Goal: Task Accomplishment & Management: Use online tool/utility

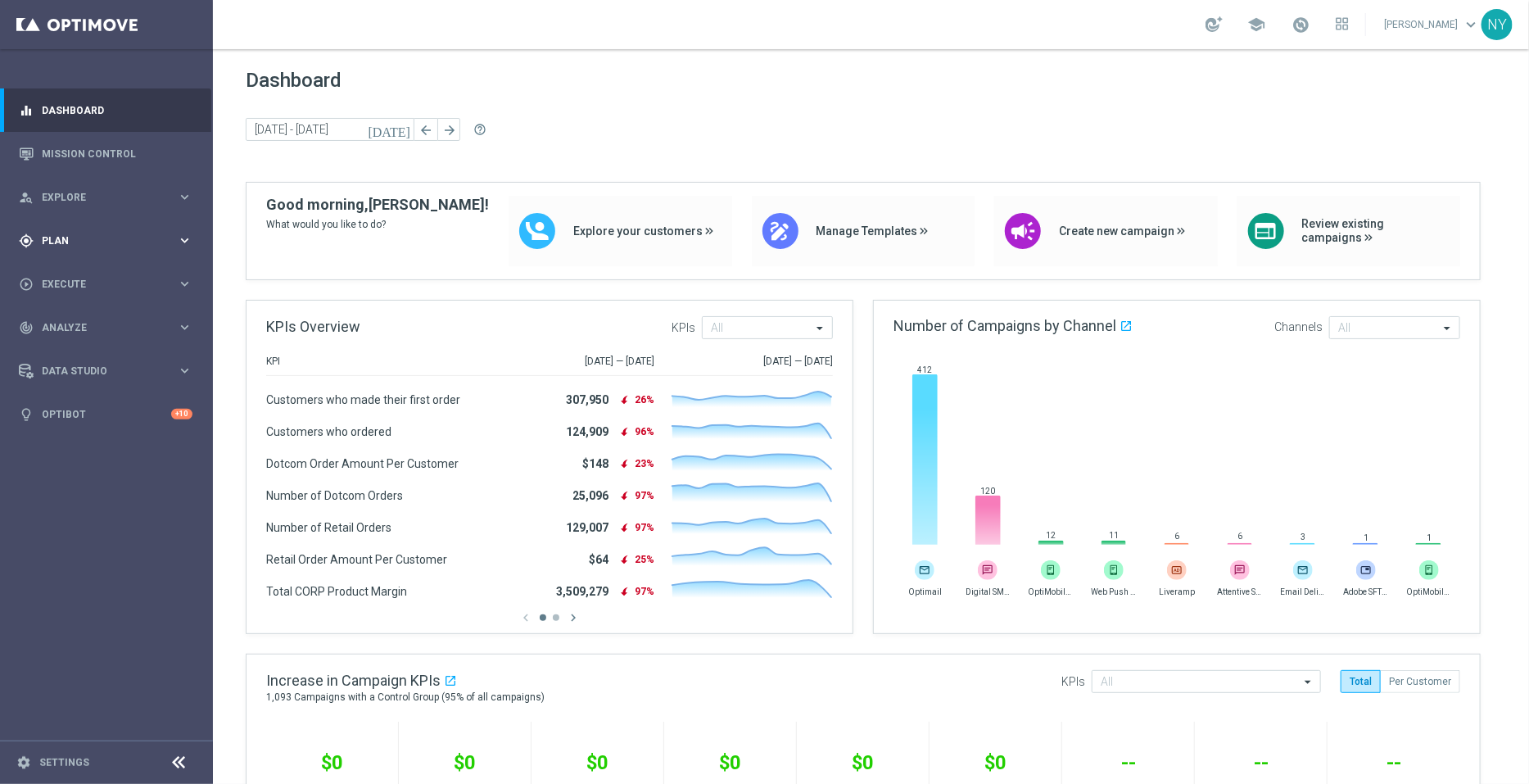
click at [66, 236] on span "Plan" at bounding box center [109, 241] width 135 height 10
click at [60, 324] on span "Templates" at bounding box center [102, 323] width 117 height 10
click at [74, 345] on link "Optimail" at bounding box center [111, 347] width 119 height 13
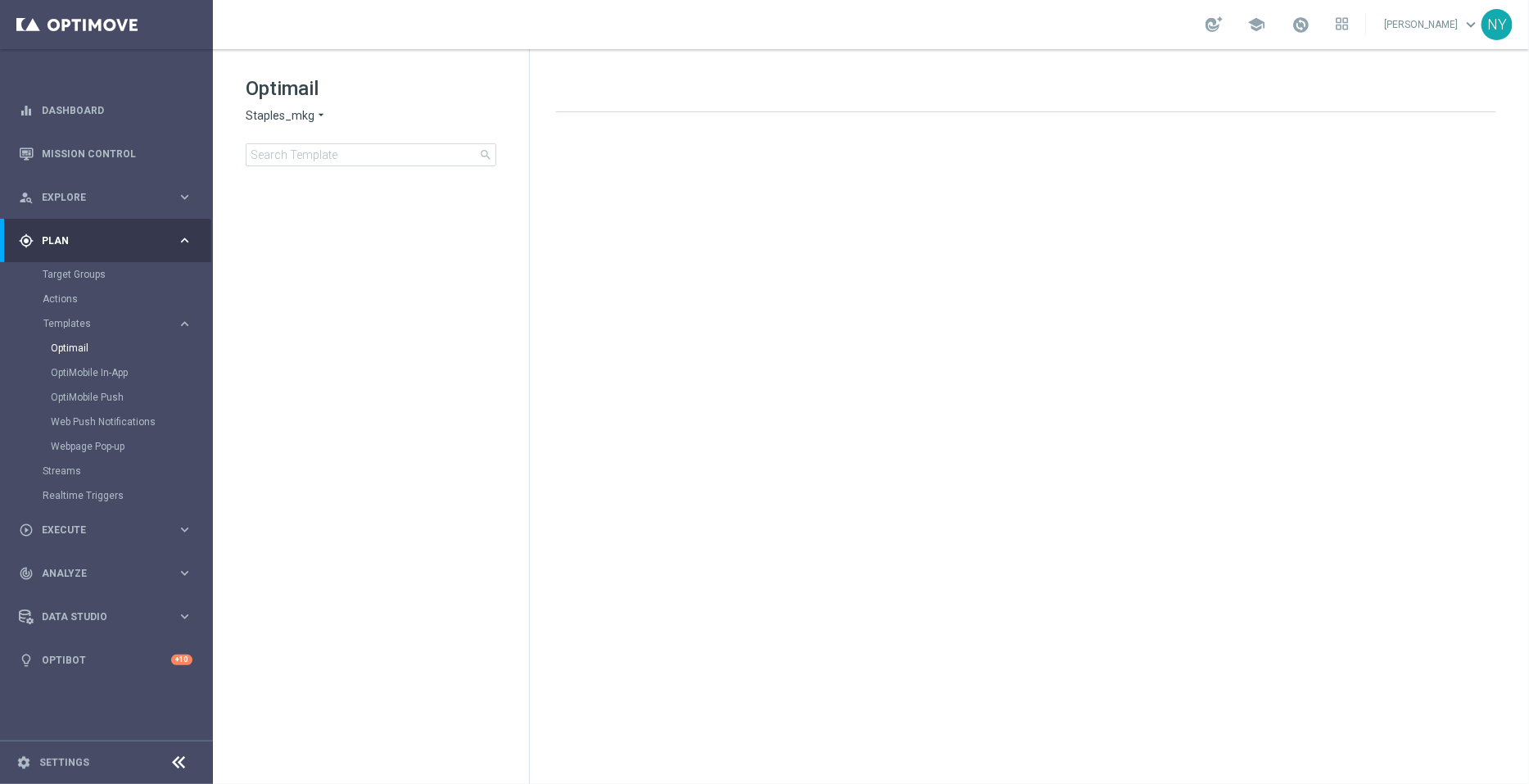
click at [334, 140] on div "Optimail Staples_mkg arrow_drop_down × Staples_mkg search" at bounding box center [387, 121] width 283 height 91
click at [312, 165] on input at bounding box center [371, 154] width 250 height 23
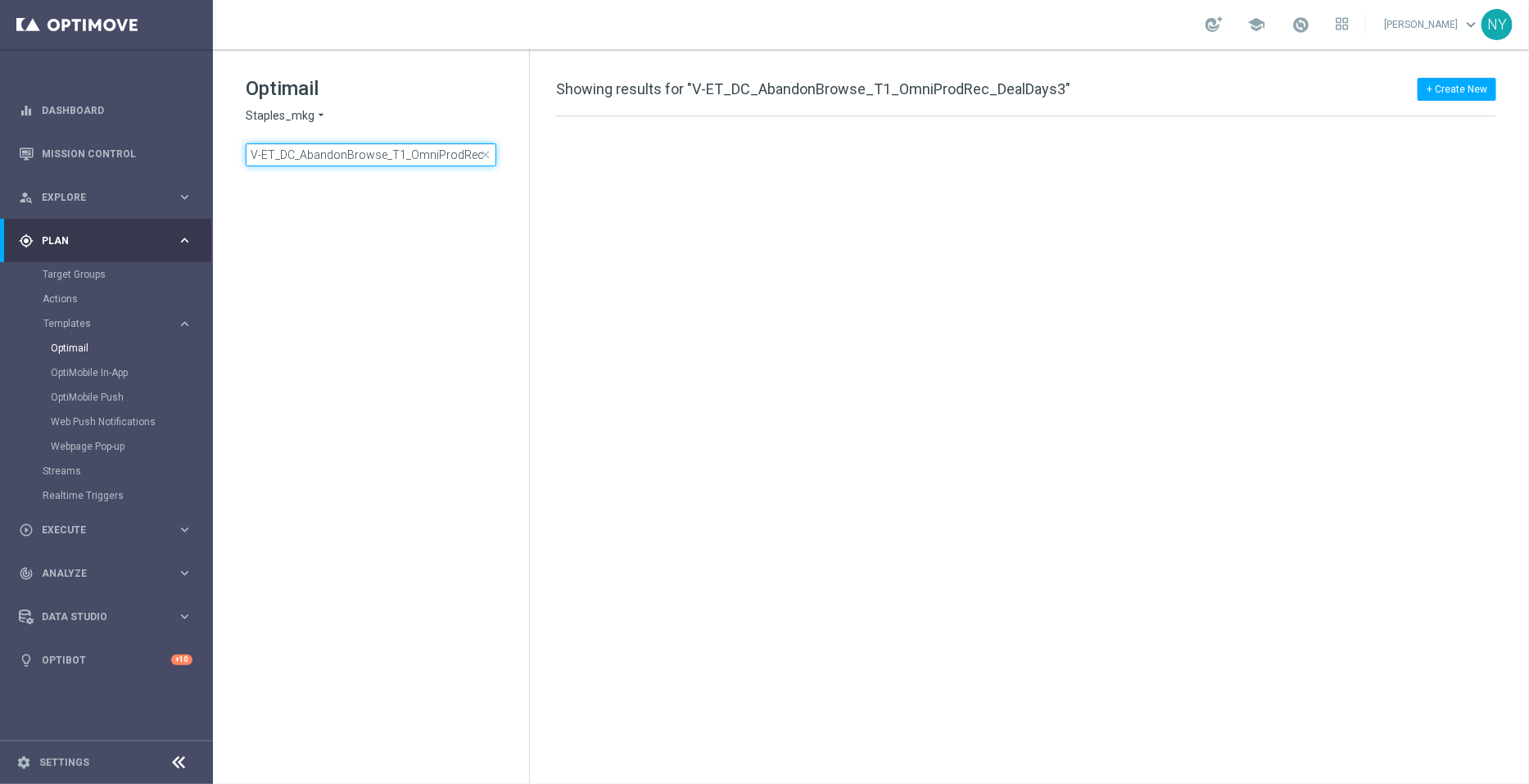
scroll to position [0, 49]
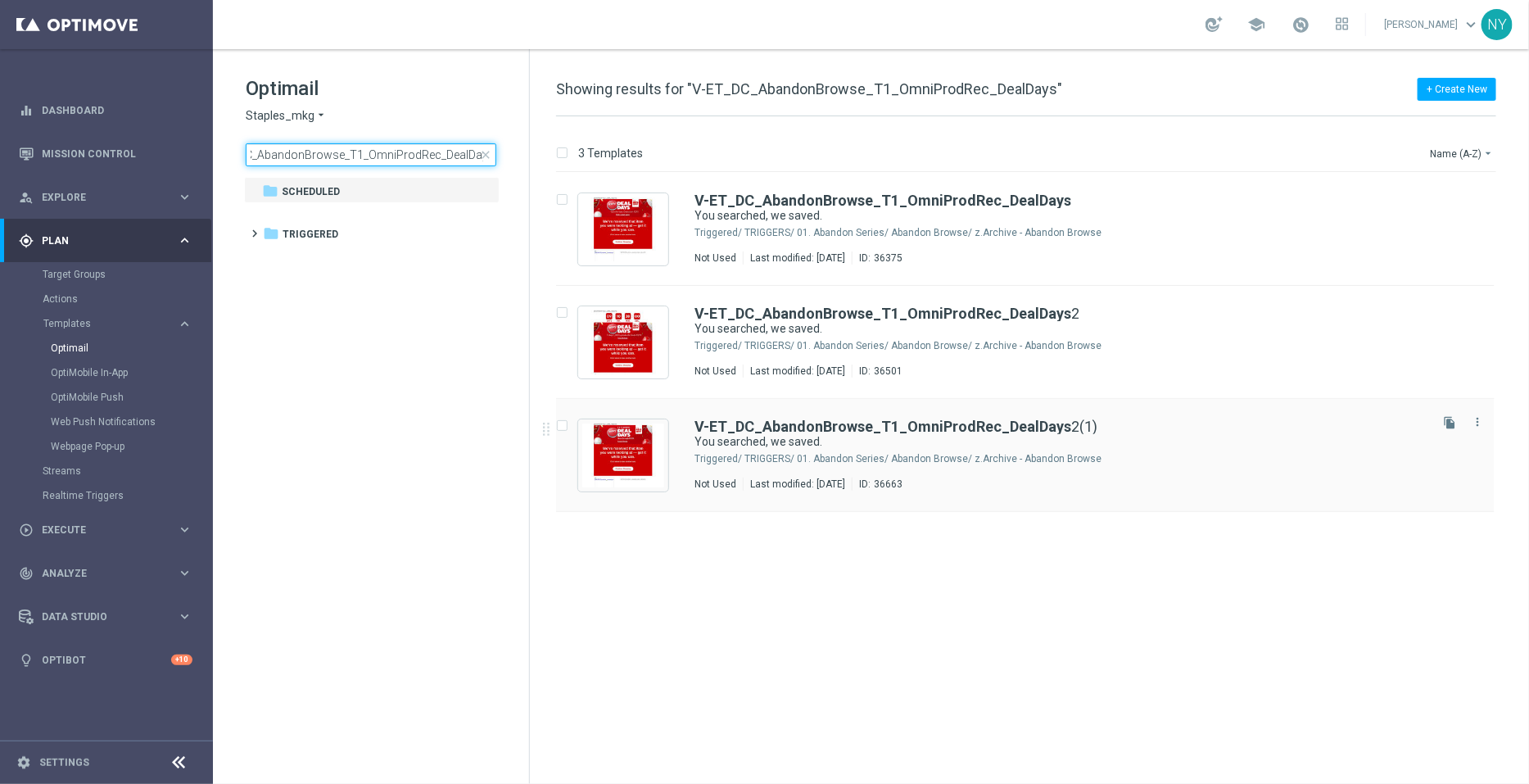
type input "V-ET_DC_AbandonBrowse_T1_OmniProdRec_DealDays"
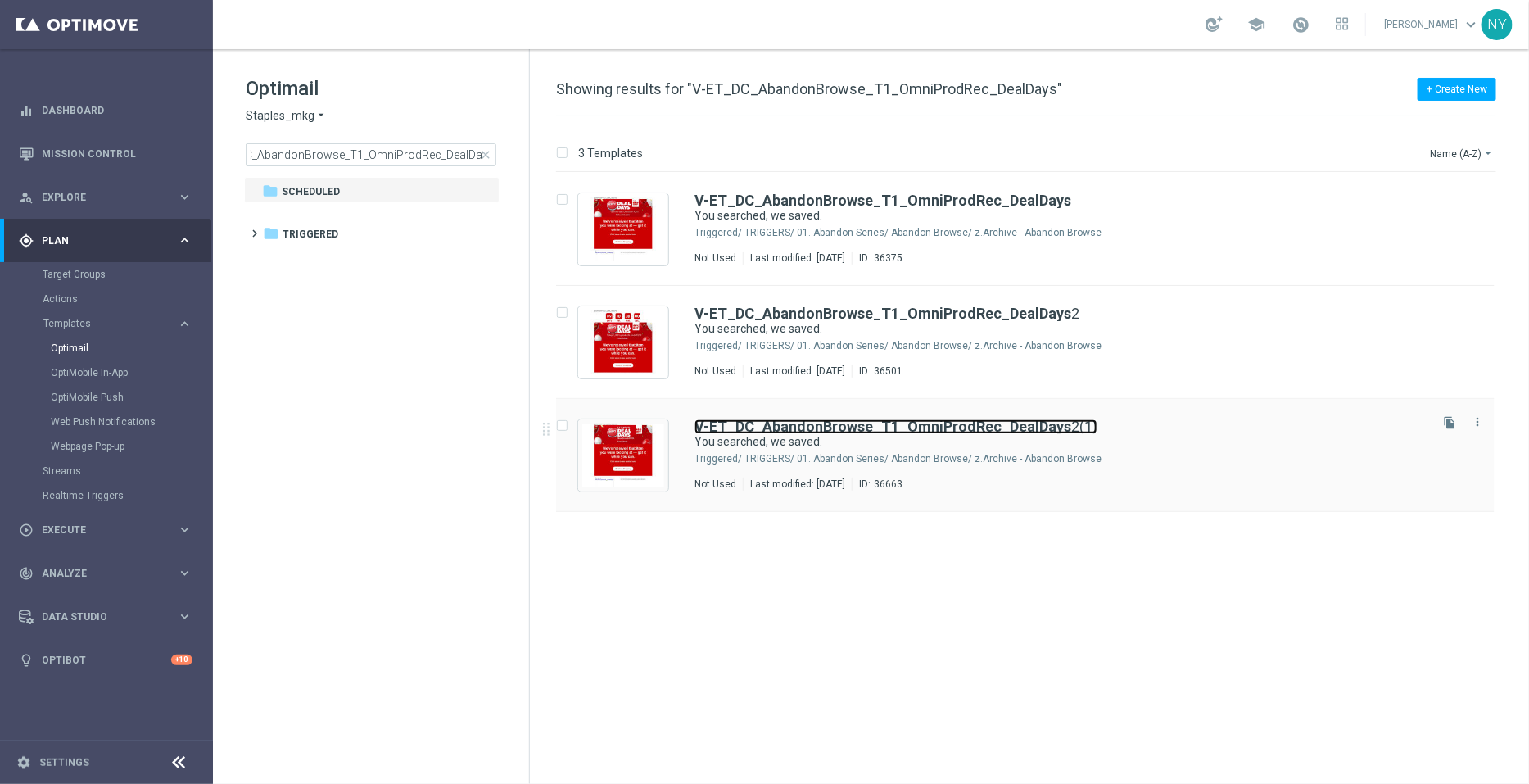
click at [905, 425] on b "V-ET_DC_AbandonBrowse_T1_OmniProdRec_DealDays" at bounding box center [883, 426] width 377 height 17
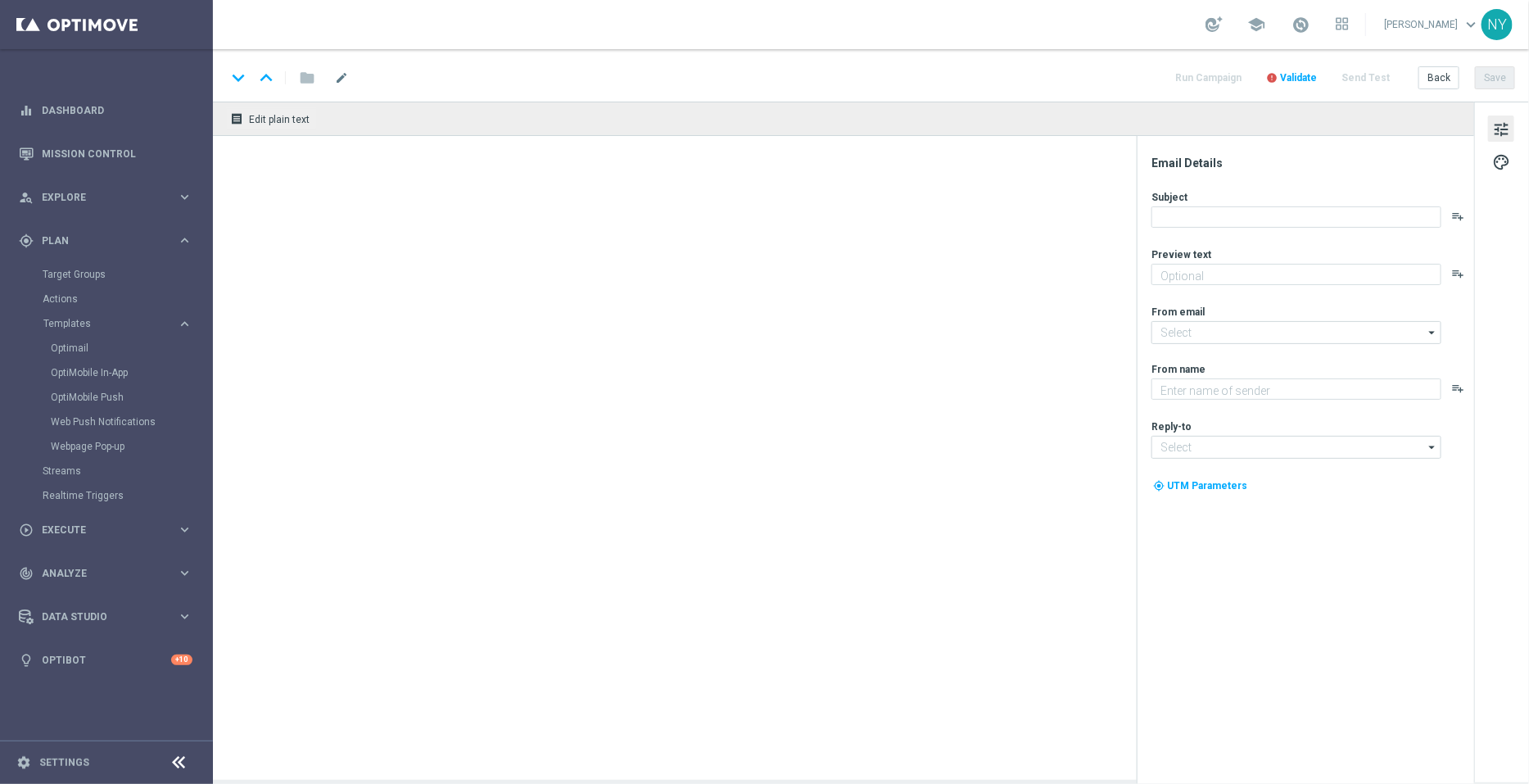
type textarea "Continue shopping at Staples today."
type input "[EMAIL_ADDRESS][DOMAIN_NAME]"
type textarea "Staples"
type input "[EMAIL_ADDRESS][DOMAIN_NAME]"
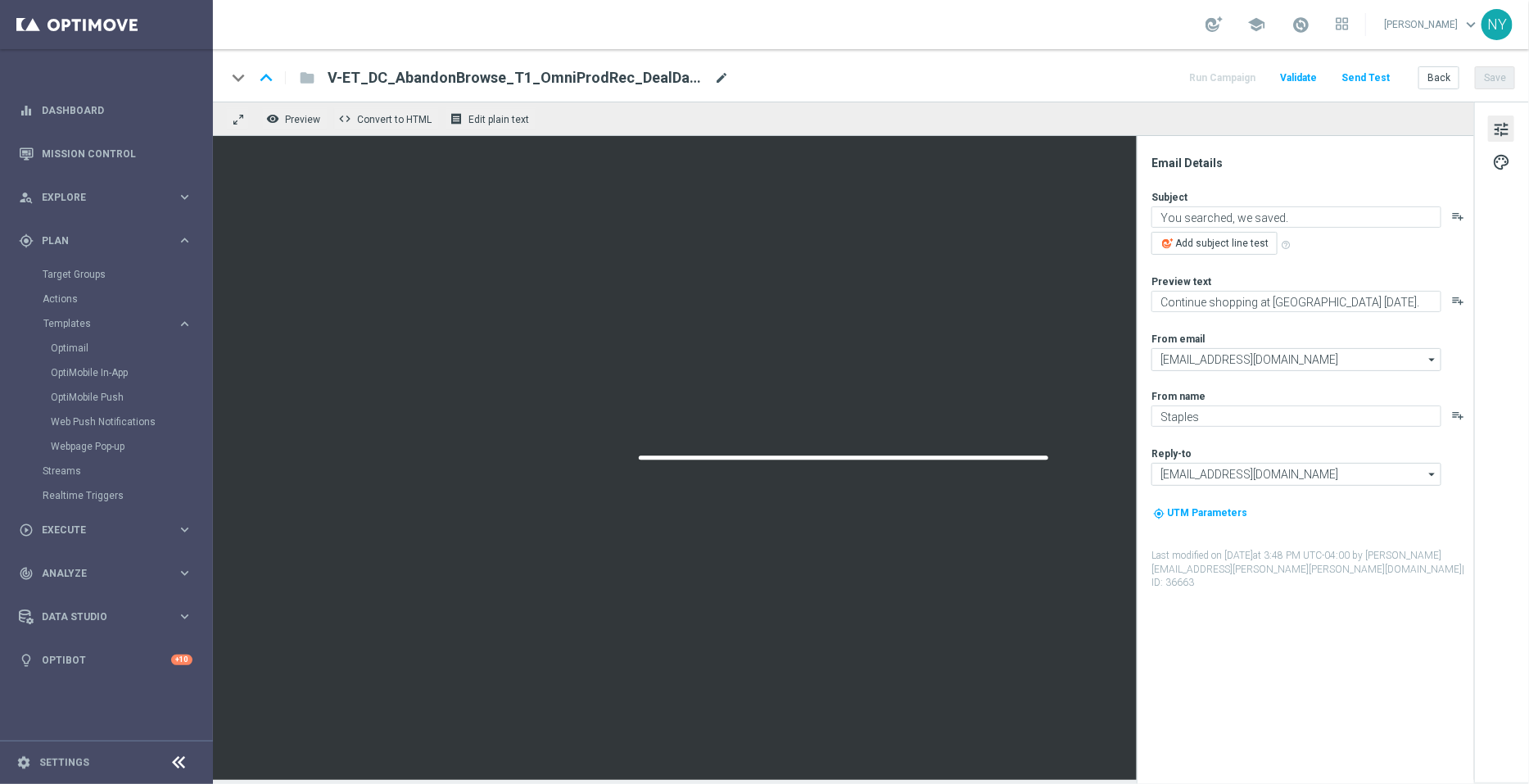
click at [724, 76] on span "mode_edit" at bounding box center [721, 77] width 14 height 14
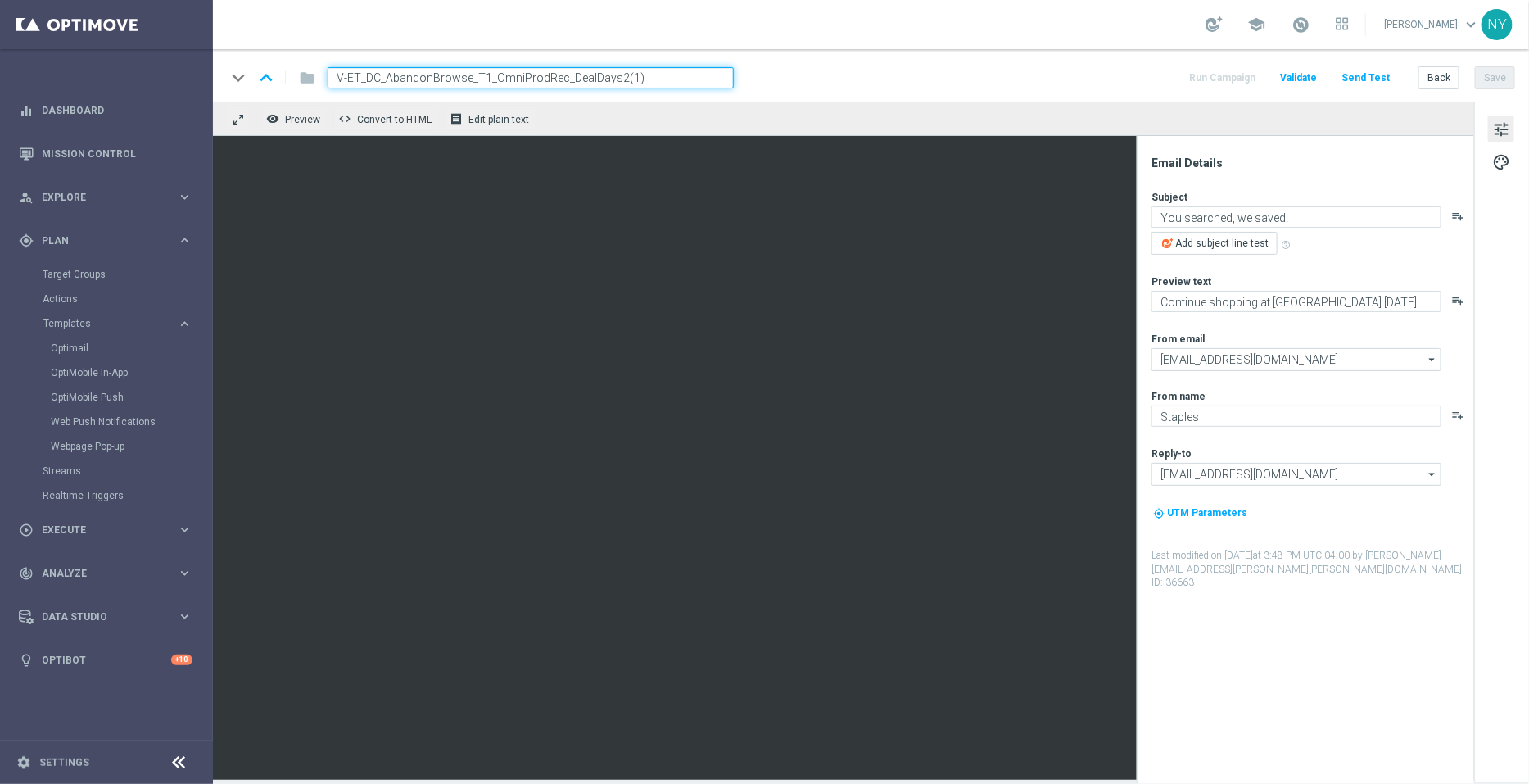
drag, startPoint x: 667, startPoint y: 76, endPoint x: 613, endPoint y: 79, distance: 54.1
click at [613, 79] on input "V-ET_DC_AbandonBrowse_T1_OmniProdRec_DealDays2(1)" at bounding box center [530, 77] width 406 height 21
type input "V-ET_DC_AbandonBrowse_T1_OmniProdRec_DealDays3"
click at [929, 59] on div "keyboard_arrow_down keyboard_arrow_up folder V-ET_DC_AbandonBrowse_T1_OmniProdR…" at bounding box center [871, 76] width 1316 height 53
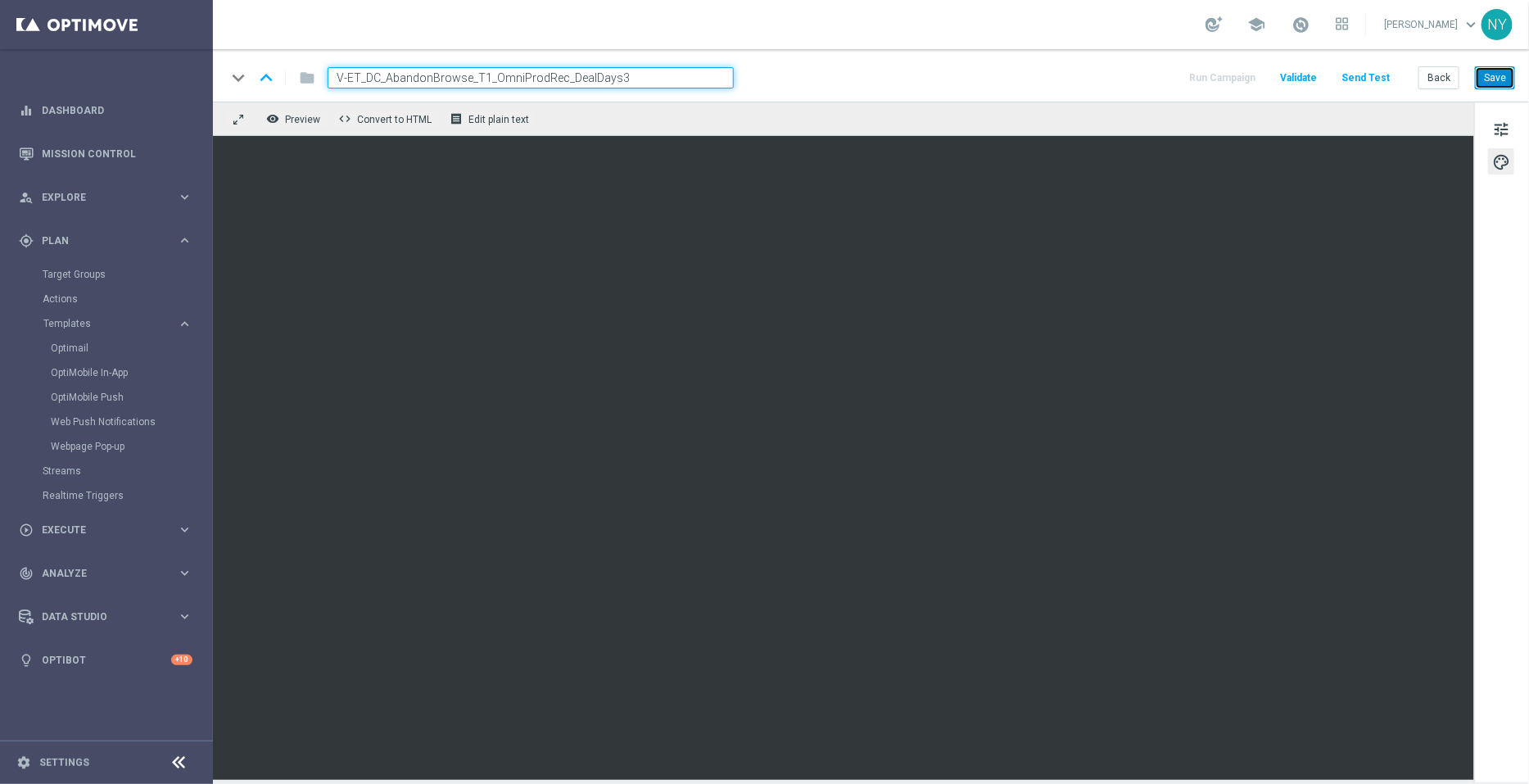
click at [1491, 77] on button "Save" at bounding box center [1495, 77] width 40 height 23
click at [1377, 73] on button "Send Test" at bounding box center [1366, 78] width 54 height 22
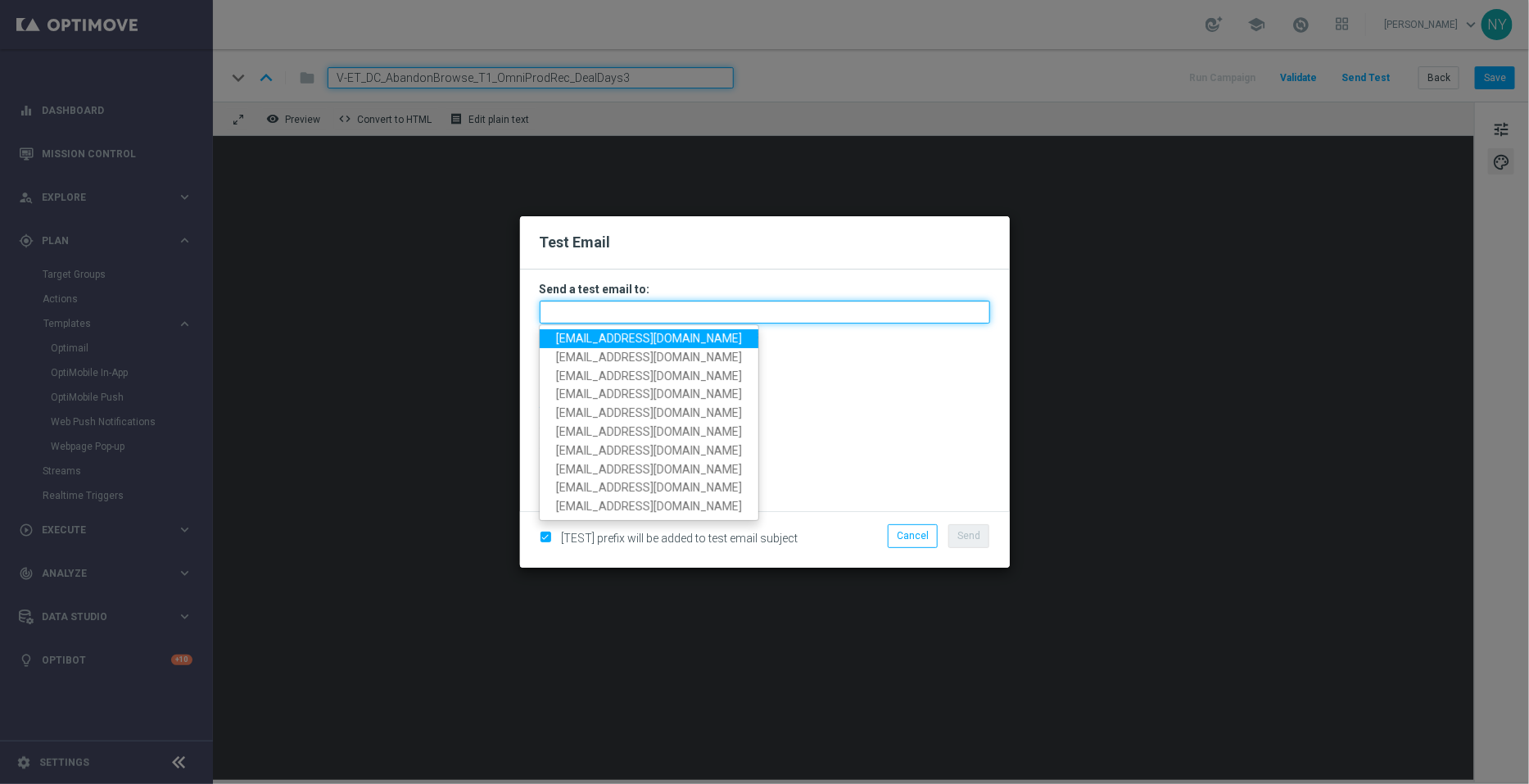
click at [591, 311] on input "text" at bounding box center [764, 312] width 450 height 23
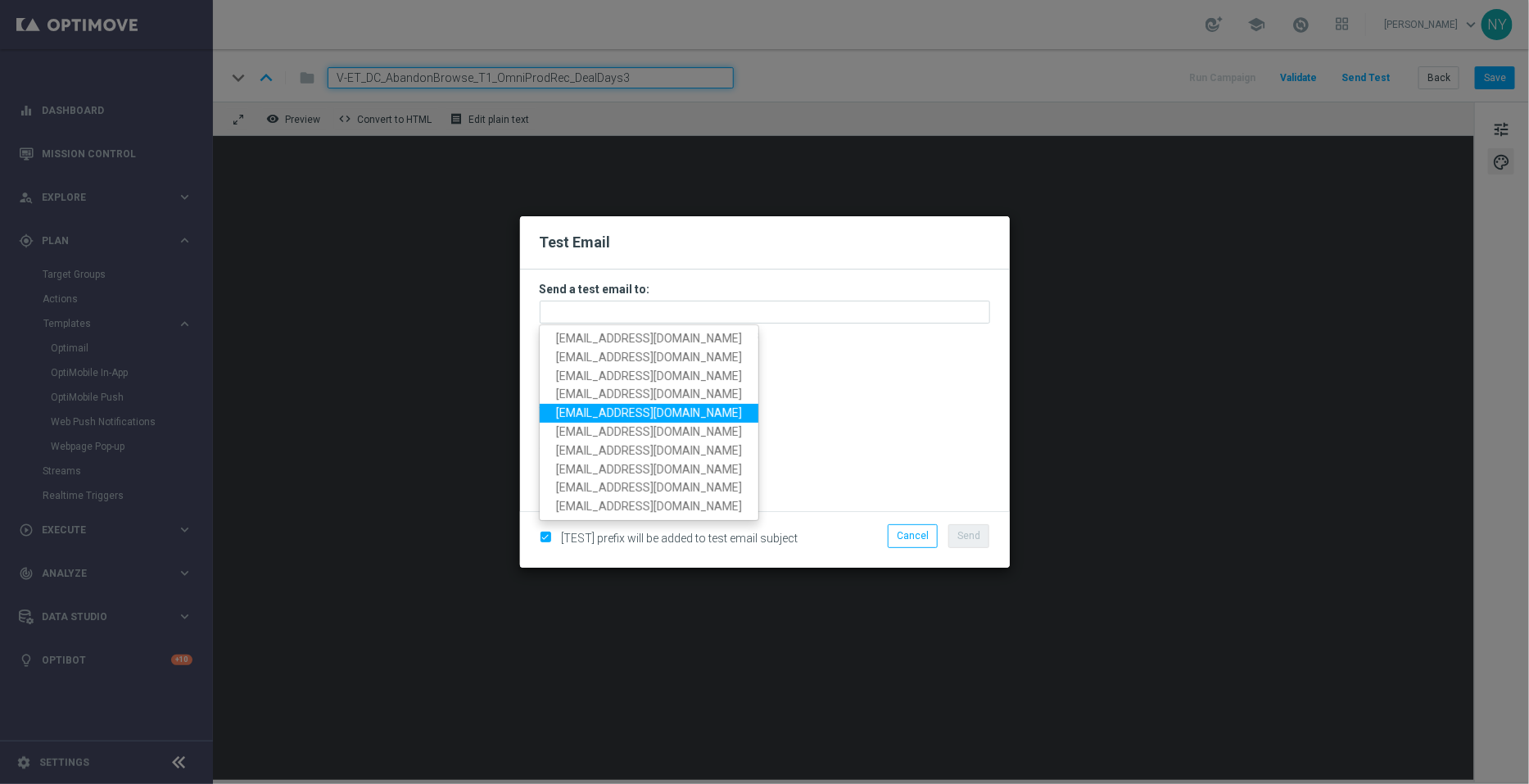
click at [617, 415] on span "neilyetts3@litmusemail.com" at bounding box center [649, 413] width 186 height 13
type input "neilyetts3@litmusemail.com"
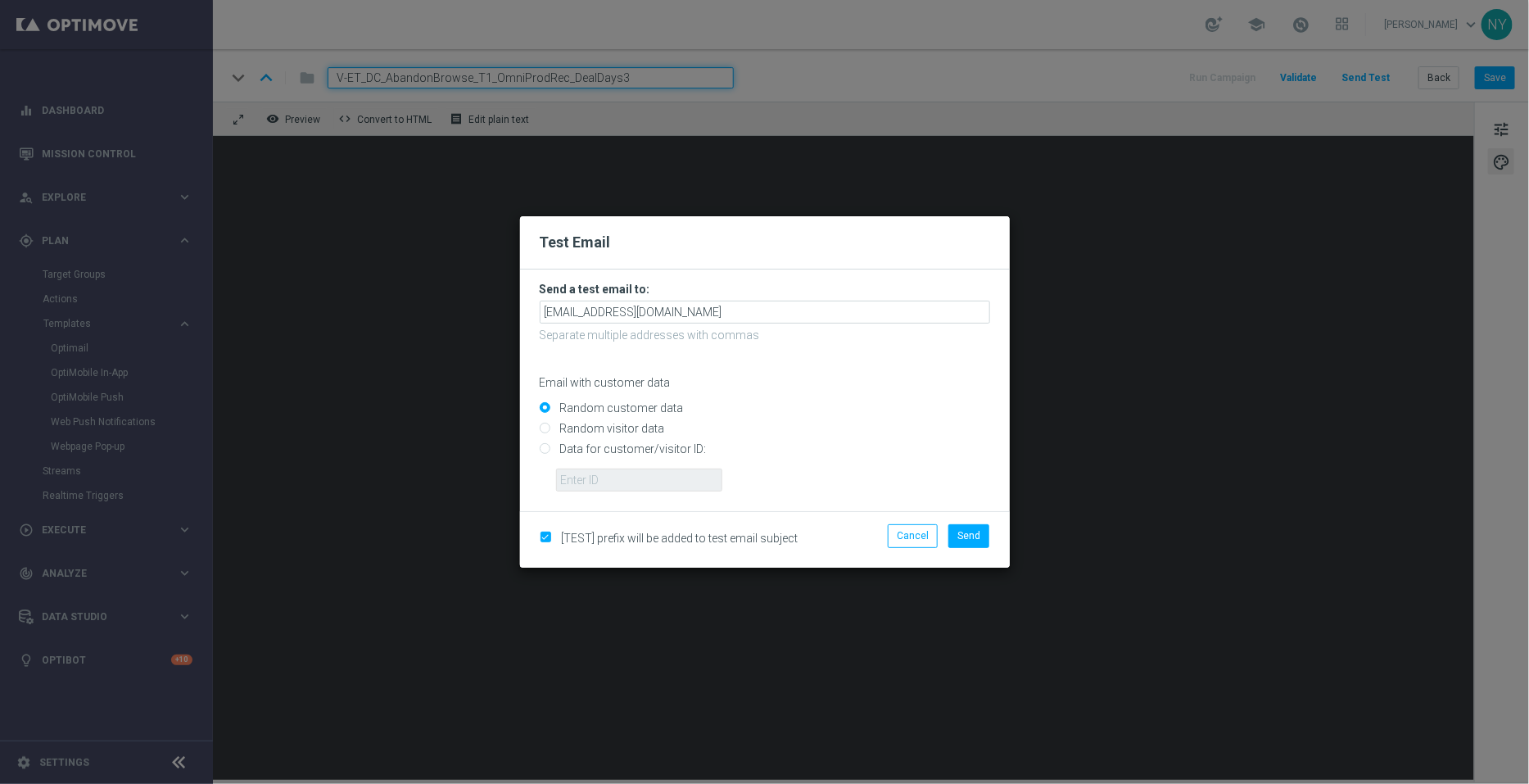
click at [540, 449] on input "Data for customer/visitor ID:" at bounding box center [764, 455] width 450 height 23
radio input "true"
click at [610, 483] on input "text" at bounding box center [639, 479] width 166 height 23
paste input "10000006208"
type input "10000006208"
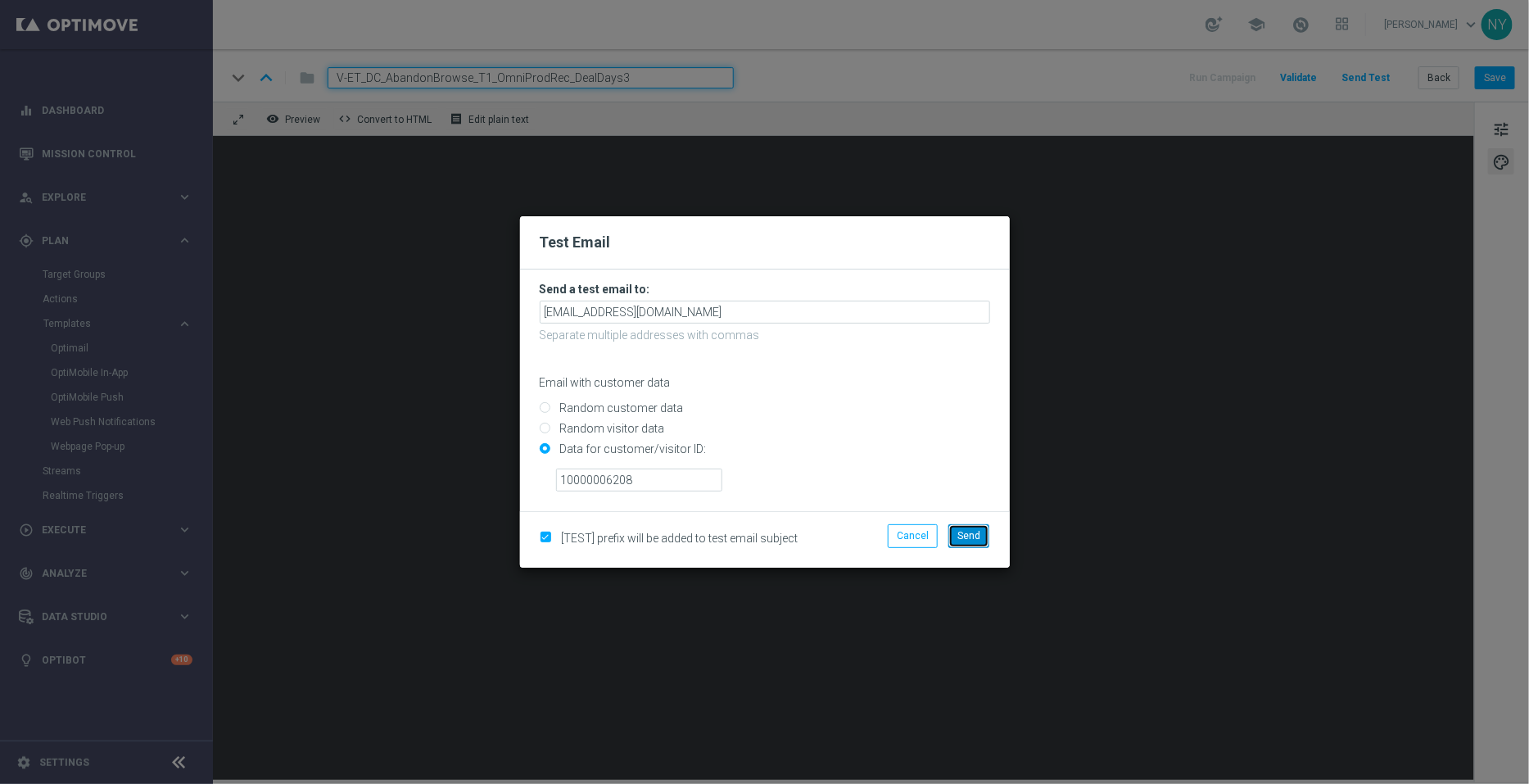
click at [967, 533] on span "Send" at bounding box center [969, 535] width 23 height 11
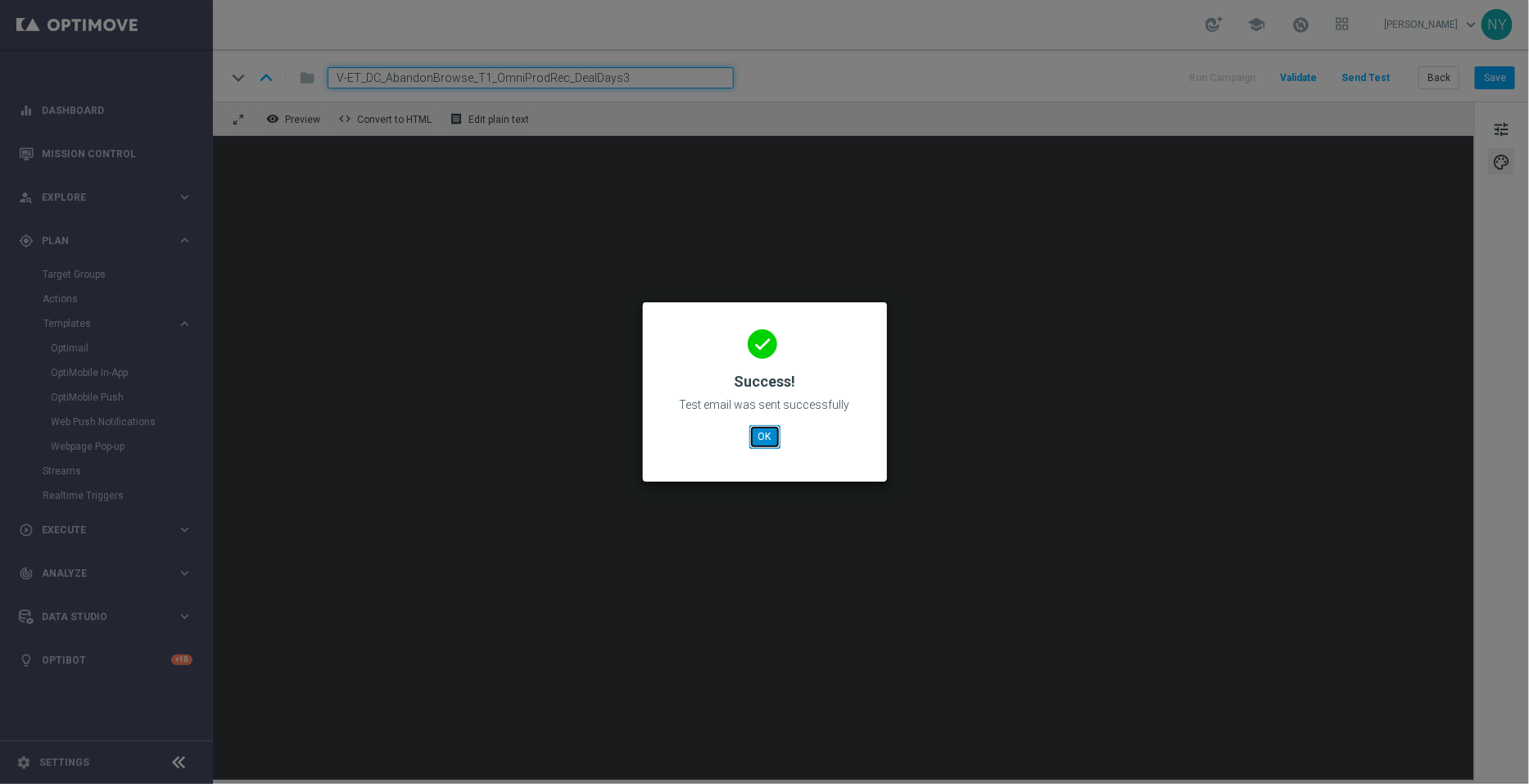
click at [759, 432] on button "OK" at bounding box center [764, 436] width 31 height 23
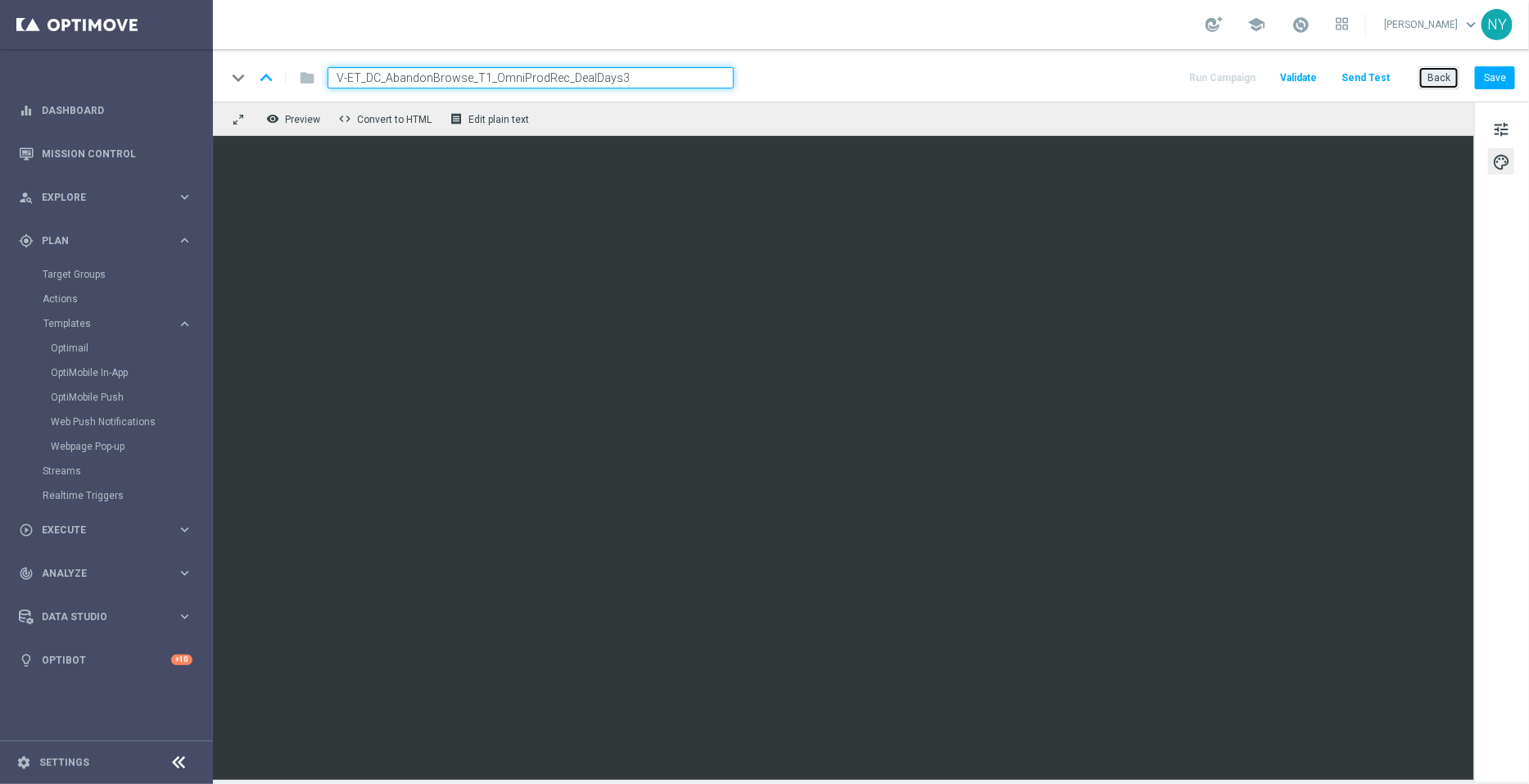
click at [1446, 79] on button "Back" at bounding box center [1439, 77] width 41 height 23
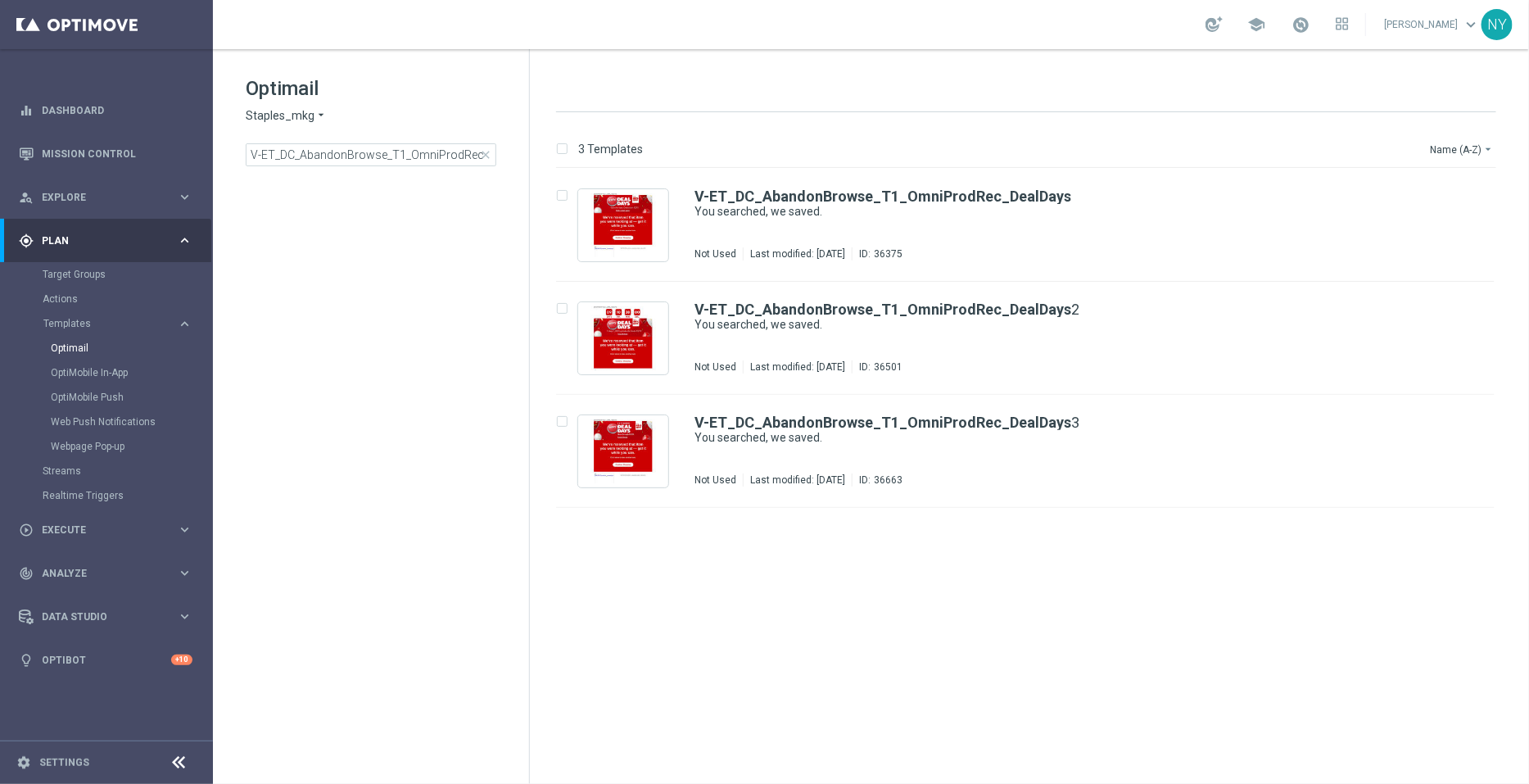
click at [484, 152] on span "close" at bounding box center [485, 154] width 13 height 13
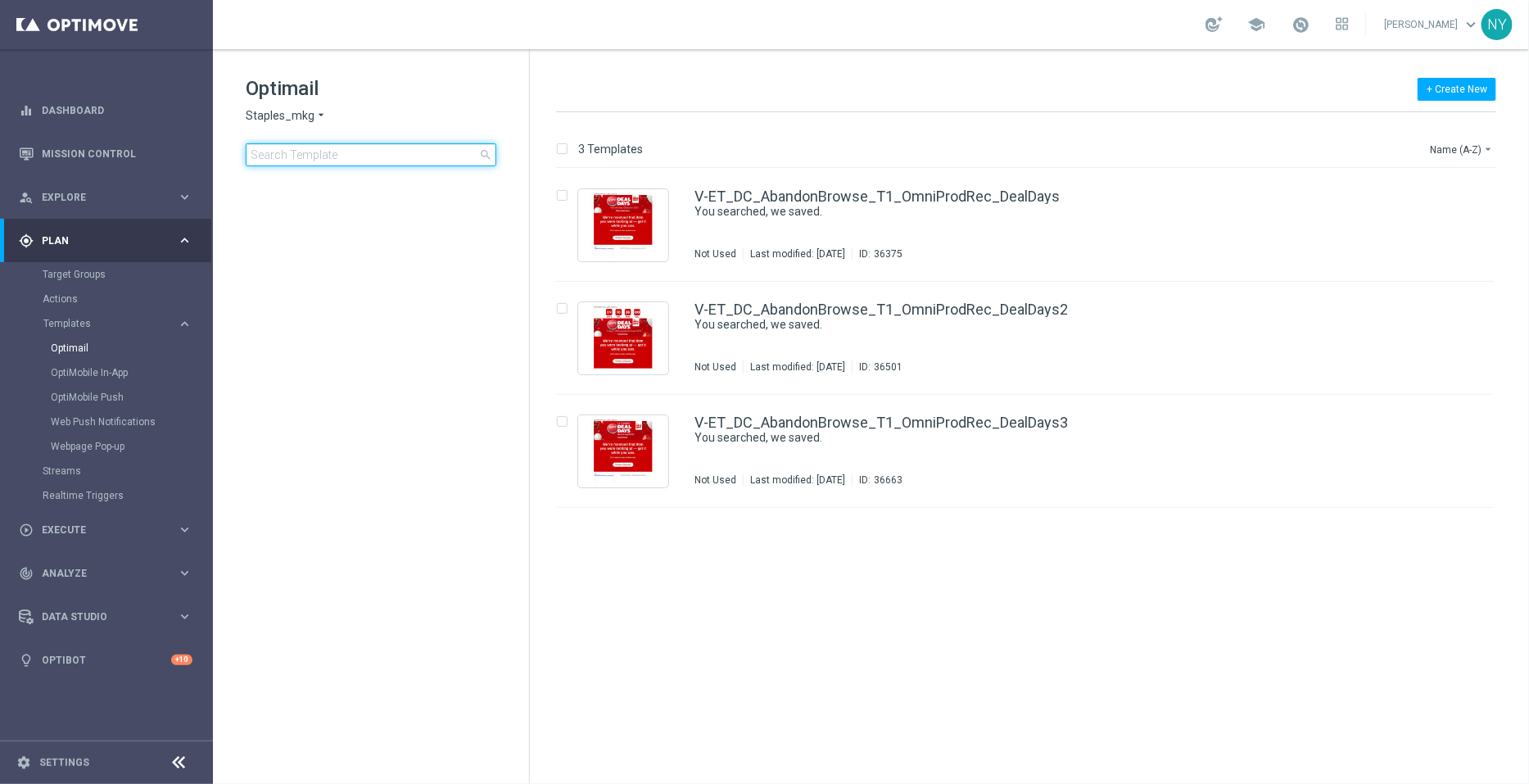
click at [347, 161] on input at bounding box center [371, 154] width 250 height 23
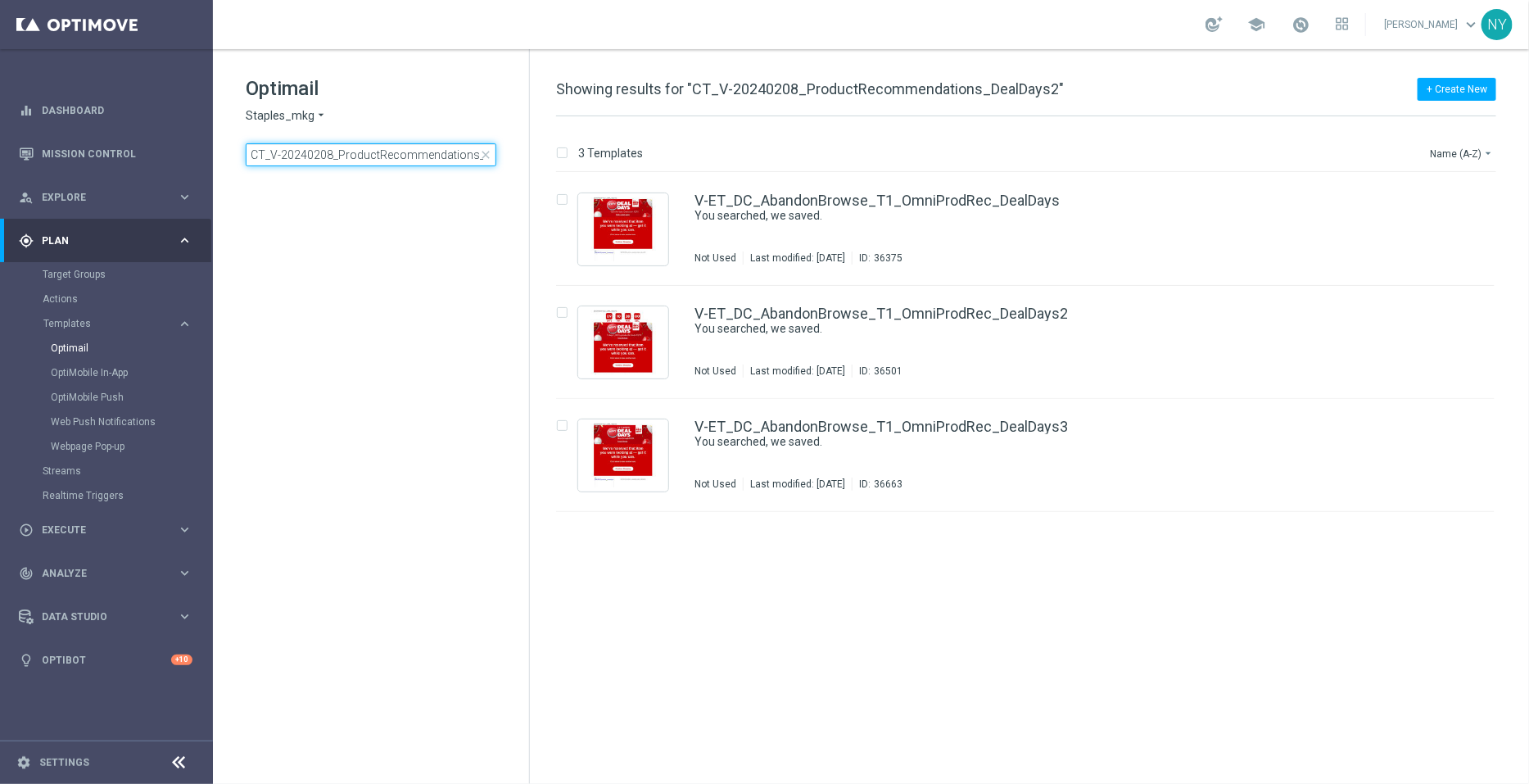
scroll to position [0, 45]
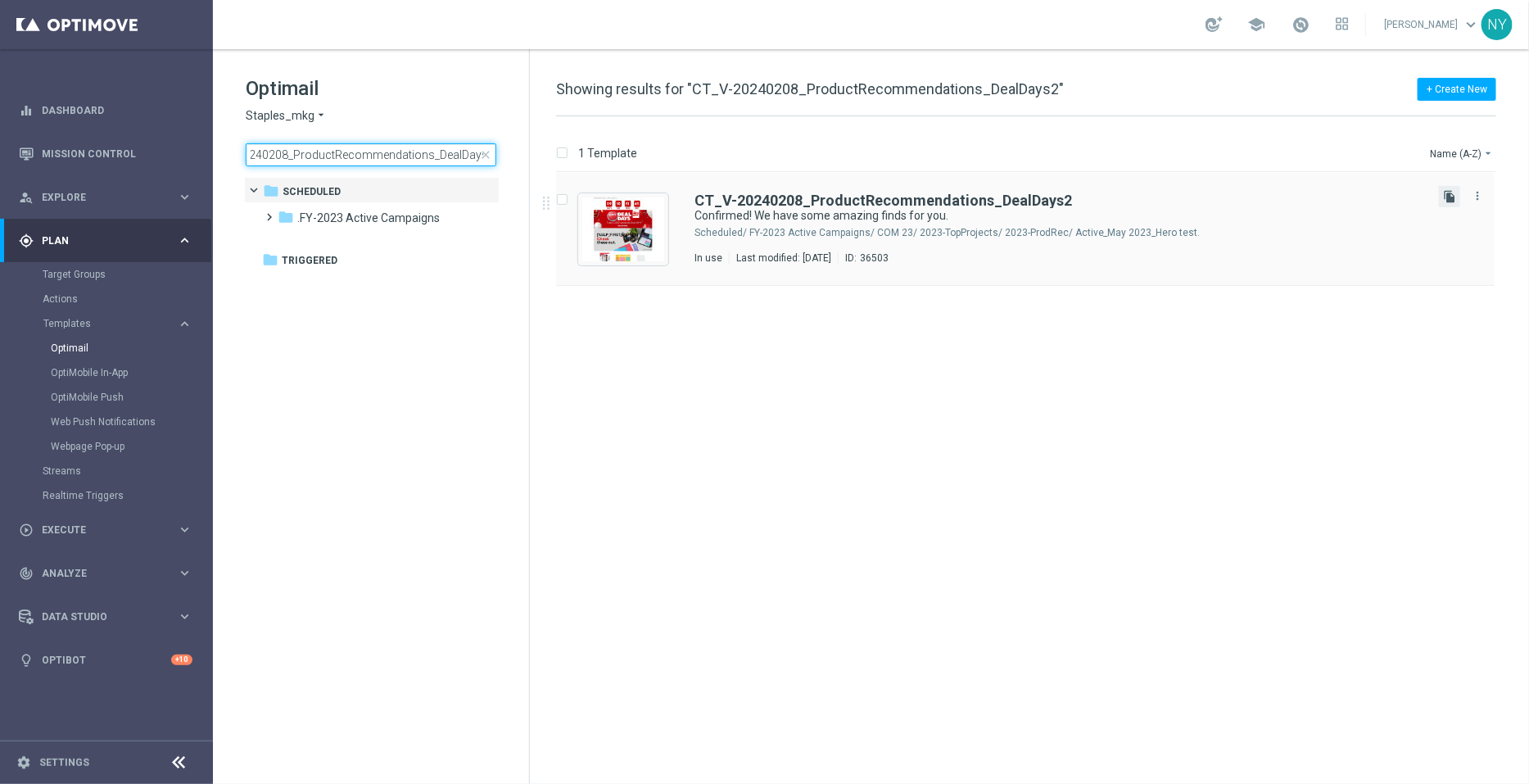
type input "CT_V-20240208_ProductRecommendations_DealDays2"
click at [1450, 201] on icon "file_copy" at bounding box center [1449, 196] width 13 height 13
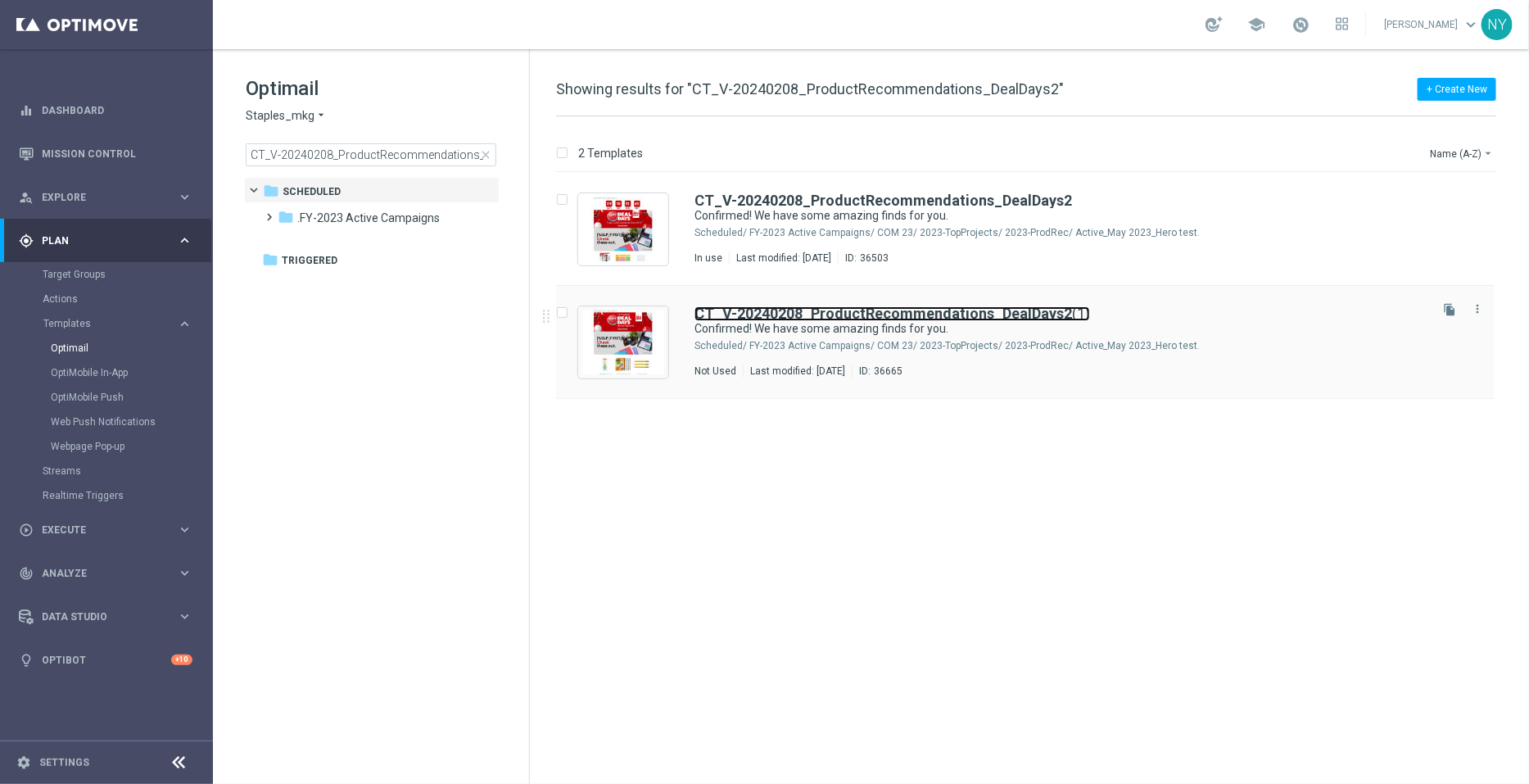
click at [1013, 312] on b "CT_V-20240208_ProductRecommendations_DealDays2" at bounding box center [884, 313] width 378 height 17
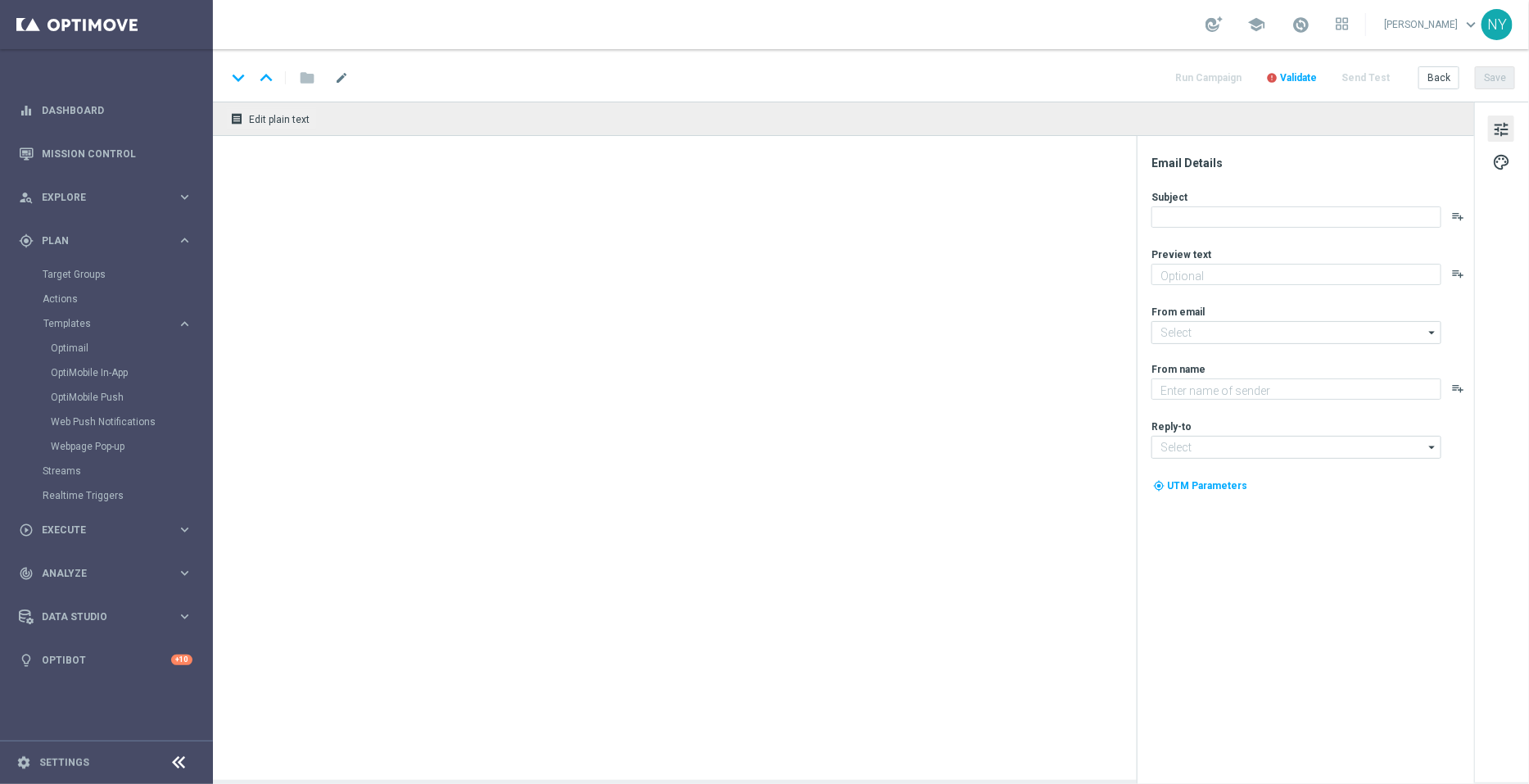
type input "CT_V-20240208_ProductRecommendations_DealDays2(1)"
type textarea "Your handpicked choices await."
type input "[EMAIL_ADDRESS][DOMAIN_NAME]"
type textarea "Staples"
type input "[EMAIL_ADDRESS][DOMAIN_NAME]"
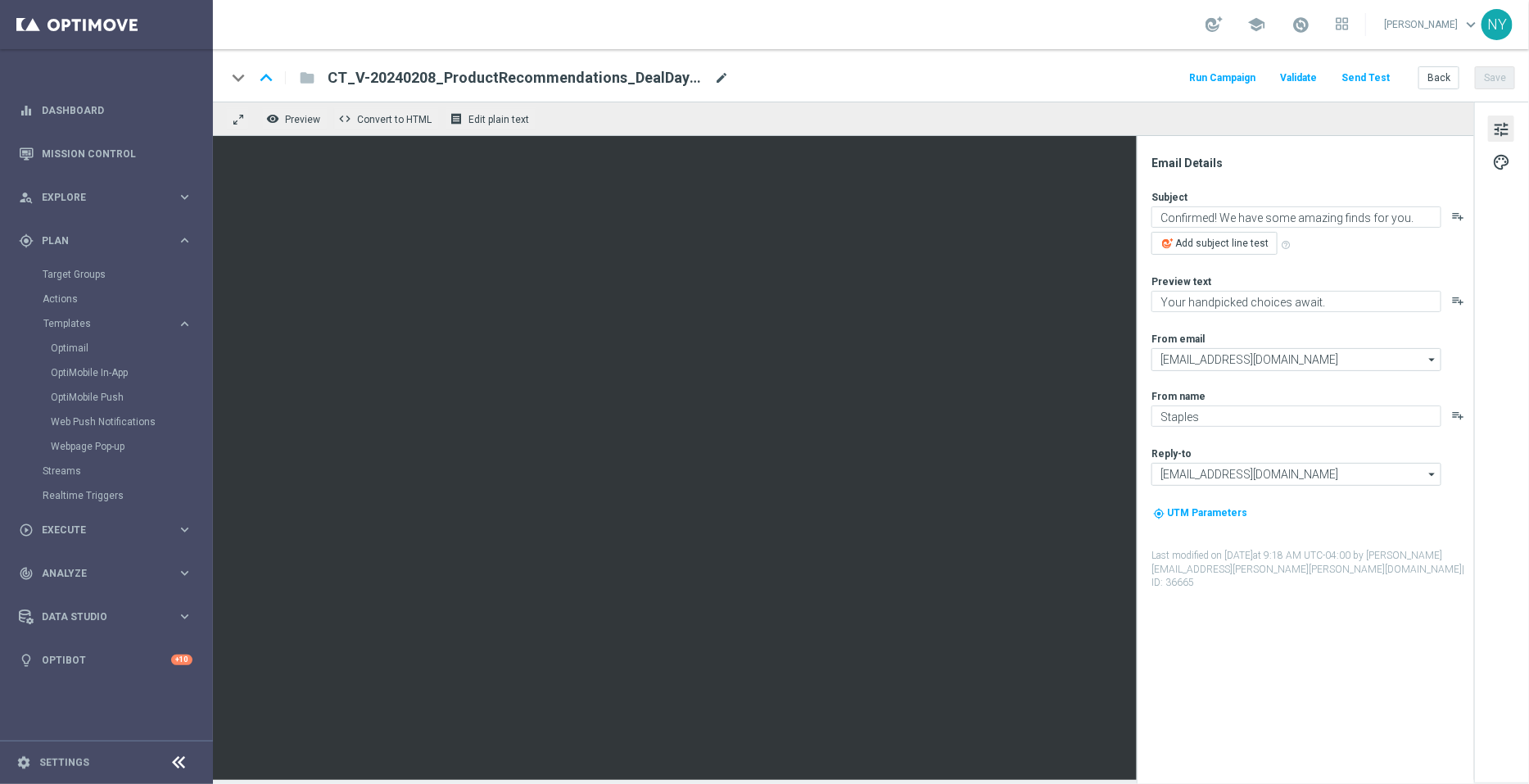
click at [719, 77] on span "mode_edit" at bounding box center [721, 77] width 14 height 14
drag, startPoint x: 639, startPoint y: 76, endPoint x: 610, endPoint y: 77, distance: 29.0
click at [610, 77] on input "CT_V-20240208_ProductRecommendations_DealDays2(1)" at bounding box center [530, 77] width 406 height 21
type input "CT_V-20240208_ProductRecommendations_DealDays3"
click at [1497, 76] on button "Save" at bounding box center [1495, 77] width 40 height 23
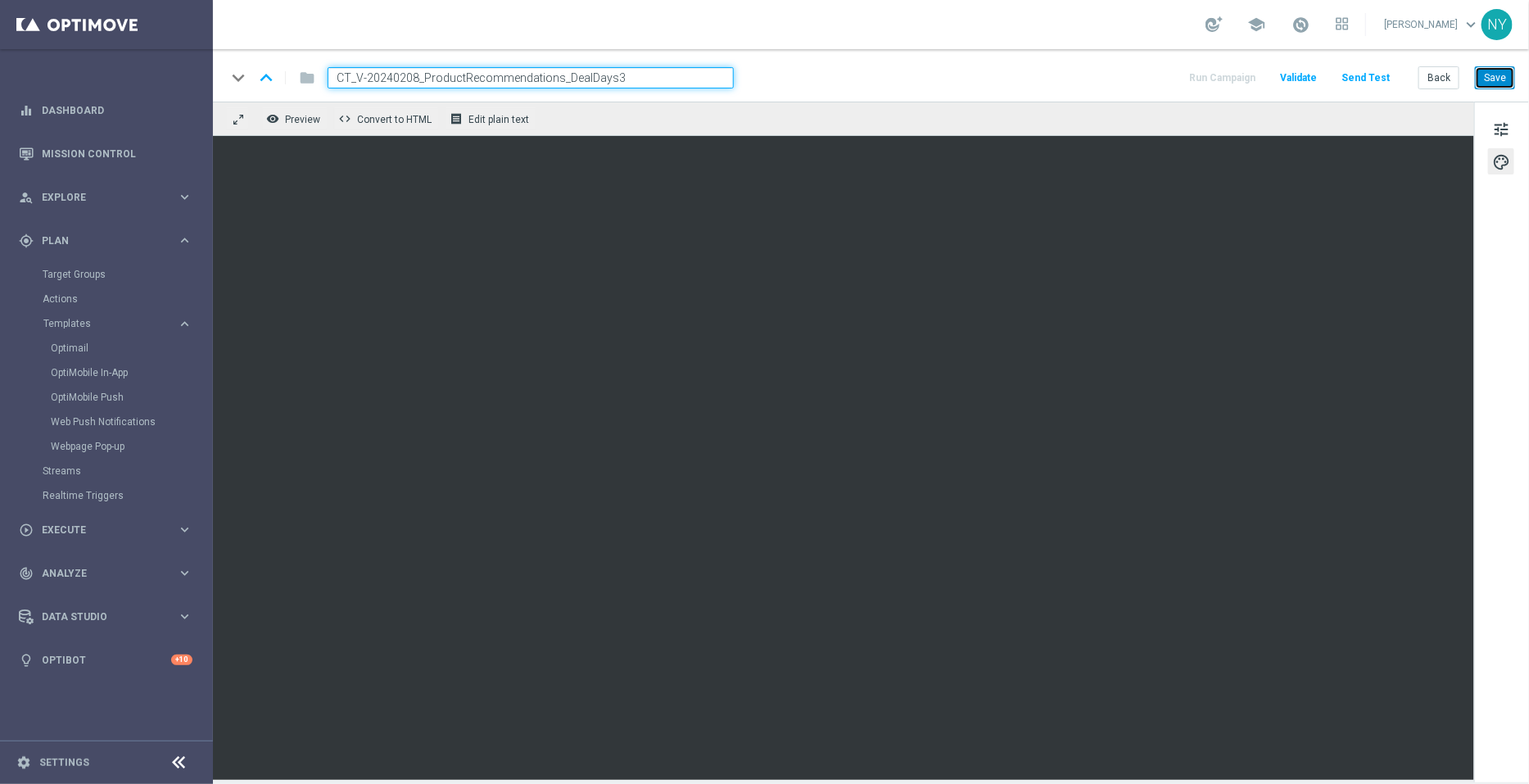
click at [1500, 83] on button "Save" at bounding box center [1495, 77] width 40 height 23
click at [1366, 75] on button "Send Test" at bounding box center [1366, 78] width 54 height 22
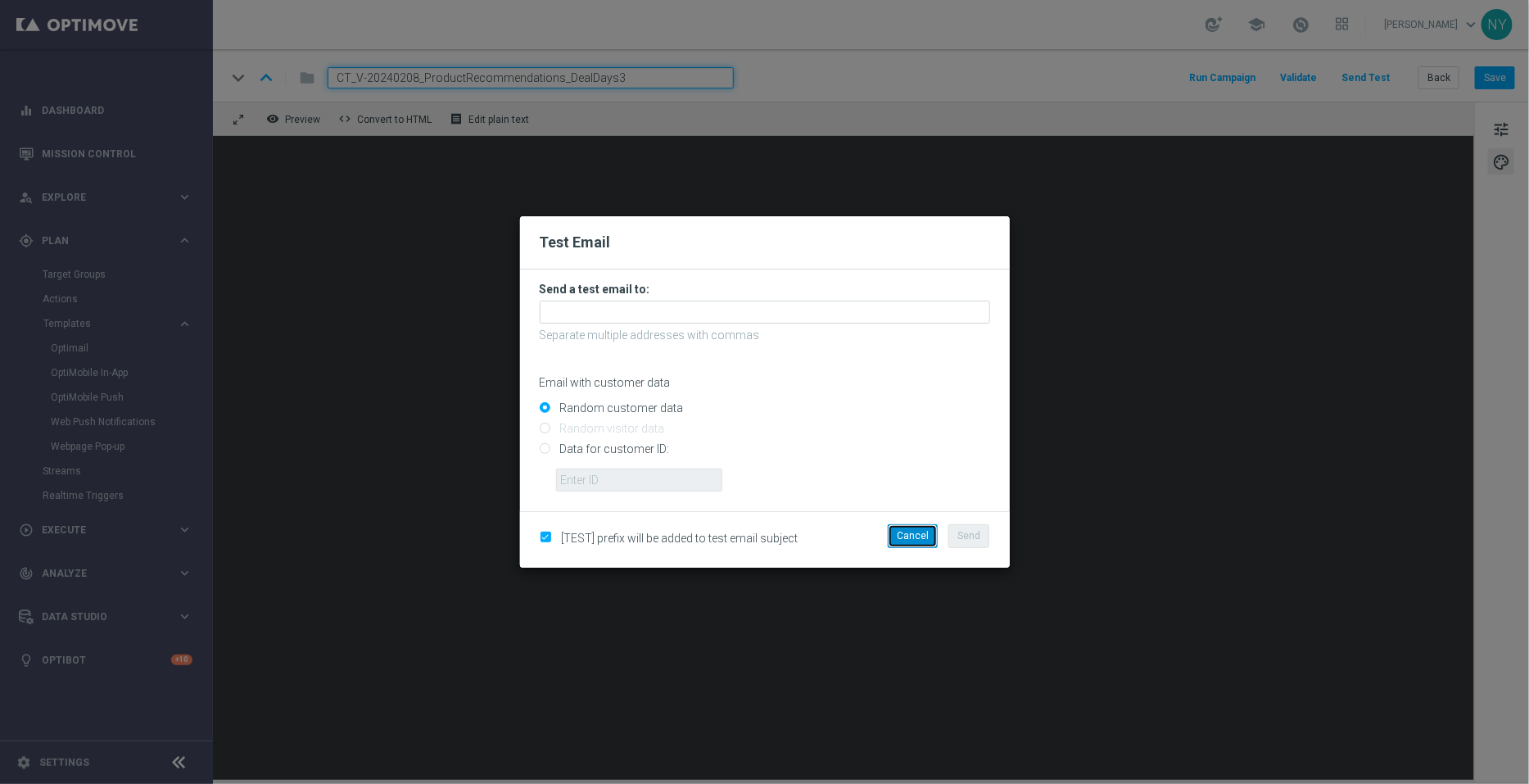
click at [909, 530] on button "Cancel" at bounding box center [913, 535] width 50 height 23
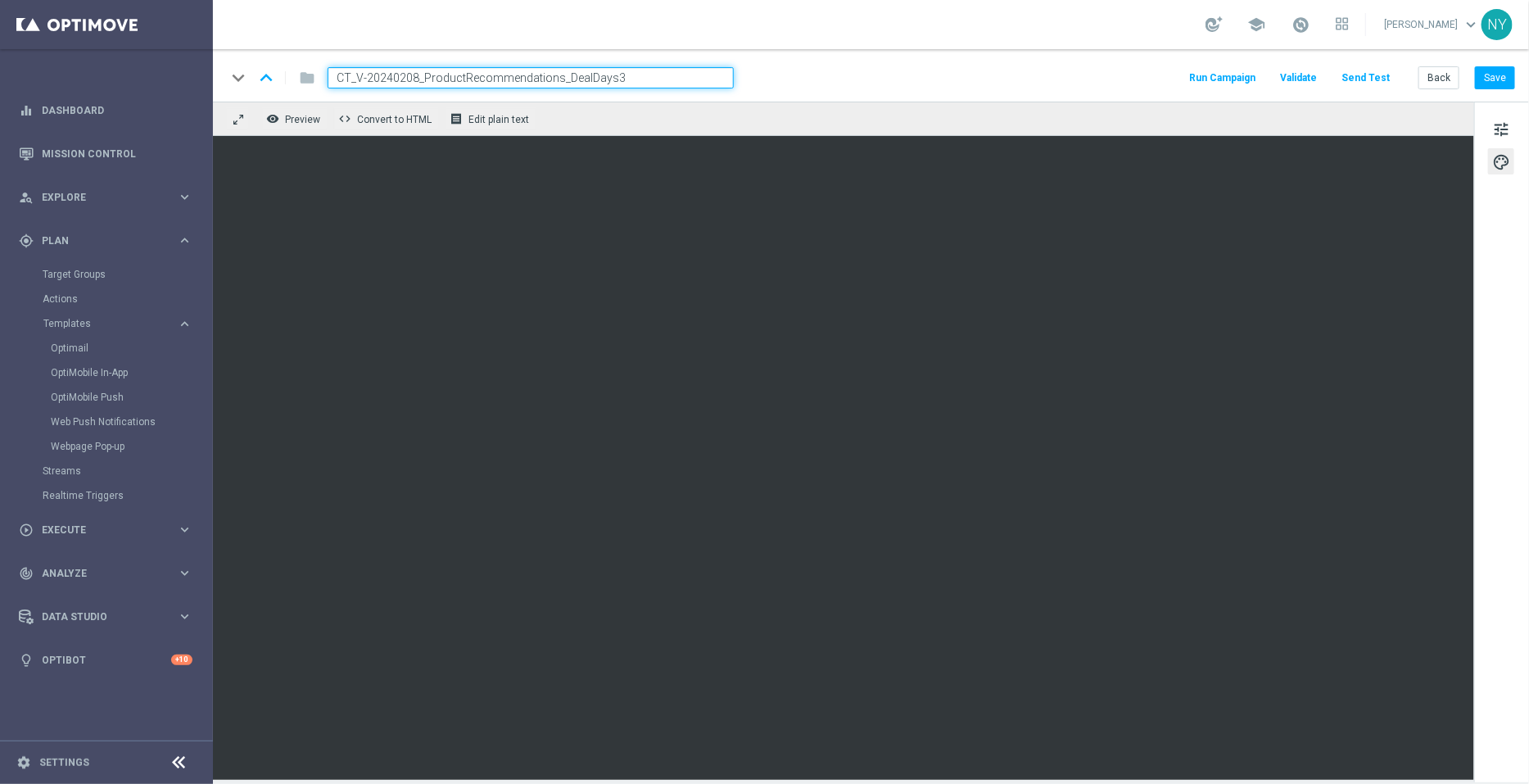
click at [643, 76] on input "CT_V-20240208_ProductRecommendations_DealDays3" at bounding box center [530, 77] width 406 height 21
drag, startPoint x: 639, startPoint y: 81, endPoint x: 236, endPoint y: 66, distance: 403.3
click at [238, 67] on div "keyboard_arrow_down keyboard_arrow_up folder CT_V-20240208_ProductRecommendatio…" at bounding box center [480, 77] width 508 height 21
click at [1386, 75] on button "Send Test" at bounding box center [1366, 78] width 54 height 22
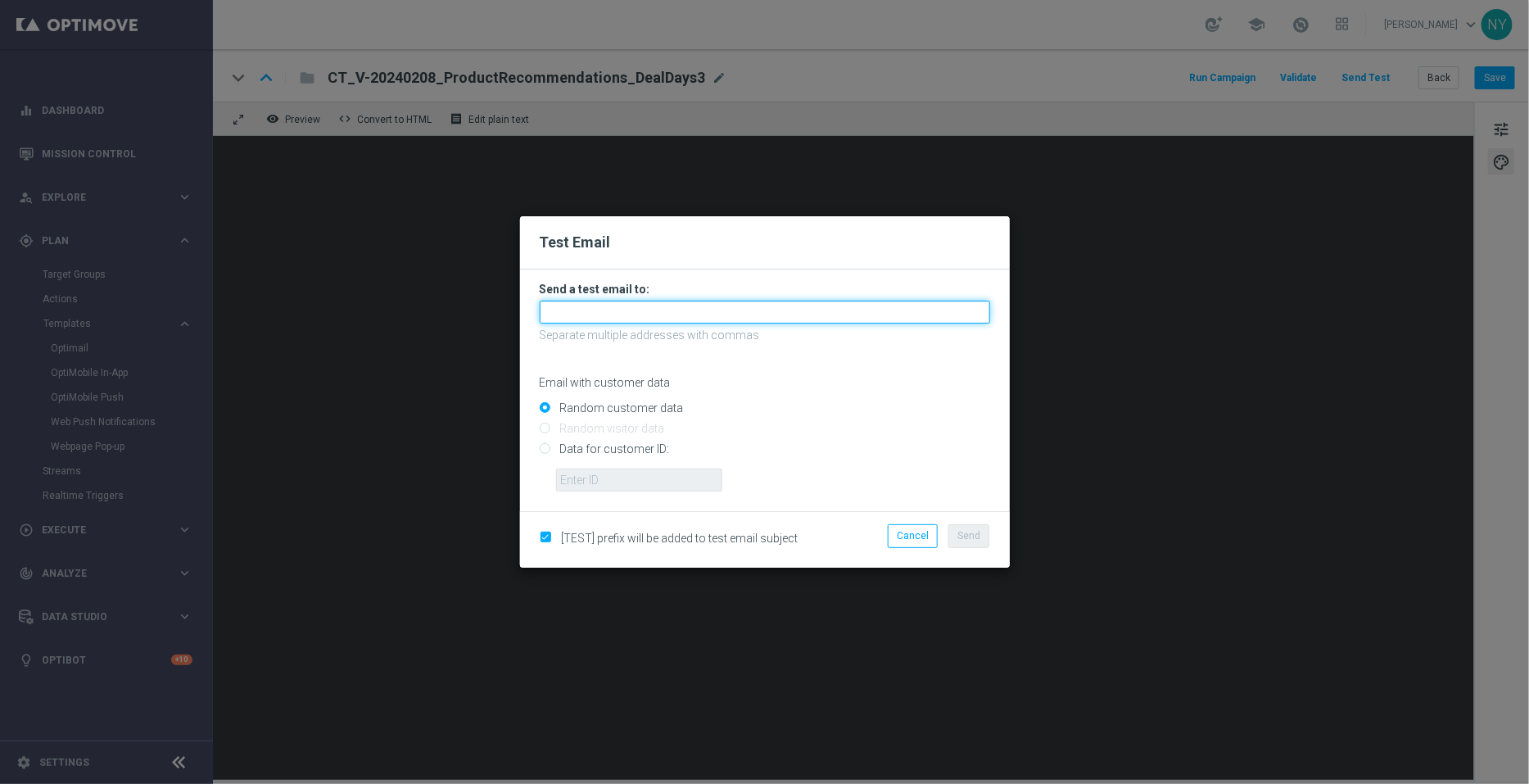
click at [573, 314] on input "text" at bounding box center [764, 312] width 450 height 23
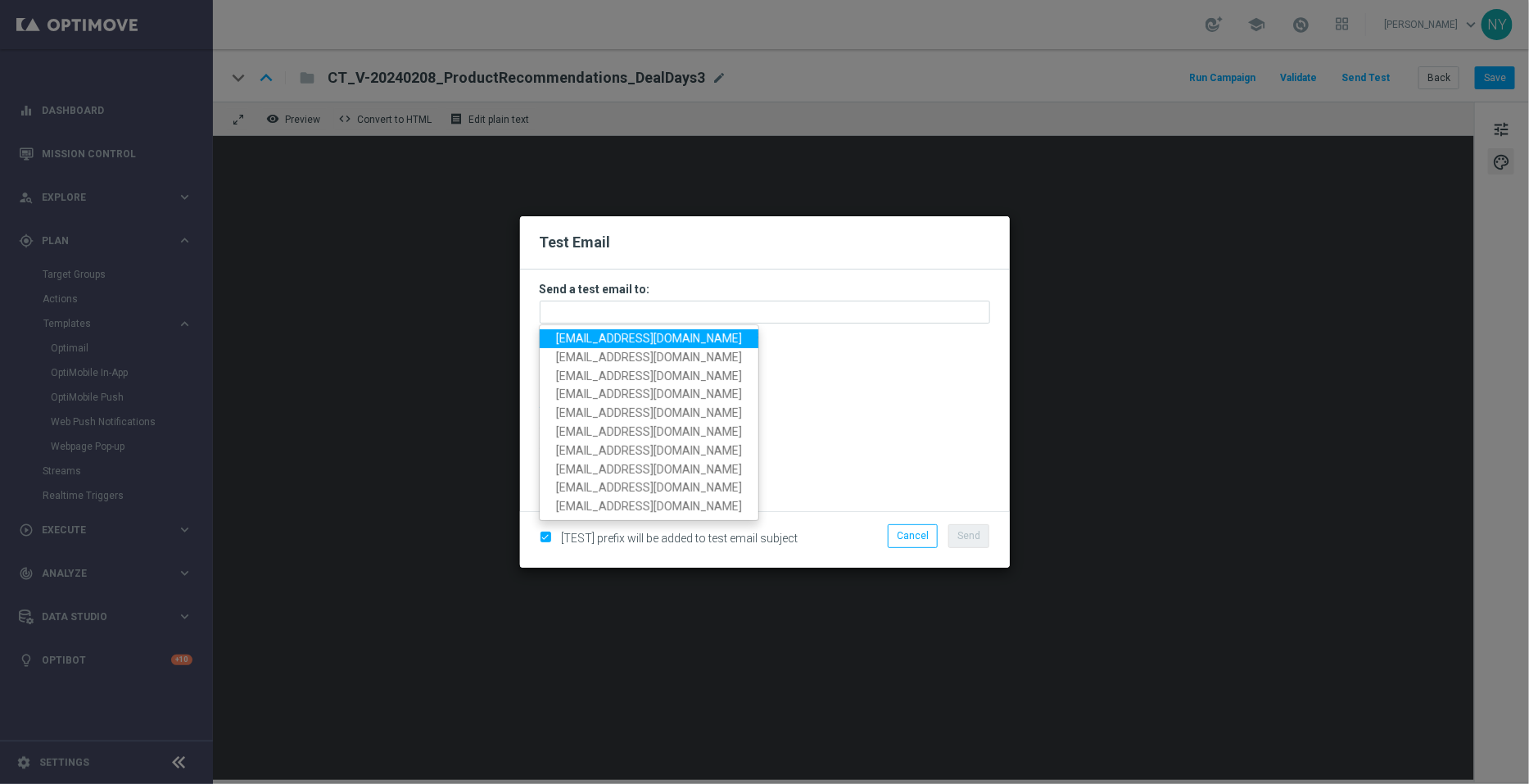
click at [604, 339] on span "[EMAIL_ADDRESS][DOMAIN_NAME]" at bounding box center [649, 338] width 186 height 13
type input "[EMAIL_ADDRESS][DOMAIN_NAME]"
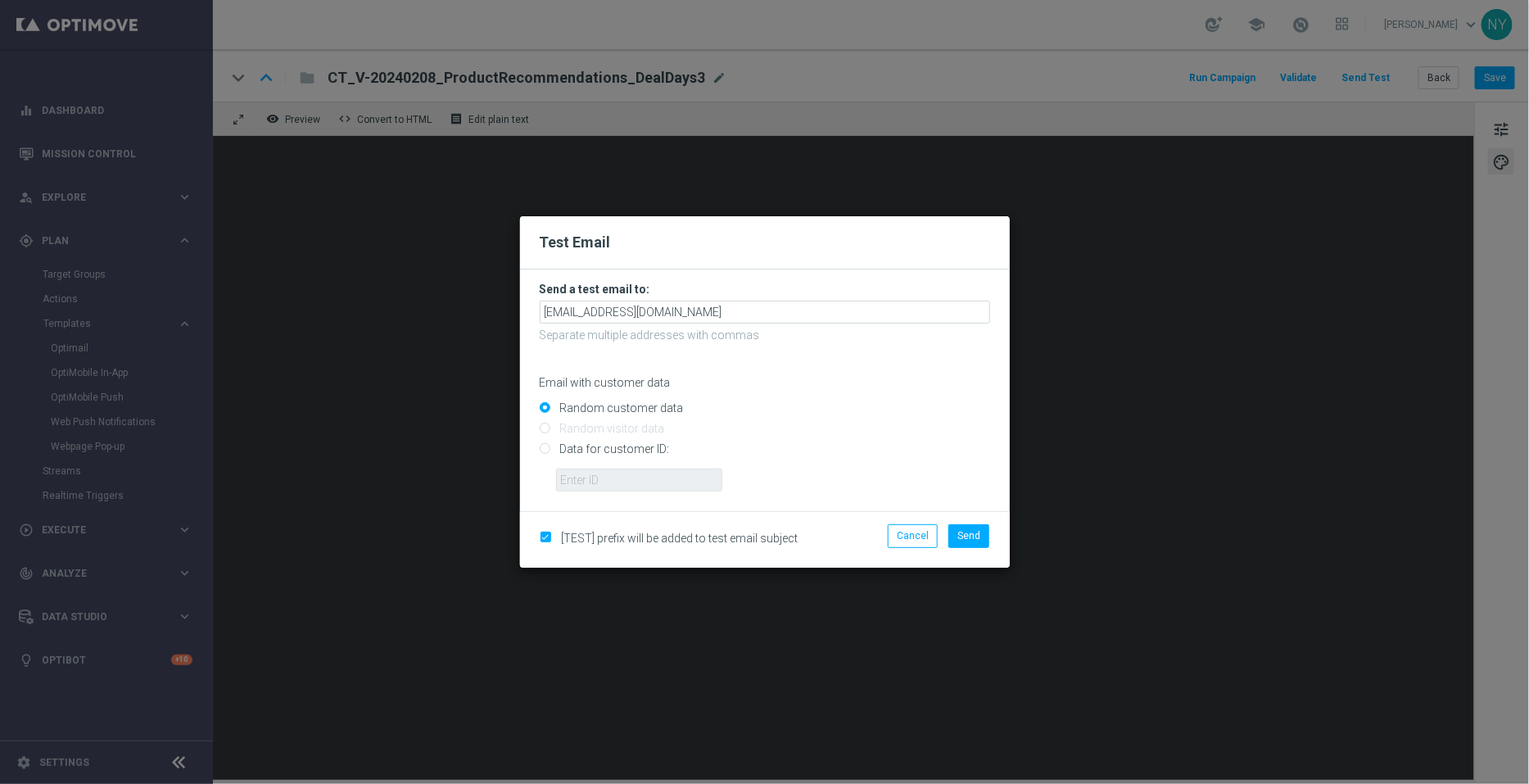
click at [541, 453] on input "Data for customer ID:" at bounding box center [764, 455] width 450 height 23
radio input "true"
click at [595, 489] on input "text" at bounding box center [639, 479] width 166 height 23
paste input "10000006208"
type input "10000006208"
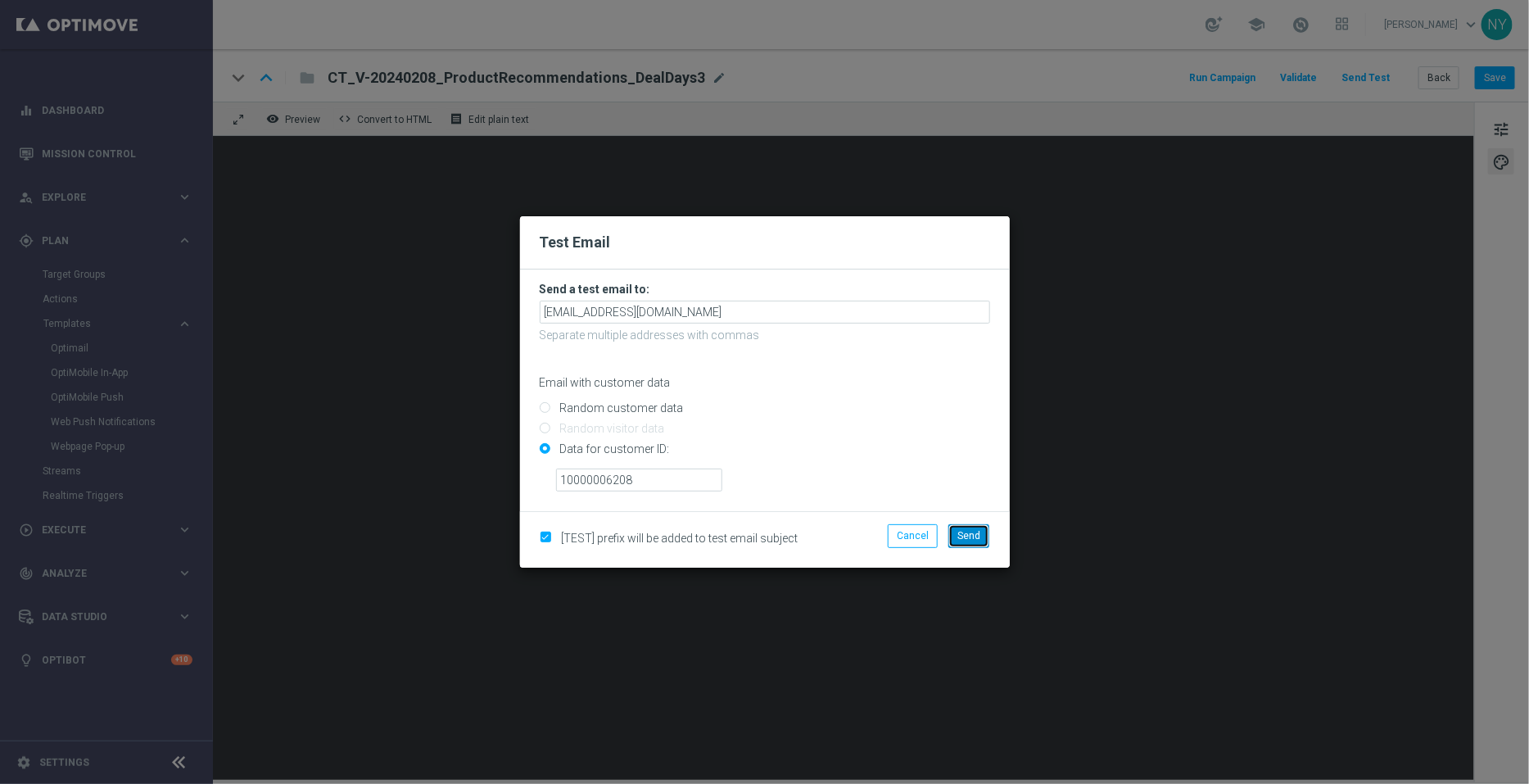
click at [976, 538] on span "Send" at bounding box center [969, 535] width 23 height 11
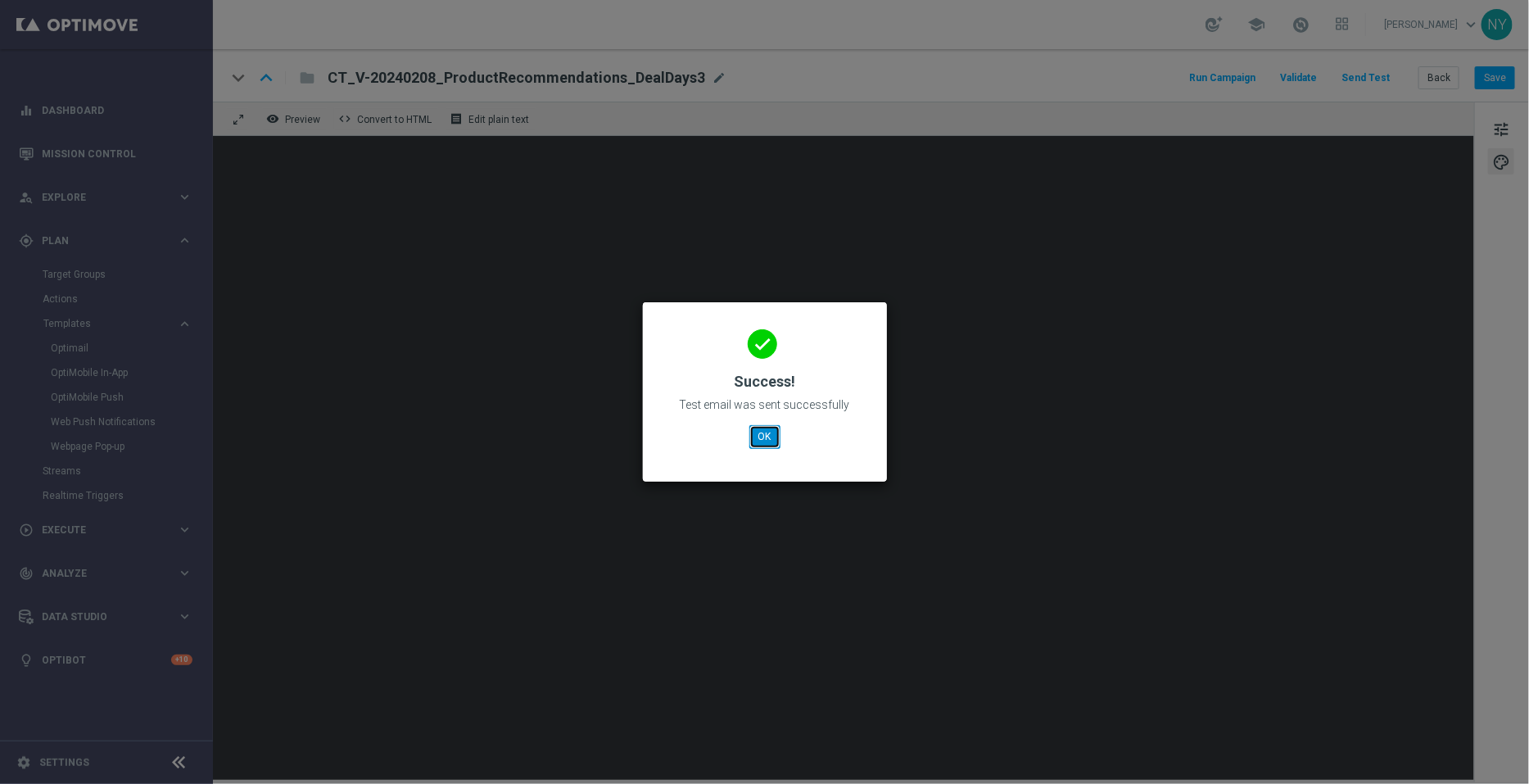
click at [774, 434] on button "OK" at bounding box center [764, 436] width 31 height 23
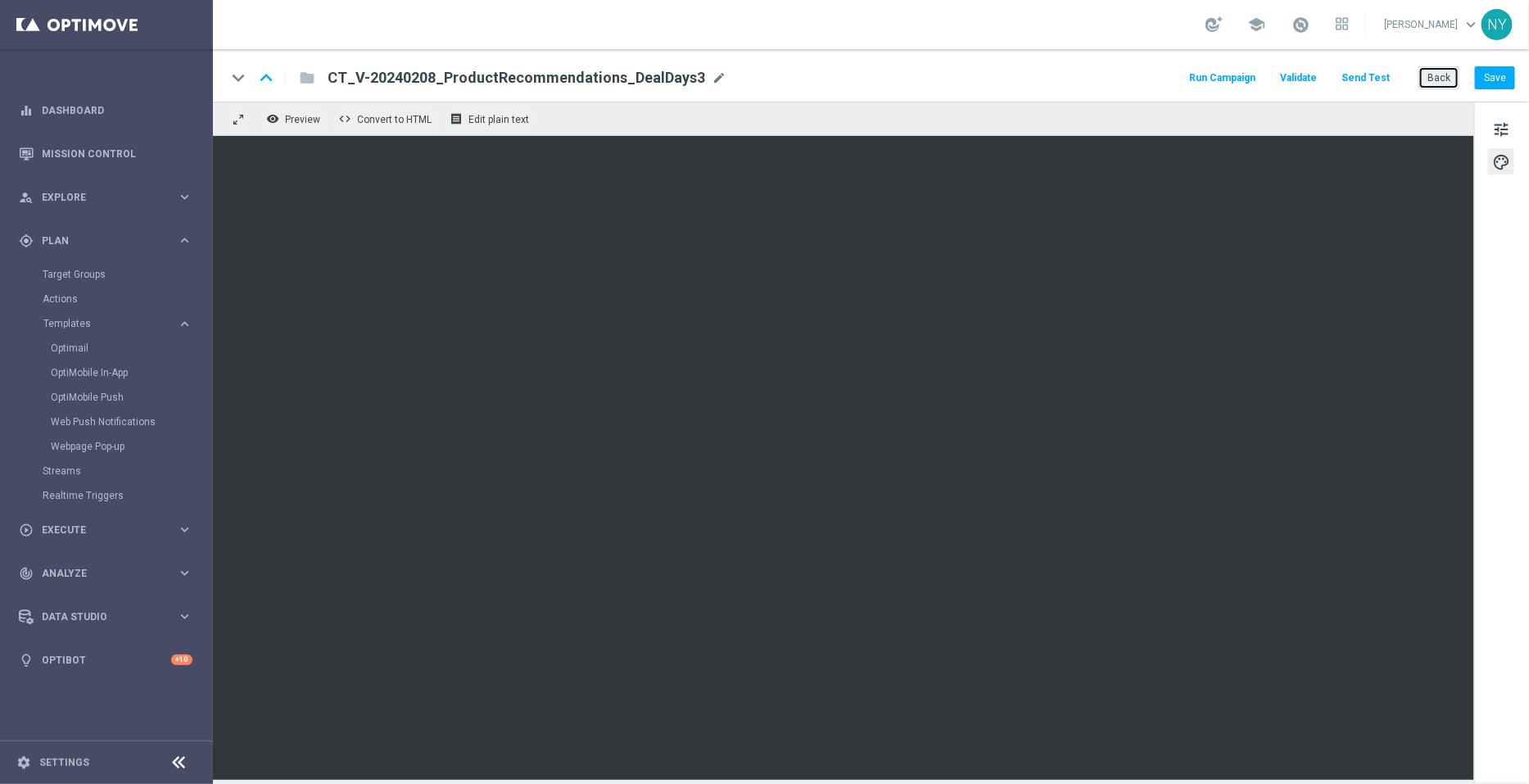
drag, startPoint x: 1440, startPoint y: 76, endPoint x: 278, endPoint y: 9, distance: 1163.9
click at [1440, 76] on button "Back" at bounding box center [1439, 77] width 41 height 23
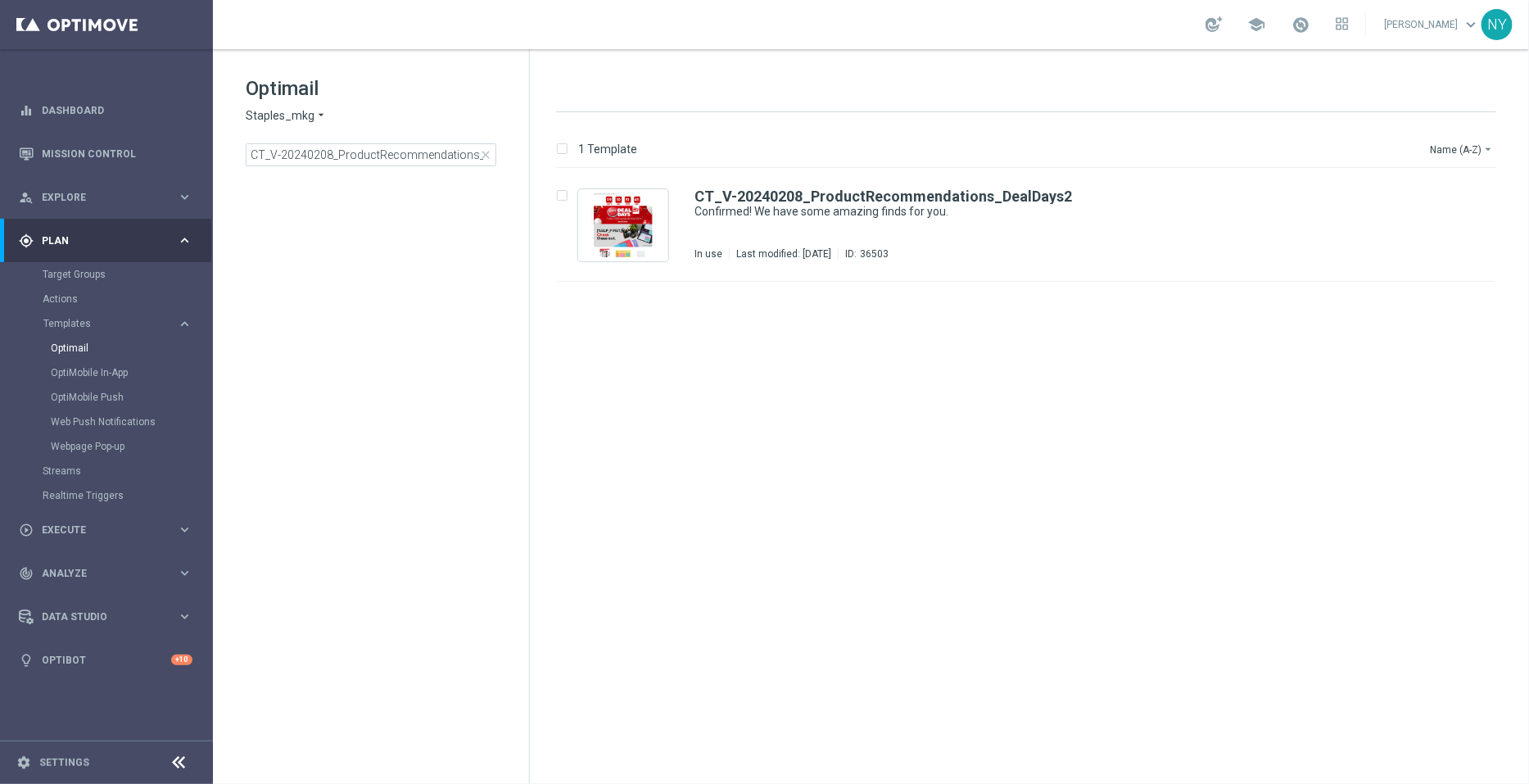
click at [482, 156] on span "close" at bounding box center [485, 154] width 13 height 13
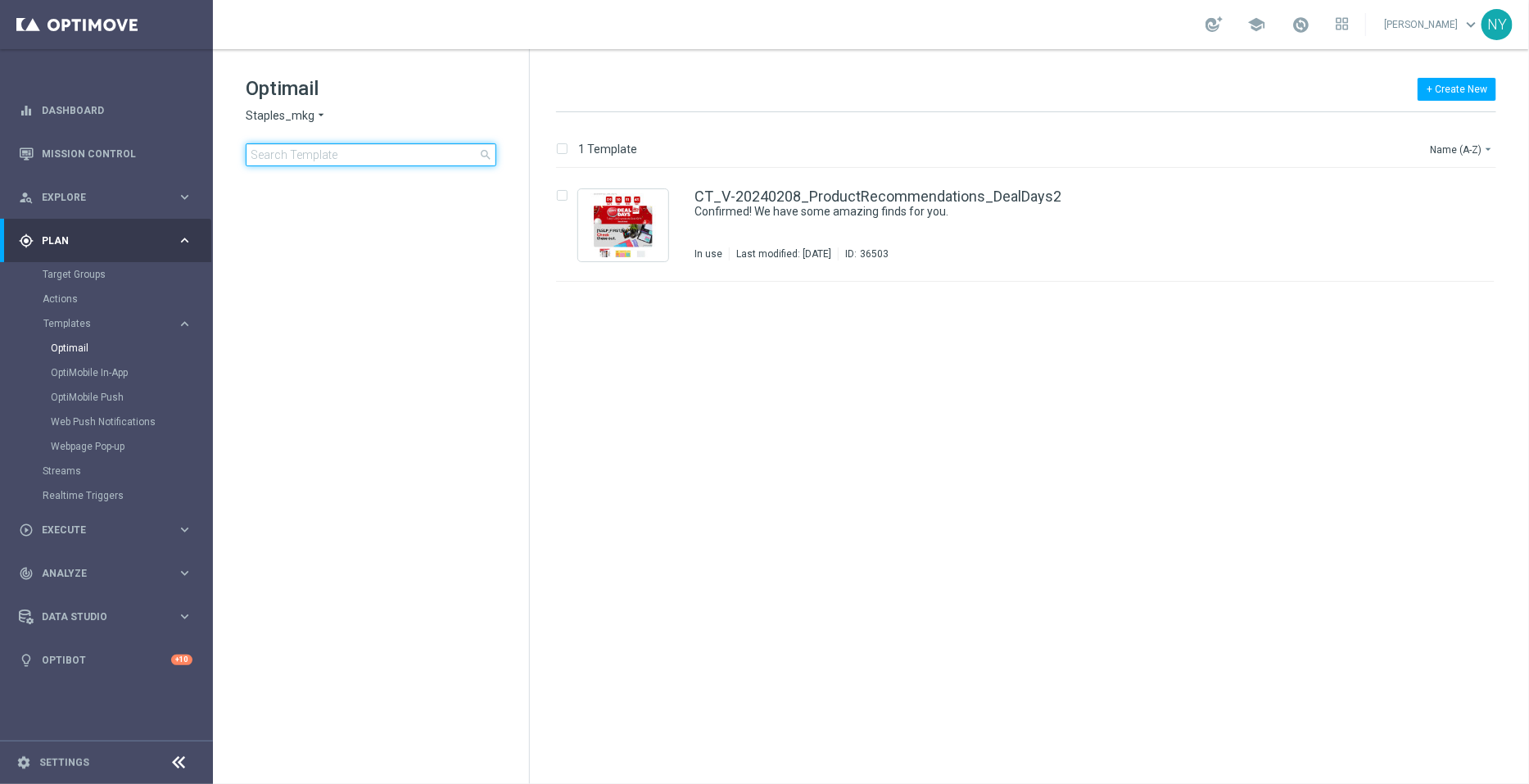
click at [291, 153] on input at bounding box center [371, 154] width 250 height 23
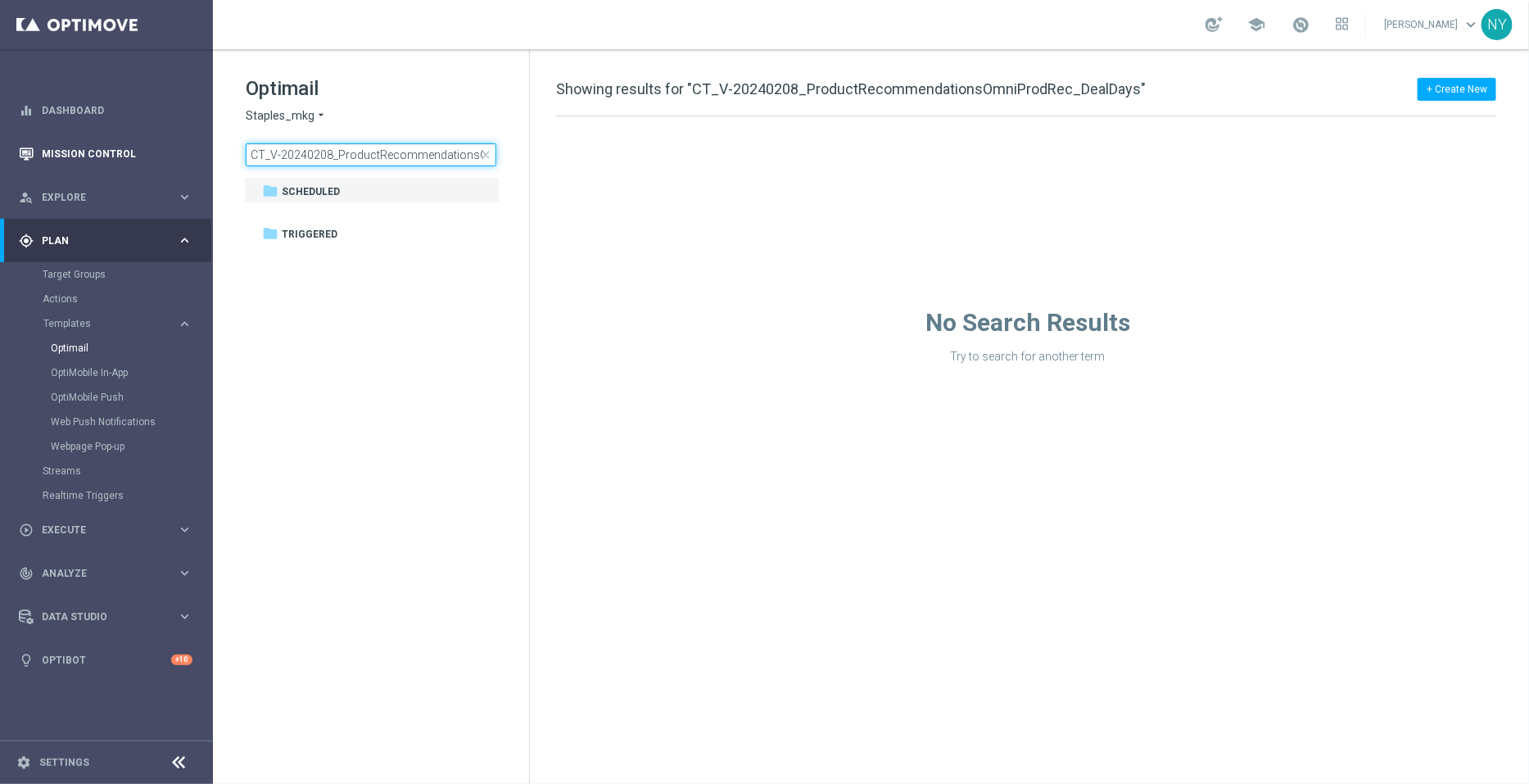
drag, startPoint x: 426, startPoint y: 156, endPoint x: 120, endPoint y: 172, distance: 306.4
click at [120, 172] on main "equalizer Dashboard Mission Control" at bounding box center [764, 392] width 1529 height 784
click at [446, 156] on input "CT_V-20240208_ProductRecommendationsOmniProdRec_DealDays" at bounding box center [371, 154] width 250 height 23
drag, startPoint x: 421, startPoint y: 155, endPoint x: 484, endPoint y: 148, distance: 63.4
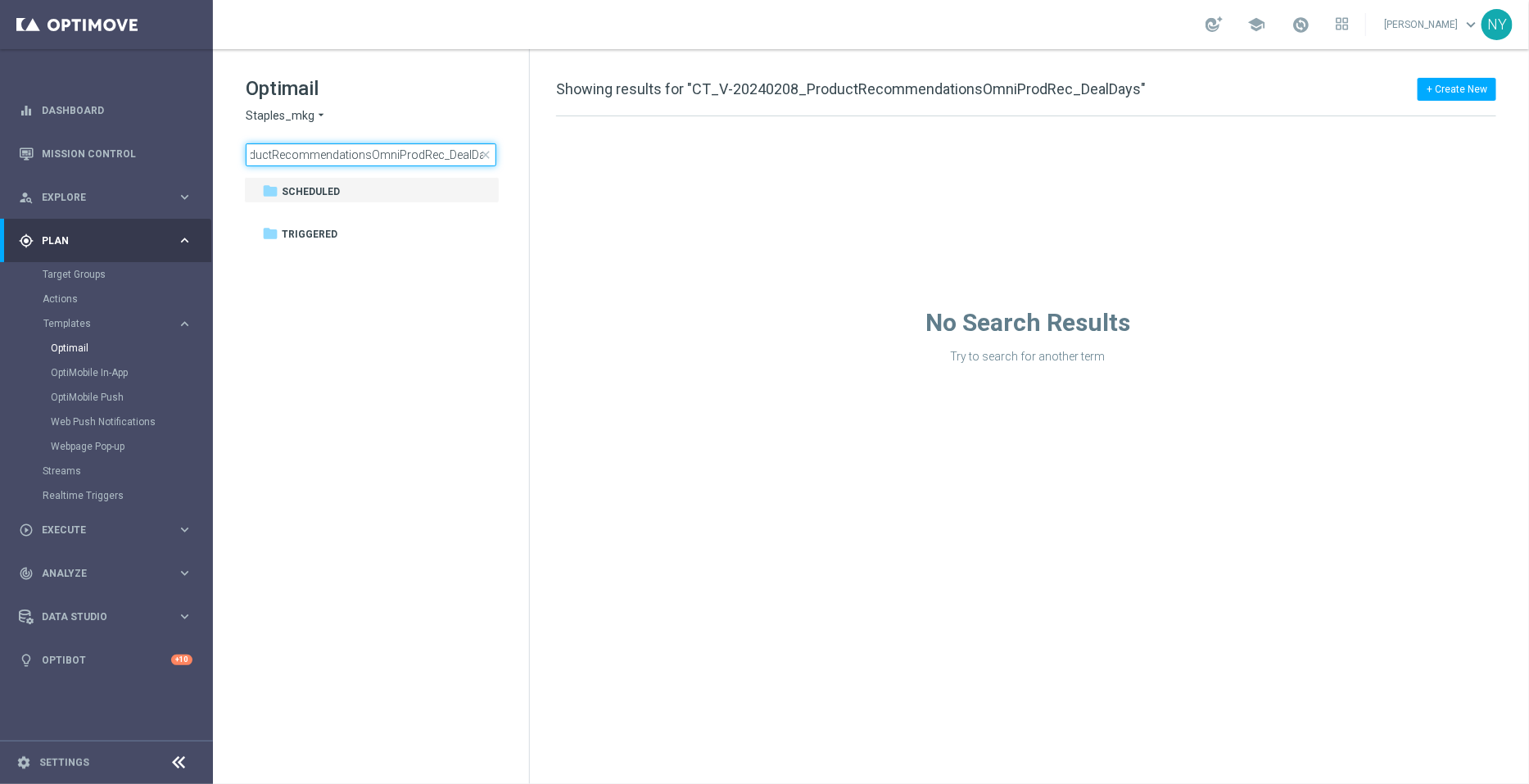
click at [675, 163] on div "Optimail Staples_mkg arrow_drop_down × Staples_mkg CT_V-20240208_ProductRecomme…" at bounding box center [871, 416] width 1316 height 735
click at [461, 159] on input "CT_V-20240208_ProductRecommendationsOmniProdRec_DealDays" at bounding box center [371, 154] width 250 height 23
drag, startPoint x: 434, startPoint y: 155, endPoint x: 544, endPoint y: 162, distance: 110.2
click at [544, 162] on div "Optimail Staples_mkg arrow_drop_down × Staples_mkg CT_V-20240208_ProductRecomme…" at bounding box center [871, 416] width 1316 height 735
type input "CT_V-20240208_ProductRecommendationsOmniProdRe"
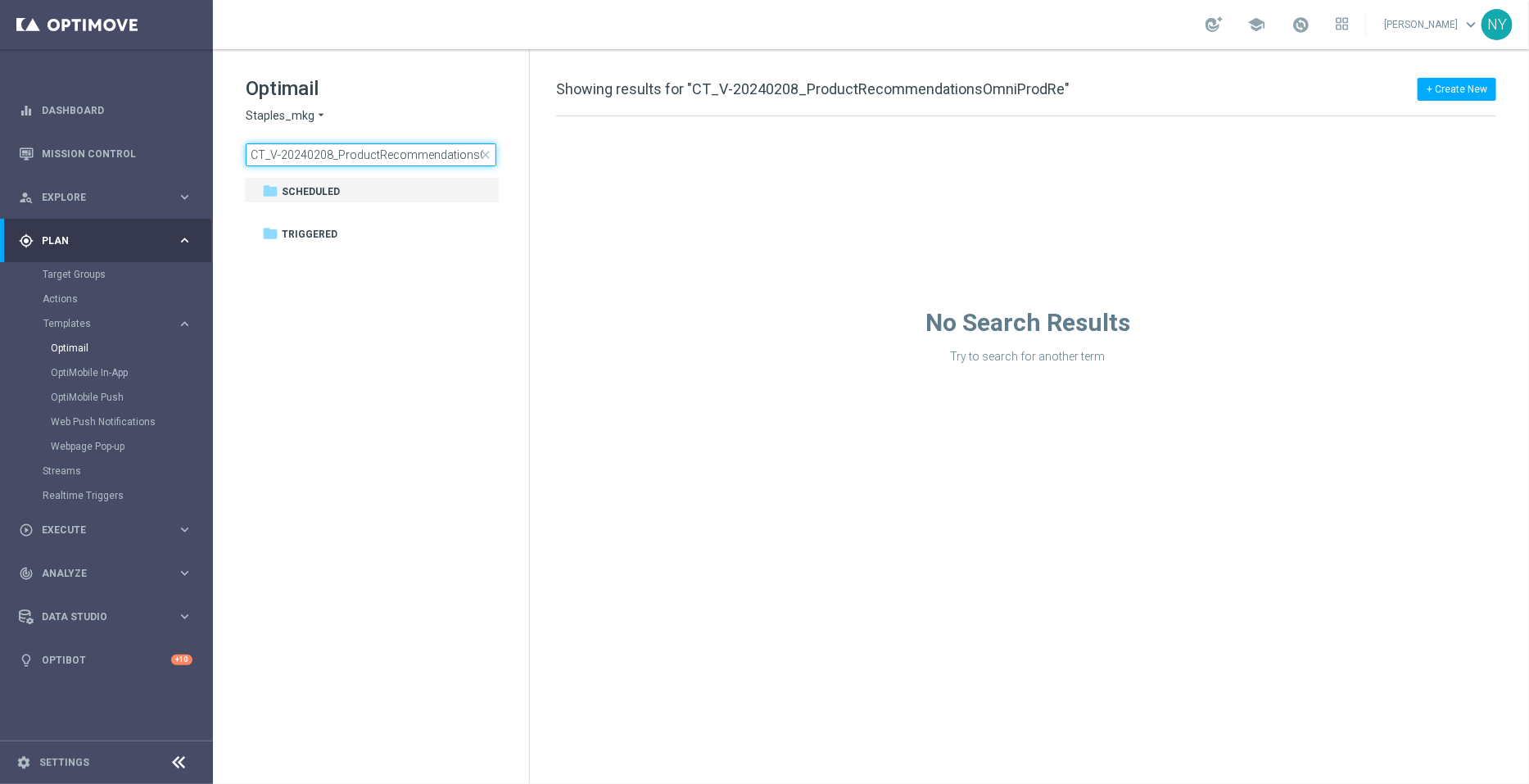
click at [456, 147] on input "CT_V-20240208_ProductRecommendationsOmniProdRe" at bounding box center [371, 154] width 250 height 23
click at [486, 156] on span "close" at bounding box center [485, 154] width 13 height 13
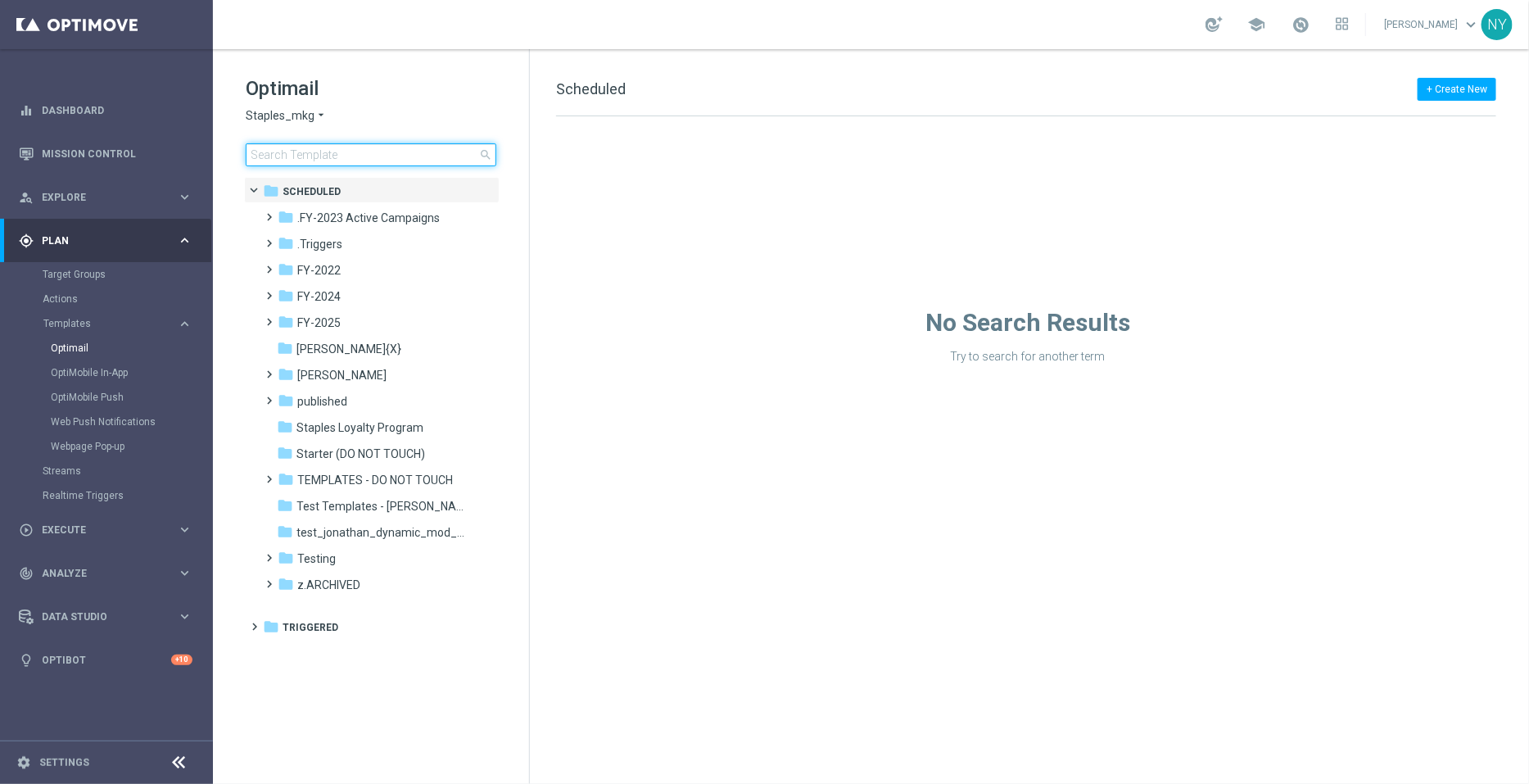
click at [377, 157] on input at bounding box center [371, 154] width 250 height 23
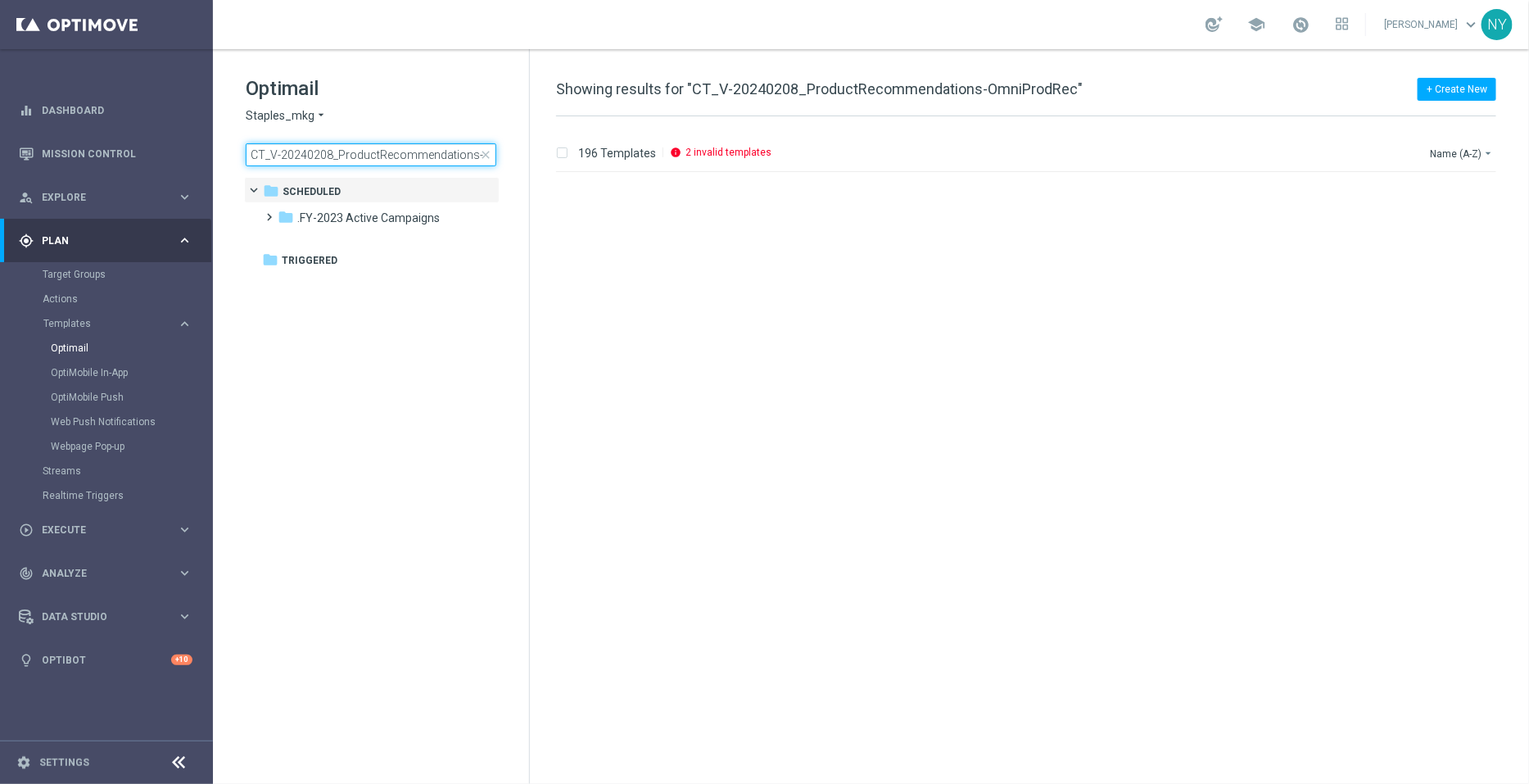
scroll to position [0, 60]
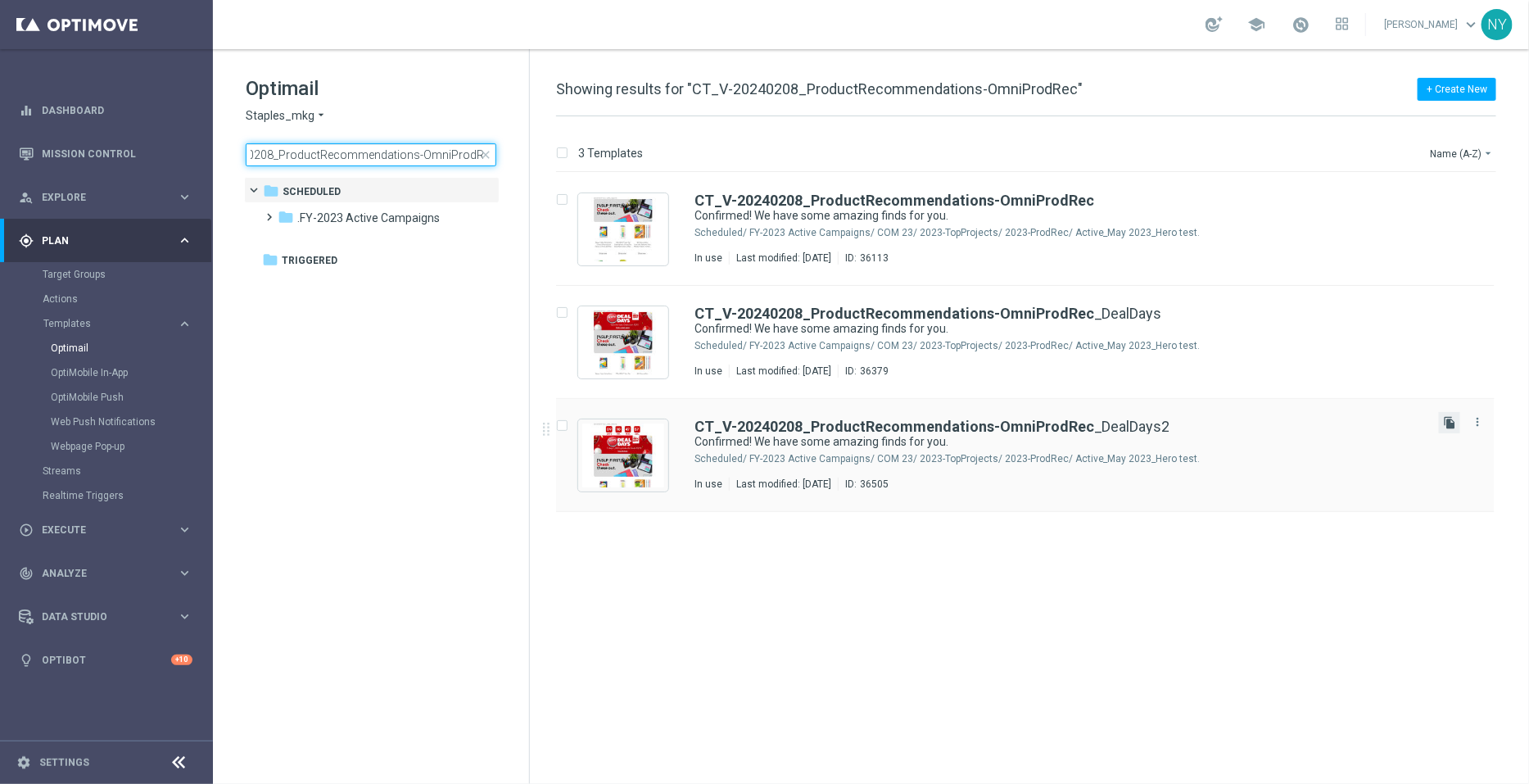
type input "CT_V-20240208_ProductRecommendations-OmniProdRec"
drag, startPoint x: 1450, startPoint y: 420, endPoint x: 1448, endPoint y: 275, distance: 145.0
click at [1450, 420] on icon "file_copy" at bounding box center [1449, 422] width 13 height 13
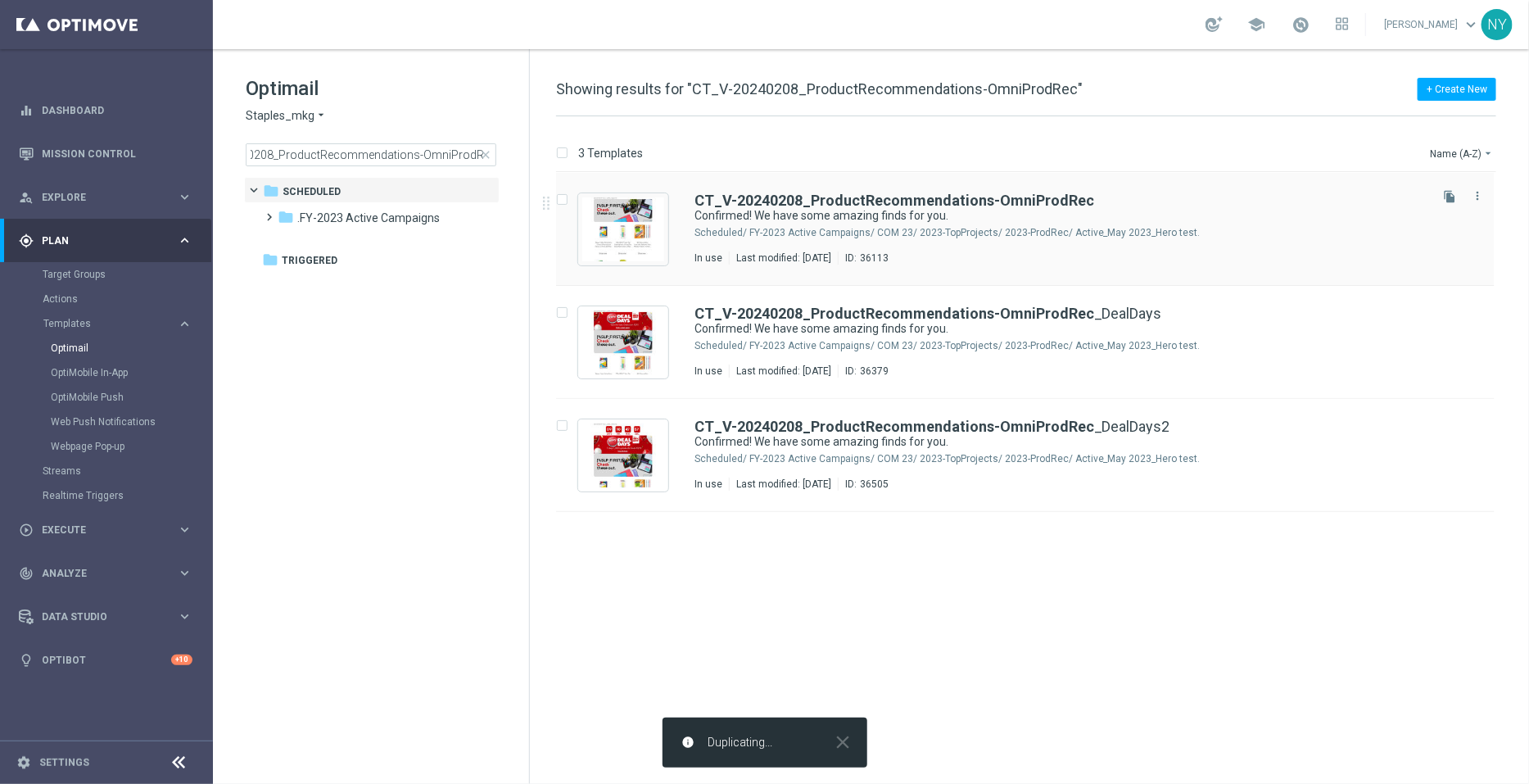
scroll to position [0, 0]
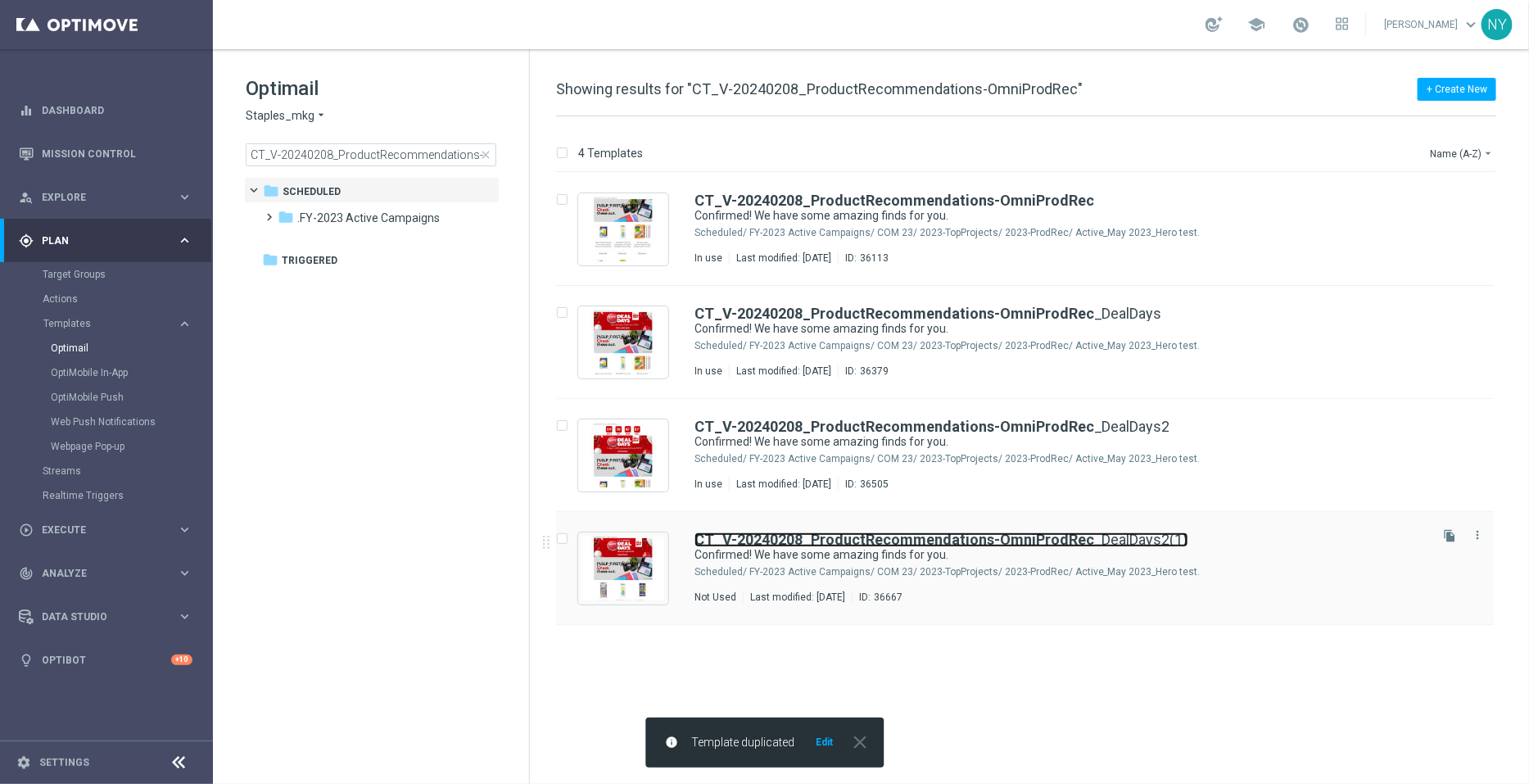
click at [1038, 541] on b "CT_V-20240208_ProductRecommendations-OmniProdRec" at bounding box center [895, 539] width 400 height 17
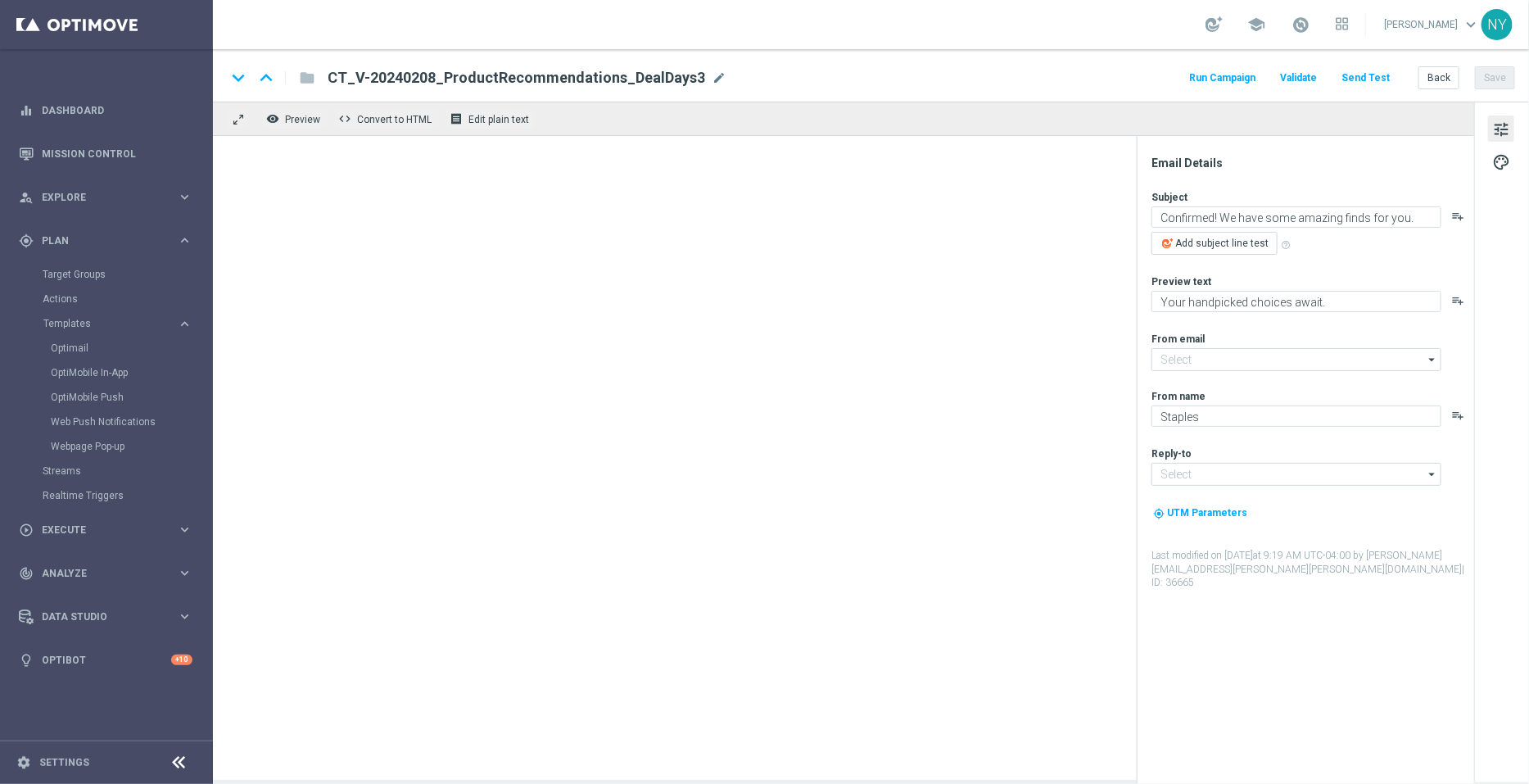
type input "[EMAIL_ADDRESS][DOMAIN_NAME]"
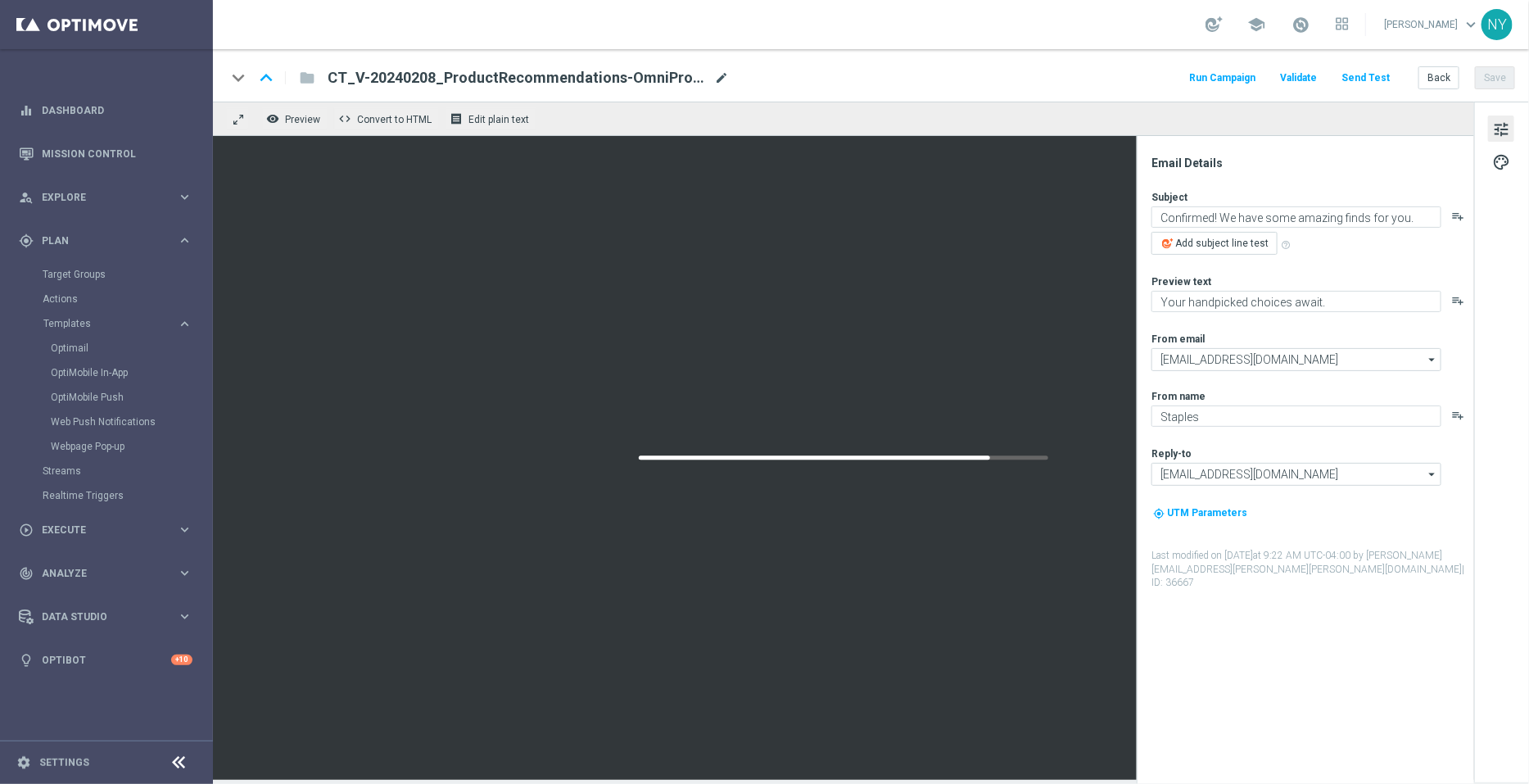
click at [721, 76] on span "mode_edit" at bounding box center [721, 77] width 14 height 14
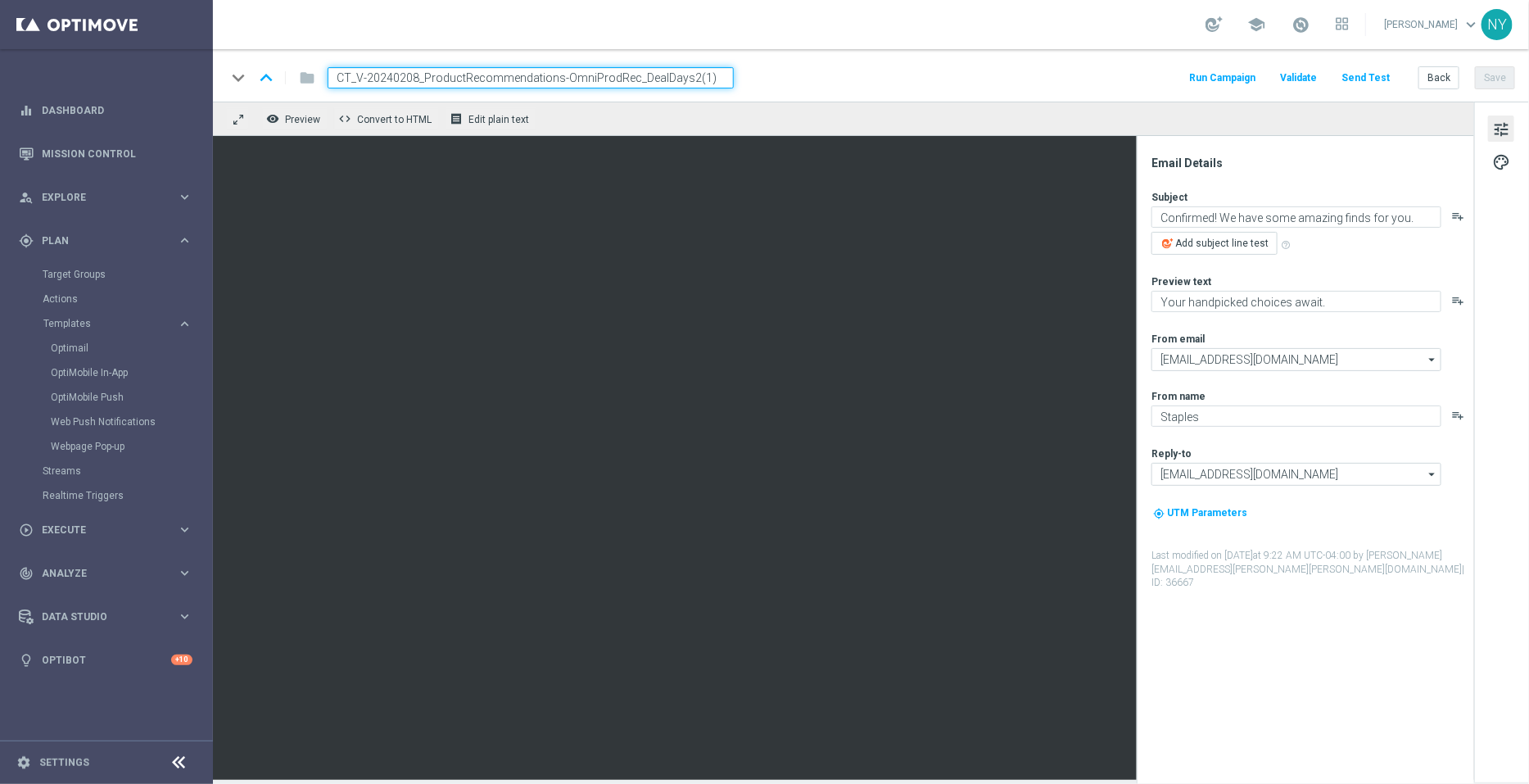
drag, startPoint x: 712, startPoint y: 76, endPoint x: 682, endPoint y: 79, distance: 30.1
click at [682, 79] on input "CT_V-20240208_ProductRecommendations-OmniProdRec_DealDays2(1)" at bounding box center [530, 77] width 406 height 21
type input "CT_V-20240208_ProductRecommendations-OmniProdRec_DealDays3"
click at [1509, 89] on button "Save" at bounding box center [1495, 77] width 40 height 23
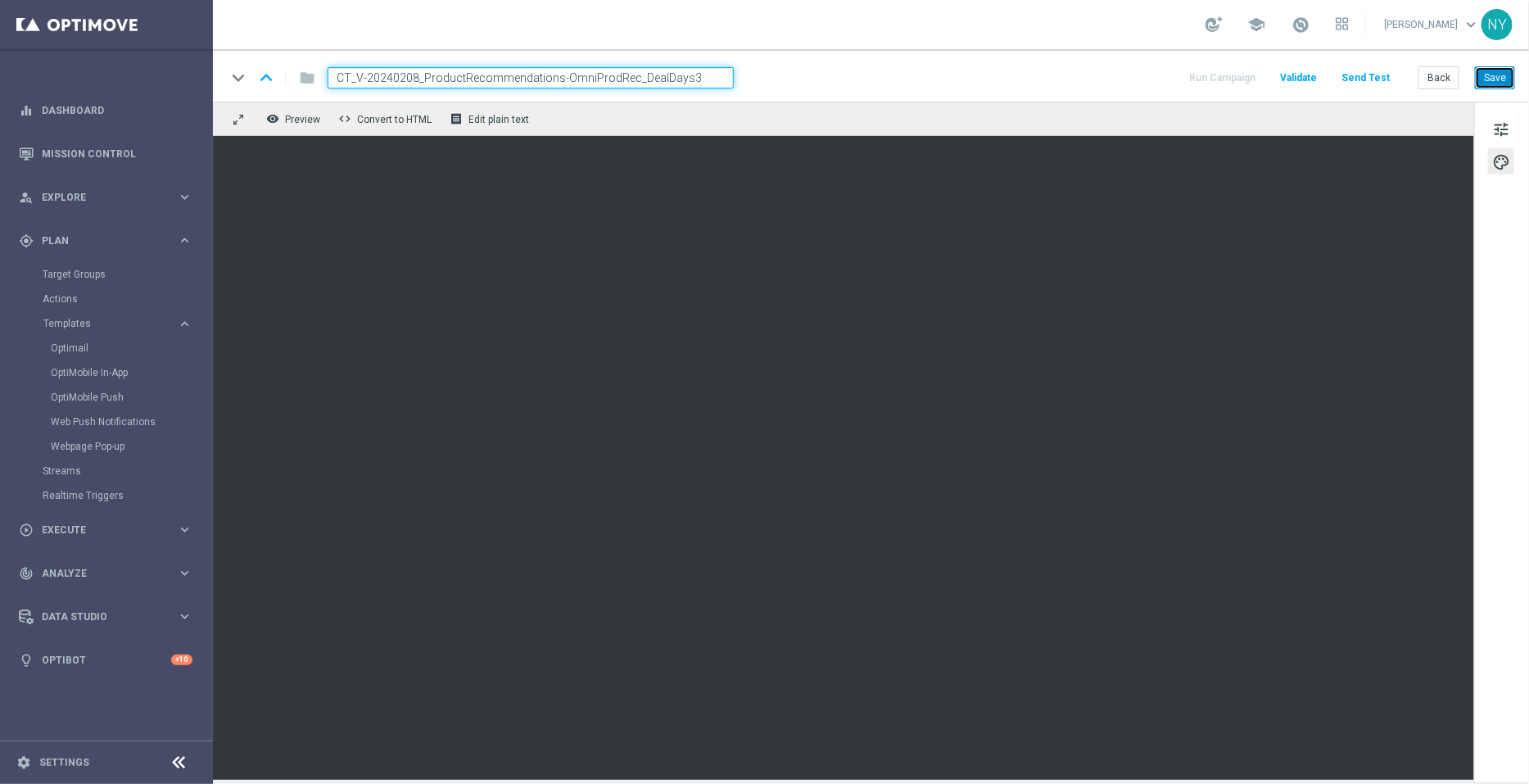
click at [1500, 80] on button "Save" at bounding box center [1495, 77] width 40 height 23
click at [1377, 76] on button "Send Test" at bounding box center [1366, 78] width 54 height 22
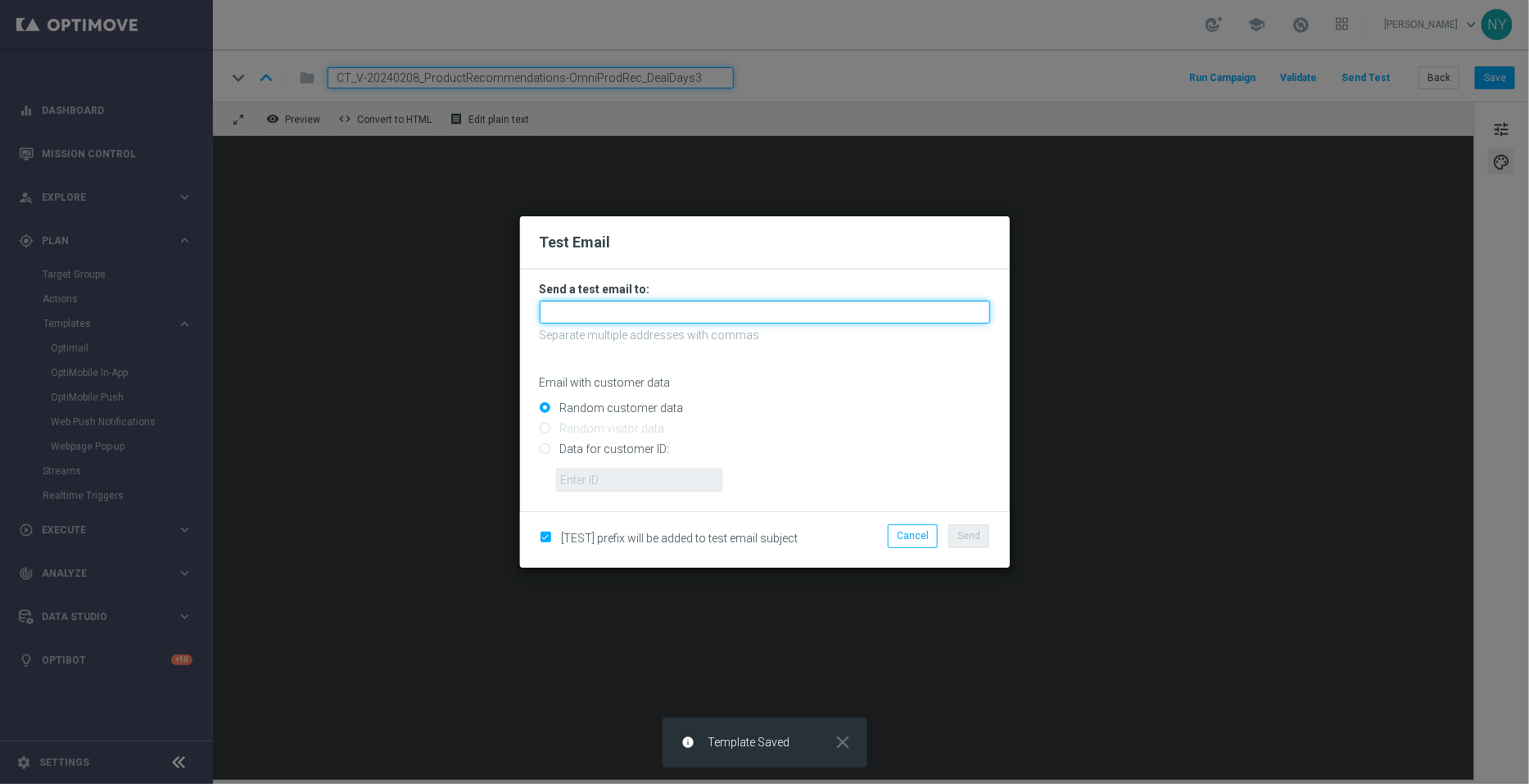
click at [581, 305] on input "text" at bounding box center [764, 312] width 450 height 23
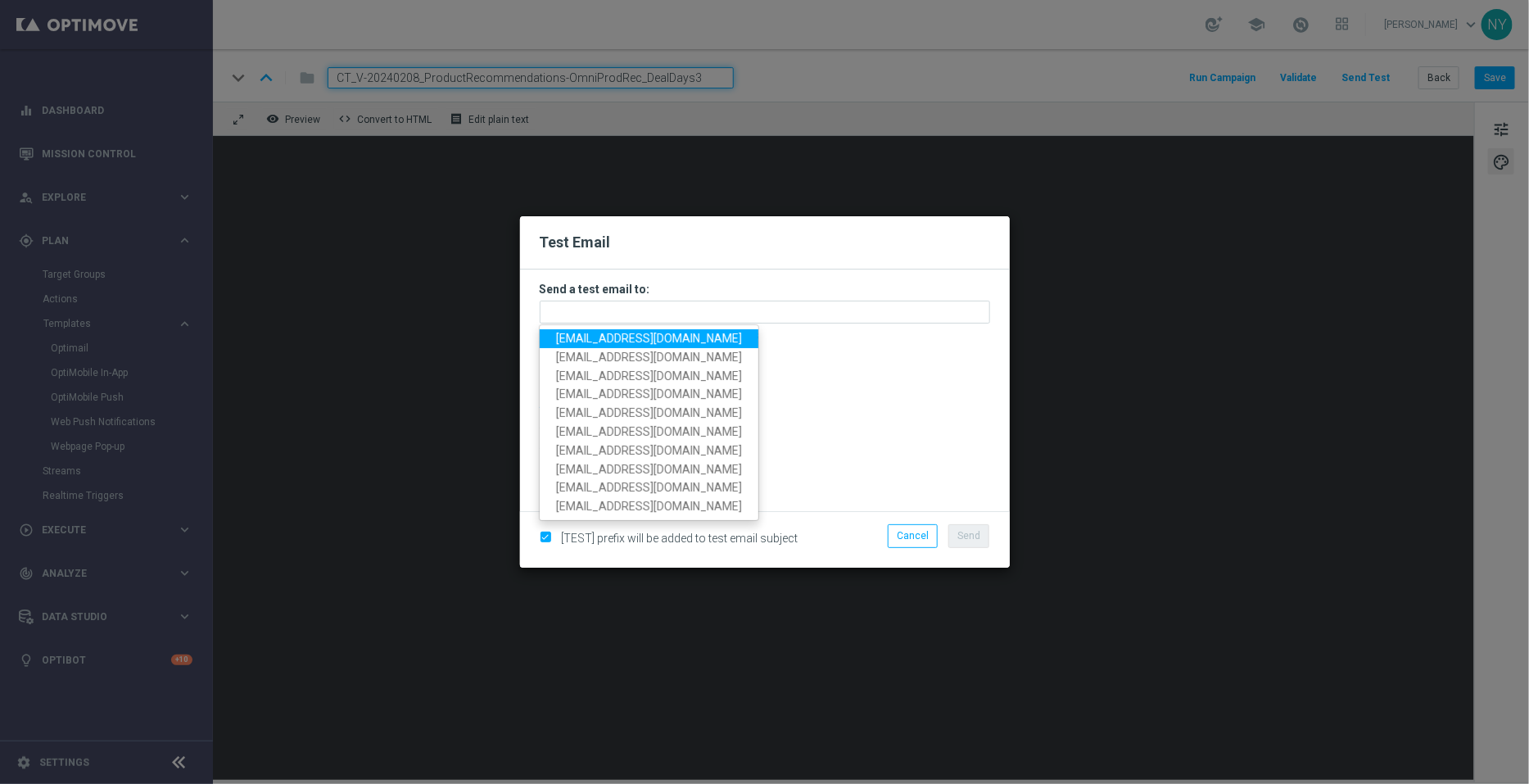
click at [574, 336] on span "[EMAIL_ADDRESS][DOMAIN_NAME]" at bounding box center [649, 338] width 186 height 13
type input "[EMAIL_ADDRESS][DOMAIN_NAME]"
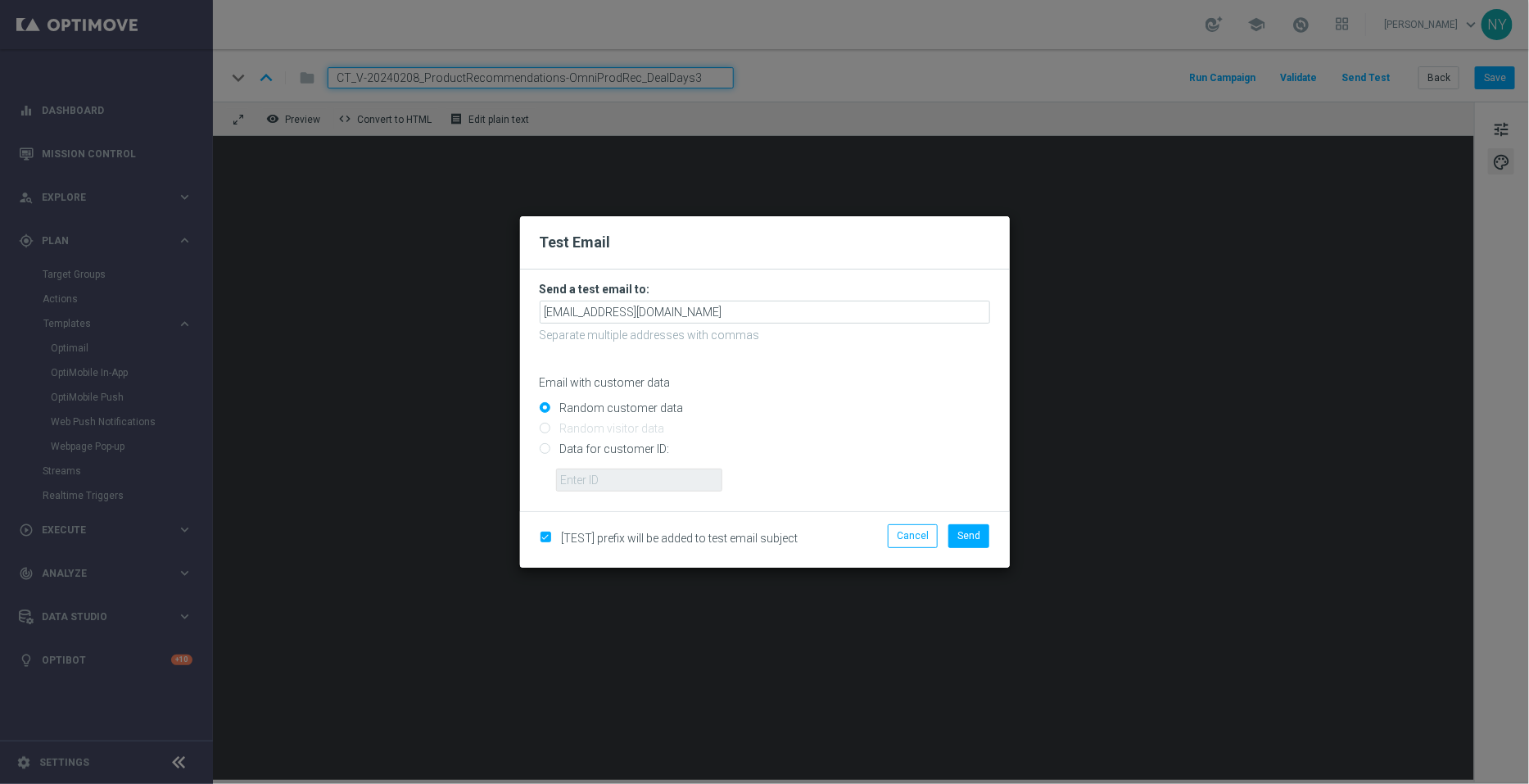
click at [546, 447] on input "Data for customer ID:" at bounding box center [764, 455] width 450 height 23
radio input "true"
click at [574, 482] on input "text" at bounding box center [639, 479] width 166 height 23
click at [617, 488] on input "text" at bounding box center [639, 479] width 166 height 23
paste input "10000006208"
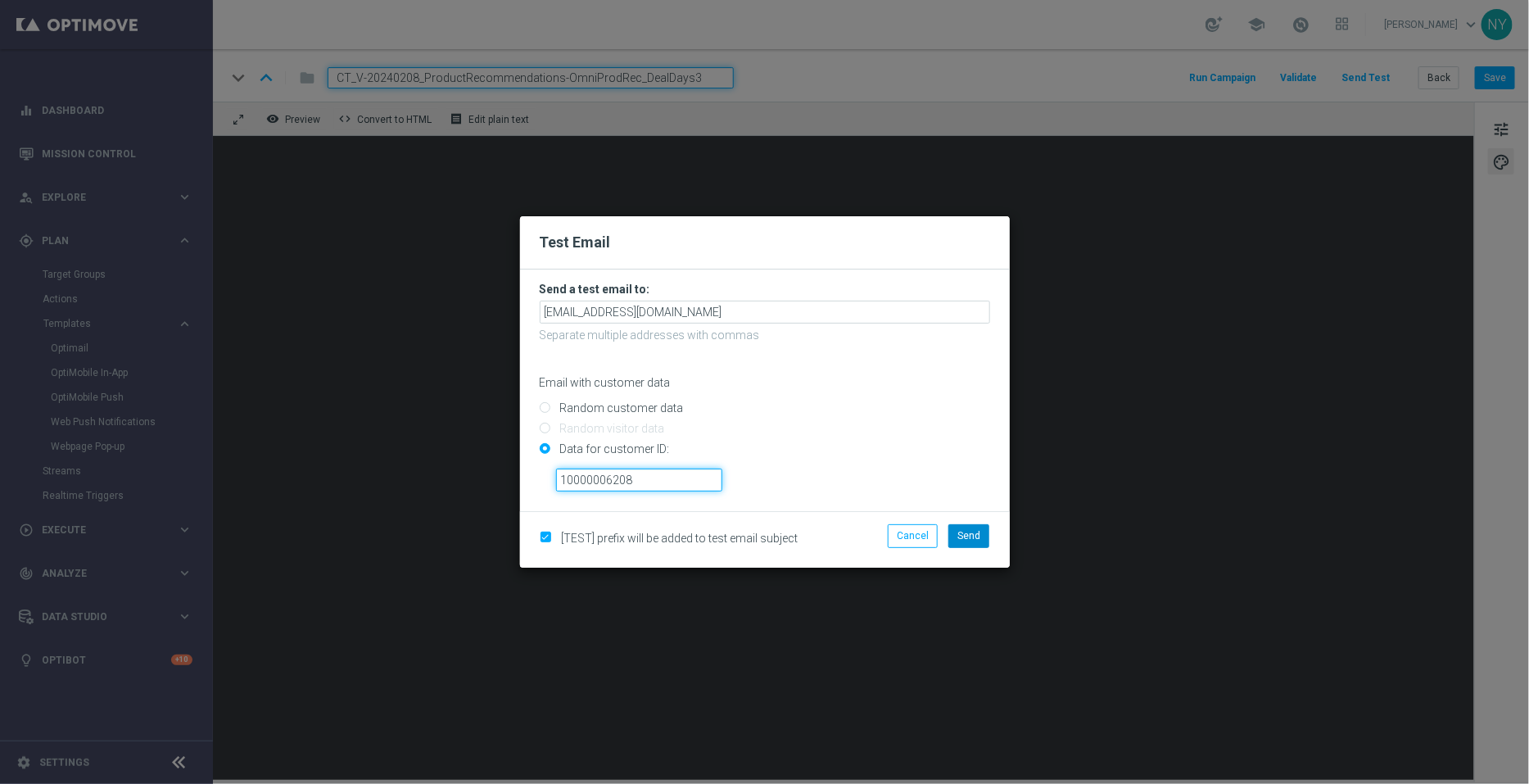
type input "10000006208"
click at [975, 535] on span "Send" at bounding box center [969, 535] width 23 height 11
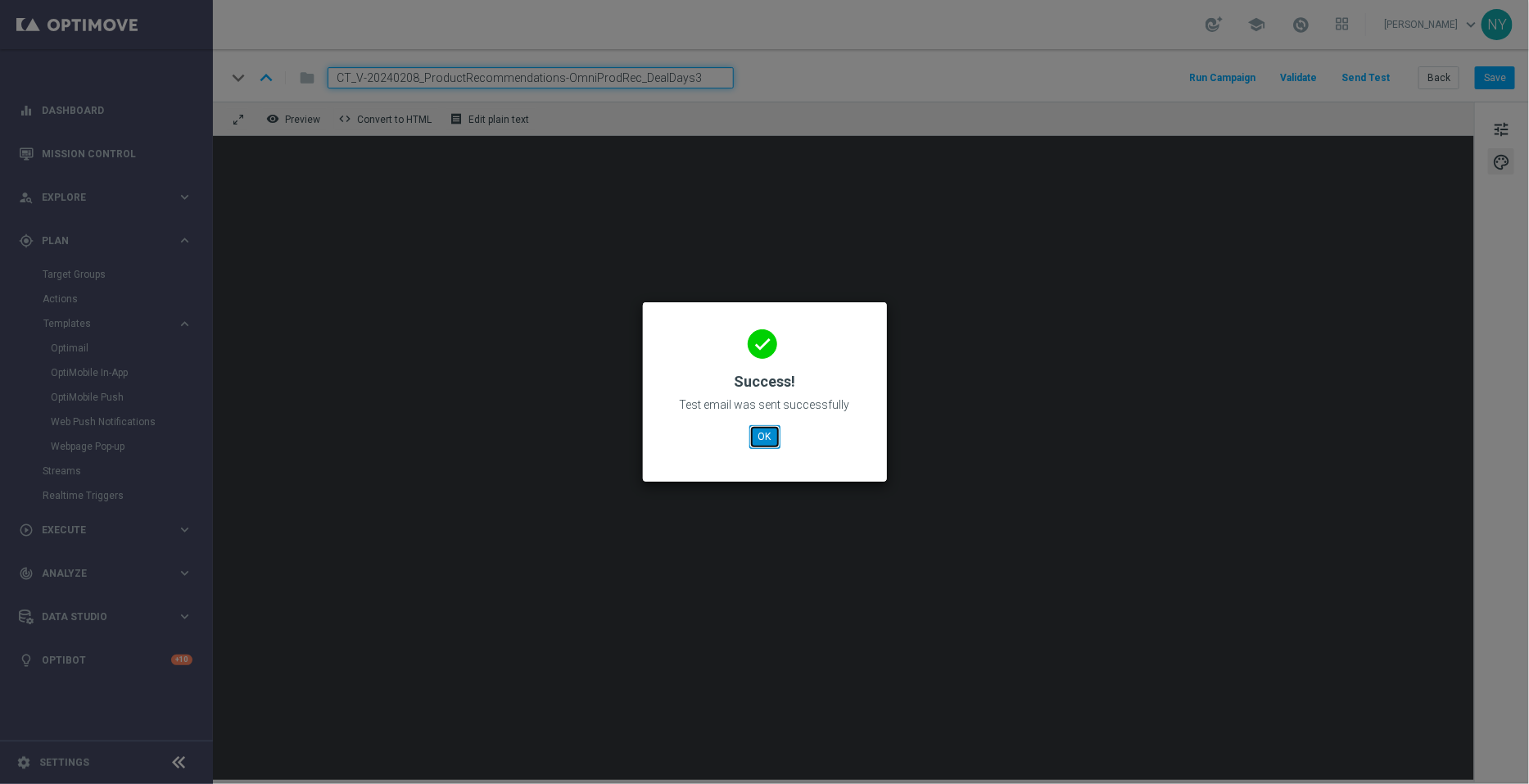
click at [764, 439] on button "OK" at bounding box center [764, 436] width 31 height 23
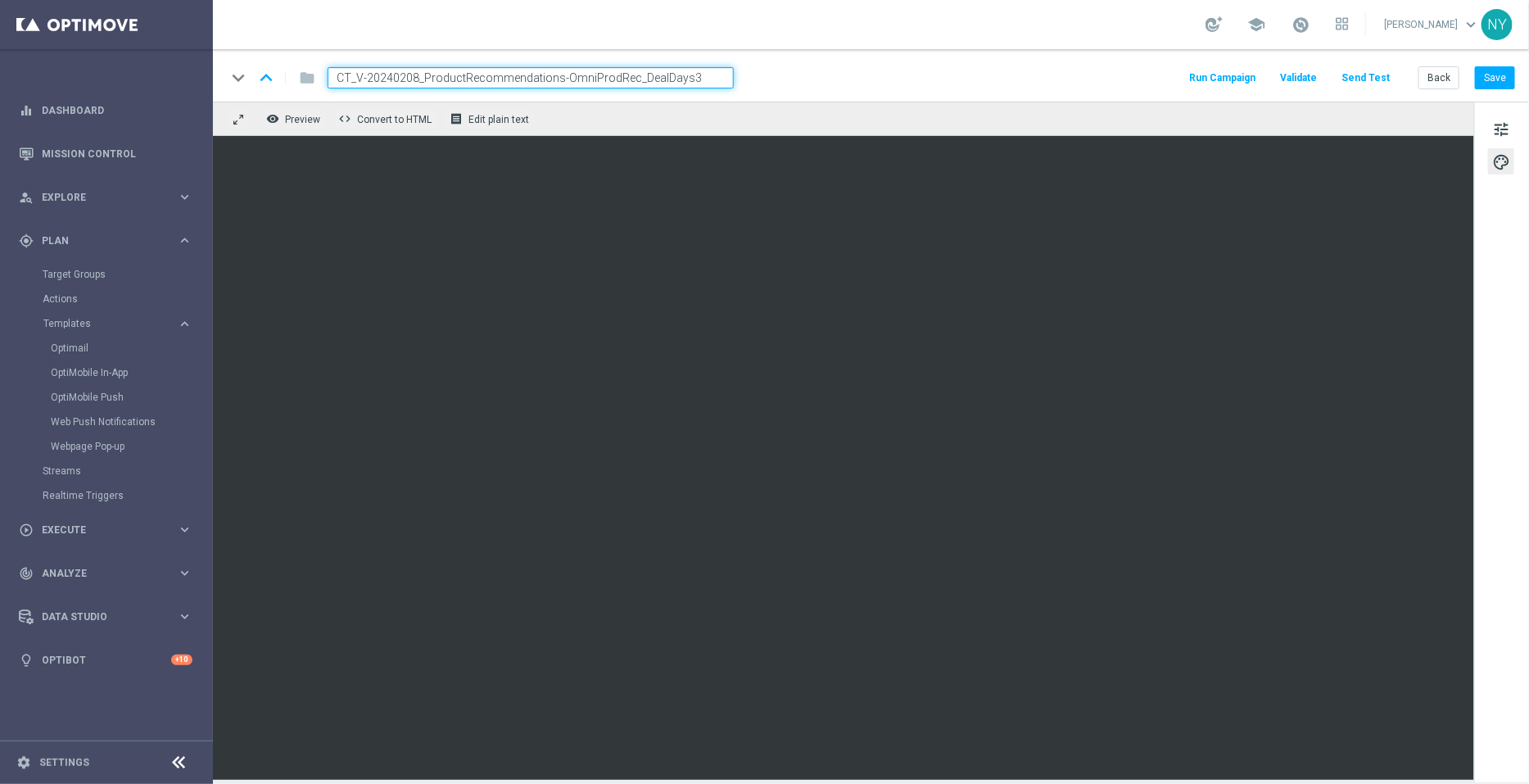
drag, startPoint x: 697, startPoint y: 79, endPoint x: 131, endPoint y: 85, distance: 566.0
click at [131, 85] on main "equalizer Dashboard Mission Control" at bounding box center [764, 392] width 1529 height 784
click at [1358, 76] on button "Send Test" at bounding box center [1366, 78] width 54 height 22
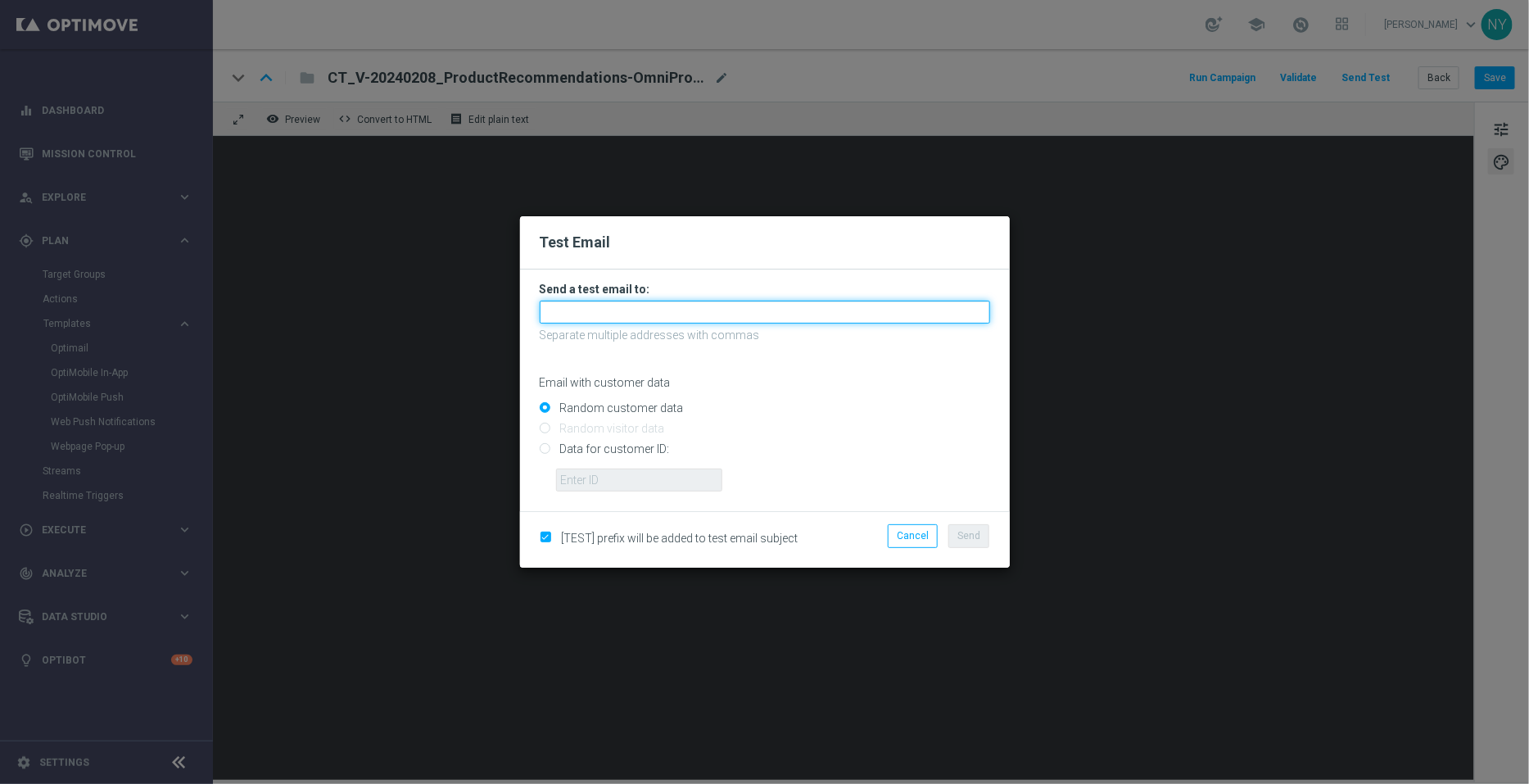
click at [575, 312] on input "text" at bounding box center [764, 312] width 450 height 23
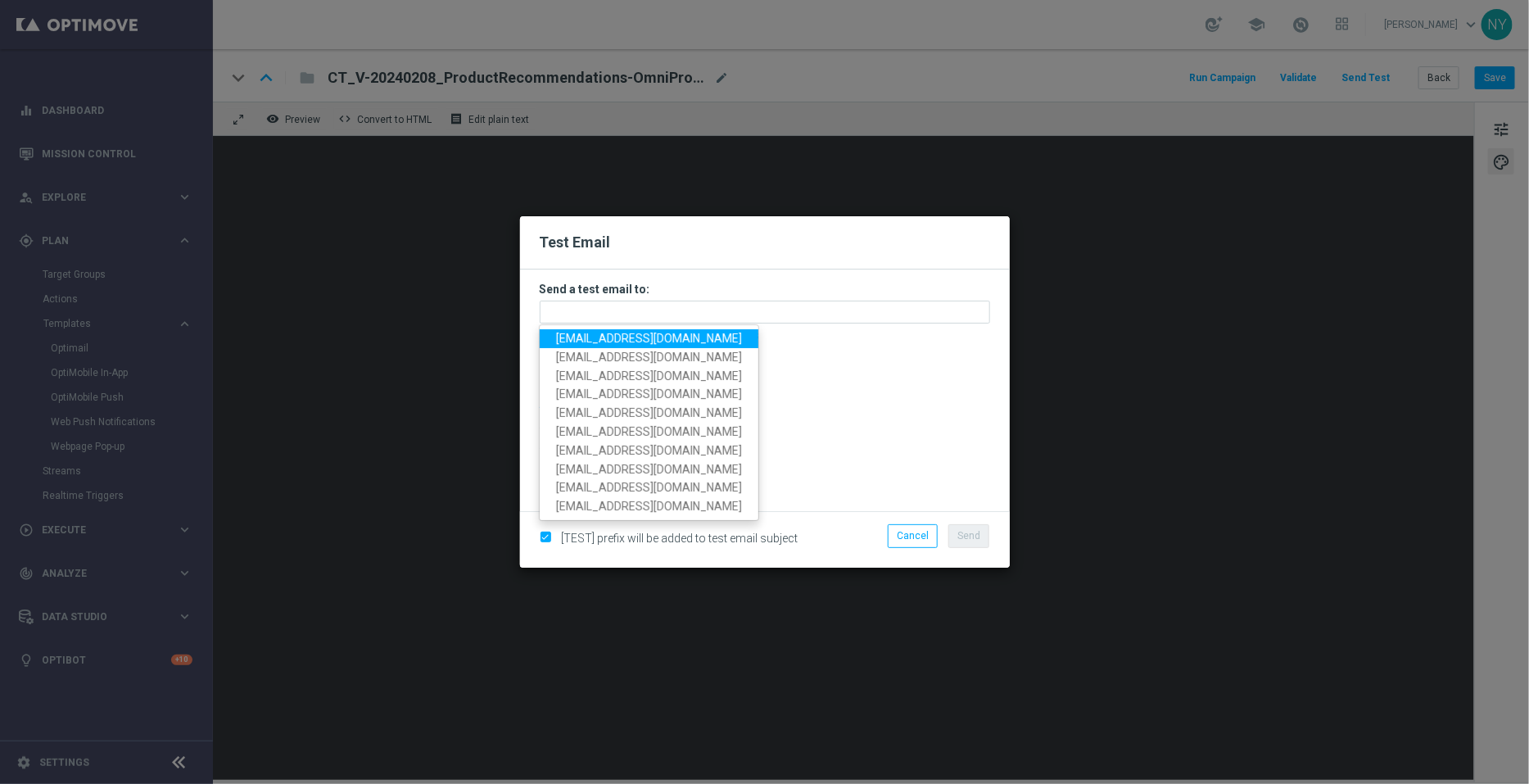
click at [582, 340] on span "[EMAIL_ADDRESS][DOMAIN_NAME]" at bounding box center [649, 338] width 186 height 13
type input "[EMAIL_ADDRESS][DOMAIN_NAME]"
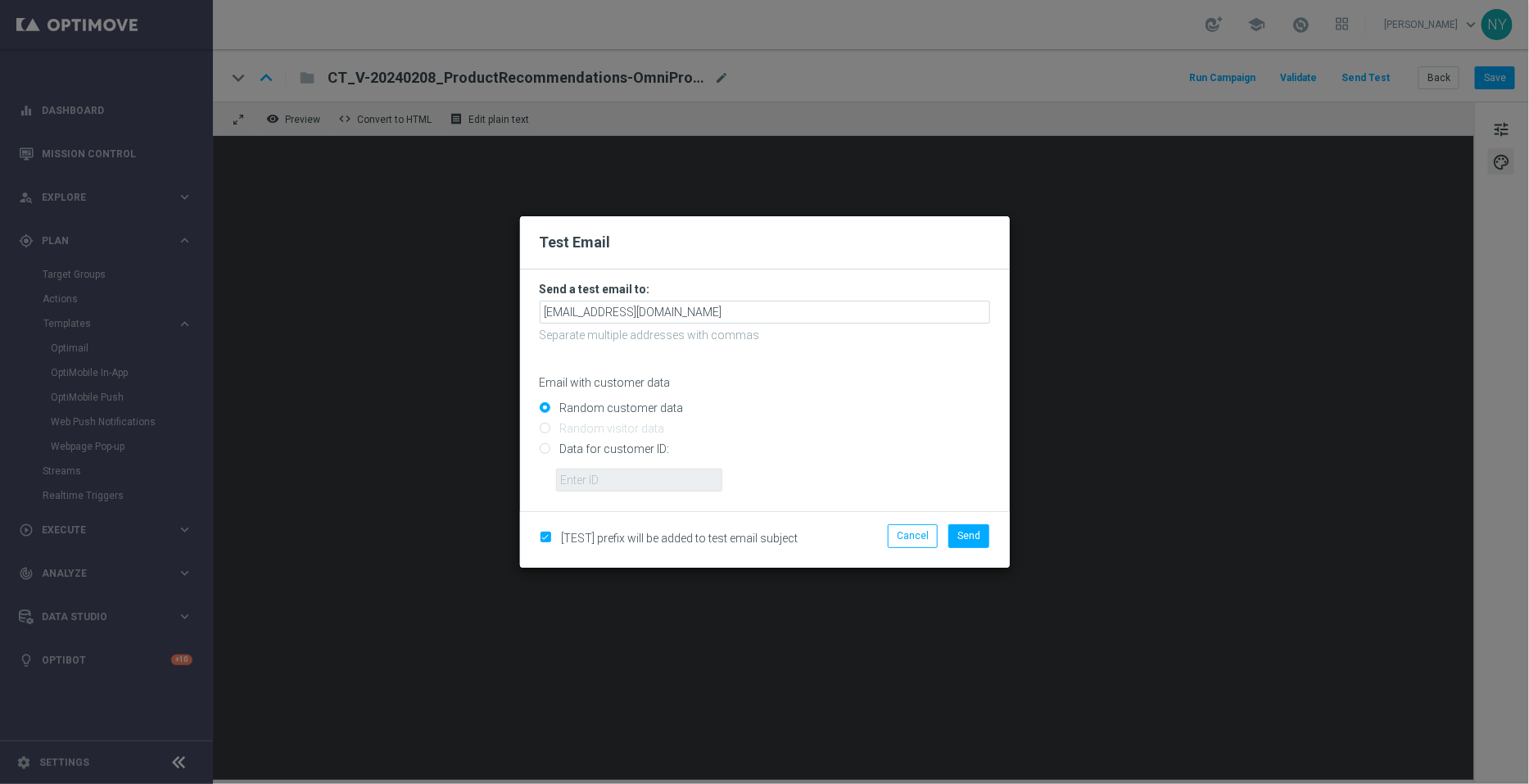
click at [542, 444] on input "Data for customer ID:" at bounding box center [764, 455] width 450 height 23
radio input "true"
click at [574, 472] on input "text" at bounding box center [639, 479] width 166 height 23
click at [577, 475] on input "text" at bounding box center [639, 479] width 166 height 23
paste input "10000006208"
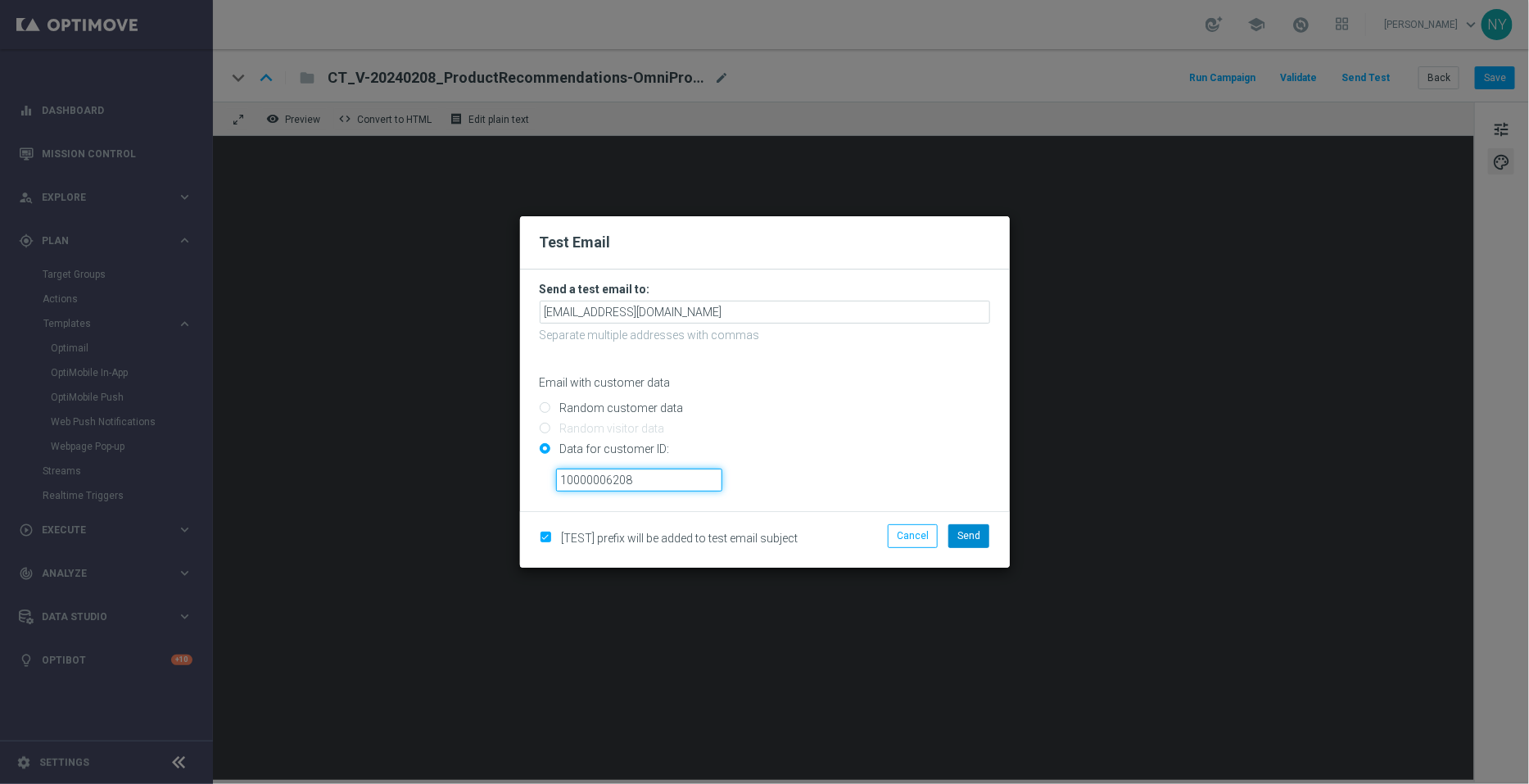
type input "10000006208"
click at [965, 535] on span "Send" at bounding box center [969, 535] width 23 height 11
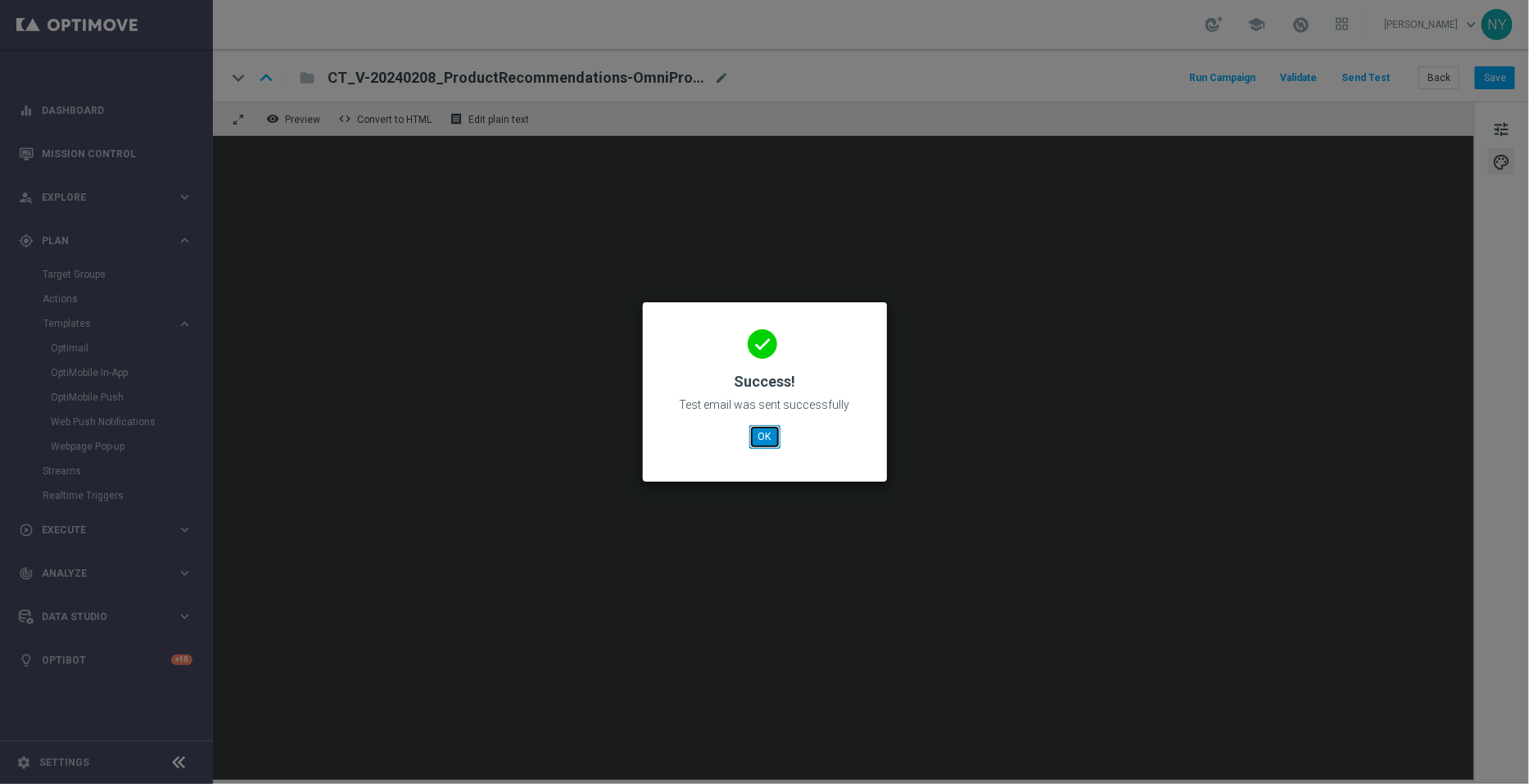
click at [770, 434] on button "OK" at bounding box center [764, 436] width 31 height 23
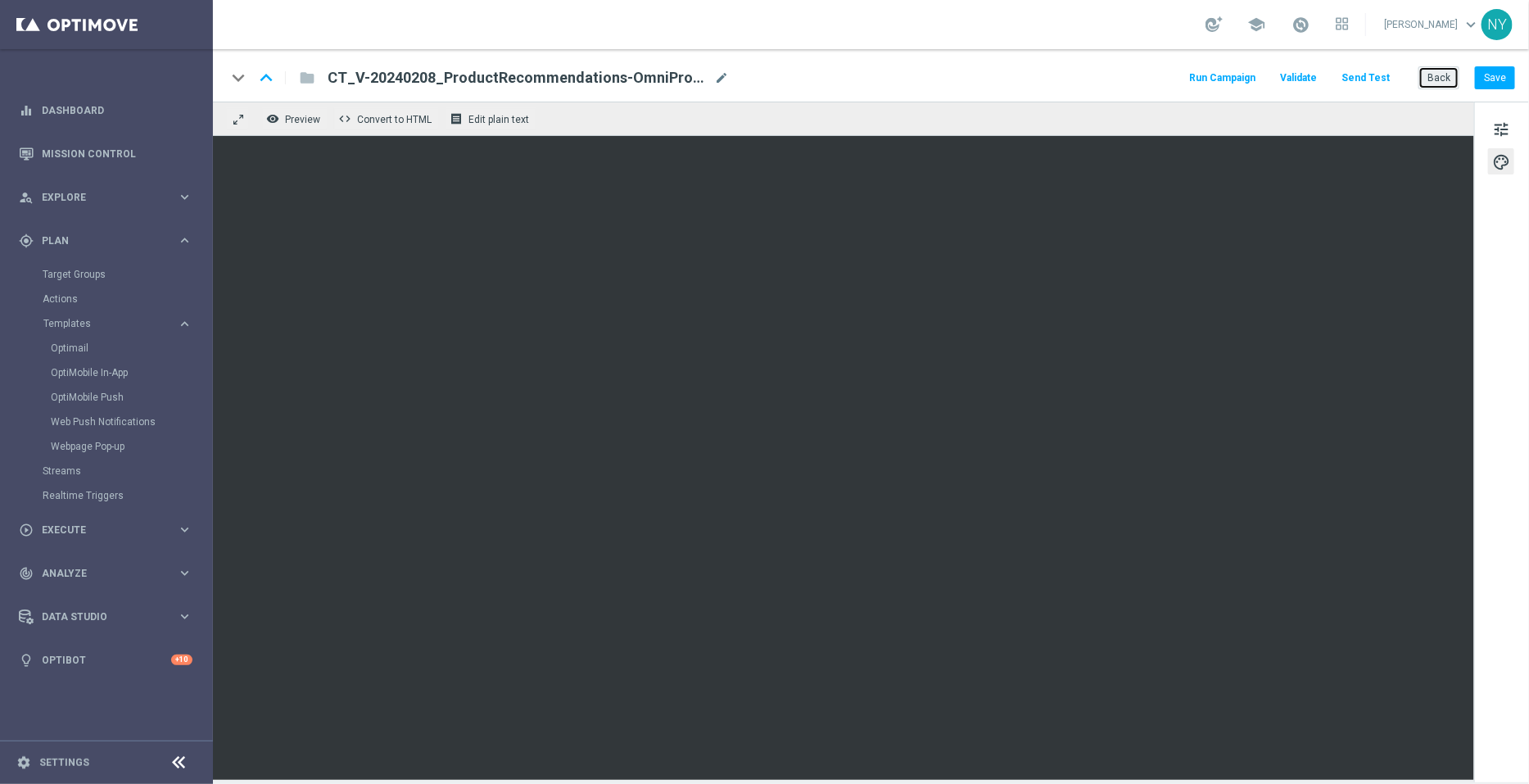
click at [1438, 77] on button "Back" at bounding box center [1439, 77] width 41 height 23
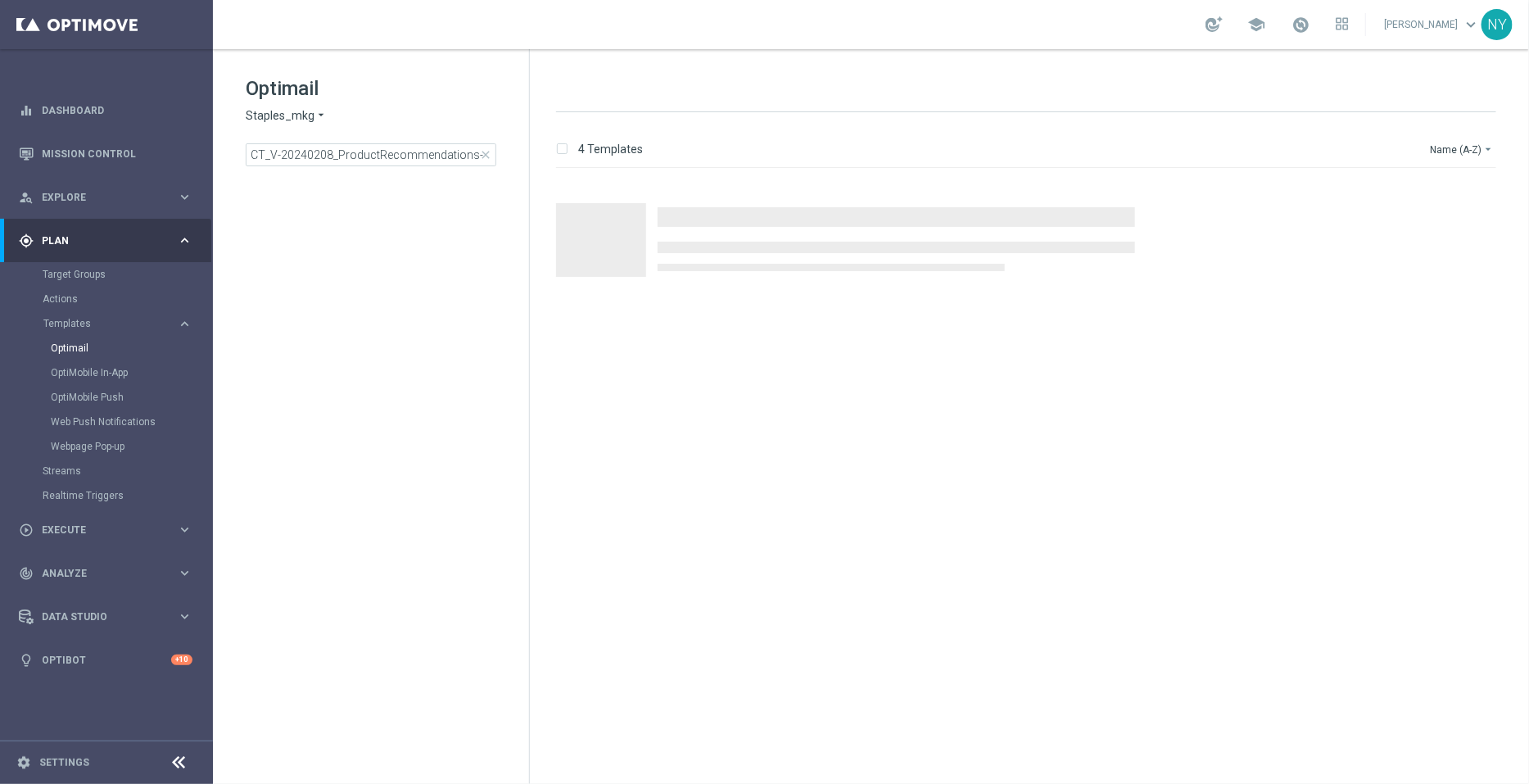
click at [487, 153] on span "close" at bounding box center [485, 154] width 13 height 13
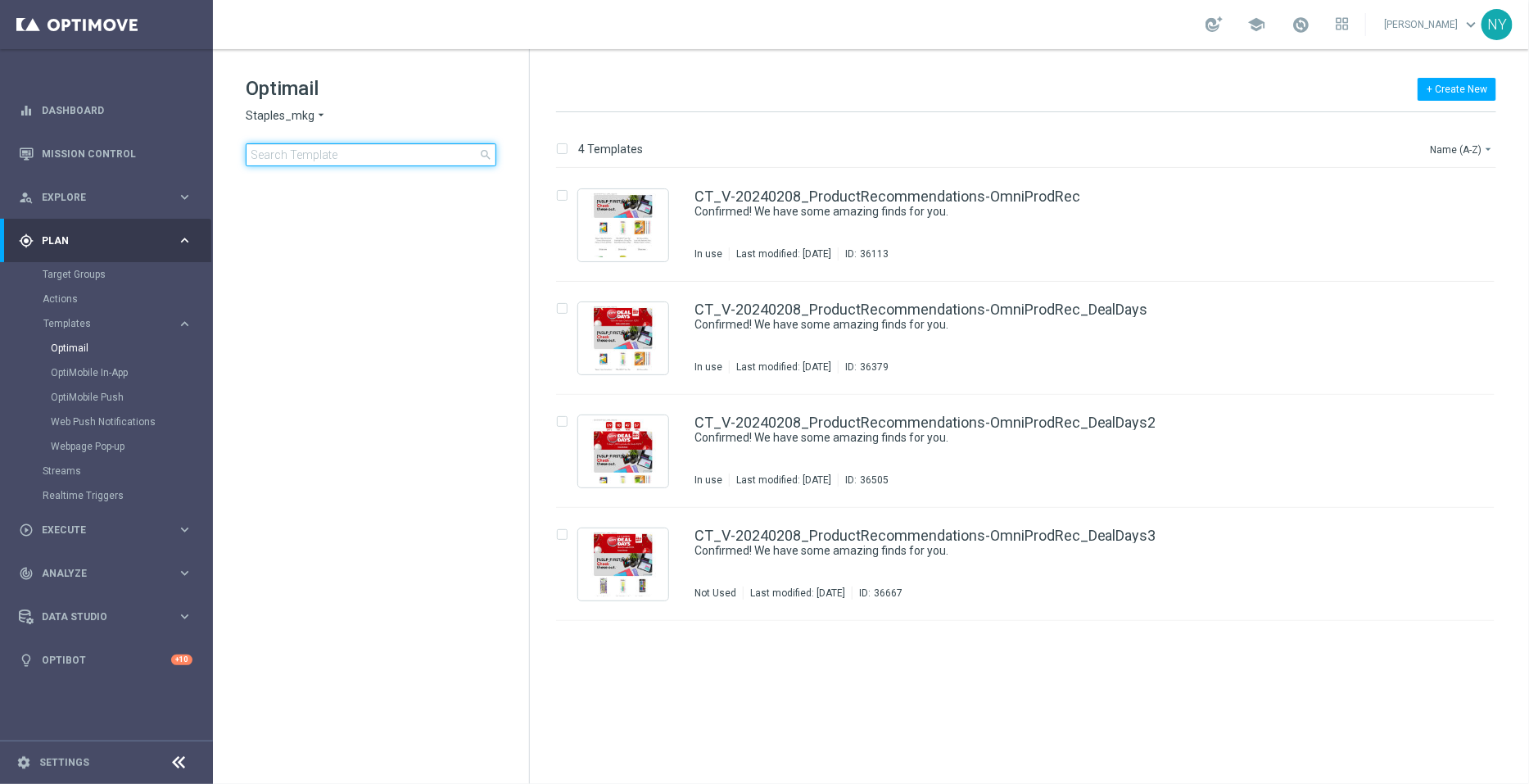
click at [324, 149] on input at bounding box center [371, 154] width 250 height 23
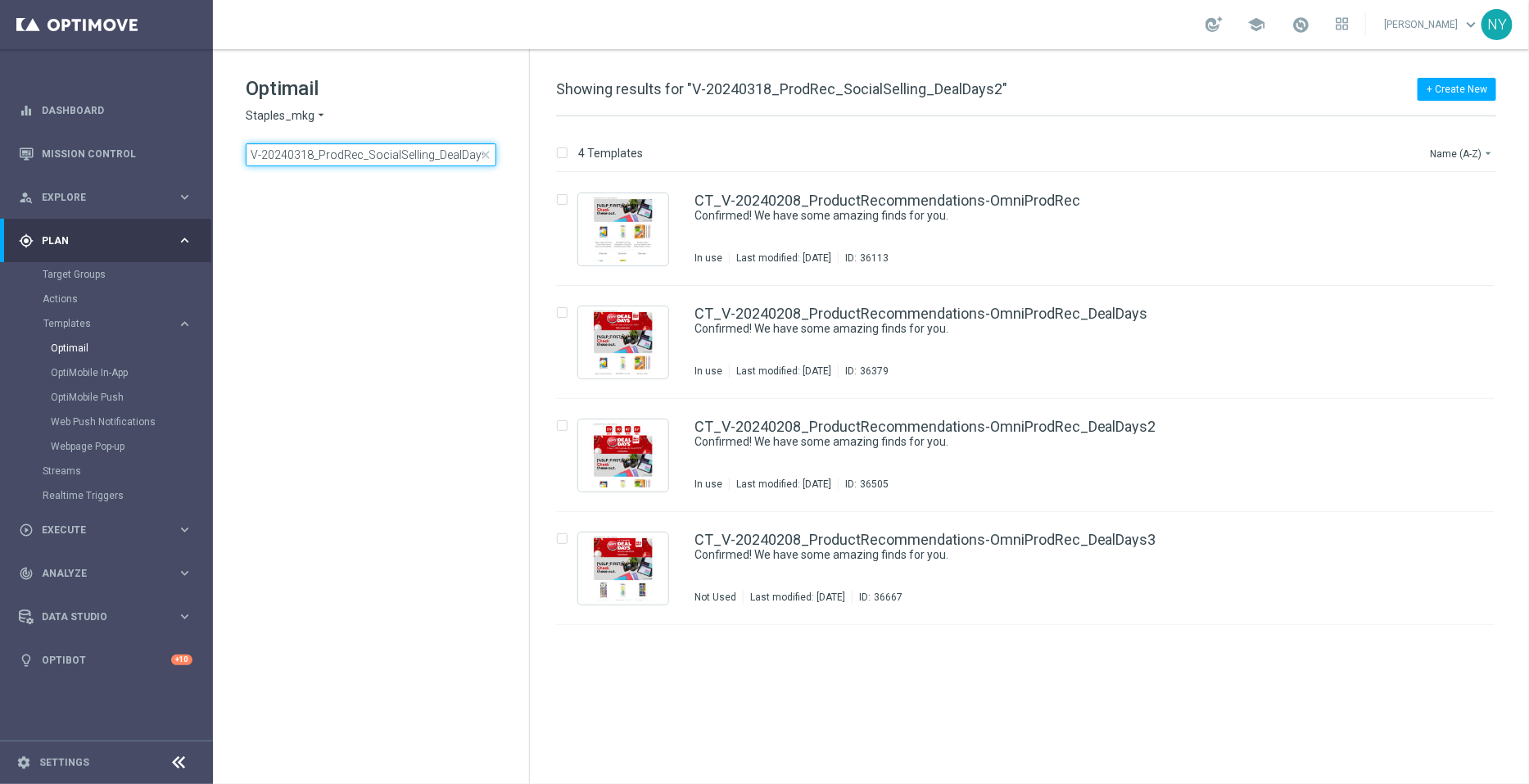
scroll to position [0, 3]
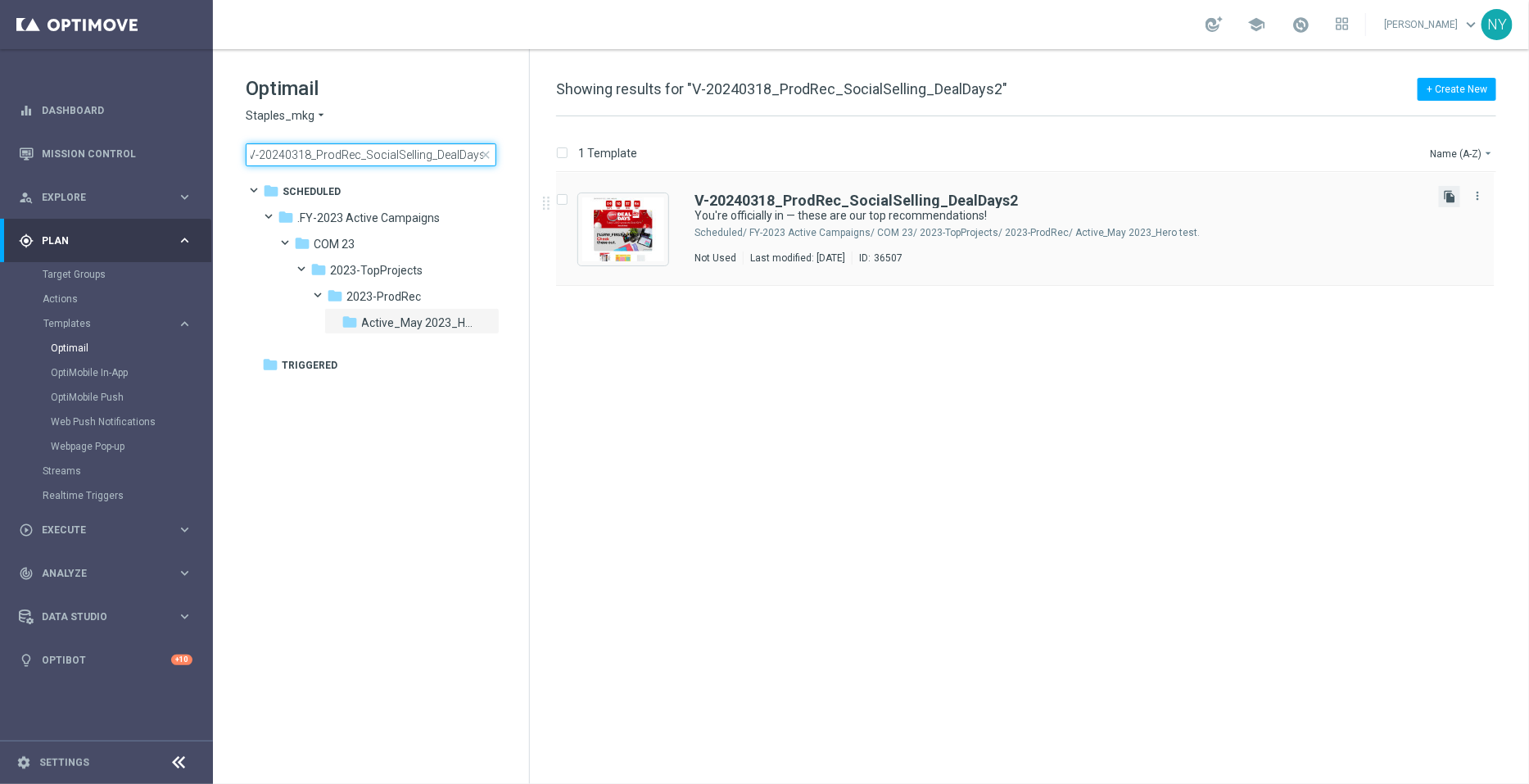
type input "V-20240318_ProdRec_SocialSelling_DealDays2"
click at [1446, 193] on icon "file_copy" at bounding box center [1449, 196] width 13 height 13
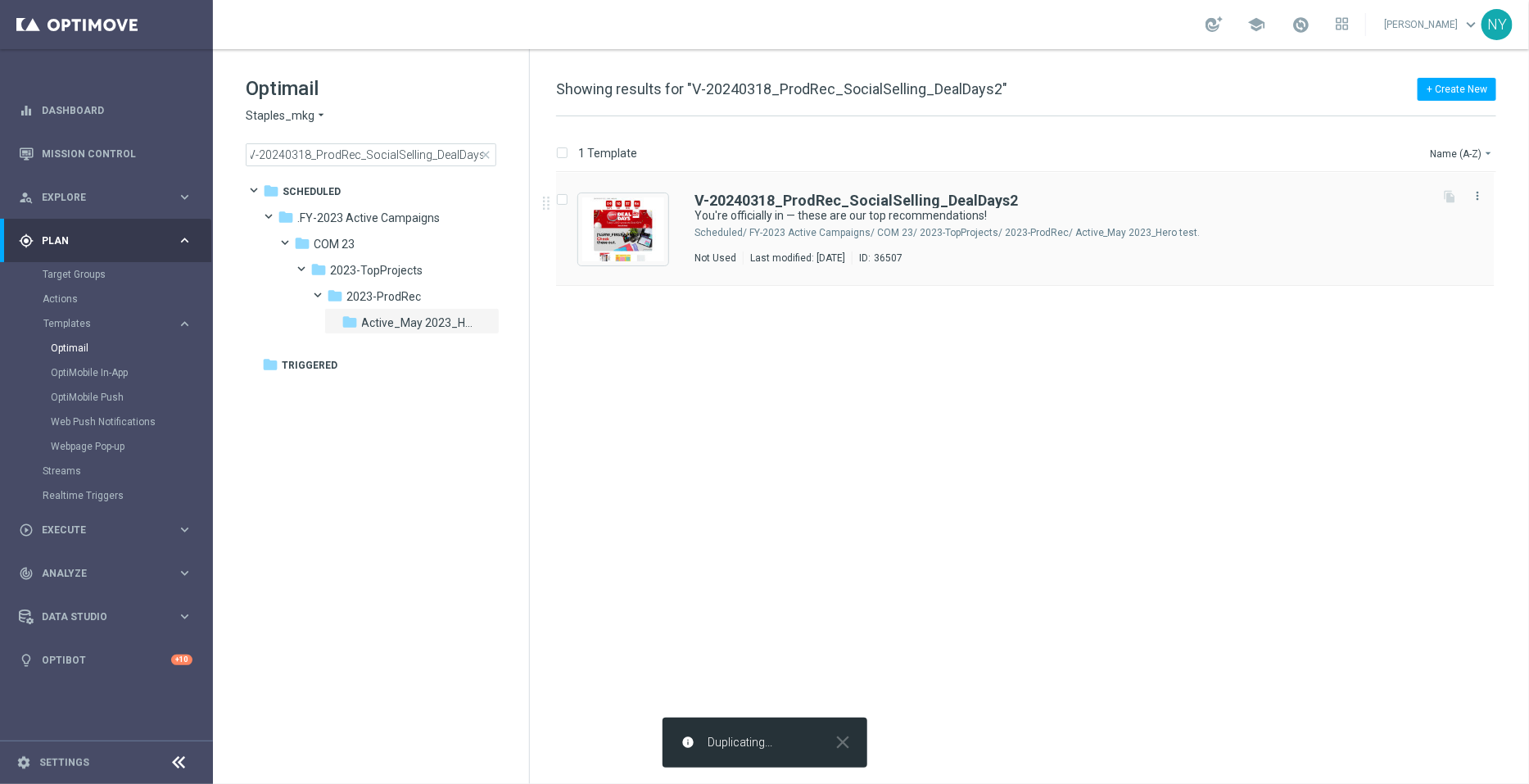
scroll to position [0, 0]
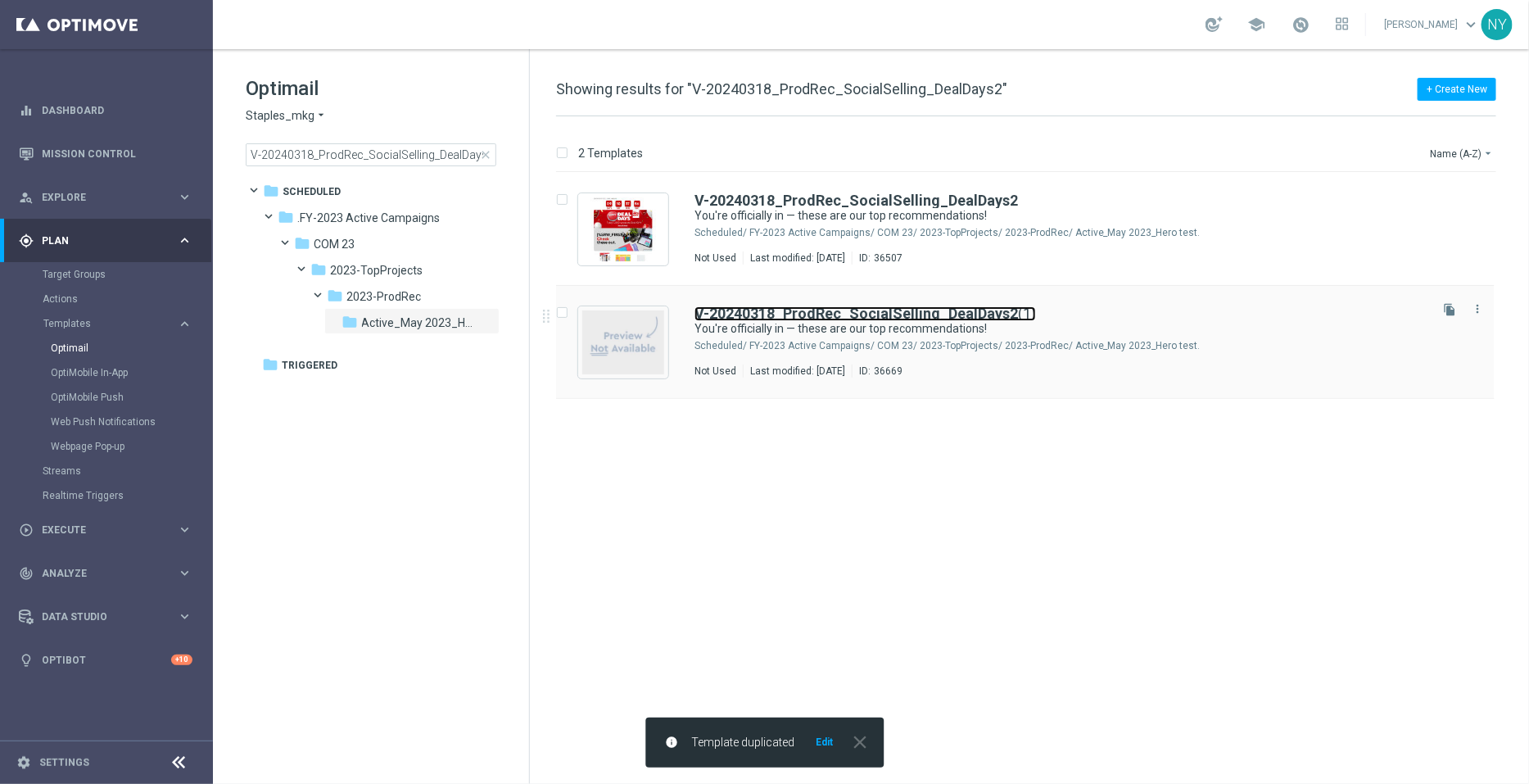
click at [994, 309] on b "V-20240318_ProdRec_SocialSelling_DealDays2" at bounding box center [856, 313] width 324 height 17
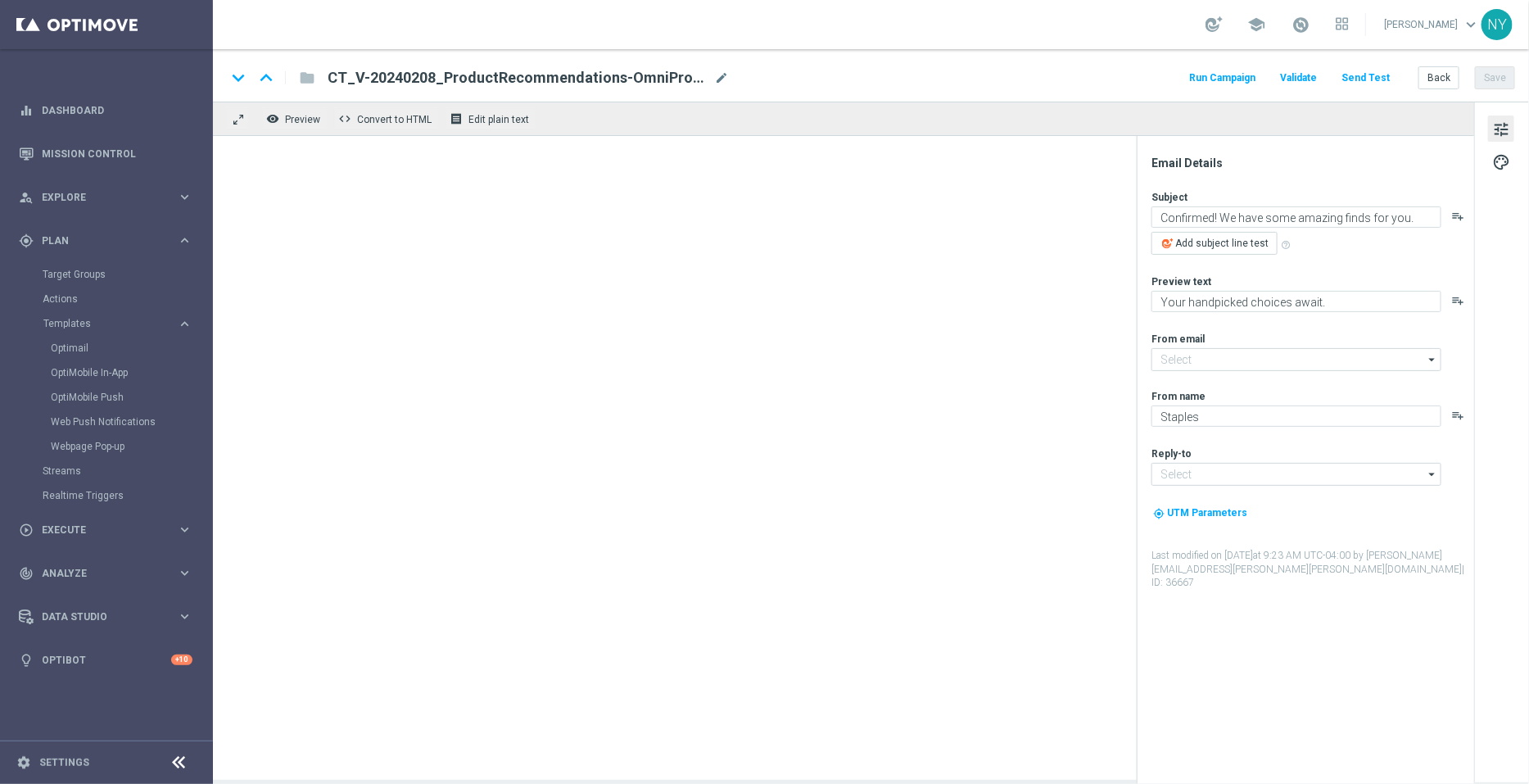
type input "staples@connected.staples.com"
type input "info@staples.com"
type input "V-20240318_ProdRec_SocialSelling_DealDays2(1)"
type textarea "You're officially in — these are our top recommendations!"
type textarea "Want to see what we chose for you?"
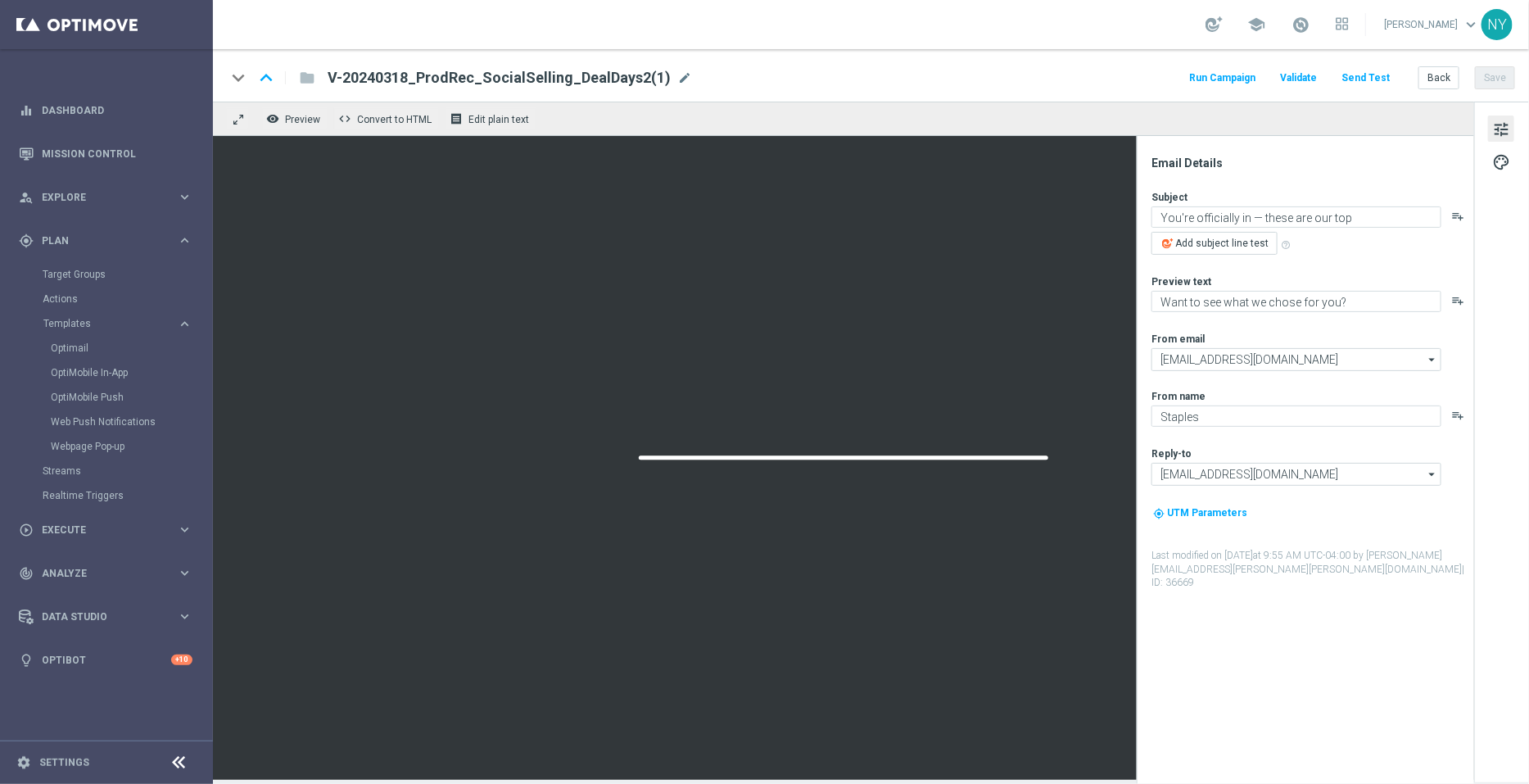
click at [678, 77] on span "mode_edit" at bounding box center [684, 77] width 14 height 14
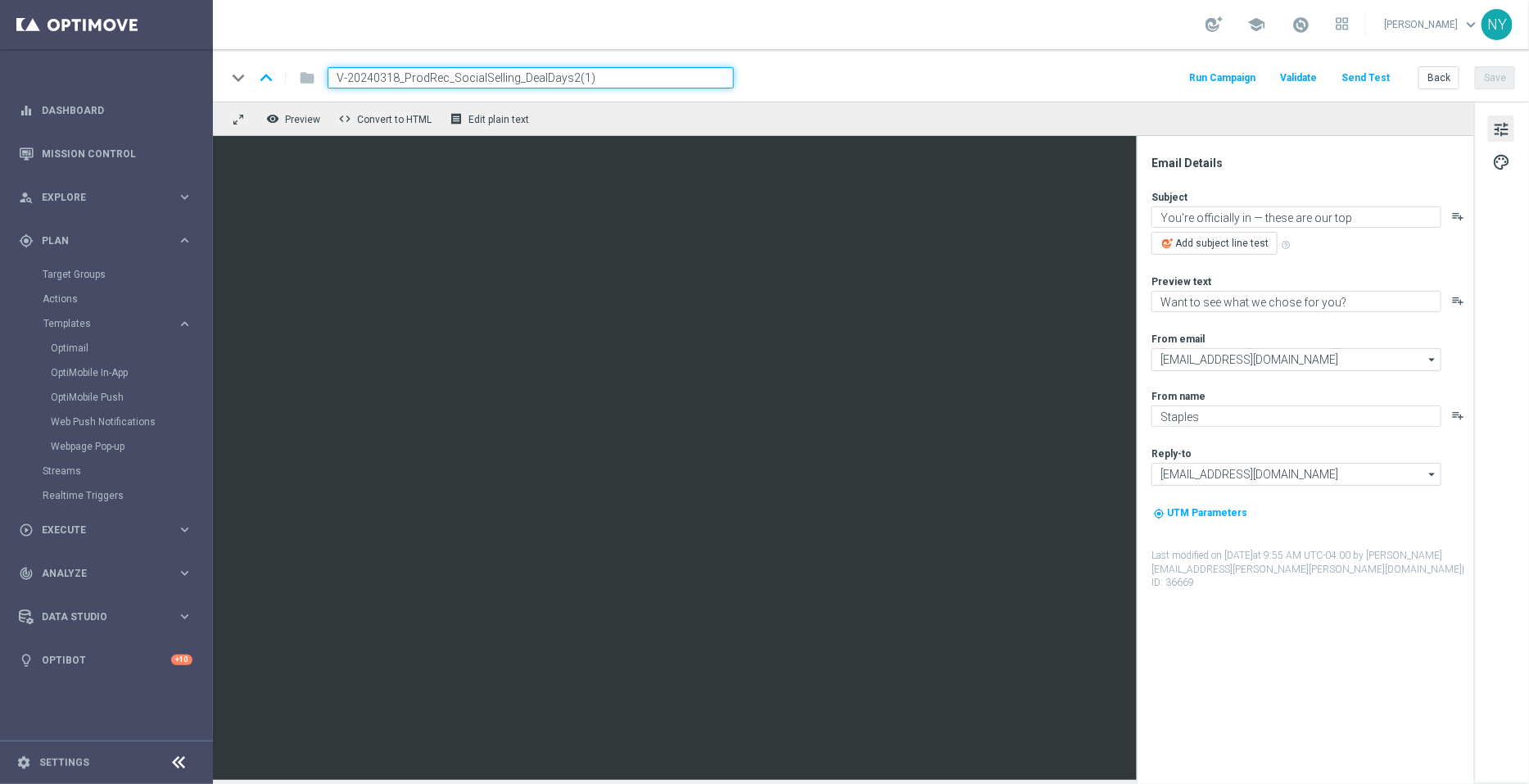
drag, startPoint x: 610, startPoint y: 80, endPoint x: 568, endPoint y: 76, distance: 42.2
click at [568, 76] on input "V-20240318_ProdRec_SocialSelling_DealDays2(1)" at bounding box center [530, 77] width 406 height 21
type input "V-20240318_ProdRec_SocialSelling_DealDays3"
click at [1491, 77] on button "Save" at bounding box center [1495, 77] width 40 height 23
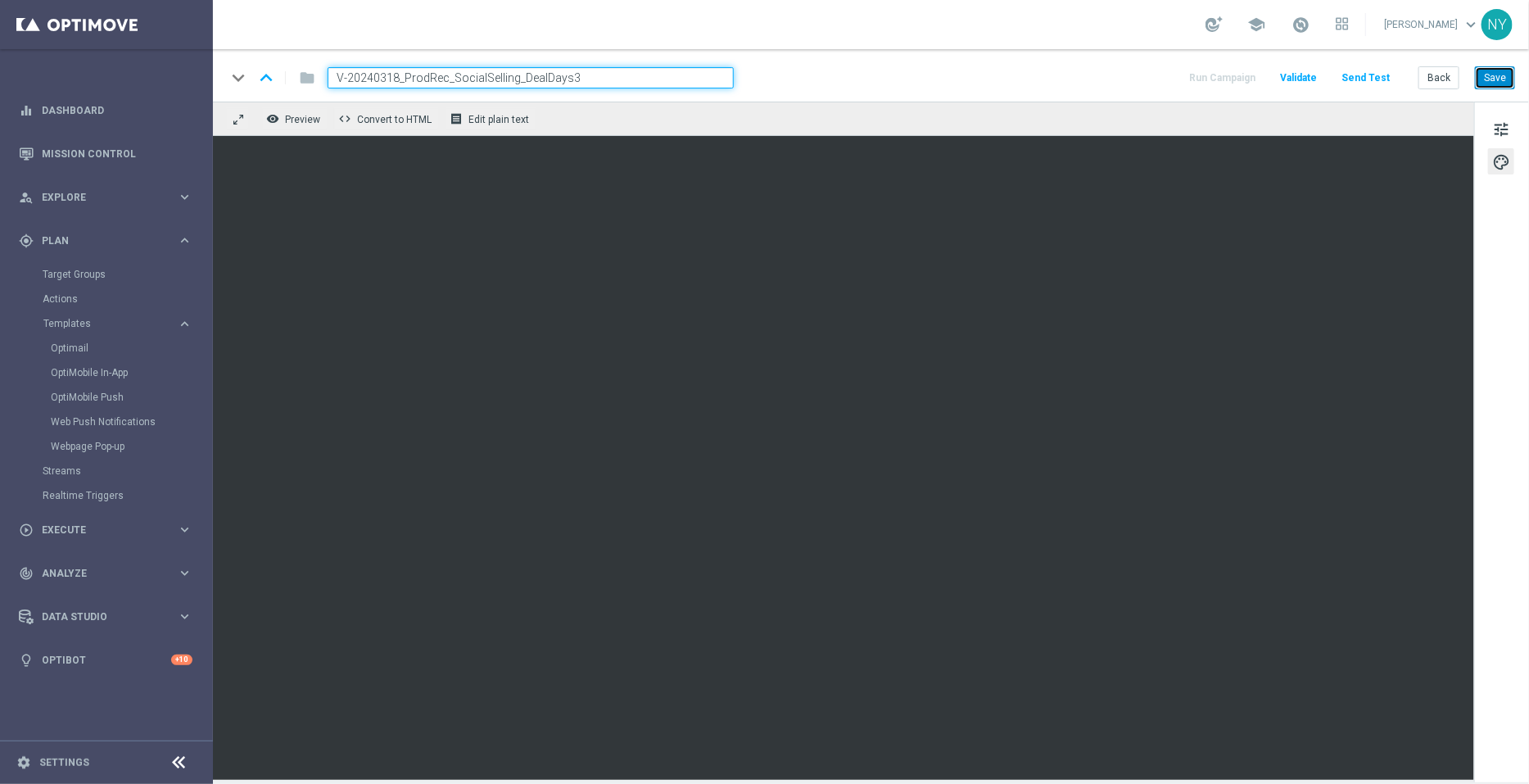
click at [1490, 77] on button "Save" at bounding box center [1495, 77] width 40 height 23
click at [1375, 76] on button "Send Test" at bounding box center [1366, 78] width 54 height 22
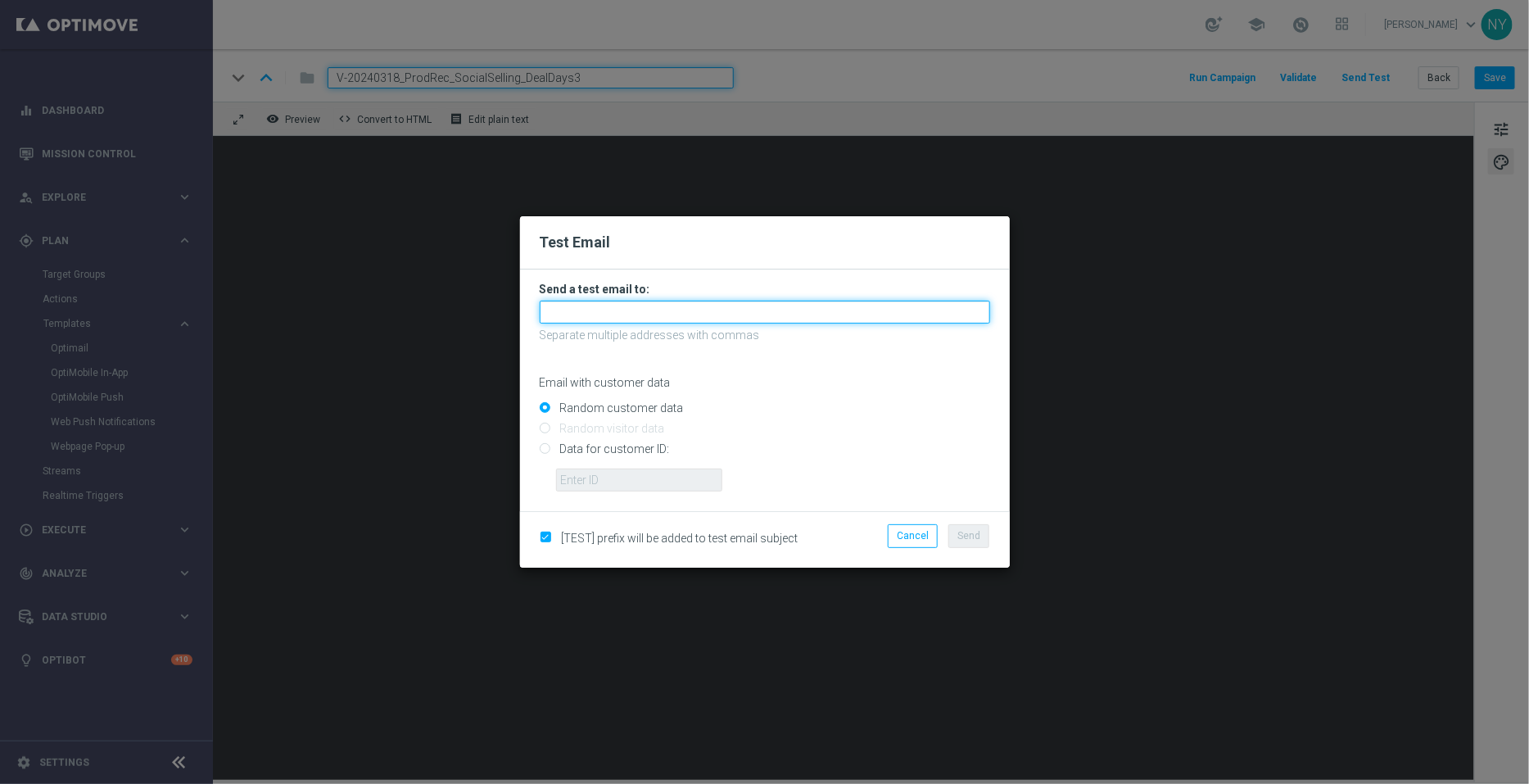
click at [607, 309] on input "text" at bounding box center [764, 312] width 450 height 23
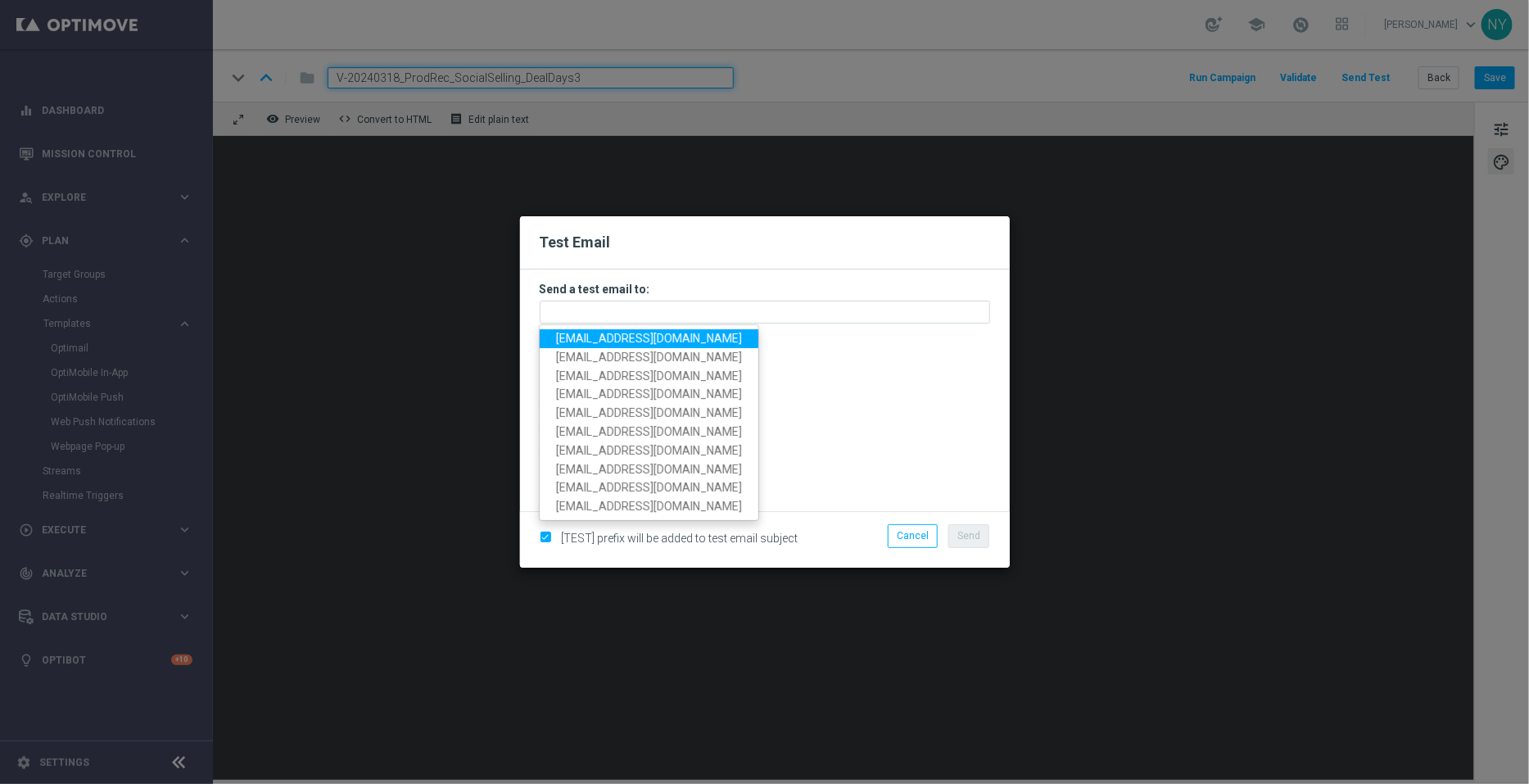
click at [605, 338] on span "neilyetts3@litmusemail.com" at bounding box center [649, 338] width 186 height 13
type input "neilyetts3@litmusemail.com"
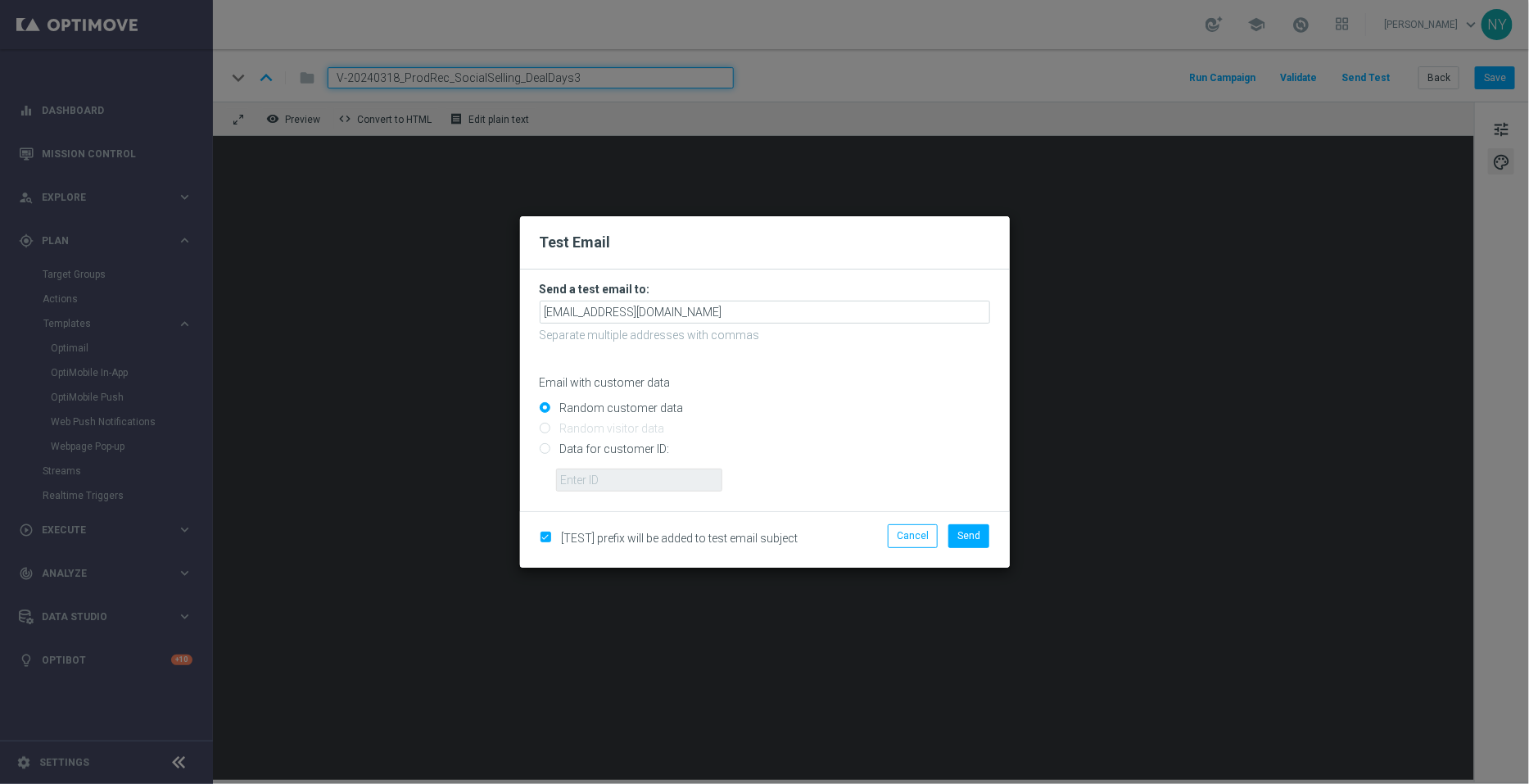
click at [542, 449] on input "Data for customer ID:" at bounding box center [764, 455] width 450 height 23
radio input "true"
click at [594, 478] on input "text" at bounding box center [639, 479] width 166 height 23
paste input "10000006208"
type input "10000006208"
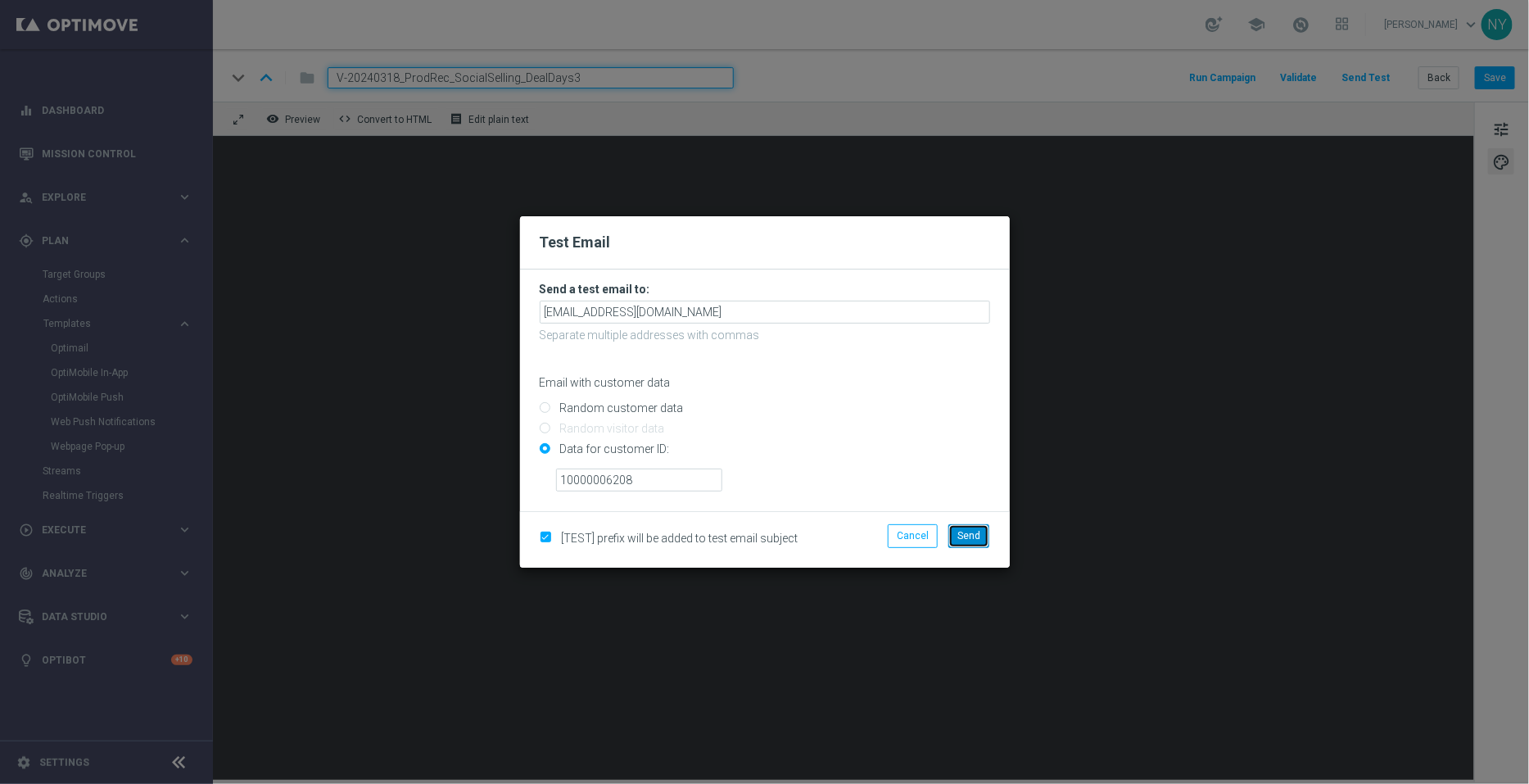
click at [973, 534] on span "Send" at bounding box center [969, 535] width 23 height 11
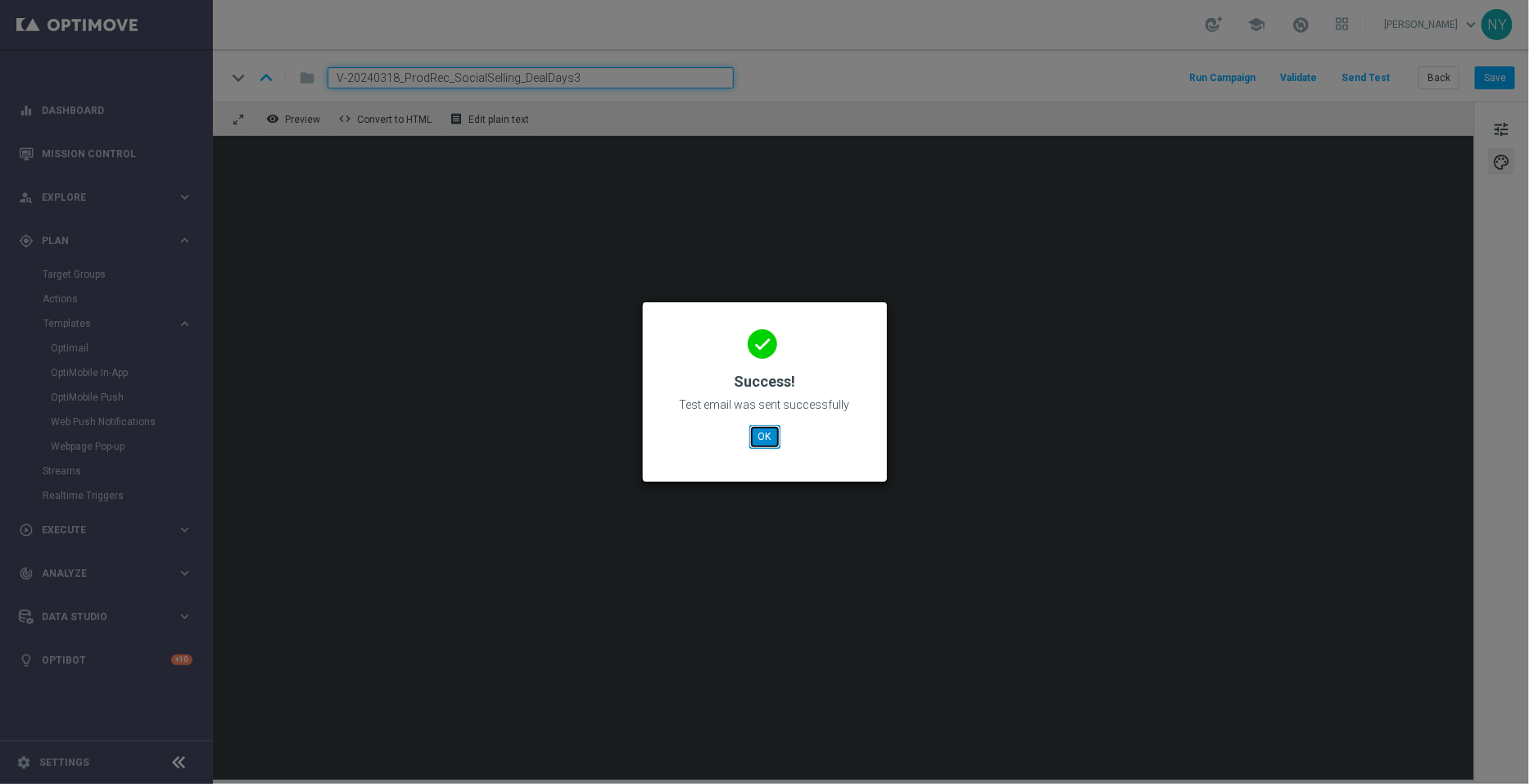
click at [767, 434] on button "OK" at bounding box center [764, 436] width 31 height 23
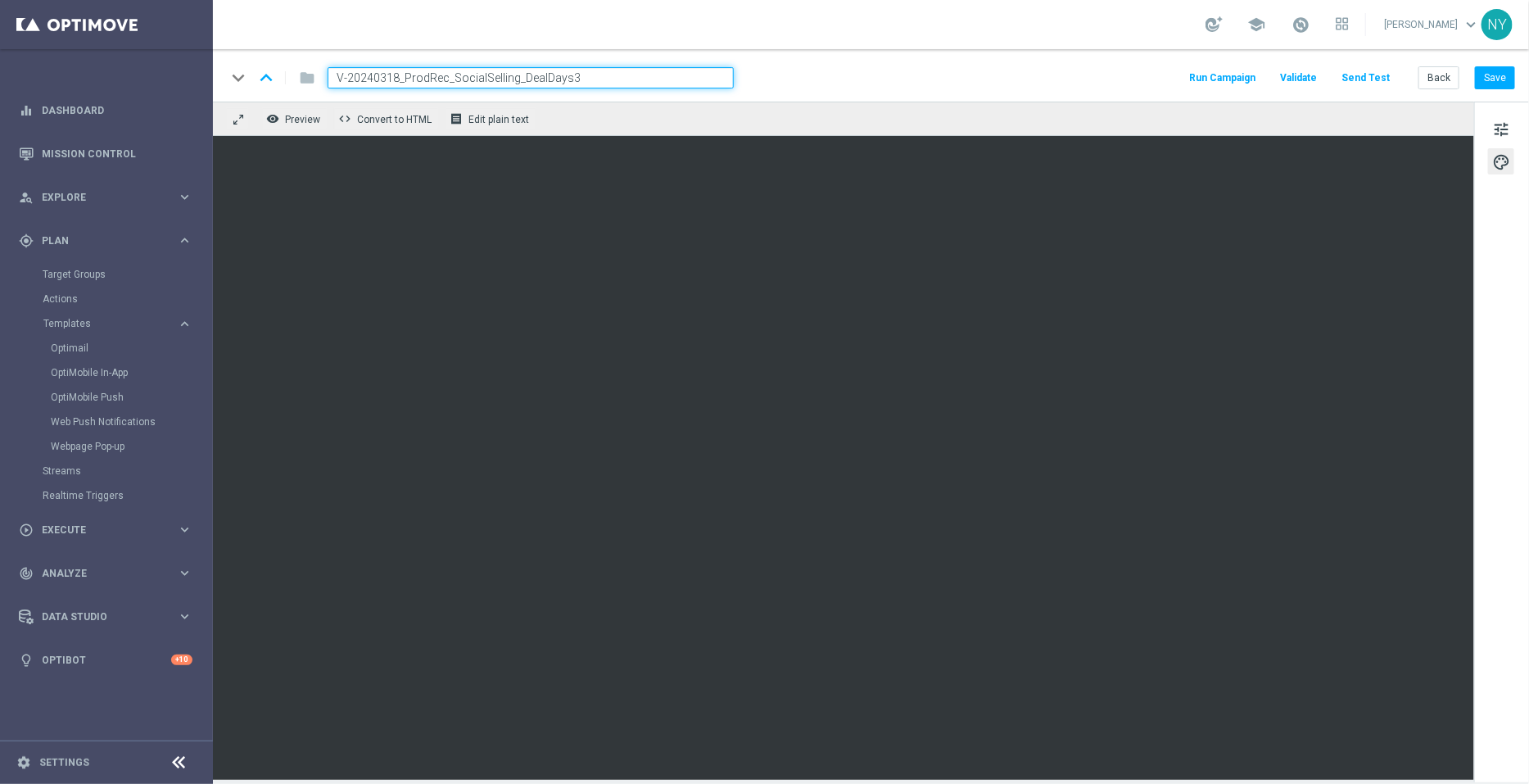
drag, startPoint x: 585, startPoint y: 82, endPoint x: 226, endPoint y: 54, distance: 360.1
click at [227, 53] on div "keyboard_arrow_down keyboard_arrow_up folder V-20240318_ProdRec_SocialSelling_D…" at bounding box center [871, 76] width 1316 height 53
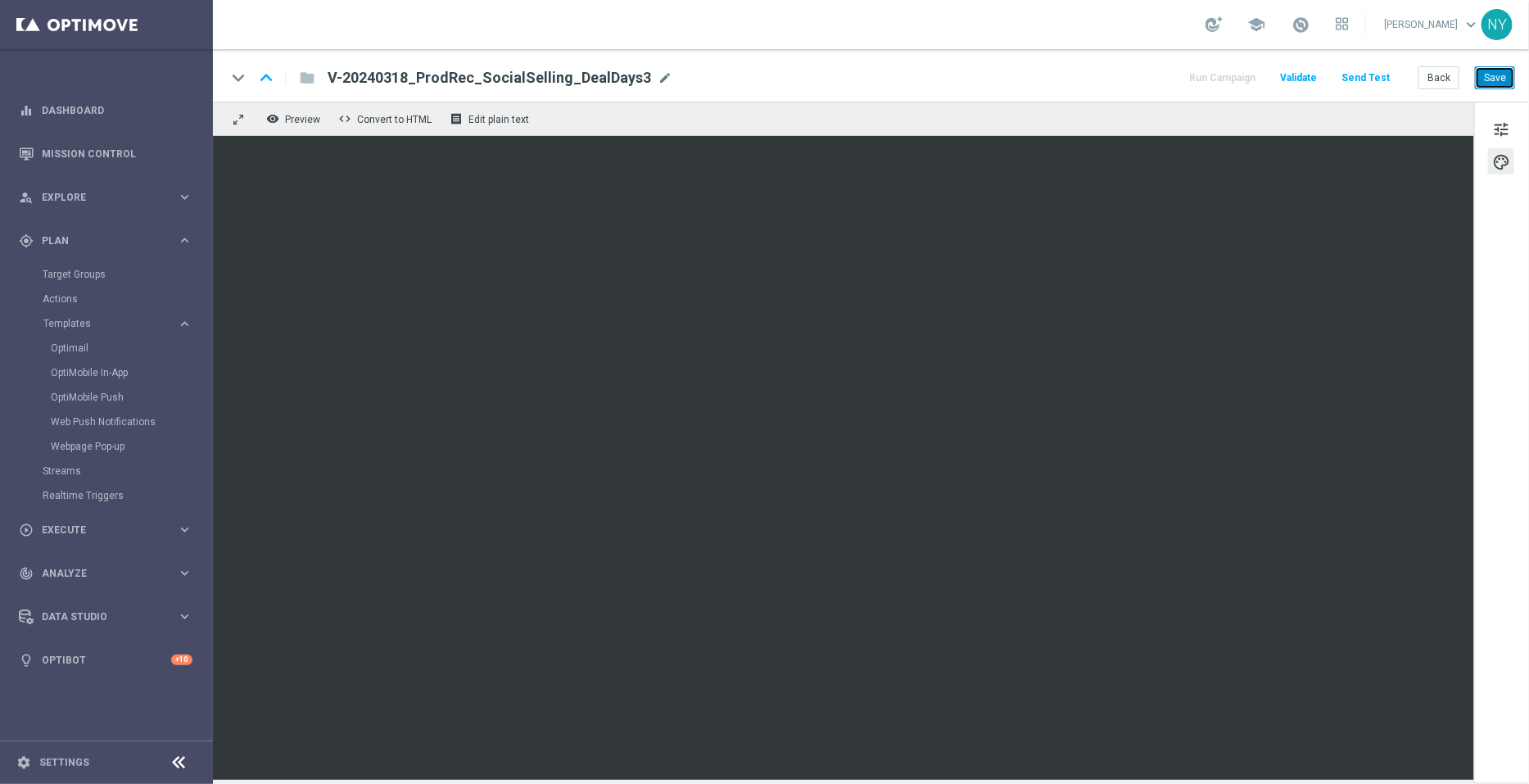
click at [1504, 82] on button "Save" at bounding box center [1495, 77] width 40 height 23
click at [1372, 76] on button "Send Test" at bounding box center [1366, 78] width 54 height 22
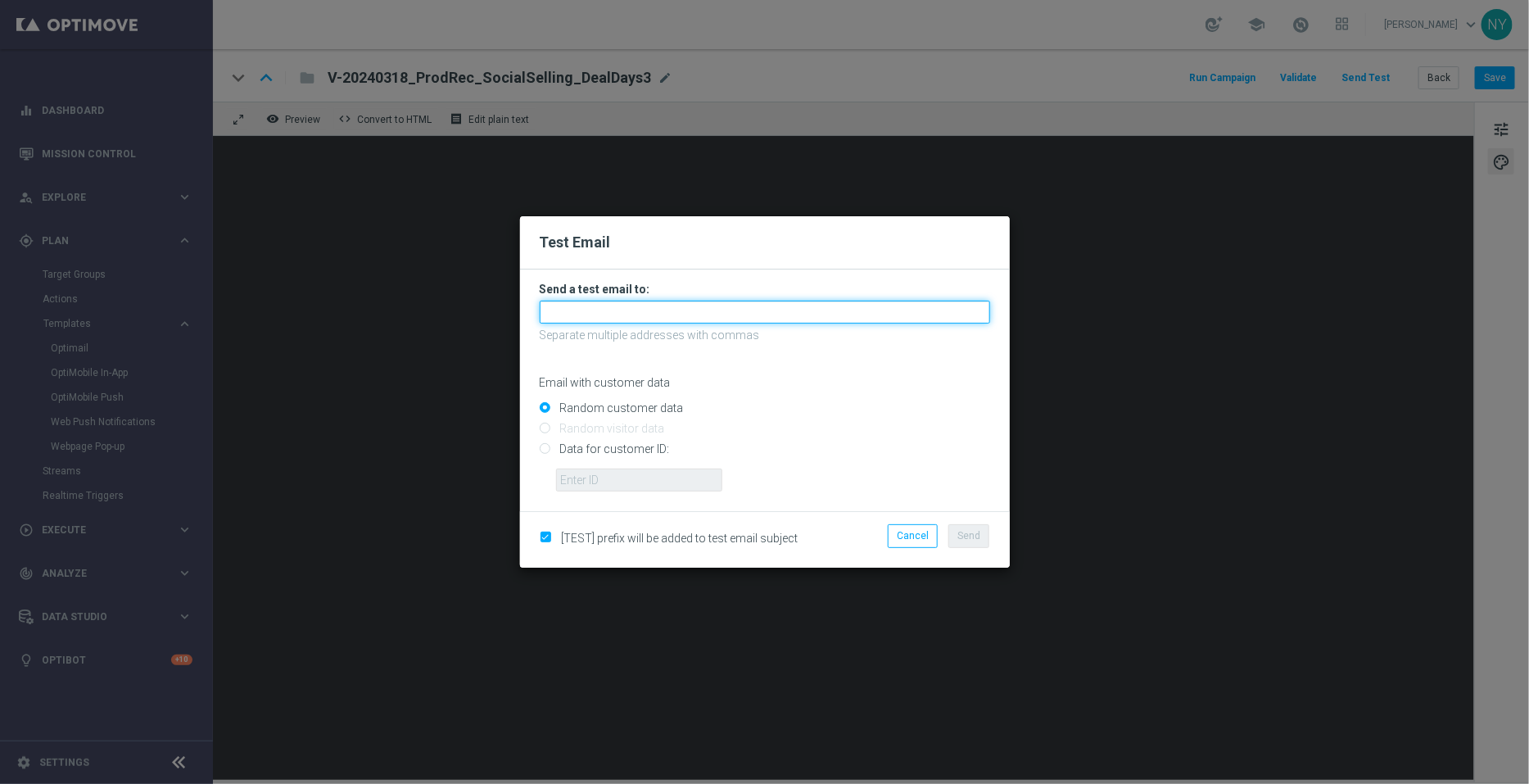
click at [573, 309] on input "text" at bounding box center [764, 312] width 450 height 23
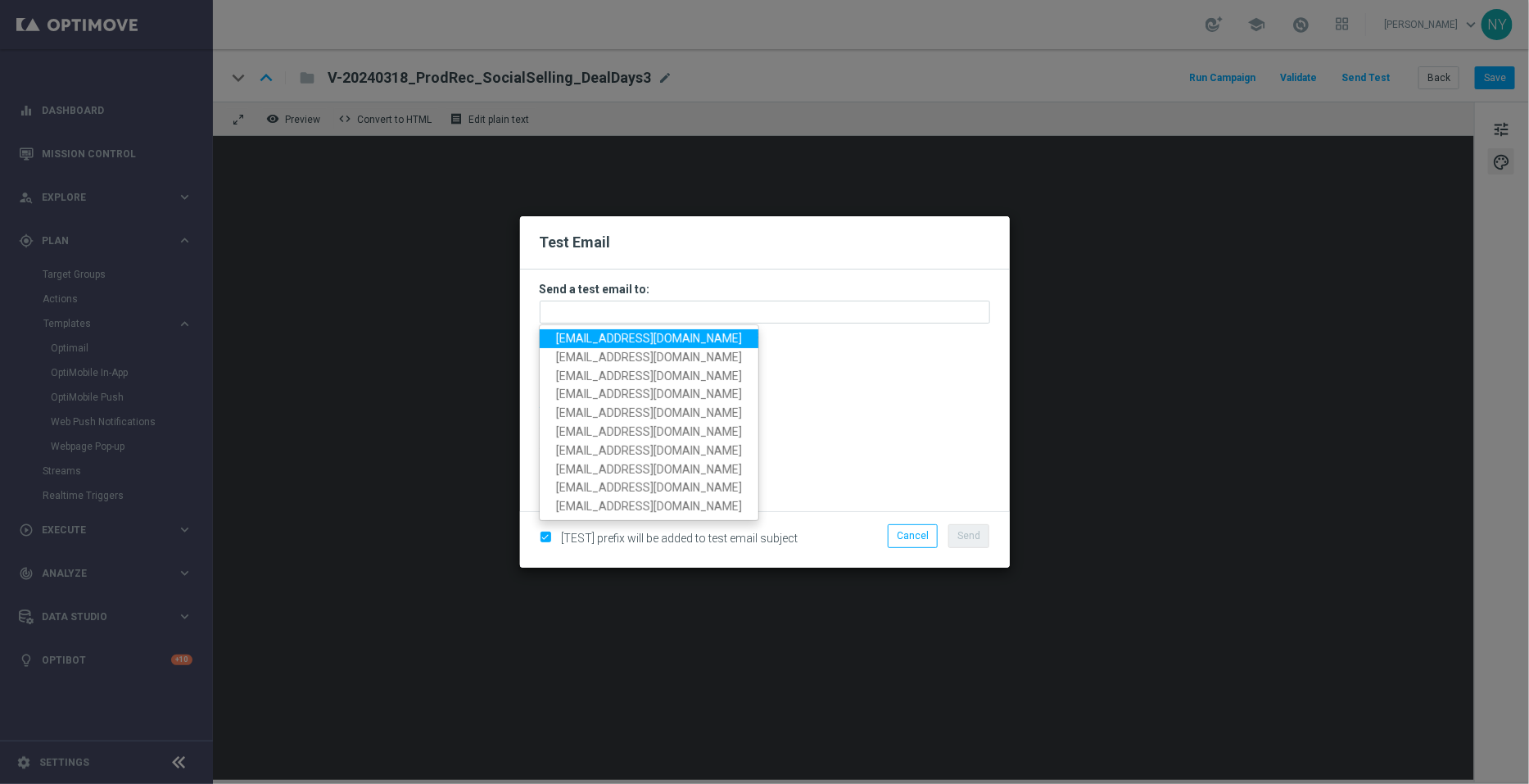
click at [619, 335] on span "neilyetts3@litmusemail.com" at bounding box center [649, 338] width 186 height 13
type input "neilyetts3@litmusemail.com"
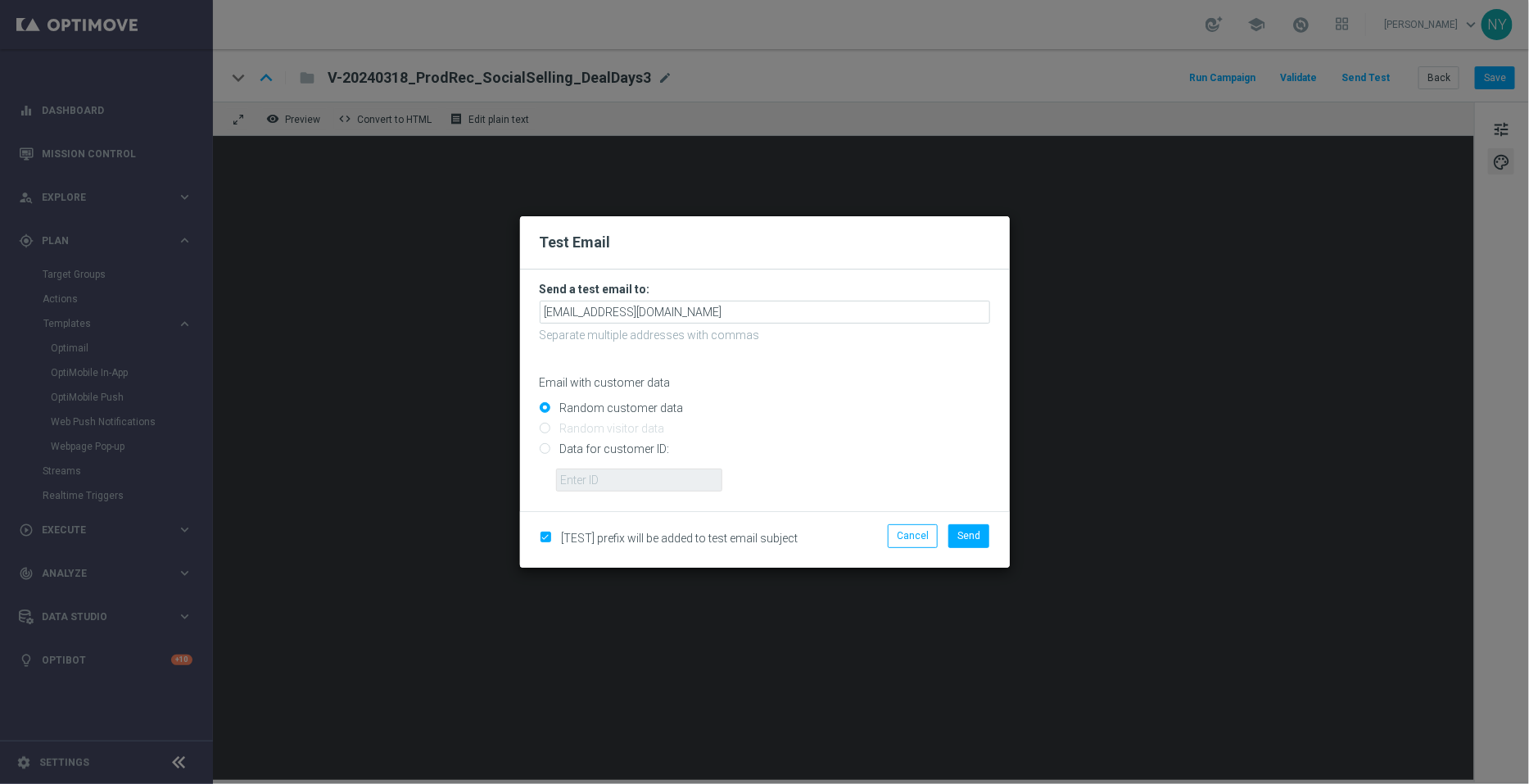
click at [542, 451] on input "Data for customer ID:" at bounding box center [764, 455] width 450 height 23
radio input "true"
click at [598, 480] on input "text" at bounding box center [639, 479] width 166 height 23
paste input "10000006208"
type input "10000006208"
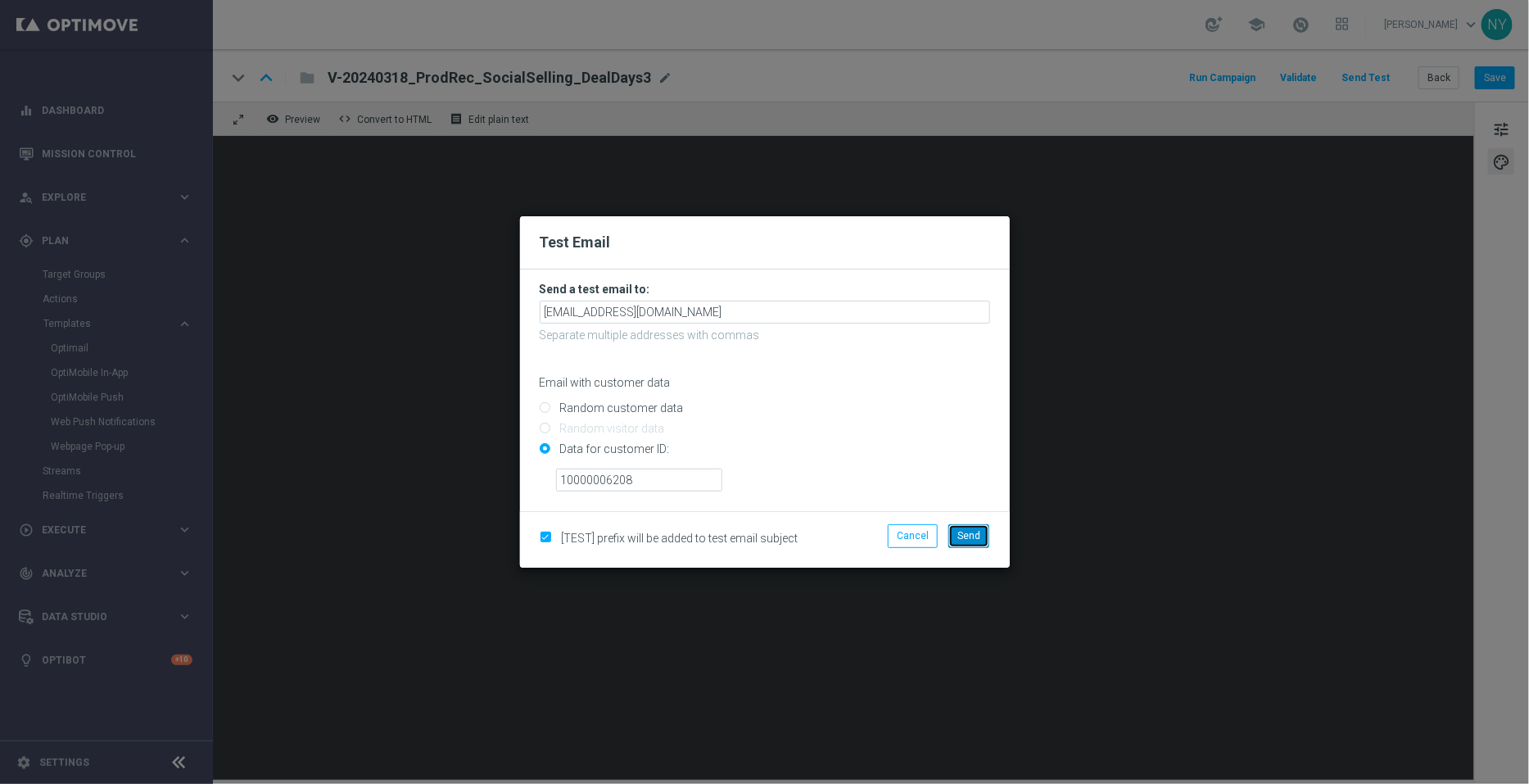
click at [979, 536] on span "Send" at bounding box center [969, 535] width 23 height 11
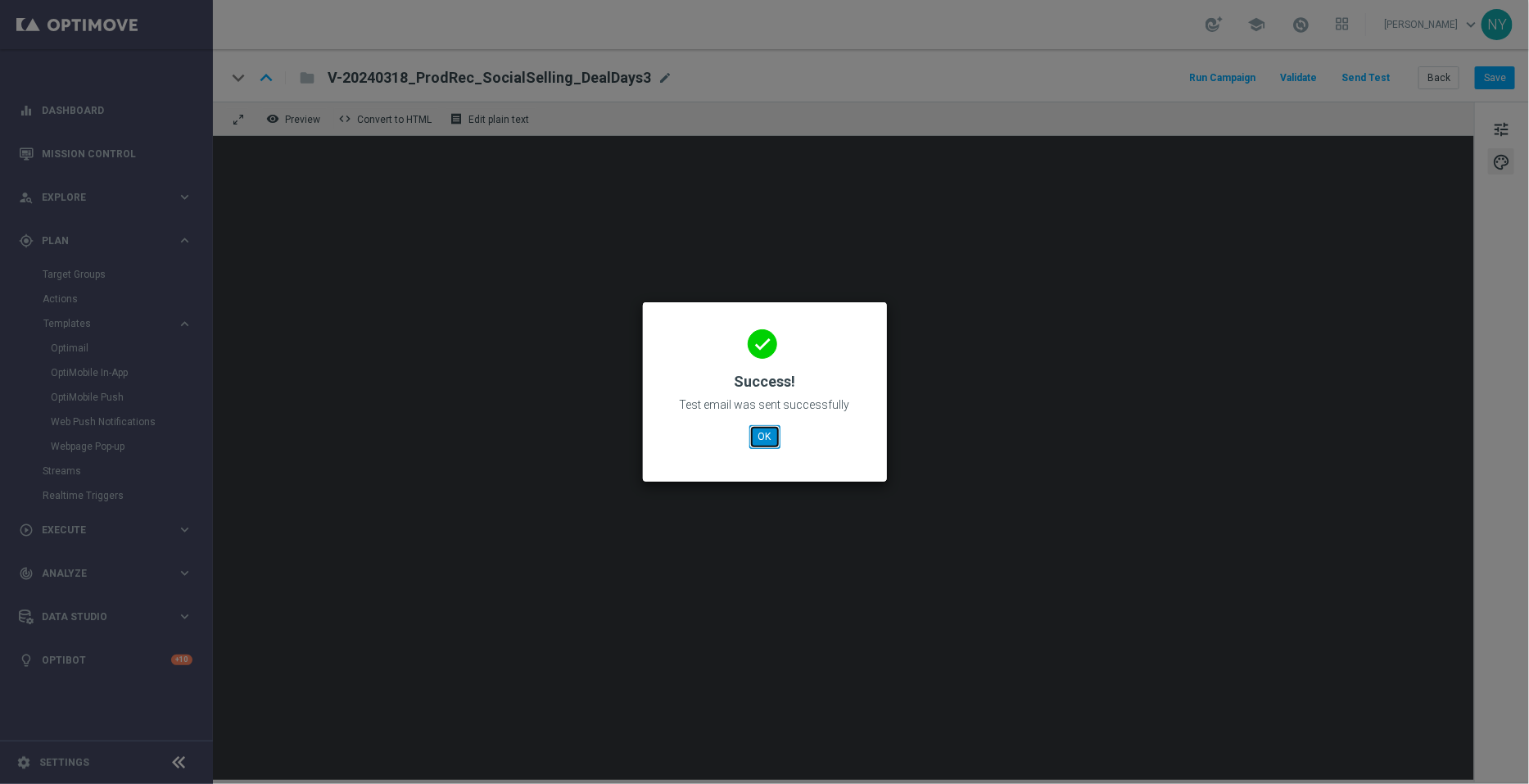
click at [754, 432] on button "OK" at bounding box center [764, 436] width 31 height 23
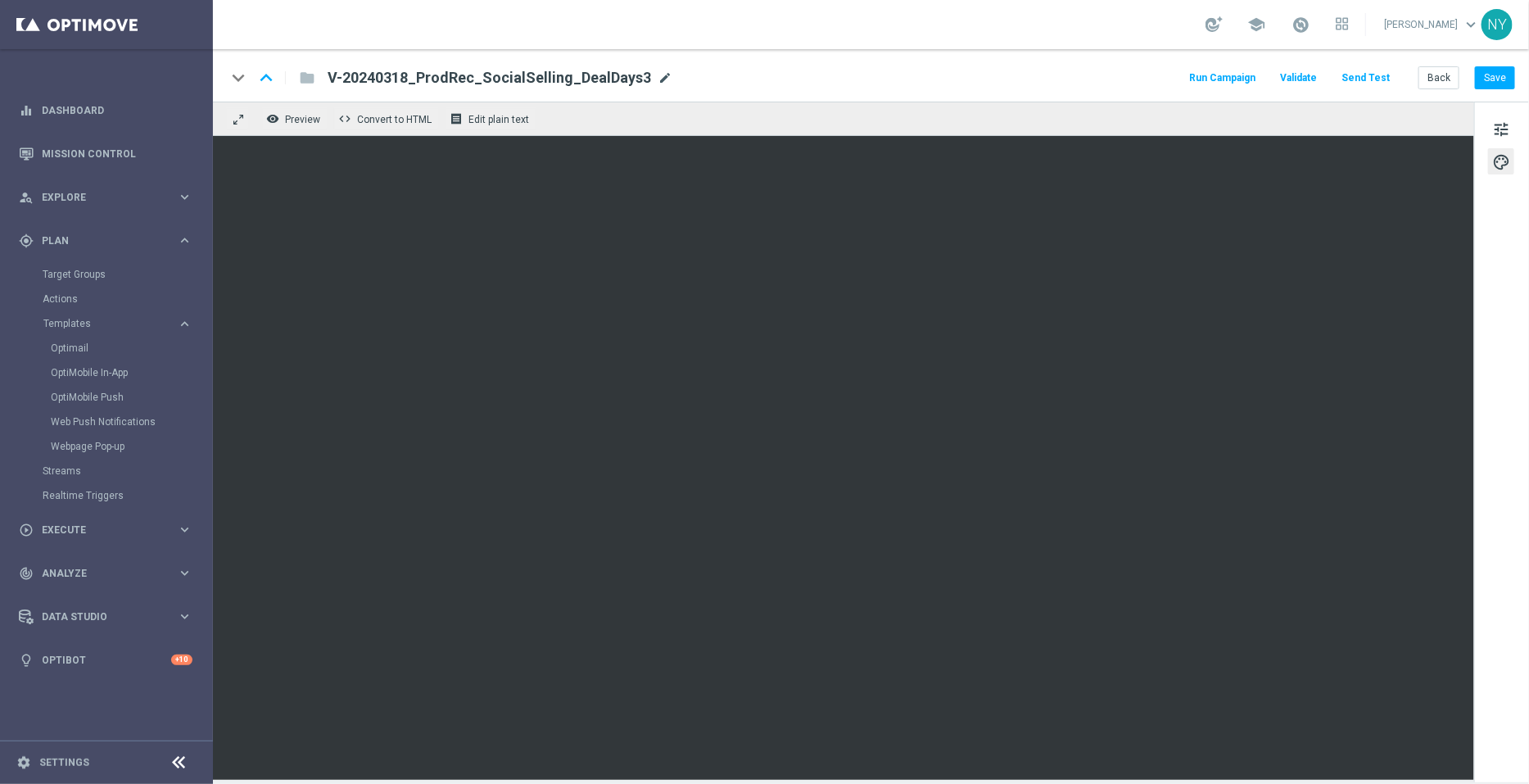
click at [658, 78] on span "mode_edit" at bounding box center [665, 77] width 14 height 14
click at [641, 79] on input "V-20240318_ProdRec_SocialSelling_DealDays3" at bounding box center [530, 77] width 406 height 21
drag, startPoint x: 635, startPoint y: 80, endPoint x: 224, endPoint y: 65, distance: 411.3
click at [224, 65] on div "keyboard_arrow_down keyboard_arrow_up folder V-20240318_ProdRec_SocialSelling_D…" at bounding box center [871, 76] width 1316 height 53
drag, startPoint x: 1437, startPoint y: 79, endPoint x: 437, endPoint y: 41, distance: 1000.7
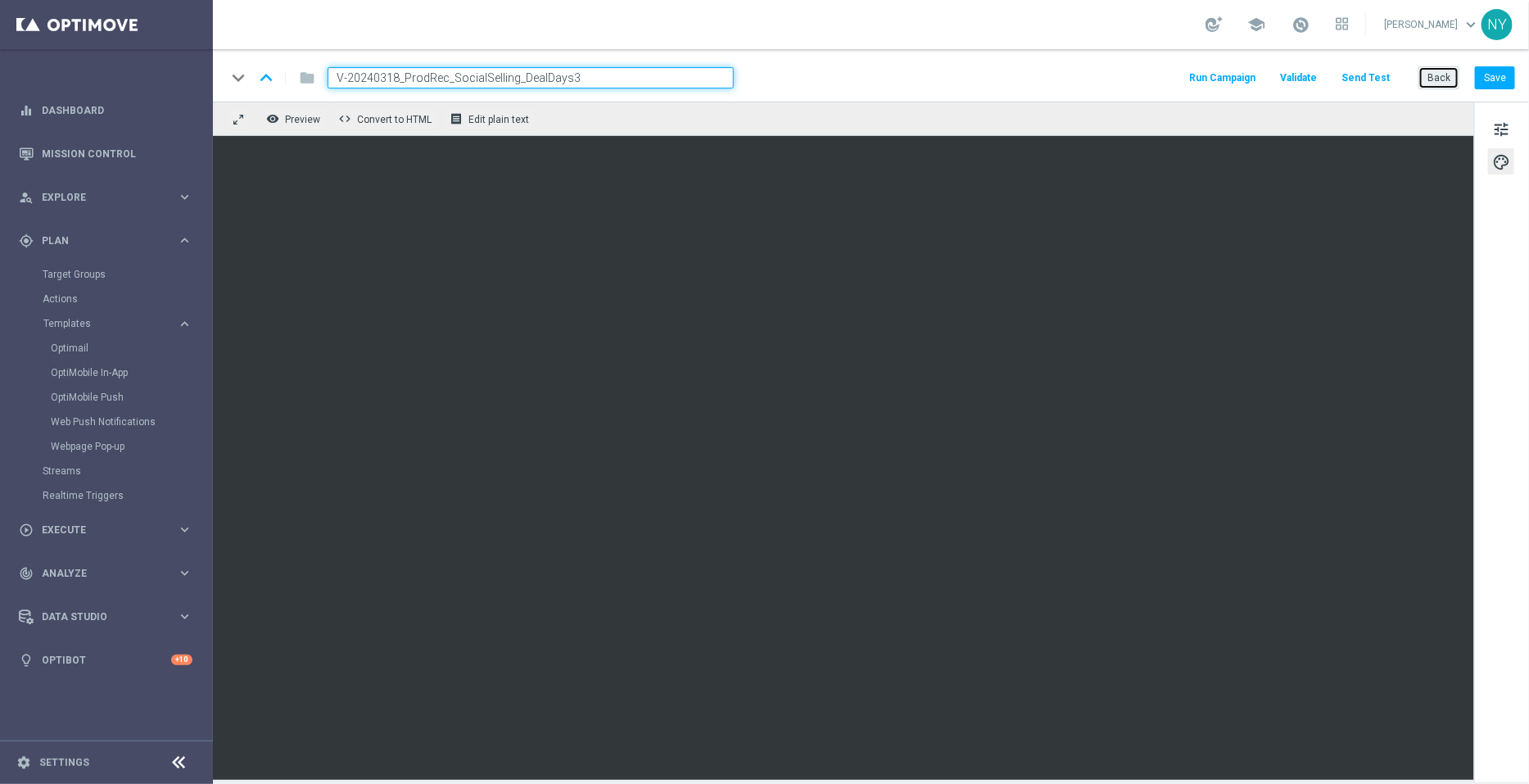
click at [1437, 79] on button "Back" at bounding box center [1439, 77] width 41 height 23
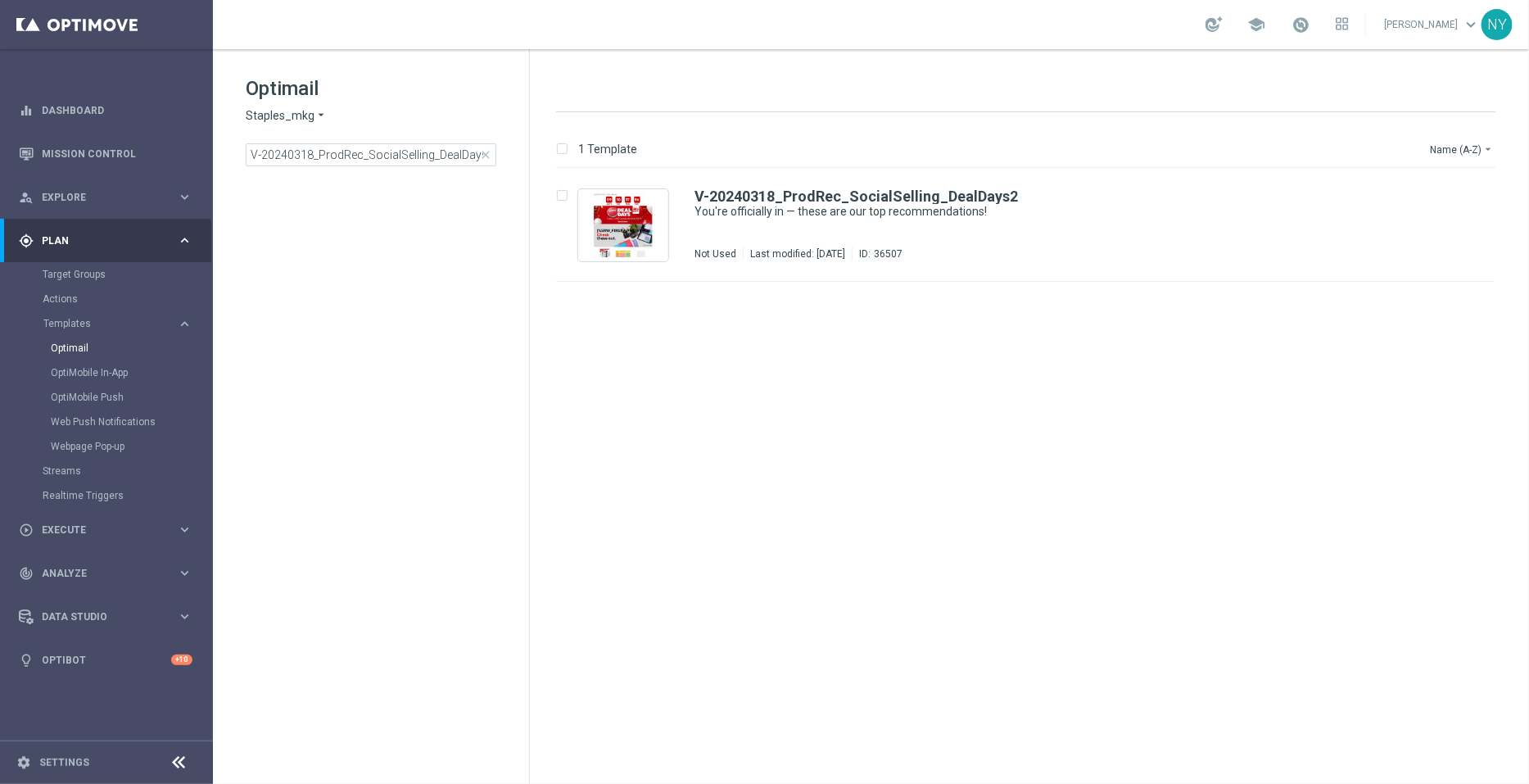
click at [482, 153] on span "close" at bounding box center [485, 154] width 13 height 13
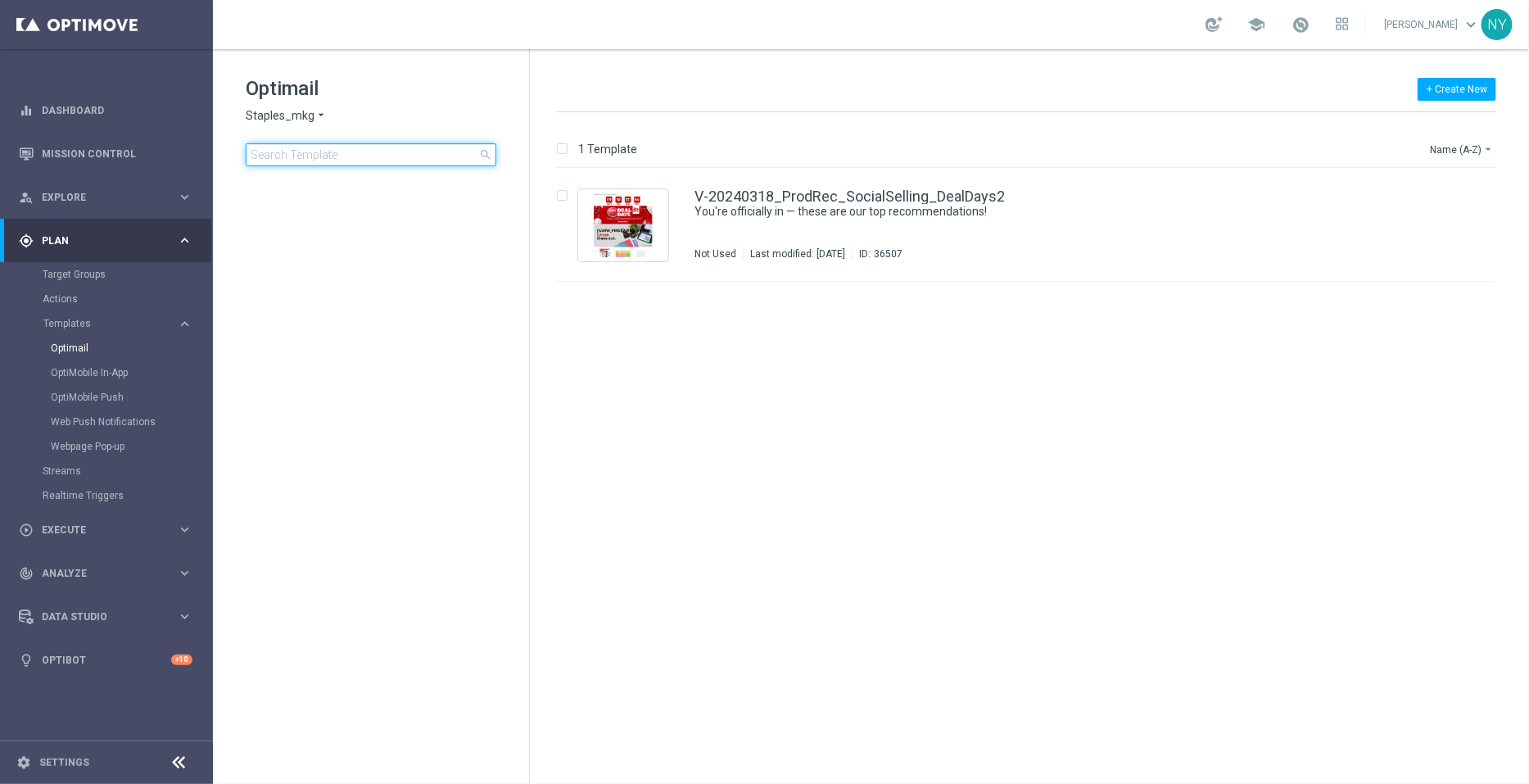
click at [335, 150] on input at bounding box center [371, 154] width 250 height 23
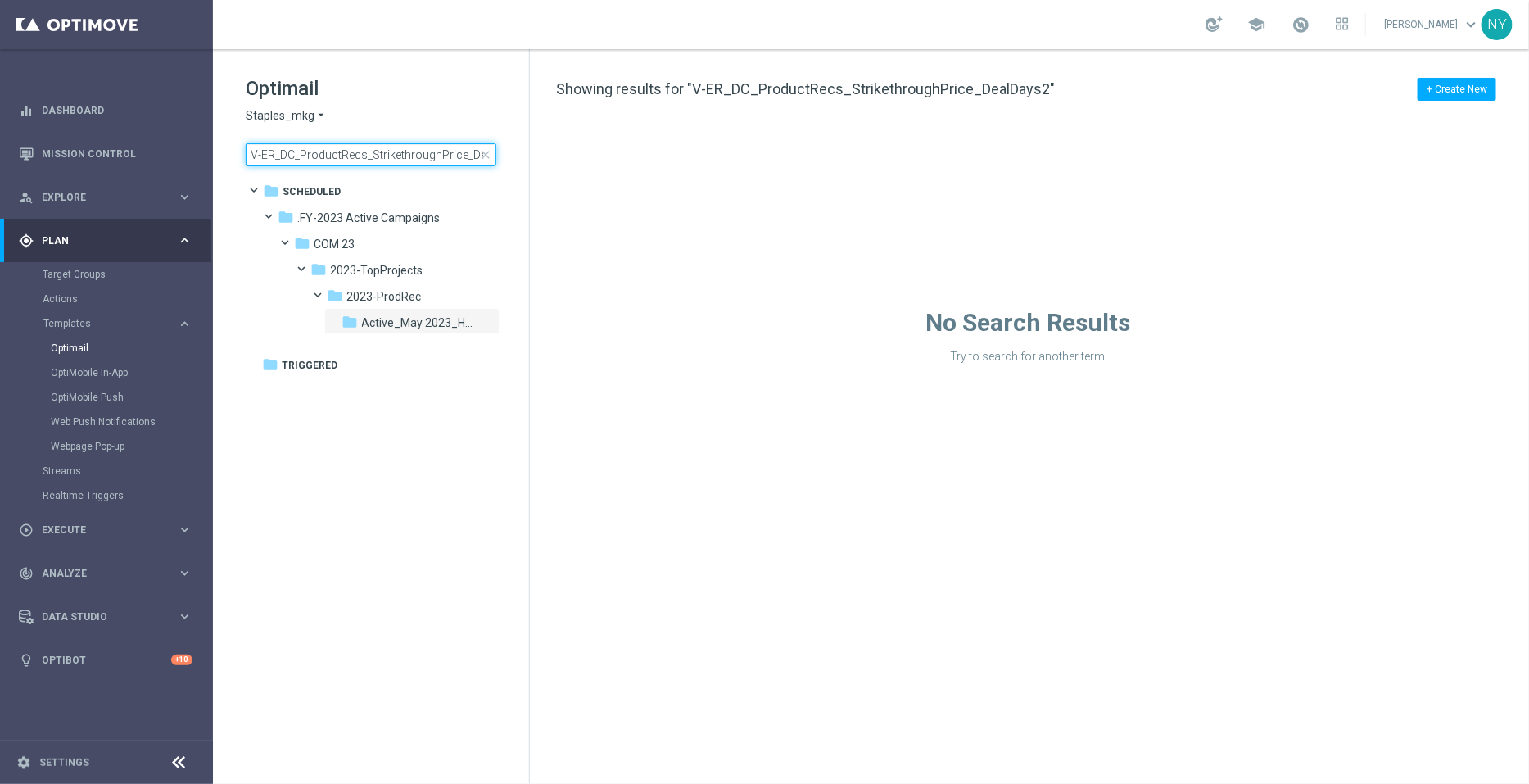
scroll to position [0, 37]
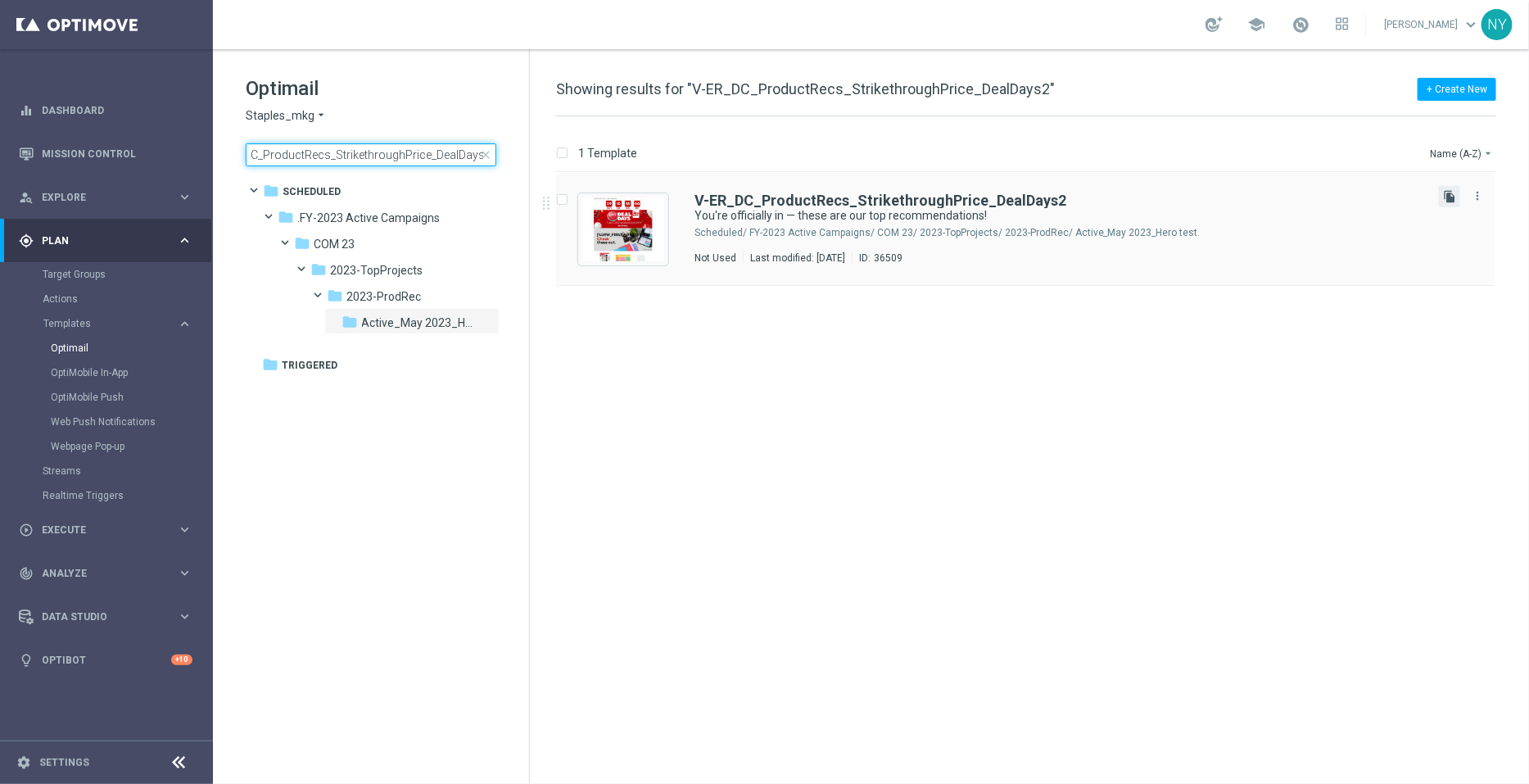
type input "V-ER_DC_ProductRecs_StrikethroughPrice_DealDays2"
click at [1450, 200] on icon "file_copy" at bounding box center [1449, 196] width 13 height 13
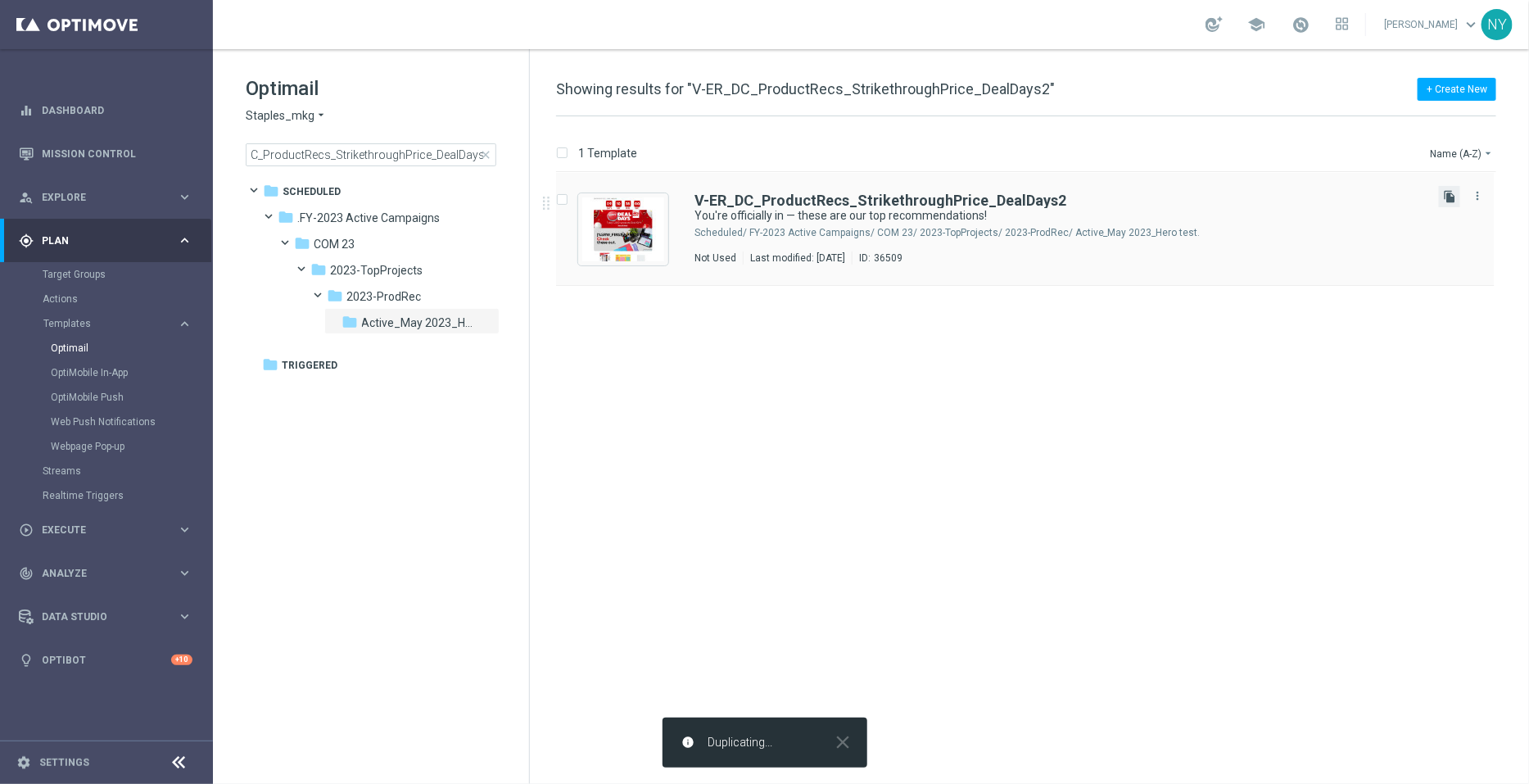
scroll to position [0, 0]
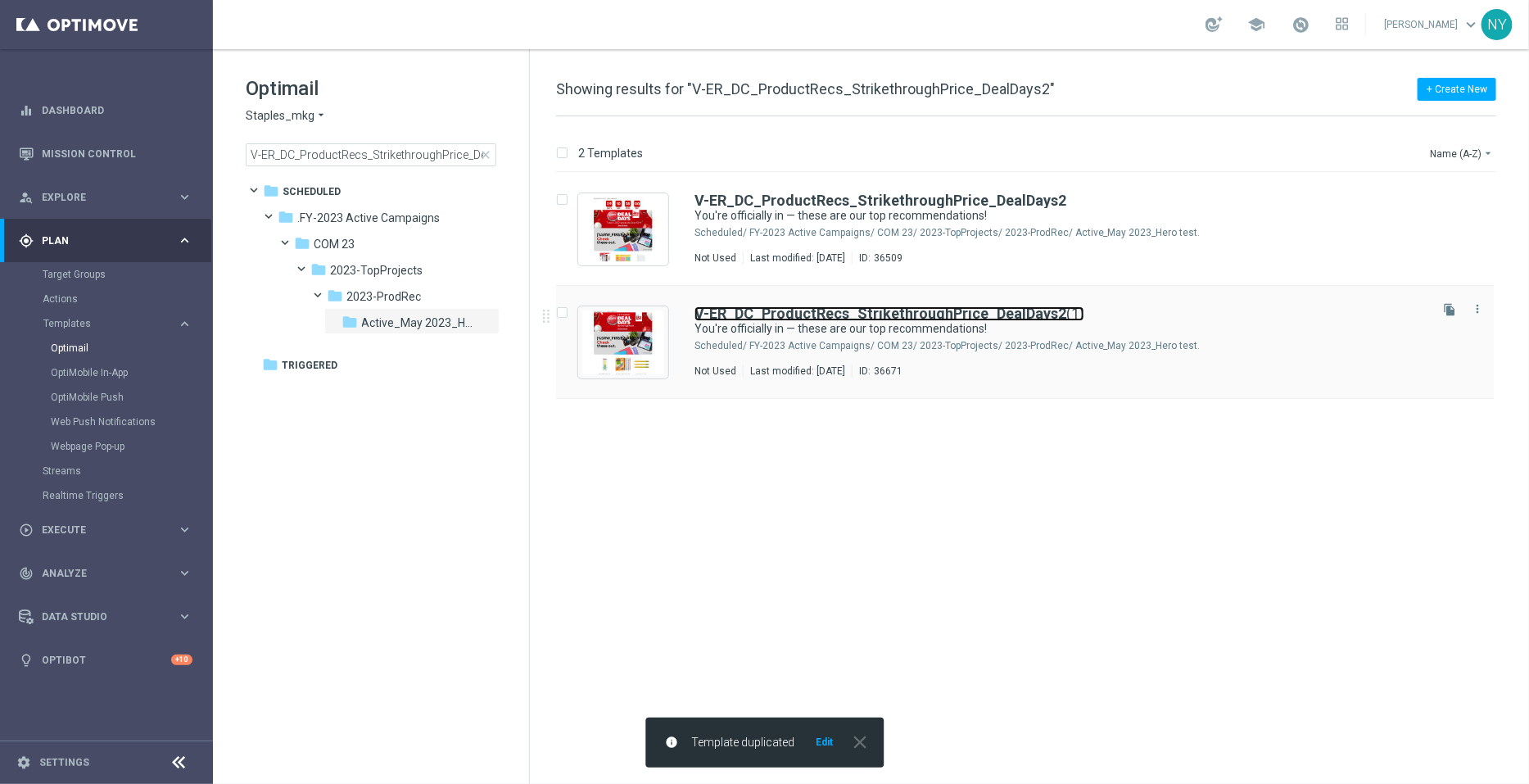
click at [930, 314] on b "V-ER_DC_ProductRecs_StrikethroughPrice_DealDays2" at bounding box center [880, 313] width 372 height 17
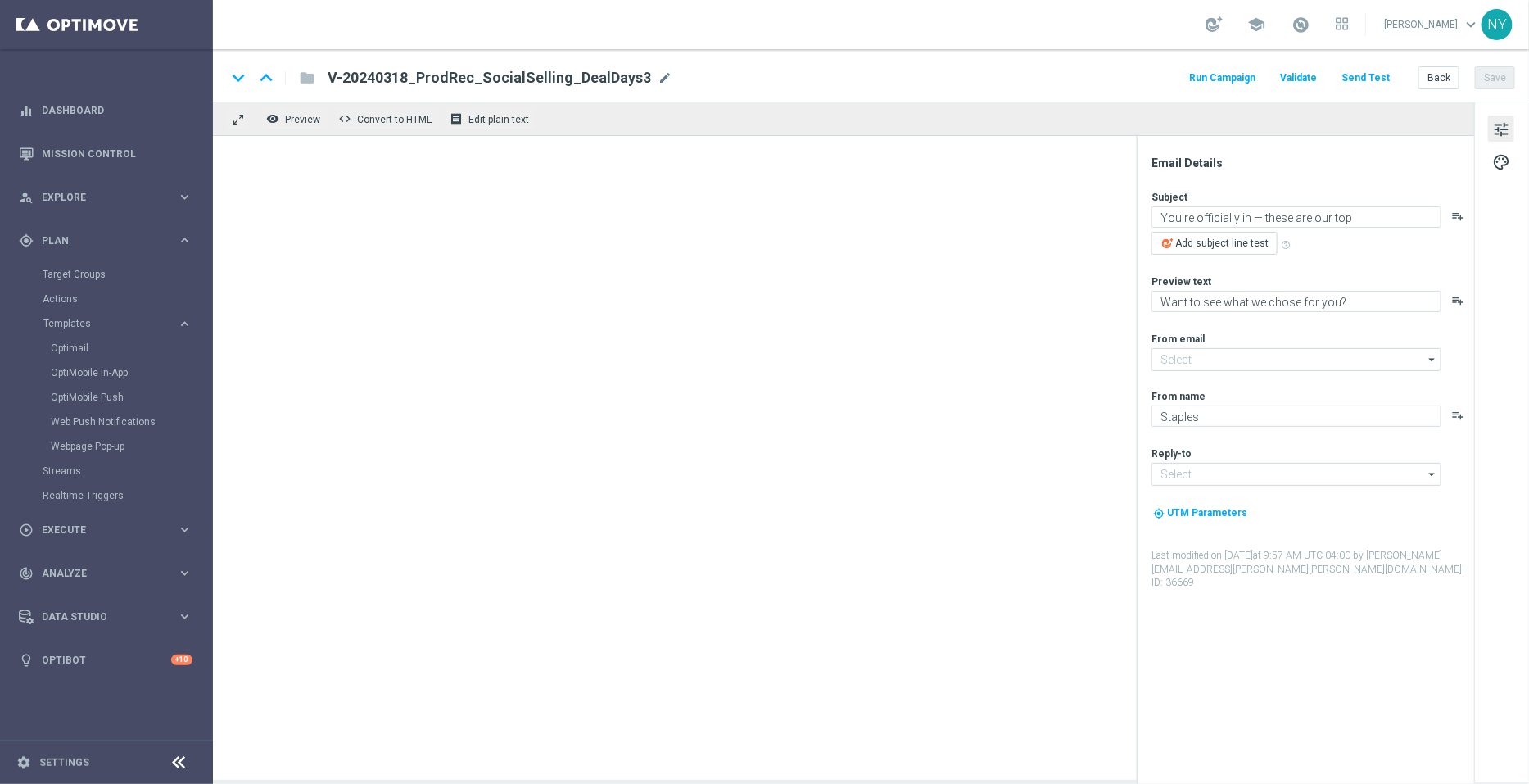
type input "[EMAIL_ADDRESS][DOMAIN_NAME]"
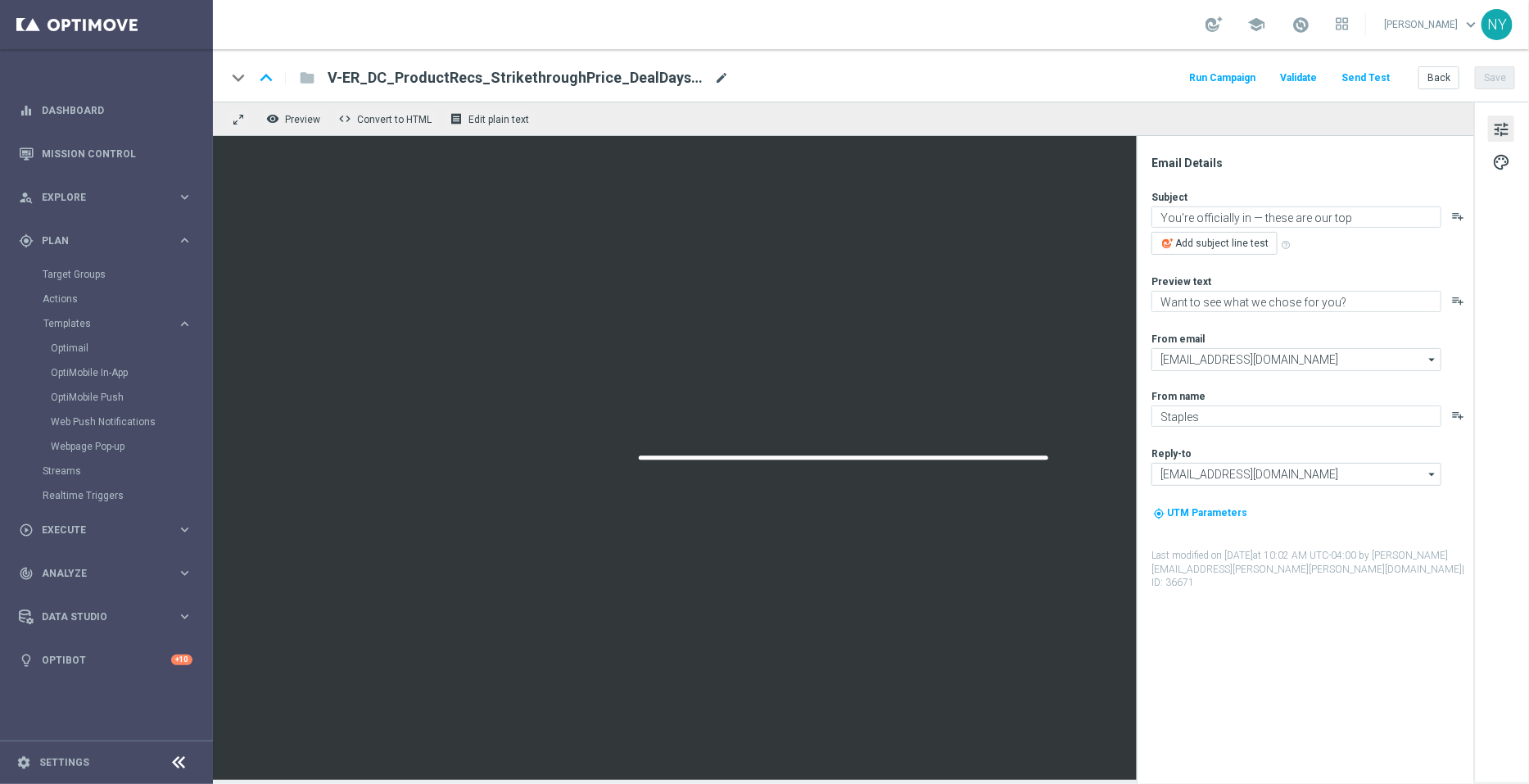
click at [719, 76] on span "mode_edit" at bounding box center [721, 77] width 14 height 14
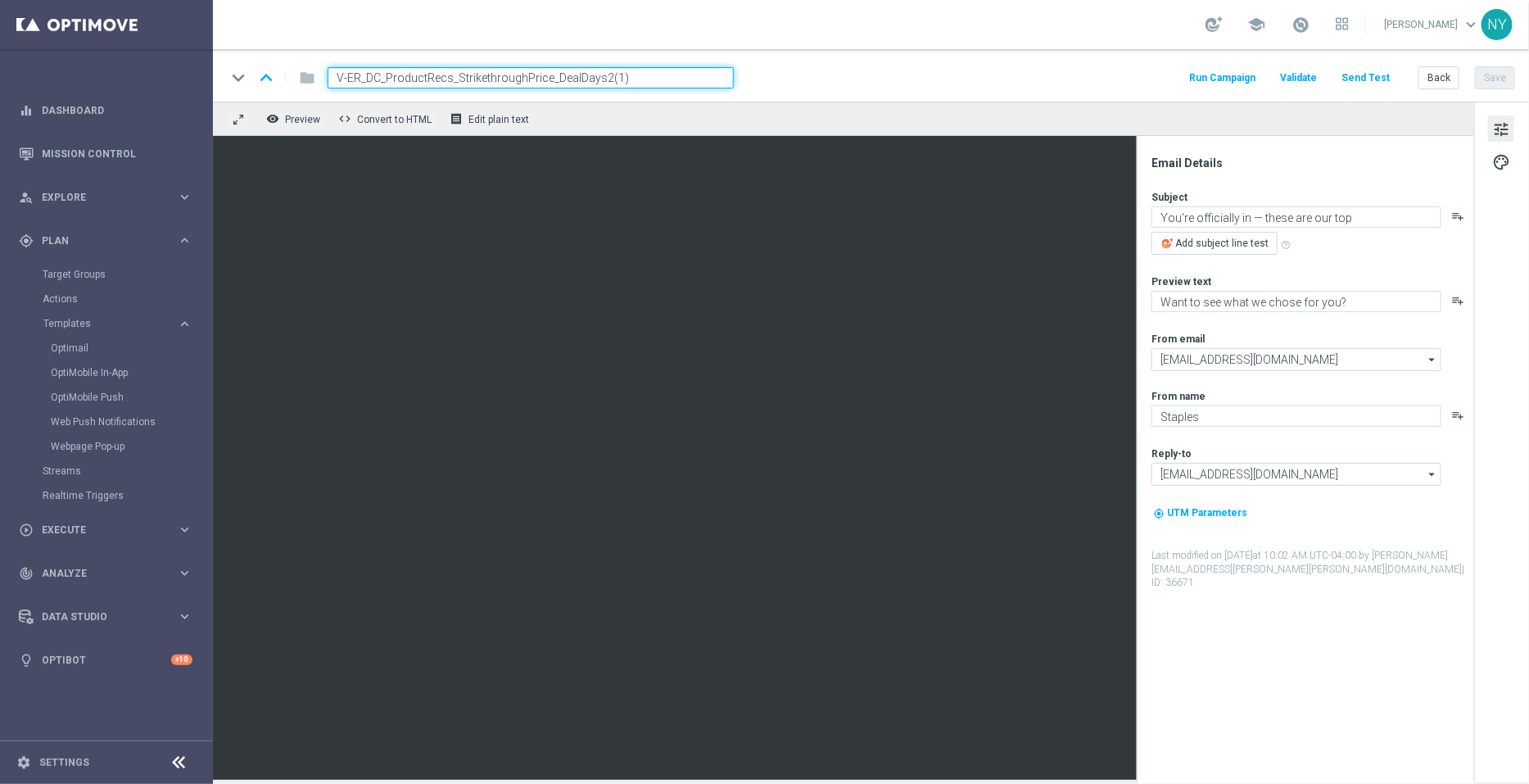
drag, startPoint x: 651, startPoint y: 79, endPoint x: 598, endPoint y: 76, distance: 53.1
click at [598, 76] on input "V-ER_DC_ProductRecs_StrikethroughPrice_DealDays2(1)" at bounding box center [530, 77] width 406 height 21
type input "V-ER_DC_ProductRecs_StrikethroughPrice_DealDays3"
drag, startPoint x: 524, startPoint y: 76, endPoint x: 146, endPoint y: 32, distance: 380.6
click at [156, 31] on main "equalizer Dashboard Mission Control" at bounding box center [764, 392] width 1529 height 784
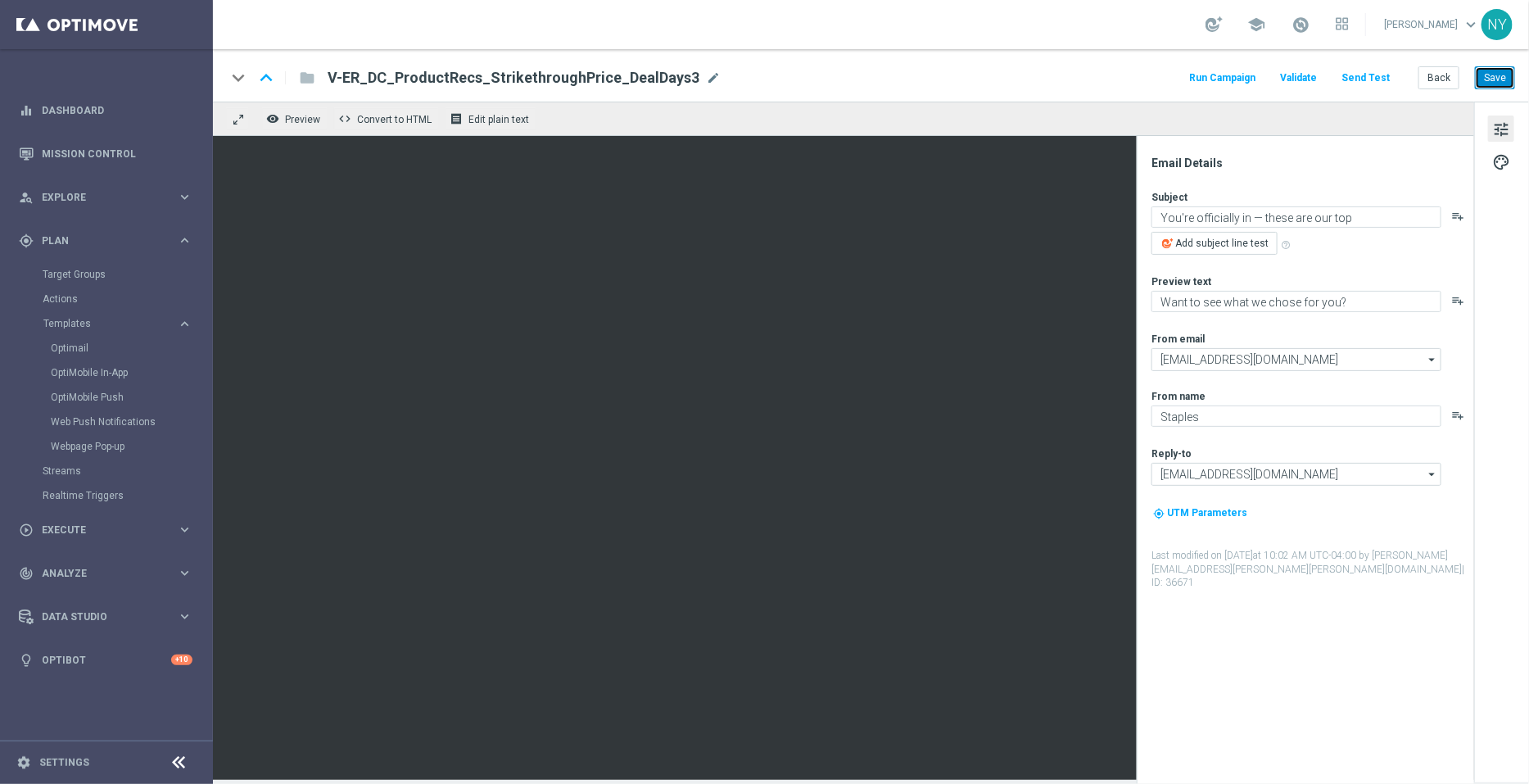
click at [1501, 76] on button "Save" at bounding box center [1495, 77] width 40 height 23
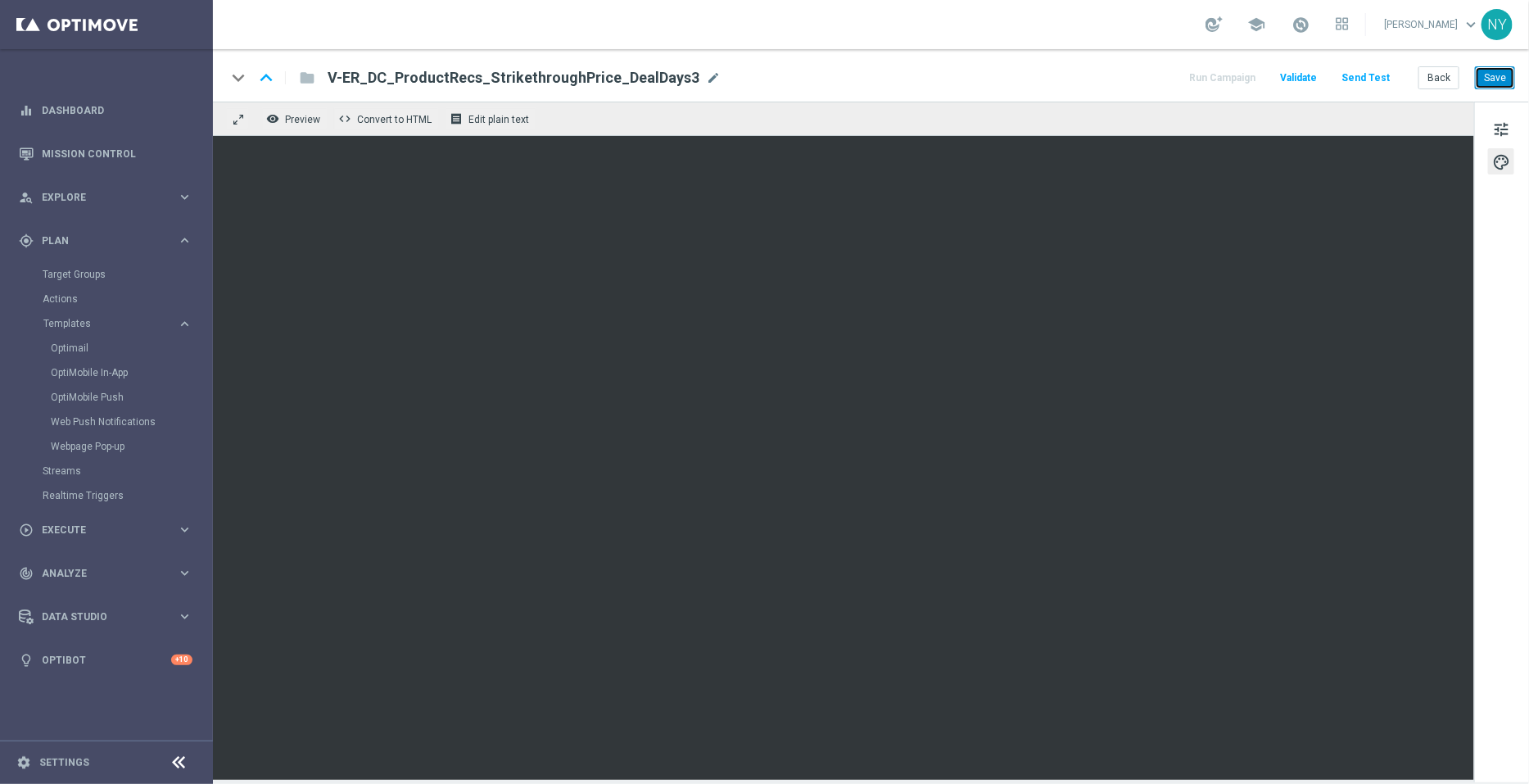
click at [1498, 75] on button "Save" at bounding box center [1495, 77] width 40 height 23
click at [1376, 74] on button "Send Test" at bounding box center [1366, 78] width 54 height 22
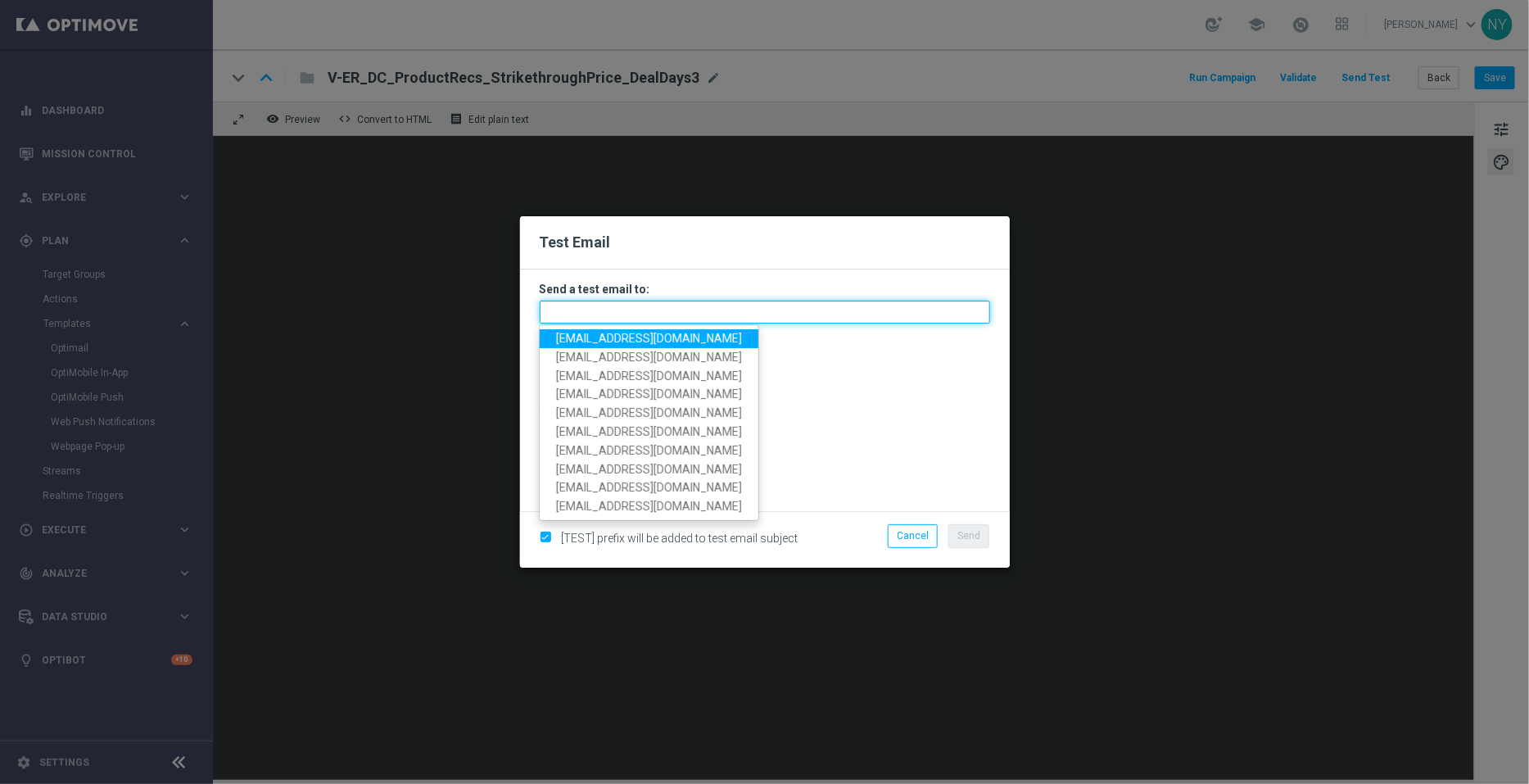
click at [575, 308] on input "text" at bounding box center [764, 312] width 450 height 23
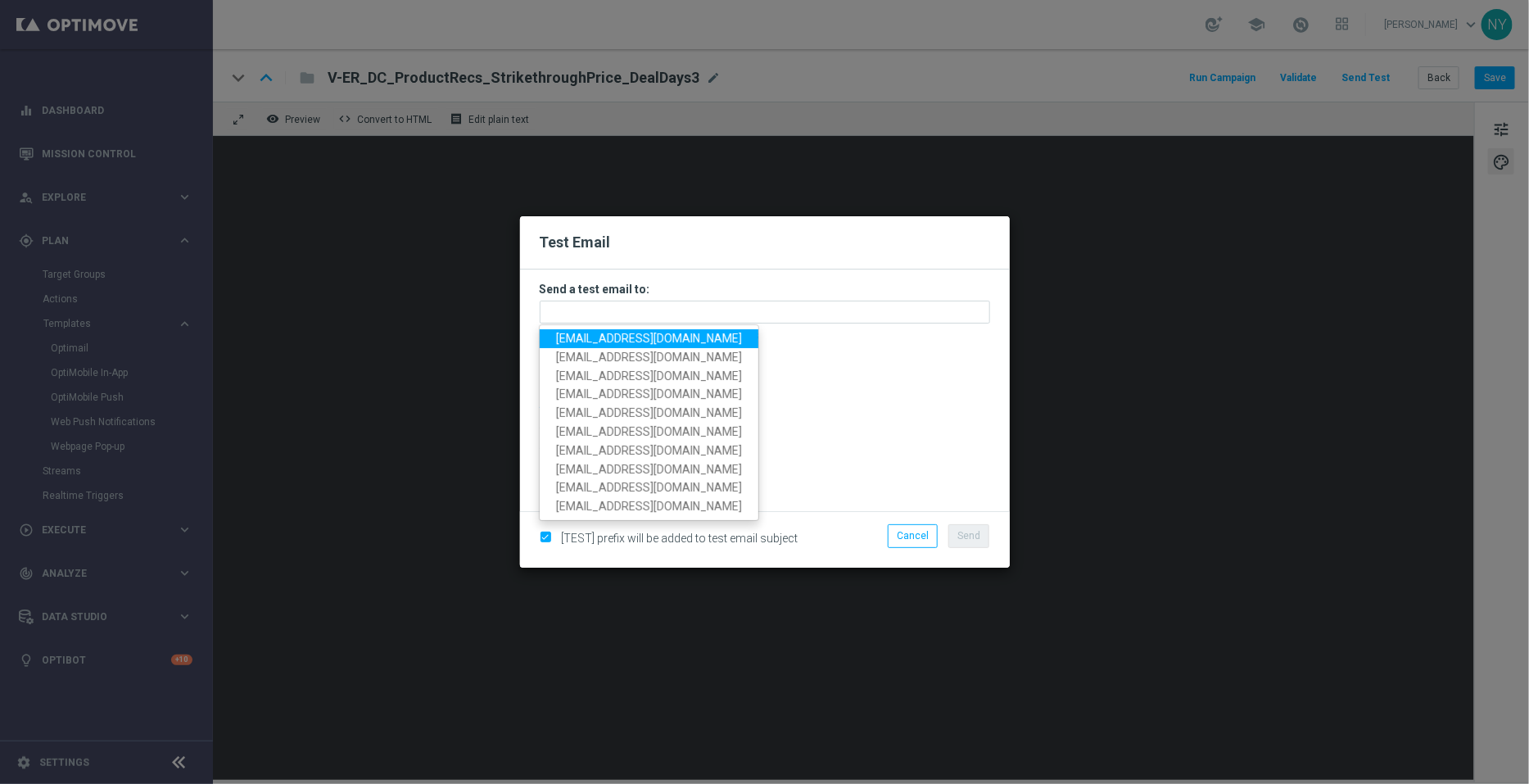
click at [594, 335] on span "[EMAIL_ADDRESS][DOMAIN_NAME]" at bounding box center [649, 338] width 186 height 13
type input "[EMAIL_ADDRESS][DOMAIN_NAME]"
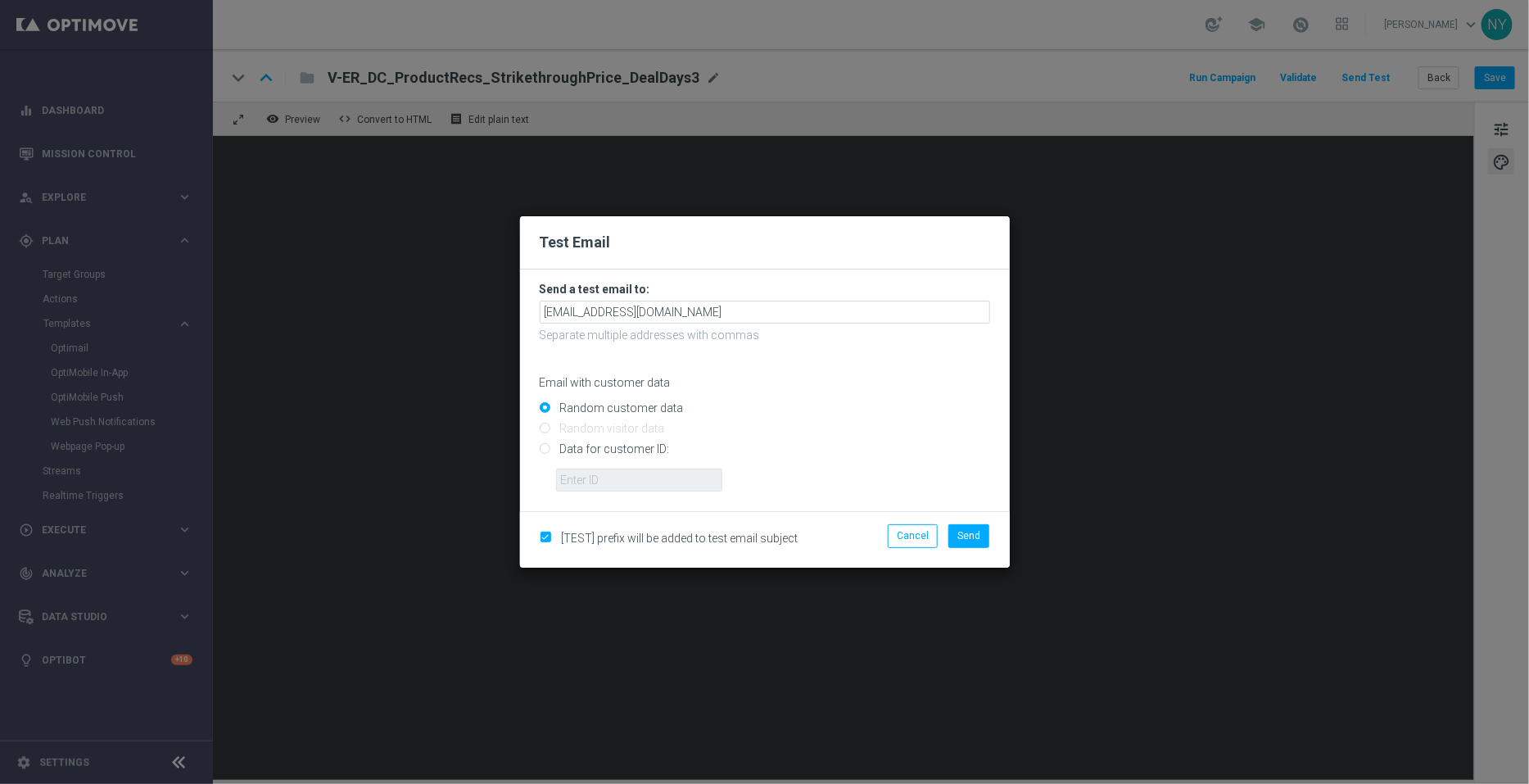
click at [545, 455] on input "Data for customer ID:" at bounding box center [764, 455] width 450 height 23
radio input "true"
click at [564, 481] on input "text" at bounding box center [639, 479] width 166 height 23
paste input "10000006208"
type input "10000006208"
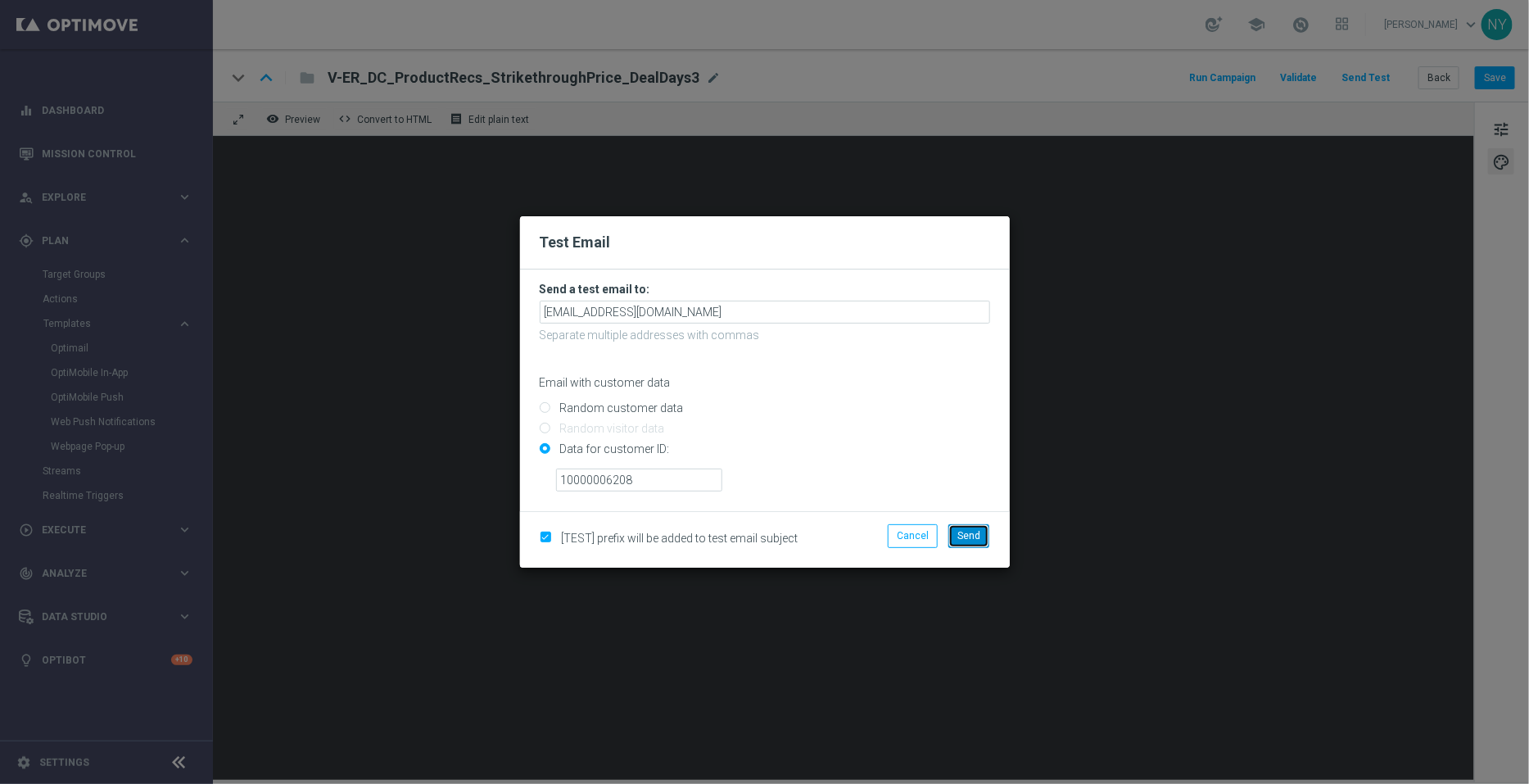
click at [979, 530] on span "Send" at bounding box center [969, 535] width 23 height 11
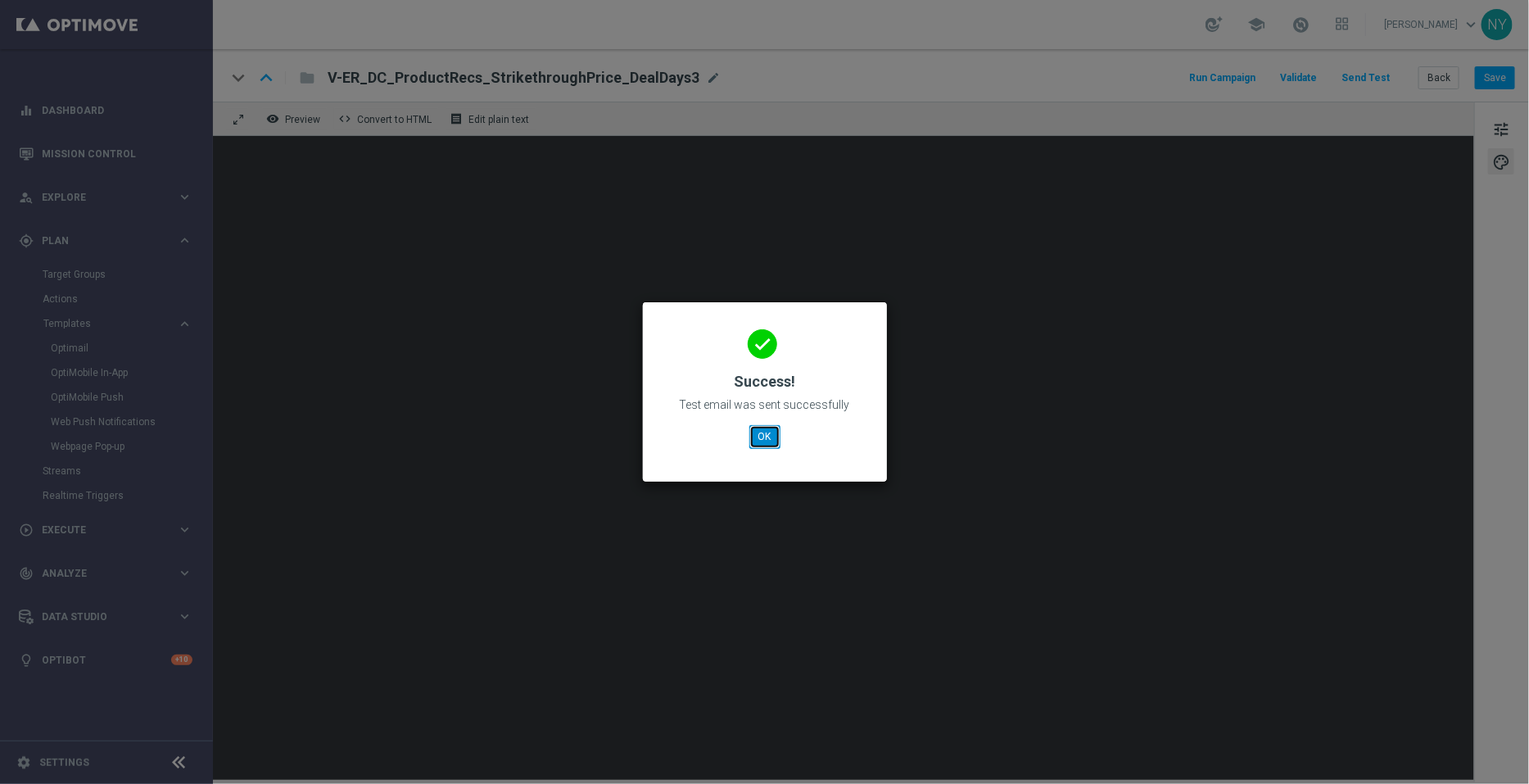
click at [770, 440] on button "OK" at bounding box center [764, 436] width 31 height 23
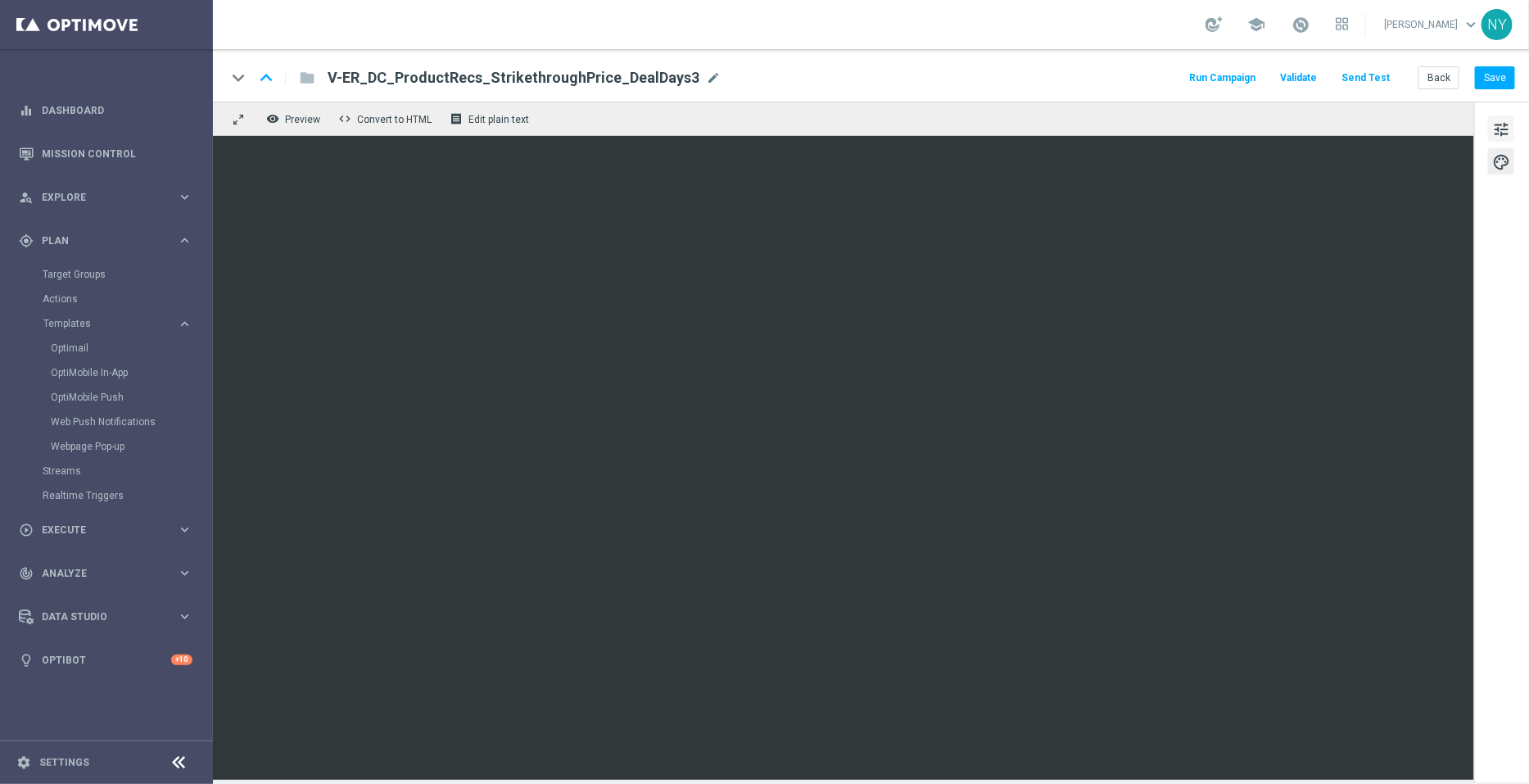
click at [1499, 129] on span "tune" at bounding box center [1501, 129] width 18 height 21
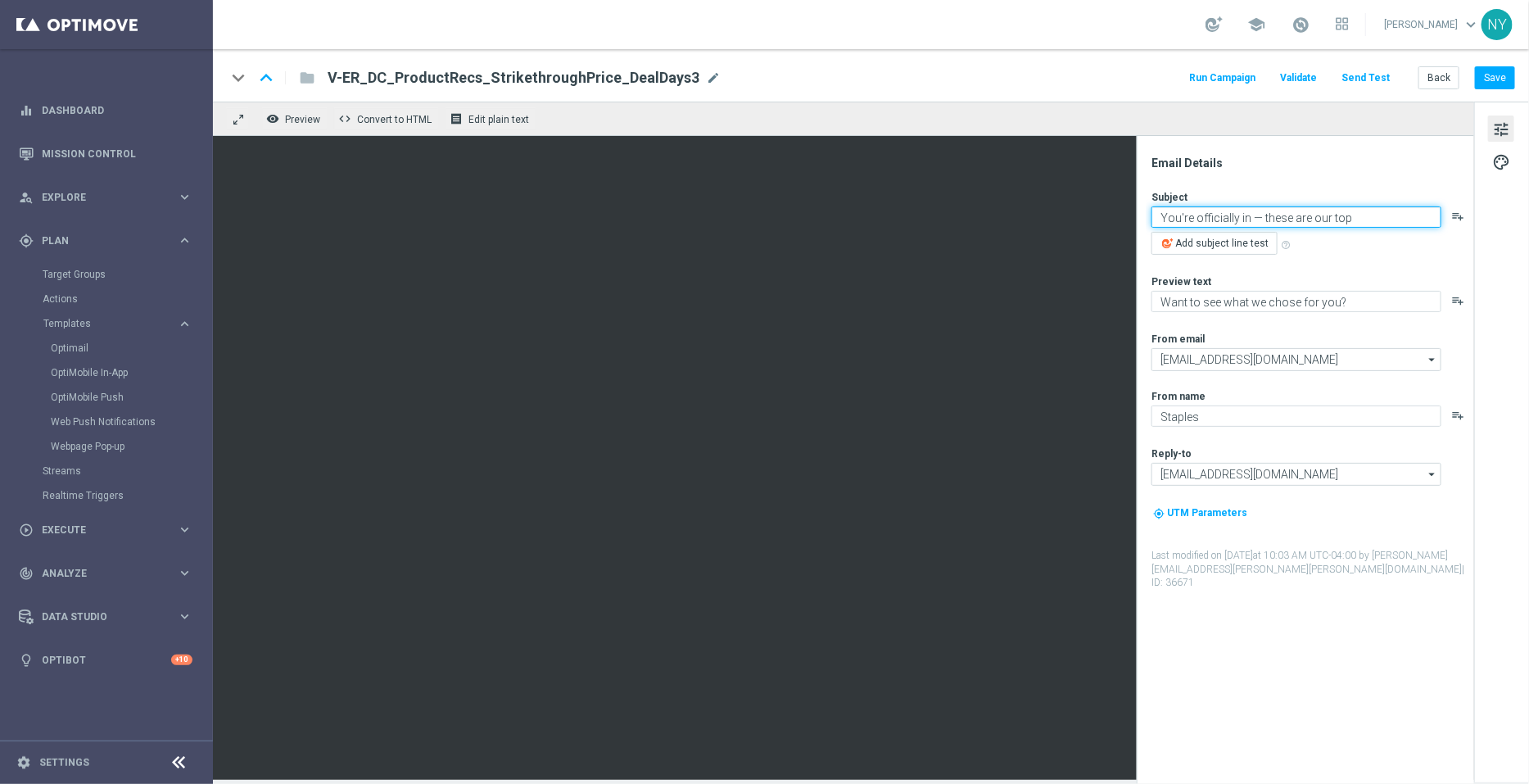
click at [1357, 219] on textarea "You're officially in — these are our top recommendations!" at bounding box center [1297, 216] width 290 height 21
click at [706, 78] on span "mode_edit" at bounding box center [713, 77] width 14 height 14
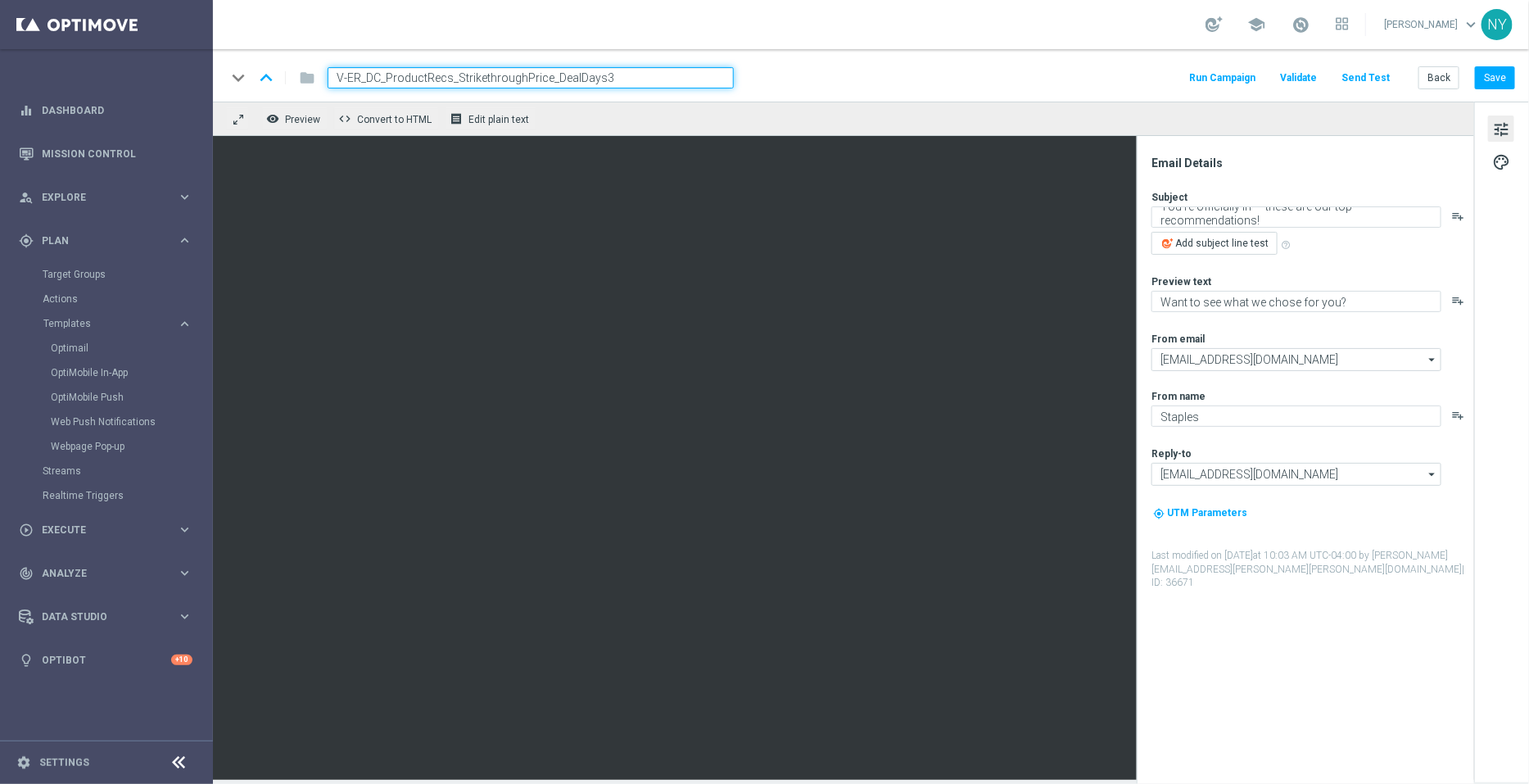
click at [684, 78] on input "V-ER_DC_ProductRecs_StrikethroughPrice_DealDays3" at bounding box center [530, 77] width 406 height 21
drag, startPoint x: 642, startPoint y: 77, endPoint x: 203, endPoint y: 51, distance: 439.8
click at [203, 51] on main "equalizer Dashboard Mission Control" at bounding box center [764, 392] width 1529 height 784
click at [1452, 79] on button "Back" at bounding box center [1439, 77] width 41 height 23
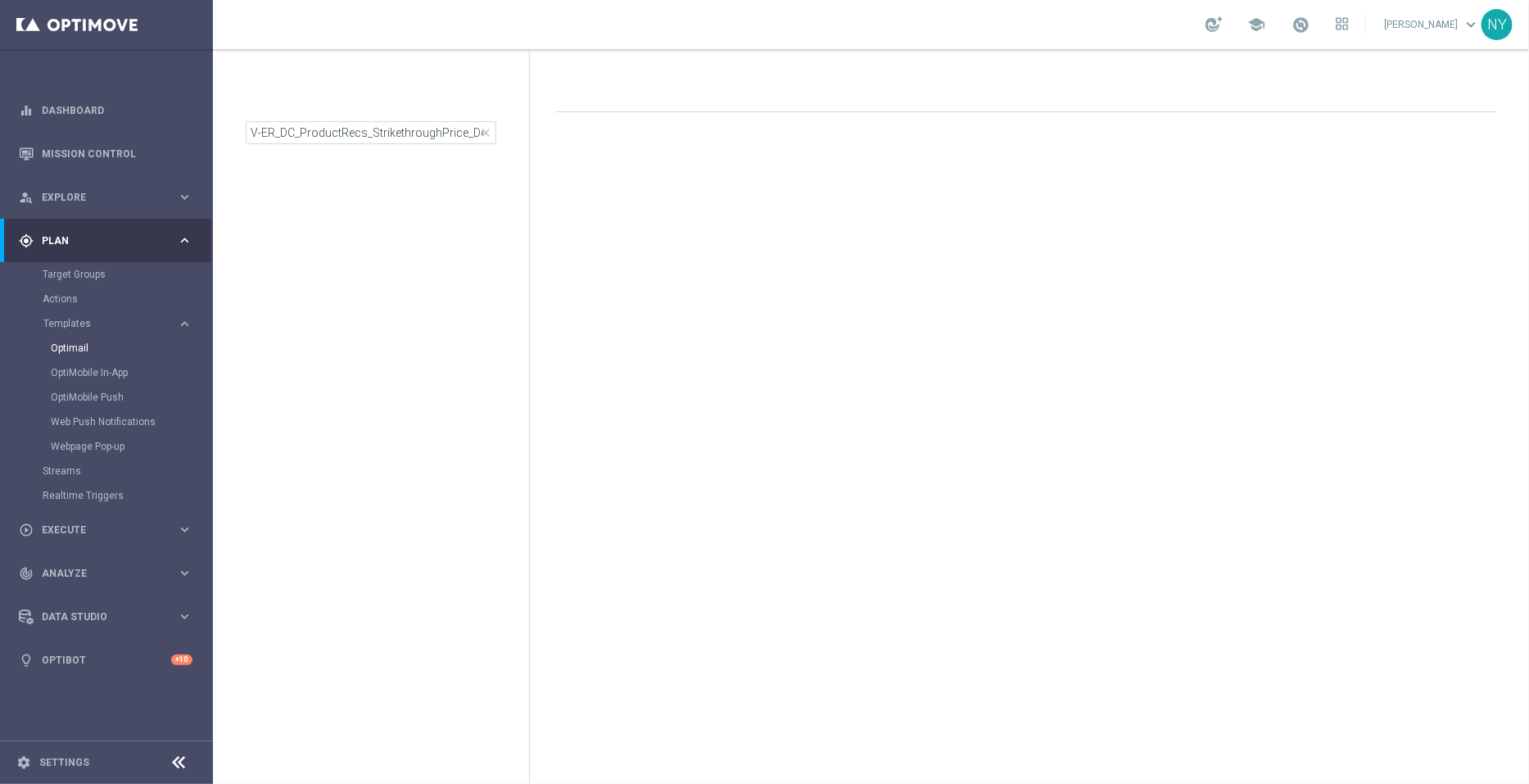
click at [480, 131] on div "V-ER_DC_ProductRecs_StrikethroughPrice_DealDays2 close" at bounding box center [387, 110] width 283 height 69
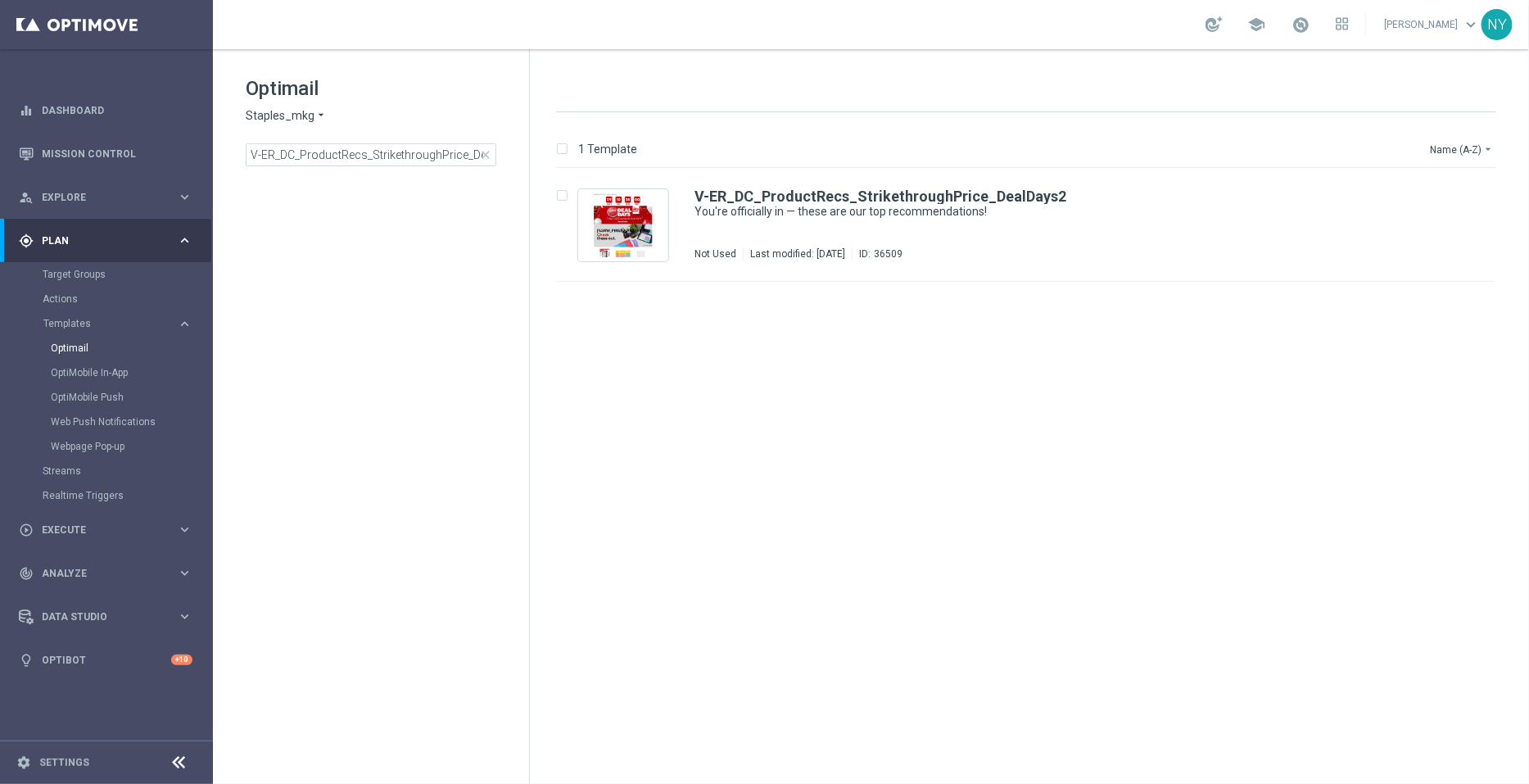
click at [487, 155] on span "close" at bounding box center [485, 154] width 13 height 13
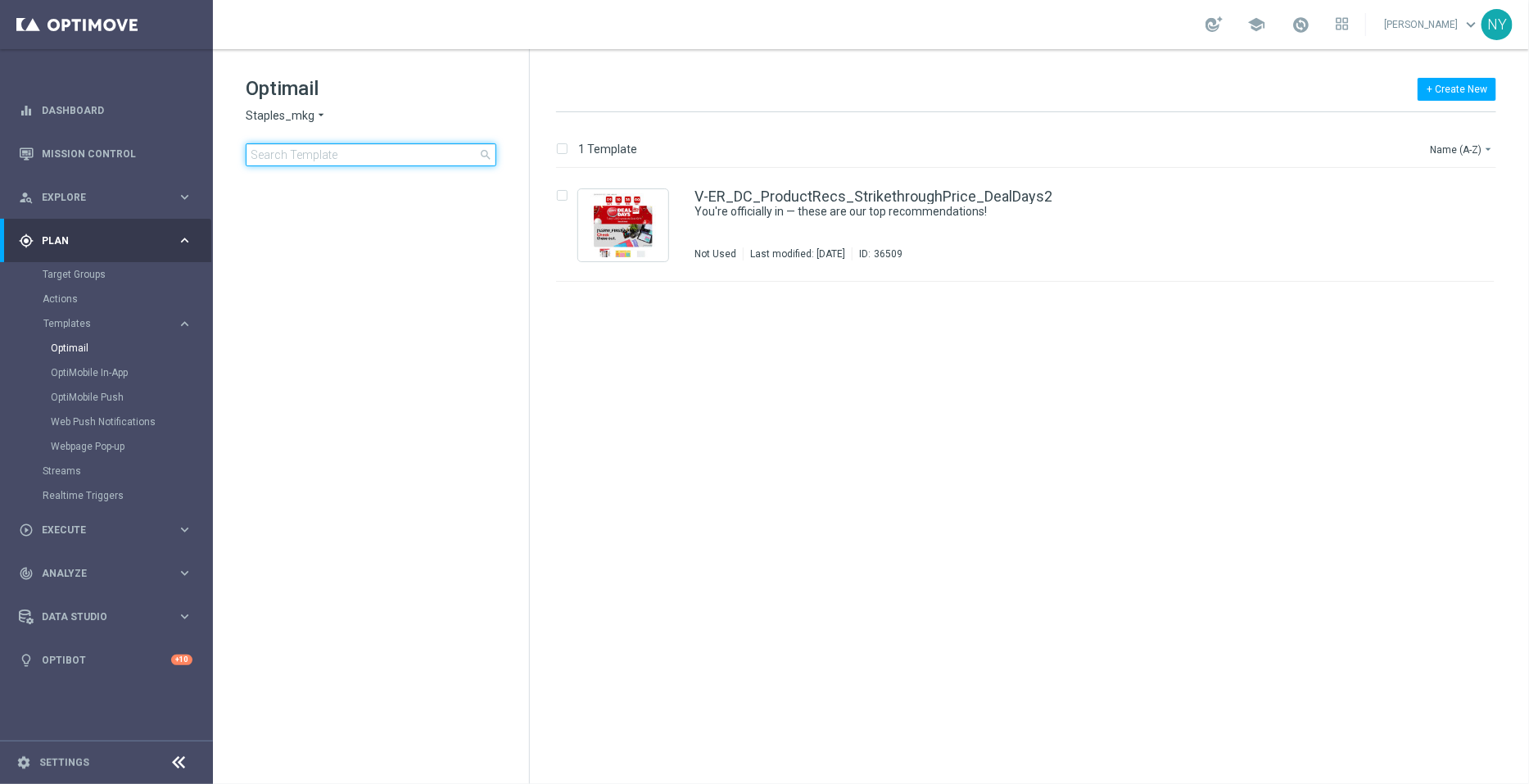
click at [375, 156] on input at bounding box center [371, 154] width 250 height 23
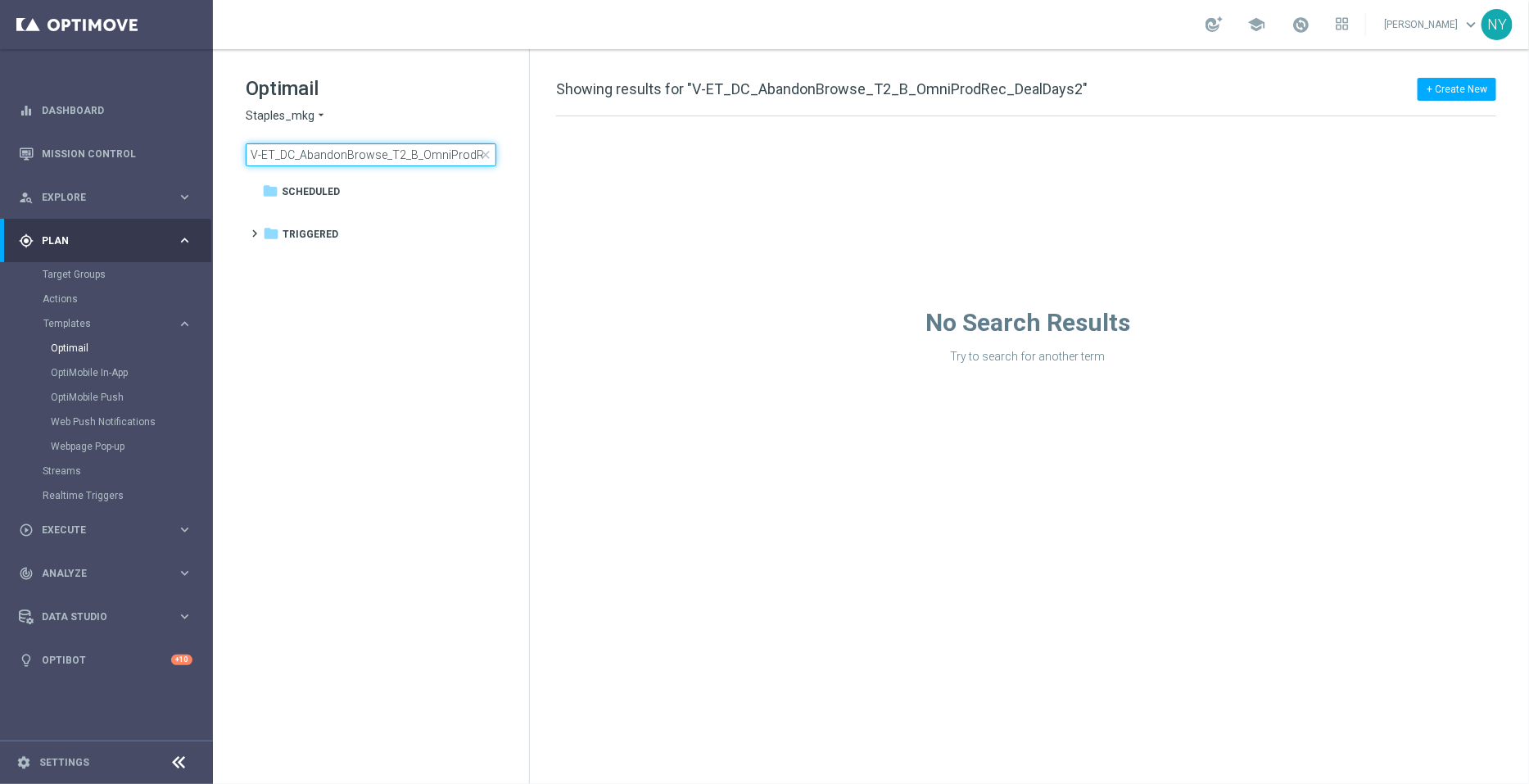
scroll to position [0, 61]
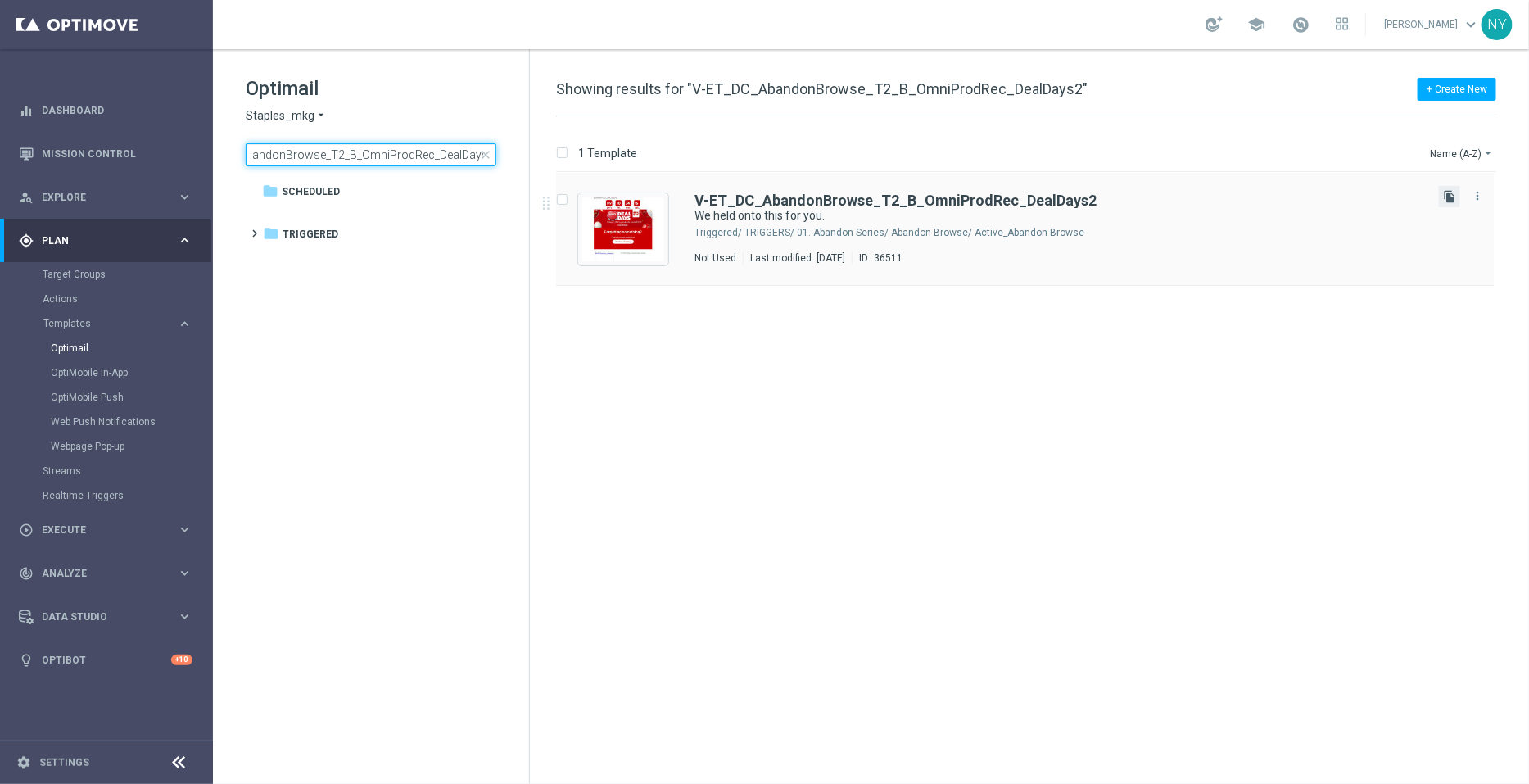
type input "V-ET_DC_AbandonBrowse_T2_B_OmniProdRec_DealDays2"
click at [1452, 195] on icon "file_copy" at bounding box center [1449, 196] width 13 height 13
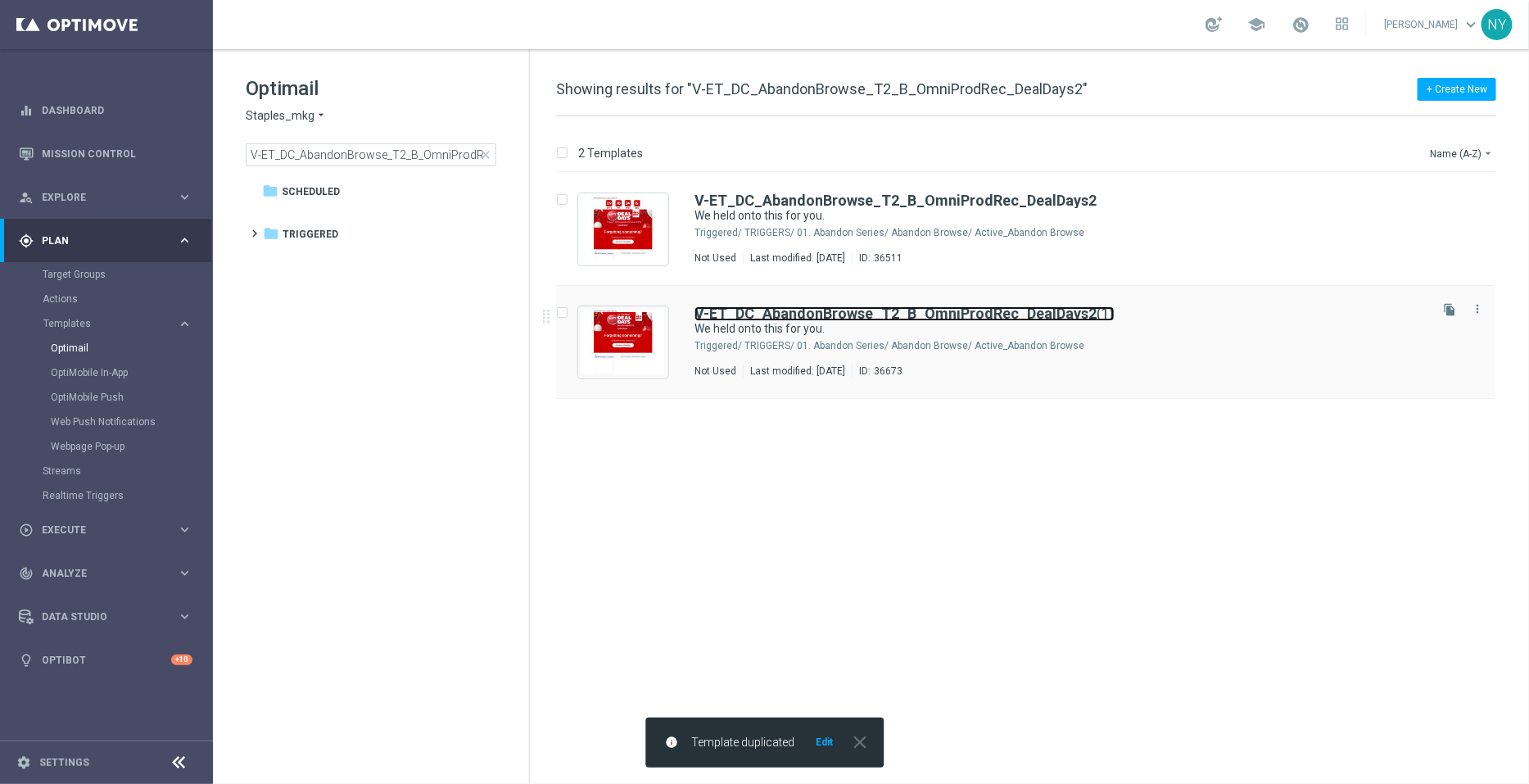
click at [941, 309] on b "V-ET_DC_AbandonBrowse_T2_B_OmniProdRec_DealDays2" at bounding box center [896, 313] width 402 height 17
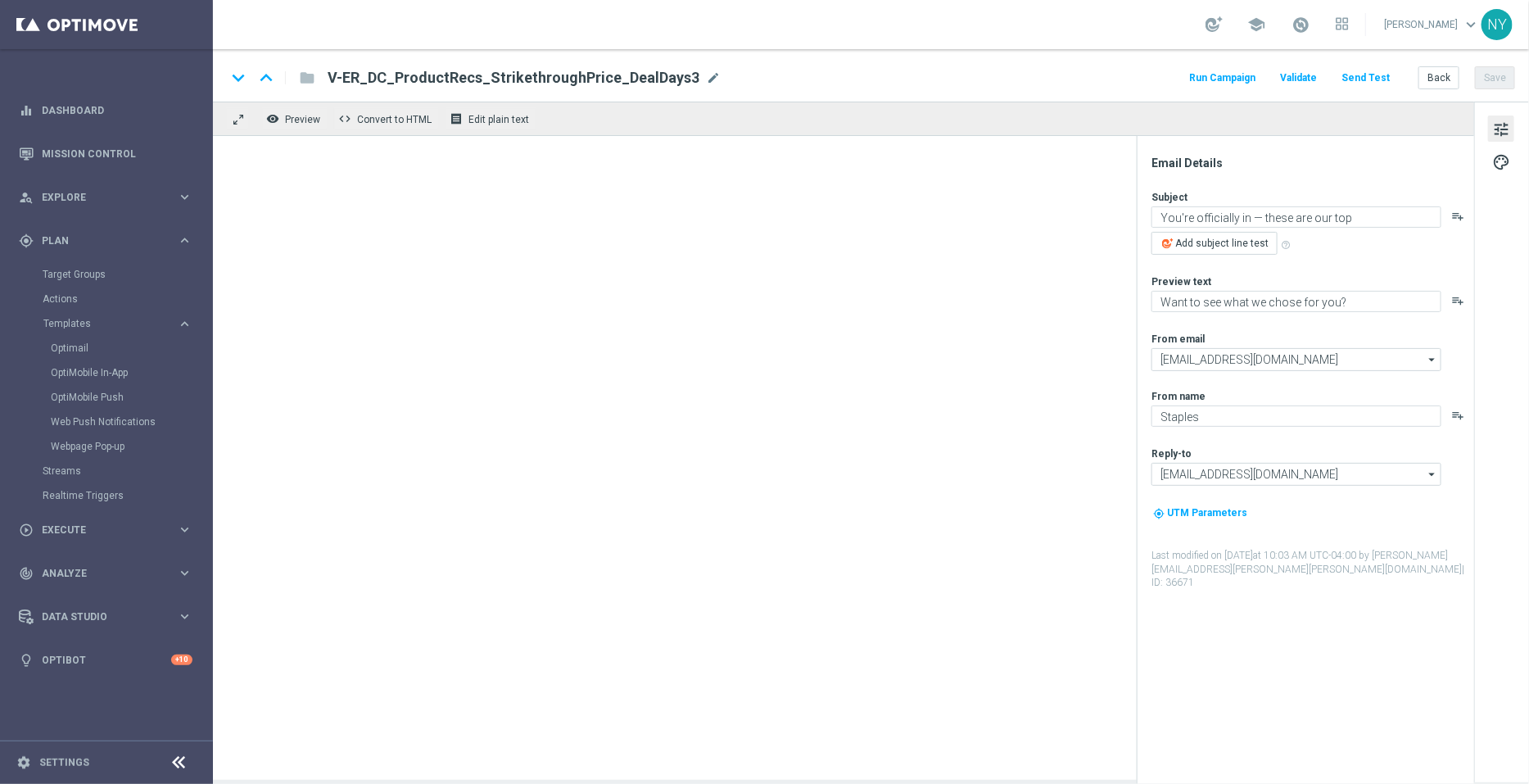
type textarea "We held onto this for you."
type textarea "Complete your purchase with Staples."
type input "[EMAIL_ADDRESS][DOMAIN_NAME]"
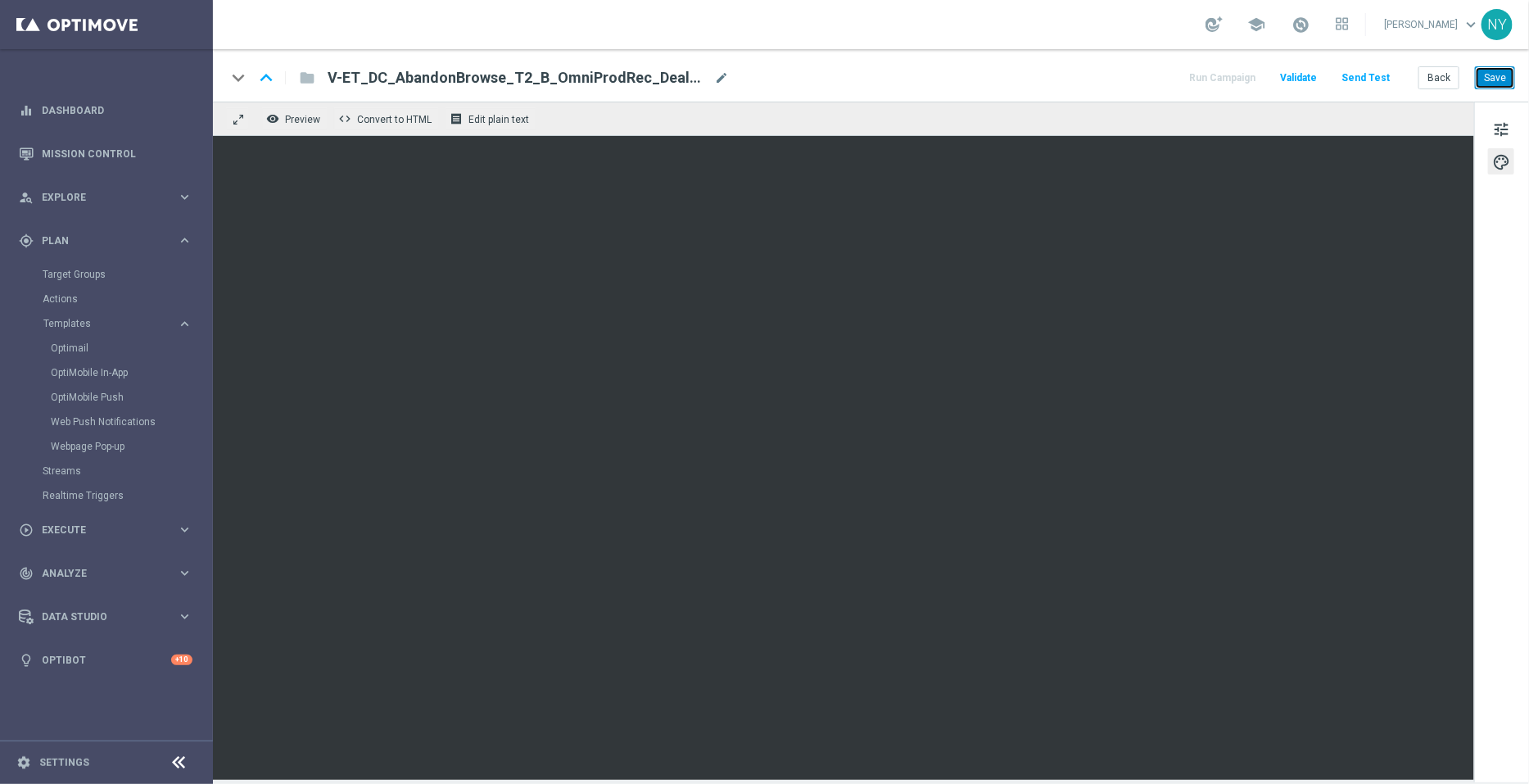
click at [1493, 80] on button "Save" at bounding box center [1495, 77] width 40 height 23
click at [1360, 76] on button "Send Test" at bounding box center [1366, 78] width 54 height 22
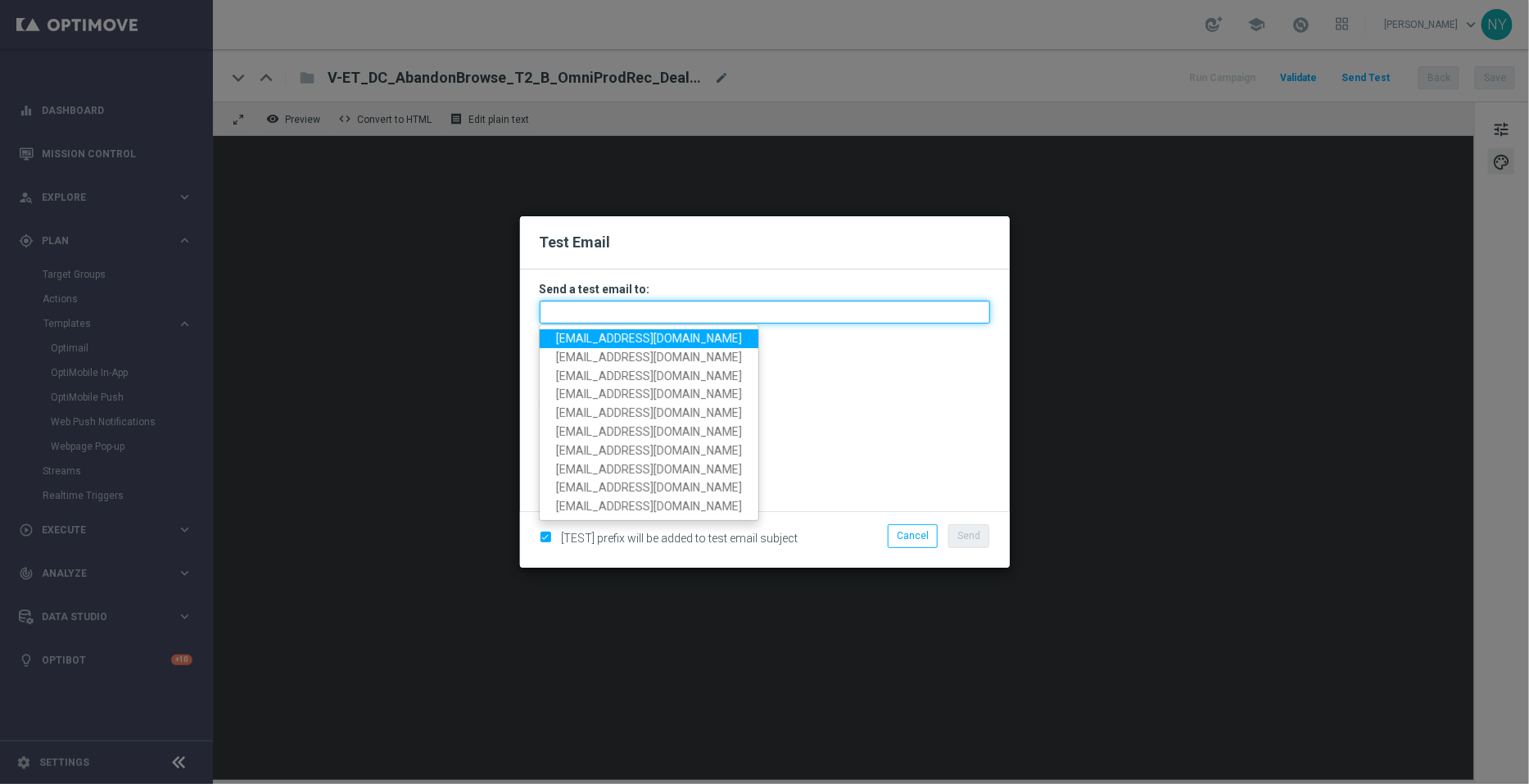
click at [570, 306] on input "text" at bounding box center [764, 312] width 450 height 23
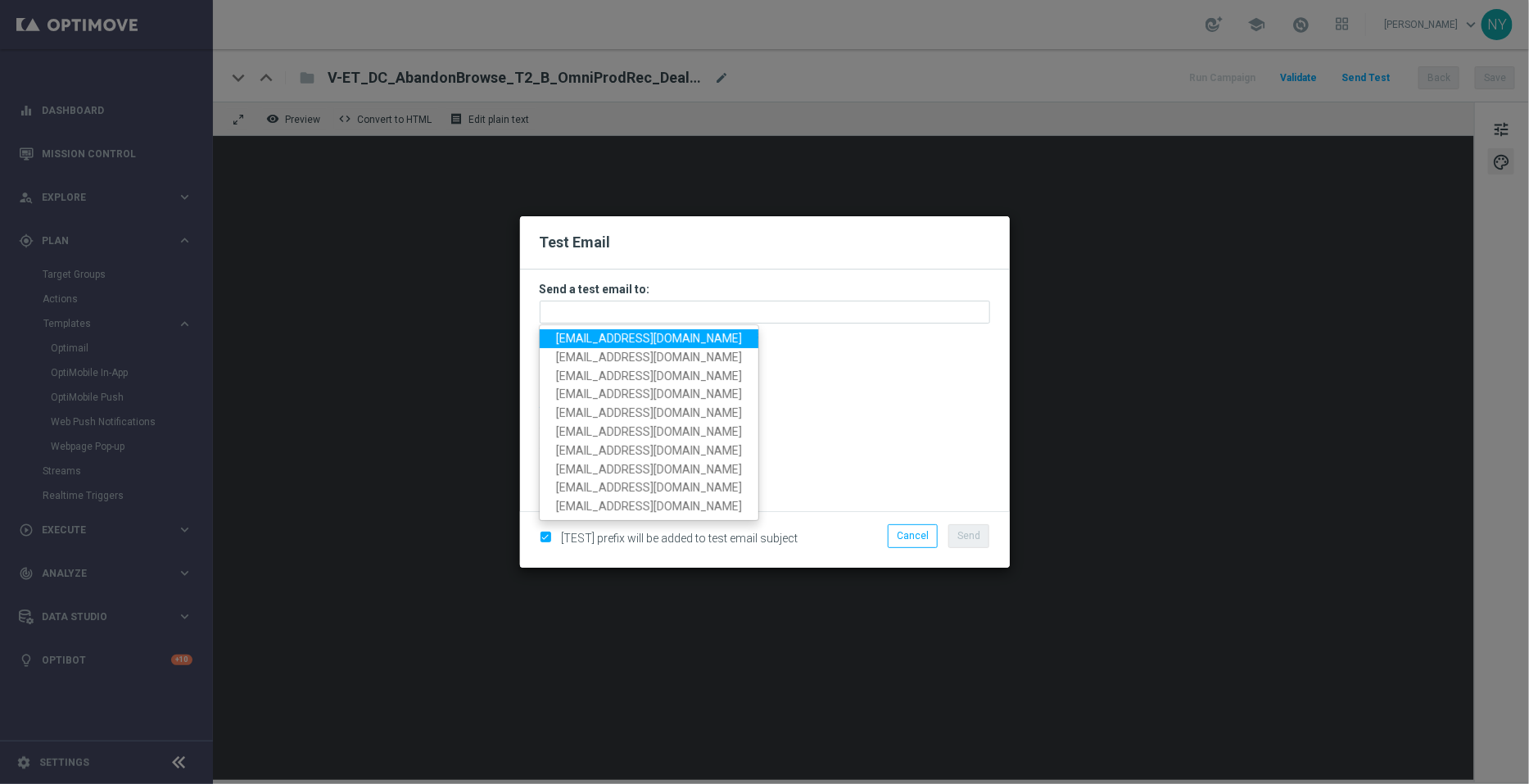
click at [616, 338] on span "neilyetts3@litmusemail.com" at bounding box center [649, 338] width 186 height 13
type input "neilyetts3@litmusemail.com"
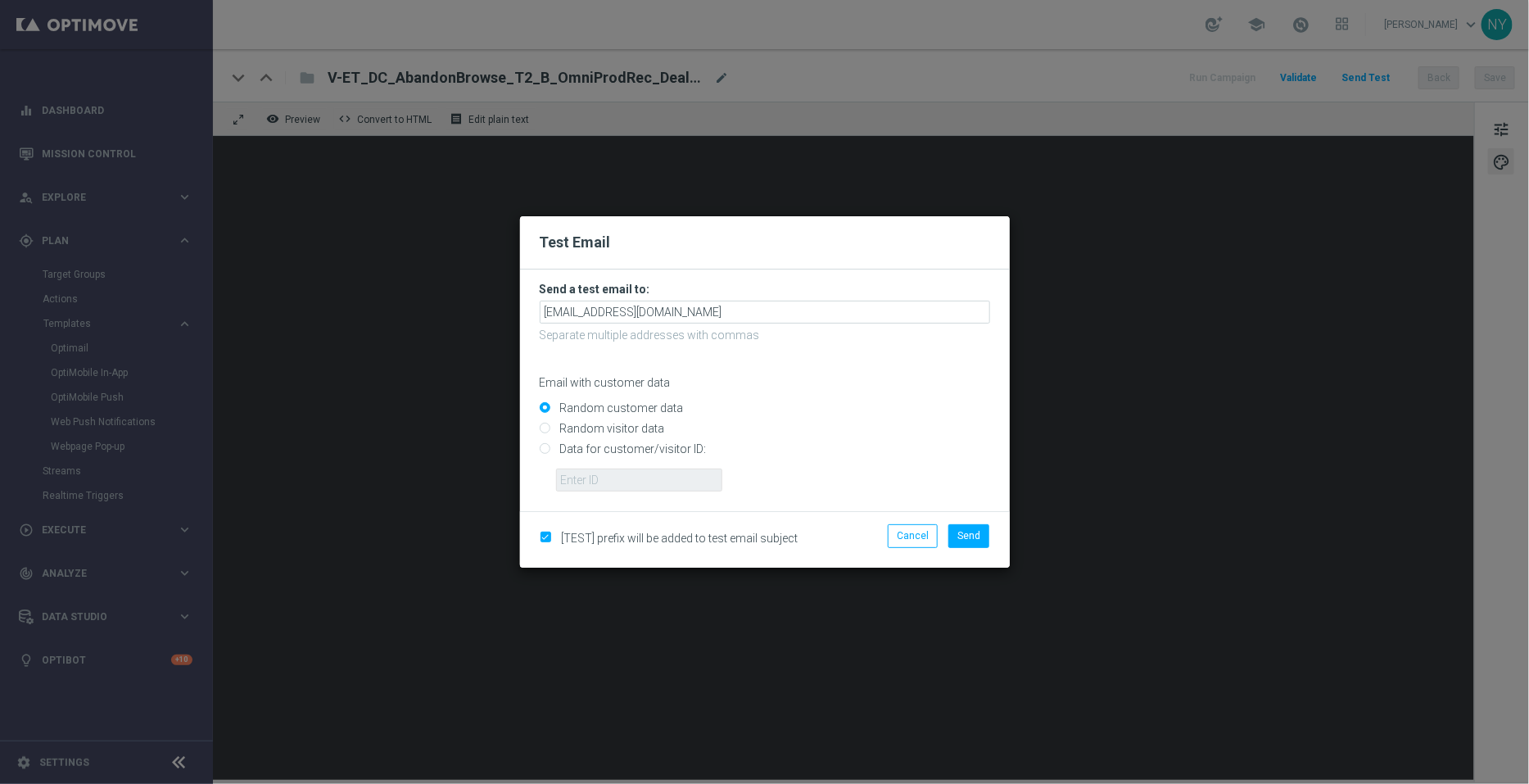
click at [542, 449] on input "Data for customer/visitor ID:" at bounding box center [764, 455] width 450 height 23
radio input "true"
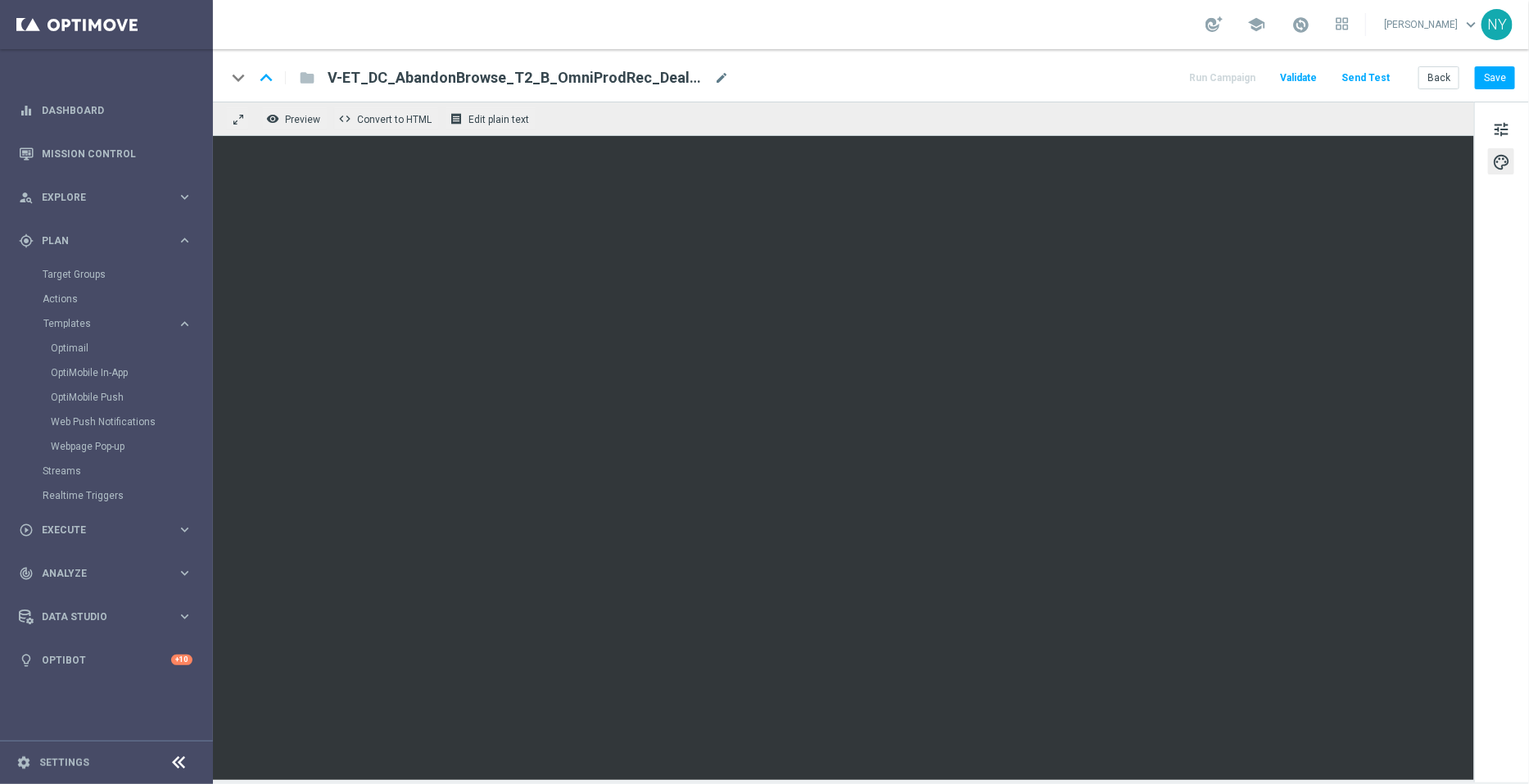
click at [1364, 76] on button "Send Test" at bounding box center [1366, 78] width 54 height 22
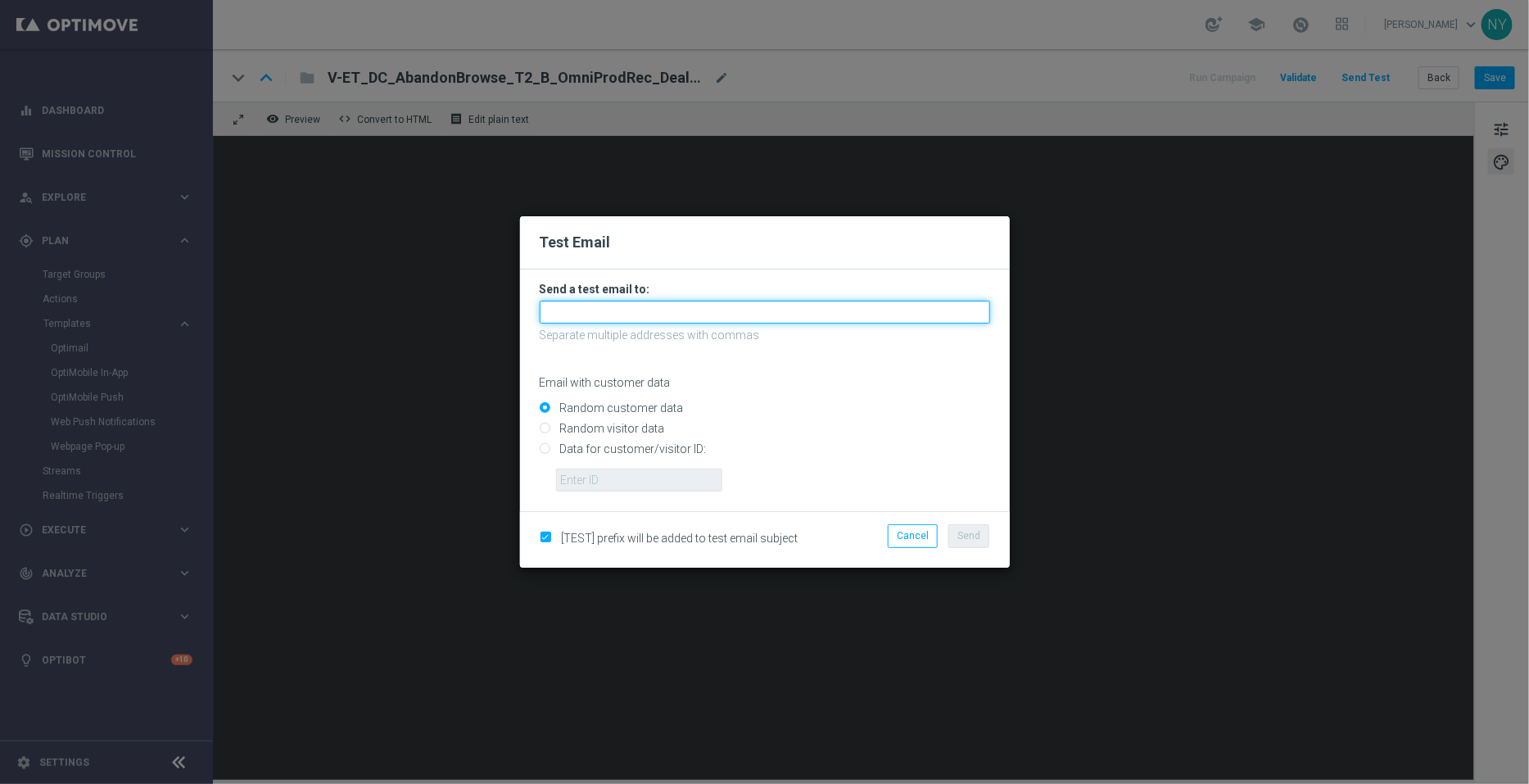
click at [610, 317] on input "text" at bounding box center [764, 312] width 450 height 23
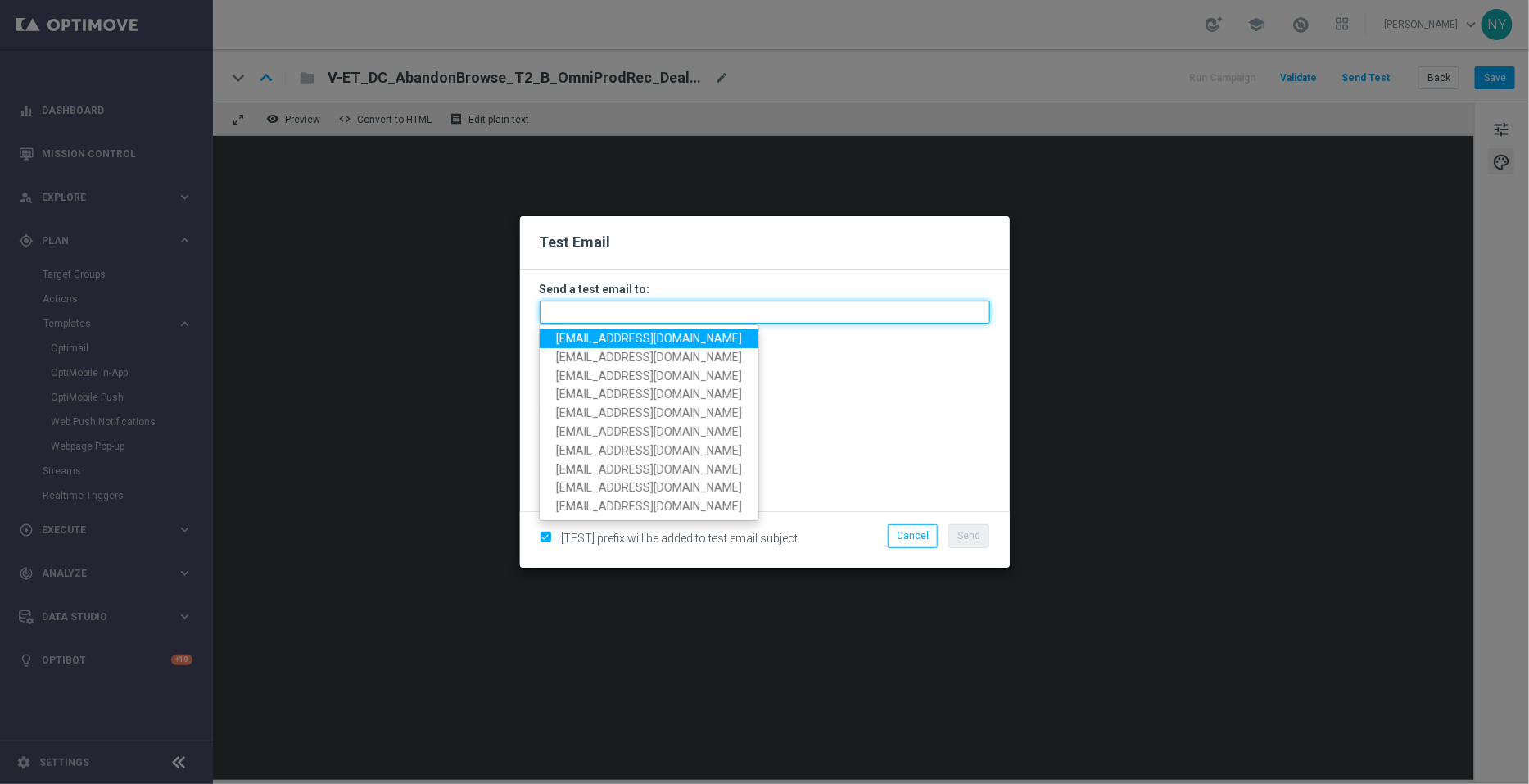
paste input "10000006208"
type input "10000006208"
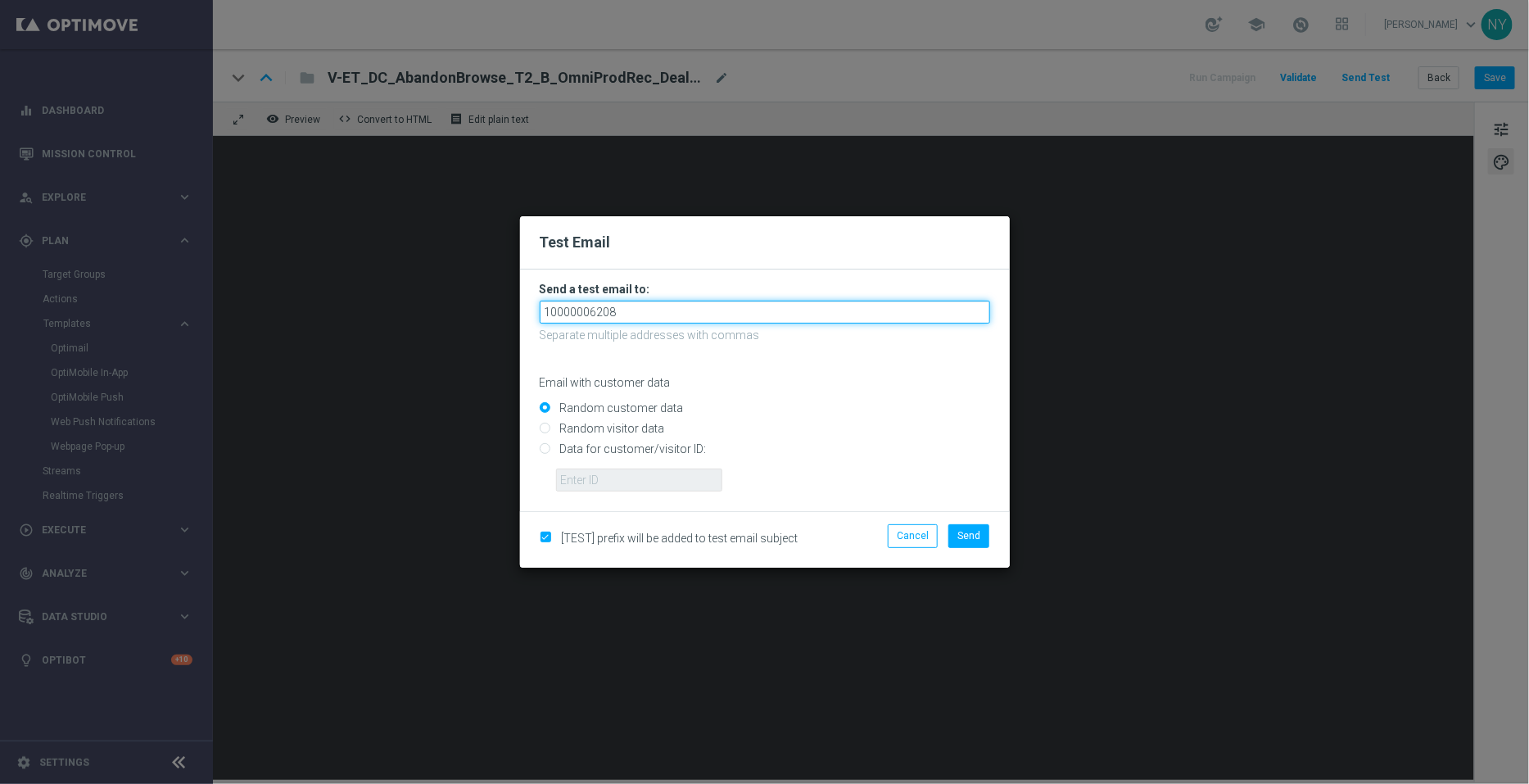
drag, startPoint x: 650, startPoint y: 313, endPoint x: 401, endPoint y: 304, distance: 249.2
click at [427, 310] on modal-container "Test Email Send a test email to: 10000006208 Separate multiple addresses with c…" at bounding box center [764, 392] width 1529 height 784
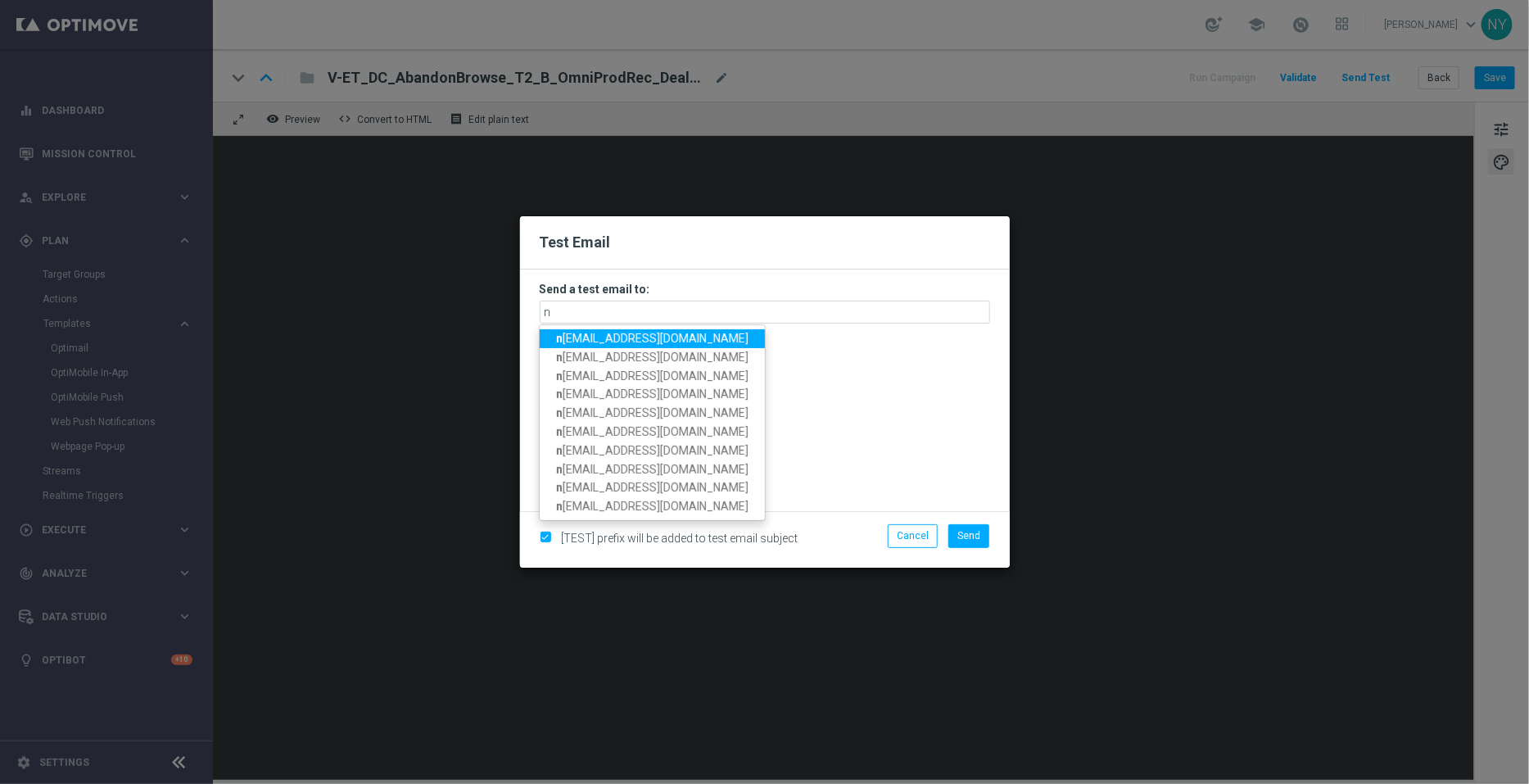
click at [558, 334] on strong "n" at bounding box center [559, 338] width 7 height 13
type input "neilyetts3@litmusemail.com"
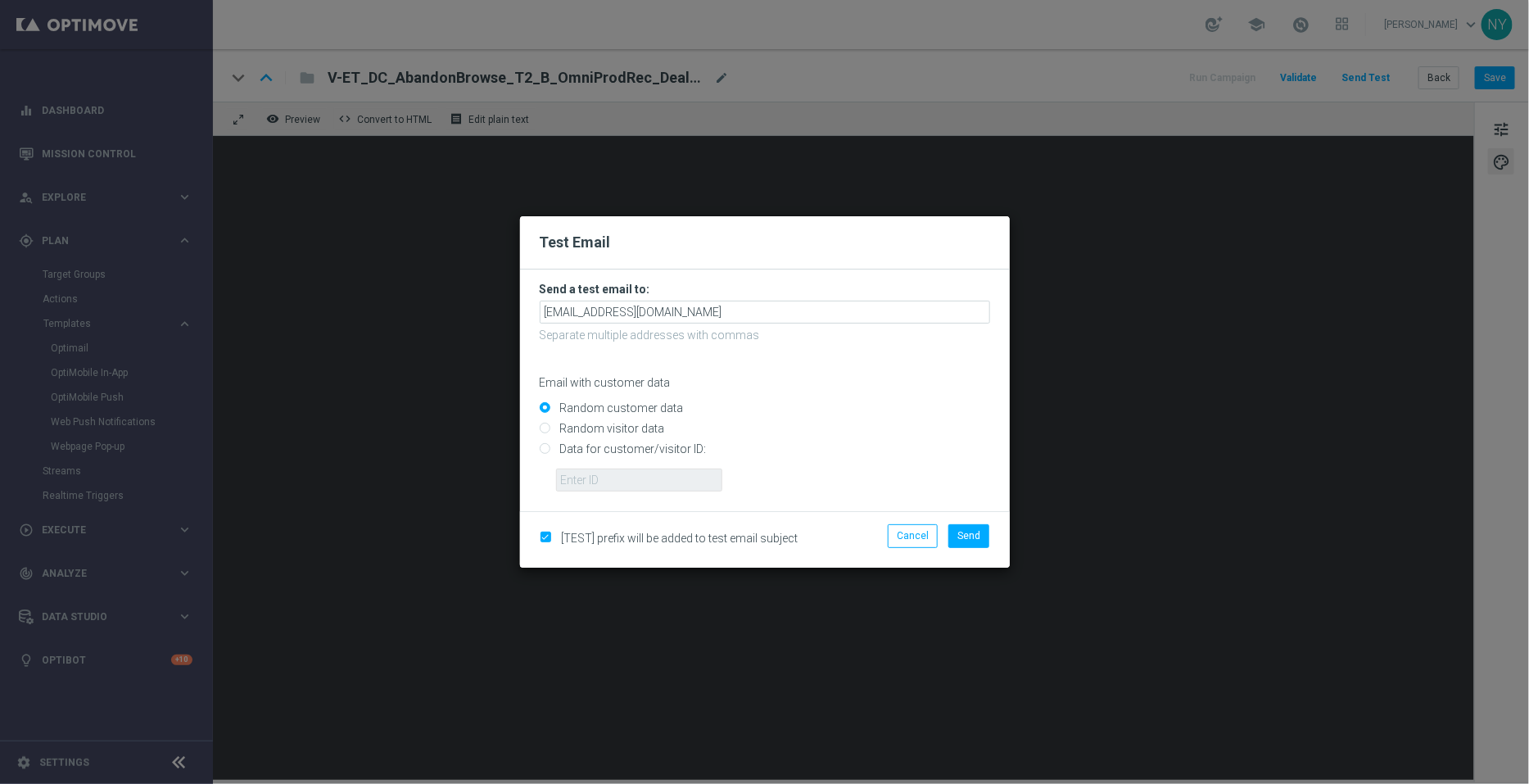
click at [544, 456] on input "Data for customer/visitor ID:" at bounding box center [764, 455] width 450 height 23
radio input "true"
click at [586, 479] on input "text" at bounding box center [639, 479] width 166 height 23
paste input "10000006208"
type input "10000006208"
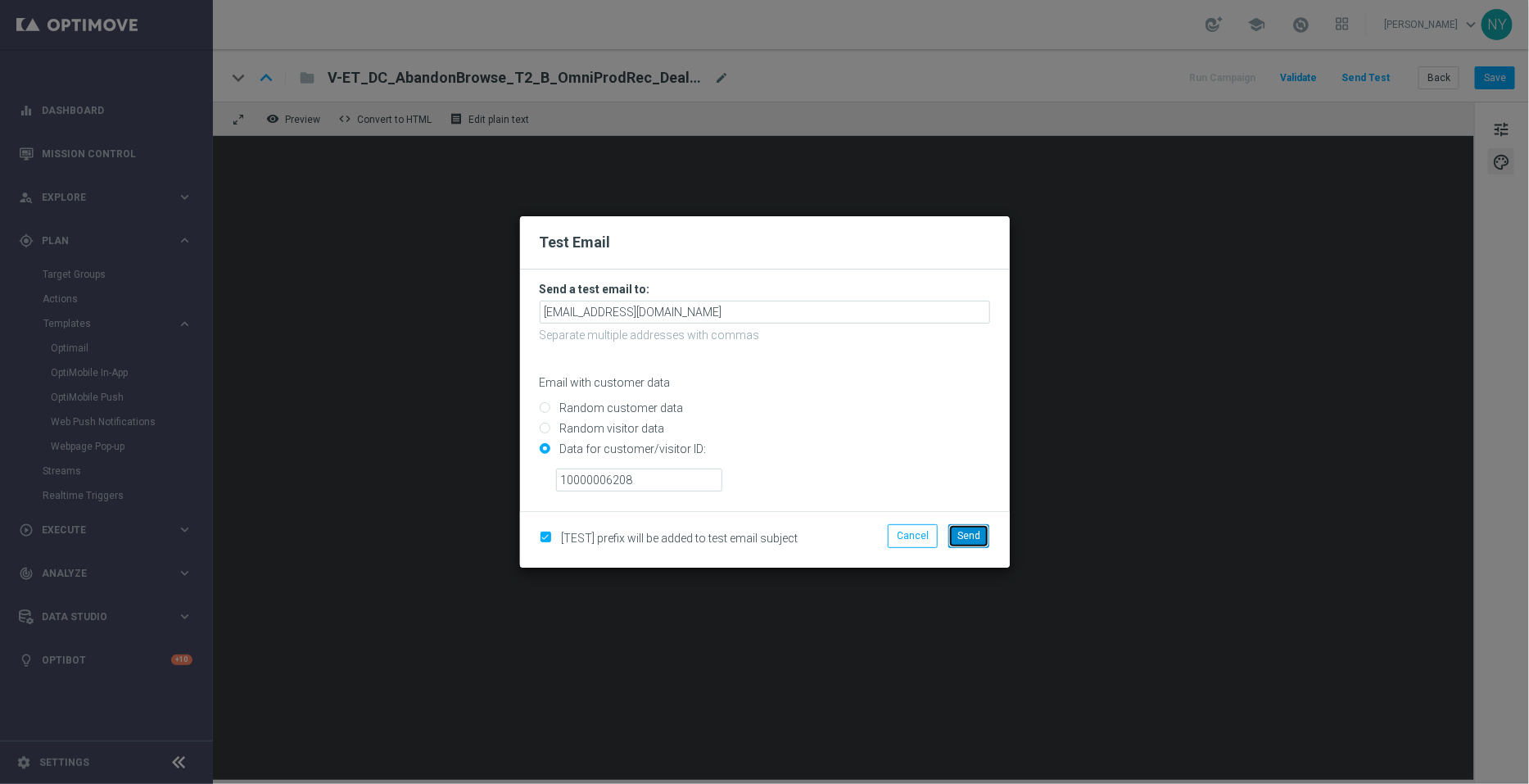
click at [969, 534] on span "Send" at bounding box center [969, 535] width 23 height 11
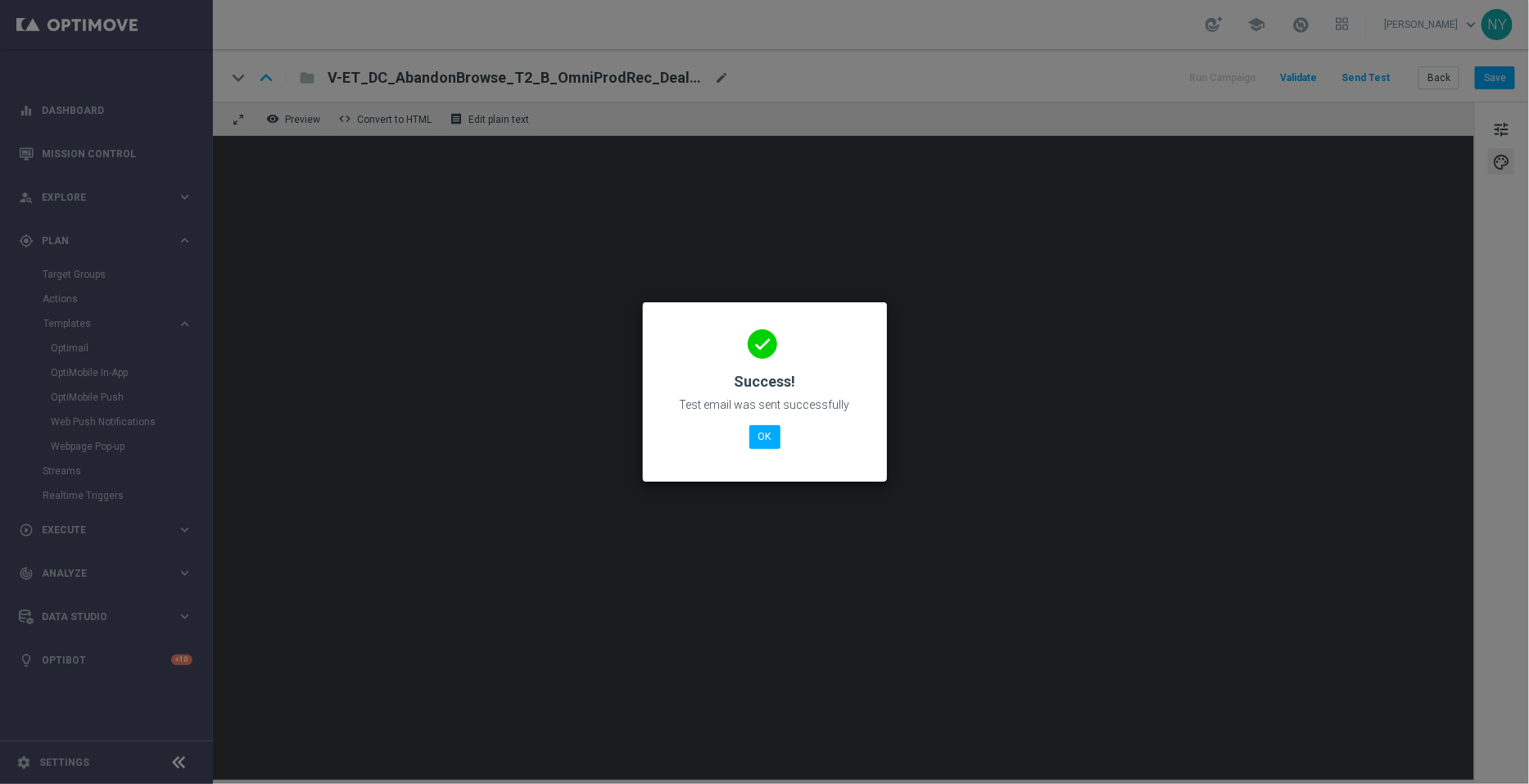
click at [719, 72] on modal-container "done Success! Test email was sent successfully OK" at bounding box center [764, 392] width 1529 height 784
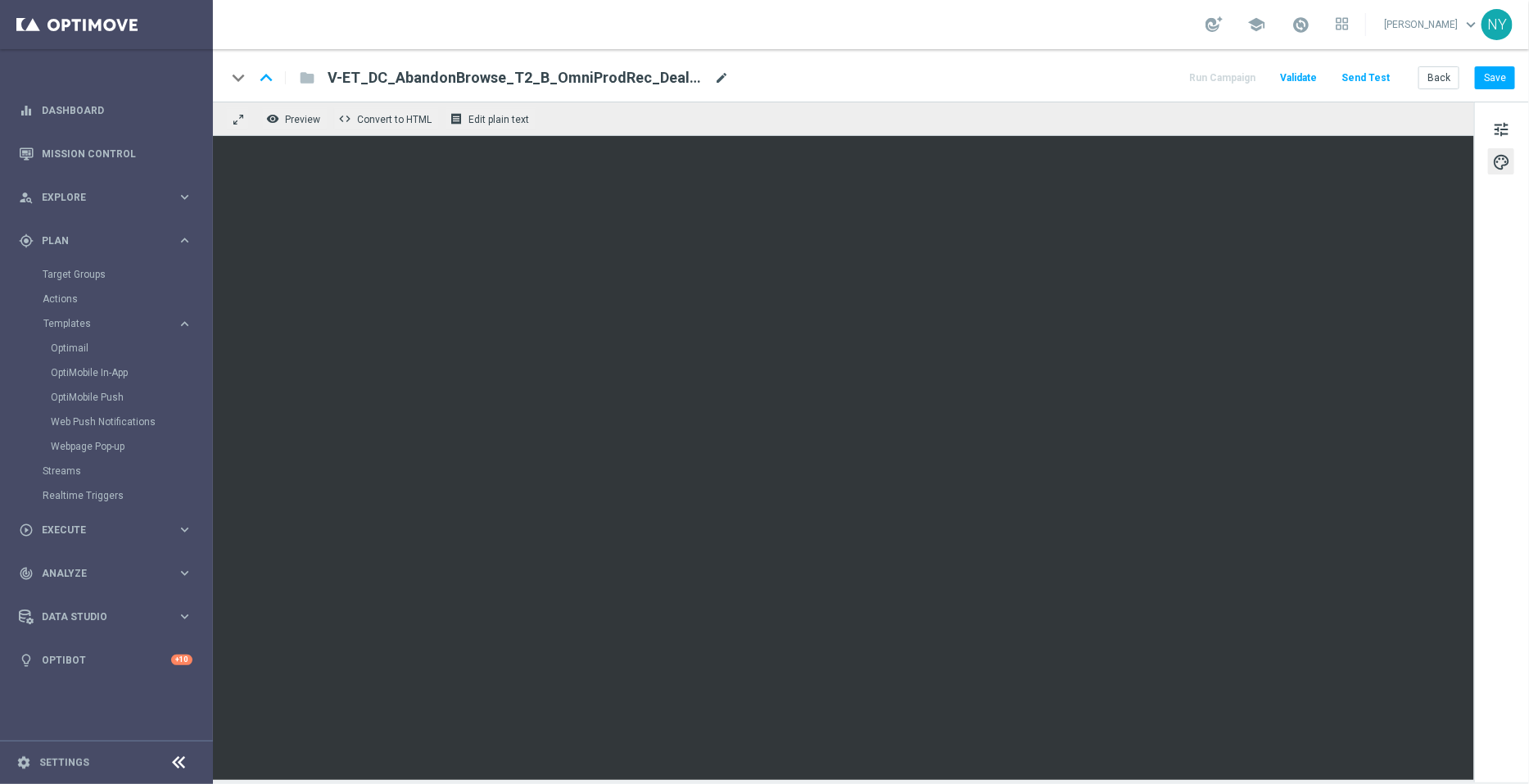
click at [717, 79] on span "mode_edit" at bounding box center [721, 77] width 14 height 14
drag, startPoint x: 673, startPoint y: 77, endPoint x: 621, endPoint y: 80, distance: 52.1
click at [621, 80] on input "V-ET_DC_AbandonBrowse_T2_B_OmniProdRec_DealDays2(1)" at bounding box center [530, 77] width 406 height 21
type input "V-ET_DC_AbandonBrowse_T2_B_OmniProdRec_DealDays3"
click at [1475, 80] on div "Back Save" at bounding box center [1467, 77] width 97 height 23
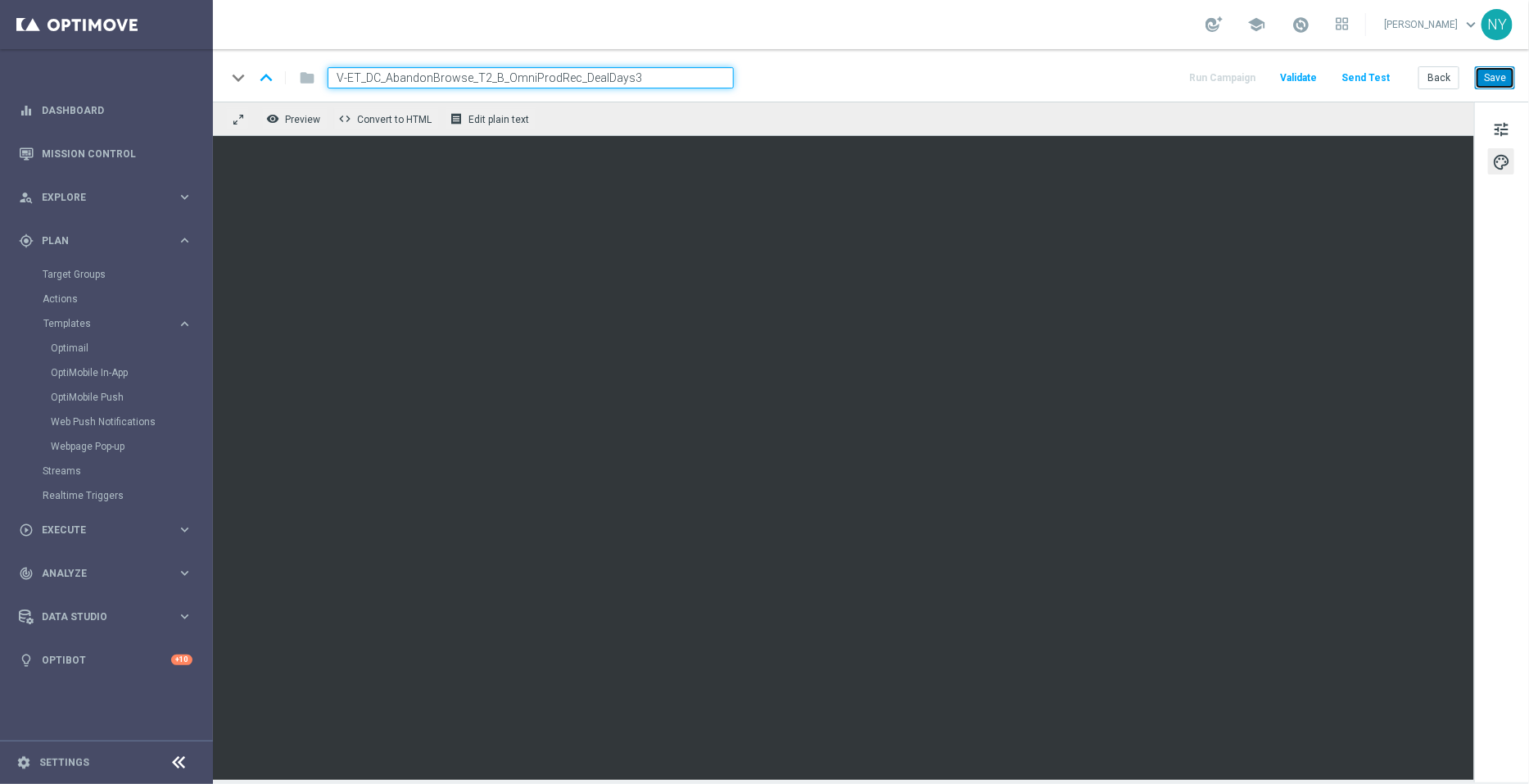
click at [1493, 77] on button "Save" at bounding box center [1495, 77] width 40 height 23
click at [639, 67] on input "V-ET_DC_AbandonBrowse_T2_B_OmniProdRec_DealDays3" at bounding box center [530, 77] width 406 height 21
drag, startPoint x: 649, startPoint y: 77, endPoint x: 255, endPoint y: 53, distance: 394.7
click at [255, 53] on div "keyboard_arrow_down keyboard_arrow_up folder V-ET_DC_AbandonBrowse_T2_B_OmniPro…" at bounding box center [871, 76] width 1316 height 53
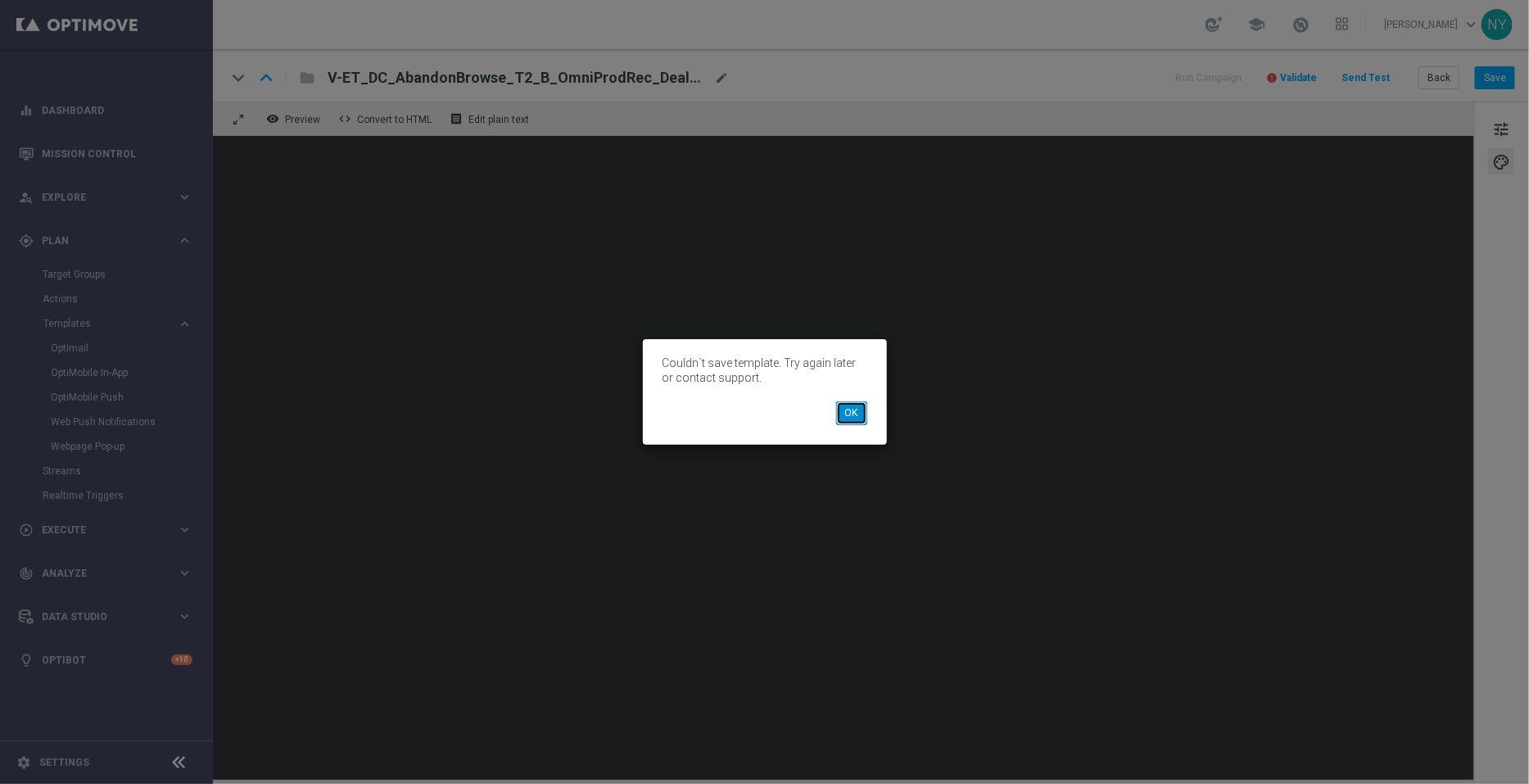
click at [851, 415] on button "OK" at bounding box center [851, 412] width 31 height 23
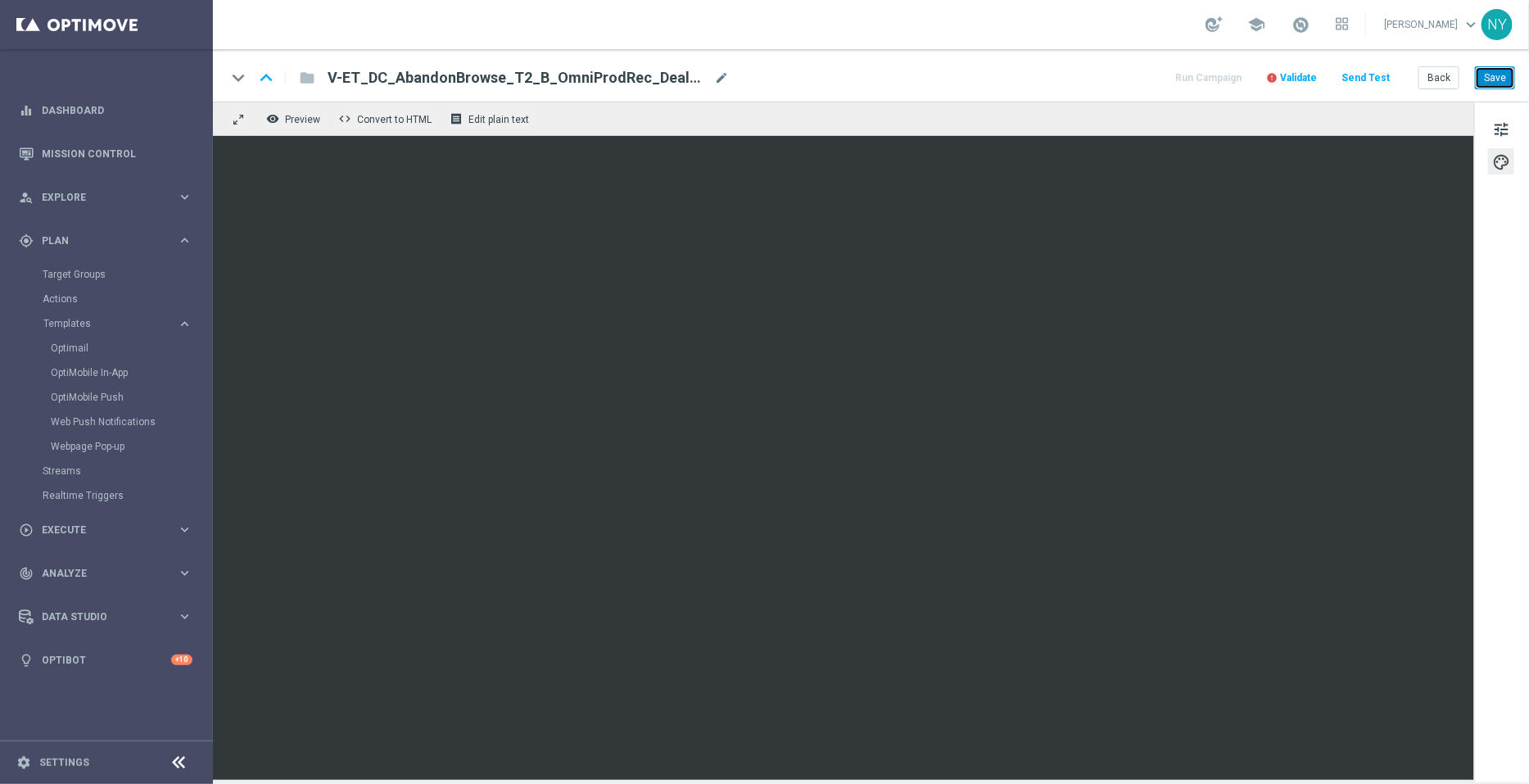
click at [1489, 72] on button "Save" at bounding box center [1495, 77] width 40 height 23
click at [717, 79] on span "mode_edit" at bounding box center [721, 77] width 14 height 14
click at [1494, 76] on button "Save" at bounding box center [1495, 77] width 40 height 23
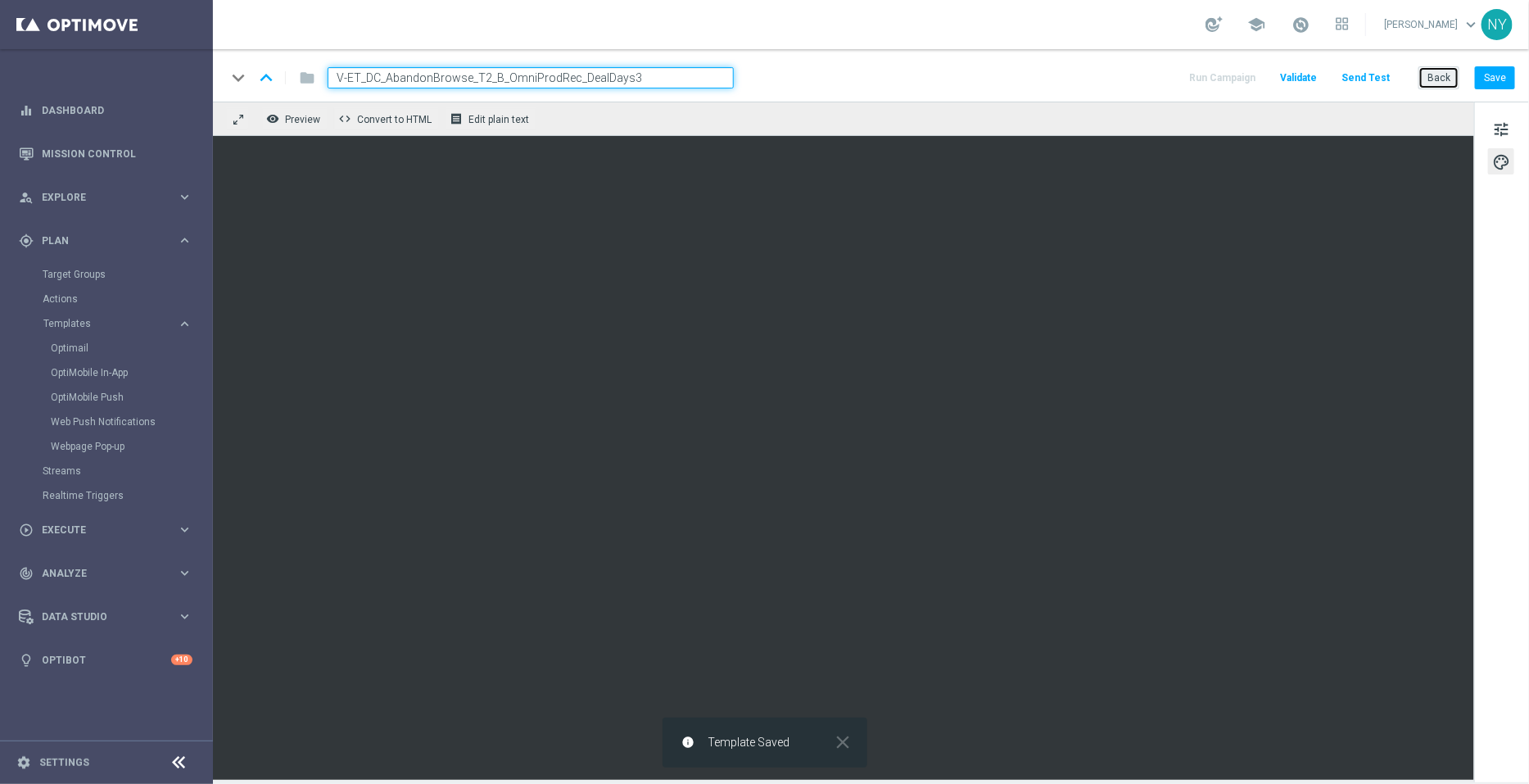
click at [1440, 79] on button "Back" at bounding box center [1439, 77] width 41 height 23
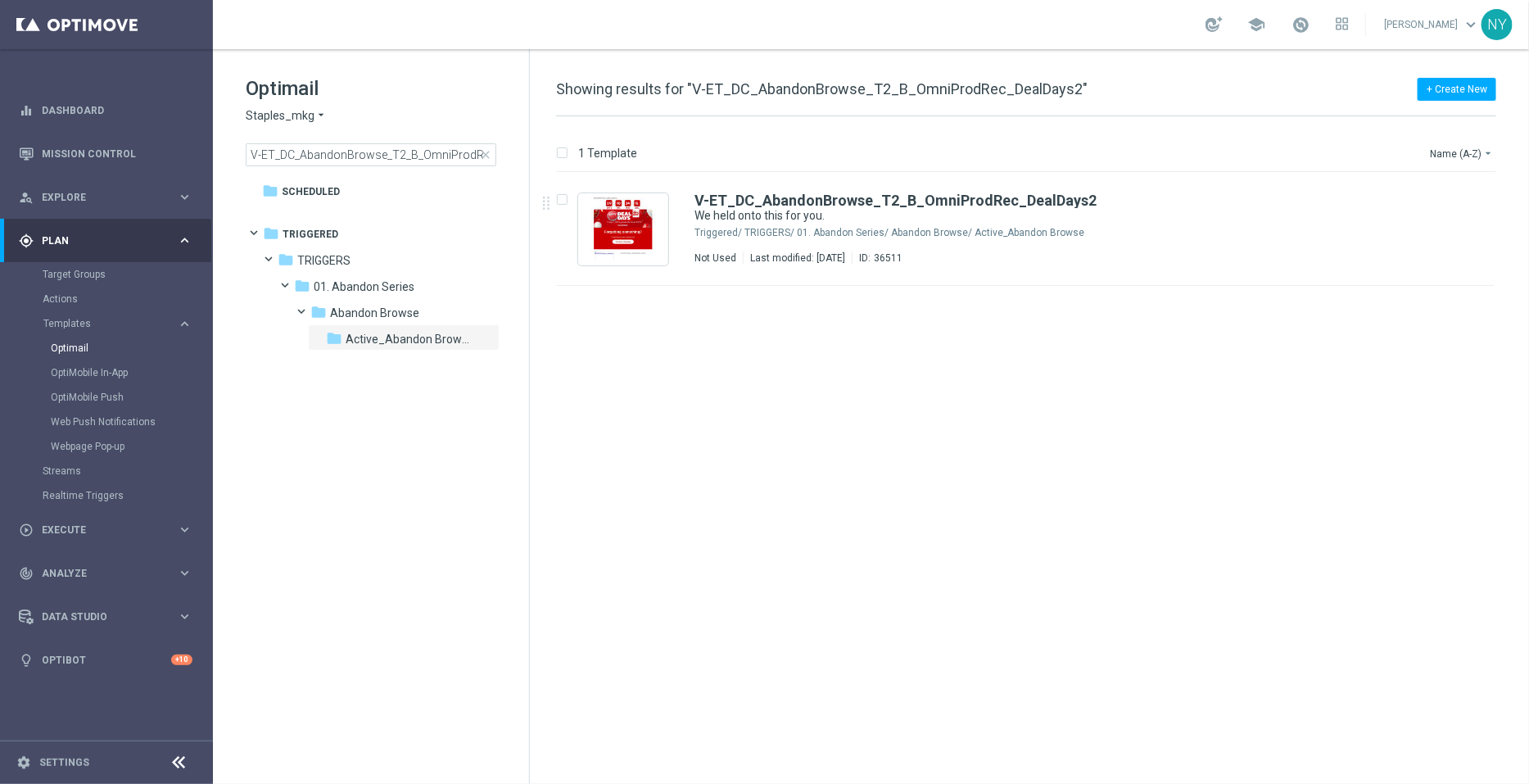
click at [482, 153] on span "close" at bounding box center [485, 154] width 13 height 13
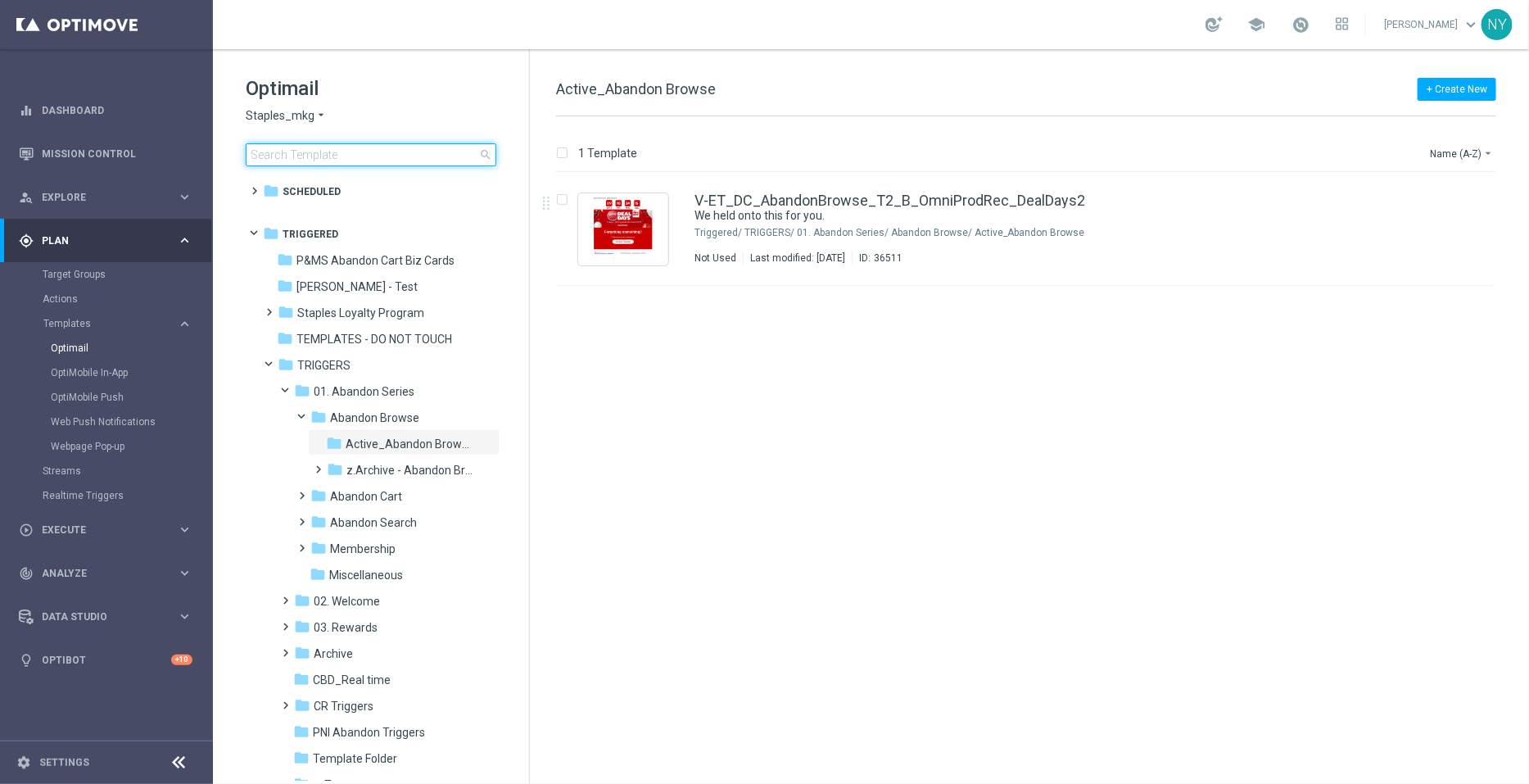
click at [345, 151] on input at bounding box center [371, 154] width 250 height 23
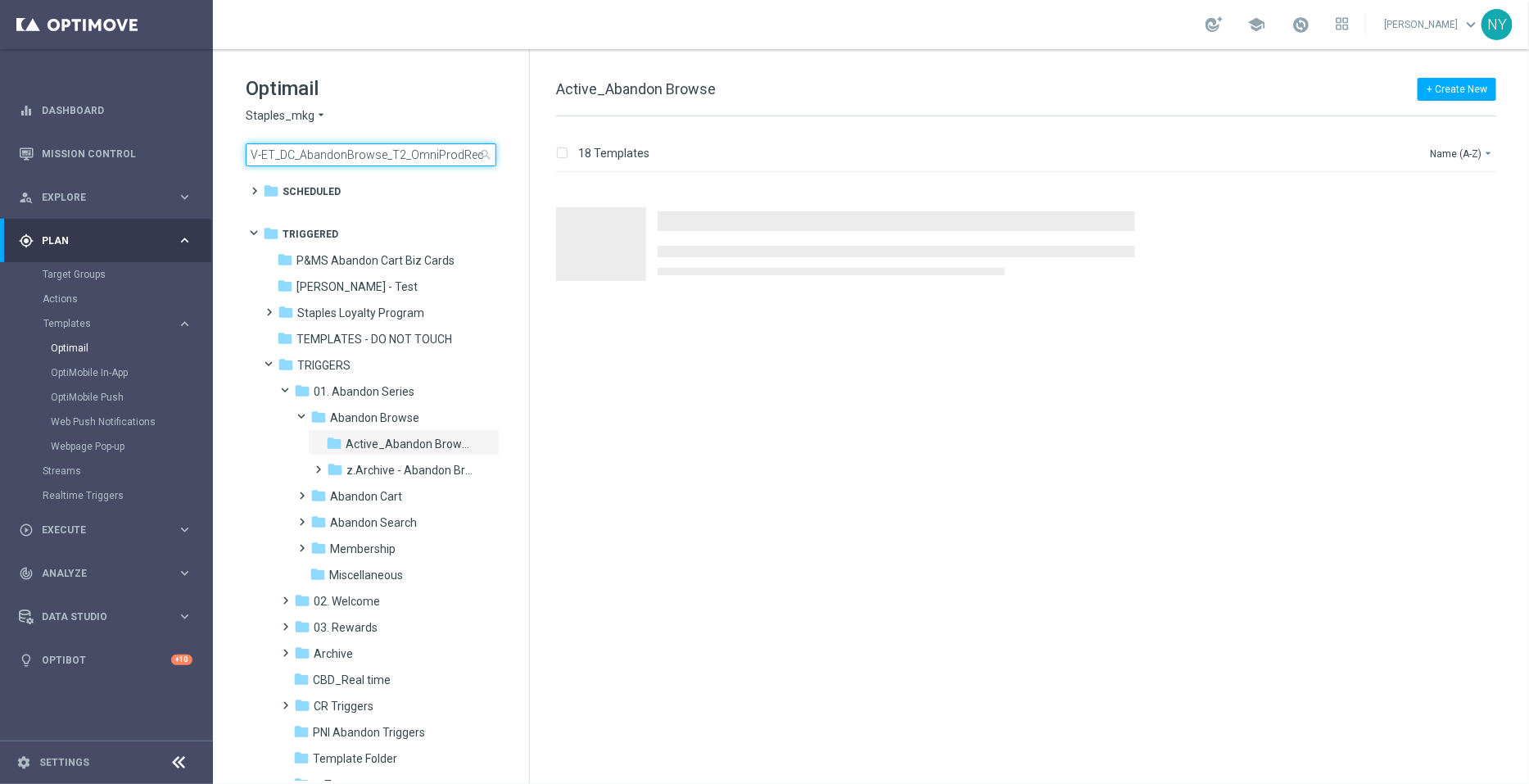
scroll to position [0, 49]
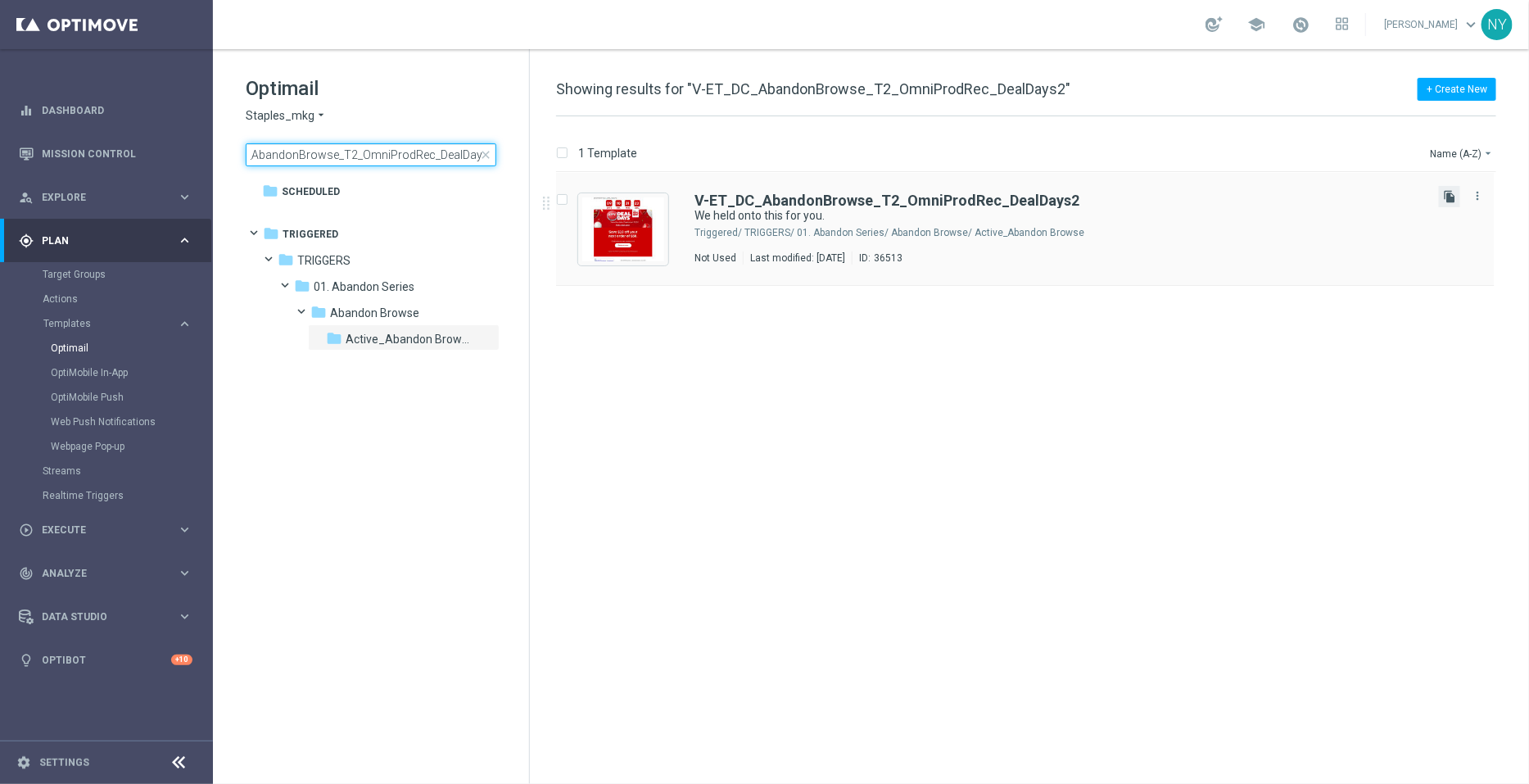
type input "V-ET_DC_AbandonBrowse_T2_OmniProdRec_DealDays2"
click at [1447, 196] on icon "file_copy" at bounding box center [1449, 196] width 13 height 13
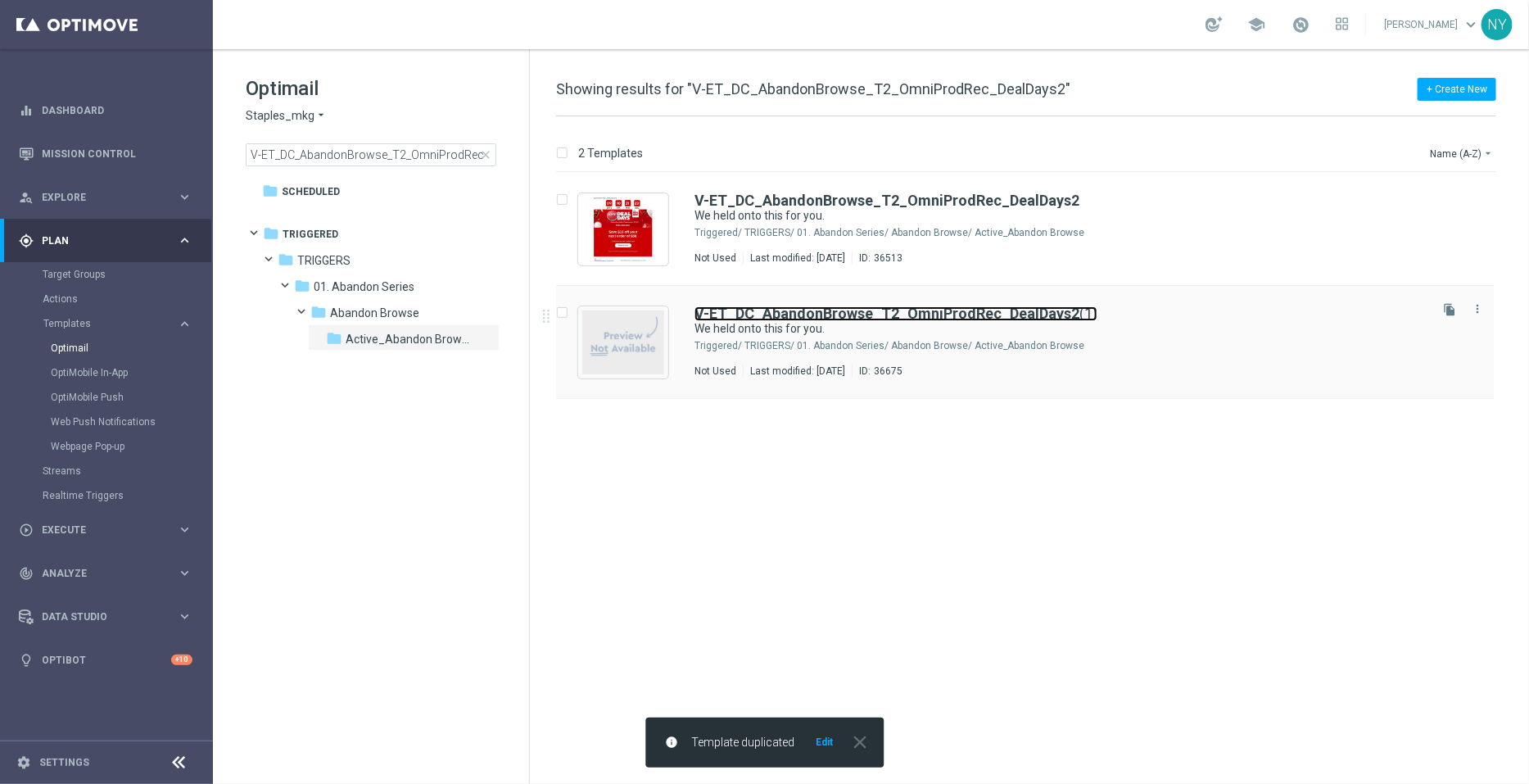
click at [1013, 311] on b "V-ET_DC_AbandonBrowse_T2_OmniProdRec_DealDays2" at bounding box center [887, 313] width 385 height 17
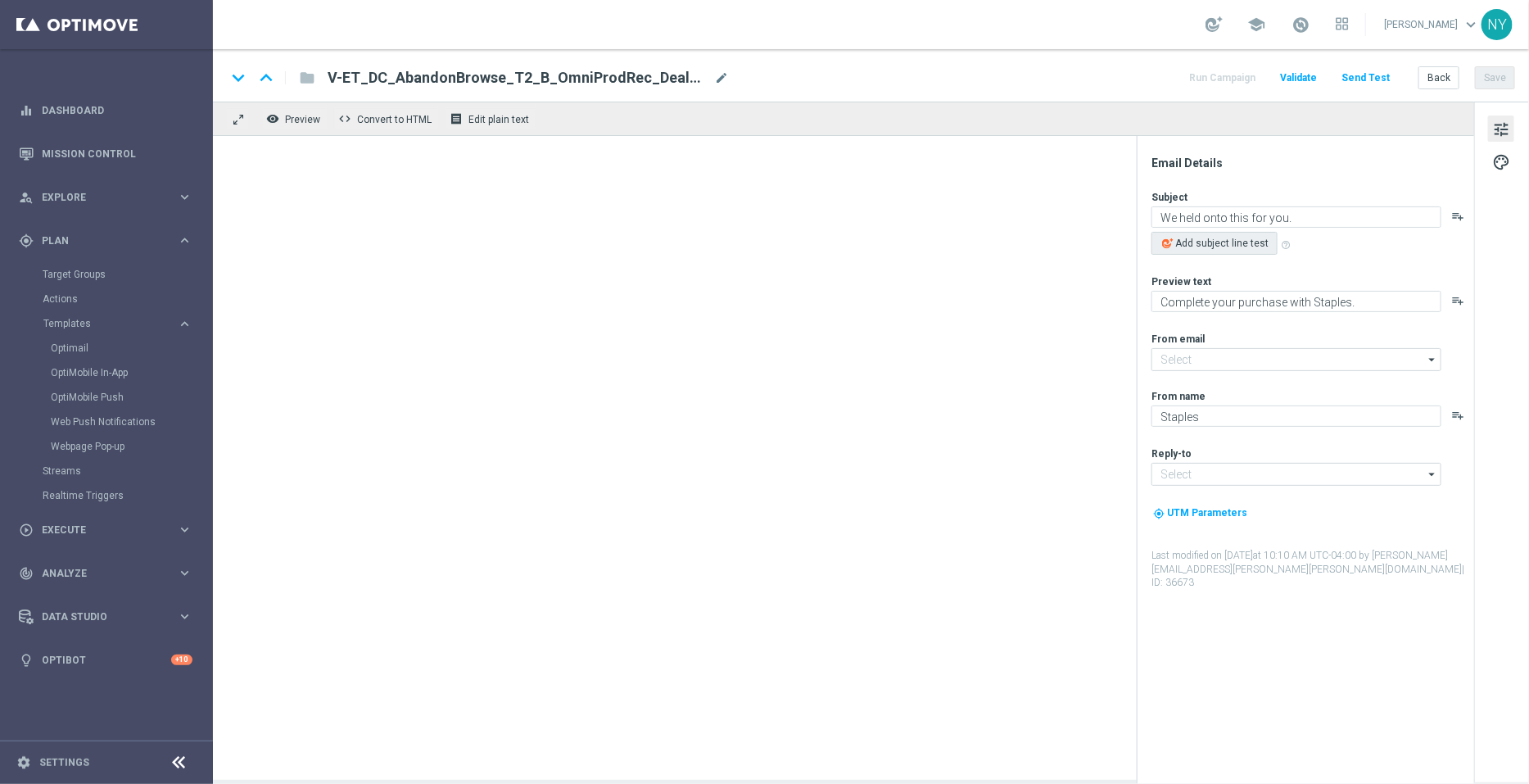
type input "staples@connected.staples.com"
type input "info@staples.com"
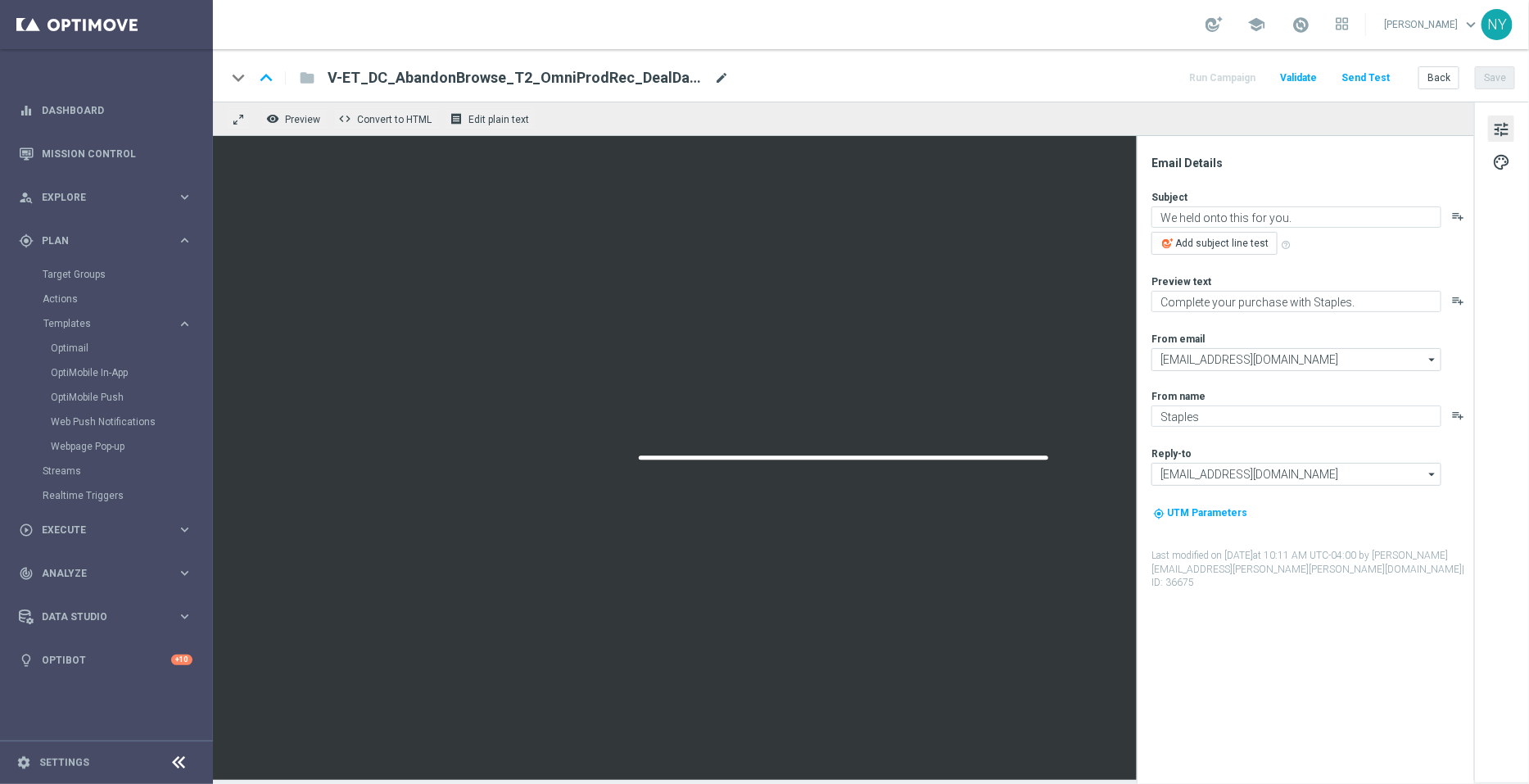
click at [722, 76] on span "mode_edit" at bounding box center [721, 77] width 14 height 14
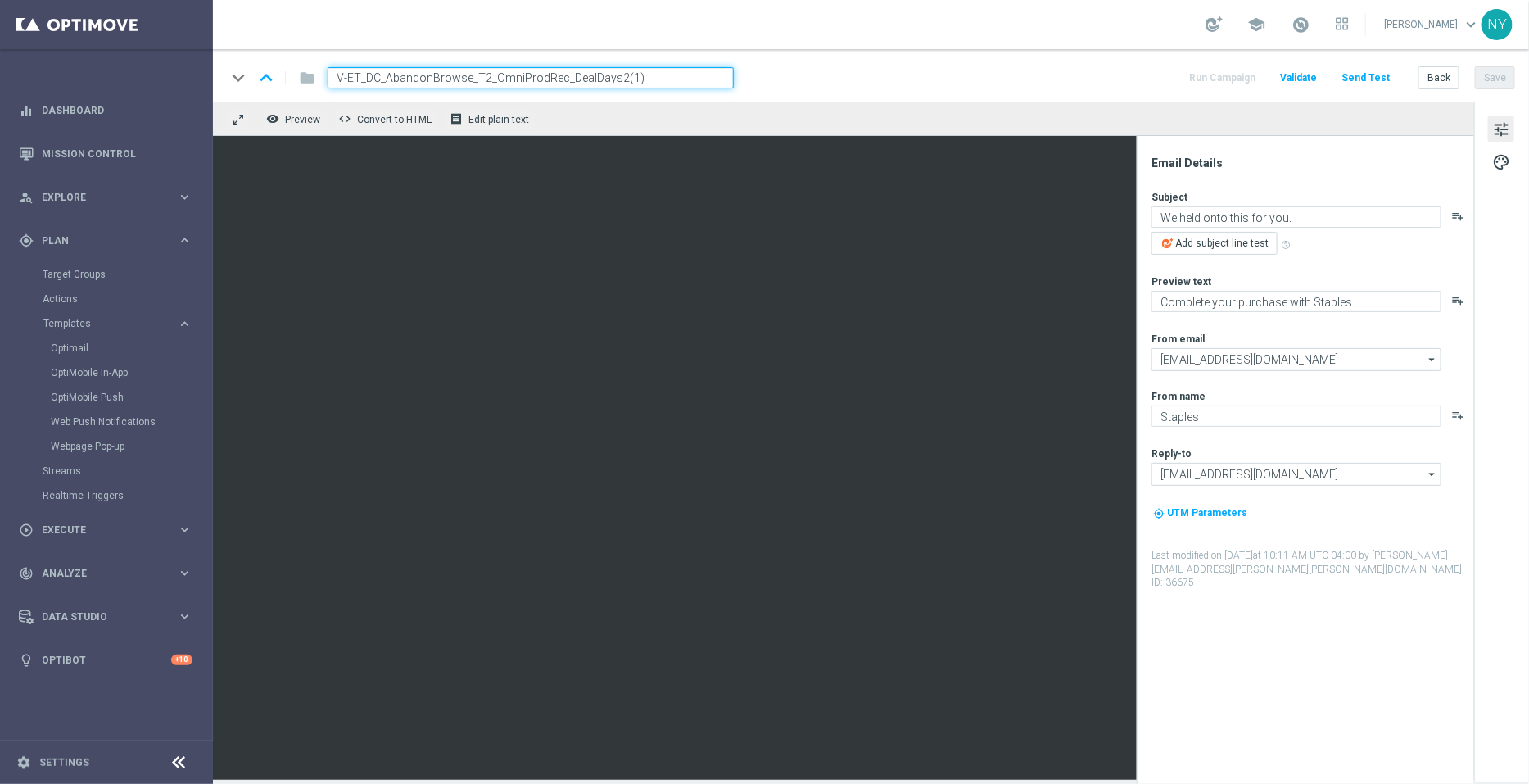
drag, startPoint x: 662, startPoint y: 76, endPoint x: 614, endPoint y: 78, distance: 48.0
click at [614, 78] on input "V-ET_DC_AbandonBrowse_T2_OmniProdRec_DealDays2(1)" at bounding box center [530, 77] width 406 height 21
type input "V-ET_DC_AbandonBrowse_T2_OmniProdRec_DealDays3"
click at [1503, 72] on button "Save" at bounding box center [1495, 77] width 40 height 23
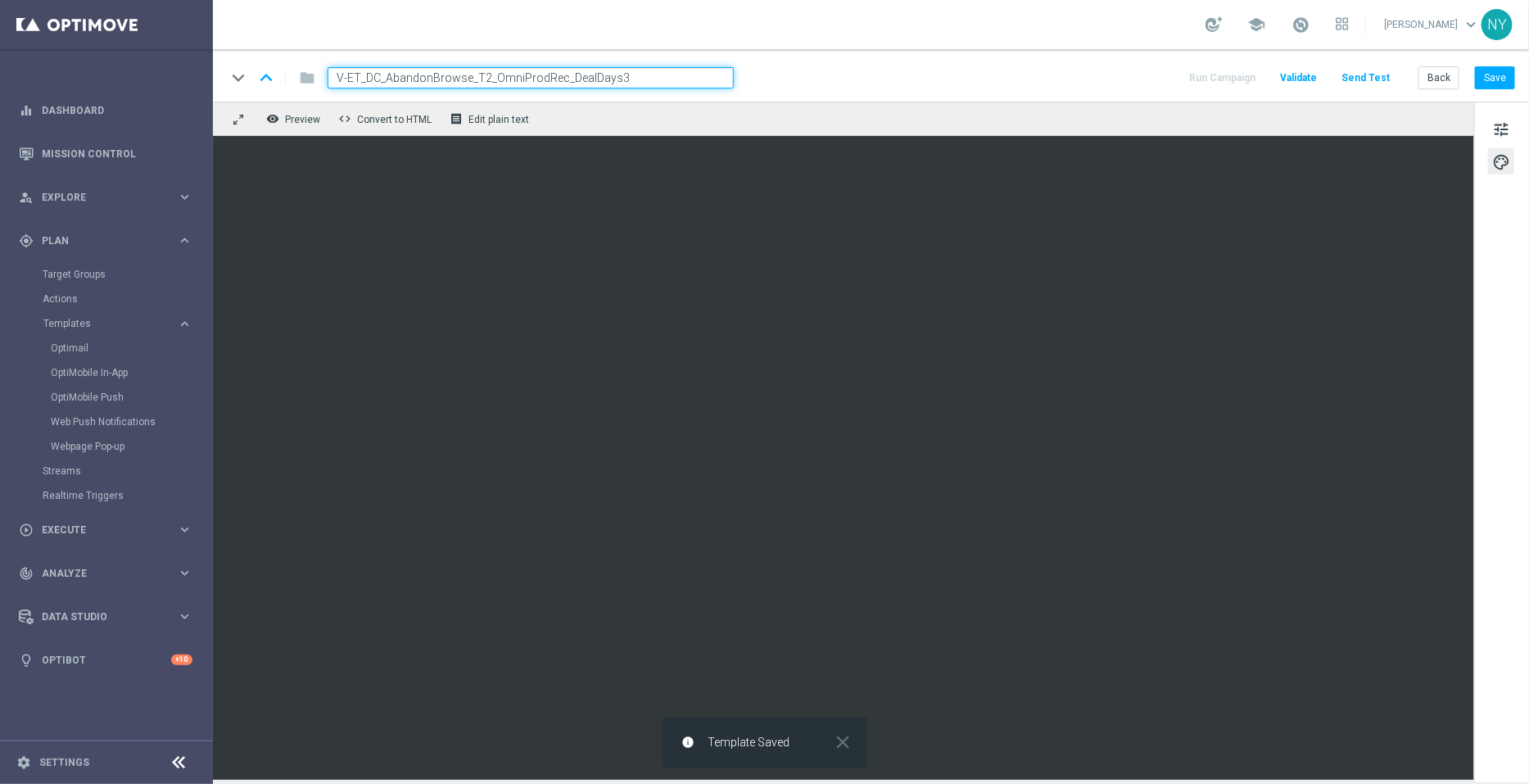
click at [633, 79] on input "V-ET_DC_AbandonBrowse_T2_OmniProdRec_DealDays3" at bounding box center [530, 77] width 406 height 21
drag, startPoint x: 616, startPoint y: 76, endPoint x: 291, endPoint y: 76, distance: 325.0
click at [292, 76] on div "keyboard_arrow_down keyboard_arrow_up folder V-ET_DC_AbandonBrowse_T2_OmniProdR…" at bounding box center [480, 77] width 508 height 21
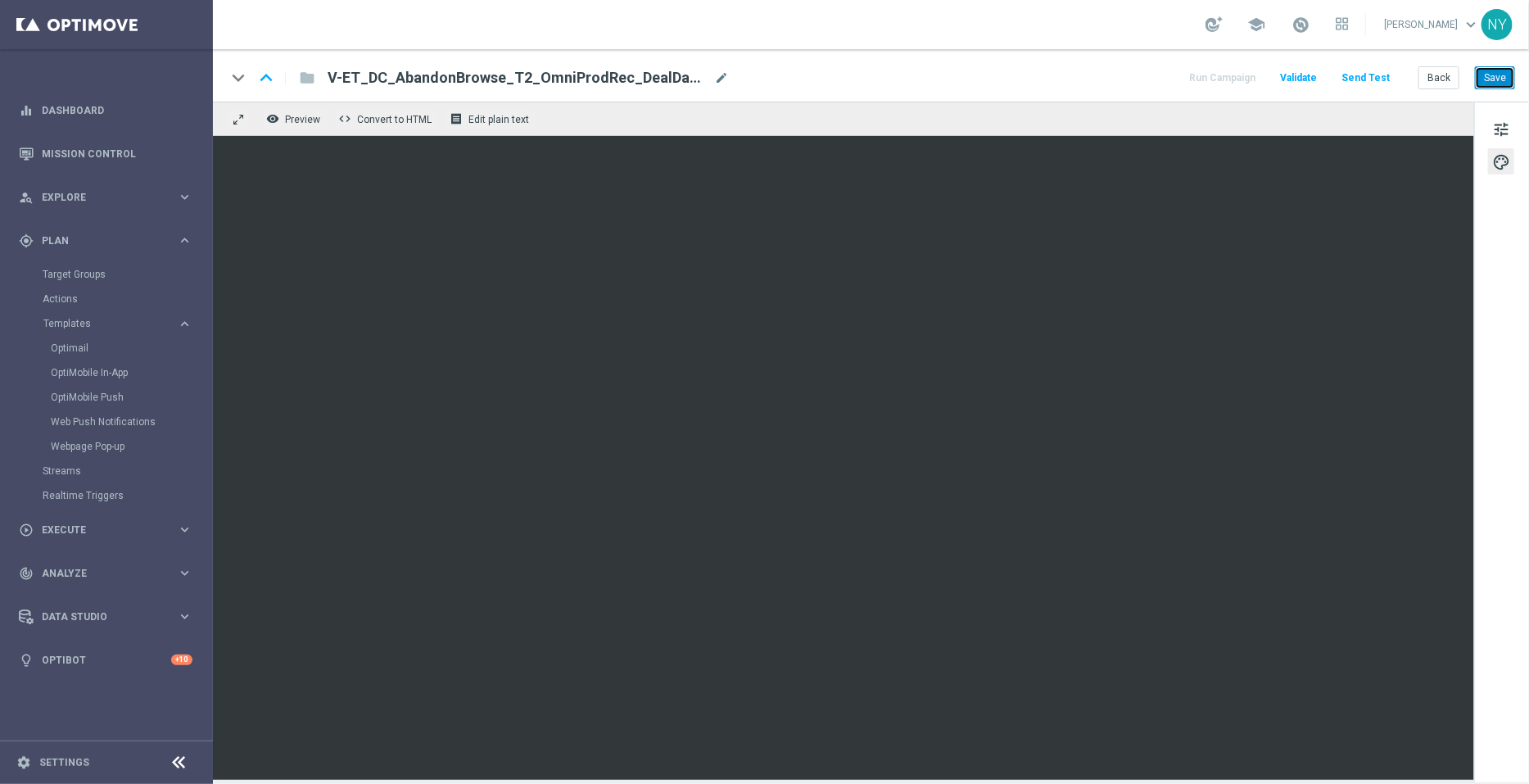
click at [1491, 78] on button "Save" at bounding box center [1495, 77] width 40 height 23
click at [1491, 86] on button "Save" at bounding box center [1495, 77] width 40 height 23
click at [1490, 76] on button "Save" at bounding box center [1495, 77] width 40 height 23
click at [1368, 74] on button "Send Test" at bounding box center [1366, 78] width 54 height 22
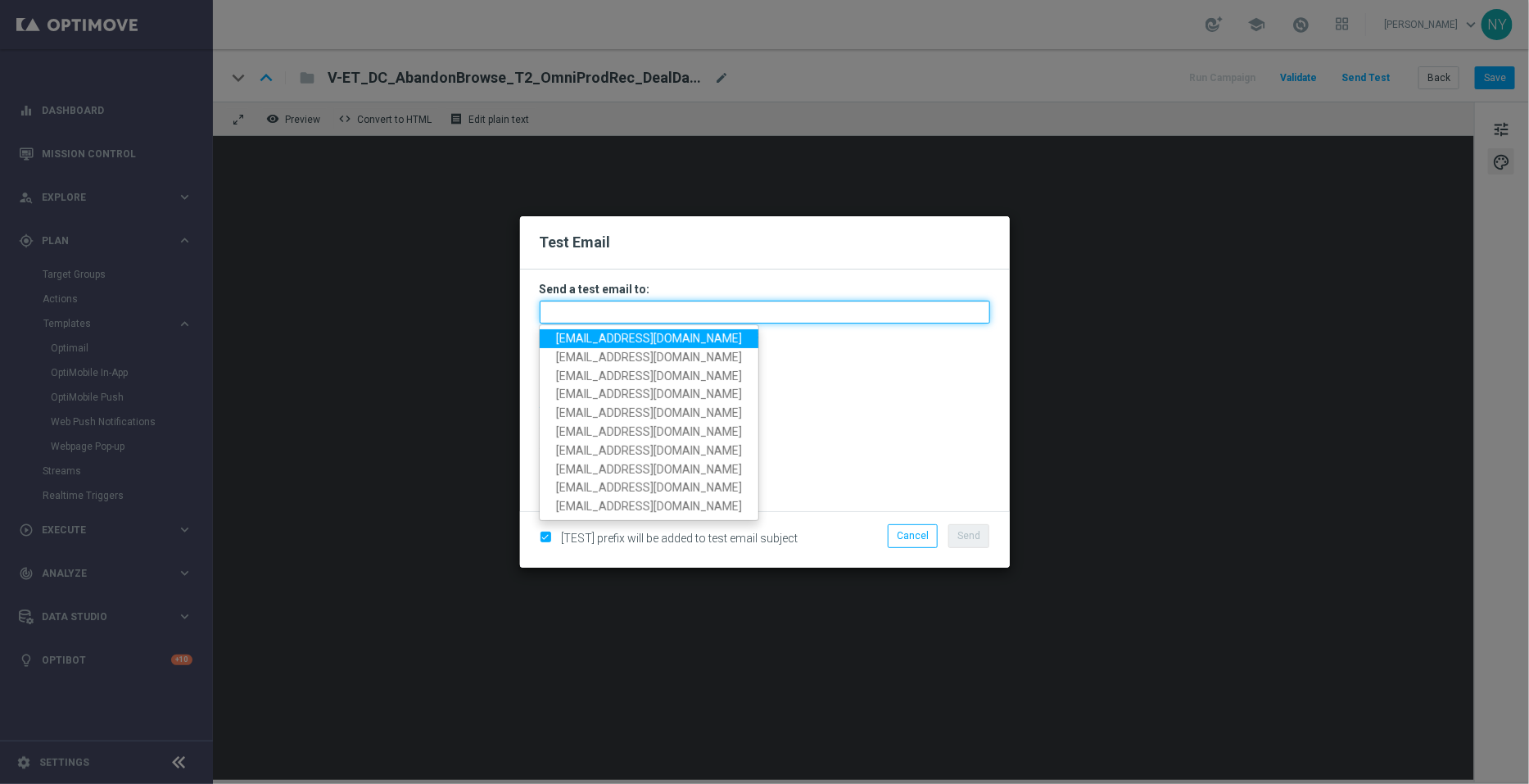
click at [580, 313] on input "text" at bounding box center [764, 312] width 450 height 23
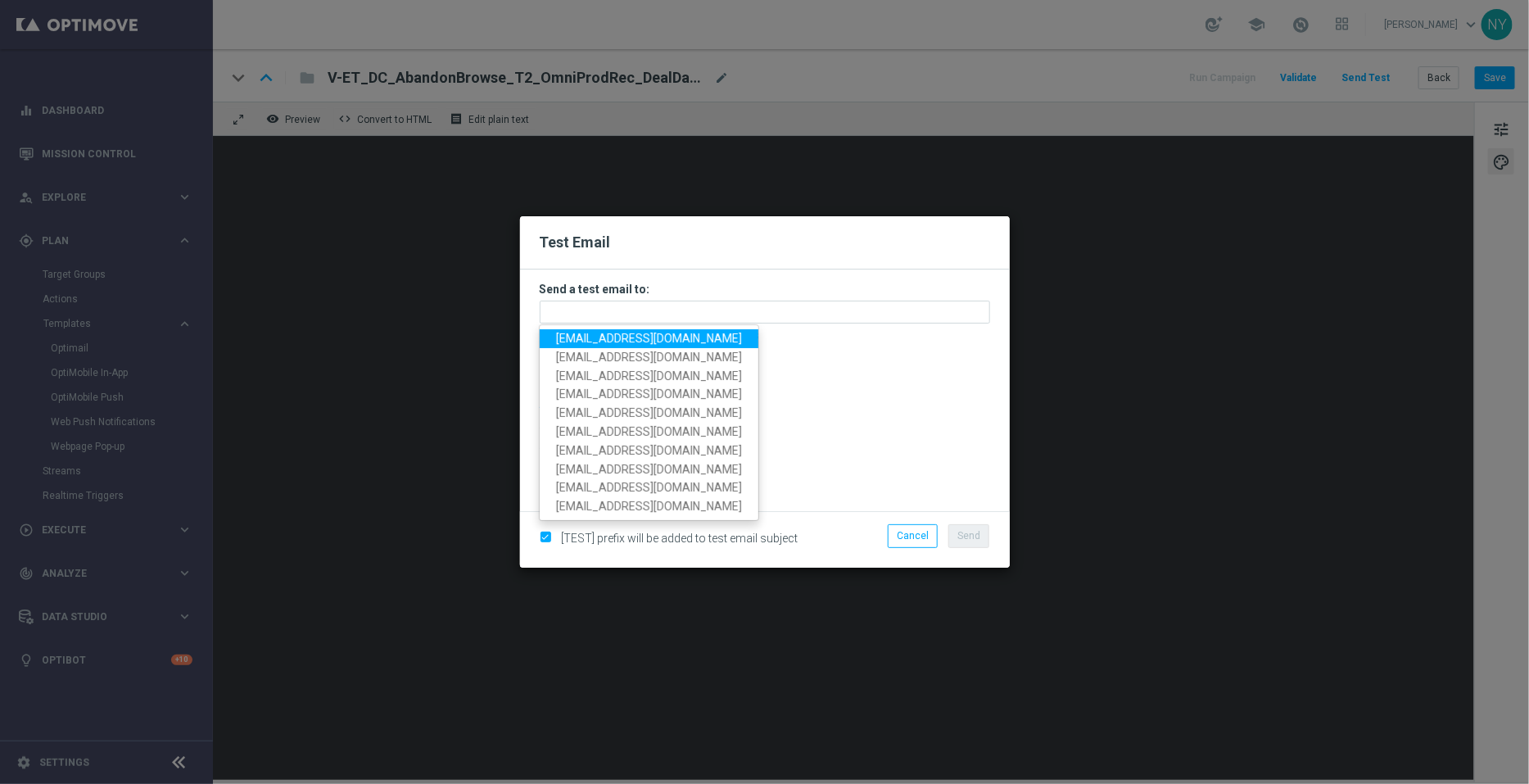
click at [602, 335] on span "neilyetts3@litmusemail.com" at bounding box center [649, 338] width 186 height 13
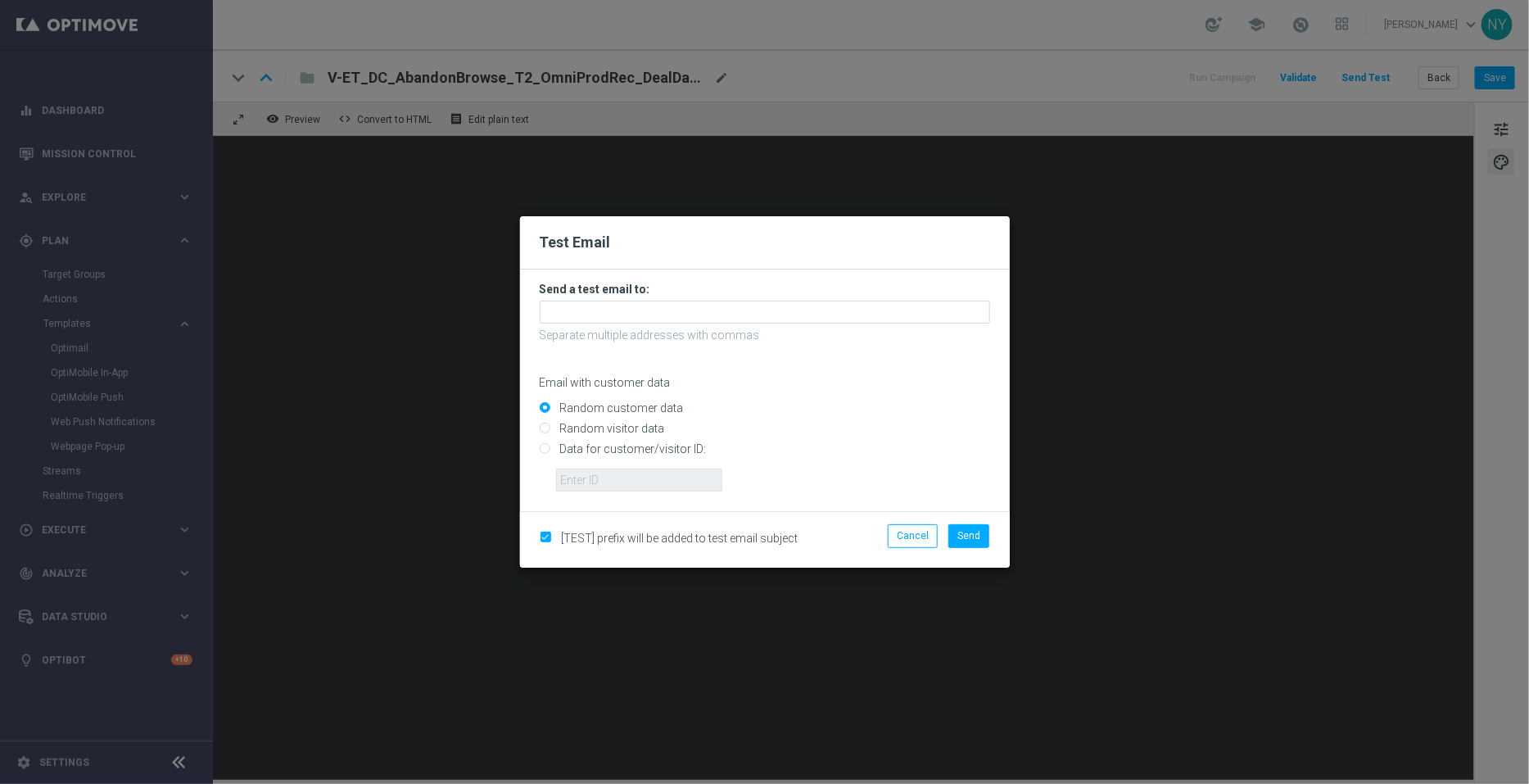
type input "neilyetts3@litmusemail.com"
click at [549, 448] on input "Data for customer/visitor ID:" at bounding box center [764, 455] width 450 height 23
radio input "true"
click at [586, 481] on input "text" at bounding box center [639, 479] width 166 height 23
paste input "10000006208"
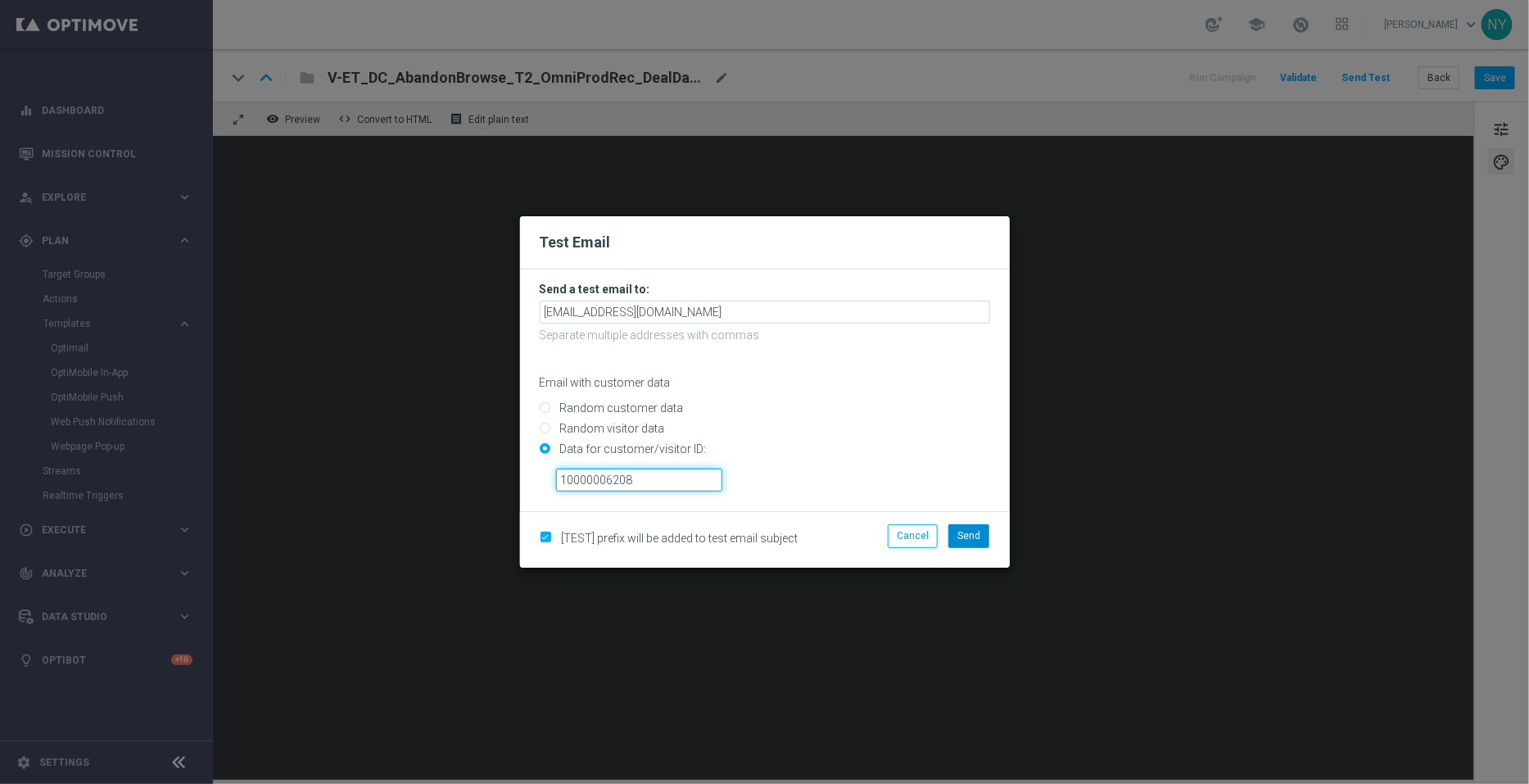
type input "10000006208"
click at [970, 542] on button "Send" at bounding box center [969, 535] width 41 height 23
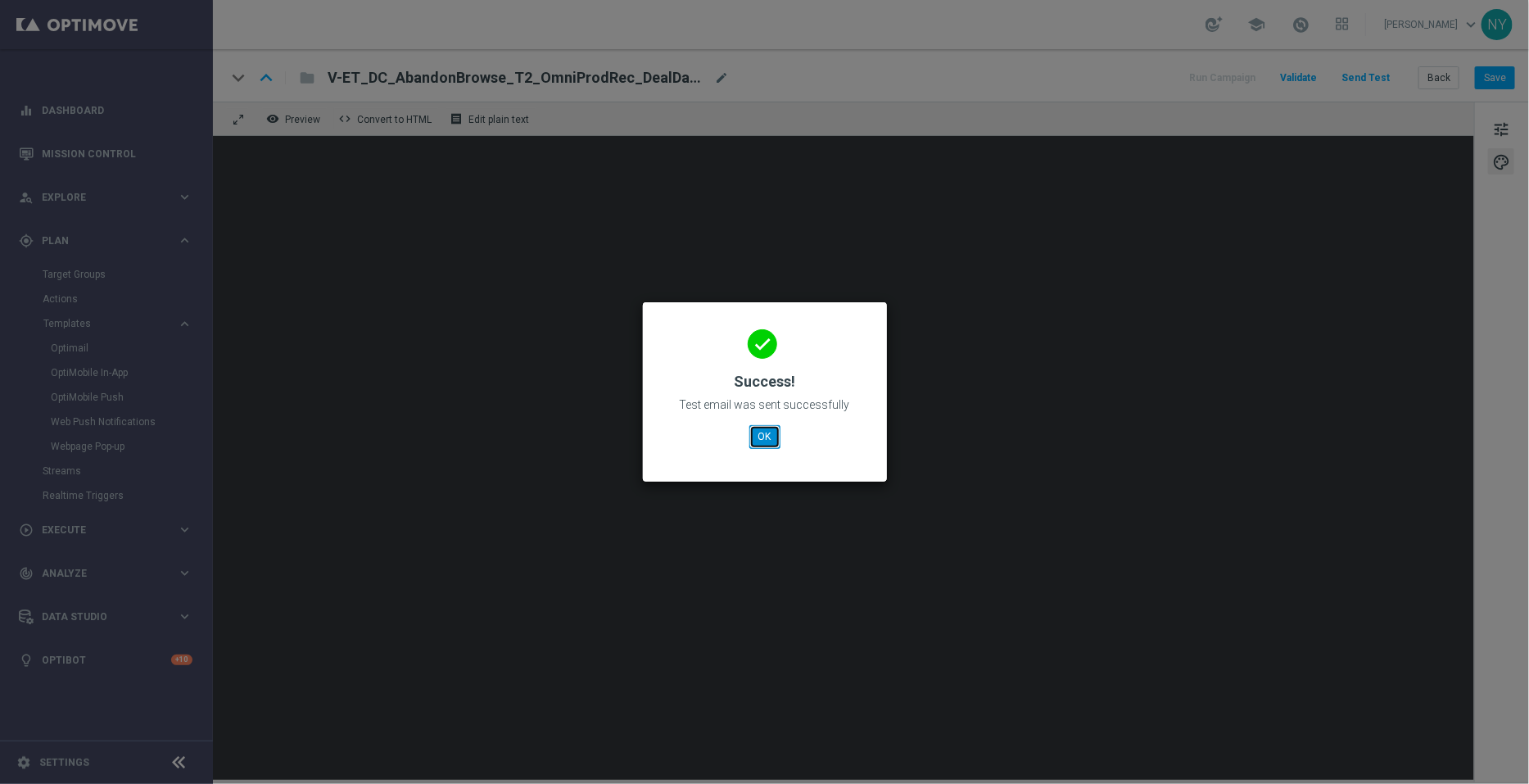
click at [767, 445] on button "OK" at bounding box center [764, 436] width 31 height 23
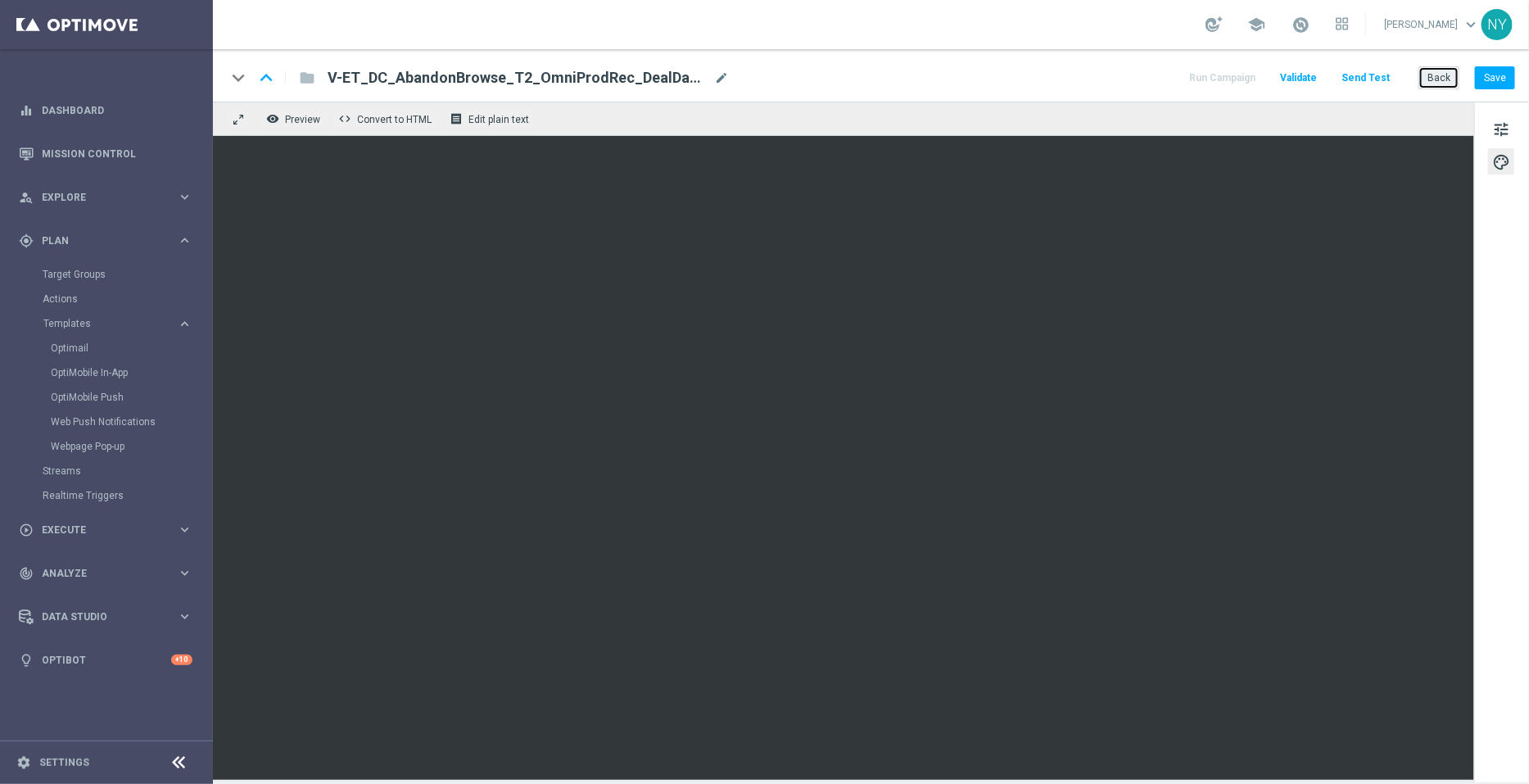
click at [1444, 81] on button "Back" at bounding box center [1439, 77] width 41 height 23
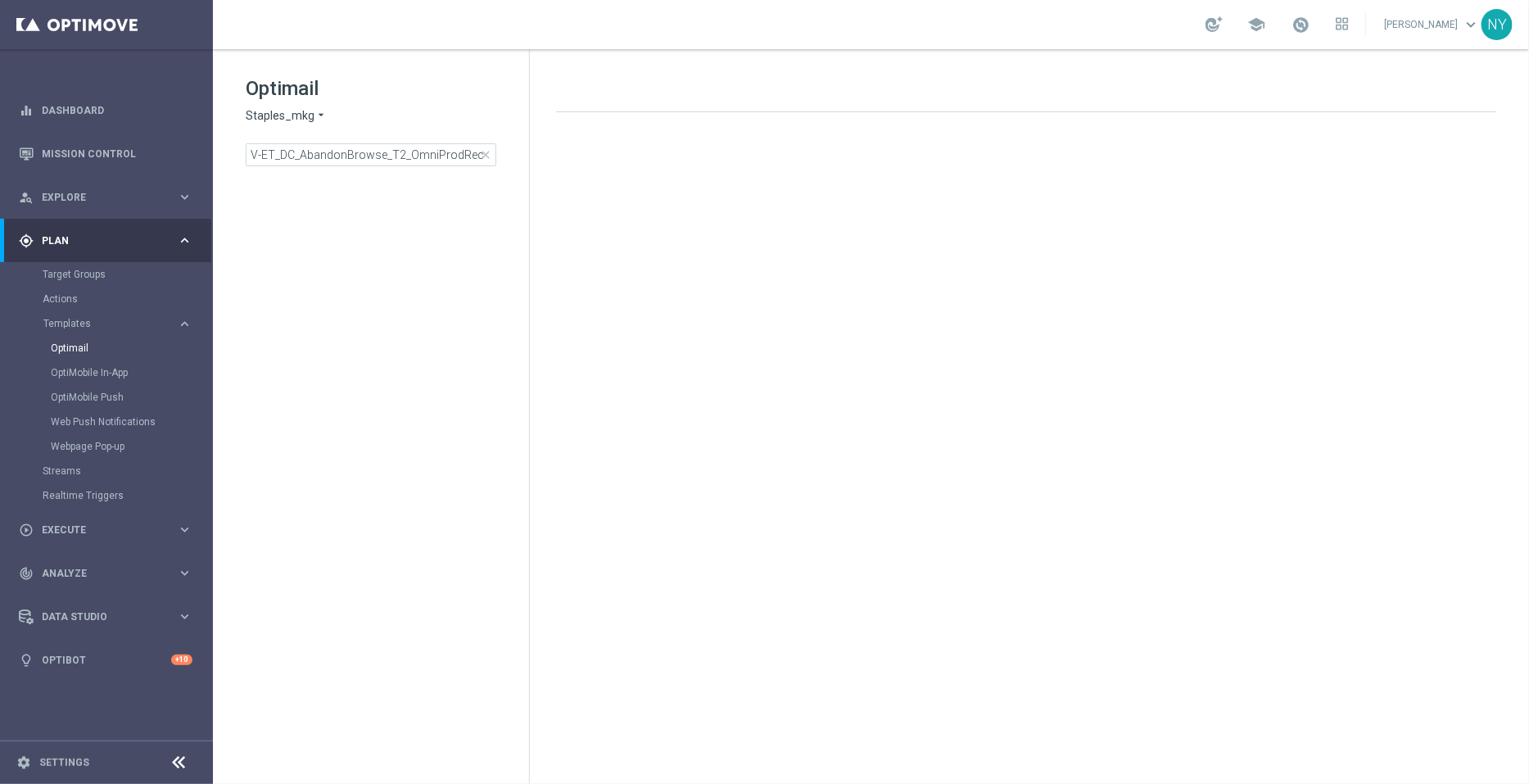
click at [487, 154] on span "close" at bounding box center [485, 154] width 13 height 13
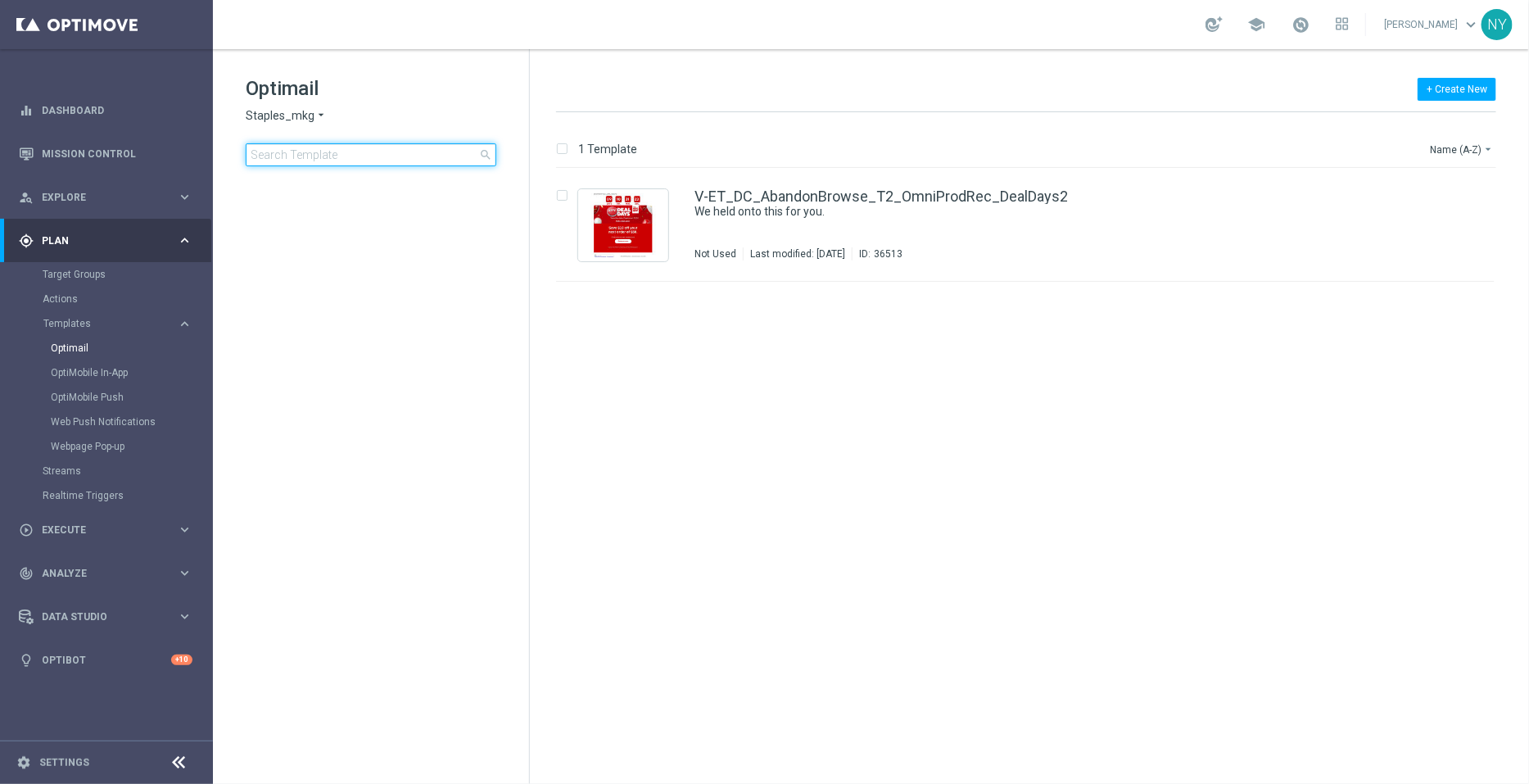
click at [370, 153] on input at bounding box center [371, 154] width 250 height 23
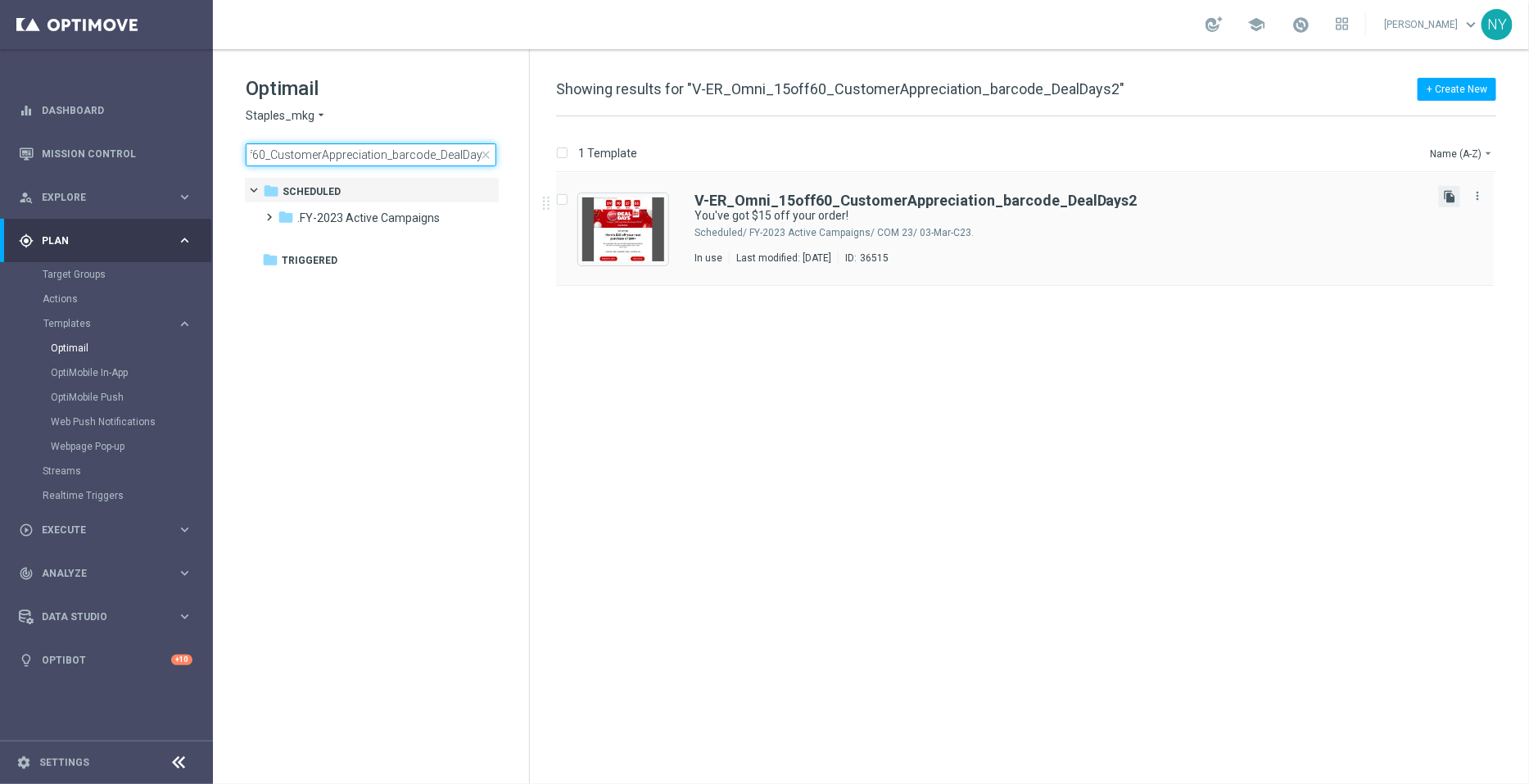
type input "V-ER_Omni_15off60_CustomerAppreciation_barcode_DealDays2"
click at [1447, 192] on icon "file_copy" at bounding box center [1449, 196] width 13 height 13
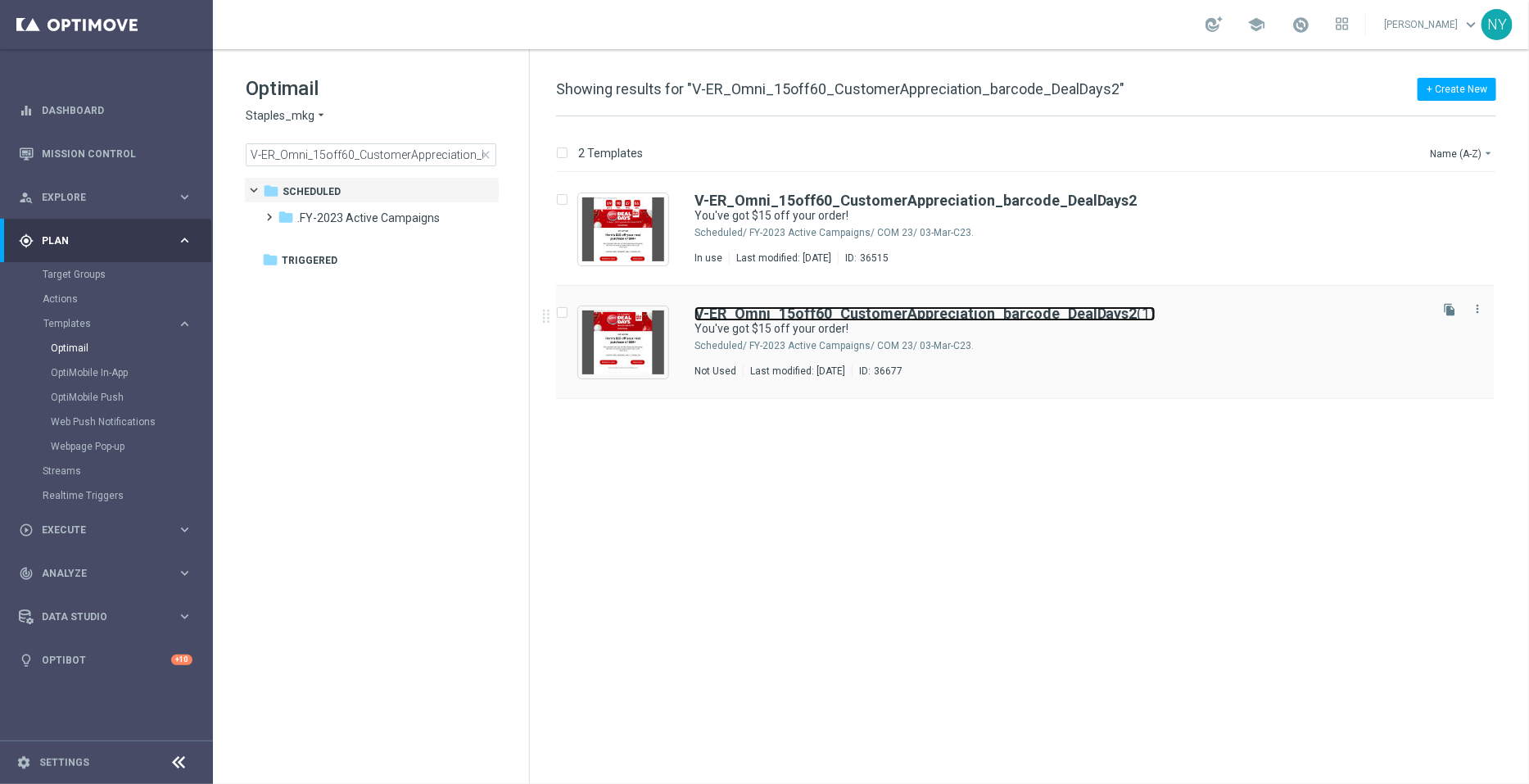
click at [1023, 313] on b "V-ER_Omni_15off60_CustomerAppreciation_barcode_DealDays2" at bounding box center [916, 313] width 444 height 17
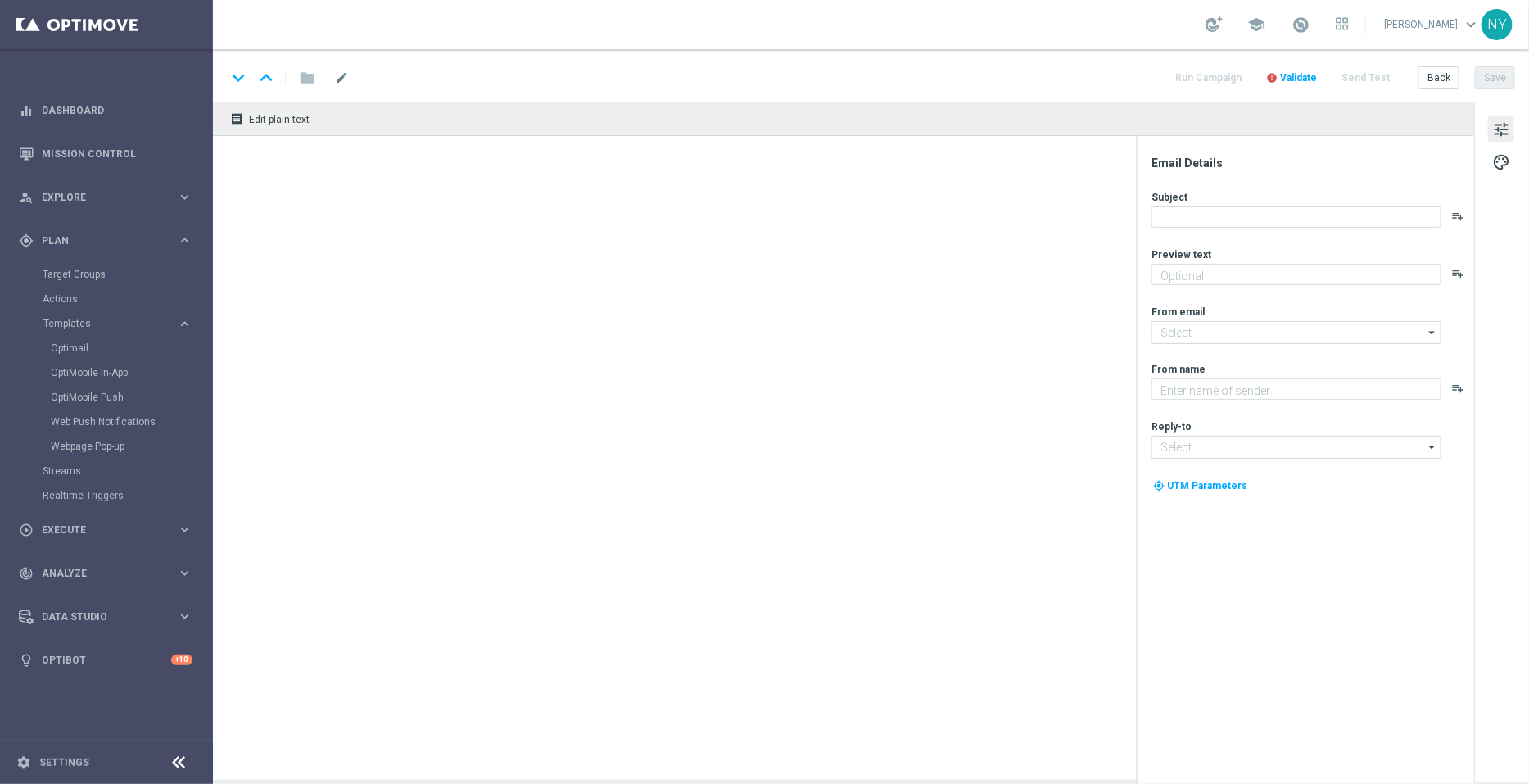
type input "V-ER_Omni_15off60_CustomerAppreciation_barcode_DealDays2(1)"
type textarea "A special treat for you."
type input "[EMAIL_ADDRESS][DOMAIN_NAME]"
type textarea "Staples"
type input "[EMAIL_ADDRESS][DOMAIN_NAME]"
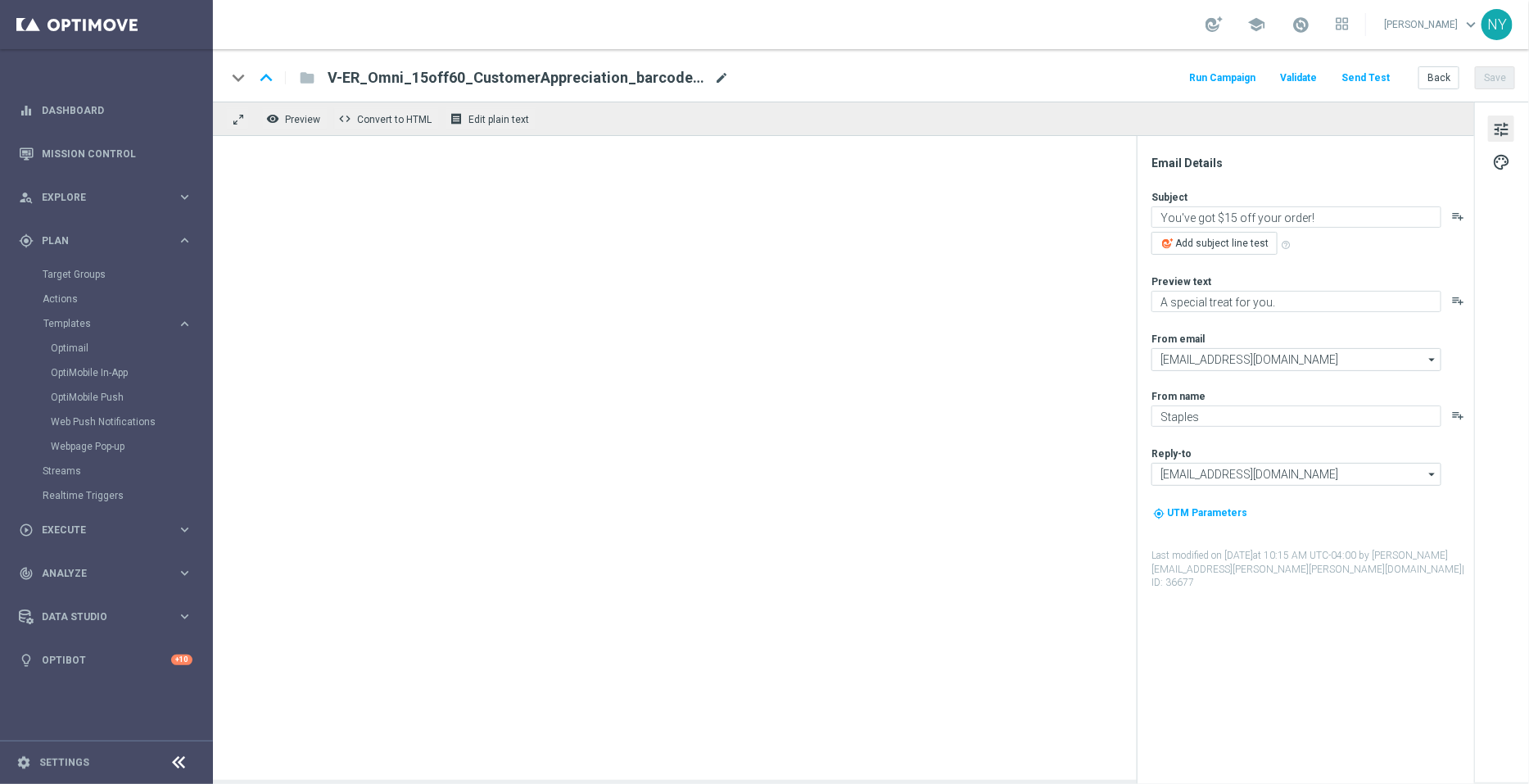
click at [724, 76] on span "mode_edit" at bounding box center [721, 77] width 14 height 14
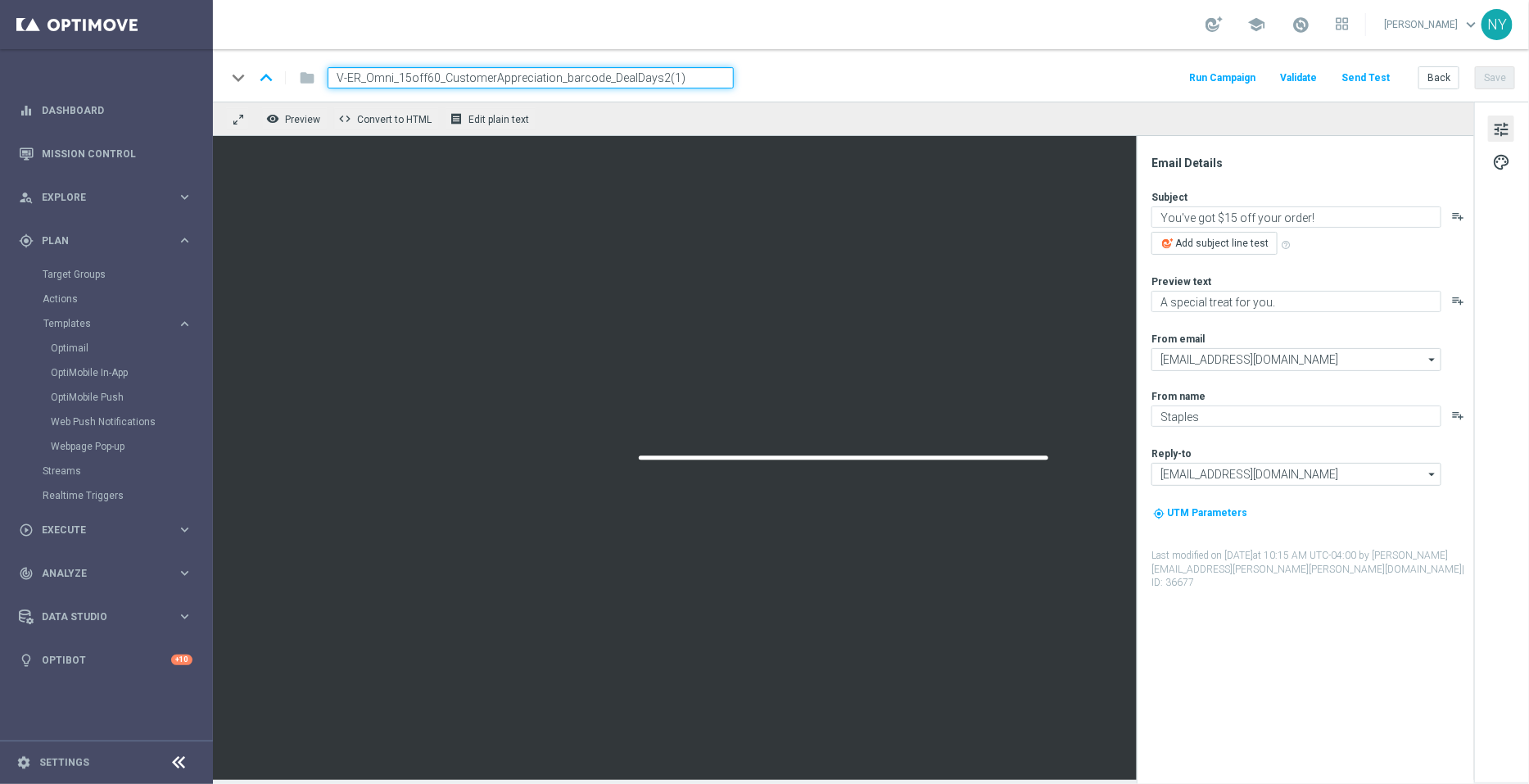
drag, startPoint x: 681, startPoint y: 79, endPoint x: 651, endPoint y: 80, distance: 30.0
click at [651, 80] on input "V-ER_Omni_15off60_CustomerAppreciation_barcode_DealDays2(1)" at bounding box center [530, 77] width 406 height 21
type input "V-ER_Omni_15off60_CustomerAppreciation_barcode_DealDays3"
click at [1481, 73] on button "Save" at bounding box center [1495, 77] width 40 height 23
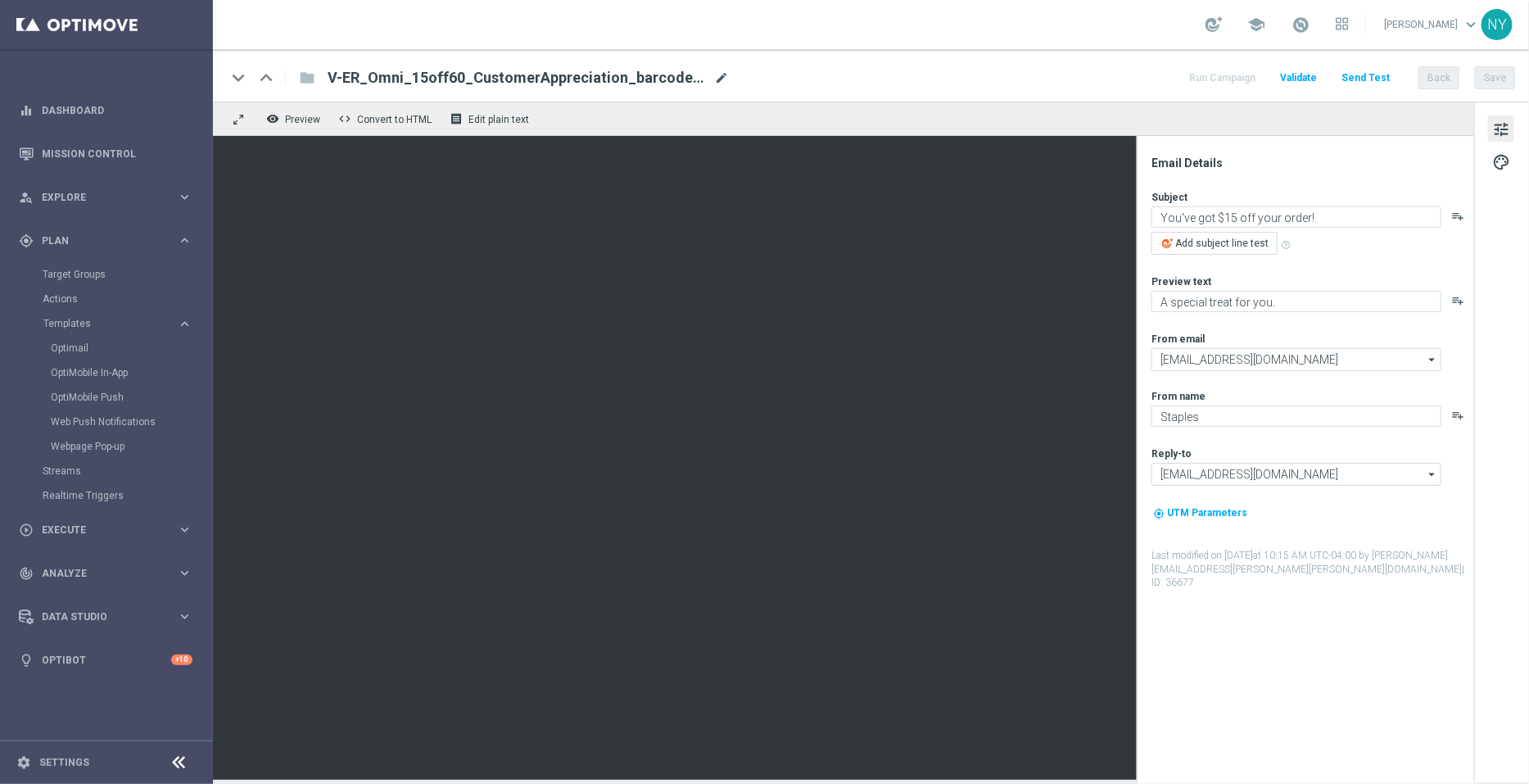
click at [715, 81] on span "mode_edit" at bounding box center [721, 77] width 14 height 14
click at [677, 75] on input "V-ER_Omni_15off60_CustomerAppreciation_barcode_DealDays3" at bounding box center [530, 77] width 406 height 21
drag, startPoint x: 682, startPoint y: 77, endPoint x: 262, endPoint y: 70, distance: 420.1
click at [262, 70] on div "keyboard_arrow_down keyboard_arrow_up folder V-ER_Omni_15off60_CustomerApprecia…" at bounding box center [480, 77] width 508 height 21
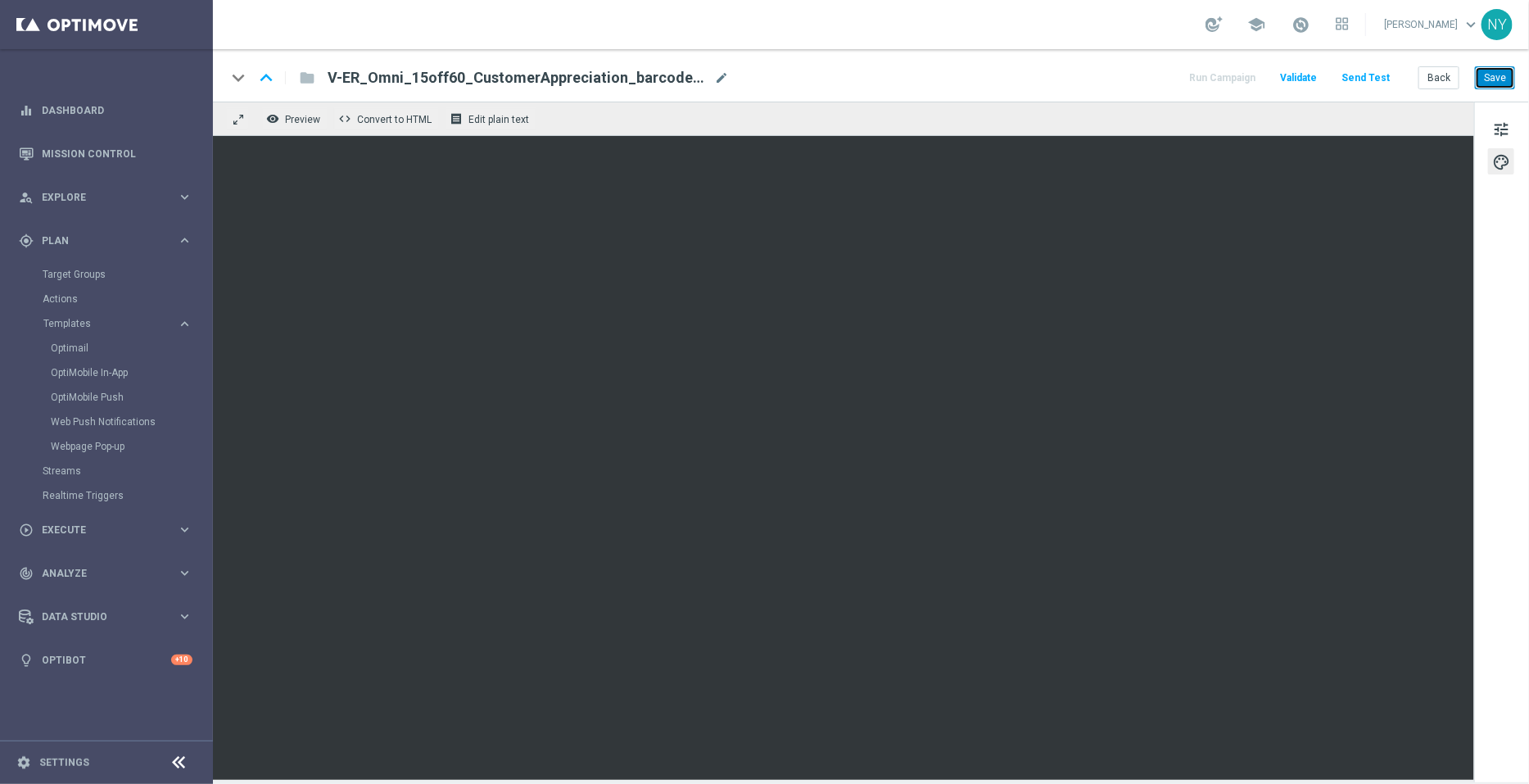
click at [1493, 78] on button "Save" at bounding box center [1495, 77] width 40 height 23
click at [1380, 76] on button "Send Test" at bounding box center [1366, 78] width 54 height 22
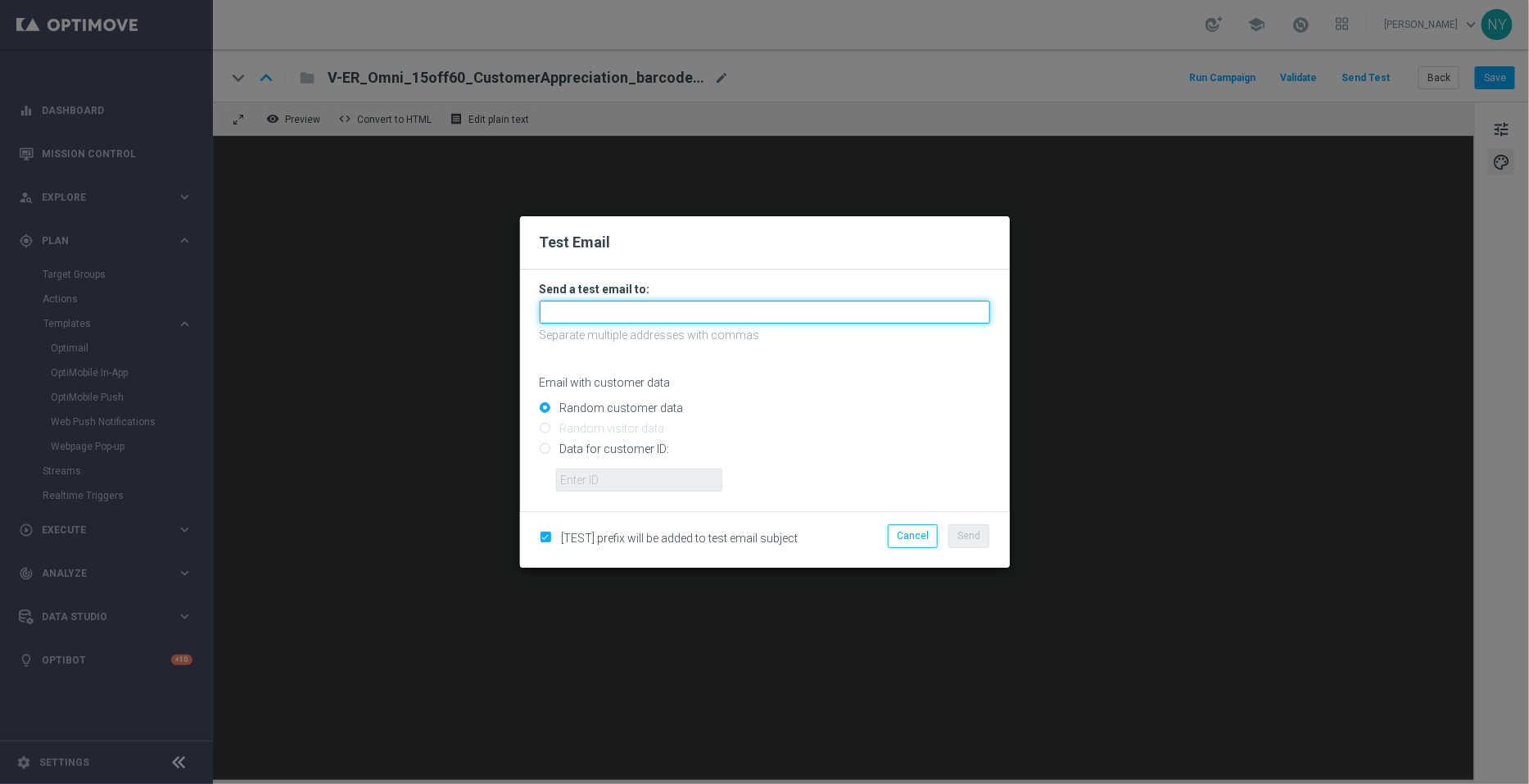
click at [586, 309] on input "text" at bounding box center [764, 312] width 450 height 23
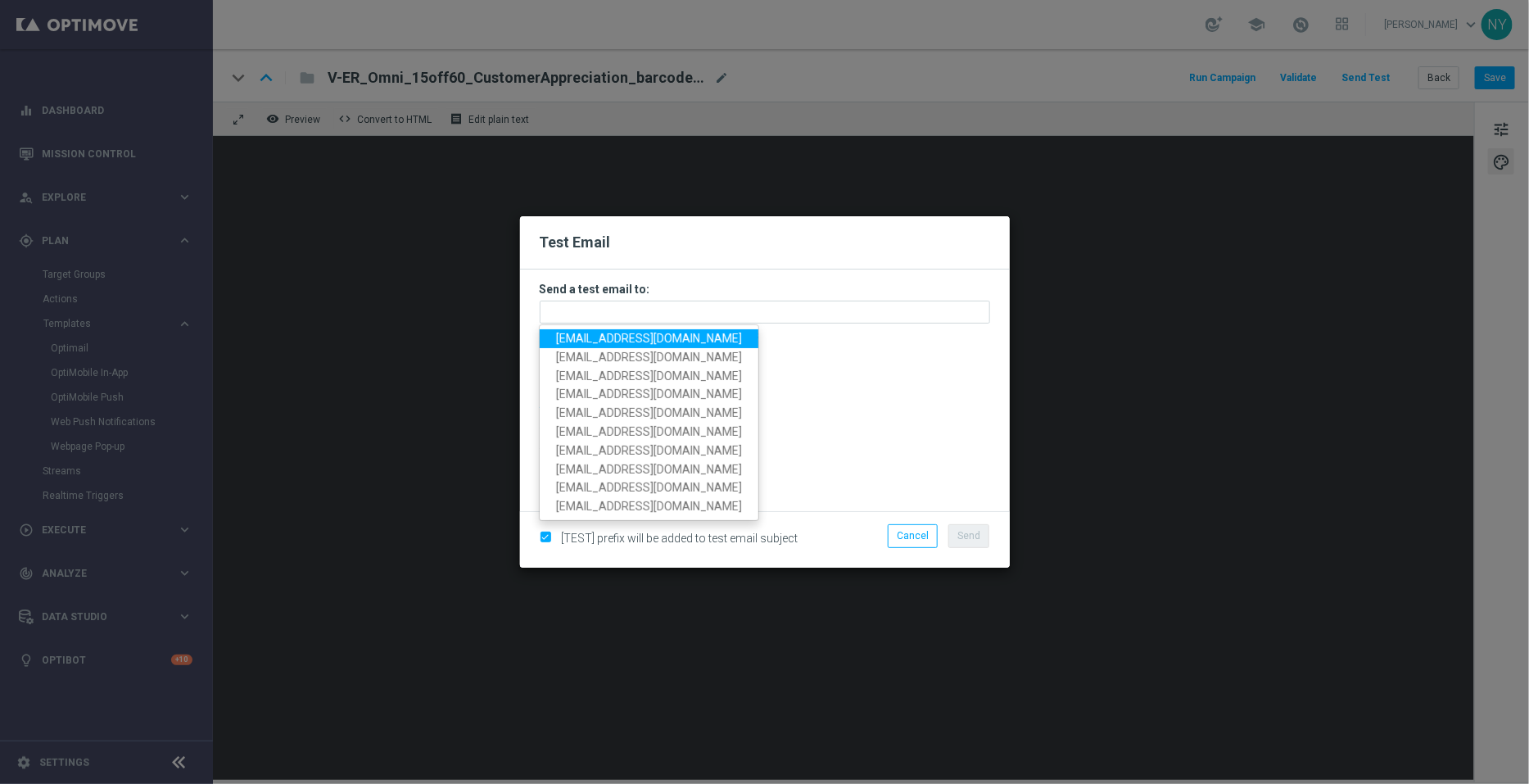
click at [580, 339] on span "[EMAIL_ADDRESS][DOMAIN_NAME]" at bounding box center [649, 338] width 186 height 13
type input "[EMAIL_ADDRESS][DOMAIN_NAME]"
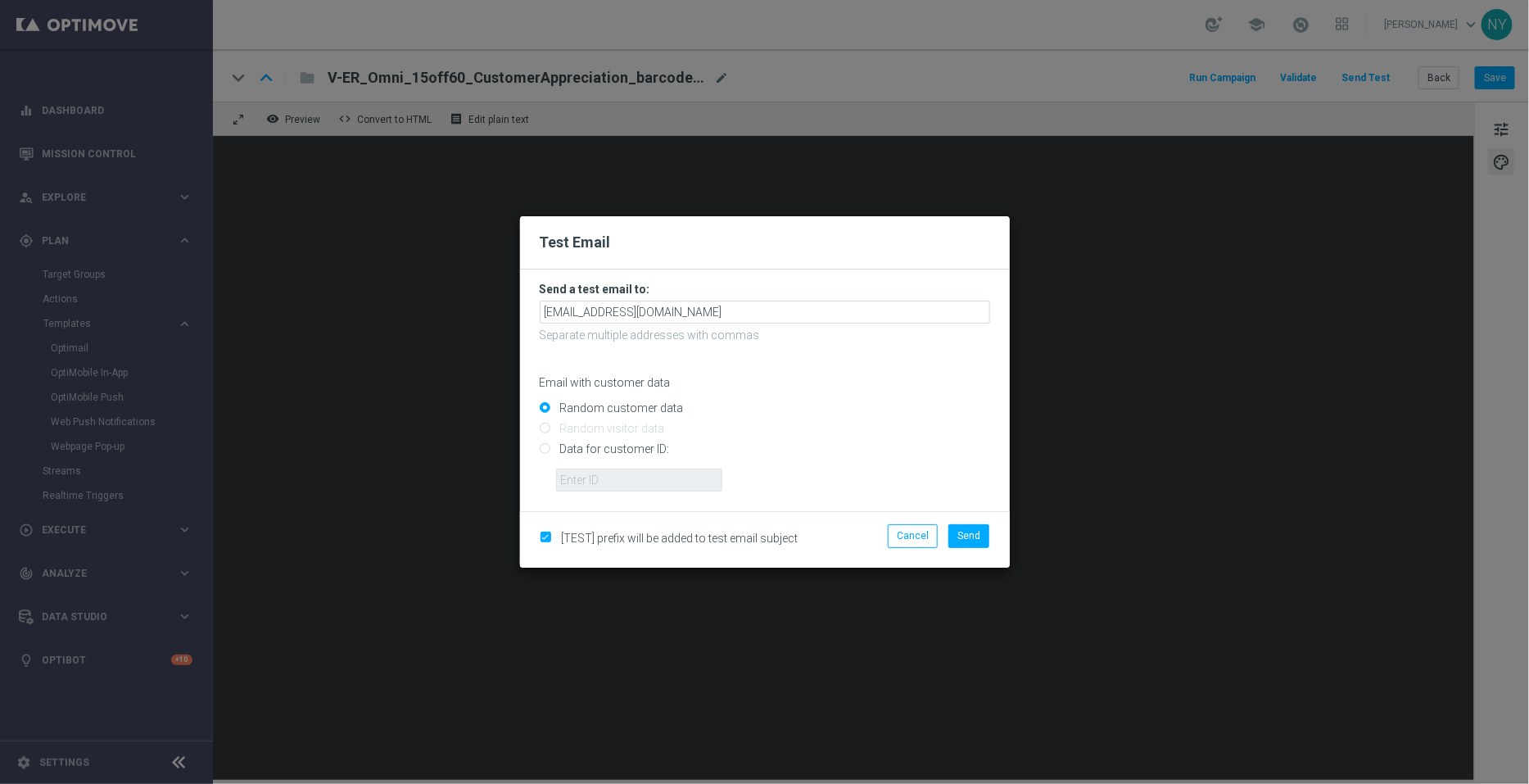
click at [545, 447] on input "Data for customer ID:" at bounding box center [764, 455] width 450 height 23
radio input "true"
click at [603, 478] on input "text" at bounding box center [639, 479] width 166 height 23
paste input "10000006208"
type input "10000006208"
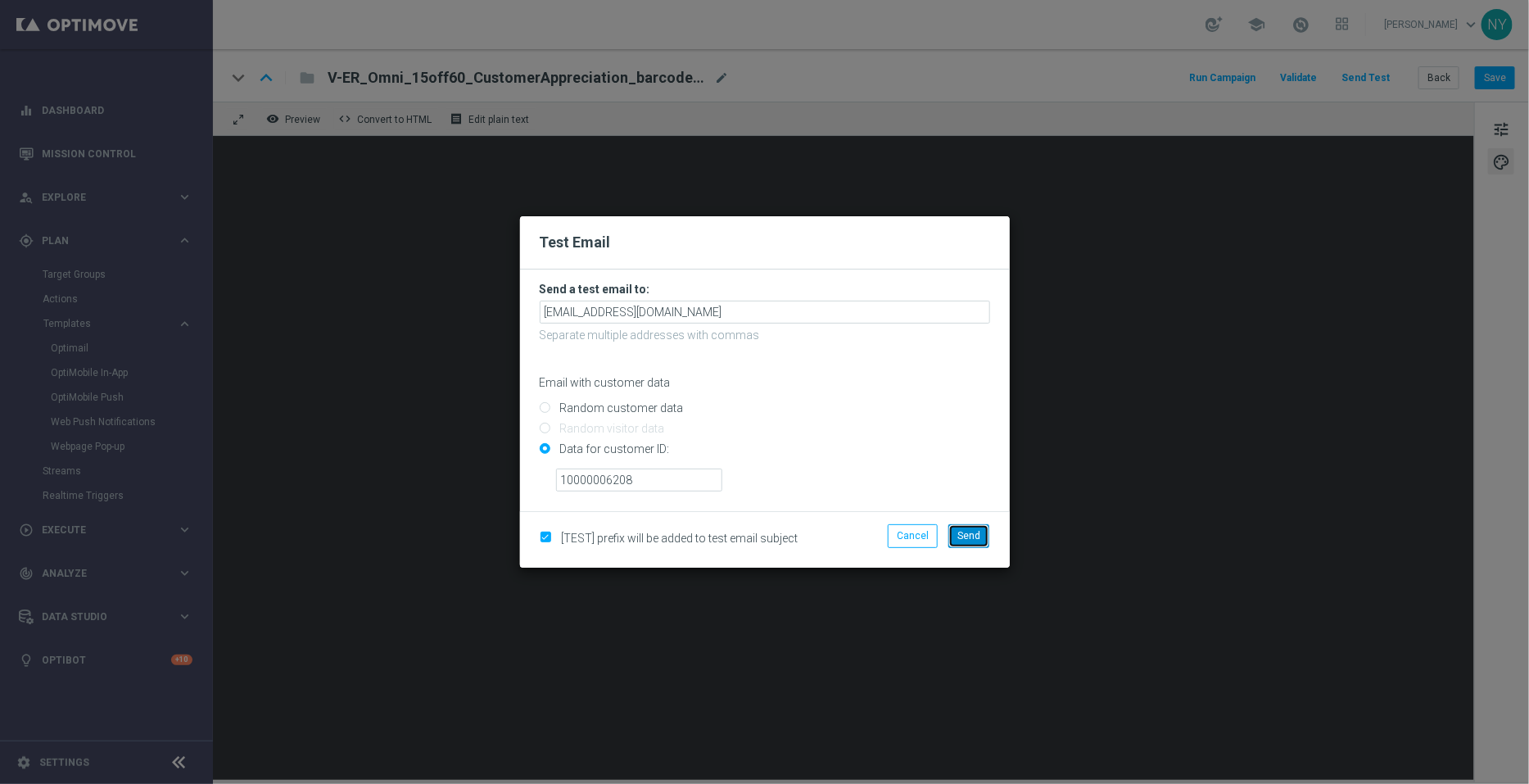
click at [977, 529] on button "Send" at bounding box center [969, 535] width 41 height 23
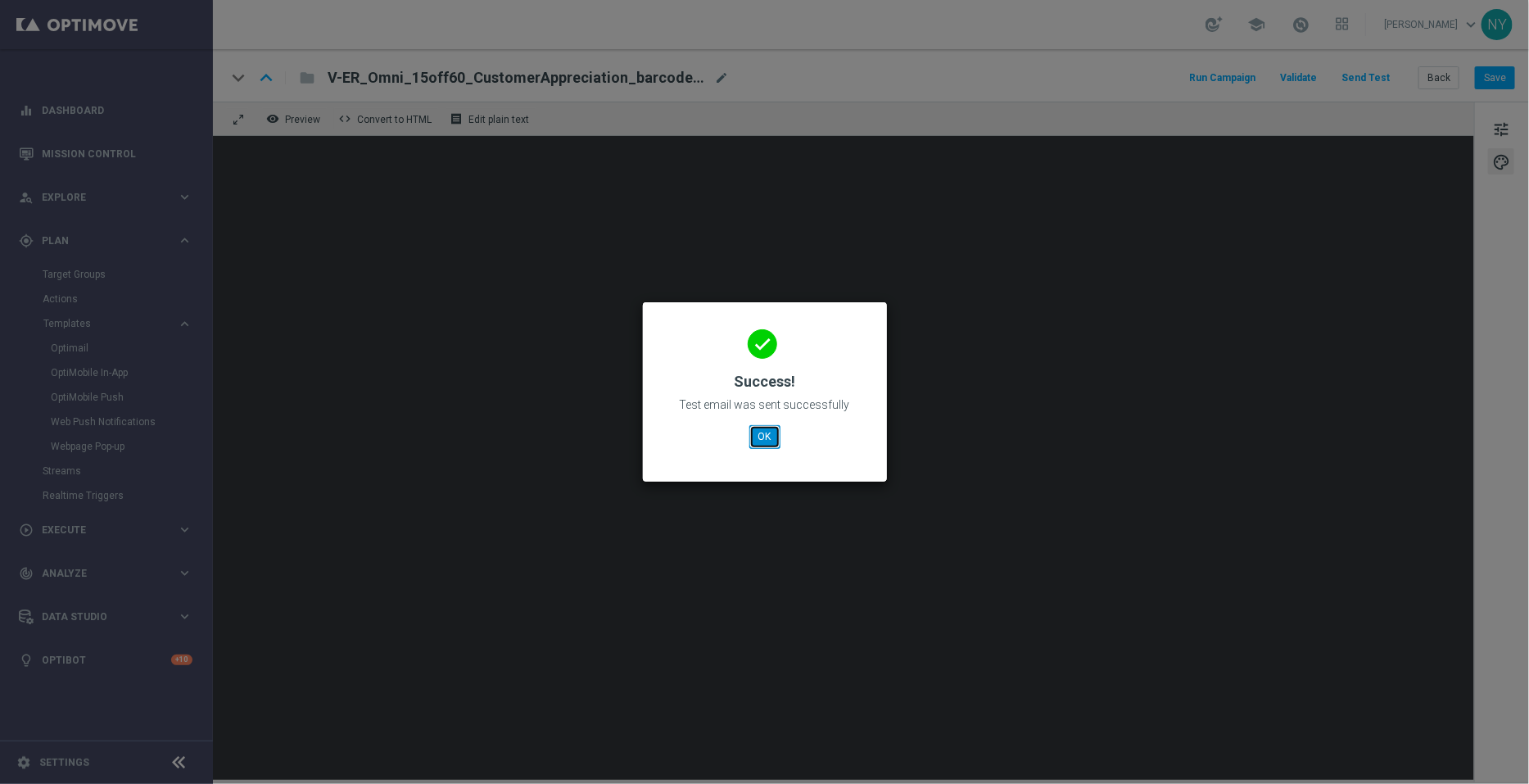
click at [757, 428] on button "OK" at bounding box center [764, 436] width 31 height 23
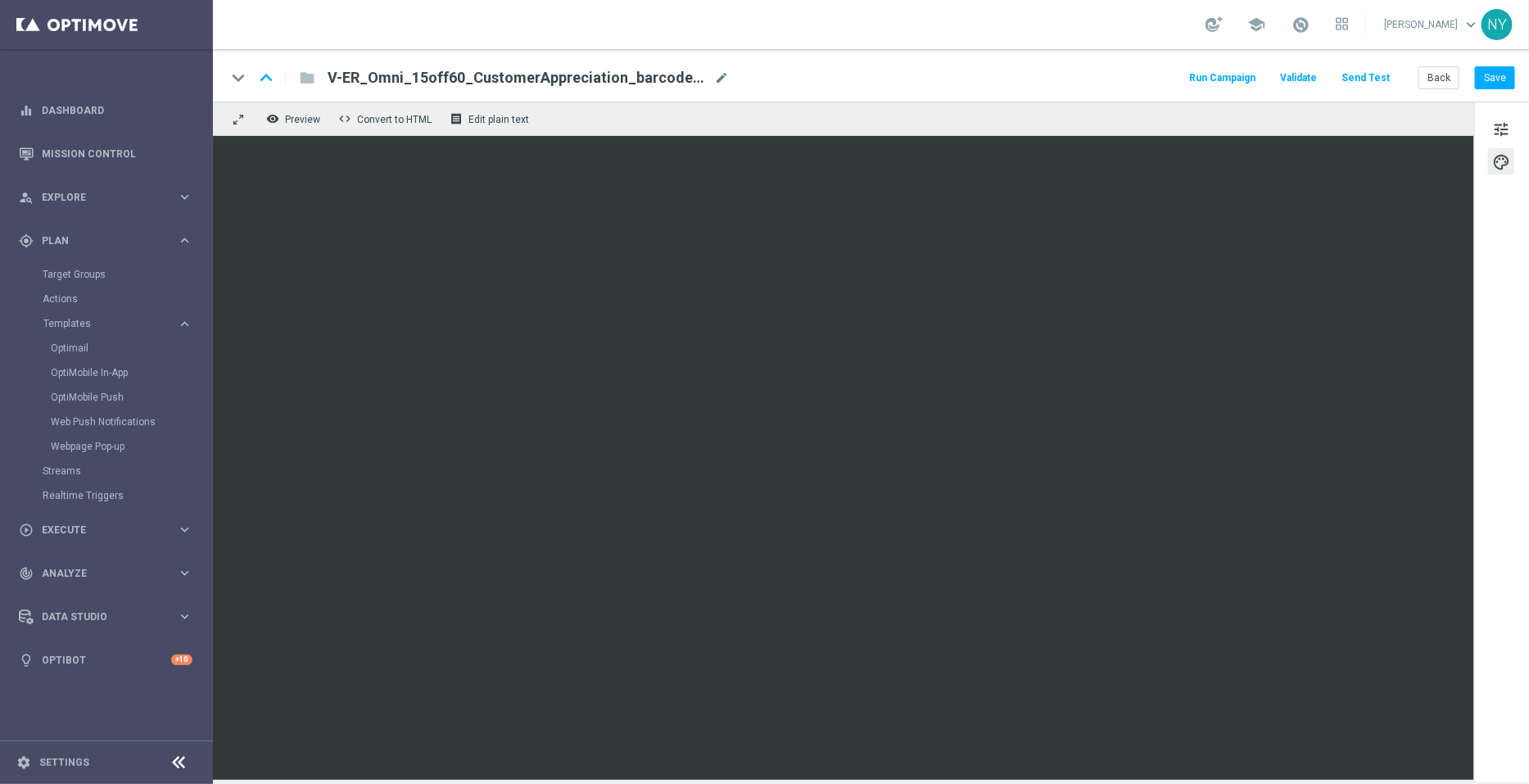
click at [713, 77] on div "V-ER_Omni_15off60_CustomerAppreciation_barcode_DealDays3 mode_edit" at bounding box center [528, 77] width 401 height 21
click at [707, 80] on input "V-ER_Omni_15off60_CustomerAppreciation_barcode_DealDays3" at bounding box center [530, 77] width 406 height 21
drag, startPoint x: 681, startPoint y: 76, endPoint x: 297, endPoint y: 78, distance: 384.0
click at [297, 78] on div "keyboard_arrow_down keyboard_arrow_up folder V-ER_Omni_15off60_CustomerApprecia…" at bounding box center [480, 77] width 508 height 21
click at [1441, 79] on button "Back" at bounding box center [1439, 77] width 41 height 23
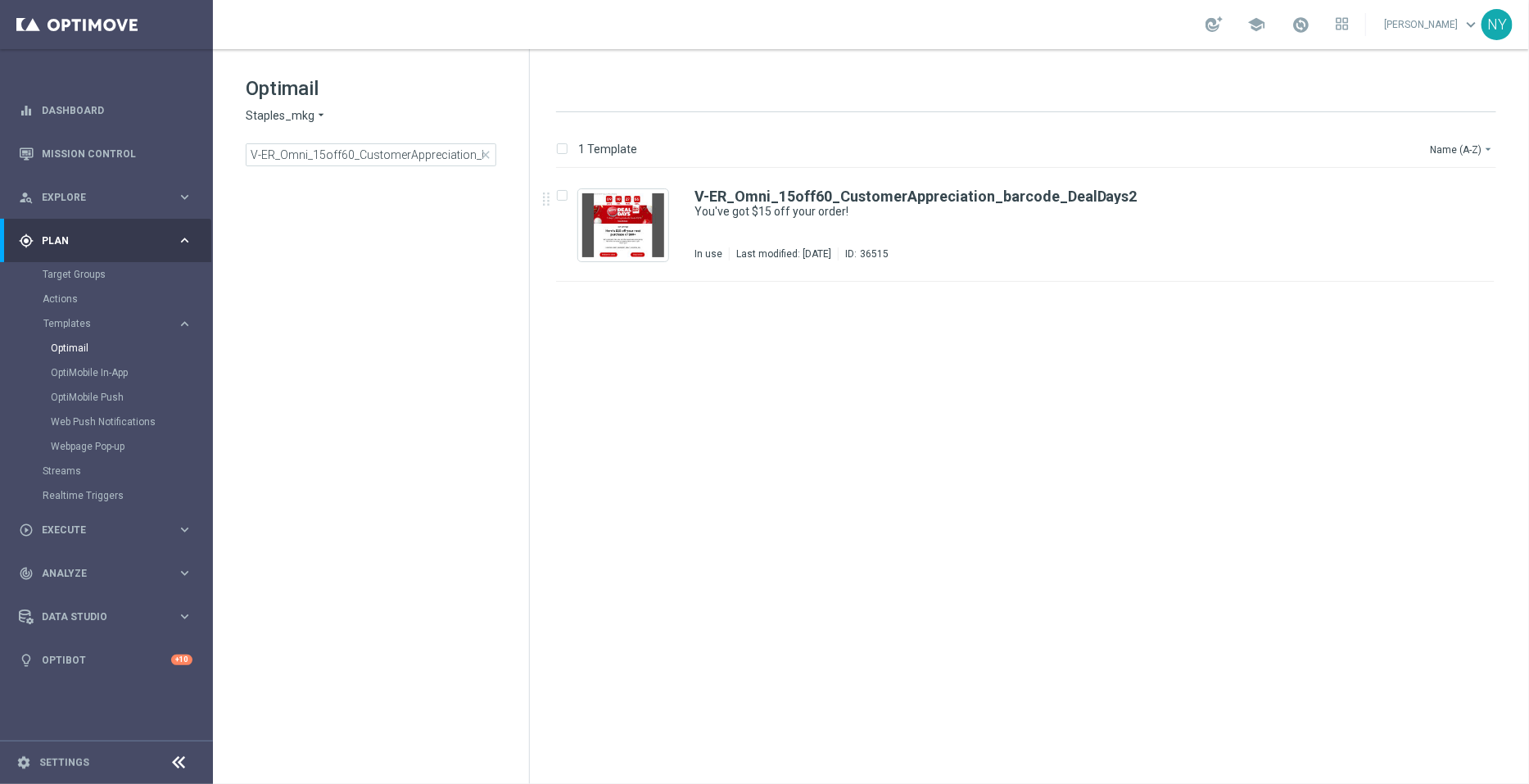
click at [485, 149] on span "close" at bounding box center [485, 154] width 13 height 13
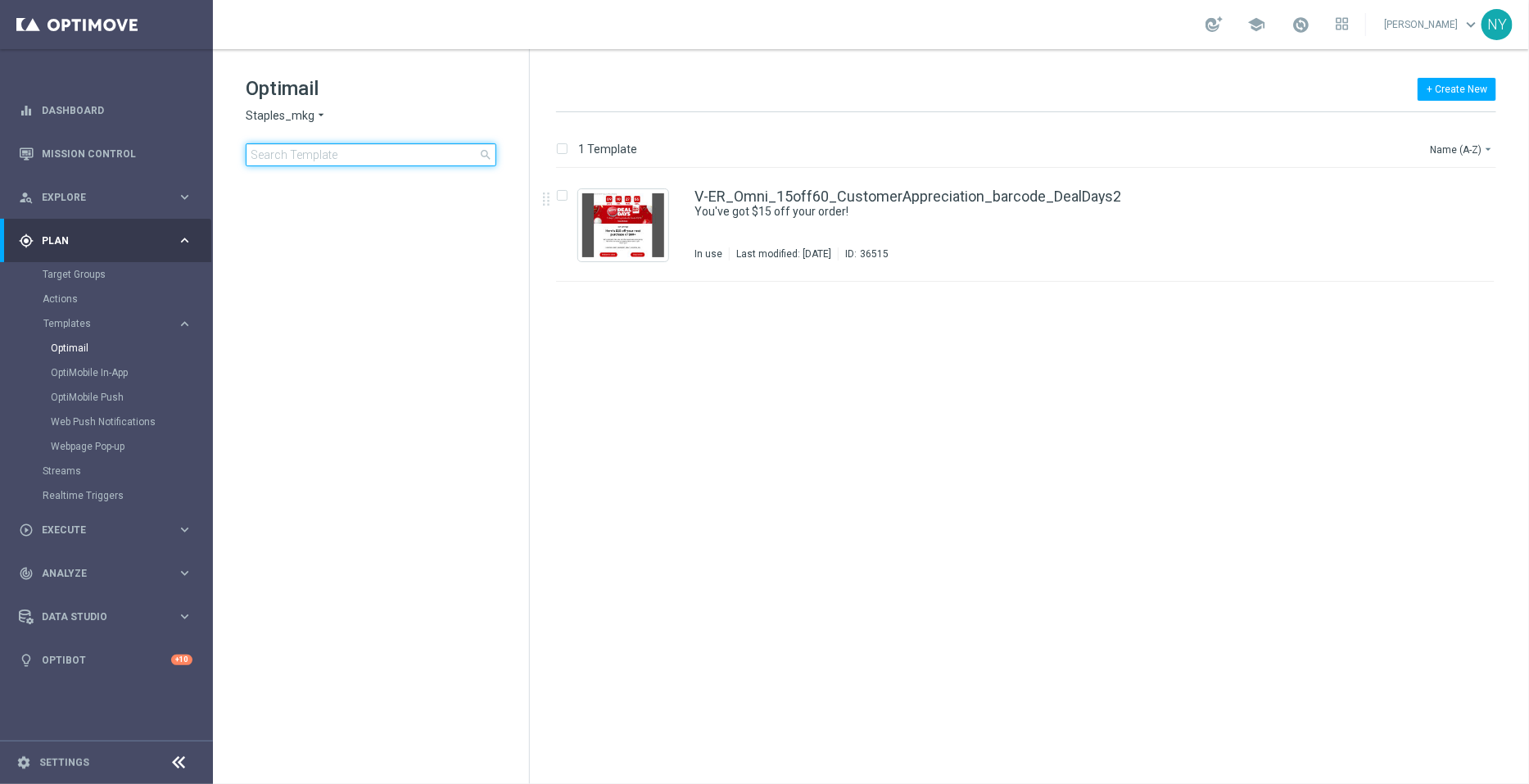
click at [350, 157] on input at bounding box center [371, 154] width 250 height 23
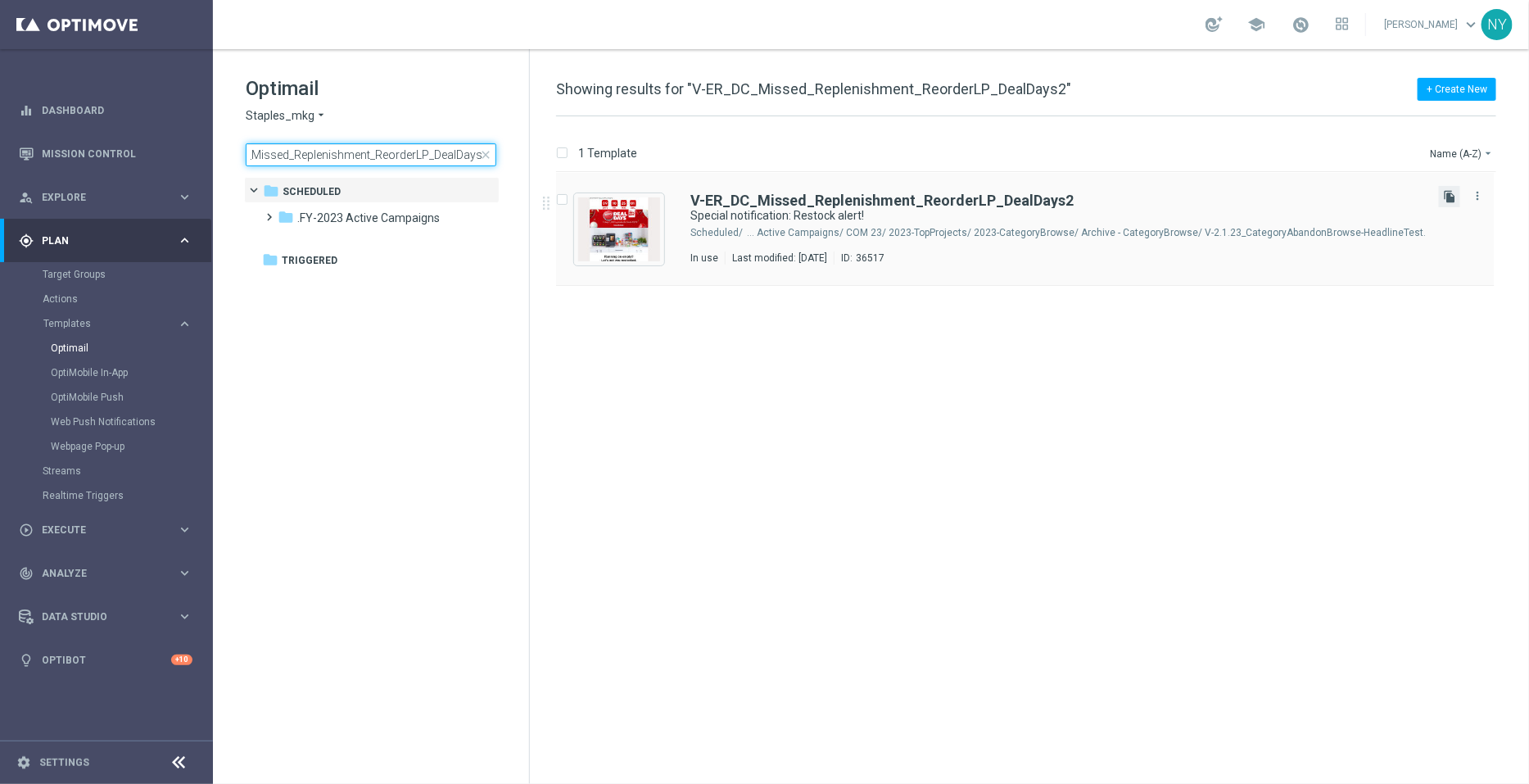
type input "V-ER_DC_Missed_Replenishment_ReorderLP_DealDays2"
click at [1455, 197] on icon "file_copy" at bounding box center [1449, 196] width 13 height 13
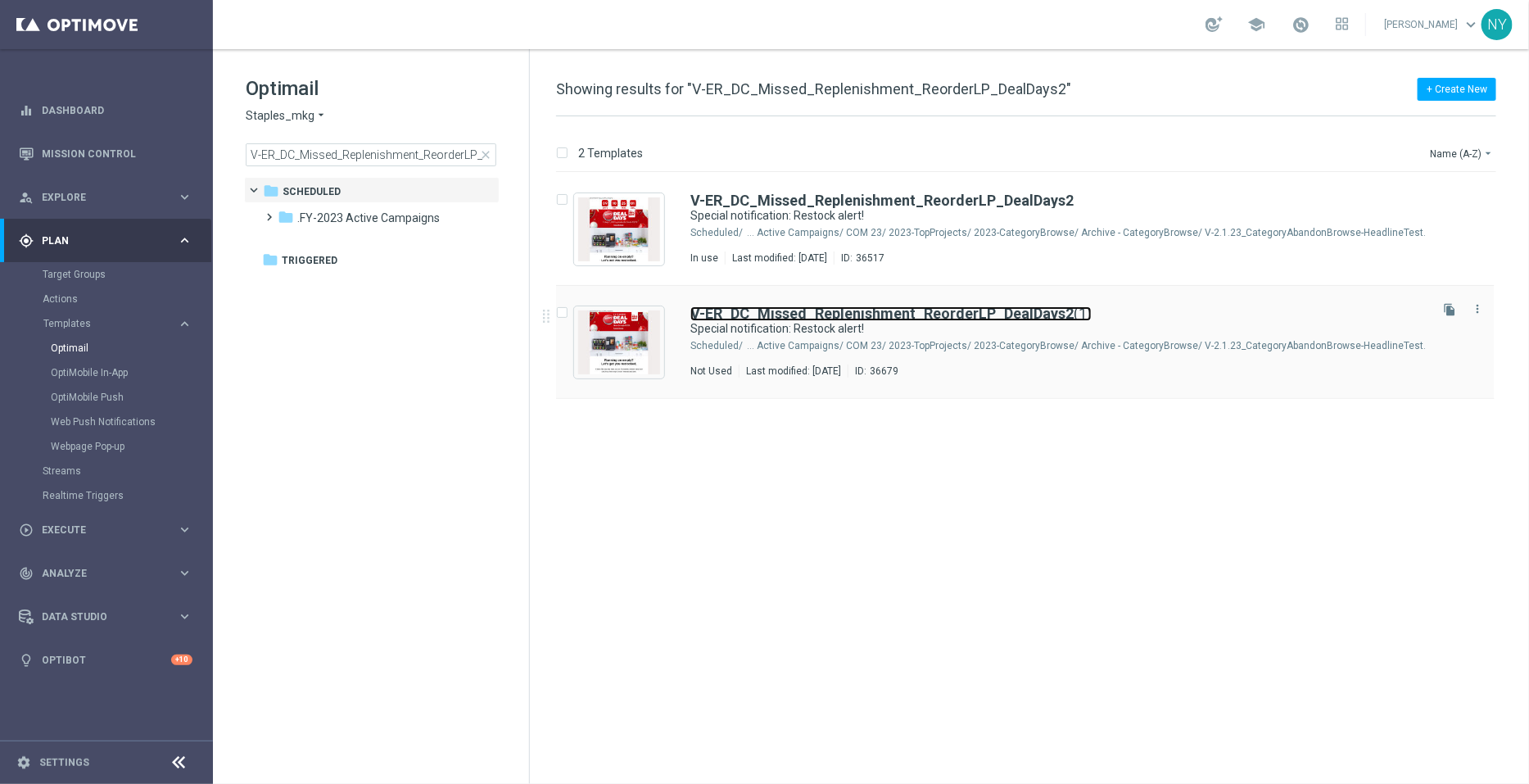
click at [1059, 309] on b "V-ER_DC_Missed_Replenishment_ReorderLP_DealDays2" at bounding box center [882, 313] width 383 height 17
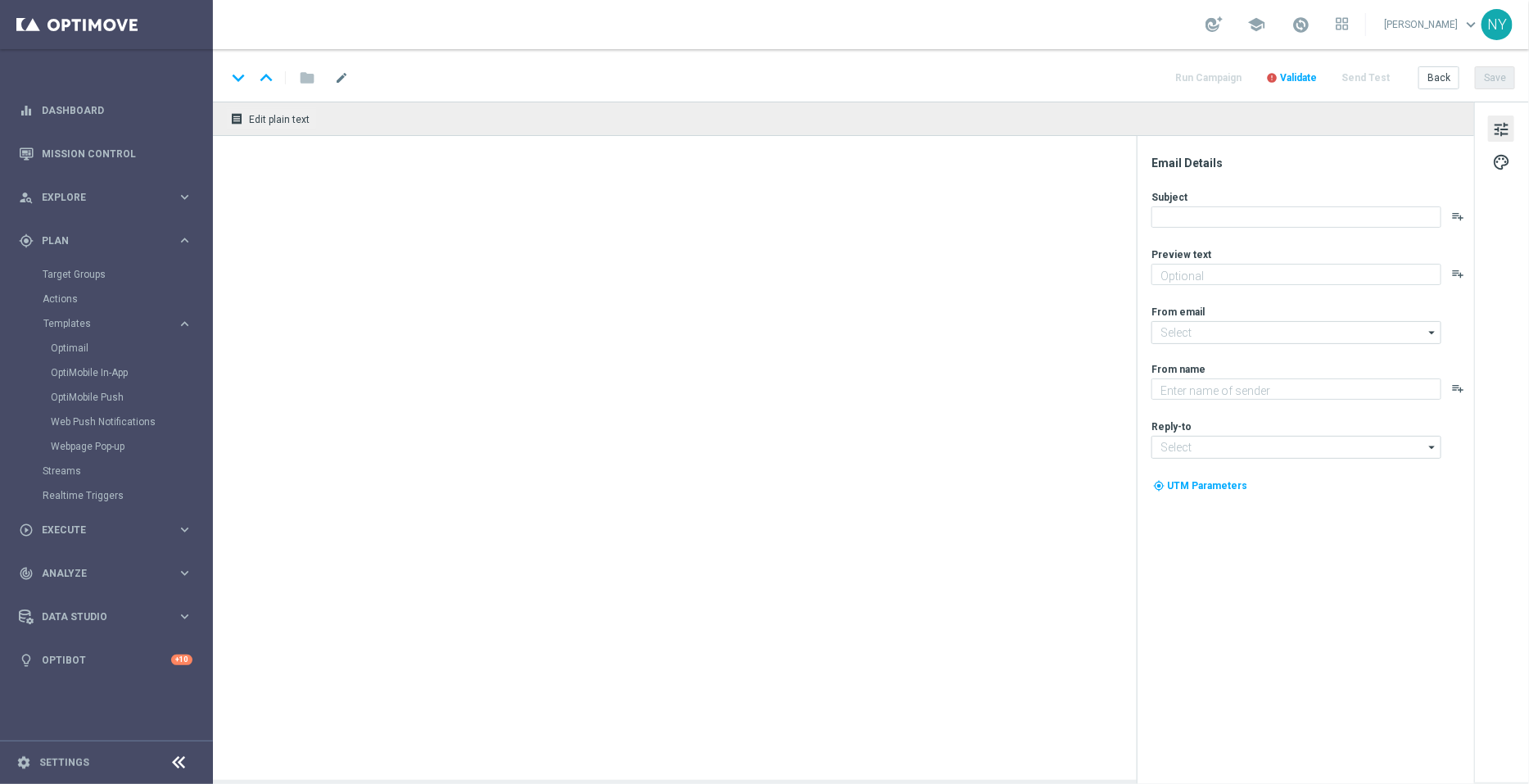
type textarea "You're in luck — save big on your next order."
type input "[EMAIL_ADDRESS][DOMAIN_NAME]"
type textarea "Staples"
type input "[EMAIL_ADDRESS][DOMAIN_NAME]"
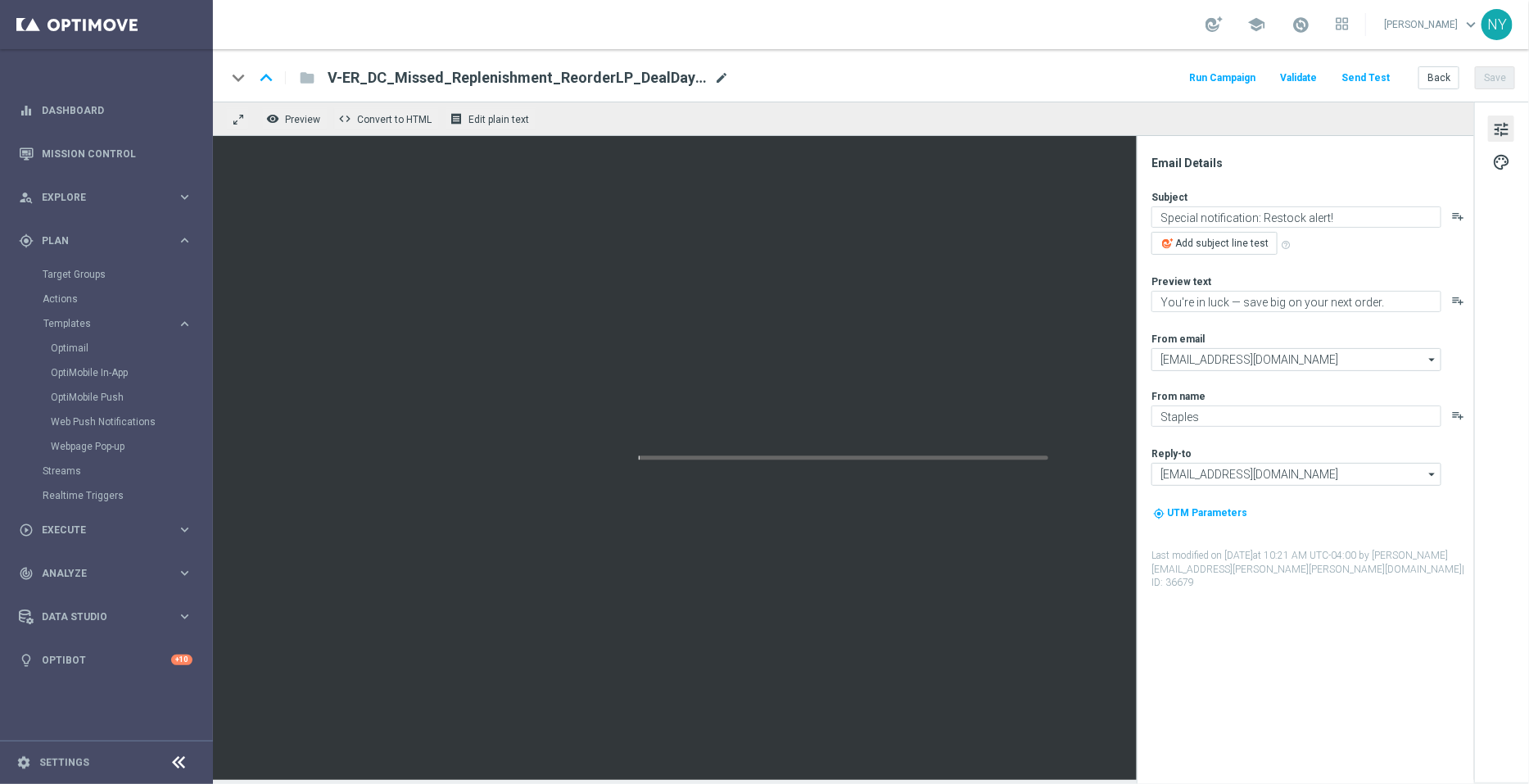
click at [725, 76] on span "mode_edit" at bounding box center [721, 77] width 14 height 14
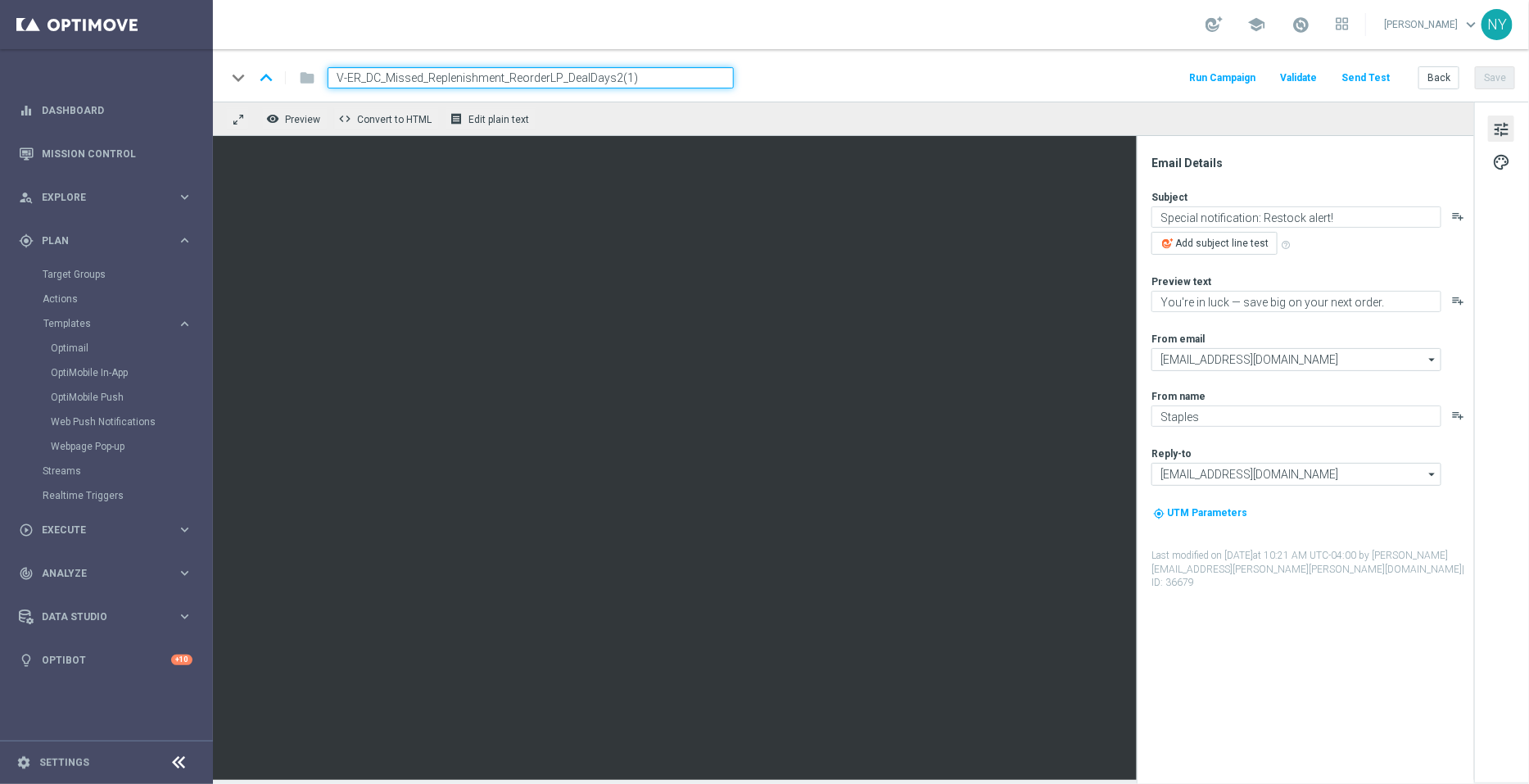
drag, startPoint x: 674, startPoint y: 79, endPoint x: 612, endPoint y: 77, distance: 62.0
click at [612, 77] on input "V-ER_DC_Missed_Replenishment_ReorderLP_DealDays2(1)" at bounding box center [530, 77] width 406 height 21
type input "V-ER_DC_Missed_Replenishment_ReorderLP_DealDays3"
click at [988, 75] on div "keyboard_arrow_down keyboard_arrow_up folder V-ER_DC_Missed_Replenishment_Reord…" at bounding box center [871, 77] width 1289 height 21
click at [1493, 76] on button "Save" at bounding box center [1495, 77] width 40 height 23
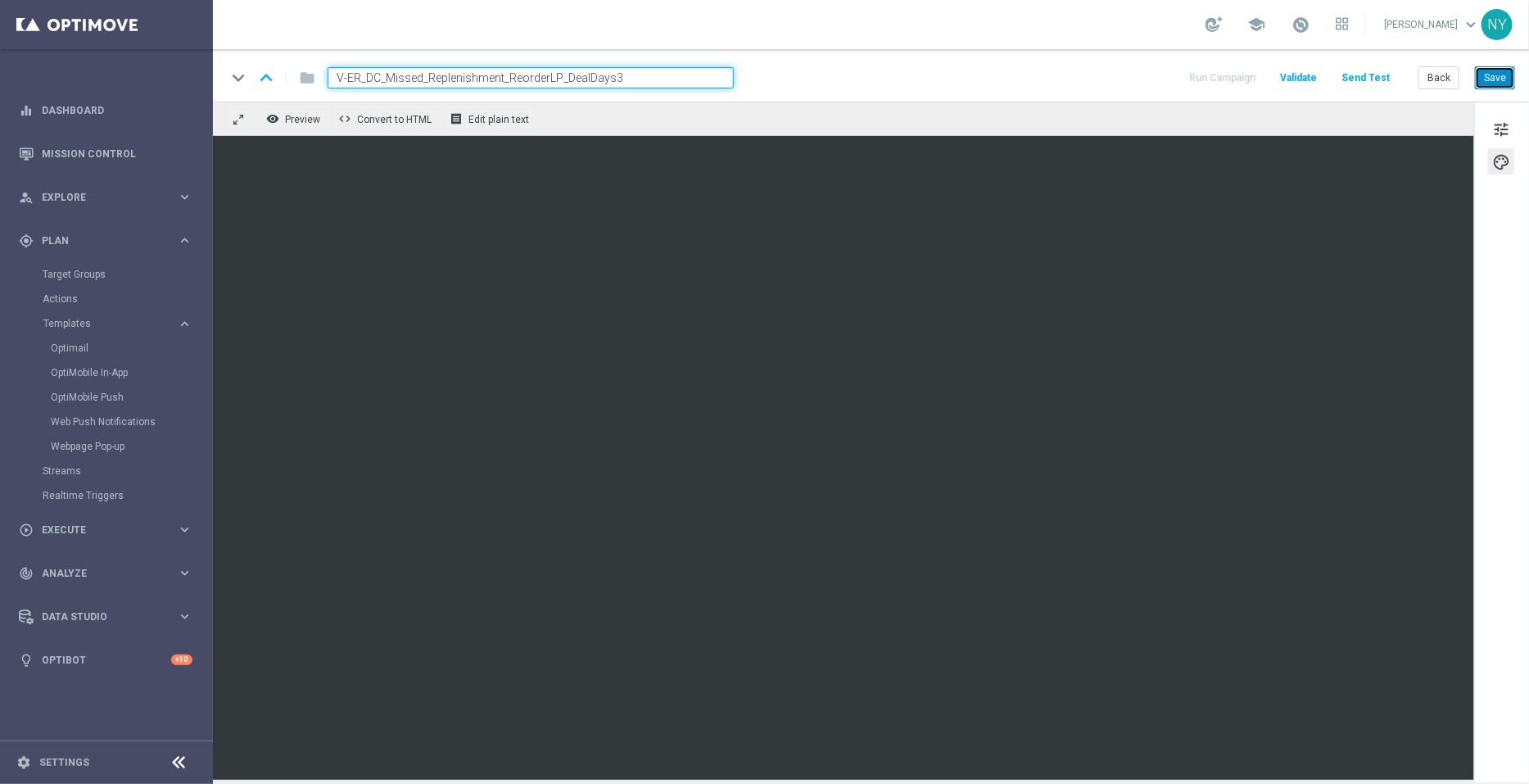
click at [1477, 79] on button "Save" at bounding box center [1495, 77] width 40 height 23
click at [1356, 80] on button "Send Test" at bounding box center [1366, 78] width 54 height 22
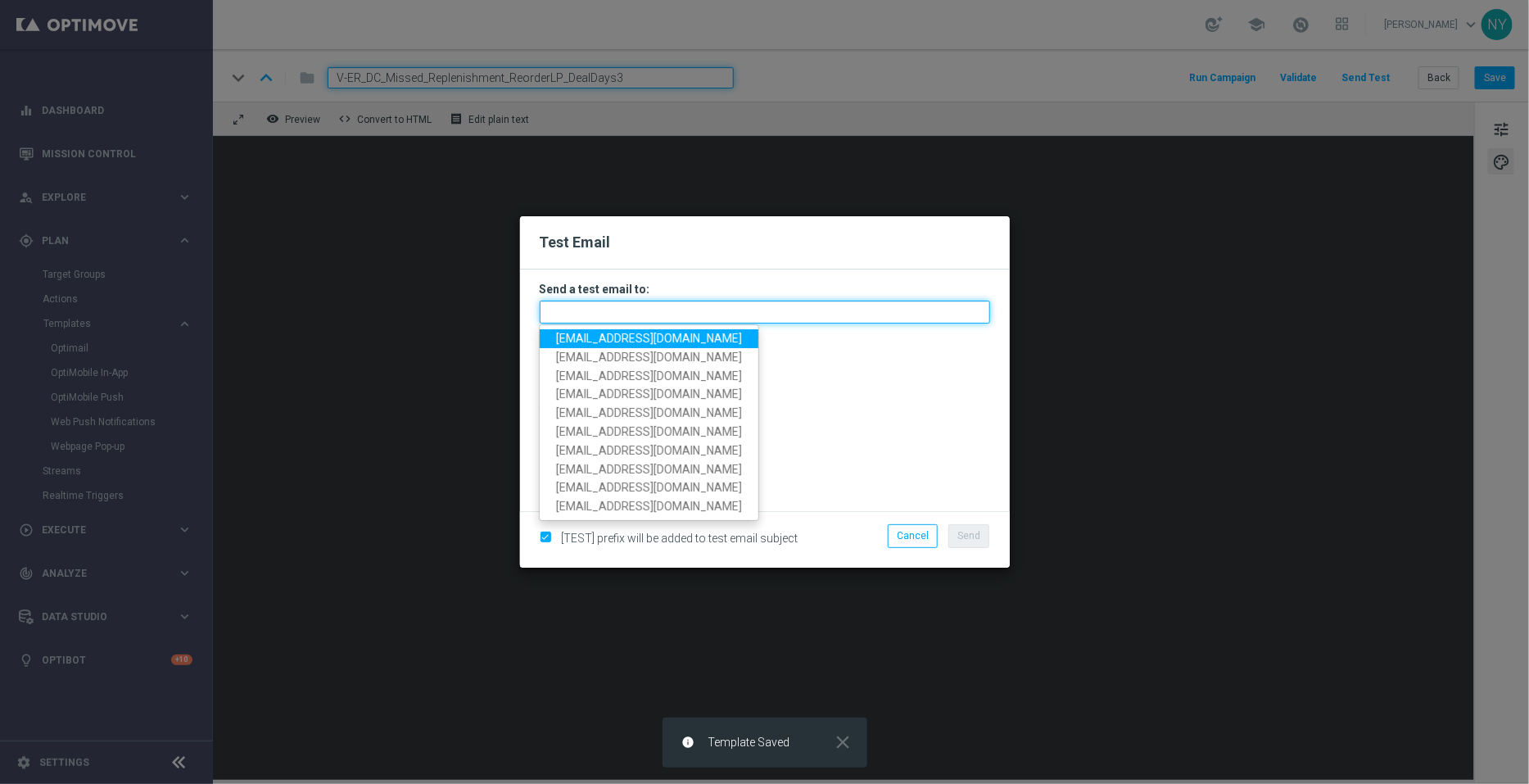
click at [574, 309] on input "text" at bounding box center [764, 312] width 450 height 23
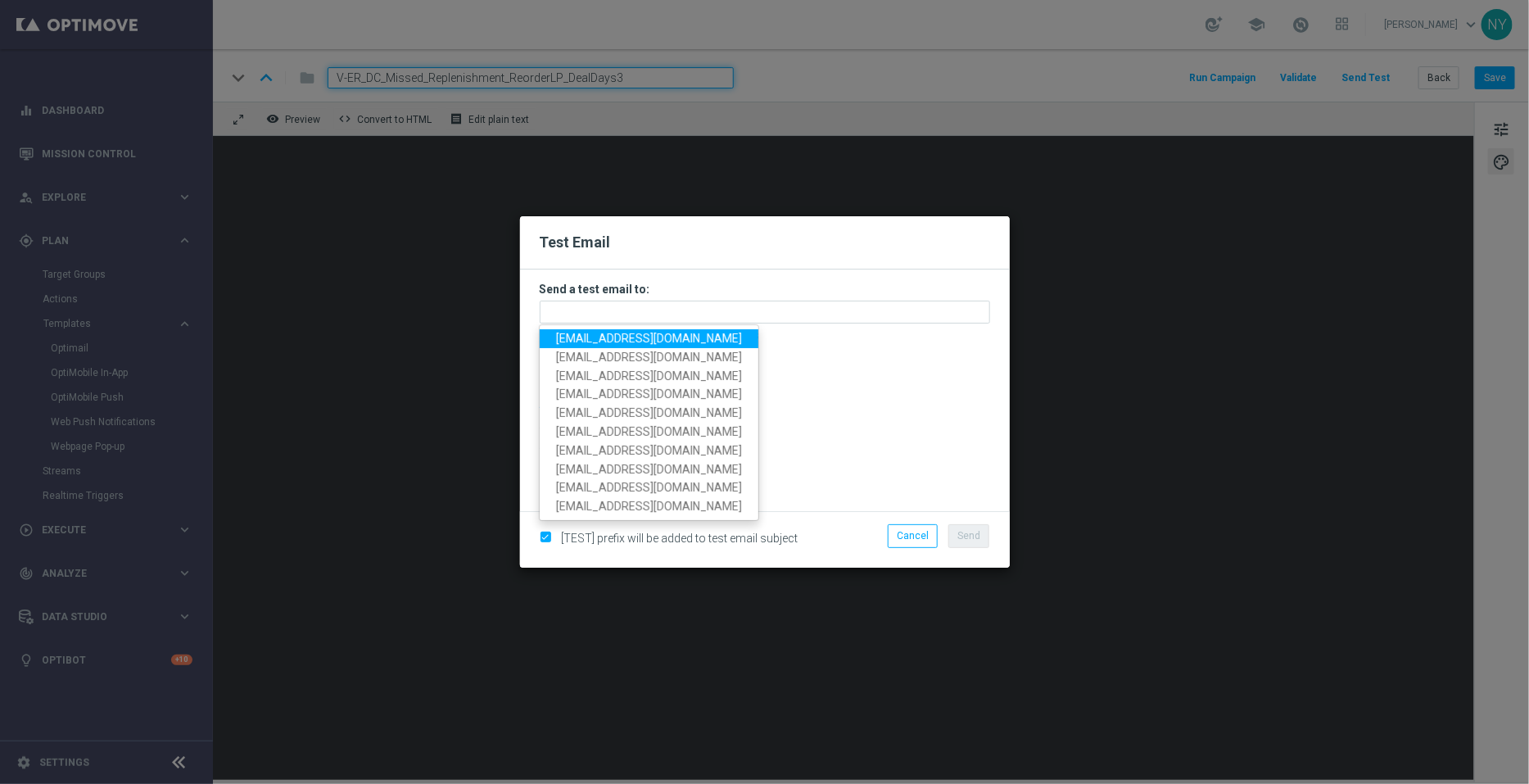
click at [595, 334] on span "[EMAIL_ADDRESS][DOMAIN_NAME]" at bounding box center [649, 338] width 186 height 13
type input "[EMAIL_ADDRESS][DOMAIN_NAME]"
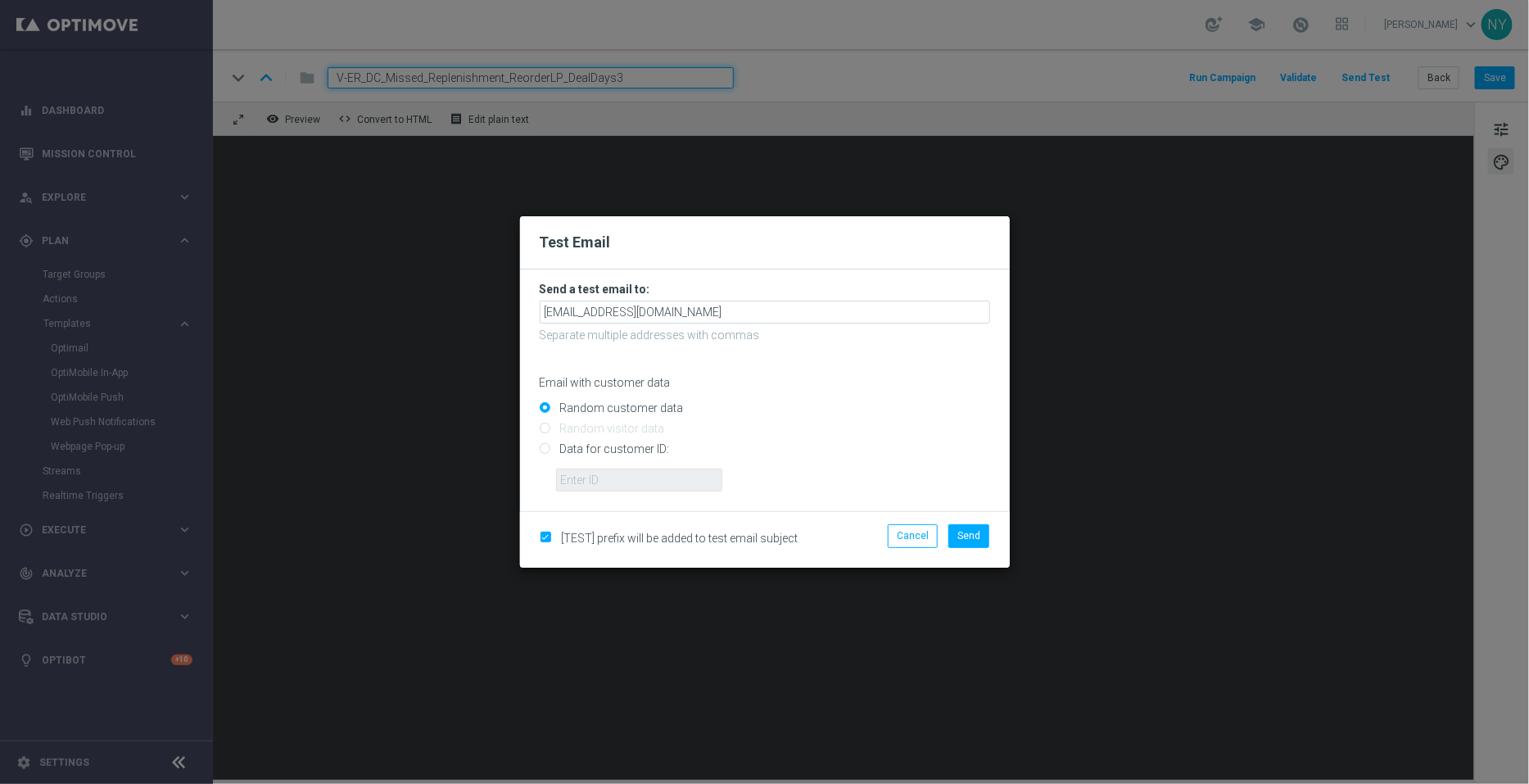
click at [544, 451] on input "Data for customer ID:" at bounding box center [764, 455] width 450 height 23
radio input "true"
drag, startPoint x: 570, startPoint y: 474, endPoint x: 581, endPoint y: 489, distance: 18.6
click at [581, 489] on input "text" at bounding box center [639, 479] width 166 height 23
paste input "10000006208"
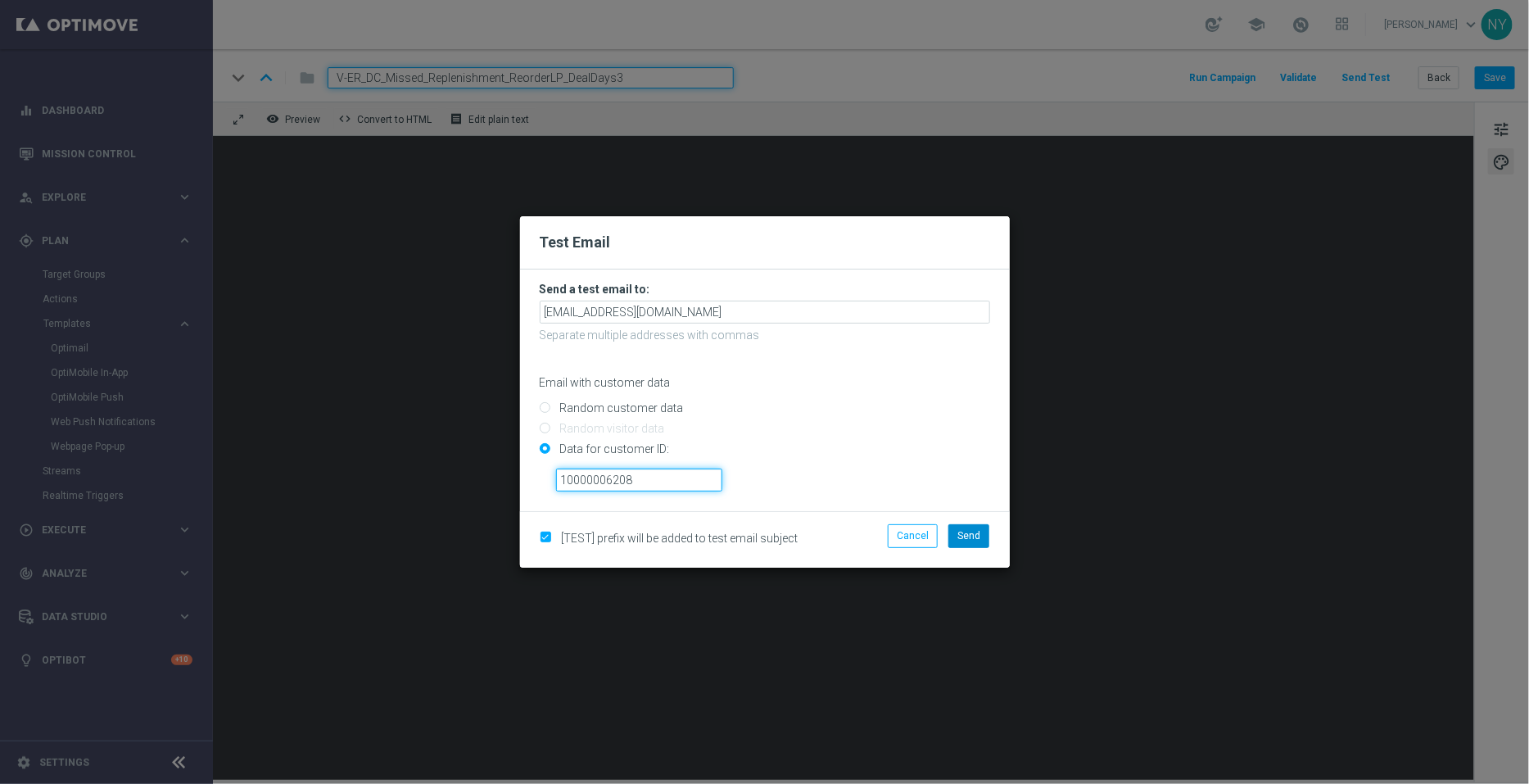
type input "10000006208"
click at [966, 534] on span "Send" at bounding box center [969, 535] width 23 height 11
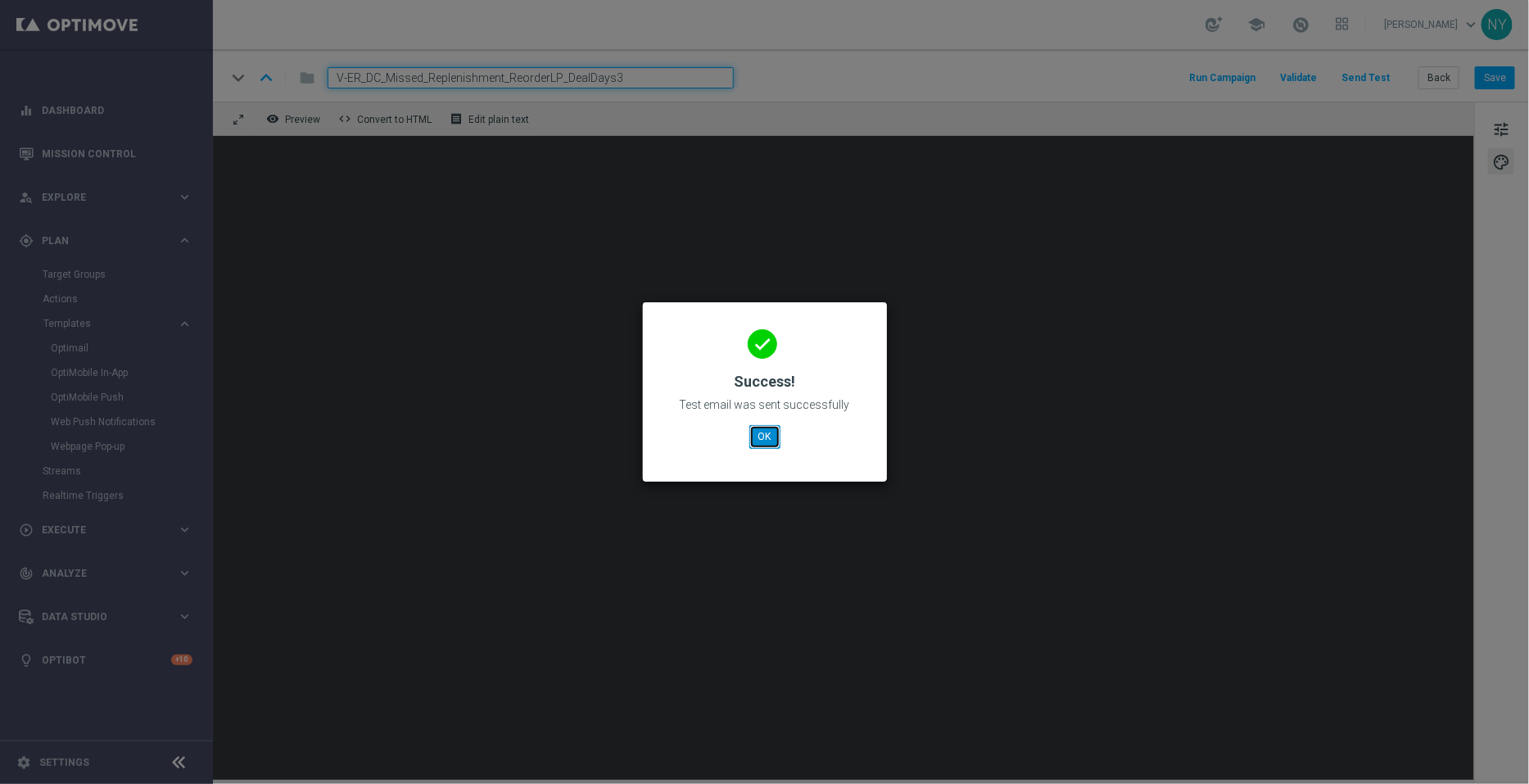
click at [761, 442] on button "OK" at bounding box center [764, 436] width 31 height 23
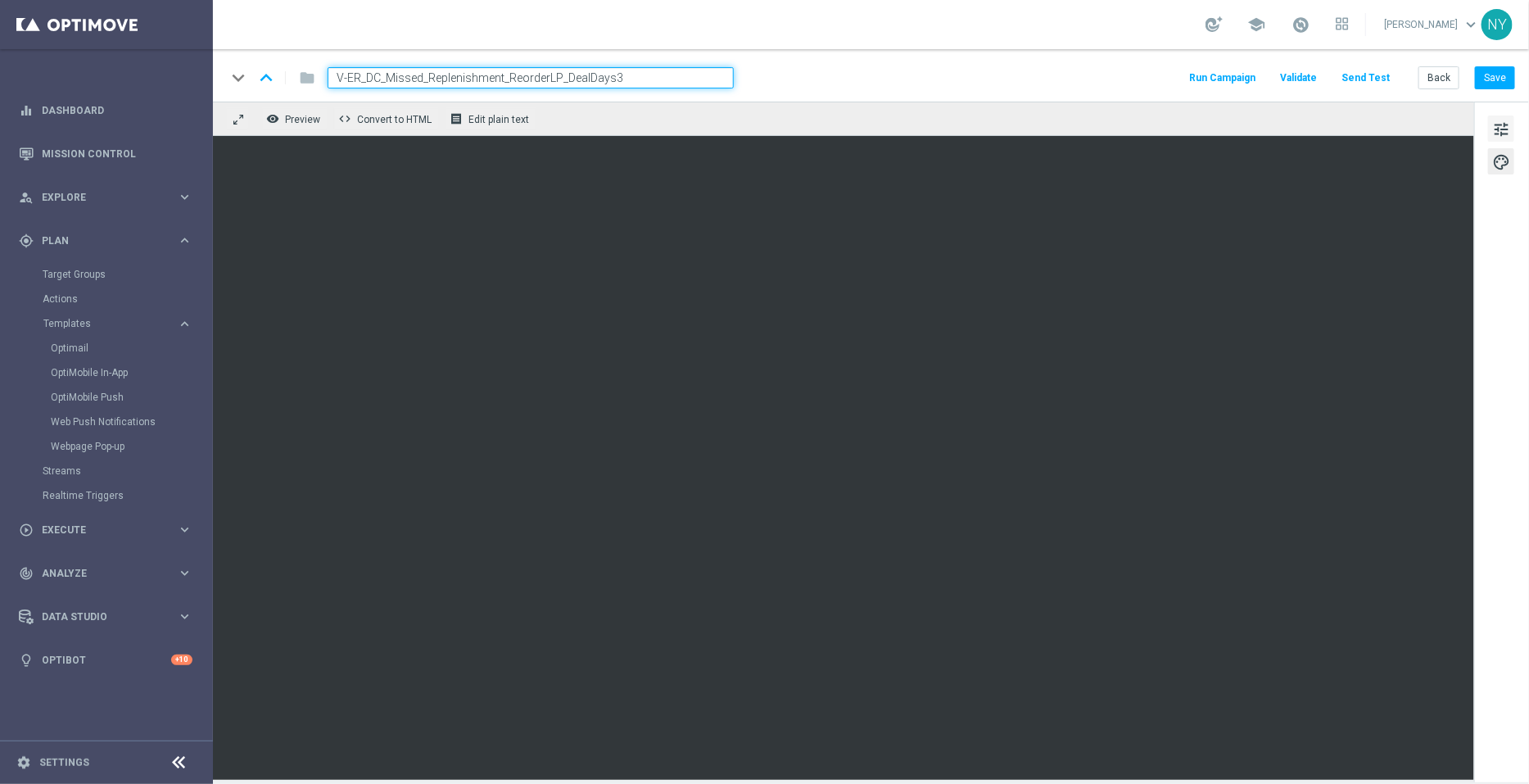
click at [1507, 126] on span "tune" at bounding box center [1501, 129] width 18 height 21
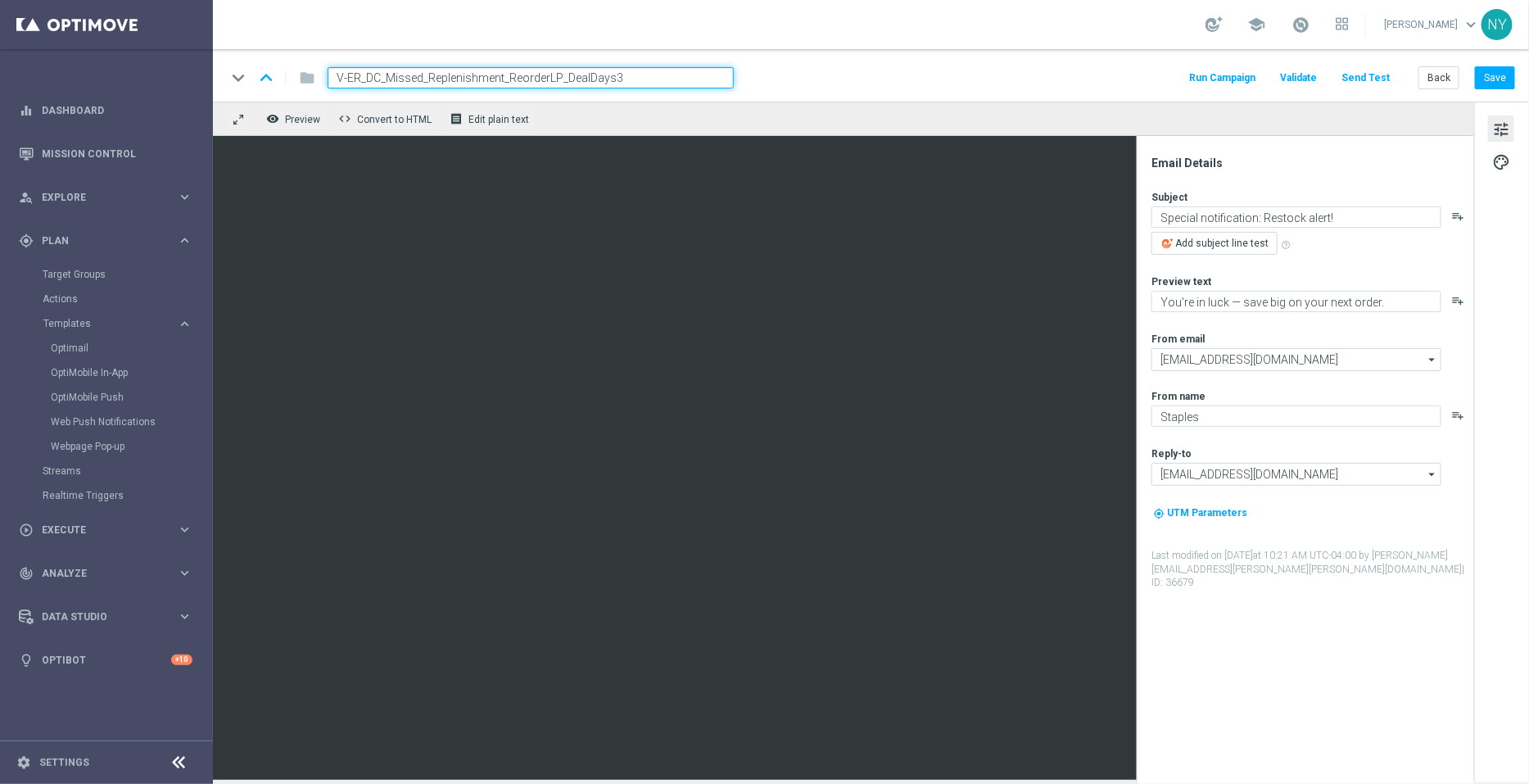
drag, startPoint x: 634, startPoint y: 77, endPoint x: 240, endPoint y: 61, distance: 394.3
click at [243, 61] on div "keyboard_arrow_down keyboard_arrow_up folder V-ER_DC_Missed_Replenishment_Reord…" at bounding box center [871, 76] width 1316 height 53
click at [1445, 76] on button "Back" at bounding box center [1439, 77] width 41 height 23
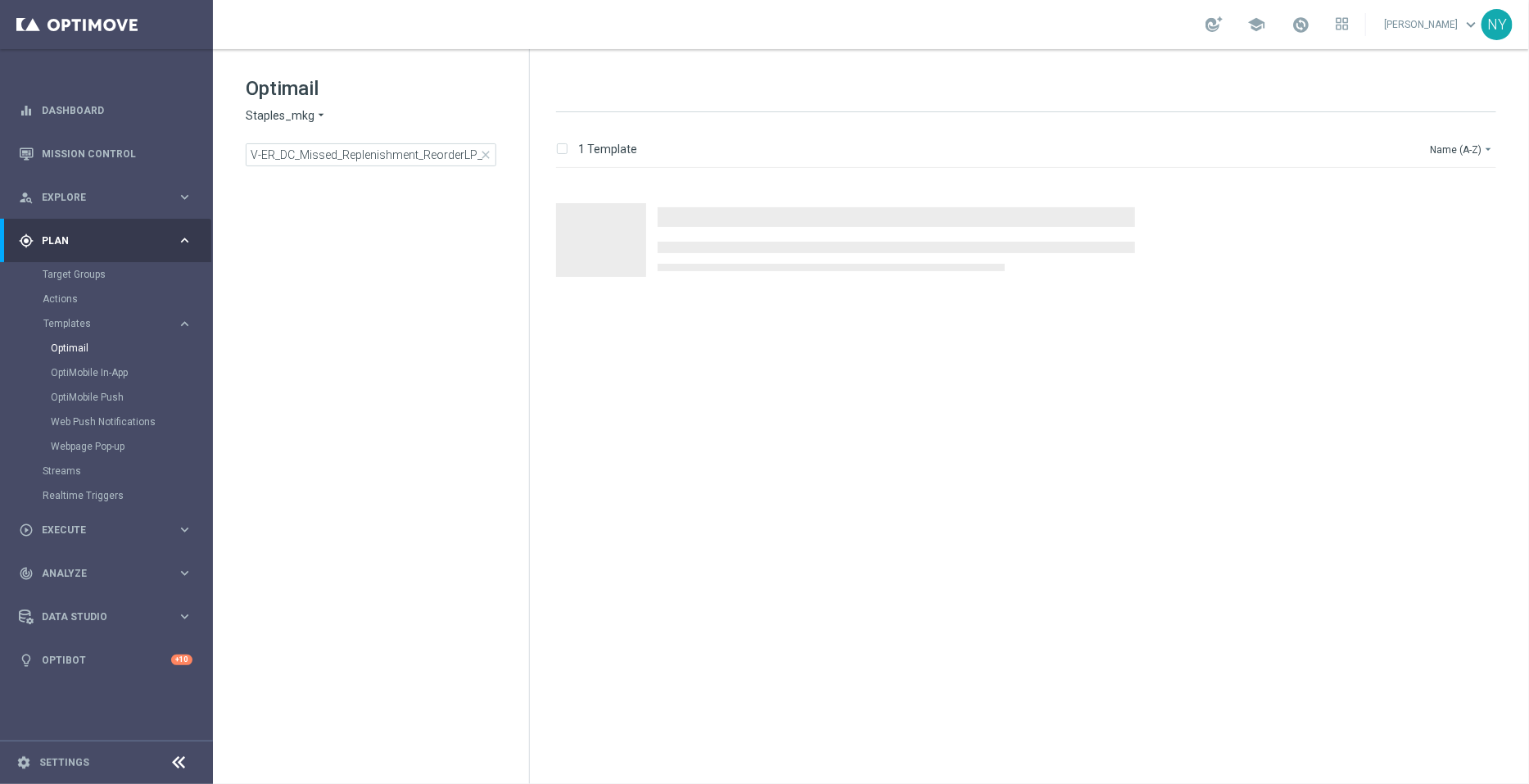
click at [484, 154] on span "close" at bounding box center [485, 154] width 13 height 13
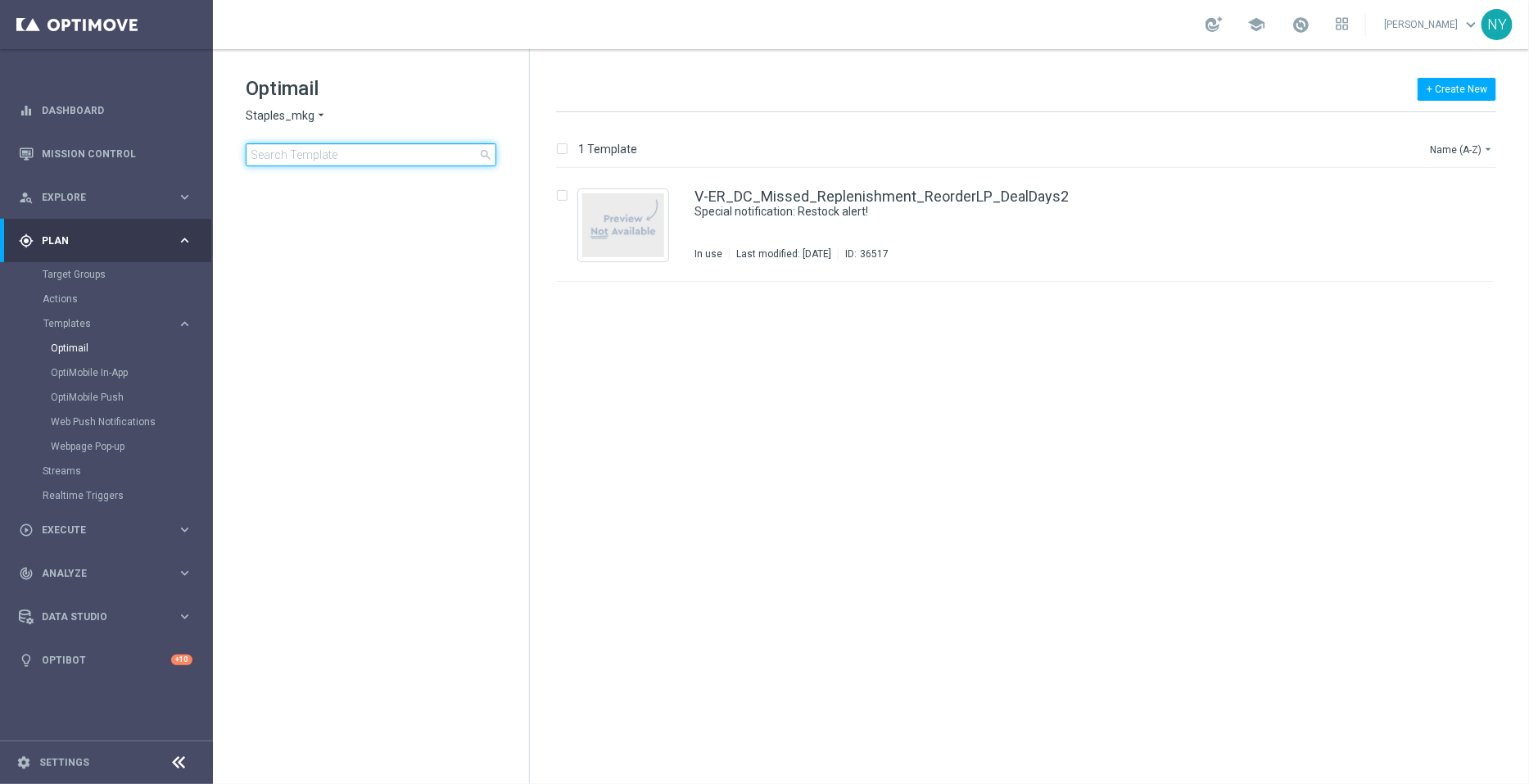
click at [393, 155] on input at bounding box center [371, 154] width 250 height 23
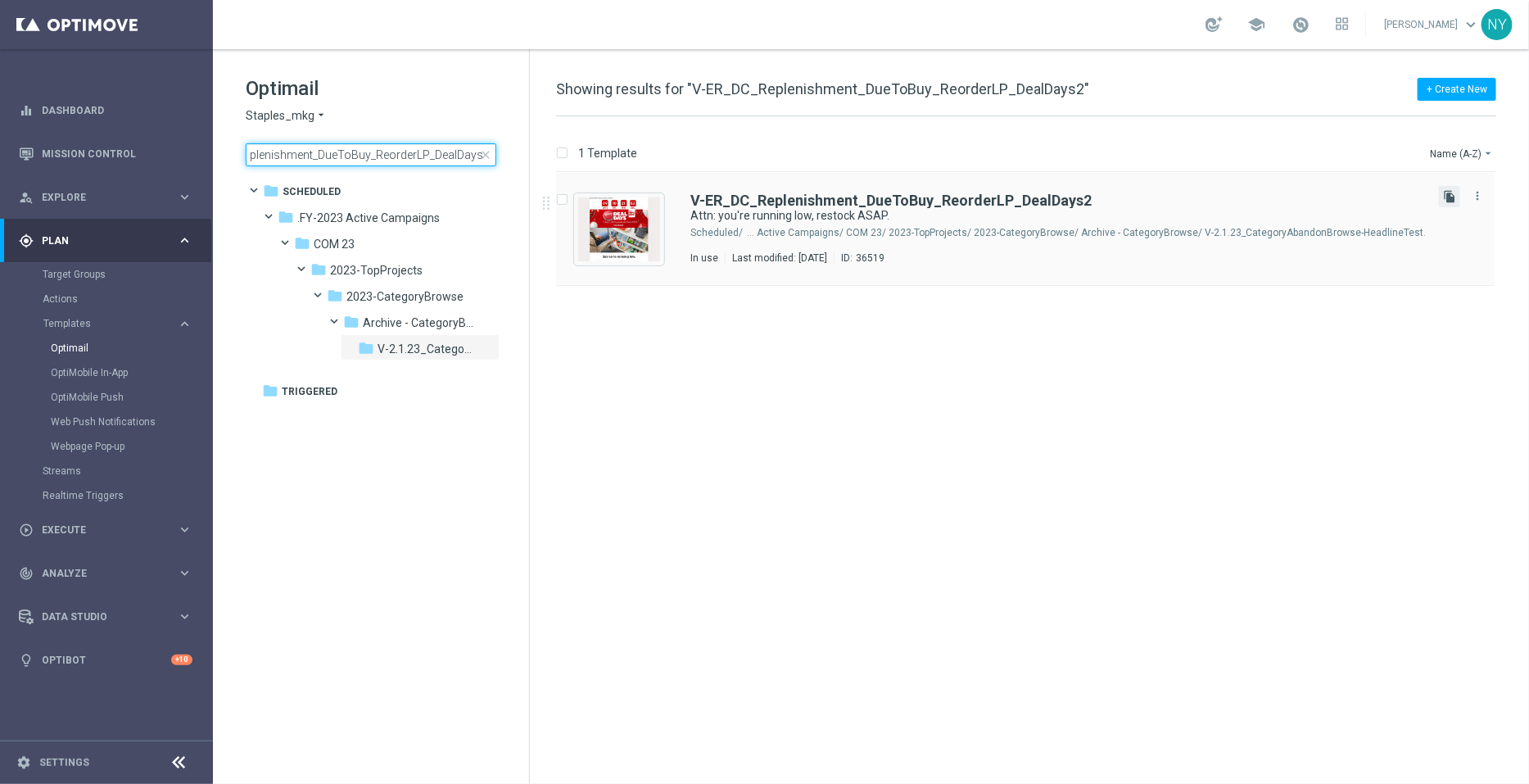
type input "V-ER_DC_Replenishment_DueToBuy_ReorderLP_DealDays2"
click at [1453, 193] on icon "file_copy" at bounding box center [1449, 196] width 13 height 13
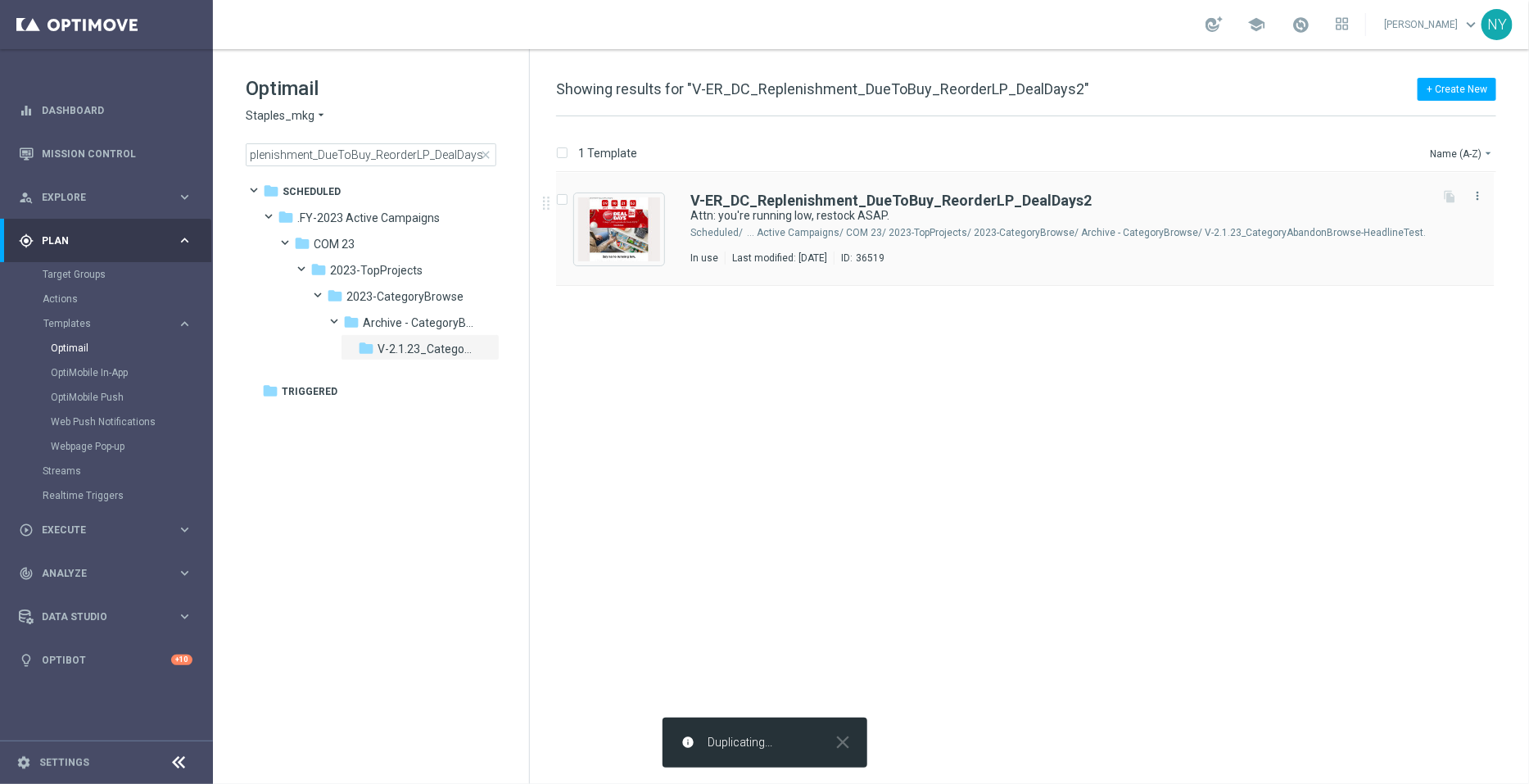
scroll to position [0, 0]
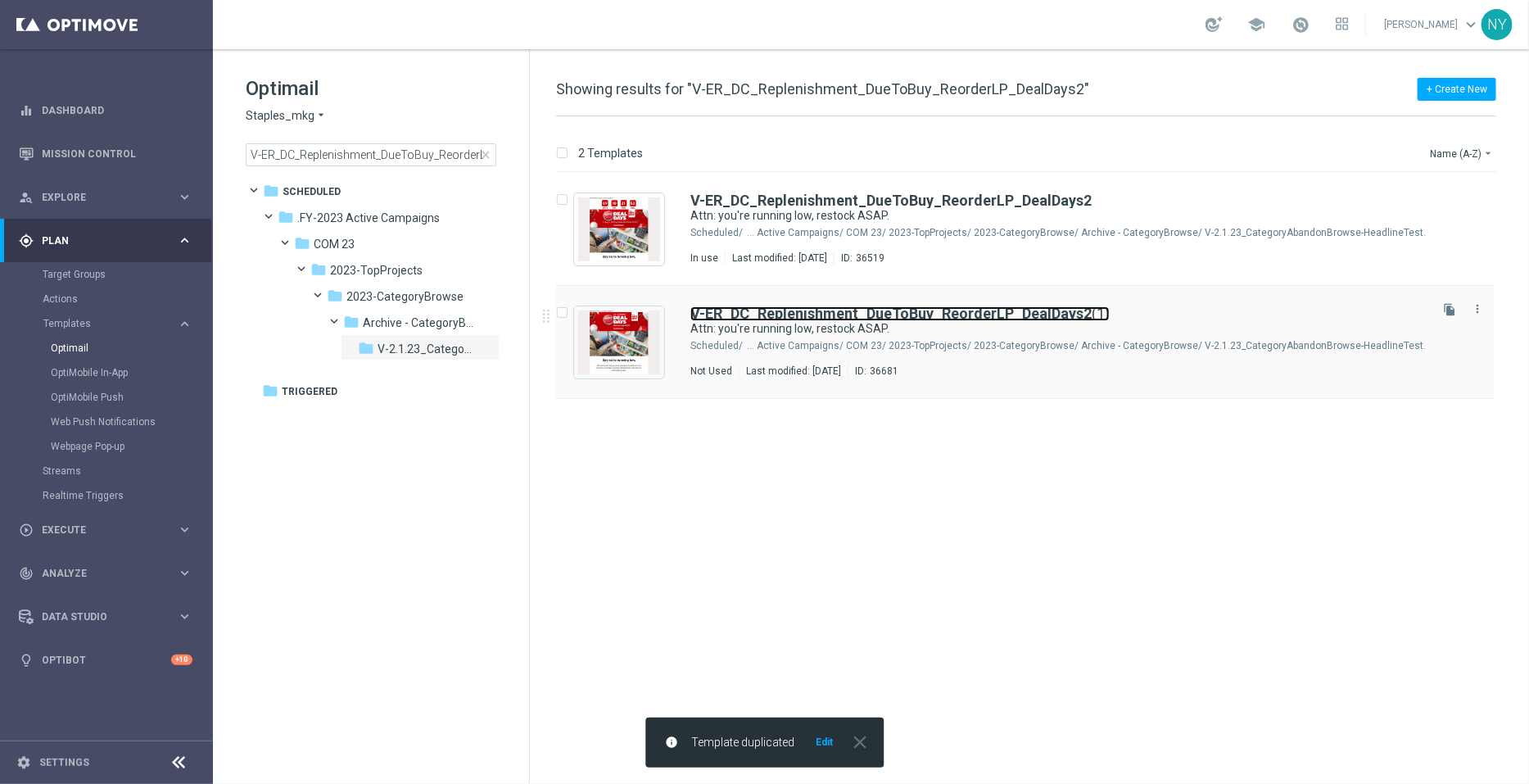
click at [898, 310] on b "V-ER_DC_Replenishment_DueToBuy_ReorderLP_DealDays2" at bounding box center [890, 313] width 401 height 17
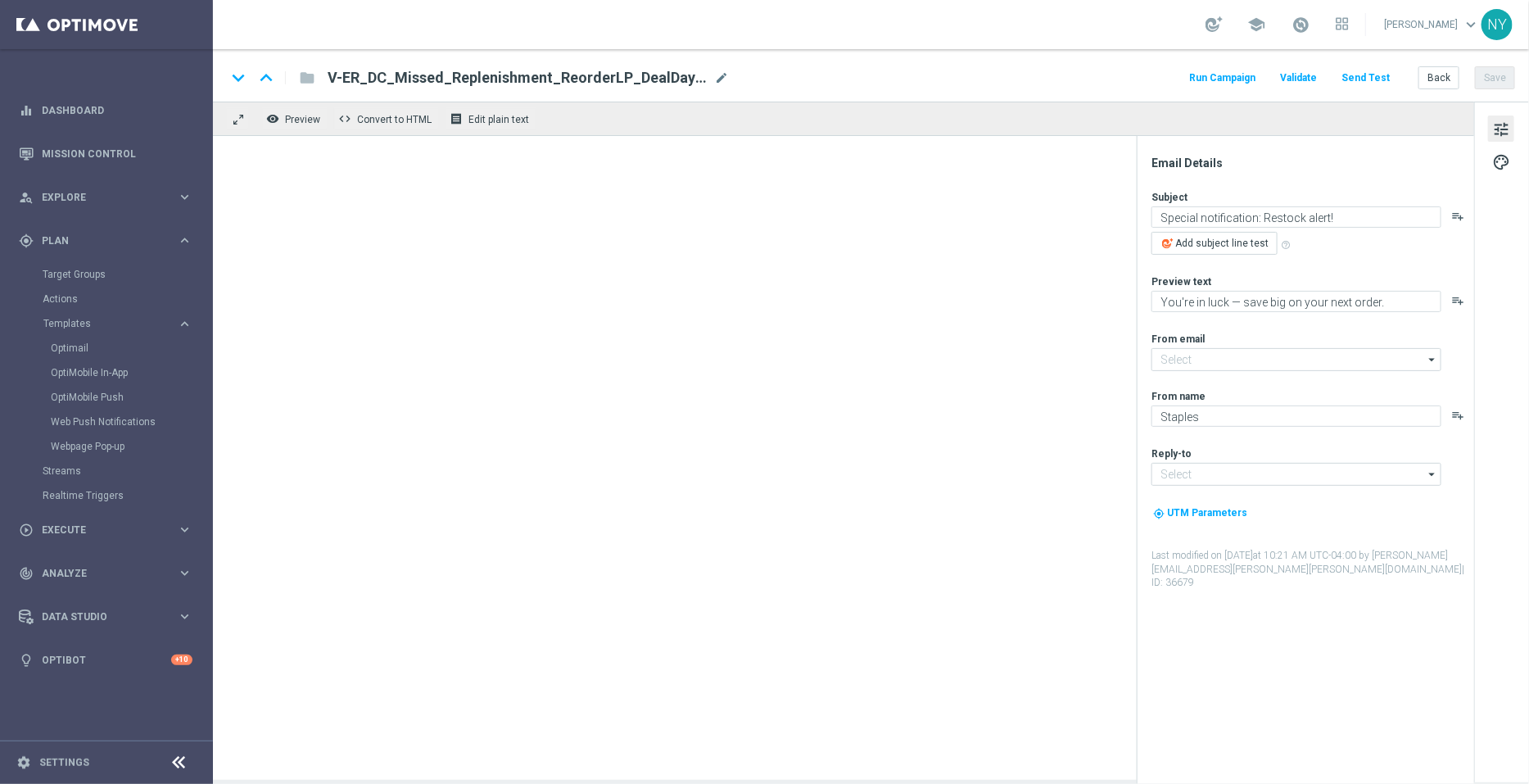
type input "[EMAIL_ADDRESS][DOMAIN_NAME]"
type input "V-ER_DC_Replenishment_DueToBuy_ReorderLP_DealDays2(1)"
type textarea "Attn: you're running low, restock ASAP."
type textarea "Let's get you stocked up."
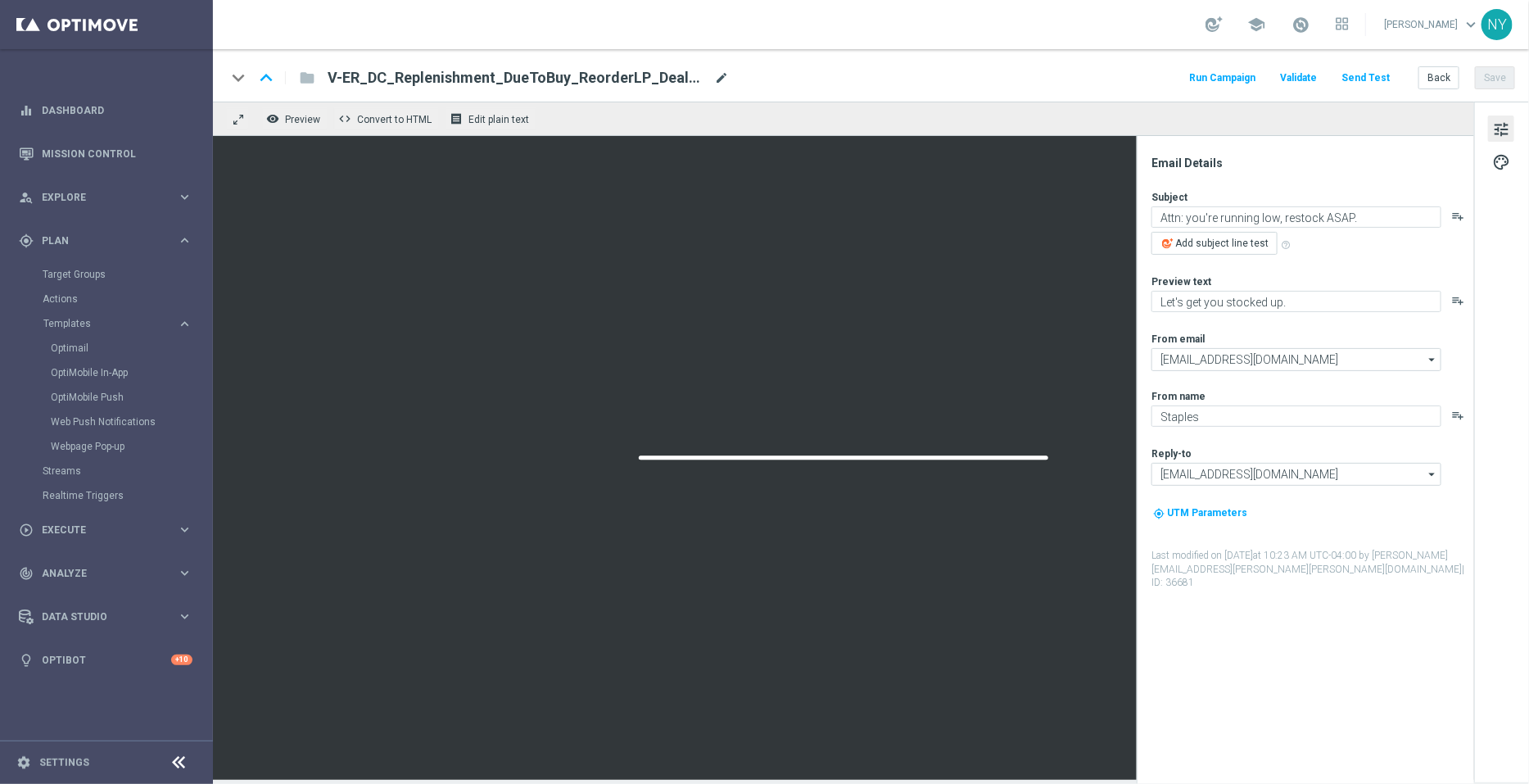
click at [719, 79] on span "mode_edit" at bounding box center [721, 77] width 14 height 14
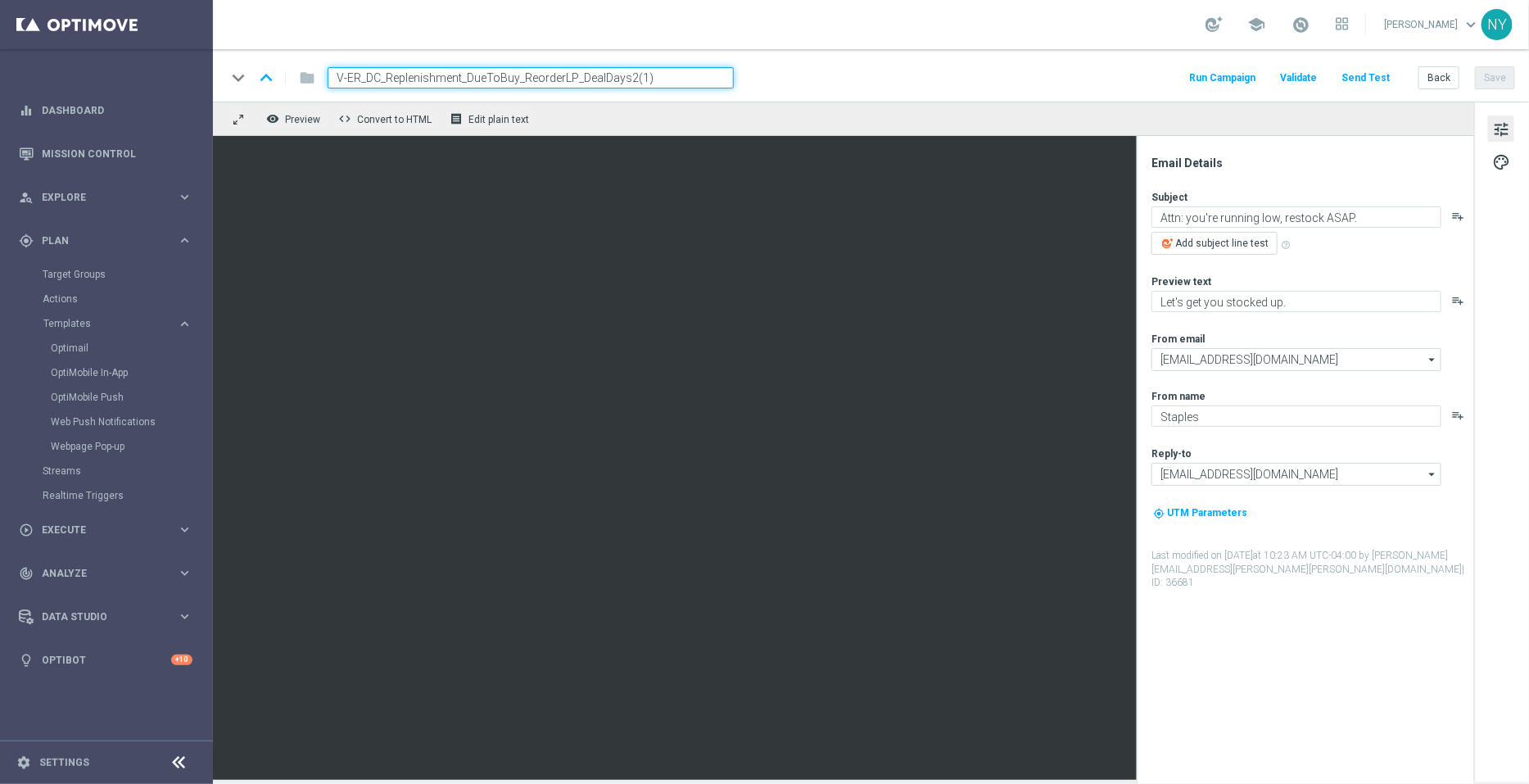
drag, startPoint x: 673, startPoint y: 76, endPoint x: 627, endPoint y: 72, distance: 46.2
click at [627, 73] on input "V-ER_DC_Replenishment_DueToBuy_ReorderLP_DealDays2(1)" at bounding box center [530, 77] width 406 height 21
type input "V-ER_DC_Replenishment_DueToBuy_ReorderLP_DealDays3"
click at [1496, 76] on button "Save" at bounding box center [1495, 77] width 40 height 23
click at [657, 69] on input "V-ER_DC_Replenishment_DueToBuy_ReorderLP_DealDays3" at bounding box center [530, 77] width 406 height 21
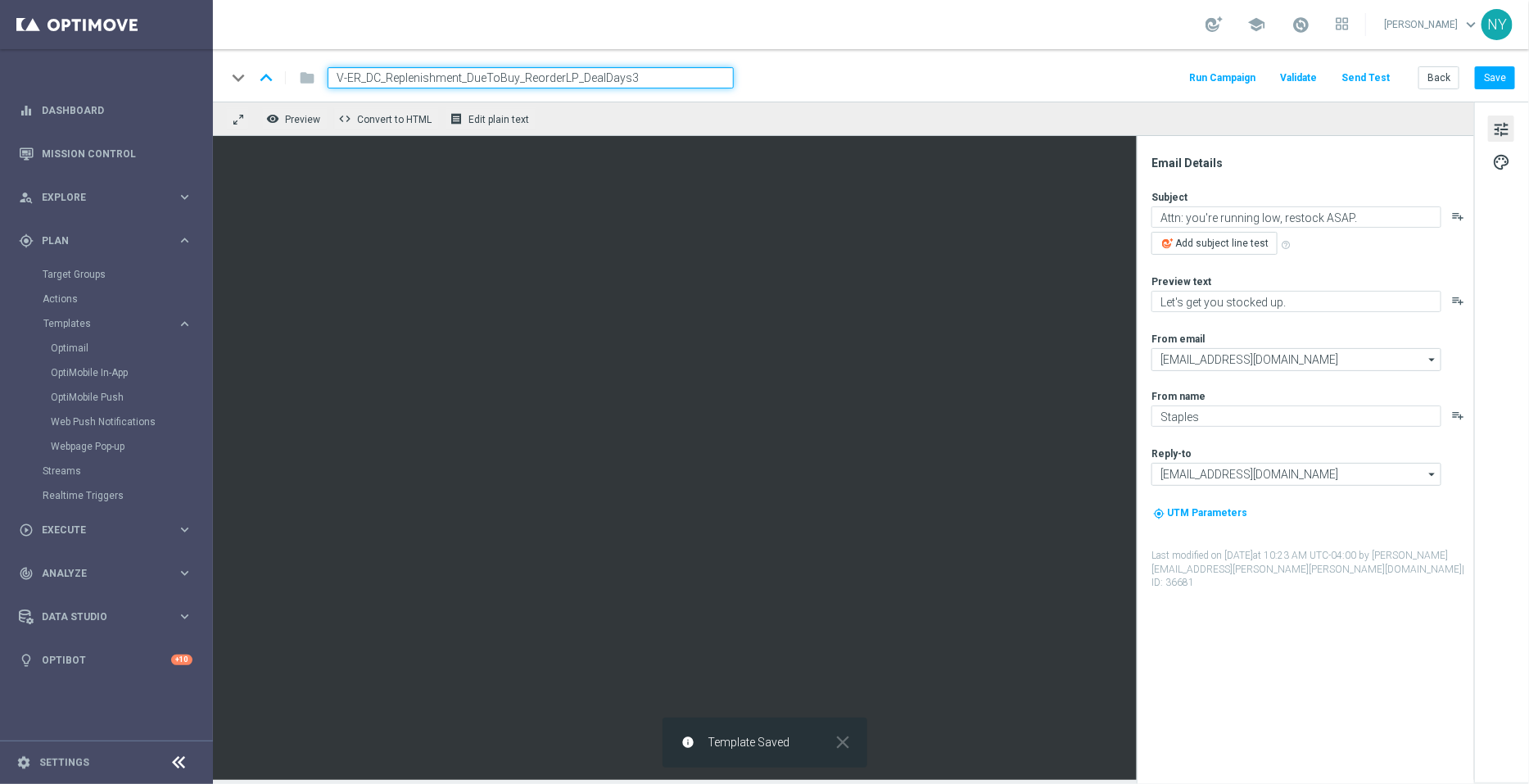
drag, startPoint x: 651, startPoint y: 75, endPoint x: 204, endPoint y: 73, distance: 447.0
click at [206, 72] on main "equalizer Dashboard Mission Control" at bounding box center [764, 392] width 1529 height 784
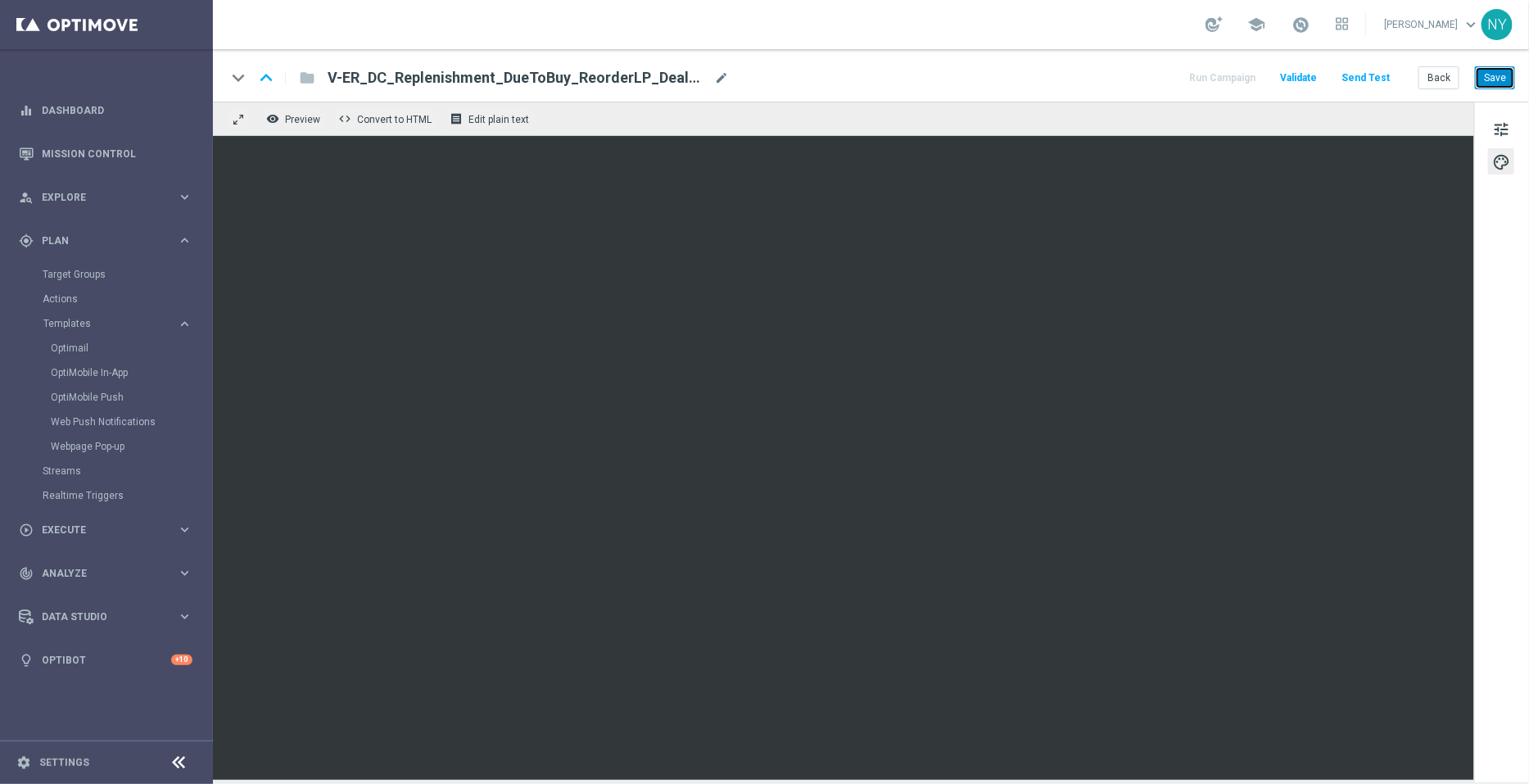
click at [1508, 72] on button "Save" at bounding box center [1495, 77] width 40 height 23
click at [1368, 72] on button "Send Test" at bounding box center [1366, 78] width 54 height 22
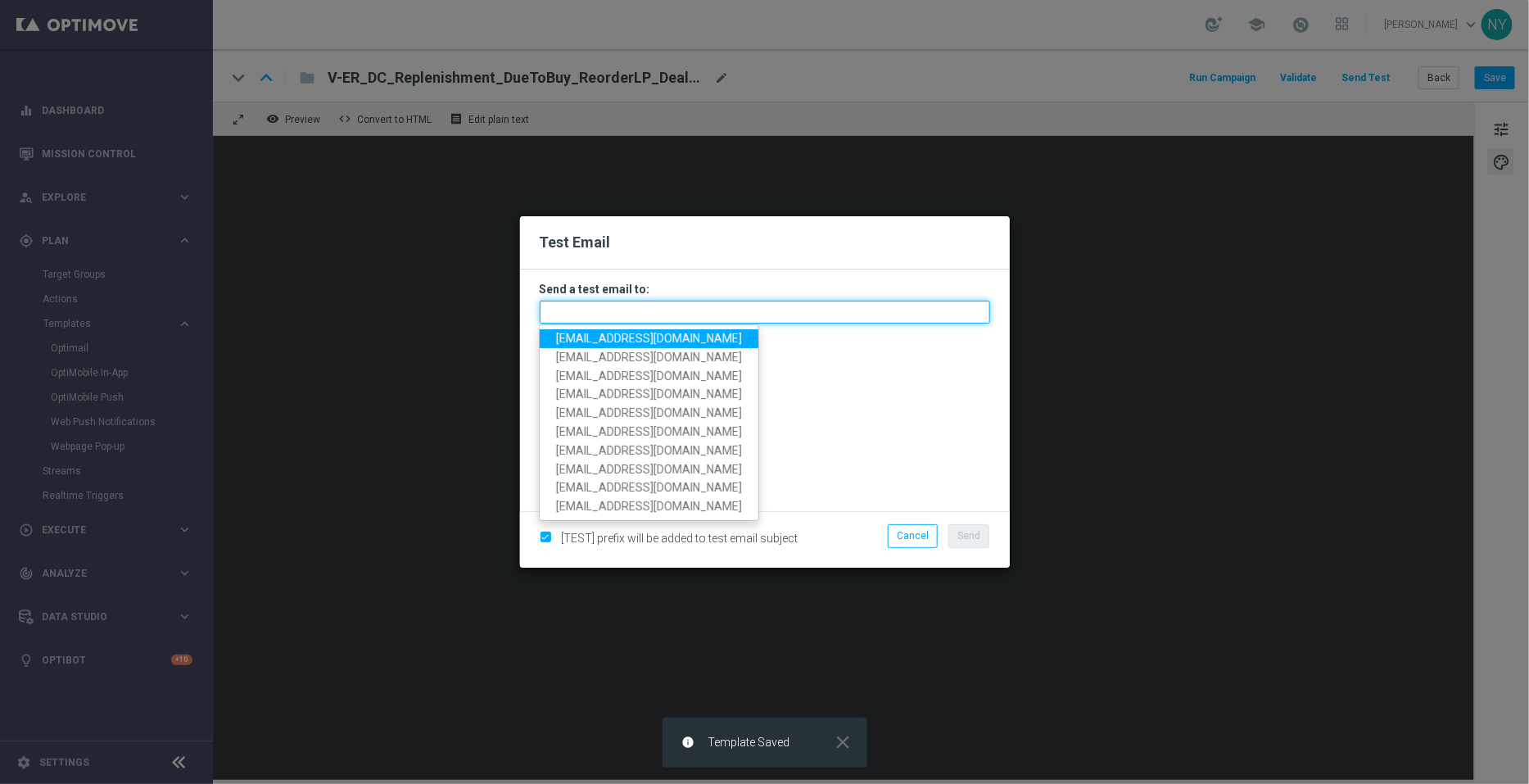
click at [570, 305] on input "text" at bounding box center [764, 312] width 450 height 23
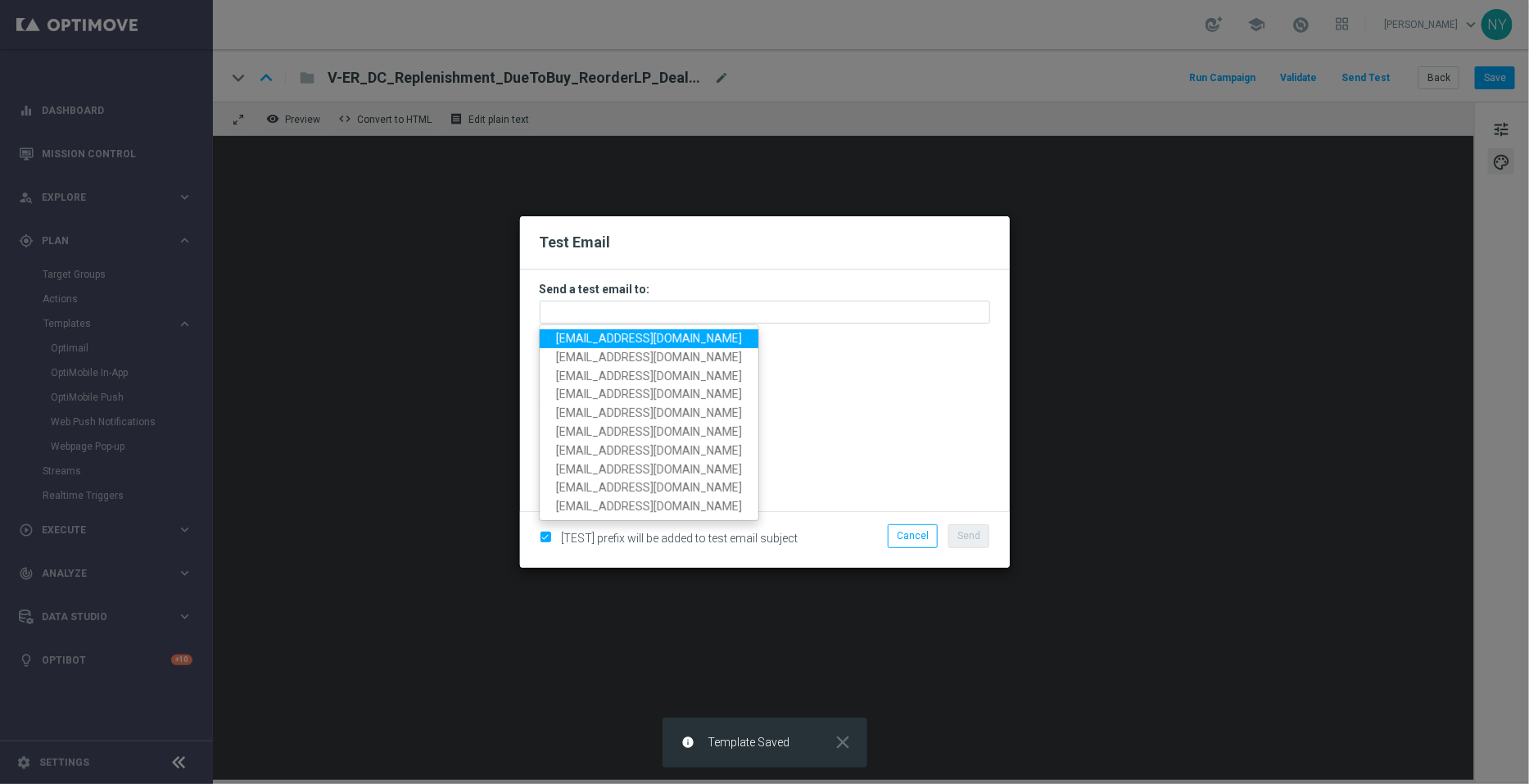
click at [627, 335] on span "[EMAIL_ADDRESS][DOMAIN_NAME]" at bounding box center [649, 338] width 186 height 13
type input "[EMAIL_ADDRESS][DOMAIN_NAME]"
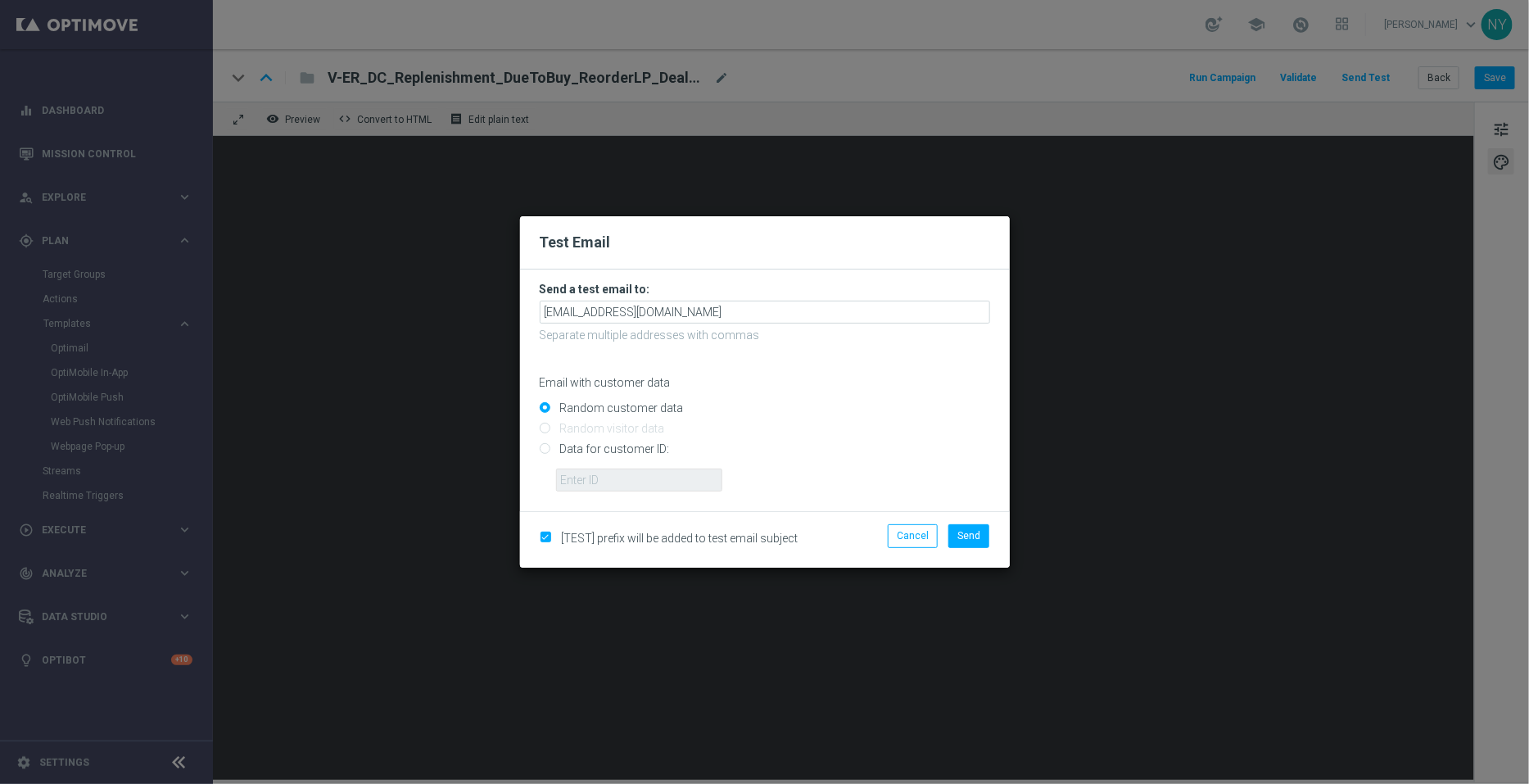
click at [541, 448] on input "Data for customer ID:" at bounding box center [764, 455] width 450 height 23
radio input "true"
click at [602, 478] on input "text" at bounding box center [639, 479] width 166 height 23
paste input "10000006208"
type input "10000006208"
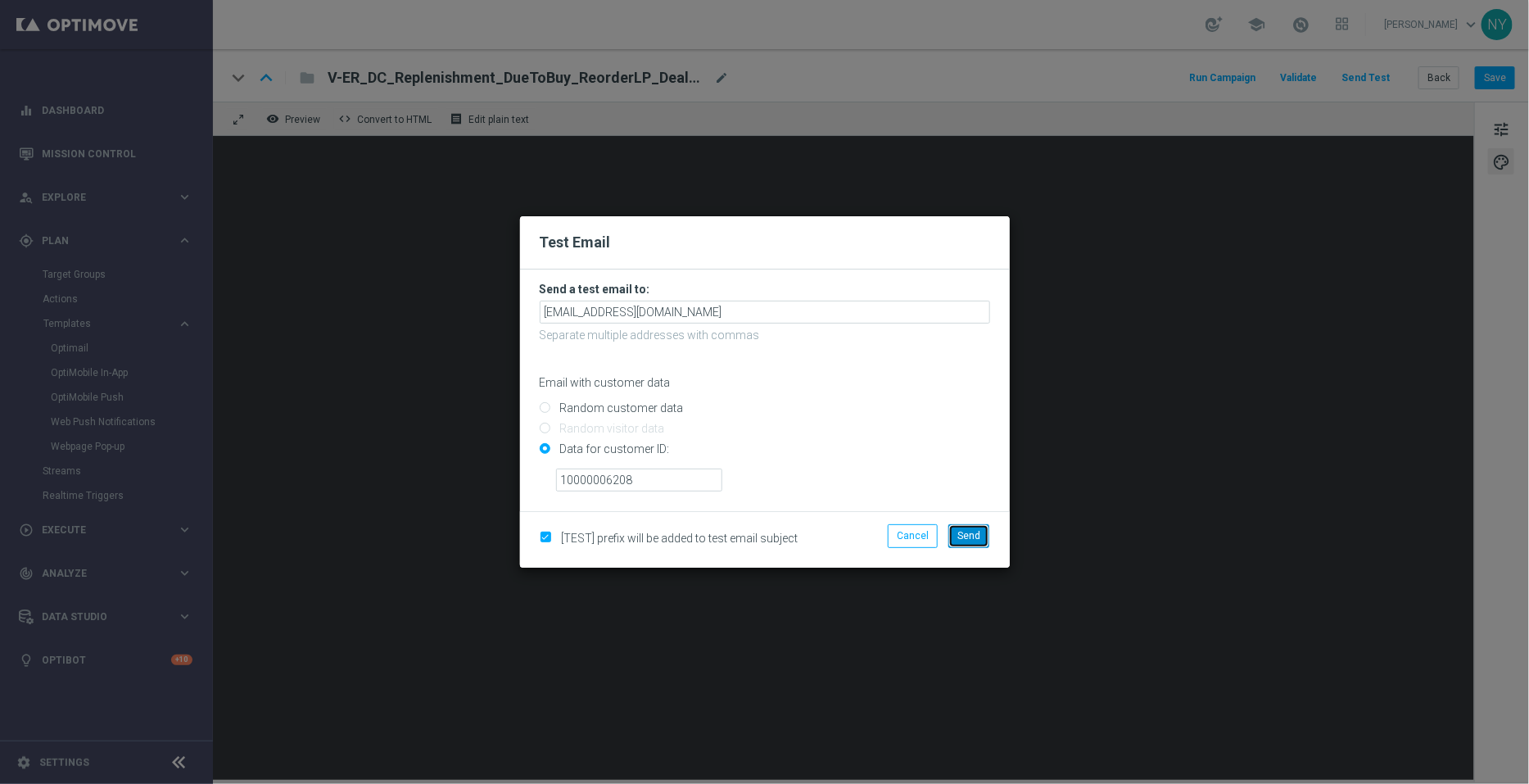
click at [965, 534] on span "Send" at bounding box center [969, 535] width 23 height 11
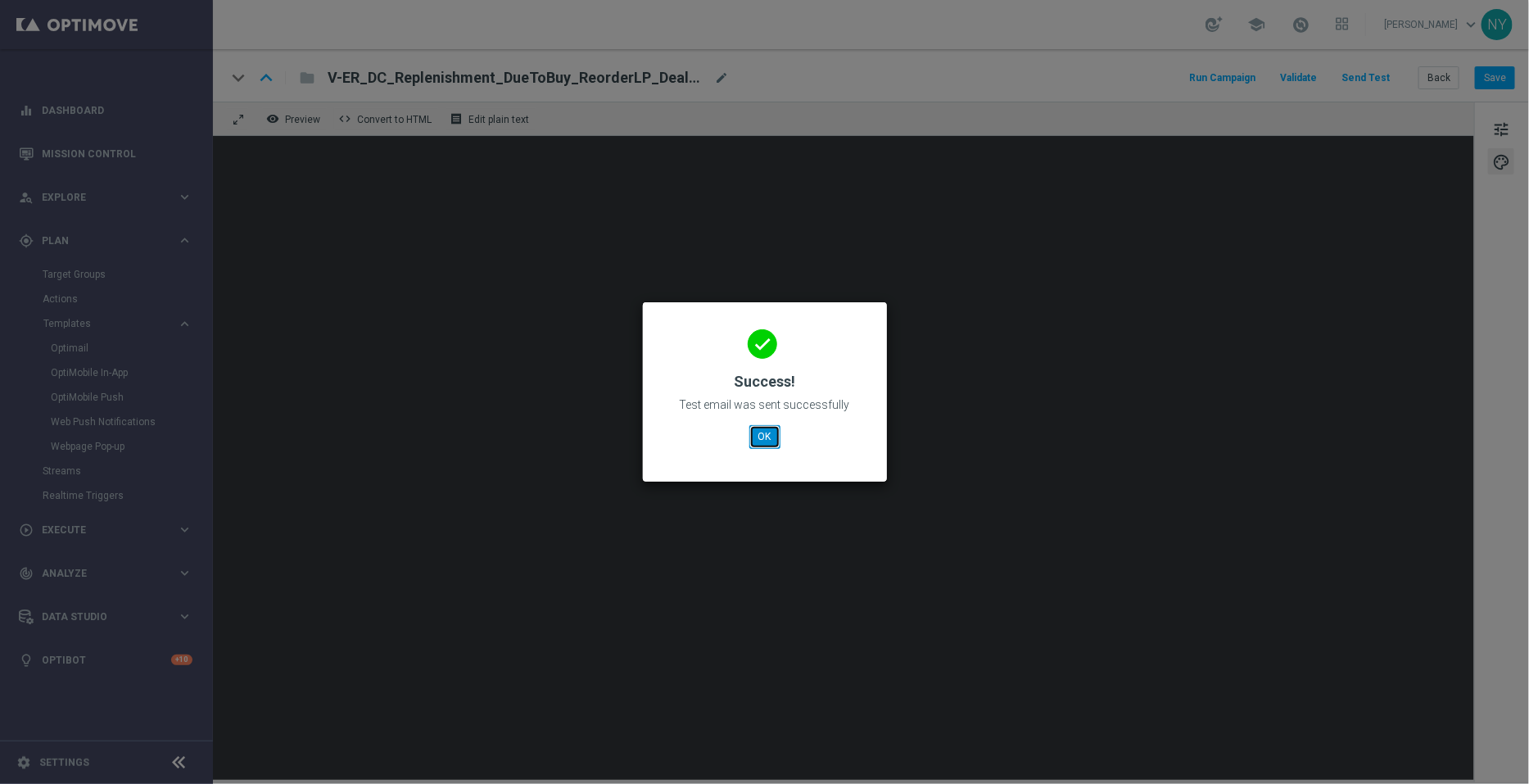
click at [765, 427] on button "OK" at bounding box center [764, 436] width 31 height 23
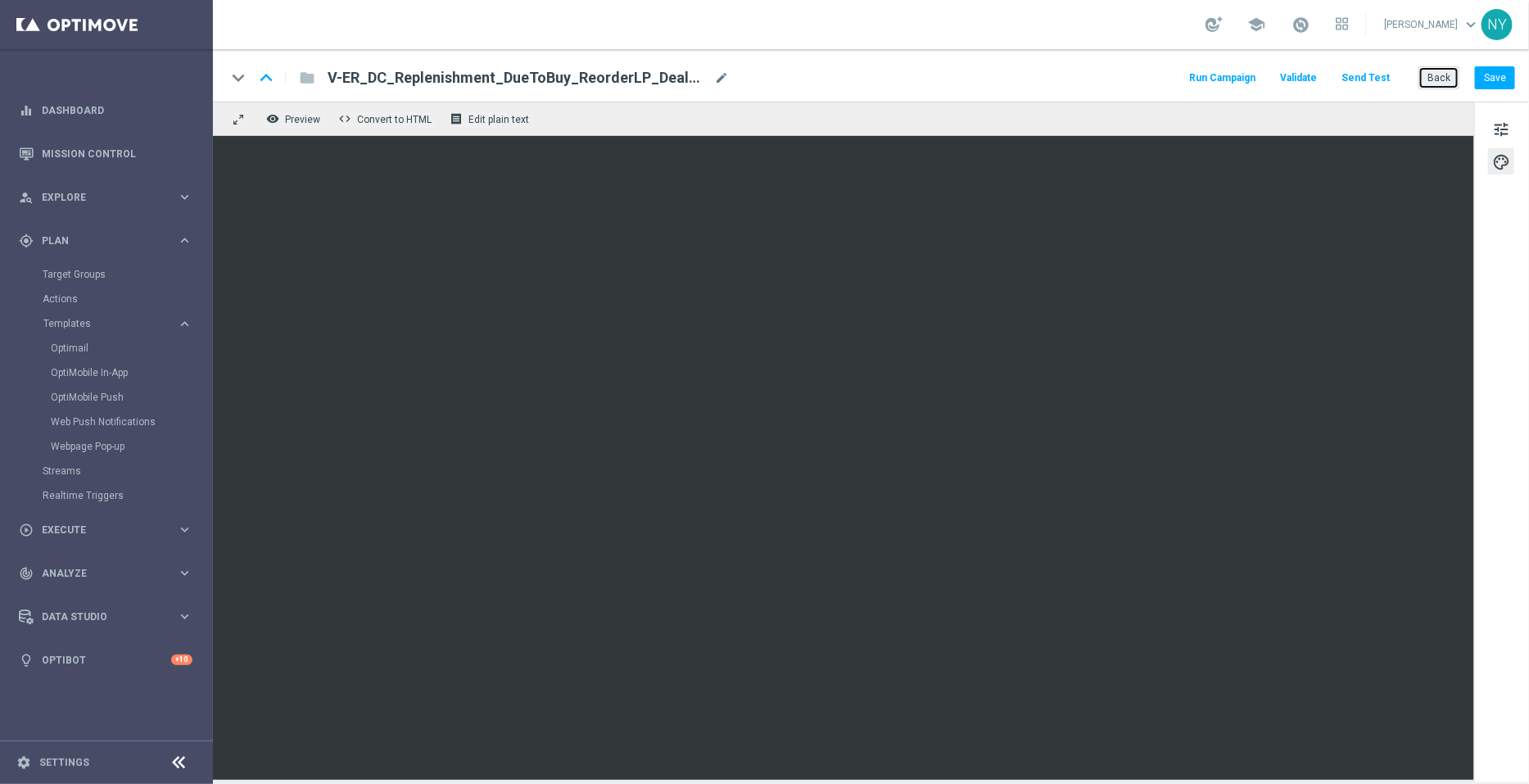
click at [1445, 75] on button "Back" at bounding box center [1439, 77] width 41 height 23
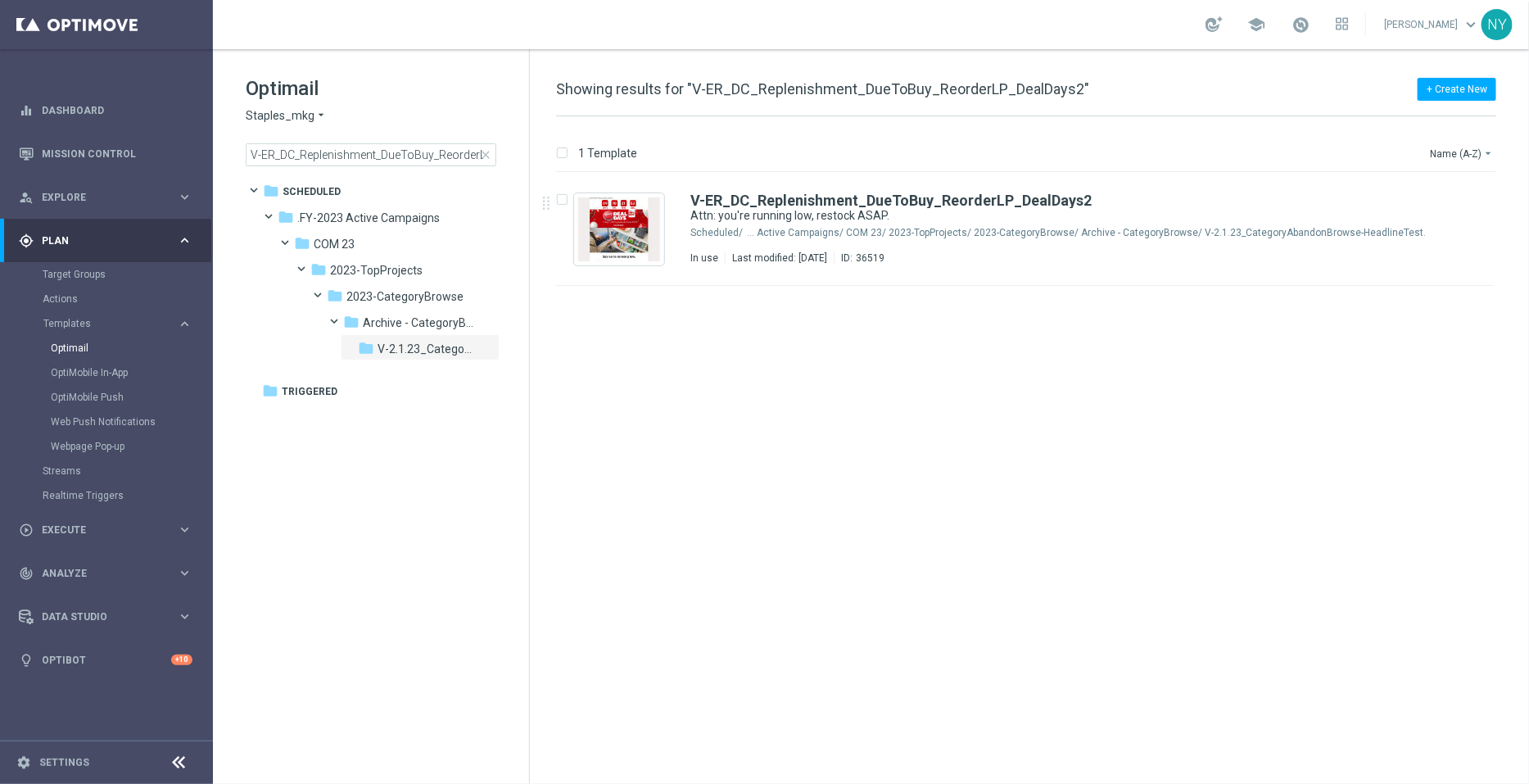
click at [486, 156] on span "close" at bounding box center [485, 154] width 13 height 13
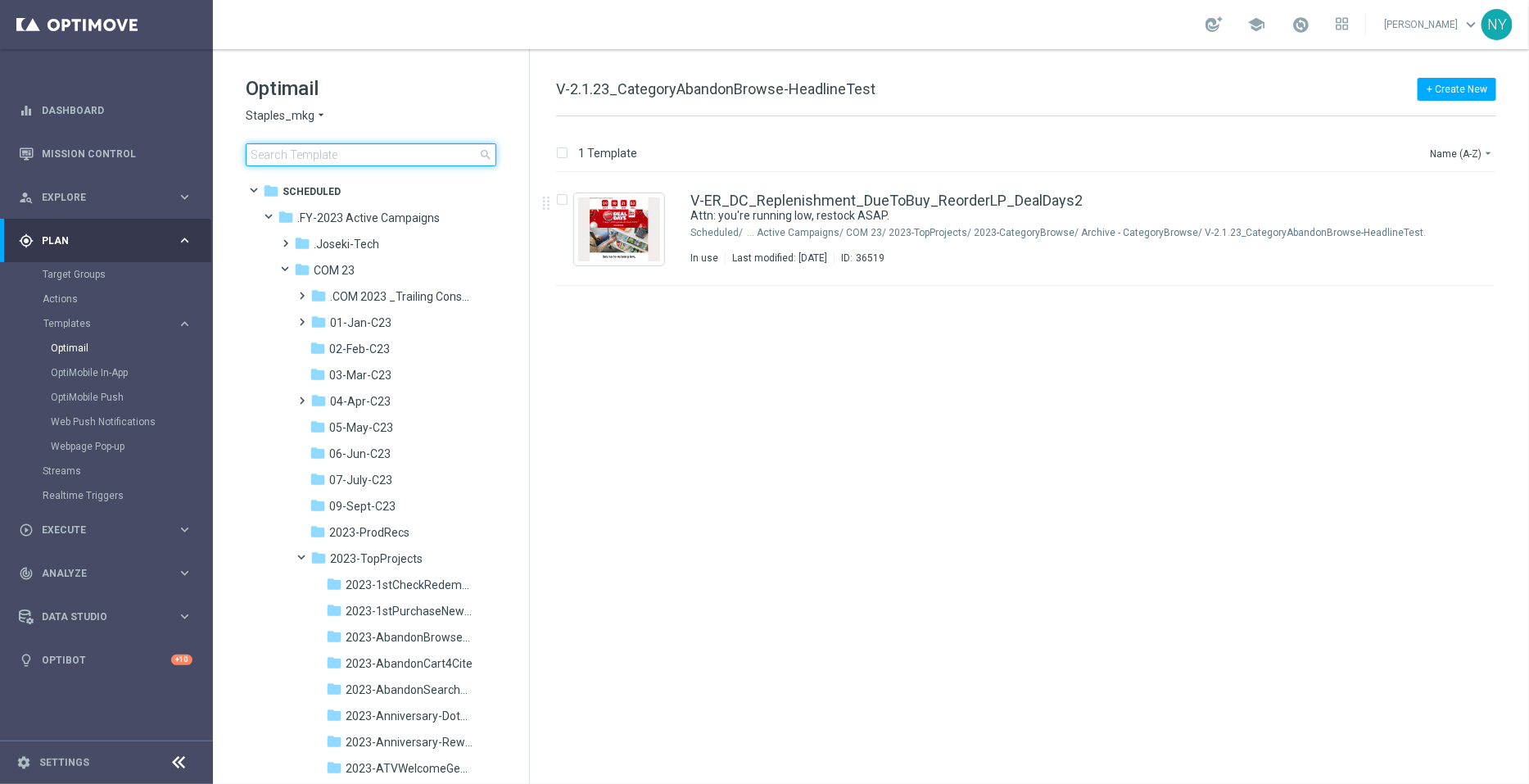
click at [365, 153] on input at bounding box center [371, 154] width 250 height 23
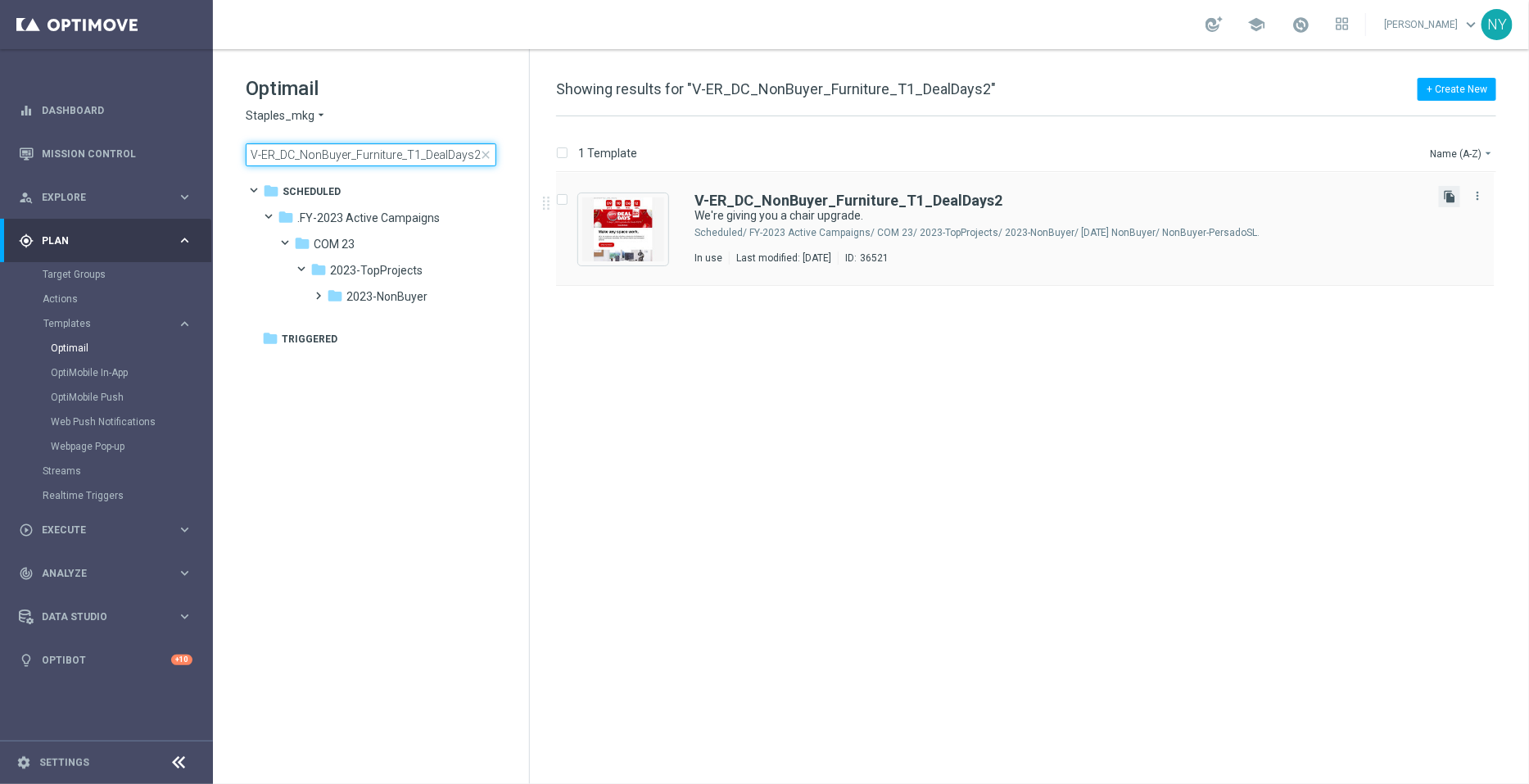
type input "V-ER_DC_NonBuyer_Furniture_T1_DealDays2"
click at [1450, 197] on icon "file_copy" at bounding box center [1449, 196] width 13 height 13
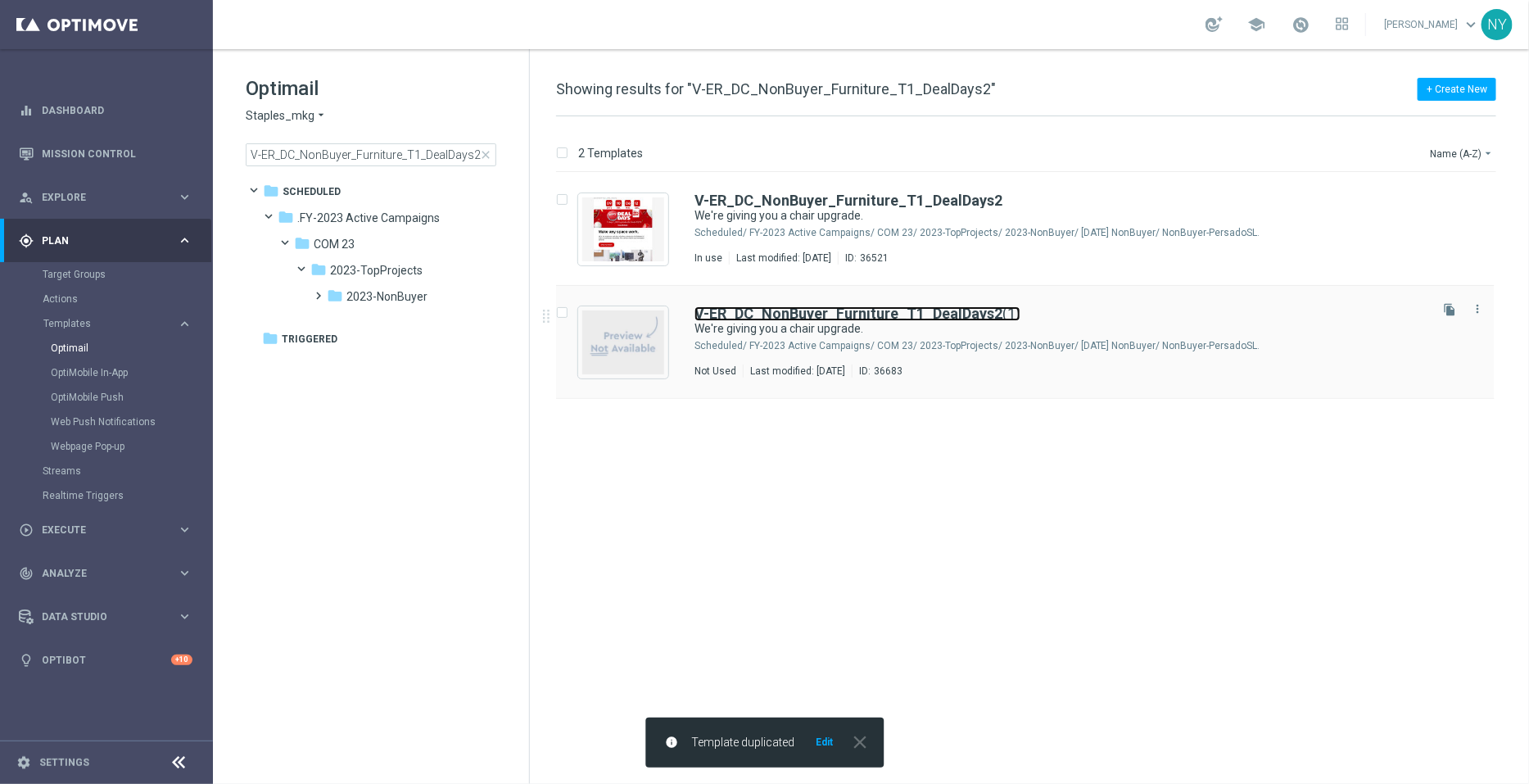
click at [953, 313] on b "V-ER_DC_NonBuyer_Furniture_T1_DealDays2" at bounding box center [849, 313] width 308 height 17
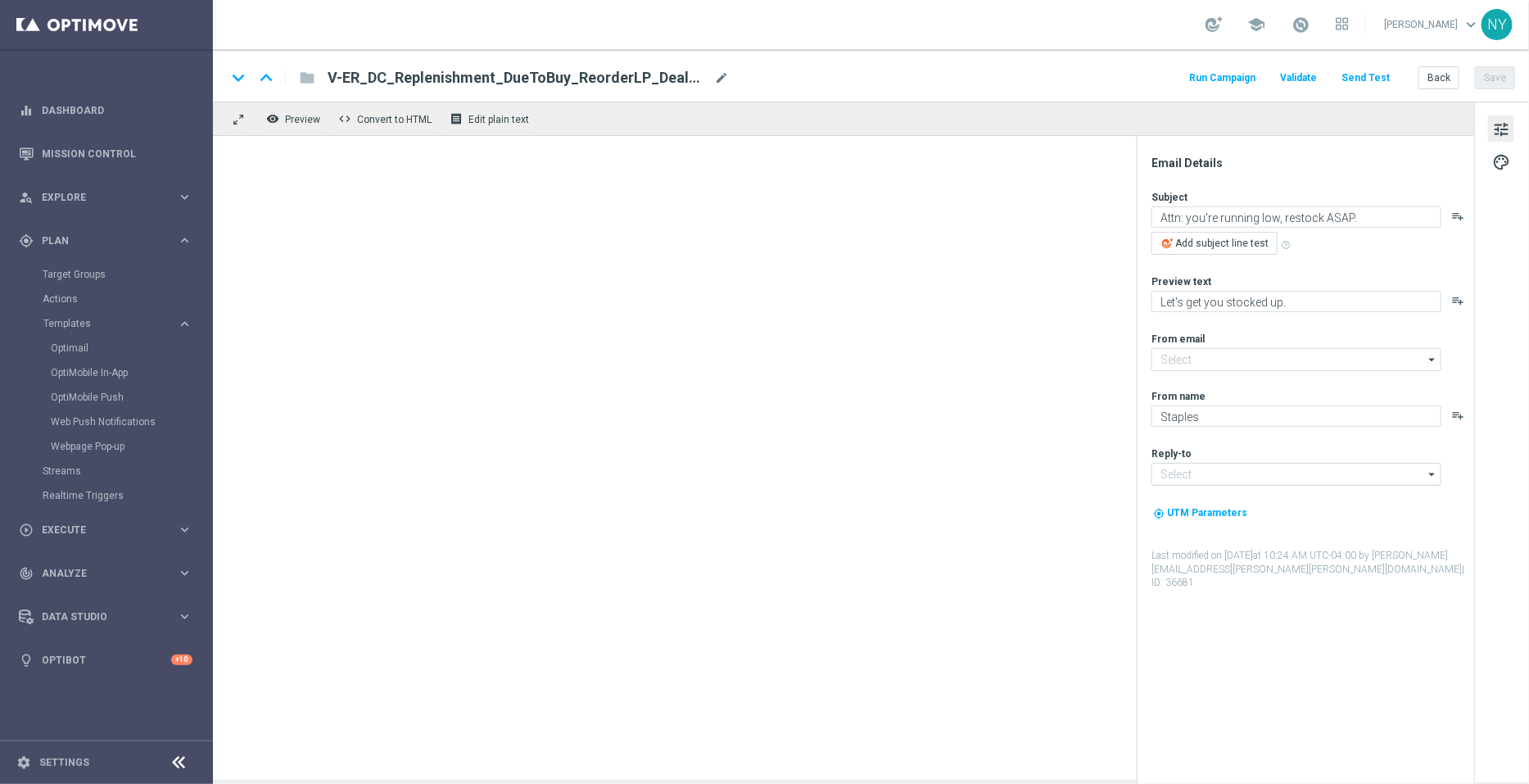
type input "staples@connected.staples.com"
type input "info@staples.com"
type input "V-ER_DC_NonBuyer_Furniture_T1_DealDays2(1)"
type textarea "We're giving you a chair upgrade."
type textarea "You've found the perfect chairs and furniture."
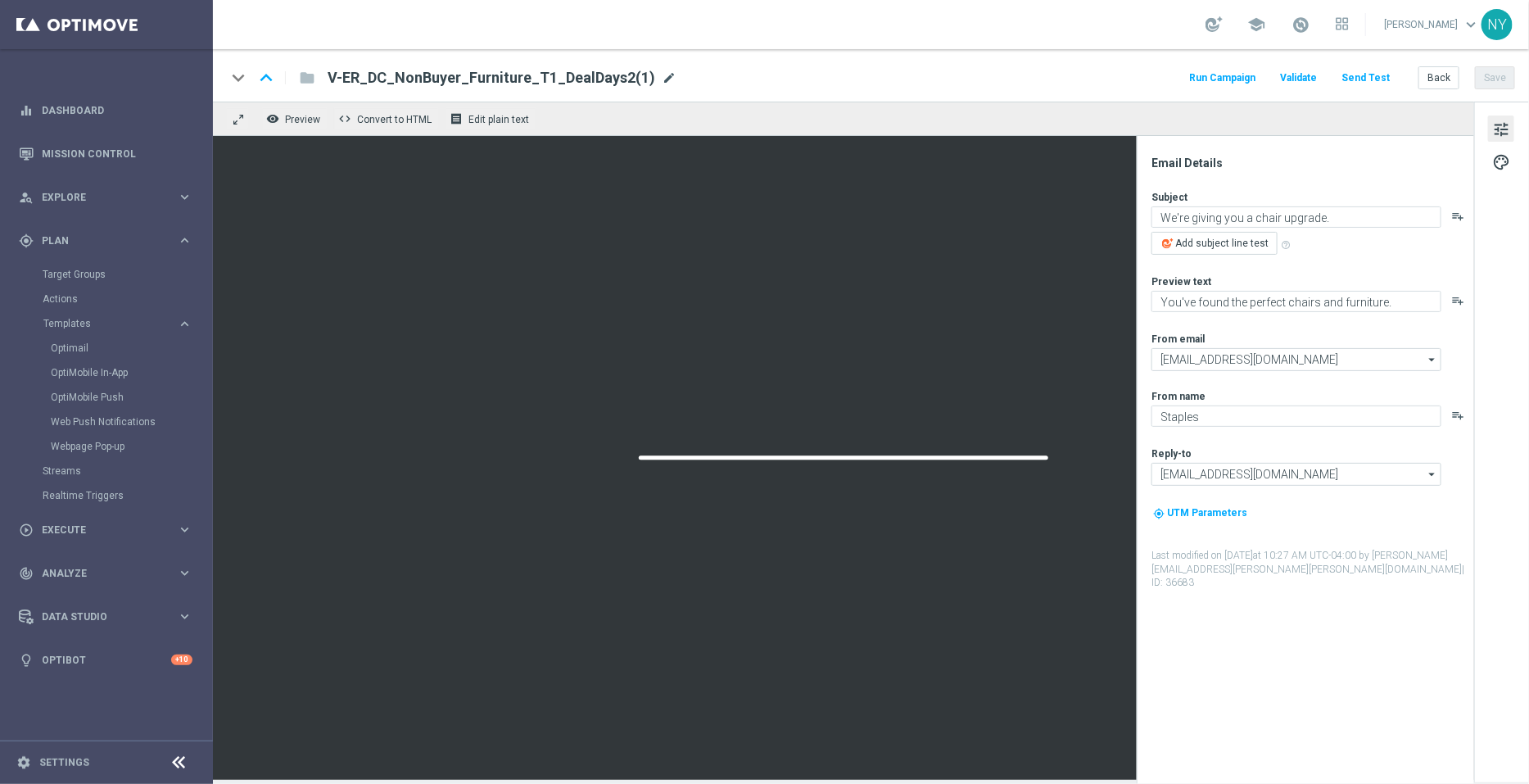
click at [661, 76] on span "mode_edit" at bounding box center [668, 77] width 14 height 14
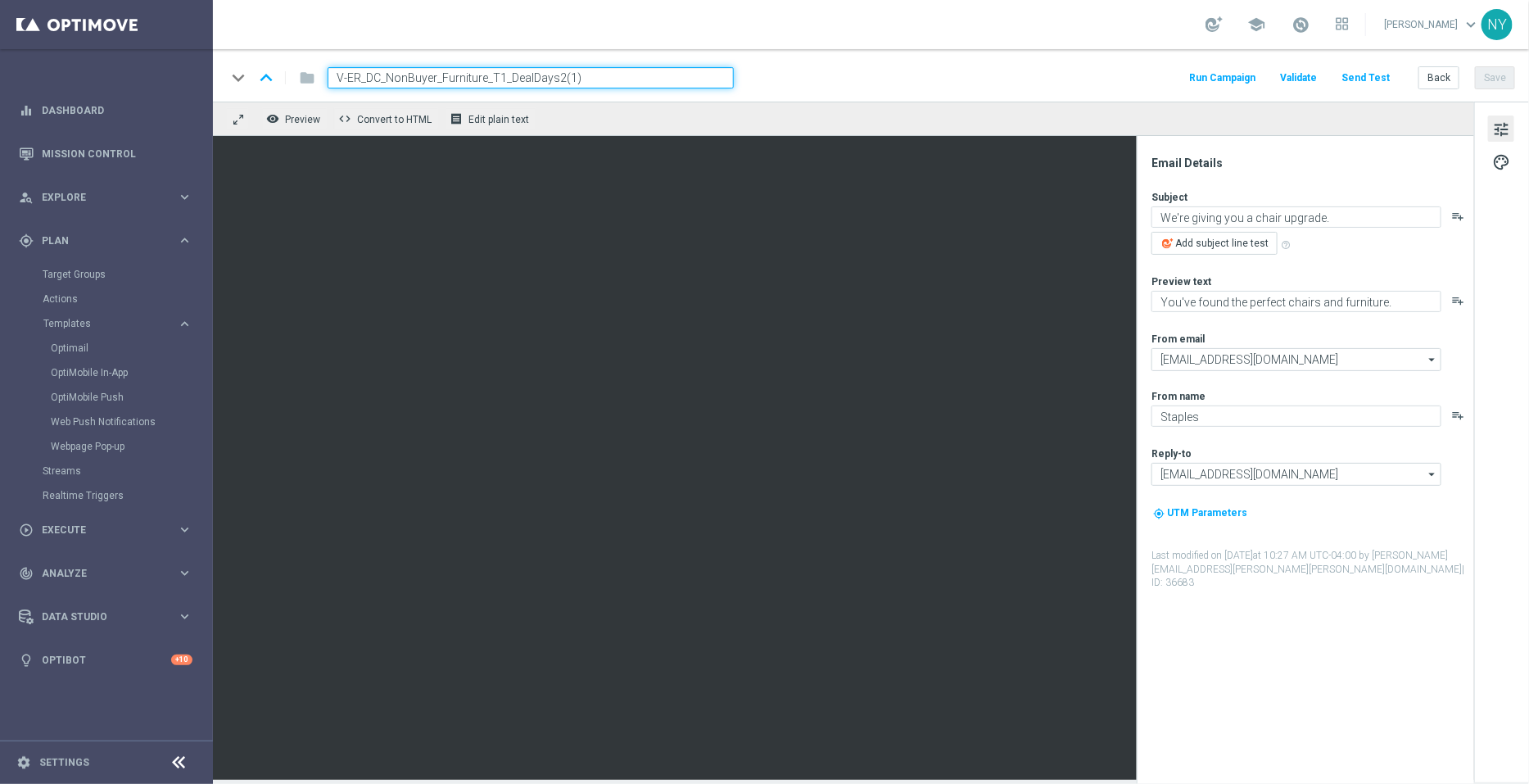
drag, startPoint x: 597, startPoint y: 77, endPoint x: 556, endPoint y: 72, distance: 41.3
click at [556, 72] on input "V-ER_DC_NonBuyer_Furniture_T1_DealDays2(1)" at bounding box center [530, 77] width 406 height 21
type input "V-ER_DC_NonBuyer_Furniture_T1_DealDays3"
click at [1503, 76] on button "Save" at bounding box center [1495, 77] width 40 height 23
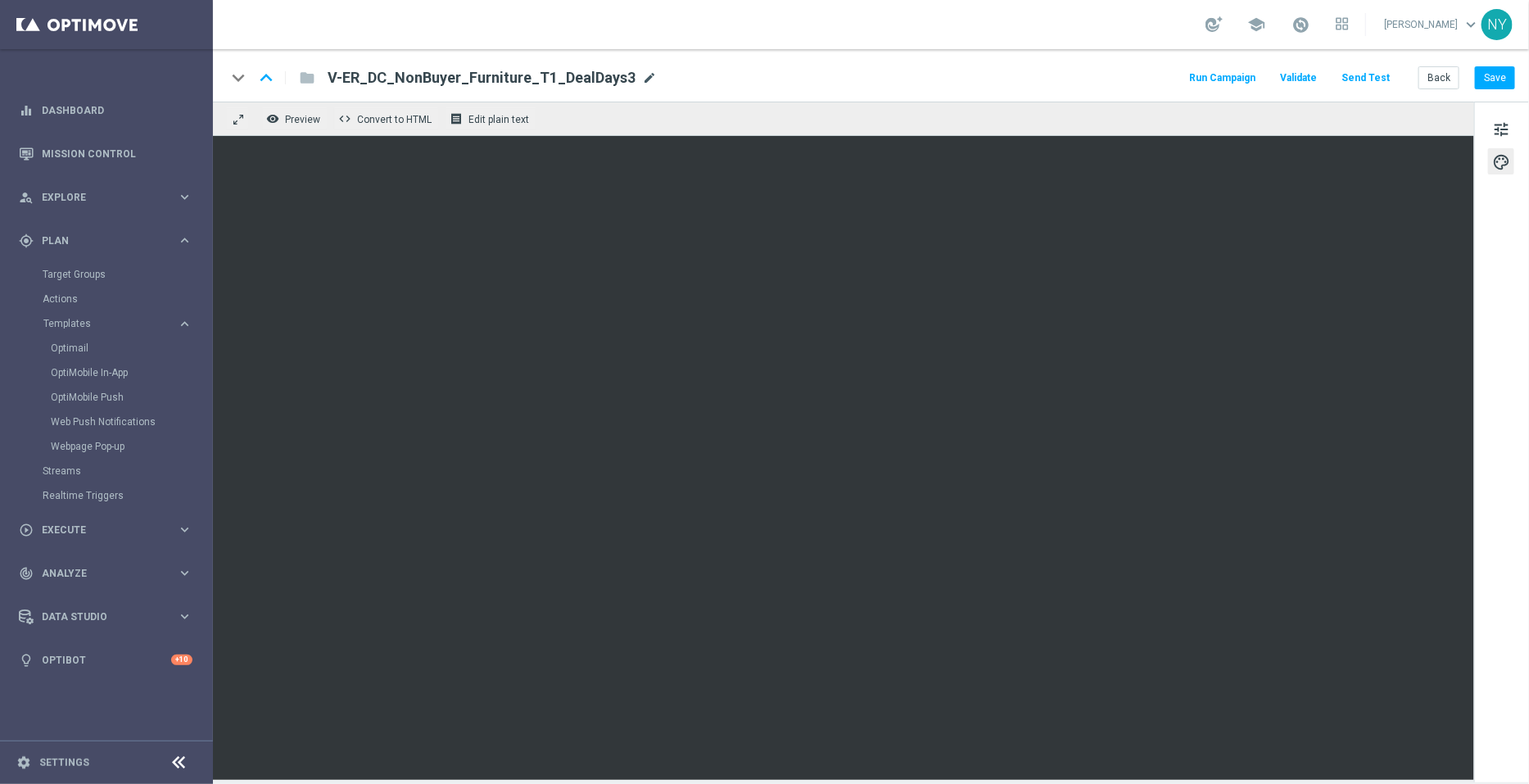
click at [642, 74] on span "mode_edit" at bounding box center [649, 77] width 14 height 14
click at [589, 74] on input "V-ER_DC_NonBuyer_Furniture_T1_DealDays3" at bounding box center [530, 77] width 406 height 21
drag, startPoint x: 565, startPoint y: 72, endPoint x: 319, endPoint y: 76, distance: 246.0
click at [319, 76] on div "V-ER_DC_NonBuyer_Furniture_T1_DealDays3" at bounding box center [524, 77] width 420 height 21
click at [1499, 76] on button "Save" at bounding box center [1495, 77] width 40 height 23
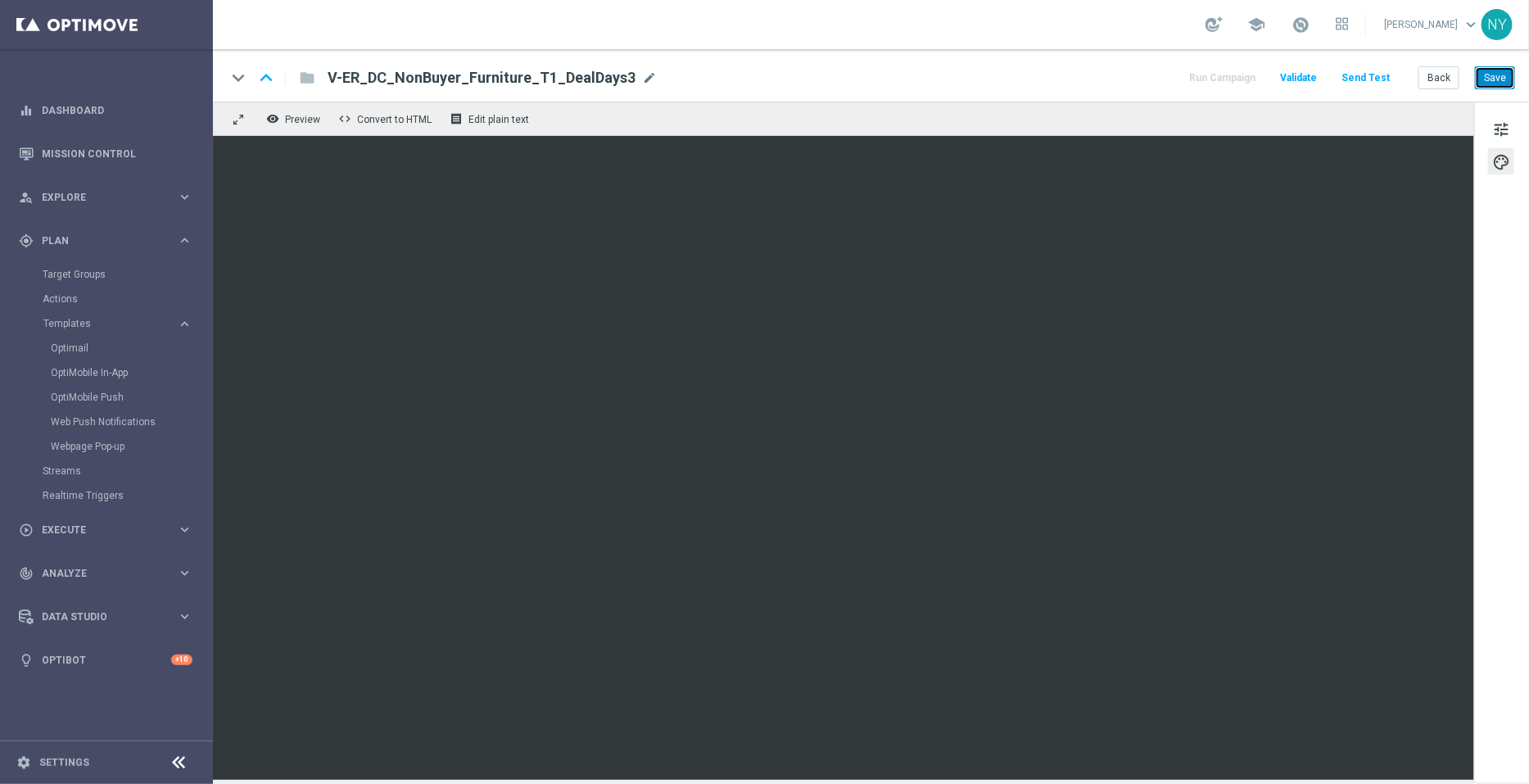
click at [1506, 72] on button "Save" at bounding box center [1495, 77] width 40 height 23
click at [1374, 72] on button "Send Test" at bounding box center [1366, 78] width 54 height 22
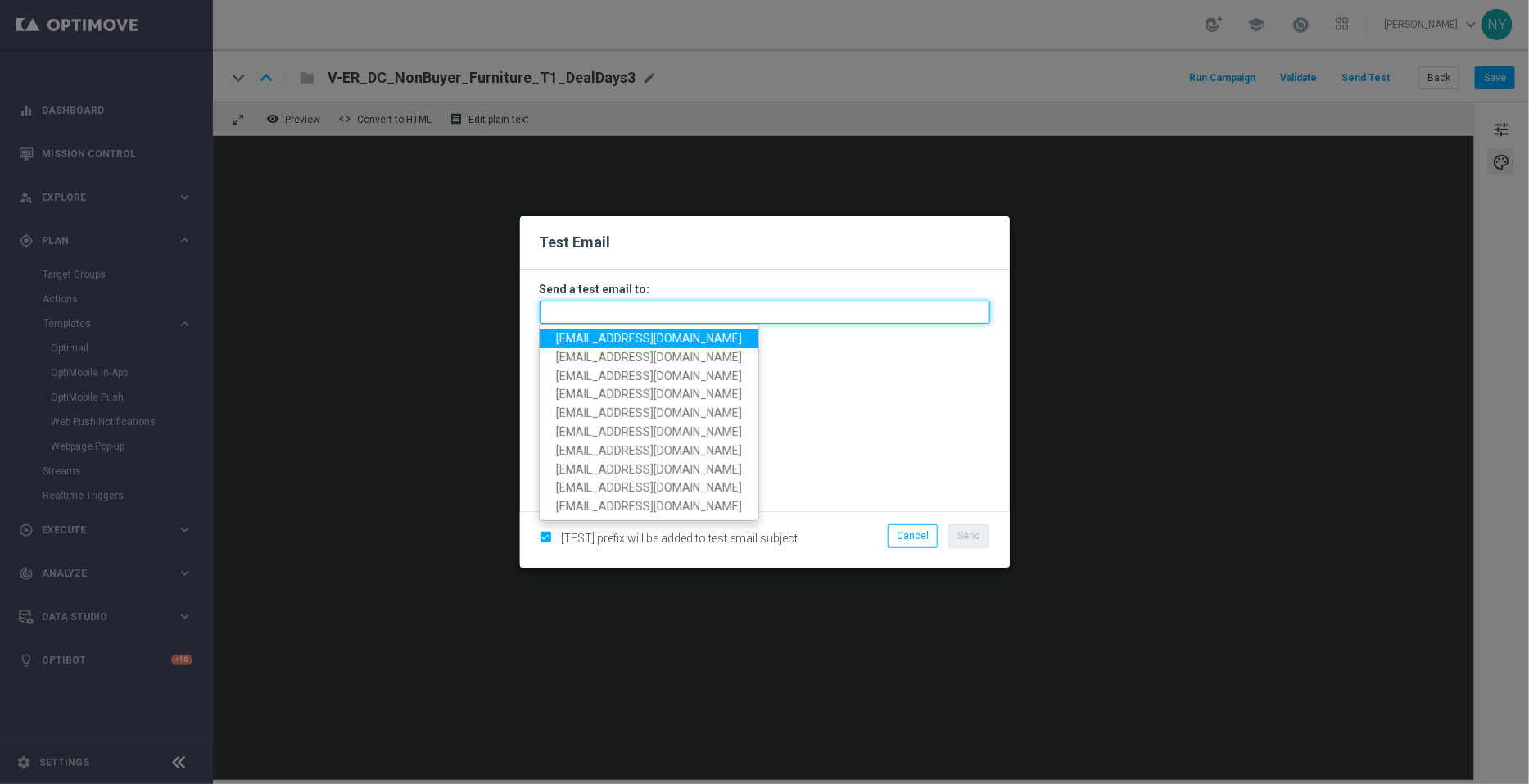
click at [594, 310] on input "text" at bounding box center [764, 312] width 450 height 23
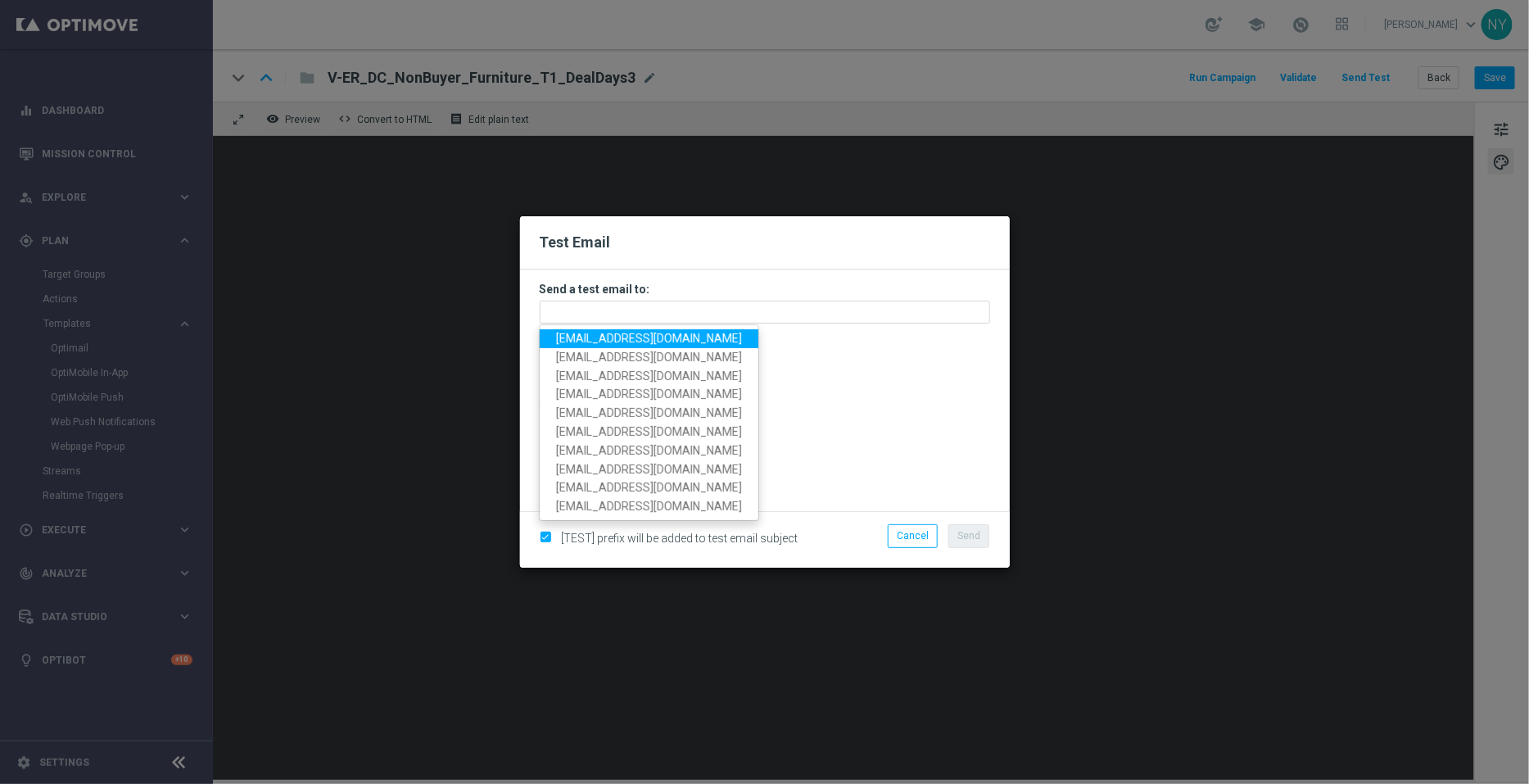
click at [595, 335] on span "neilyetts3@litmusemail.com" at bounding box center [649, 338] width 186 height 13
type input "neilyetts3@litmusemail.com"
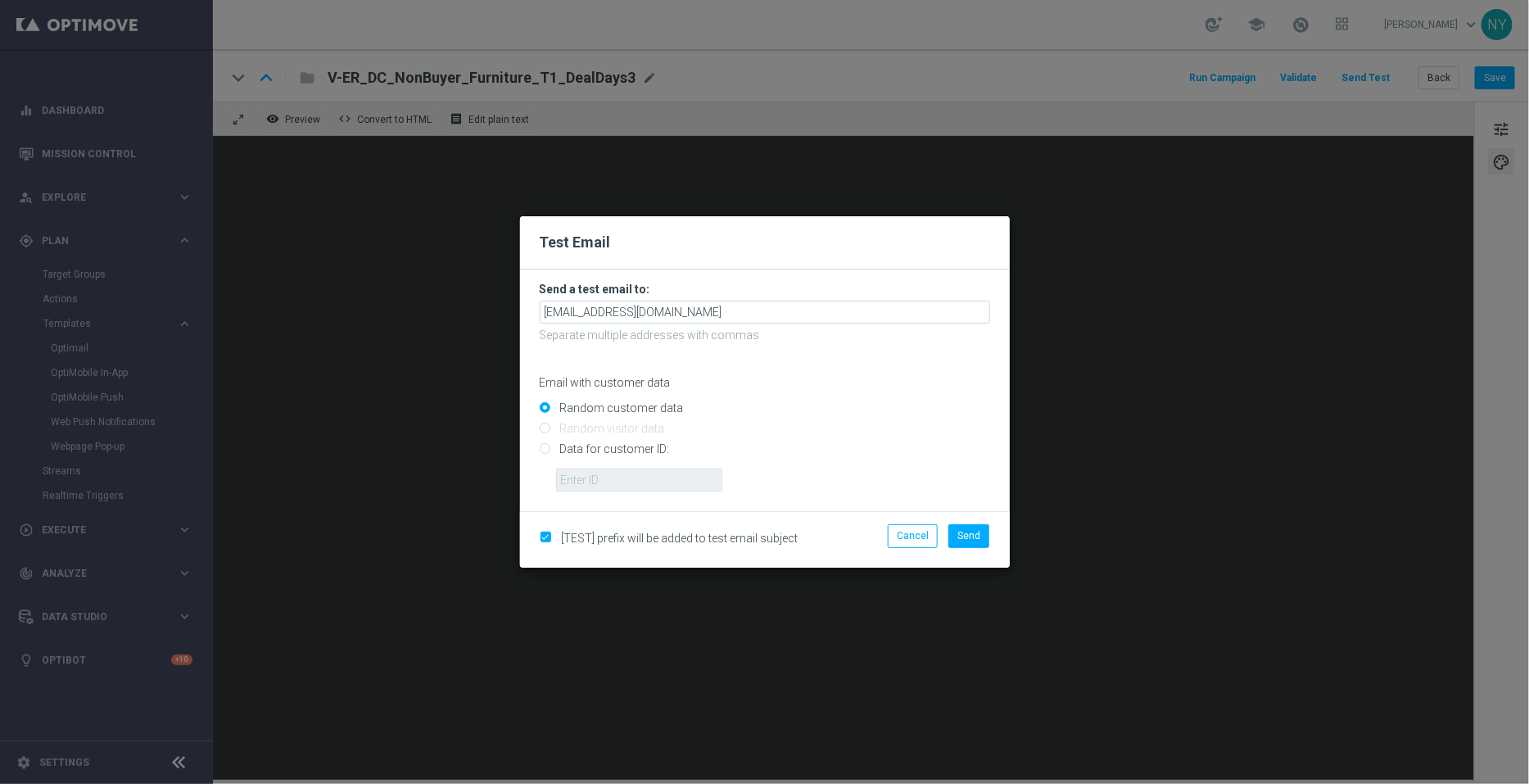
click at [545, 453] on input "Data for customer ID:" at bounding box center [764, 455] width 450 height 23
radio input "true"
click at [581, 482] on input "text" at bounding box center [639, 479] width 166 height 23
paste input "10000006208"
type input "10000006208"
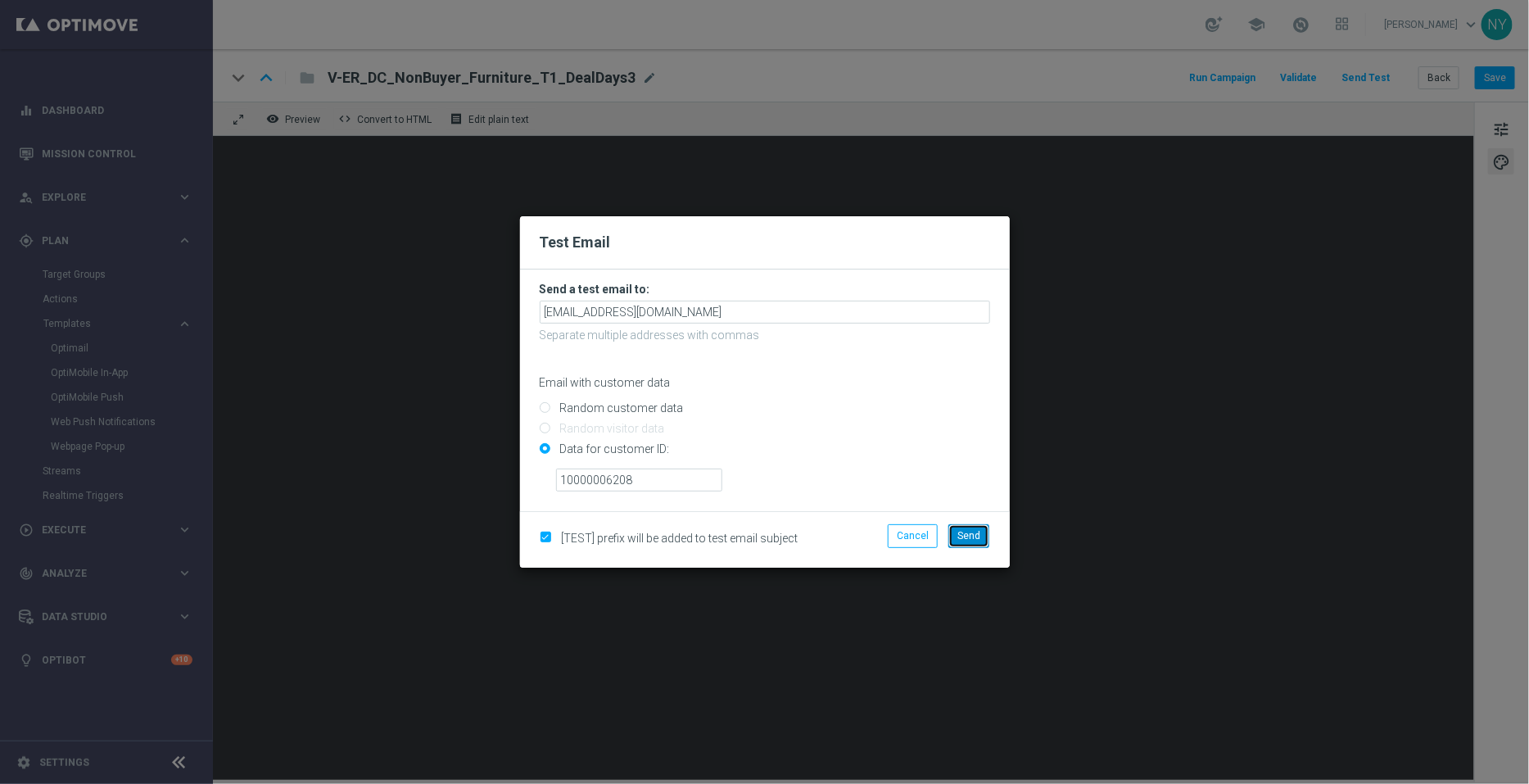
click at [981, 535] on span "Send" at bounding box center [969, 535] width 23 height 11
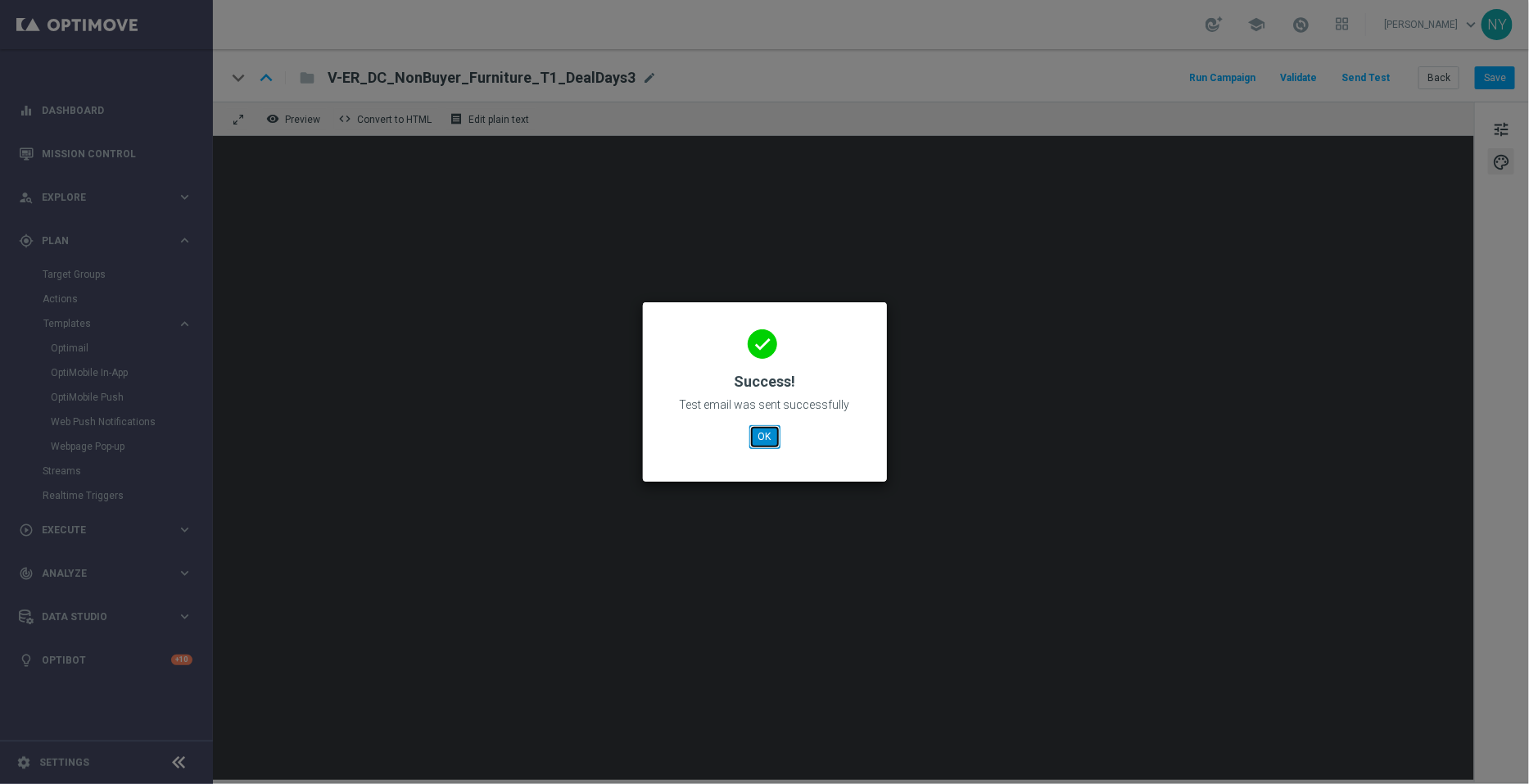
click at [769, 428] on button "OK" at bounding box center [764, 436] width 31 height 23
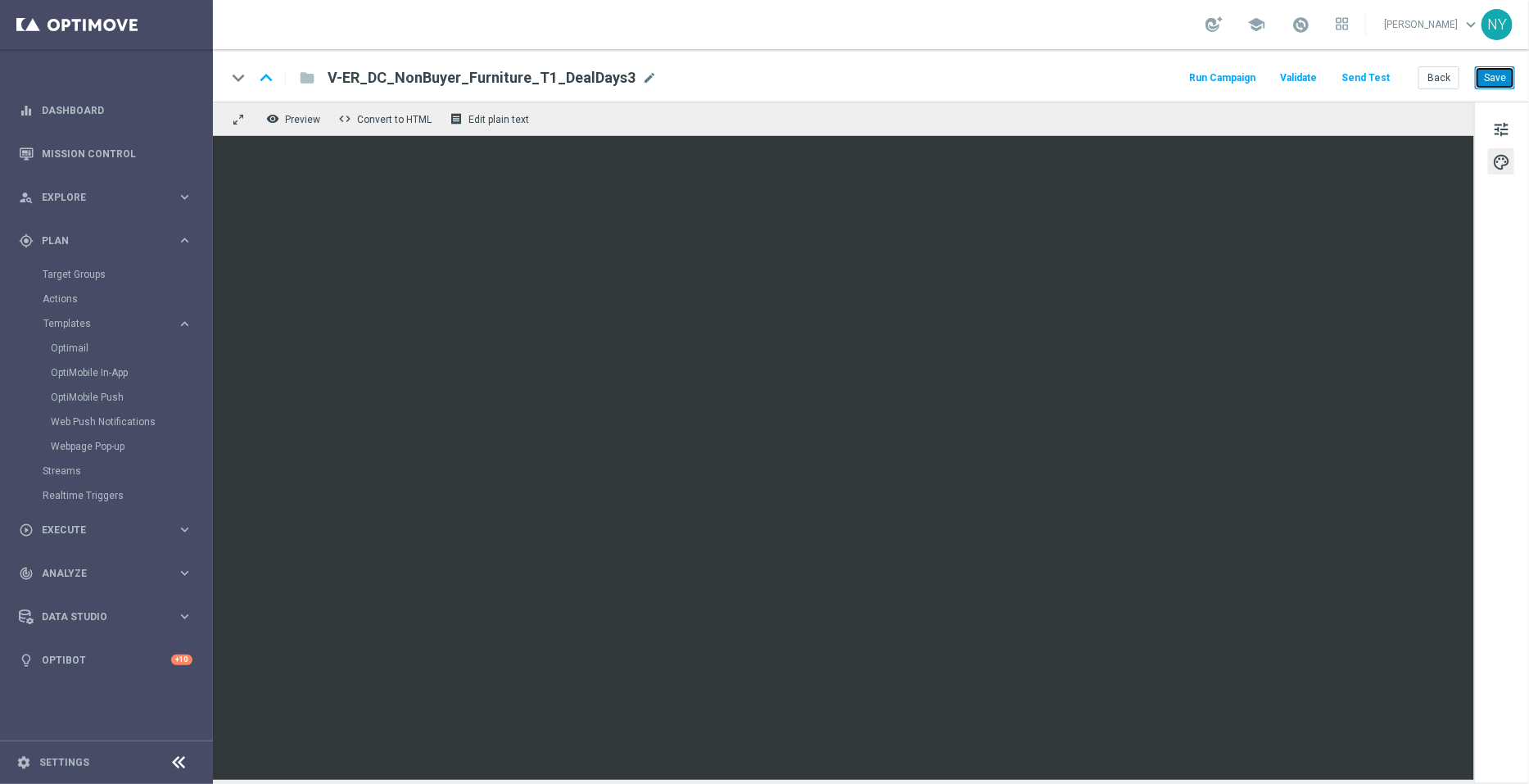
click at [1486, 72] on button "Save" at bounding box center [1495, 77] width 40 height 23
click at [1367, 75] on button "Send Test" at bounding box center [1366, 78] width 54 height 22
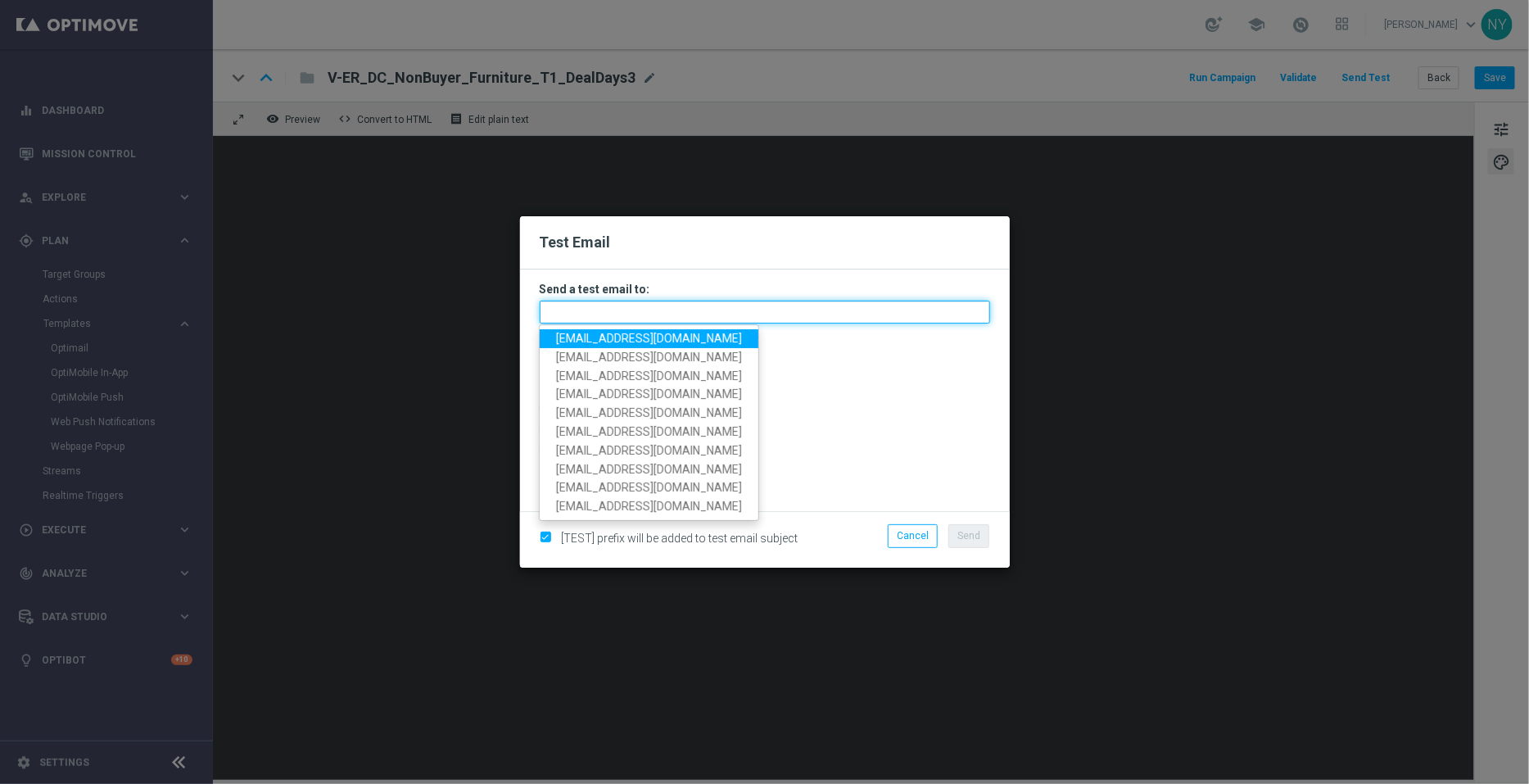
click at [557, 309] on input "text" at bounding box center [764, 312] width 450 height 23
paste input "[EMAIL_ADDRESS][DOMAIN_NAME]"
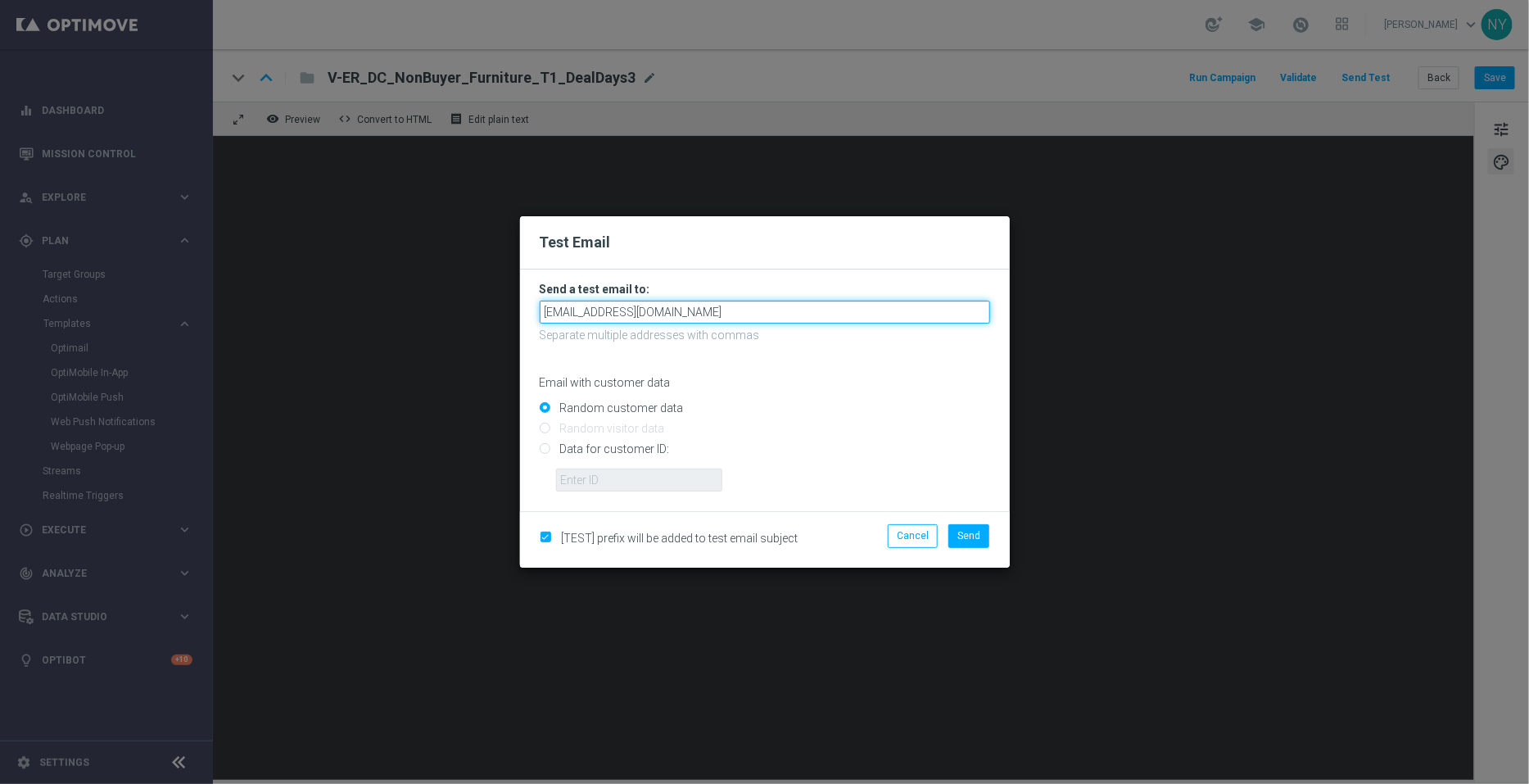
type input "[EMAIL_ADDRESS][DOMAIN_NAME]"
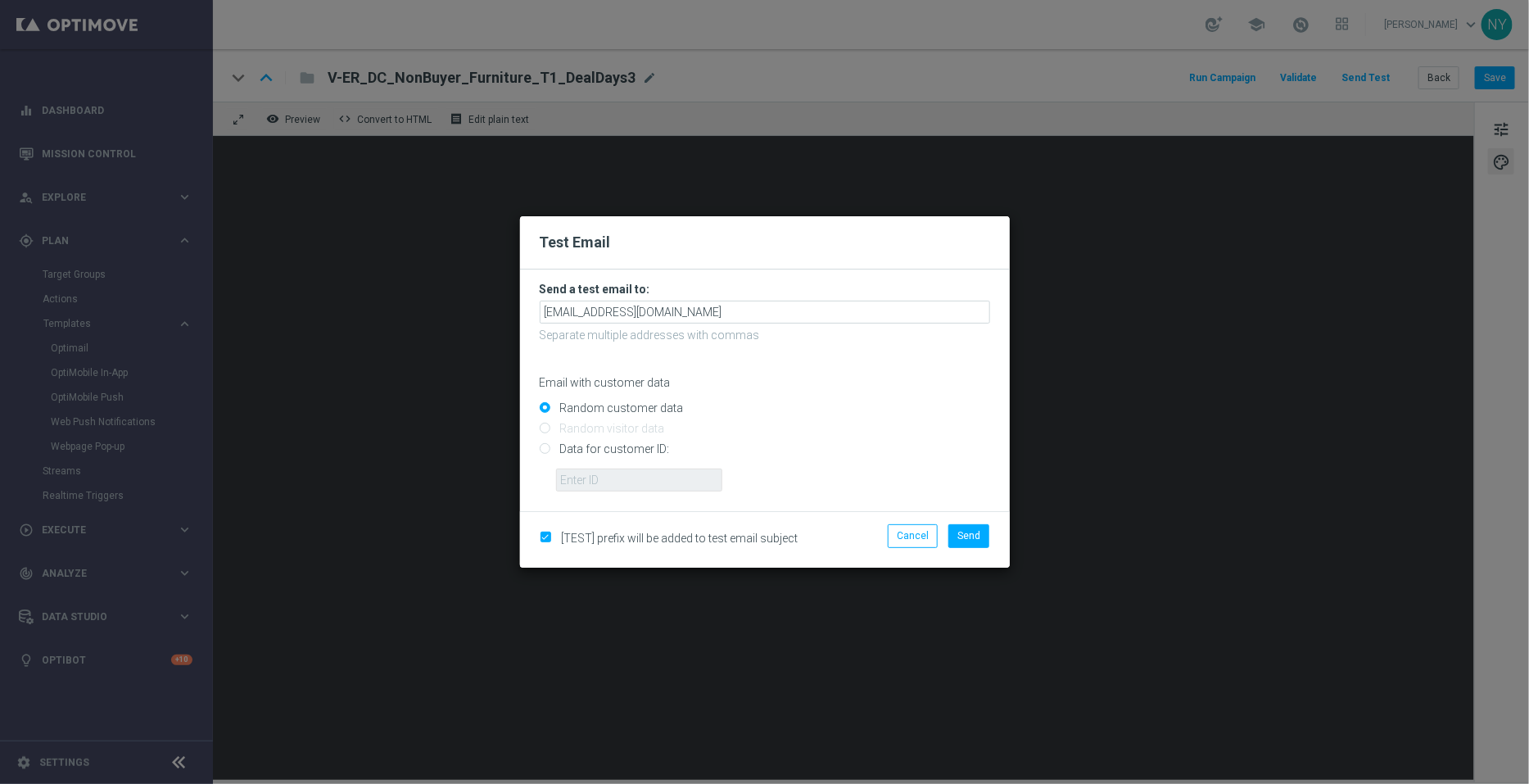
click at [815, 398] on div "Random customer data" at bounding box center [764, 404] width 450 height 20
drag, startPoint x: 548, startPoint y: 448, endPoint x: 553, endPoint y: 468, distance: 20.6
click at [547, 448] on input "Data for customer ID:" at bounding box center [764, 455] width 450 height 23
radio input "true"
click at [570, 489] on input "text" at bounding box center [639, 479] width 166 height 23
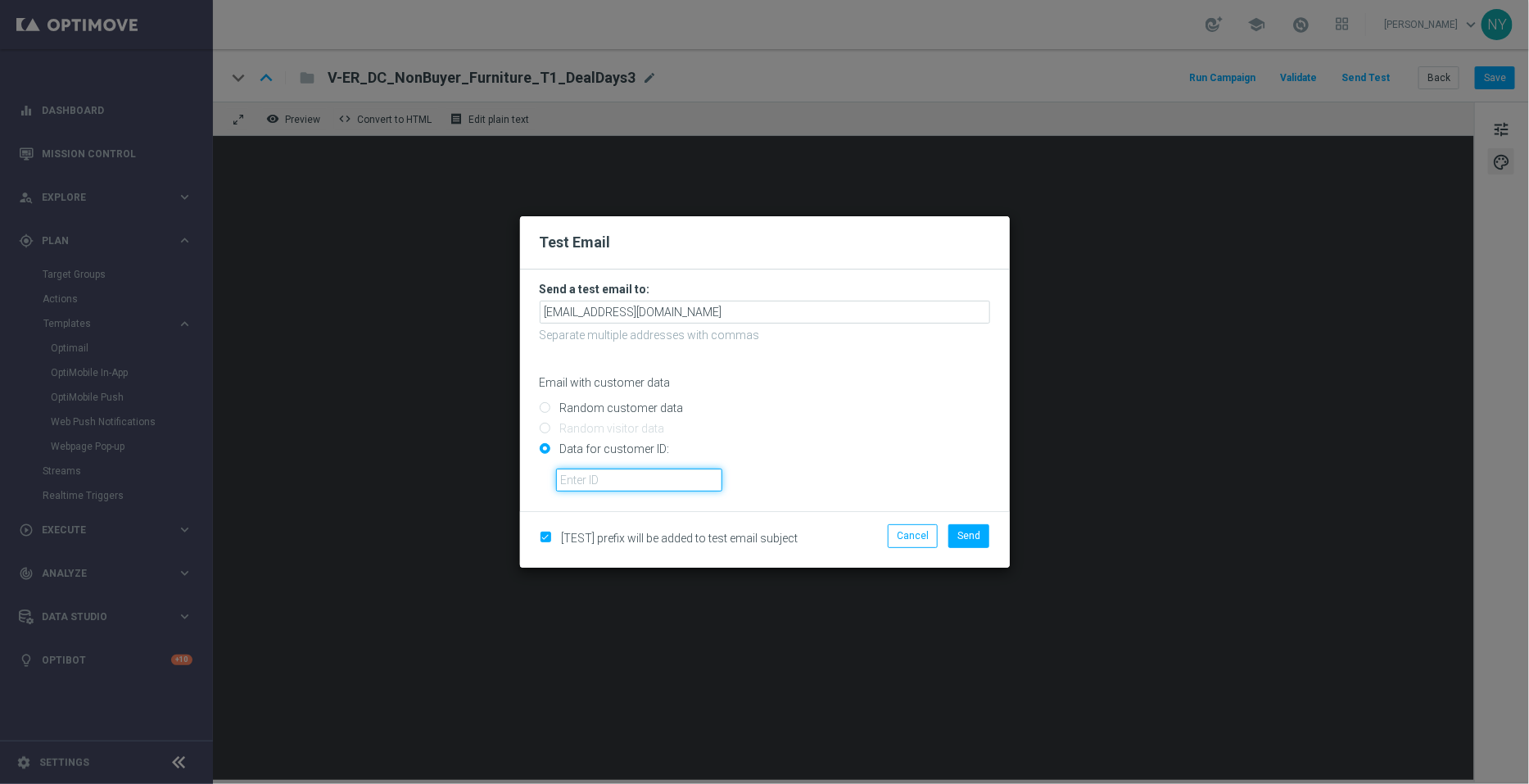
click at [571, 483] on input "text" at bounding box center [639, 479] width 166 height 23
paste input "10000006208"
type input "10000006208"
click at [956, 538] on button "Send" at bounding box center [969, 535] width 41 height 23
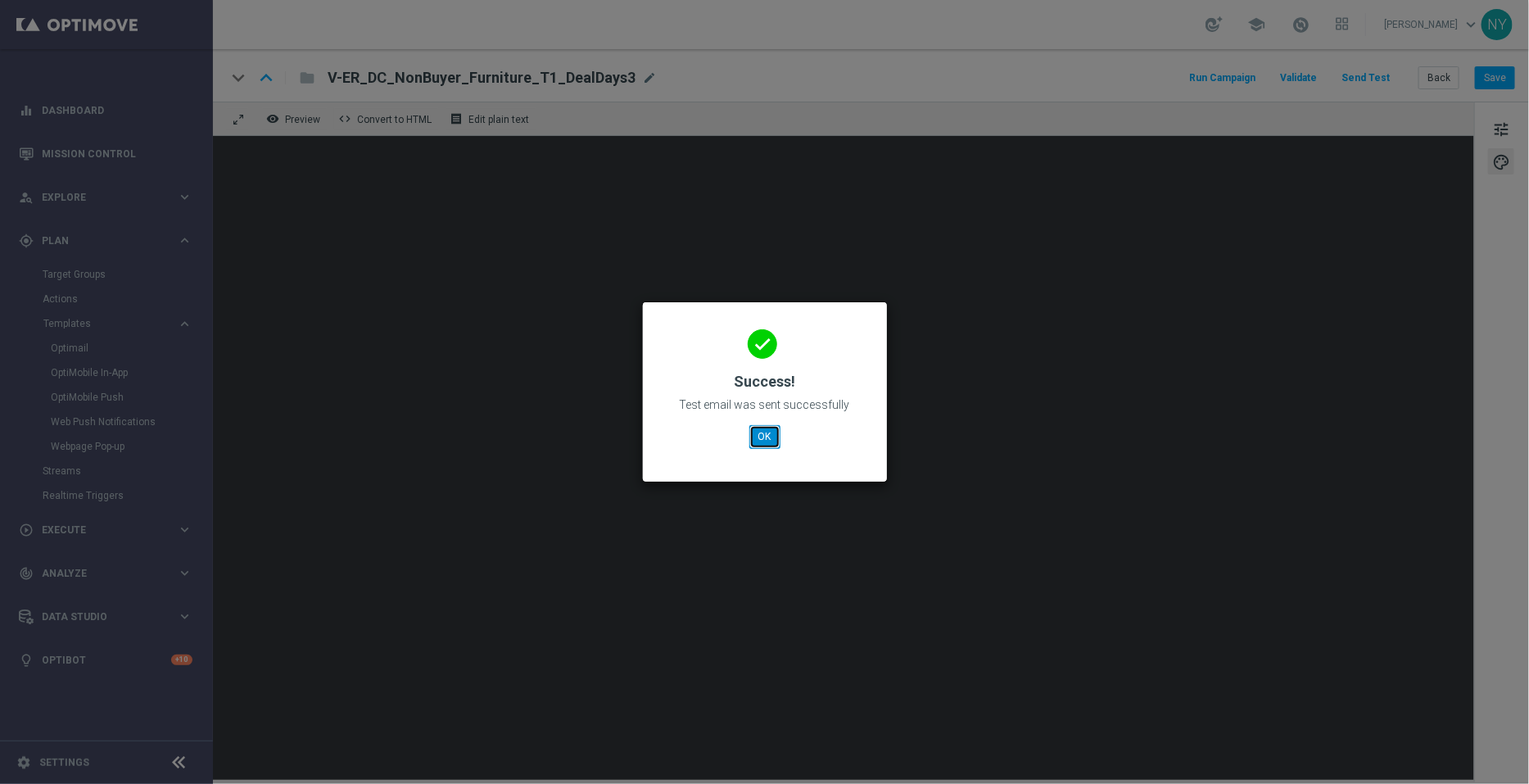
click at [770, 440] on button "OK" at bounding box center [764, 436] width 31 height 23
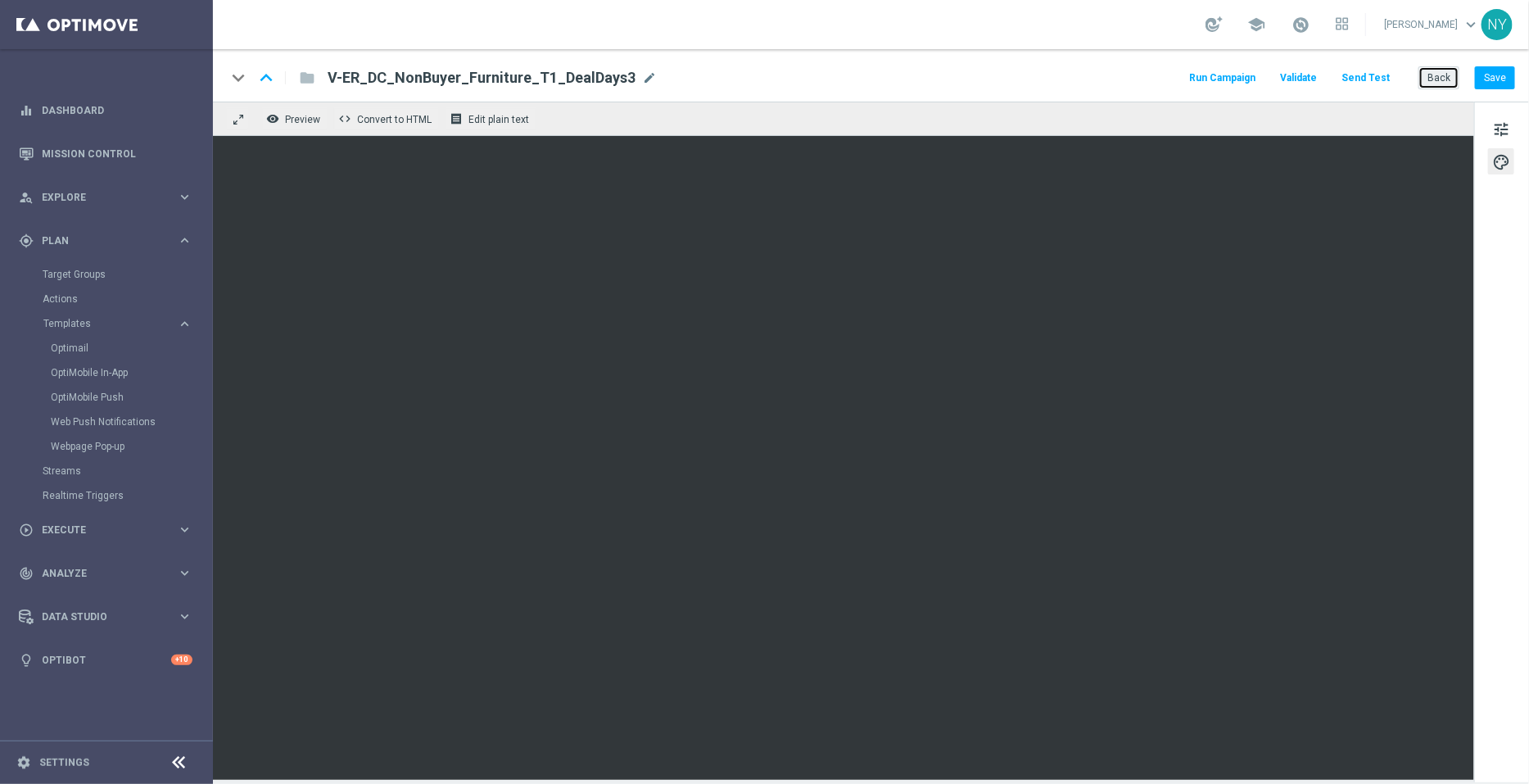
drag, startPoint x: 1446, startPoint y: 78, endPoint x: 1047, endPoint y: 30, distance: 401.9
click at [1446, 79] on button "Back" at bounding box center [1439, 77] width 41 height 23
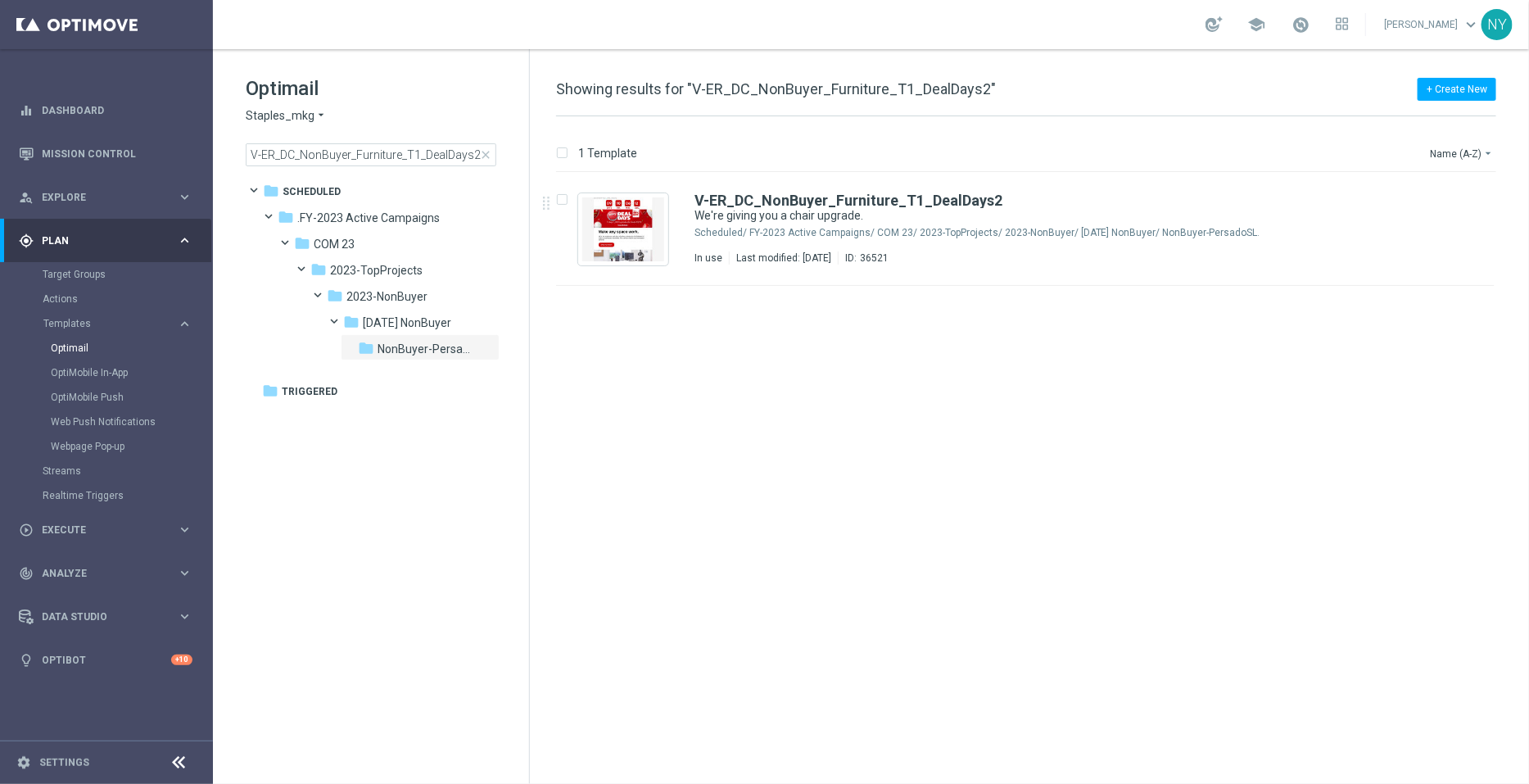
drag, startPoint x: 488, startPoint y: 156, endPoint x: 364, endPoint y: 149, distance: 124.2
click at [488, 156] on span "close" at bounding box center [485, 154] width 13 height 13
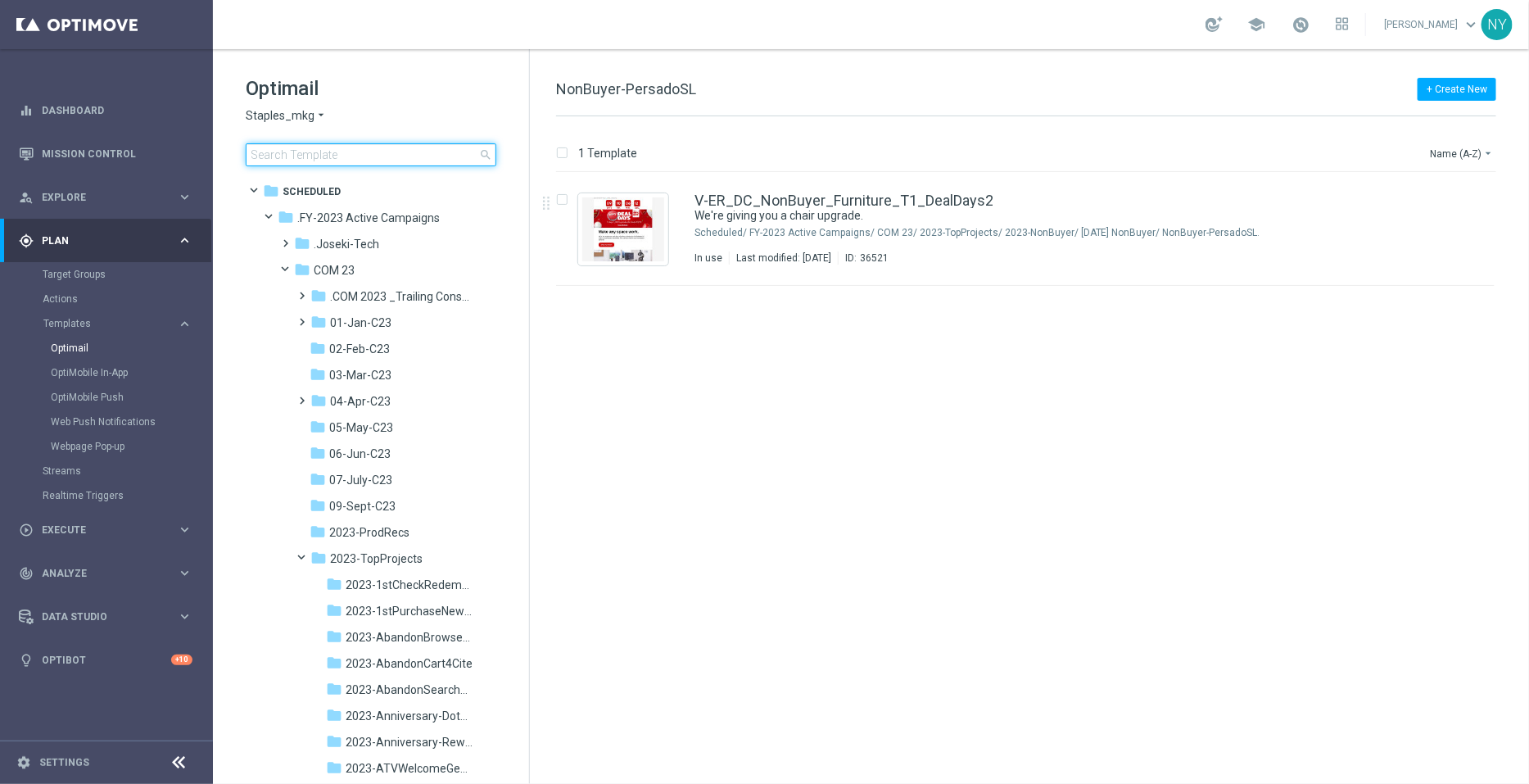
click at [331, 157] on input at bounding box center [371, 154] width 250 height 23
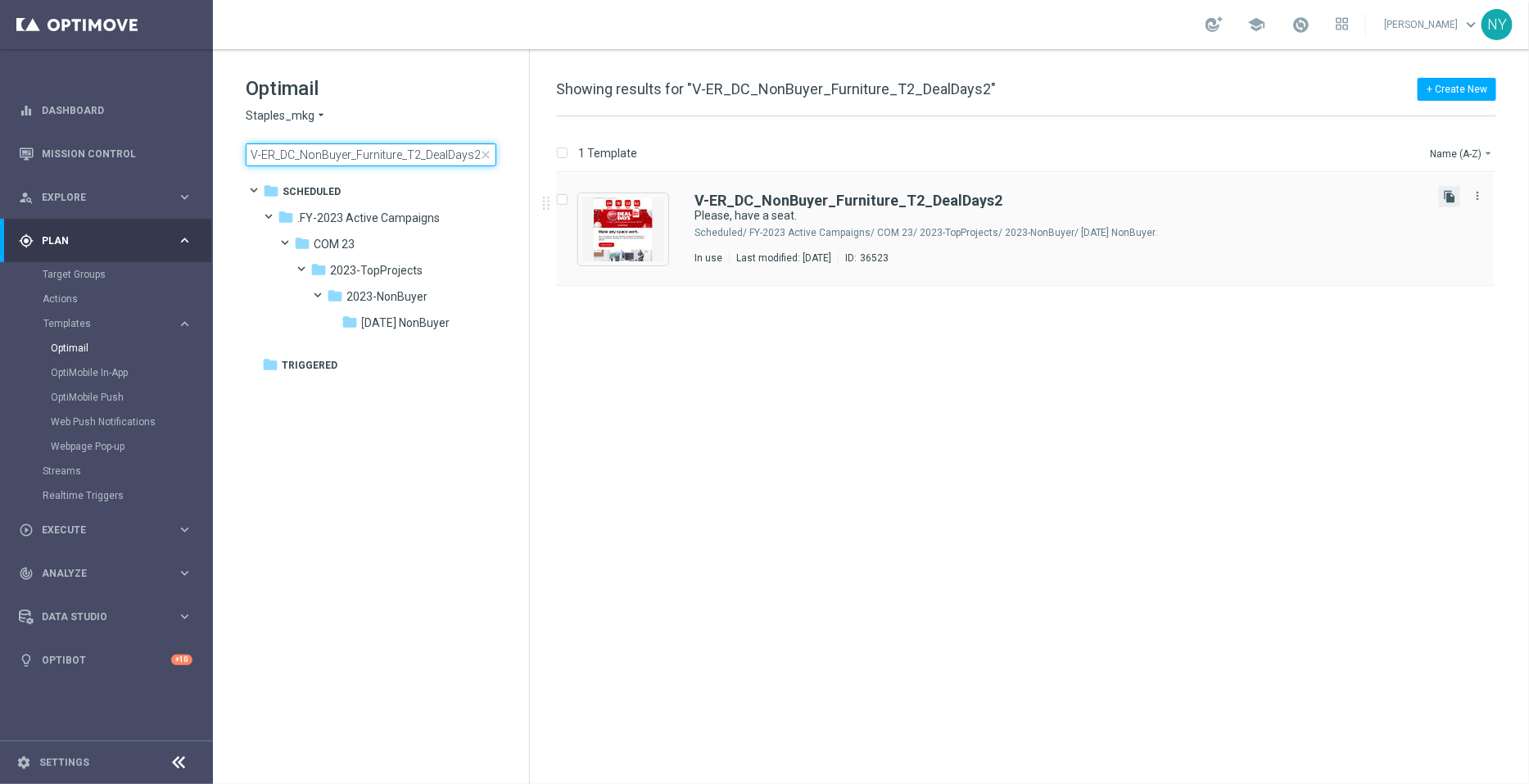
type input "V-ER_DC_NonBuyer_Furniture_T2_DealDays2"
click at [1446, 197] on icon "file_copy" at bounding box center [1449, 196] width 13 height 13
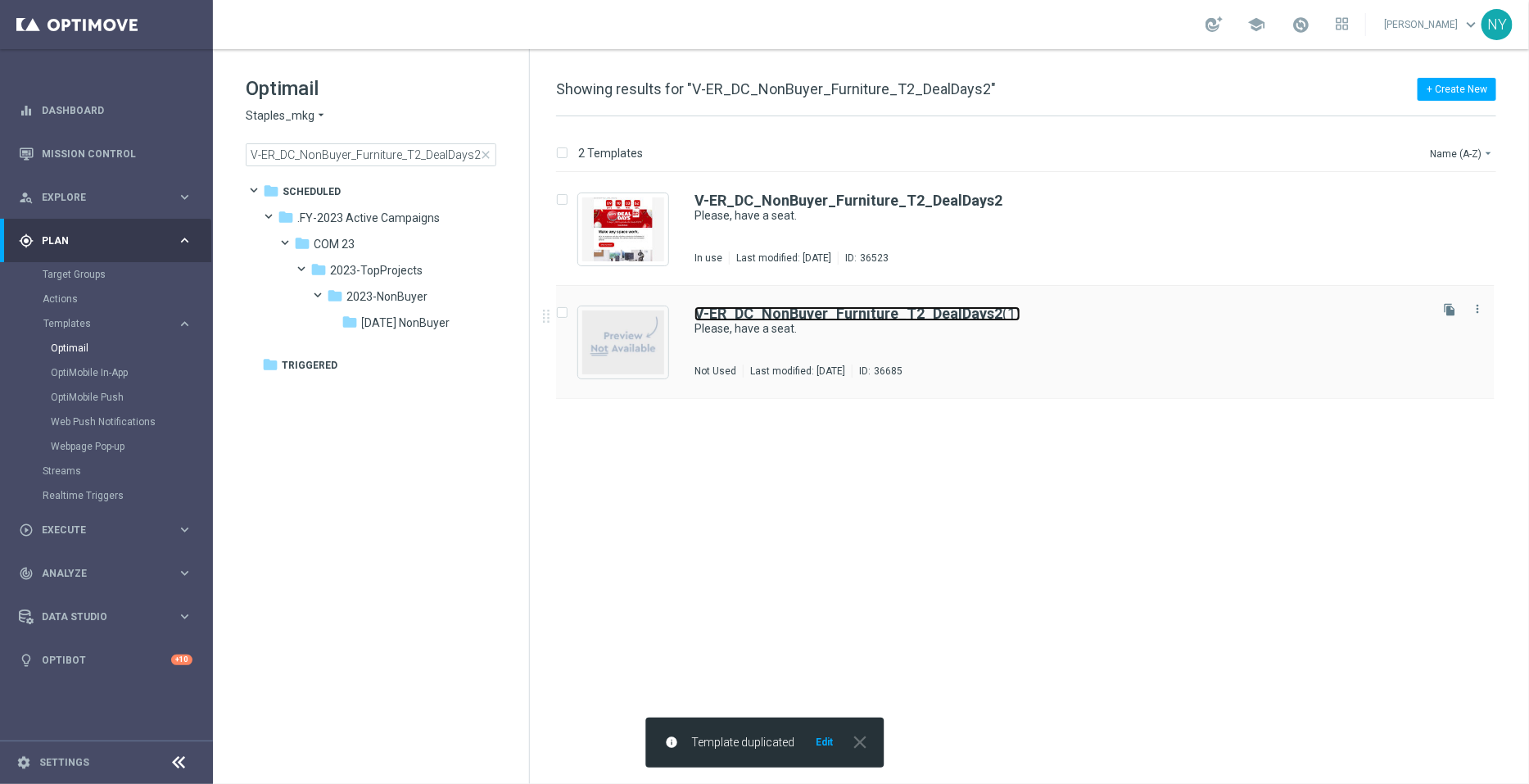
click at [920, 313] on b "V-ER_DC_NonBuyer_Furniture_T2_DealDays2" at bounding box center [849, 313] width 308 height 17
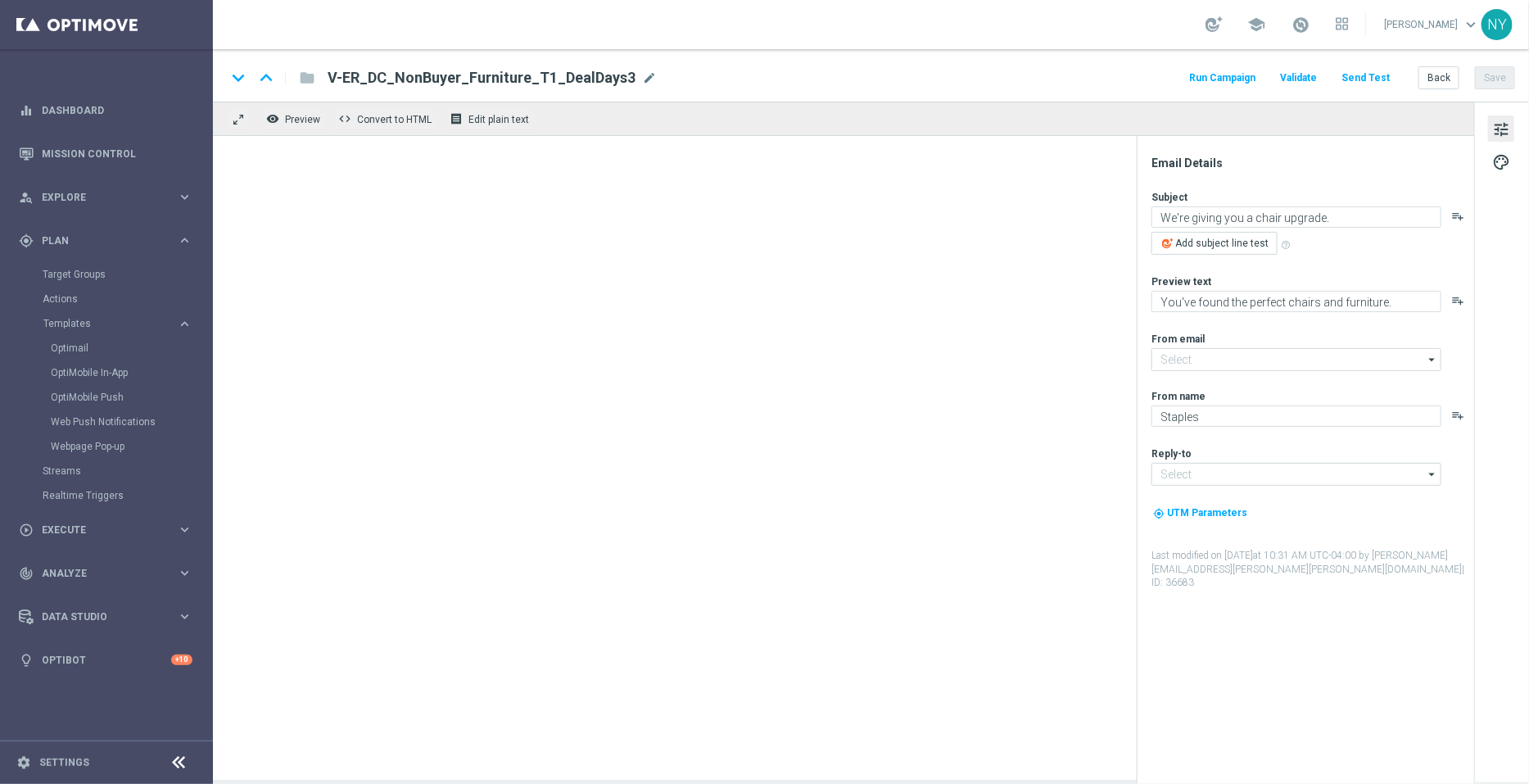
type input "[EMAIL_ADDRESS][DOMAIN_NAME]"
type input "V-ER_DC_NonBuyer_Furniture_T2_DealDays2(1)"
type textarea "Please, have a seat."
type textarea "Your setup is about to get an upgrade."
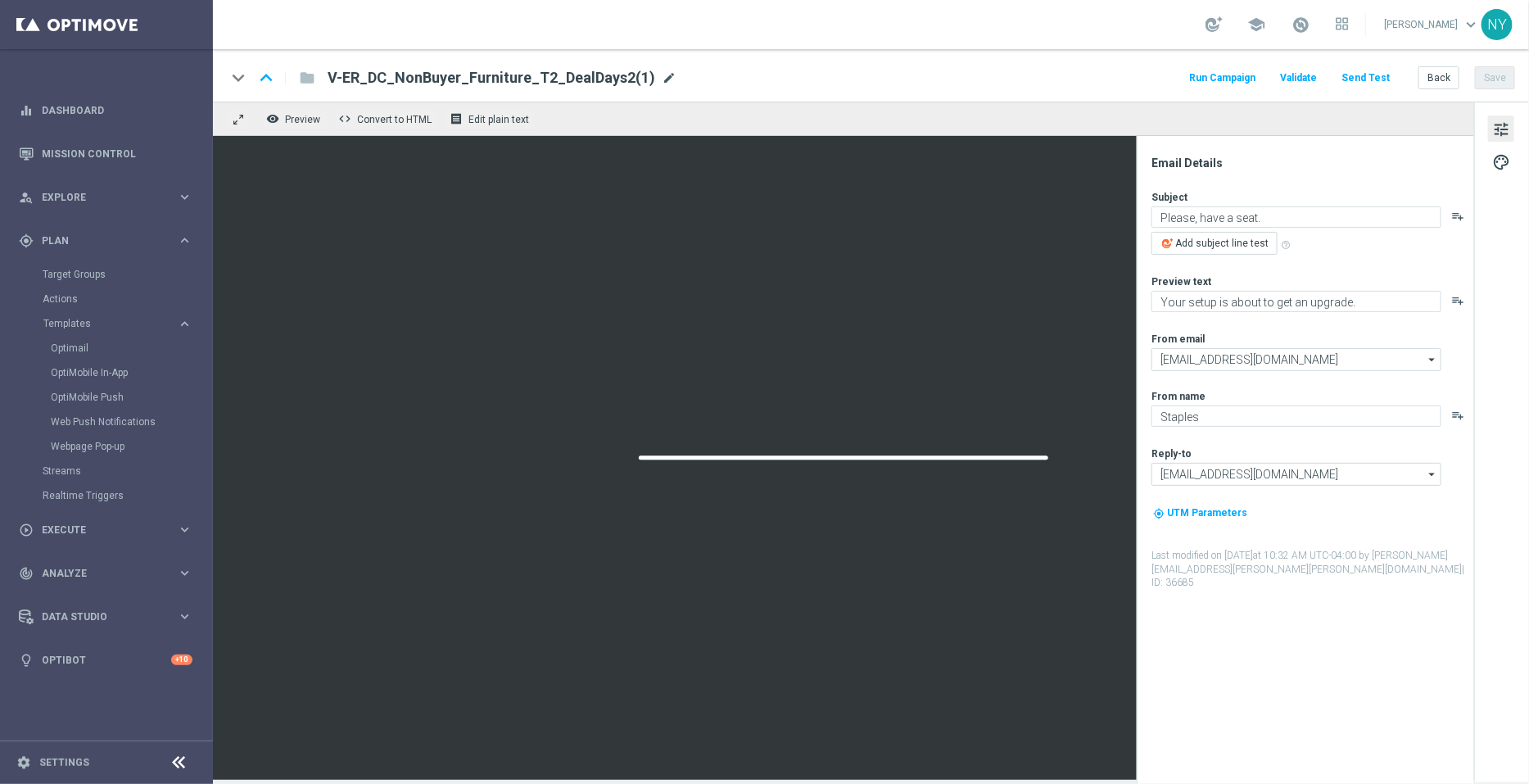
click at [661, 76] on span "mode_edit" at bounding box center [668, 77] width 14 height 14
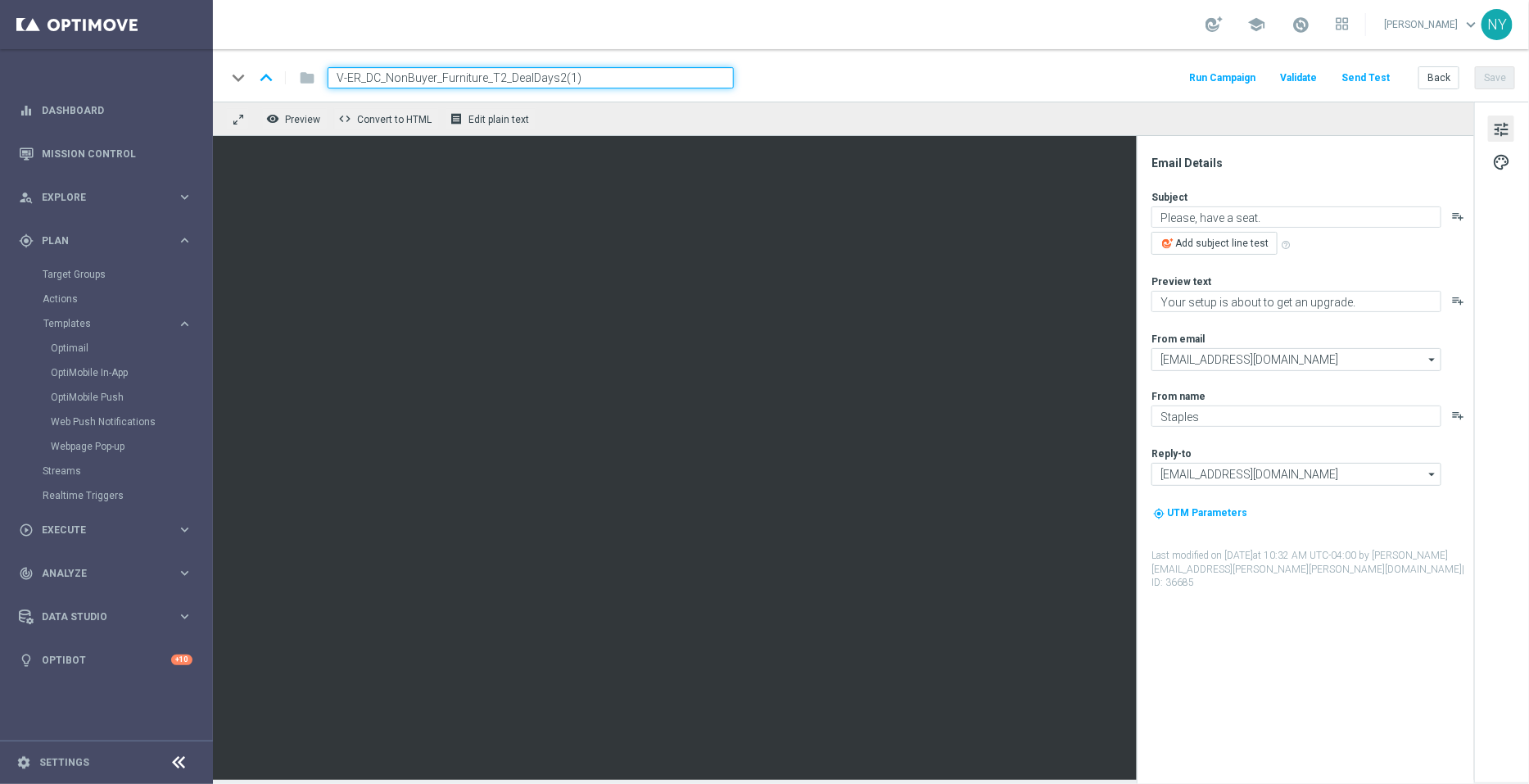
drag, startPoint x: 600, startPoint y: 77, endPoint x: 554, endPoint y: 77, distance: 46.0
click at [554, 77] on input "V-ER_DC_NonBuyer_Furniture_T2_DealDays2(1)" at bounding box center [530, 77] width 406 height 21
type input "V-ER_DC_NonBuyer_Furniture_T2_DealDays3"
drag, startPoint x: 609, startPoint y: 74, endPoint x: 312, endPoint y: 80, distance: 297.1
click at [318, 80] on div "V-ER_DC_NonBuyer_Furniture_T2_DealDays3" at bounding box center [524, 77] width 420 height 21
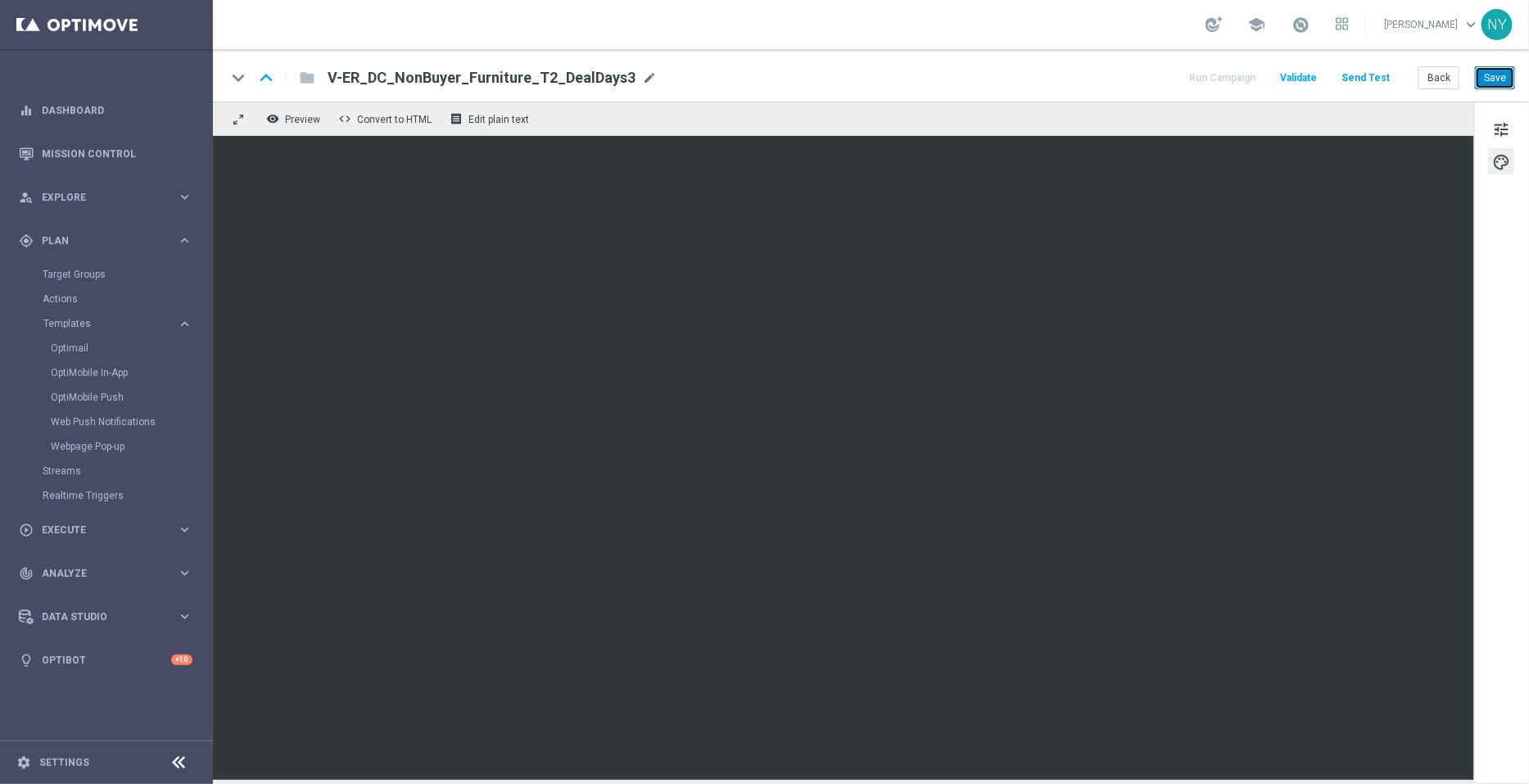
click at [1500, 72] on button "Save" at bounding box center [1495, 77] width 40 height 23
click at [1502, 77] on button "Save" at bounding box center [1495, 77] width 40 height 23
click at [1508, 70] on button "Save" at bounding box center [1495, 77] width 40 height 23
click at [1503, 83] on button "Save" at bounding box center [1495, 77] width 40 height 23
click at [1360, 76] on button "Send Test" at bounding box center [1366, 78] width 54 height 22
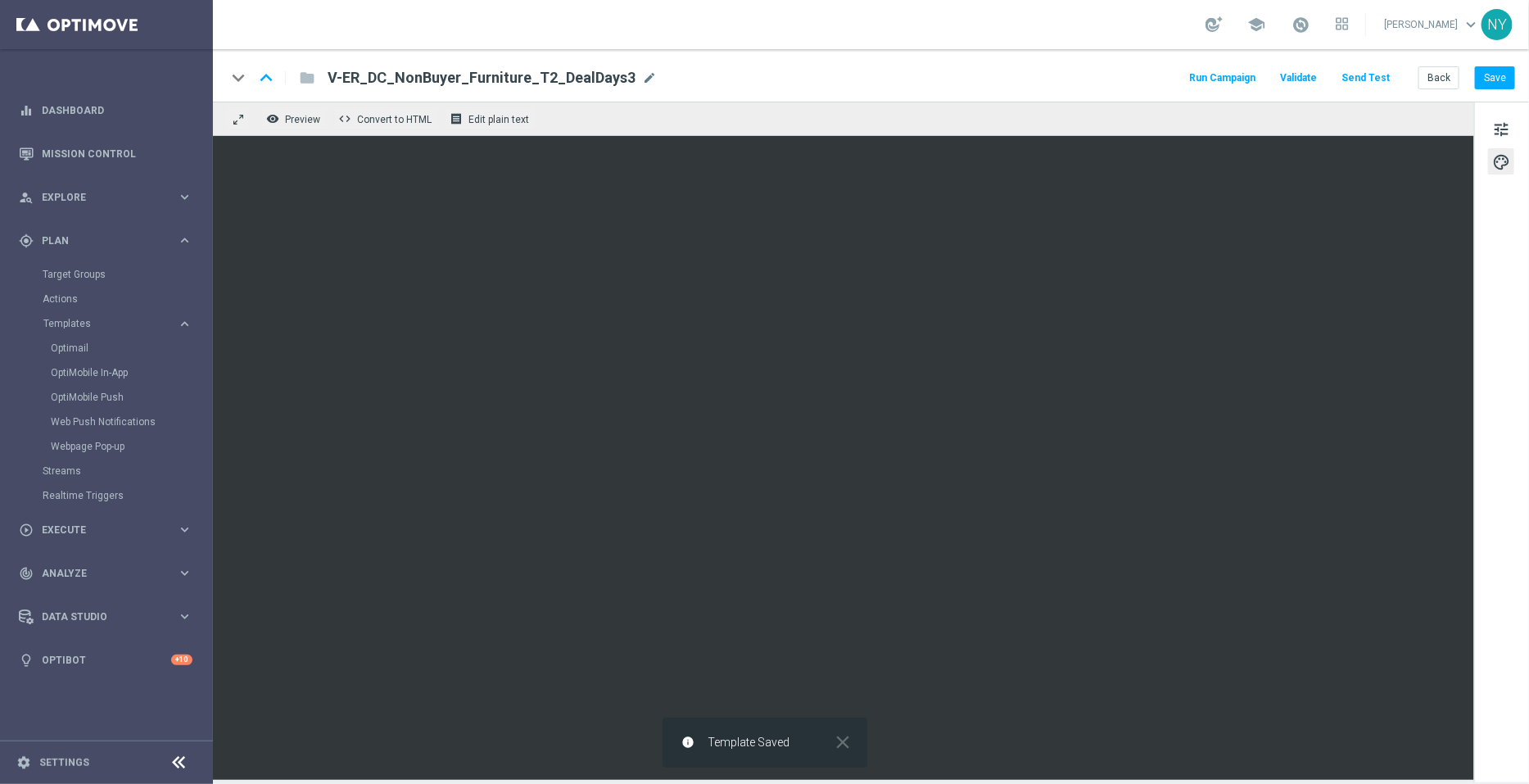
click at [1372, 76] on button "Send Test" at bounding box center [1366, 78] width 54 height 22
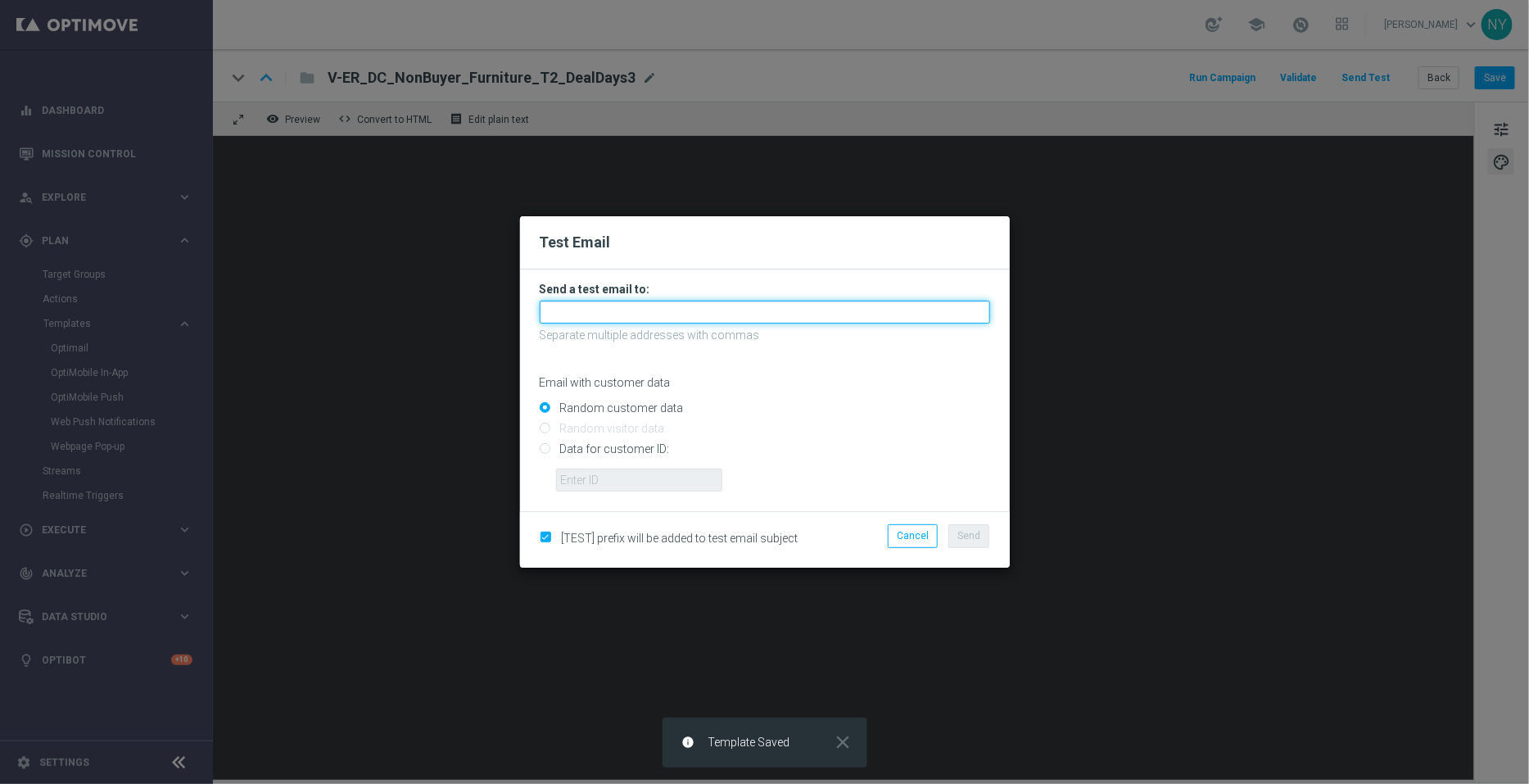
click at [578, 314] on input "text" at bounding box center [764, 312] width 450 height 23
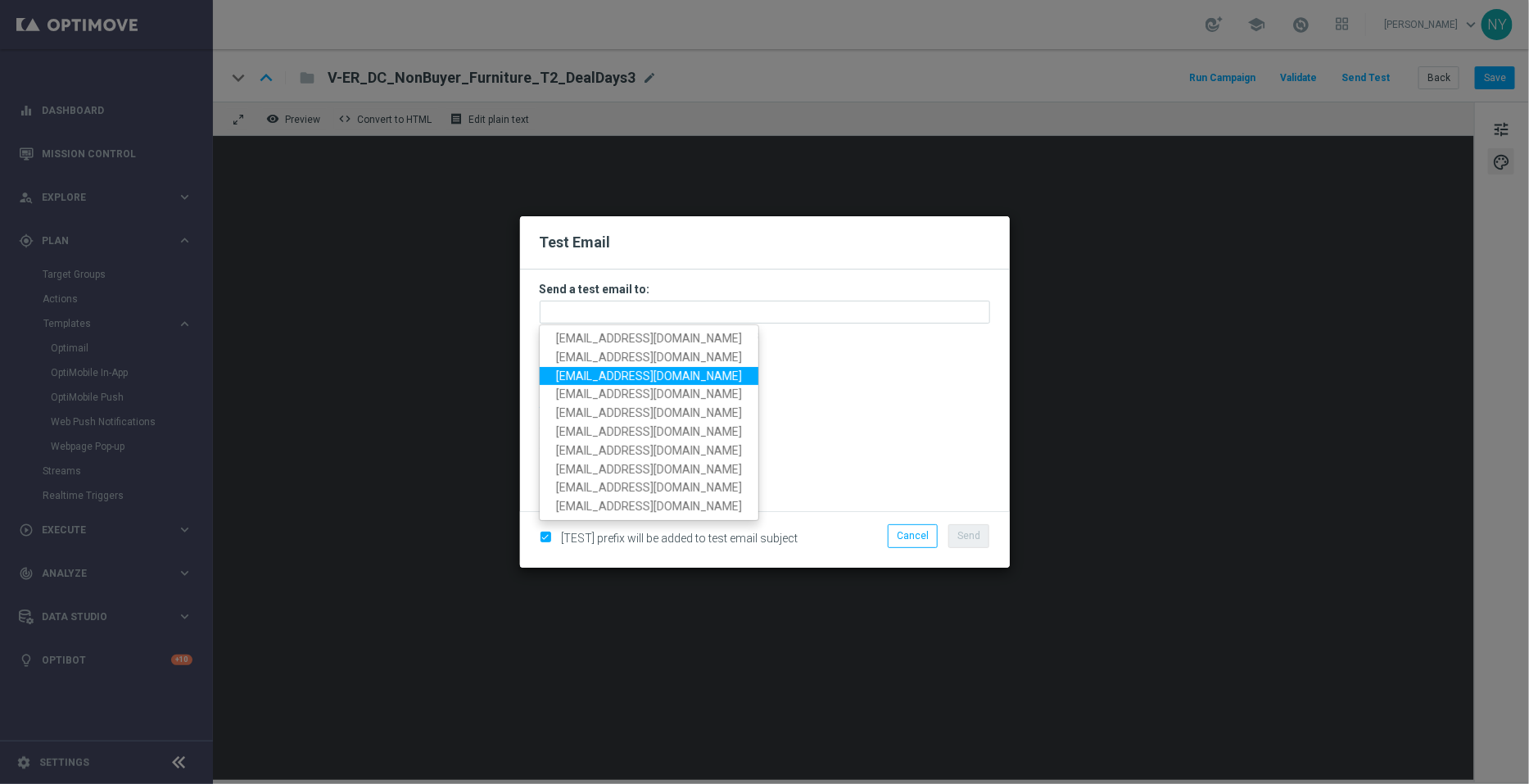
click at [1093, 176] on modal-container "Test Email Send a test email to: neilyetts3-bka43@litmusemail.com neilyetts3@li…" at bounding box center [764, 392] width 1529 height 784
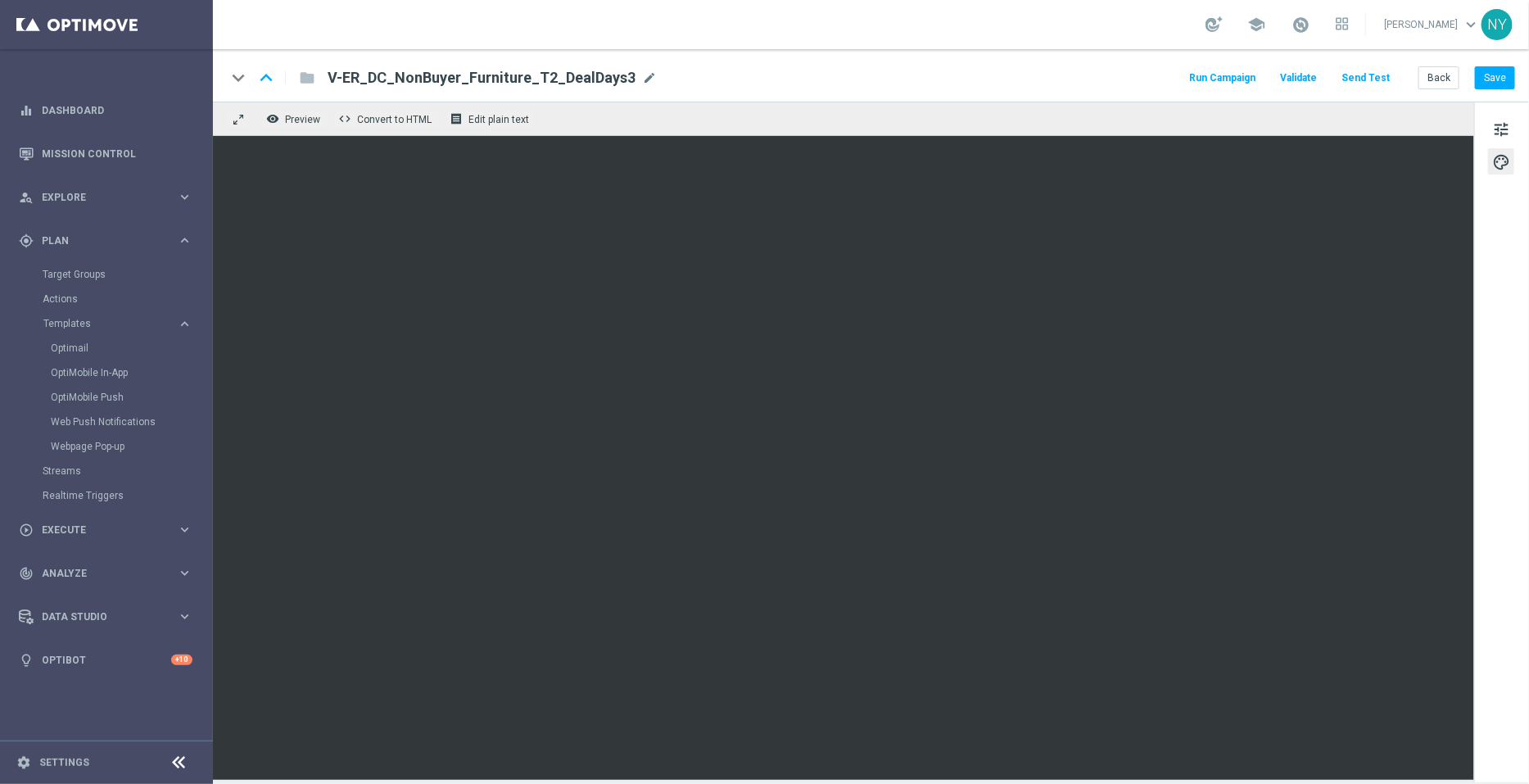
click at [1382, 78] on button "Send Test" at bounding box center [1366, 78] width 54 height 22
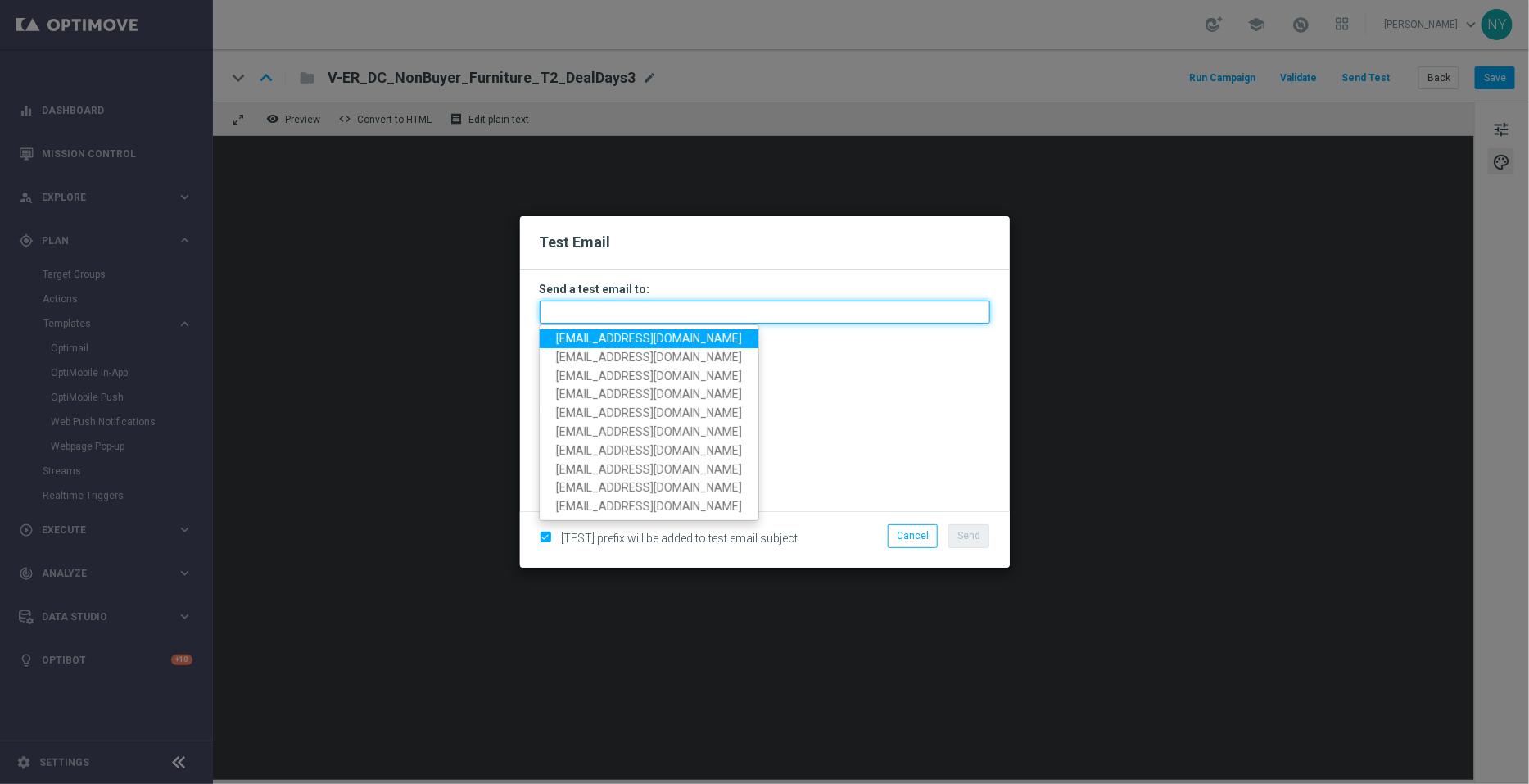
click at [608, 314] on input "text" at bounding box center [764, 312] width 450 height 23
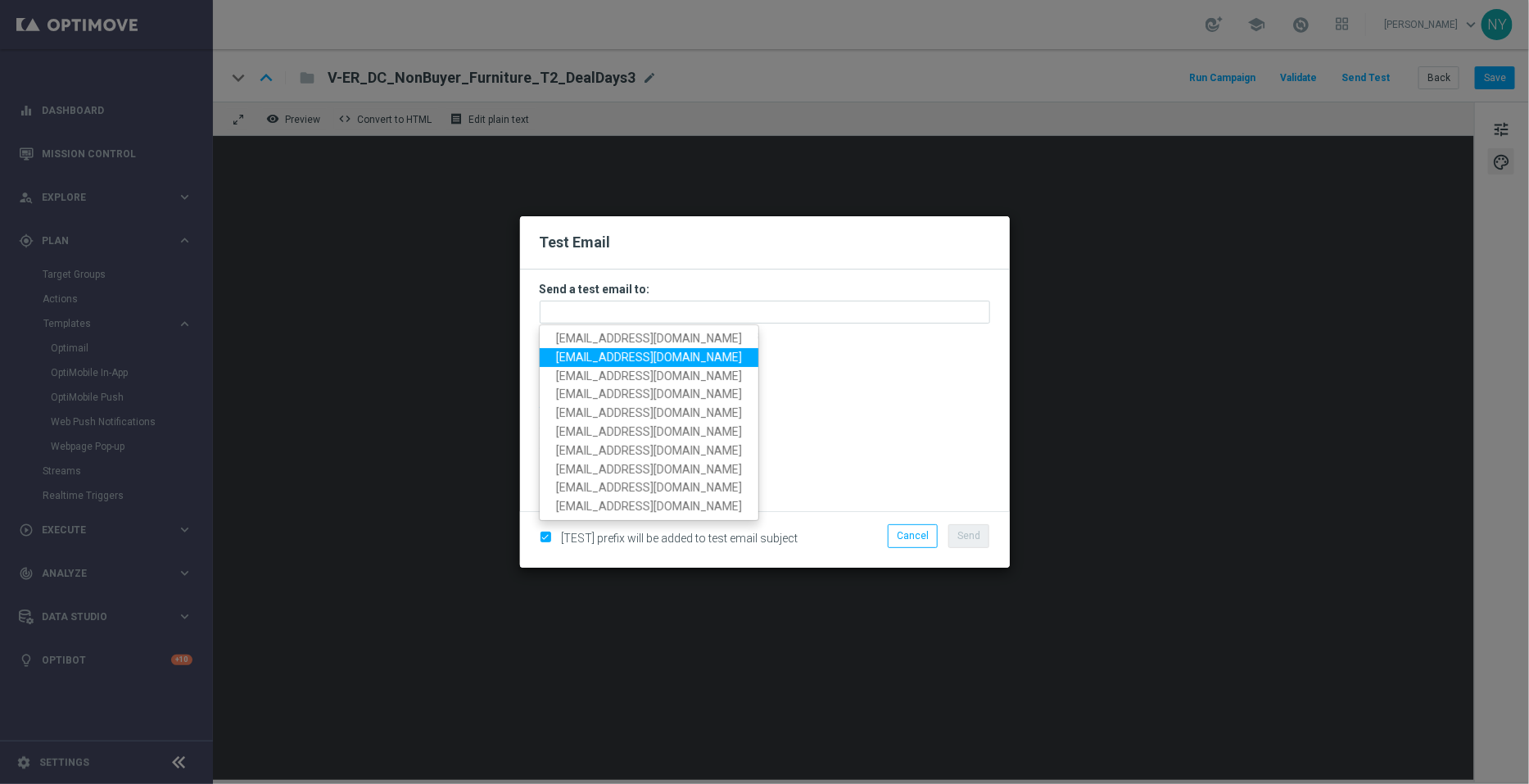
click at [595, 358] on span "neilyetts3@litmusemail.com" at bounding box center [649, 357] width 186 height 13
type input "neilyetts3@litmusemail.com"
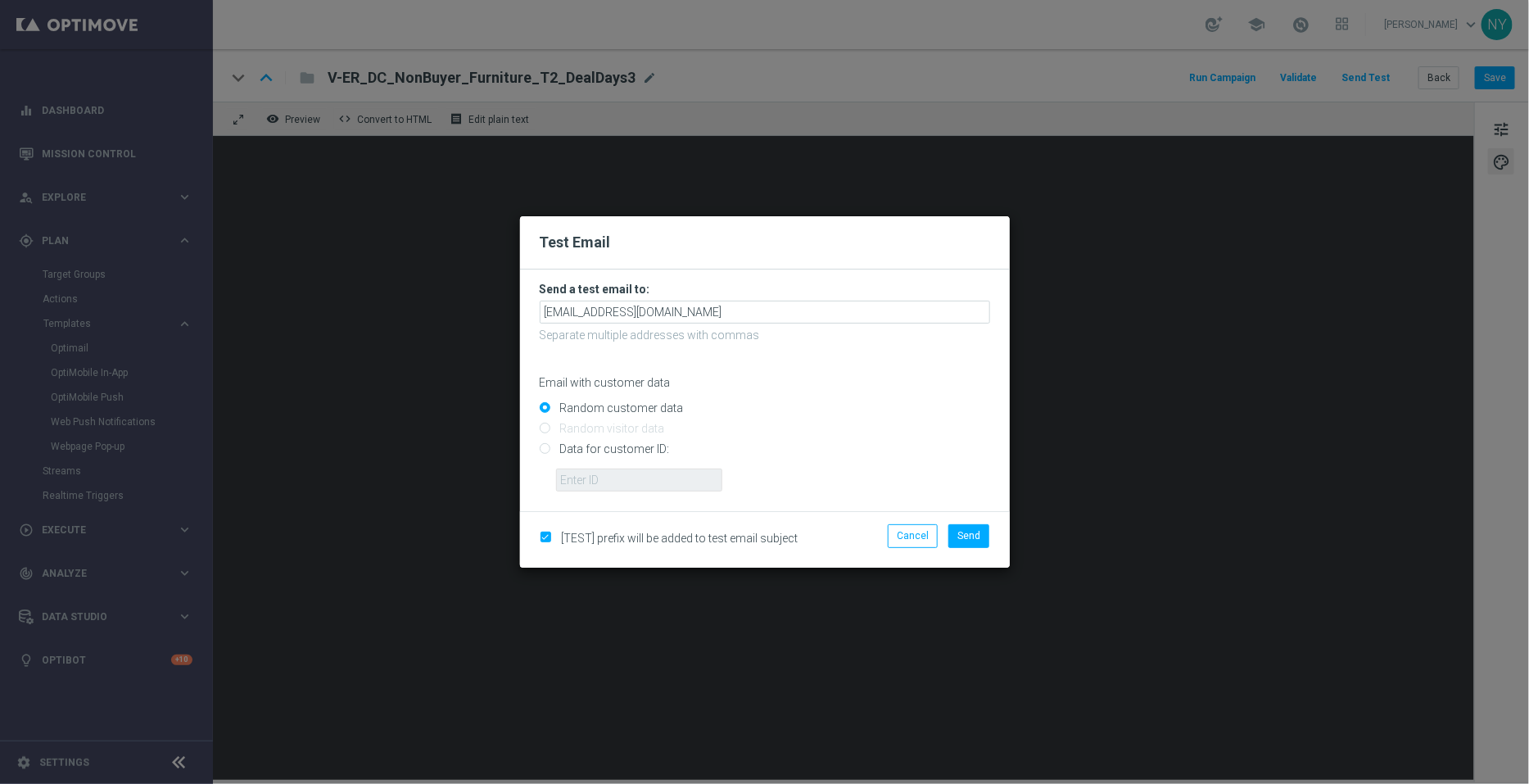
click at [547, 451] on input "Data for customer ID:" at bounding box center [764, 455] width 450 height 23
radio input "true"
click at [578, 479] on input "text" at bounding box center [639, 479] width 166 height 23
click at [615, 480] on input "text" at bounding box center [639, 479] width 166 height 23
paste input "10000006208"
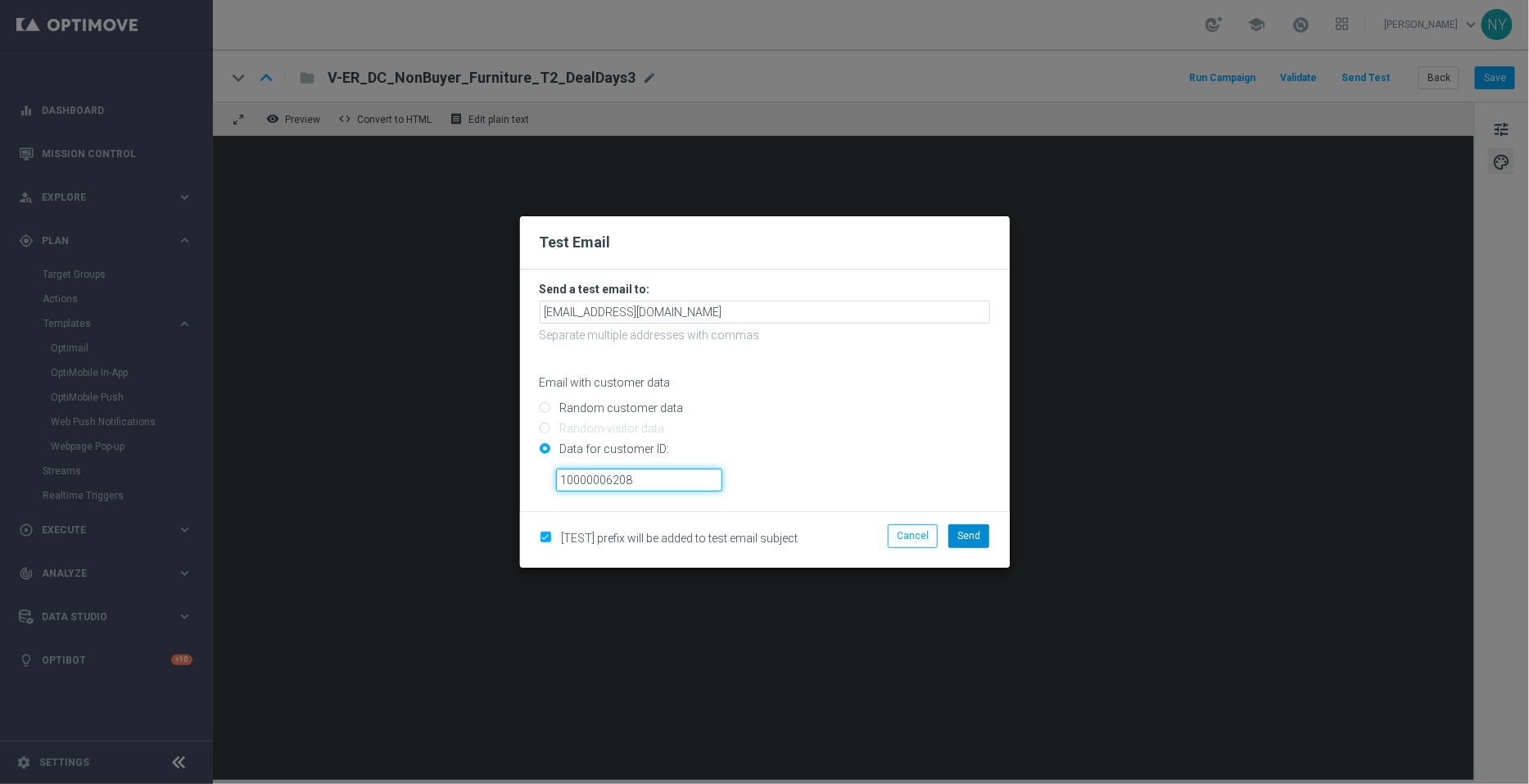
type input "10000006208"
click at [971, 529] on button "Send" at bounding box center [969, 535] width 41 height 23
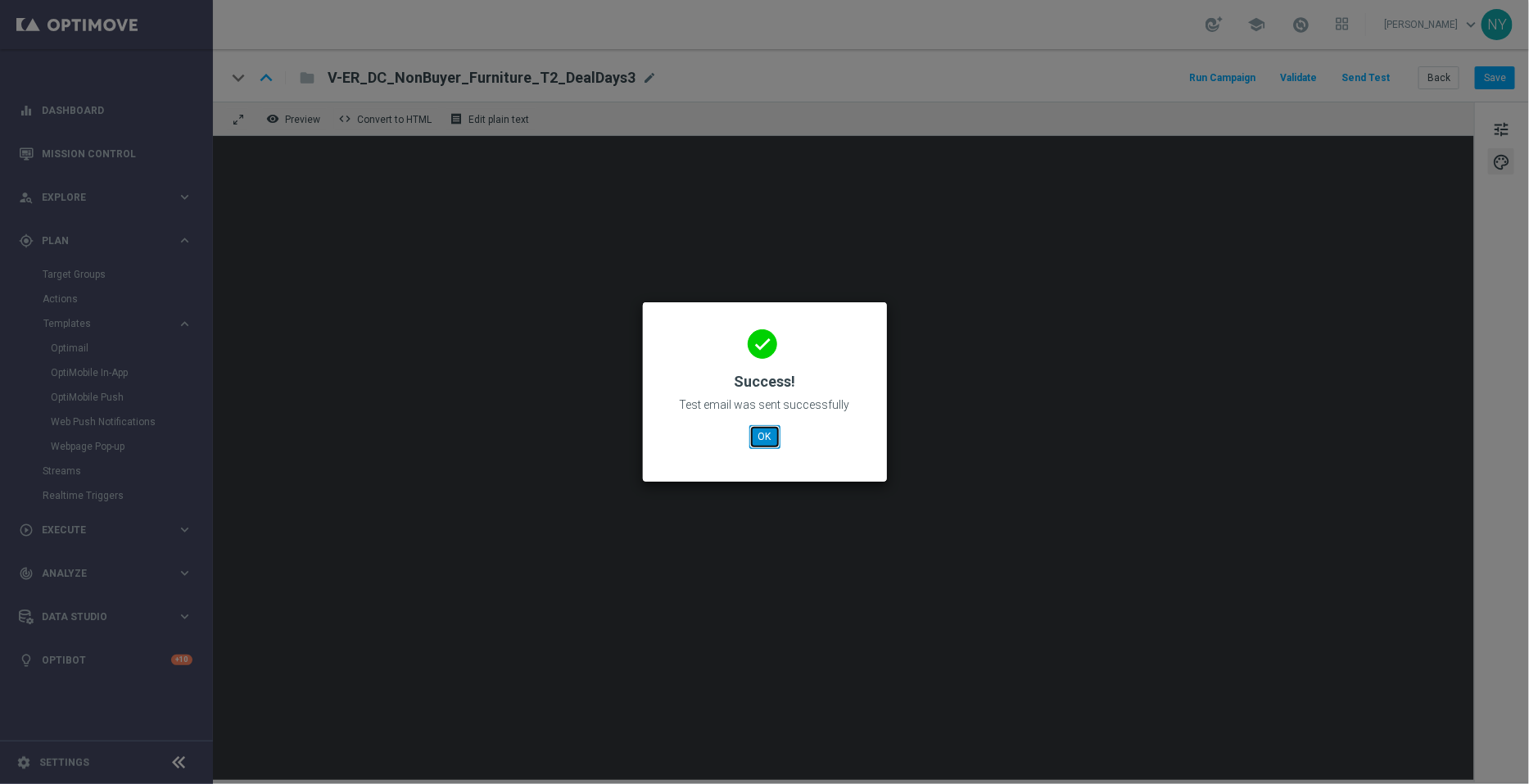
click at [759, 437] on button "OK" at bounding box center [764, 436] width 31 height 23
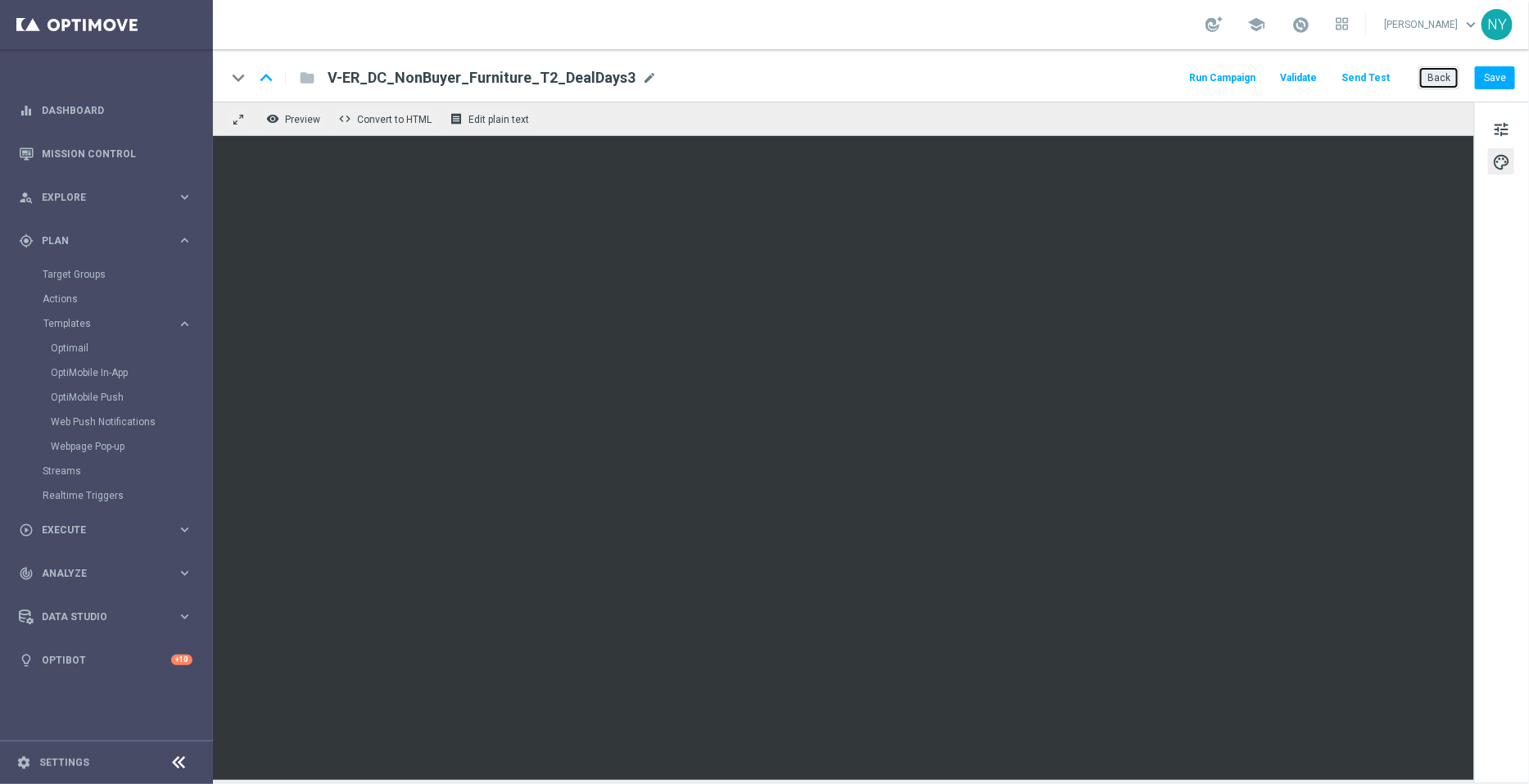
click at [1441, 76] on button "Back" at bounding box center [1439, 77] width 41 height 23
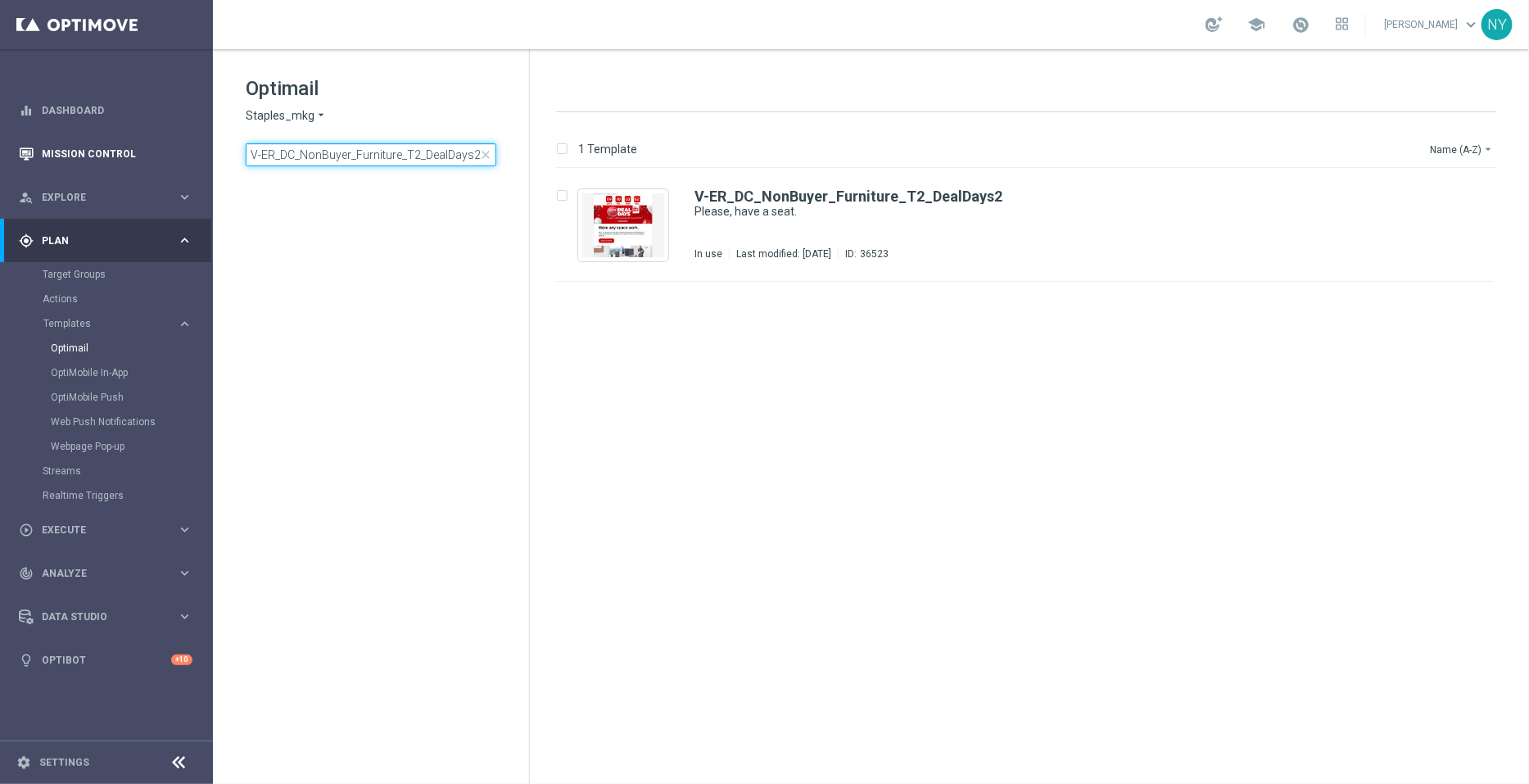
drag, startPoint x: 475, startPoint y: 153, endPoint x: 0, endPoint y: 165, distance: 475.2
click at [0, 165] on main "equalizer Dashboard Mission Control" at bounding box center [764, 392] width 1529 height 784
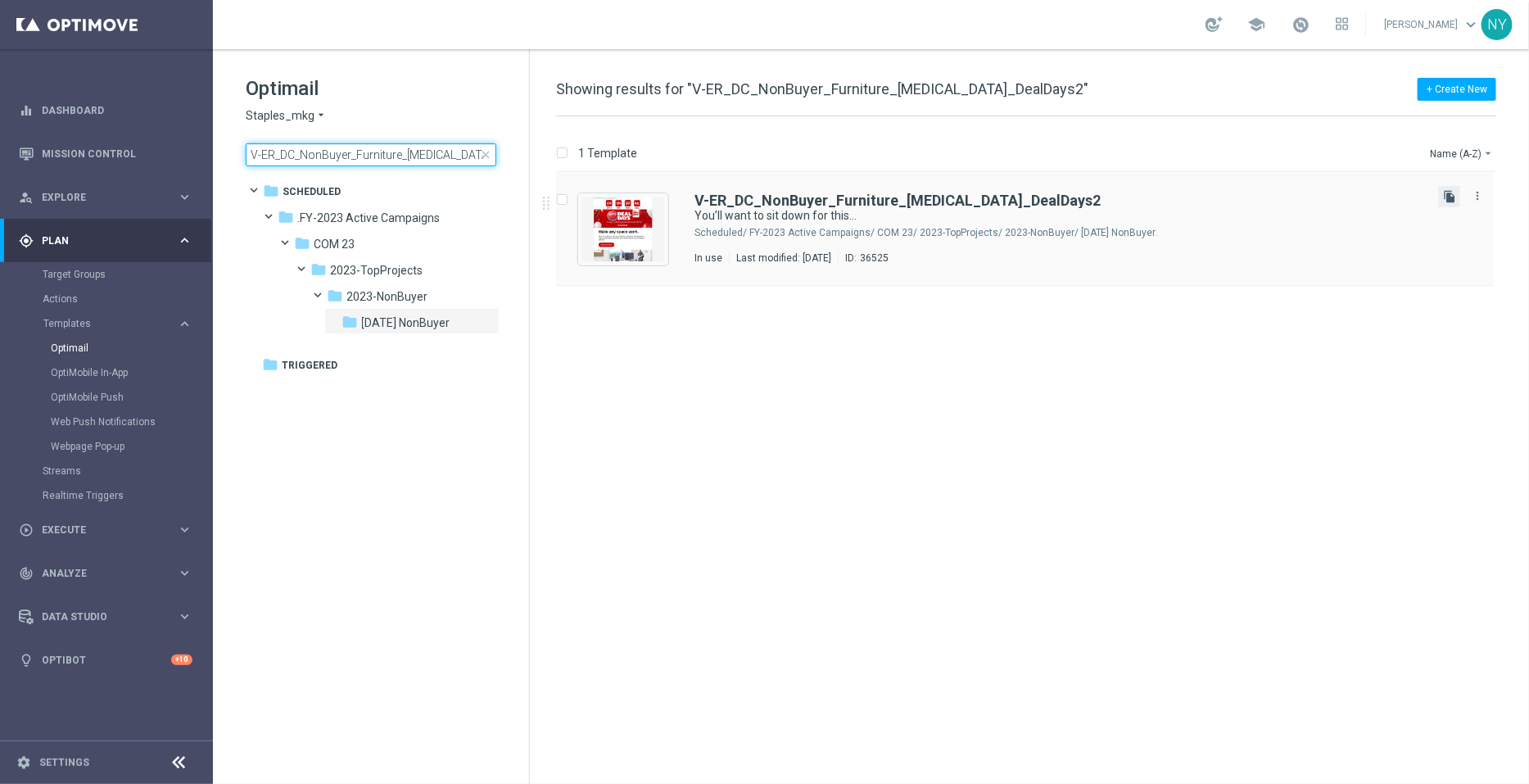
type input "V-ER_DC_NonBuyer_Furniture_T3_DealDays2"
click at [1451, 198] on icon "file_copy" at bounding box center [1449, 196] width 13 height 13
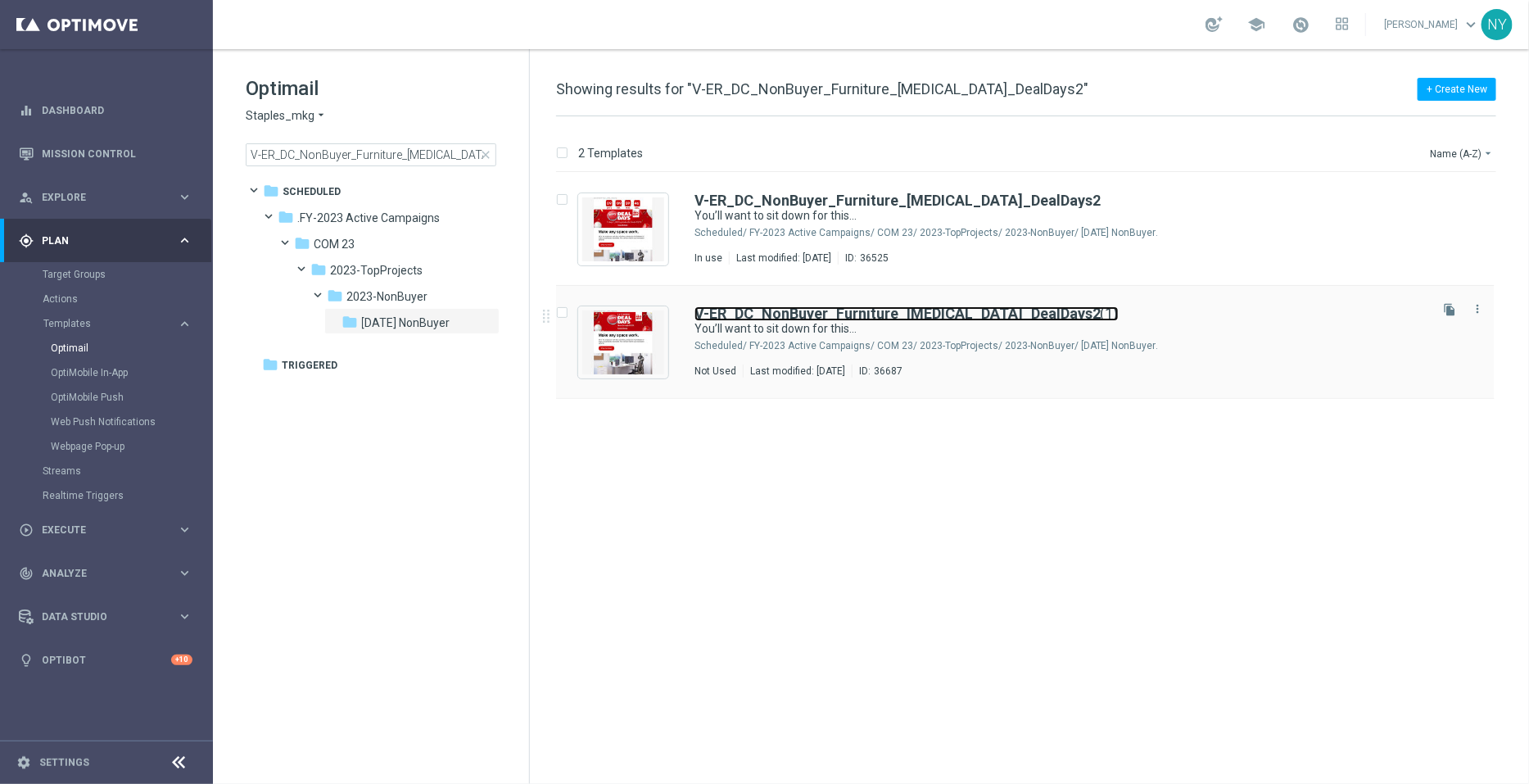
click at [830, 312] on b "V-ER_DC_NonBuyer_Furniture_T3_DealDays2" at bounding box center [897, 313] width 406 height 17
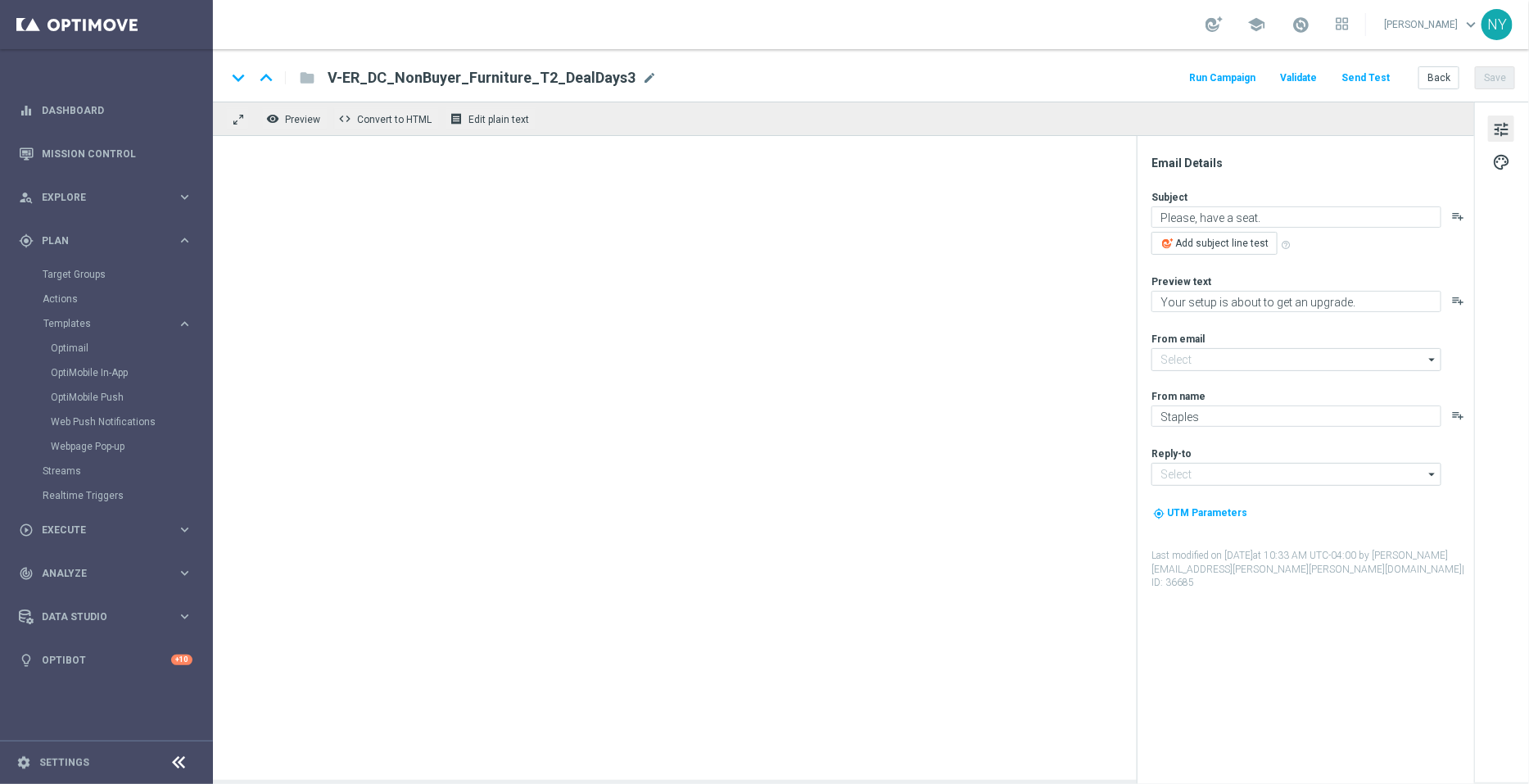
type input "staples@connected.staples.com"
type input "info@staples.com"
type input "V-ER_DC_NonBuyer_Furniture_T3_DealDays2(1)"
type textarea "You’ll want to sit down for this…"
type textarea "You’re overdue for new chairs and furniture."
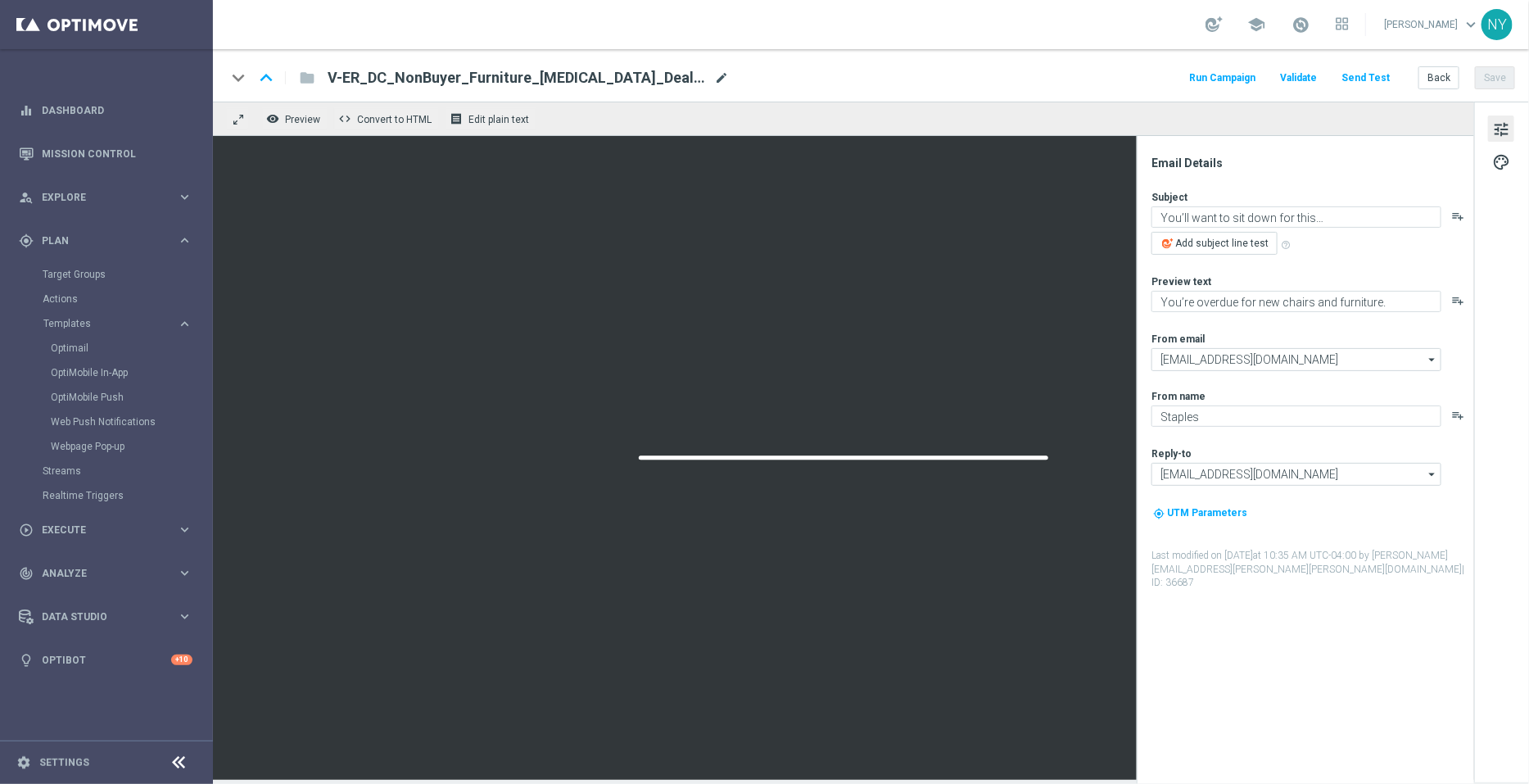
click at [714, 76] on span "mode_edit" at bounding box center [721, 77] width 14 height 14
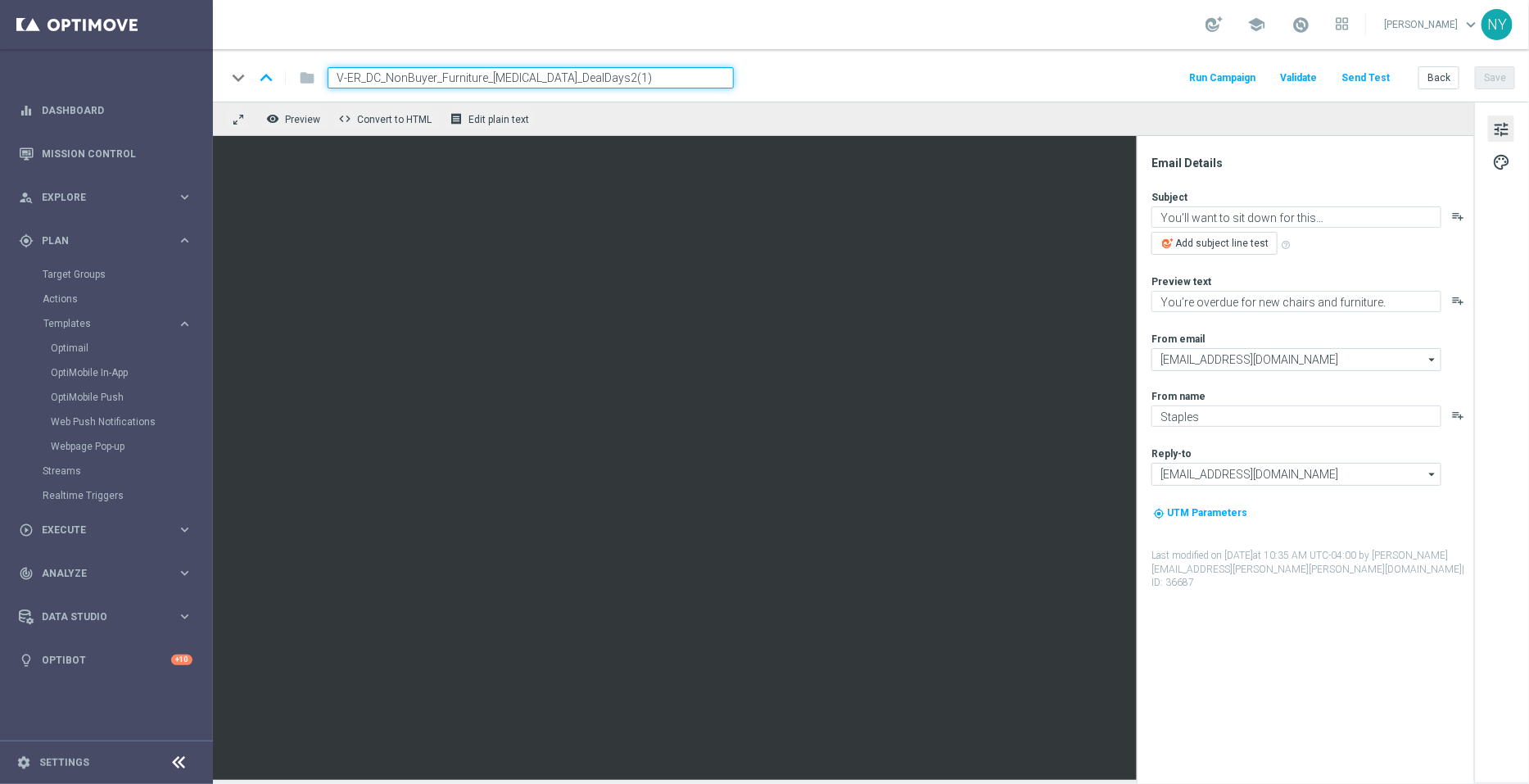
drag, startPoint x: 581, startPoint y: 76, endPoint x: 556, endPoint y: 76, distance: 25.0
click at [556, 76] on input "V-ER_DC_NonBuyer_Furniture_T3_DealDays2(1)" at bounding box center [530, 77] width 406 height 21
type input "V-ER_DC_NonBuyer_Furniture_T3_DealDays3"
click at [1492, 78] on button "Save" at bounding box center [1495, 77] width 40 height 23
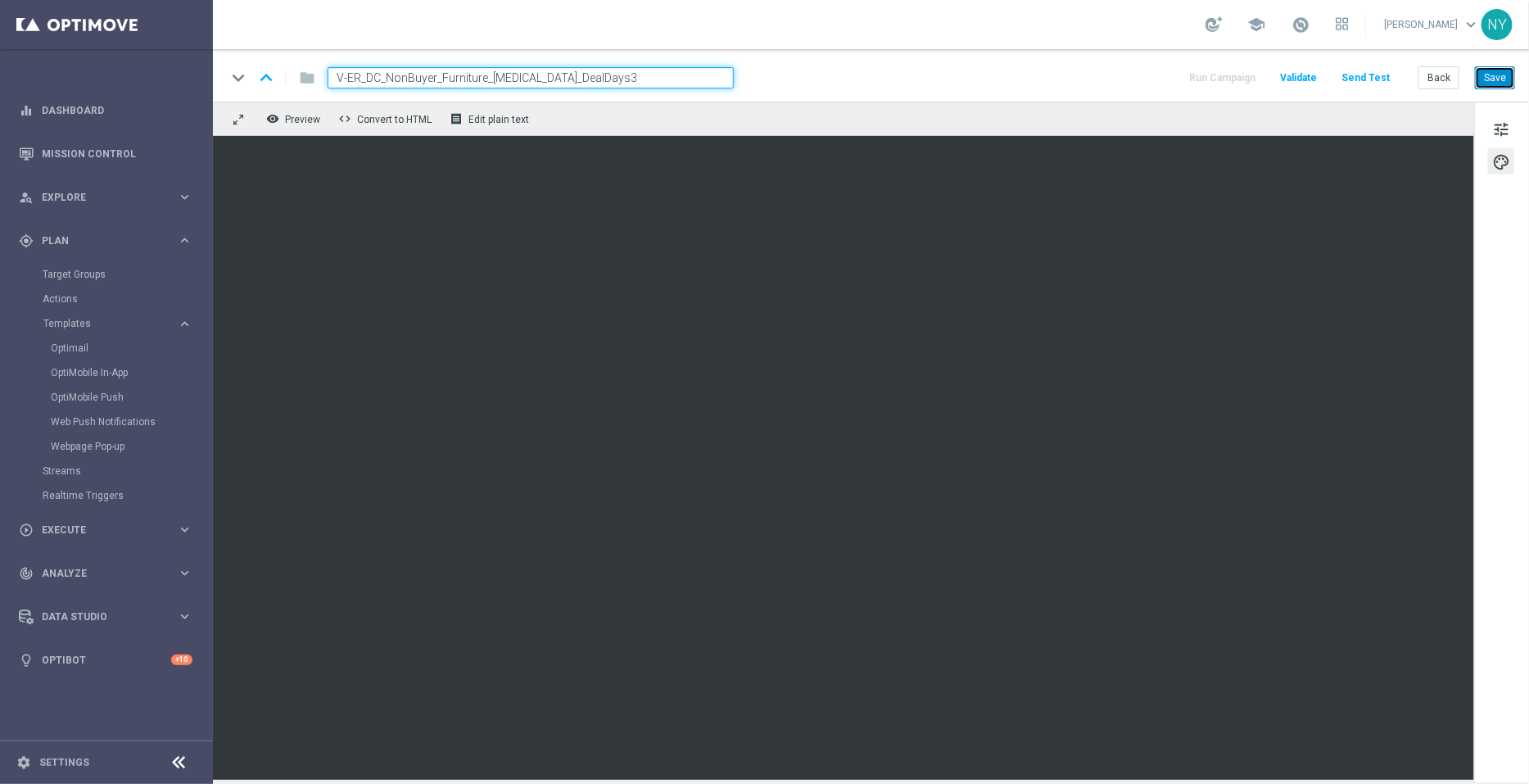
click at [1497, 67] on button "Save" at bounding box center [1495, 77] width 40 height 23
click at [1368, 77] on button "Send Test" at bounding box center [1366, 78] width 54 height 22
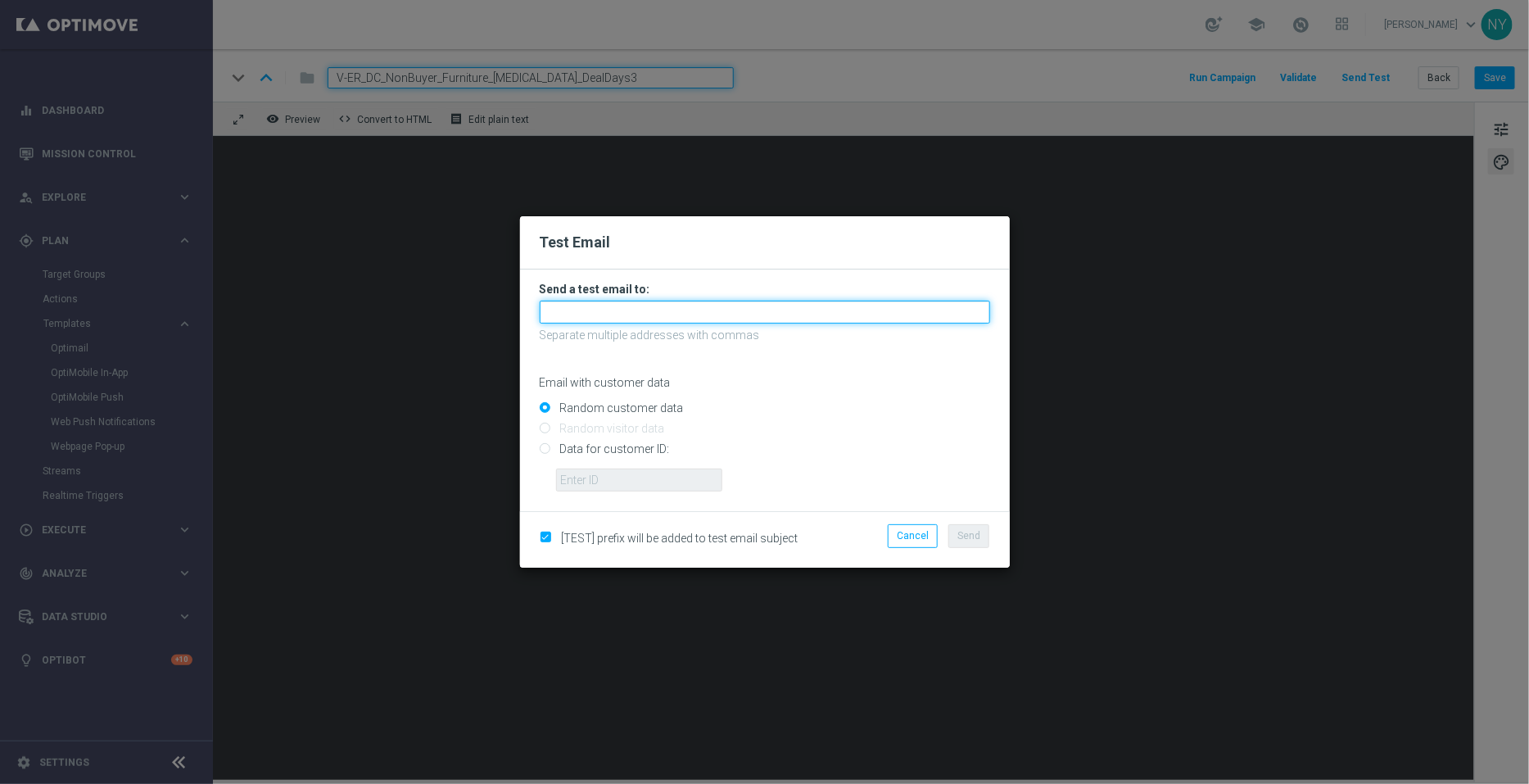
click at [558, 313] on input "text" at bounding box center [764, 312] width 450 height 23
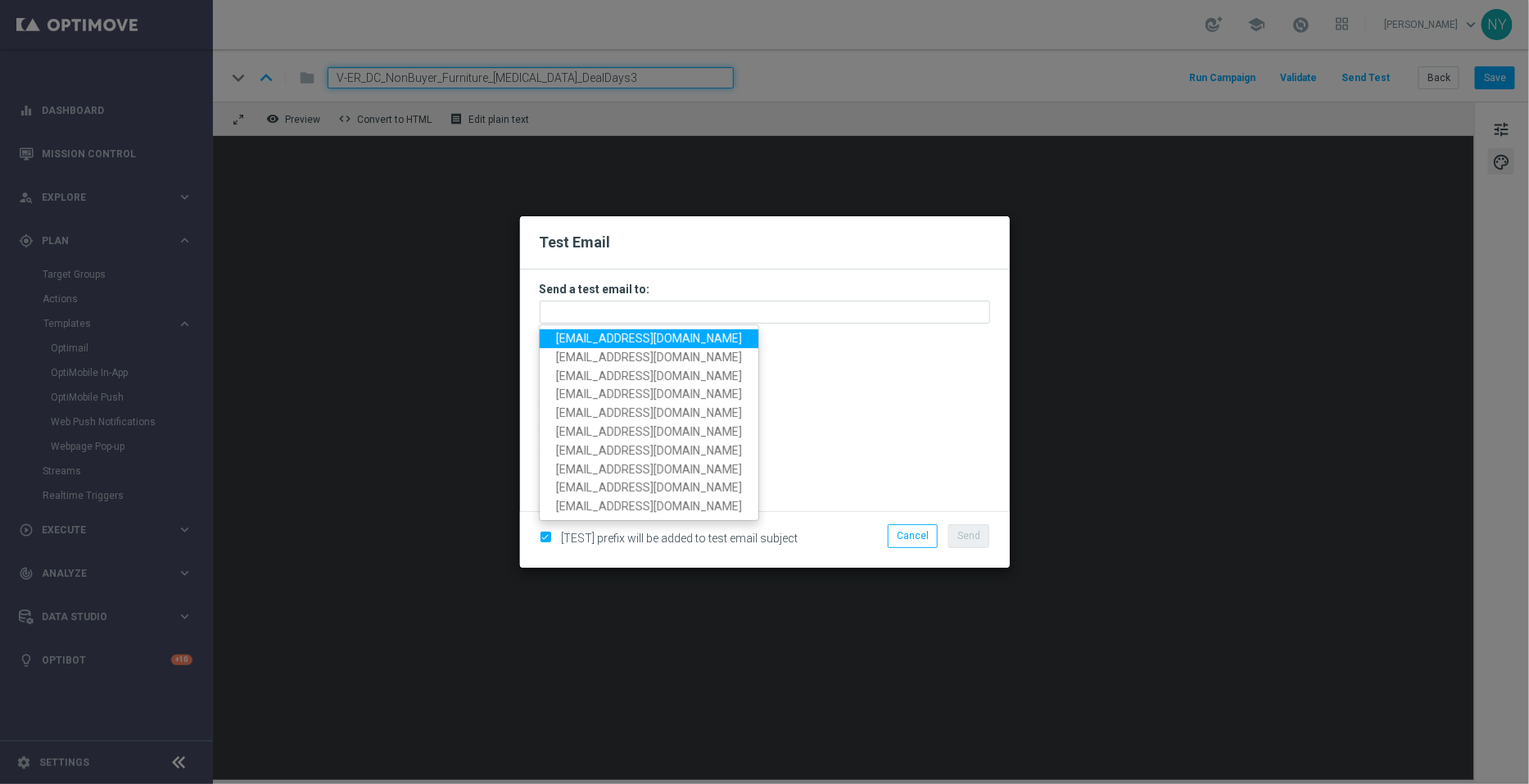
click at [582, 337] on span "neilyetts3@litmusemail.com" at bounding box center [649, 338] width 186 height 13
type input "neilyetts3@litmusemail.com"
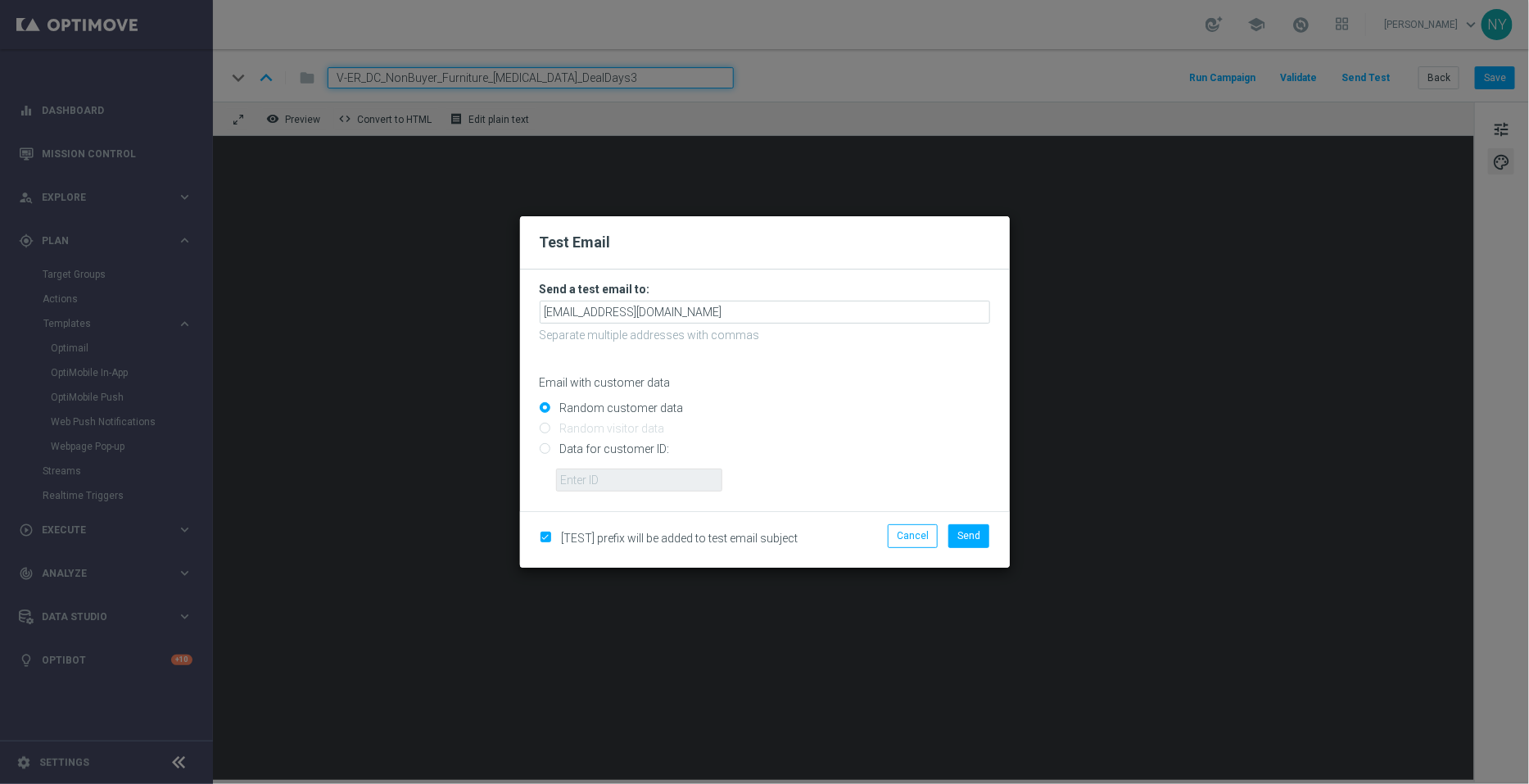
click at [542, 445] on input "Data for customer ID:" at bounding box center [764, 455] width 450 height 23
radio input "true"
click at [576, 477] on input "text" at bounding box center [639, 479] width 166 height 23
paste input "10000006208"
type input "10000006208"
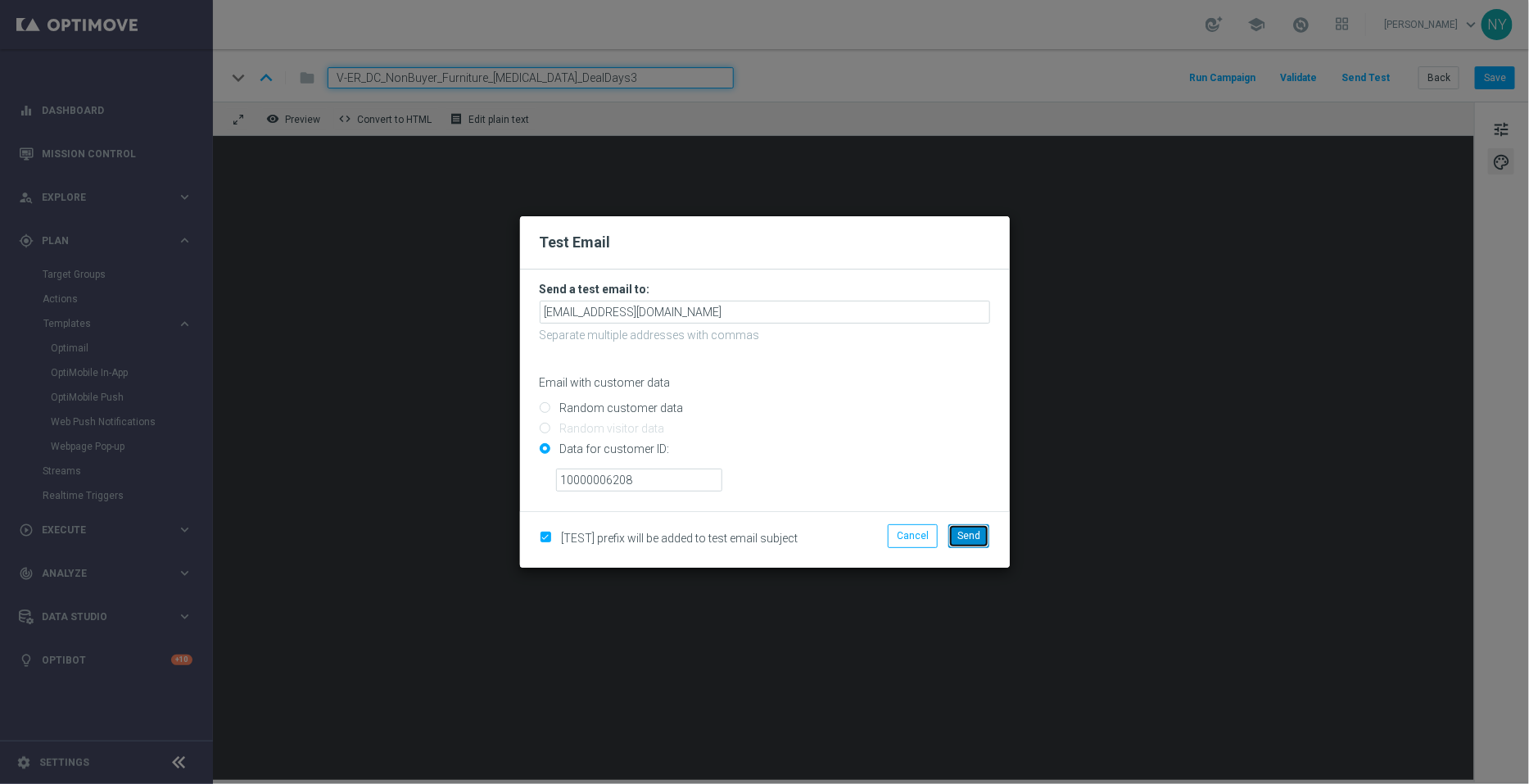
click at [962, 535] on span "Send" at bounding box center [969, 535] width 23 height 11
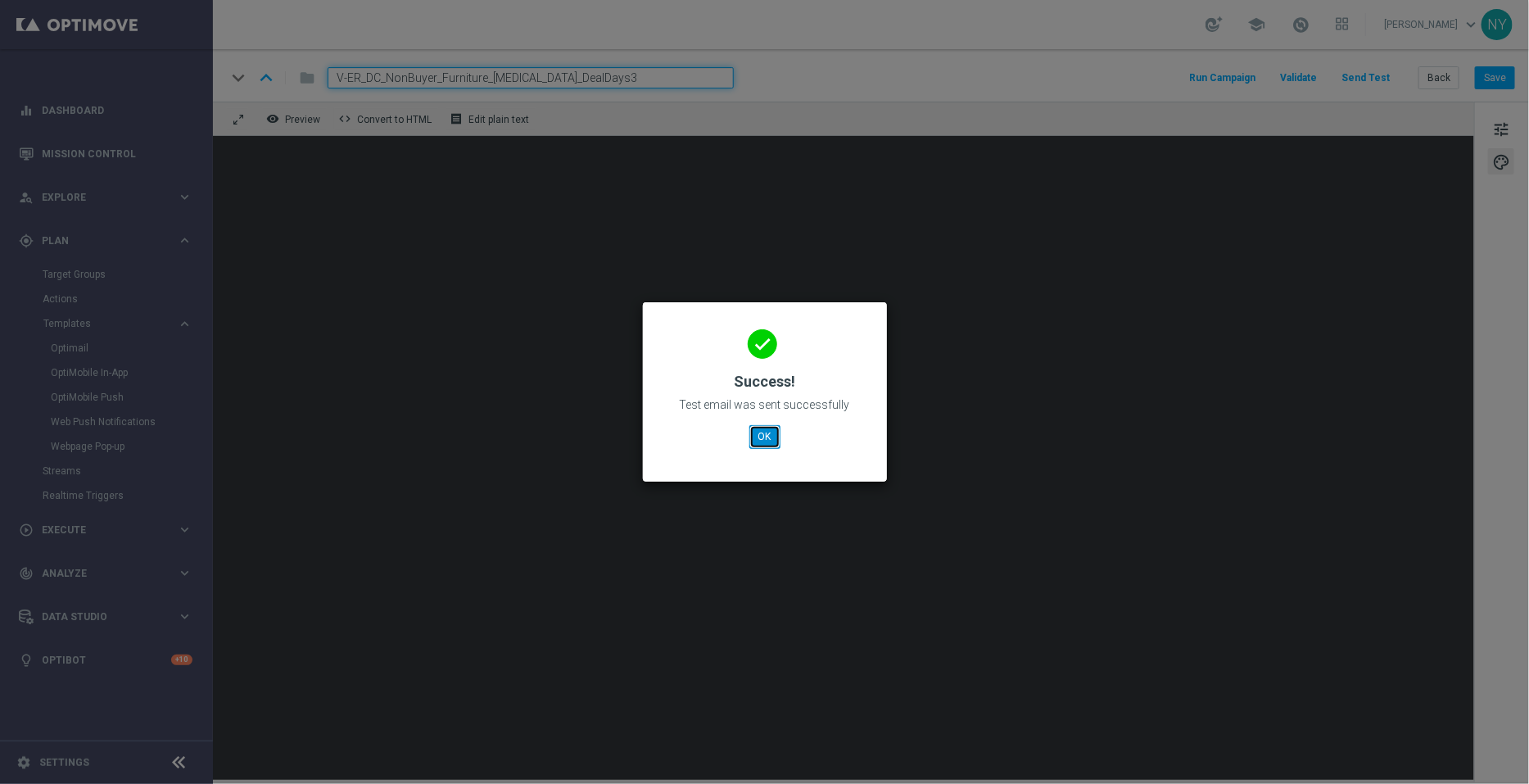
click at [770, 438] on button "OK" at bounding box center [764, 436] width 31 height 23
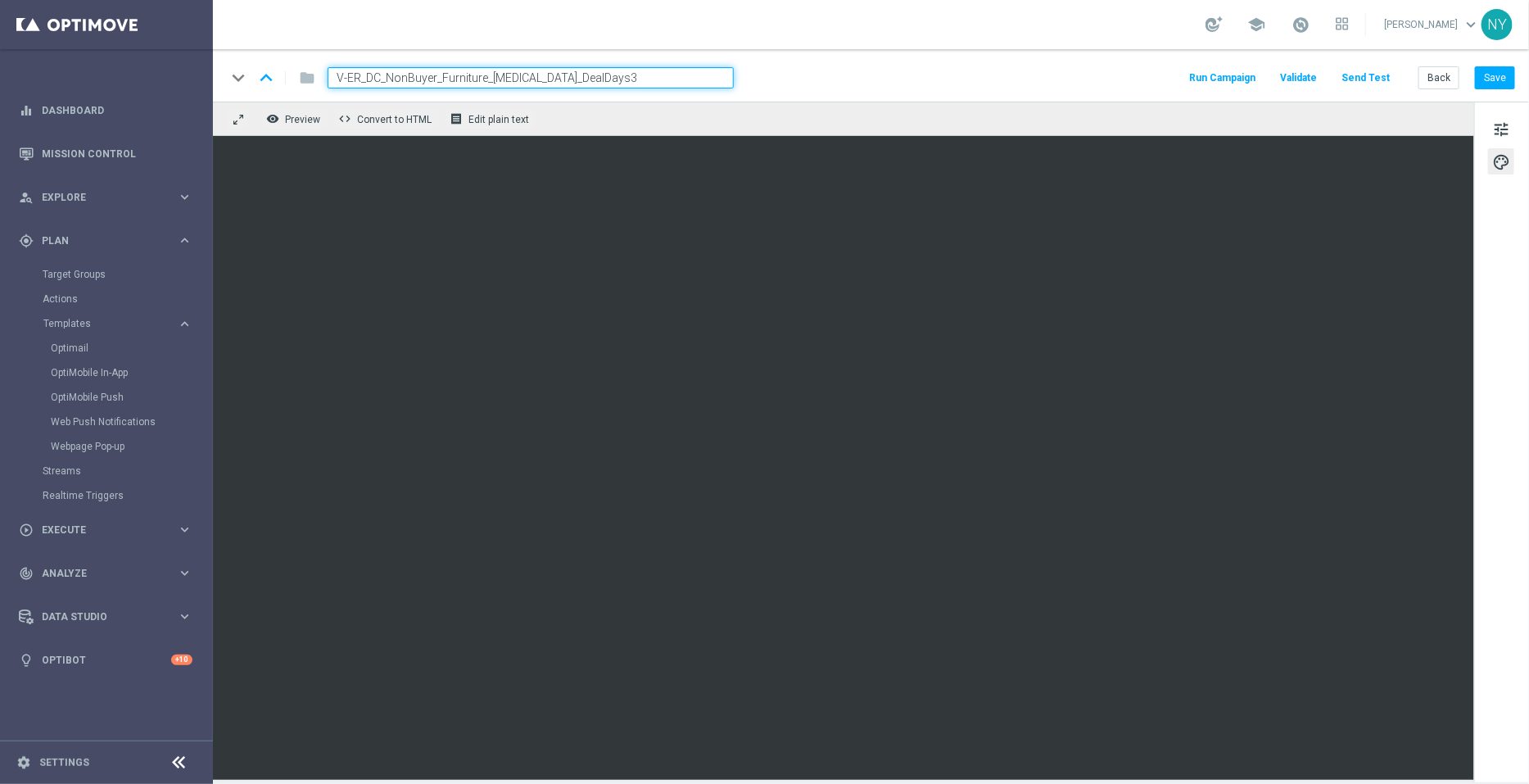
drag, startPoint x: 570, startPoint y: 79, endPoint x: 226, endPoint y: 51, distance: 345.1
click at [226, 51] on div "keyboard_arrow_down keyboard_arrow_up folder V-ER_DC_NonBuyer_Furniture_T3_Deal…" at bounding box center [871, 76] width 1316 height 53
click at [1497, 76] on button "Save" at bounding box center [1495, 77] width 40 height 23
click at [1447, 77] on button "Back" at bounding box center [1439, 77] width 41 height 23
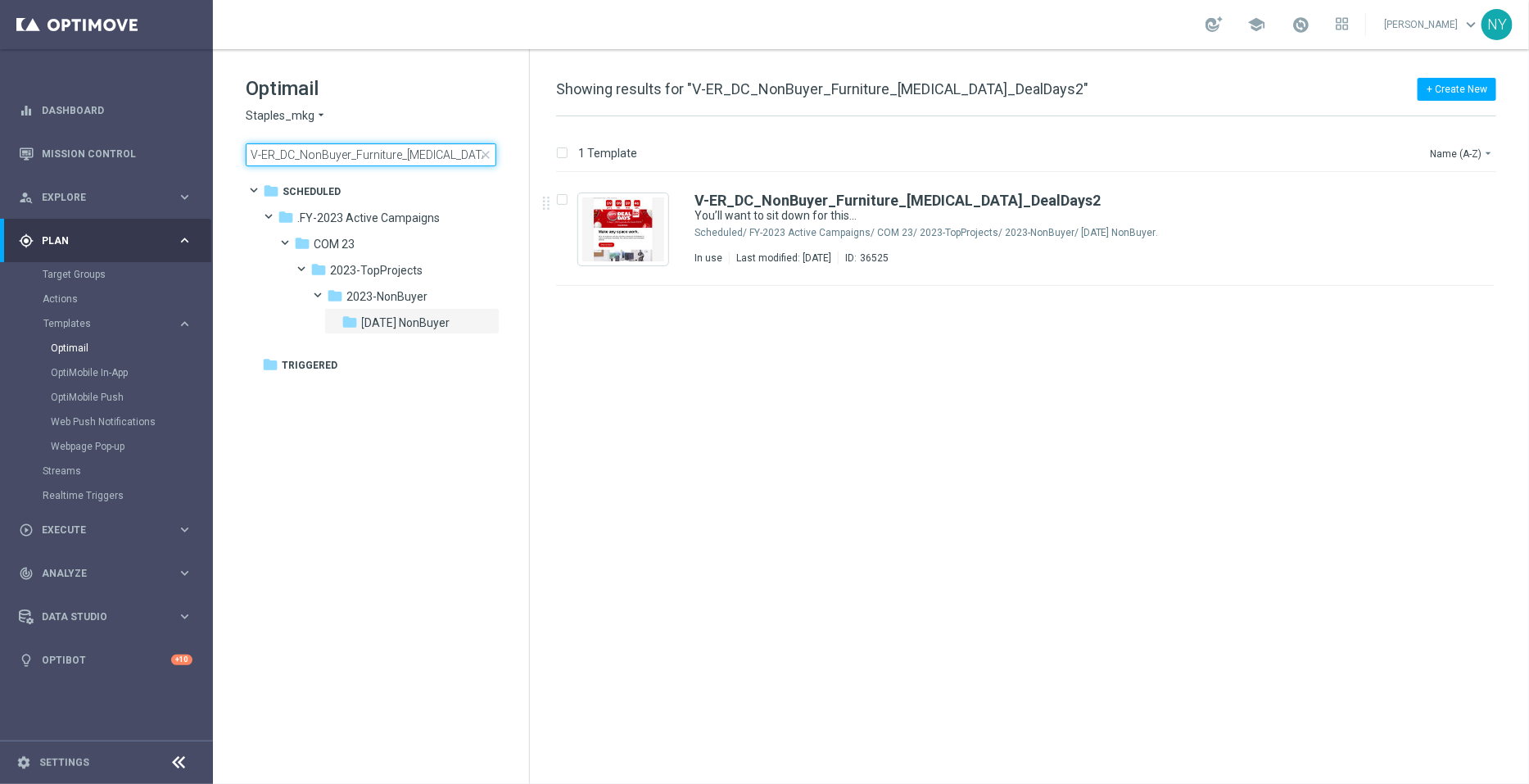
click at [488, 162] on input "V-ER_DC_NonBuyer_Furniture_T3_DealDays2" at bounding box center [371, 154] width 250 height 23
click at [484, 157] on span "close" at bounding box center [485, 154] width 13 height 13
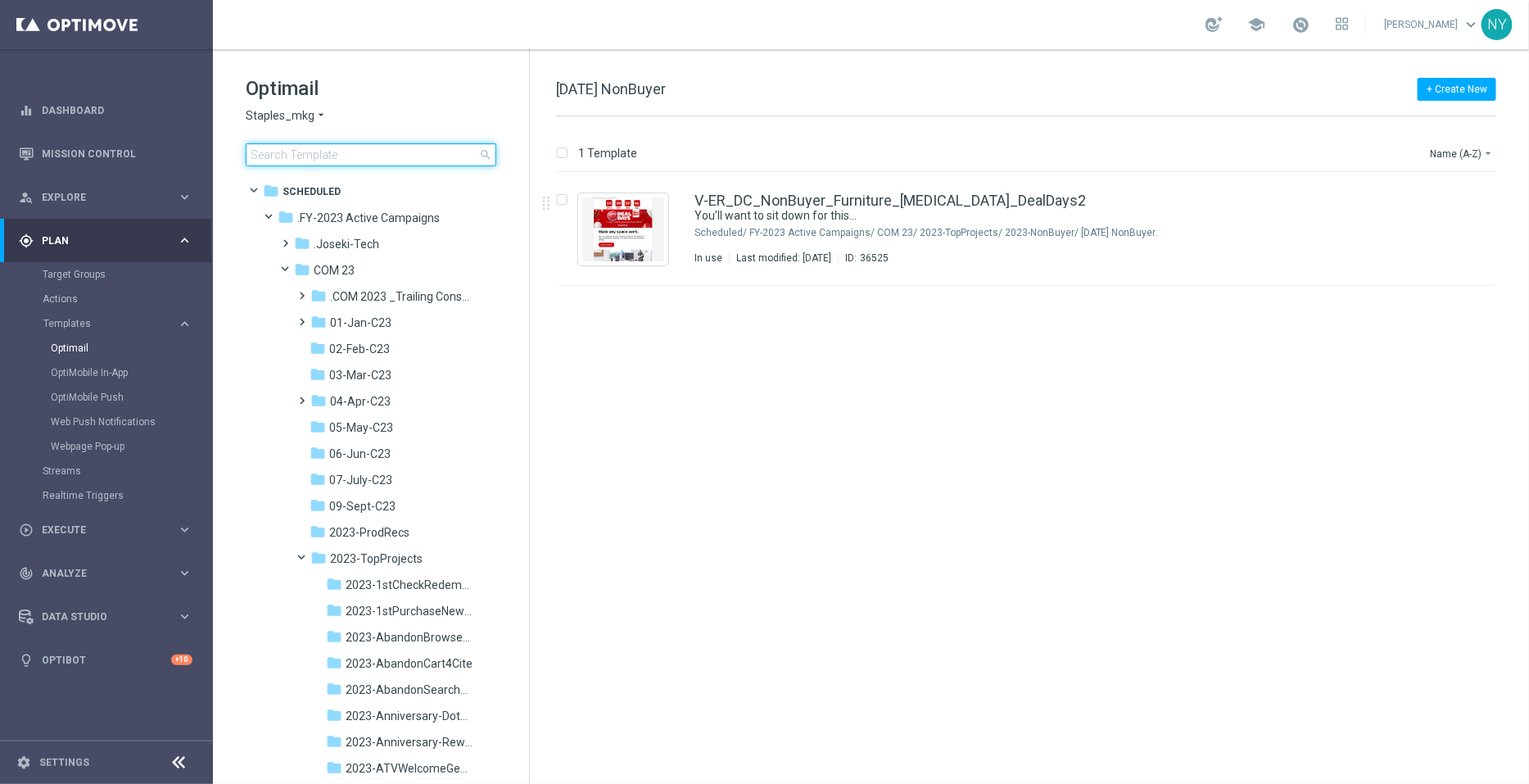
click at [366, 154] on input at bounding box center [371, 154] width 250 height 23
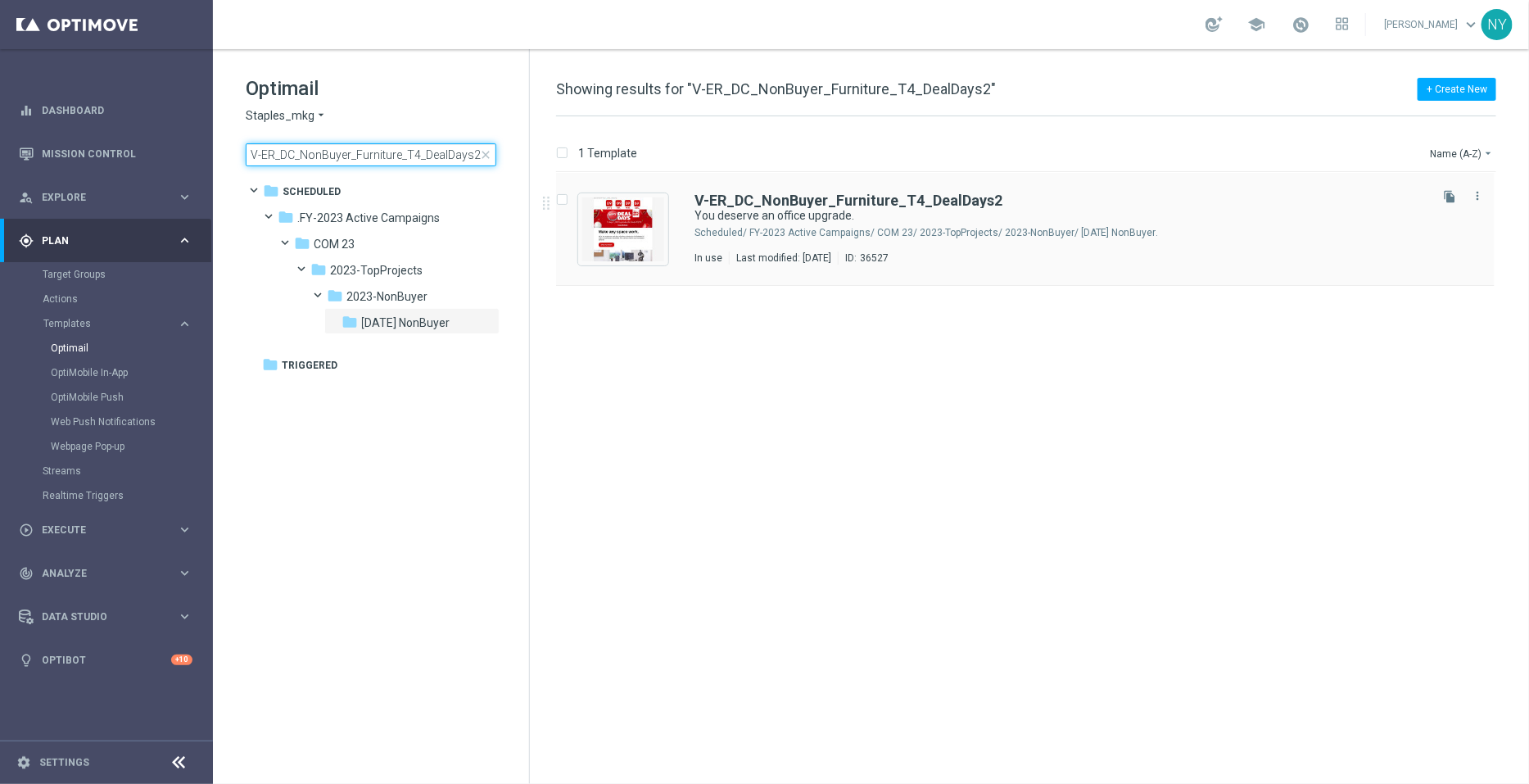
type input "V-ER_DC_NonBuyer_Furniture_T4_DealDays2"
click at [1452, 193] on icon "file_copy" at bounding box center [1449, 196] width 13 height 13
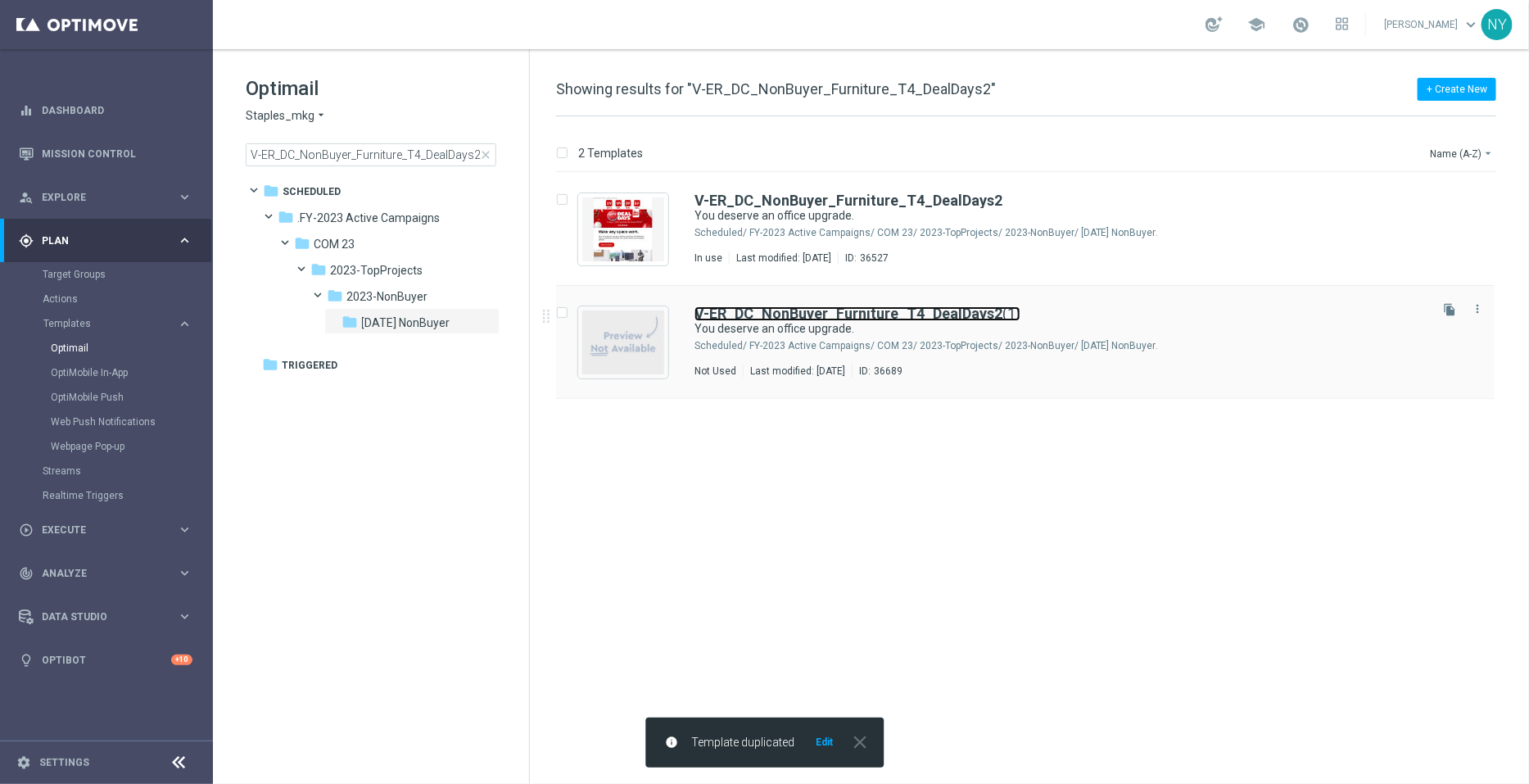
click at [896, 309] on b "V-ER_DC_NonBuyer_Furniture_T4_DealDays2" at bounding box center [849, 313] width 308 height 17
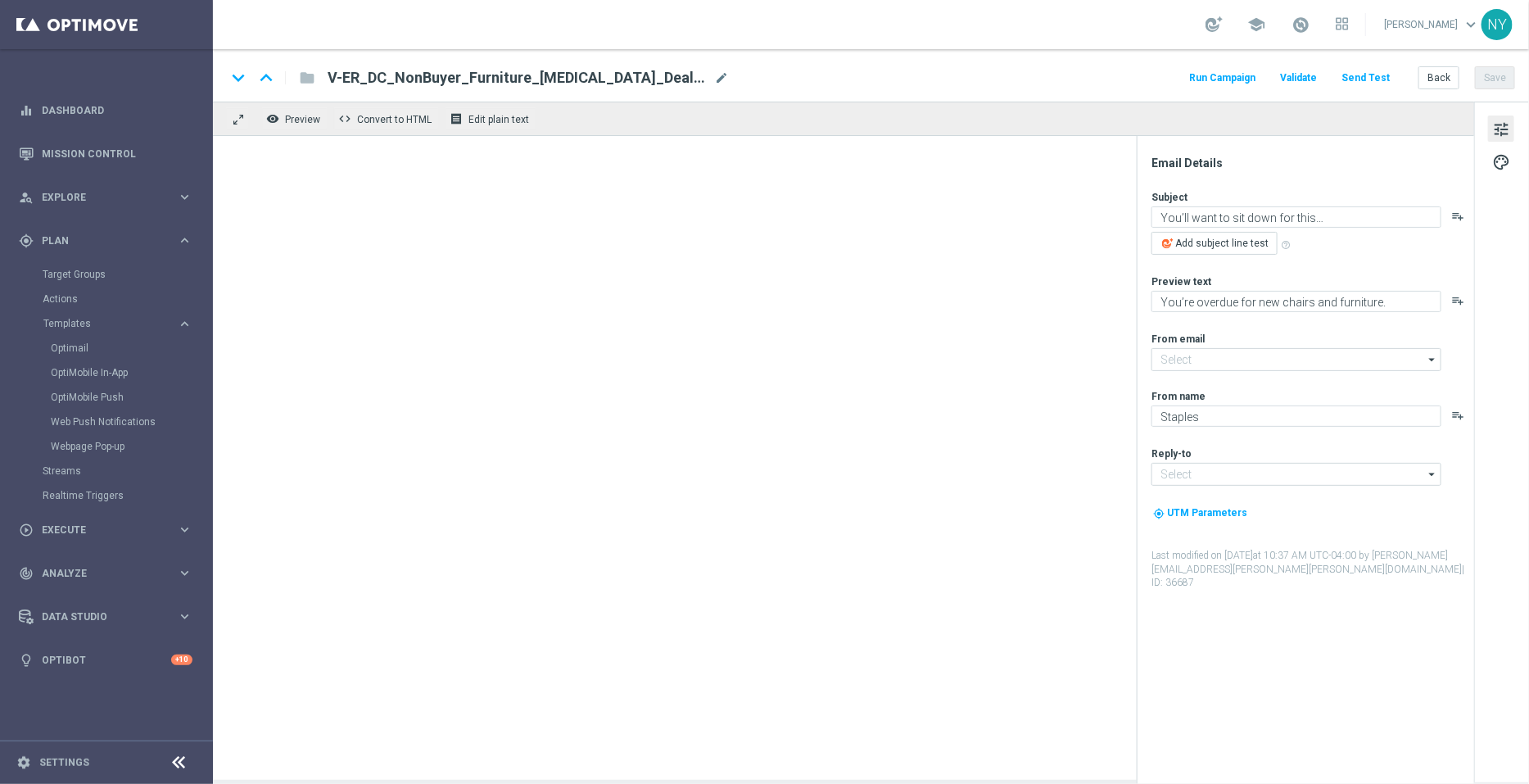
type input "staples@connected.staples.com"
type input "info@staples.com"
type textarea "You deserve an office upgrade."
type textarea "Check out the latest in chairs and office furniture."
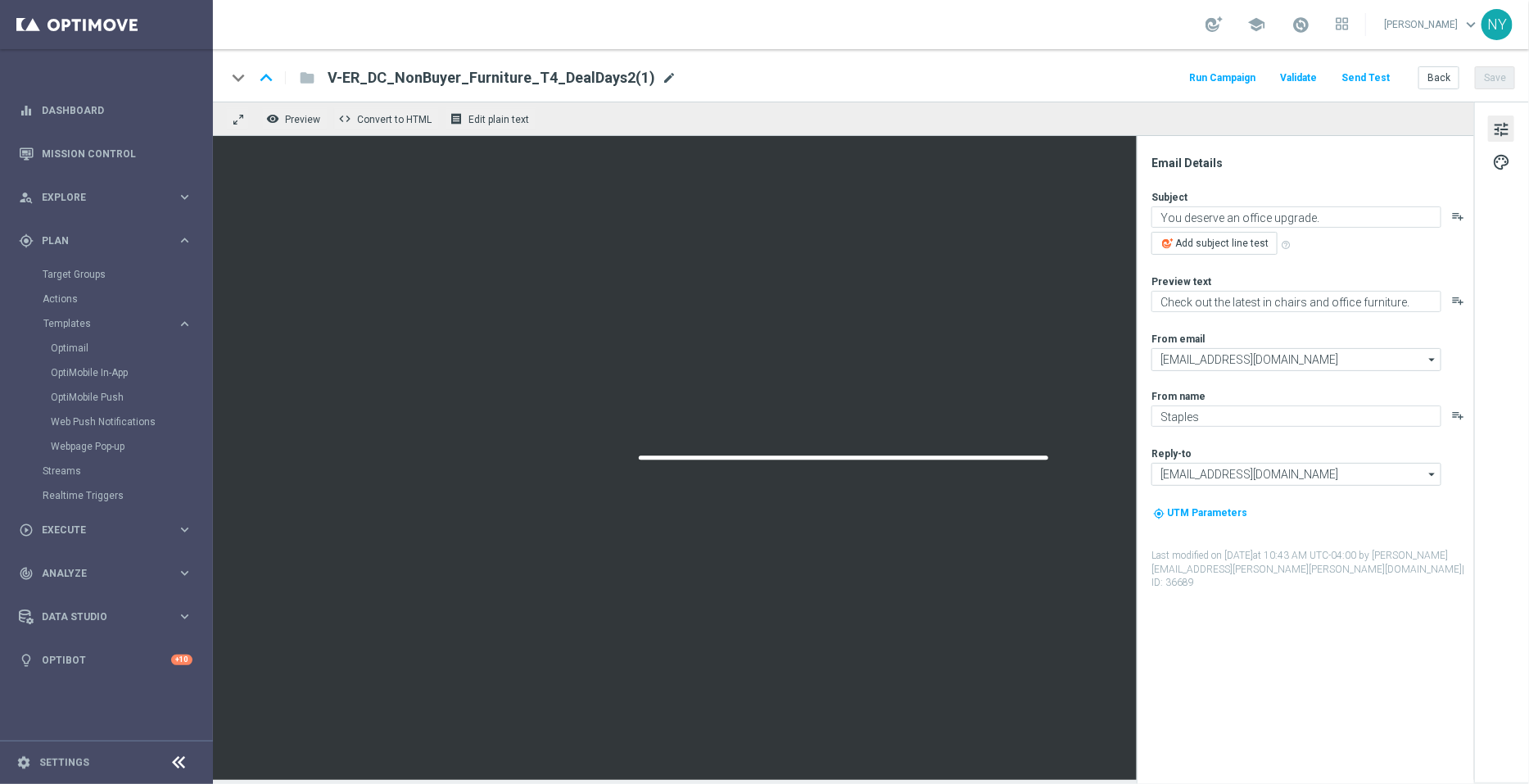
click at [661, 77] on span "mode_edit" at bounding box center [668, 77] width 14 height 14
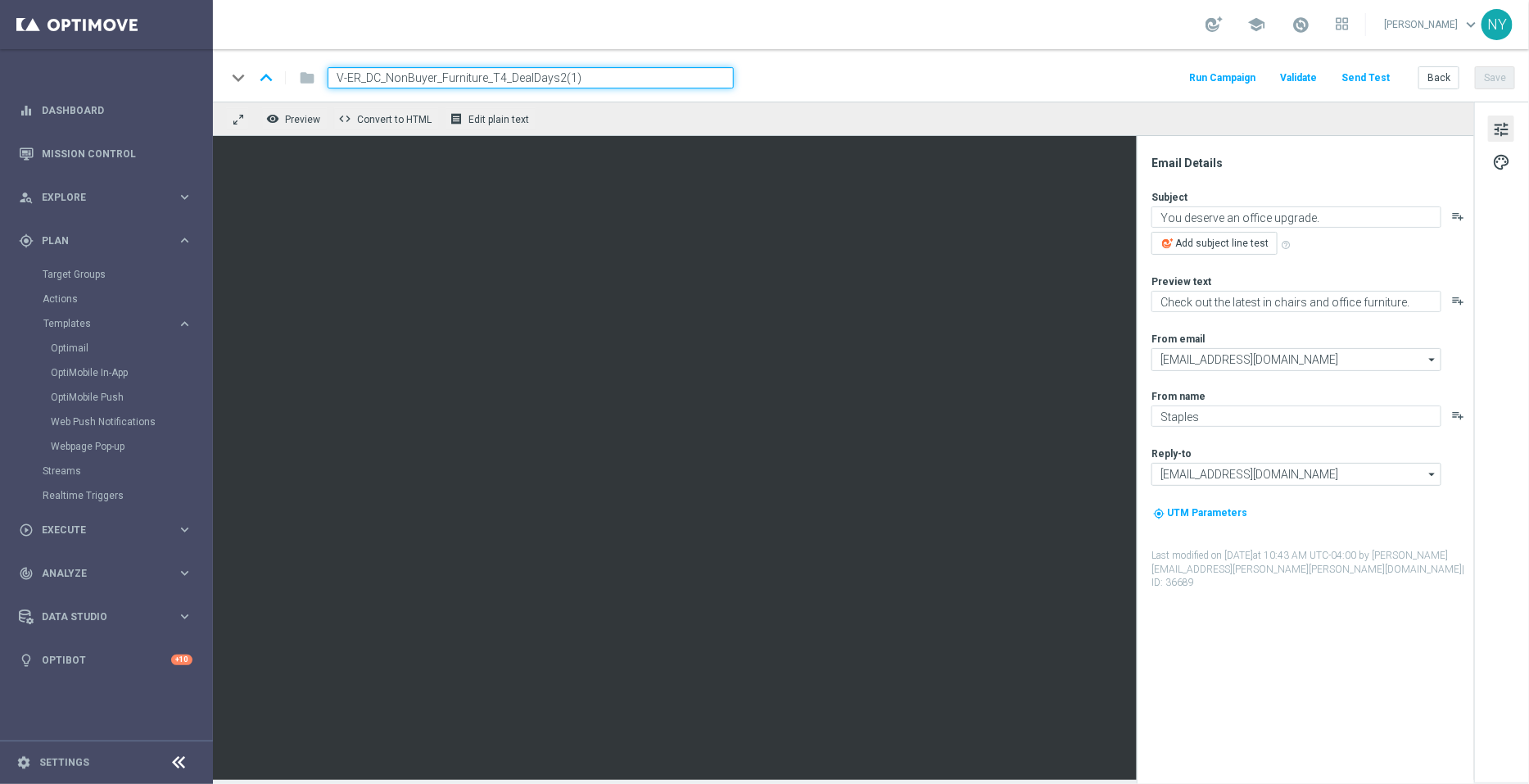
drag, startPoint x: 606, startPoint y: 81, endPoint x: 557, endPoint y: 77, distance: 49.2
click at [557, 77] on input "V-ER_DC_NonBuyer_Furniture_T4_DealDays2(1)" at bounding box center [530, 77] width 406 height 21
type input "V-ER_DC_NonBuyer_Furniture_T4_DealDays3"
click at [899, 70] on div "keyboard_arrow_down keyboard_arrow_up folder V-ER_DC_NonBuyer_Furniture_T4_Deal…" at bounding box center [871, 77] width 1289 height 21
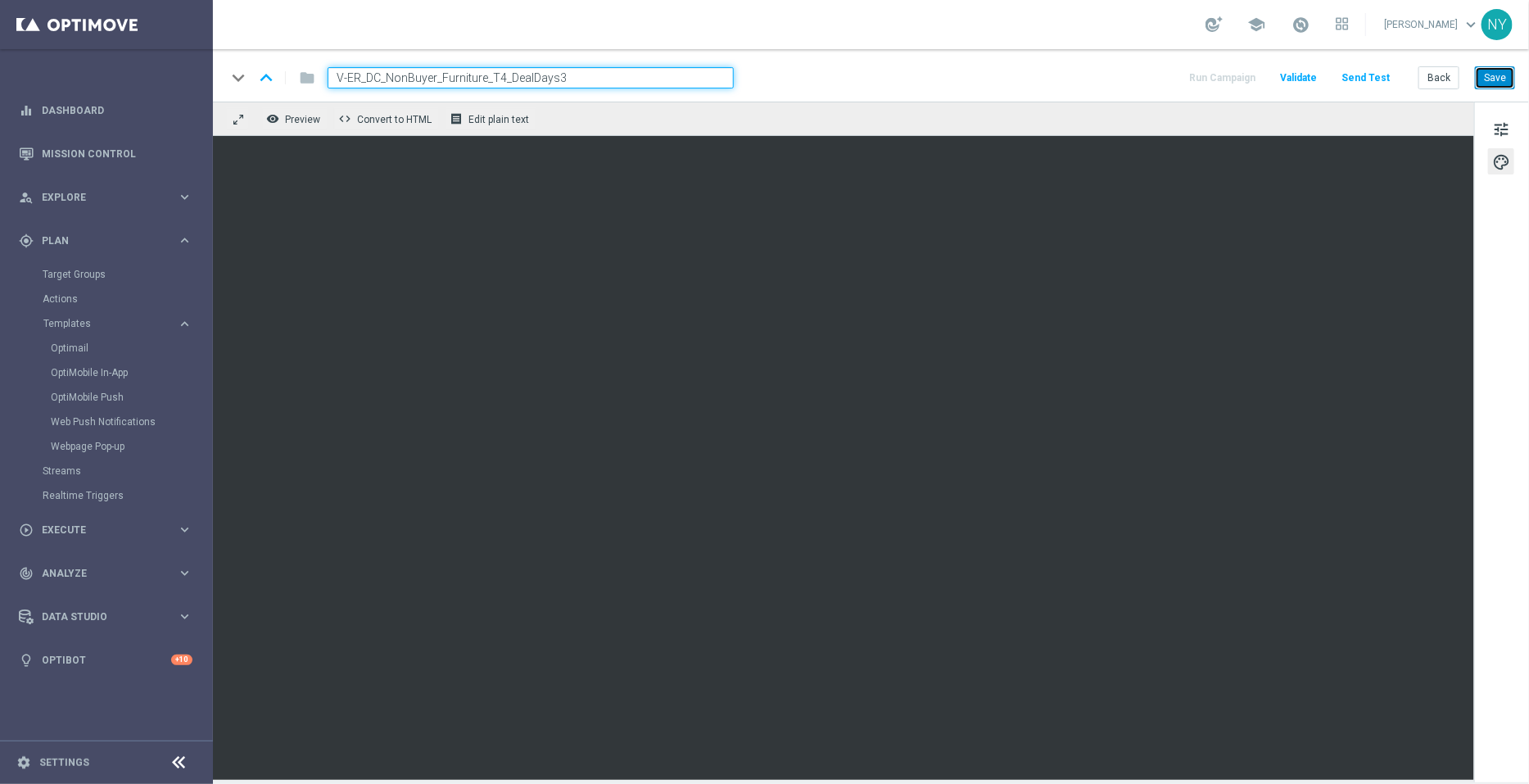
click at [1503, 72] on button "Save" at bounding box center [1495, 77] width 40 height 23
click at [1355, 75] on button "Send Test" at bounding box center [1366, 78] width 54 height 22
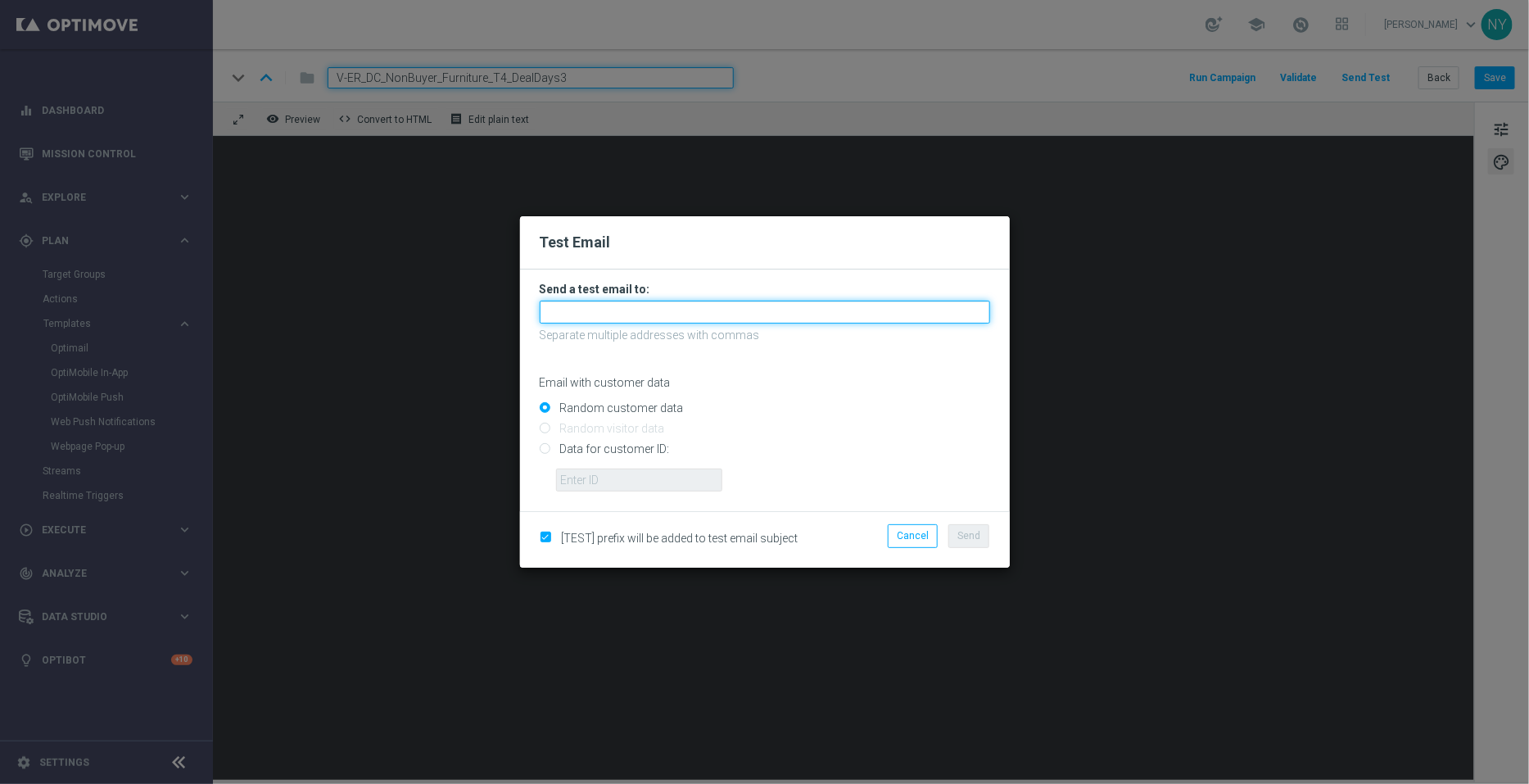
click at [593, 312] on input "text" at bounding box center [764, 312] width 450 height 23
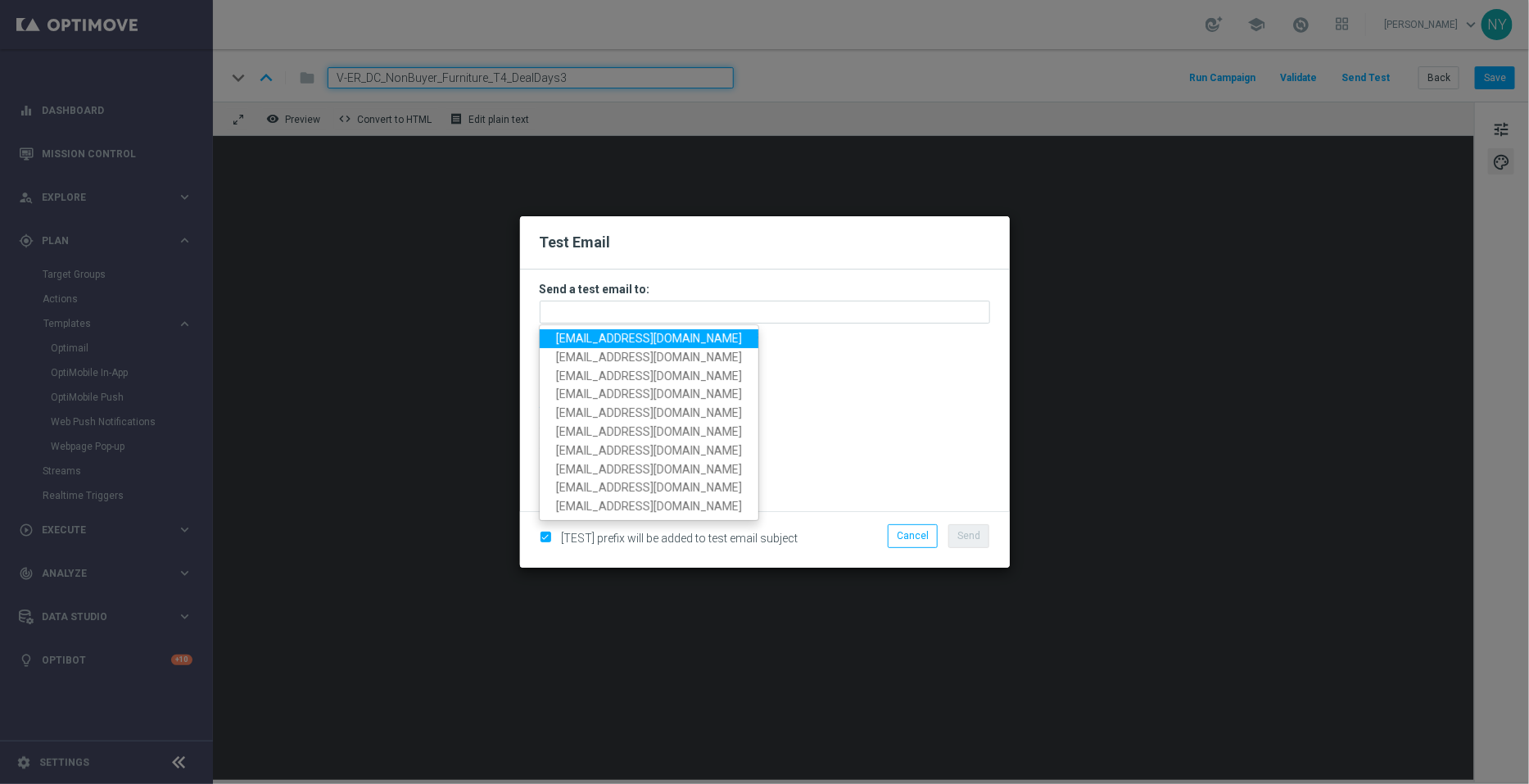
click at [584, 341] on span "neilyetts3@litmusemail.com" at bounding box center [649, 338] width 186 height 13
type input "neilyetts3@litmusemail.com"
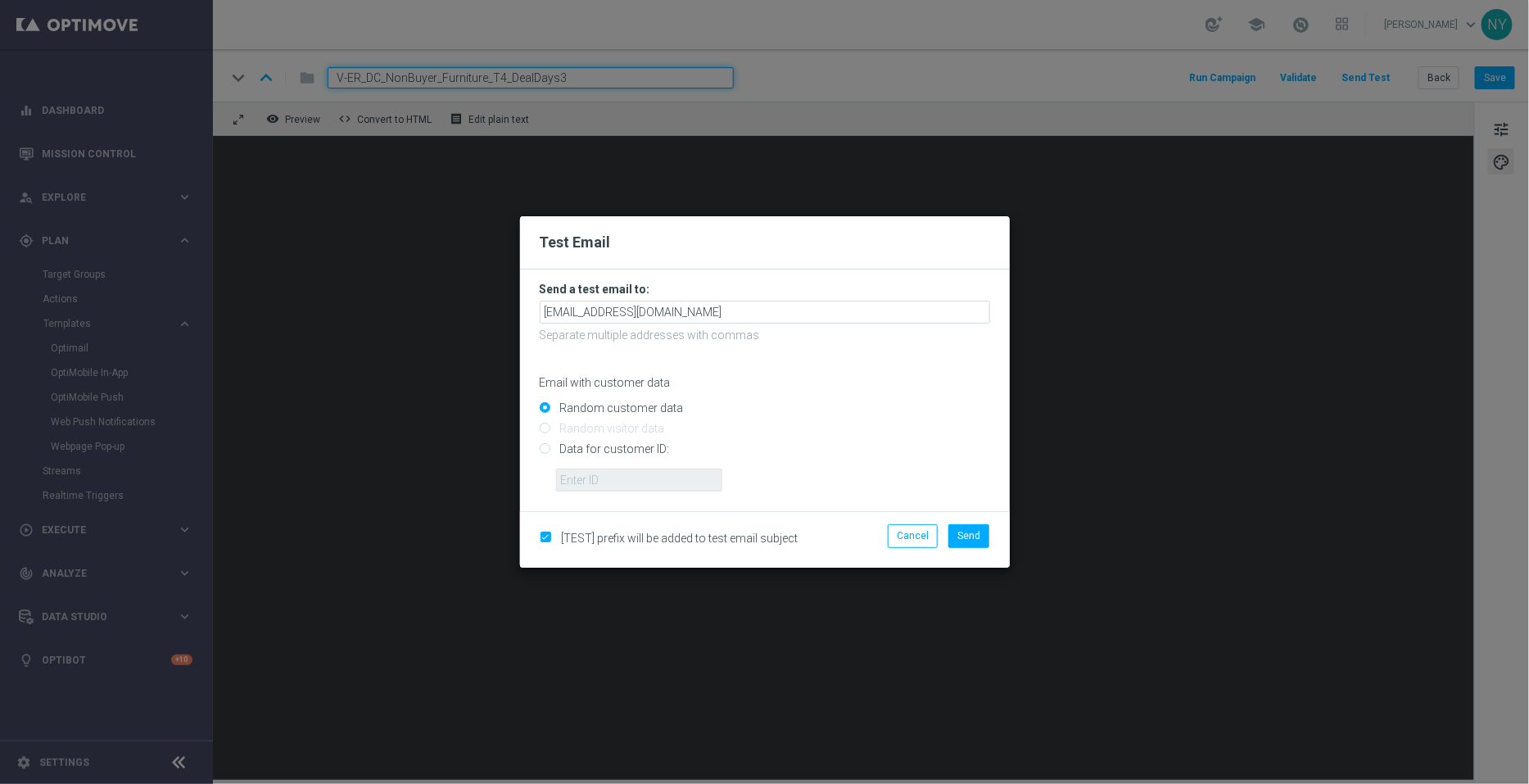
click at [546, 449] on input "Data for customer ID:" at bounding box center [764, 455] width 450 height 23
radio input "true"
click at [621, 481] on input "text" at bounding box center [639, 479] width 166 height 23
paste input "10000006208"
type input "10000006208"
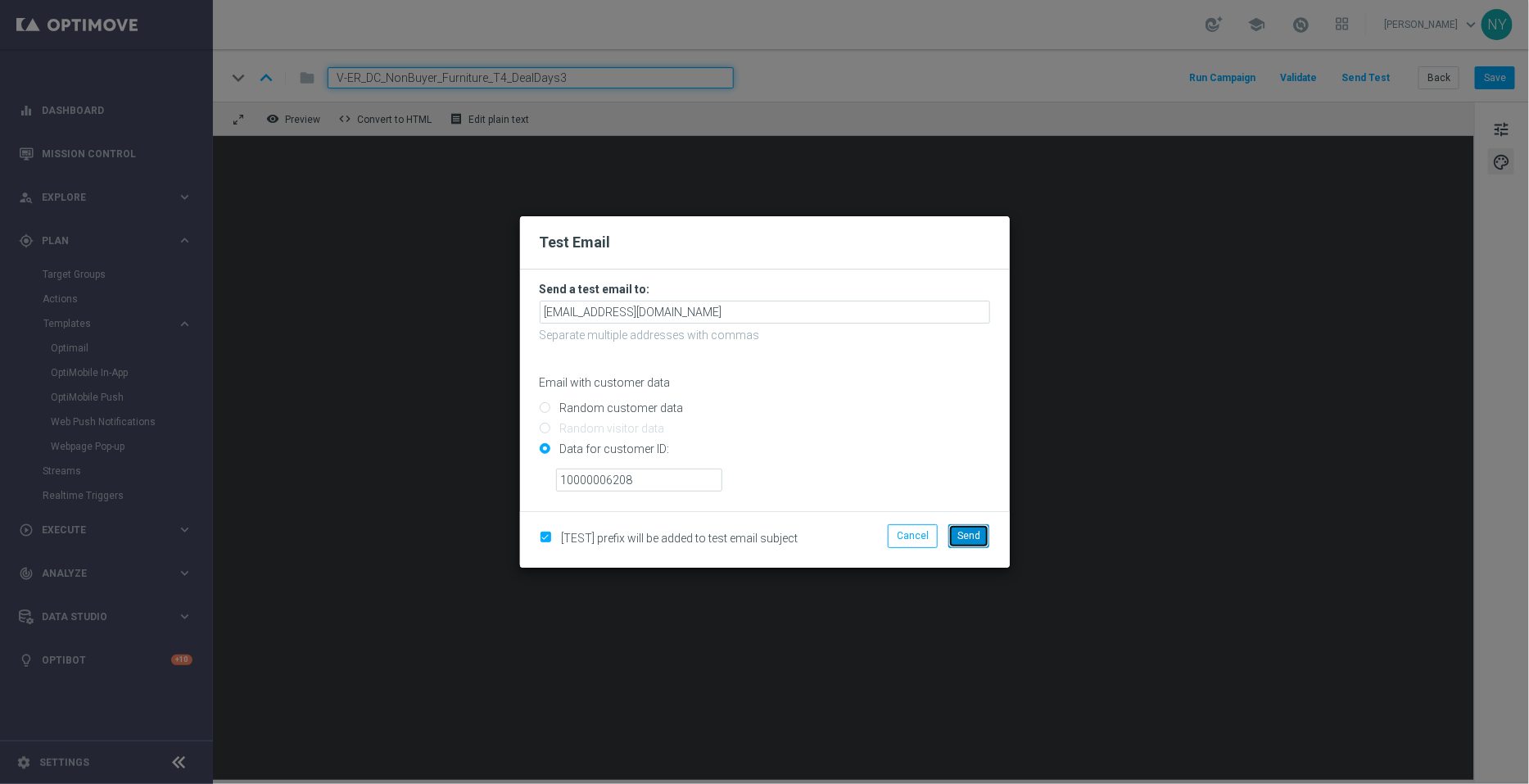
click at [963, 535] on span "Send" at bounding box center [969, 535] width 23 height 11
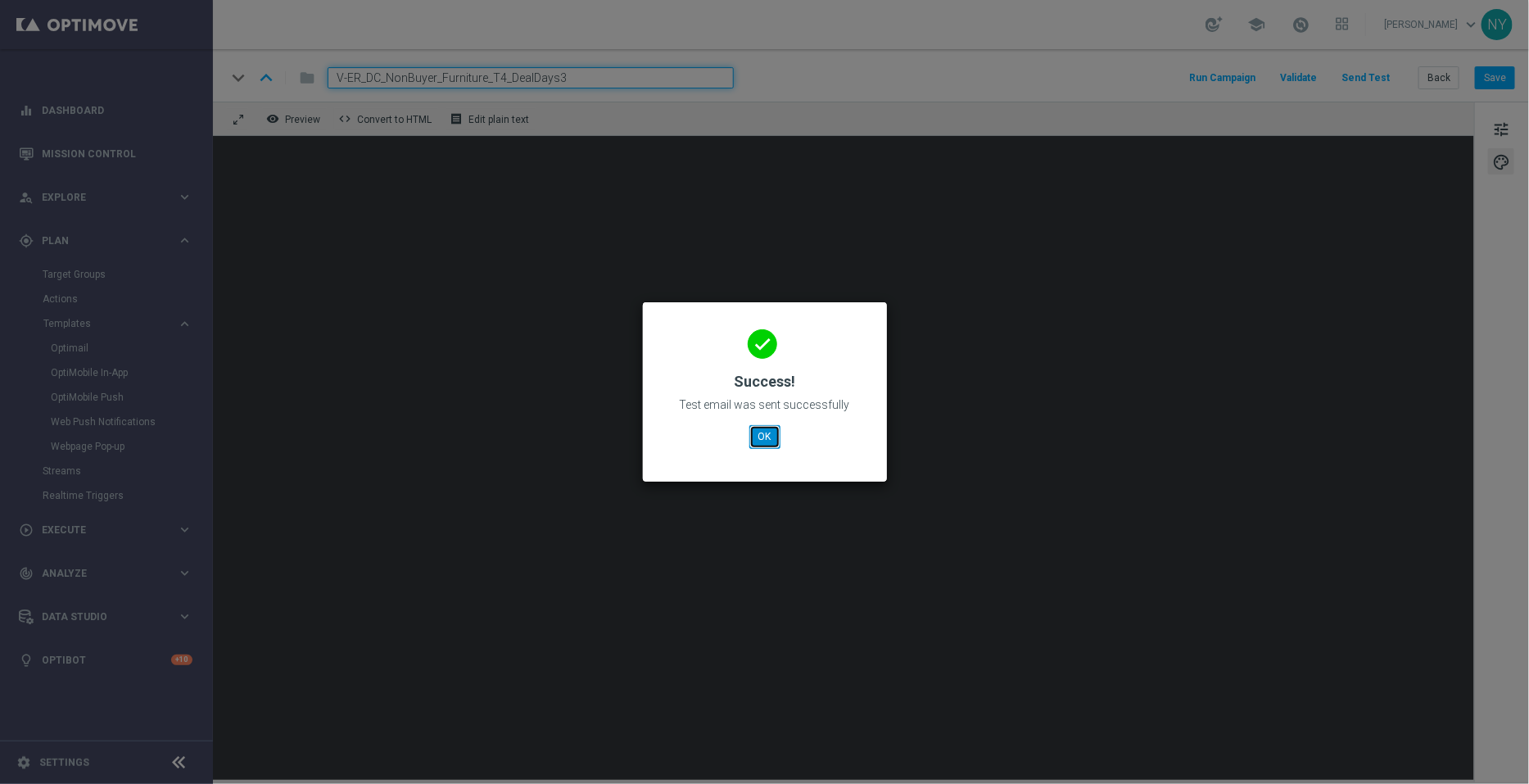
click at [764, 436] on button "OK" at bounding box center [764, 436] width 31 height 23
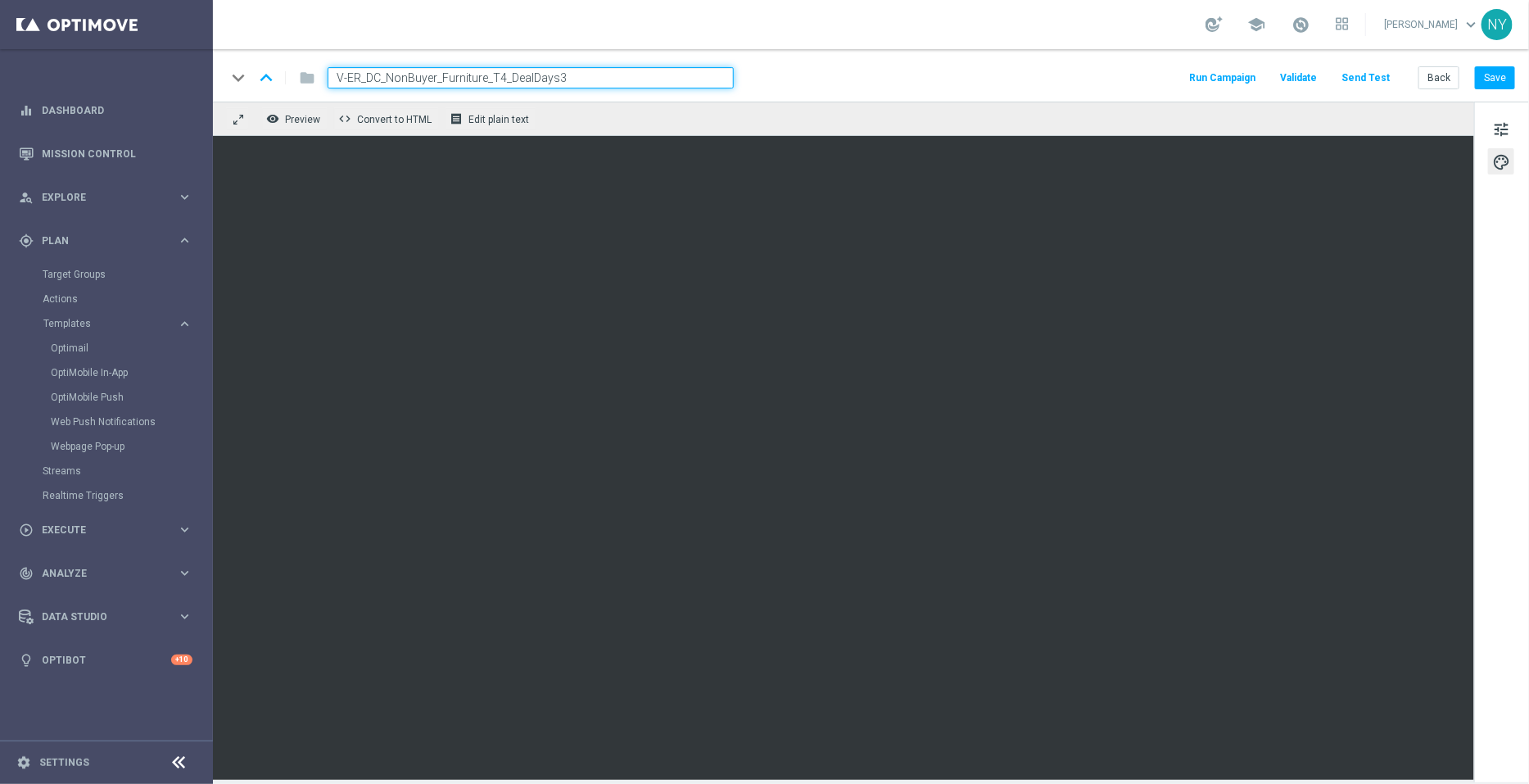
drag, startPoint x: 582, startPoint y: 73, endPoint x: 242, endPoint y: 72, distance: 340.0
click at [242, 72] on div "keyboard_arrow_down keyboard_arrow_up folder V-ER_DC_NonBuyer_Furniture_T4_Deal…" at bounding box center [480, 77] width 508 height 21
click at [1486, 78] on button "Save" at bounding box center [1495, 77] width 40 height 23
click at [1487, 76] on button "Save" at bounding box center [1495, 77] width 40 height 23
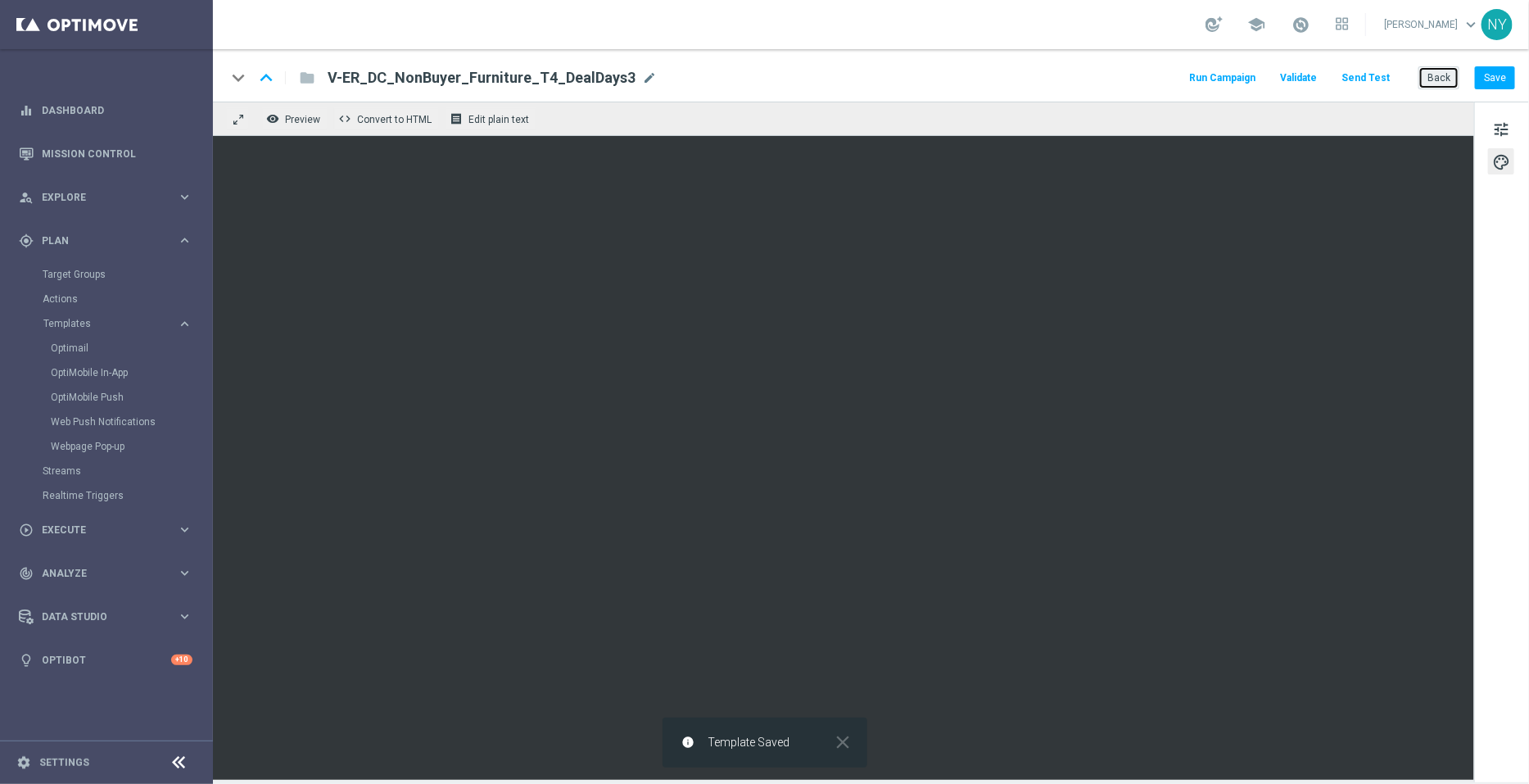
click at [1440, 72] on button "Back" at bounding box center [1439, 77] width 41 height 23
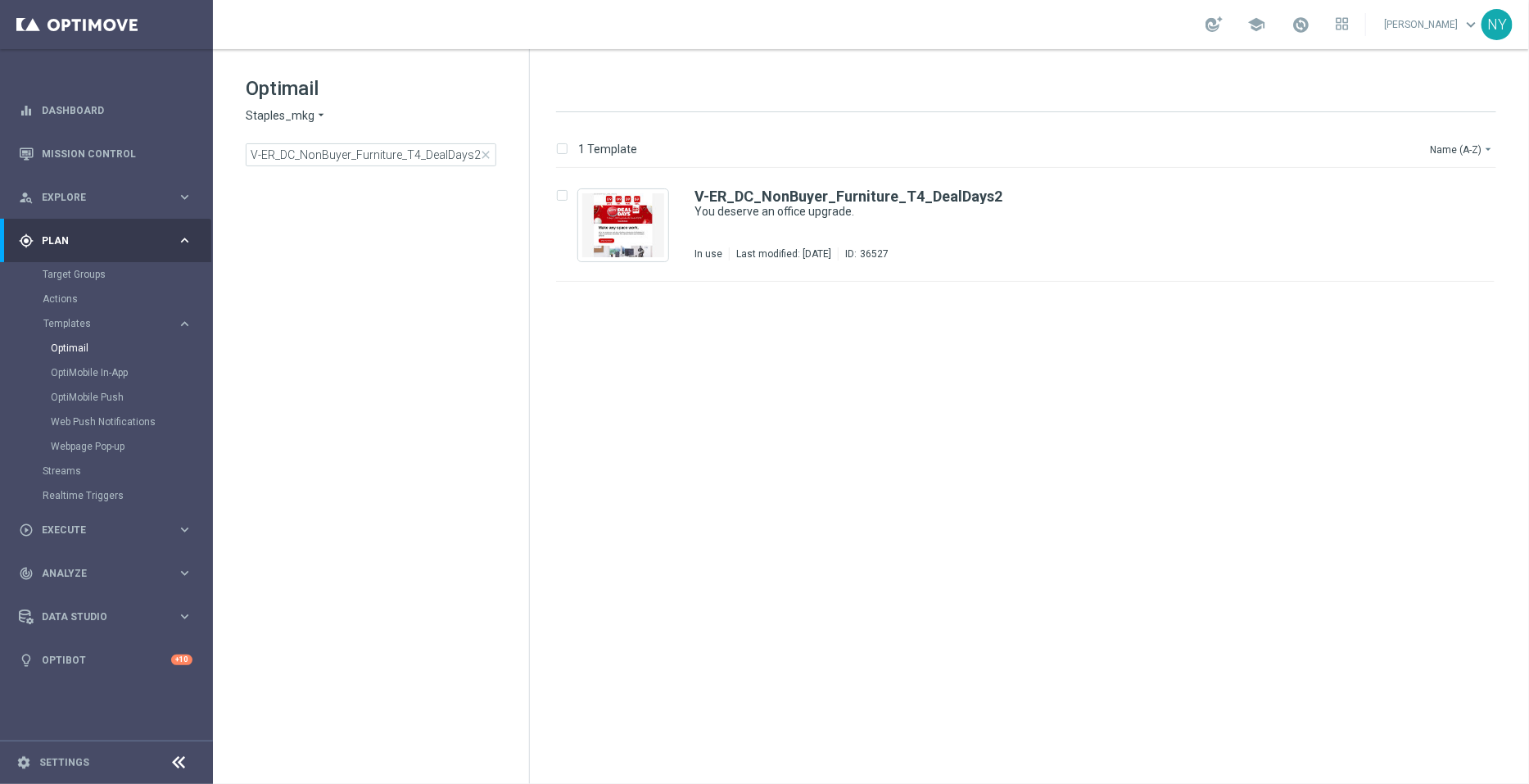
click at [484, 155] on span "close" at bounding box center [485, 154] width 13 height 13
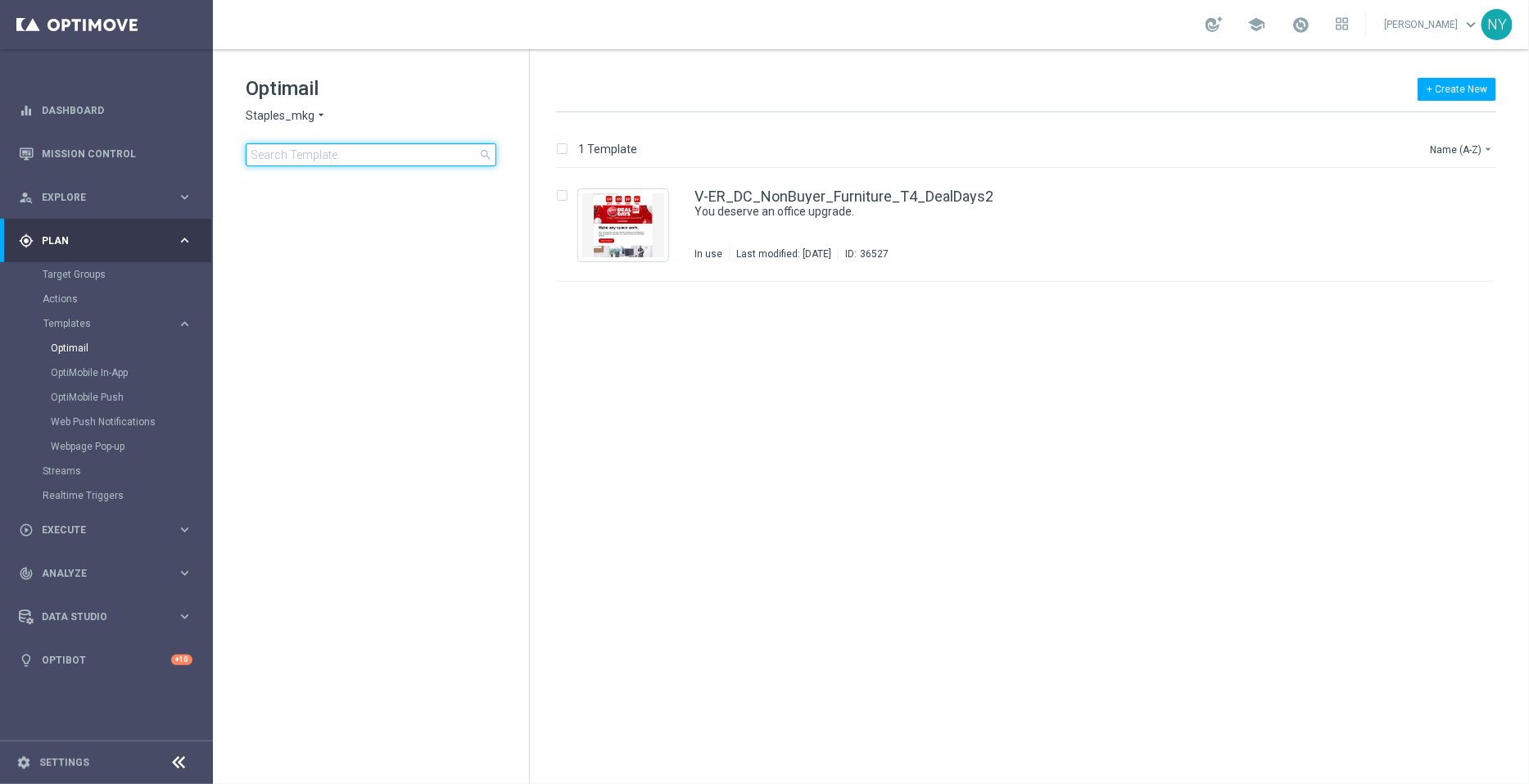
click at [426, 157] on input at bounding box center [371, 154] width 250 height 23
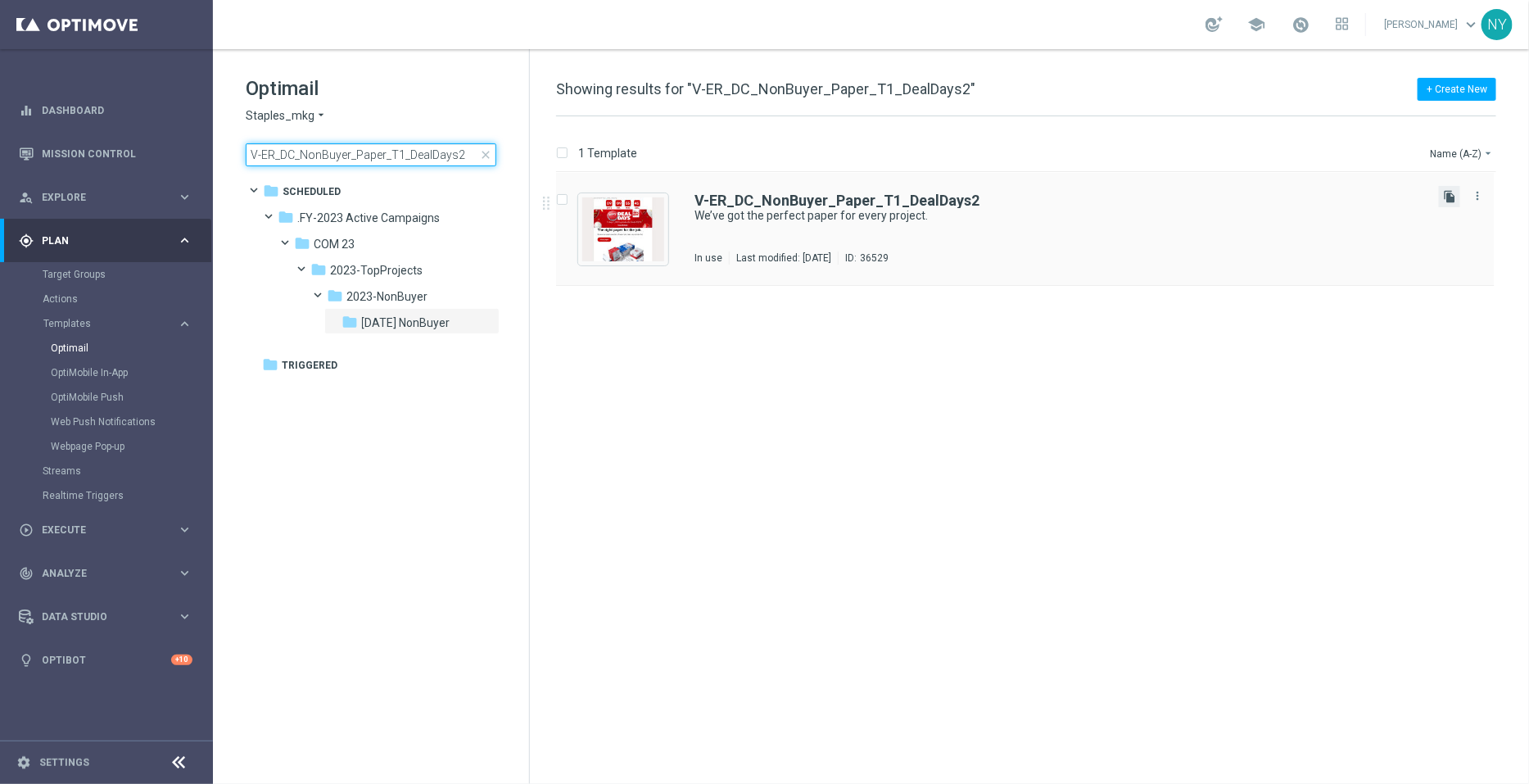
type input "V-ER_DC_NonBuyer_Paper_T1_DealDays2"
click at [1447, 192] on icon "file_copy" at bounding box center [1449, 196] width 13 height 13
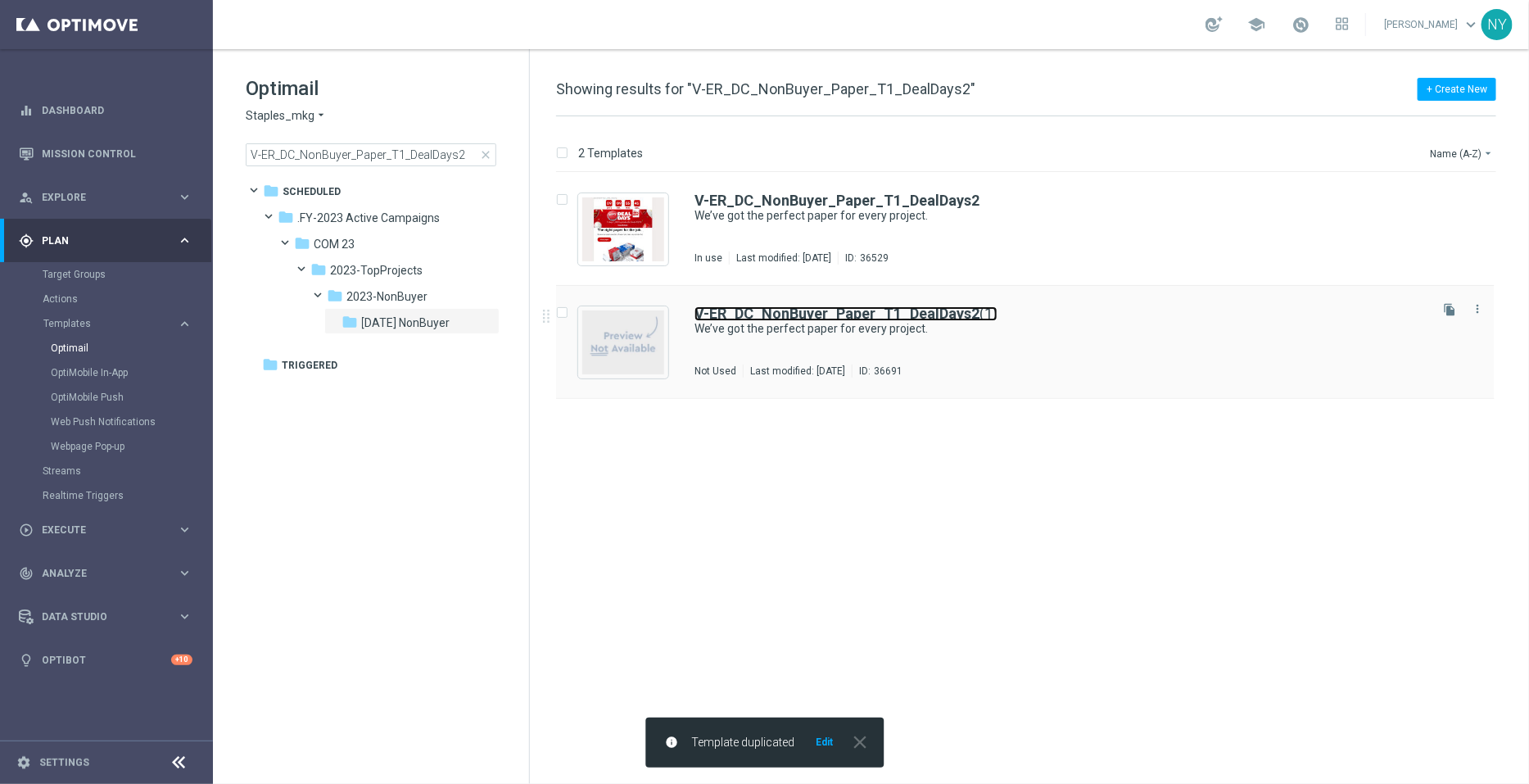
click at [889, 314] on b "V-ER_DC_NonBuyer_Paper_T1_DealDays2" at bounding box center [837, 313] width 285 height 17
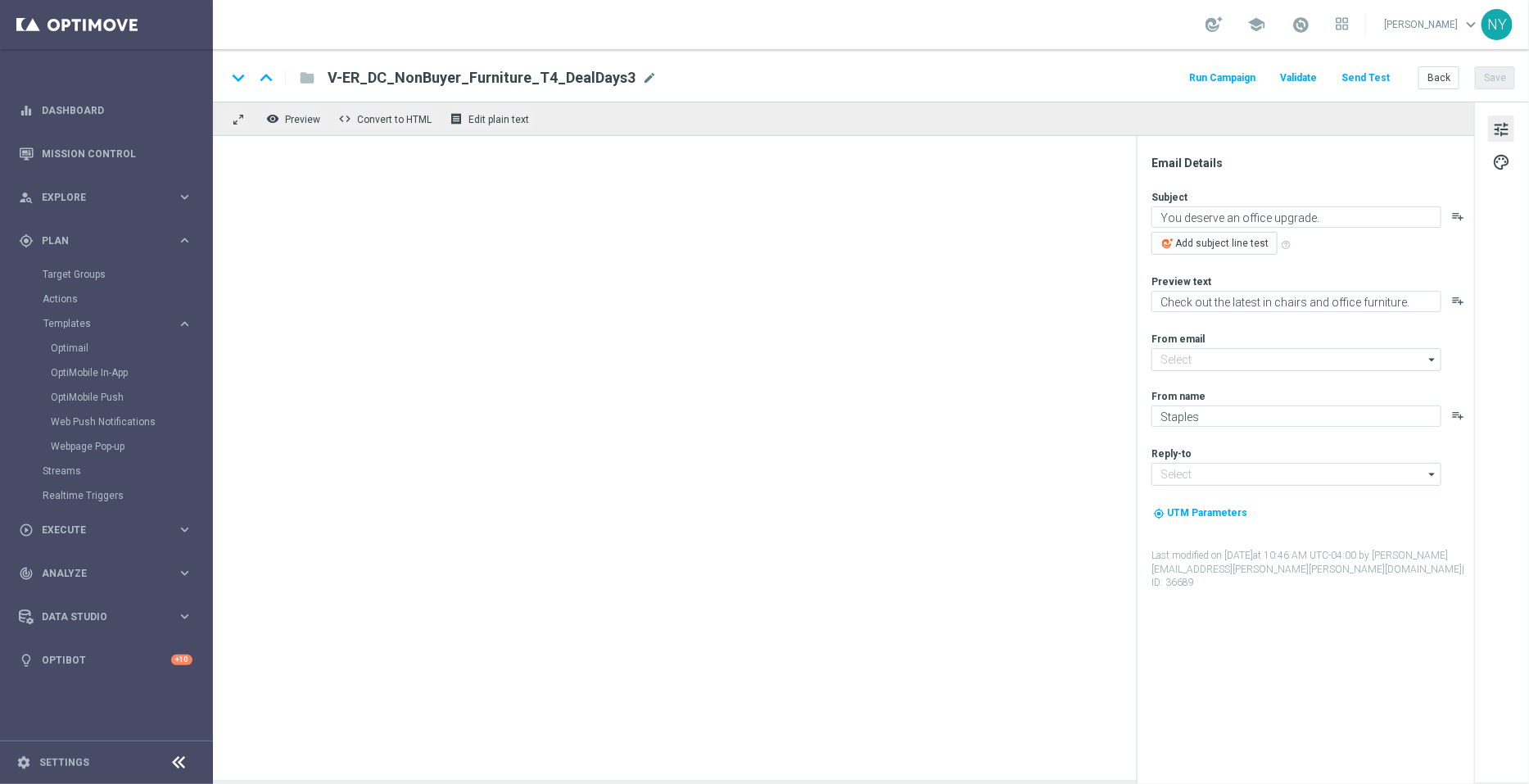
type input "staples@connected.staples.com"
type input "info@staples.com"
type input "V-ER_DC_NonBuyer_Paper_T1_DealDays2(1)"
type textarea "We’ve got the perfect paper for every project."
type textarea "We are your one-stop shop for all your printing needs."
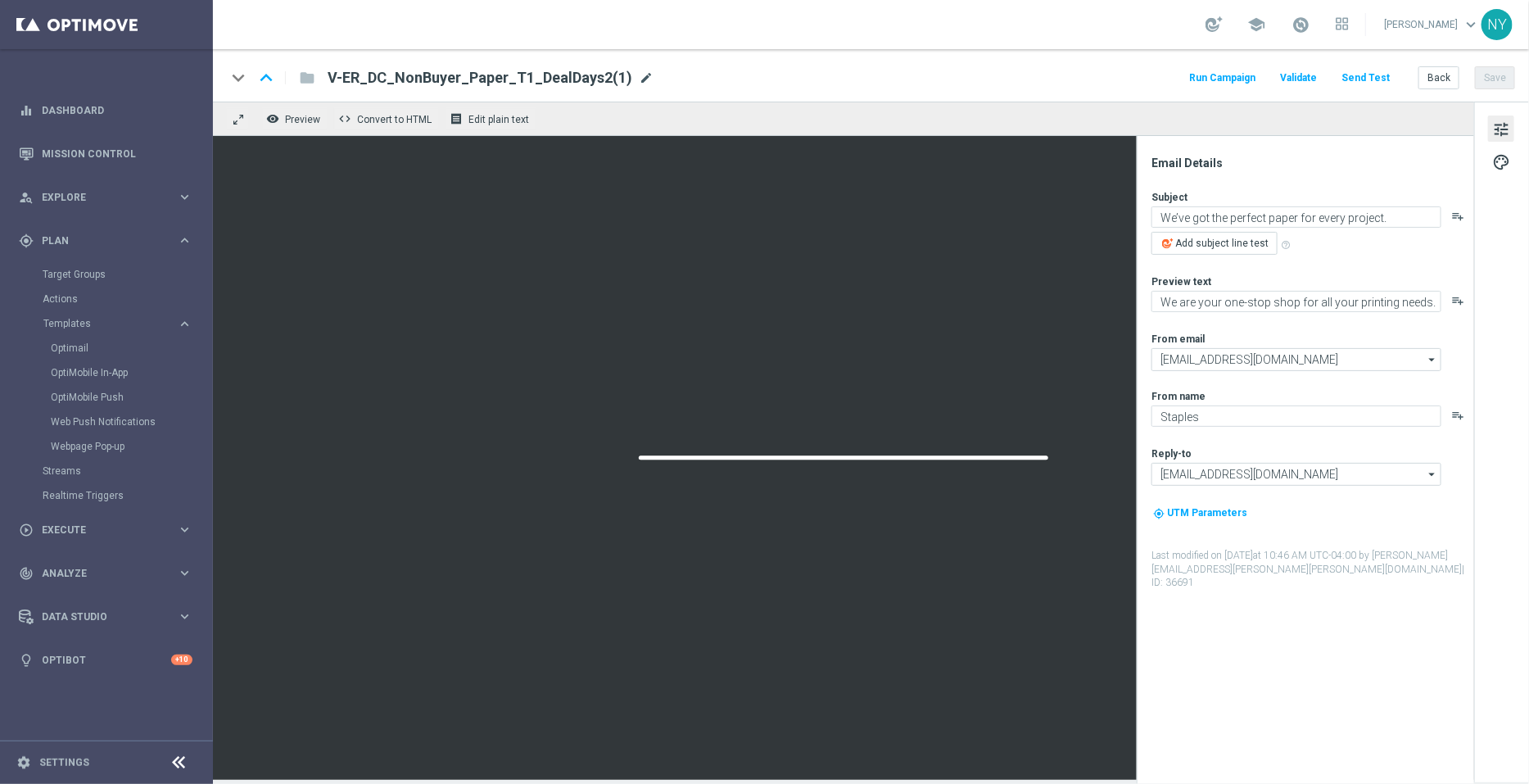
click at [639, 77] on span "mode_edit" at bounding box center [645, 77] width 14 height 14
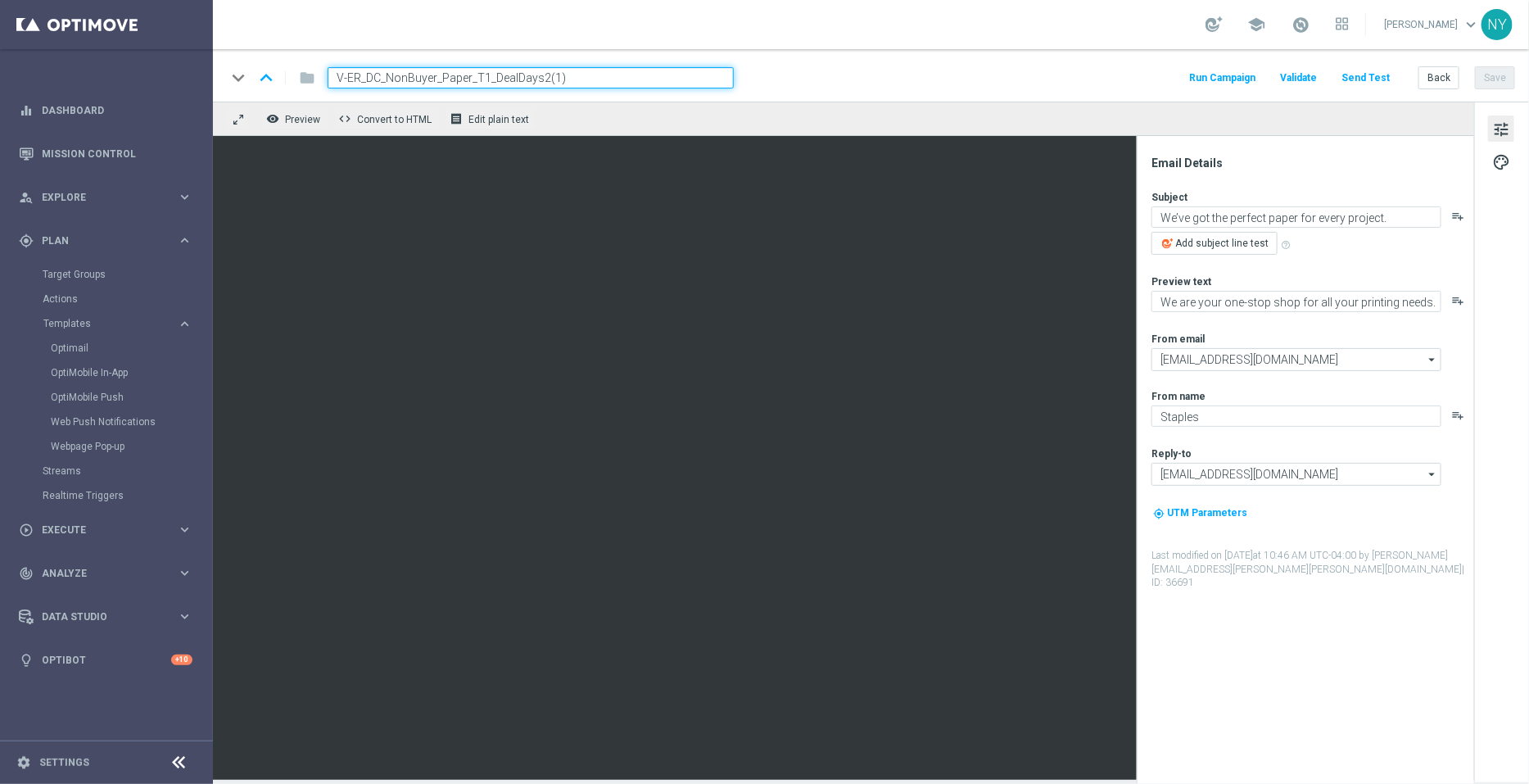
drag, startPoint x: 585, startPoint y: 79, endPoint x: 540, endPoint y: 79, distance: 45.0
click at [540, 79] on input "V-ER_DC_NonBuyer_Paper_T1_DealDays2(1)" at bounding box center [530, 77] width 406 height 21
type input "V-ER_DC_NonBuyer_Paper_T1_DealDays3"
click at [1495, 77] on button "Save" at bounding box center [1495, 77] width 40 height 23
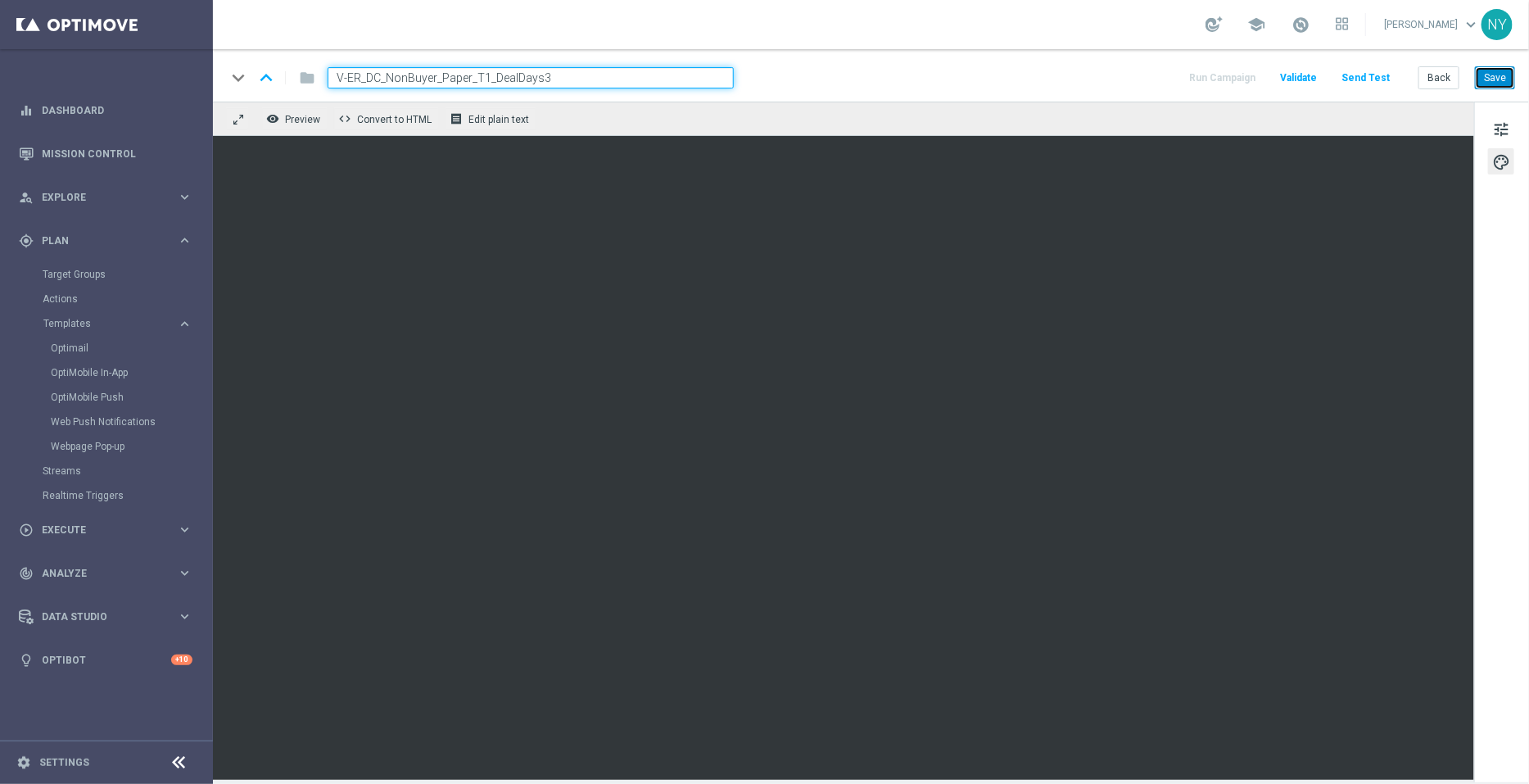
click at [1492, 76] on button "Save" at bounding box center [1495, 77] width 40 height 23
click at [562, 76] on input "V-ER_DC_NonBuyer_Paper_T1_DealDays3" at bounding box center [530, 77] width 406 height 21
drag, startPoint x: 503, startPoint y: 67, endPoint x: 274, endPoint y: 57, distance: 229.2
click at [274, 57] on div "keyboard_arrow_down keyboard_arrow_up folder V-ER_DC_NonBuyer_Paper_T1_DealDays…" at bounding box center [871, 76] width 1316 height 53
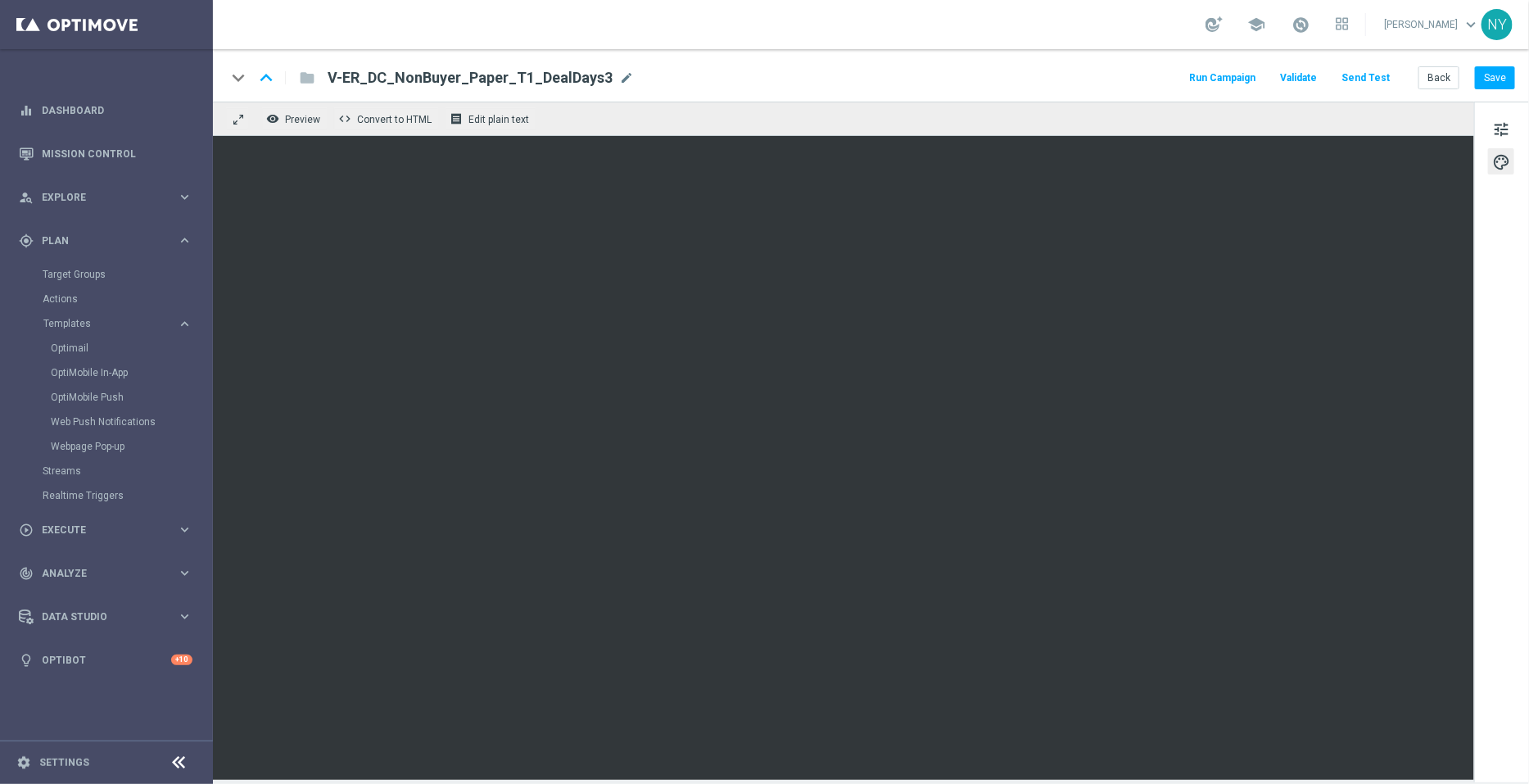
click at [1362, 73] on button "Send Test" at bounding box center [1366, 78] width 54 height 22
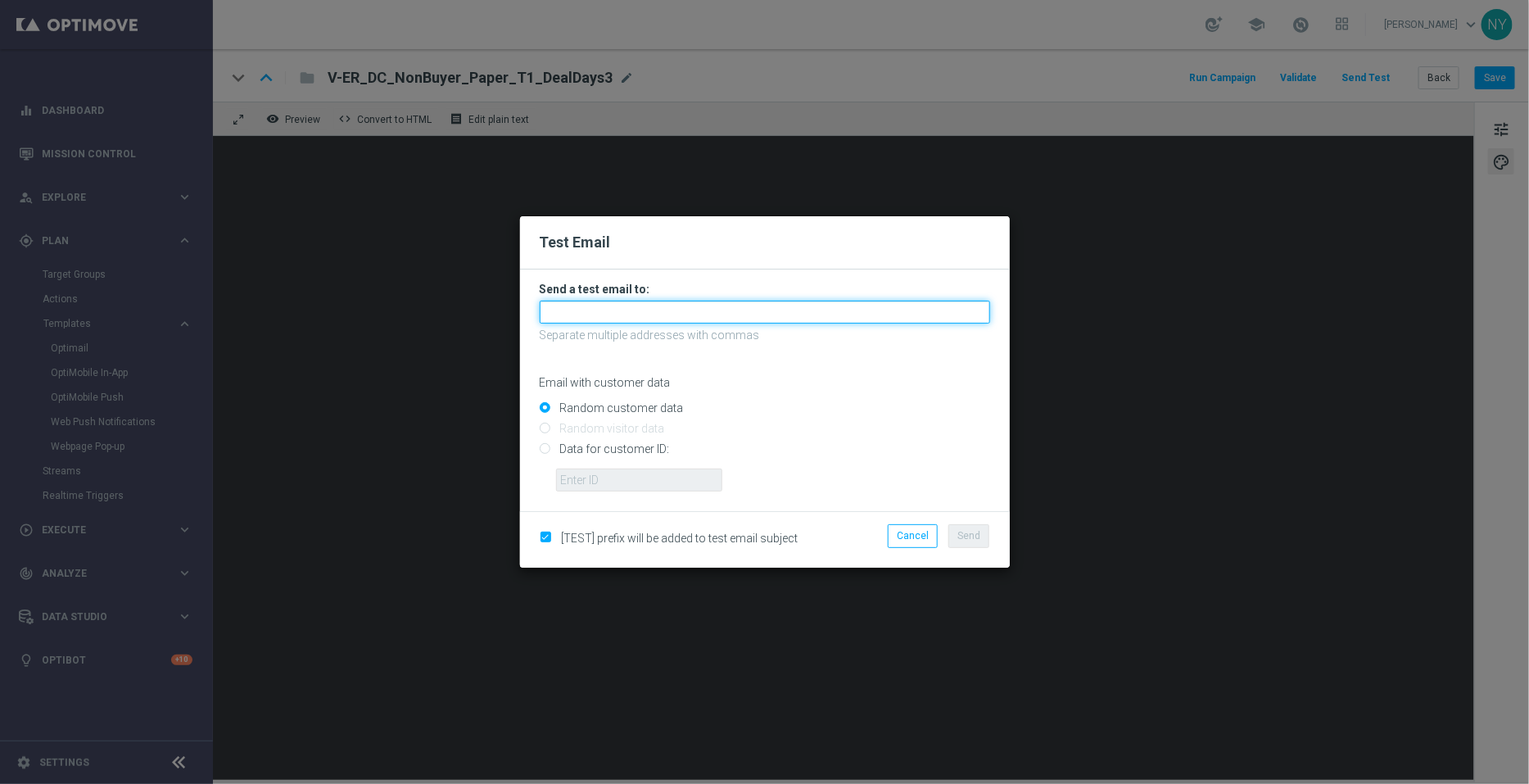
click at [557, 314] on input "text" at bounding box center [764, 312] width 450 height 23
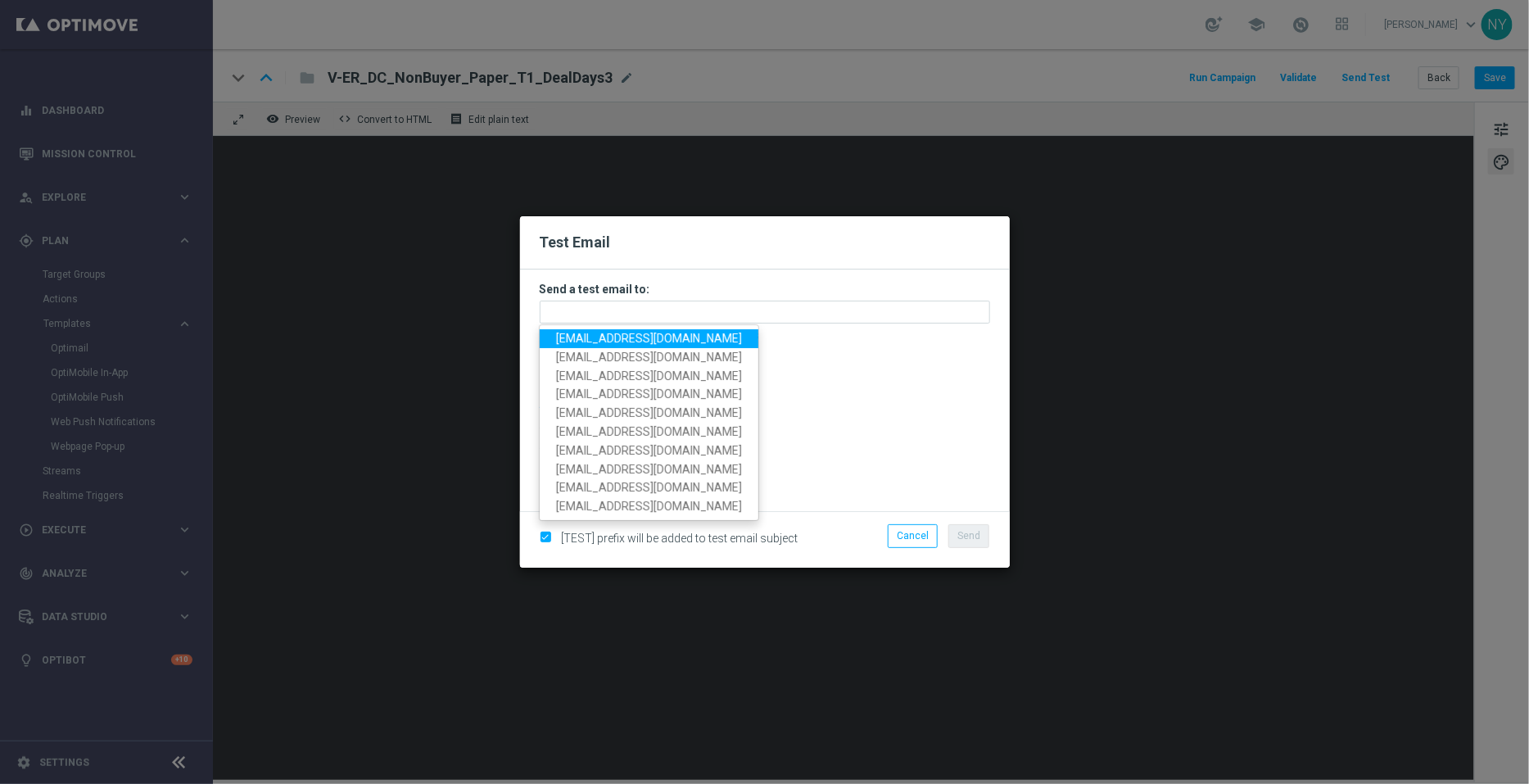
click at [604, 334] on span "neilyetts3@litmusemail.com" at bounding box center [649, 338] width 186 height 13
type input "neilyetts3@litmusemail.com"
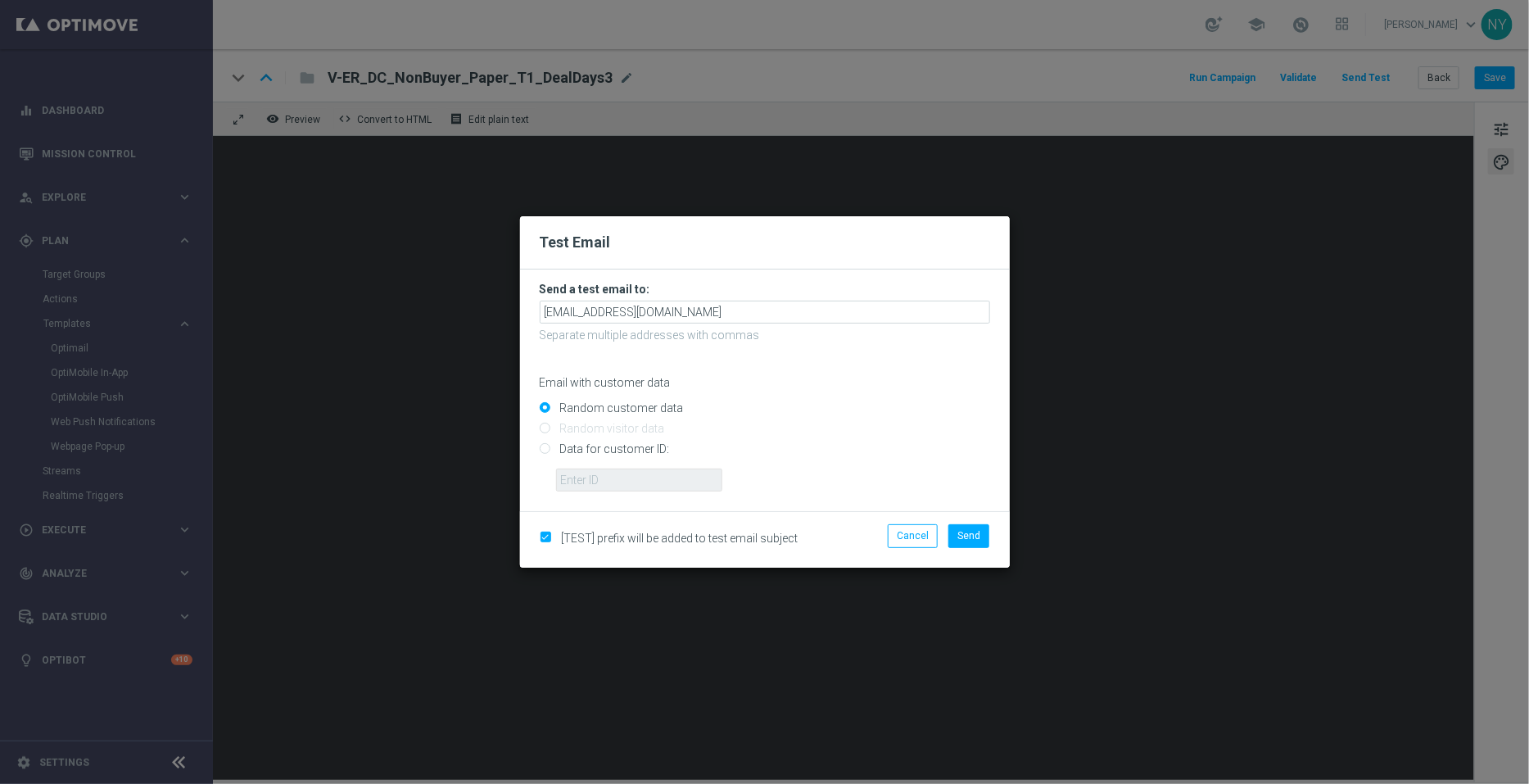
click at [541, 444] on input "Data for customer ID:" at bounding box center [764, 455] width 450 height 23
radio input "true"
click at [590, 482] on input "text" at bounding box center [639, 479] width 166 height 23
click at [633, 488] on input "text" at bounding box center [639, 479] width 166 height 23
paste input "10000006208"
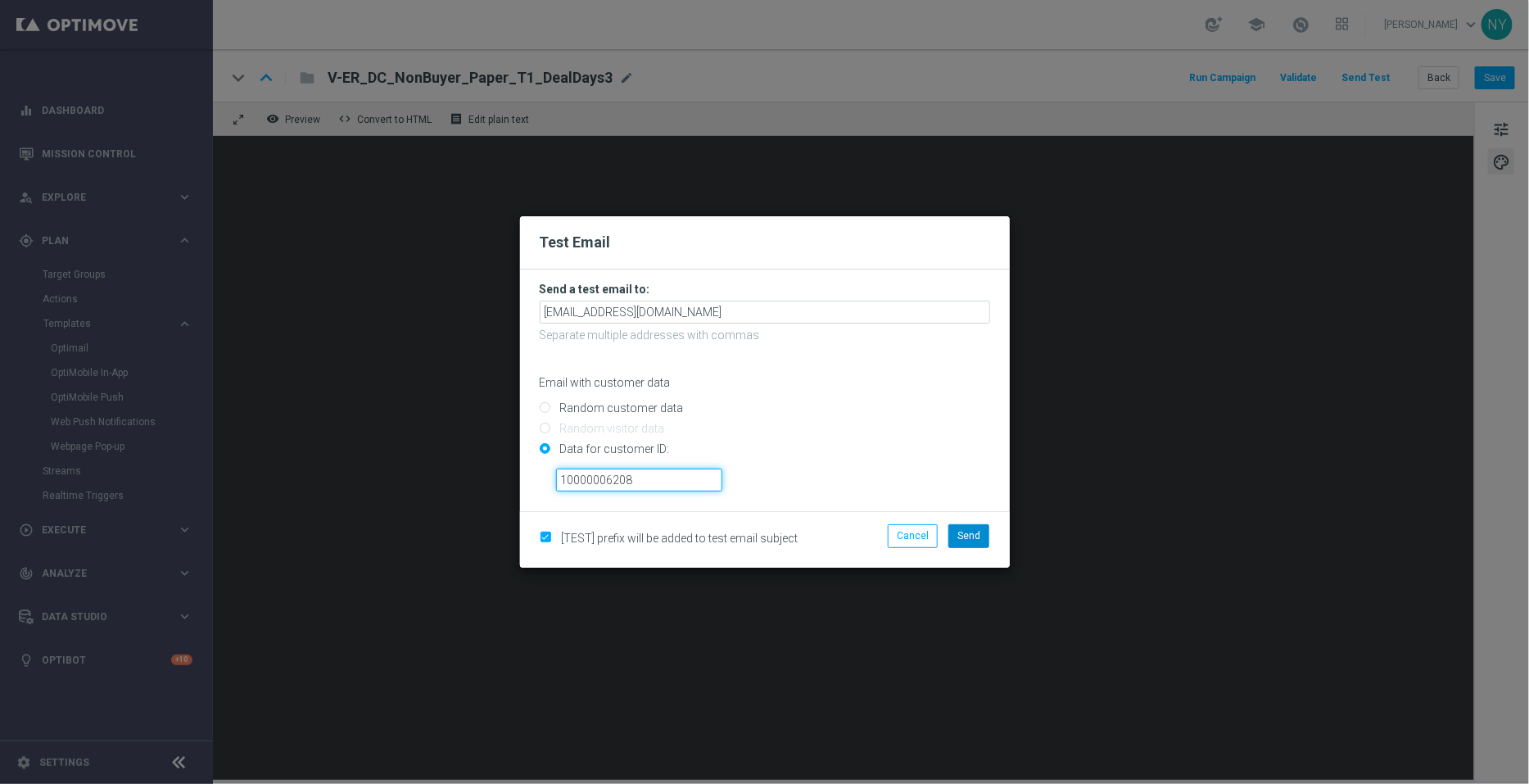
type input "10000006208"
click at [963, 533] on span "Send" at bounding box center [969, 535] width 23 height 11
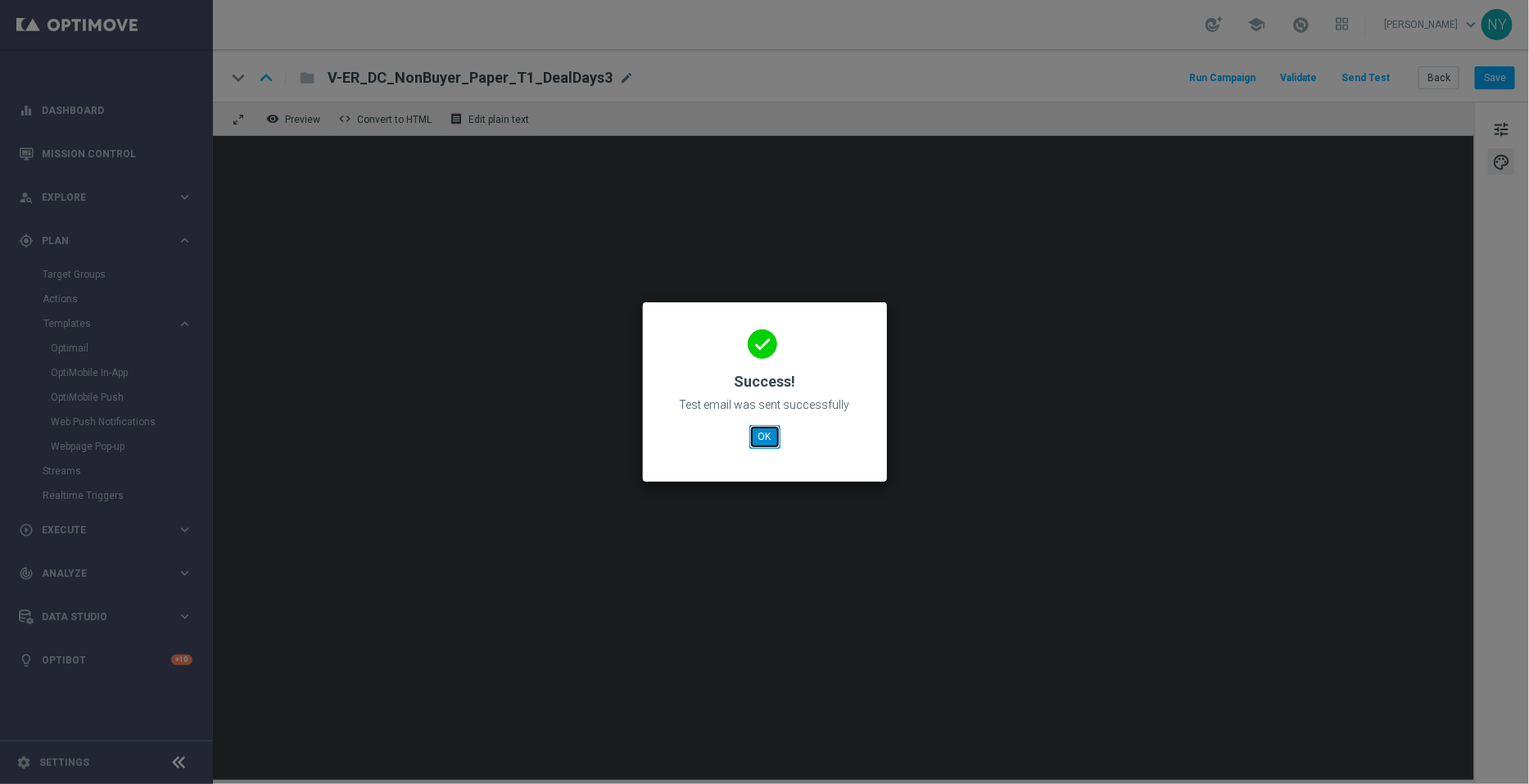
click at [758, 434] on button "OK" at bounding box center [764, 436] width 31 height 23
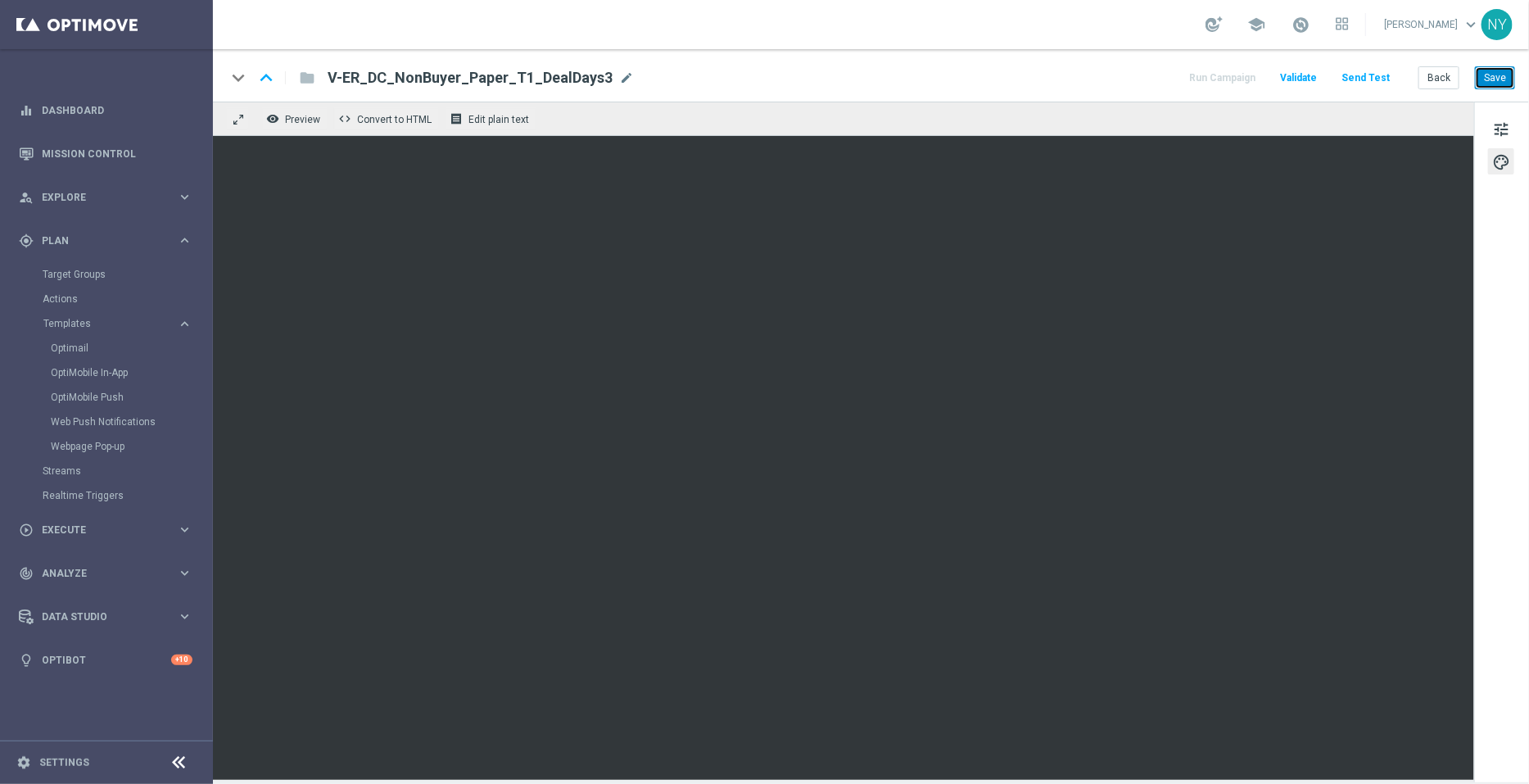
click at [1495, 71] on button "Save" at bounding box center [1495, 77] width 40 height 23
click at [1360, 74] on button "Send Test" at bounding box center [1366, 78] width 54 height 22
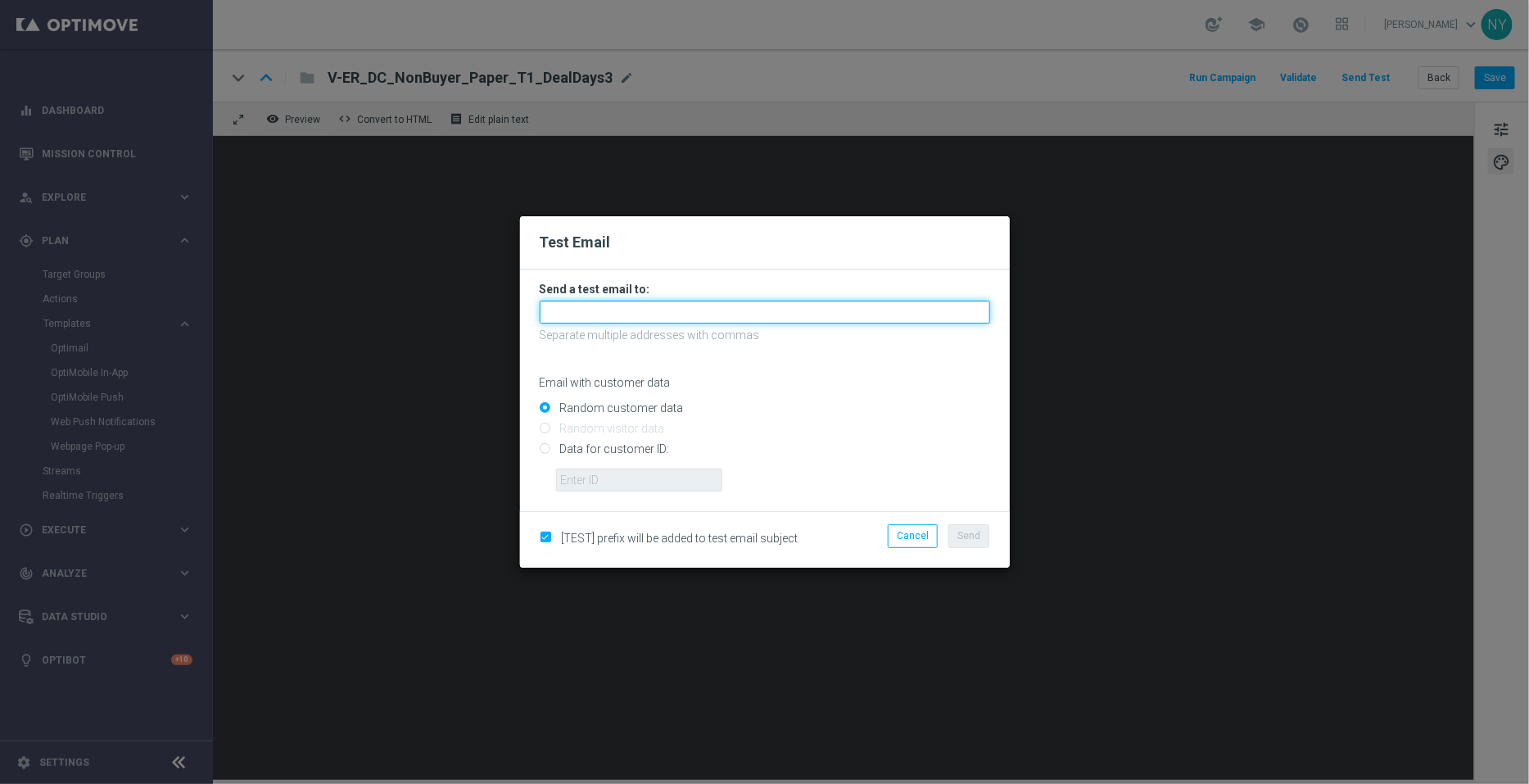
click at [577, 312] on input "text" at bounding box center [764, 312] width 450 height 23
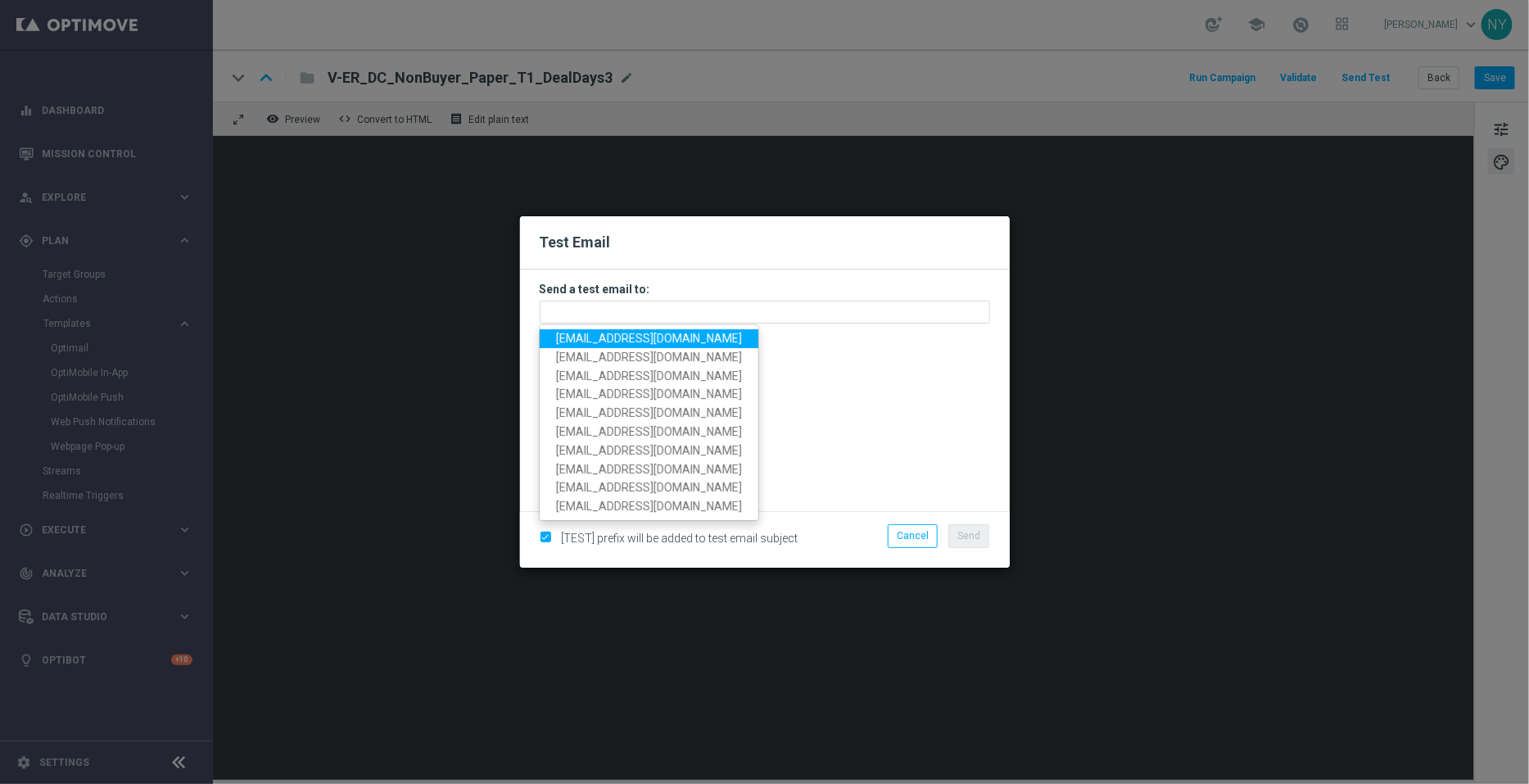
click at [615, 337] on span "neilyetts3@litmusemail.com" at bounding box center [649, 338] width 186 height 13
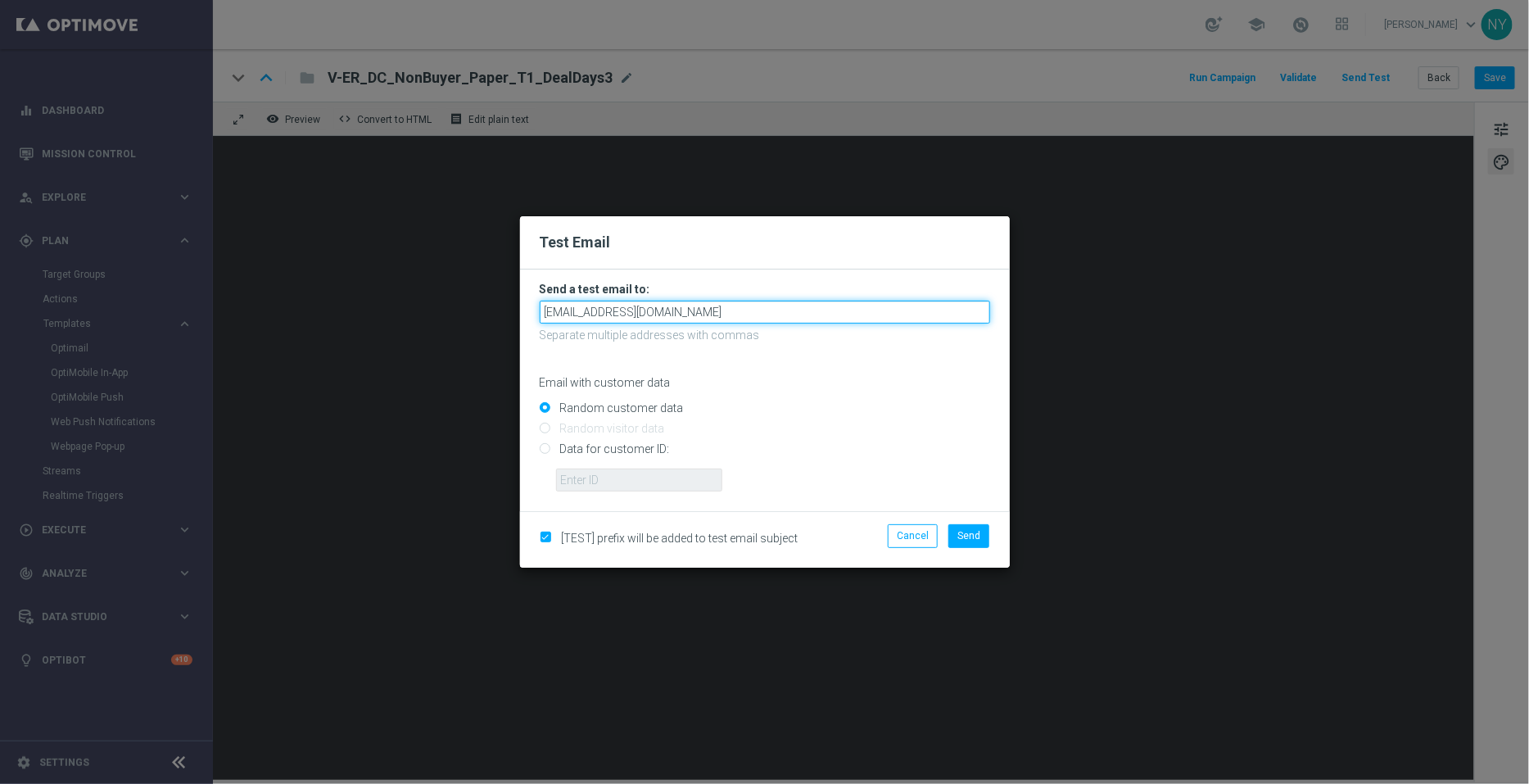
click at [686, 313] on input "neilyetts3@litmusemail.com" at bounding box center [764, 312] width 450 height 23
drag, startPoint x: 690, startPoint y: 312, endPoint x: 485, endPoint y: 307, distance: 205.1
click at [485, 307] on modal-container "Test Email Send a test email to: neilyetts3@litmusemail.com neilyetts3@litmusem…" at bounding box center [764, 392] width 1529 height 784
paste input "-bkacu"
type input "neilyetts3-bkacu@litmusemail.com"
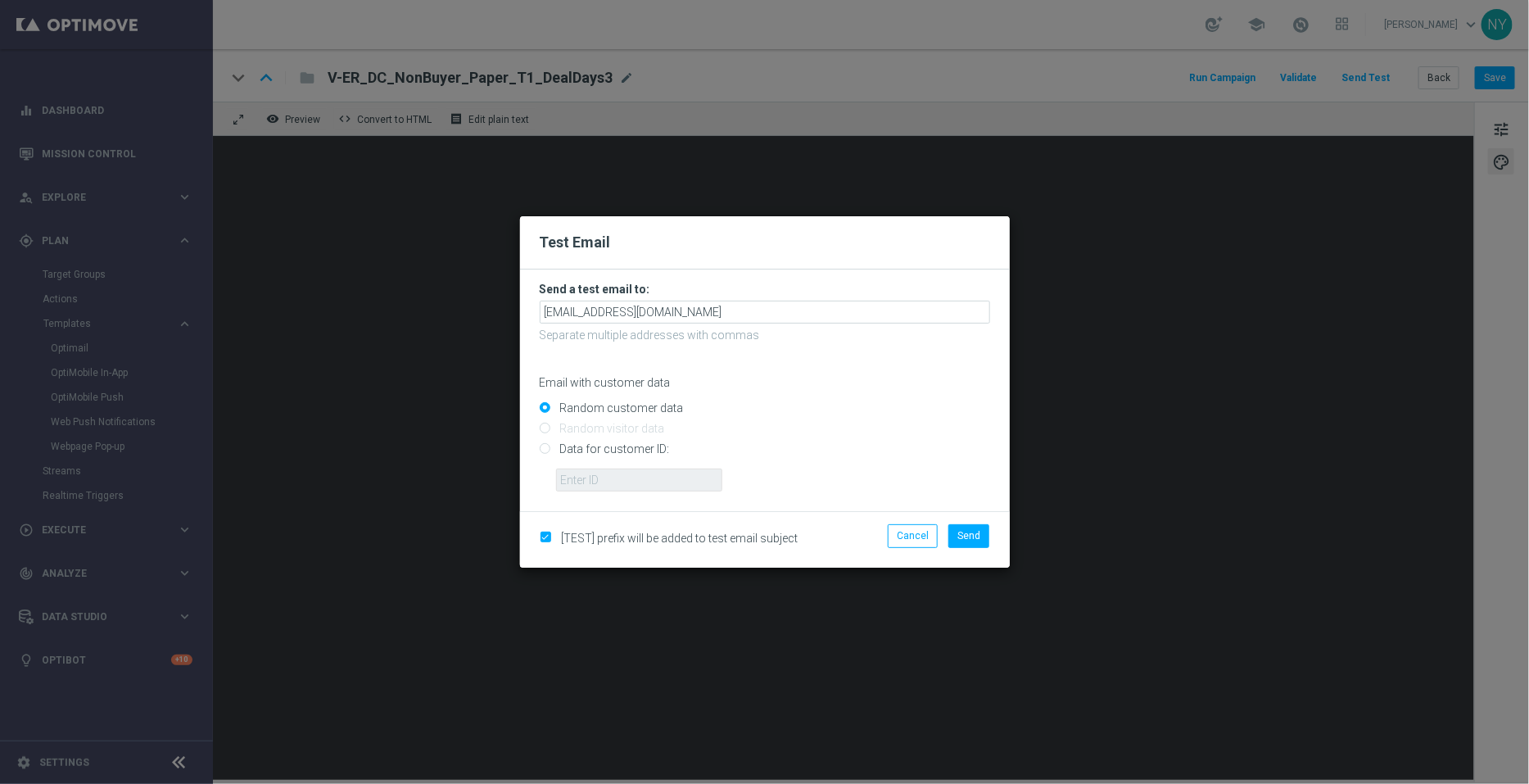
click at [547, 450] on input "Data for customer ID:" at bounding box center [764, 455] width 450 height 23
radio input "true"
click at [577, 480] on input "text" at bounding box center [639, 479] width 166 height 23
click at [631, 485] on input "text" at bounding box center [639, 479] width 166 height 23
paste input "10000006208"
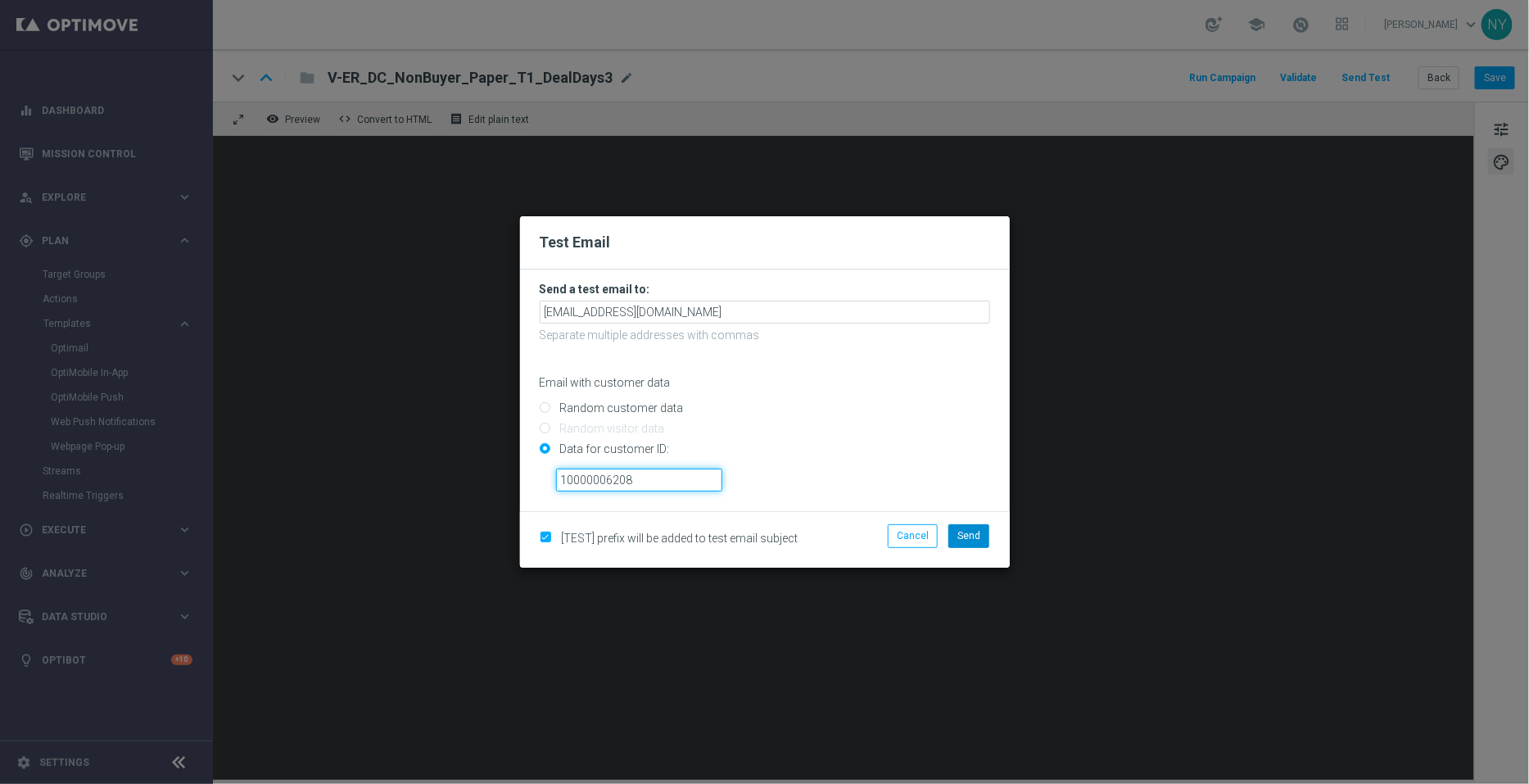
type input "10000006208"
click at [967, 538] on span "Send" at bounding box center [969, 535] width 23 height 11
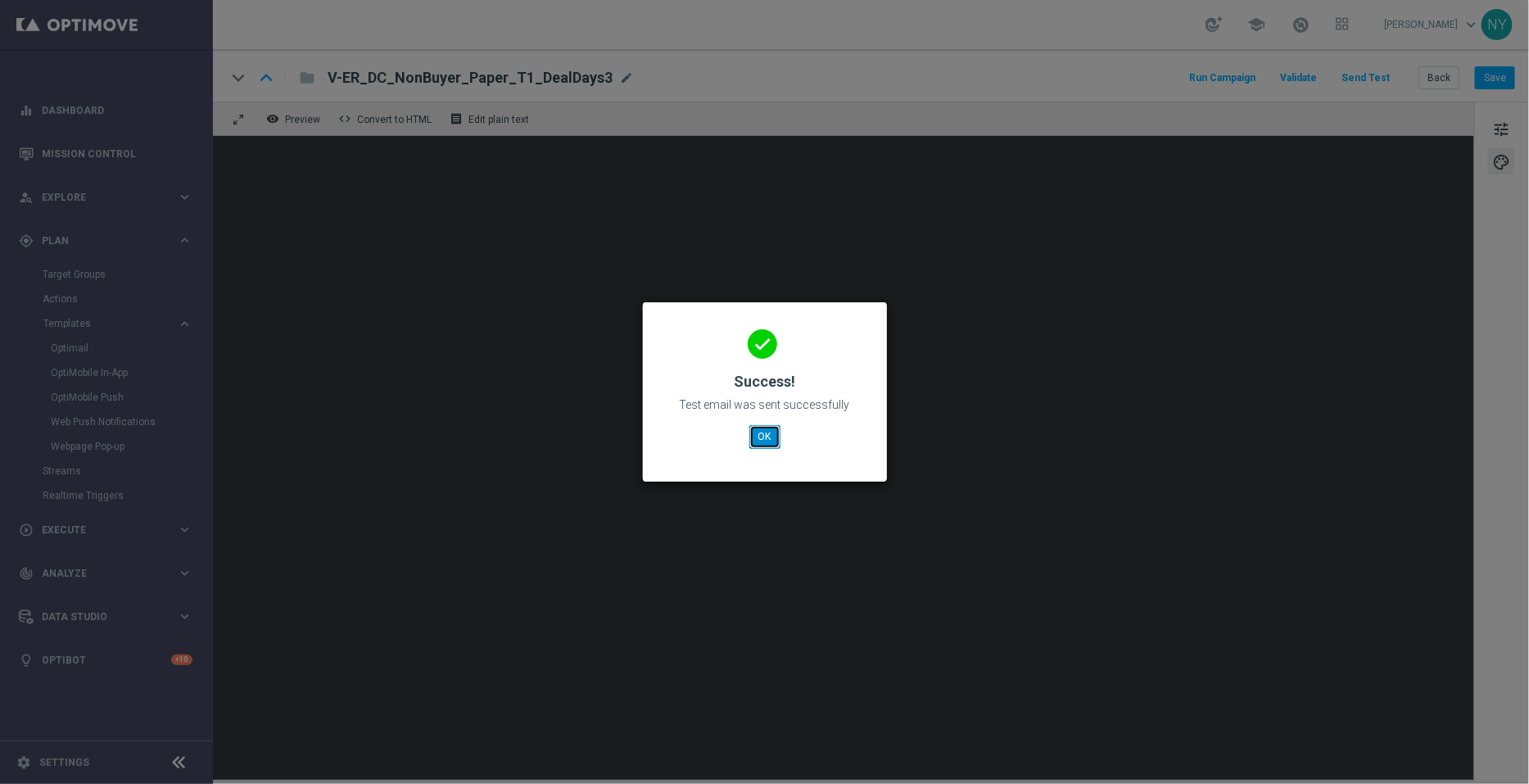
click at [753, 446] on button "OK" at bounding box center [764, 436] width 31 height 23
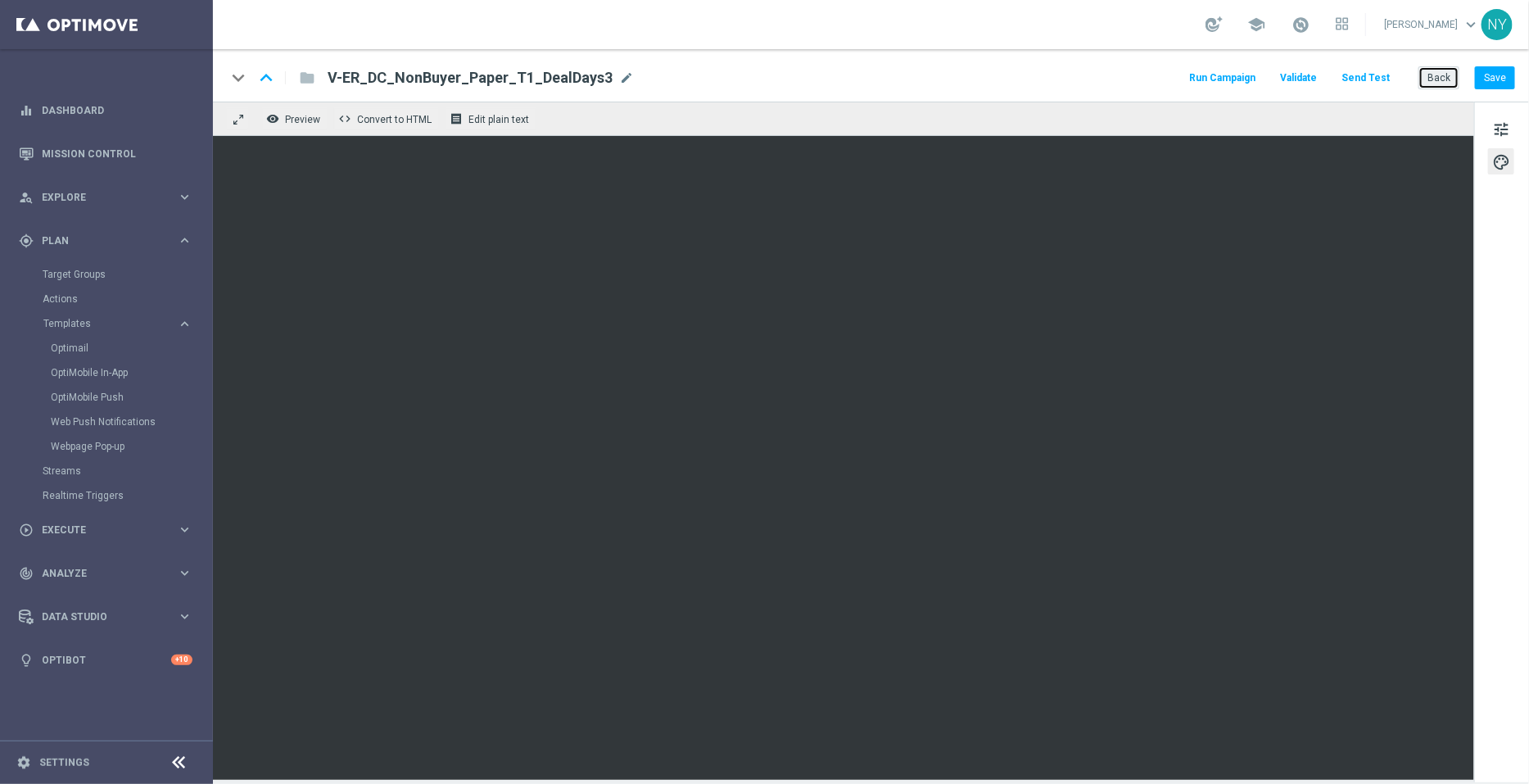
click at [1440, 72] on button "Back" at bounding box center [1439, 77] width 41 height 23
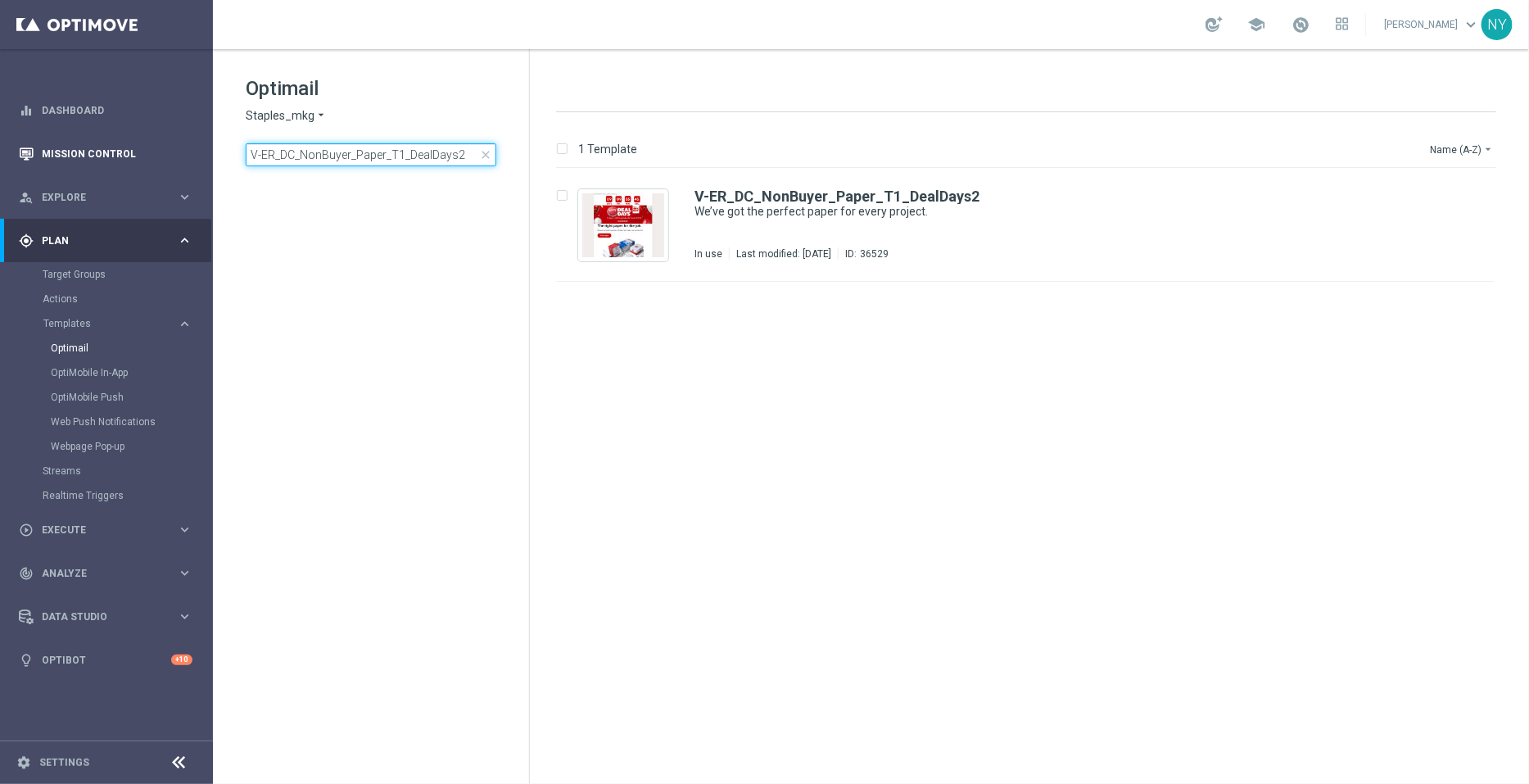
drag, startPoint x: 460, startPoint y: 153, endPoint x: 105, endPoint y: 165, distance: 355.2
click at [109, 165] on main "equalizer Dashboard Mission Control" at bounding box center [764, 392] width 1529 height 784
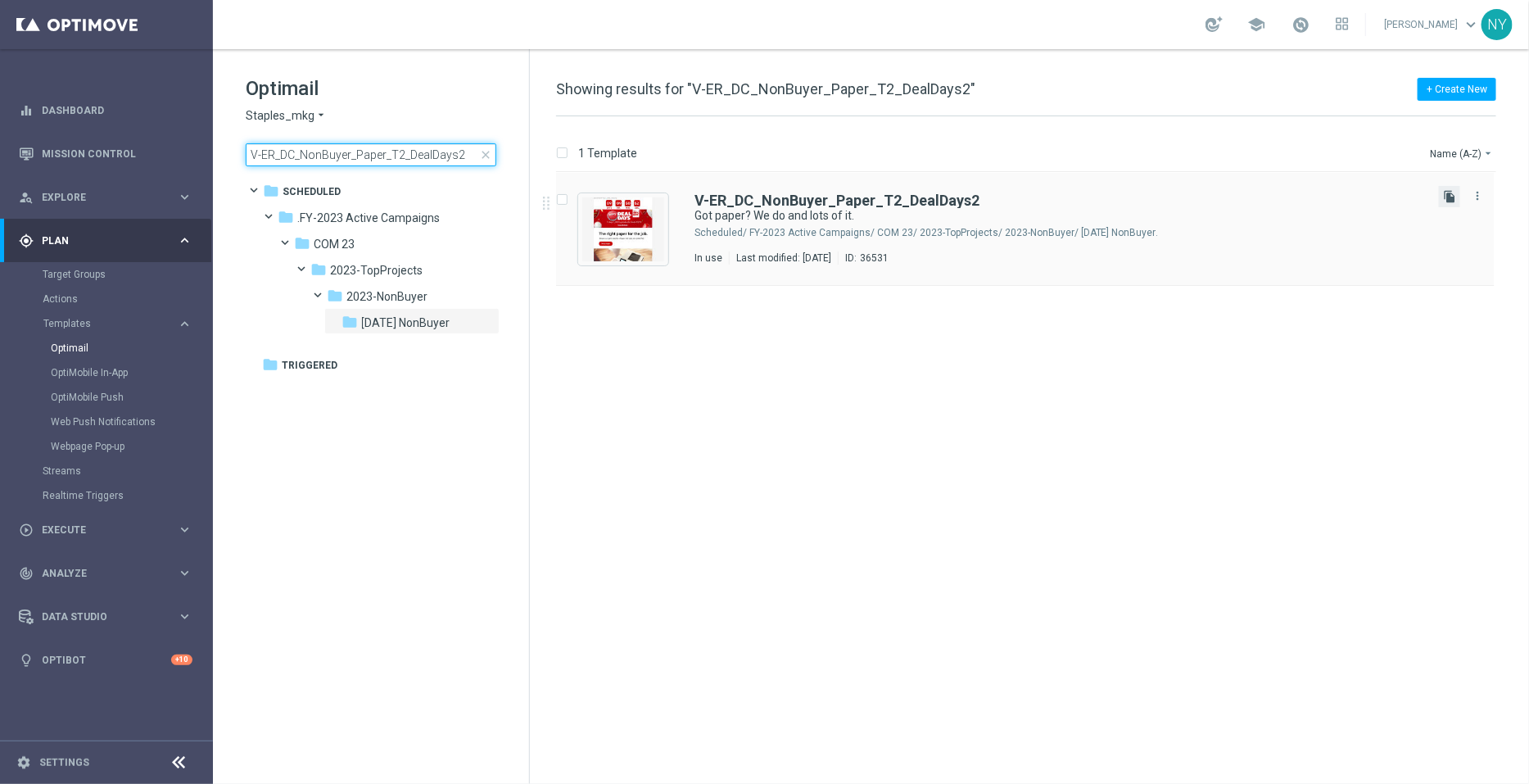
type input "V-ER_DC_NonBuyer_Paper_T2_DealDays2"
click at [1450, 197] on icon "file_copy" at bounding box center [1449, 196] width 13 height 13
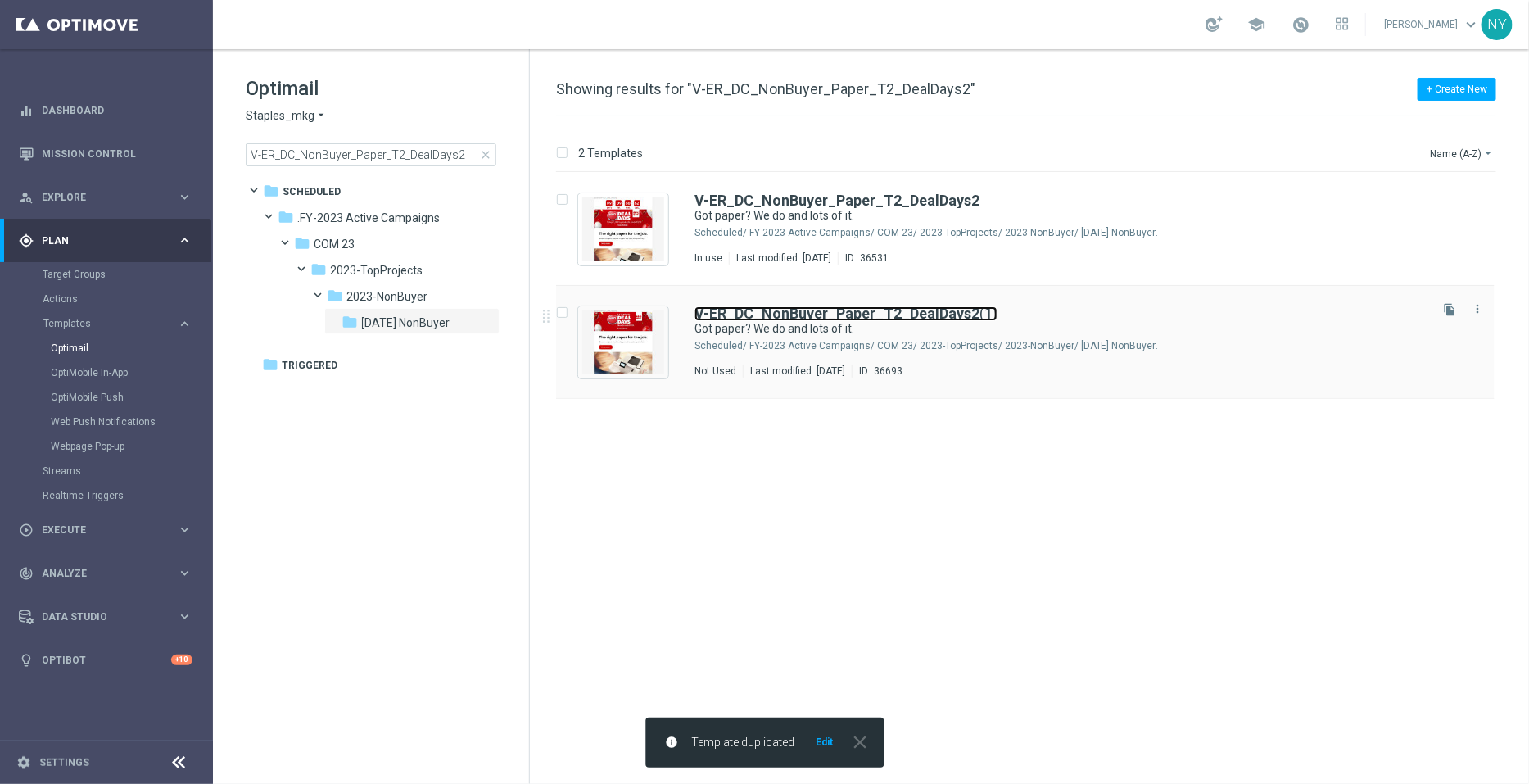
click at [853, 309] on b "V-ER_DC_NonBuyer_Paper_T2_DealDays2" at bounding box center [837, 313] width 285 height 17
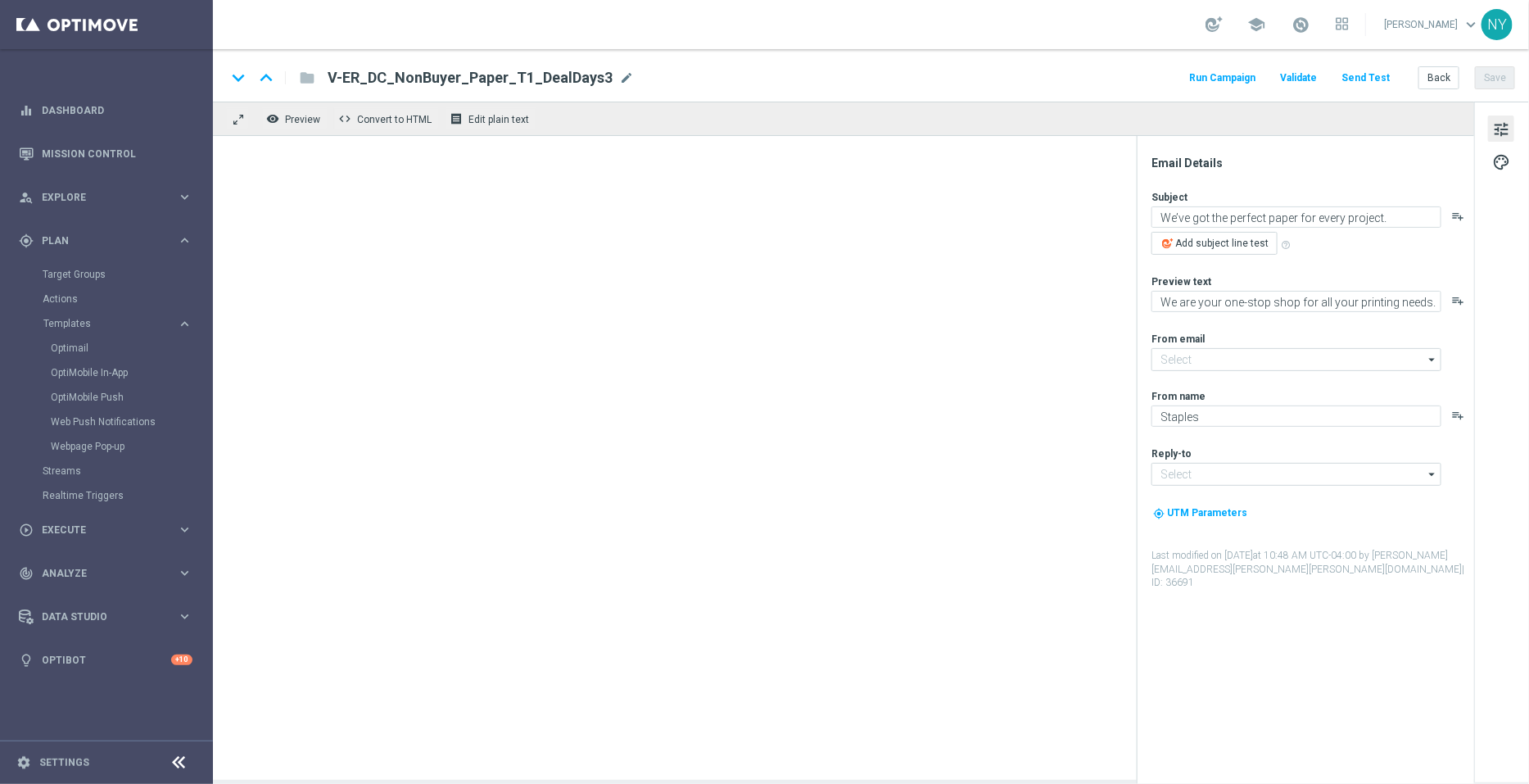
type input "staples@connected.staples.com"
type input "info@staples.com"
type input "V-ER_DC_NonBuyer_Paper_T2_DealDays2(1)"
type textarea "Got paper? We do and lots of it."
type textarea "Never run out of the paper you need."
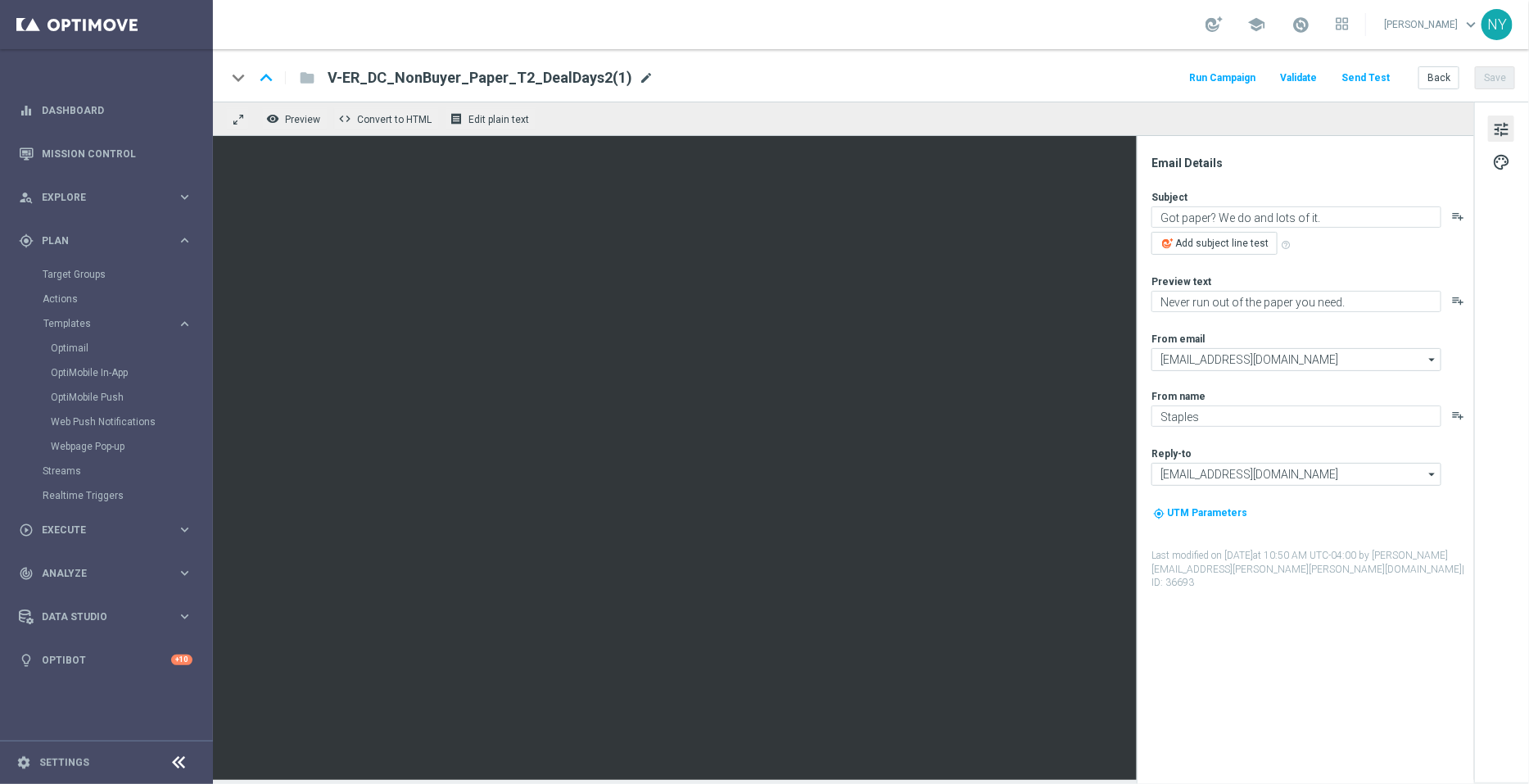
click at [639, 83] on span "mode_edit" at bounding box center [645, 77] width 14 height 14
drag, startPoint x: 593, startPoint y: 81, endPoint x: 536, endPoint y: 76, distance: 57.2
click at [536, 76] on input "V-ER_DC_NonBuyer_Paper_T2_DealDays2(1)" at bounding box center [530, 77] width 406 height 21
type input "V-ER_DC_NonBuyer_Paper_T2_DealDays3"
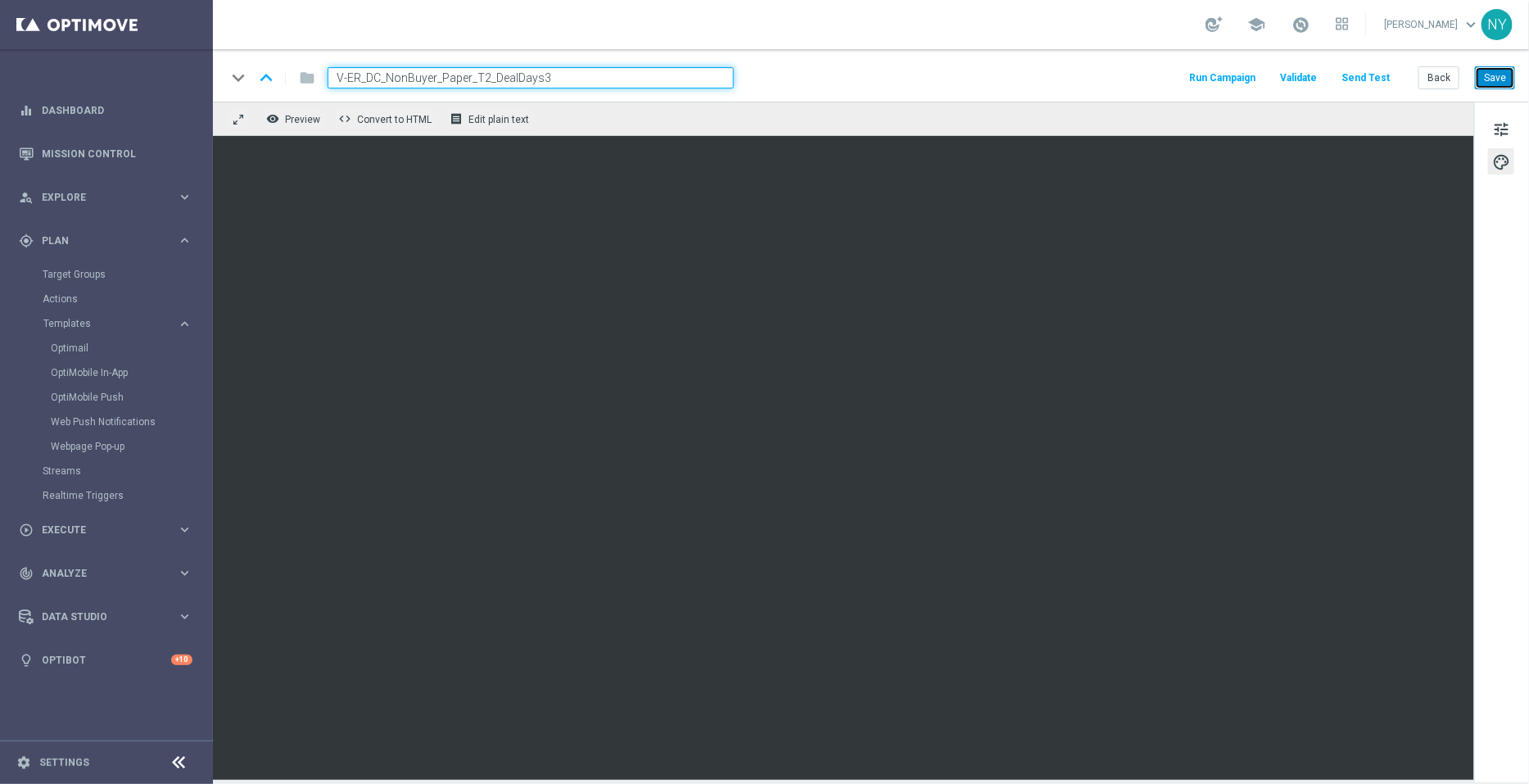
click at [1492, 82] on button "Save" at bounding box center [1495, 77] width 40 height 23
click at [1493, 84] on button "Save" at bounding box center [1495, 77] width 40 height 23
click at [1384, 70] on button "Send Test" at bounding box center [1366, 78] width 54 height 22
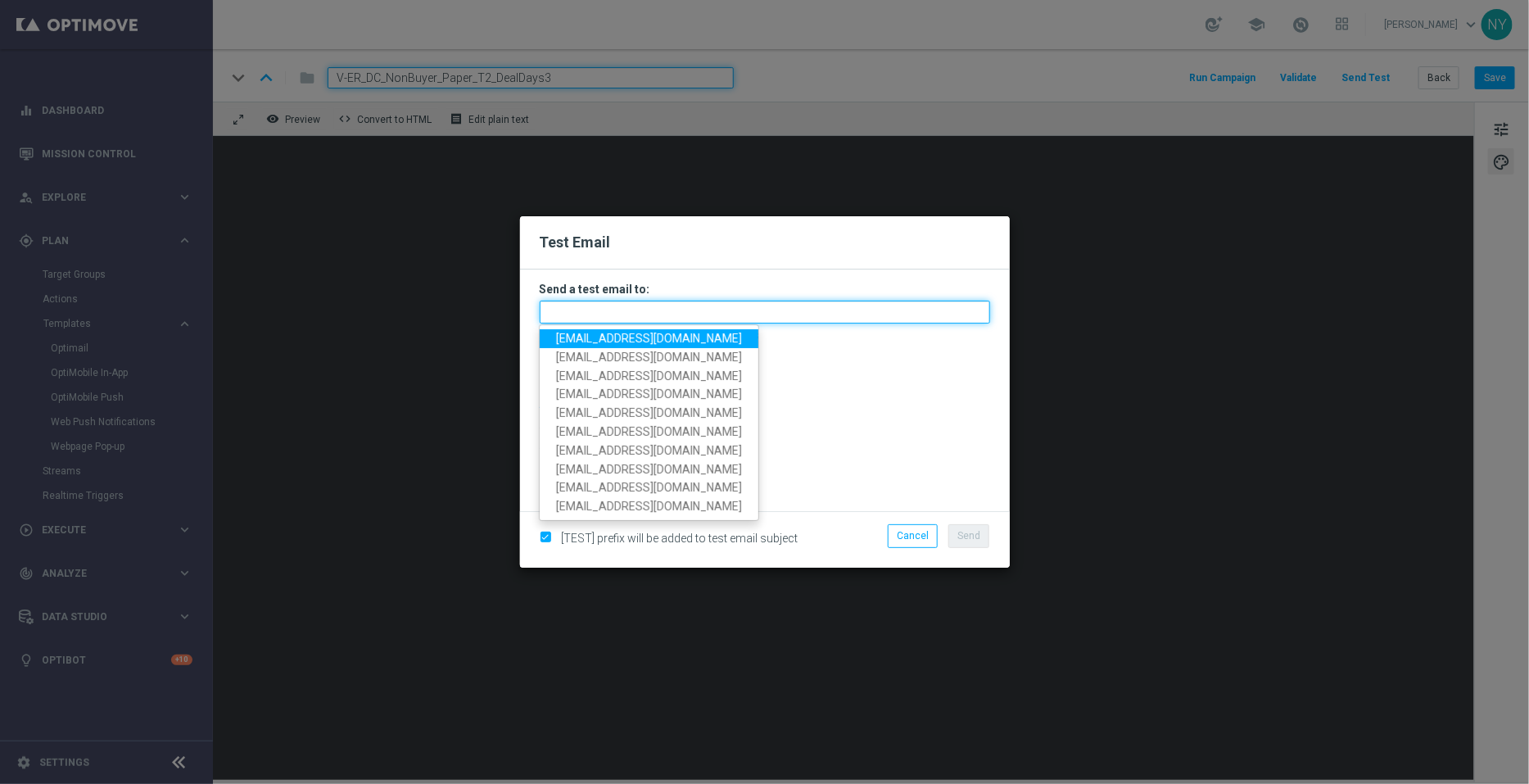
click at [577, 312] on input "text" at bounding box center [764, 312] width 450 height 23
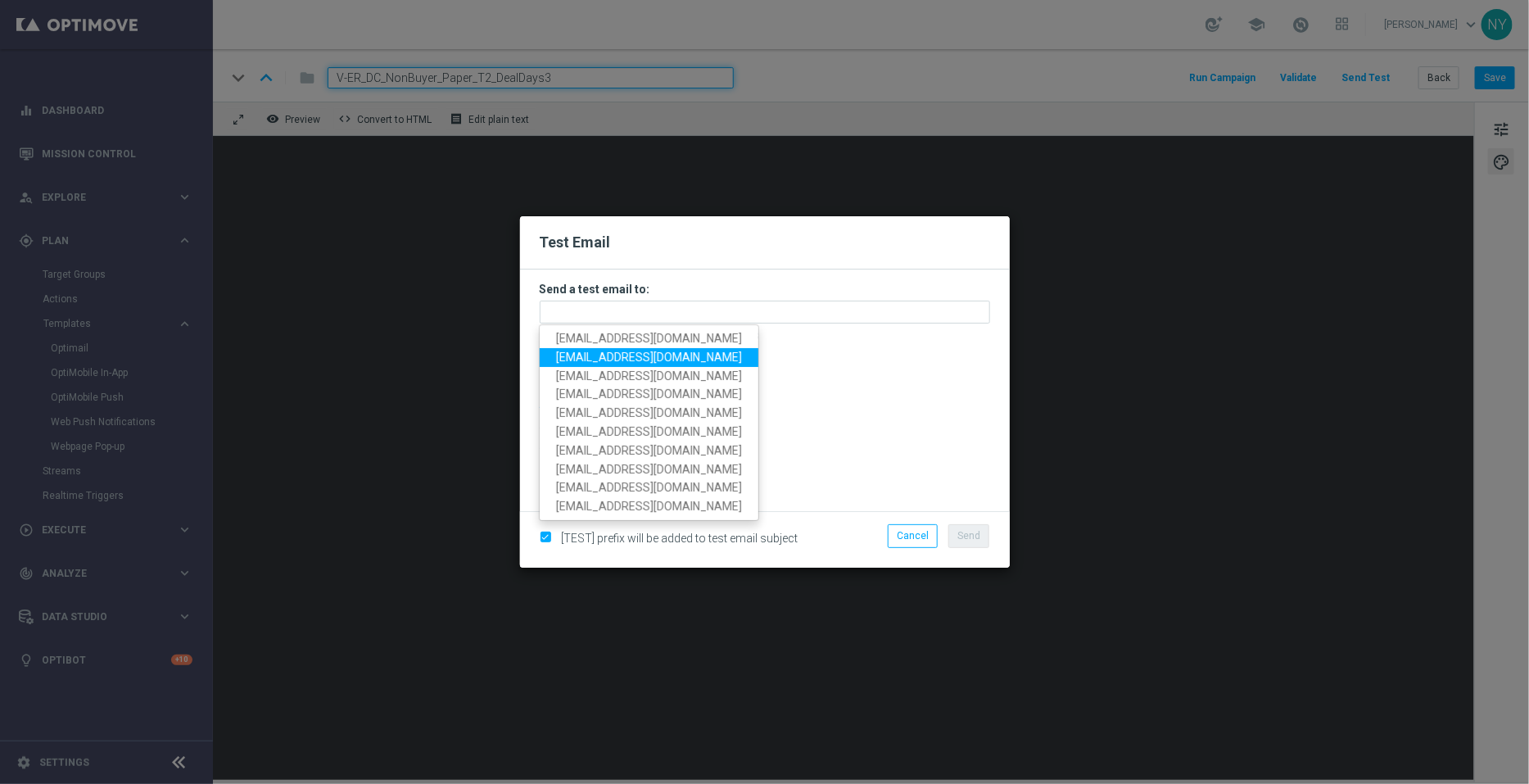
click at [577, 354] on span "neilyetts3@litmusemail.com" at bounding box center [649, 357] width 186 height 13
type input "neilyetts3@litmusemail.com"
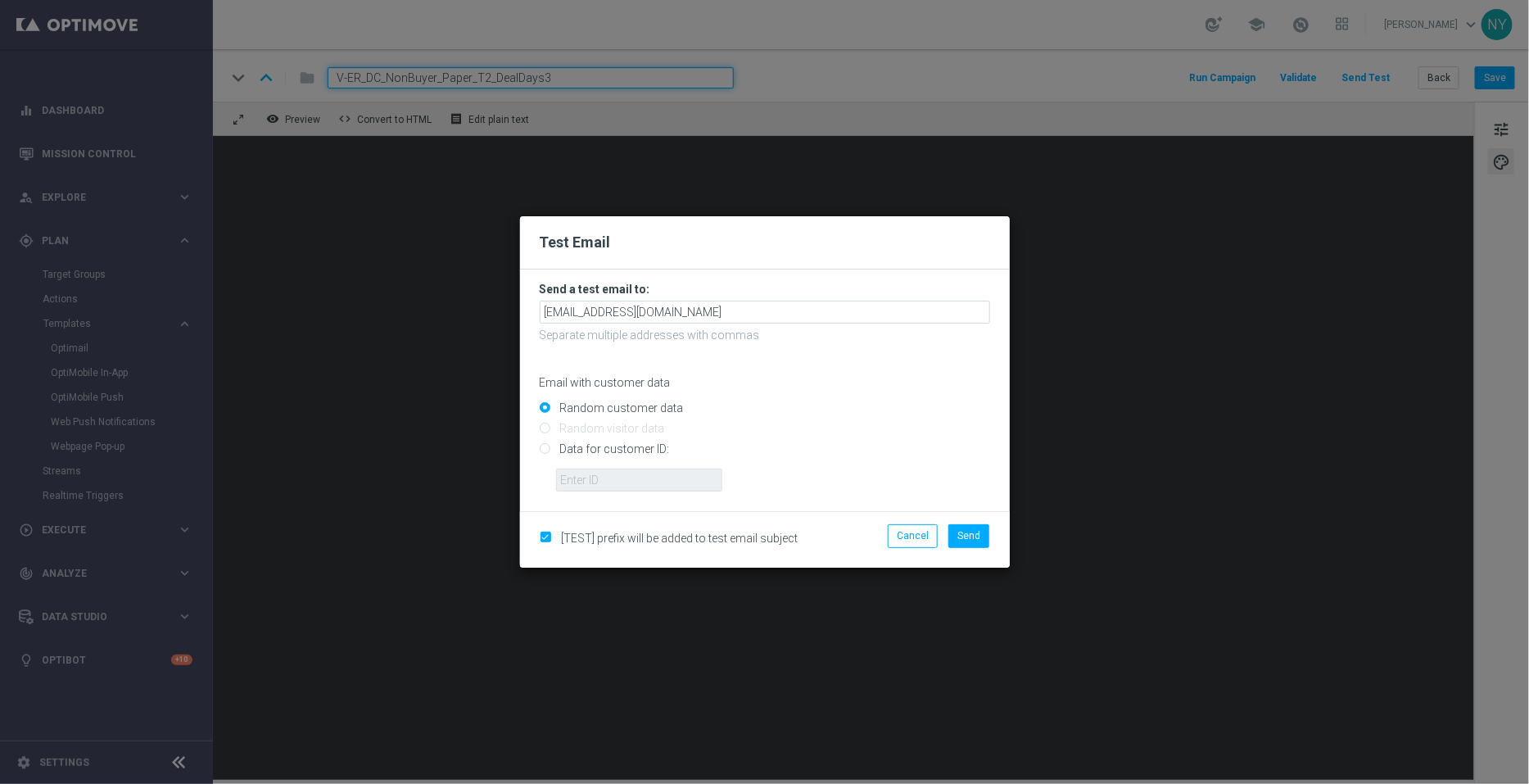
click at [540, 454] on input "Data for customer ID:" at bounding box center [764, 455] width 450 height 23
radio input "true"
click at [610, 475] on input "text" at bounding box center [639, 479] width 166 height 23
paste input "10000006208"
type input "10000006208"
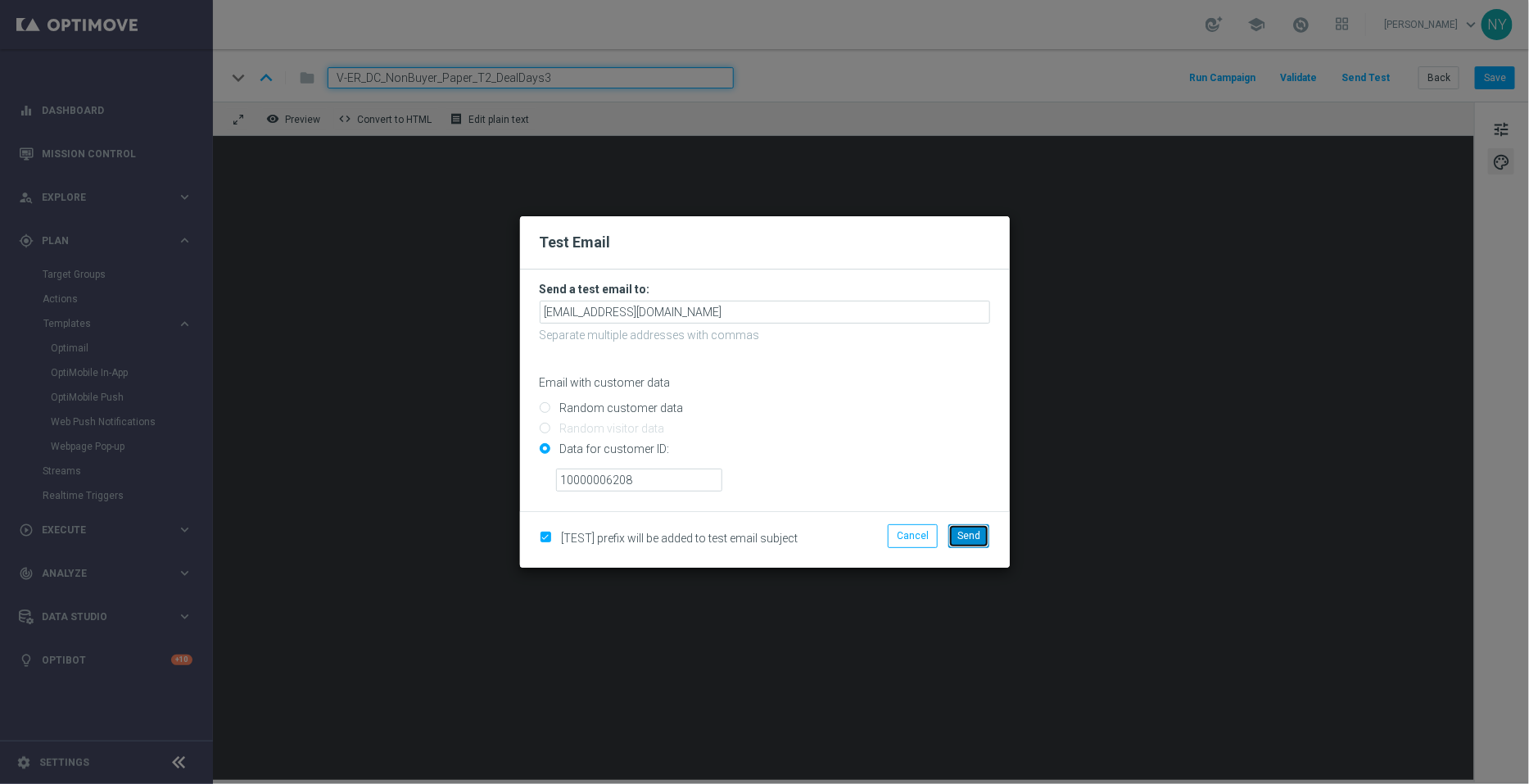
click at [975, 538] on span "Send" at bounding box center [969, 535] width 23 height 11
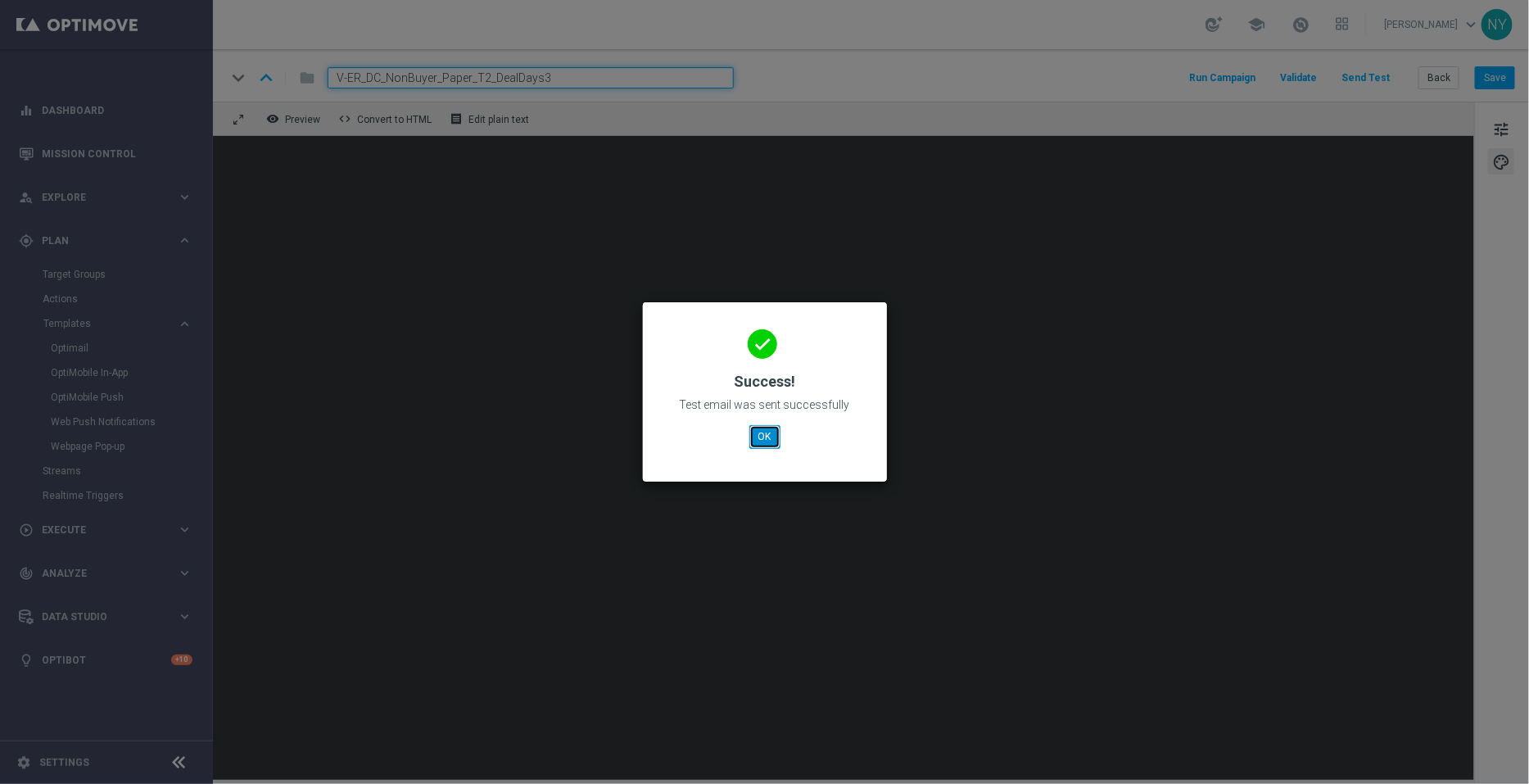
click at [770, 438] on button "OK" at bounding box center [764, 436] width 31 height 23
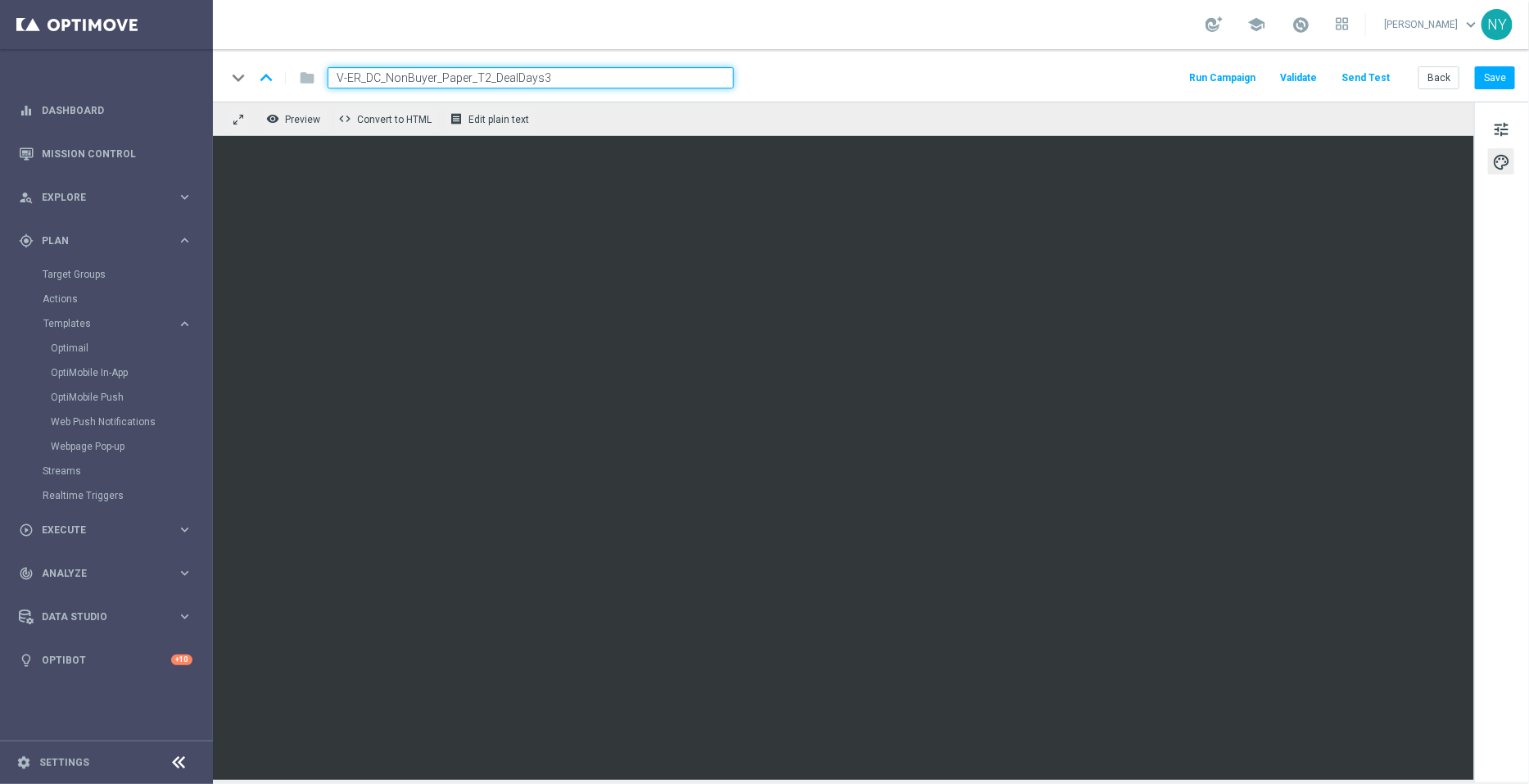
drag, startPoint x: 588, startPoint y: 76, endPoint x: 226, endPoint y: 99, distance: 362.7
click at [226, 99] on div "keyboard_arrow_down keyboard_arrow_up folder V-ER_DC_NonBuyer_Paper_T2_DealDays…" at bounding box center [871, 76] width 1316 height 53
click at [1493, 79] on button "Save" at bounding box center [1495, 77] width 40 height 23
drag, startPoint x: 1446, startPoint y: 78, endPoint x: 617, endPoint y: 29, distance: 830.4
click at [1446, 78] on button "Back" at bounding box center [1439, 77] width 41 height 23
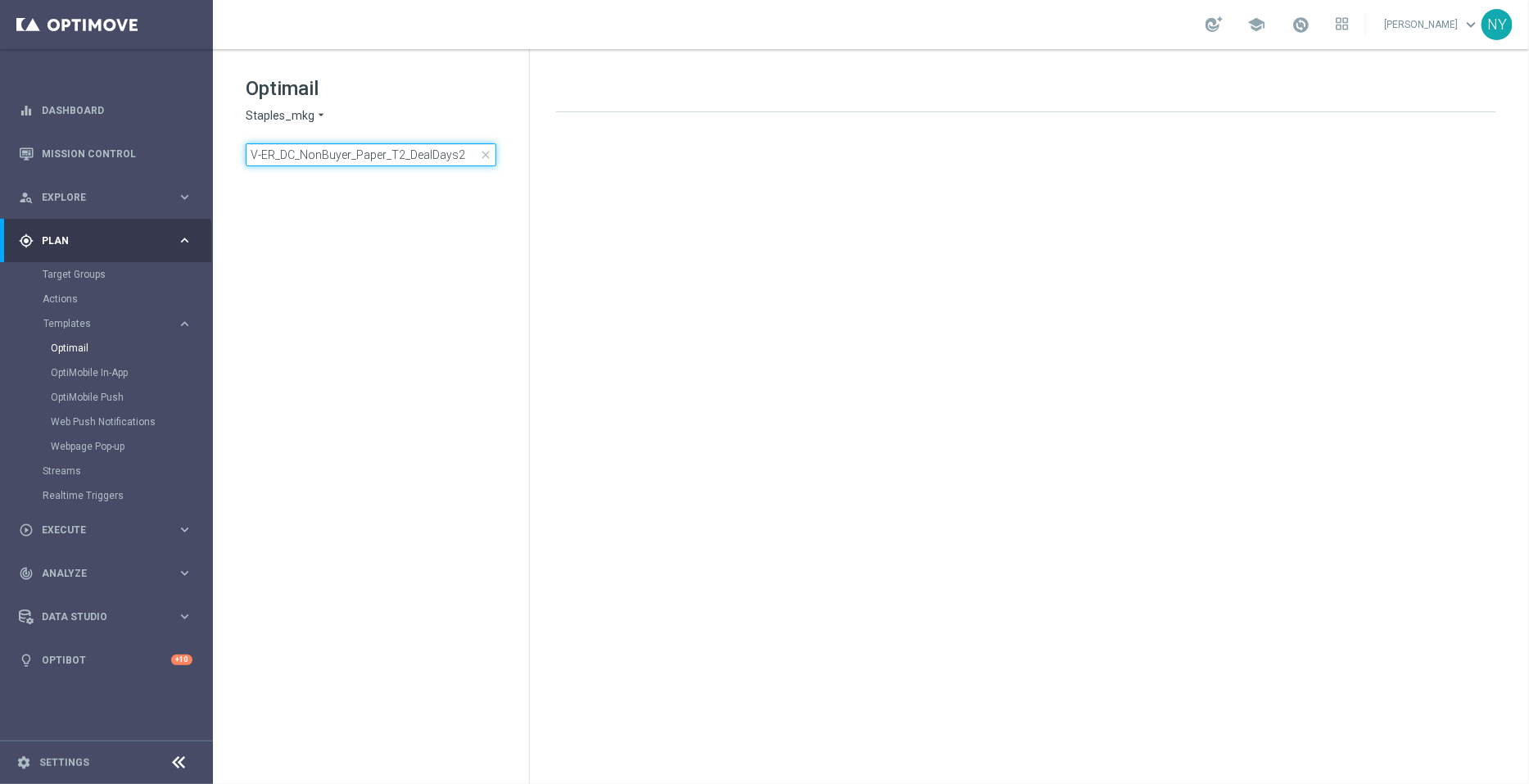
click at [463, 157] on input "V-ER_DC_NonBuyer_Paper_T2_DealDays2" at bounding box center [371, 154] width 250 height 23
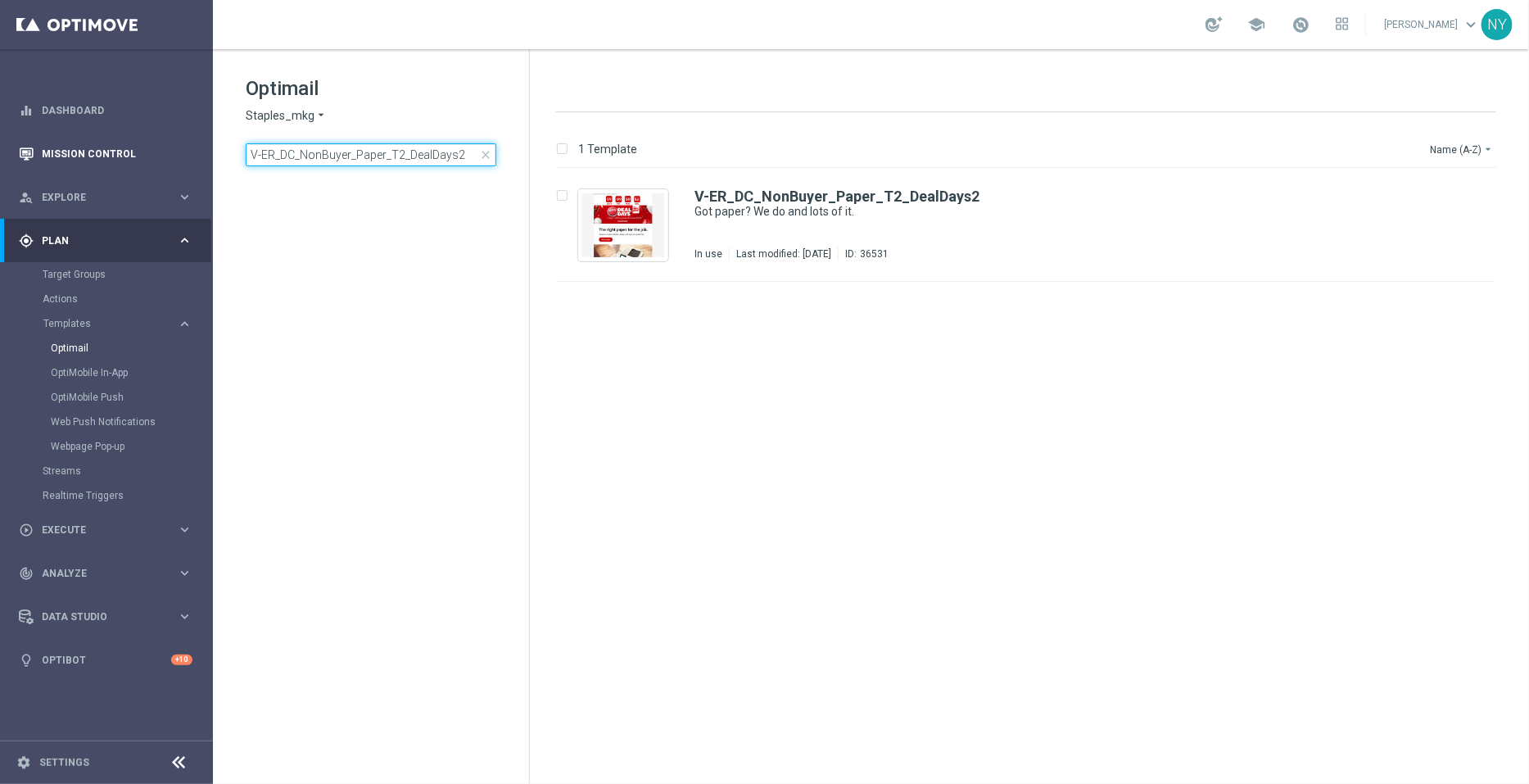
drag, startPoint x: 463, startPoint y: 157, endPoint x: 154, endPoint y: 140, distance: 309.5
click at [156, 140] on main "equalizer Dashboard Mission Control" at bounding box center [764, 392] width 1529 height 784
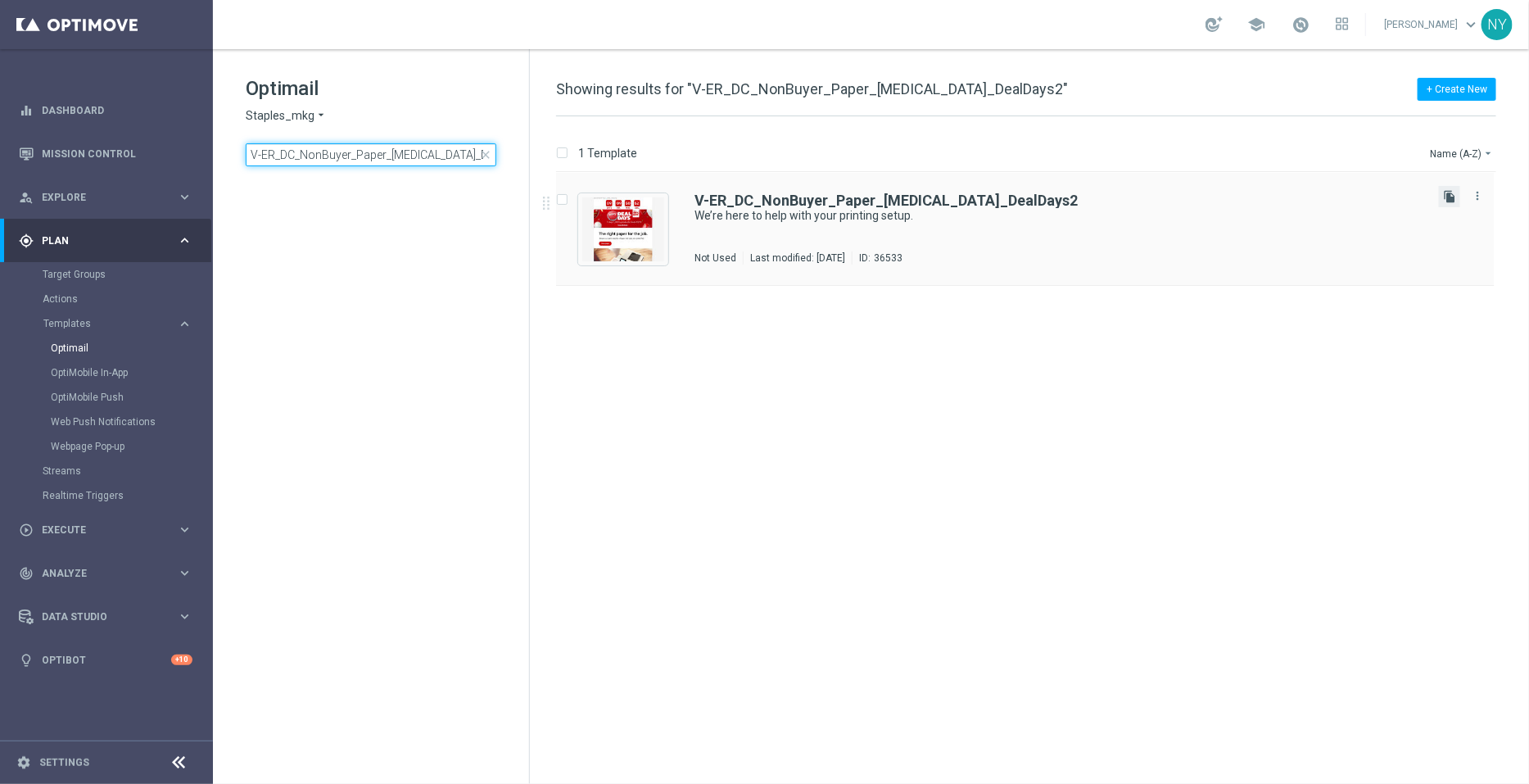
type input "V-ER_DC_NonBuyer_Paper_T3_DealDays2"
click at [1454, 190] on icon "file_copy" at bounding box center [1449, 196] width 13 height 13
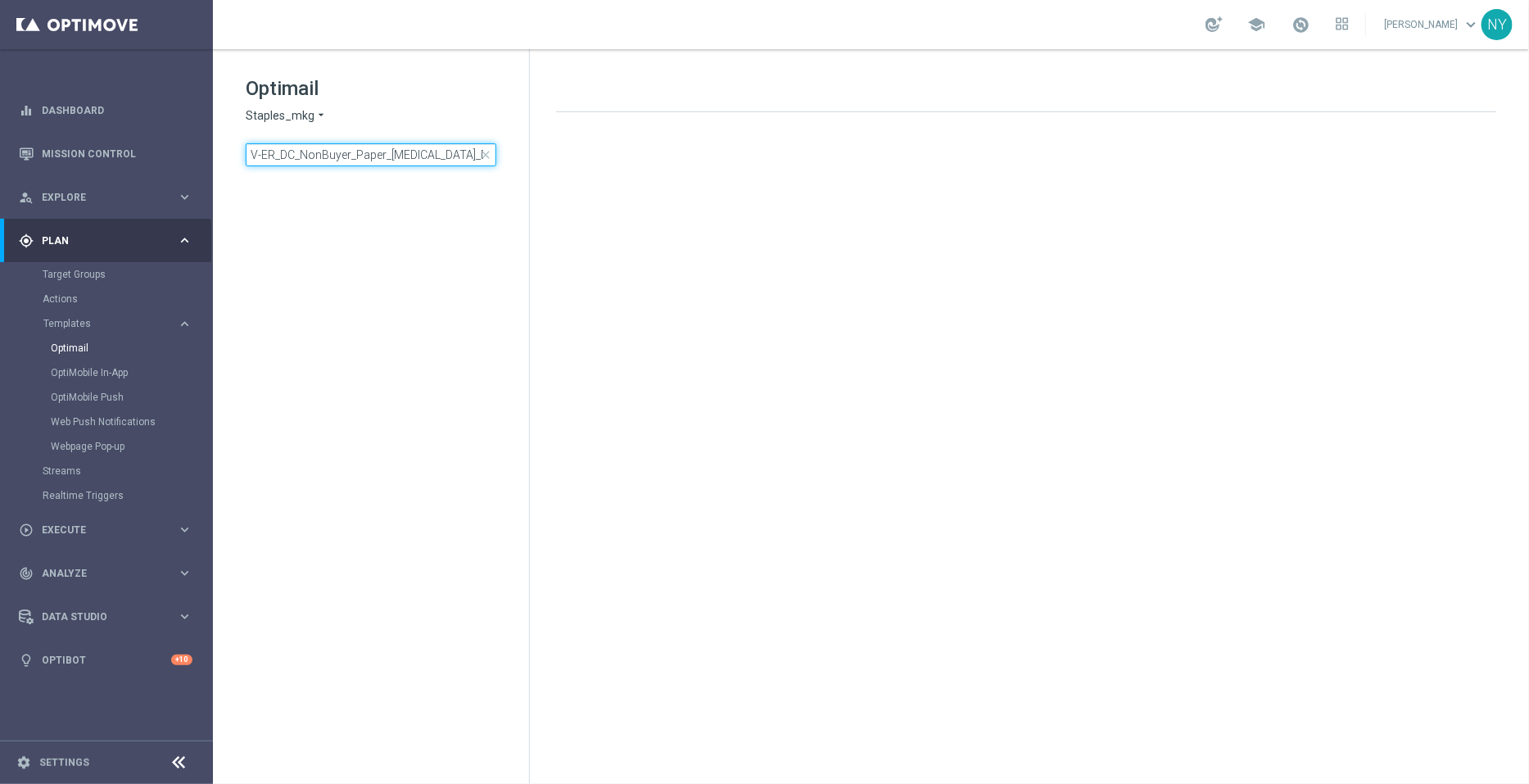
click at [457, 153] on input "V-ER_DC_NonBuyer_Paper_[MEDICAL_DATA]_DealDays2" at bounding box center [371, 154] width 250 height 23
type input "V-ER_DC_NonBuyer_Paper_[MEDICAL_DATA]_DealDays"
click at [455, 159] on input "V-ER_DC_NonBuyer_Paper_[MEDICAL_DATA]_DealDays" at bounding box center [371, 154] width 250 height 23
drag, startPoint x: 427, startPoint y: 155, endPoint x: 85, endPoint y: 163, distance: 342.1
click at [85, 163] on main "equalizer Dashboard Mission Control" at bounding box center [764, 392] width 1529 height 784
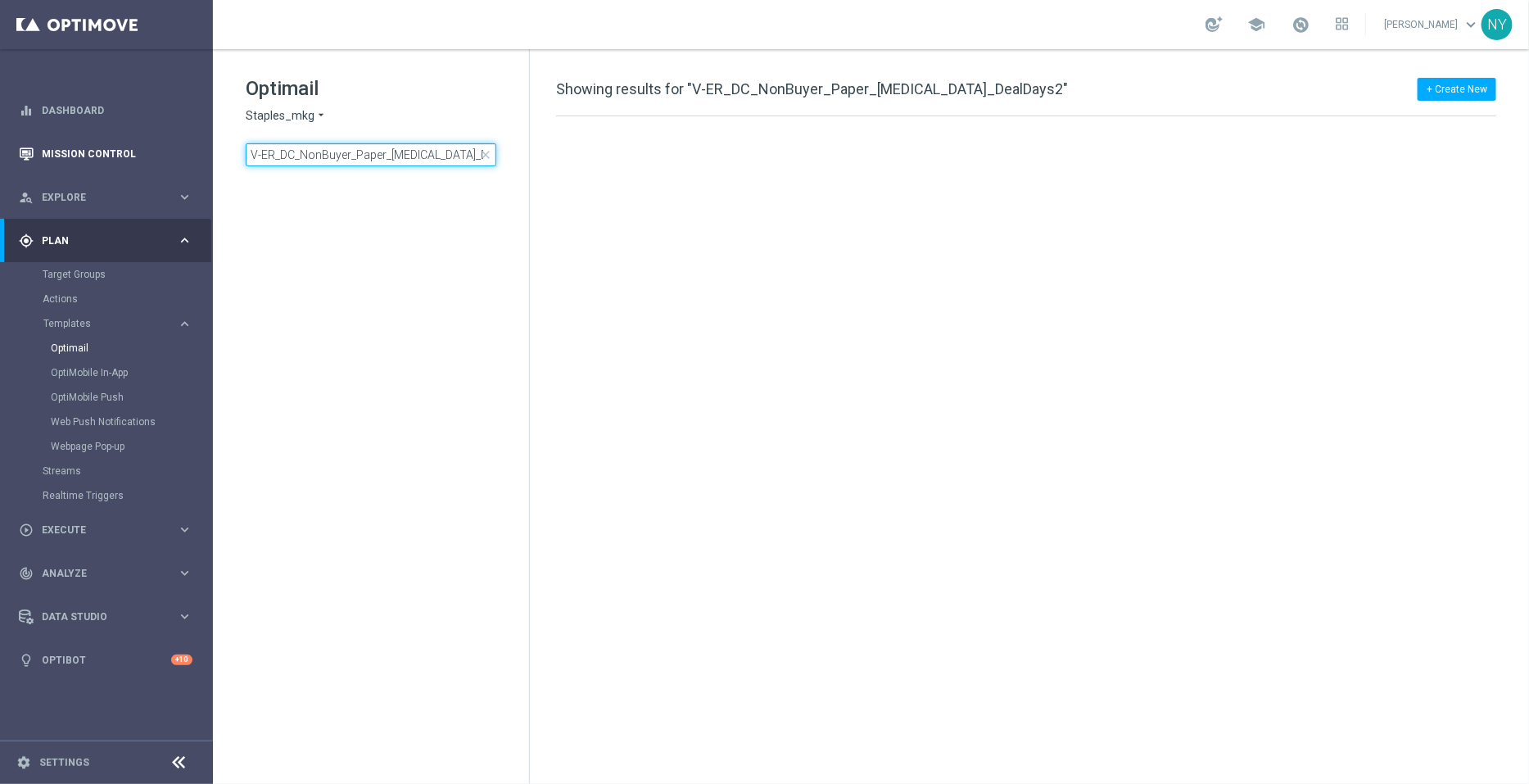
type input "V-ER_DC_NonBuyer_Paper_[MEDICAL_DATA]_DealDays2"
drag, startPoint x: 299, startPoint y: 157, endPoint x: 79, endPoint y: 190, distance: 222.5
click at [81, 190] on main "equalizer Dashboard Mission Control" at bounding box center [764, 392] width 1529 height 784
click at [421, 151] on input "NonBuyer_Paper_[MEDICAL_DATA]_DealDays2" at bounding box center [371, 154] width 250 height 23
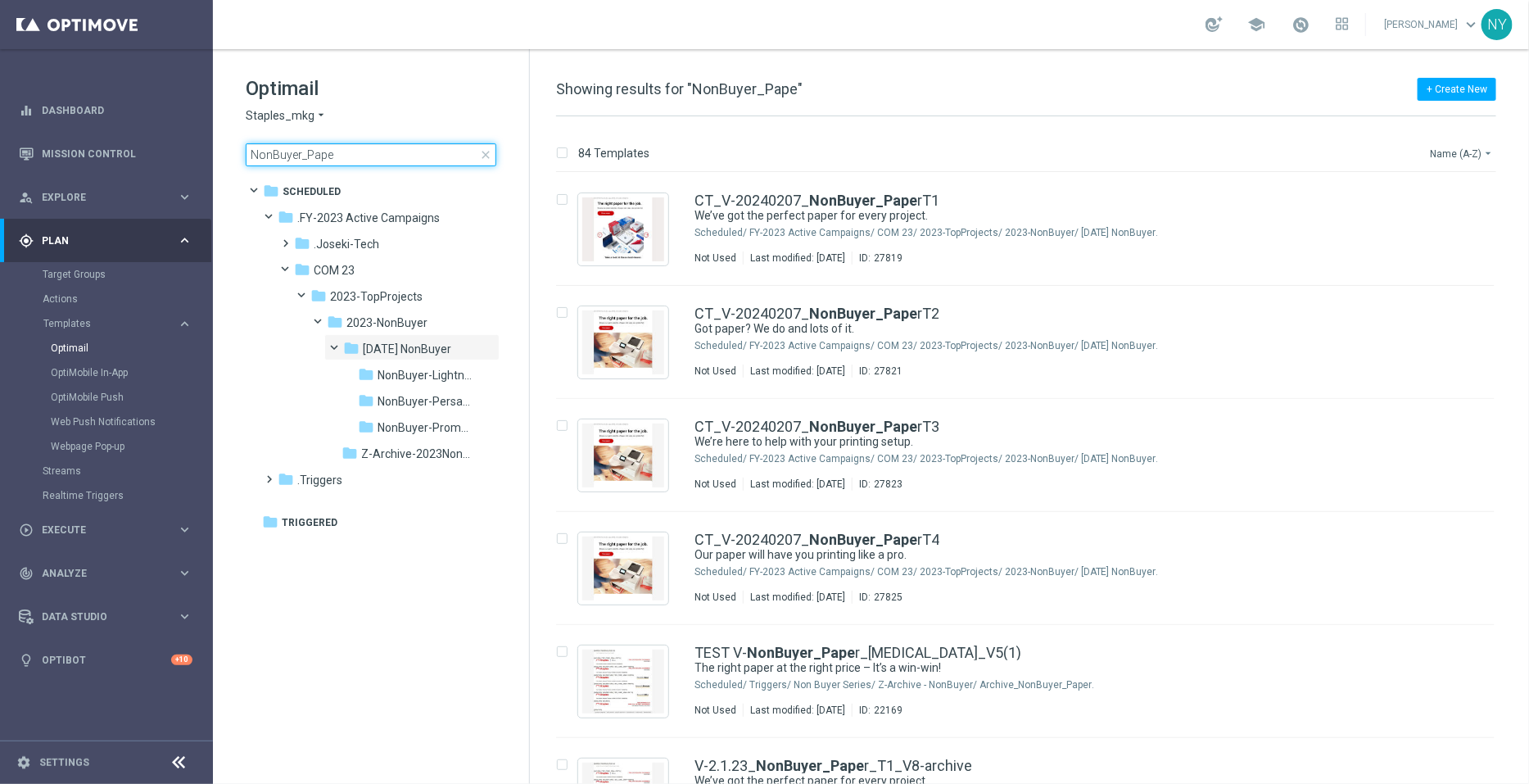
type input "NonBuyer_Pape"
click at [1436, 147] on button "Name (A-Z) arrow_drop_down" at bounding box center [1463, 152] width 68 height 20
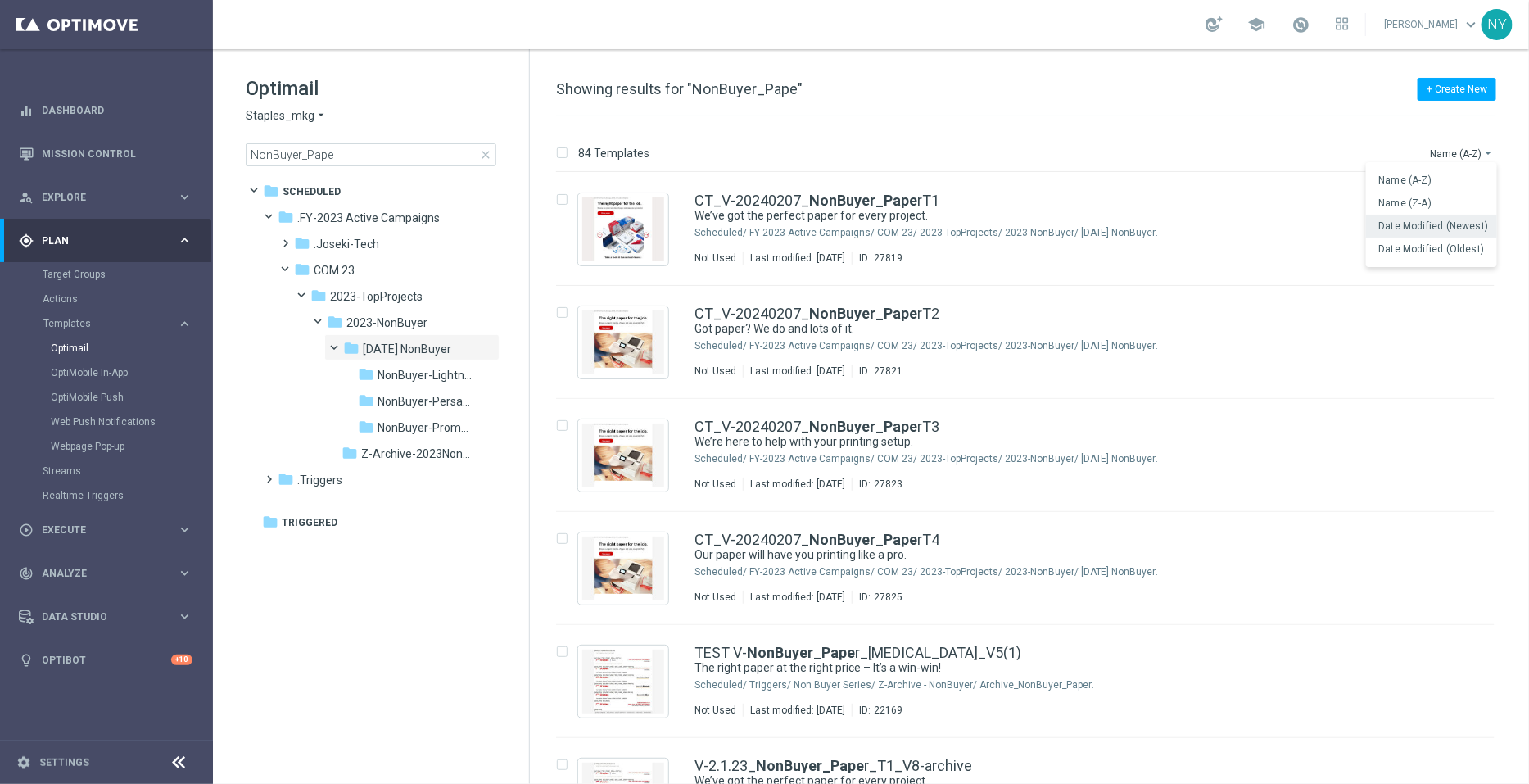
click at [1434, 226] on span "Date Modified (Newest)" at bounding box center [1434, 226] width 110 height 11
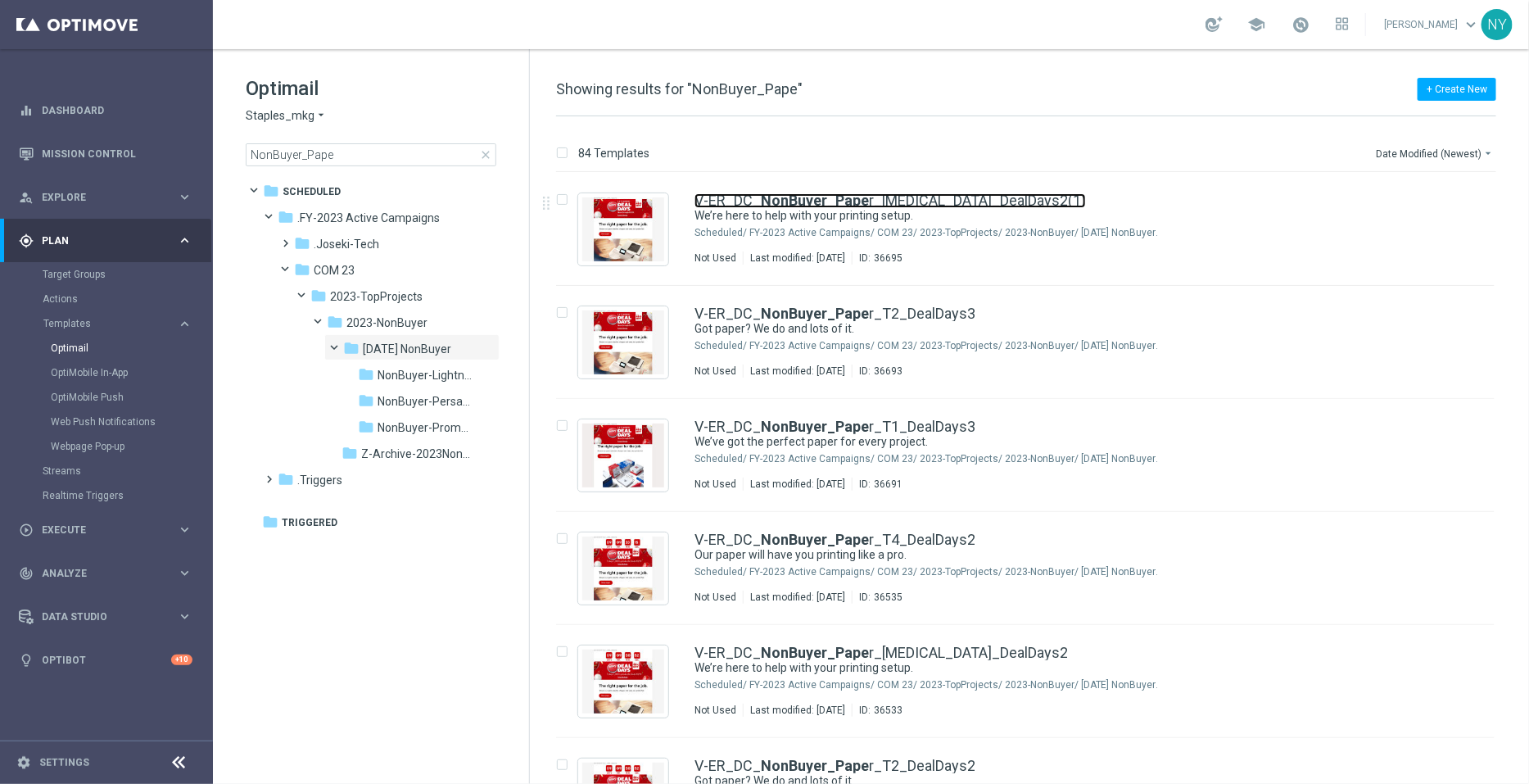
drag, startPoint x: 852, startPoint y: 196, endPoint x: 1018, endPoint y: 100, distance: 191.8
click at [852, 195] on b "NonBuyer_Pape" at bounding box center [815, 200] width 108 height 17
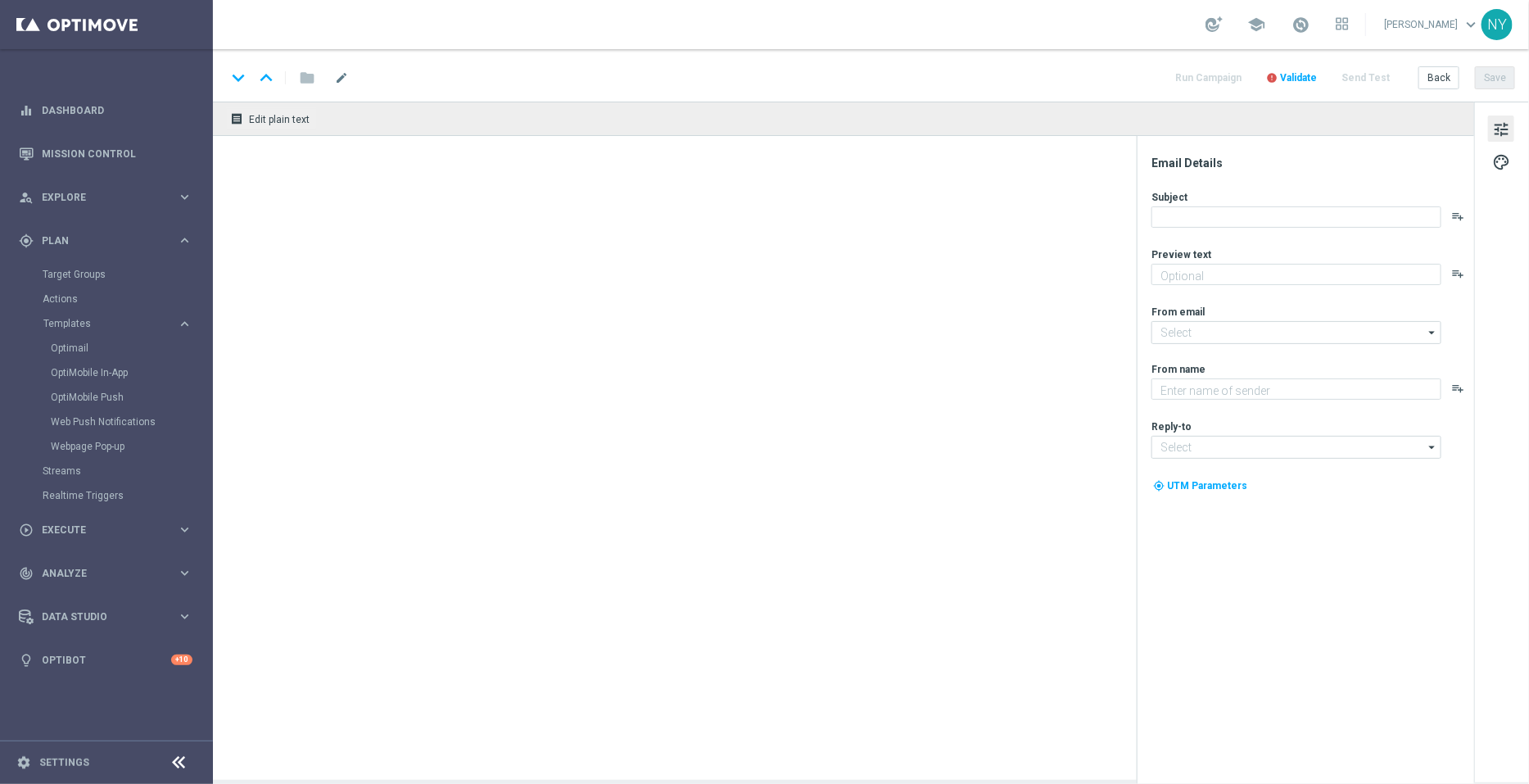
type input "V-ER_DC_NonBuyer_Paper_[MEDICAL_DATA]_DealDays2(1)"
type textarea "You don’t need to look anywhere else for your paper."
type textarea "Staples"
type input "[EMAIL_ADDRESS][DOMAIN_NAME]"
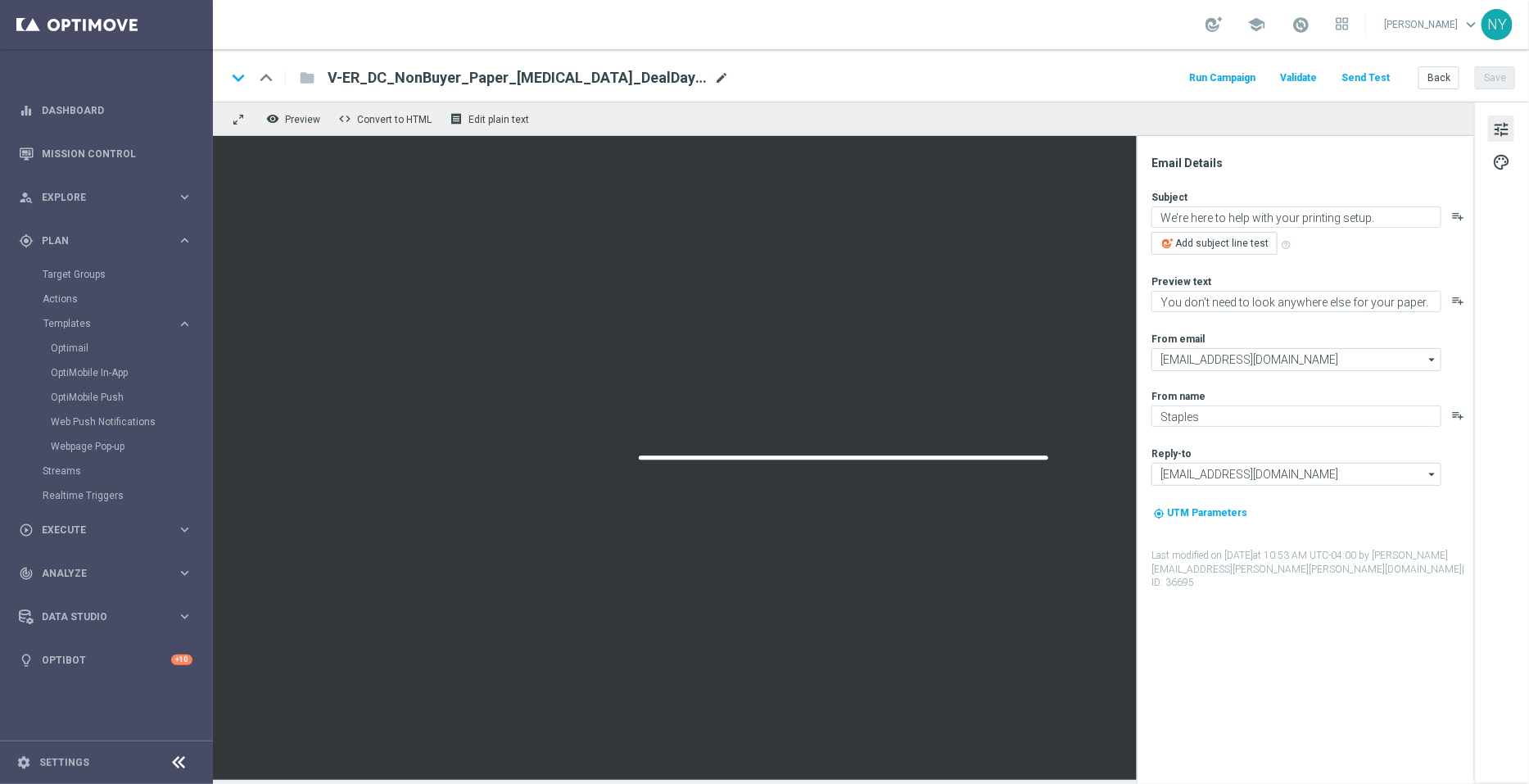
click at [714, 76] on span "mode_edit" at bounding box center [721, 77] width 14 height 14
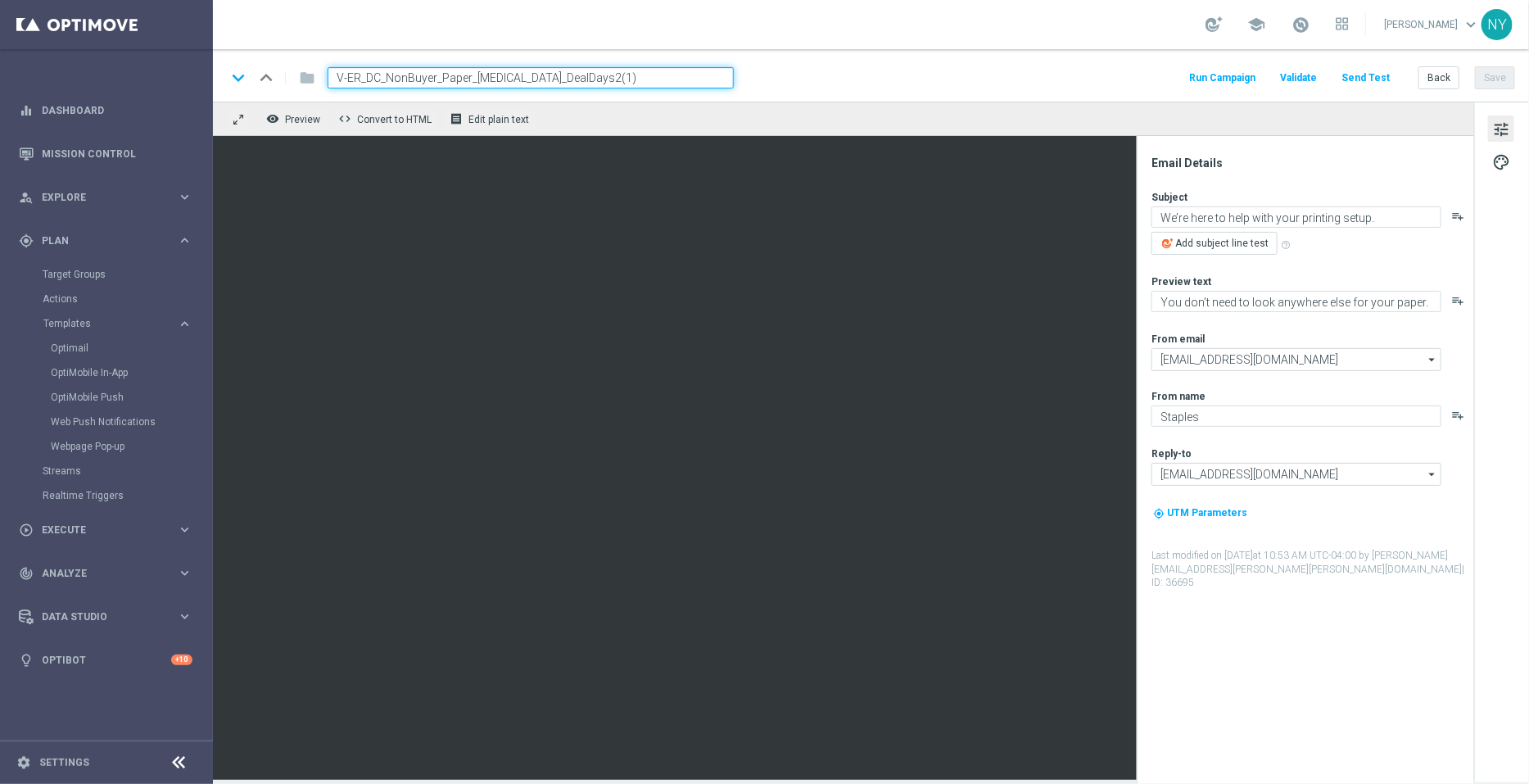
drag, startPoint x: 593, startPoint y: 79, endPoint x: 539, endPoint y: 83, distance: 54.1
click at [539, 83] on input "V-ER_DC_NonBuyer_Paper_[MEDICAL_DATA]_DealDays2(1)" at bounding box center [530, 77] width 406 height 21
type input "V-ER_DC_NonBuyer_Paper_[MEDICAL_DATA]_DealDays3"
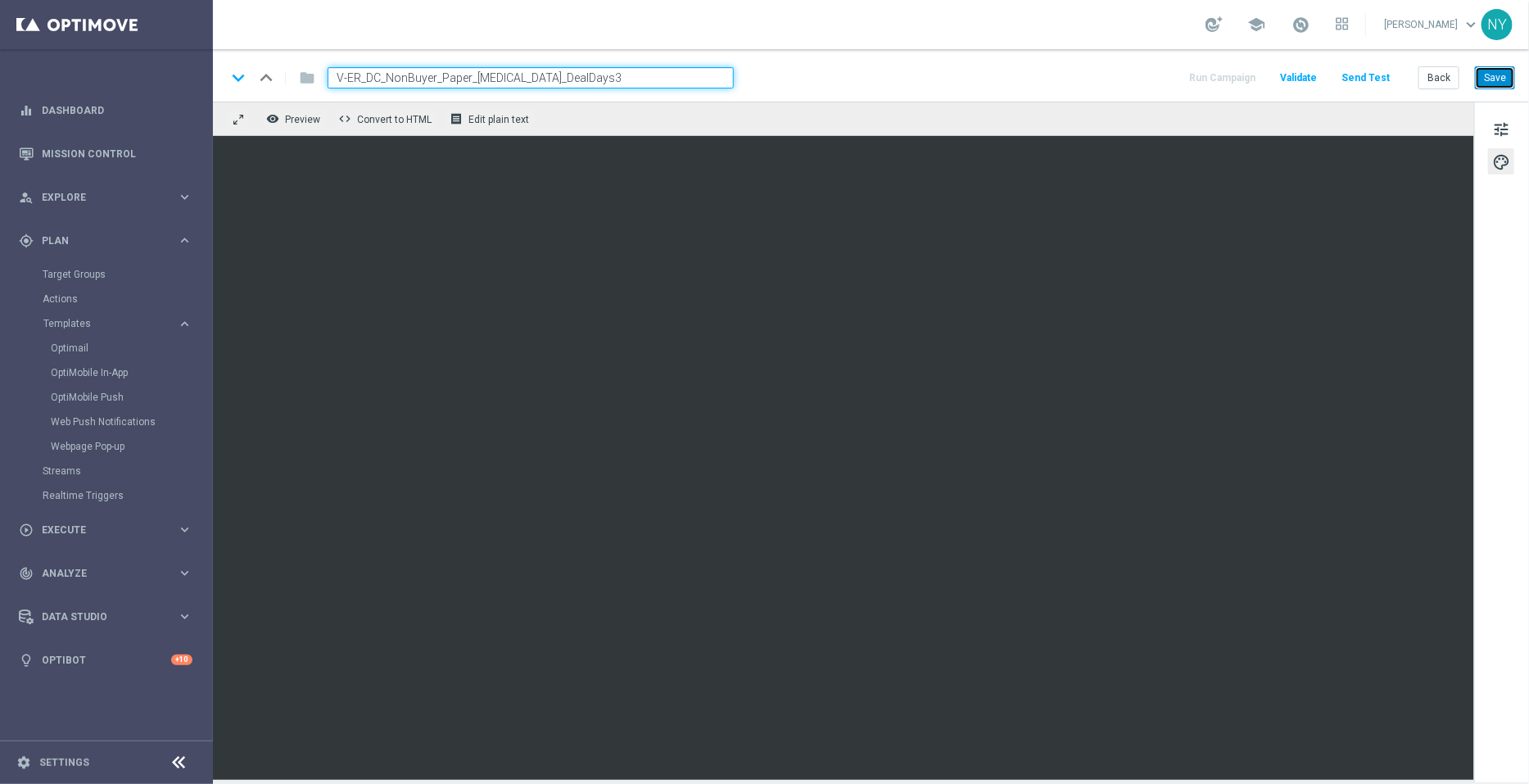
click at [1494, 68] on button "Save" at bounding box center [1495, 77] width 40 height 23
click at [1368, 72] on button "Send Test" at bounding box center [1366, 78] width 54 height 22
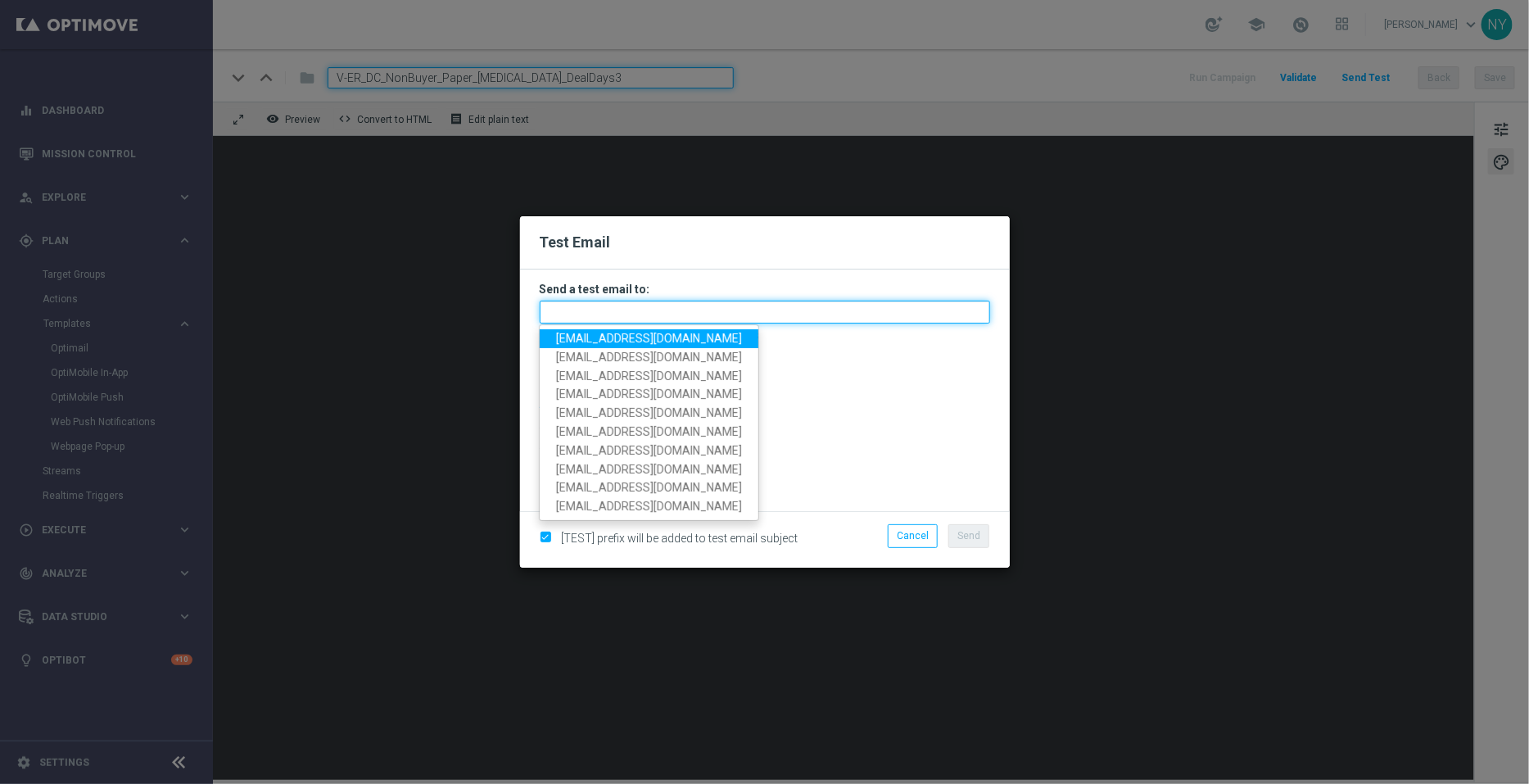
click at [573, 307] on input "text" at bounding box center [764, 312] width 450 height 23
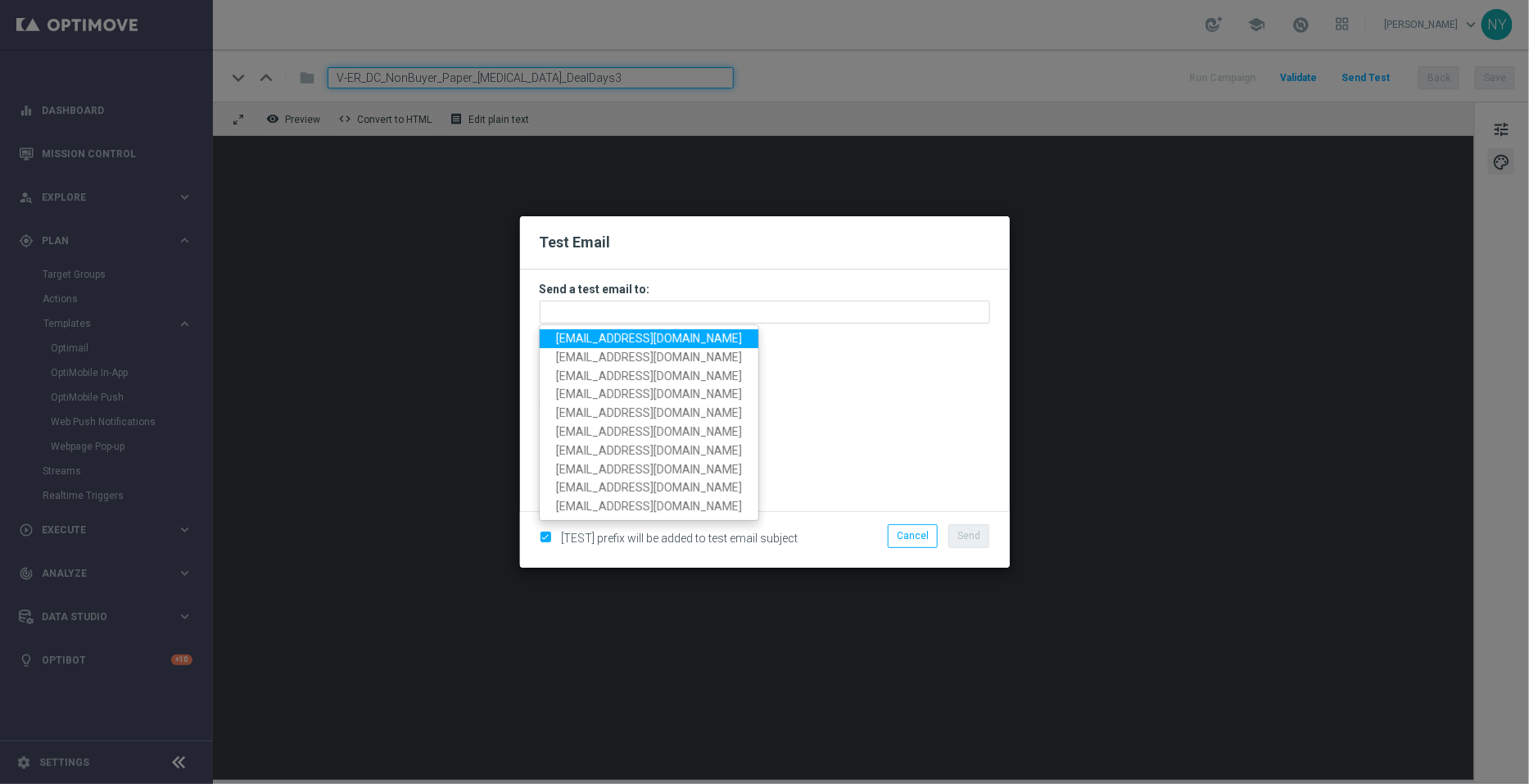
click at [587, 340] on span "[EMAIL_ADDRESS][DOMAIN_NAME]" at bounding box center [649, 338] width 186 height 13
type input "[EMAIL_ADDRESS][DOMAIN_NAME]"
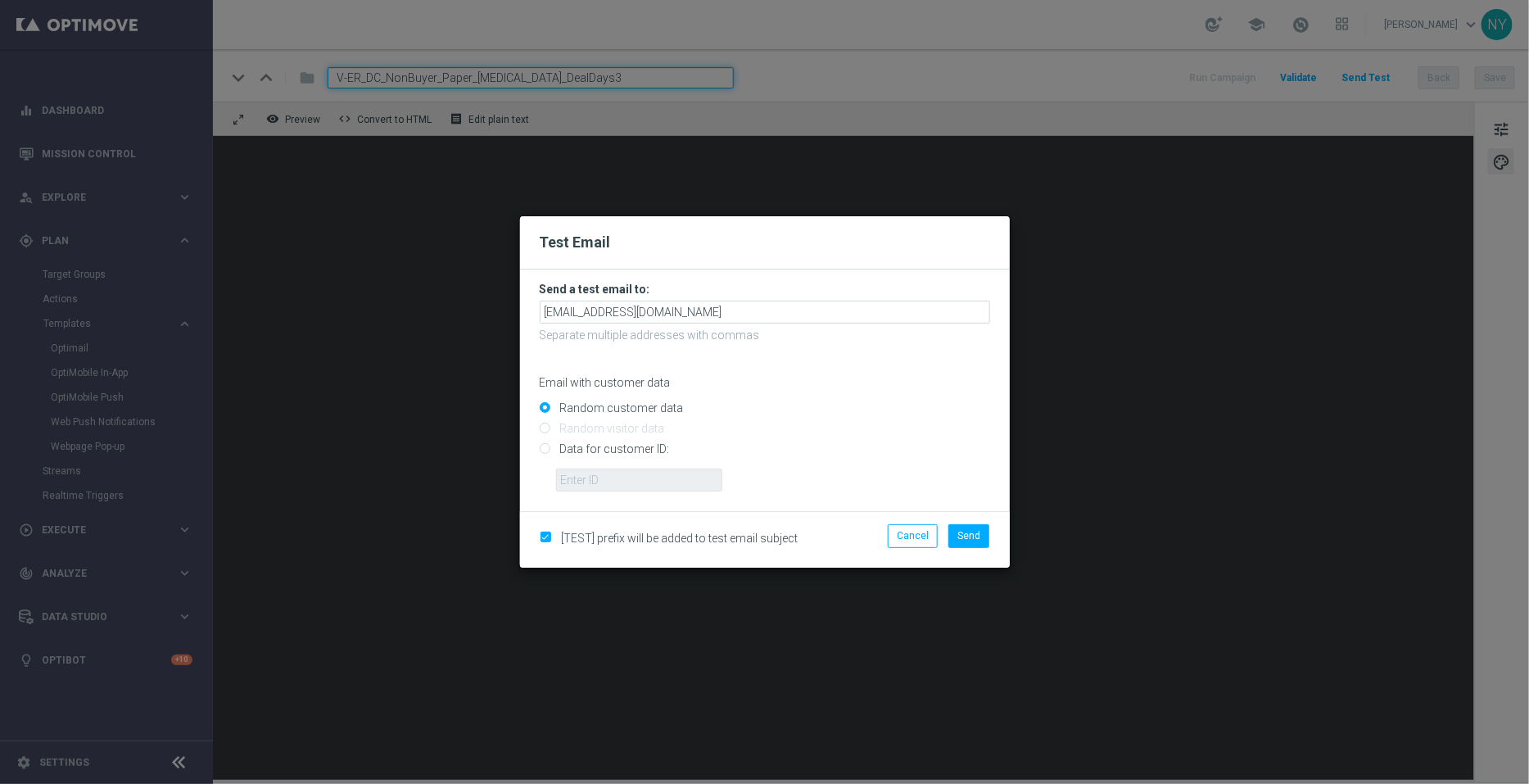
click at [546, 446] on input "Data for customer ID:" at bounding box center [764, 455] width 450 height 23
radio input "true"
click at [605, 478] on input "text" at bounding box center [639, 479] width 166 height 23
paste input "10000006208"
type input "10000006208"
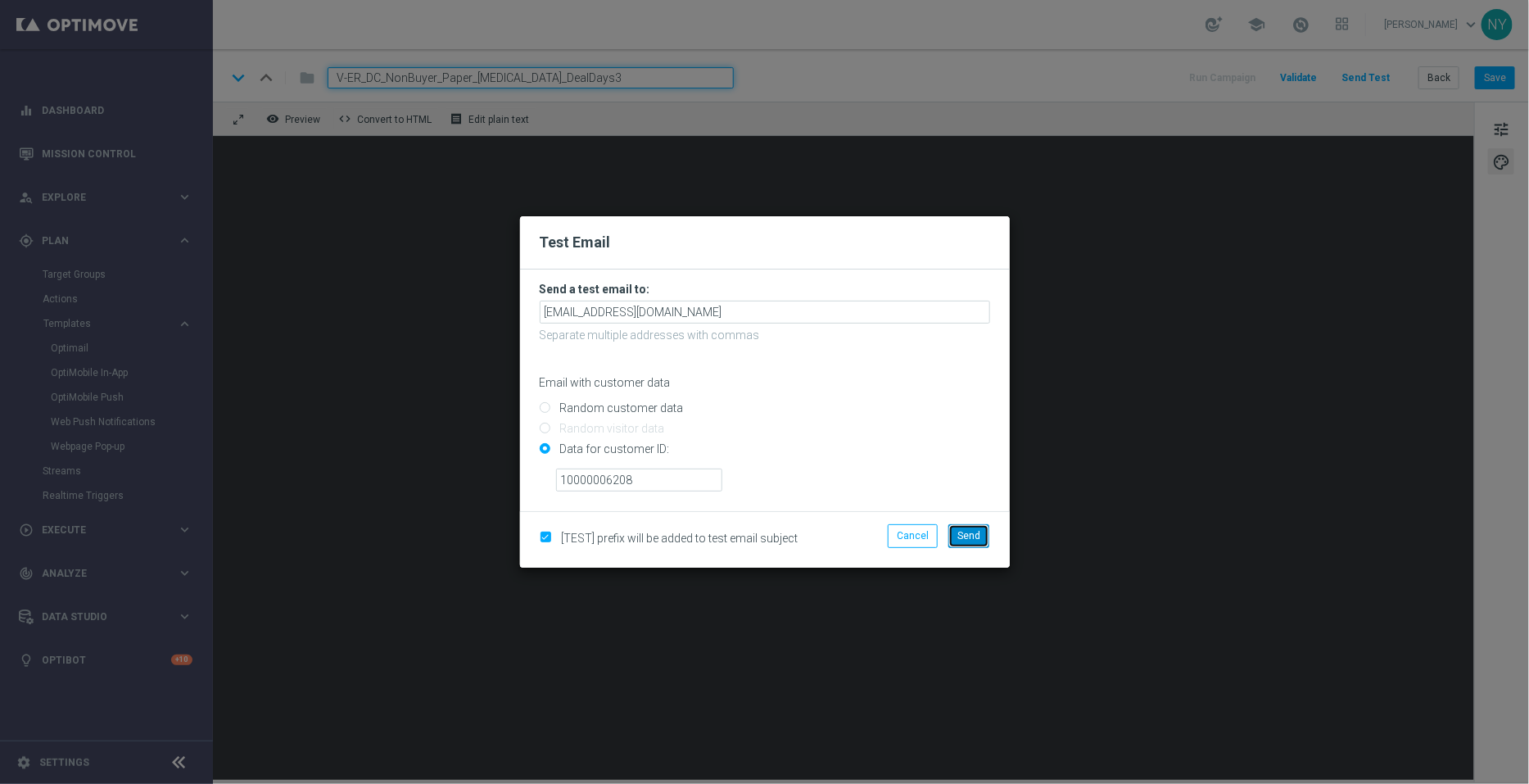
click at [962, 530] on span "Send" at bounding box center [969, 535] width 23 height 11
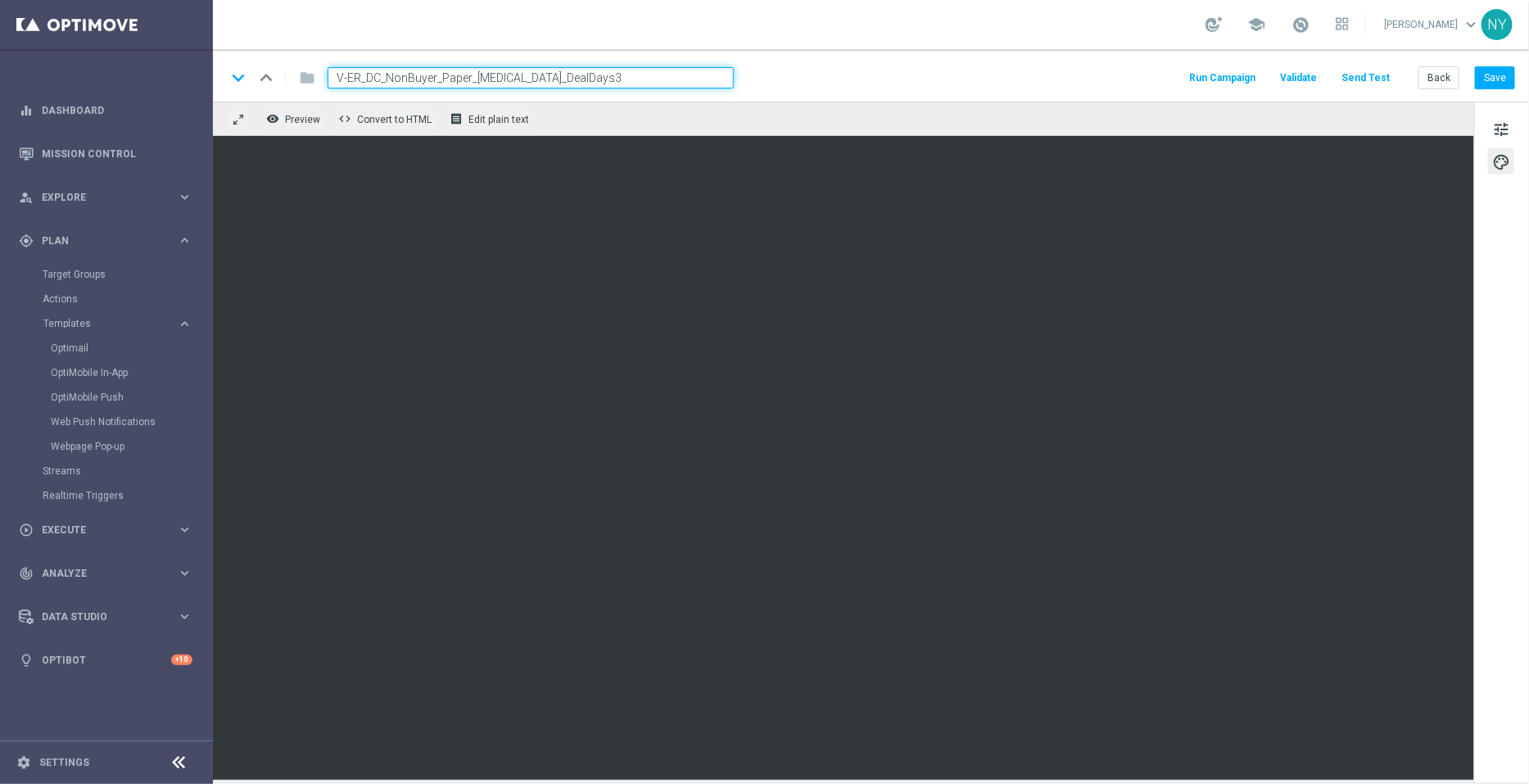
click at [1359, 80] on button "Send Test" at bounding box center [1366, 78] width 54 height 22
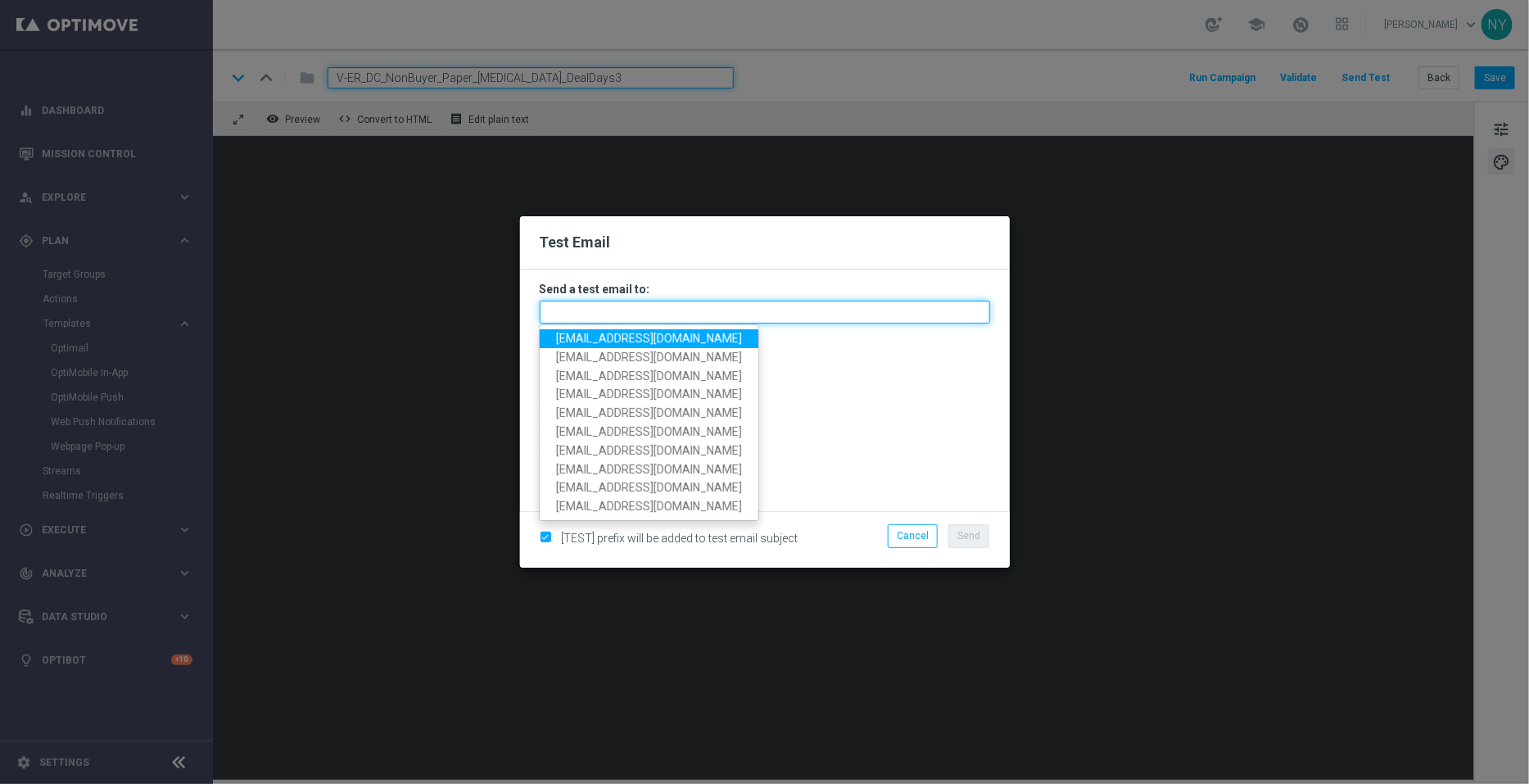
click at [561, 312] on input "text" at bounding box center [764, 312] width 450 height 23
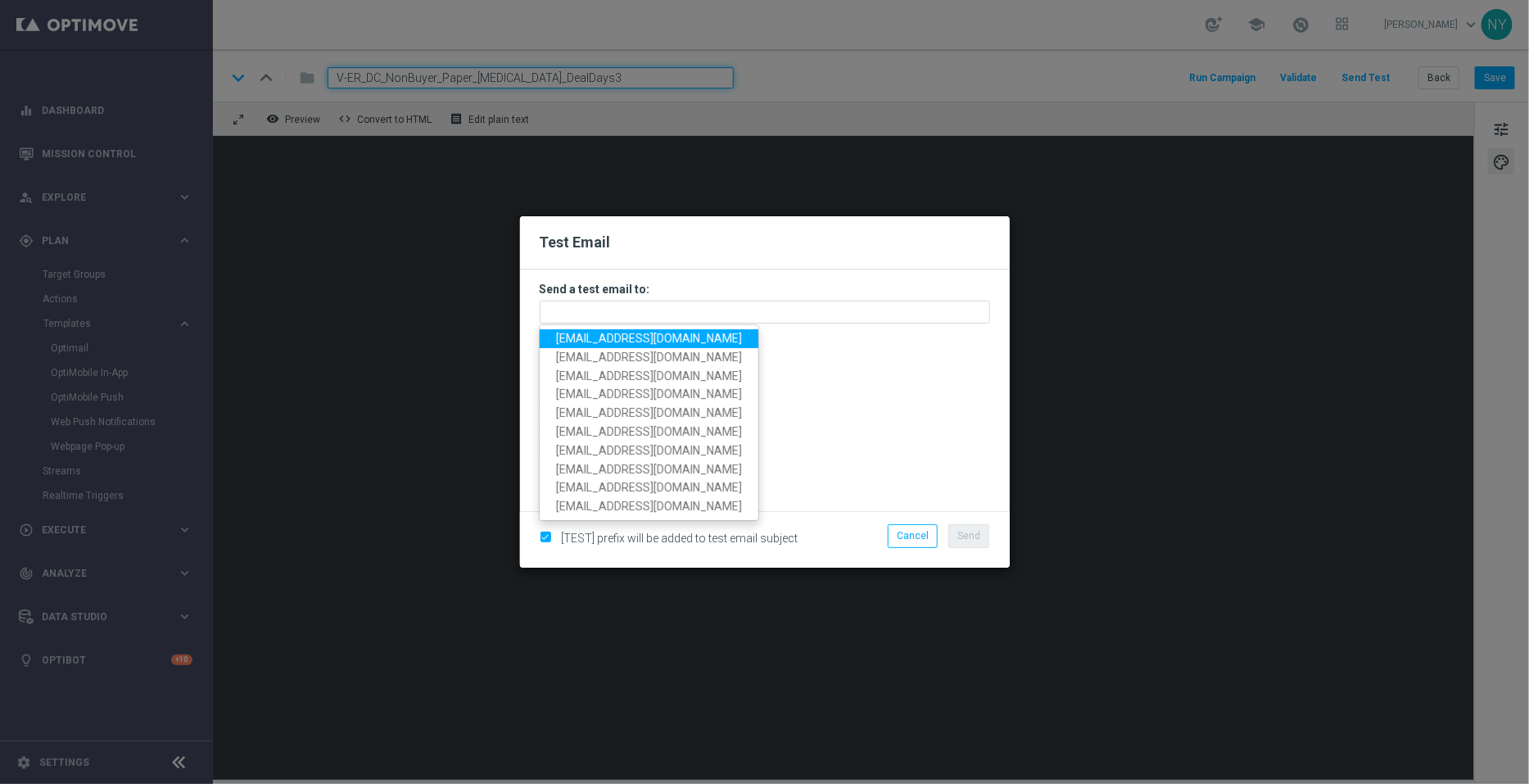
click at [588, 335] on span "[EMAIL_ADDRESS][DOMAIN_NAME]" at bounding box center [649, 338] width 186 height 13
type input "[EMAIL_ADDRESS][DOMAIN_NAME]"
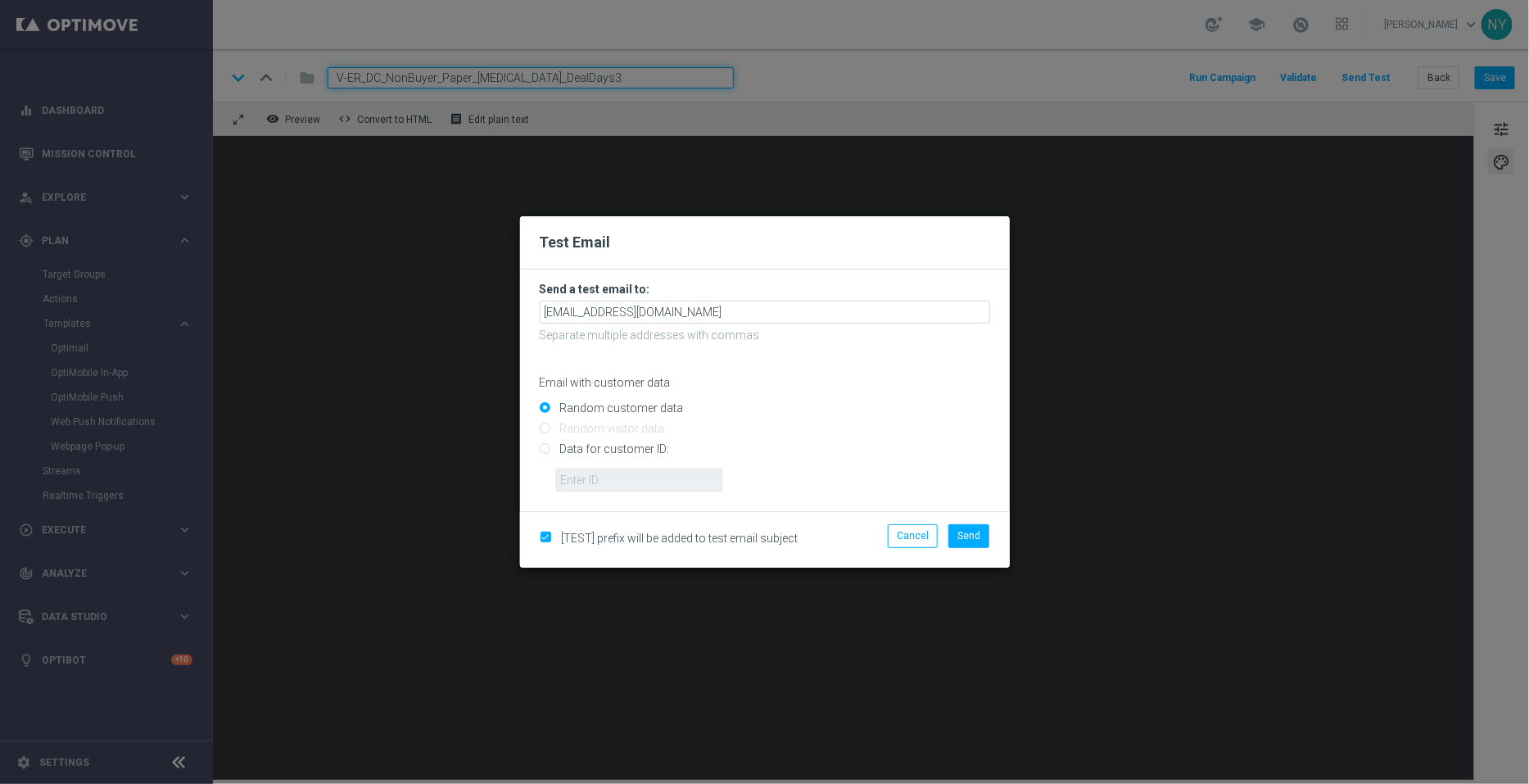
click at [541, 456] on input "Data for customer ID:" at bounding box center [764, 455] width 450 height 23
radio input "true"
click at [586, 481] on input "text" at bounding box center [639, 479] width 166 height 23
click at [644, 482] on input "text" at bounding box center [639, 479] width 166 height 23
paste input "10000006208"
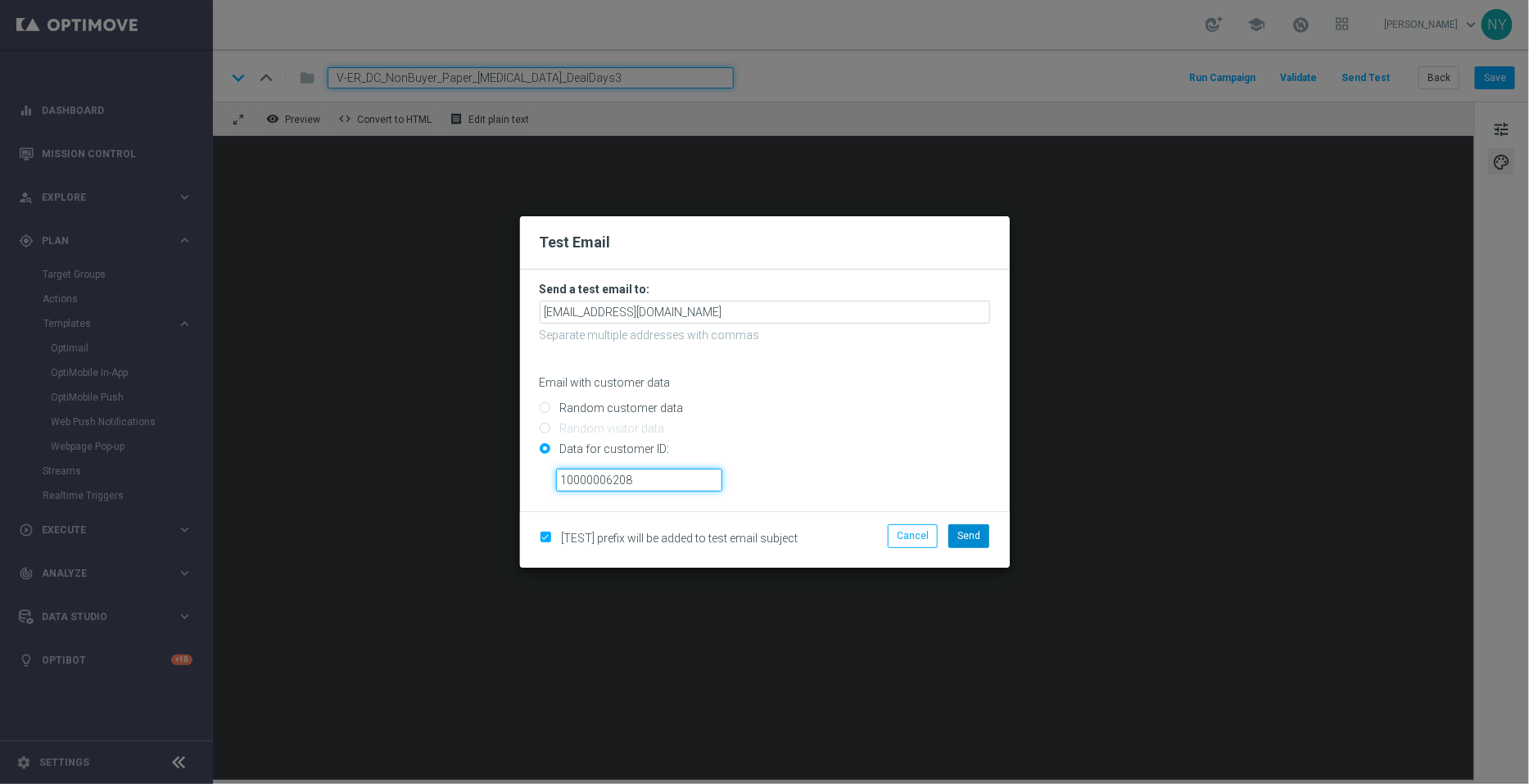
type input "10000006208"
click at [970, 539] on span "Send" at bounding box center [969, 535] width 23 height 11
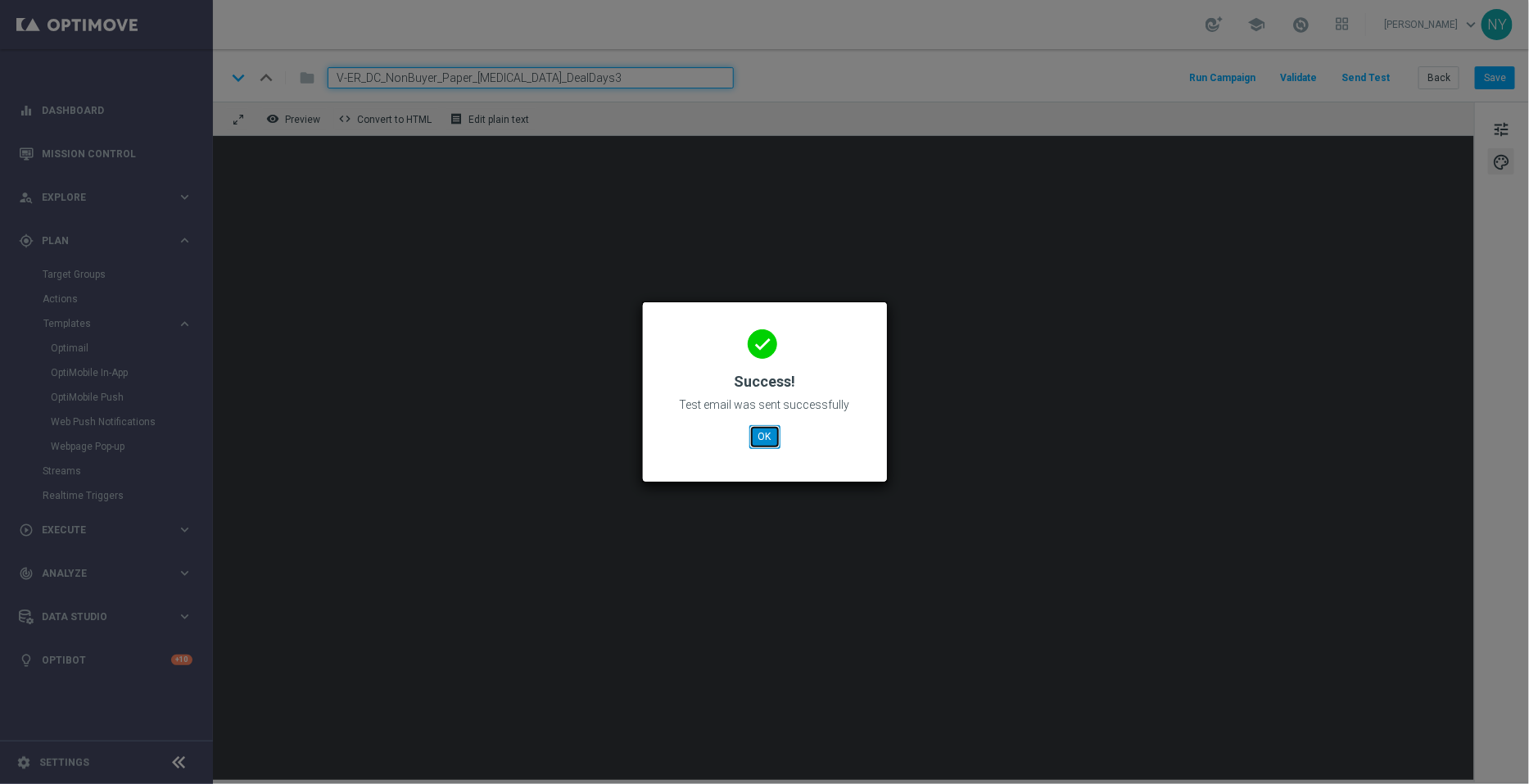
click at [771, 432] on button "OK" at bounding box center [764, 436] width 31 height 23
click at [759, 443] on button "OK" at bounding box center [764, 436] width 31 height 23
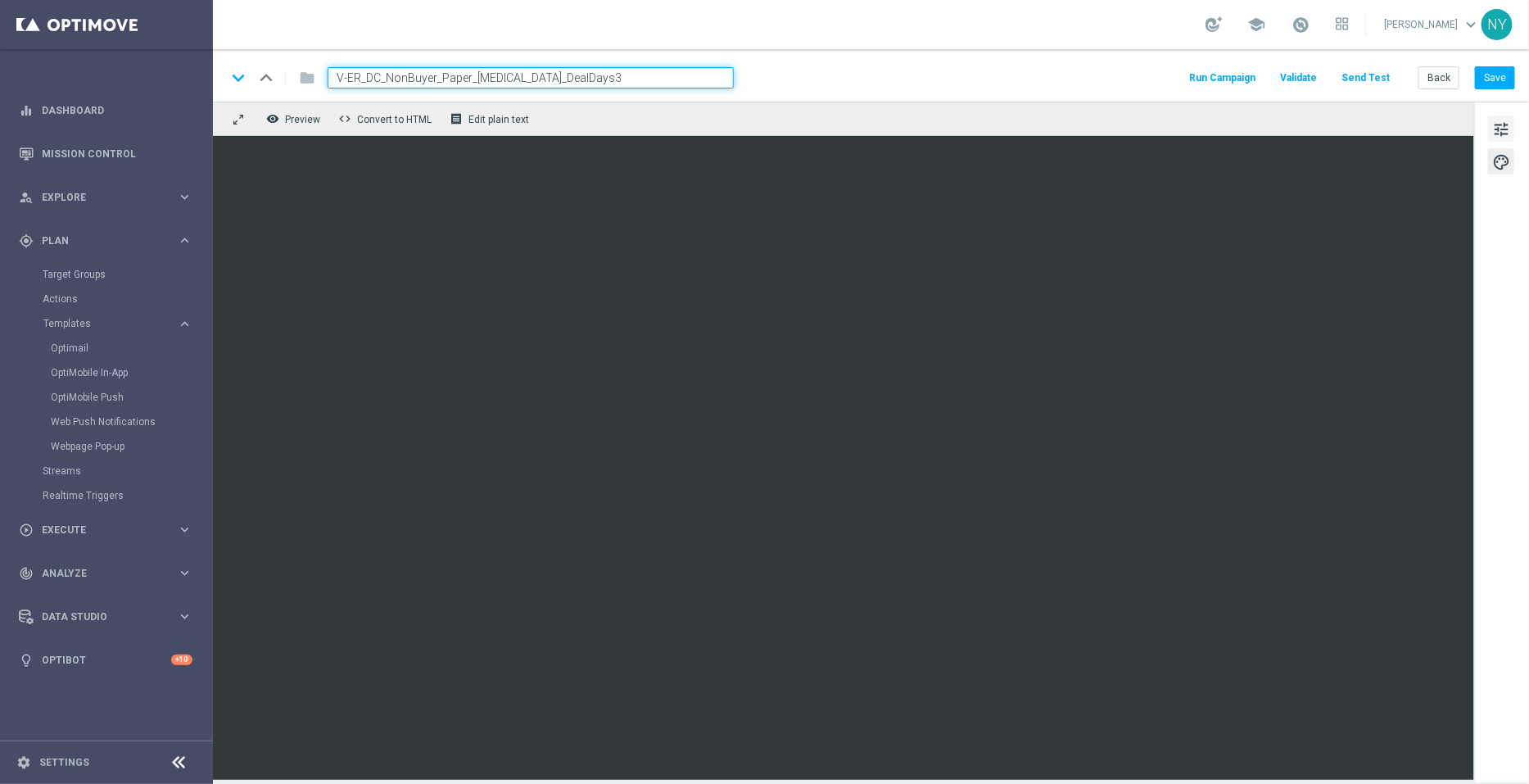
click at [1502, 124] on span "tune" at bounding box center [1501, 129] width 18 height 21
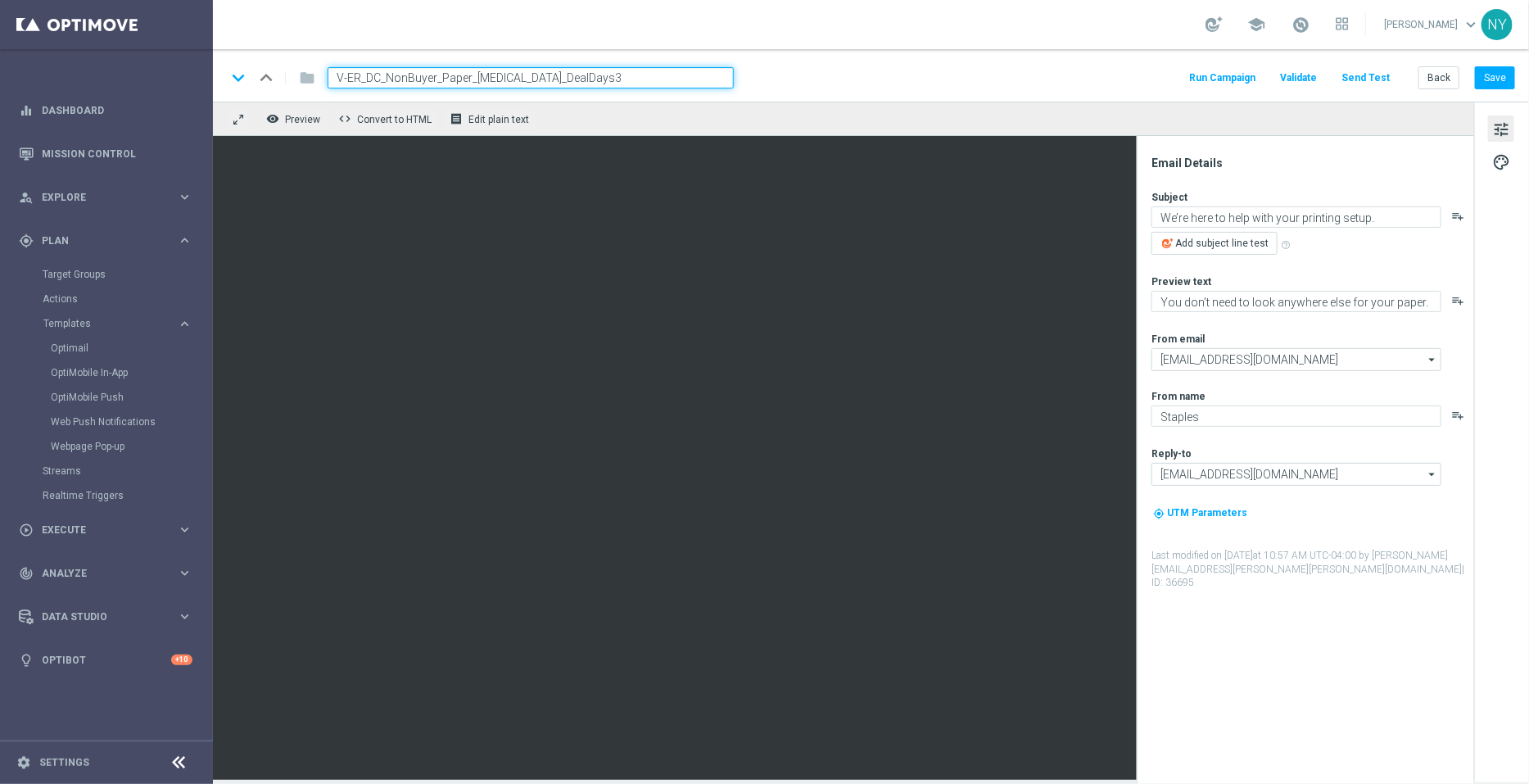
drag, startPoint x: 590, startPoint y: 77, endPoint x: 101, endPoint y: 65, distance: 489.1
click at [101, 65] on main "equalizer Dashboard Mission Control" at bounding box center [764, 392] width 1529 height 784
click at [714, 79] on span "mode_edit" at bounding box center [721, 77] width 14 height 14
click at [617, 79] on input "V-ER_DC_NonBuyer_Paper_[MEDICAL_DATA]_DealDays3" at bounding box center [530, 77] width 406 height 21
drag, startPoint x: 607, startPoint y: 83, endPoint x: 159, endPoint y: 61, distance: 448.5
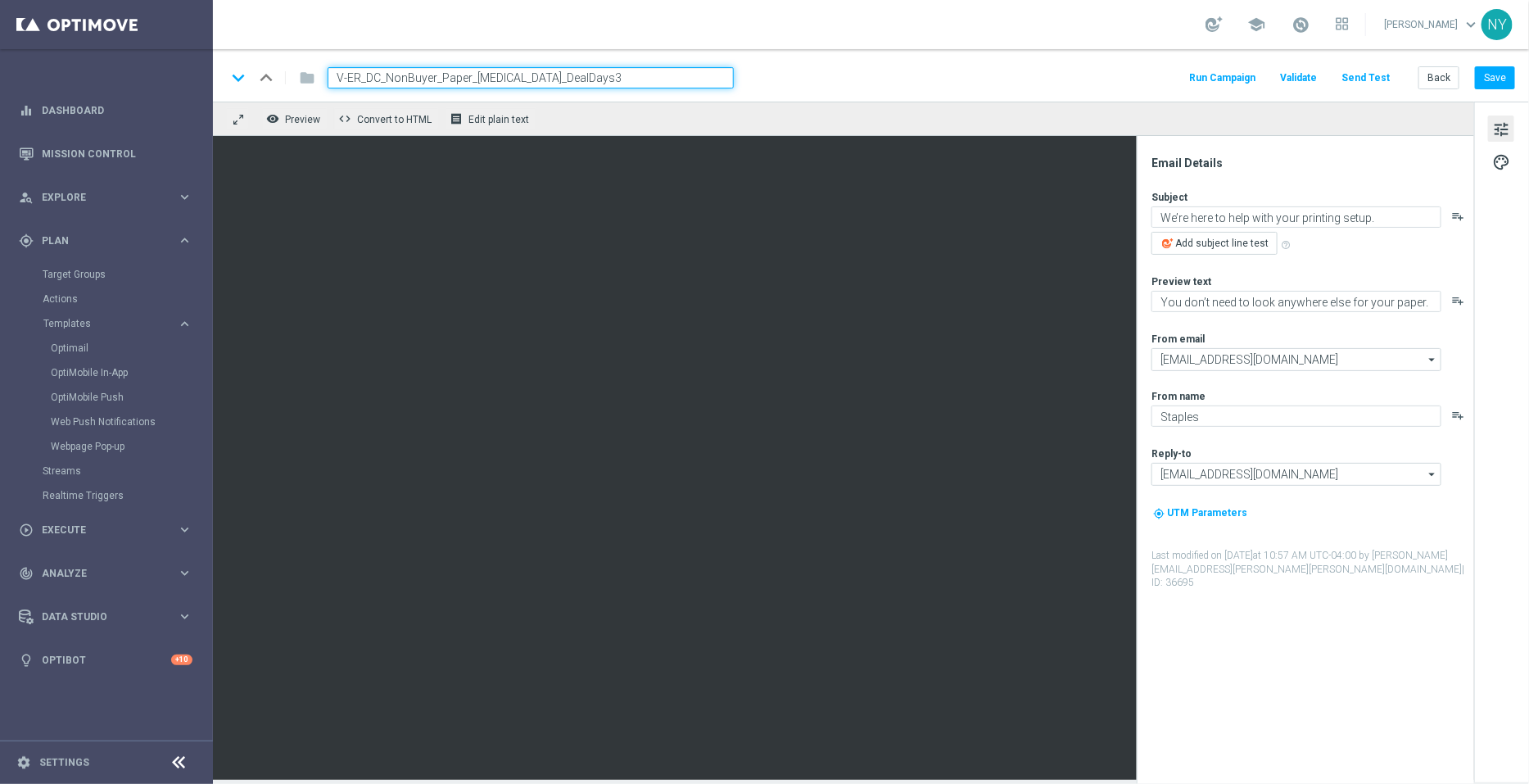
click at [160, 60] on main "equalizer Dashboard Mission Control" at bounding box center [764, 392] width 1529 height 784
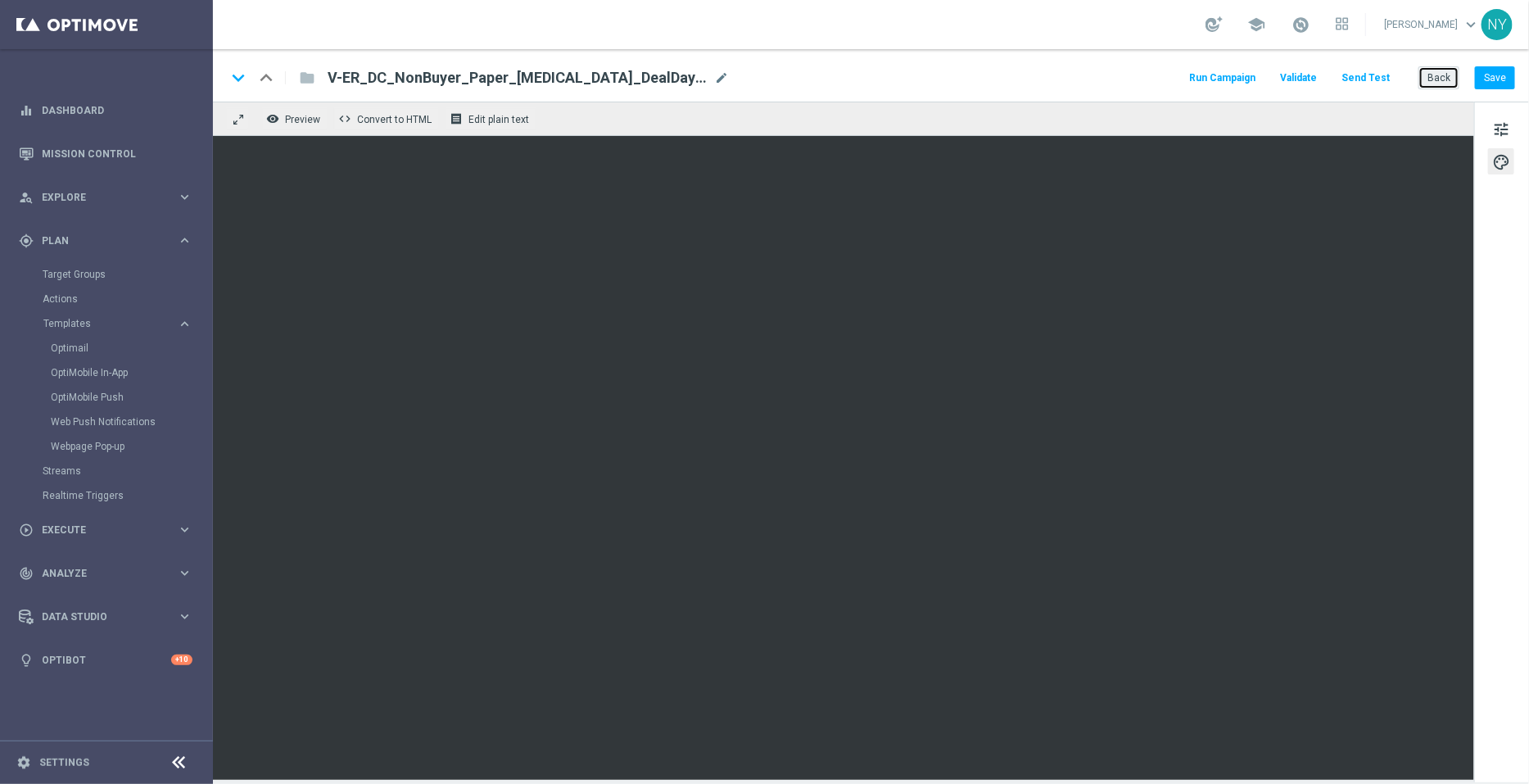
click at [1438, 77] on button "Back" at bounding box center [1439, 77] width 41 height 23
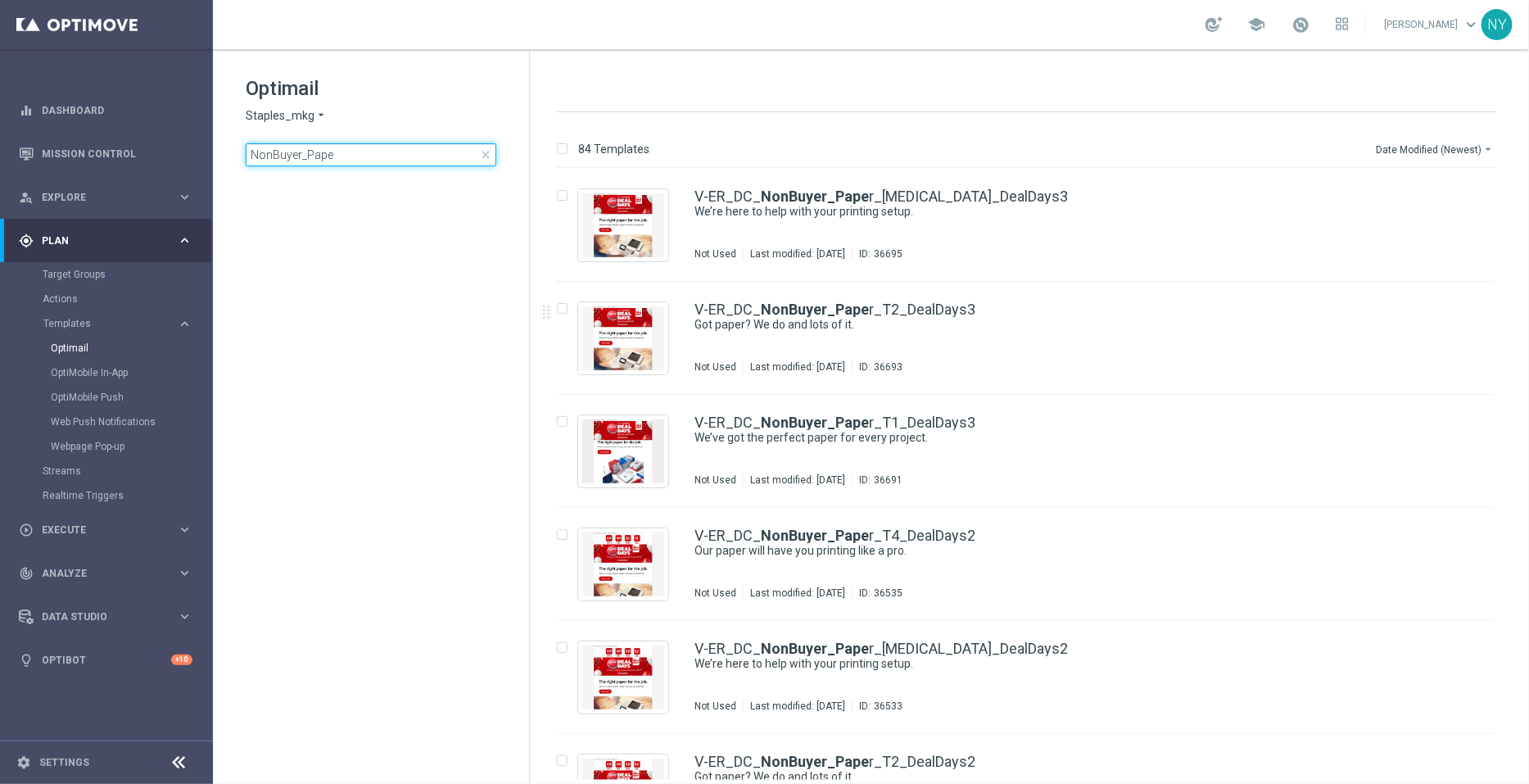
click at [353, 153] on input "NonBuyer_Pape" at bounding box center [371, 154] width 250 height 23
drag, startPoint x: 353, startPoint y: 153, endPoint x: 82, endPoint y: 155, distance: 271.0
click at [82, 155] on main "equalizer Dashboard Mission Control" at bounding box center [764, 392] width 1529 height 784
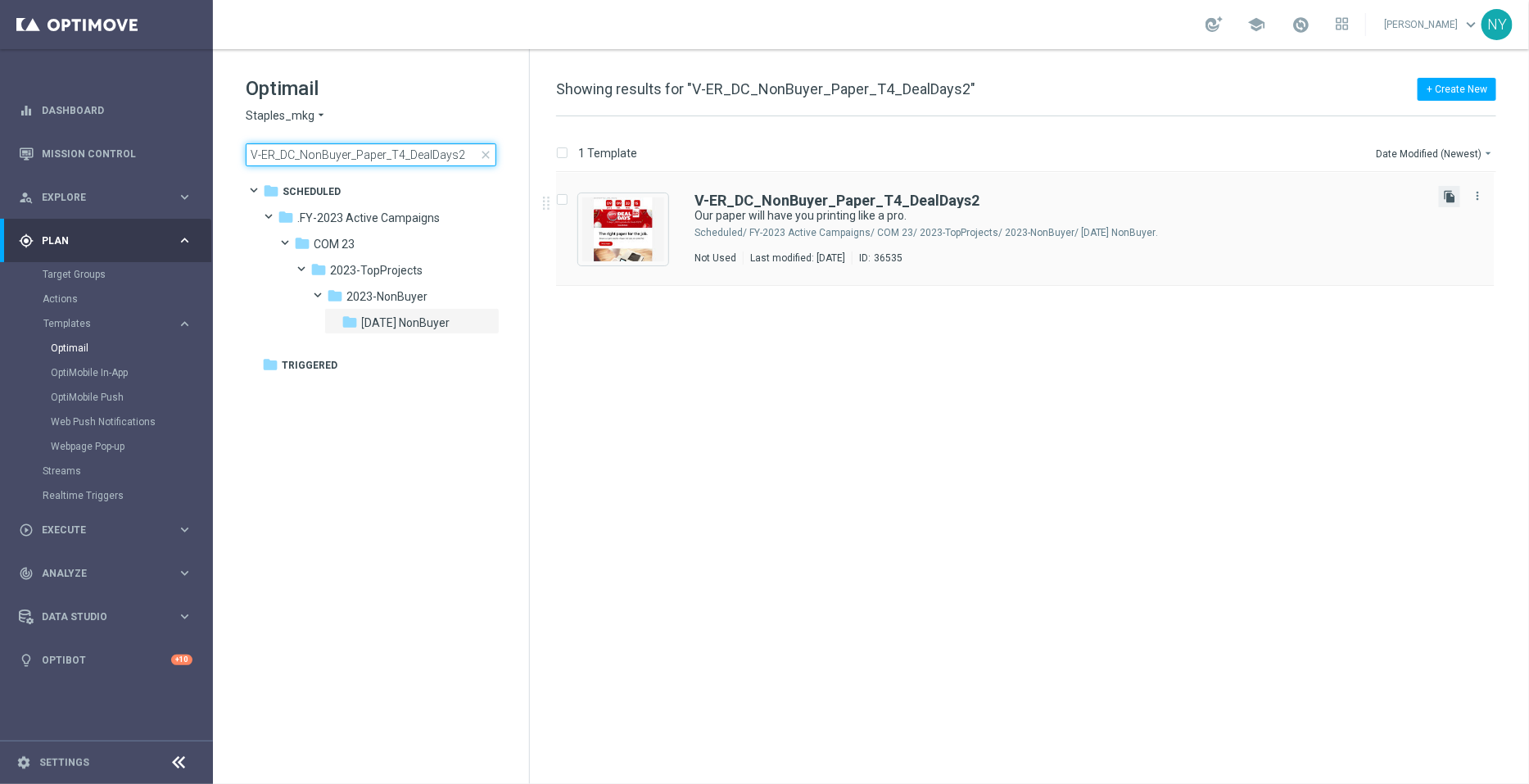
type input "V-ER_DC_NonBuyer_Paper_T4_DealDays2"
click at [1449, 195] on icon "file_copy" at bounding box center [1449, 196] width 13 height 13
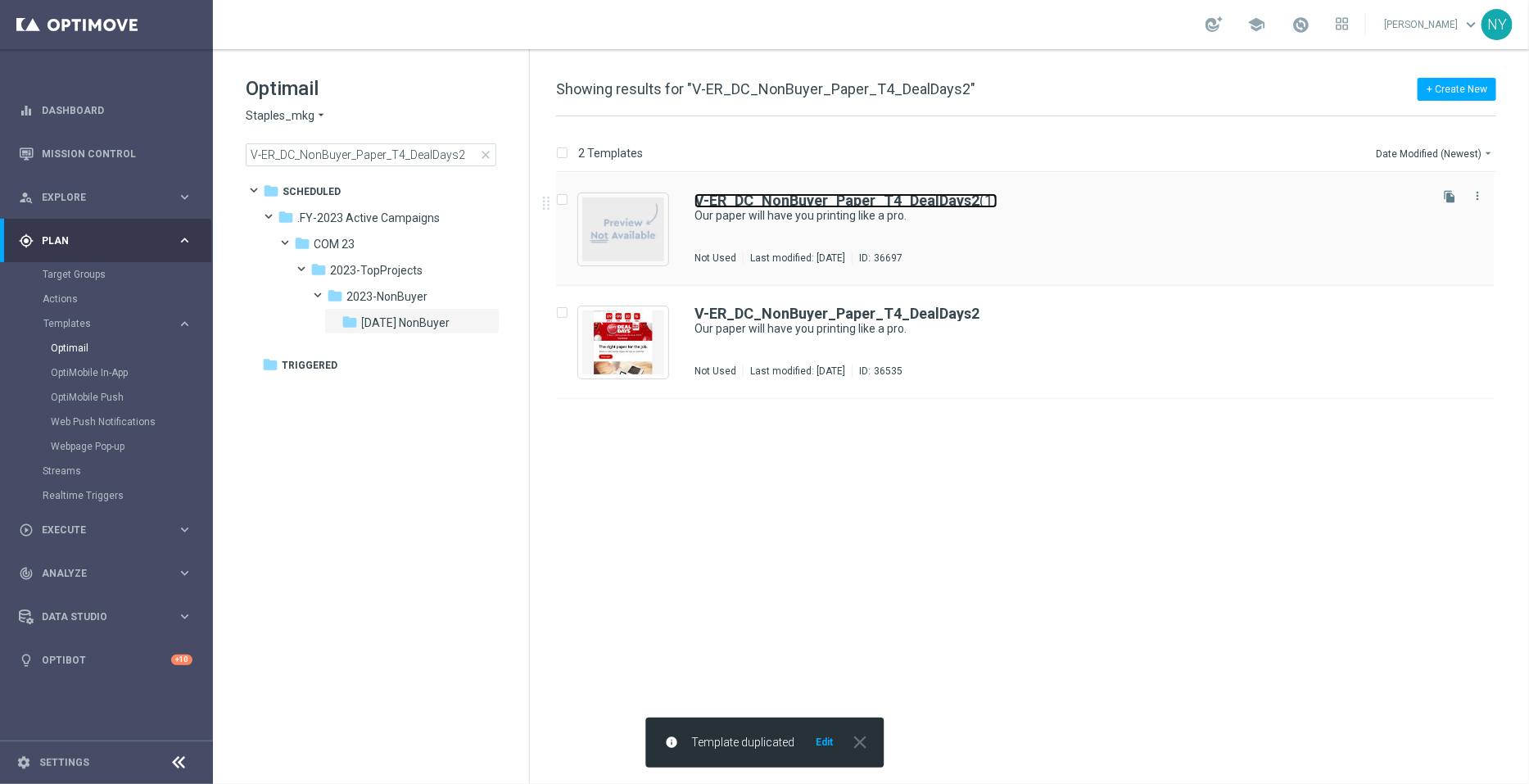
click at [963, 198] on b "V-ER_DC_NonBuyer_Paper_T4_DealDays2" at bounding box center [837, 200] width 285 height 17
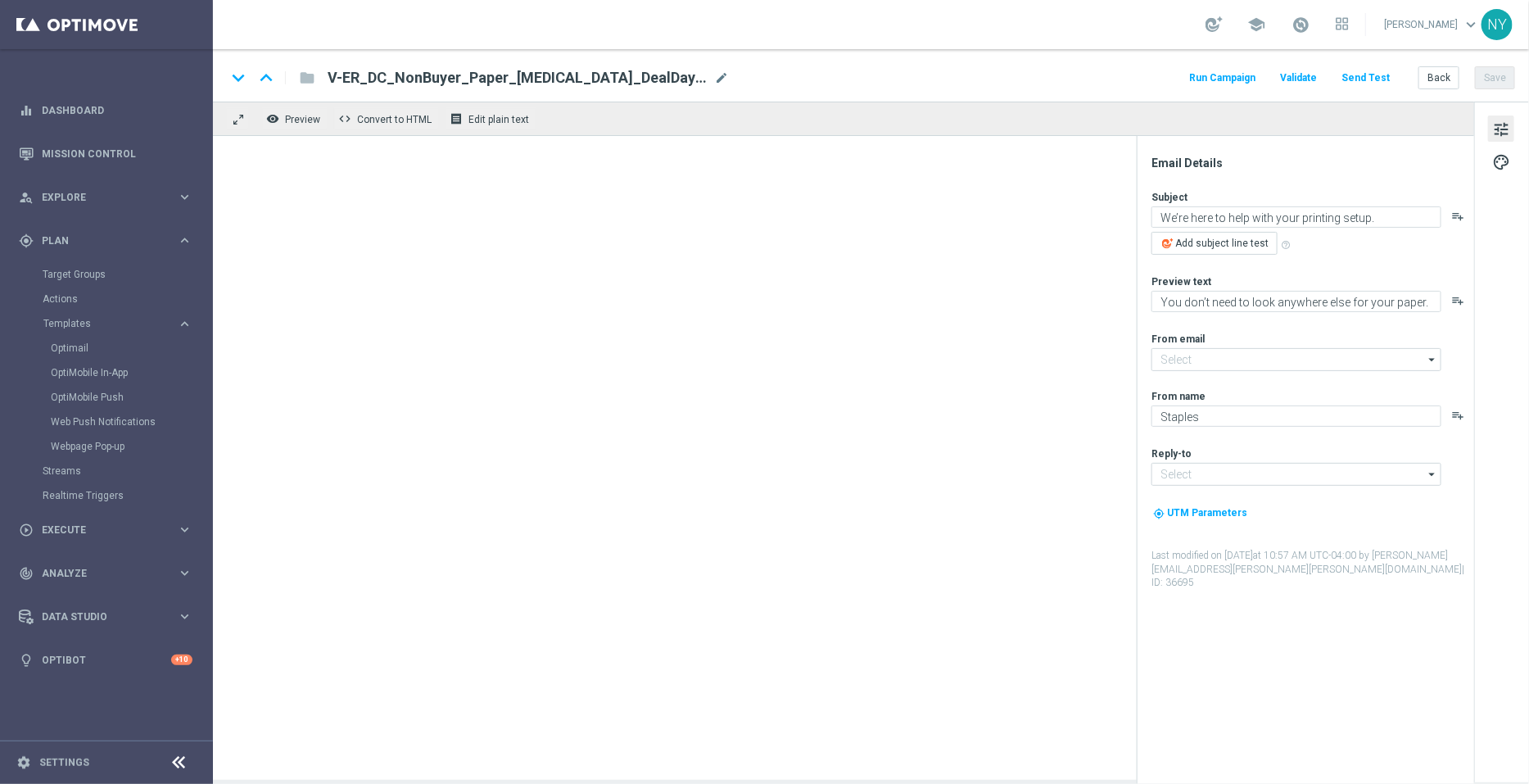
type input "[EMAIL_ADDRESS][DOMAIN_NAME]"
type input "V-ER_DC_NonBuyer_Paper_T4_DealDays2(1)"
type textarea "Our paper will have you printing like a pro."
type textarea "We have the best selection of paper you need to print."
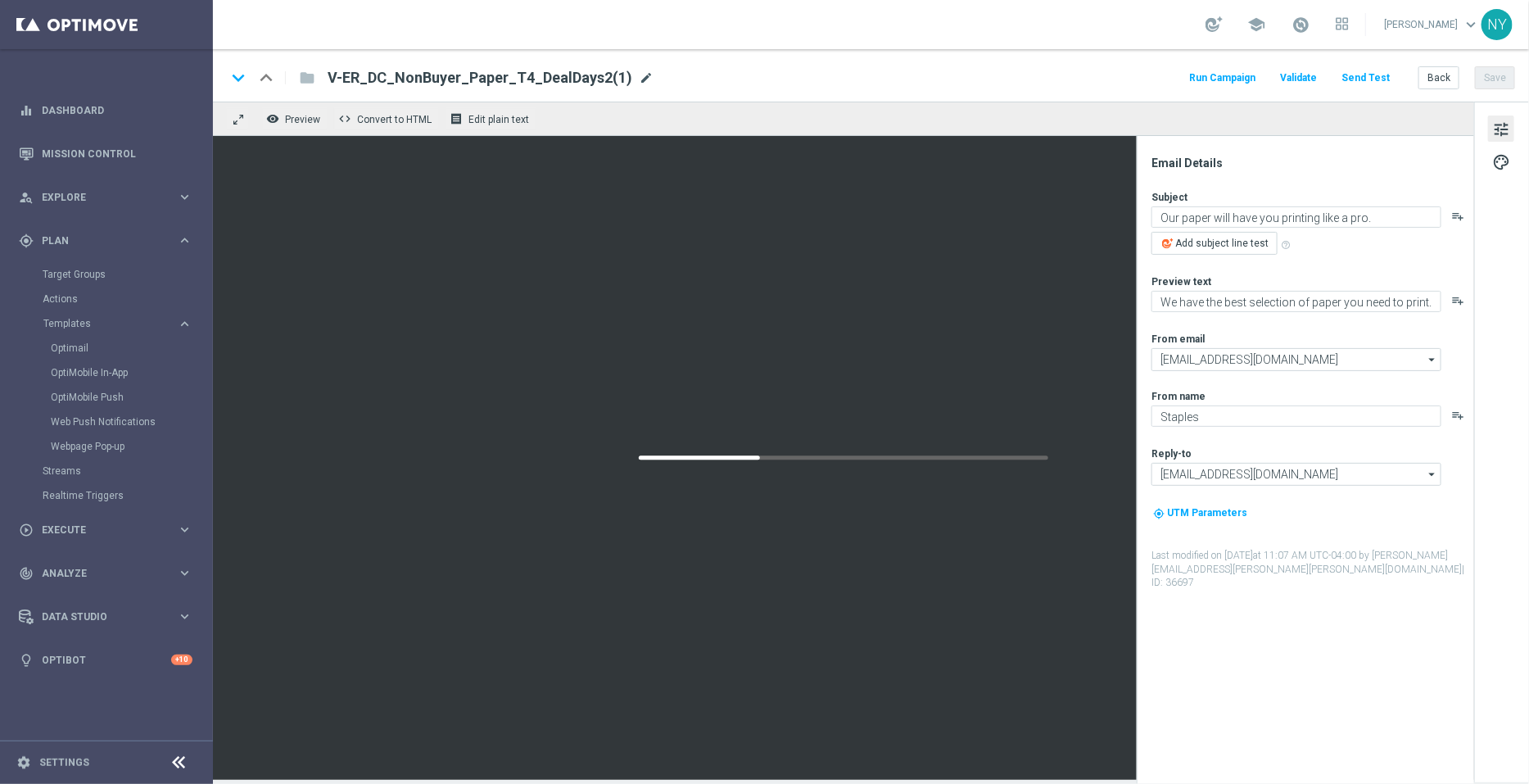
click at [639, 73] on span "mode_edit" at bounding box center [645, 77] width 14 height 14
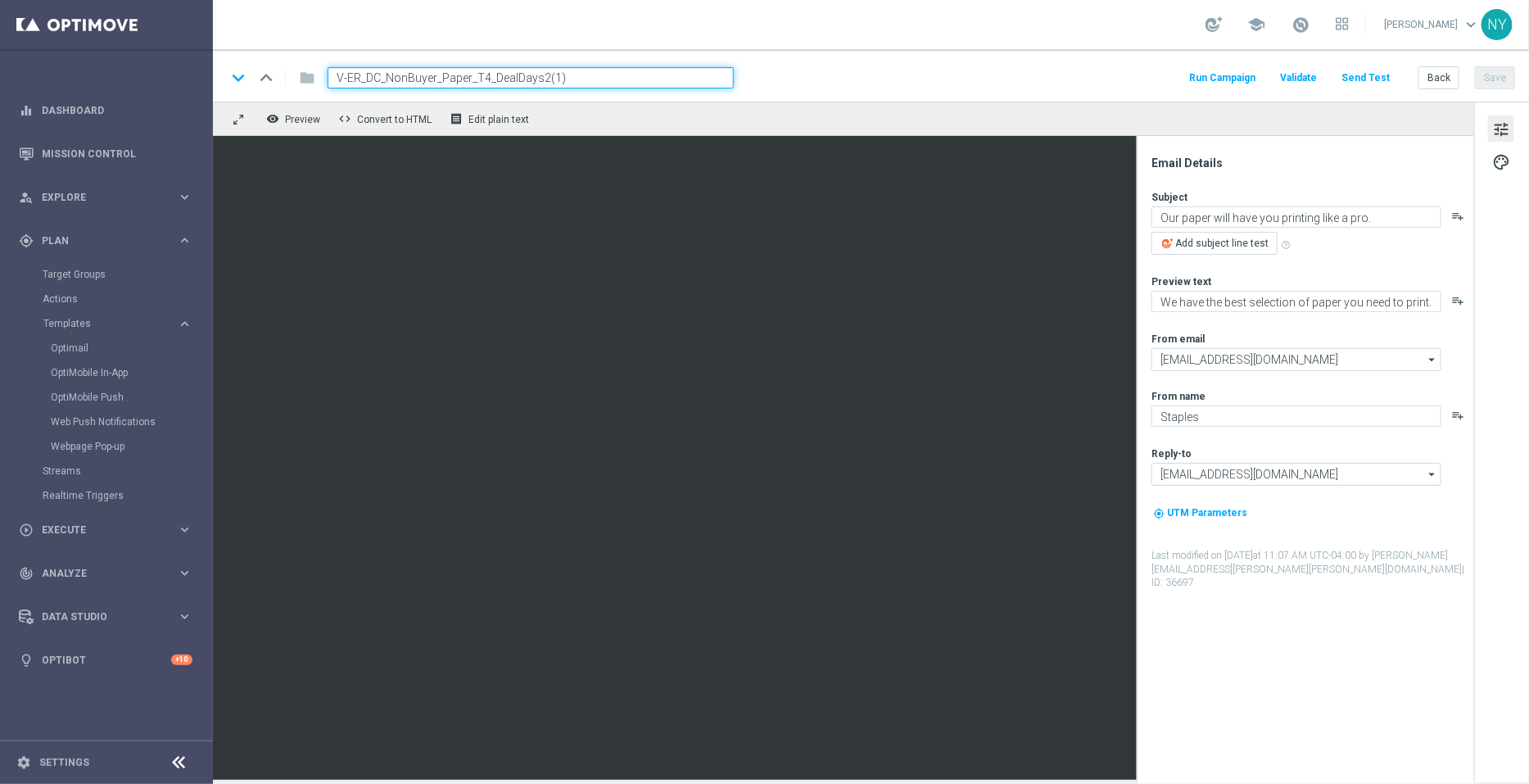
drag, startPoint x: 561, startPoint y: 76, endPoint x: 537, endPoint y: 76, distance: 24.0
click at [537, 76] on input "V-ER_DC_NonBuyer_Paper_T4_DealDays2(1)" at bounding box center [530, 77] width 406 height 21
type input "V-ER_DC_NonBuyer_Paper_T4_DealDays3"
click at [1486, 78] on button "Save" at bounding box center [1495, 77] width 40 height 23
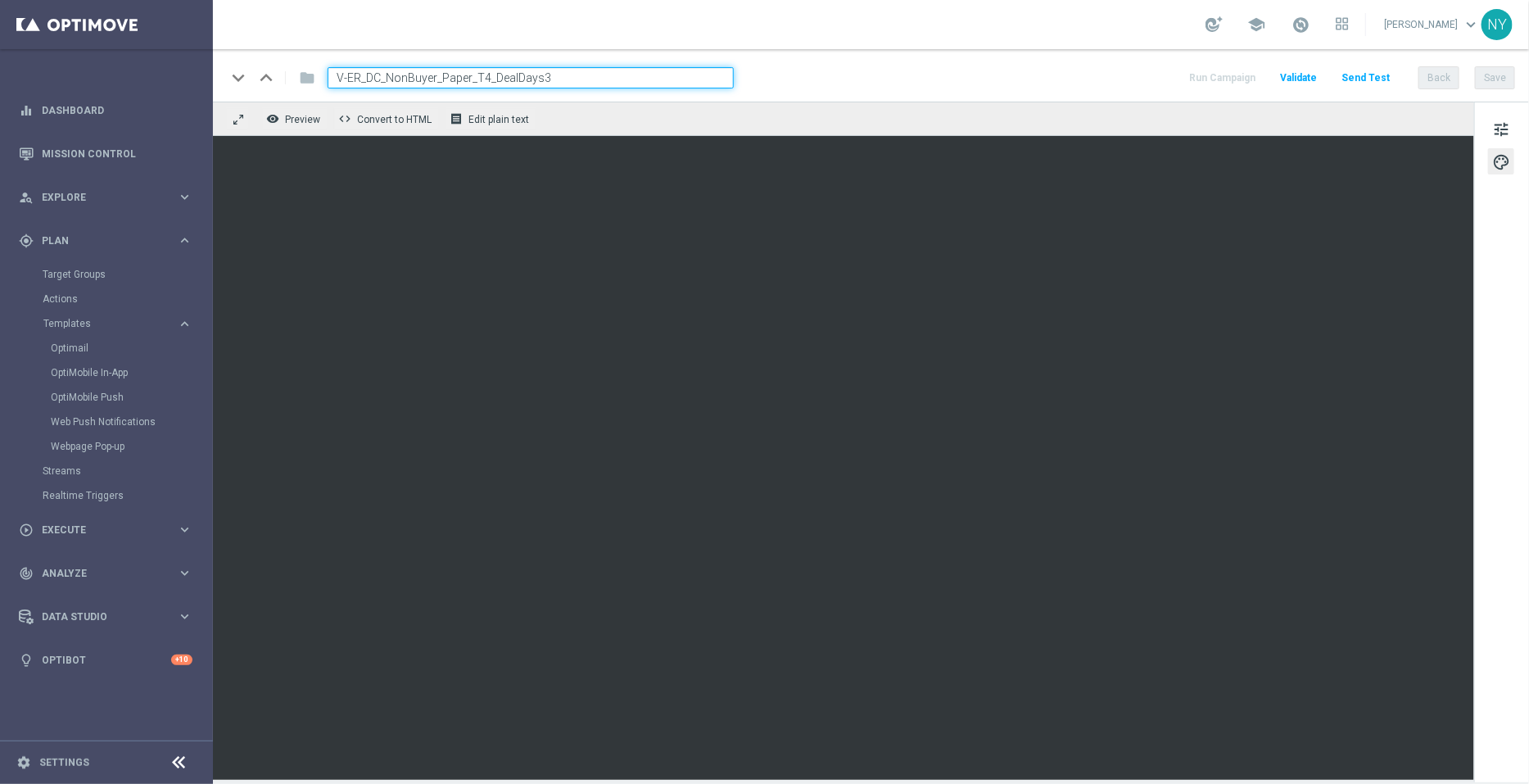
drag, startPoint x: 569, startPoint y: 73, endPoint x: 283, endPoint y: 80, distance: 286.1
click at [283, 80] on div "keyboard_arrow_down keyboard_arrow_up folder V-ER_DC_NonBuyer_Paper_T4_DealDays3" at bounding box center [480, 77] width 508 height 21
click at [1503, 77] on button "Save" at bounding box center [1495, 77] width 40 height 23
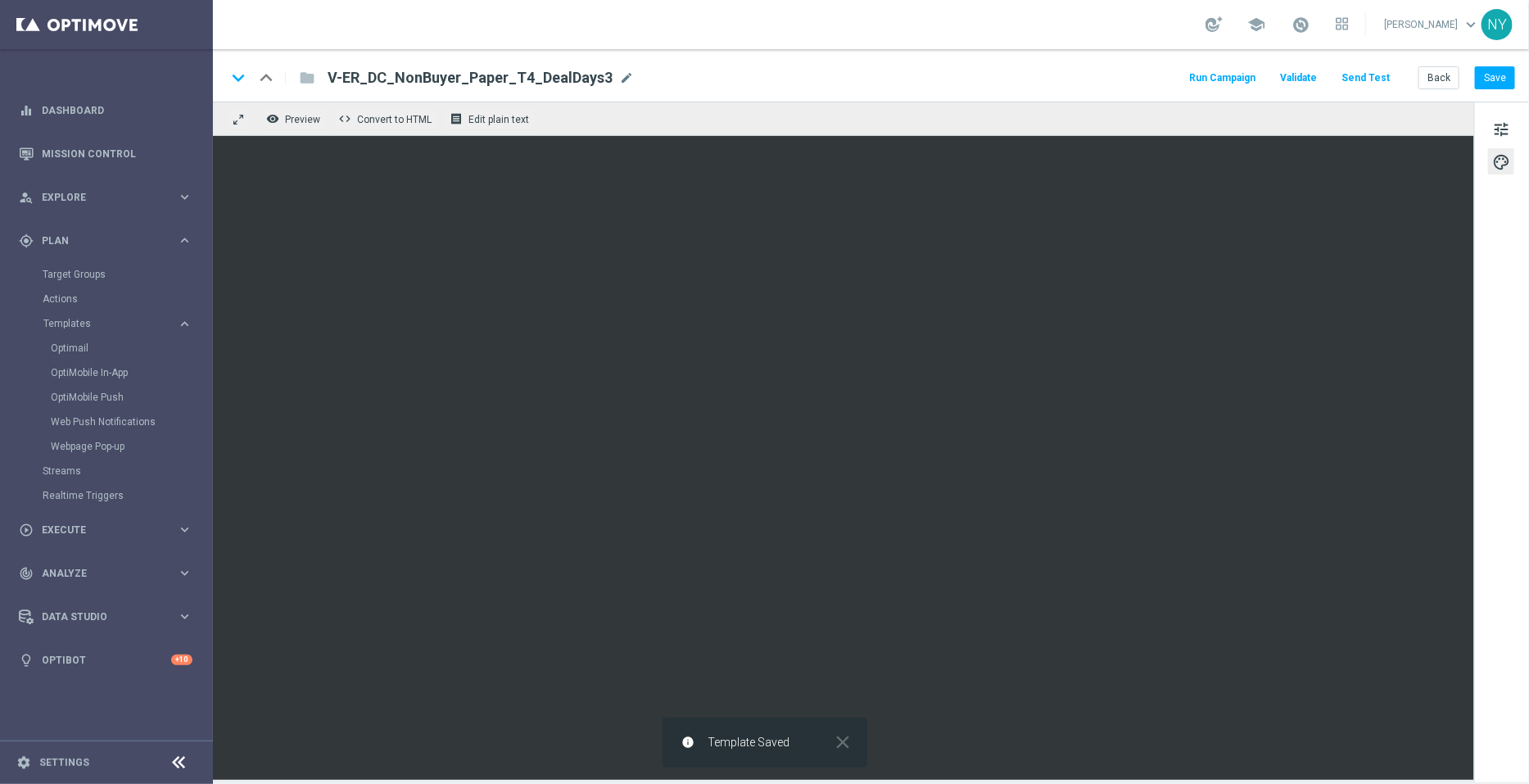
click at [1389, 76] on button "Send Test" at bounding box center [1366, 78] width 54 height 22
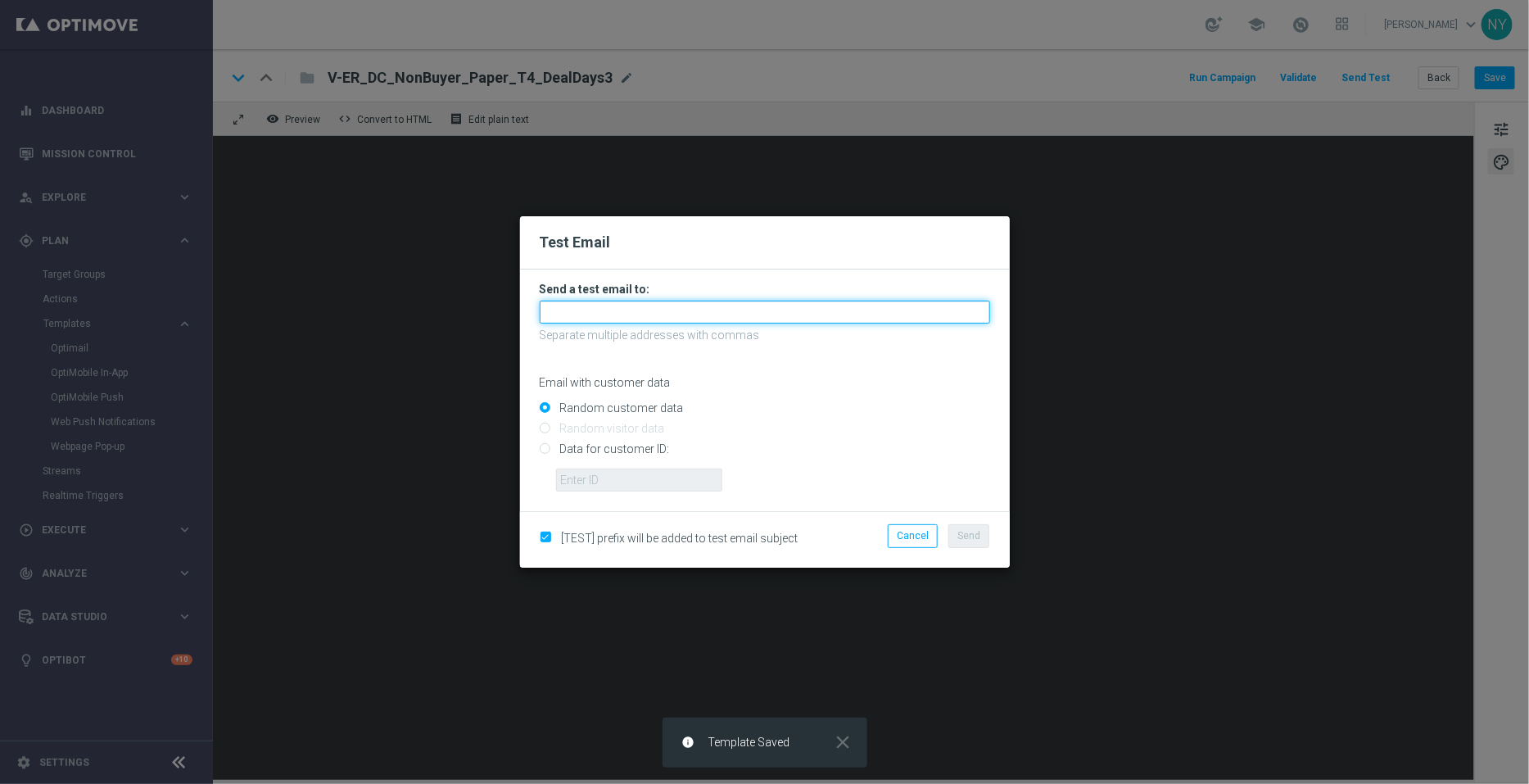
click at [582, 317] on input "text" at bounding box center [764, 312] width 450 height 23
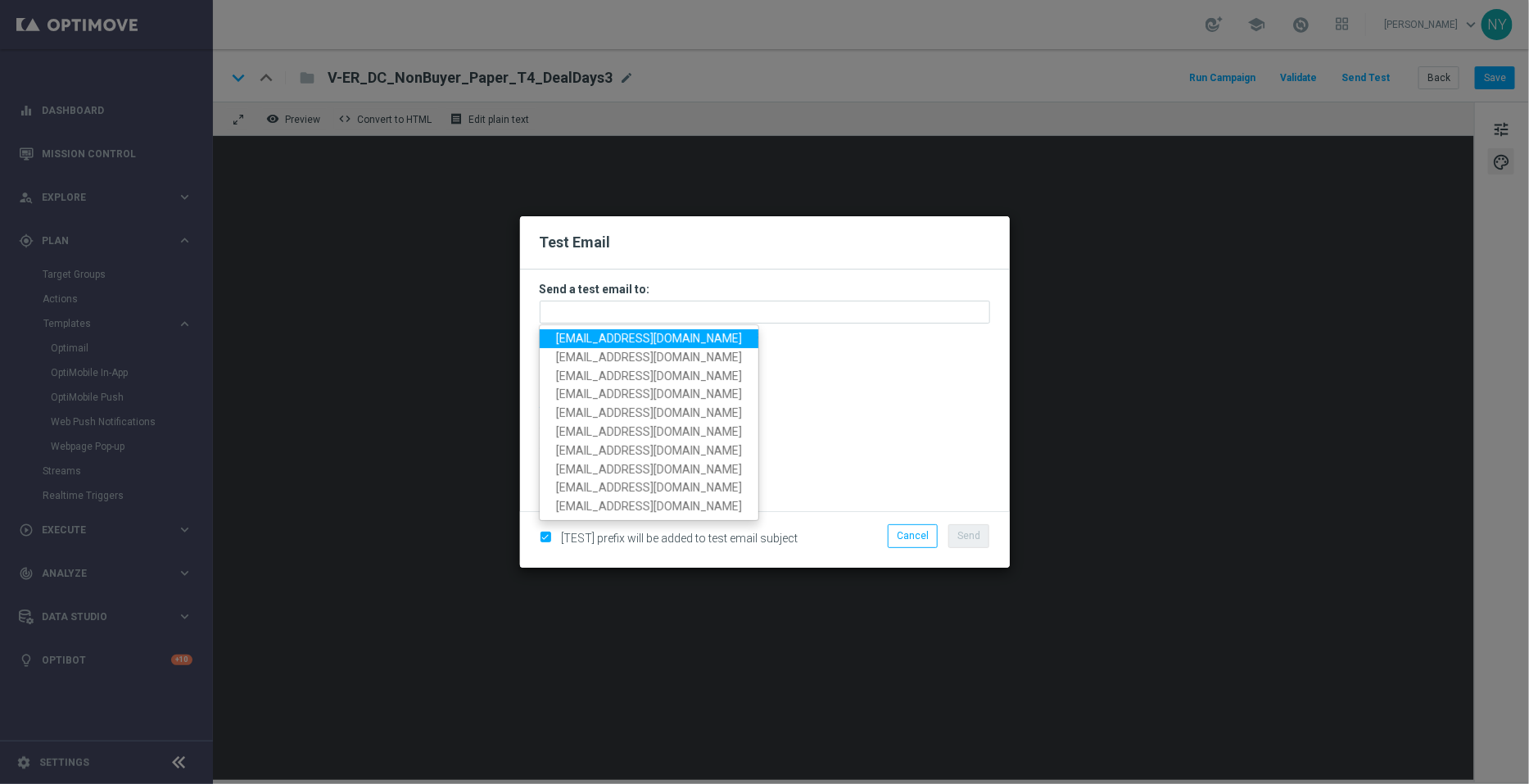
click at [596, 337] on span "[EMAIL_ADDRESS][DOMAIN_NAME]" at bounding box center [649, 338] width 186 height 13
type input "[EMAIL_ADDRESS][DOMAIN_NAME]"
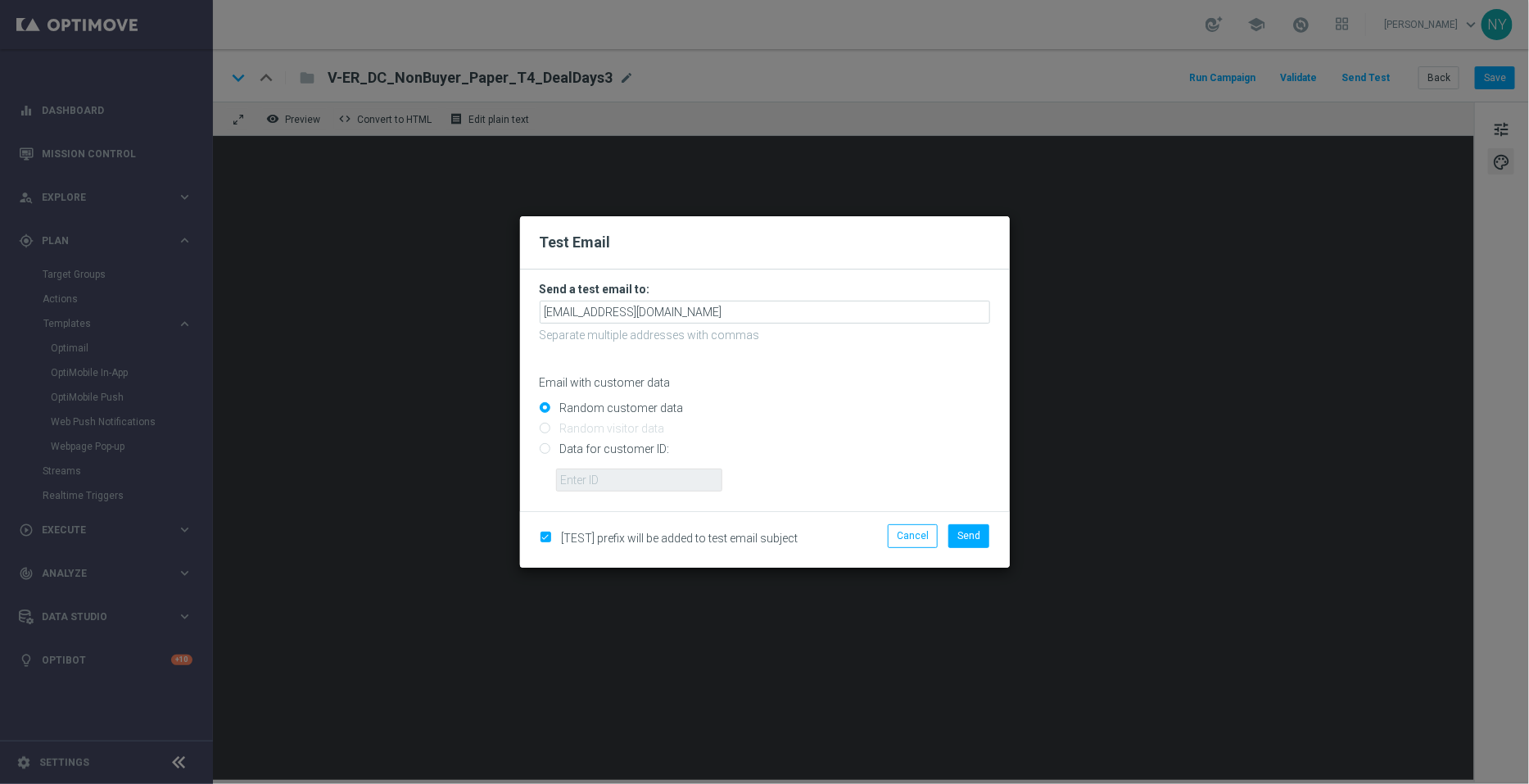
click at [547, 448] on input "Data for customer ID:" at bounding box center [764, 455] width 450 height 23
radio input "true"
click at [591, 482] on input "text" at bounding box center [639, 479] width 166 height 23
paste input "10000006208"
type input "10000006208"
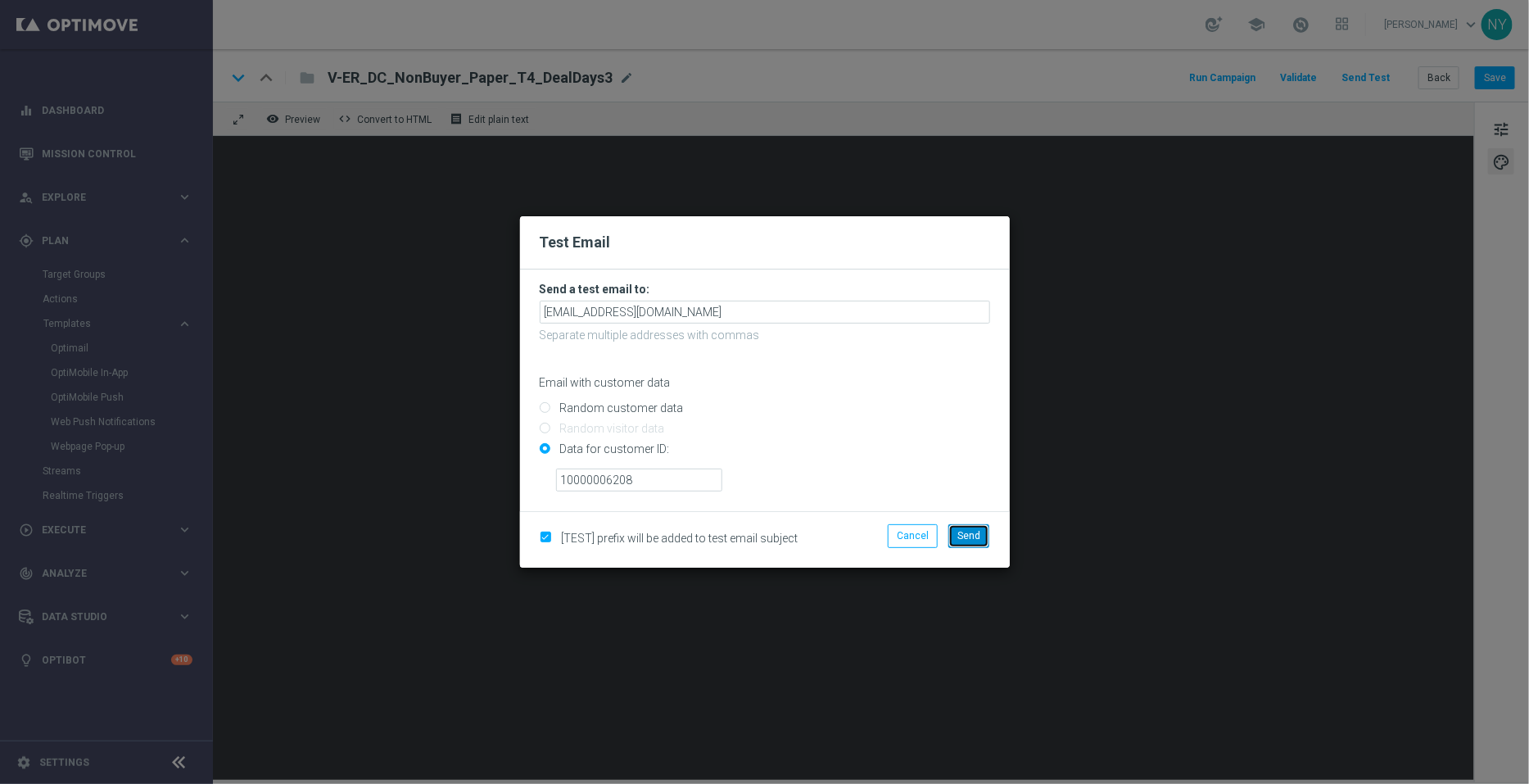
click at [966, 530] on span "Send" at bounding box center [969, 535] width 23 height 11
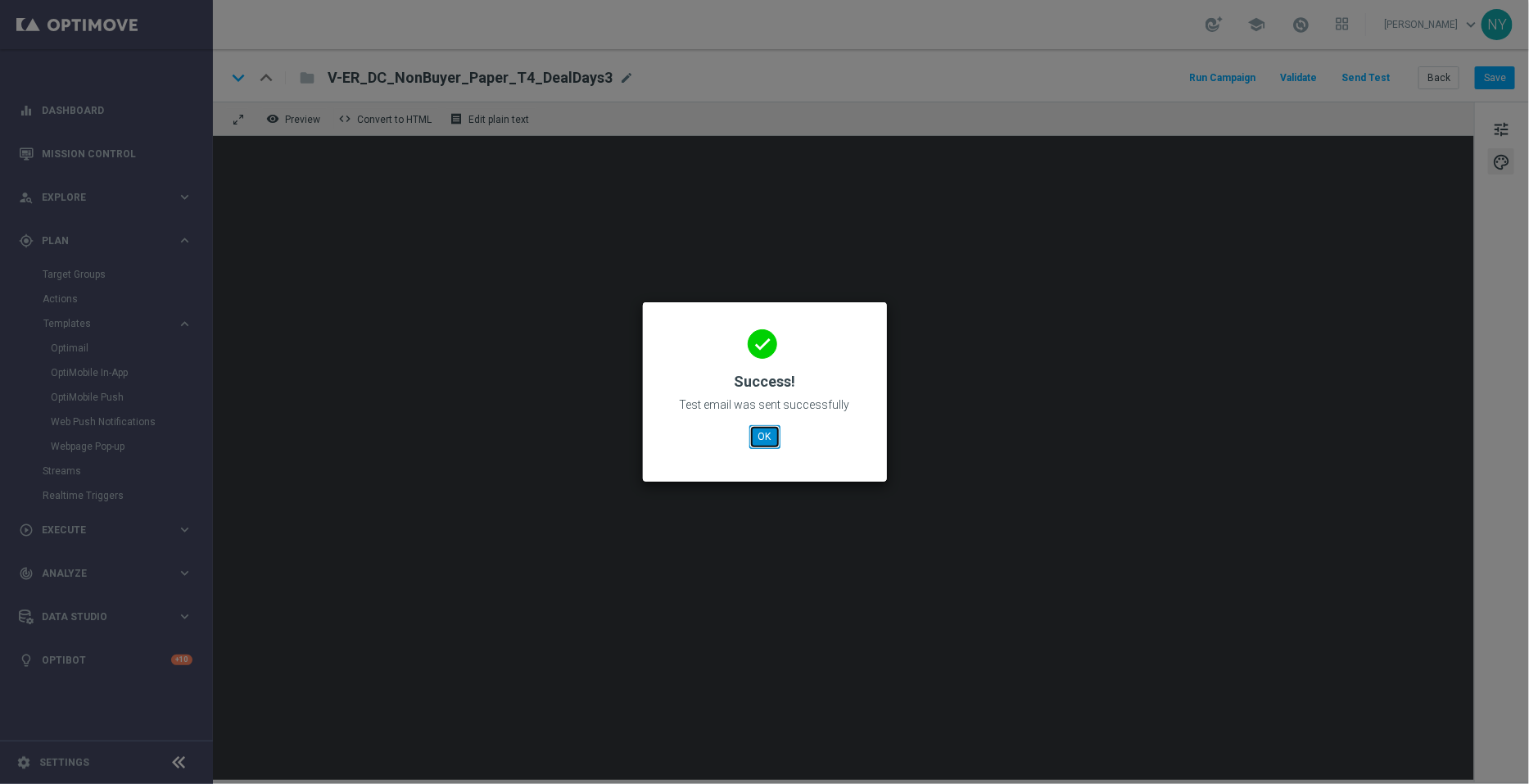
click at [772, 442] on button "OK" at bounding box center [764, 436] width 31 height 23
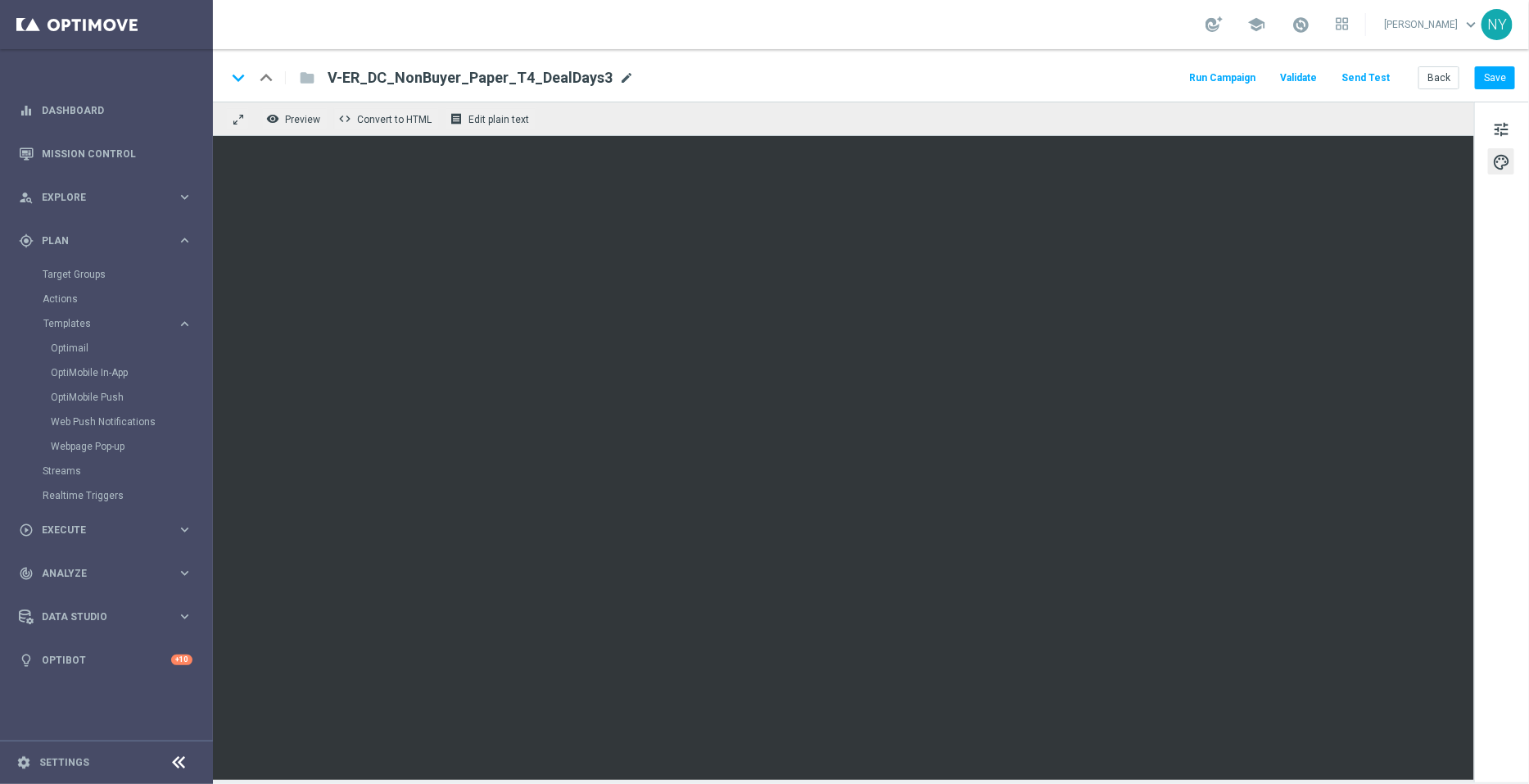
click at [619, 83] on span "mode_edit" at bounding box center [626, 77] width 14 height 14
click at [618, 83] on input "V-ER_DC_NonBuyer_Paper_T4_DealDays3" at bounding box center [530, 77] width 406 height 21
drag, startPoint x: 604, startPoint y: 83, endPoint x: 176, endPoint y: 83, distance: 428.0
click at [176, 83] on main "equalizer Dashboard Mission Control" at bounding box center [764, 392] width 1529 height 784
click at [1428, 76] on button "Back" at bounding box center [1439, 77] width 41 height 23
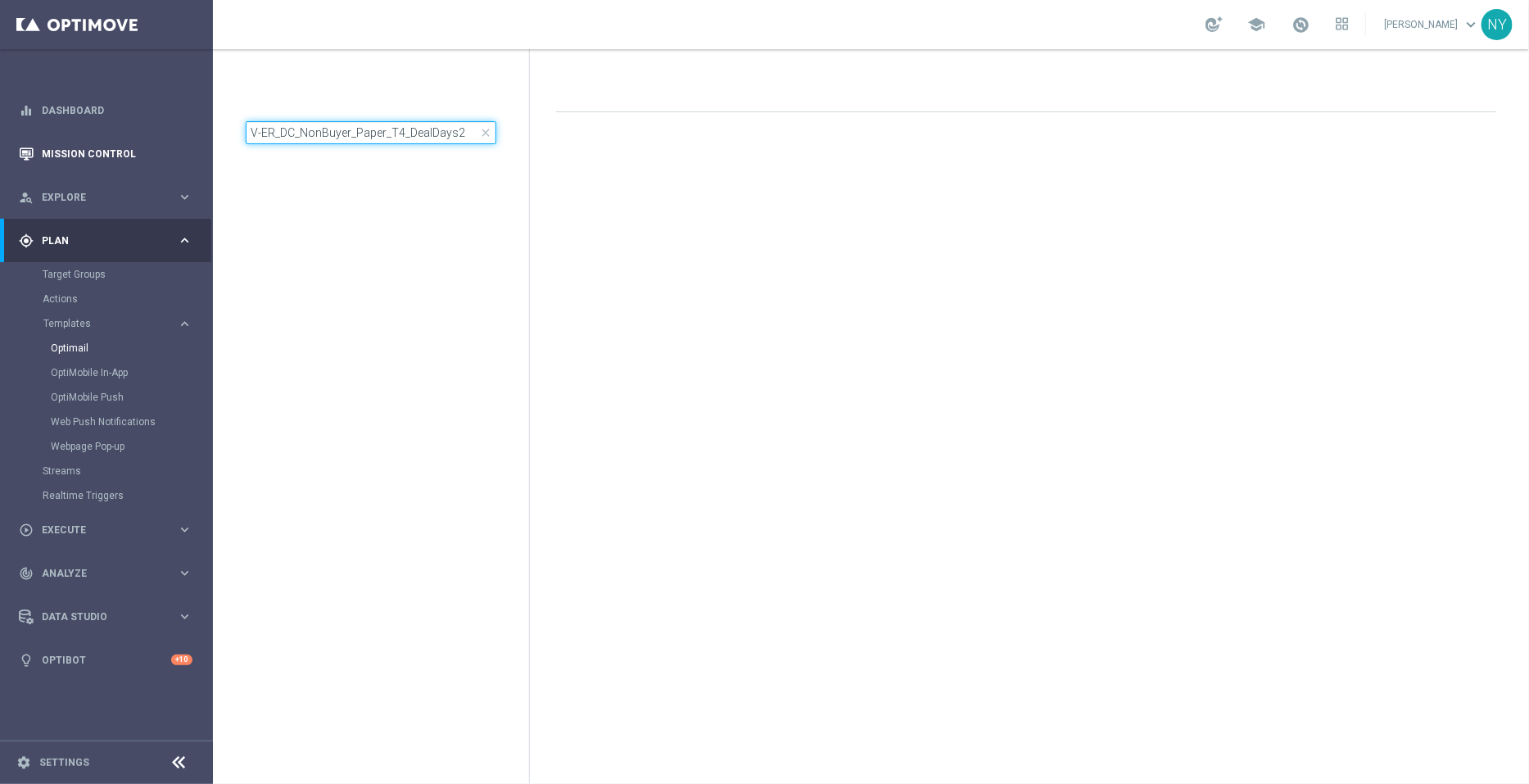
drag, startPoint x: 473, startPoint y: 134, endPoint x: 0, endPoint y: 139, distance: 473.0
click at [0, 139] on main "equalizer Dashboard Mission Control" at bounding box center [764, 392] width 1529 height 784
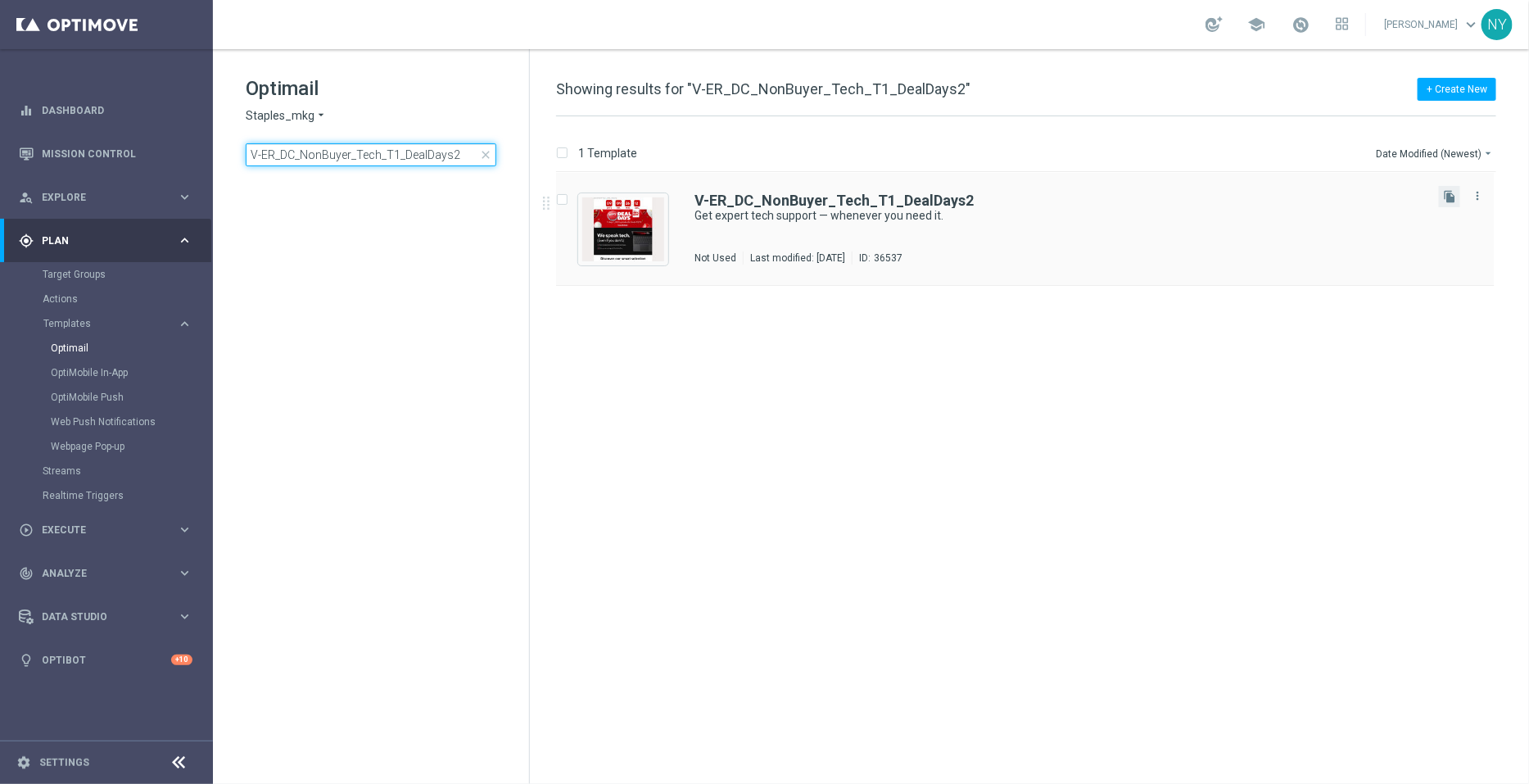
type input "V-ER_DC_NonBuyer_Tech_T1_DealDays2"
click at [1457, 198] on button "file_copy" at bounding box center [1450, 196] width 21 height 21
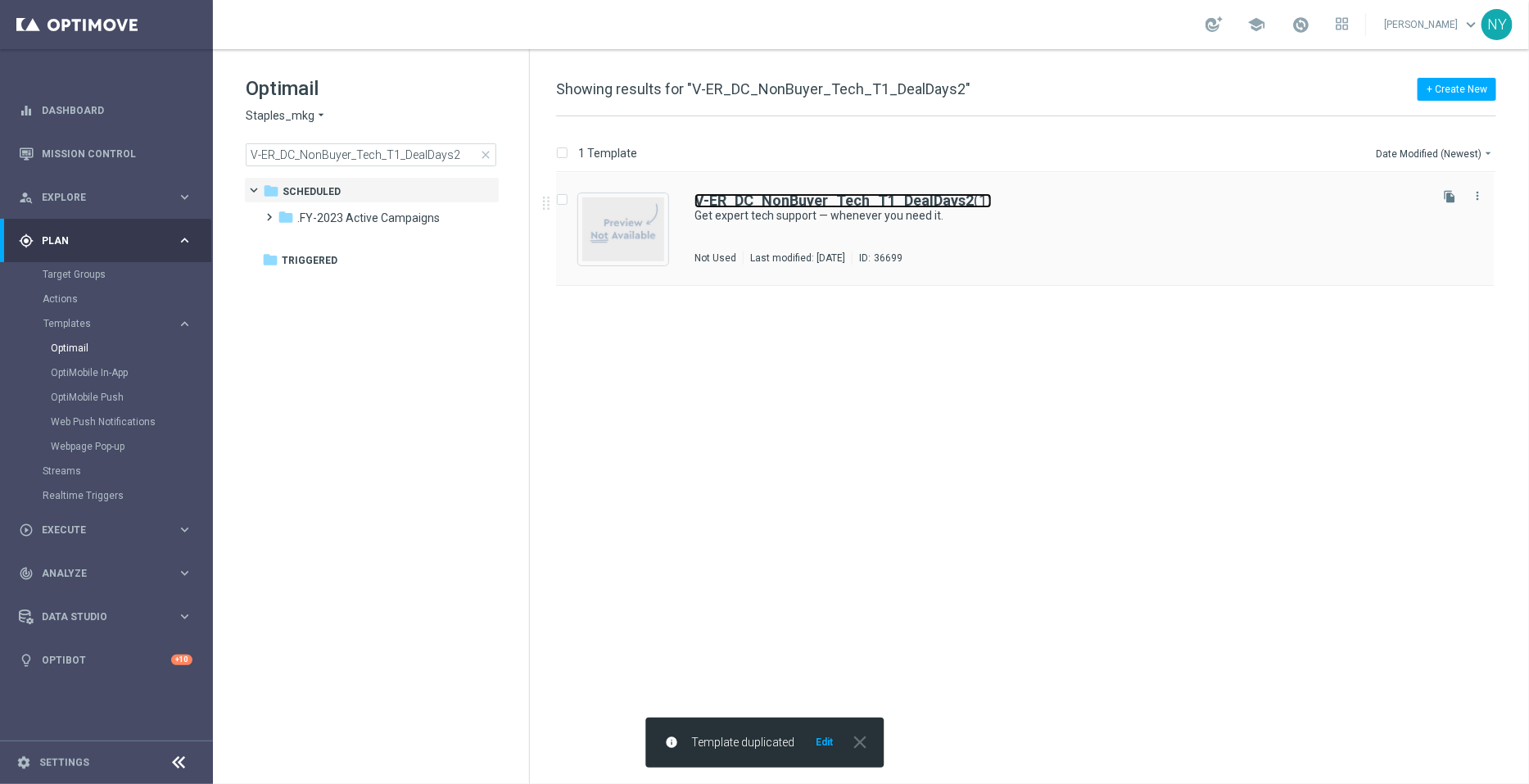
click at [948, 198] on b "V-ER_DC_NonBuyer_Tech_T1_DealDays2" at bounding box center [834, 200] width 279 height 17
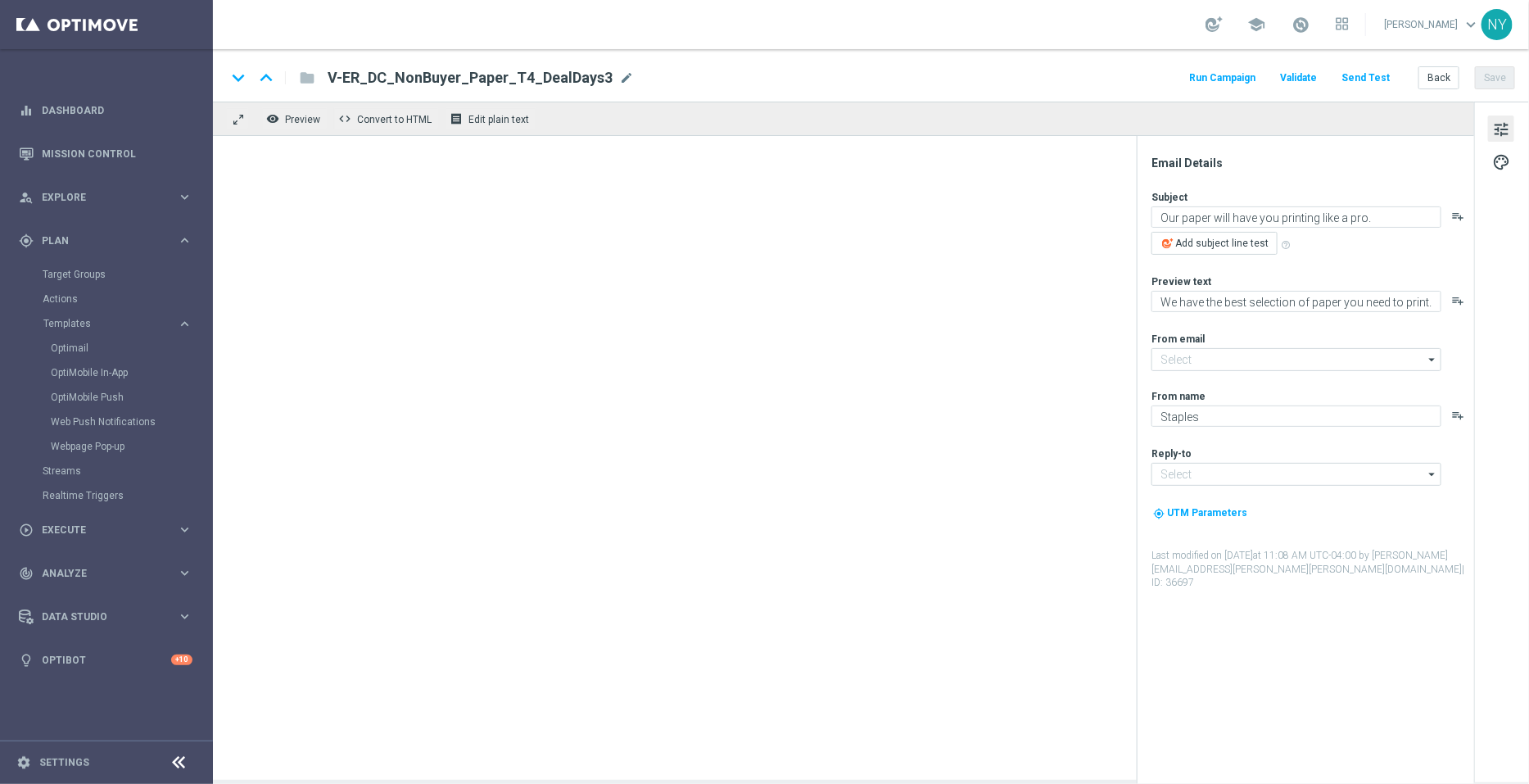
type input "[EMAIL_ADDRESS][DOMAIN_NAME]"
type input "V-ER_DC_NonBuyer_Tech_T1_DealDays2(1)"
type textarea "Get expert tech support — whenever you need it."
type textarea "24/7 help for your devices."
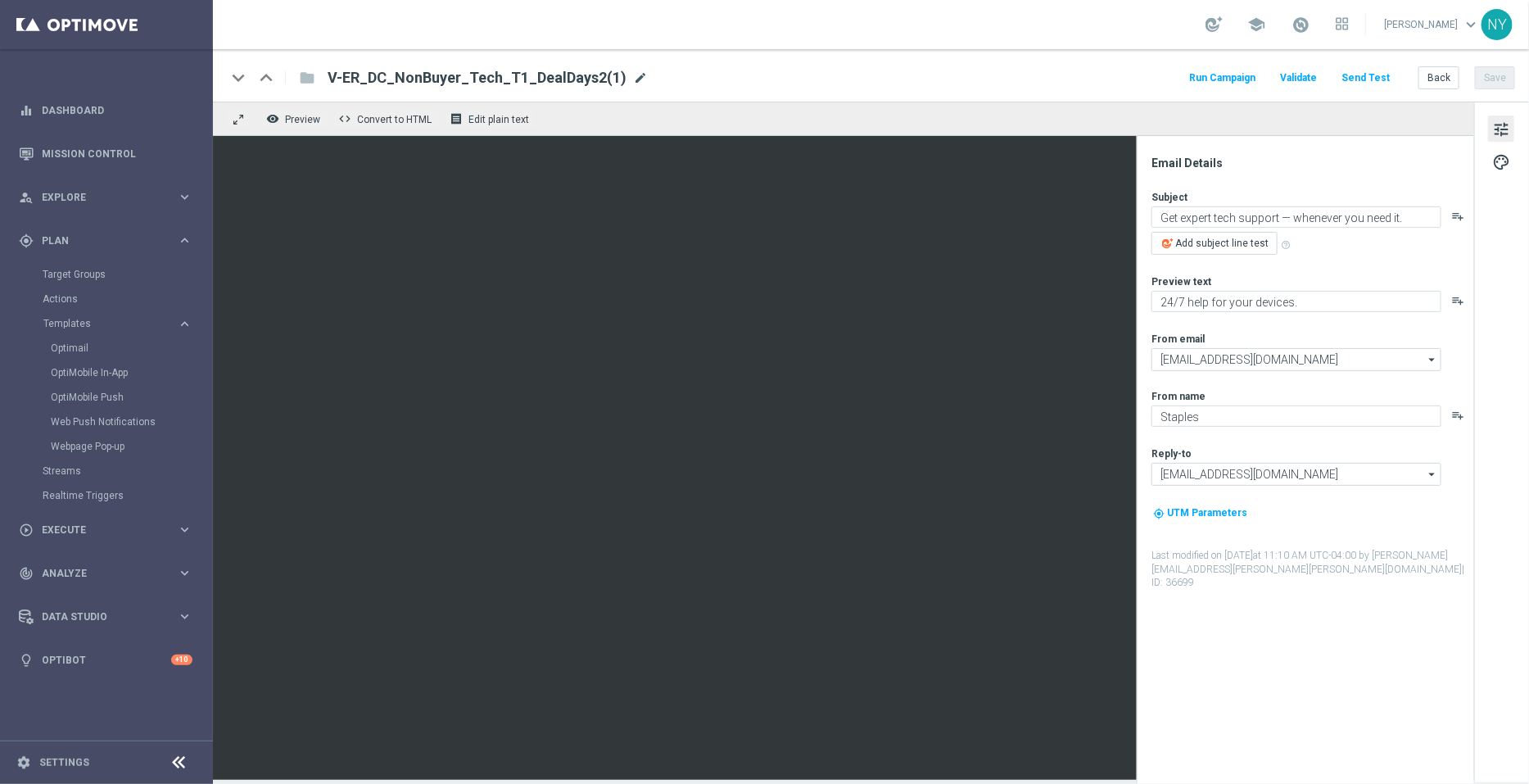
click at [633, 75] on span "mode_edit" at bounding box center [640, 77] width 14 height 14
drag, startPoint x: 561, startPoint y: 77, endPoint x: 535, endPoint y: 75, distance: 26.1
click at [535, 75] on input "V-ER_DC_NonBuyer_Tech_T1_DealDays2(1)" at bounding box center [530, 77] width 406 height 21
type input "V-ER_DC_NonBuyer_Tech_T1_DealDays3"
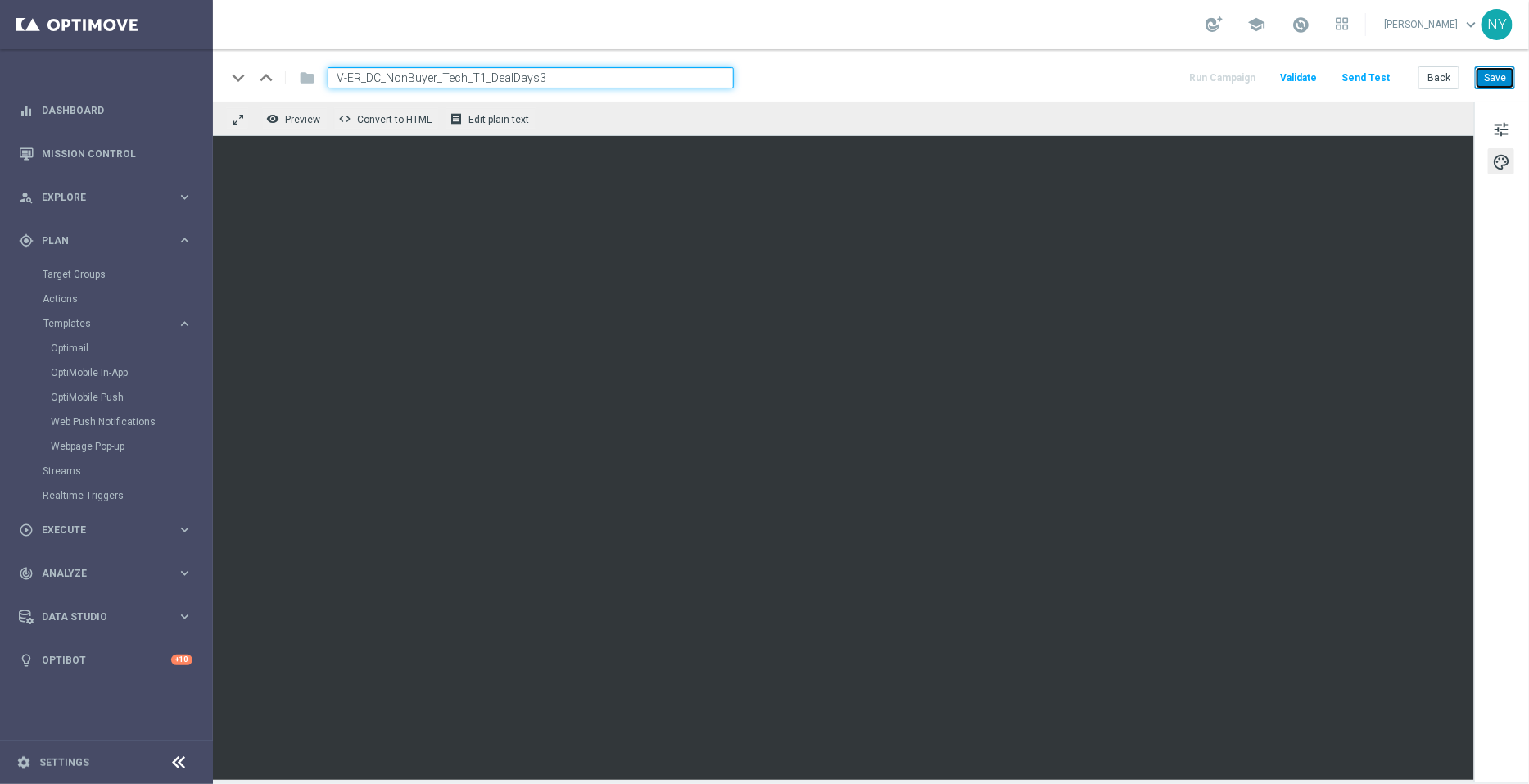
click at [1499, 75] on button "Save" at bounding box center [1495, 77] width 40 height 23
click at [1498, 78] on button "Save" at bounding box center [1495, 77] width 40 height 23
click at [598, 76] on input "V-ER_DC_NonBuyer_Tech_T1_DealDays3" at bounding box center [530, 77] width 406 height 21
drag, startPoint x: 415, startPoint y: 72, endPoint x: 306, endPoint y: 77, distance: 109.1
click at [306, 77] on div "keyboard_arrow_down keyboard_arrow_up folder V-ER_DC_NonBuyer_Tech_T1_DealDays3" at bounding box center [480, 77] width 508 height 21
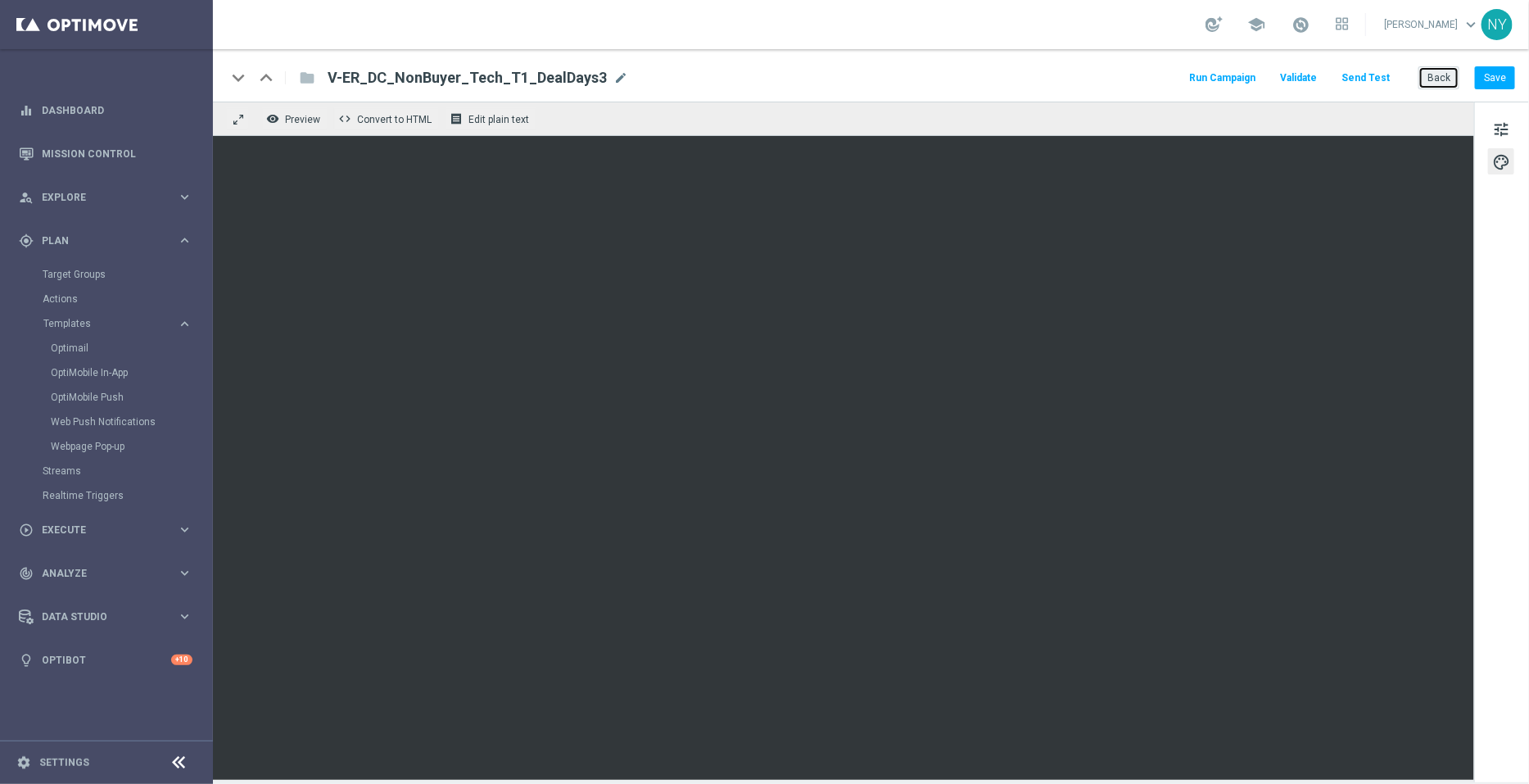
click at [1433, 76] on button "Back" at bounding box center [1439, 77] width 41 height 23
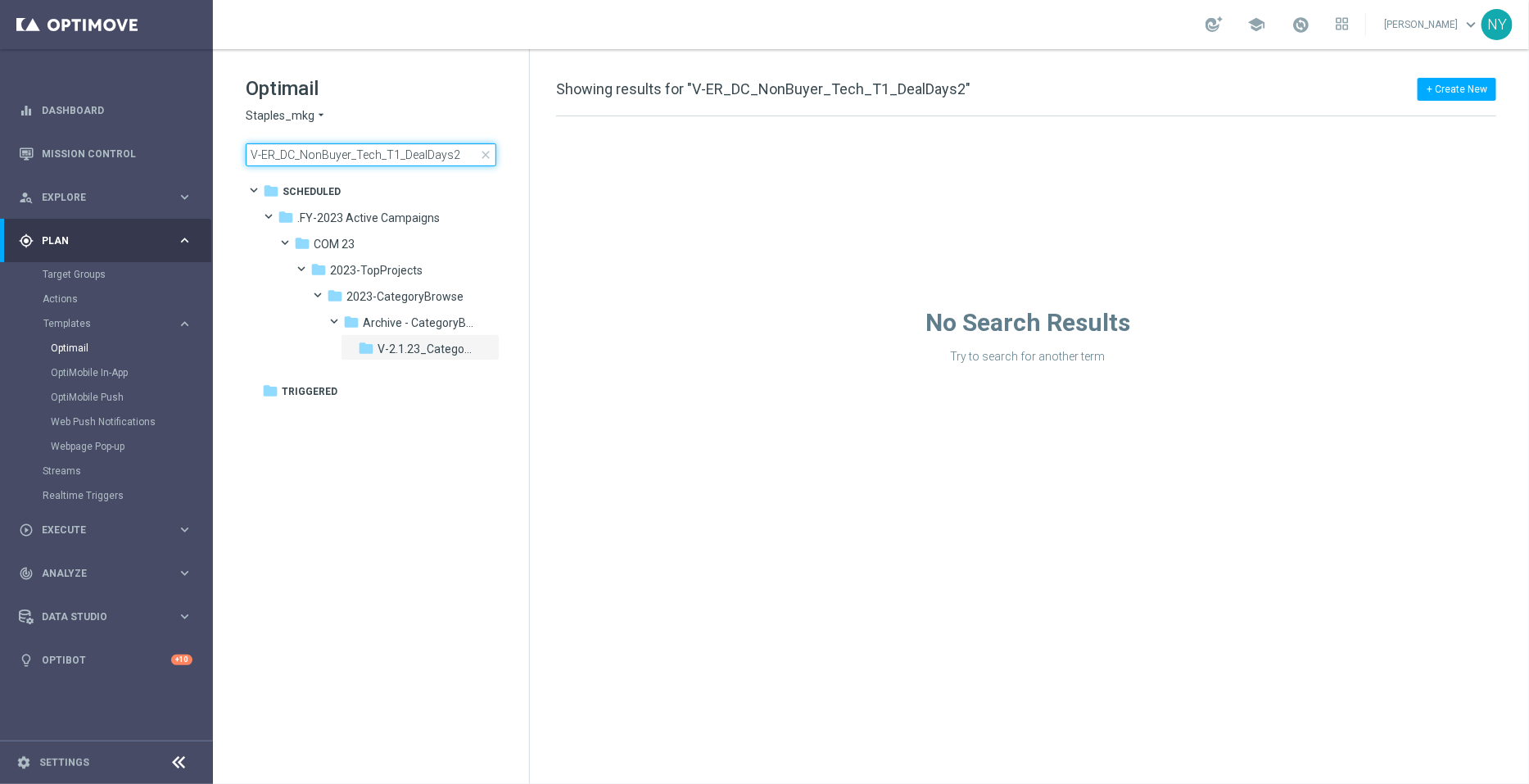
click at [455, 145] on input "V-ER_DC_NonBuyer_Tech_T1_DealDays2" at bounding box center [371, 154] width 250 height 23
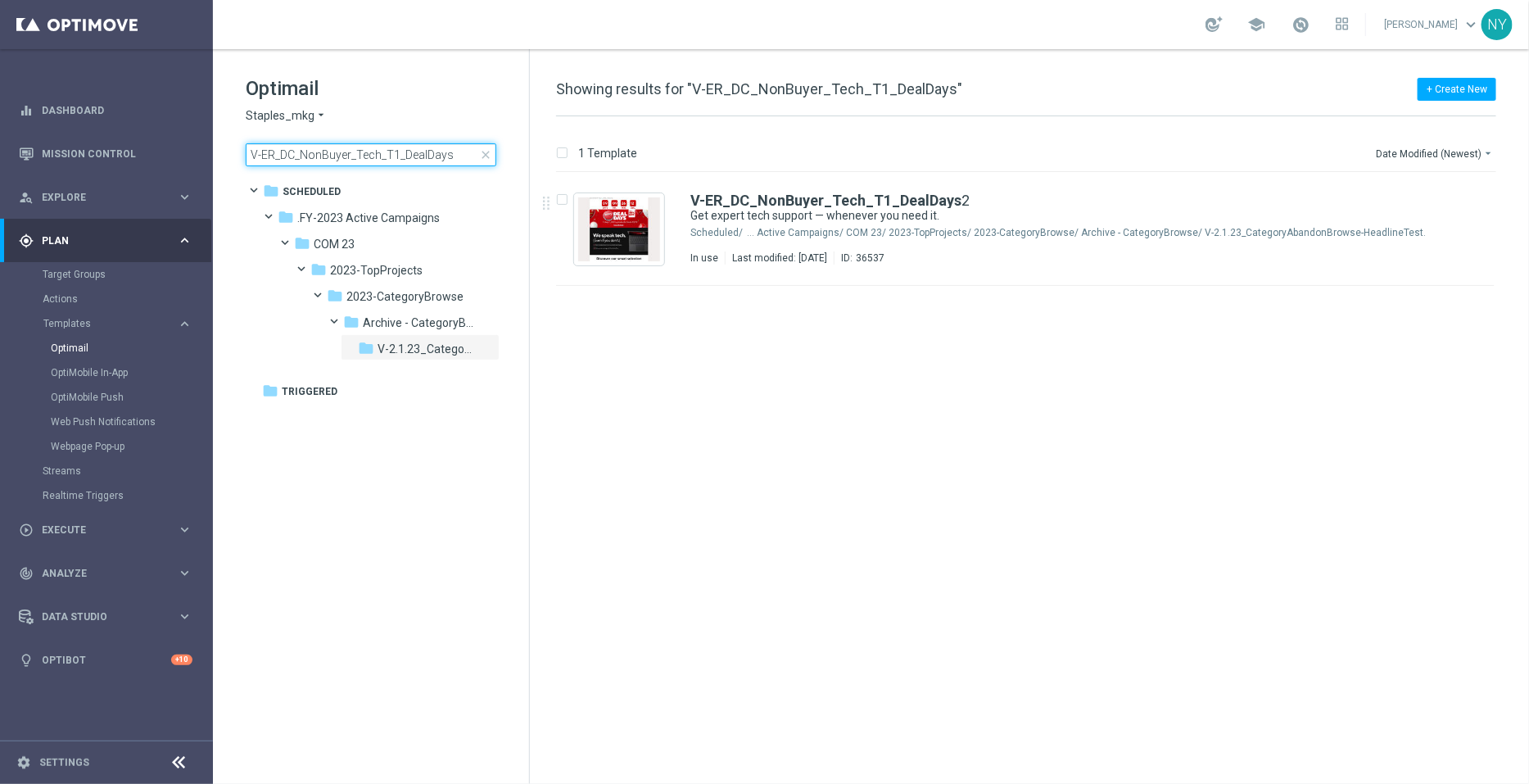
type input "V-ER_DC_NonBuyer_Tech_T1_DealDays3"
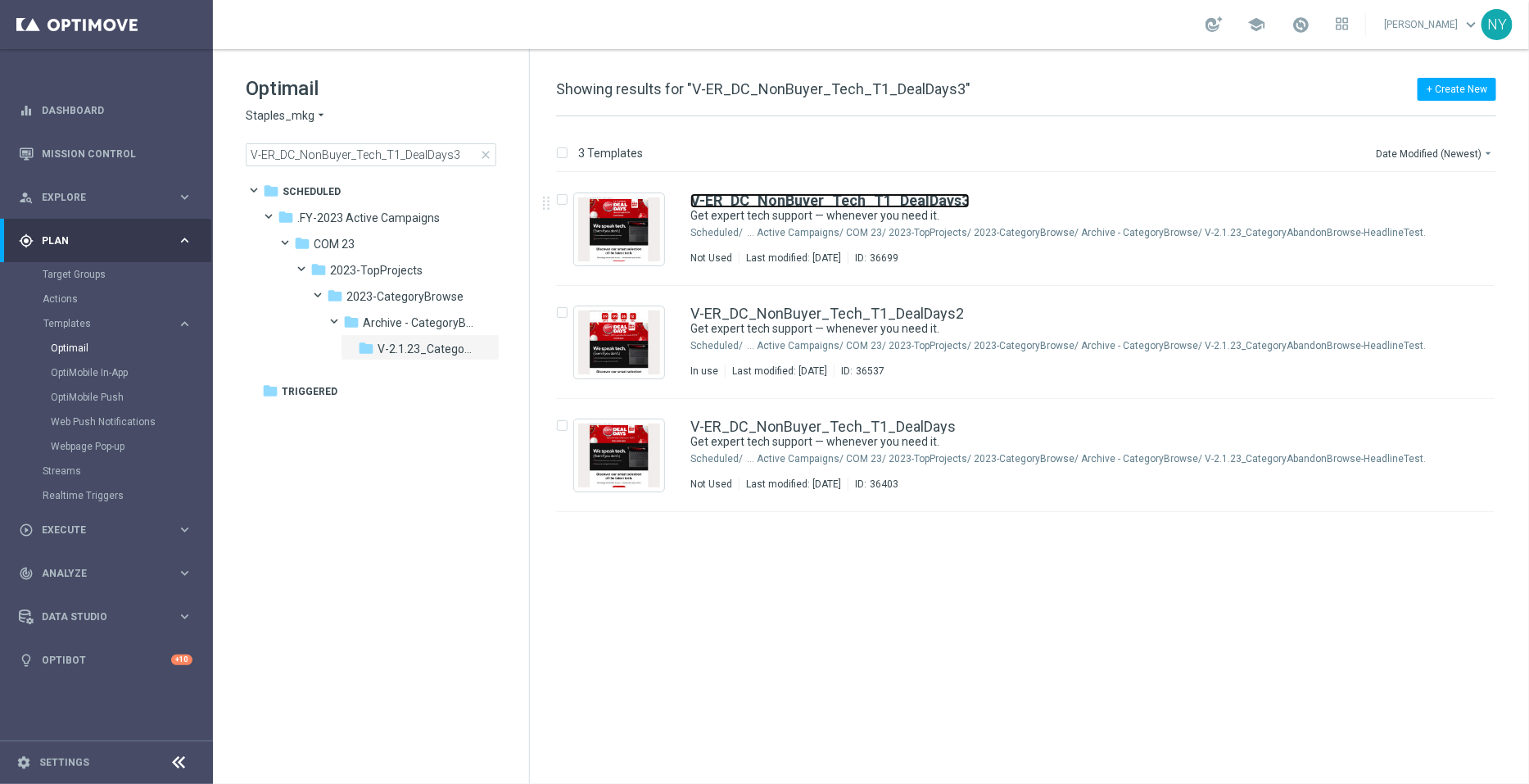
drag, startPoint x: 882, startPoint y: 198, endPoint x: 1055, endPoint y: 133, distance: 184.8
click at [882, 198] on b "V-ER_DC_NonBuyer_Tech_T1_DealDays3" at bounding box center [830, 200] width 279 height 17
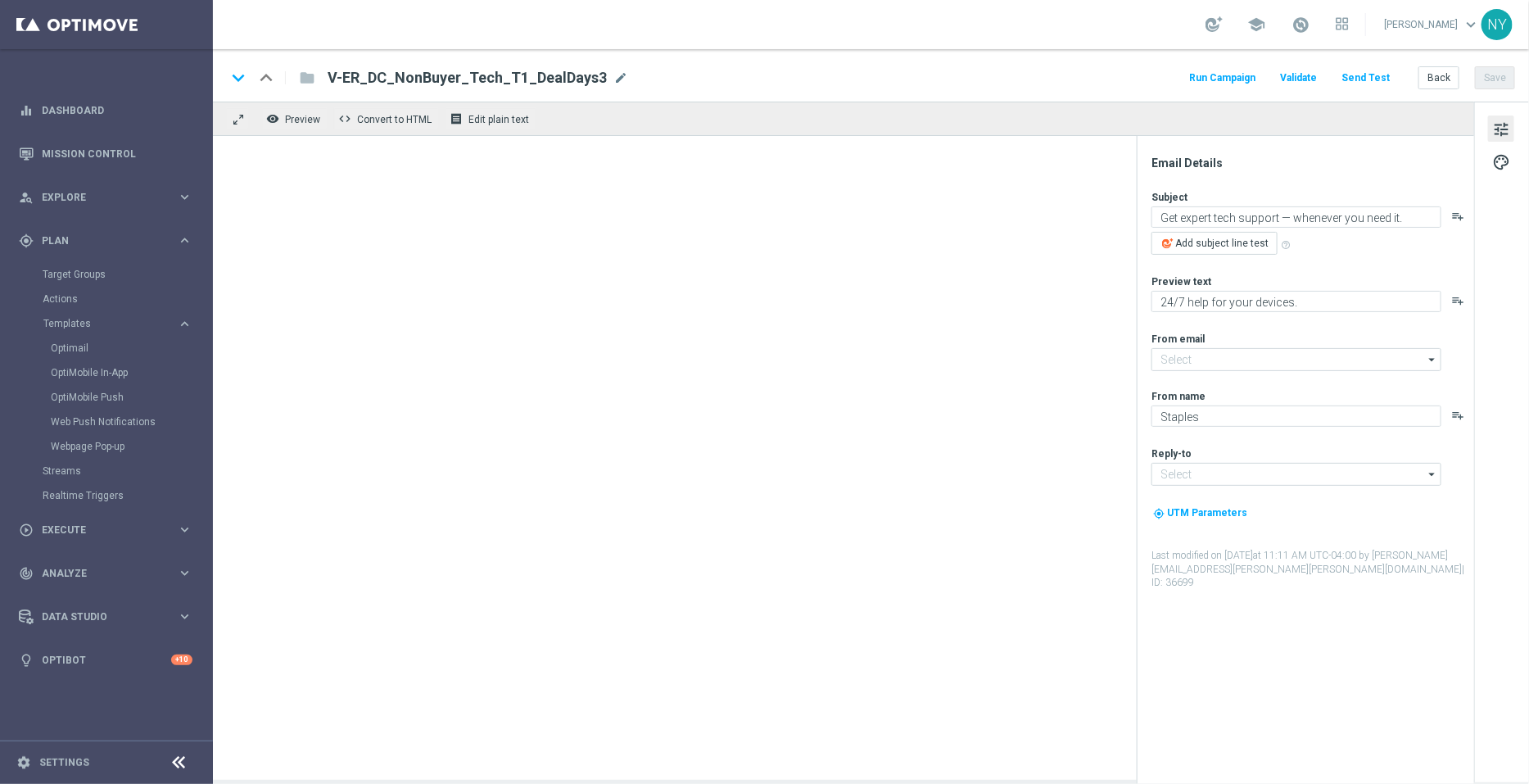
type input "[EMAIL_ADDRESS][DOMAIN_NAME]"
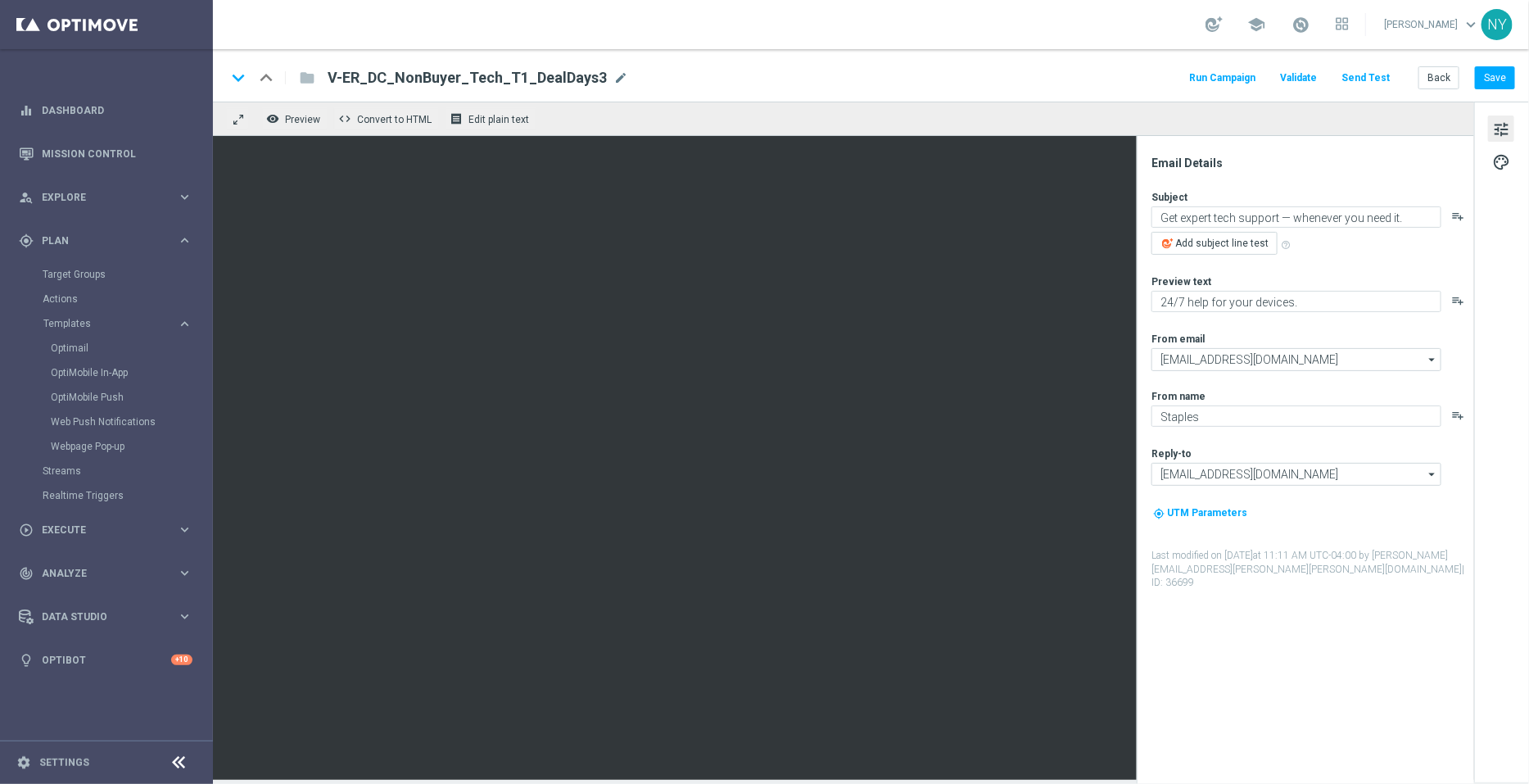
click at [1364, 74] on button "Send Test" at bounding box center [1366, 78] width 54 height 22
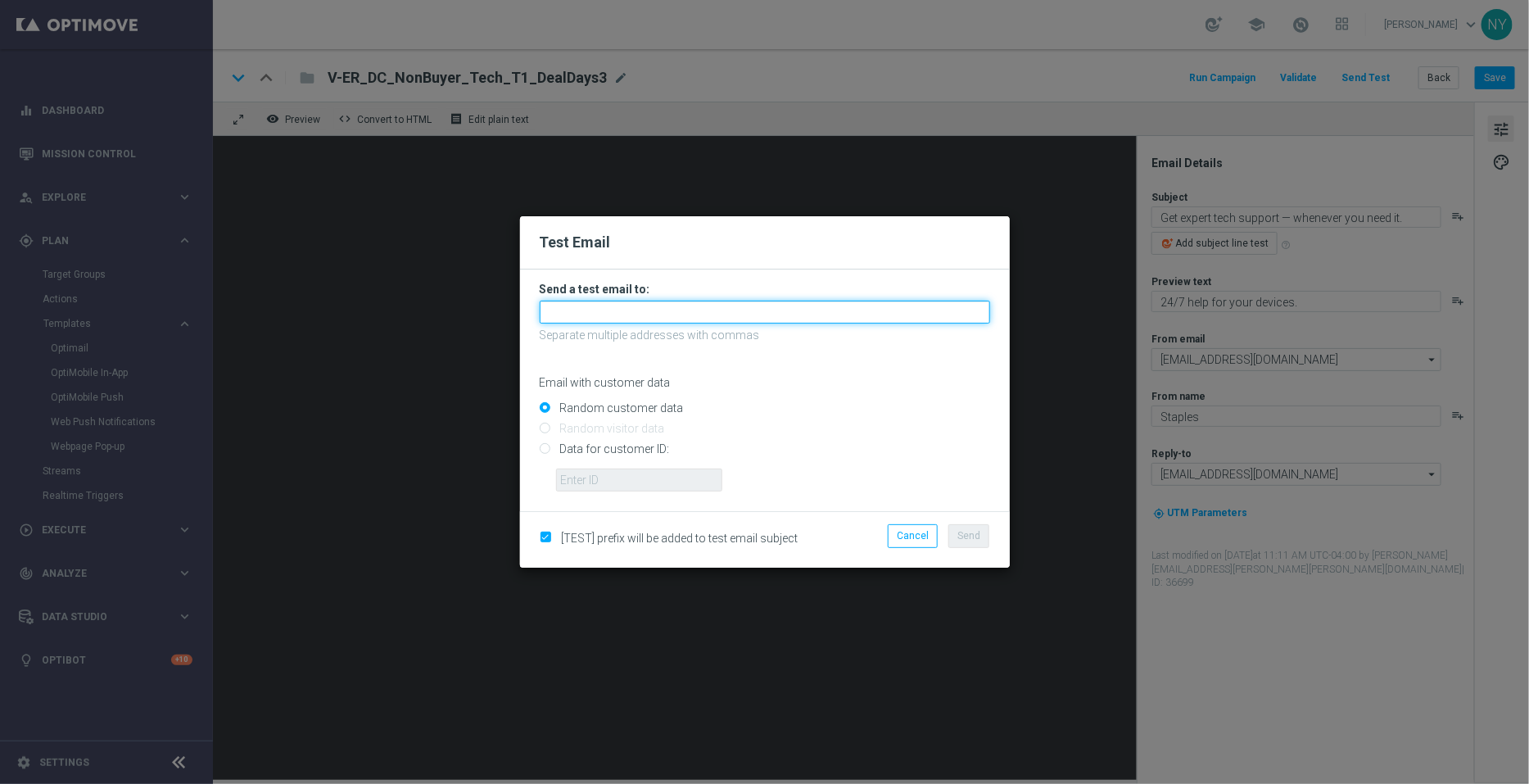
click at [595, 314] on input "text" at bounding box center [764, 312] width 450 height 23
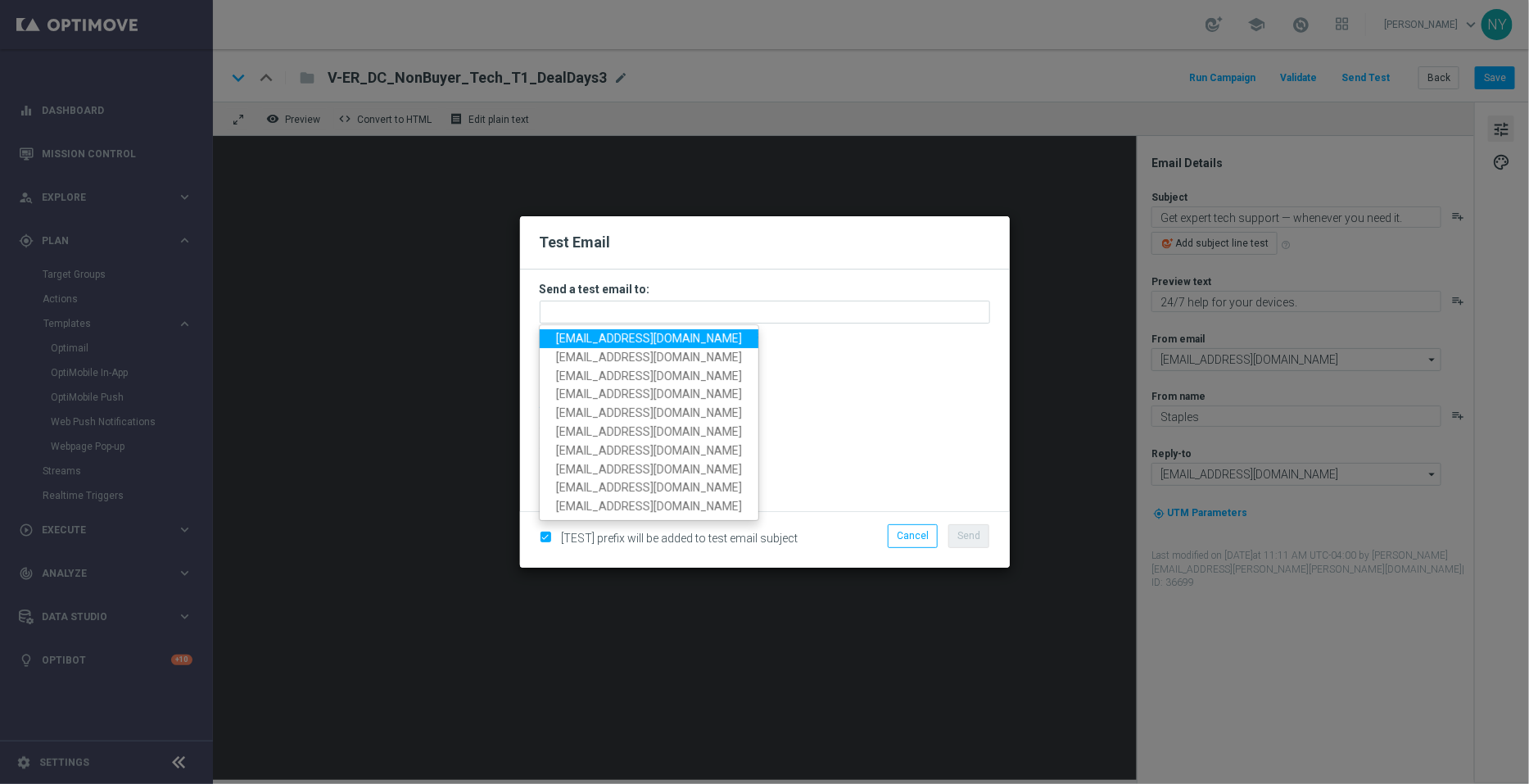
click at [607, 337] on span "[EMAIL_ADDRESS][DOMAIN_NAME]" at bounding box center [649, 338] width 186 height 13
type input "[EMAIL_ADDRESS][DOMAIN_NAME]"
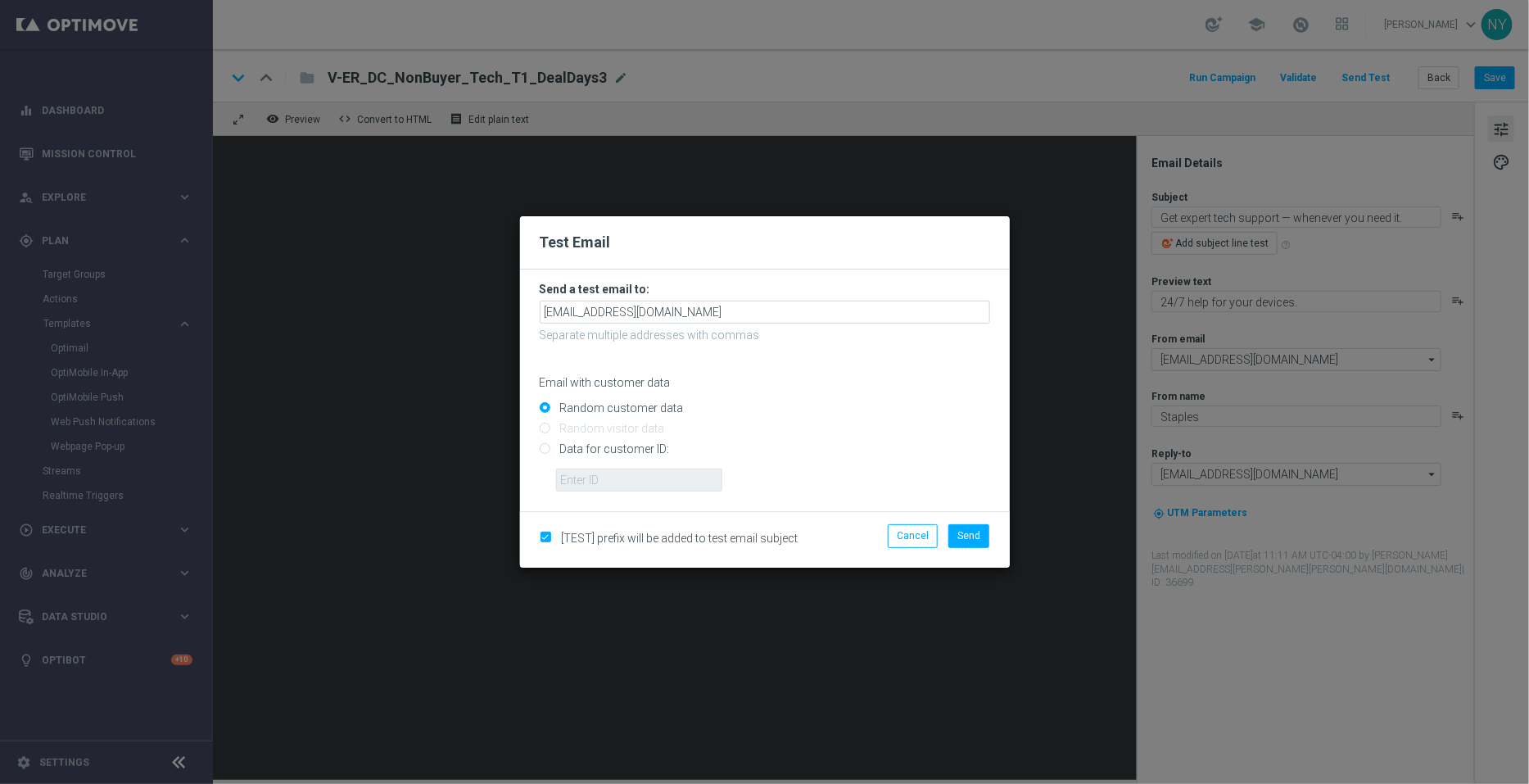
click at [543, 452] on input "Data for customer ID:" at bounding box center [764, 455] width 450 height 23
radio input "true"
click at [598, 472] on input "text" at bounding box center [639, 479] width 166 height 23
paste input "10000006208"
type input "10000006208"
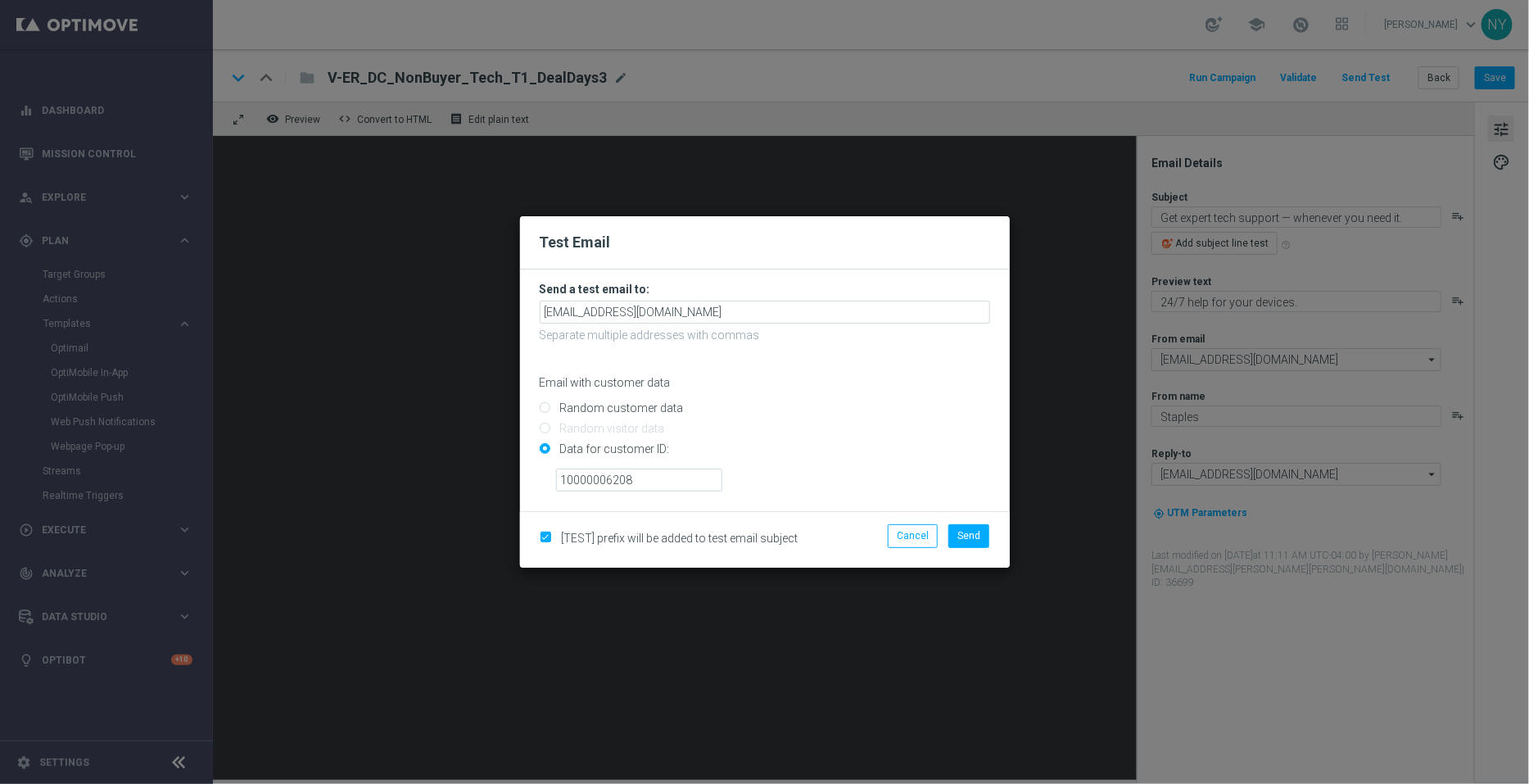
click at [942, 538] on li "Cancel" at bounding box center [913, 535] width 58 height 23
click at [964, 534] on span "Send" at bounding box center [969, 535] width 23 height 11
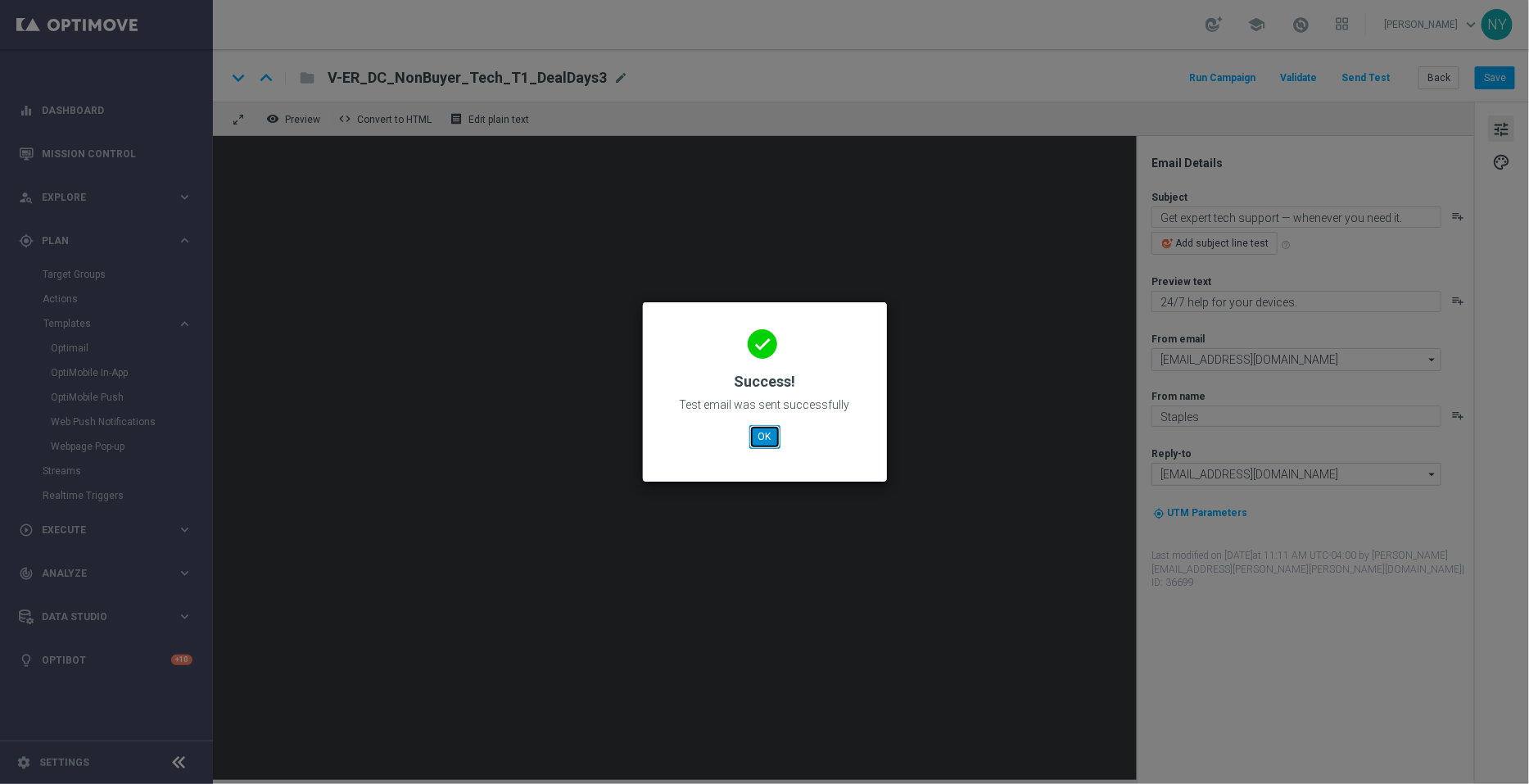
click at [759, 425] on button "OK" at bounding box center [764, 436] width 31 height 23
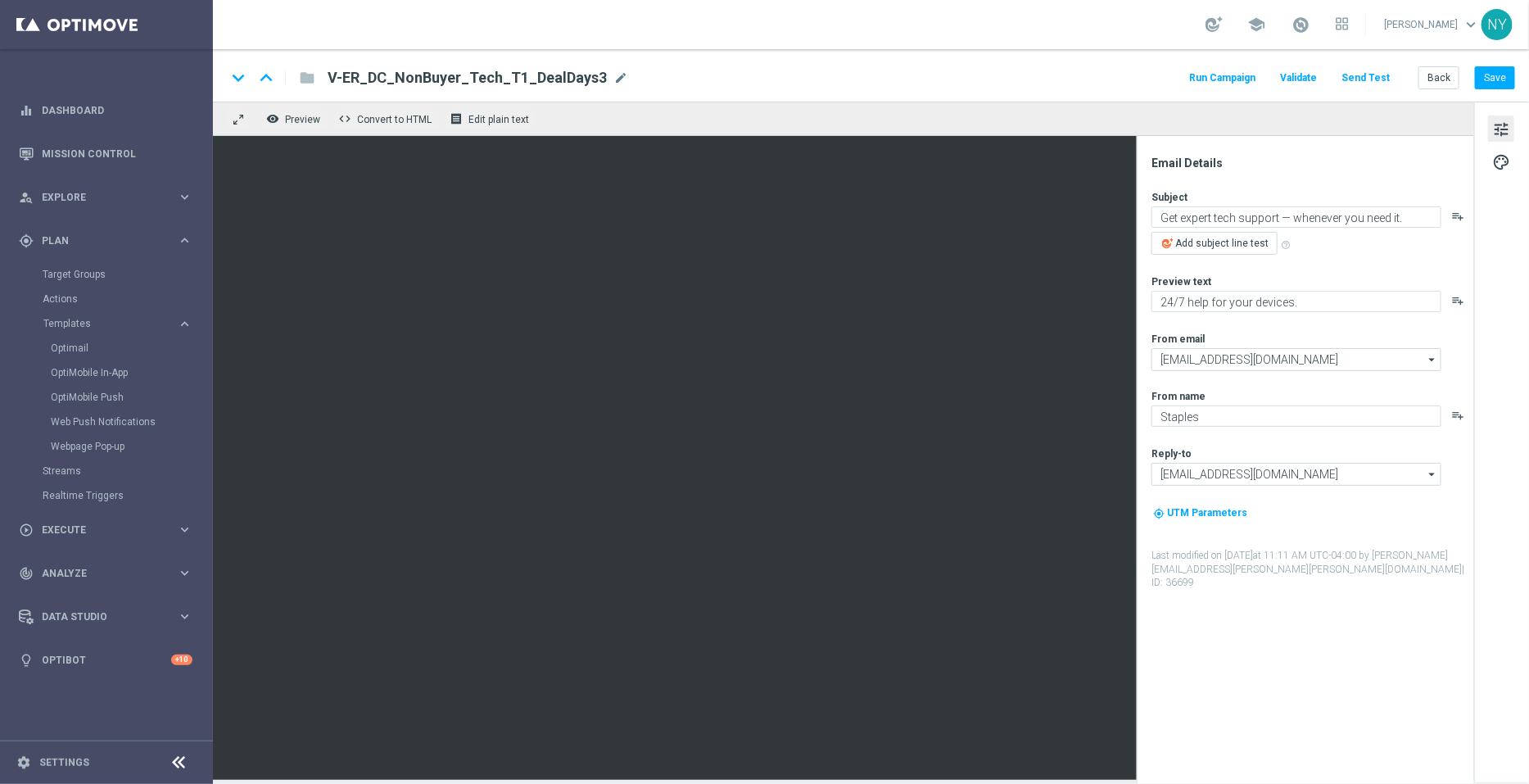
click at [614, 77] on span "mode_edit" at bounding box center [621, 77] width 14 height 14
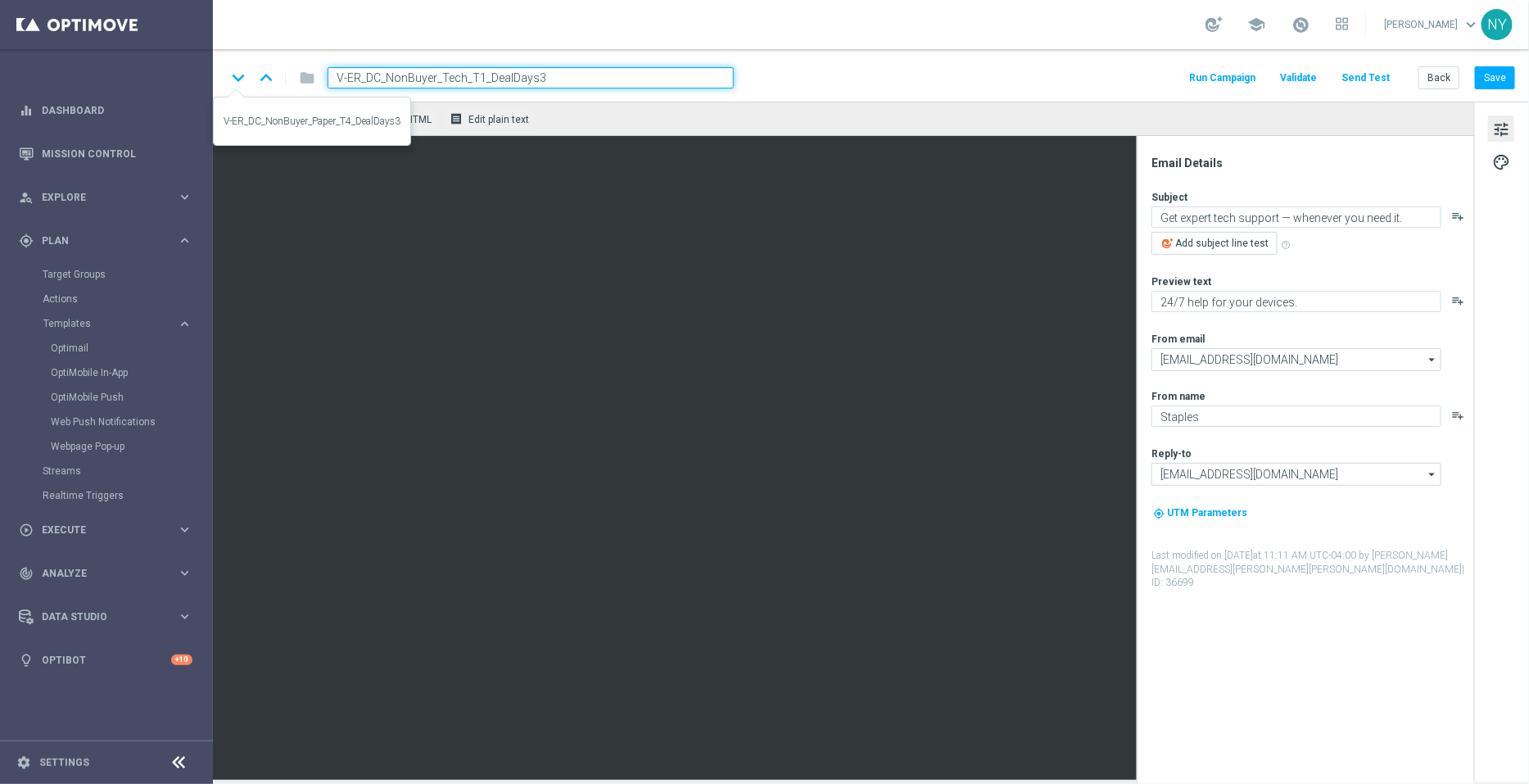
drag, startPoint x: 570, startPoint y: 83, endPoint x: 246, endPoint y: 75, distance: 324.1
click at [247, 75] on div "keyboard_arrow_down keyboard_arrow_up folder V-ER_DC_NonBuyer_Tech_T1_DealDays3" at bounding box center [480, 77] width 508 height 21
click at [1428, 76] on button "Back" at bounding box center [1439, 77] width 41 height 23
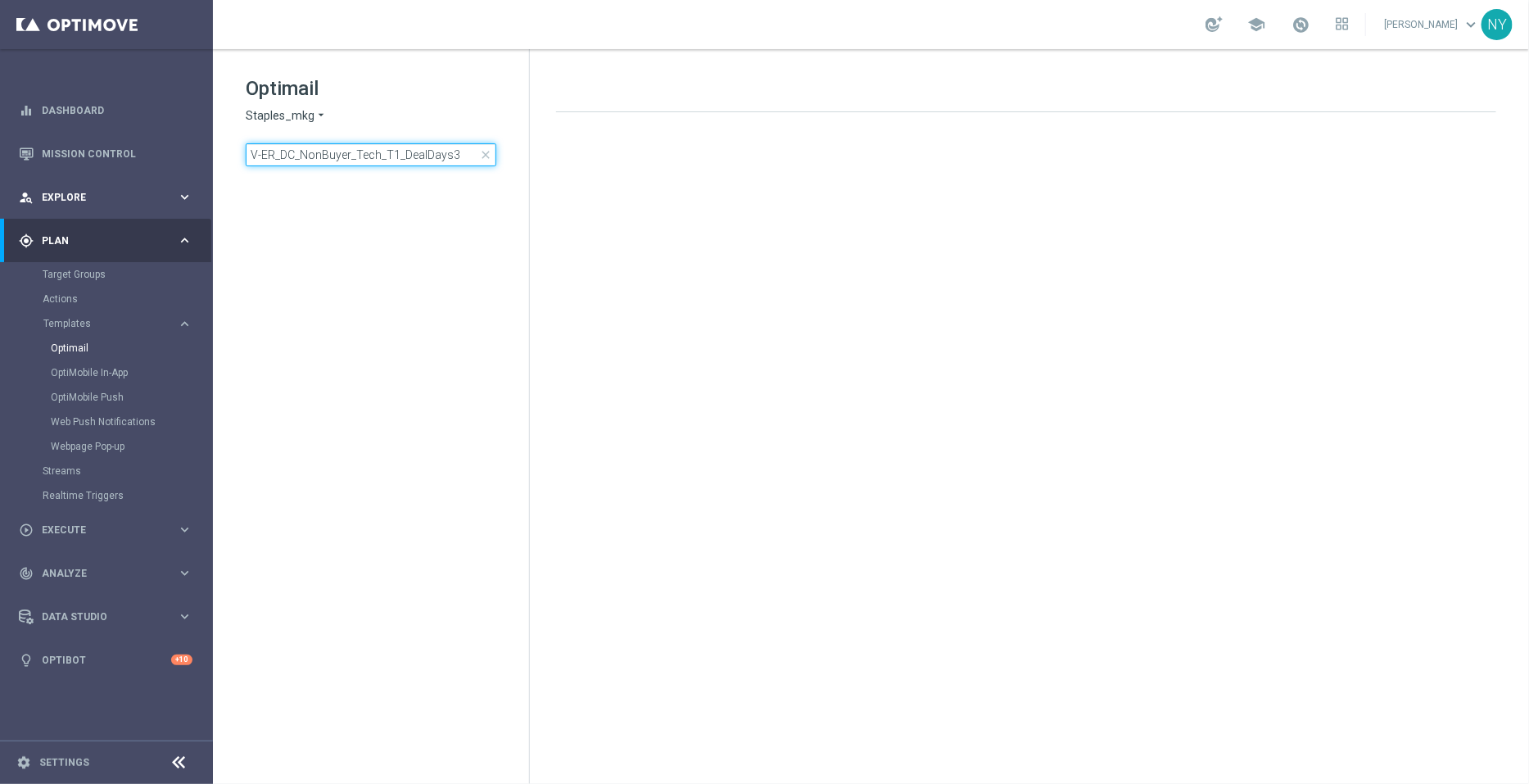
drag, startPoint x: 457, startPoint y: 154, endPoint x: 0, endPoint y: 177, distance: 457.6
click at [0, 176] on main "equalizer Dashboard Mission Control" at bounding box center [764, 392] width 1529 height 784
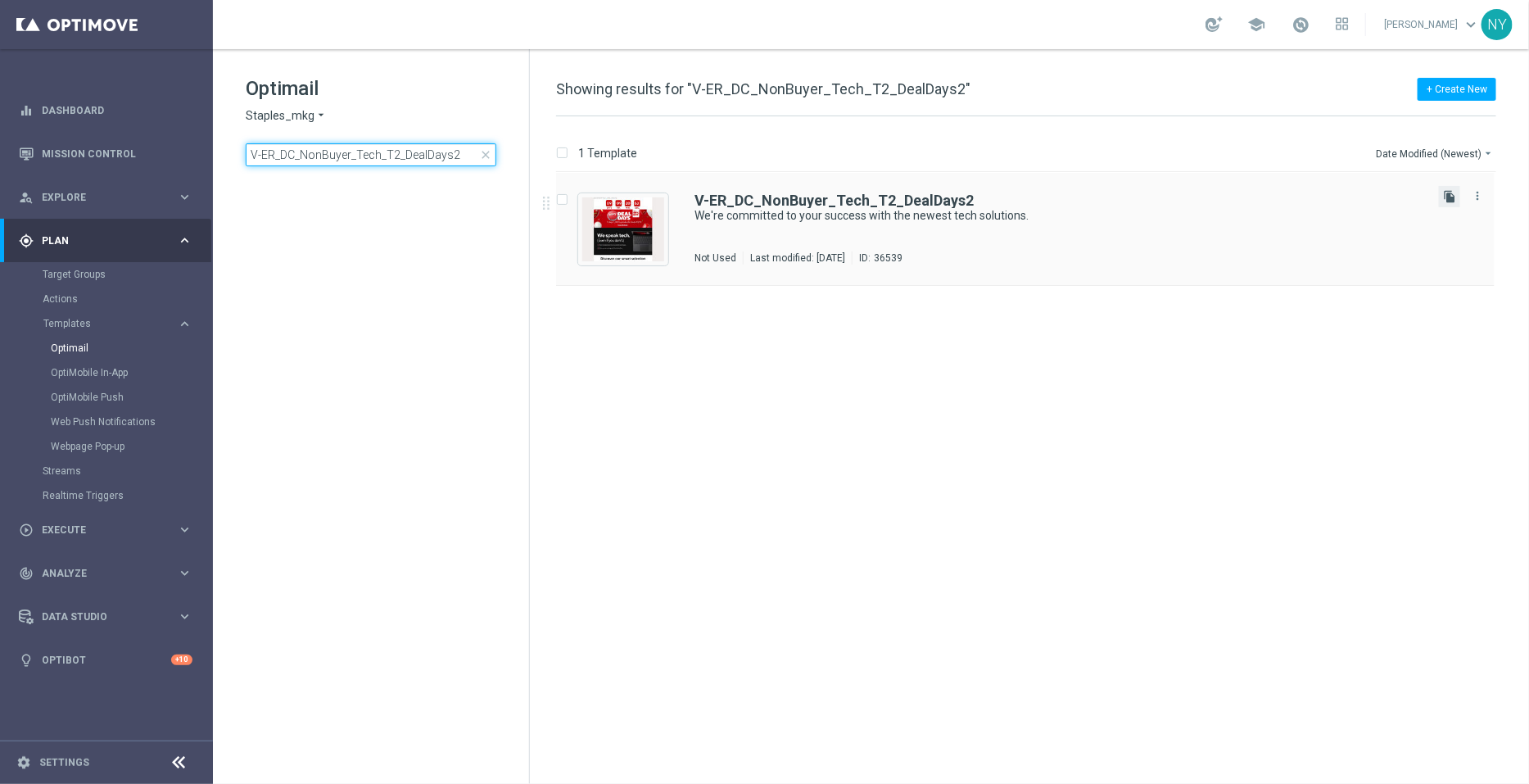
type input "V-ER_DC_NonBuyer_Tech_T2_DealDays2"
click at [1452, 199] on icon "file_copy" at bounding box center [1449, 196] width 13 height 13
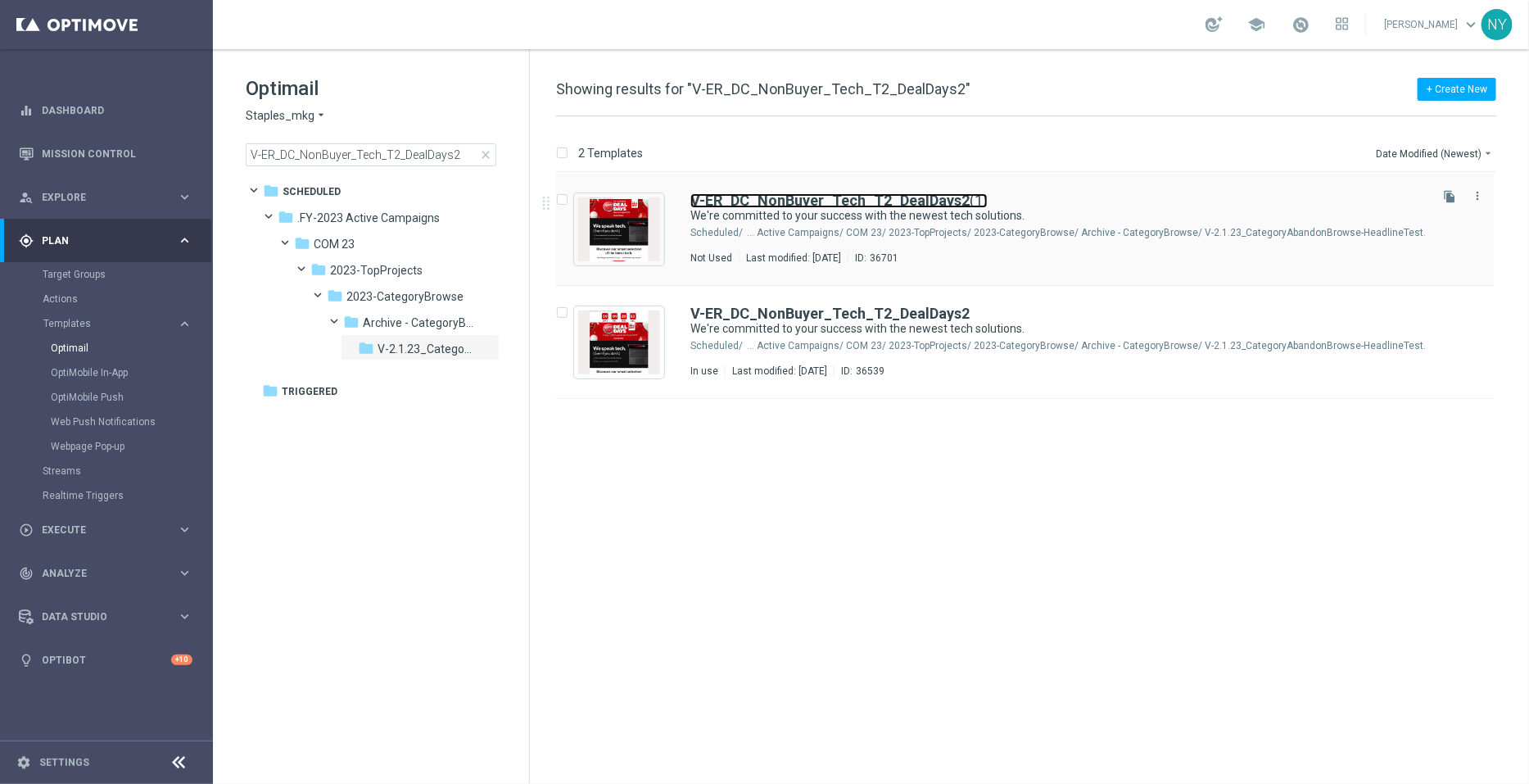
click at [885, 193] on b "V-ER_DC_NonBuyer_Tech_T2_DealDays2" at bounding box center [830, 200] width 279 height 17
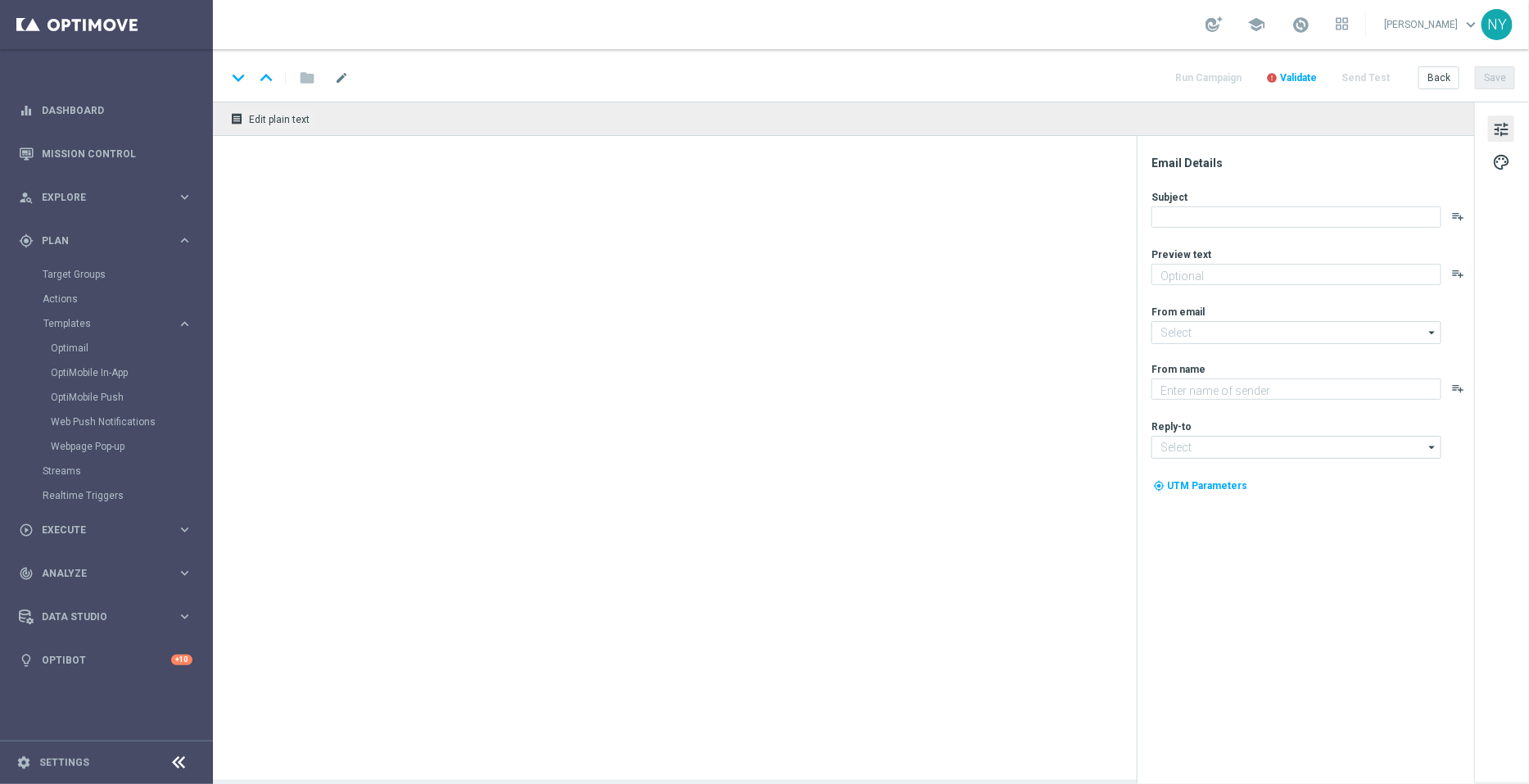
type textarea "Staples has your tech needs covered."
type input "[EMAIL_ADDRESS][DOMAIN_NAME]"
type textarea "Staples"
type input "[EMAIL_ADDRESS][DOMAIN_NAME]"
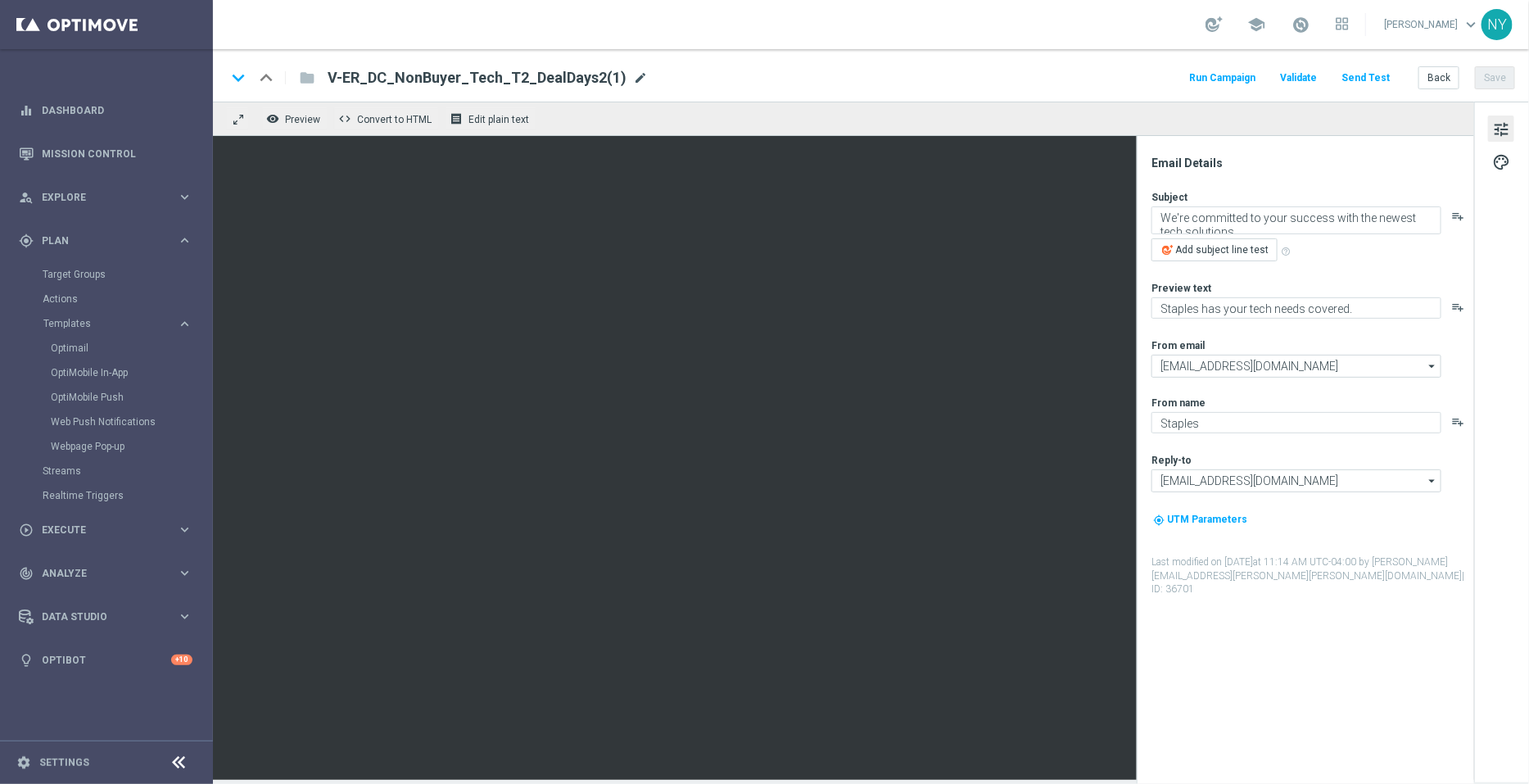
click at [633, 73] on span "mode_edit" at bounding box center [640, 77] width 14 height 14
drag, startPoint x: 590, startPoint y: 77, endPoint x: 536, endPoint y: 82, distance: 54.2
click at [536, 82] on input "V-ER_DC_NonBuyer_Tech_T2_DealDays2(1)" at bounding box center [530, 77] width 406 height 21
type input "V-ER_DC_NonBuyer_Tech_T2_DealDays3"
click at [1495, 77] on button "Save" at bounding box center [1495, 77] width 40 height 23
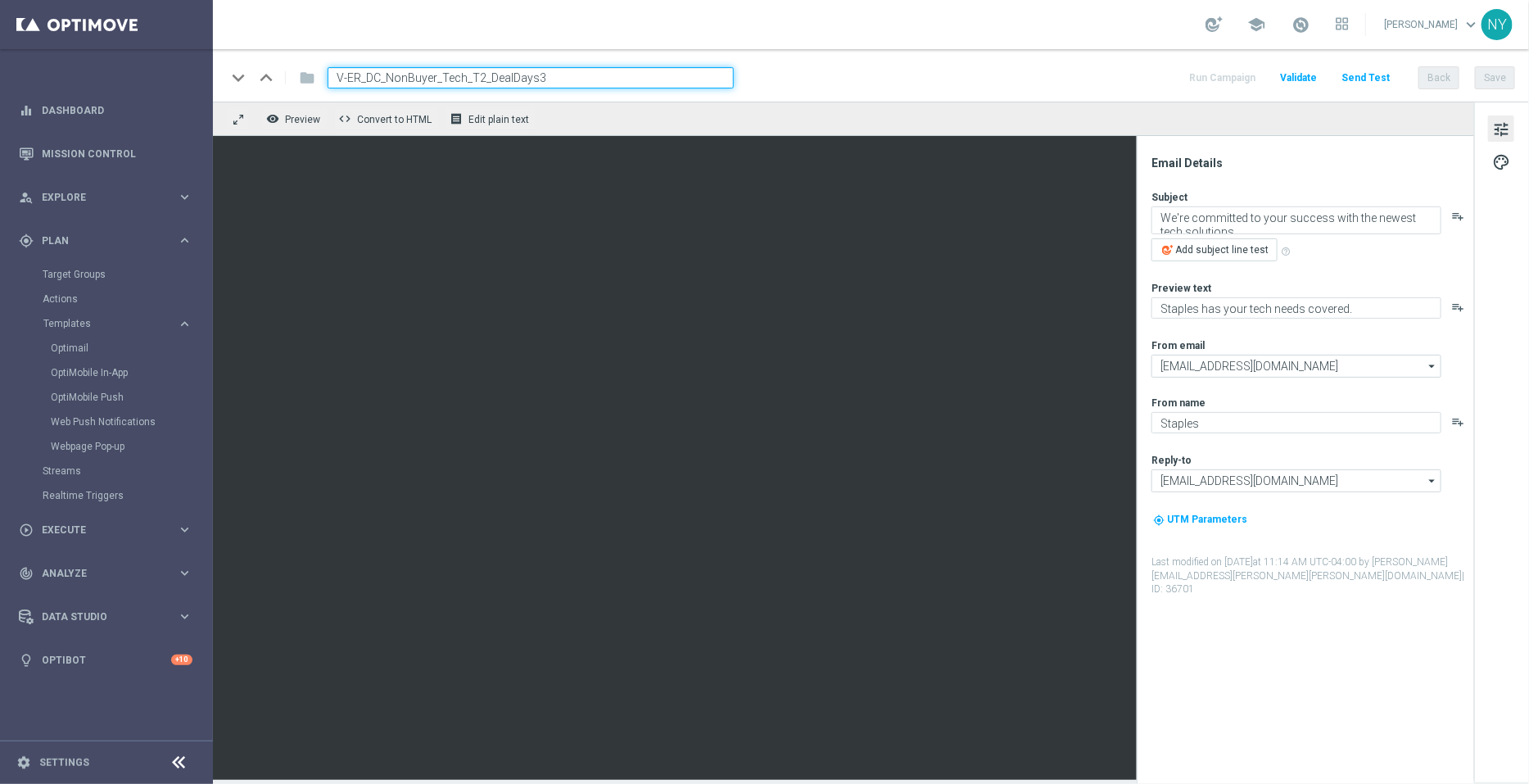
drag, startPoint x: 547, startPoint y: 67, endPoint x: 268, endPoint y: 79, distance: 279.3
click at [268, 79] on div "keyboard_arrow_down keyboard_arrow_up folder V-ER_DC_NonBuyer_Tech_T2_DealDays3" at bounding box center [480, 77] width 508 height 21
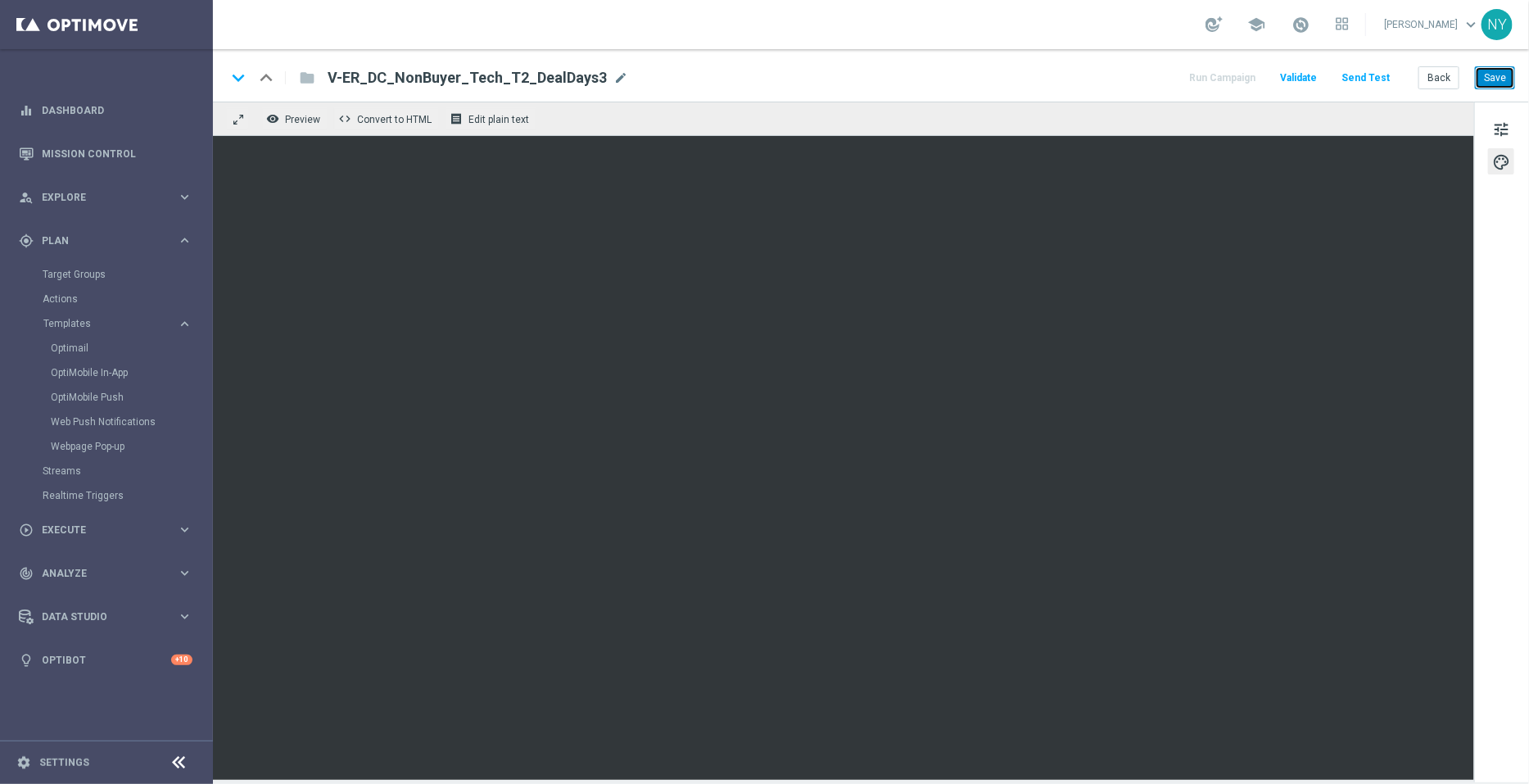
click at [1489, 80] on button "Save" at bounding box center [1495, 77] width 40 height 23
click at [1367, 70] on button "Send Test" at bounding box center [1366, 78] width 54 height 22
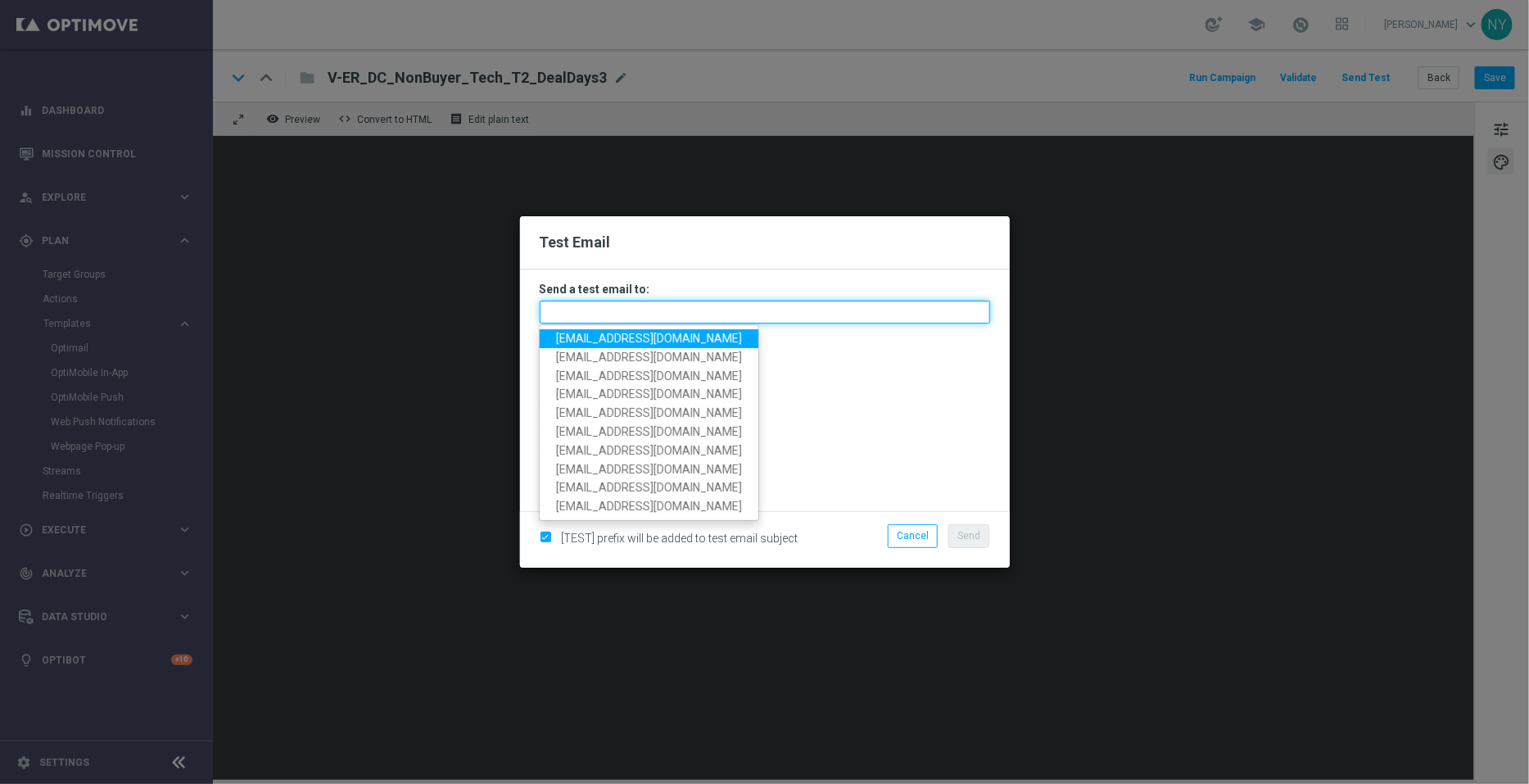
click at [595, 313] on input "text" at bounding box center [764, 312] width 450 height 23
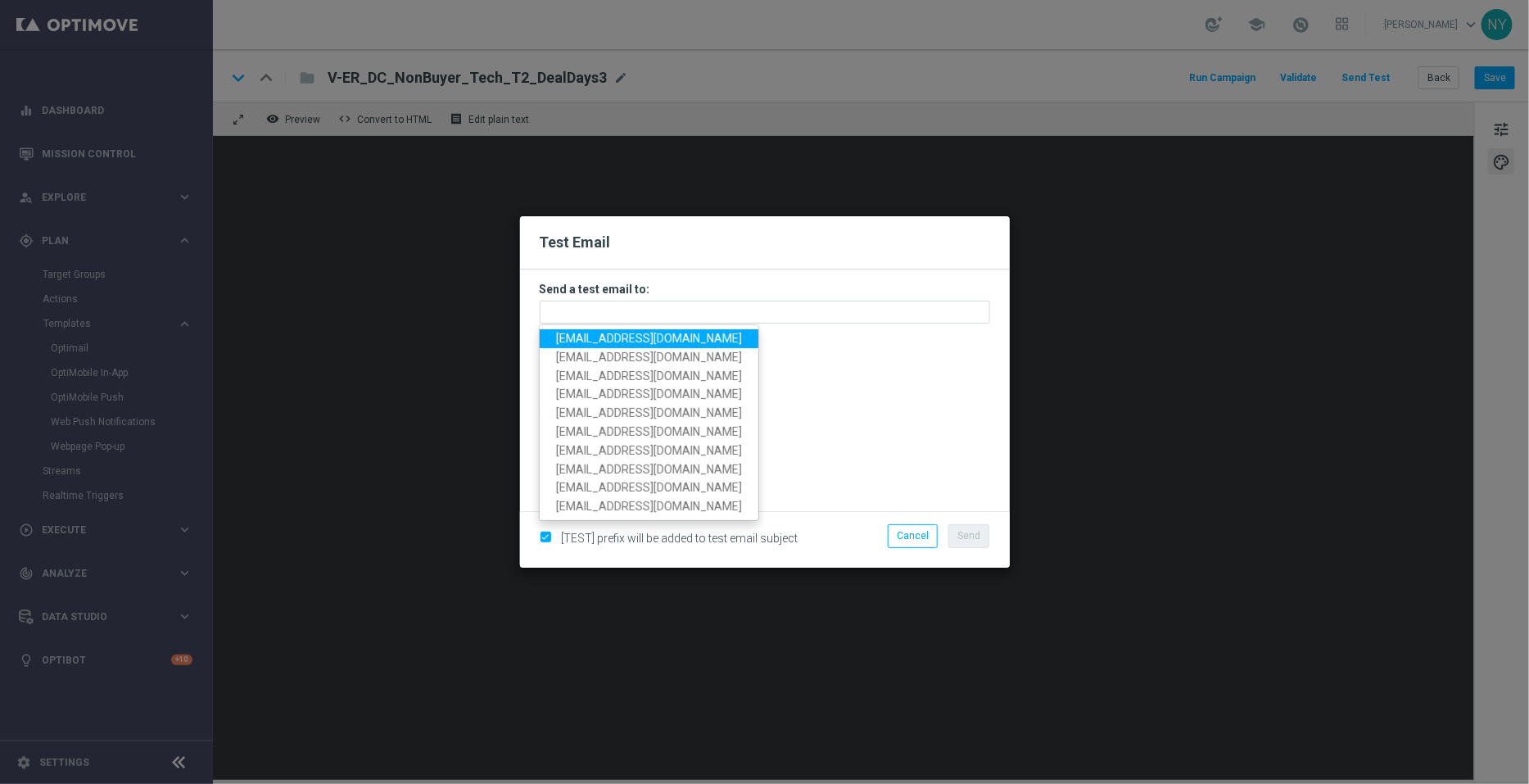
click at [593, 335] on span "[EMAIL_ADDRESS][DOMAIN_NAME]" at bounding box center [649, 338] width 186 height 13
type input "[EMAIL_ADDRESS][DOMAIN_NAME]"
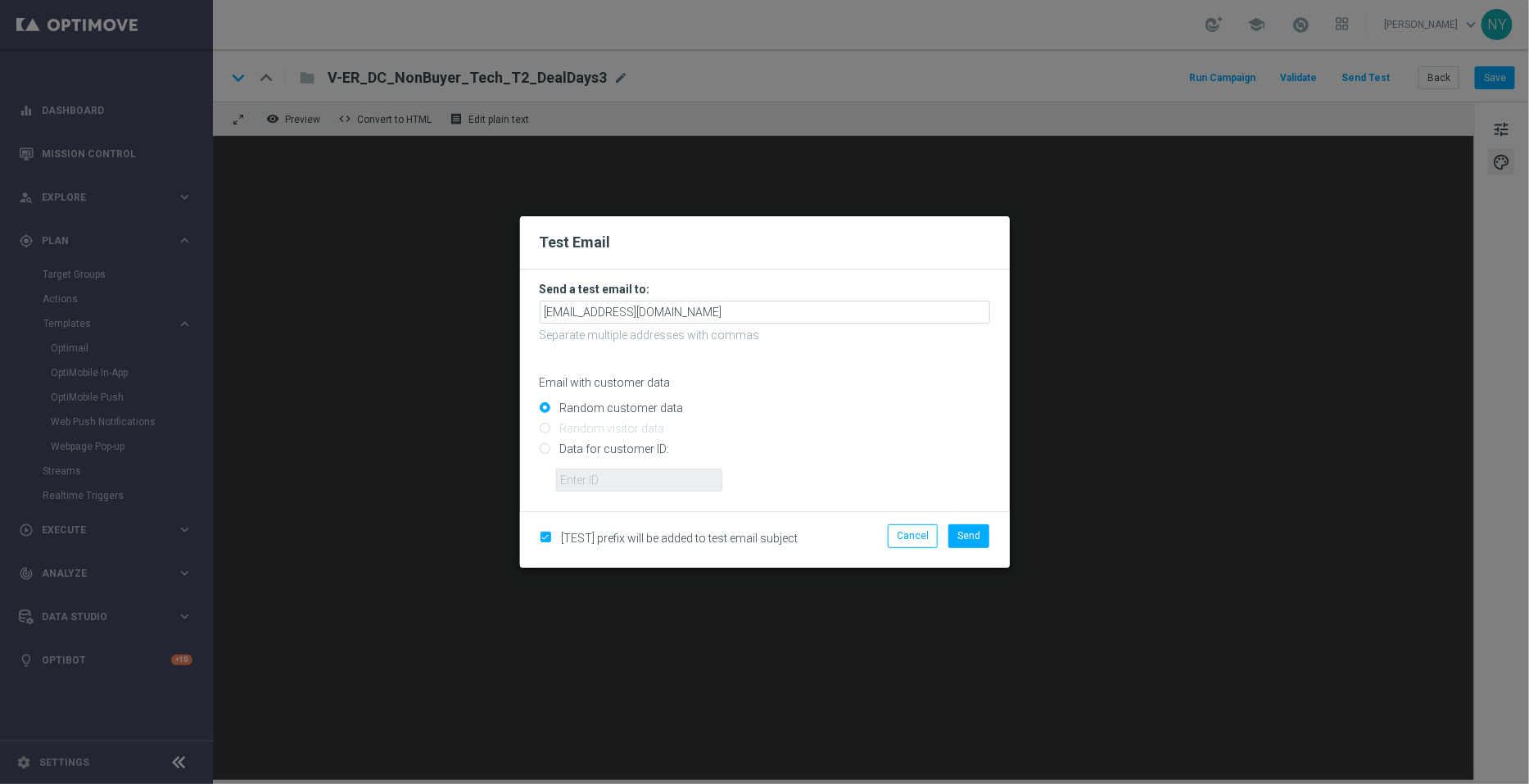
click at [547, 448] on input "Data for customer ID:" at bounding box center [764, 455] width 450 height 23
radio input "true"
click at [621, 476] on input "text" at bounding box center [639, 479] width 166 height 23
paste input "10000006208"
type input "10000006208"
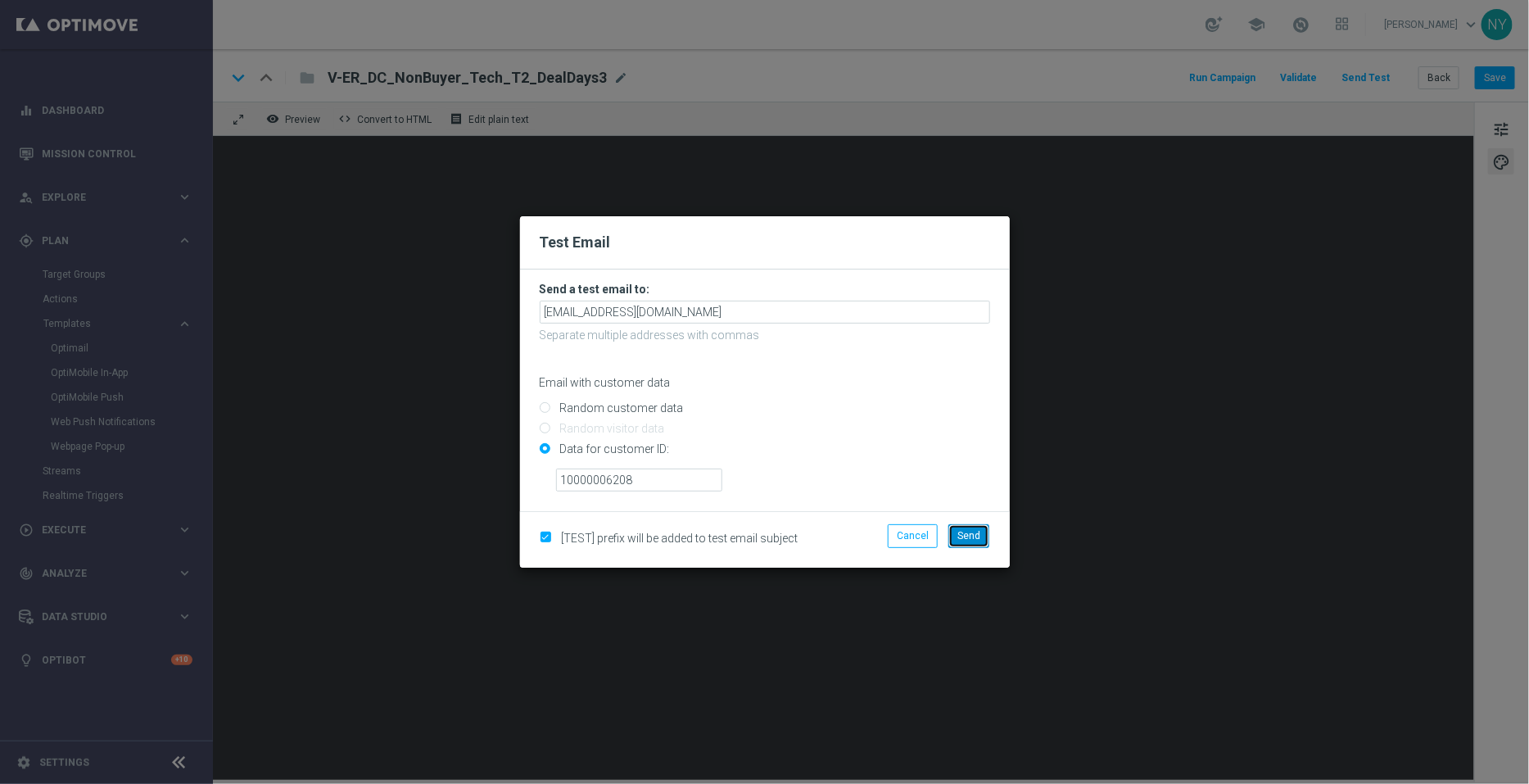
click at [976, 530] on span "Send" at bounding box center [969, 535] width 23 height 11
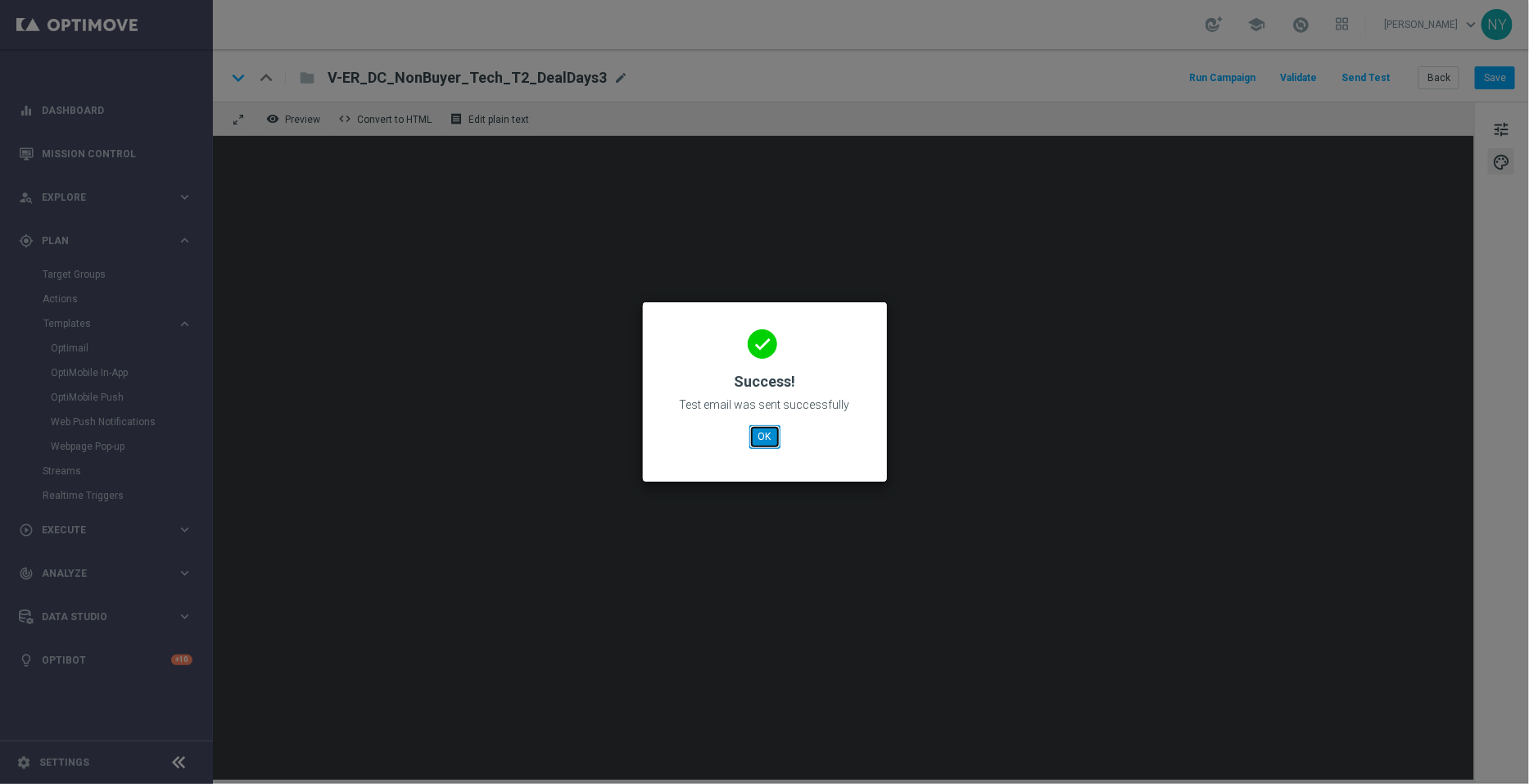
click at [768, 432] on button "OK" at bounding box center [764, 436] width 31 height 23
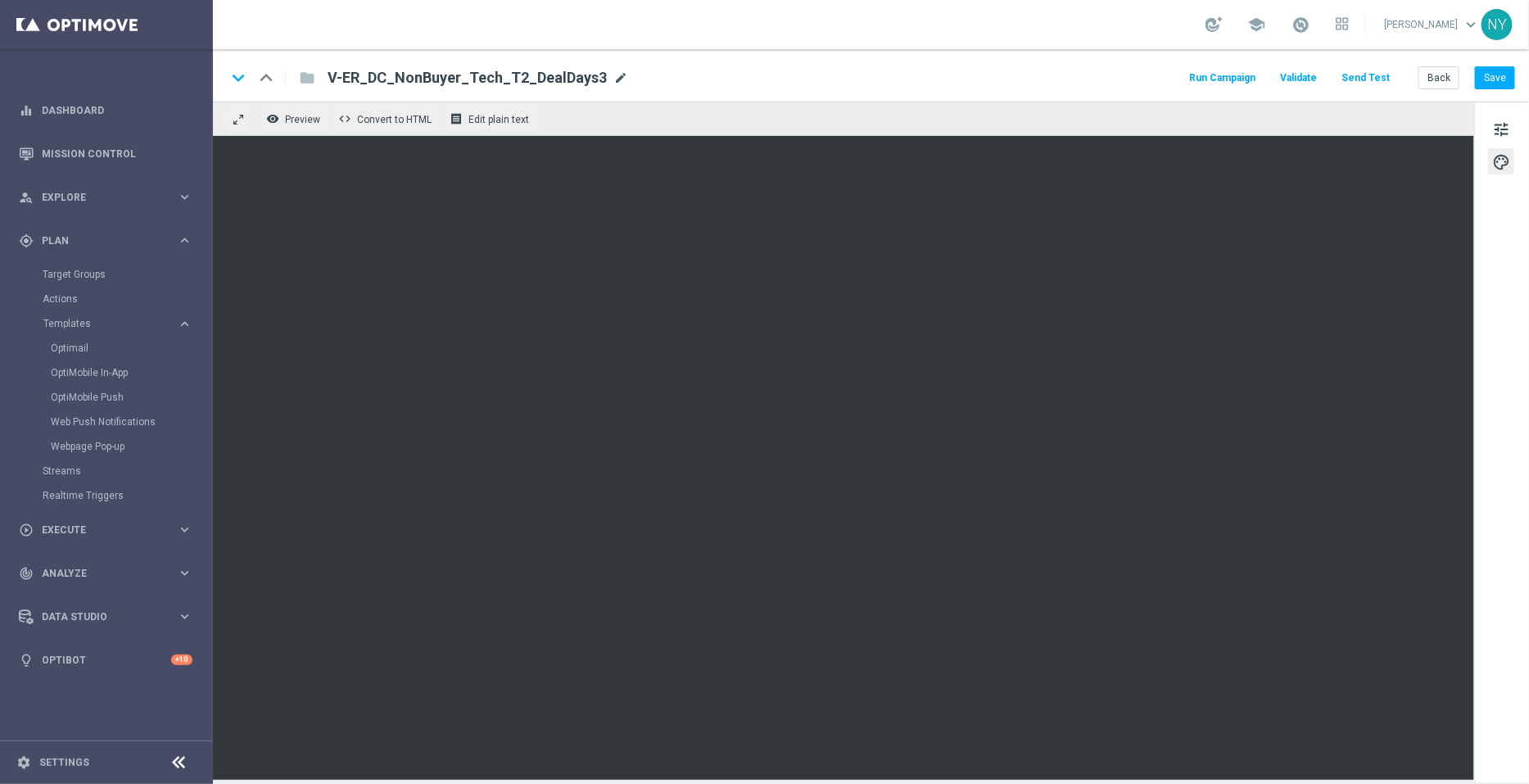
click at [614, 72] on span "mode_edit" at bounding box center [621, 77] width 14 height 14
click at [598, 80] on input "V-ER_DC_NonBuyer_Tech_T2_DealDays3" at bounding box center [530, 77] width 406 height 21
drag, startPoint x: 578, startPoint y: 76, endPoint x: 306, endPoint y: 77, distance: 272.0
click at [307, 78] on div "keyboard_arrow_down keyboard_arrow_up folder V-ER_DC_NonBuyer_Tech_T2_DealDays3" at bounding box center [480, 77] width 508 height 21
click at [1492, 77] on button "Save" at bounding box center [1495, 77] width 40 height 23
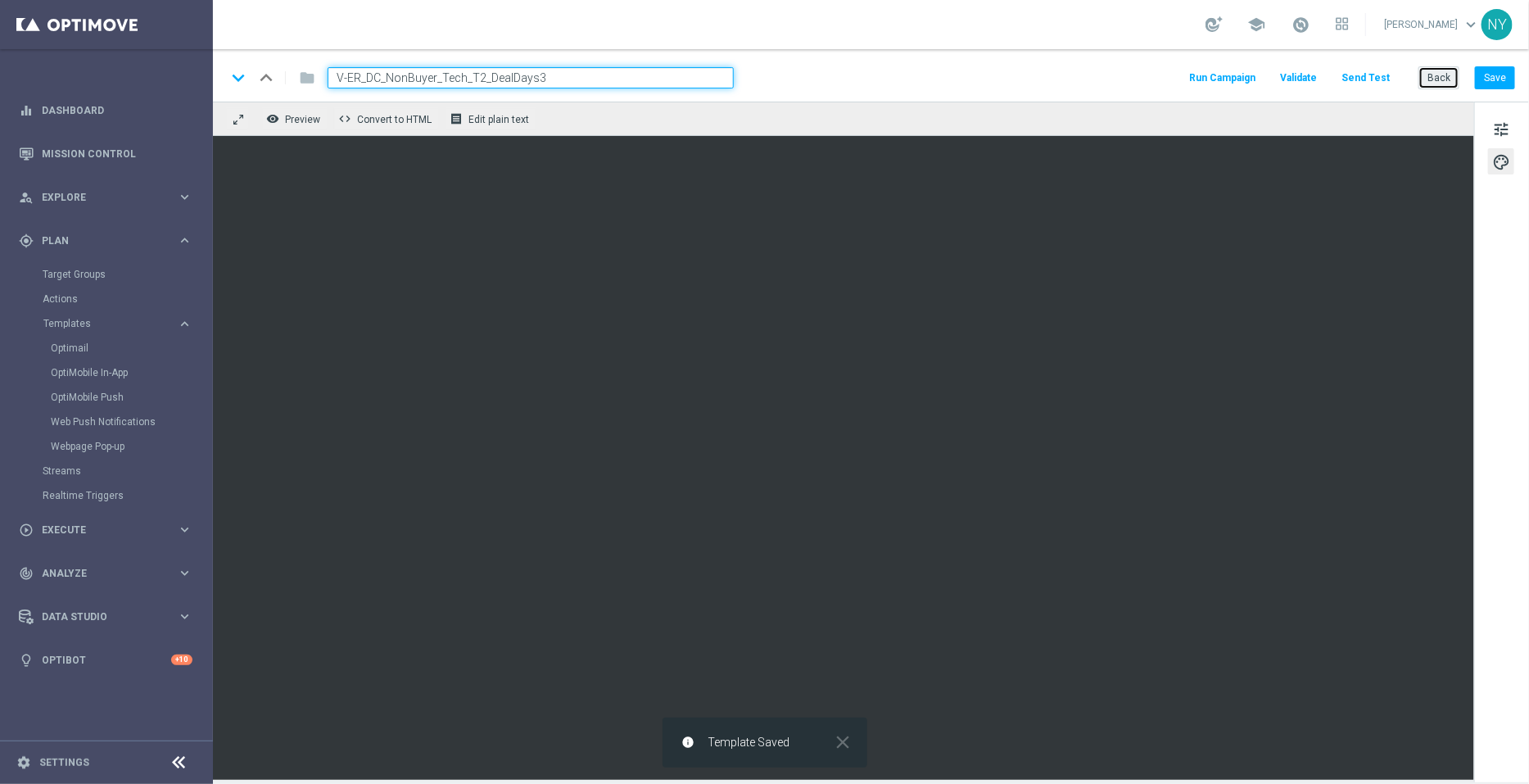
click at [1437, 76] on button "Back" at bounding box center [1439, 77] width 41 height 23
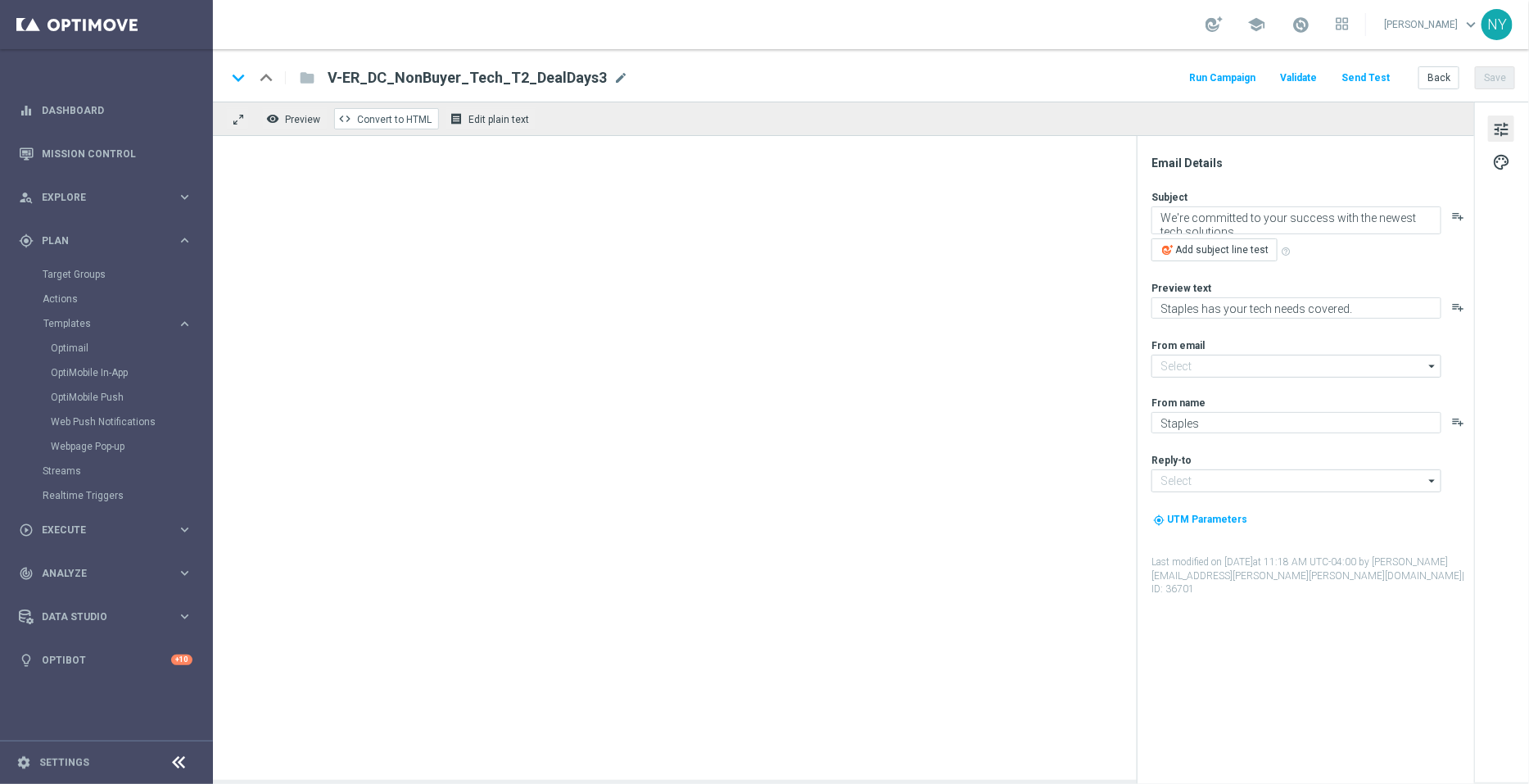
type input "staples@connected.staples.com"
type input "info@staples.com"
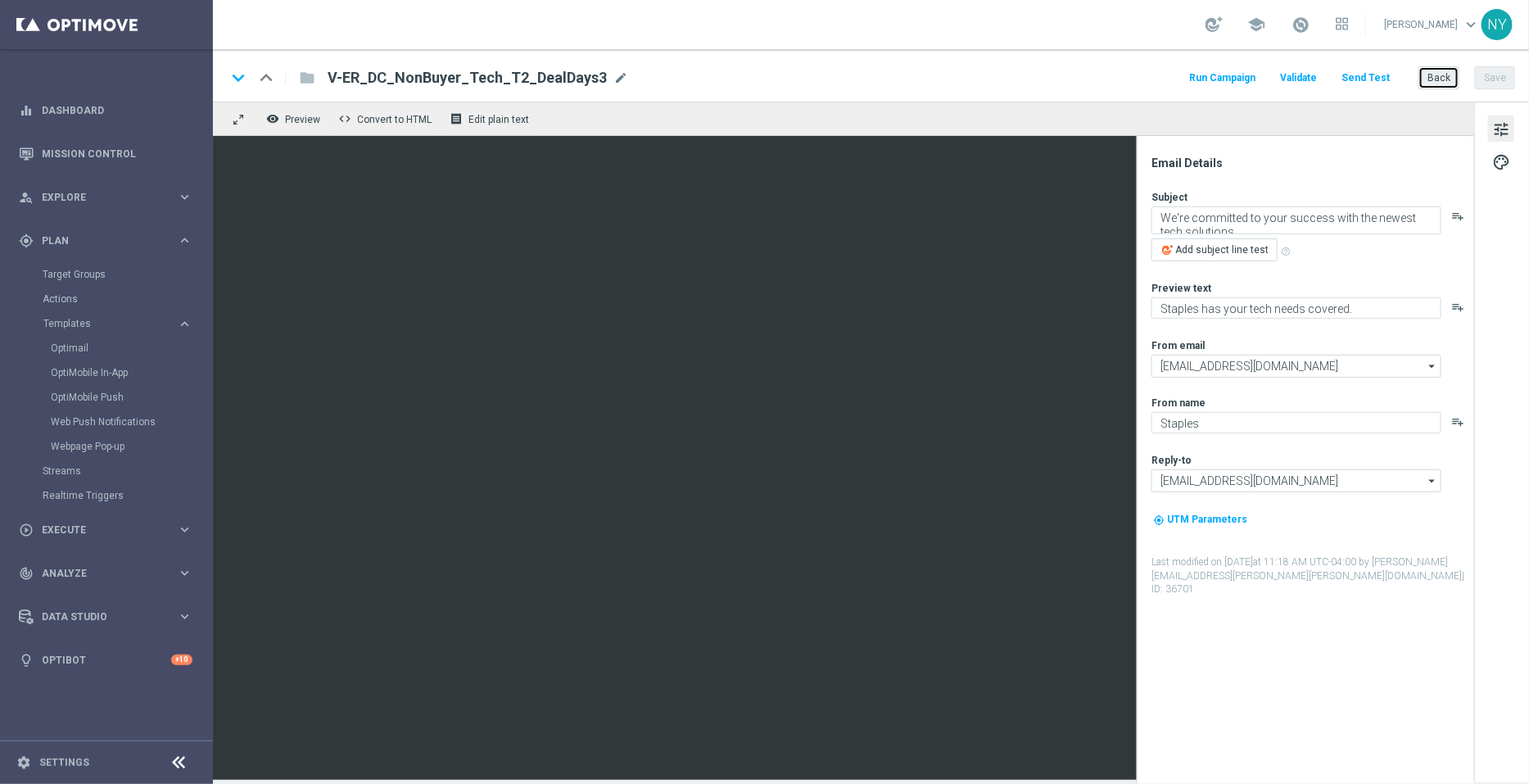
click at [1440, 80] on button "Back" at bounding box center [1439, 77] width 41 height 23
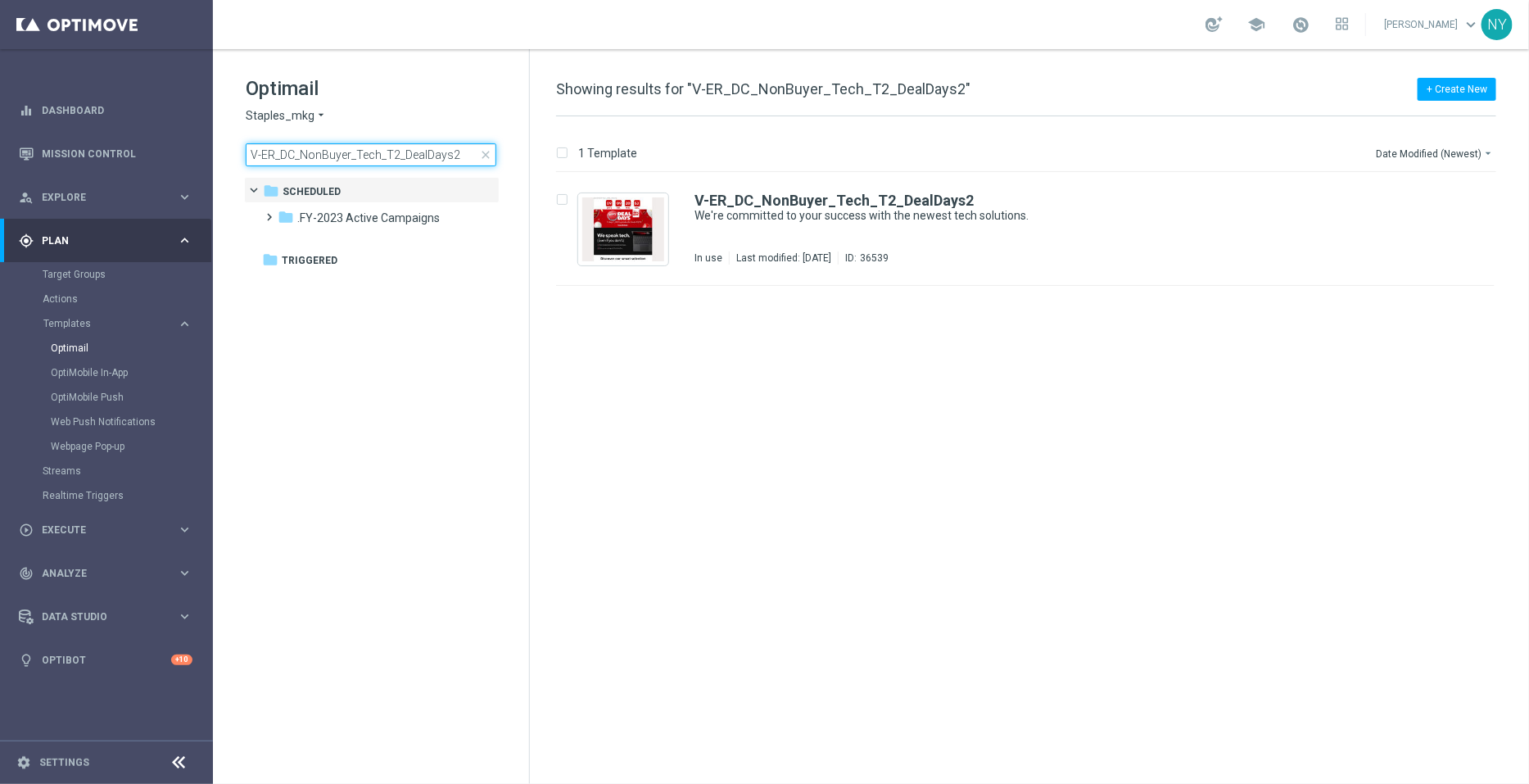
click at [445, 157] on input "V-ER_DC_NonBuyer_Tech_T2_DealDays2" at bounding box center [371, 154] width 250 height 23
drag, startPoint x: 459, startPoint y: 153, endPoint x: 165, endPoint y: 140, distance: 294.3
click at [165, 140] on main "equalizer Dashboard Mission Control" at bounding box center [764, 392] width 1529 height 784
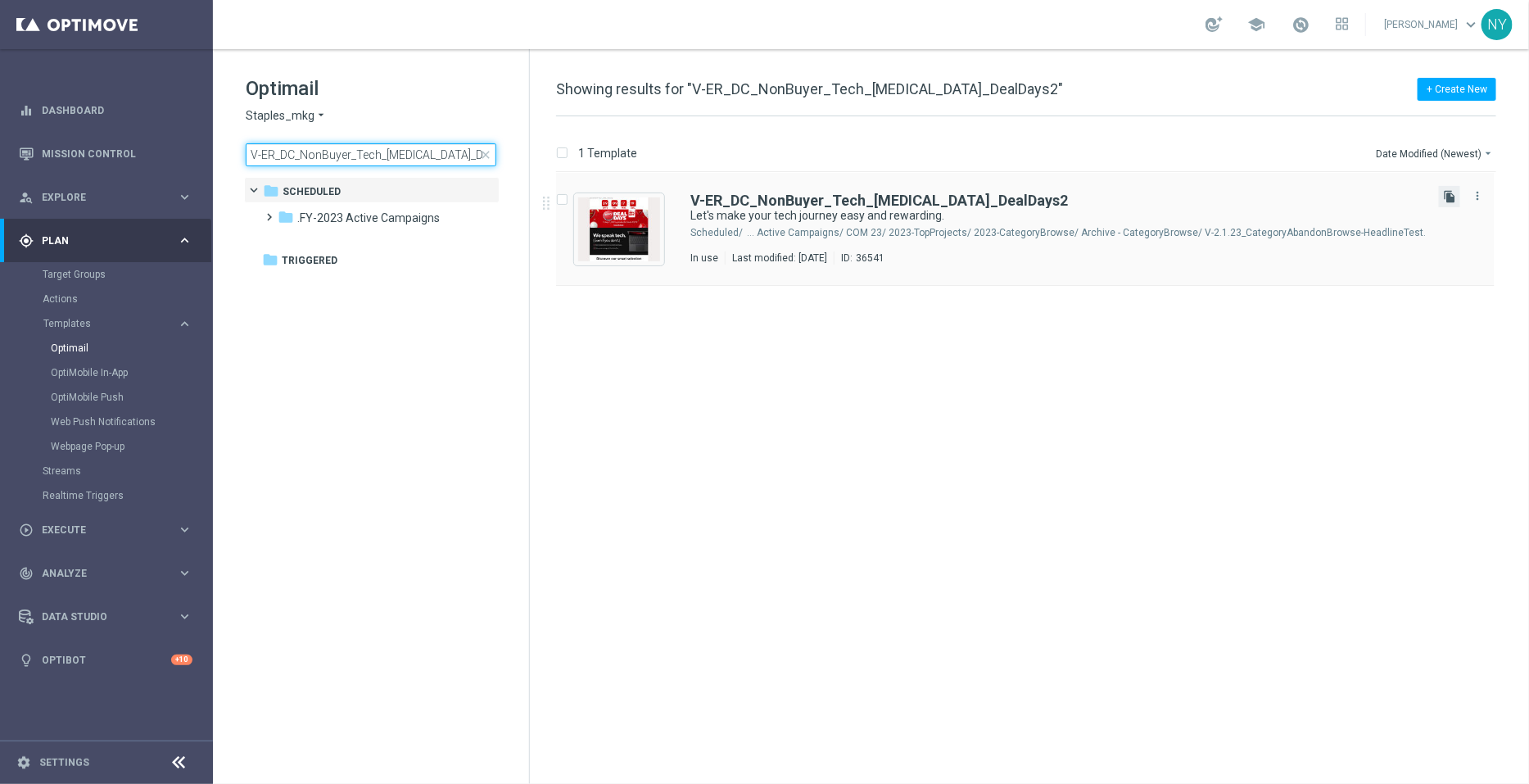
type input "V-ER_DC_NonBuyer_Tech_T3_DealDays2"
click at [1450, 194] on icon "file_copy" at bounding box center [1449, 196] width 13 height 13
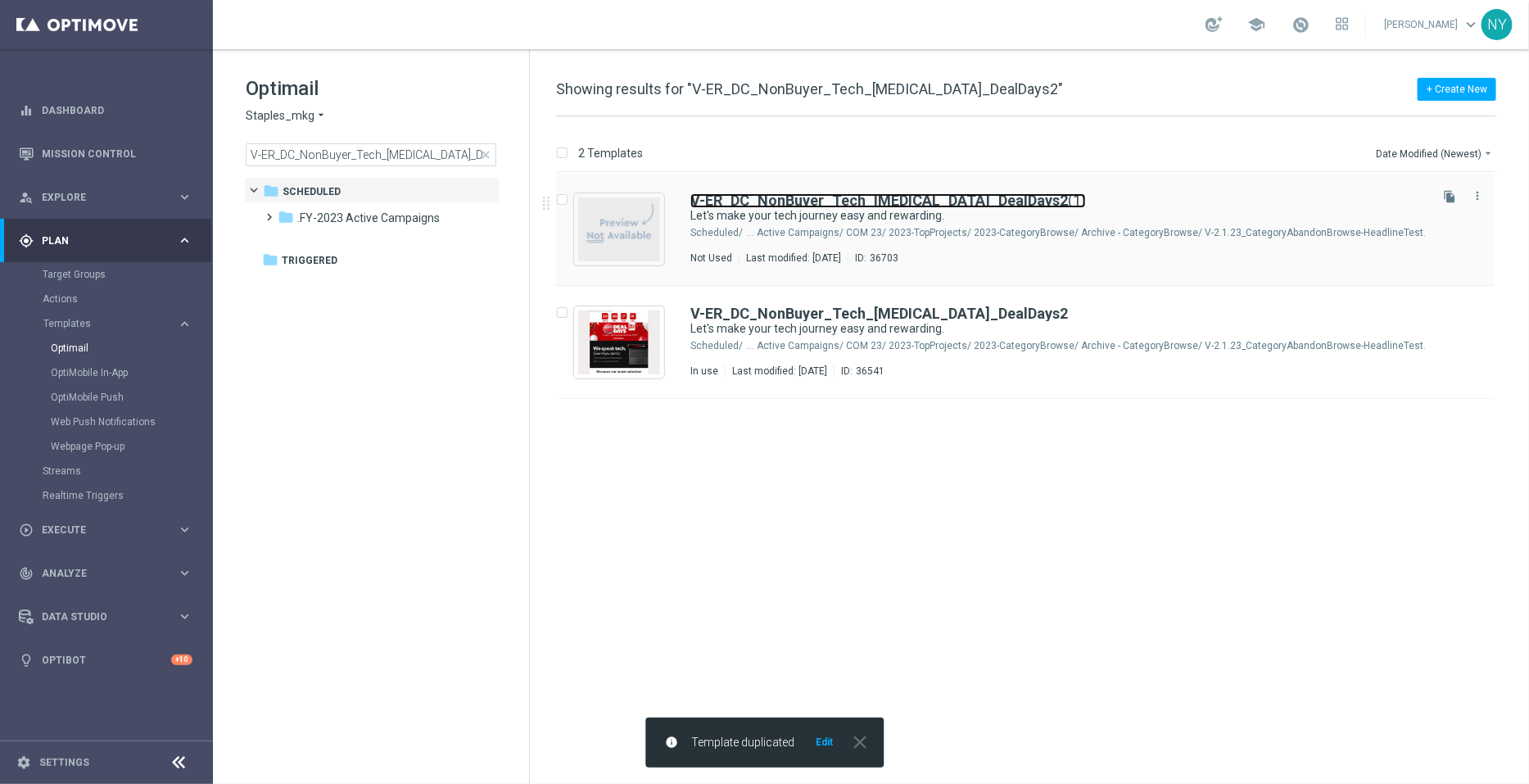
click at [913, 200] on b "V-ER_DC_NonBuyer_Tech_T3_DealDays2" at bounding box center [879, 200] width 378 height 17
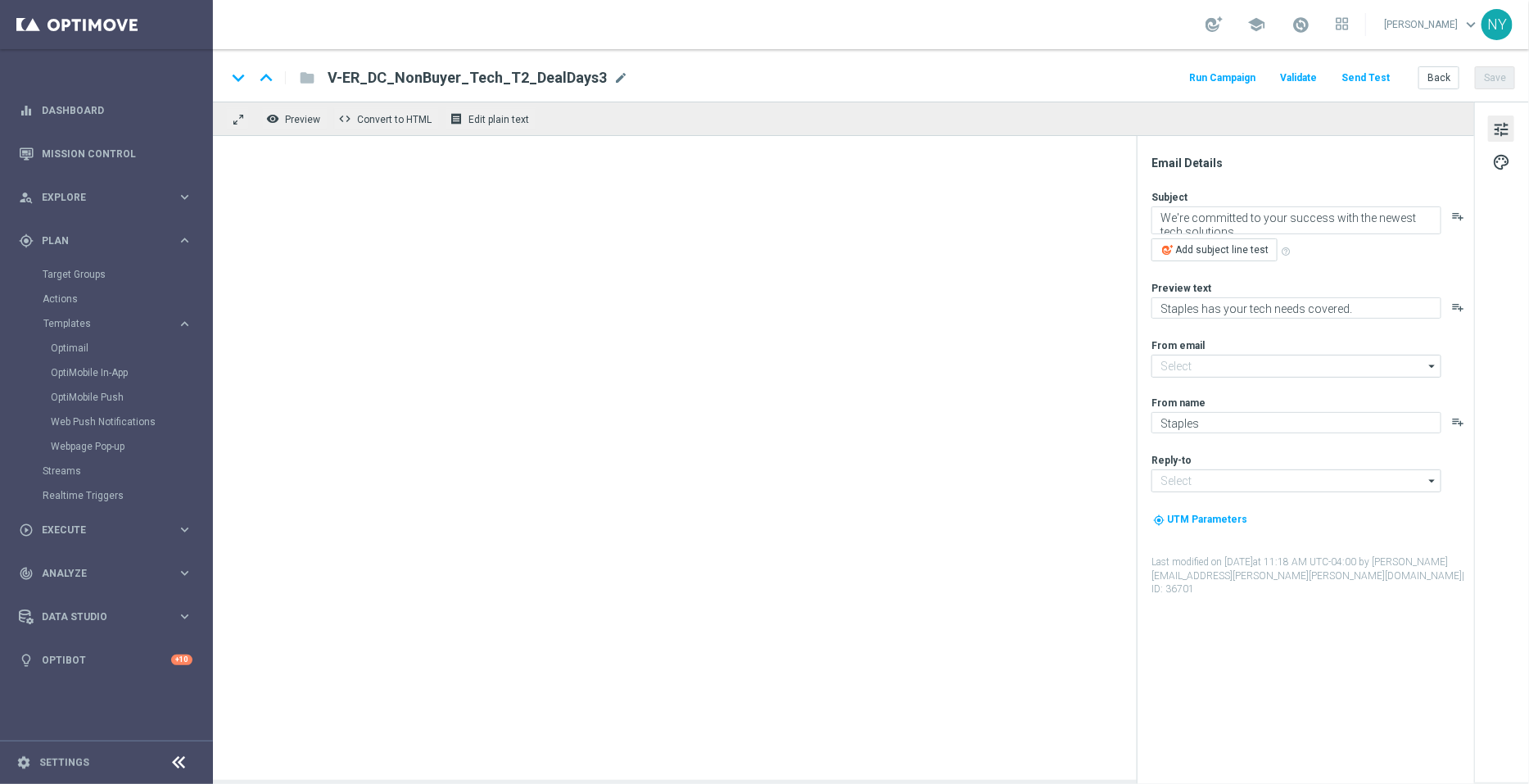
type input "staples@connected.staples.com"
type input "info@staples.com"
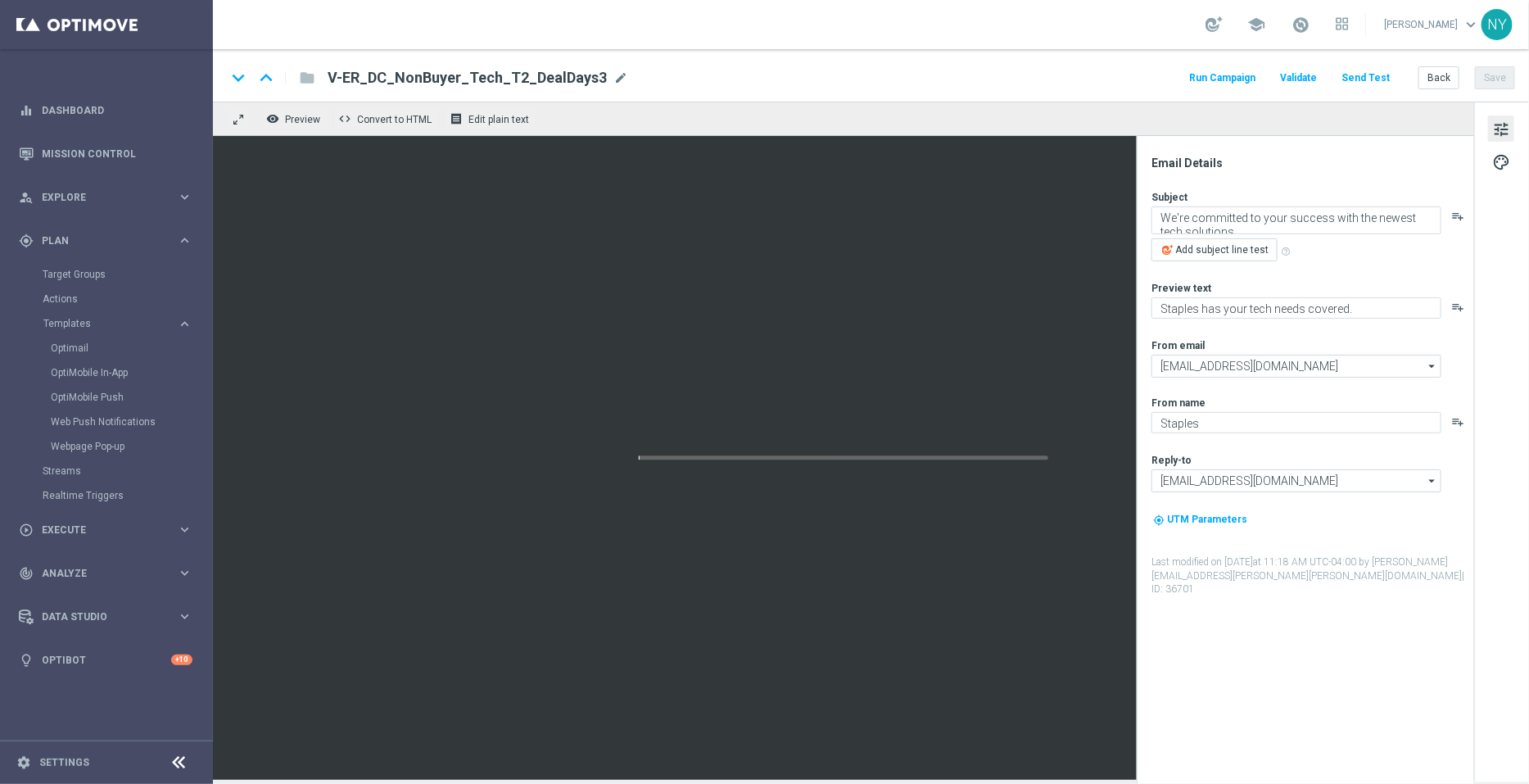
type input "V-ER_DC_NonBuyer_Tech_T3_DealDays2(1)"
type textarea "Let's make your tech journey easy and rewarding."
type textarea "Latest tech made simple with Staples."
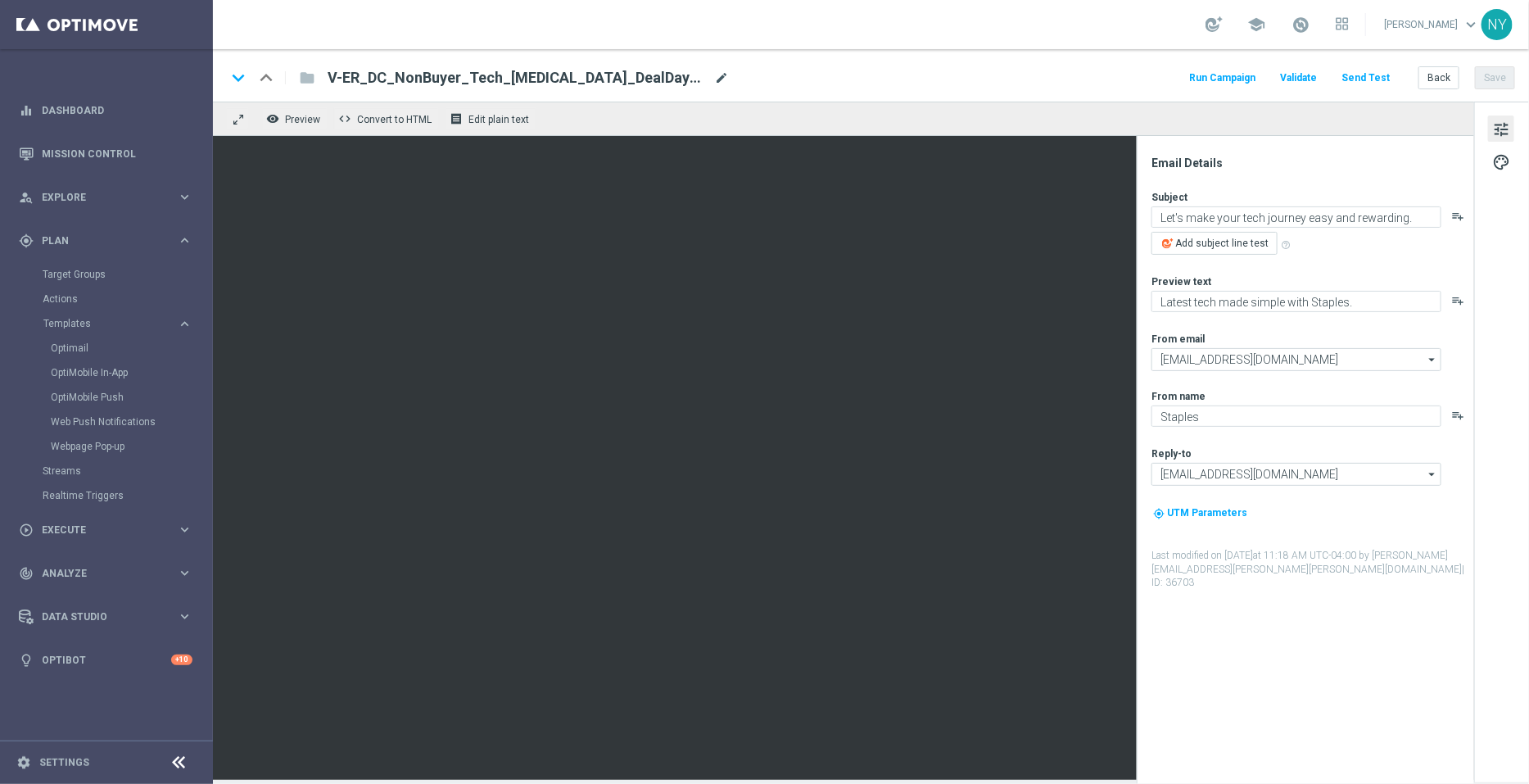
click at [714, 75] on span "mode_edit" at bounding box center [721, 77] width 14 height 14
drag, startPoint x: 570, startPoint y: 79, endPoint x: 534, endPoint y: 77, distance: 36.1
click at [534, 77] on input "V-ER_DC_NonBuyer_Tech_T3_DealDays2(1)" at bounding box center [530, 77] width 406 height 21
type input "V-ER_DC_NonBuyer_Tech_T3_DealDays3"
click at [1504, 73] on button "Save" at bounding box center [1495, 77] width 40 height 23
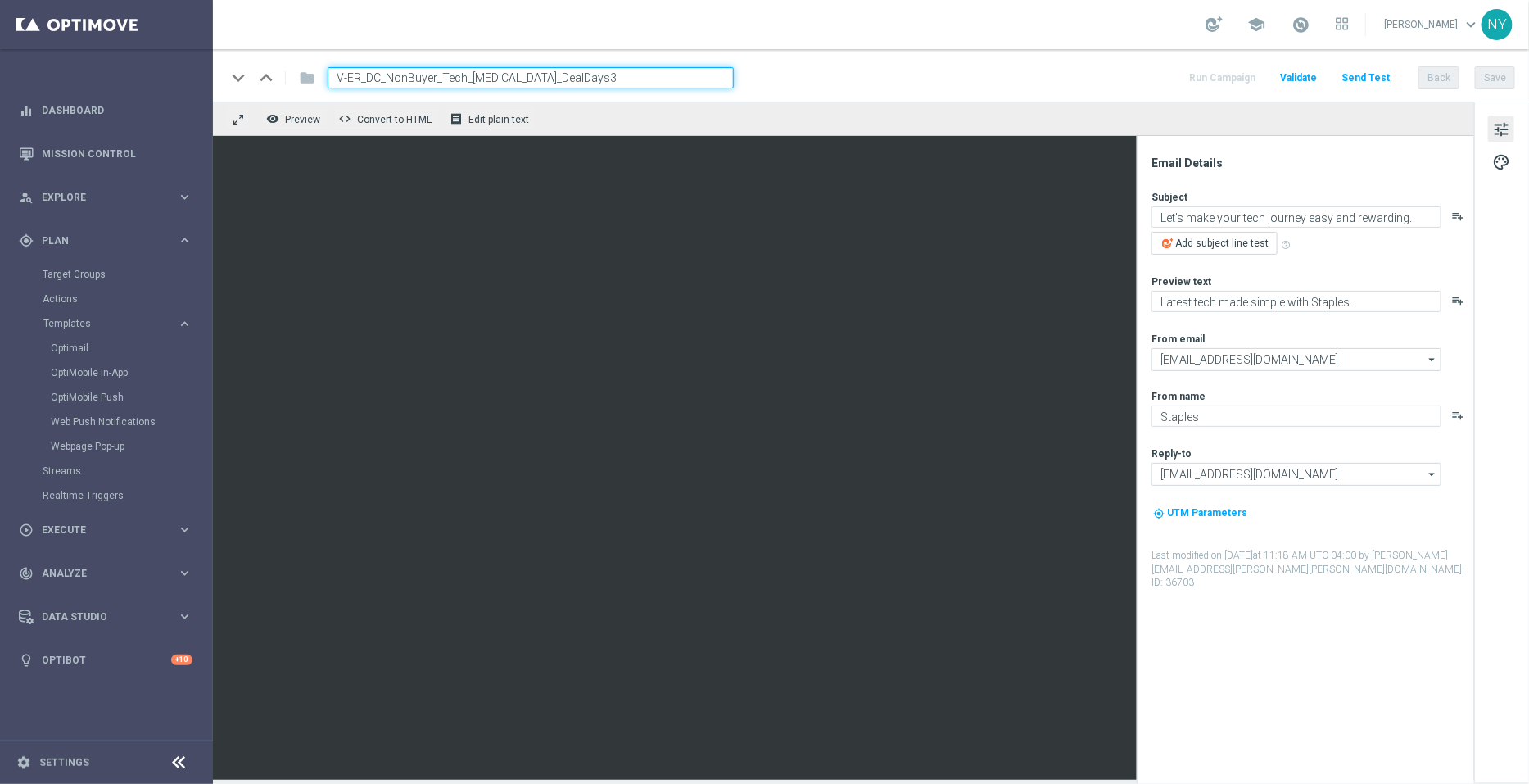
drag, startPoint x: 555, startPoint y: 79, endPoint x: 86, endPoint y: 68, distance: 469.1
click at [86, 68] on main "equalizer Dashboard Mission Control" at bounding box center [764, 392] width 1529 height 784
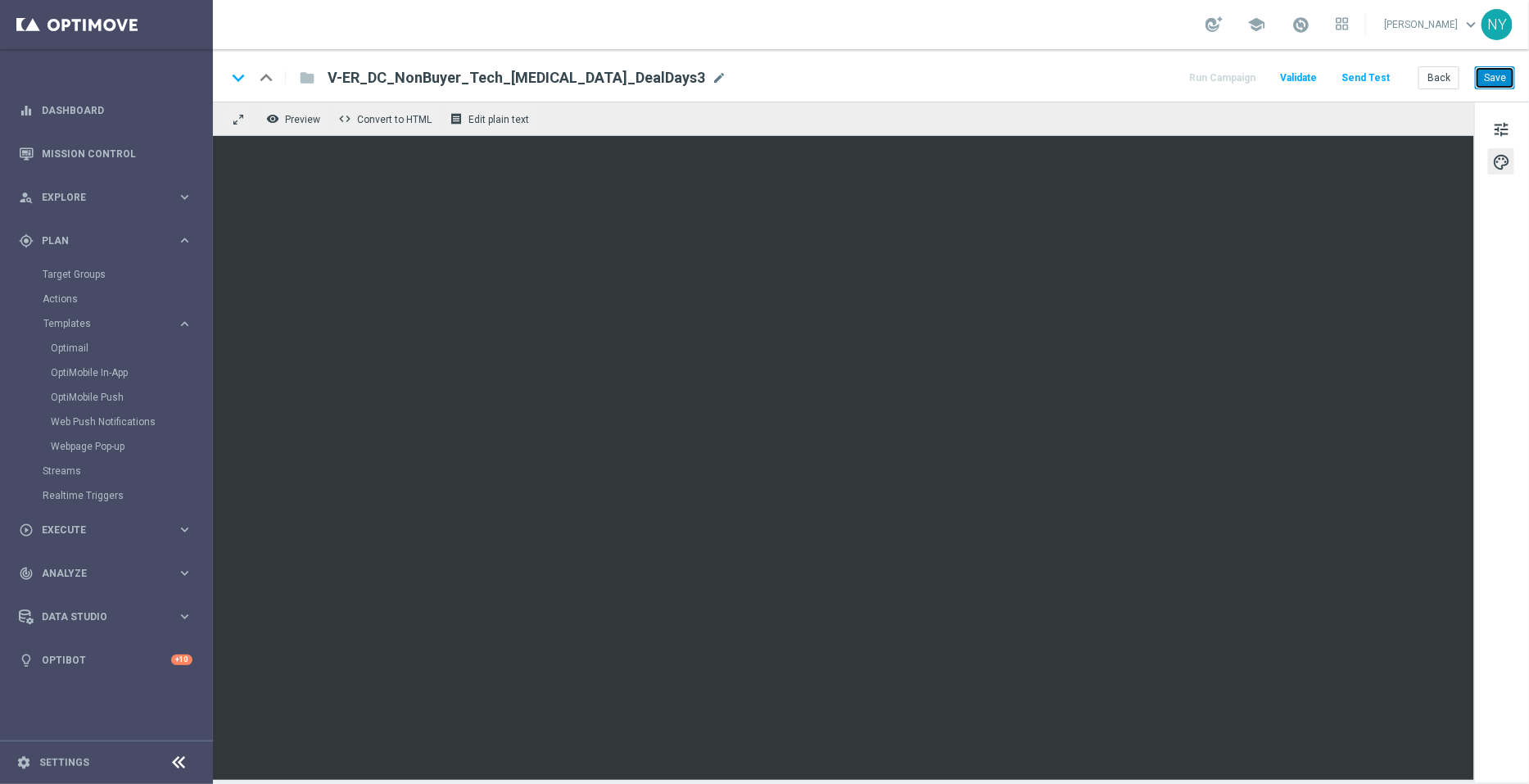
click at [1495, 73] on button "Save" at bounding box center [1495, 77] width 40 height 23
click at [1368, 68] on button "Send Test" at bounding box center [1366, 78] width 54 height 22
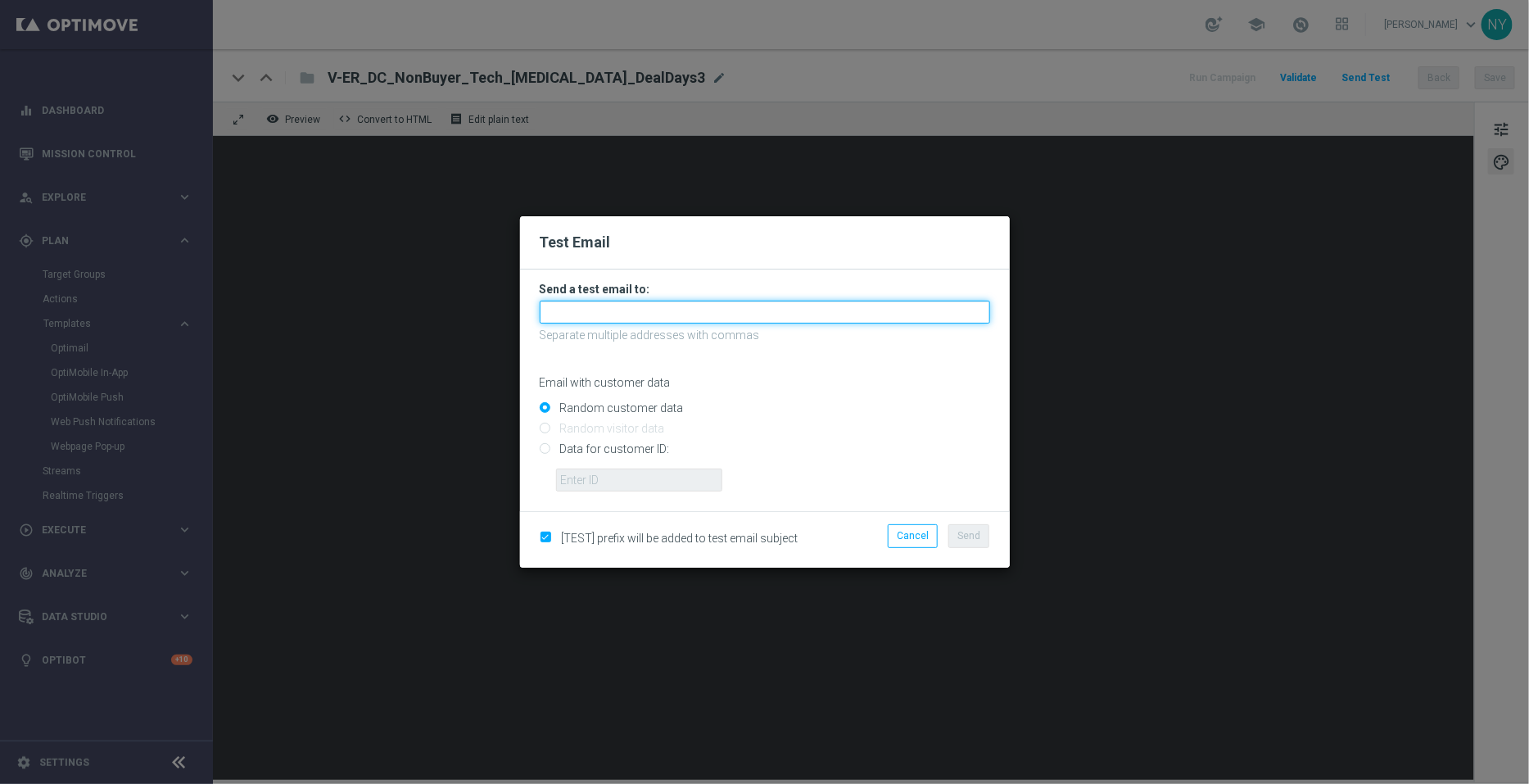
click at [618, 315] on input "text" at bounding box center [764, 312] width 450 height 23
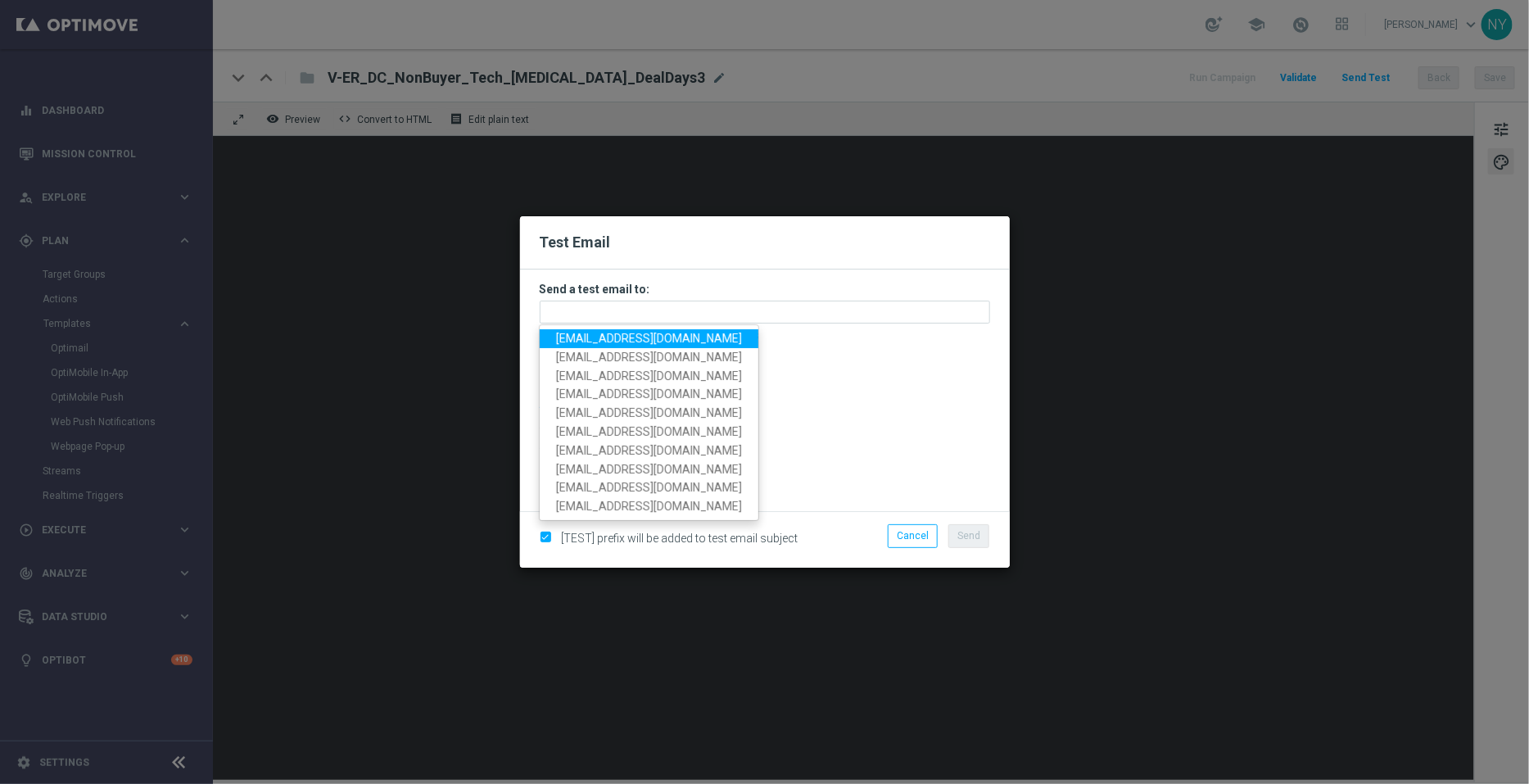
click at [617, 334] on span "neilyetts3@litmusemail.com" at bounding box center [649, 338] width 186 height 13
type input "neilyetts3@litmusemail.com"
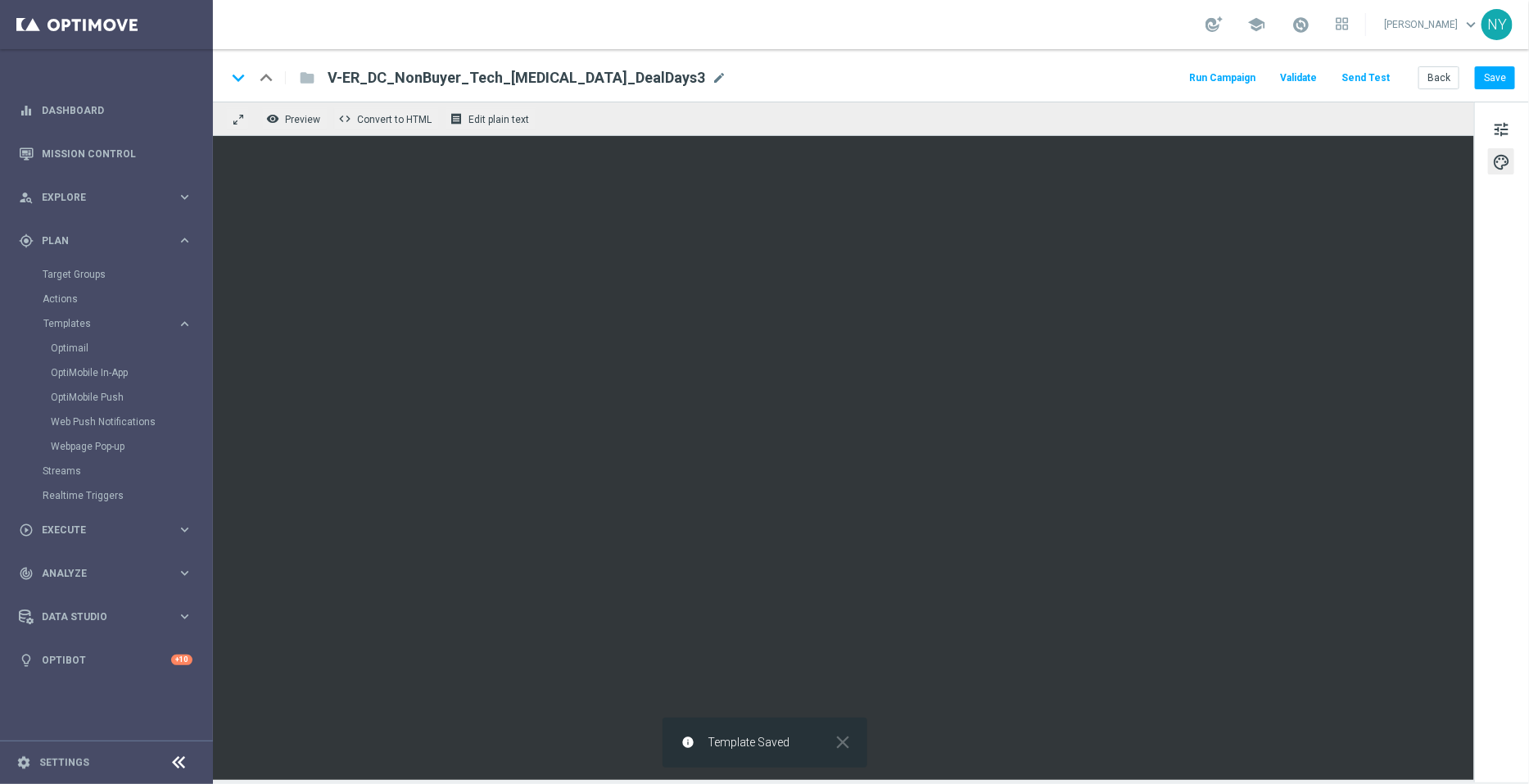
click at [1364, 78] on button "Send Test" at bounding box center [1366, 78] width 54 height 22
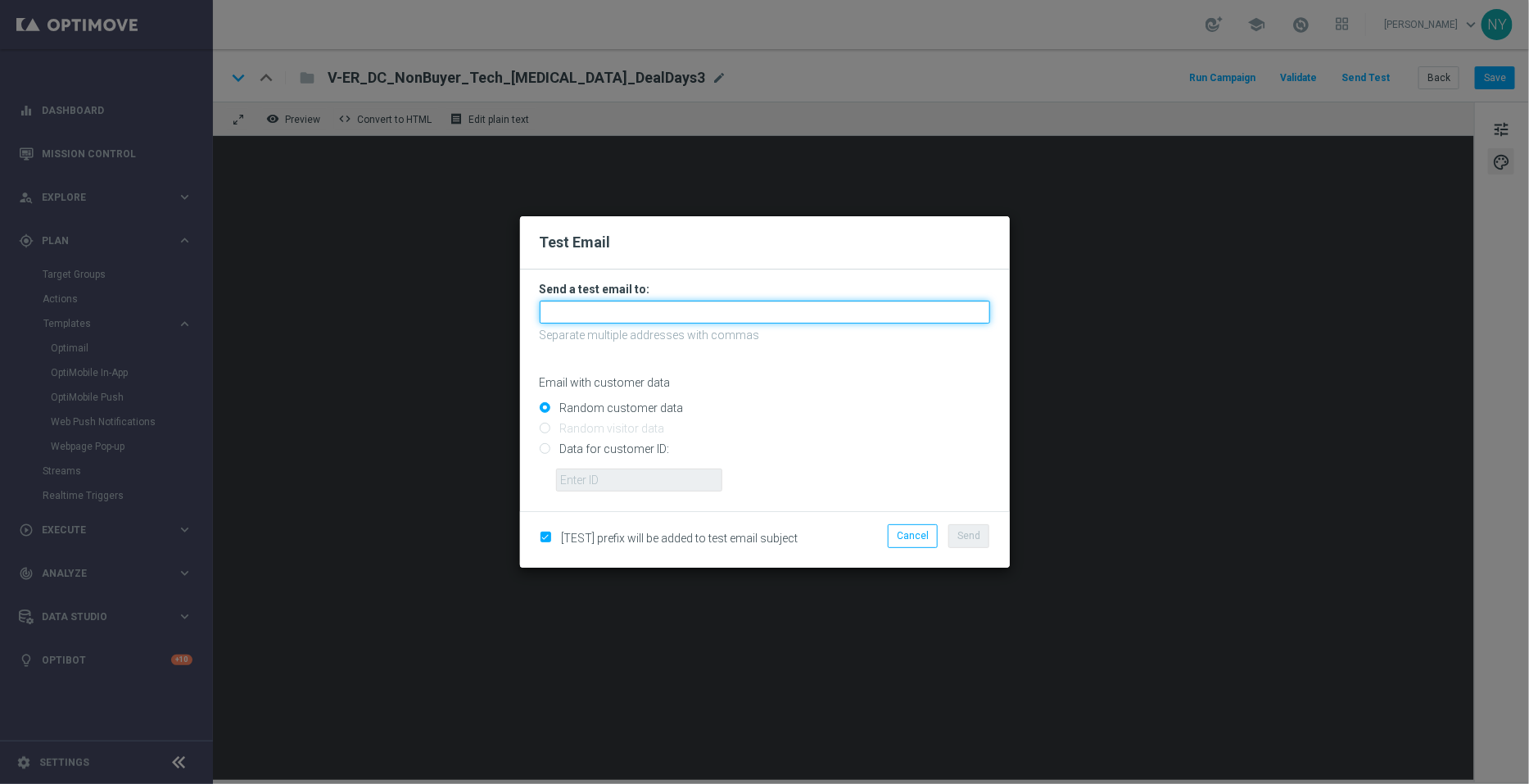
click at [590, 318] on input "text" at bounding box center [764, 312] width 450 height 23
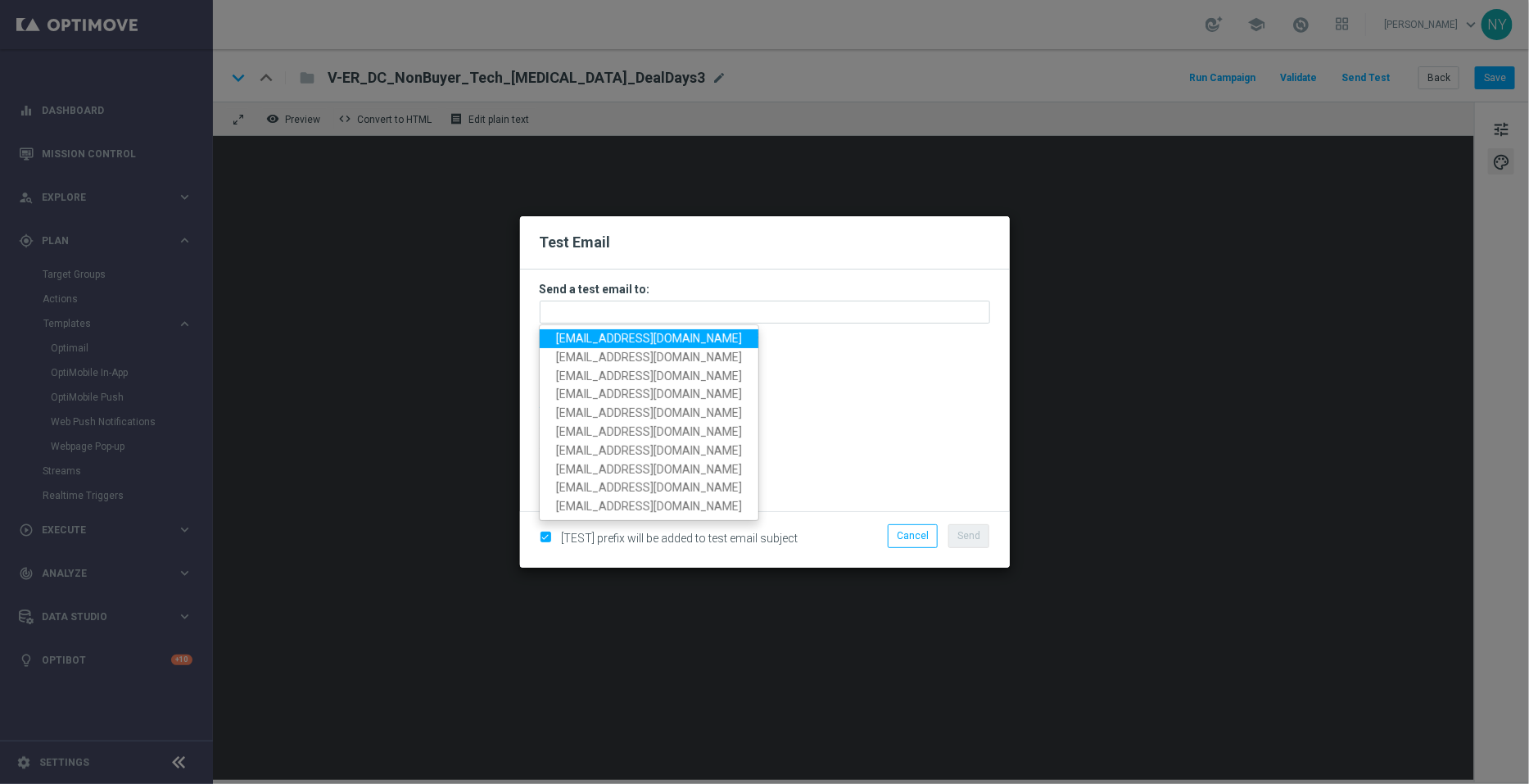
click at [586, 341] on span "neilyetts3@litmusemail.com" at bounding box center [649, 338] width 186 height 13
type input "neilyetts3@litmusemail.com"
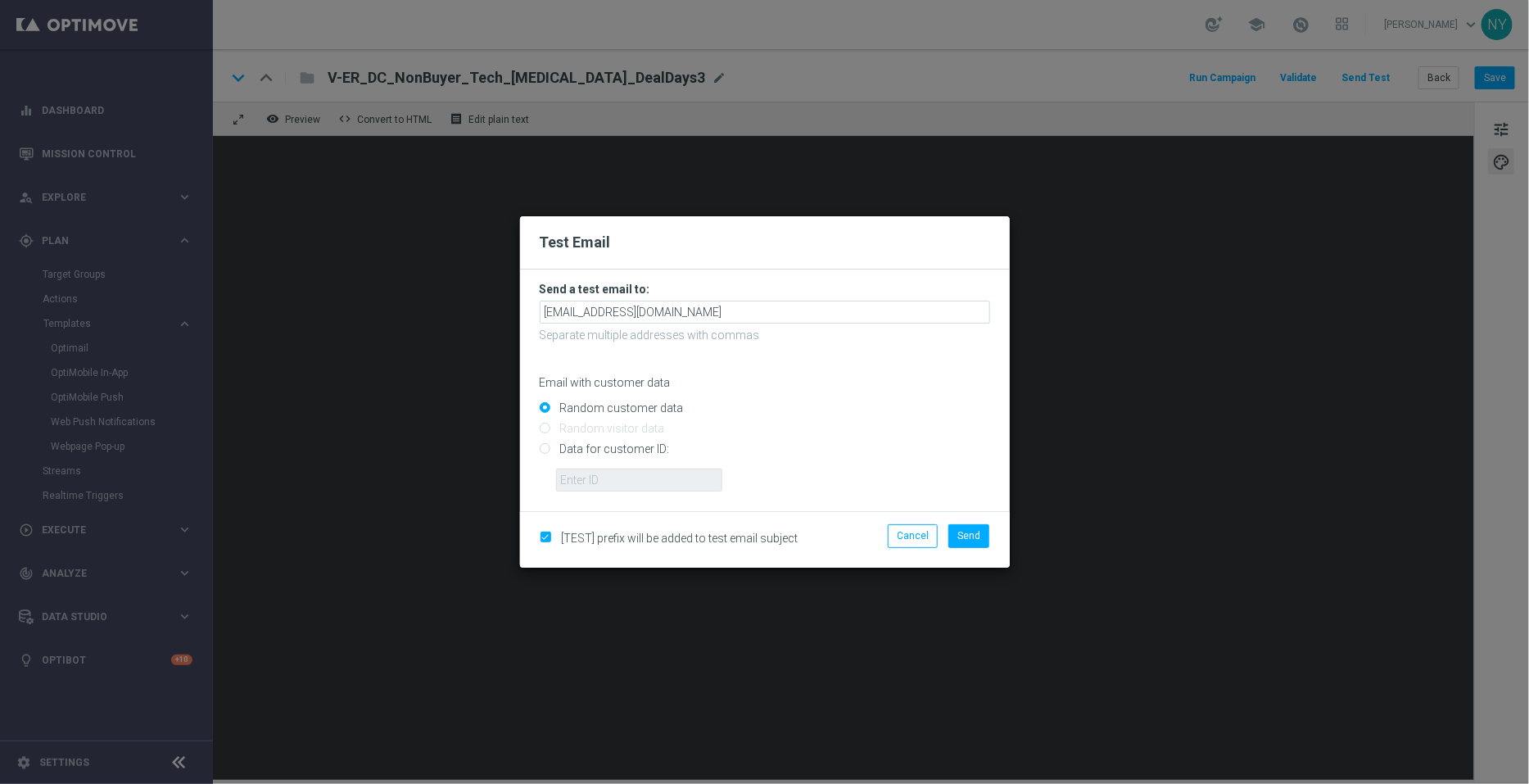
click at [540, 451] on input "Data for customer ID:" at bounding box center [764, 455] width 450 height 23
radio input "true"
click at [589, 484] on input "text" at bounding box center [639, 479] width 166 height 23
paste input "10000006208"
type input "10000006208"
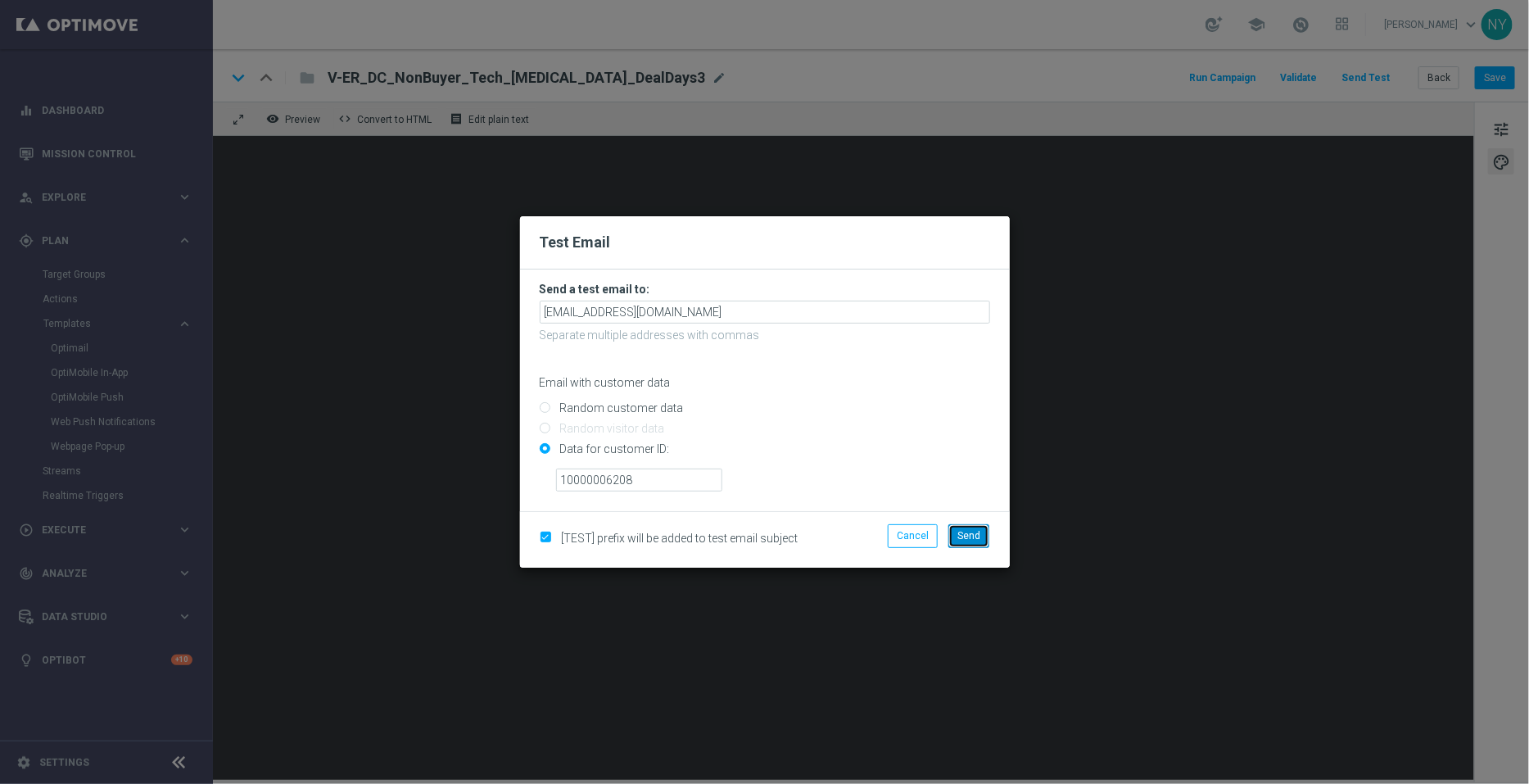
click at [976, 532] on span "Send" at bounding box center [969, 535] width 23 height 11
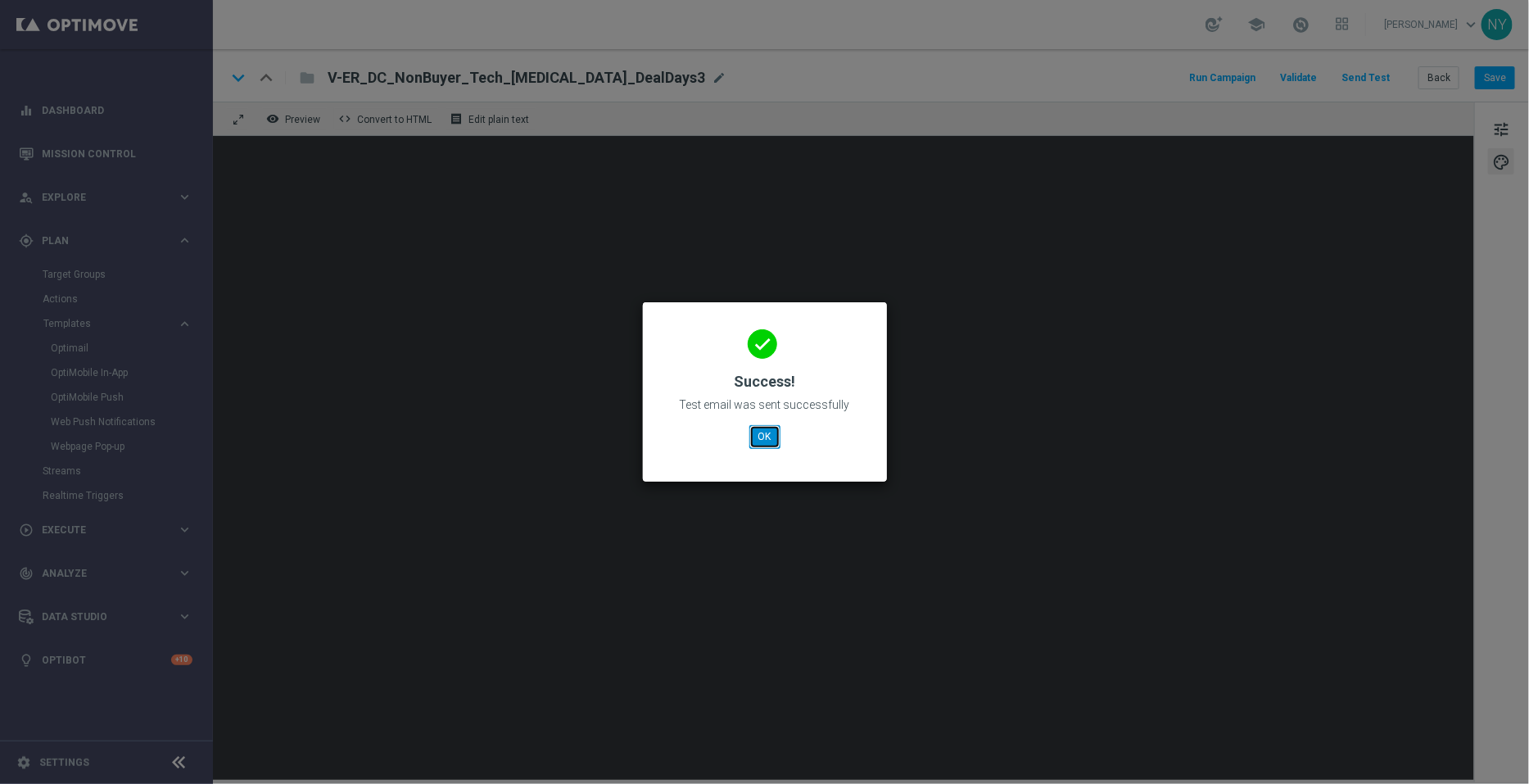
click at [759, 433] on button "OK" at bounding box center [764, 436] width 31 height 23
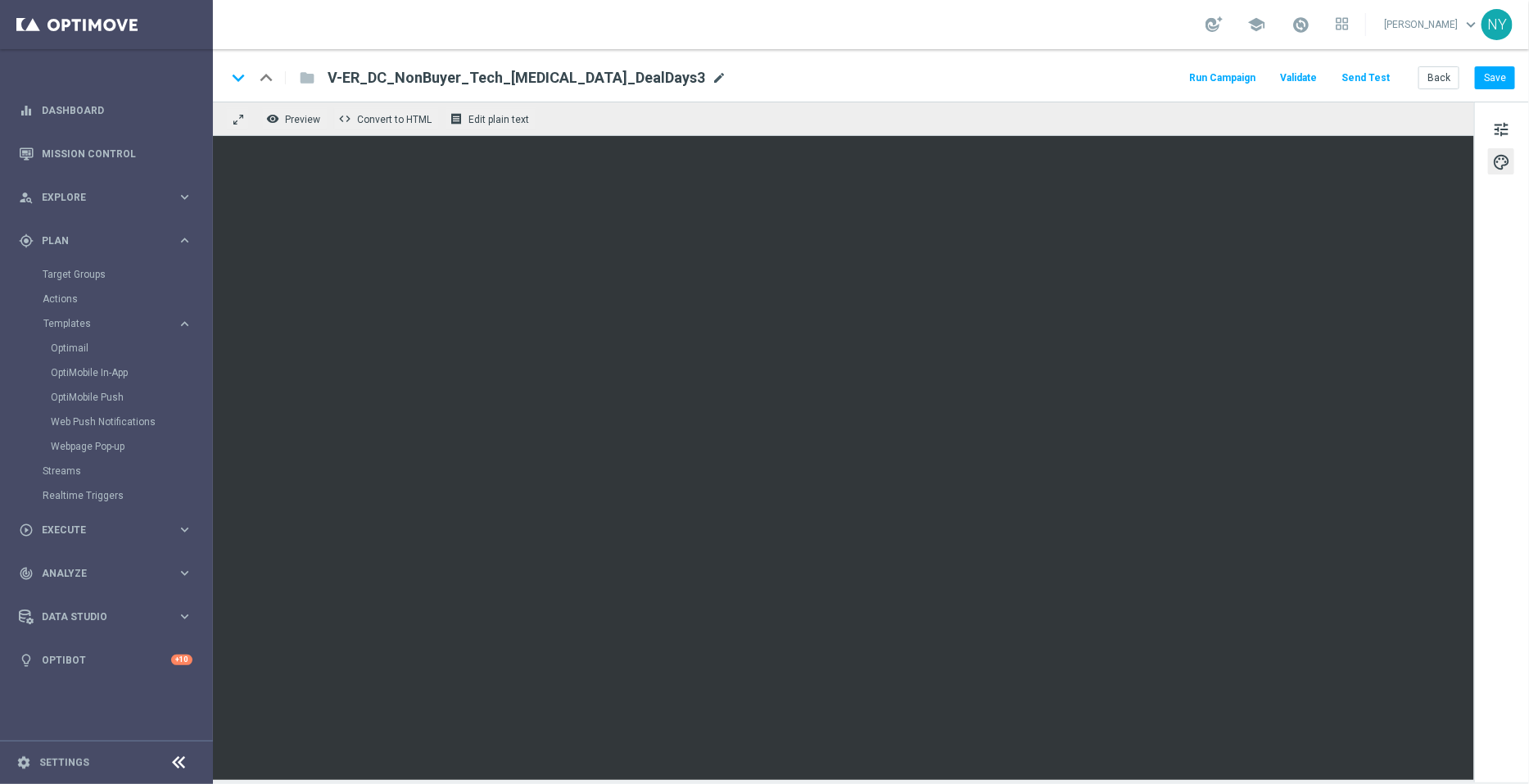
click at [712, 76] on span "mode_edit" at bounding box center [719, 77] width 14 height 14
click at [570, 81] on input "V-ER_DC_NonBuyer_Tech_T3_DealDays3" at bounding box center [530, 77] width 406 height 21
drag, startPoint x: 552, startPoint y: 79, endPoint x: 314, endPoint y: 83, distance: 238.0
click at [314, 83] on div "V-ER_DC_NonBuyer_Tech_T3_DealDays3" at bounding box center [524, 77] width 420 height 21
click at [1446, 79] on button "Back" at bounding box center [1439, 77] width 41 height 23
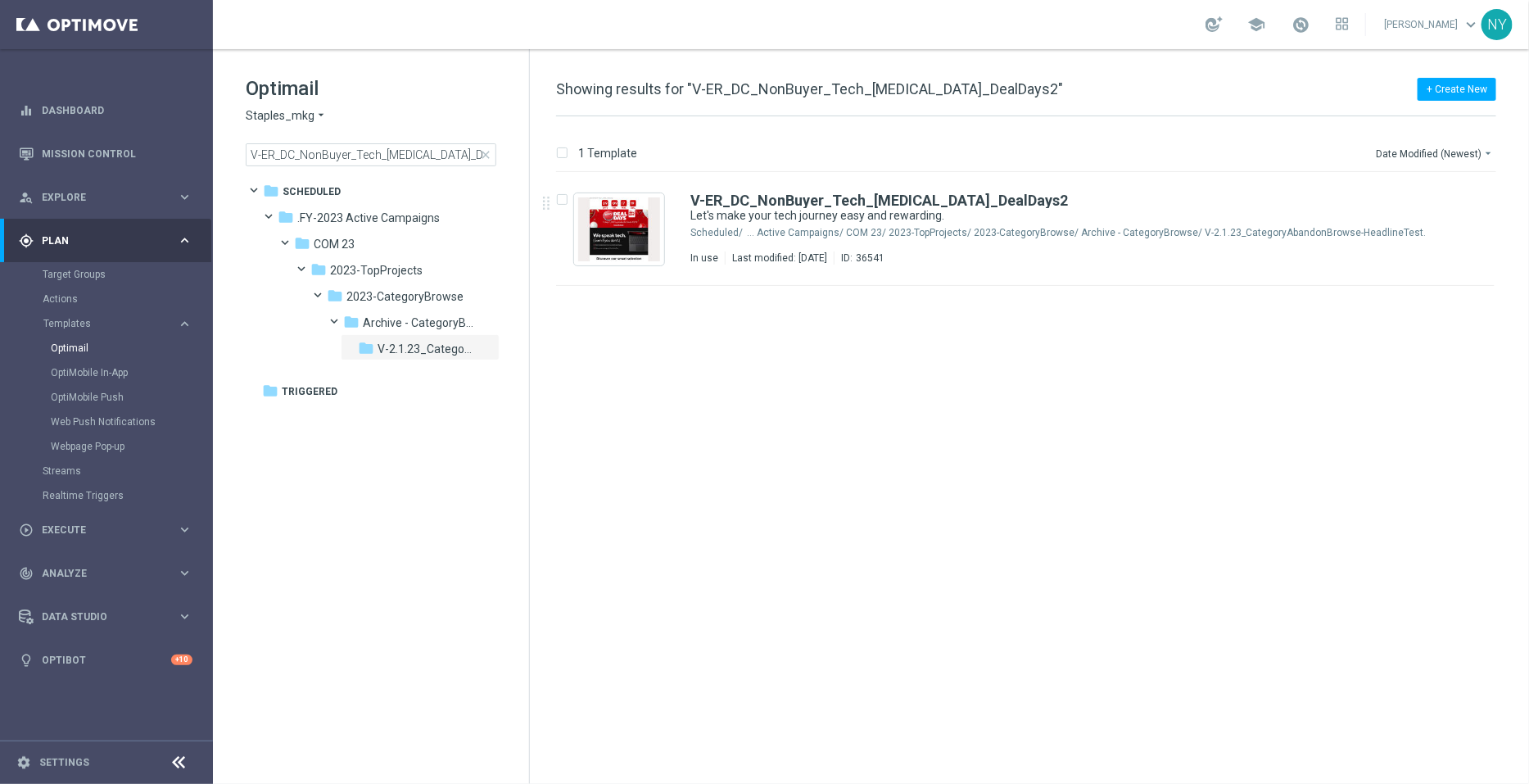
click at [484, 154] on span "close" at bounding box center [485, 154] width 13 height 13
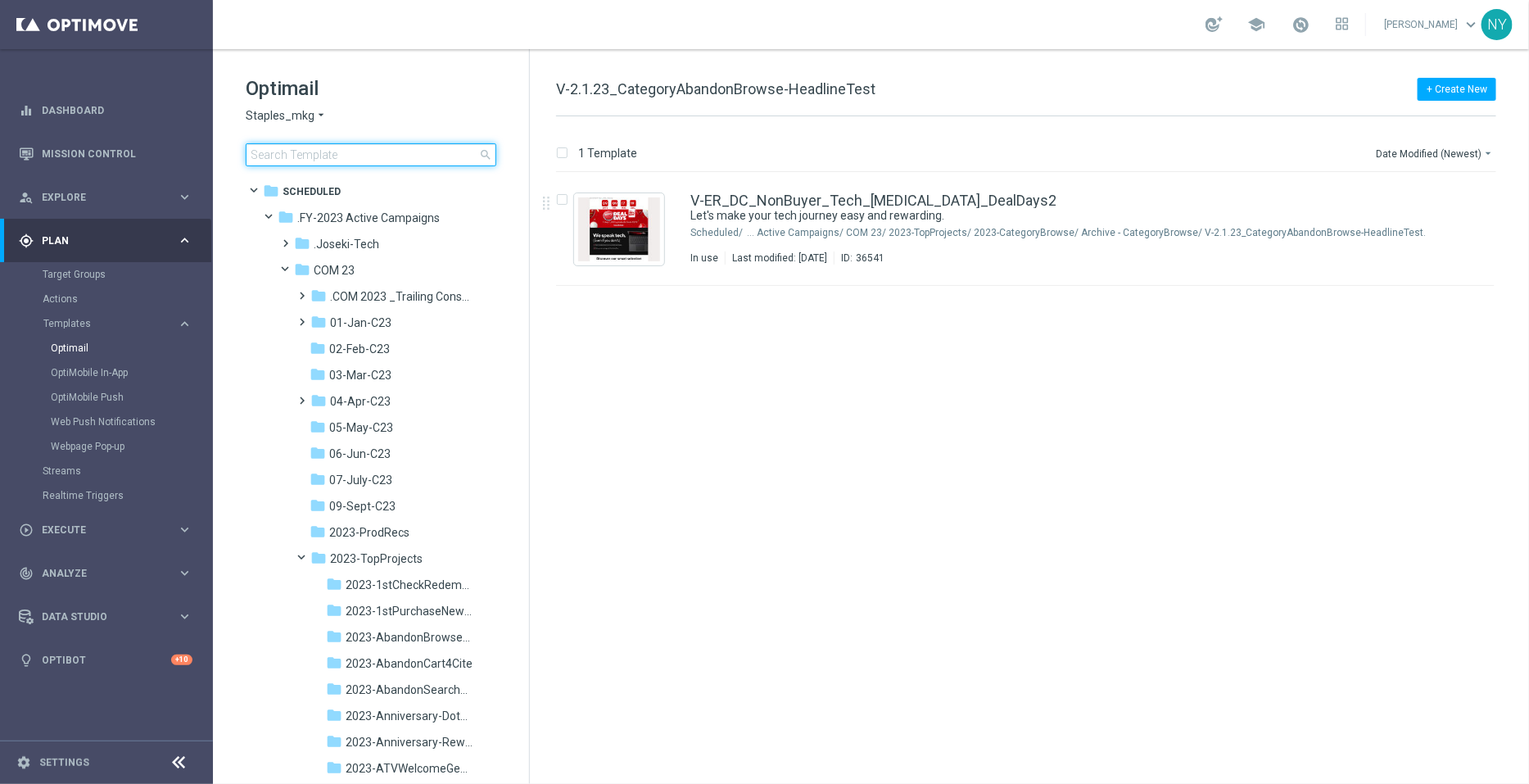
click at [377, 152] on input at bounding box center [371, 154] width 250 height 23
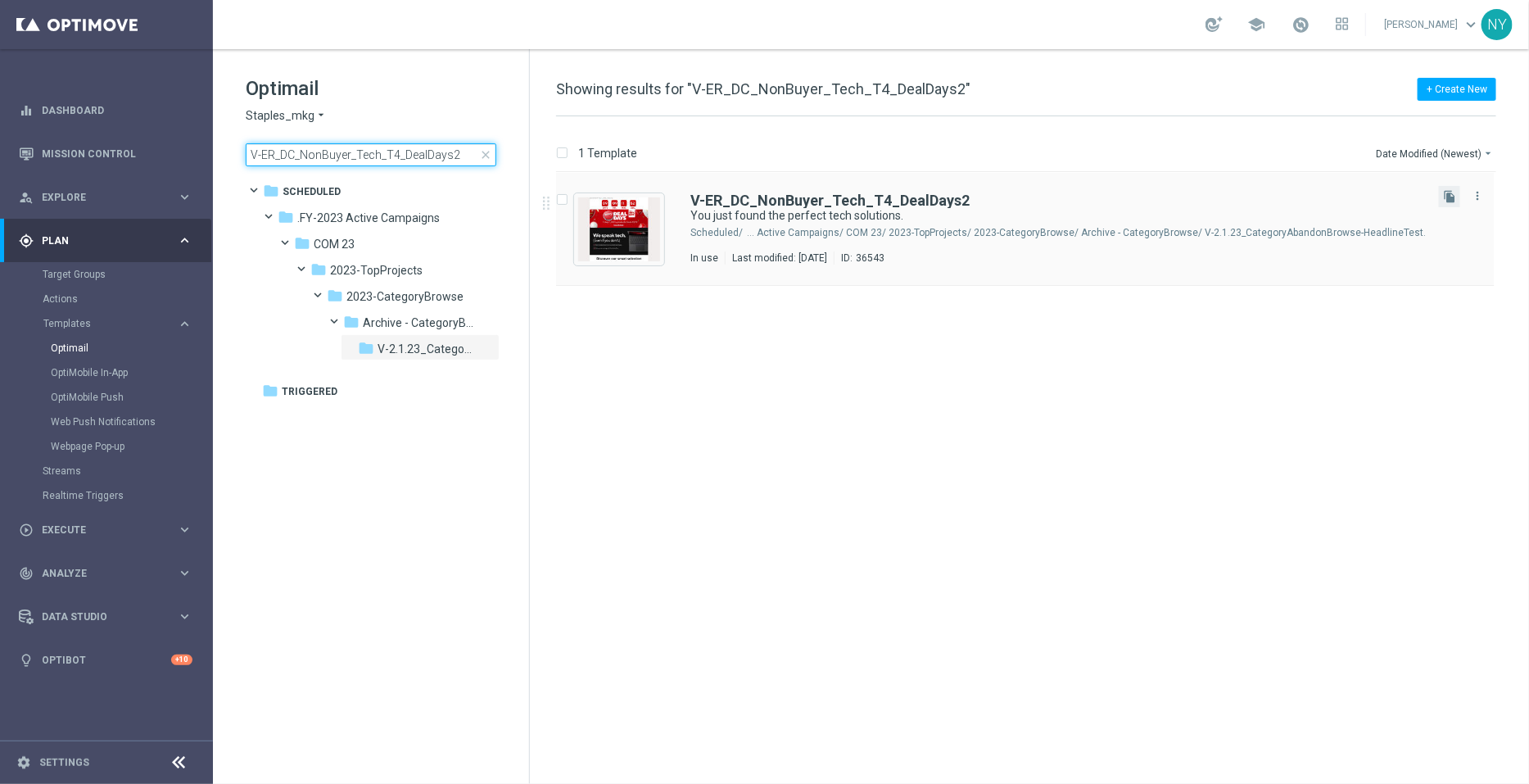
type input "V-ER_DC_NonBuyer_Tech_T4_DealDays2"
click at [1442, 196] on button "file_copy" at bounding box center [1450, 196] width 21 height 21
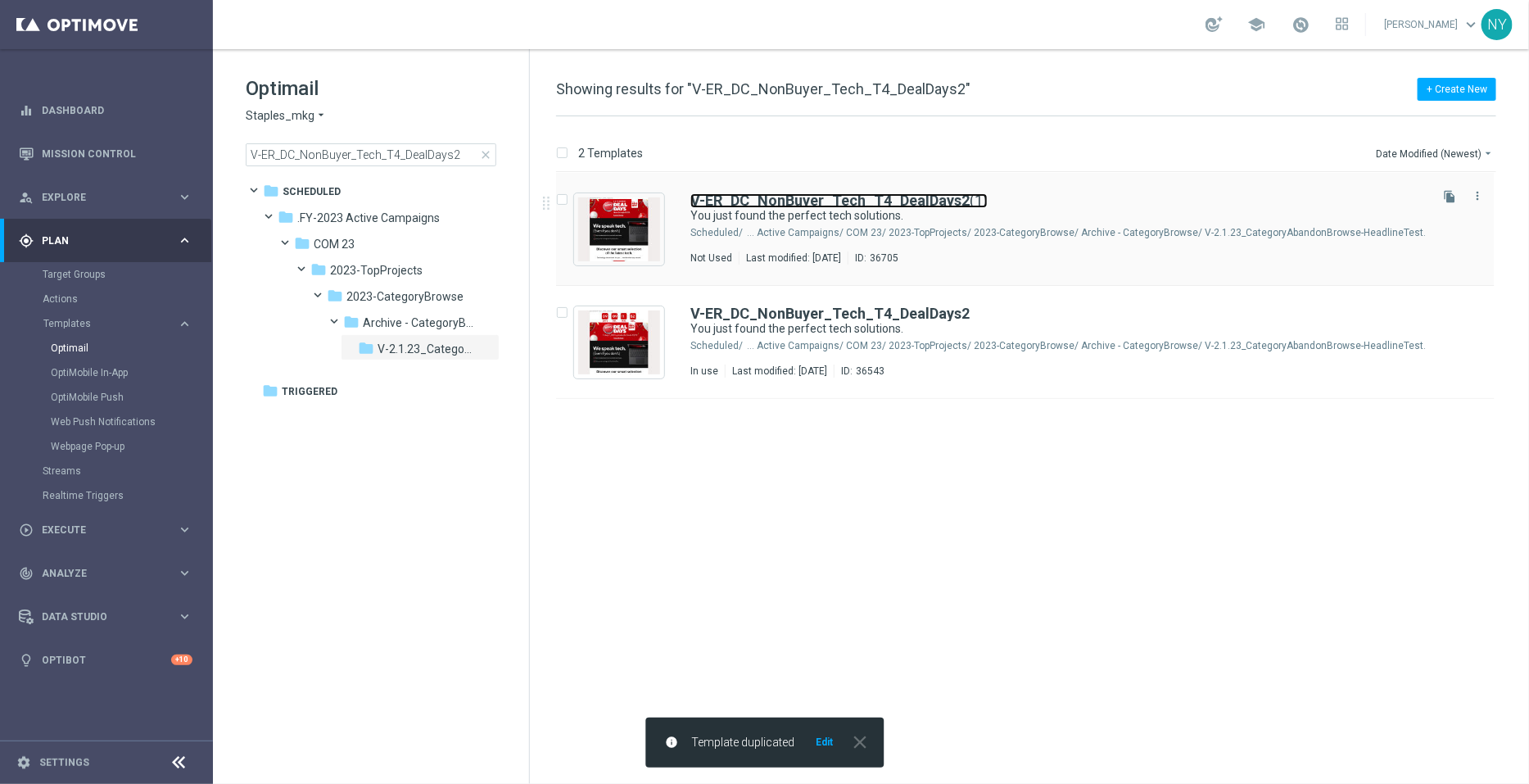
click at [835, 193] on b "V-ER_DC_NonBuyer_Tech_T4_DealDays2" at bounding box center [830, 200] width 279 height 17
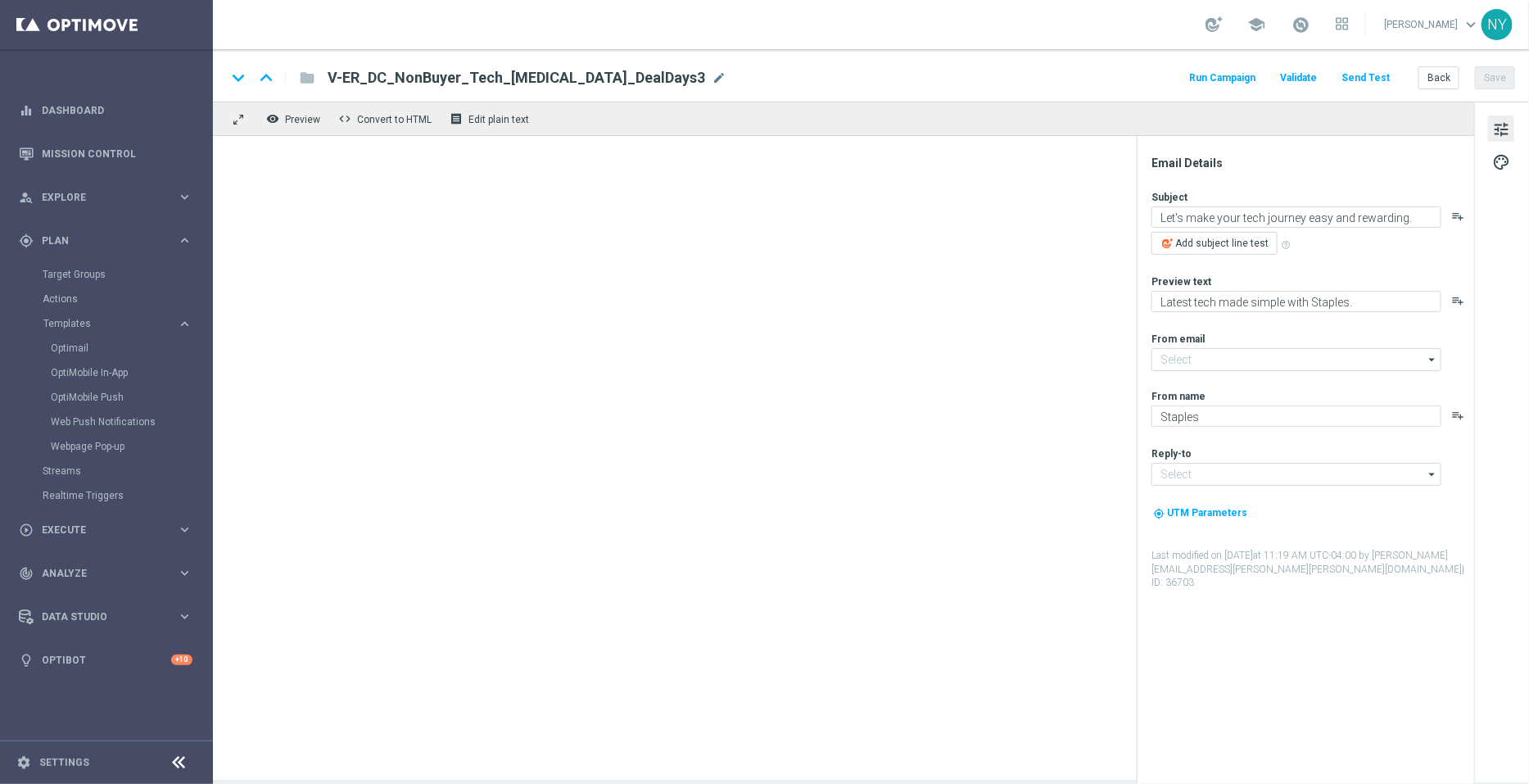
type input "staples@connected.staples.com"
type input "info@staples.com"
type input "V-ER_DC_NonBuyer_Tech_T4_DealDays2(1)"
type textarea "You just found the perfect tech solutions."
type textarea "We're excited to share the latest tech with you."
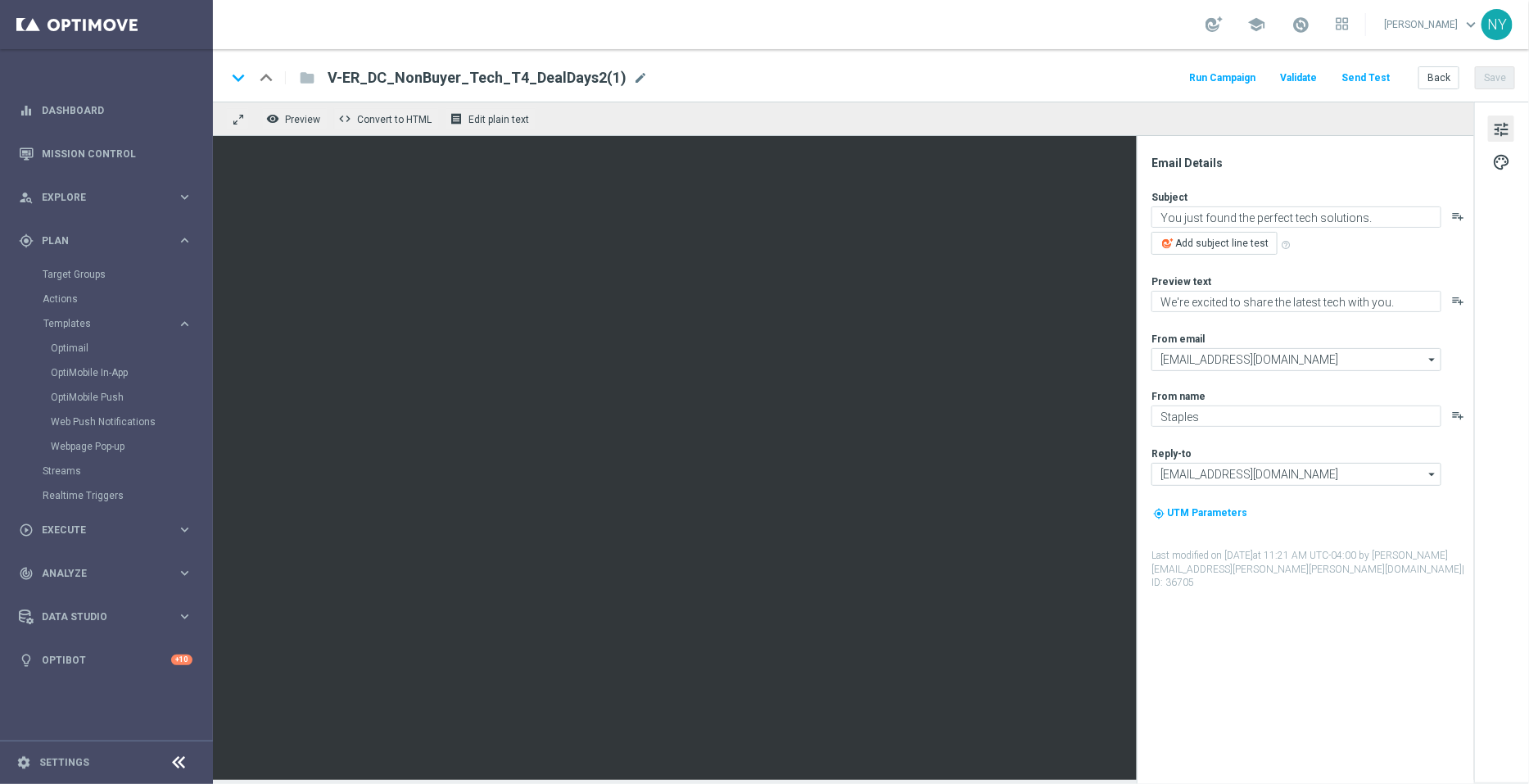
click at [622, 76] on div "V-ER_DC_NonBuyer_Tech_T4_DealDays2(1) mode_edit" at bounding box center [488, 77] width 320 height 21
drag, startPoint x: 570, startPoint y: 81, endPoint x: 534, endPoint y: 76, distance: 36.3
click at [534, 76] on input "V-ER_DC_NonBuyer_Tech_T4_DealDays2(1)" at bounding box center [530, 77] width 406 height 21
type input "V-ER_DC_NonBuyer_Tech_T4_DealDays3"
click at [1505, 76] on button "Save" at bounding box center [1495, 77] width 40 height 23
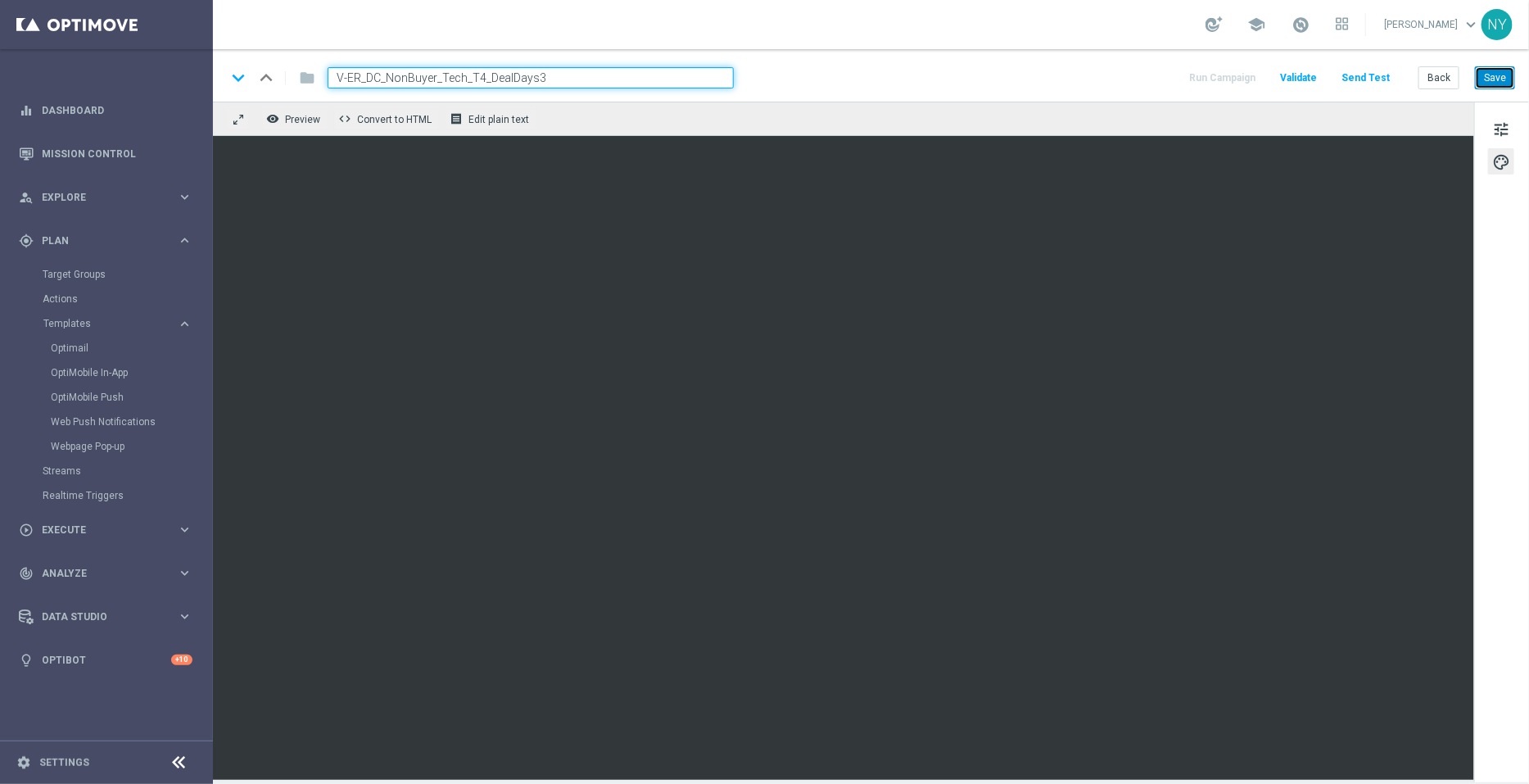
click at [1494, 76] on button "Save" at bounding box center [1495, 77] width 40 height 23
click at [1381, 77] on button "Send Test" at bounding box center [1366, 78] width 54 height 22
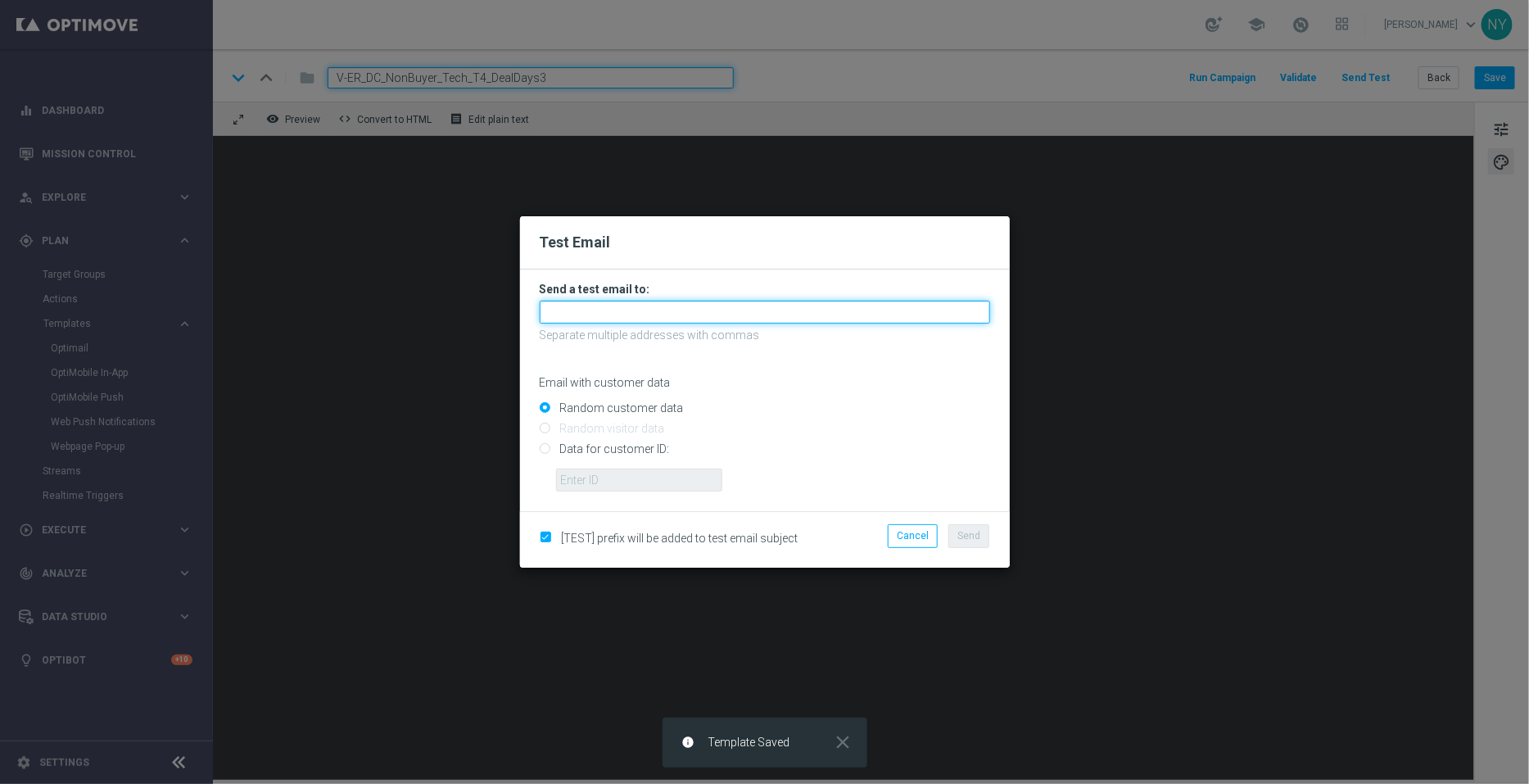
click at [622, 306] on input "text" at bounding box center [764, 312] width 450 height 23
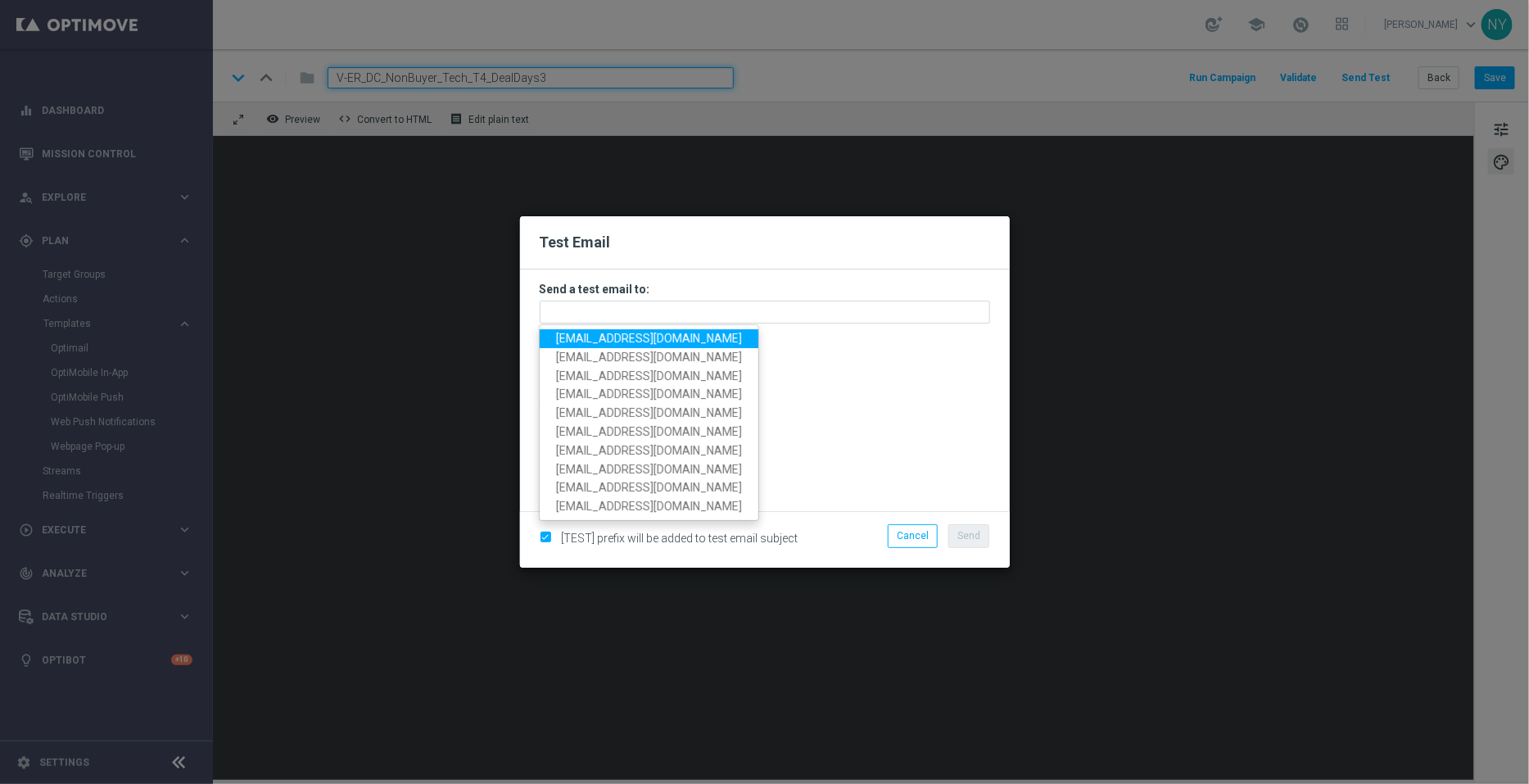
click at [615, 340] on span "neilyetts3@litmusemail.com" at bounding box center [649, 338] width 186 height 13
type input "neilyetts3@litmusemail.com"
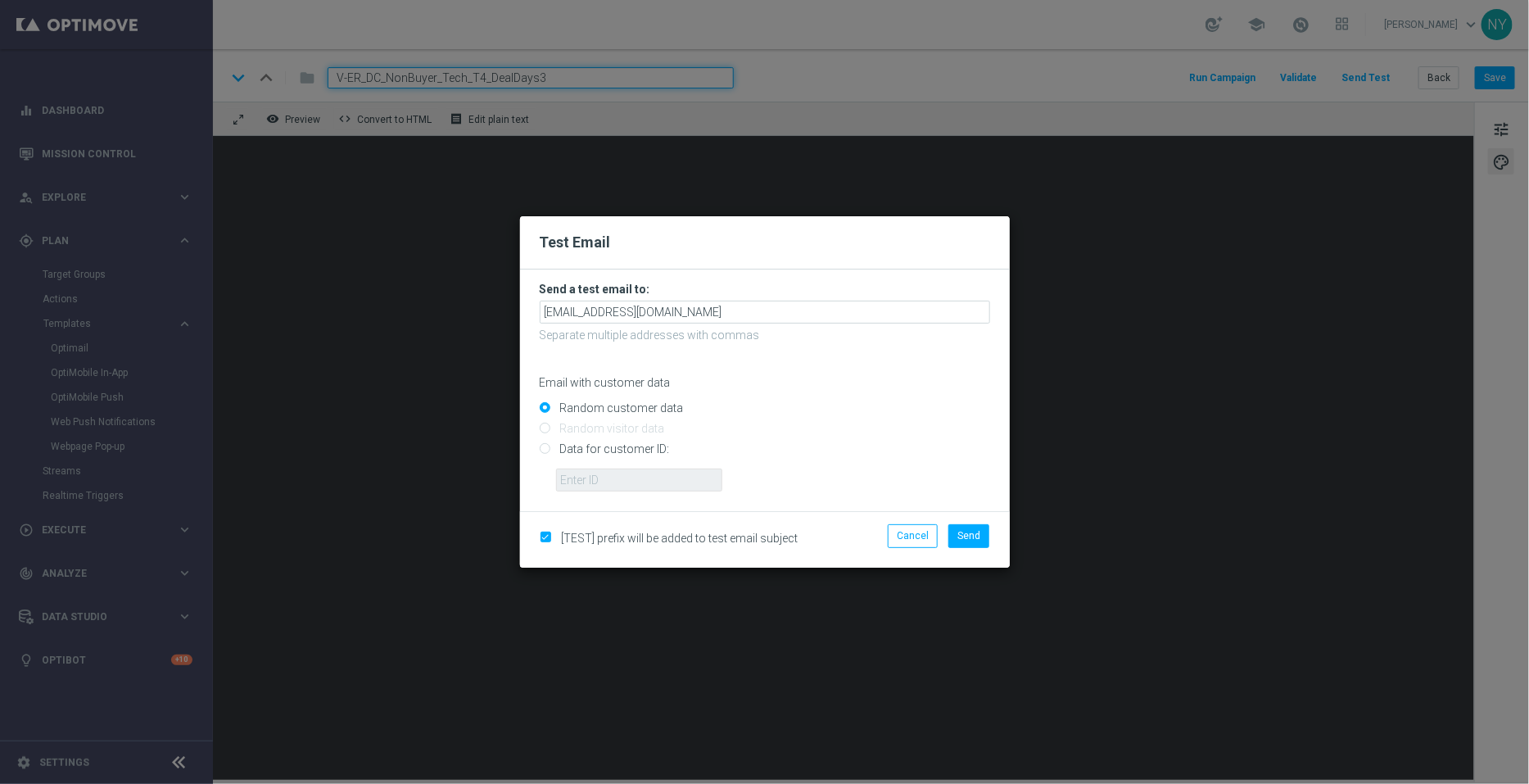
click at [542, 451] on input "Data for customer ID:" at bounding box center [764, 455] width 450 height 23
radio input "true"
click at [576, 481] on input "text" at bounding box center [639, 479] width 166 height 23
click at [570, 482] on input "text" at bounding box center [639, 479] width 166 height 23
paste input "10000006208"
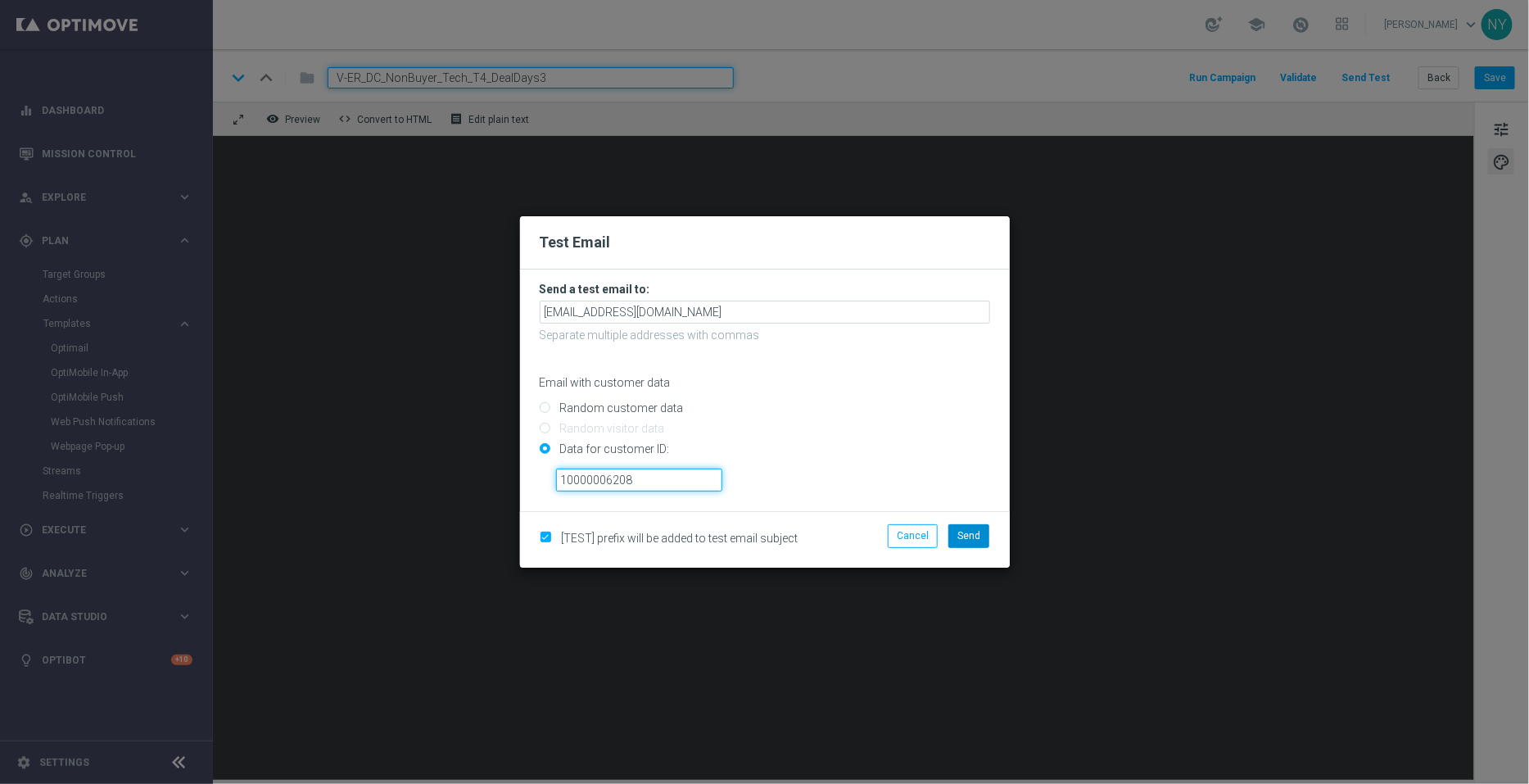
type input "10000006208"
click at [962, 533] on span "Send" at bounding box center [969, 535] width 23 height 11
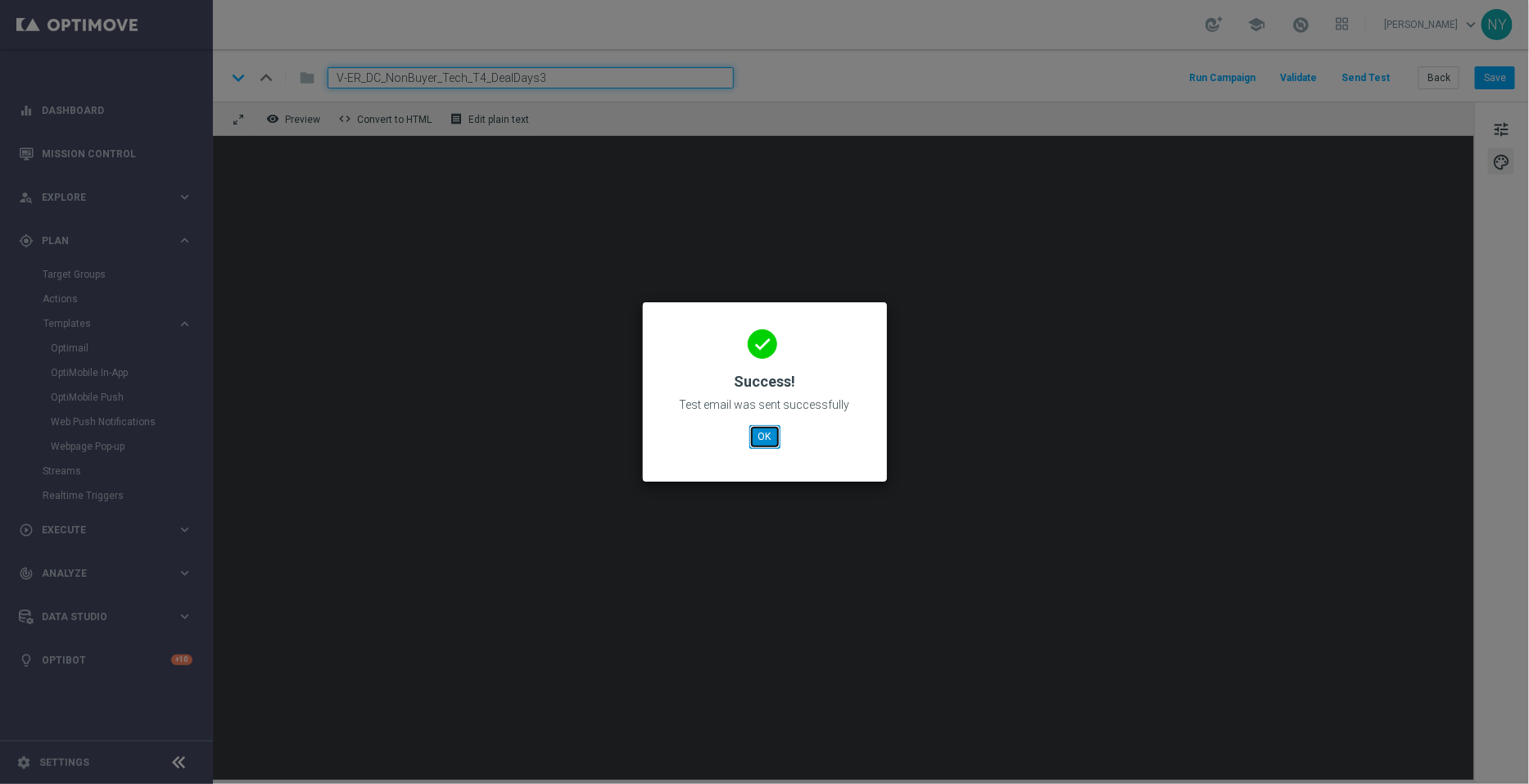
click at [768, 432] on button "OK" at bounding box center [764, 436] width 31 height 23
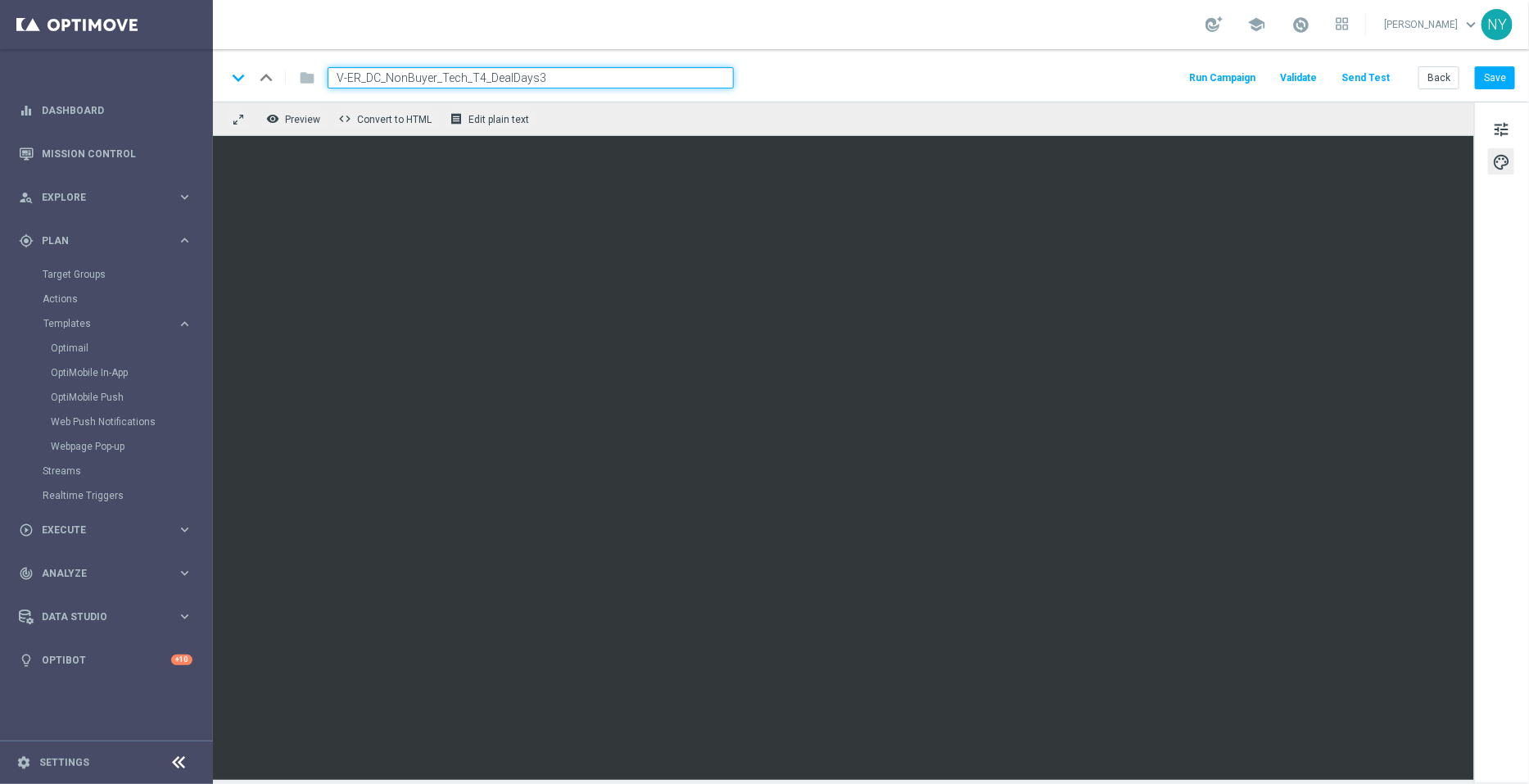
click at [583, 77] on input "V-ER_DC_NonBuyer_Tech_T4_DealDays3" at bounding box center [530, 77] width 406 height 21
drag, startPoint x: 574, startPoint y: 77, endPoint x: 236, endPoint y: 67, distance: 338.1
click at [243, 67] on div "keyboard_arrow_down keyboard_arrow_up folder V-ER_DC_NonBuyer_Tech_T4_DealDays3" at bounding box center [480, 77] width 508 height 21
click at [1441, 75] on button "Back" at bounding box center [1439, 77] width 41 height 23
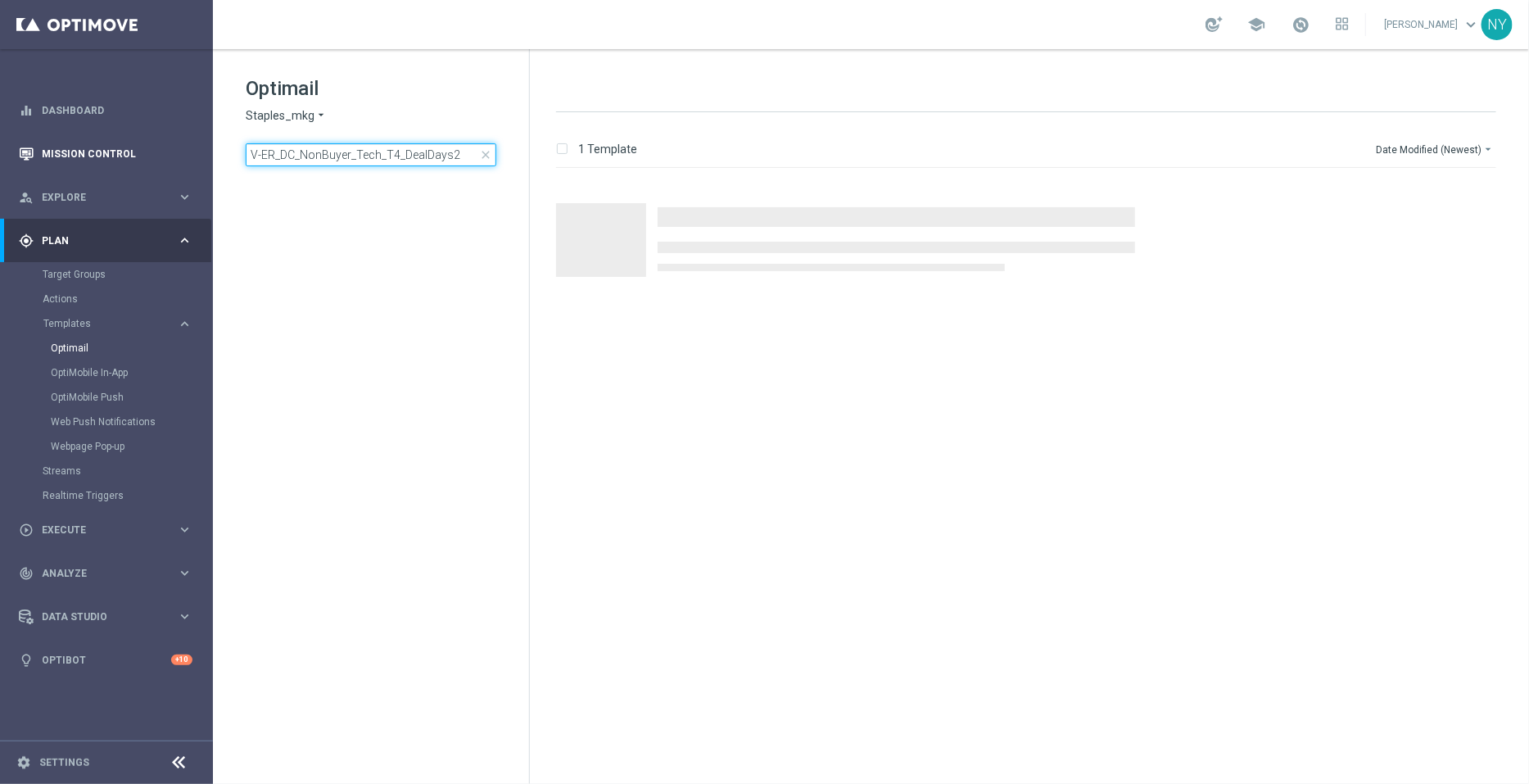
drag, startPoint x: 466, startPoint y: 153, endPoint x: 3, endPoint y: 157, distance: 463.0
click at [3, 157] on main "equalizer Dashboard Mission Control" at bounding box center [764, 392] width 1529 height 784
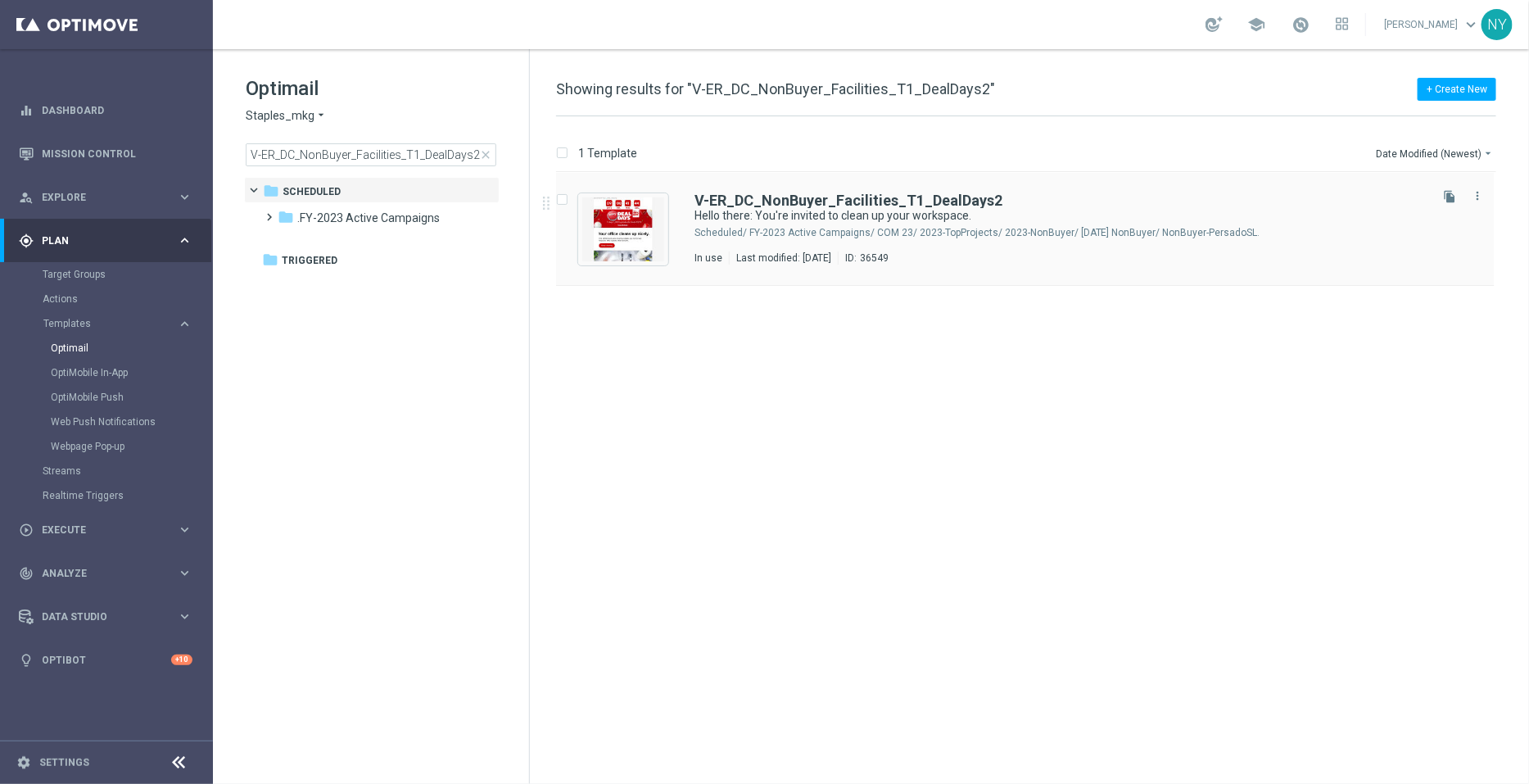
click at [1446, 194] on icon "file_copy" at bounding box center [1449, 196] width 13 height 13
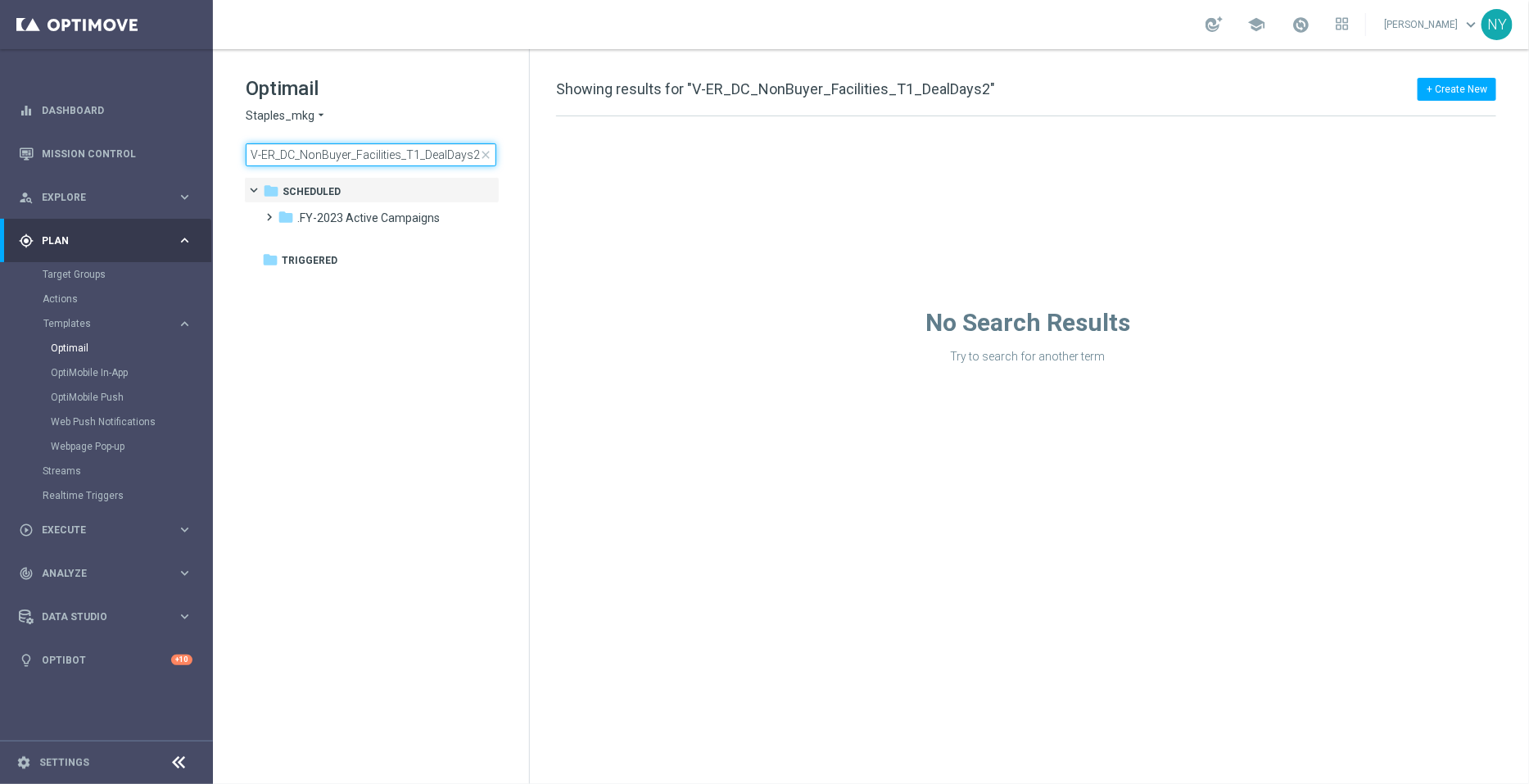
click at [467, 157] on input "V-ER_DC_NonBuyer_Facilities_T1_DealDays2" at bounding box center [371, 154] width 250 height 23
type input "V-ER_DC_NonBuyer_Facilities_T1_DealDays"
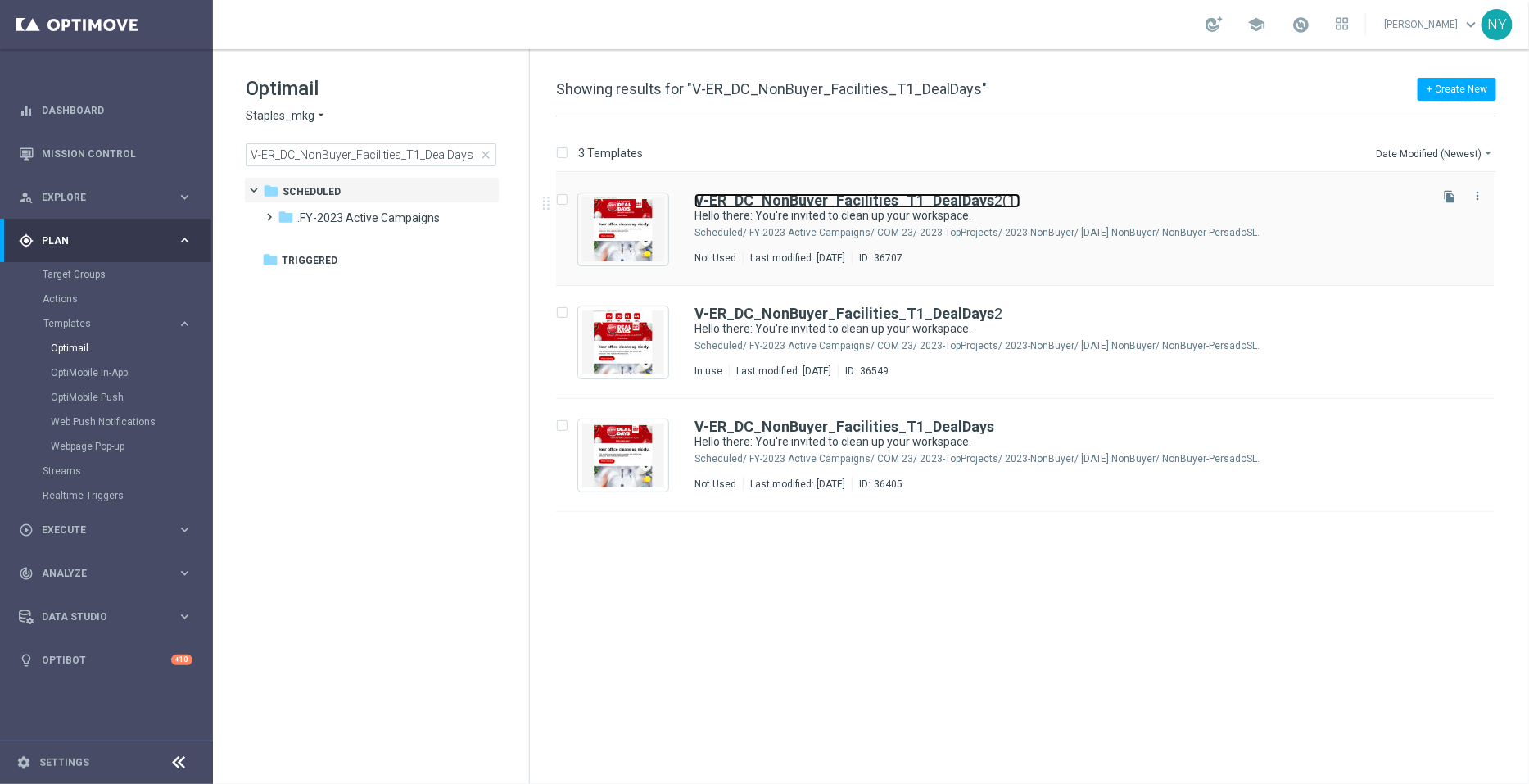
click at [882, 203] on b "V-ER_DC_NonBuyer_Facilities_T1_DealDays" at bounding box center [845, 200] width 300 height 17
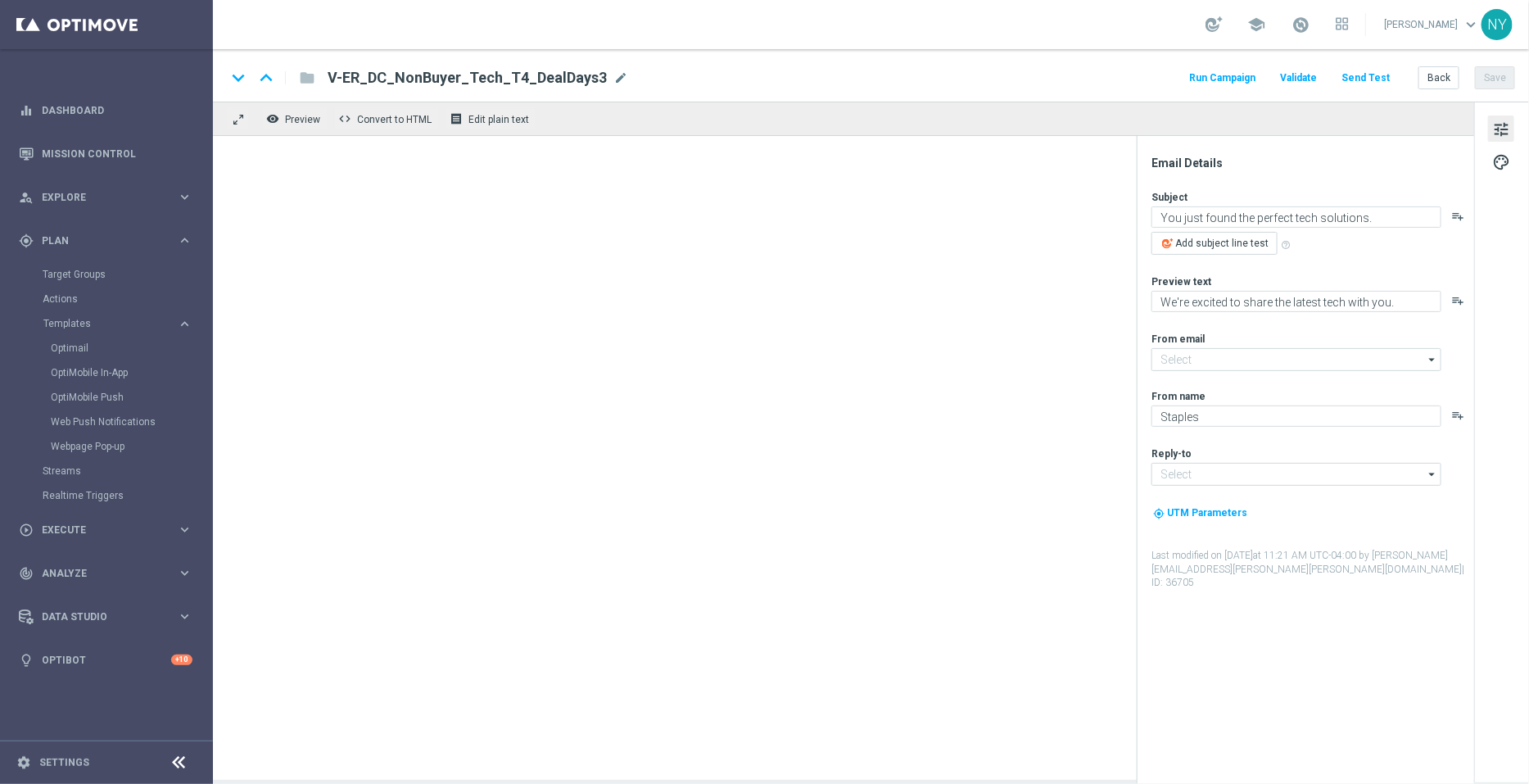
type input "staples@connected.staples.com"
type input "info@staples.com"
type input "V-ER_DC_NonBuyer_Facilities_T1_DealDays2(1)"
type textarea "Hello there: You're invited to clean up your workspace."
type textarea "Take a peek at these cleaning essentials for your workspace."
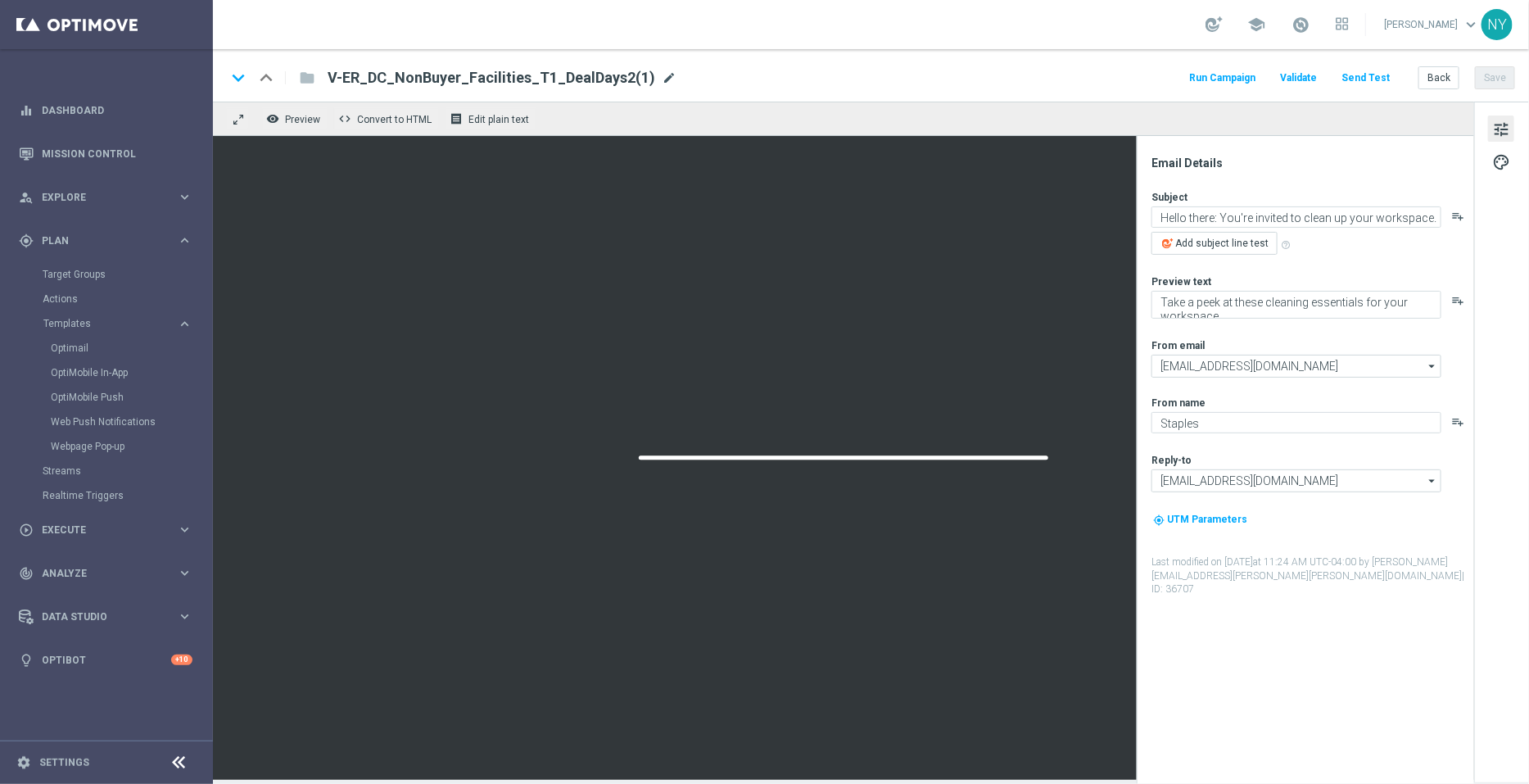
click at [661, 76] on span "mode_edit" at bounding box center [668, 77] width 14 height 14
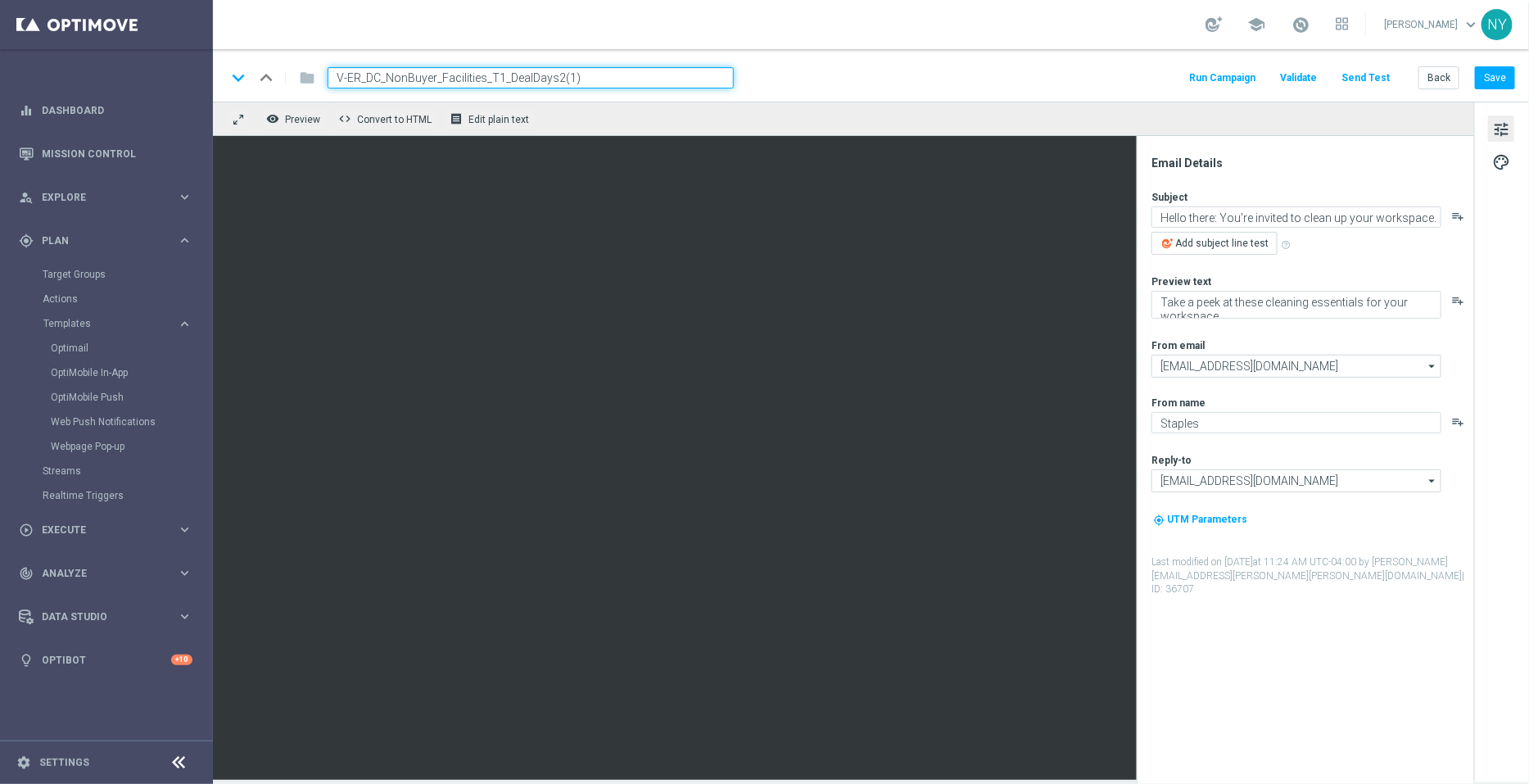
drag, startPoint x: 591, startPoint y: 72, endPoint x: 553, endPoint y: 76, distance: 38.2
click at [553, 76] on input "V-ER_DC_NonBuyer_Facilities_T1_DealDays2(1)" at bounding box center [530, 77] width 406 height 21
type input "V-ER_DC_NonBuyer_Facilities_T1_DealDays3"
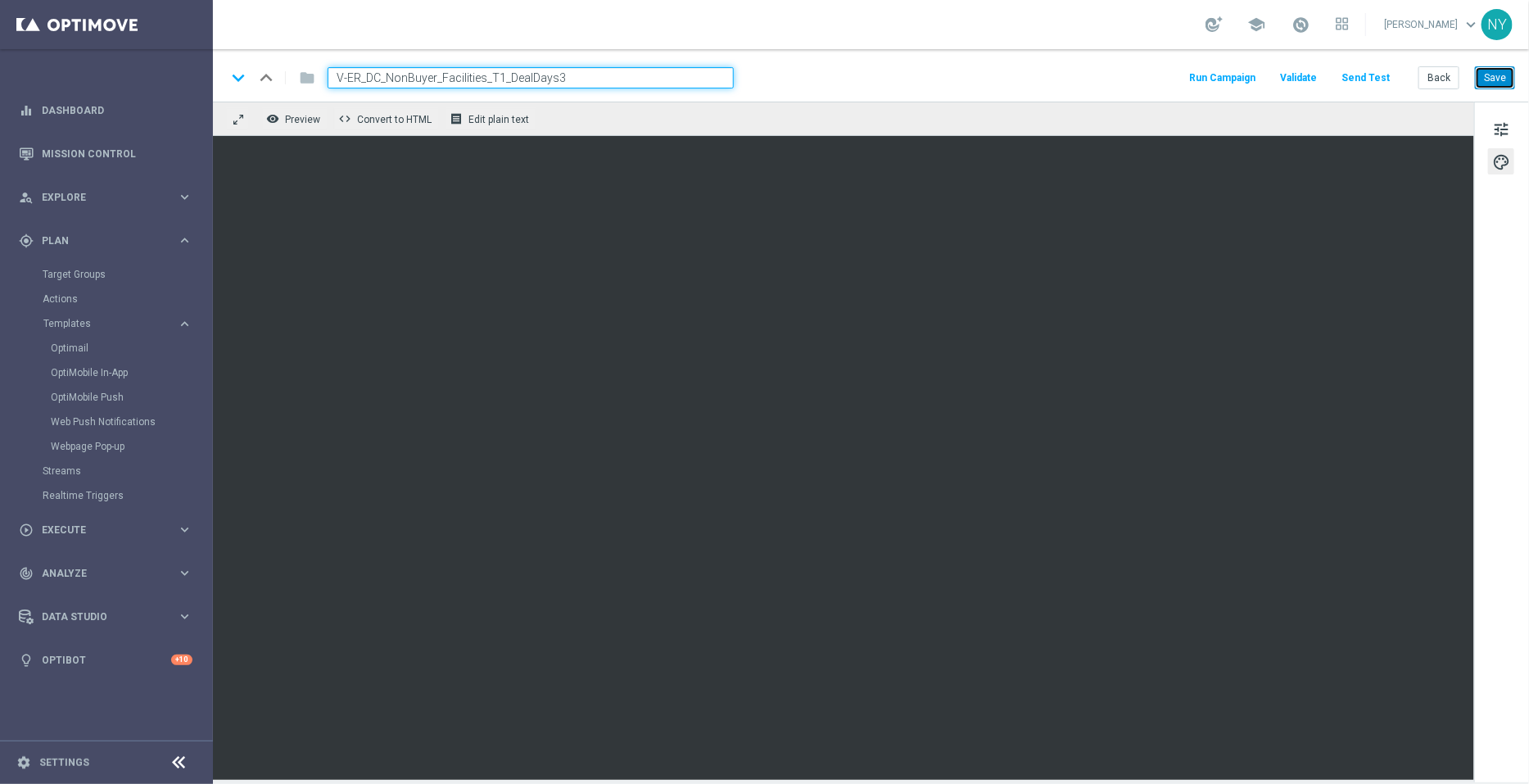
click at [1494, 73] on button "Save" at bounding box center [1495, 77] width 40 height 23
click at [1497, 75] on button "Save" at bounding box center [1495, 77] width 40 height 23
click at [1373, 82] on button "Send Test" at bounding box center [1366, 78] width 54 height 22
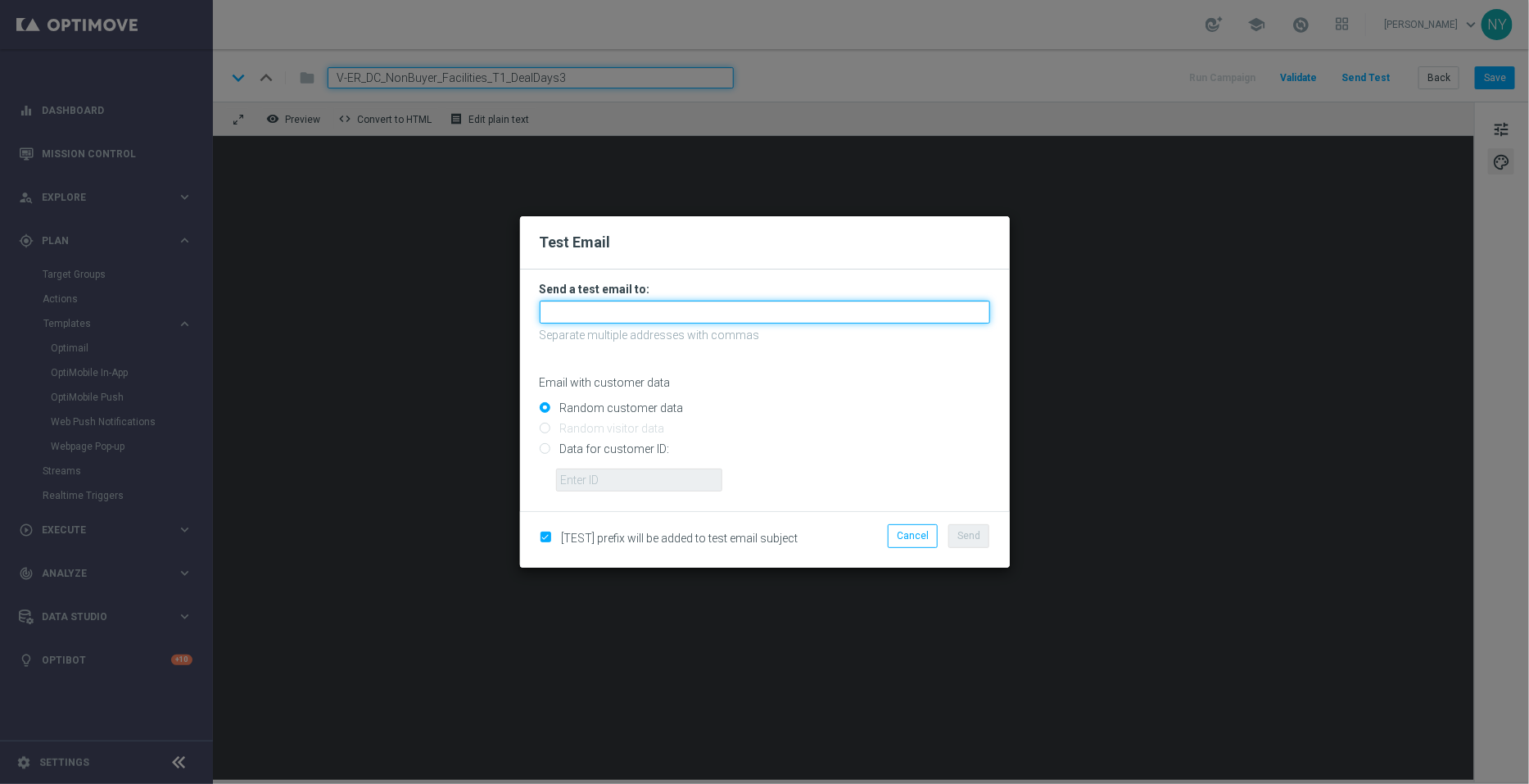
click at [569, 310] on input "text" at bounding box center [764, 312] width 450 height 23
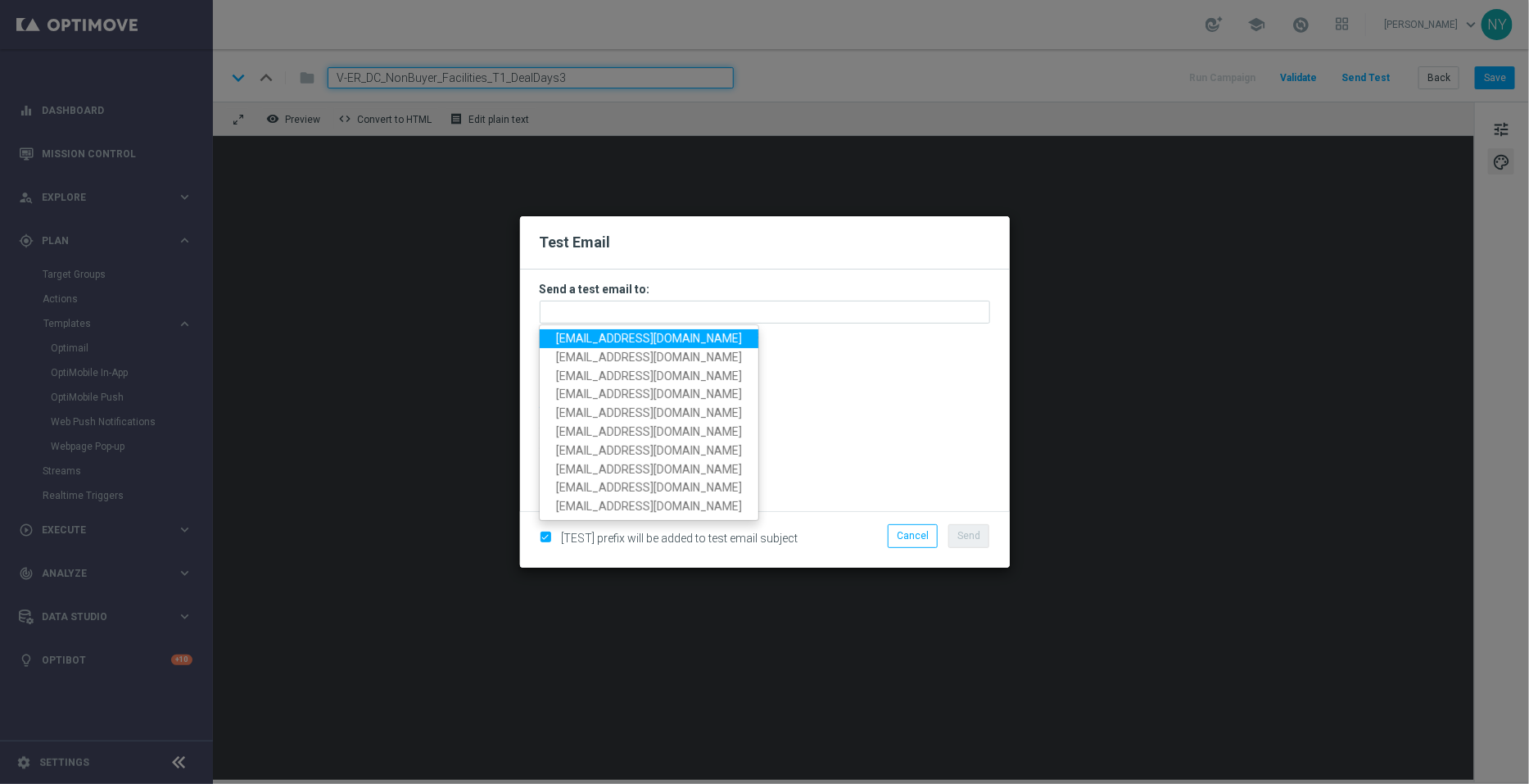
click at [593, 342] on span "neilyetts3@litmusemail.com" at bounding box center [649, 338] width 186 height 13
type input "neilyetts3@litmusemail.com"
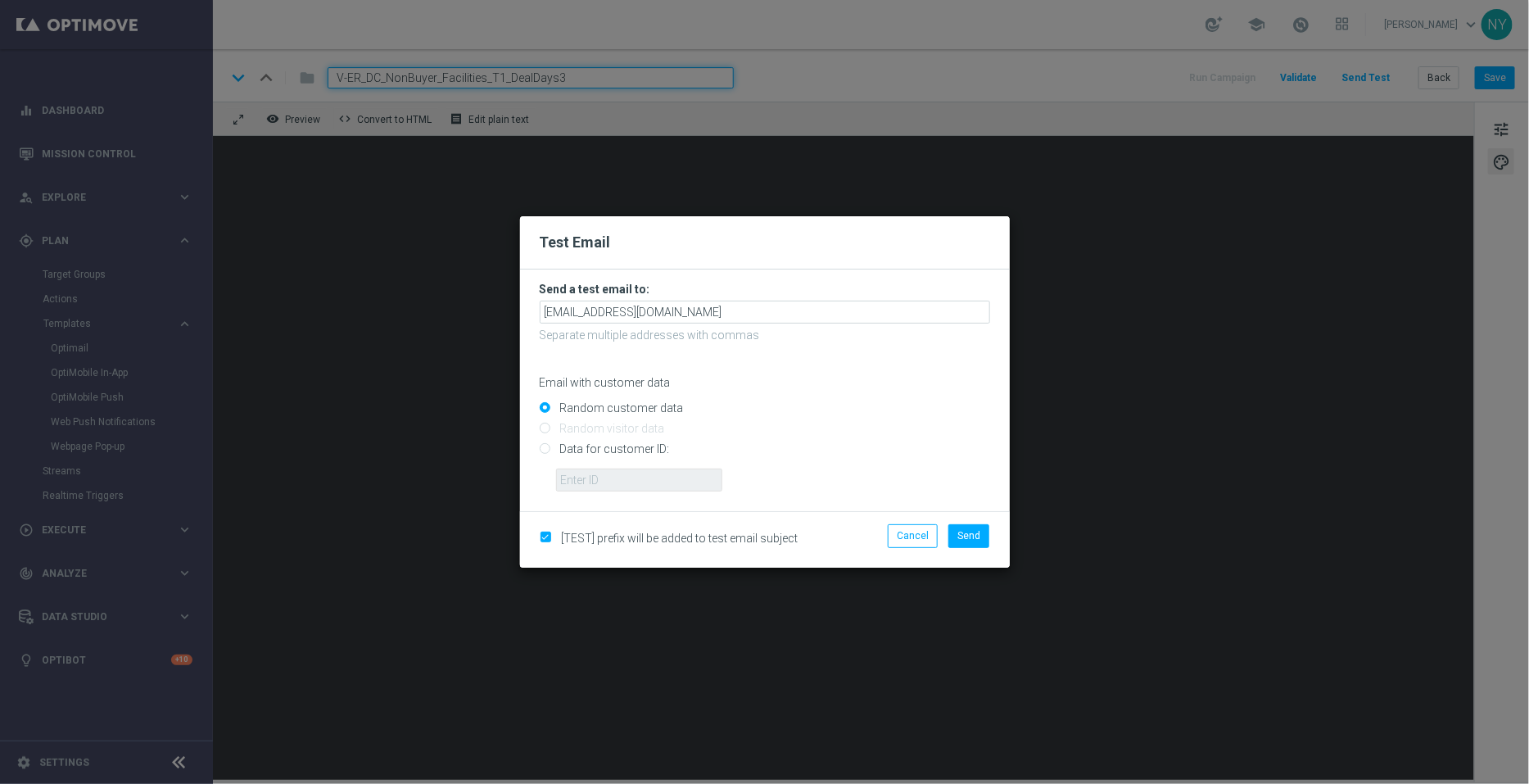
click at [541, 455] on input "Data for customer ID:" at bounding box center [764, 455] width 450 height 23
radio input "true"
click at [604, 478] on input "text" at bounding box center [639, 479] width 166 height 23
paste input "10000006208"
type input "10000006208"
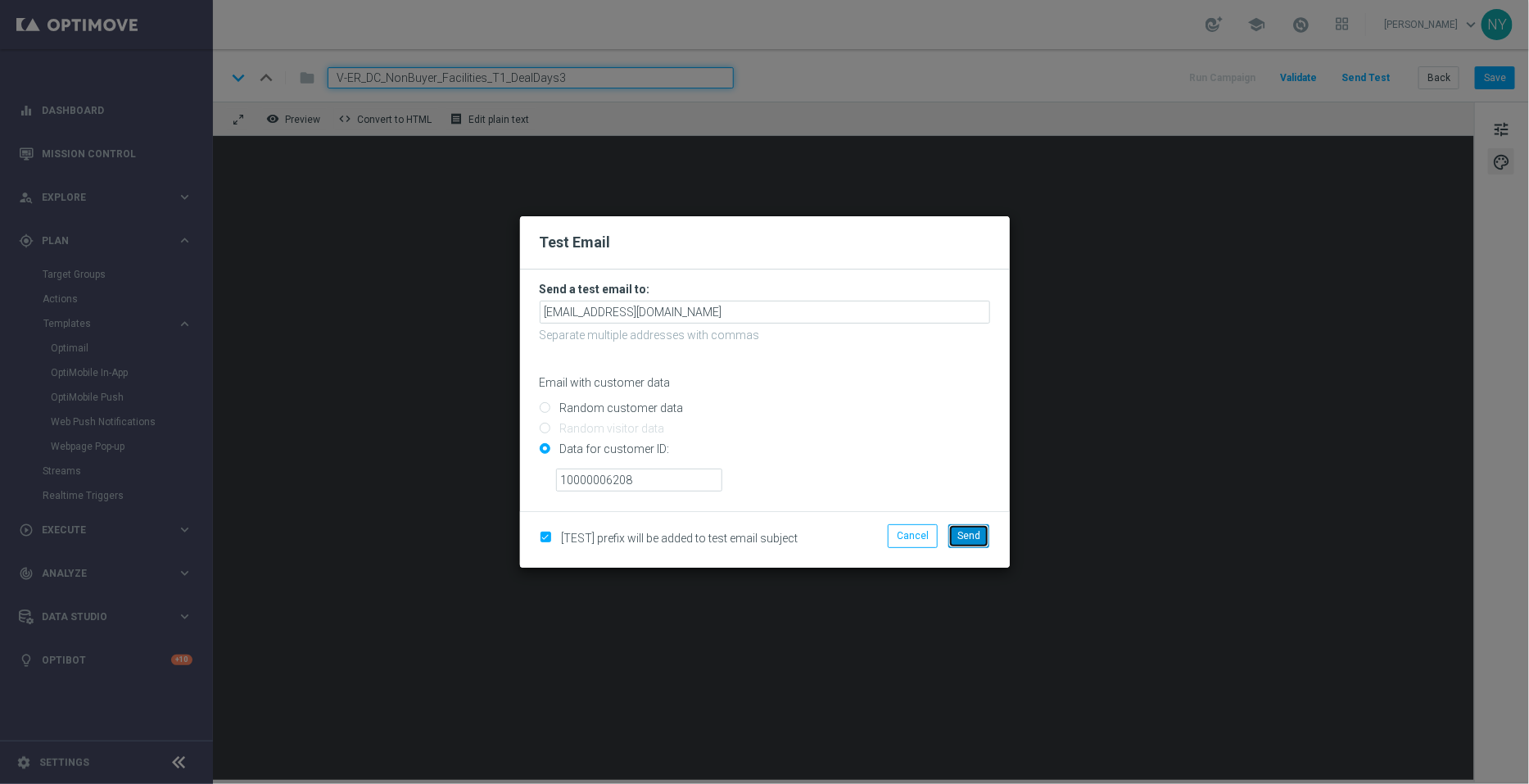
click at [968, 541] on span "Send" at bounding box center [969, 535] width 23 height 11
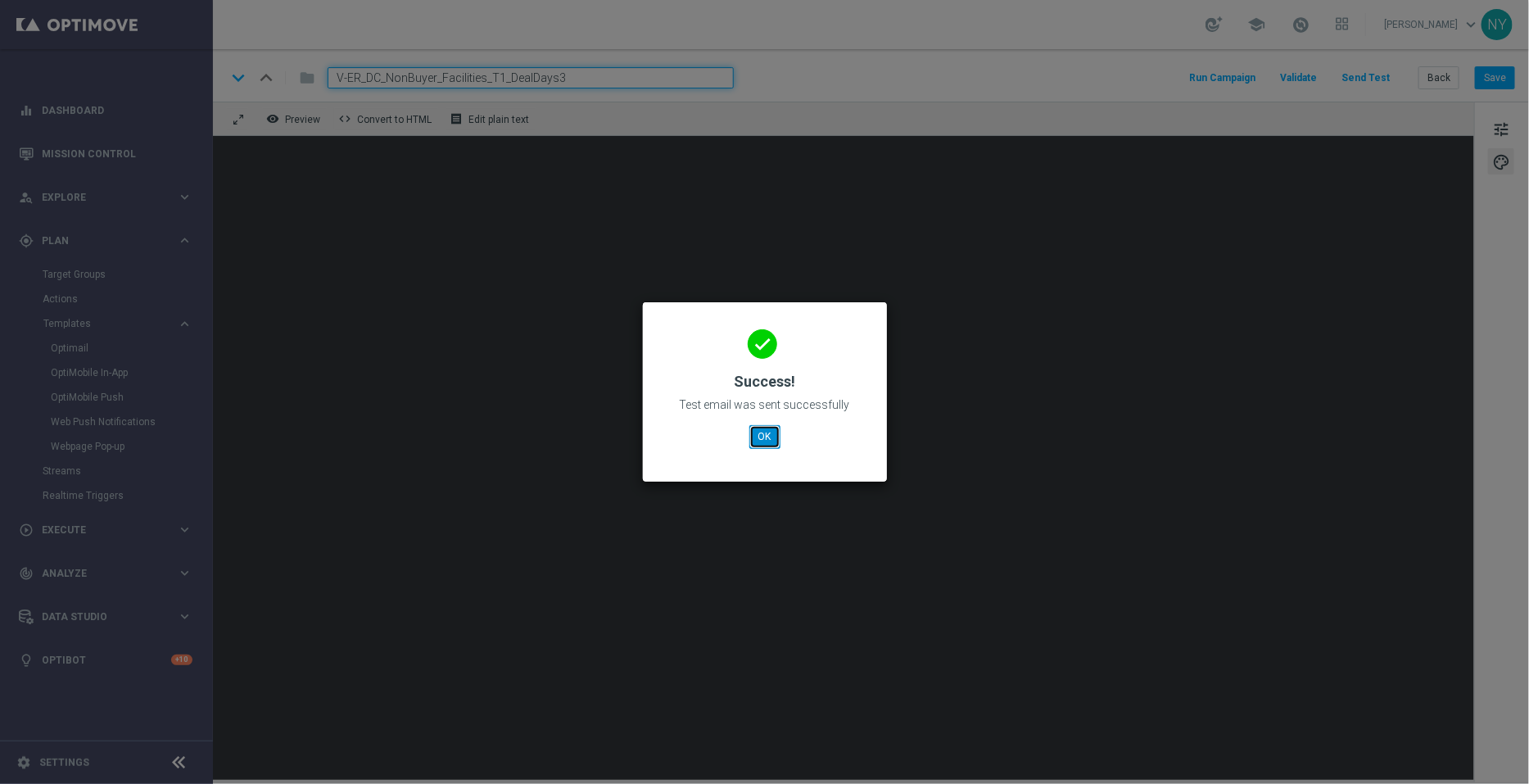
click at [771, 434] on button "OK" at bounding box center [764, 436] width 31 height 23
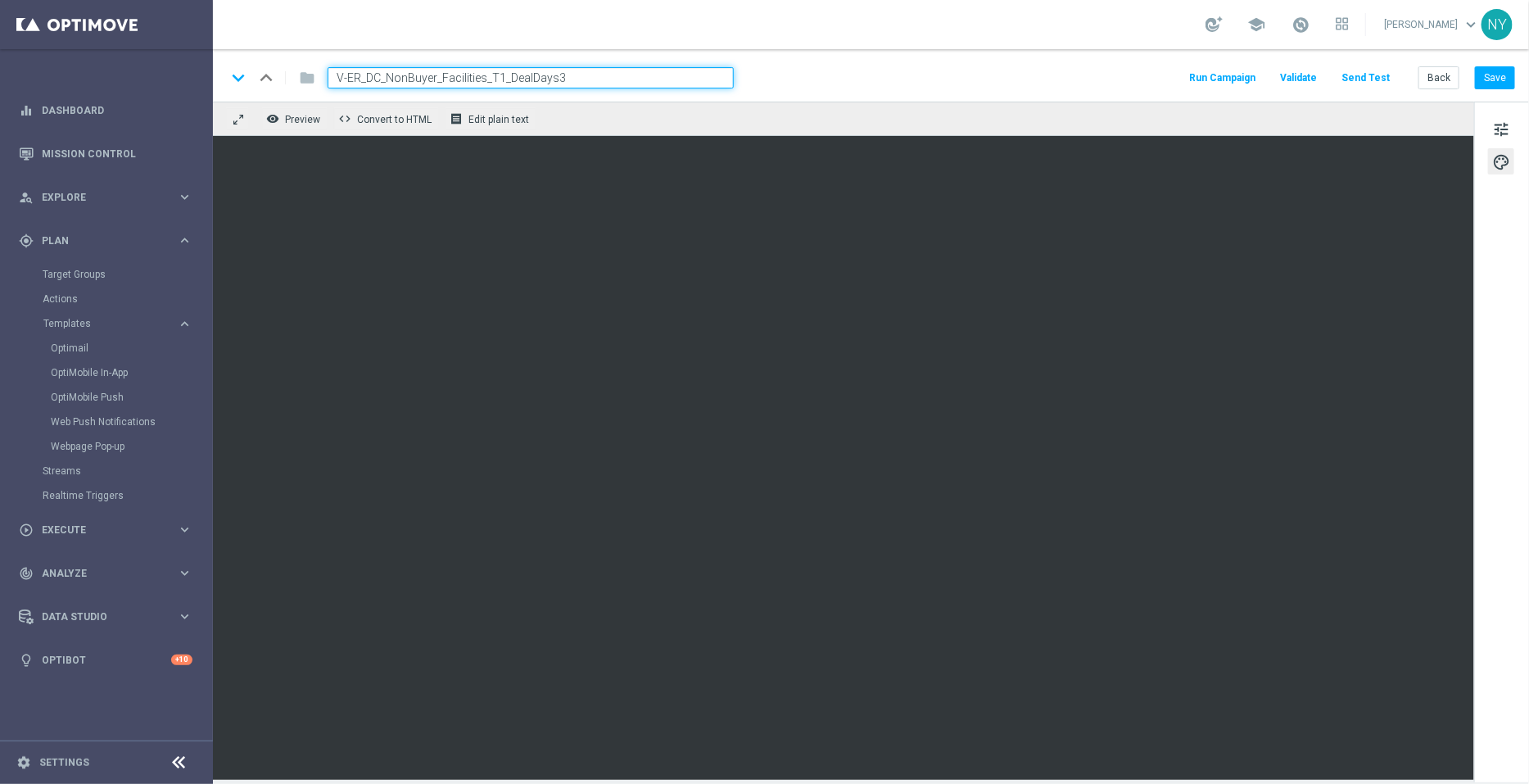
click at [1362, 70] on button "Send Test" at bounding box center [1366, 78] width 54 height 22
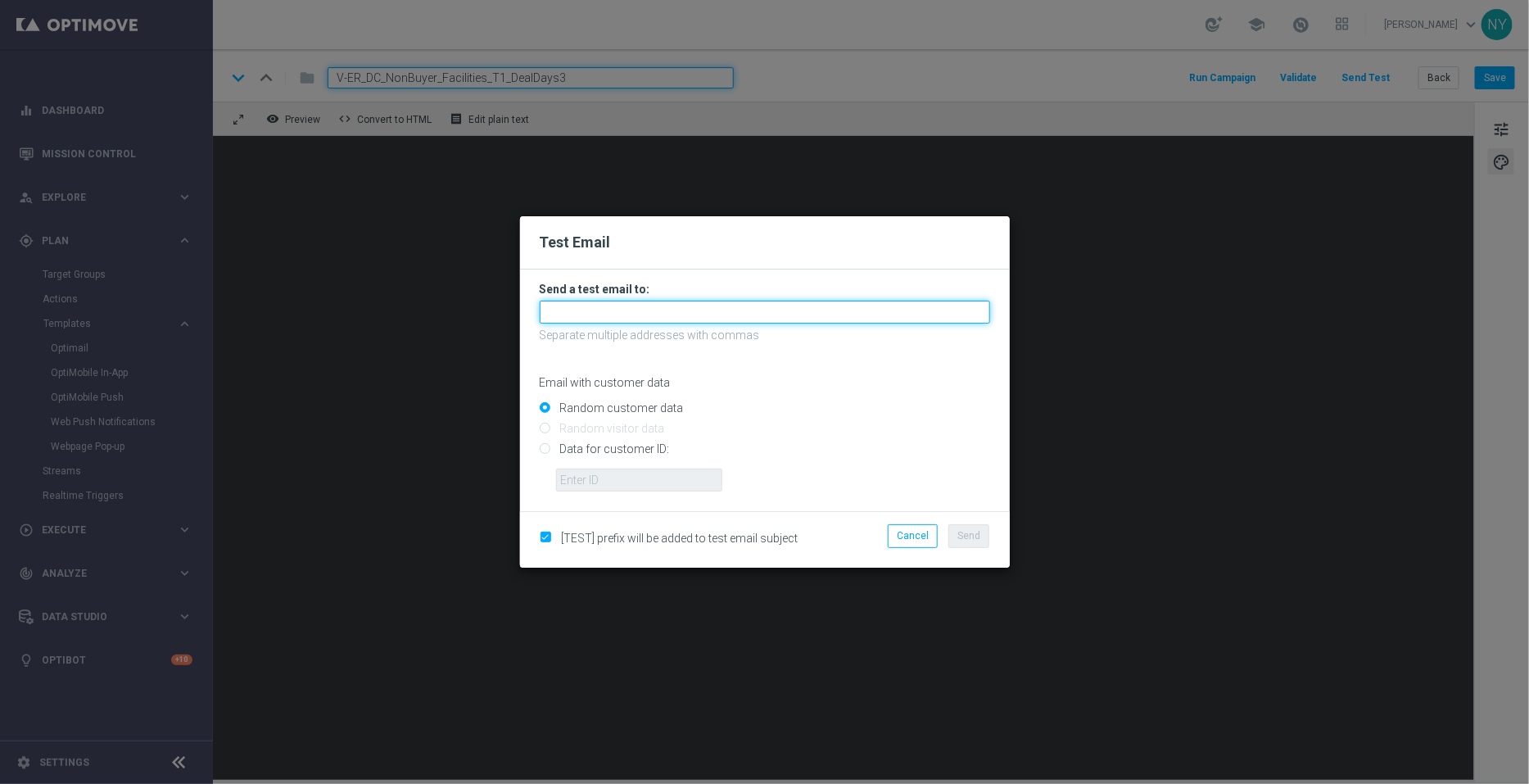
click at [570, 307] on input "text" at bounding box center [764, 312] width 450 height 23
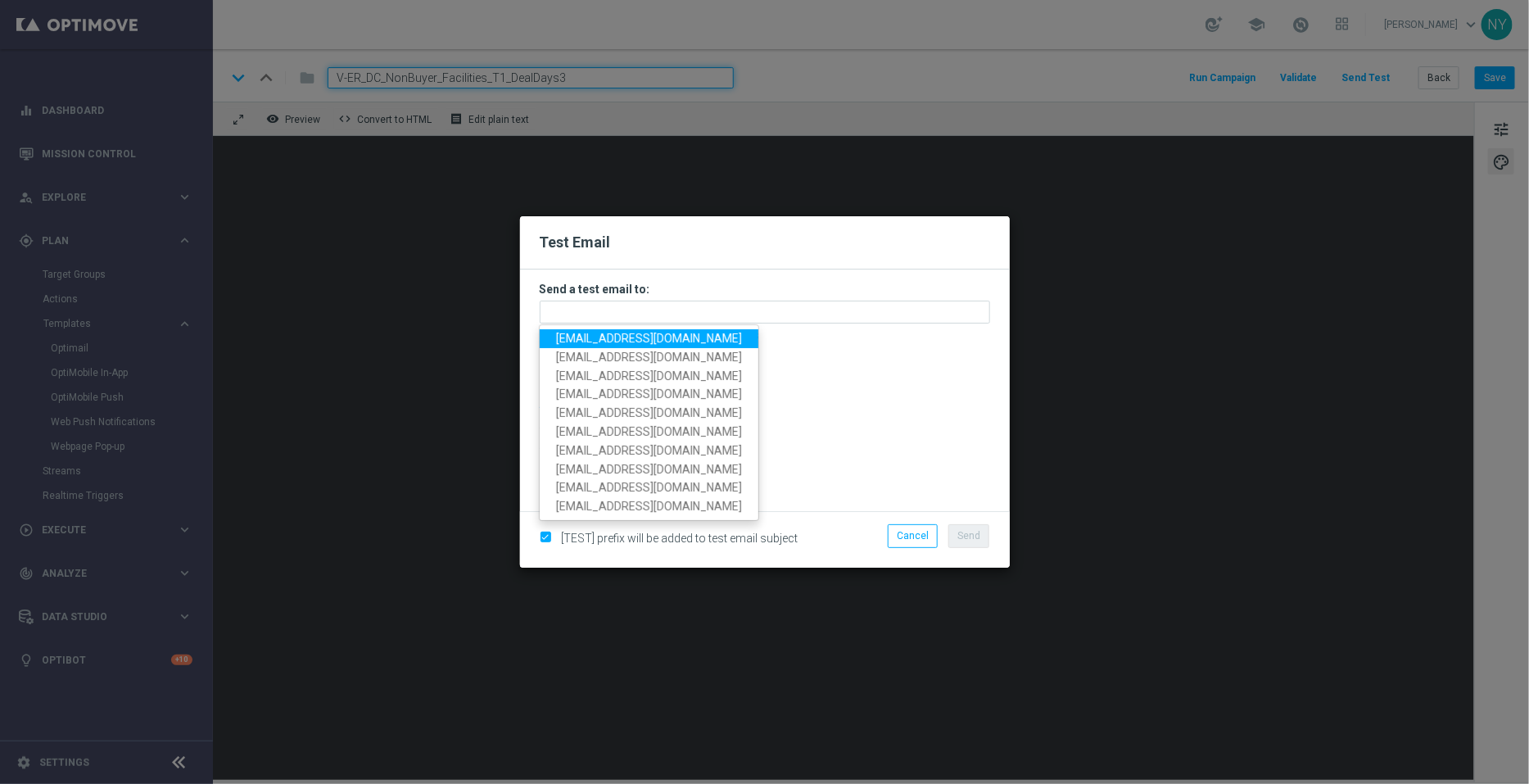
click at [618, 333] on span "neilyetts3@litmusemail.com" at bounding box center [649, 338] width 186 height 13
type input "neilyetts3@litmusemail.com"
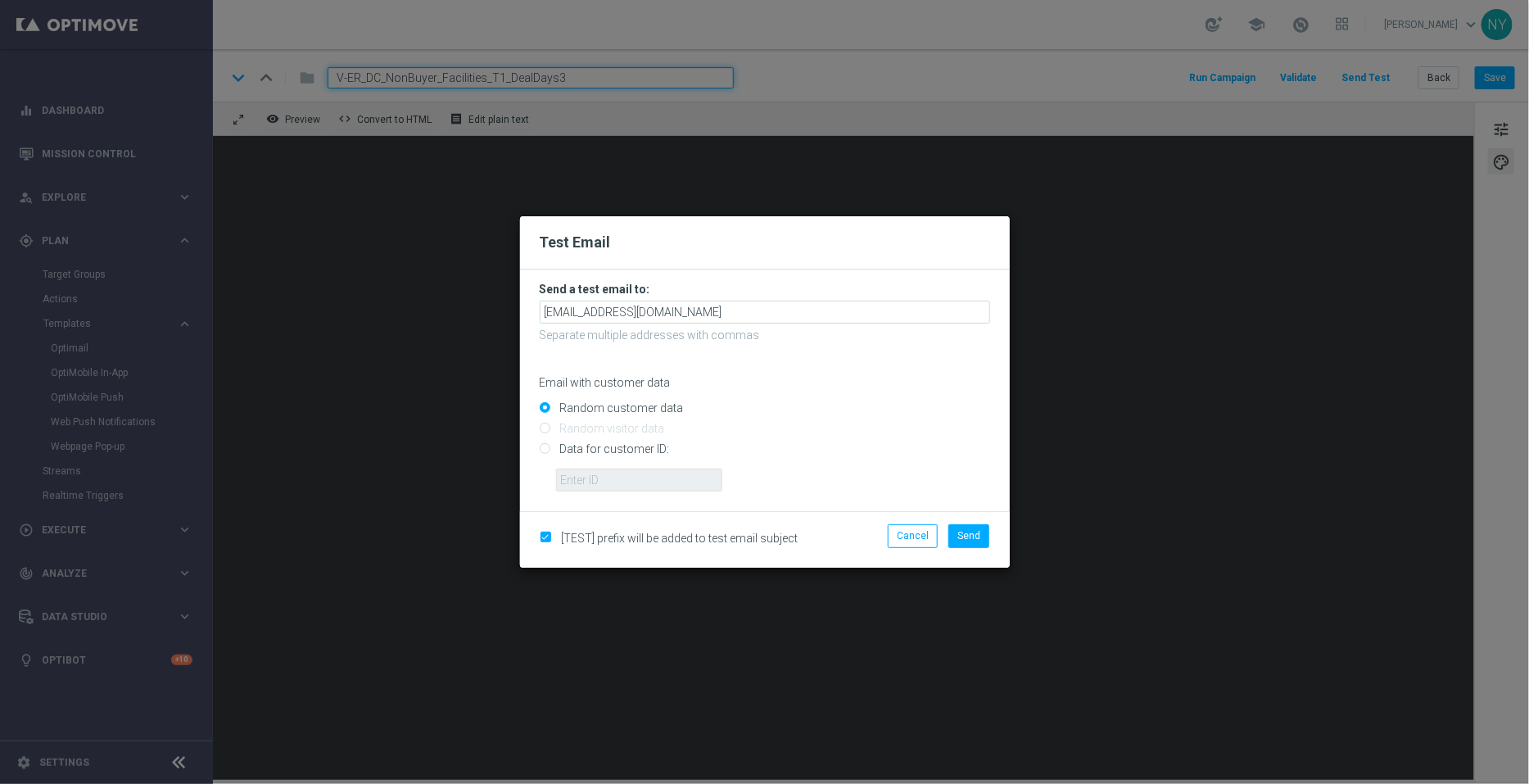
click at [544, 450] on input "Data for customer ID:" at bounding box center [764, 455] width 450 height 23
radio input "true"
click at [580, 487] on input "text" at bounding box center [639, 479] width 166 height 23
paste input "10000006208"
type input "10000006208"
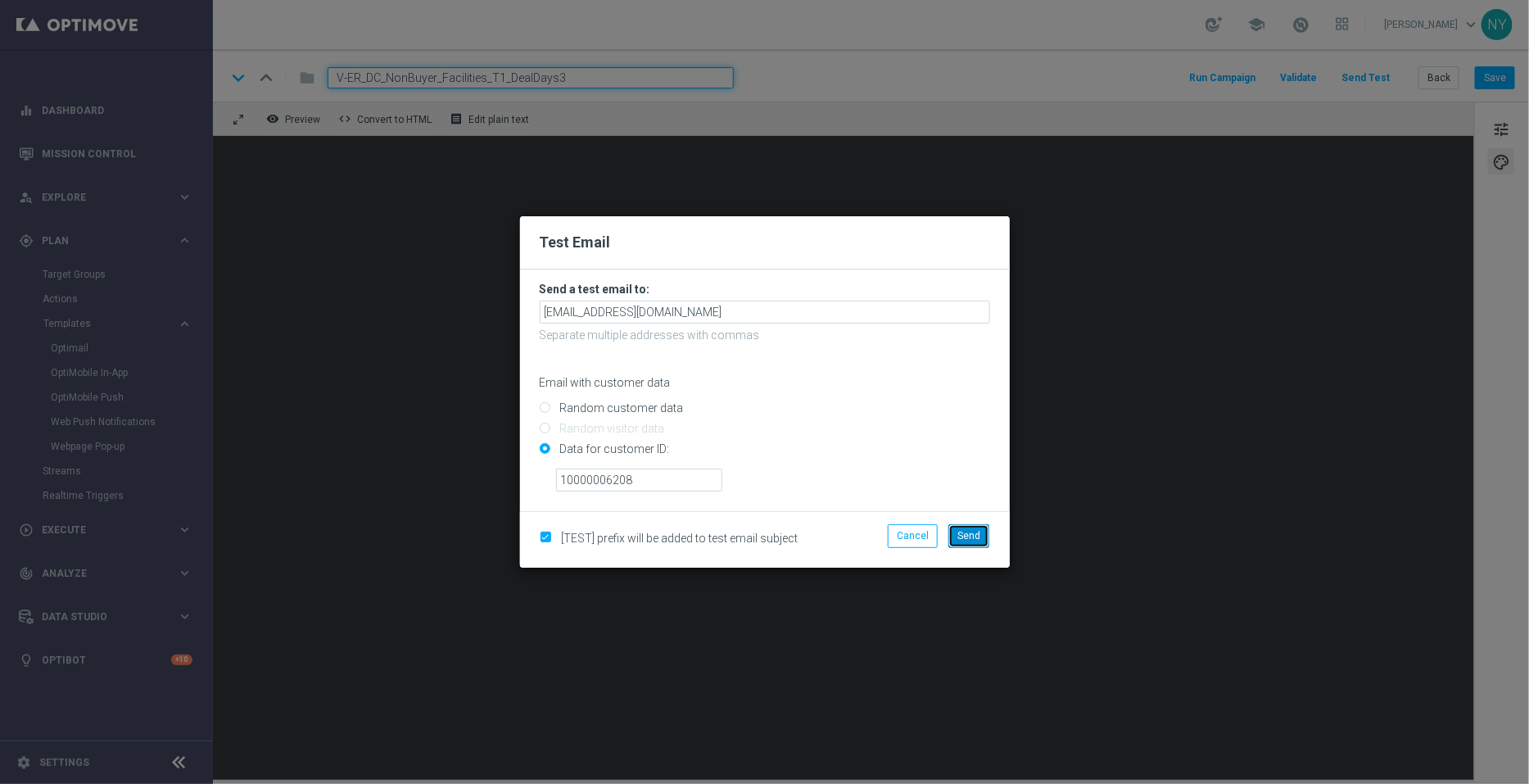
click at [963, 532] on span "Send" at bounding box center [969, 535] width 23 height 11
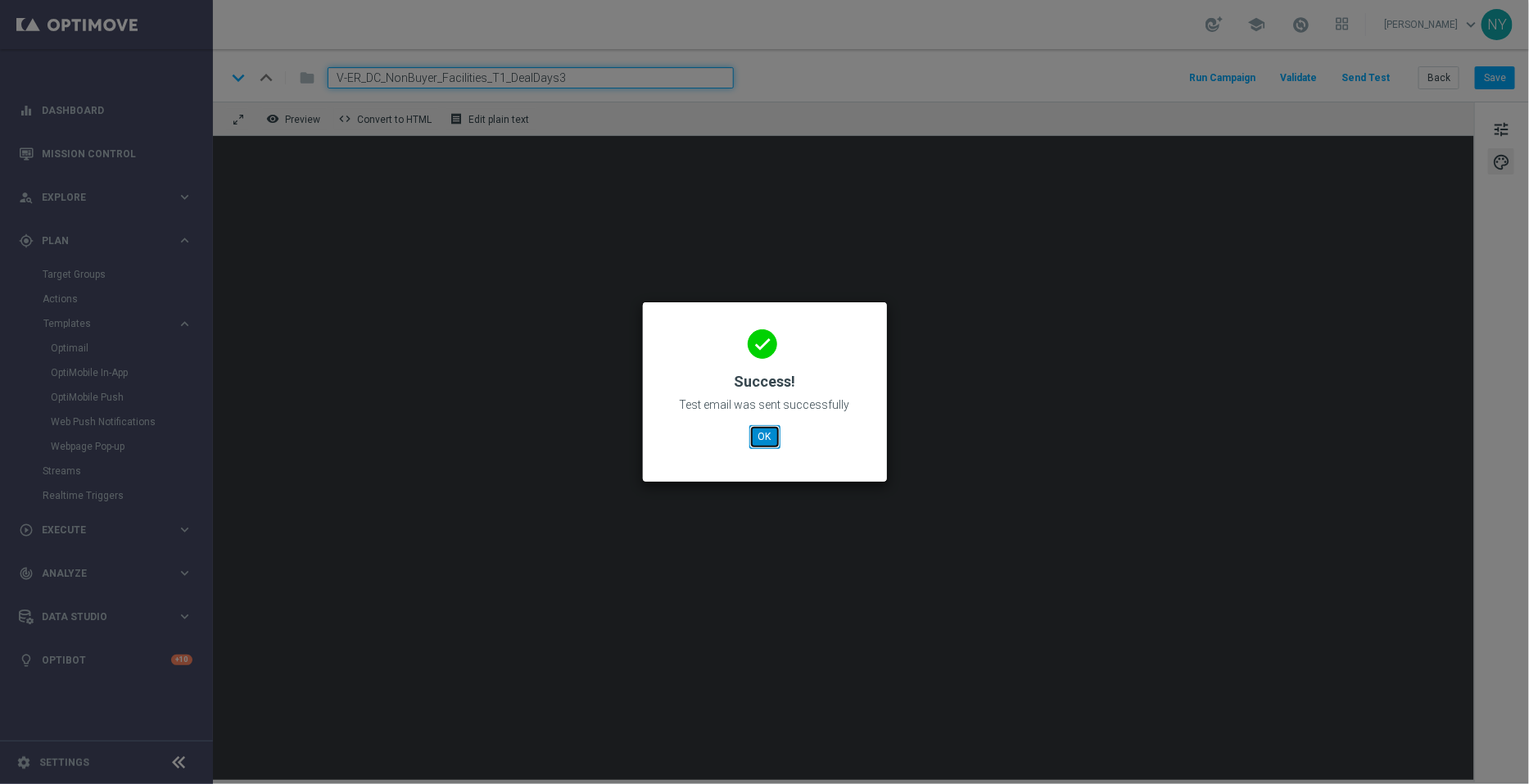
click at [753, 446] on button "OK" at bounding box center [764, 436] width 31 height 23
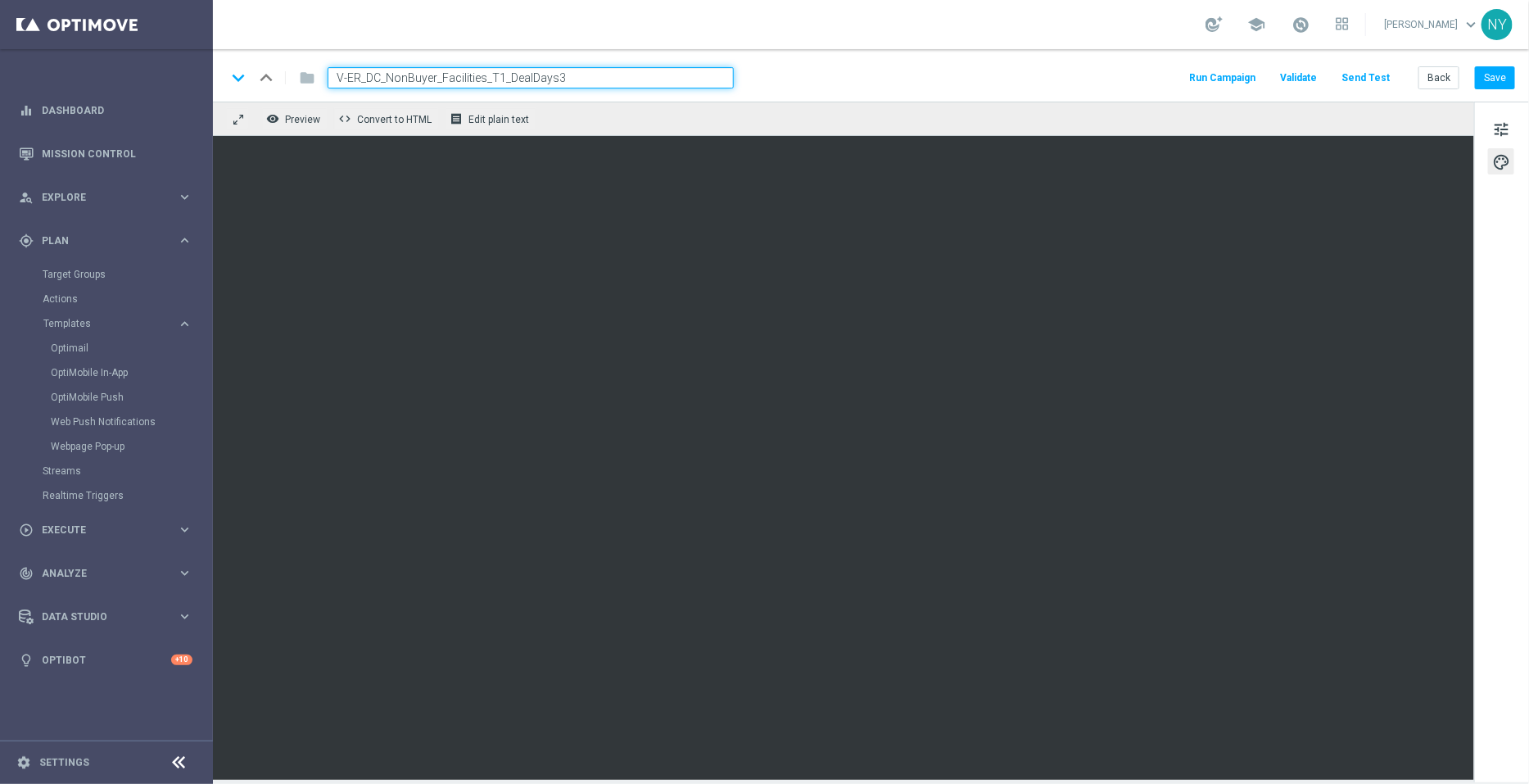
drag, startPoint x: 593, startPoint y: 83, endPoint x: 233, endPoint y: 62, distance: 360.6
click at [233, 62] on div "keyboard_arrow_down keyboard_arrow_up folder V-ER_DC_NonBuyer_Facilities_T1_Dea…" at bounding box center [871, 76] width 1316 height 53
click at [642, 78] on span "mode_edit" at bounding box center [649, 77] width 14 height 14
click at [590, 81] on input "V-ER_DC_NonBuyer_Facilities_T1_DealDays3" at bounding box center [530, 77] width 406 height 21
drag, startPoint x: 590, startPoint y: 81, endPoint x: 194, endPoint y: 62, distance: 396.5
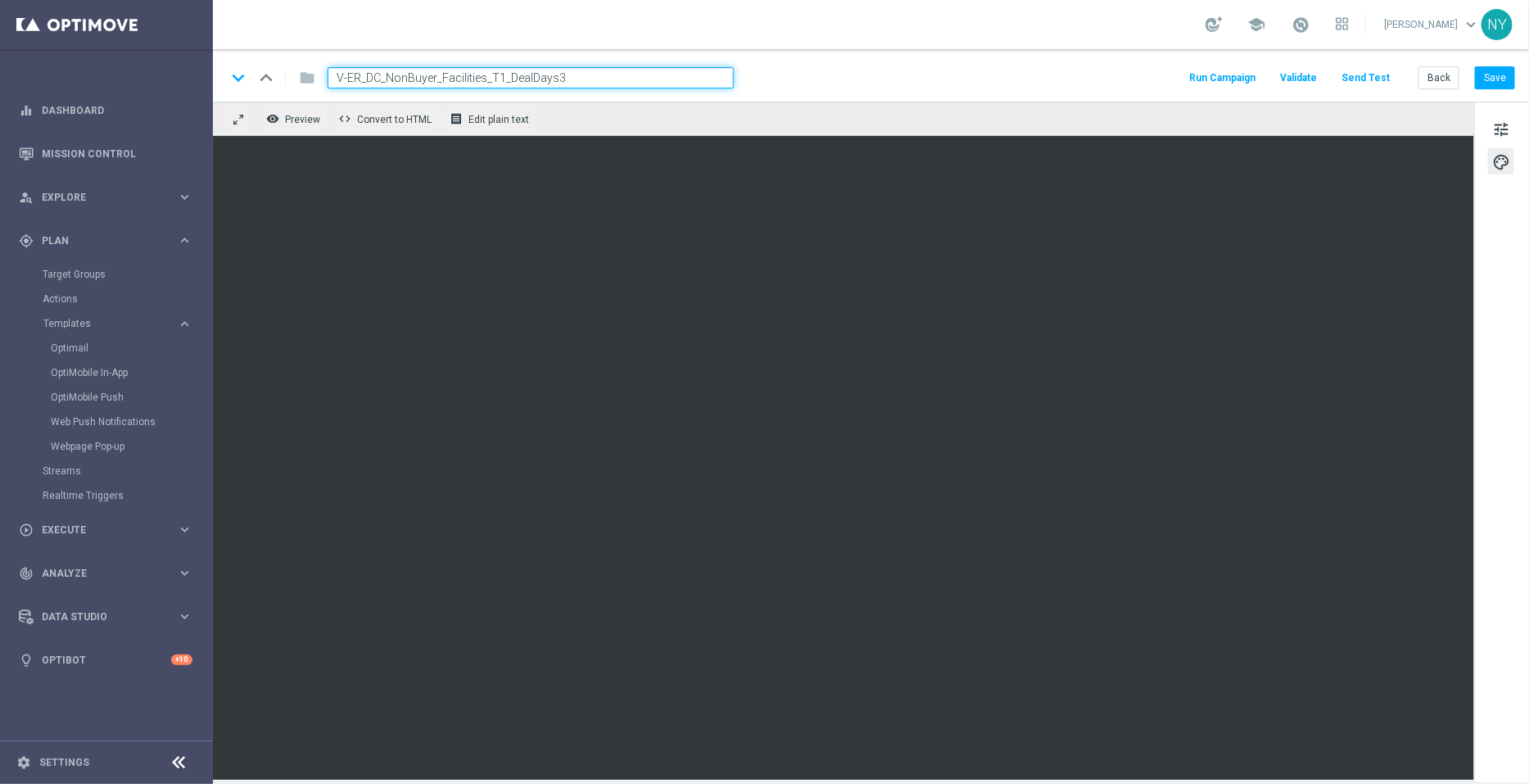
click at [198, 60] on main "equalizer Dashboard Mission Control" at bounding box center [764, 392] width 1529 height 784
click at [1495, 79] on button "Save" at bounding box center [1495, 77] width 40 height 23
click at [1379, 76] on button "Send Test" at bounding box center [1366, 78] width 54 height 22
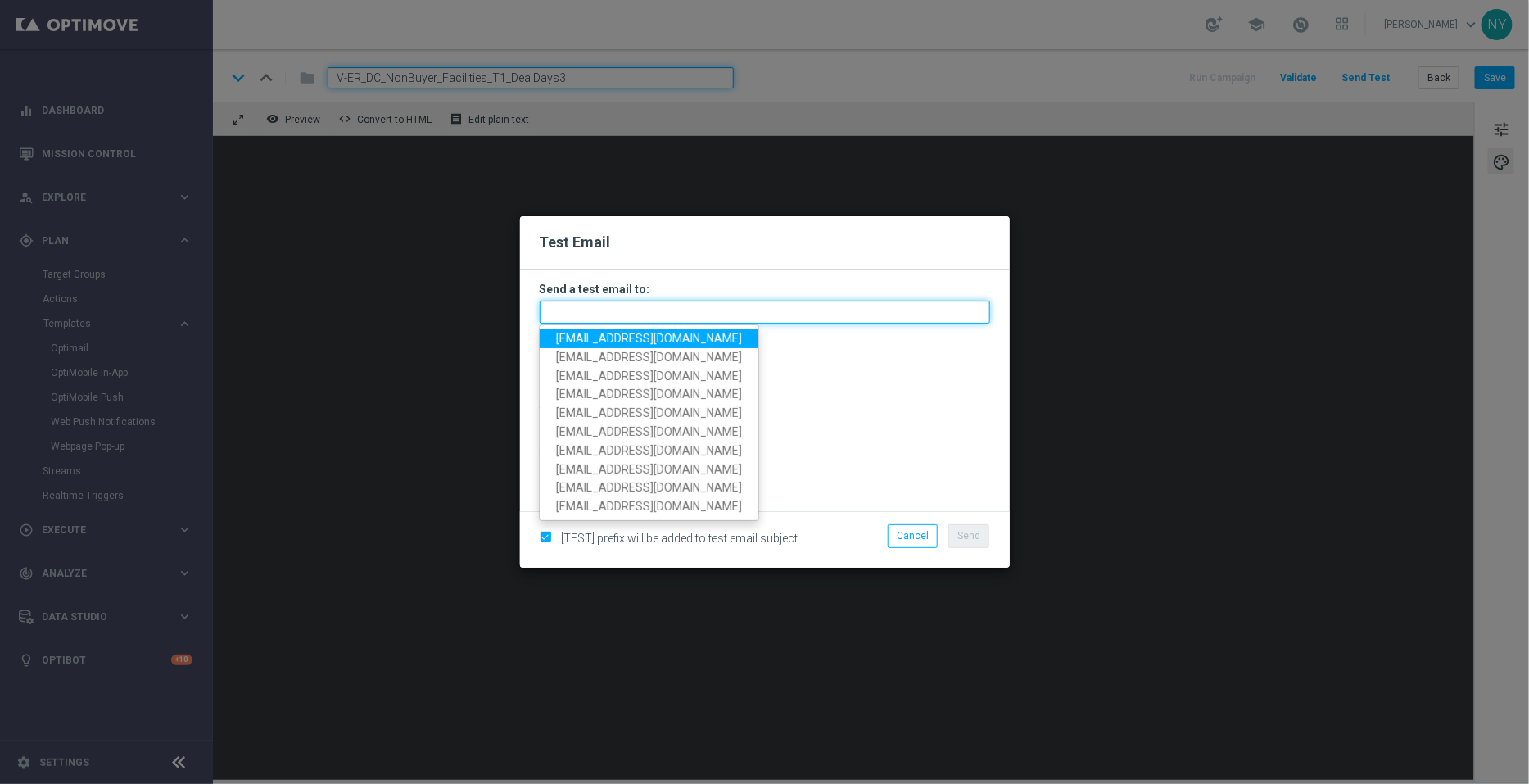
click at [570, 308] on input "text" at bounding box center [764, 312] width 450 height 23
paste input "neilyetts3-bkaz0@litmusemail.com"
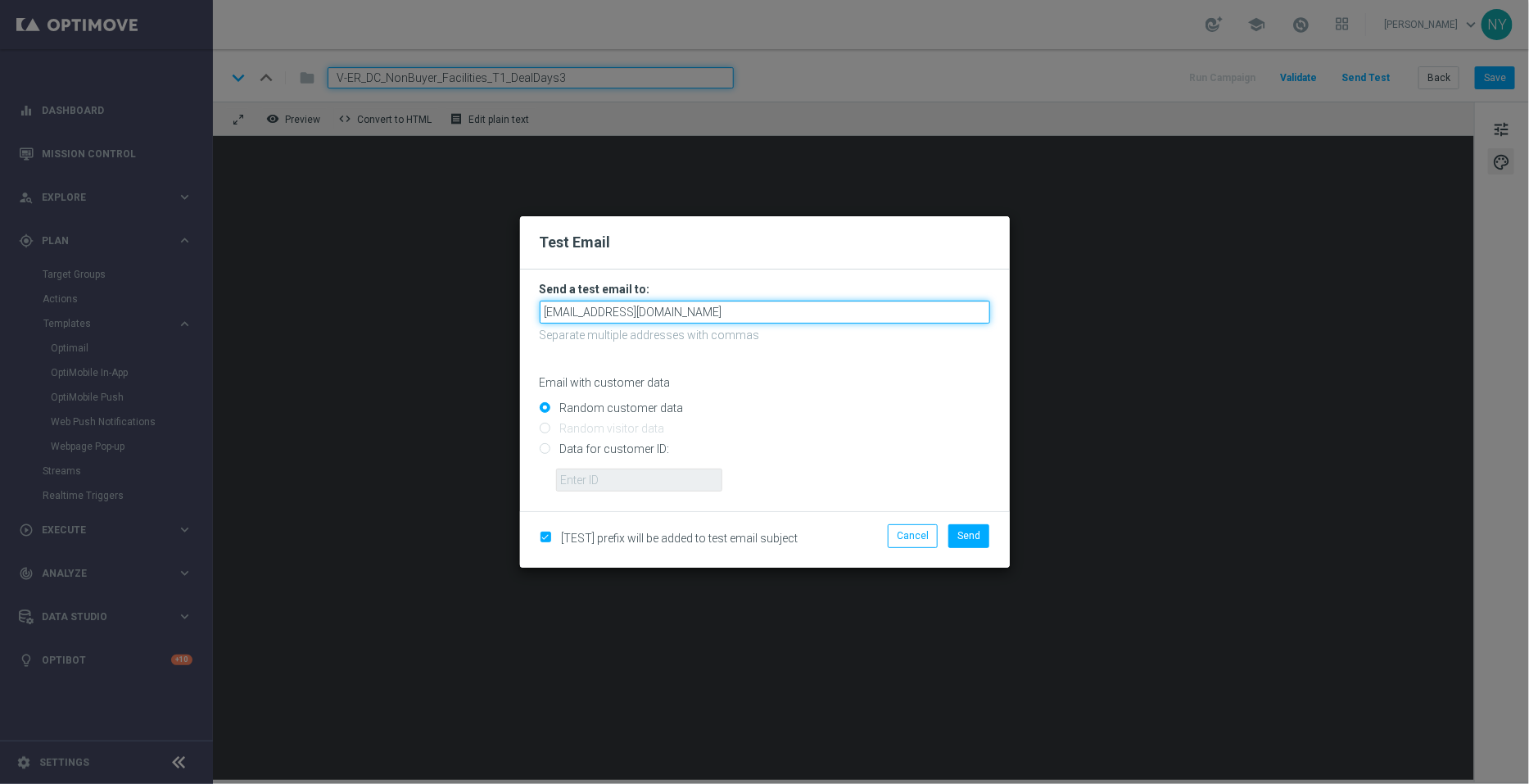
type input "neilyetts3-bkaz0@litmusemail.com"
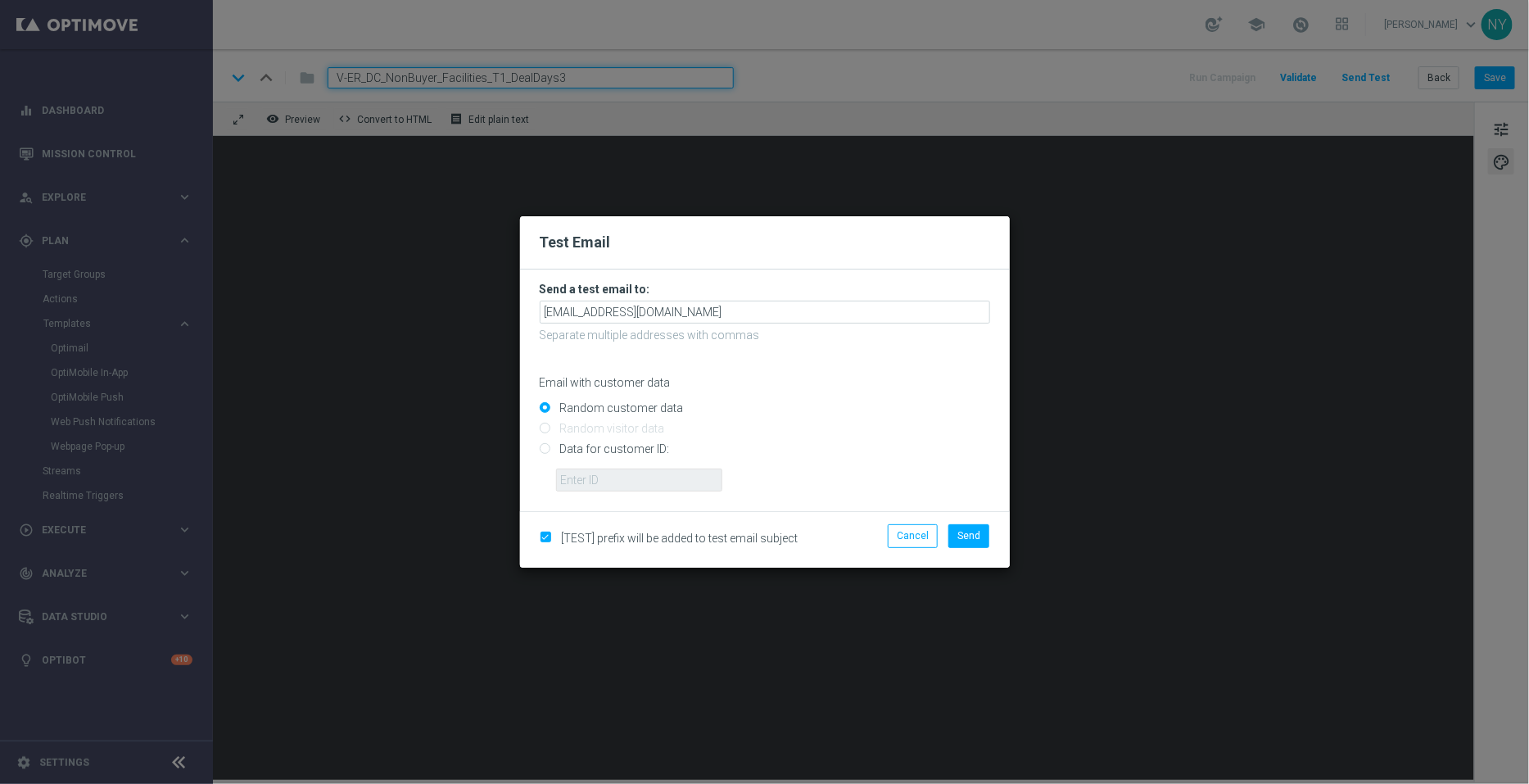
click at [546, 448] on input "Data for customer ID:" at bounding box center [764, 455] width 450 height 23
radio input "true"
click at [593, 490] on input "text" at bounding box center [639, 479] width 166 height 23
click at [588, 483] on input "text" at bounding box center [639, 479] width 166 height 23
paste input "10000006208"
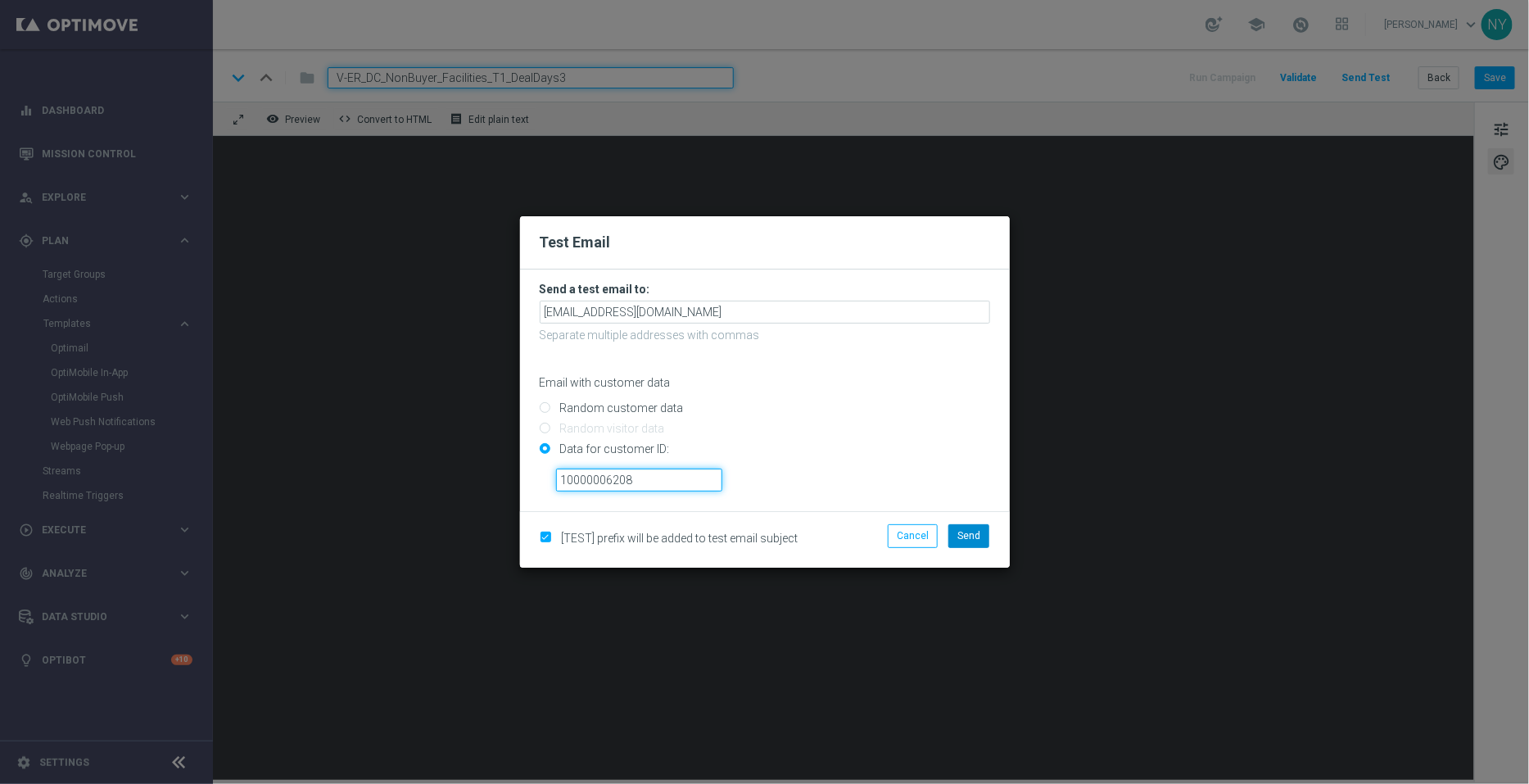
type input "10000006208"
click at [966, 540] on span "Send" at bounding box center [969, 535] width 23 height 11
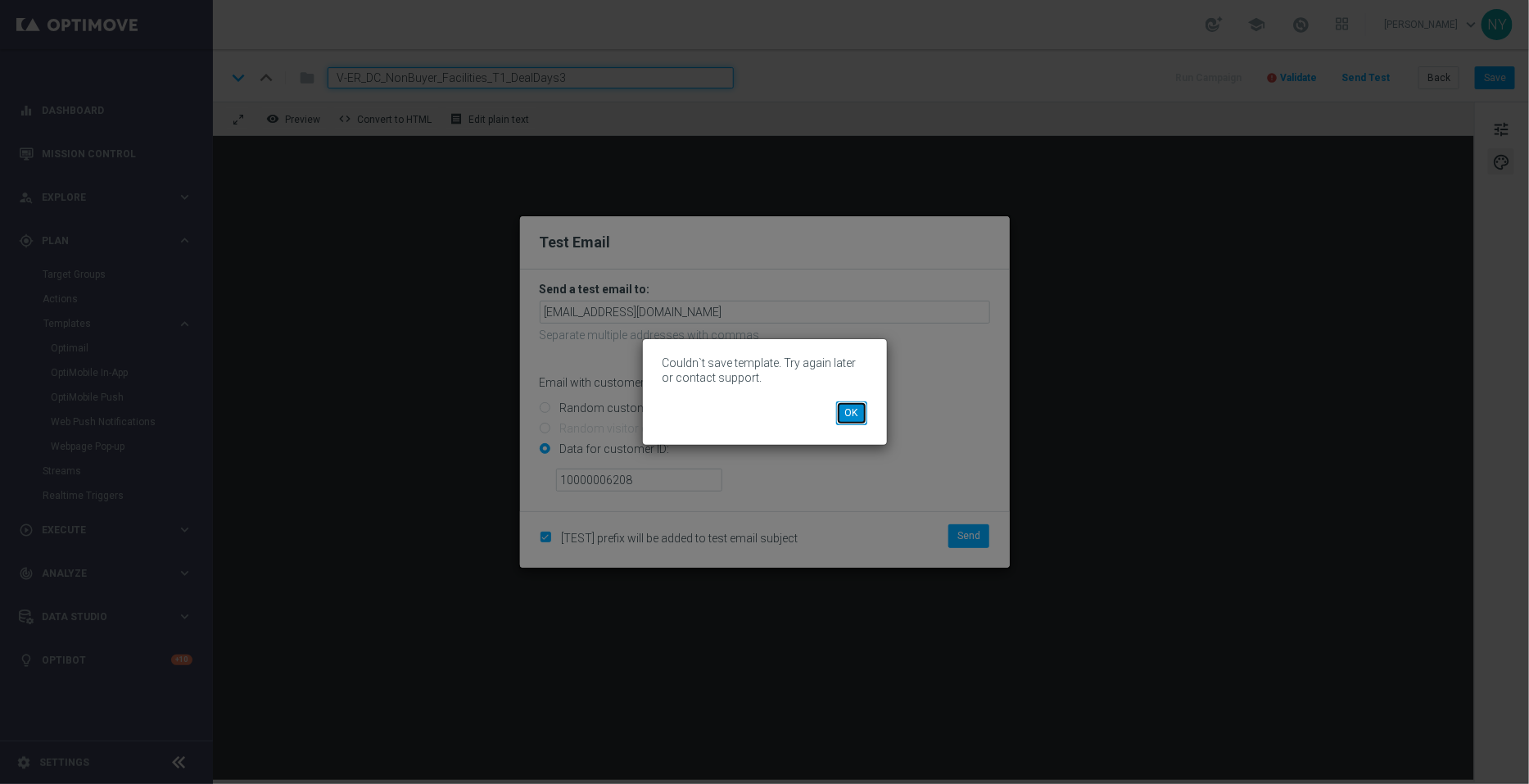
click at [850, 416] on button "OK" at bounding box center [851, 412] width 31 height 23
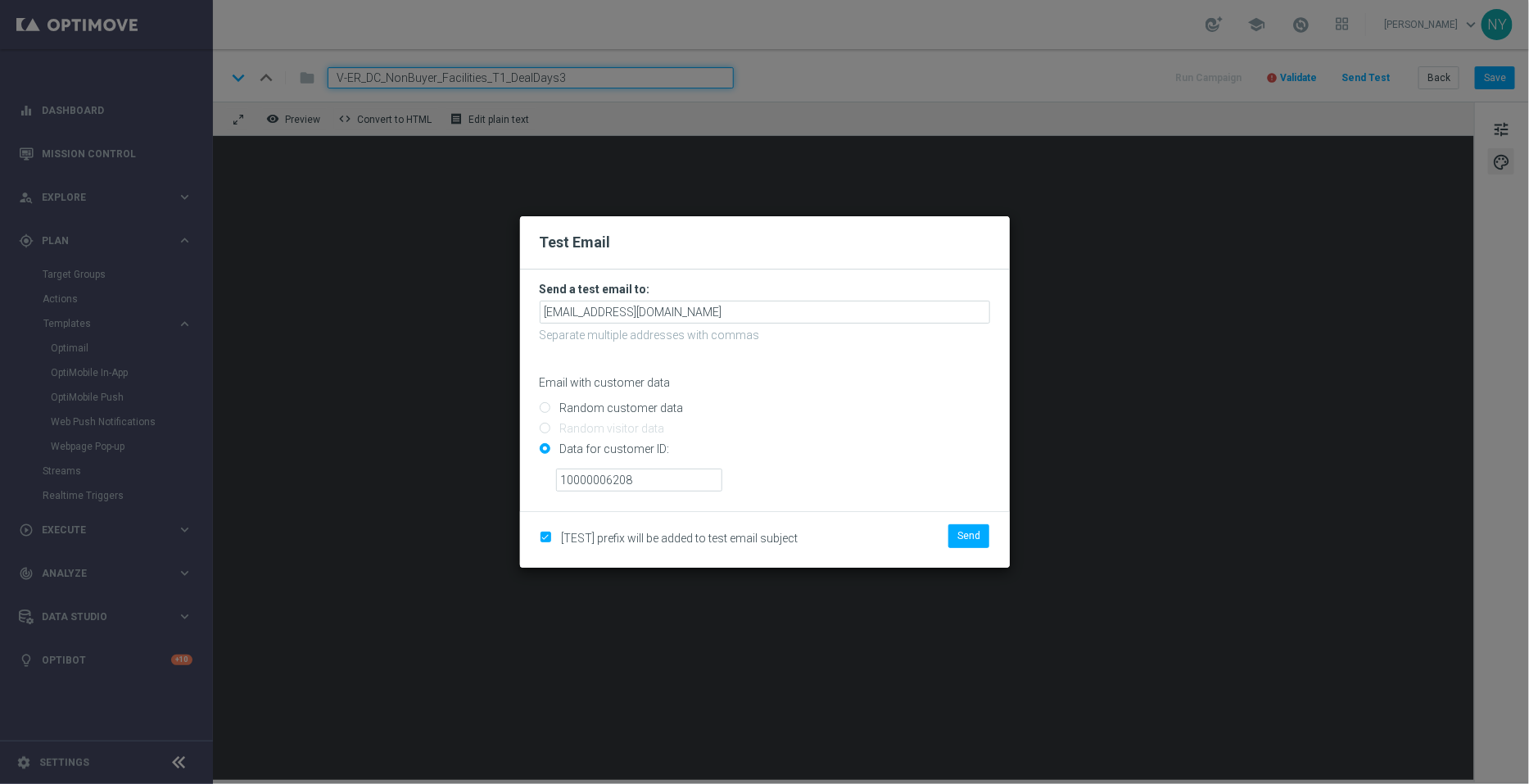
click at [1092, 362] on modal-container "Test Email Send a test email to: neilyetts3-bkaz0@litmusemail.com Separate mult…" at bounding box center [764, 392] width 1529 height 784
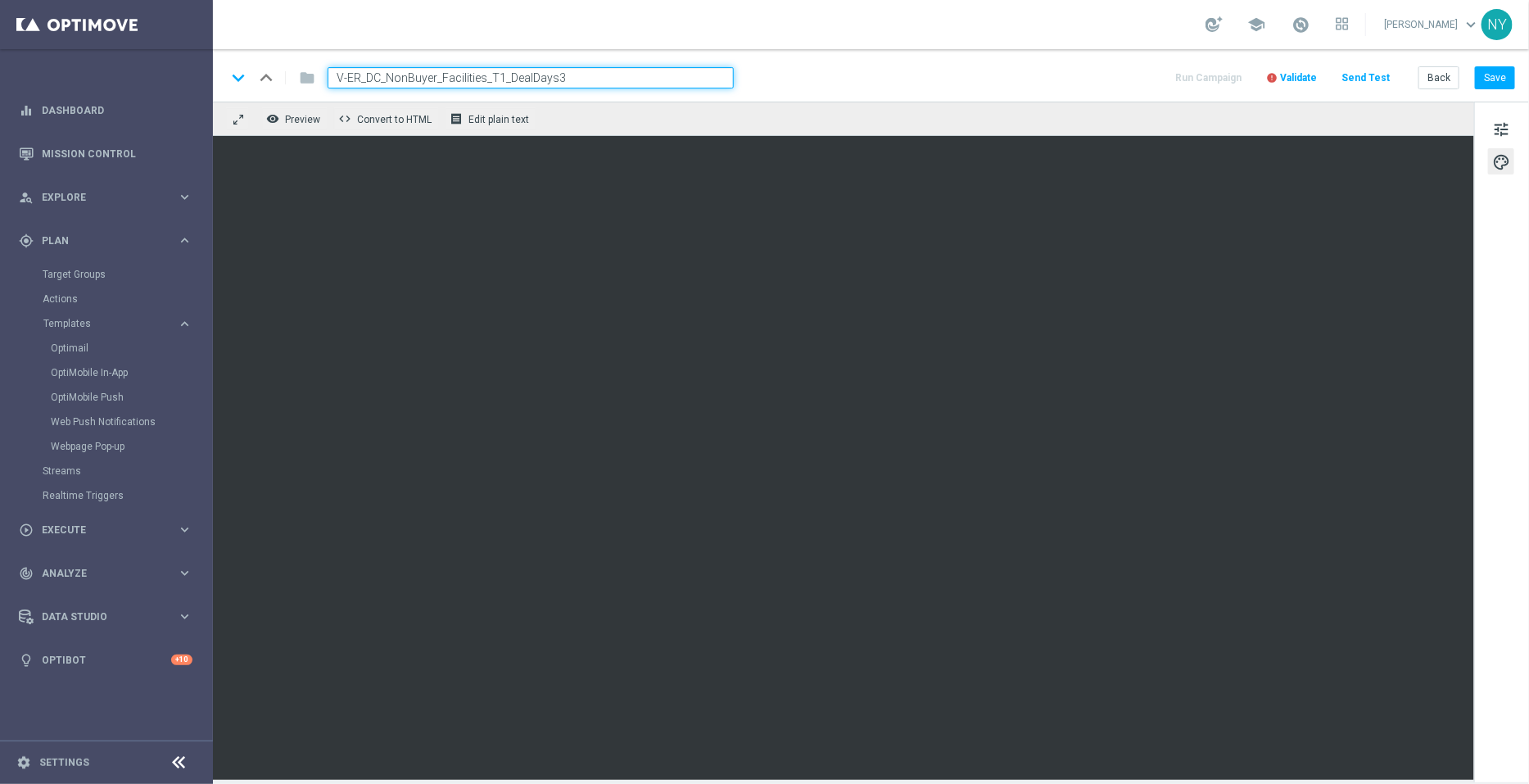
click at [1311, 76] on span "Validate" at bounding box center [1298, 77] width 37 height 11
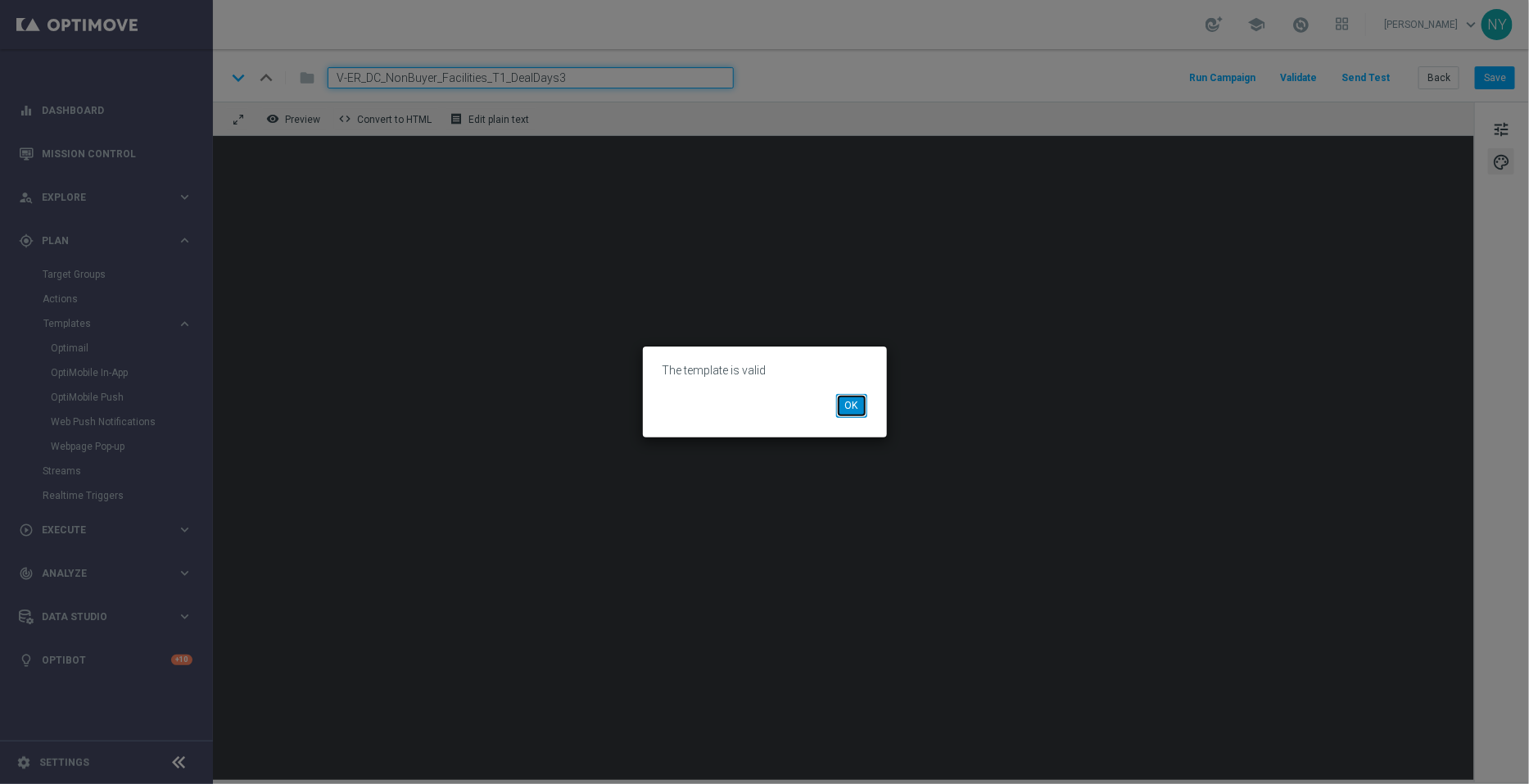
click at [840, 407] on button "OK" at bounding box center [851, 405] width 31 height 23
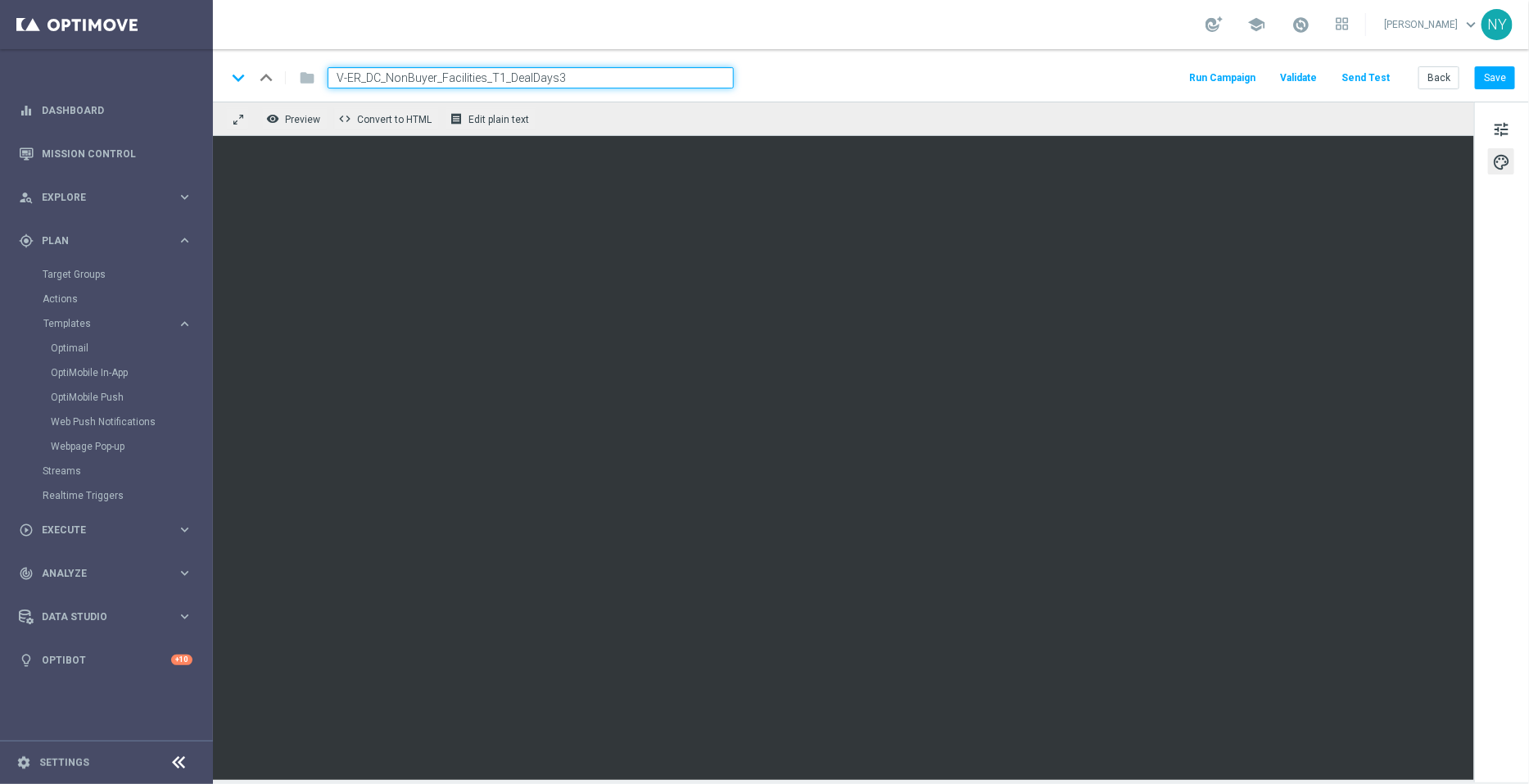
click at [1361, 77] on button "Send Test" at bounding box center [1366, 78] width 54 height 22
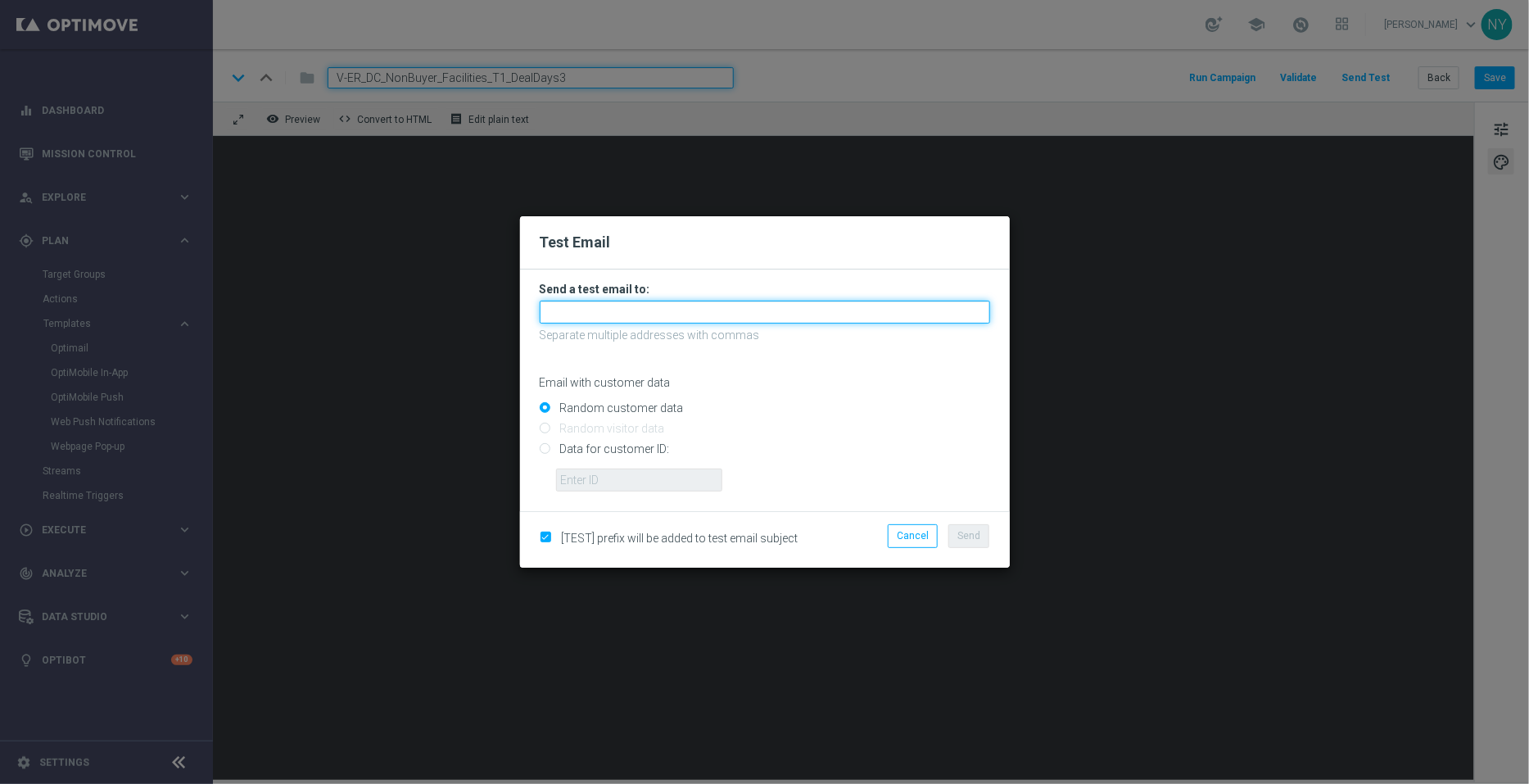
click at [602, 316] on input "text" at bounding box center [764, 312] width 450 height 23
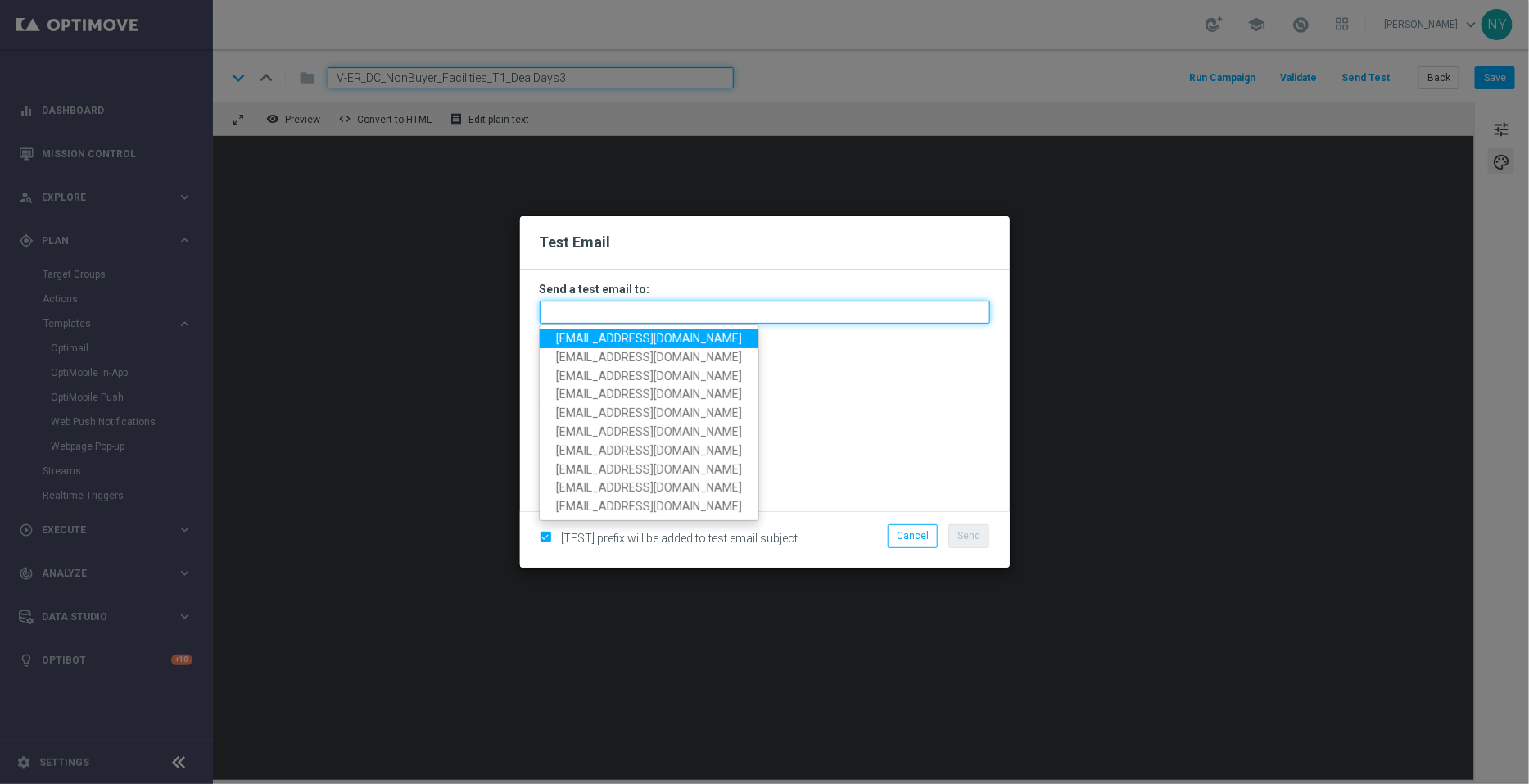
paste input "10000006208"
type input "10000006208"
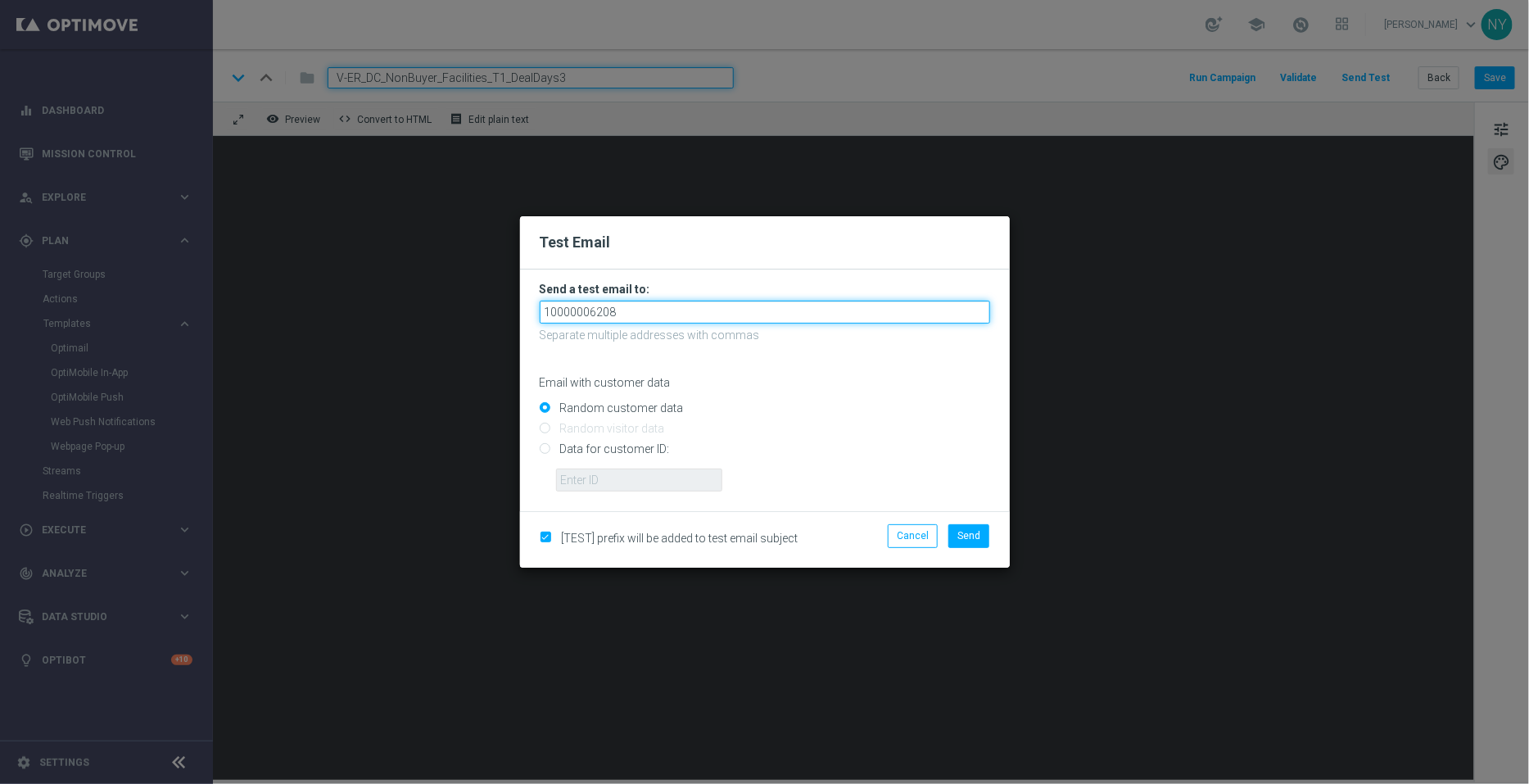
drag, startPoint x: 660, startPoint y: 319, endPoint x: 474, endPoint y: 317, distance: 186.0
click at [474, 317] on modal-container "Test Email Send a test email to: 10000006208 Separate multiple addresses with c…" at bounding box center [764, 392] width 1529 height 784
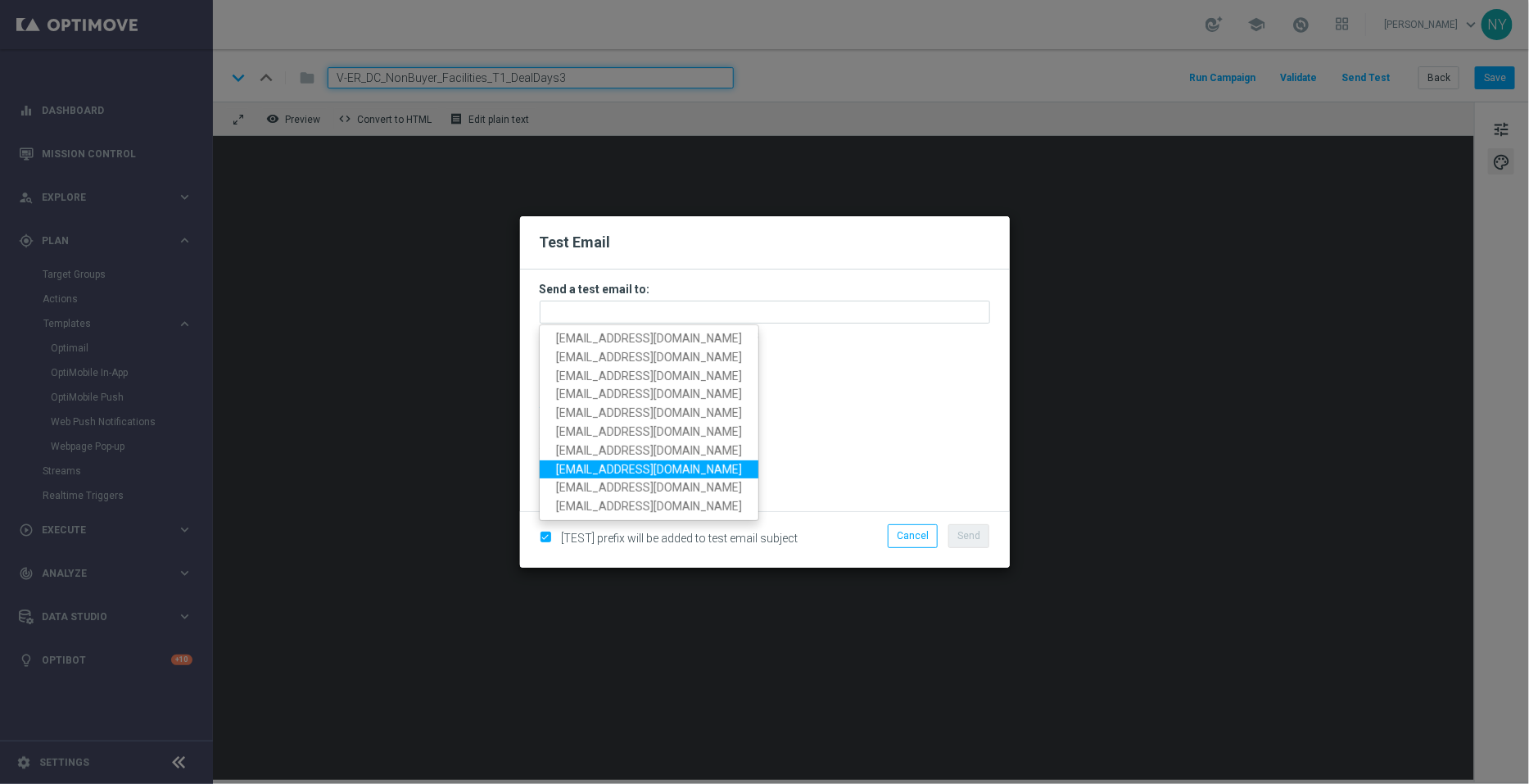
click at [820, 399] on div "Random customer data" at bounding box center [764, 404] width 450 height 20
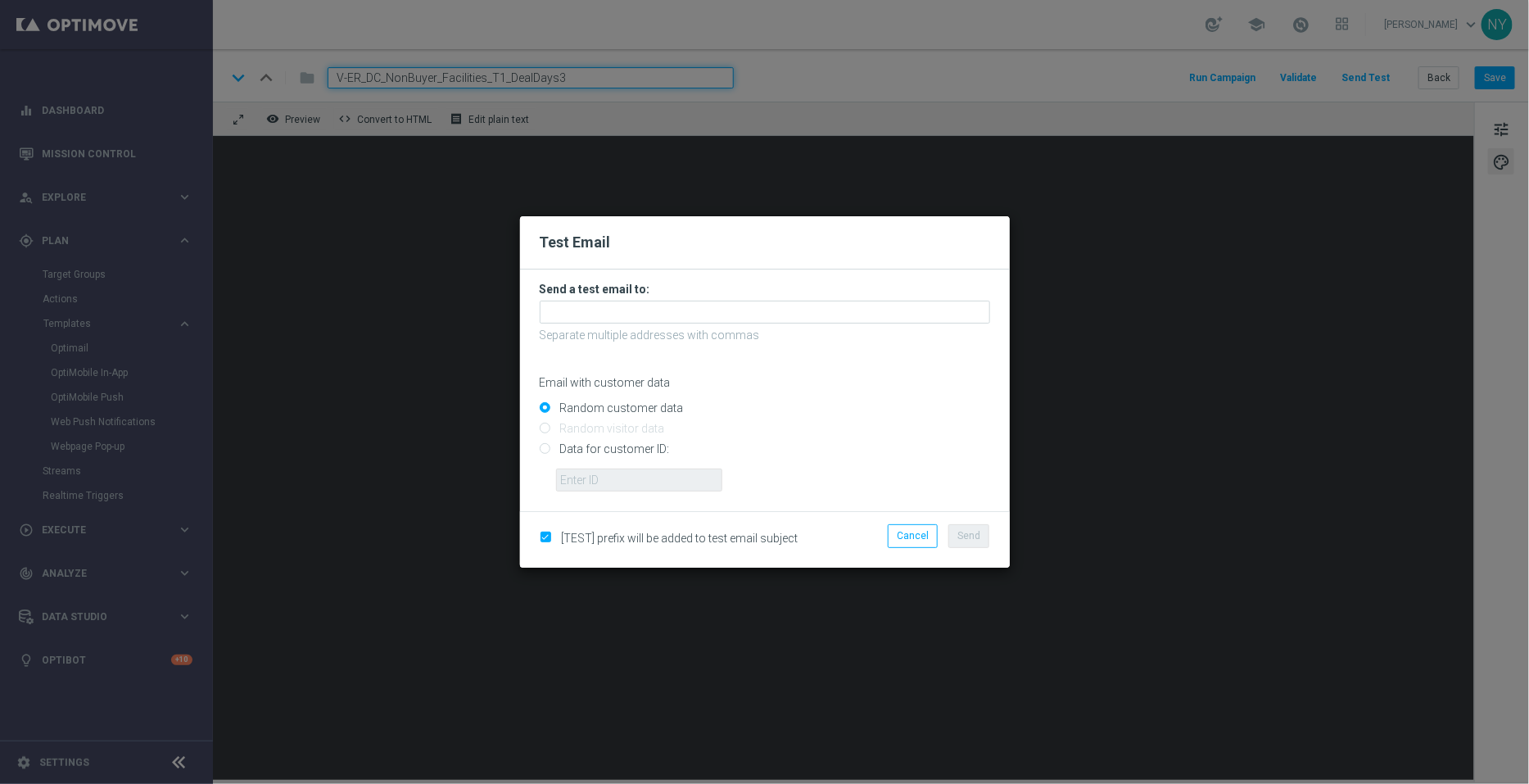
click at [548, 450] on input "Data for customer ID:" at bounding box center [764, 455] width 450 height 23
radio input "true"
click at [605, 478] on input "text" at bounding box center [639, 479] width 166 height 23
paste input "10000006208"
type input "10000006208"
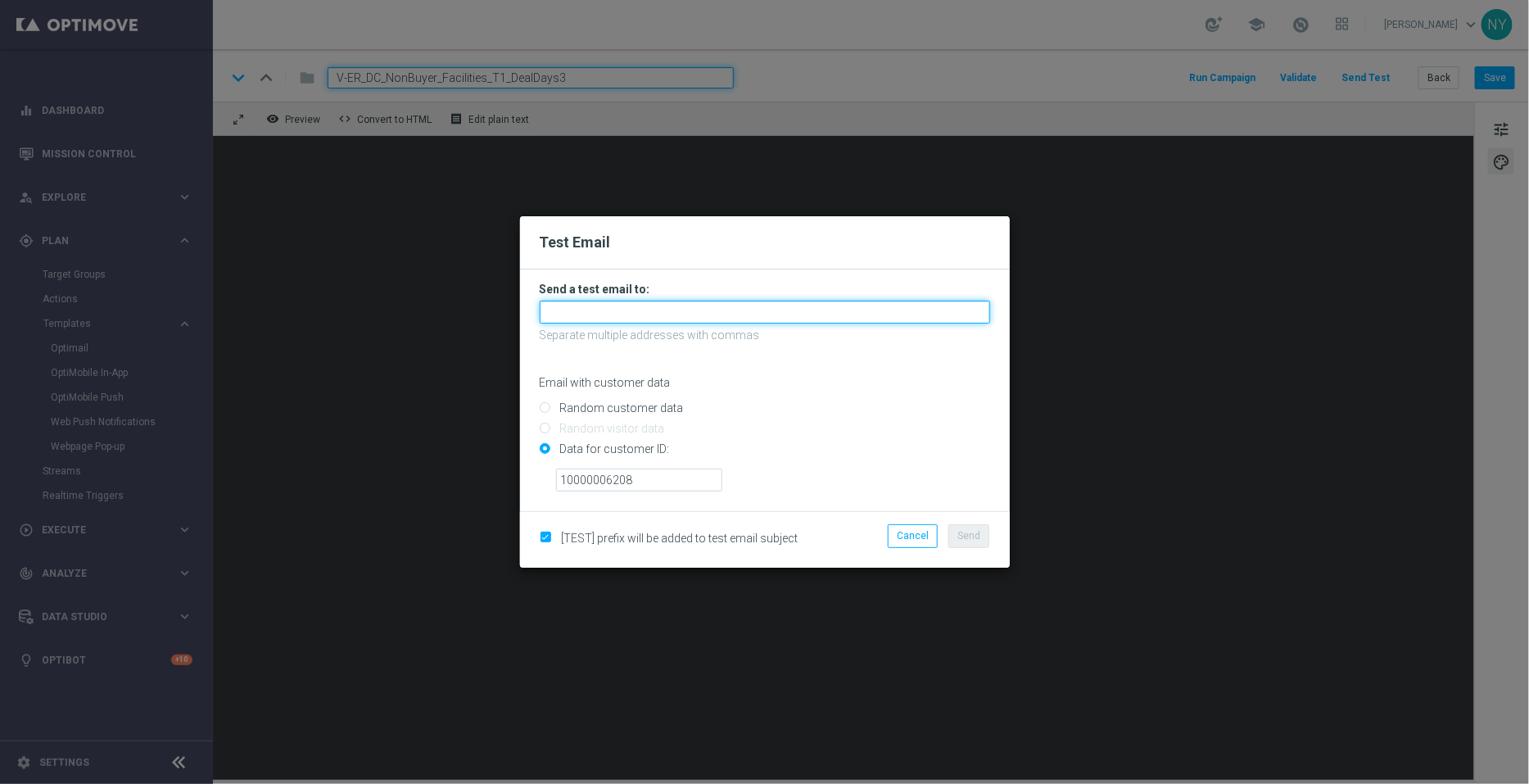
click at [630, 309] on input "text" at bounding box center [764, 312] width 450 height 23
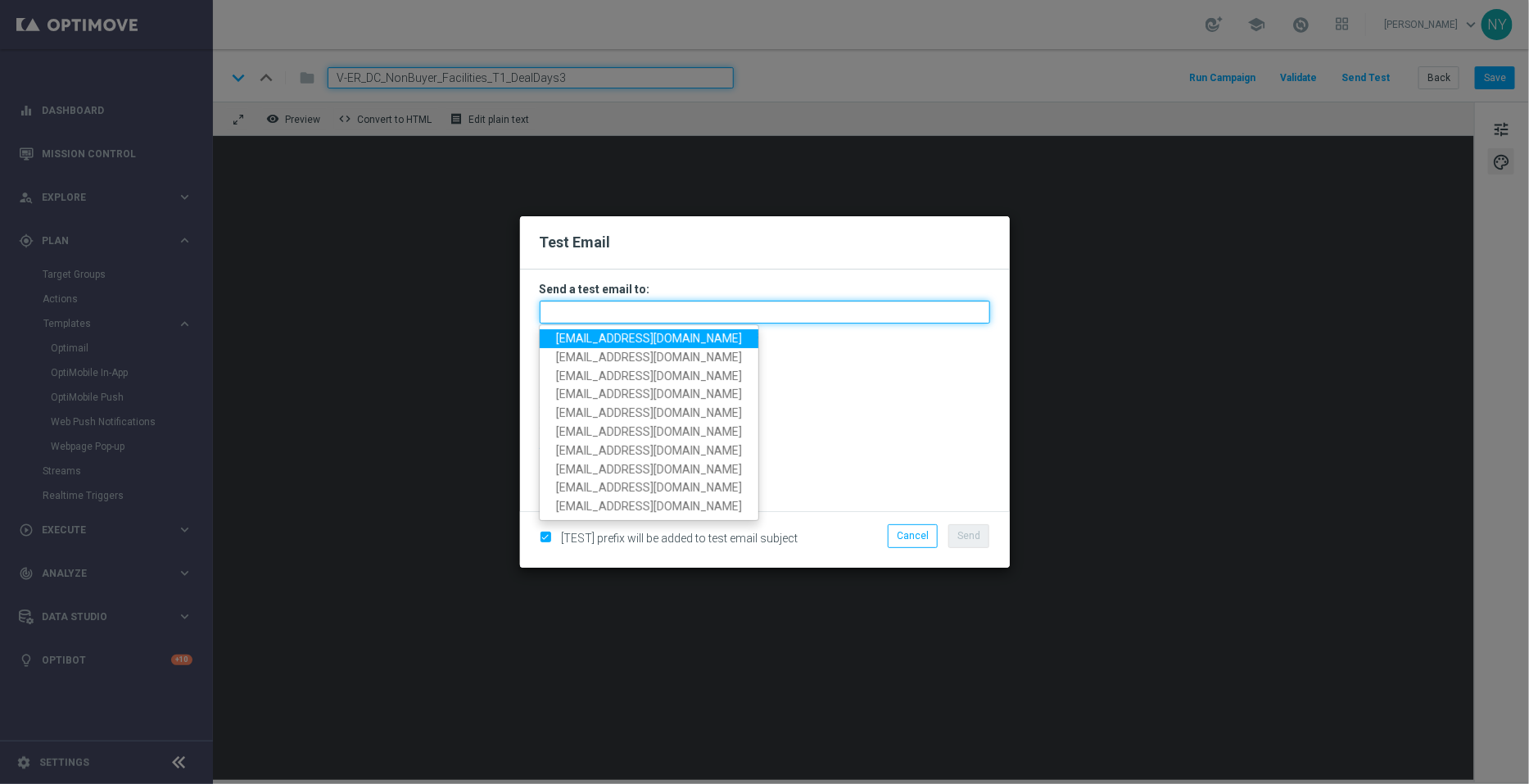
click at [631, 312] on input "text" at bounding box center [764, 312] width 450 height 23
paste input "neilyetts3-bkaz0@litmusemail.com"
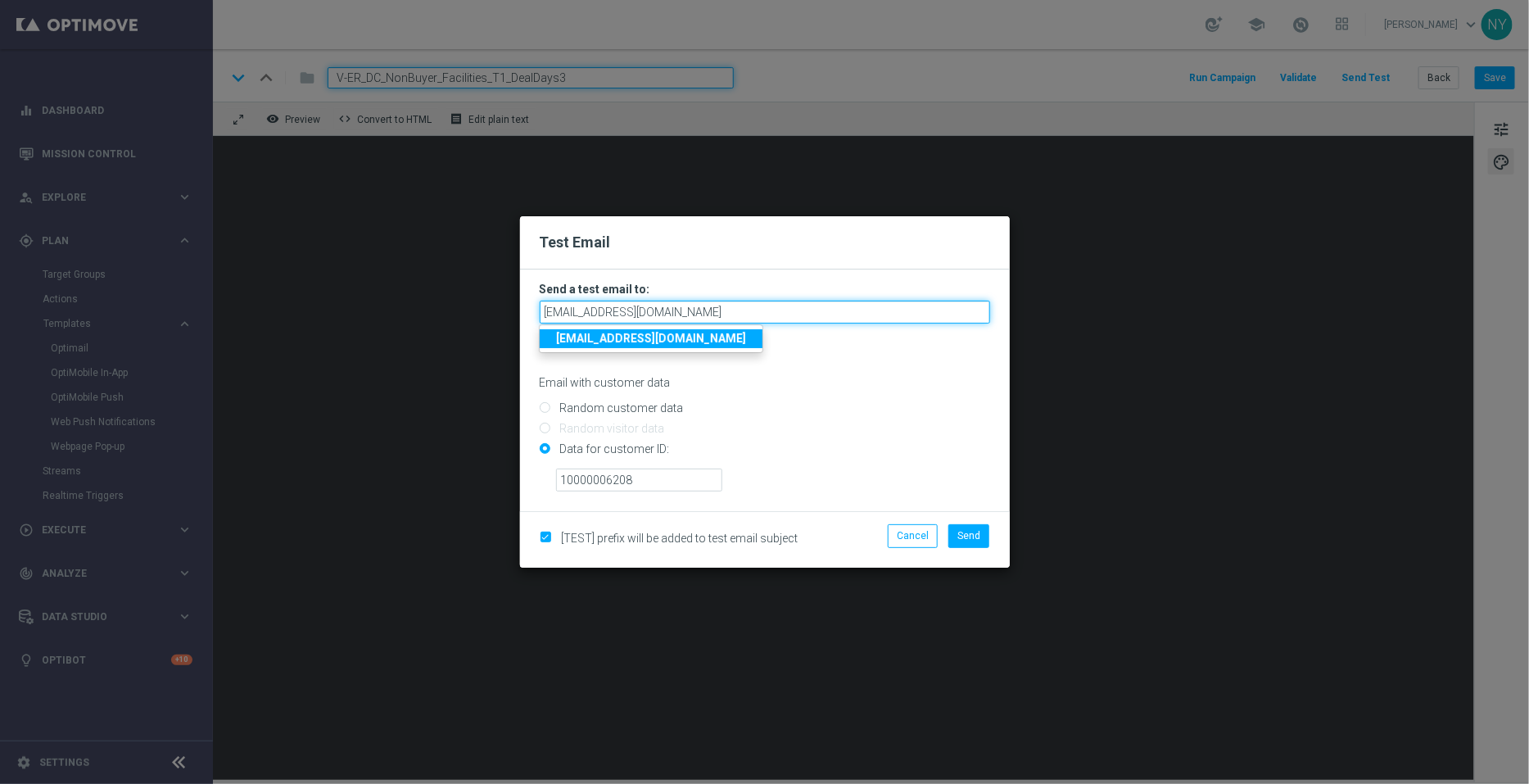
type input "neilyetts3-bkaz0@litmusemail.com"
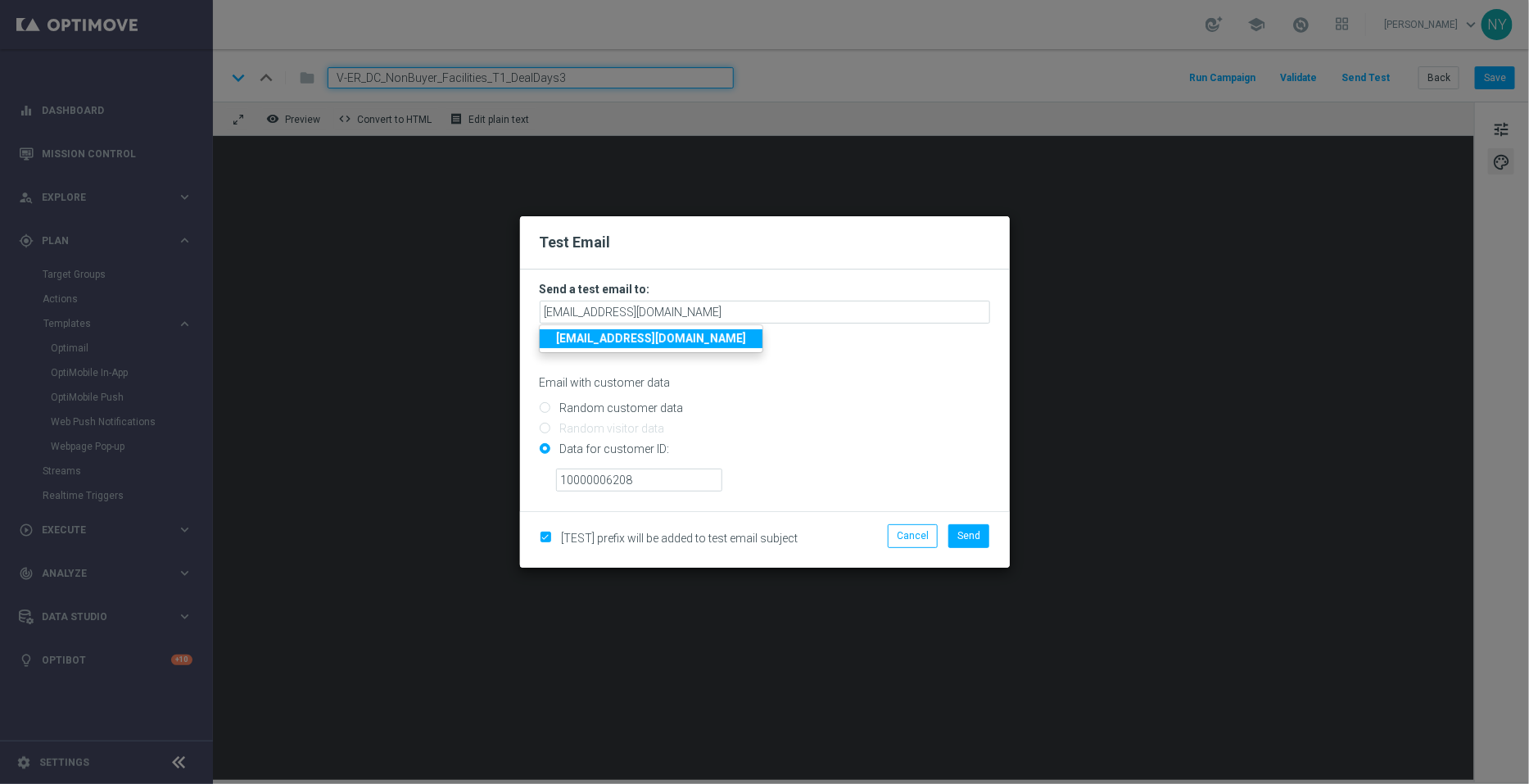
click at [872, 398] on div "Random customer data" at bounding box center [764, 404] width 450 height 20
click at [970, 529] on button "Send" at bounding box center [969, 535] width 41 height 23
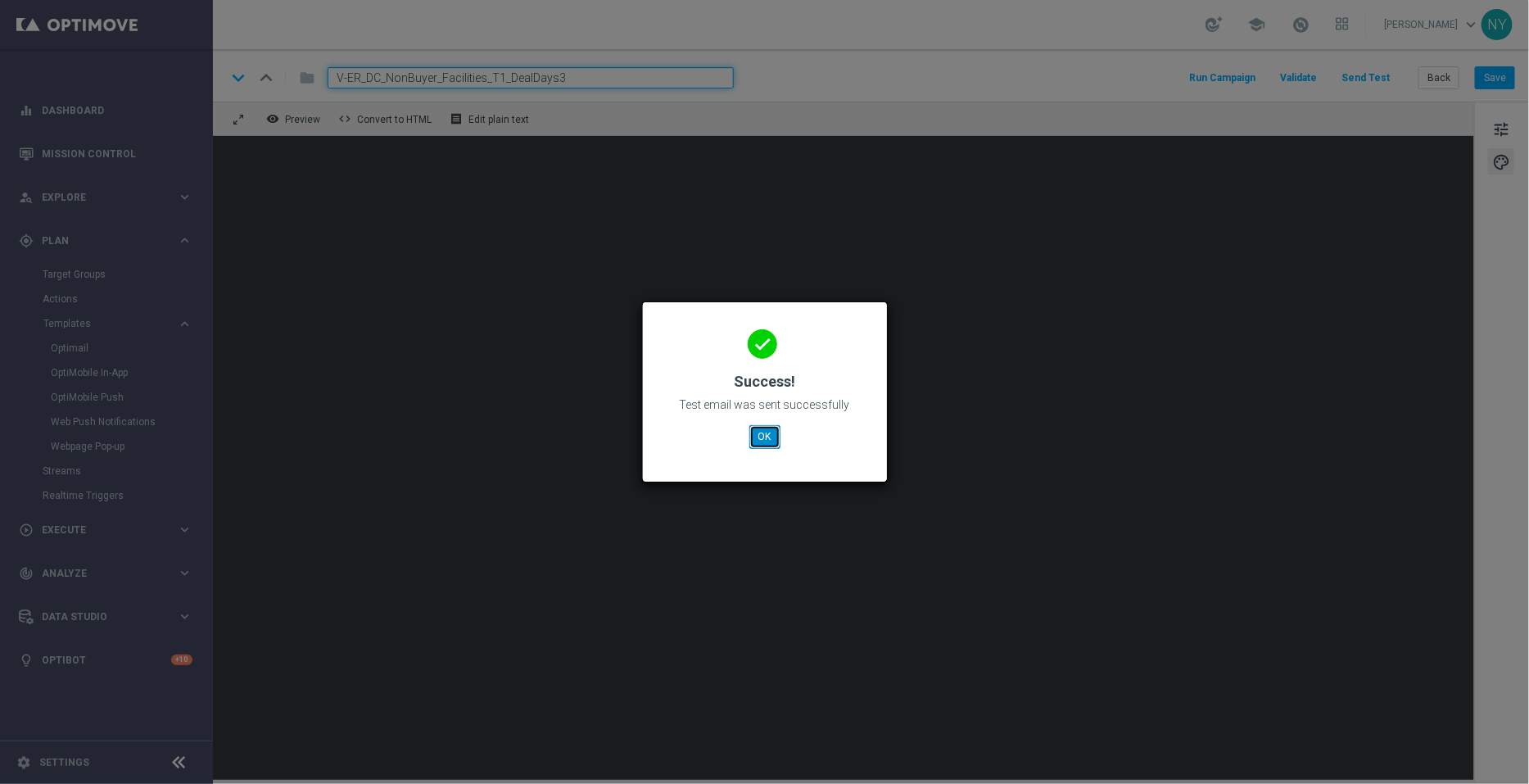
click at [764, 438] on button "OK" at bounding box center [764, 436] width 31 height 23
click at [773, 428] on button "OK" at bounding box center [764, 436] width 31 height 23
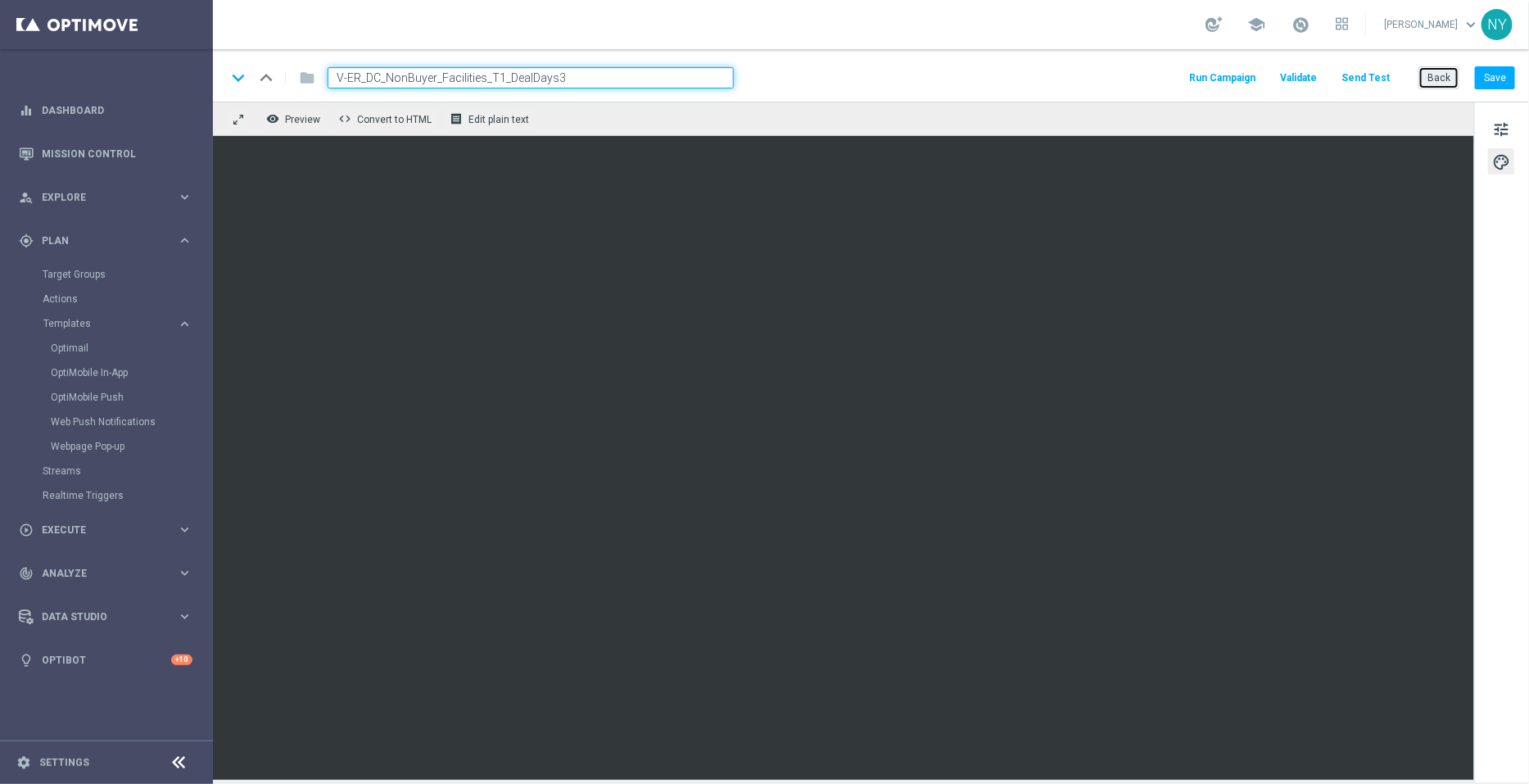
click at [1451, 80] on button "Back" at bounding box center [1439, 77] width 41 height 23
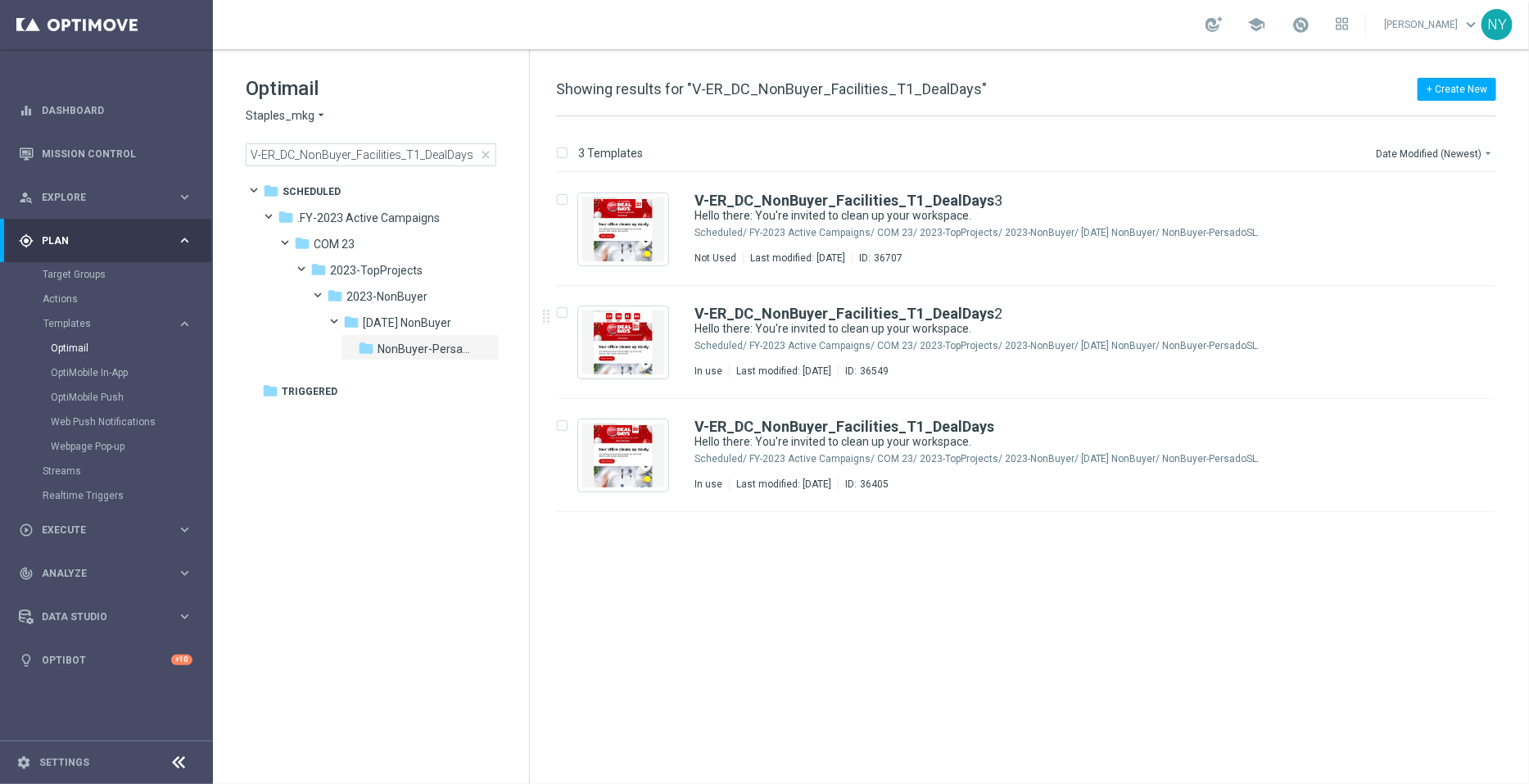
click at [489, 153] on span "close" at bounding box center [485, 154] width 13 height 13
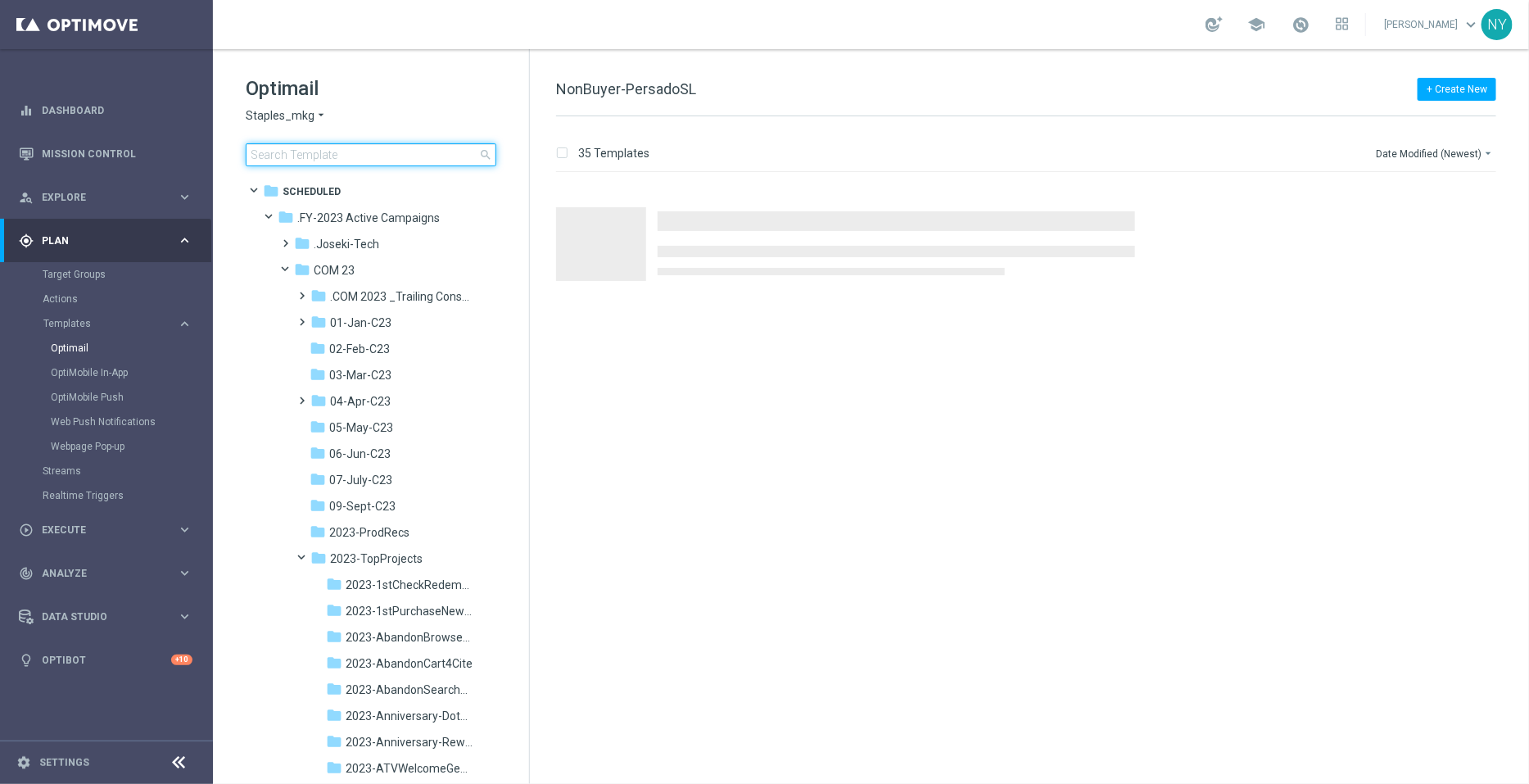
click at [404, 153] on input at bounding box center [371, 154] width 250 height 23
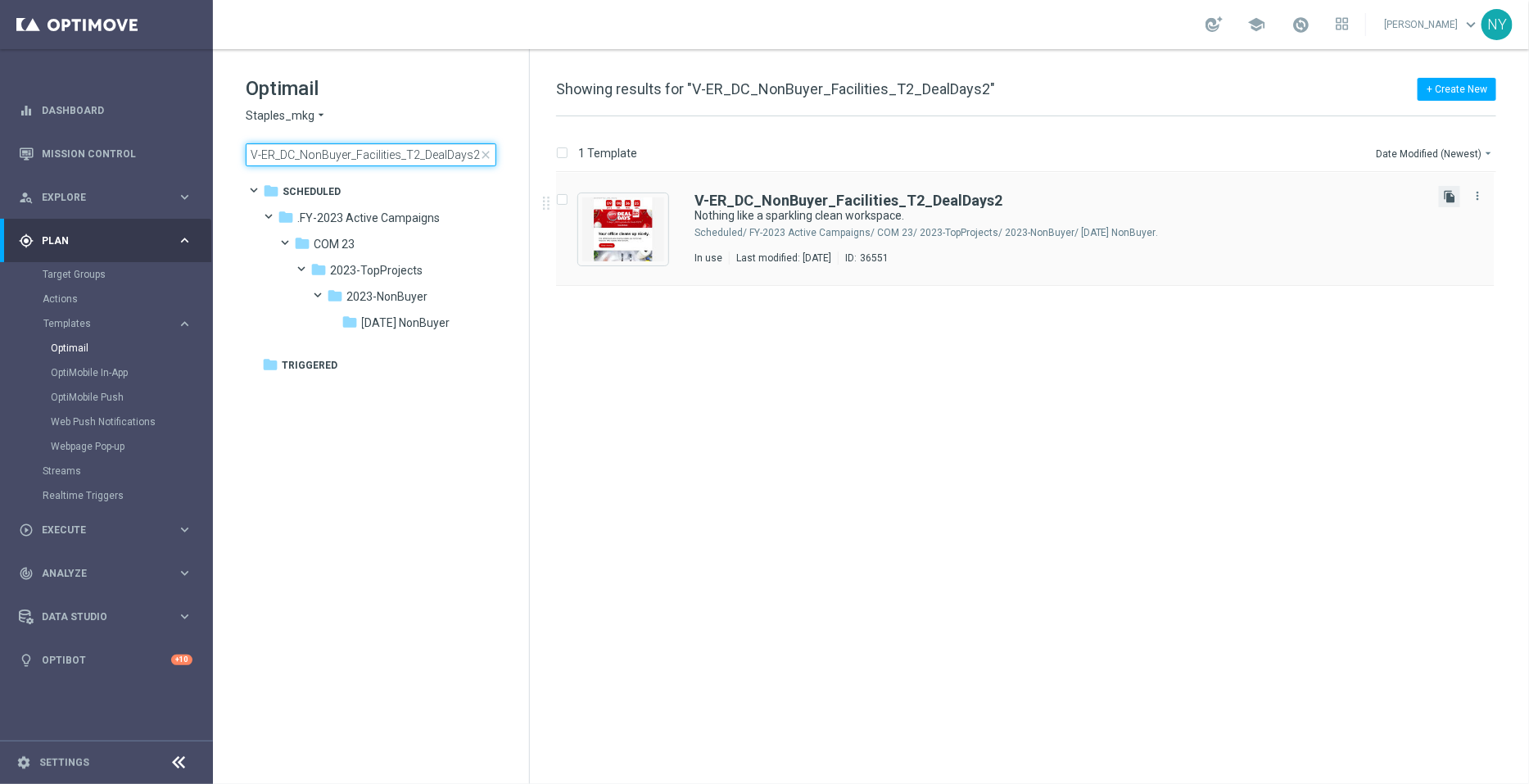
type input "V-ER_DC_NonBuyer_Facilities_T2_DealDays2"
click at [1454, 196] on icon "file_copy" at bounding box center [1449, 196] width 13 height 13
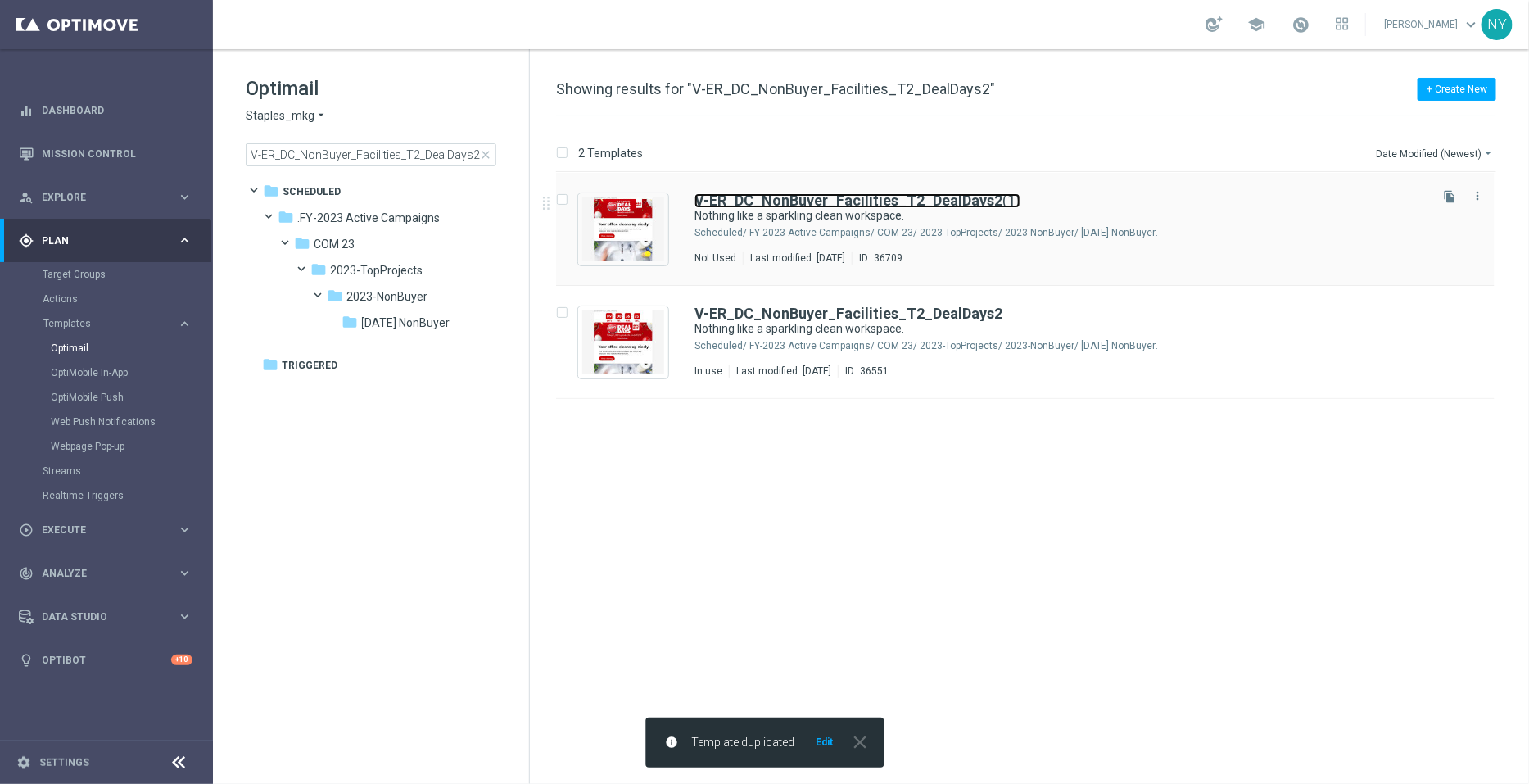
click at [865, 201] on b "V-ER_DC_NonBuyer_Facilities_T2_DealDays2" at bounding box center [849, 200] width 308 height 17
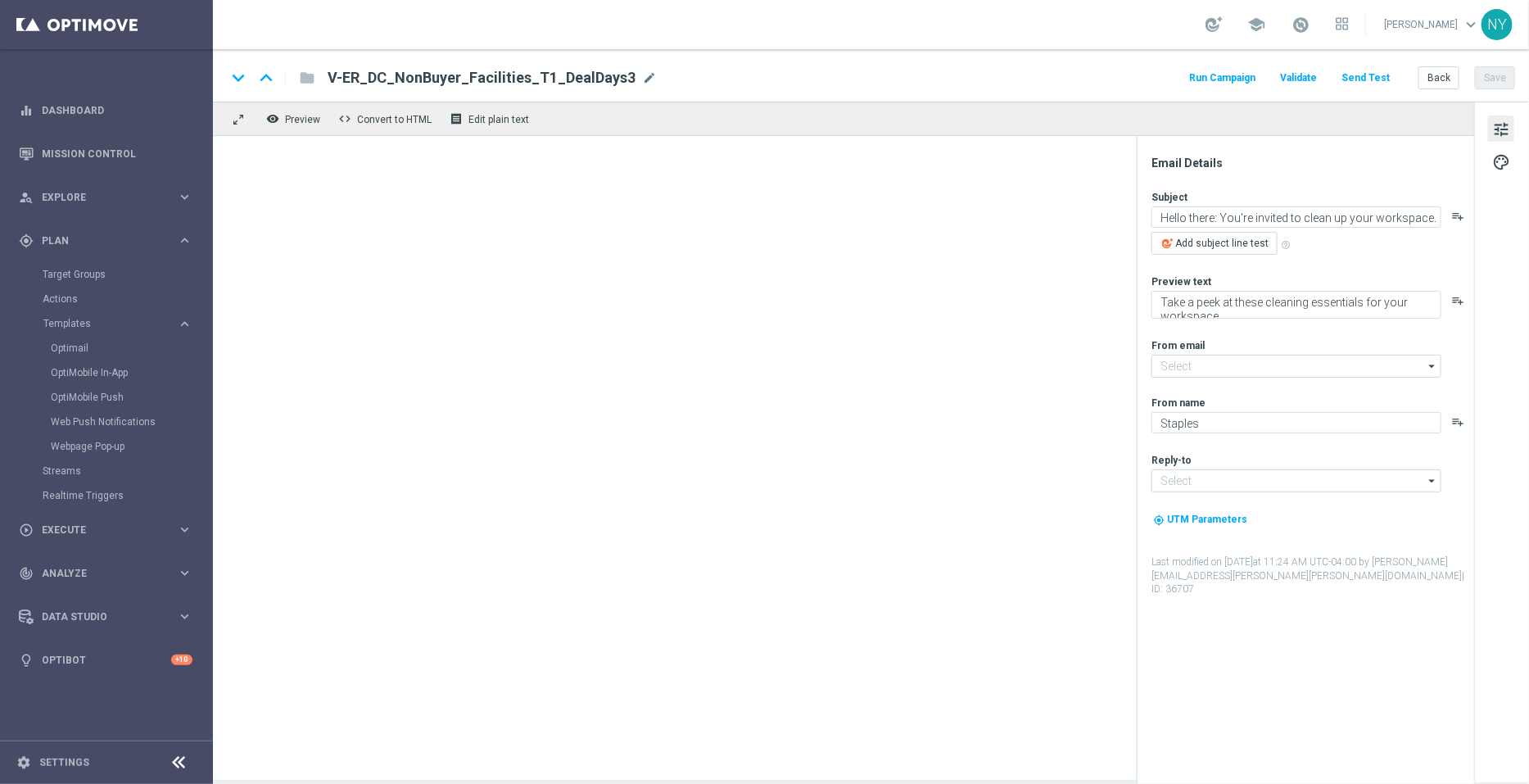
type input "staples@connected.staples.com"
type input "info@staples.com"
type input "V-ER_DC_NonBuyer_Facilities_T2_DealDays2(1)"
type textarea "Nothing like a sparkling clean workspace."
type textarea "Get what you need to spruce up your office area."
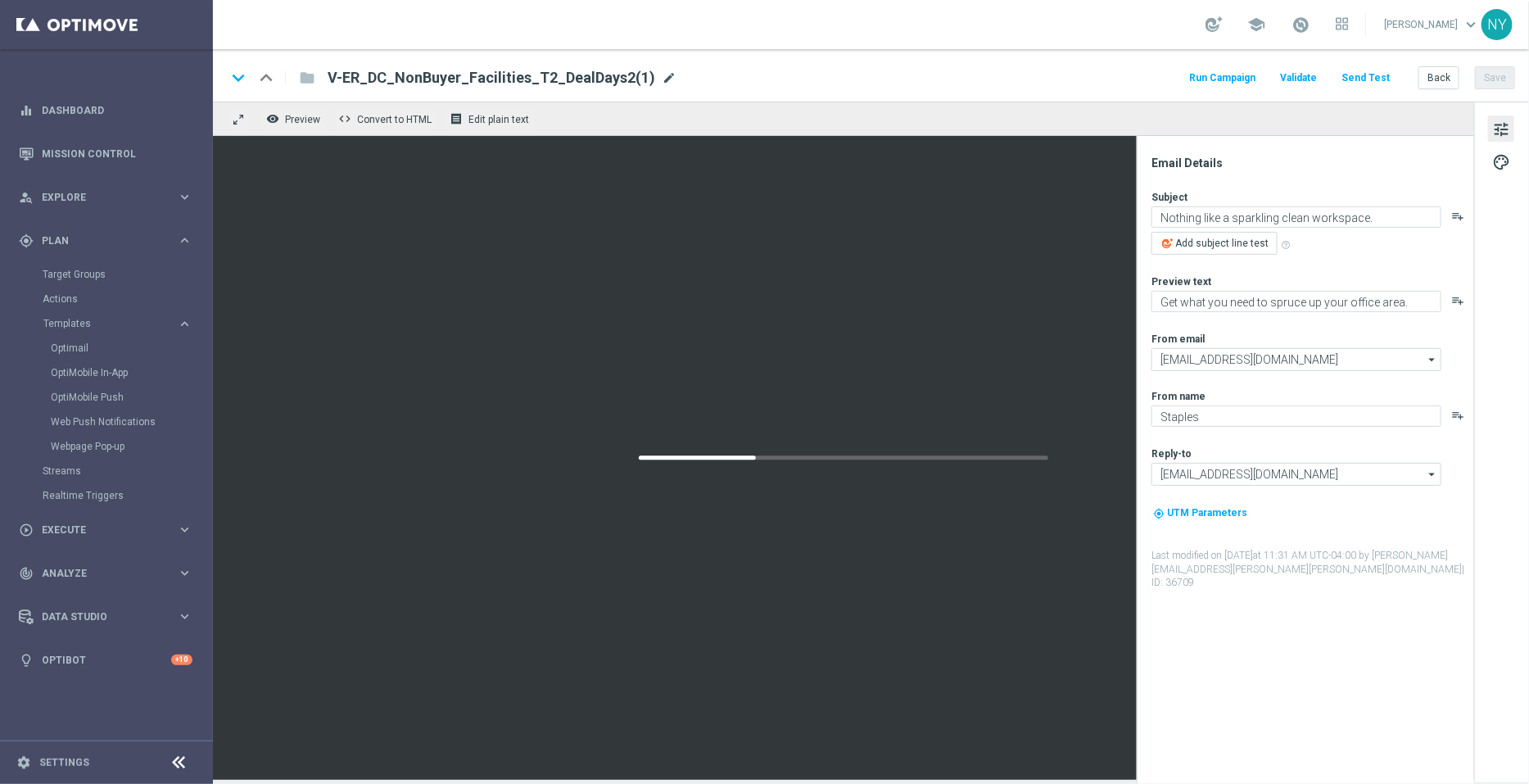
click at [661, 76] on span "mode_edit" at bounding box center [668, 77] width 14 height 14
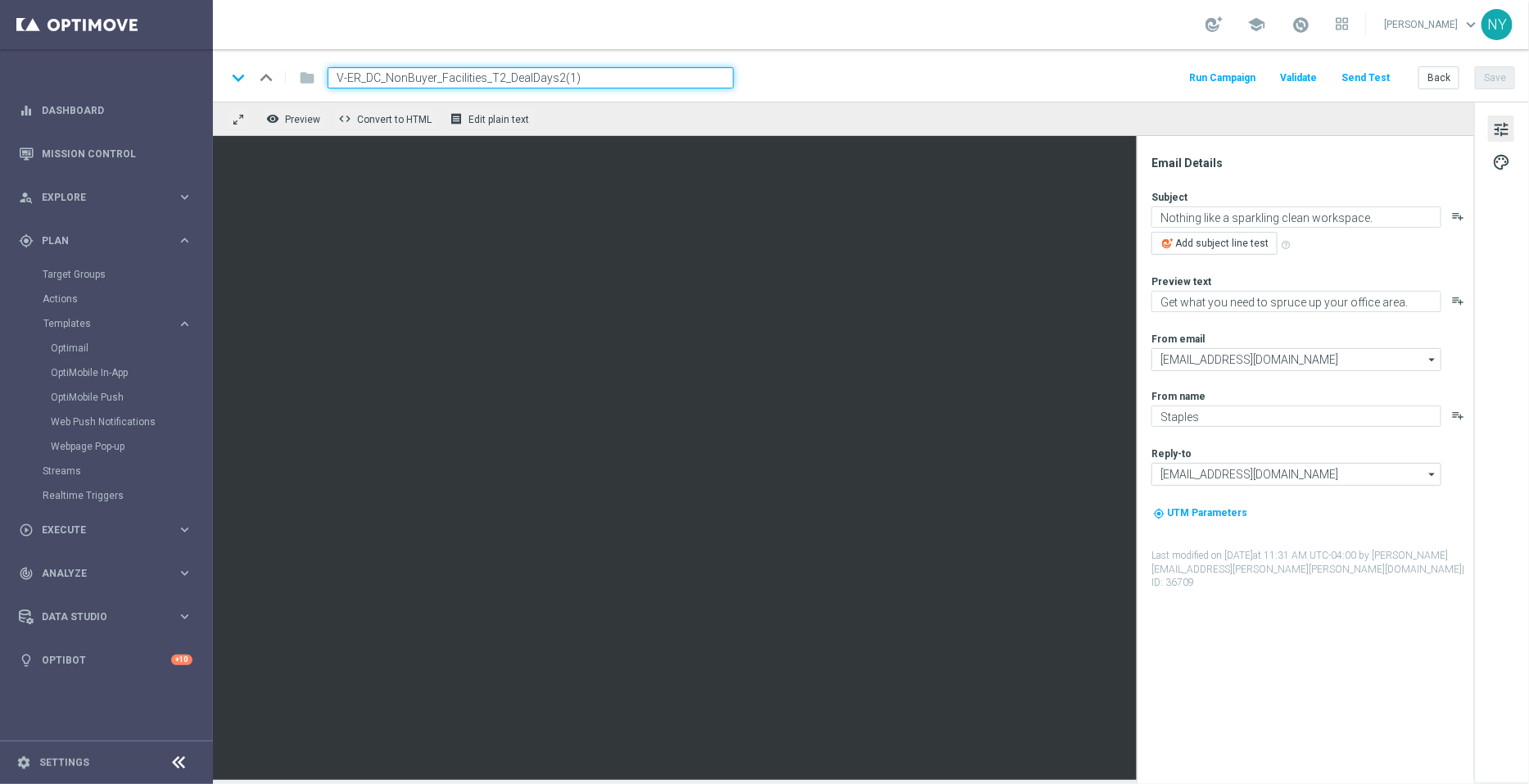
drag, startPoint x: 565, startPoint y: 76, endPoint x: 556, endPoint y: 77, distance: 9.1
click at [556, 77] on input "V-ER_DC_NonBuyer_Facilities_T2_DealDays2(1)" at bounding box center [530, 77] width 406 height 21
drag, startPoint x: 578, startPoint y: 78, endPoint x: 555, endPoint y: 78, distance: 23.0
click at [555, 78] on input "V-ER_DC_NonBuyer_Facilities_T2_DealDays2(1)" at bounding box center [530, 77] width 406 height 21
type input "V-ER_DC_NonBuyer_Facilities_T2_DealDays3"
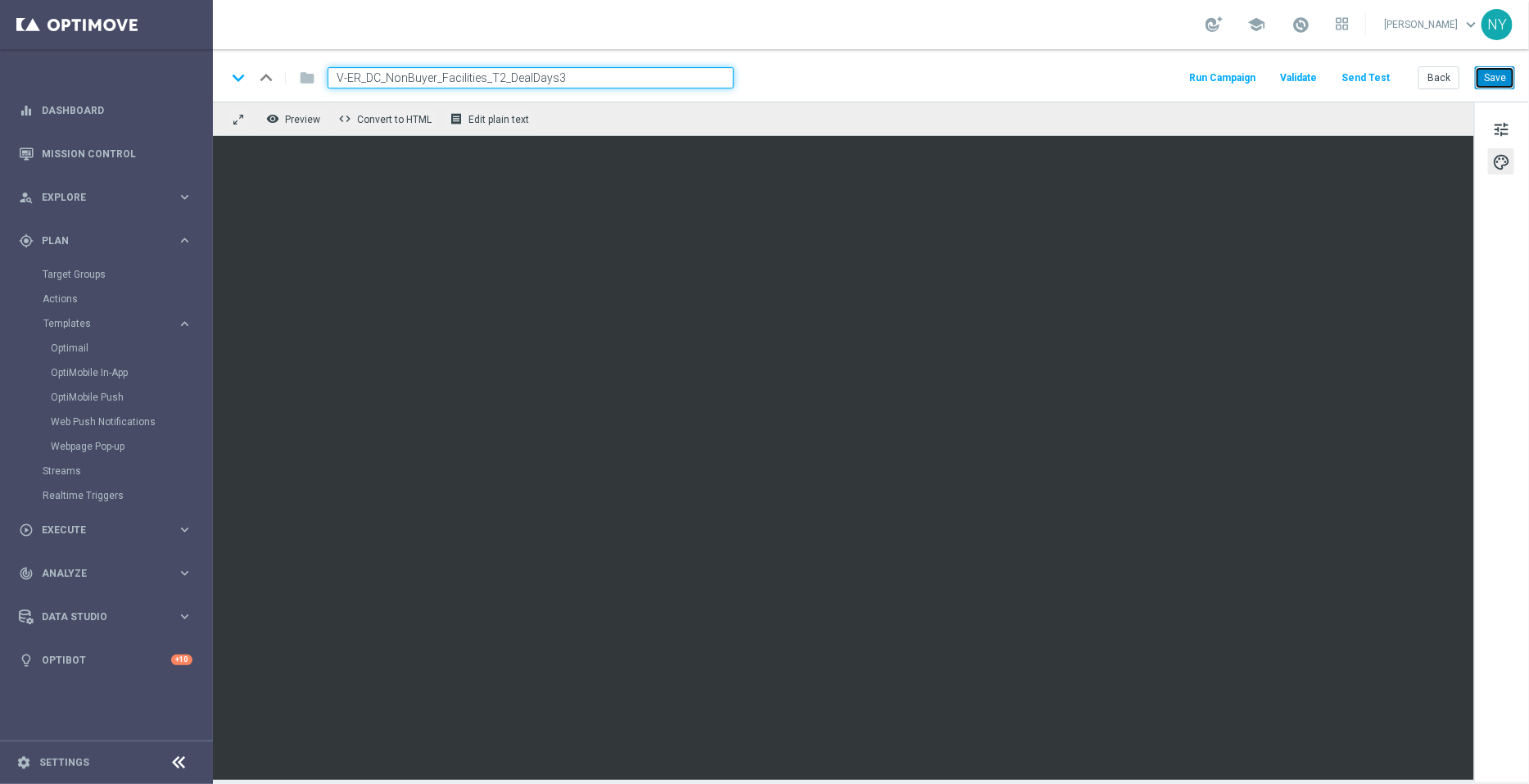
click at [1503, 79] on button "Save" at bounding box center [1495, 77] width 40 height 23
click at [1491, 78] on button "Save" at bounding box center [1495, 77] width 40 height 23
click at [1507, 75] on button "Save" at bounding box center [1495, 77] width 40 height 23
click at [1376, 77] on button "Send Test" at bounding box center [1366, 78] width 54 height 22
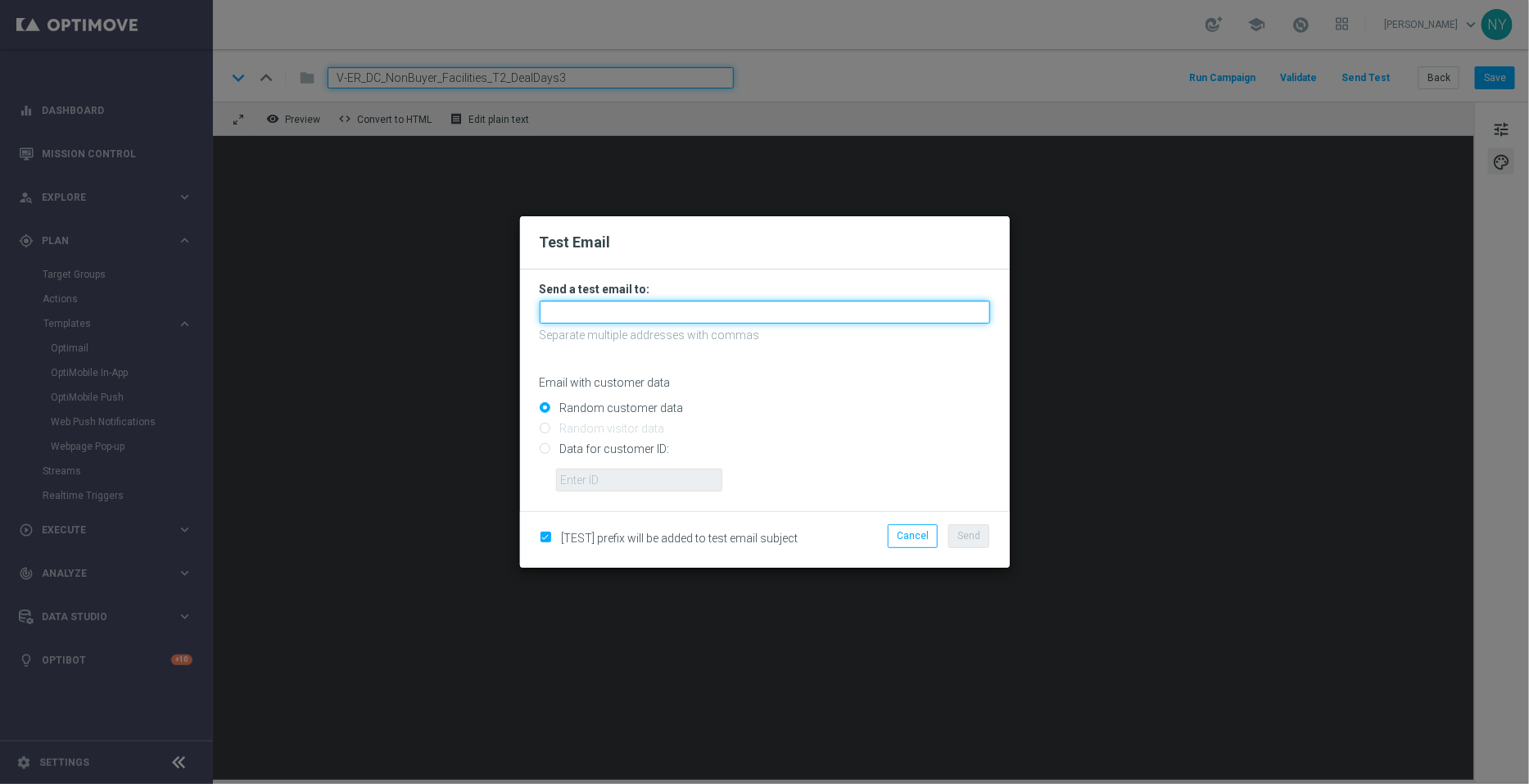
click at [578, 307] on input "text" at bounding box center [764, 312] width 450 height 23
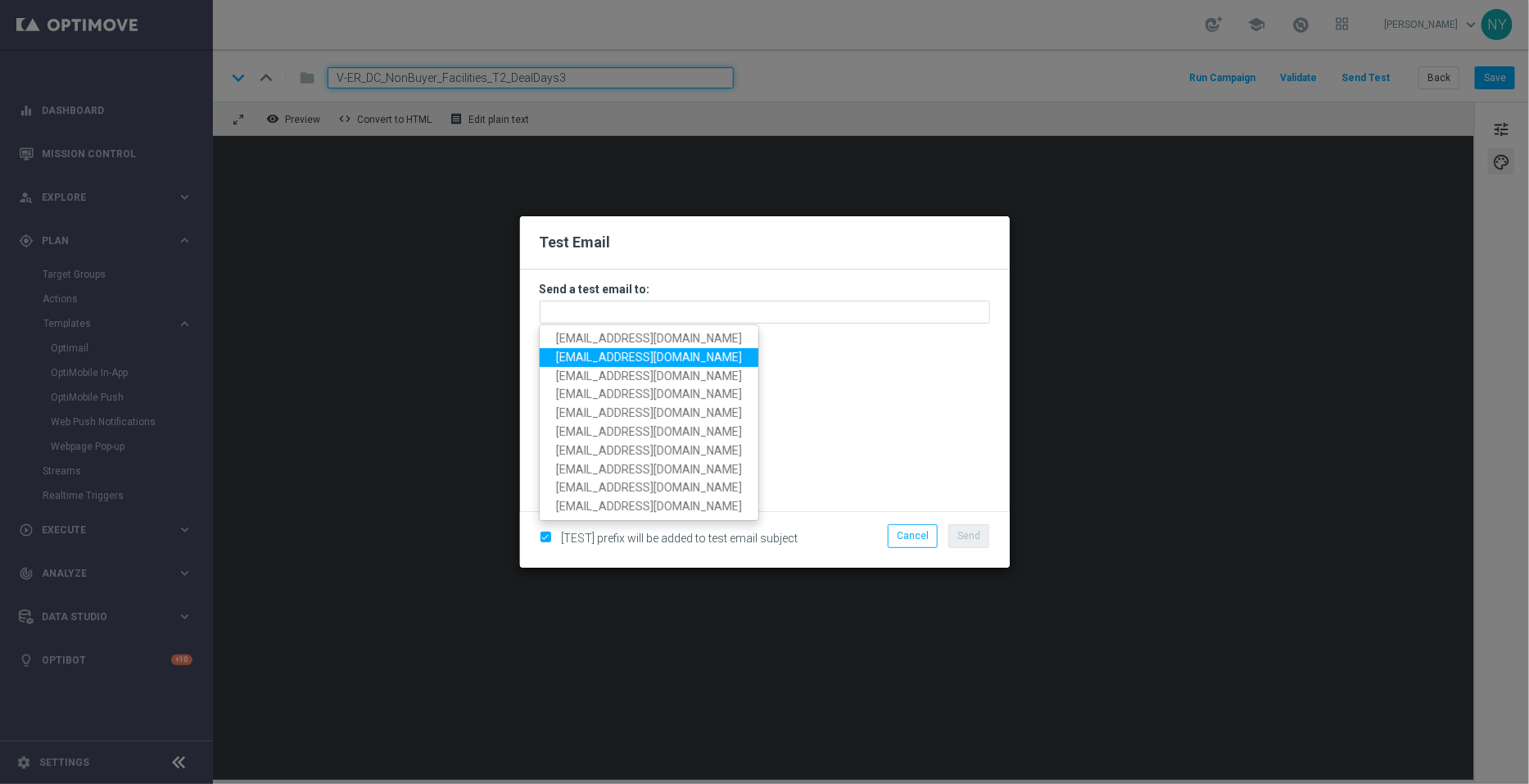
click at [581, 356] on span "neilyetts3@litmusemail.com" at bounding box center [649, 357] width 186 height 13
type input "neilyetts3@litmusemail.com"
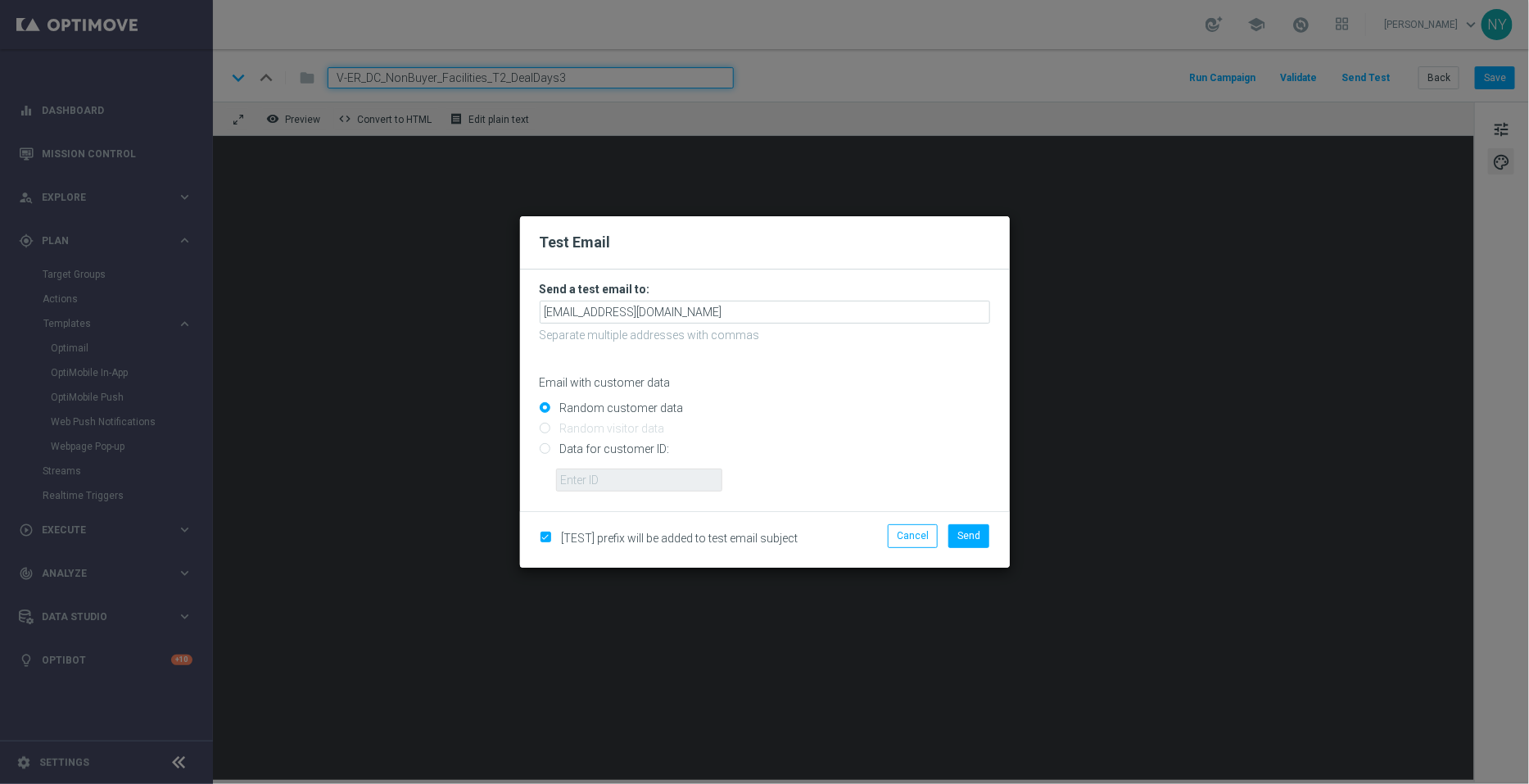
click at [543, 447] on input "Data for customer ID:" at bounding box center [764, 455] width 450 height 23
radio input "true"
click at [620, 460] on input "Data for customer ID:" at bounding box center [764, 455] width 450 height 23
click at [614, 488] on input "text" at bounding box center [639, 479] width 166 height 23
paste input "10000006208"
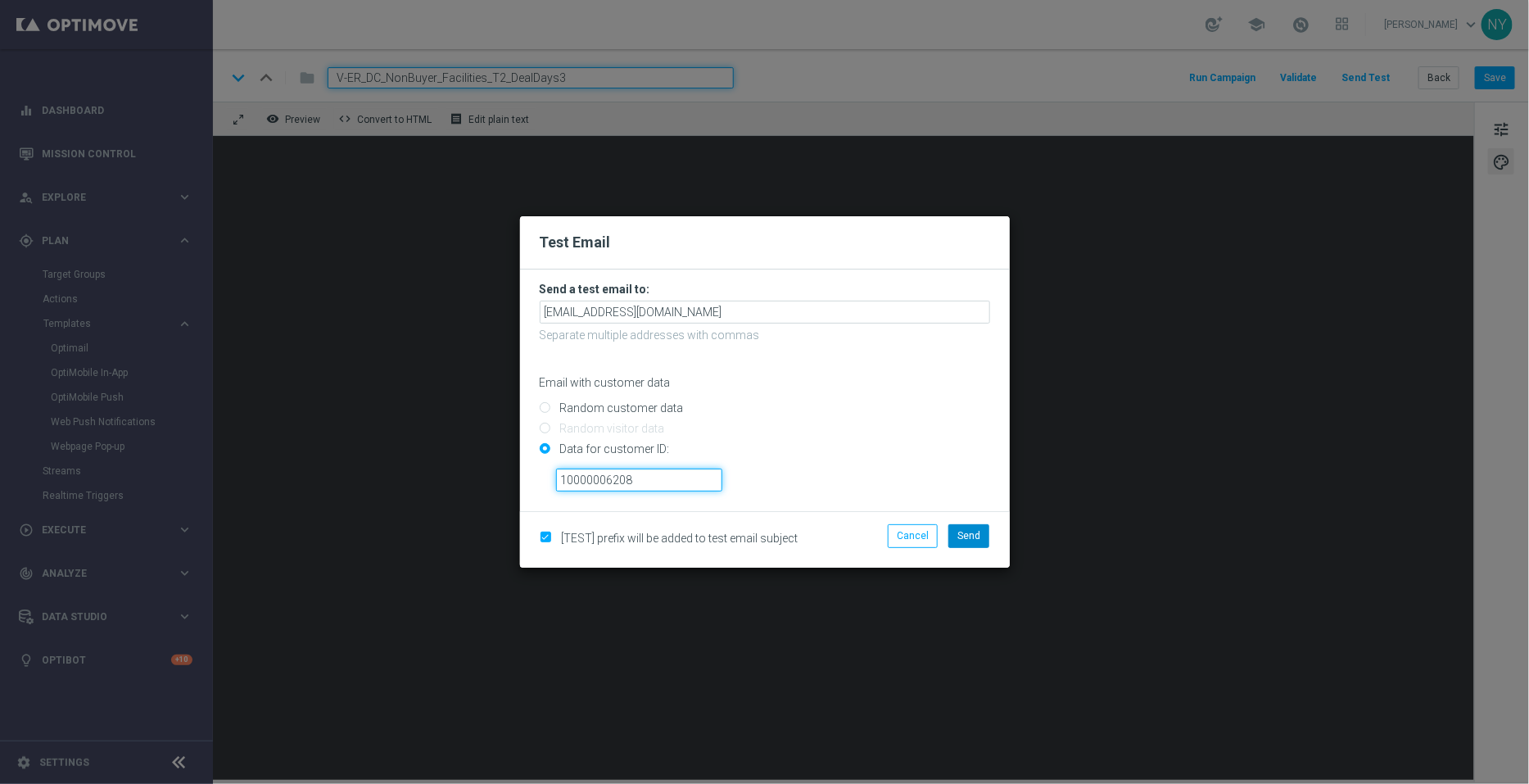
type input "10000006208"
click at [967, 532] on span "Send" at bounding box center [969, 535] width 23 height 11
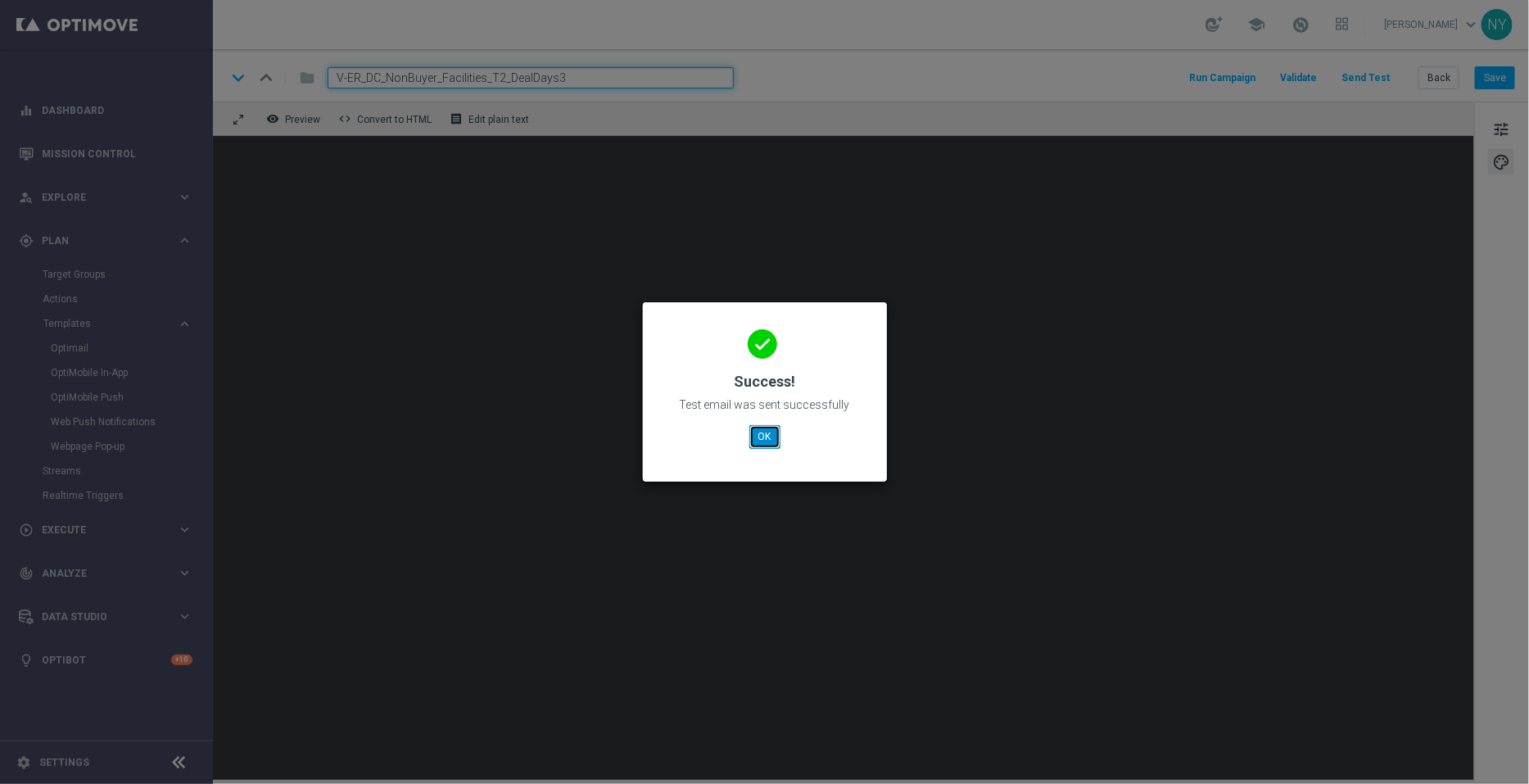
click at [764, 437] on button "OK" at bounding box center [764, 436] width 31 height 23
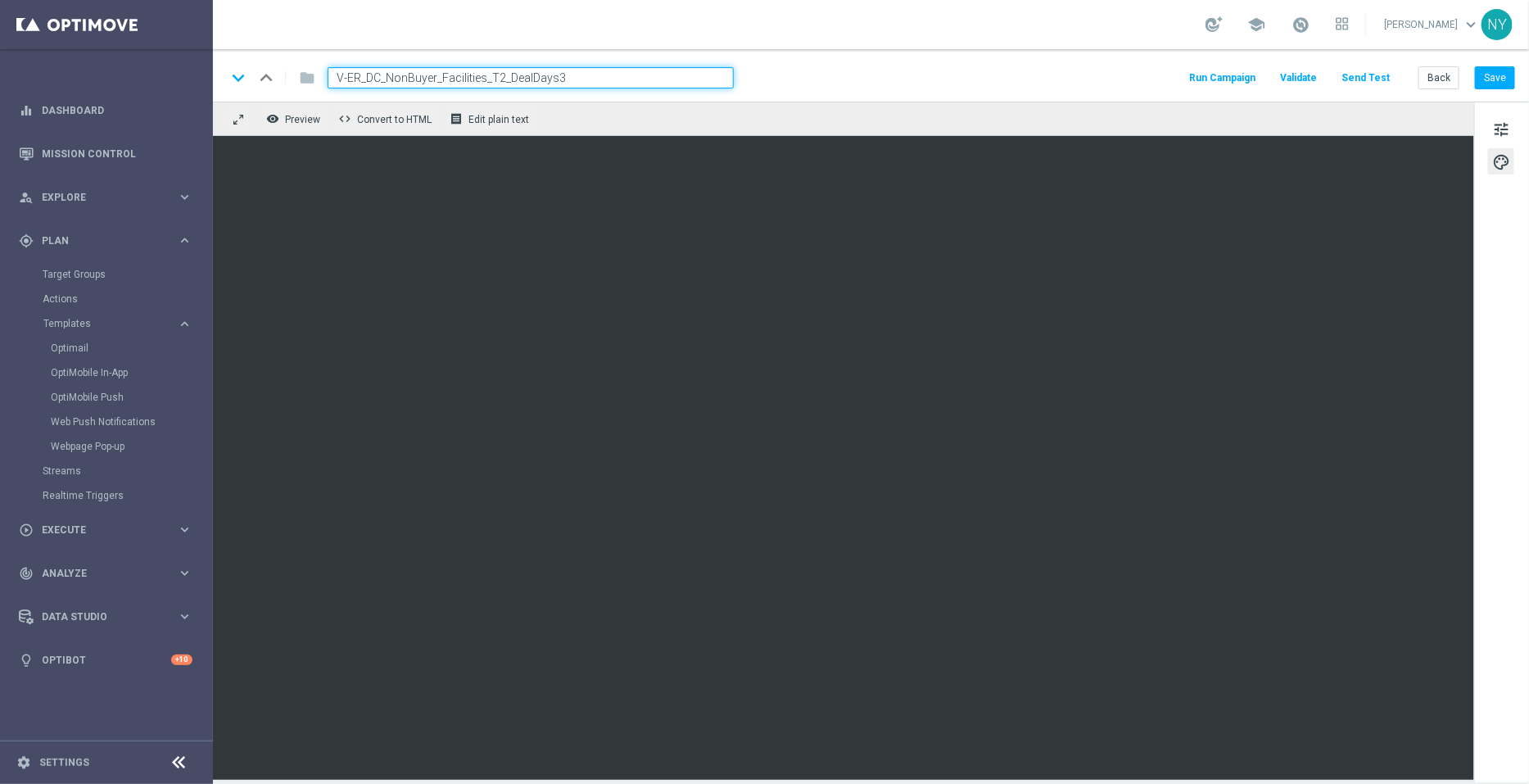
click at [586, 71] on input "V-ER_DC_NonBuyer_Facilities_T2_DealDays3" at bounding box center [530, 77] width 406 height 21
drag, startPoint x: 581, startPoint y: 72, endPoint x: 284, endPoint y: 60, distance: 297.2
click at [284, 60] on div "keyboard_arrow_down keyboard_arrow_up folder V-ER_DC_NonBuyer_Facilities_T2_Dea…" at bounding box center [871, 76] width 1316 height 53
click at [1435, 76] on button "Back" at bounding box center [1439, 77] width 41 height 23
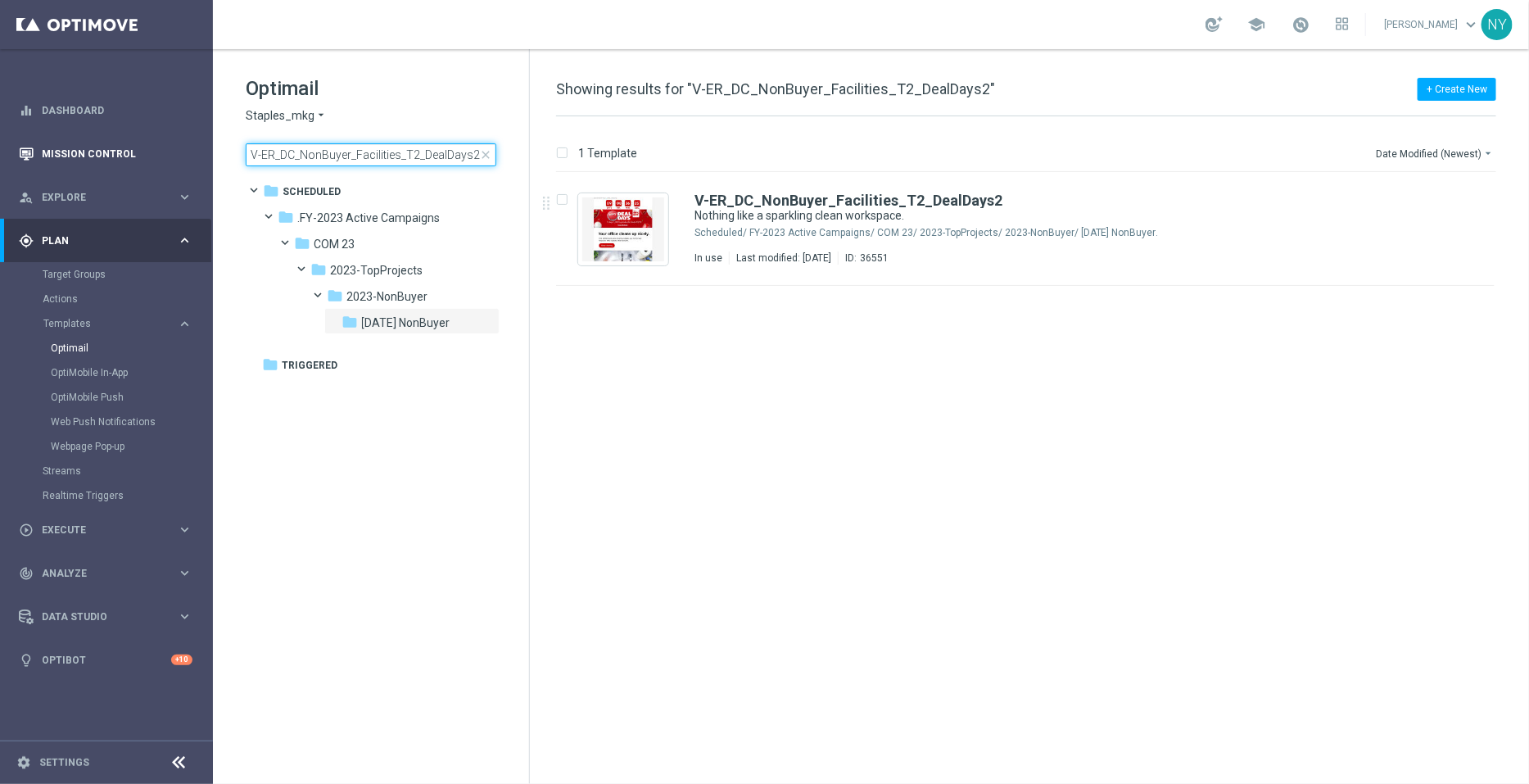
drag, startPoint x: 475, startPoint y: 154, endPoint x: 189, endPoint y: 152, distance: 286.0
click at [189, 152] on main "equalizer Dashboard Mission Control" at bounding box center [764, 392] width 1529 height 784
type input "V-ER_DC_NonBuyer_Facilities_T3_DealDays3"
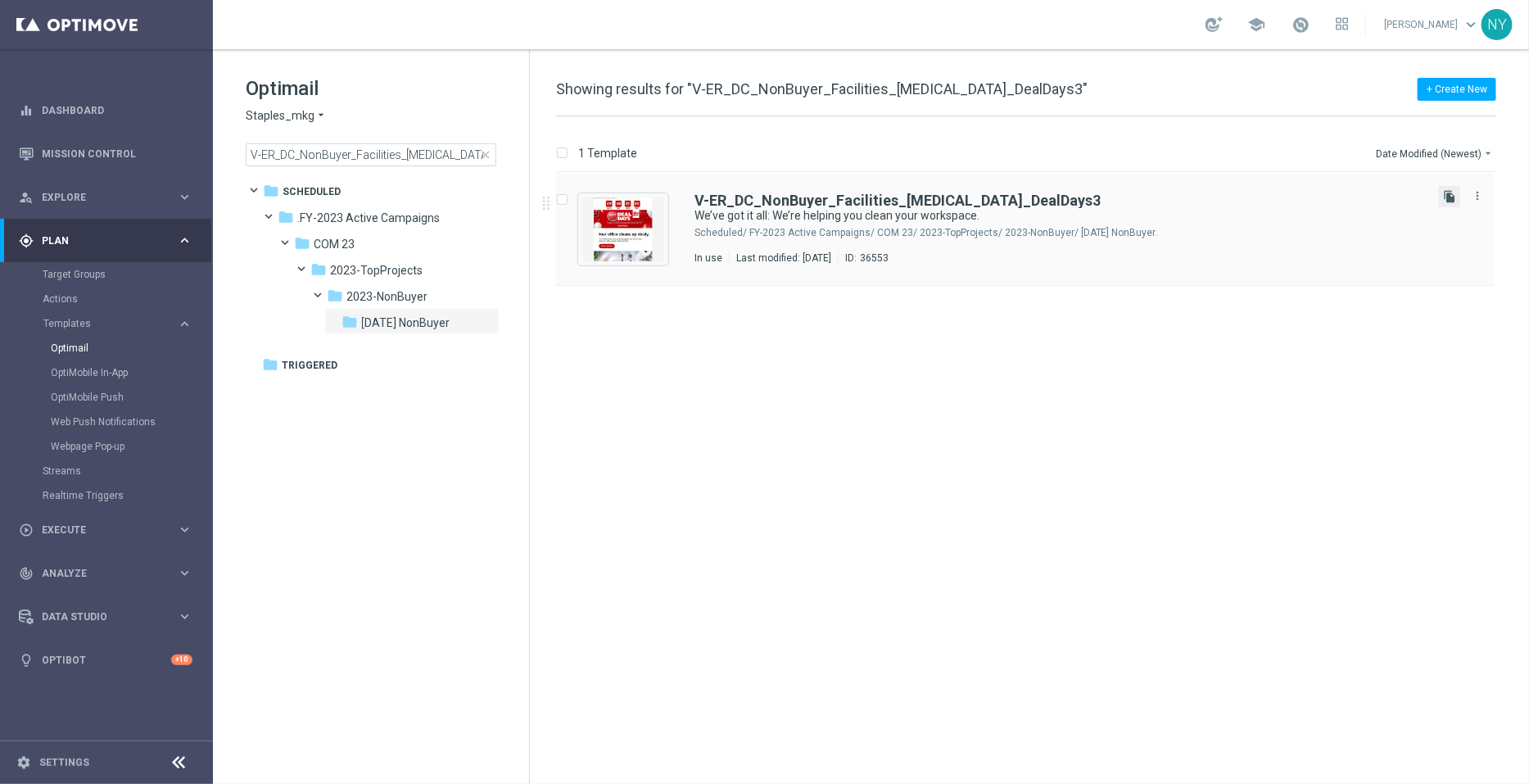
click at [1447, 196] on icon "file_copy" at bounding box center [1449, 196] width 13 height 13
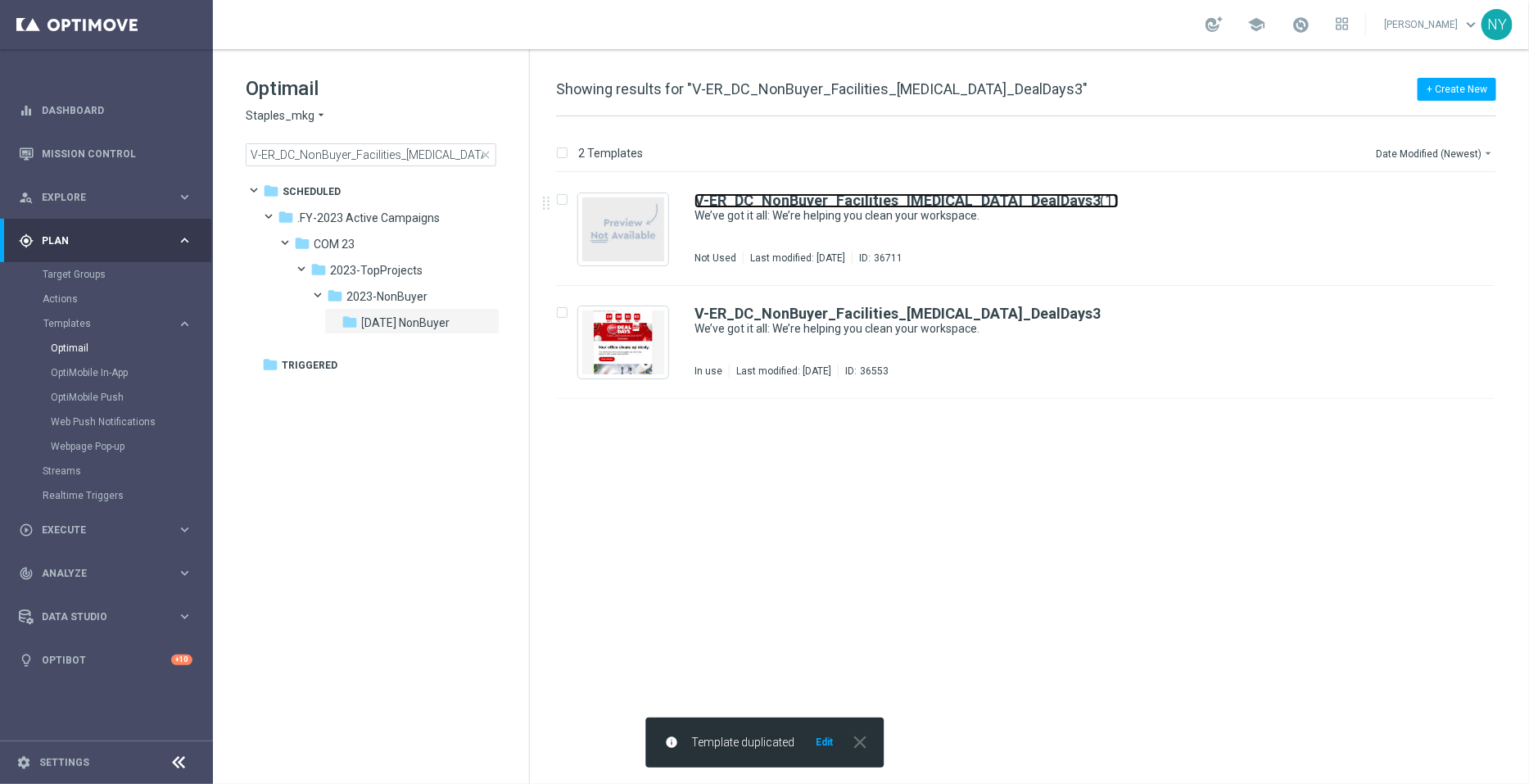
click at [965, 201] on b "V-ER_DC_NonBuyer_Facilities_T3_DealDays3" at bounding box center [897, 200] width 406 height 17
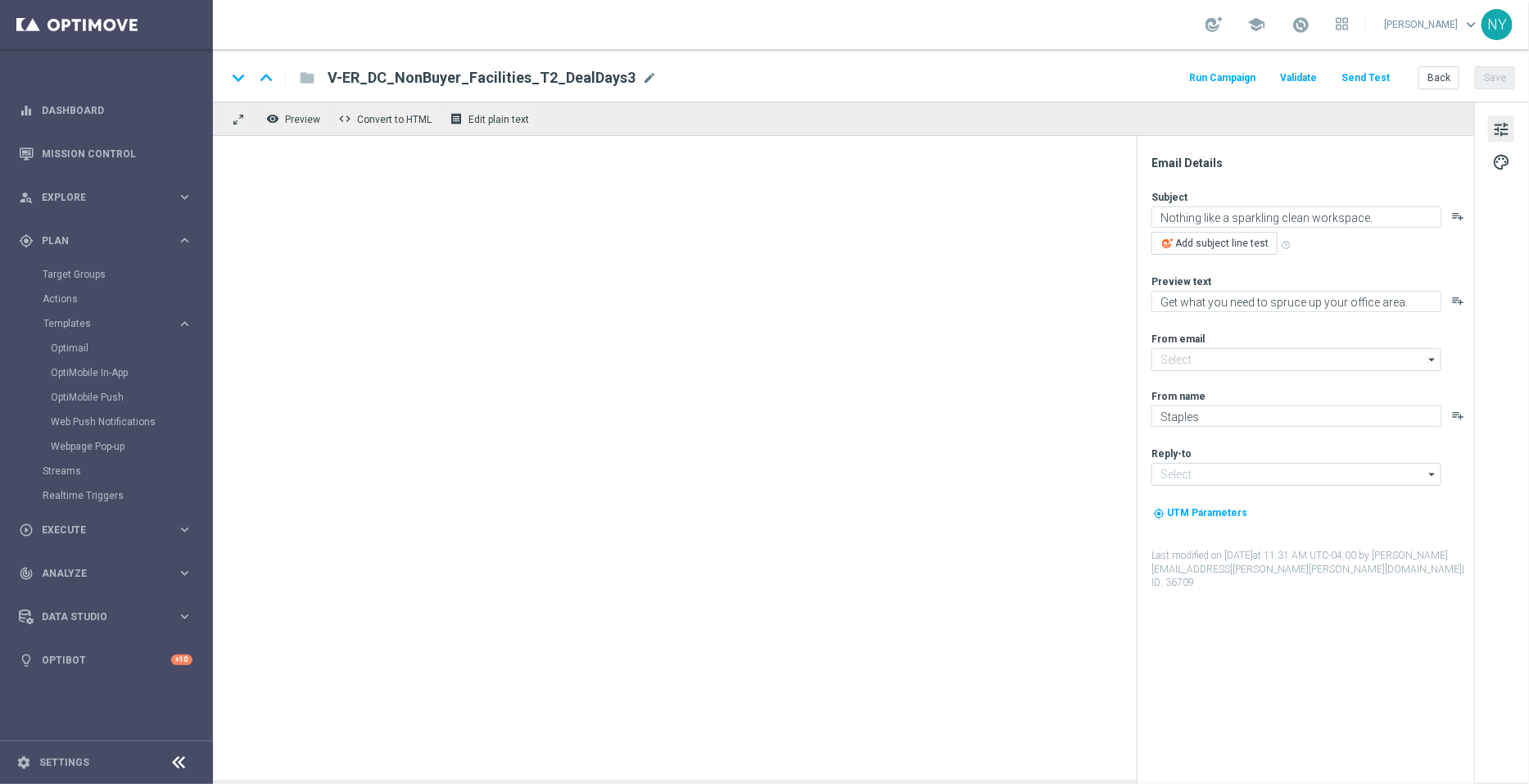
type input "staples@connected.staples.com"
type input "info@staples.com"
type input "V-ER_DC_NonBuyer_Facilities_T3_DealDays3(1)"
type textarea "We’ve got it all: We’re helping you clean your workspace."
type textarea "Show your workspace some love with these cleaning essentials."
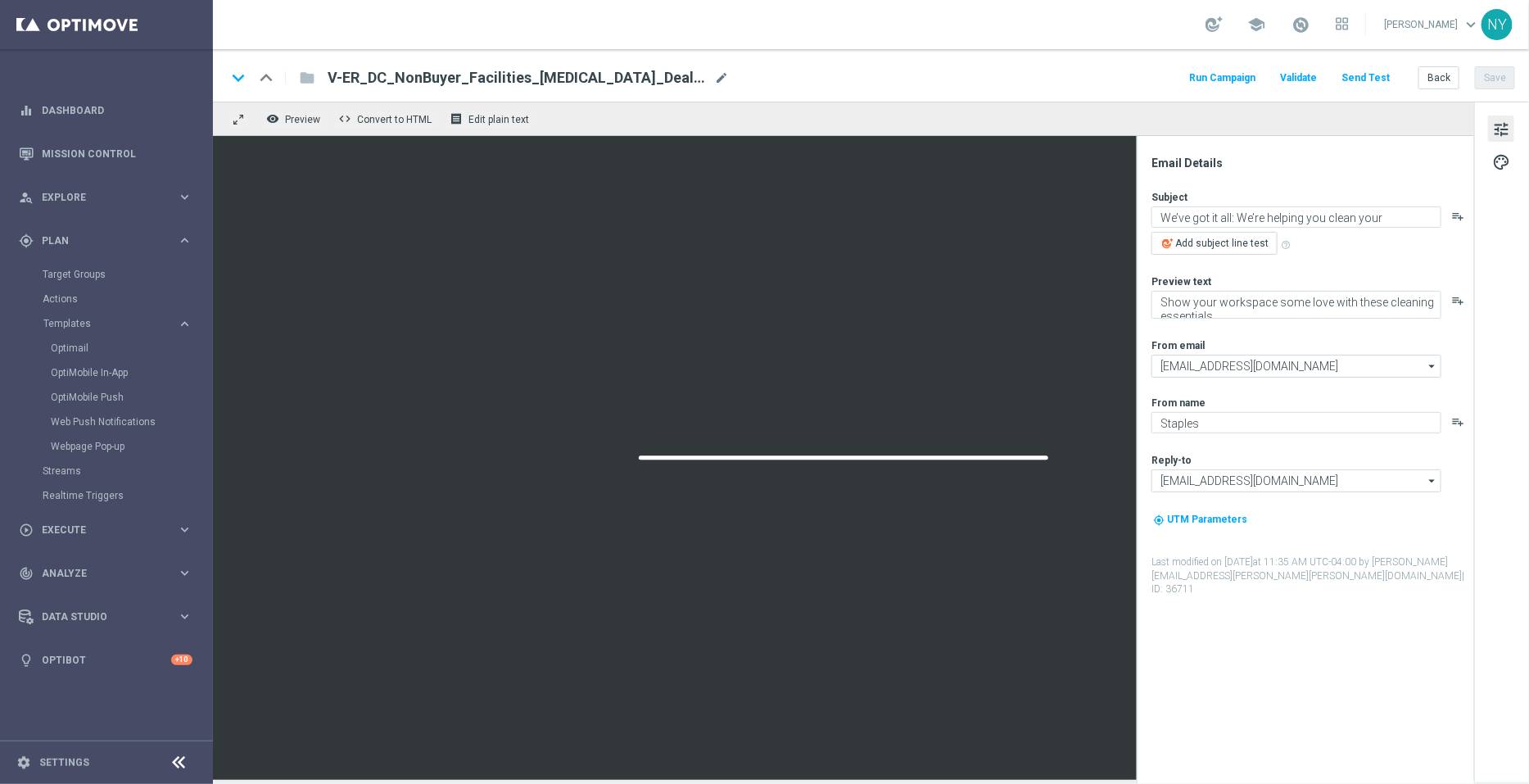
click at [714, 76] on span "mode_edit" at bounding box center [721, 77] width 14 height 14
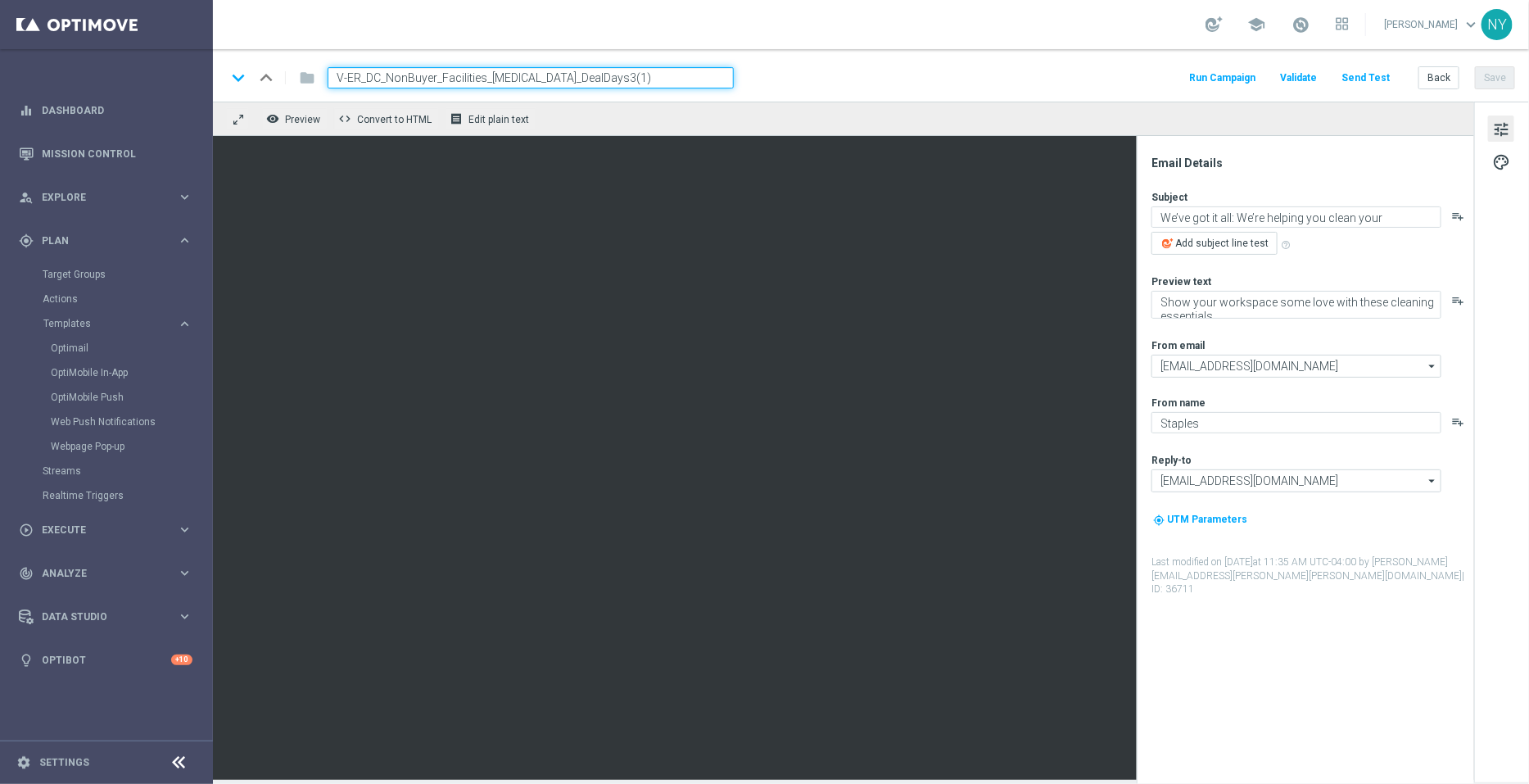
drag, startPoint x: 598, startPoint y: 78, endPoint x: 553, endPoint y: 80, distance: 45.0
click at [553, 80] on input "V-ER_DC_NonBuyer_Facilities_T3_DealDays3(1)" at bounding box center [530, 77] width 406 height 21
type input "V-ER_DC_NonBuyer_Facilities_T3_DealDays4"
click at [943, 78] on div "keyboard_arrow_down keyboard_arrow_up folder V-ER_DC_NonBuyer_Facilities_T3_Dea…" at bounding box center [871, 77] width 1289 height 21
click at [1498, 77] on button "Save" at bounding box center [1495, 77] width 40 height 23
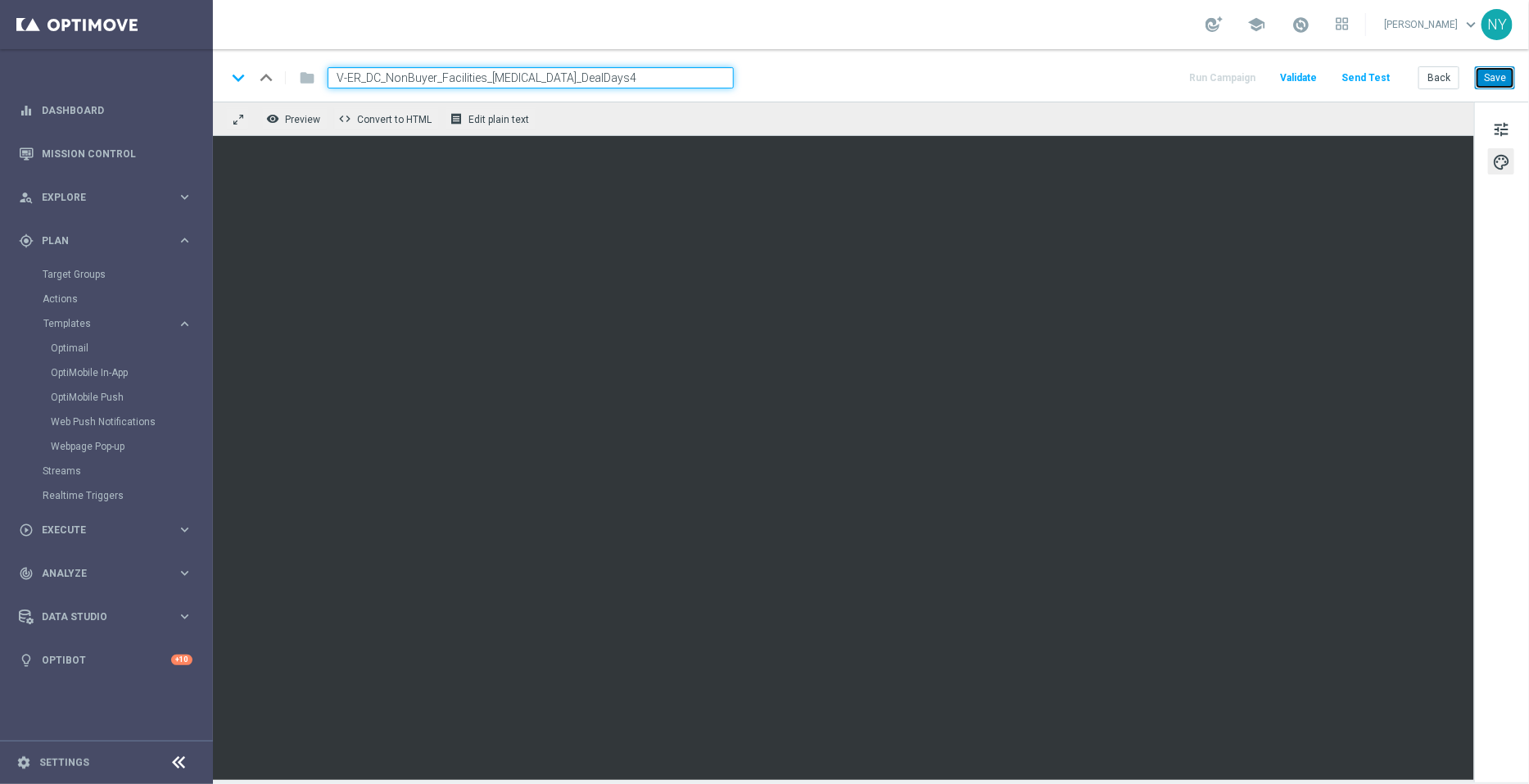
click at [1492, 79] on button "Save" at bounding box center [1495, 77] width 40 height 23
click at [1375, 73] on button "Send Test" at bounding box center [1366, 78] width 54 height 22
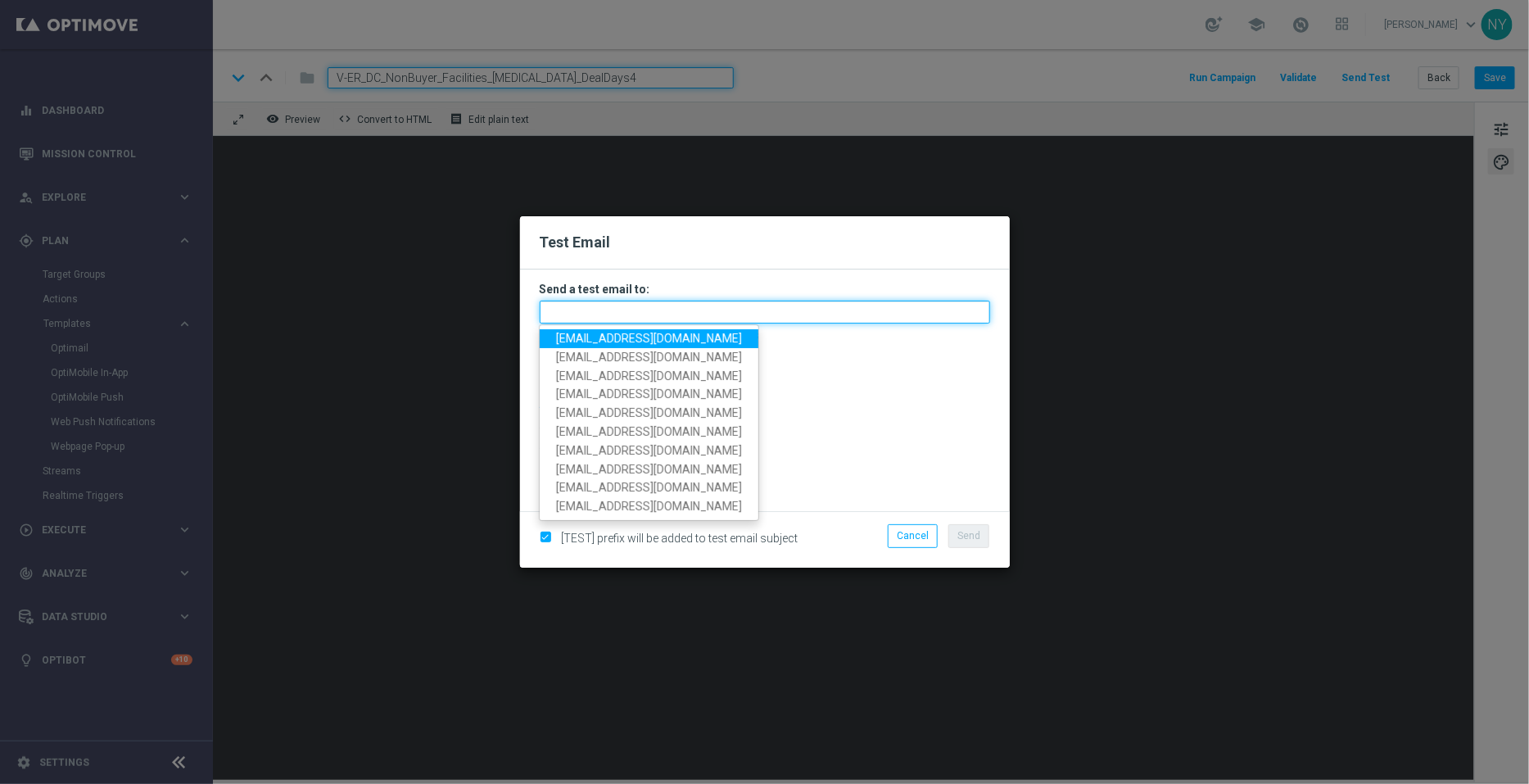
click at [573, 319] on input "text" at bounding box center [764, 312] width 450 height 23
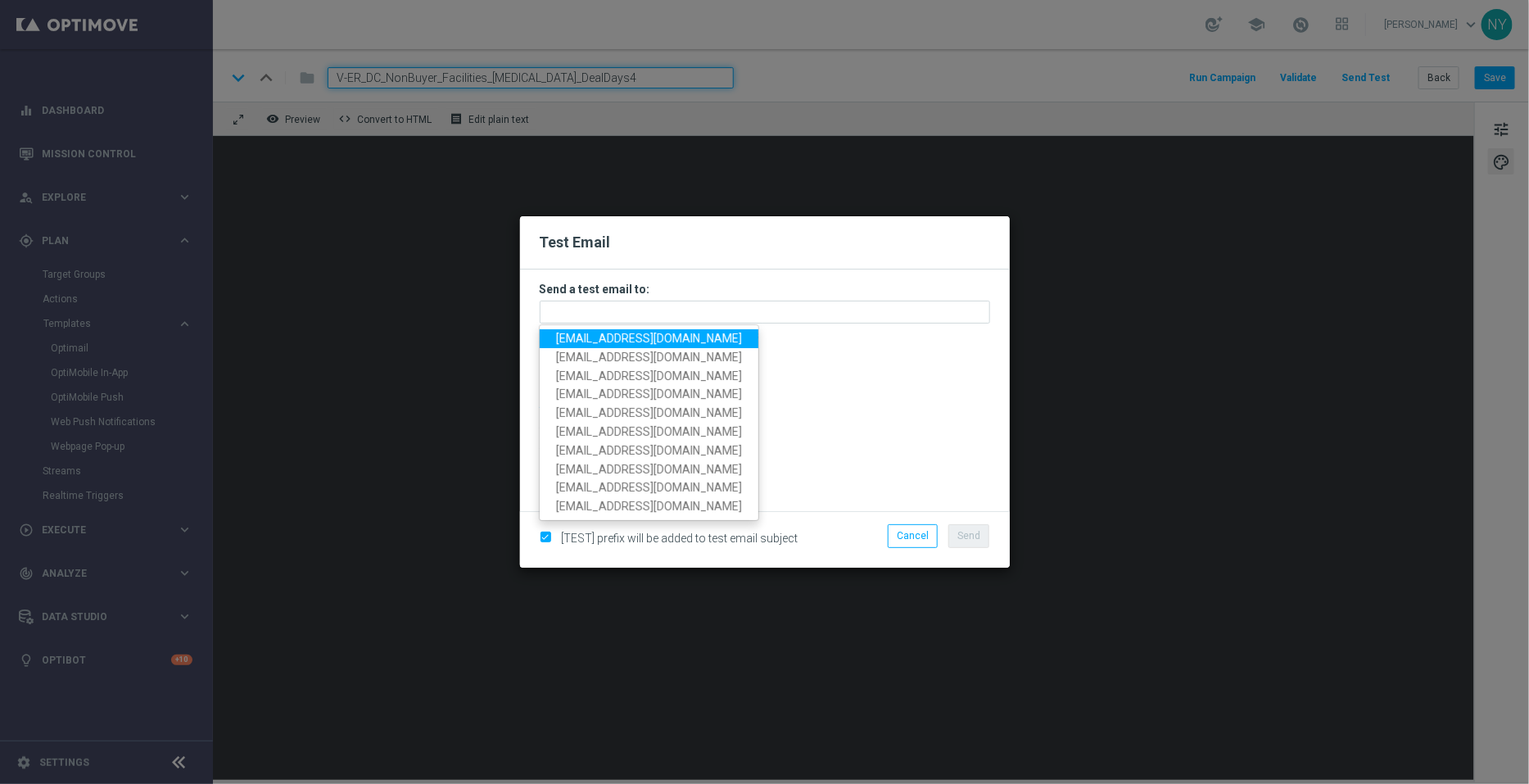
click at [585, 345] on span "neilyetts3@litmusemail.com" at bounding box center [649, 338] width 186 height 13
type input "neilyetts3@litmusemail.com"
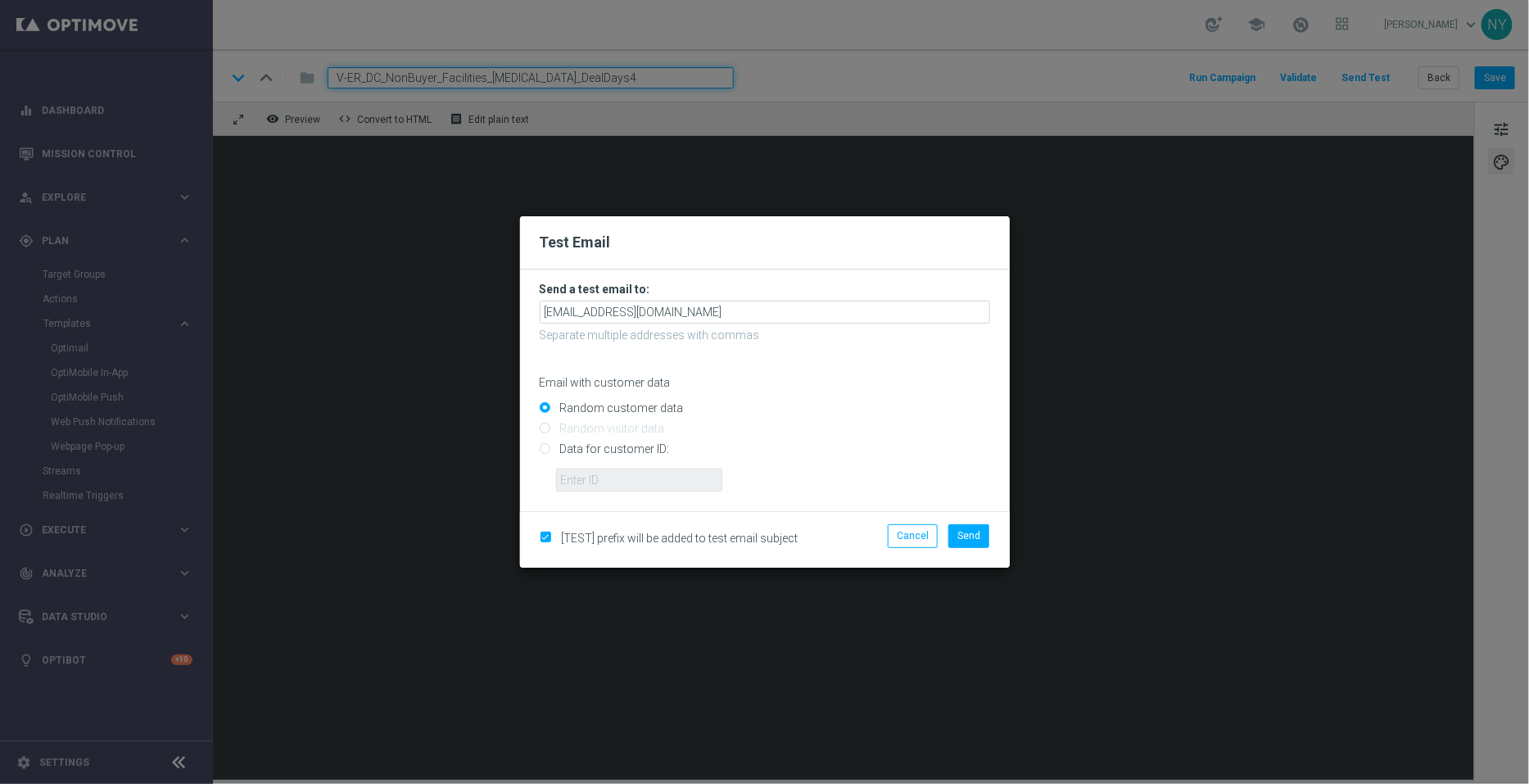
click at [545, 446] on input "Data for customer ID:" at bounding box center [764, 455] width 450 height 23
radio input "true"
click at [587, 487] on input "text" at bounding box center [639, 479] width 166 height 23
paste input "10000006208"
type input "10000006208"
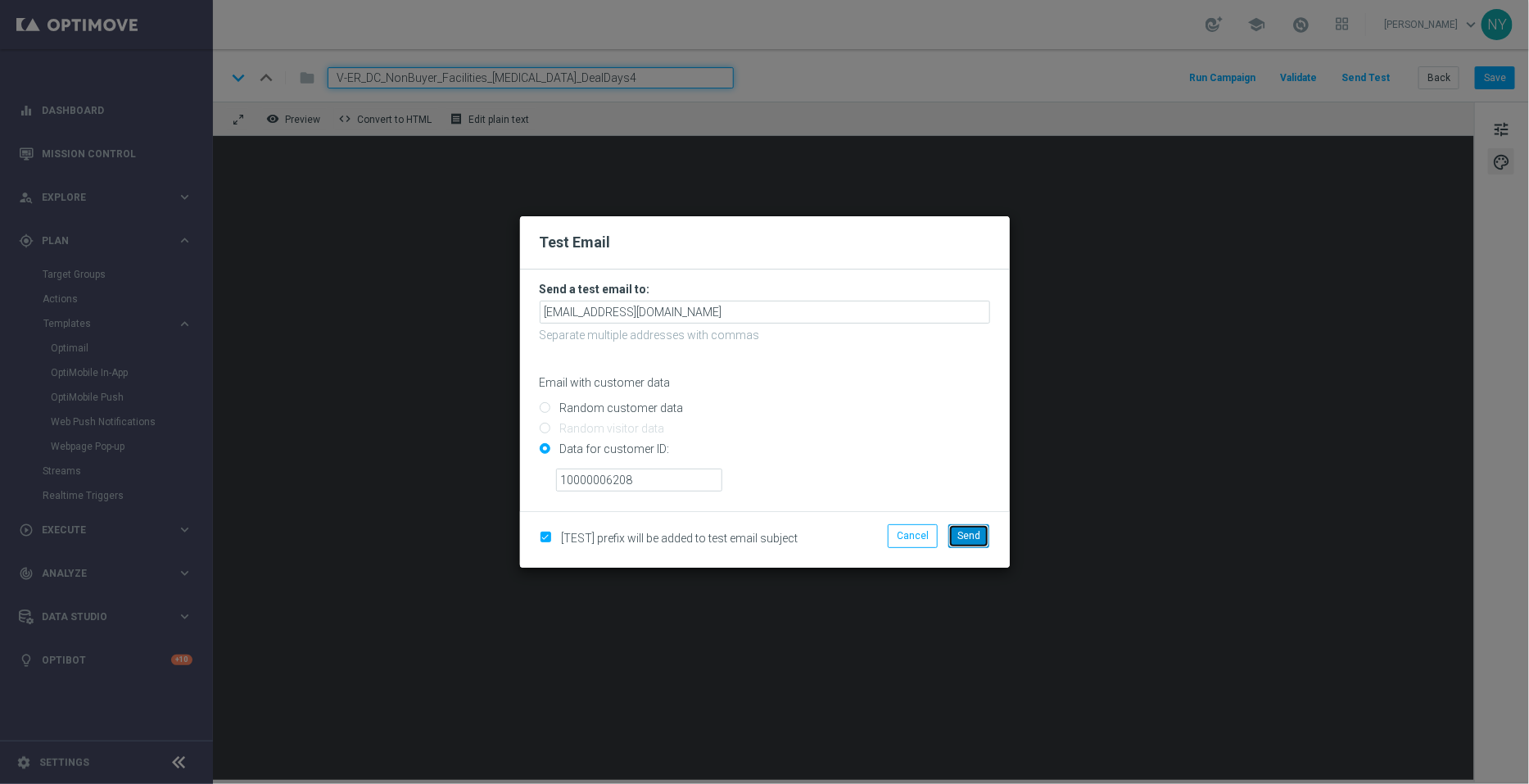
click at [963, 535] on span "Send" at bounding box center [969, 535] width 23 height 11
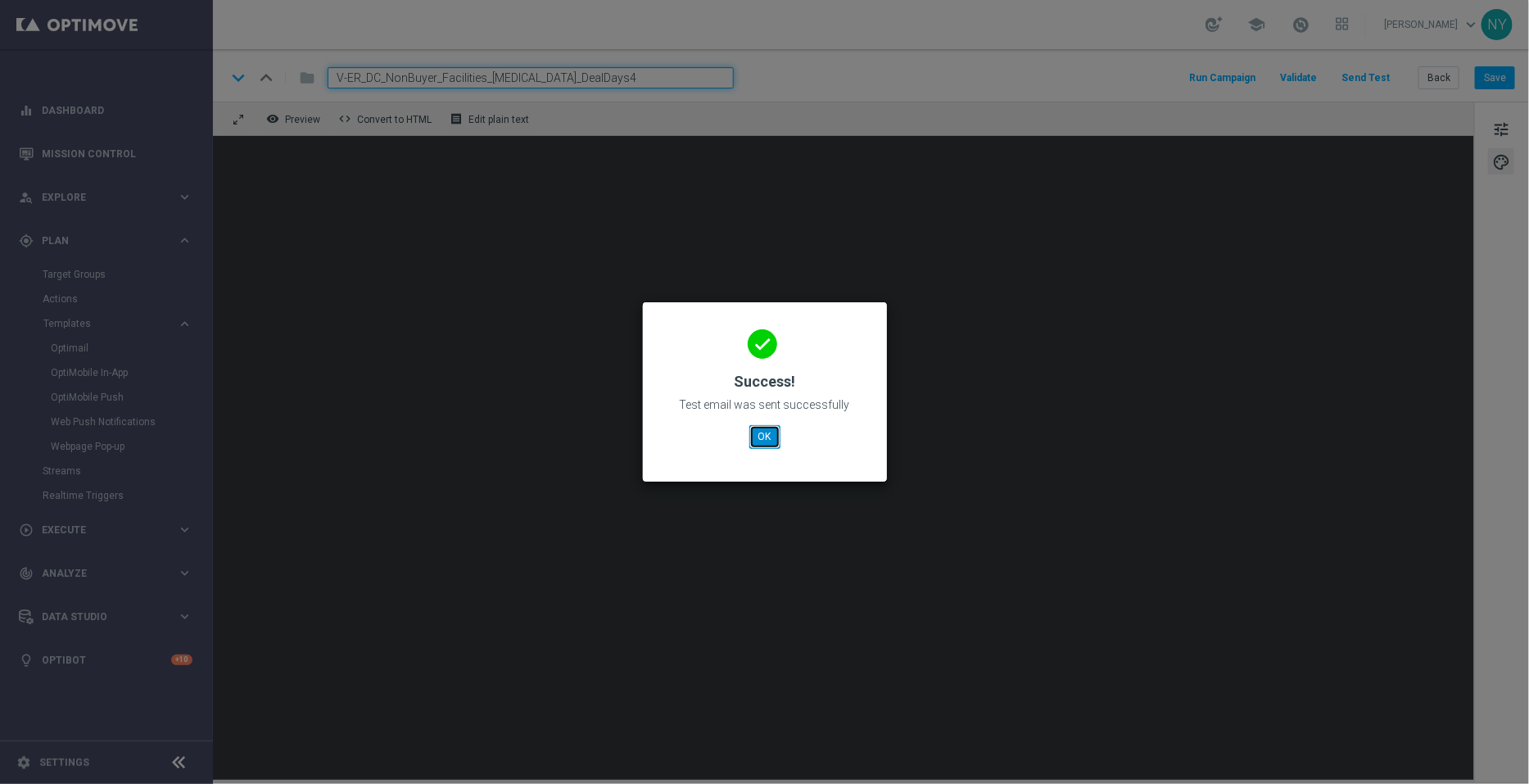
click at [762, 438] on button "OK" at bounding box center [764, 436] width 31 height 23
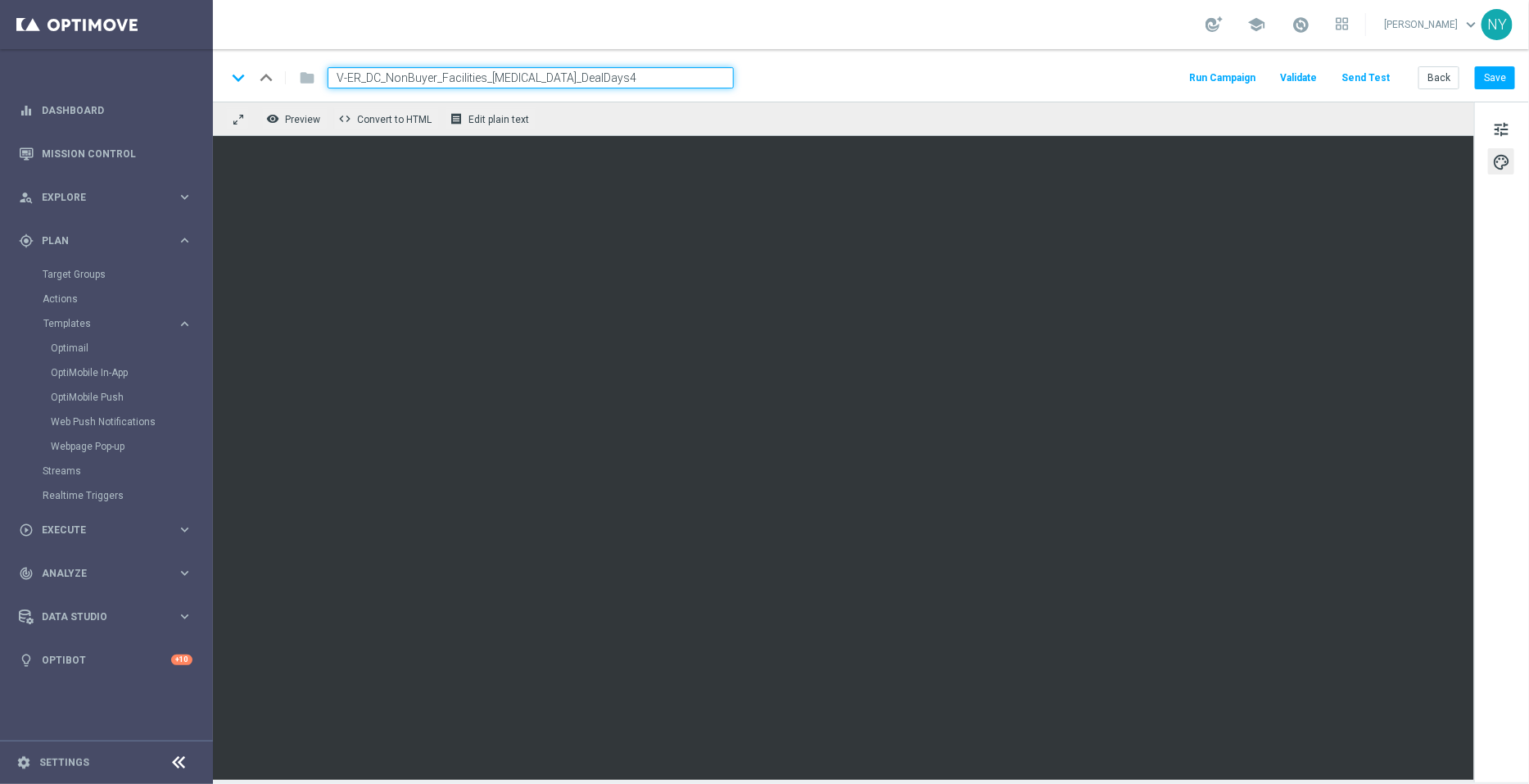
drag, startPoint x: 576, startPoint y: 71, endPoint x: 233, endPoint y: 58, distance: 343.2
click at [233, 58] on div "keyboard_arrow_down keyboard_arrow_up folder V-ER_DC_NonBuyer_Facilities_T3_Dea…" at bounding box center [871, 76] width 1316 height 53
click at [1503, 123] on span "tune" at bounding box center [1501, 129] width 18 height 21
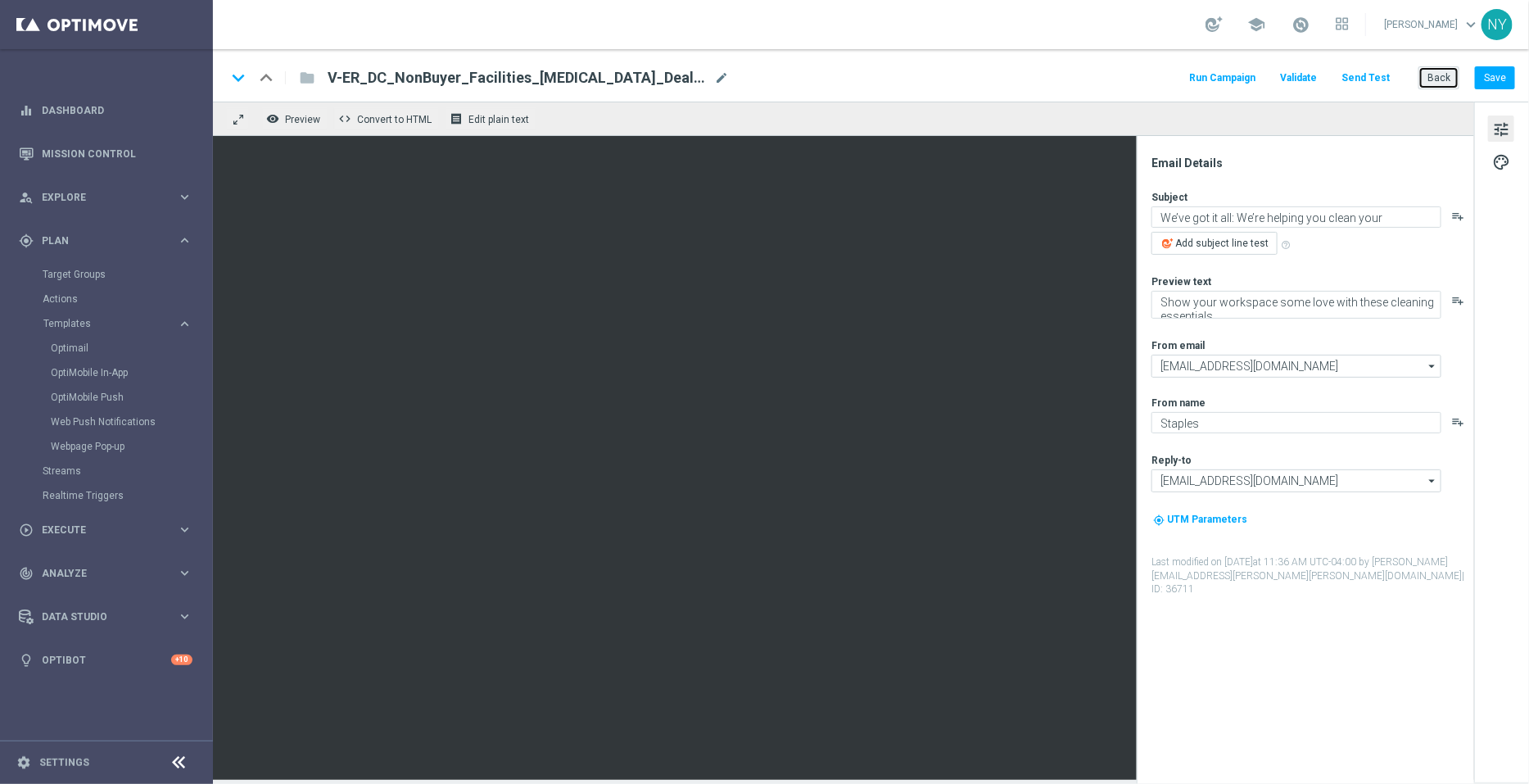
click at [1440, 77] on button "Back" at bounding box center [1439, 77] width 41 height 23
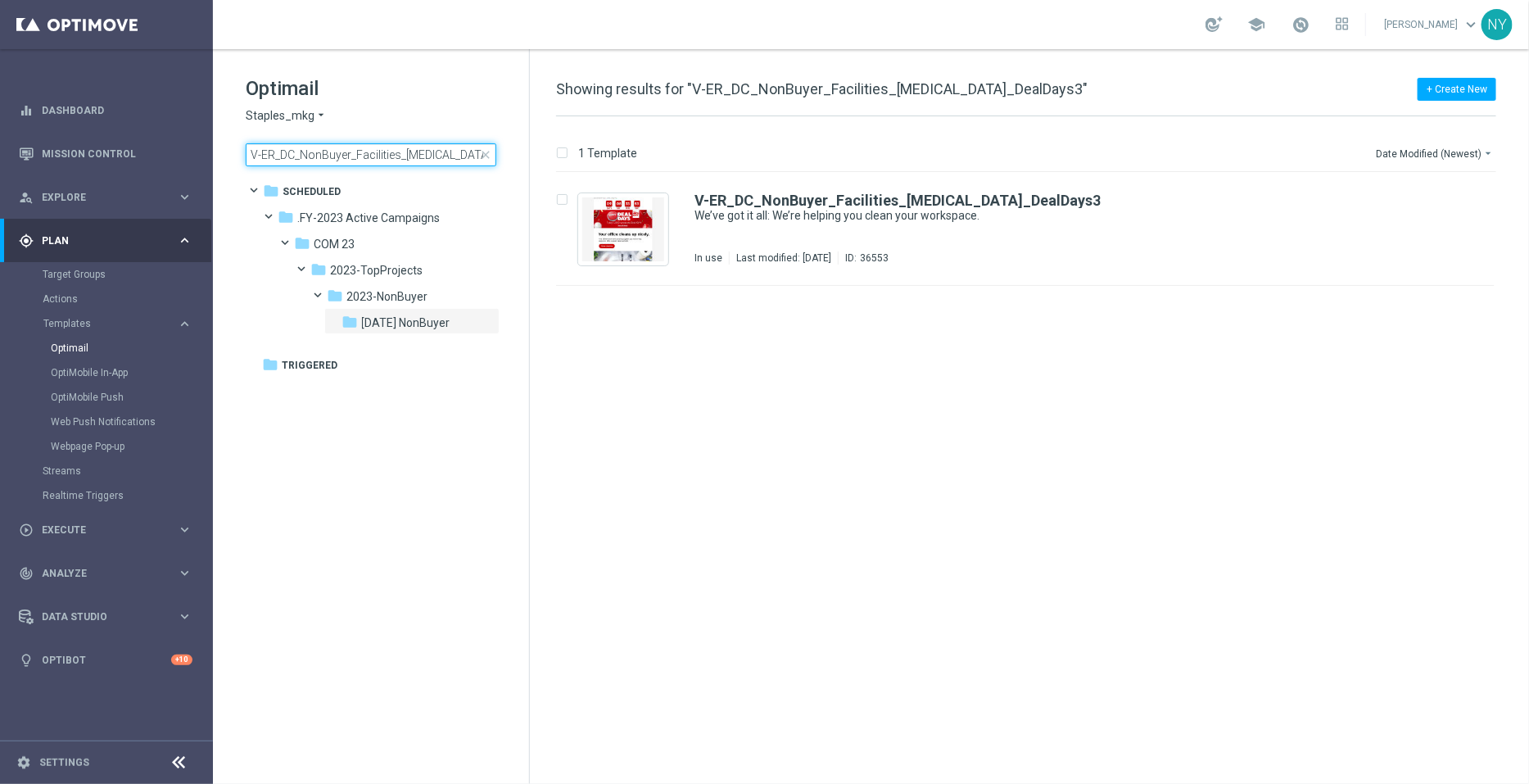
click at [415, 157] on input "V-ER_DC_NonBuyer_Facilities_T3_DealDays3" at bounding box center [371, 154] width 250 height 23
type input "V-ER_DC_NonBuyer_Facilities_T2_DealDays3"
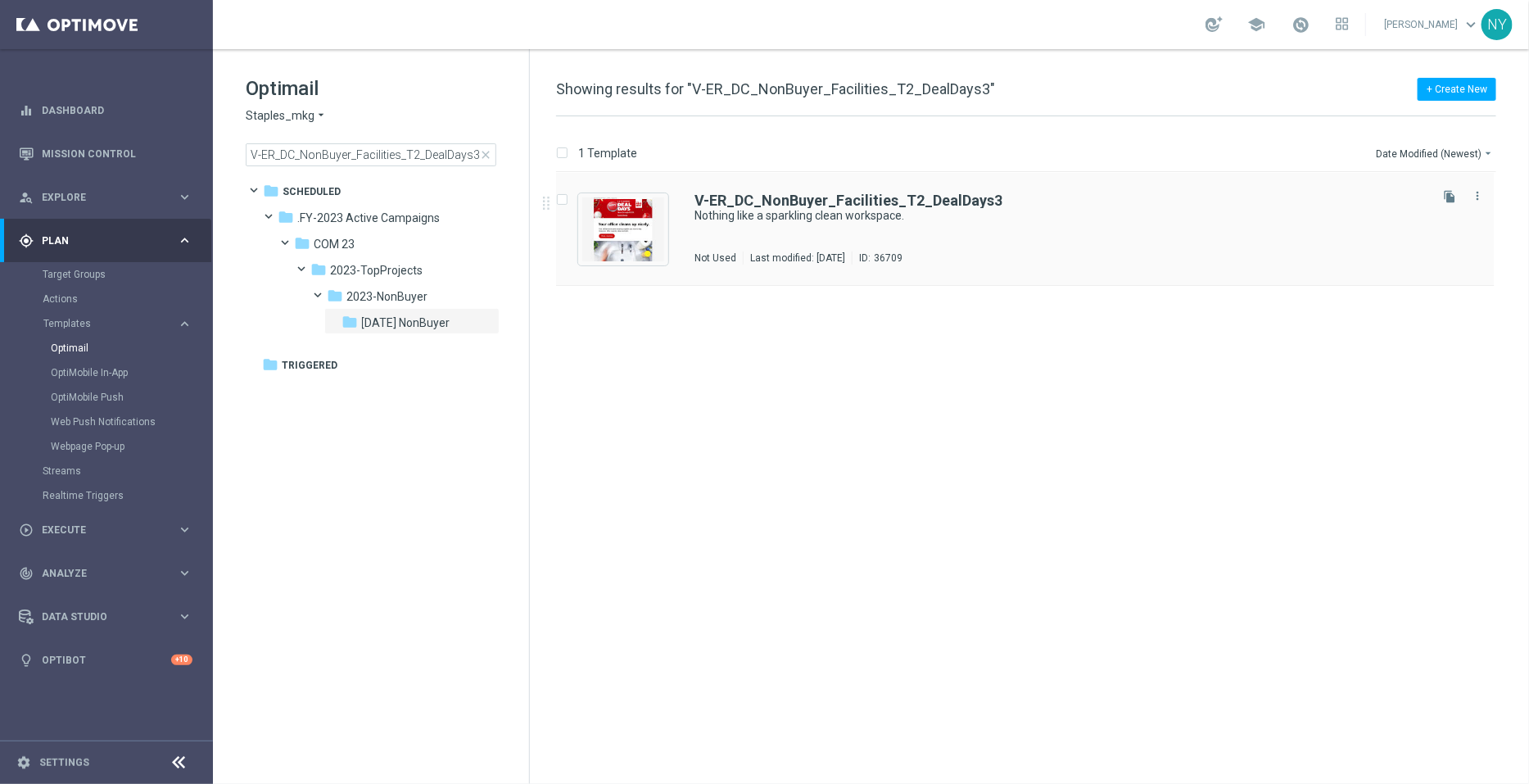
click at [856, 190] on div "V-ER_DC_NonBuyer_Facilities_T2_DealDays3 Nothing like a sparkling clean workspa…" at bounding box center [1025, 229] width 939 height 113
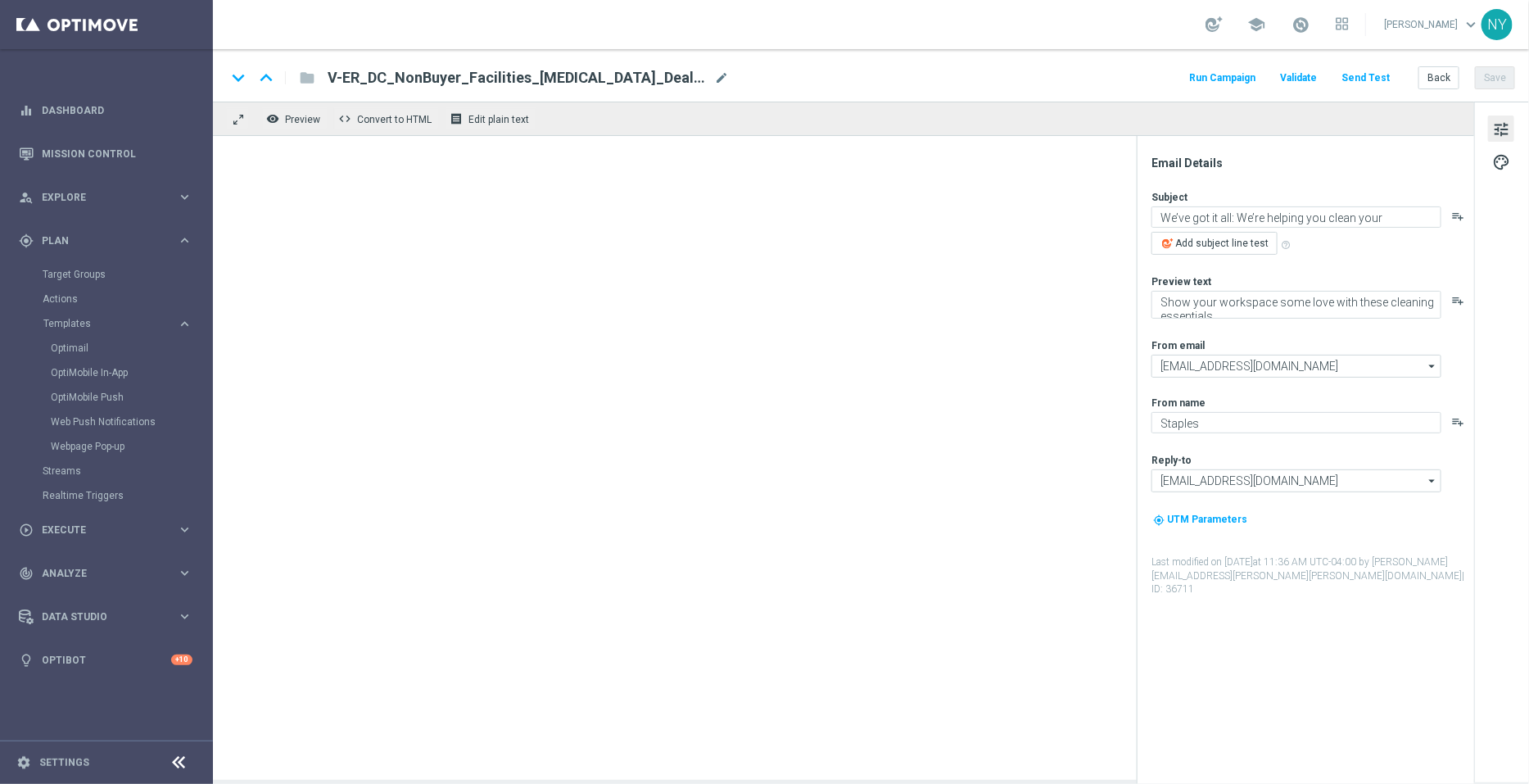
type textarea "Nothing like a sparkling clean workspace."
type textarea "Get what you need to spruce up your office area."
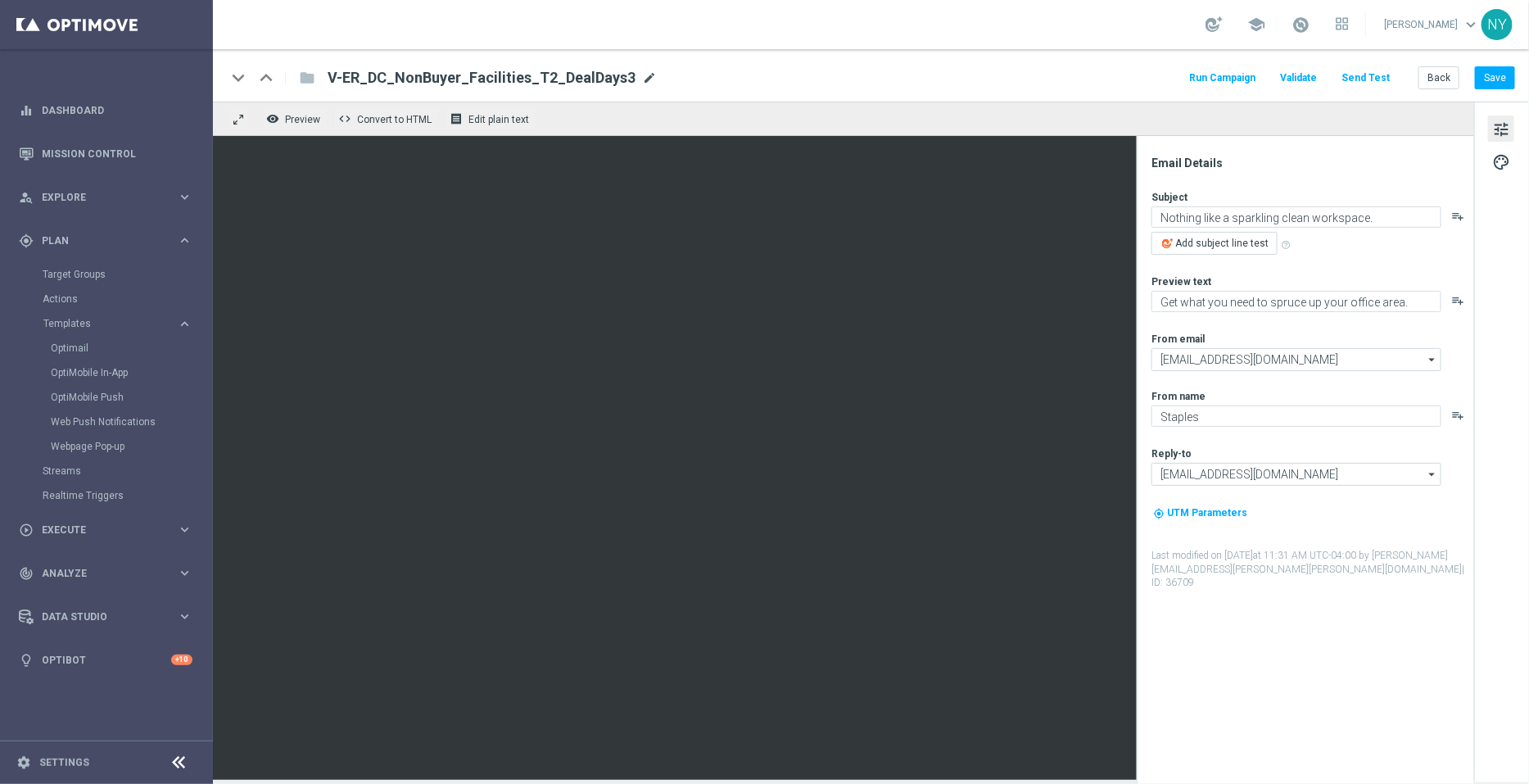
click at [642, 74] on span "mode_edit" at bounding box center [649, 77] width 14 height 14
drag, startPoint x: 600, startPoint y: 83, endPoint x: 258, endPoint y: 83, distance: 342.0
click at [258, 83] on div "keyboard_arrow_down keyboard_arrow_up folder V-ER_DC_NonBuyer_Facilities_T2_Dea…" at bounding box center [480, 77] width 508 height 21
click at [1446, 79] on button "Back" at bounding box center [1439, 77] width 41 height 23
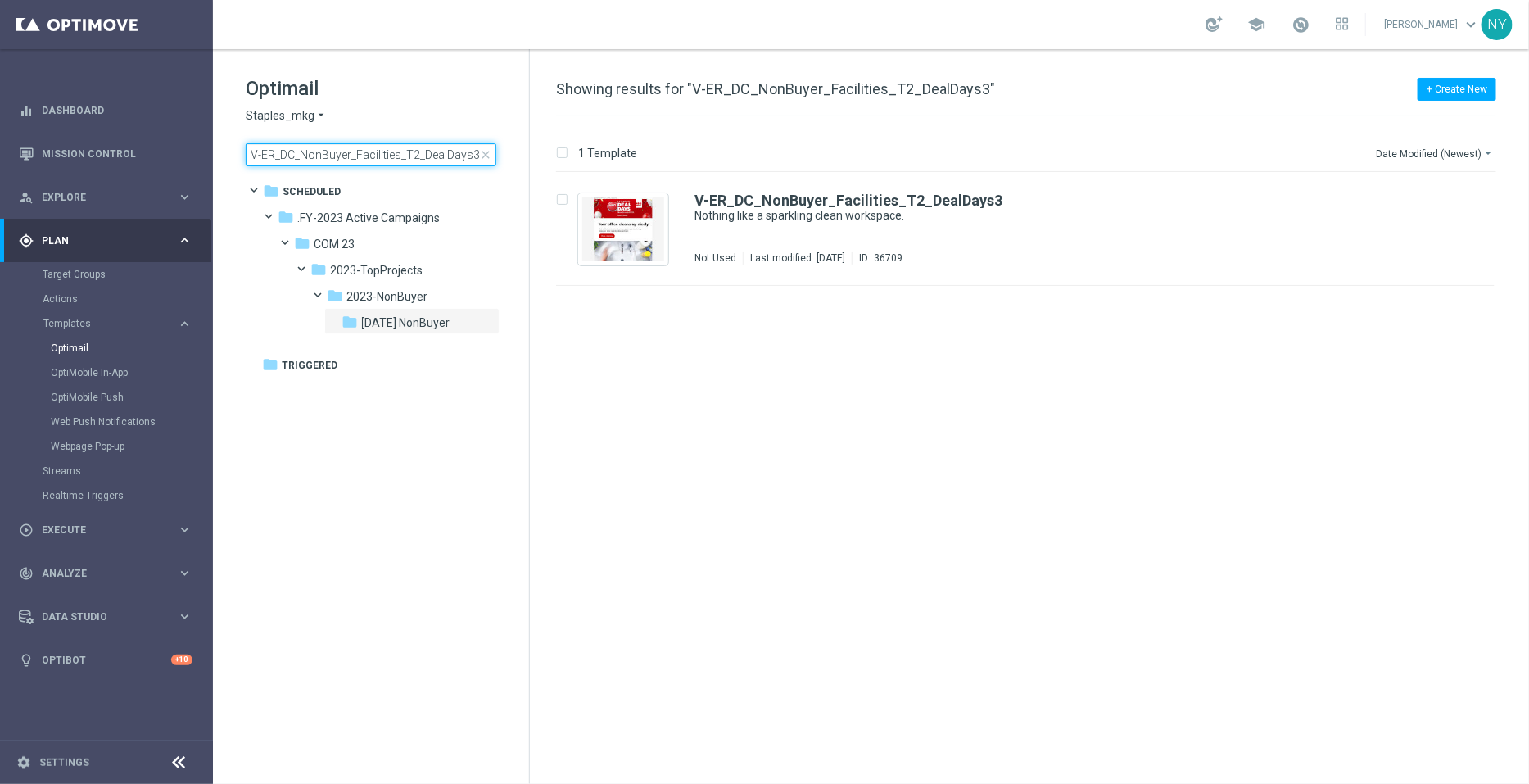
click at [477, 153] on input "V-ER_DC_NonBuyer_Facilities_T2_DealDays3" at bounding box center [371, 154] width 250 height 23
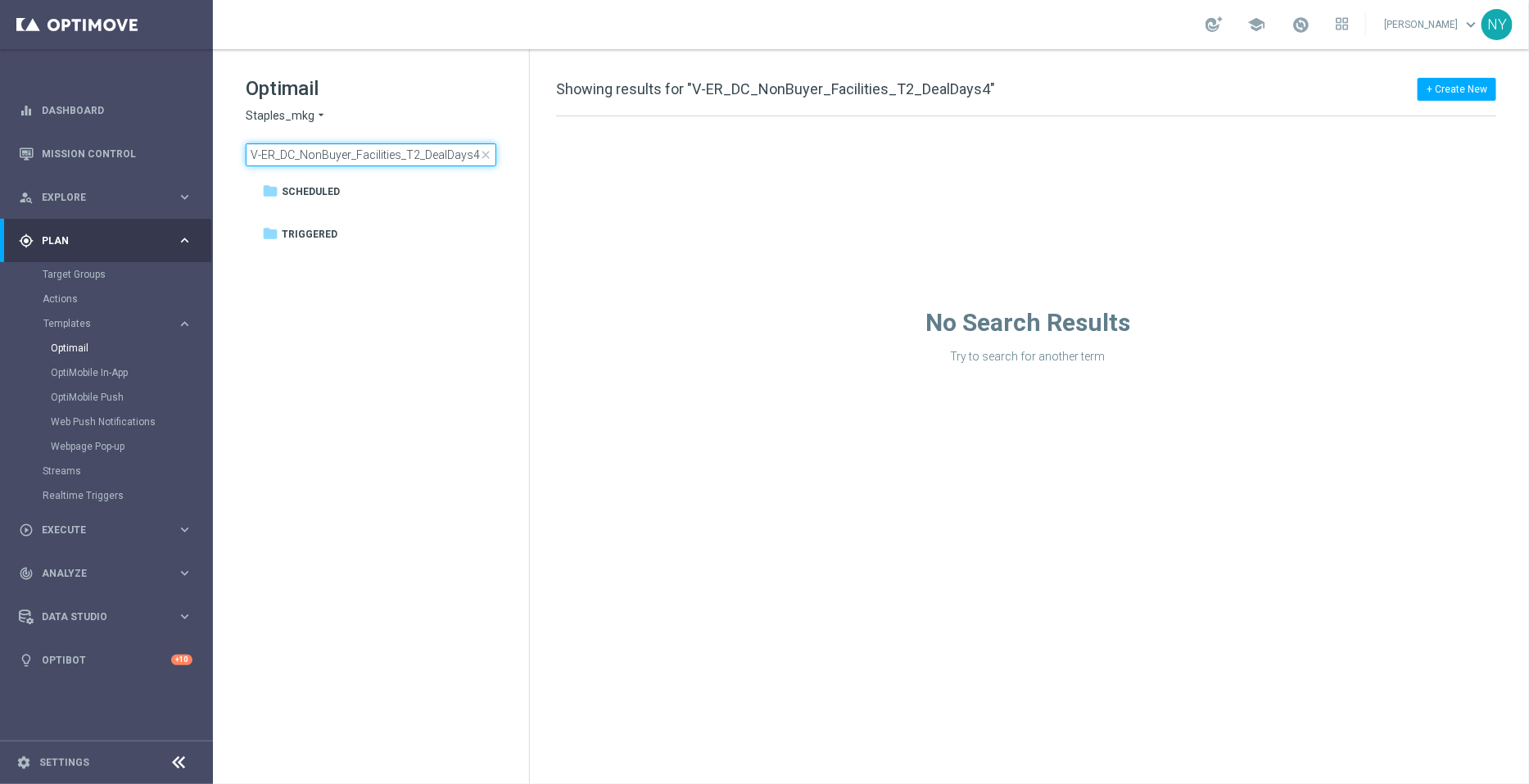
click at [415, 152] on input "V-ER_DC_NonBuyer_Facilities_T2_DealDays4" at bounding box center [371, 154] width 250 height 23
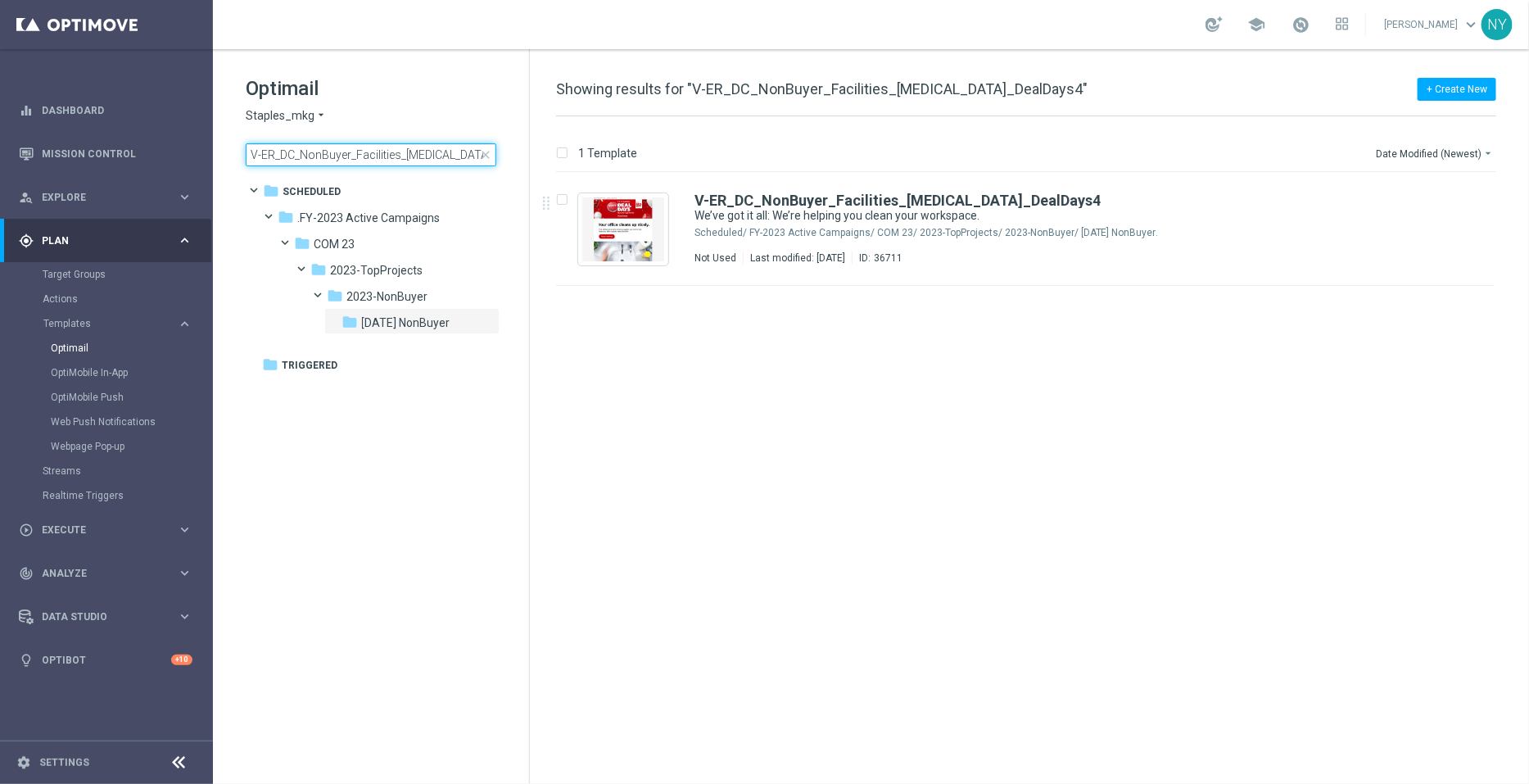
type input "V-ER_DC_NonBuyer_Facilities_T3_DealDays4"
click at [486, 157] on span "close" at bounding box center [485, 154] width 13 height 13
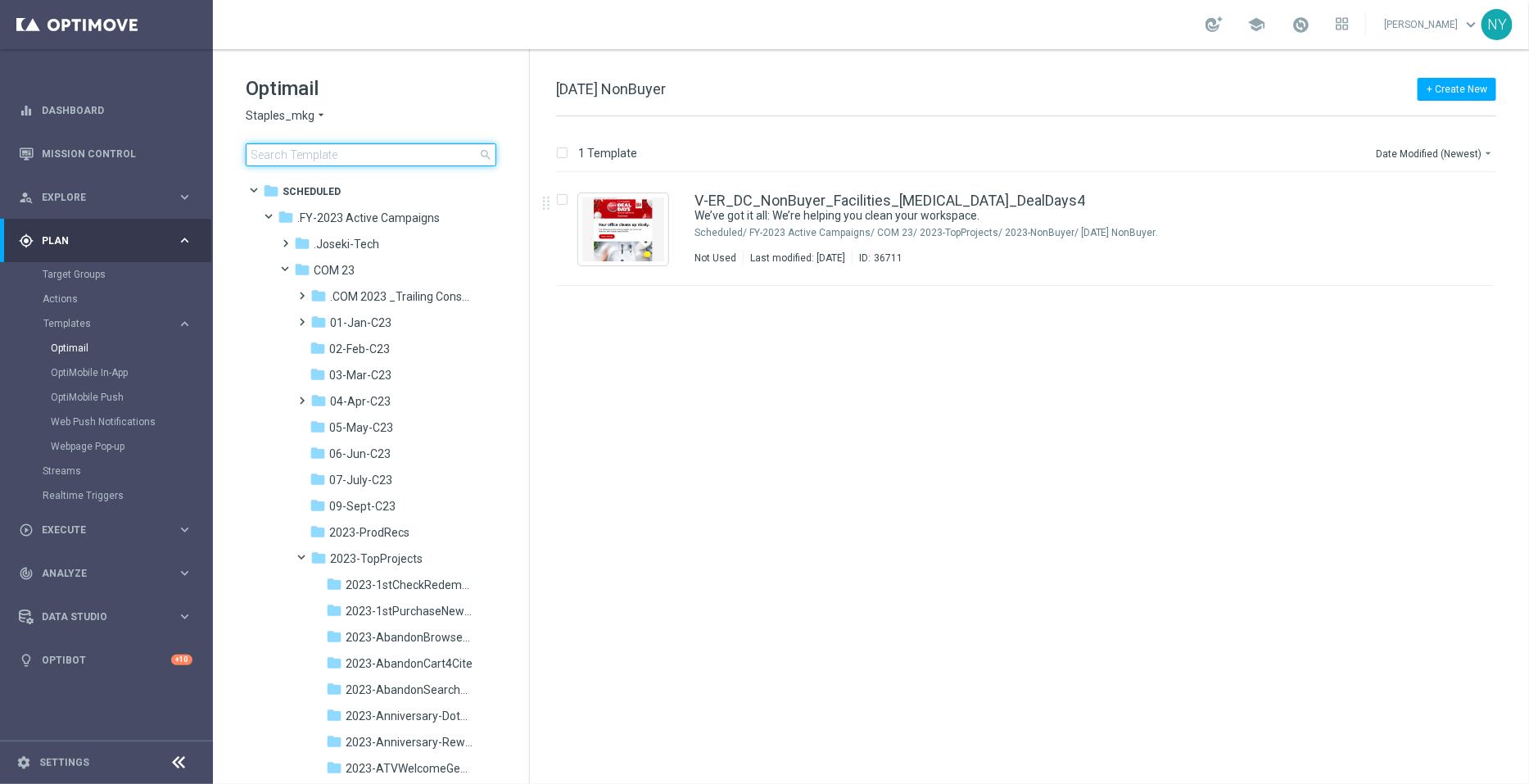
click at [401, 148] on input at bounding box center [371, 154] width 250 height 23
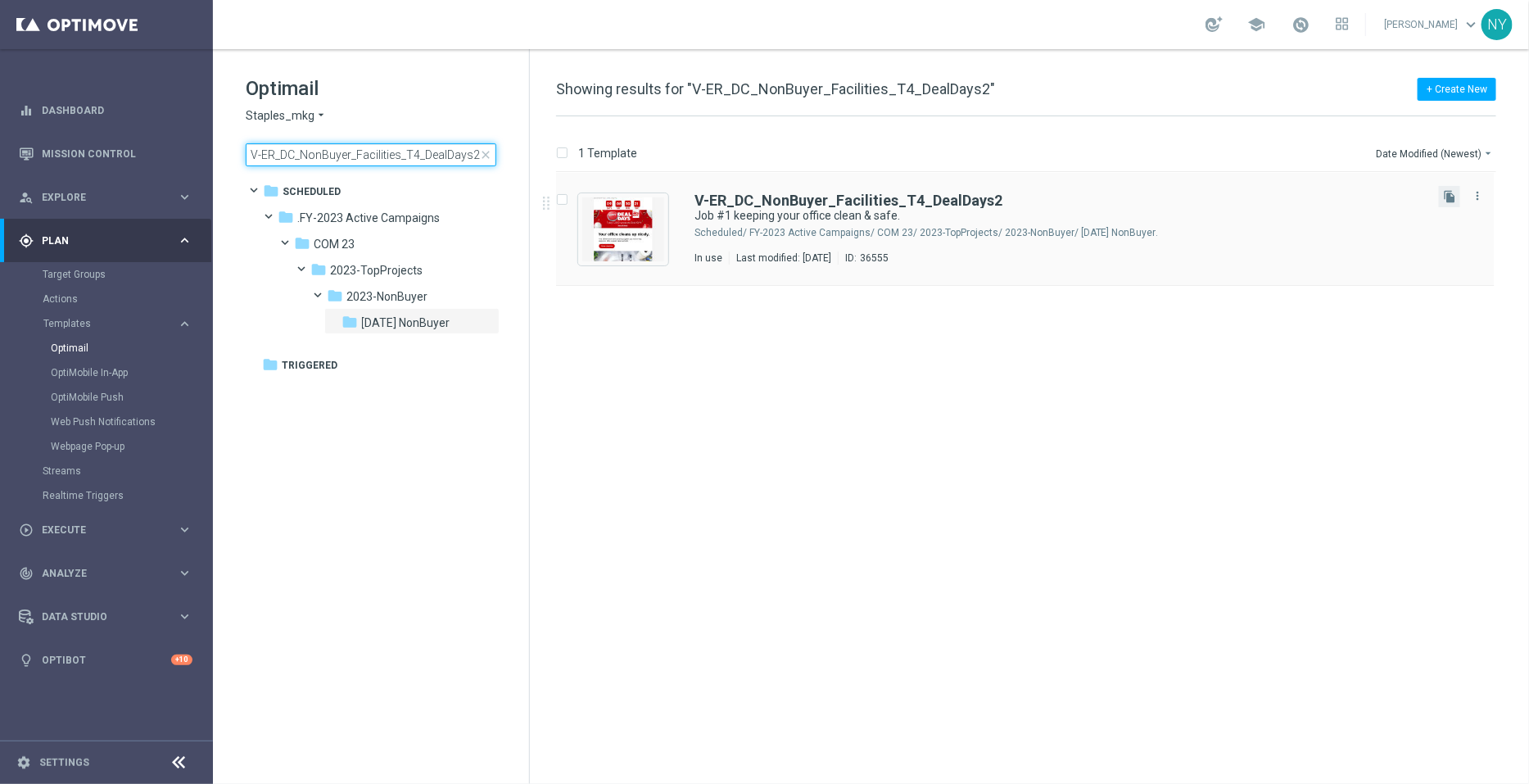
type input "V-ER_DC_NonBuyer_Facilities_T4_DealDays2"
click at [1441, 192] on button "file_copy" at bounding box center [1450, 196] width 21 height 21
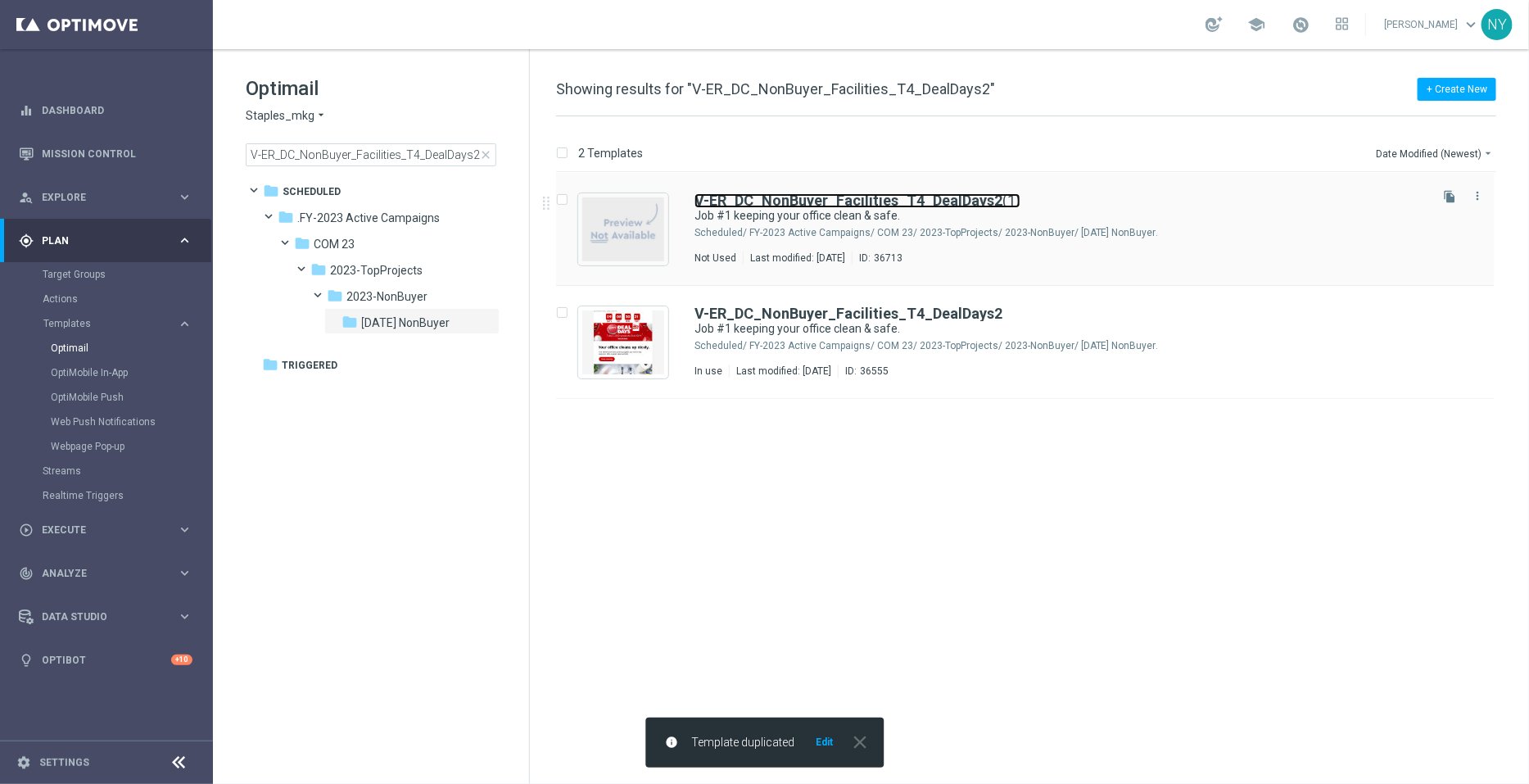
click at [968, 201] on b "V-ER_DC_NonBuyer_Facilities_T4_DealDays2" at bounding box center [849, 200] width 308 height 17
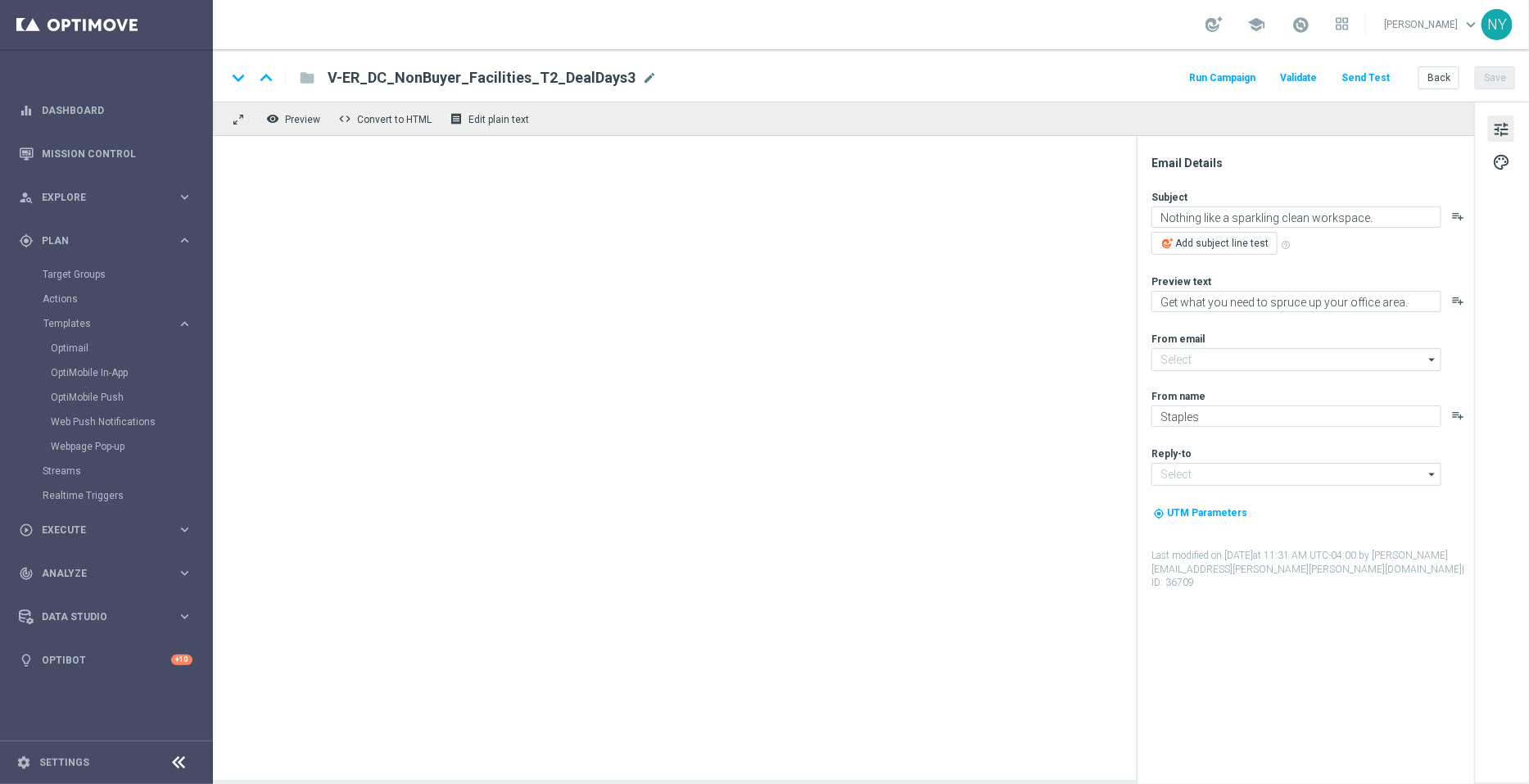
type input "staples@connected.staples.com"
type input "info@staples.com"
type textarea "Job #1 keeping your office clean & safe."
type textarea "We’ve got all the brand name cleaning supplies you need."
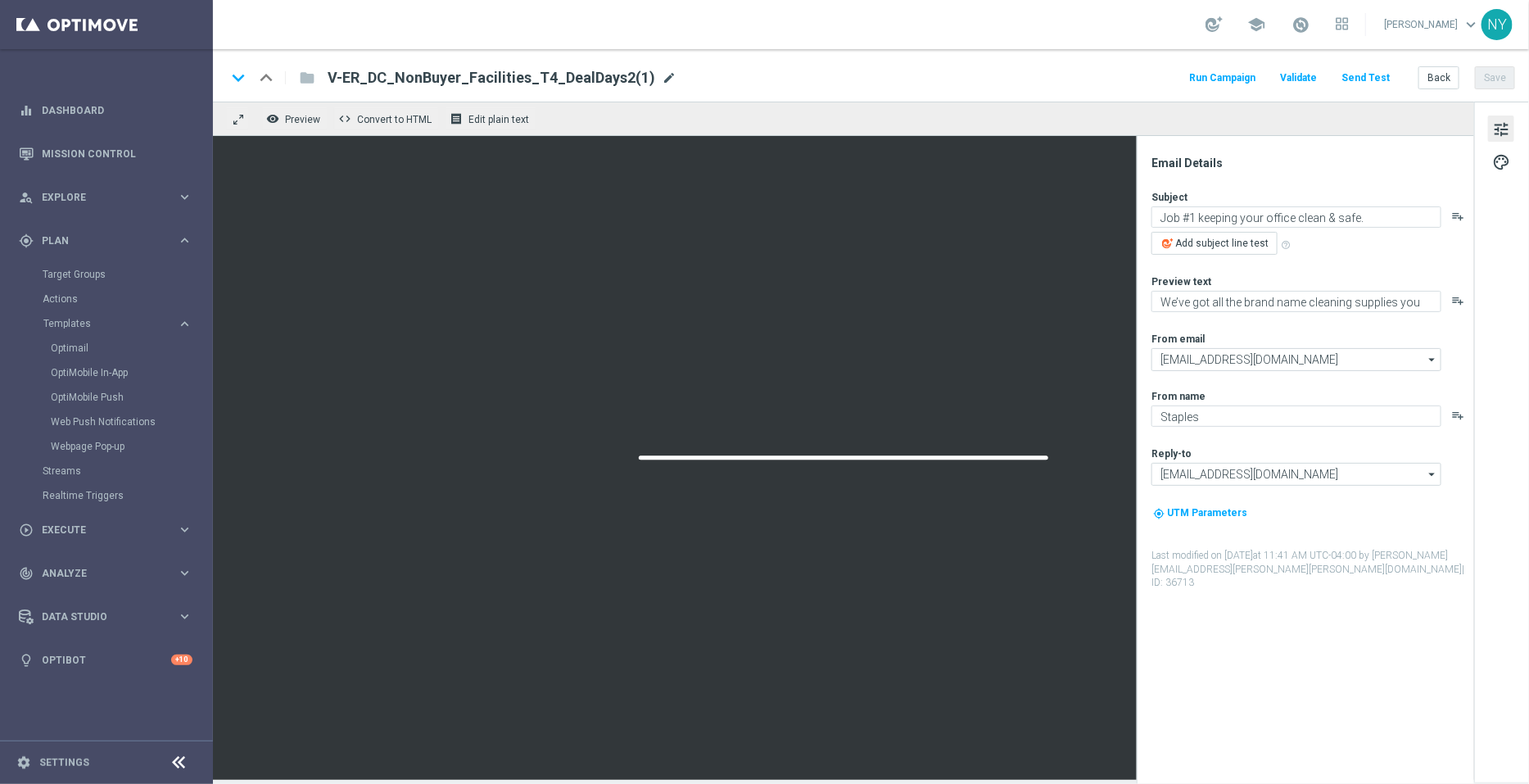
click at [661, 78] on span "mode_edit" at bounding box center [668, 77] width 14 height 14
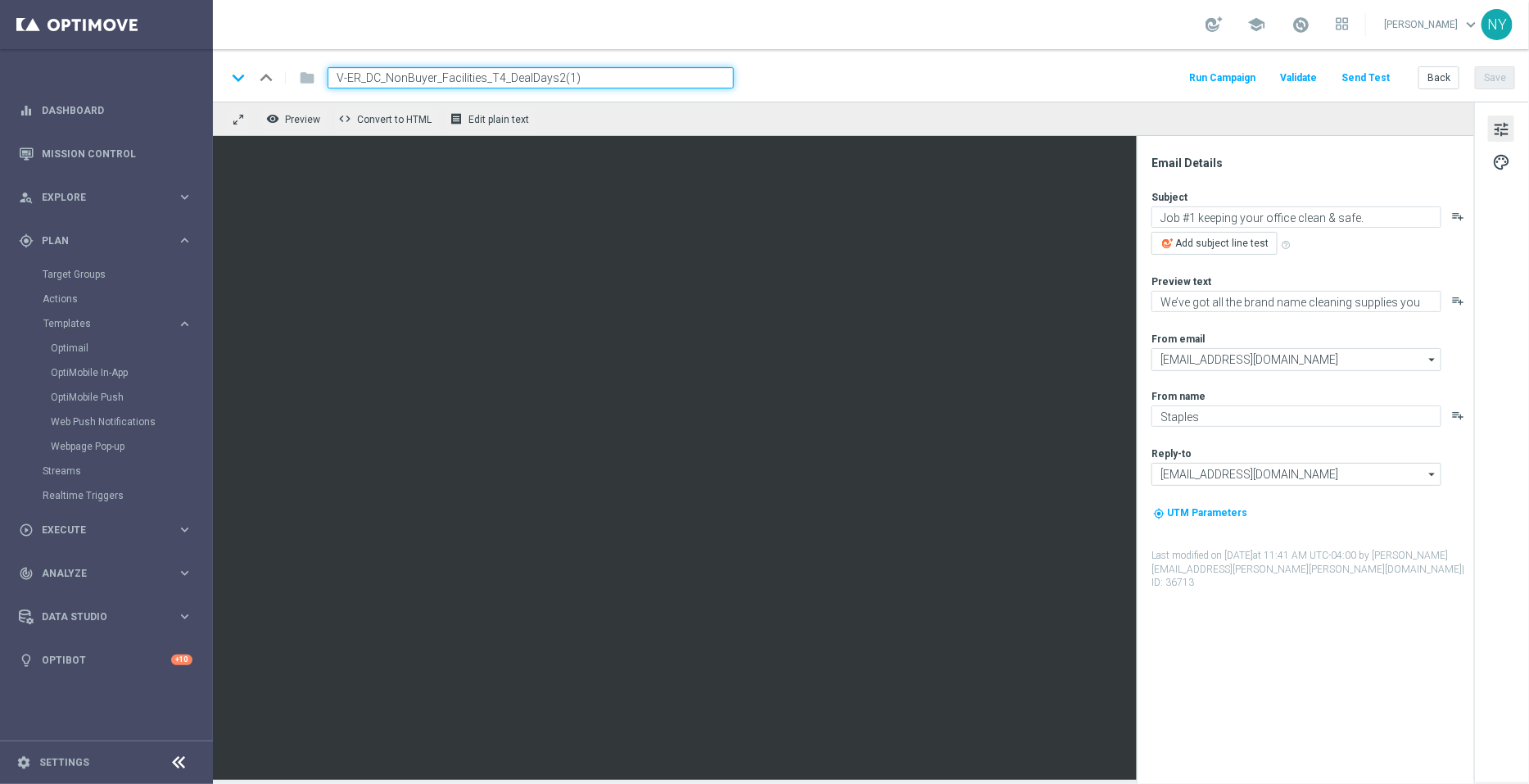
drag, startPoint x: 604, startPoint y: 79, endPoint x: 561, endPoint y: 79, distance: 43.0
click at [561, 79] on input "V-ER_DC_NonBuyer_Facilities_T4_DealDays2(1)" at bounding box center [530, 77] width 406 height 21
type input "V-ER_DC_NonBuyer_Facilities_T4_DealDays3"
click at [1495, 88] on button "Save" at bounding box center [1495, 77] width 40 height 23
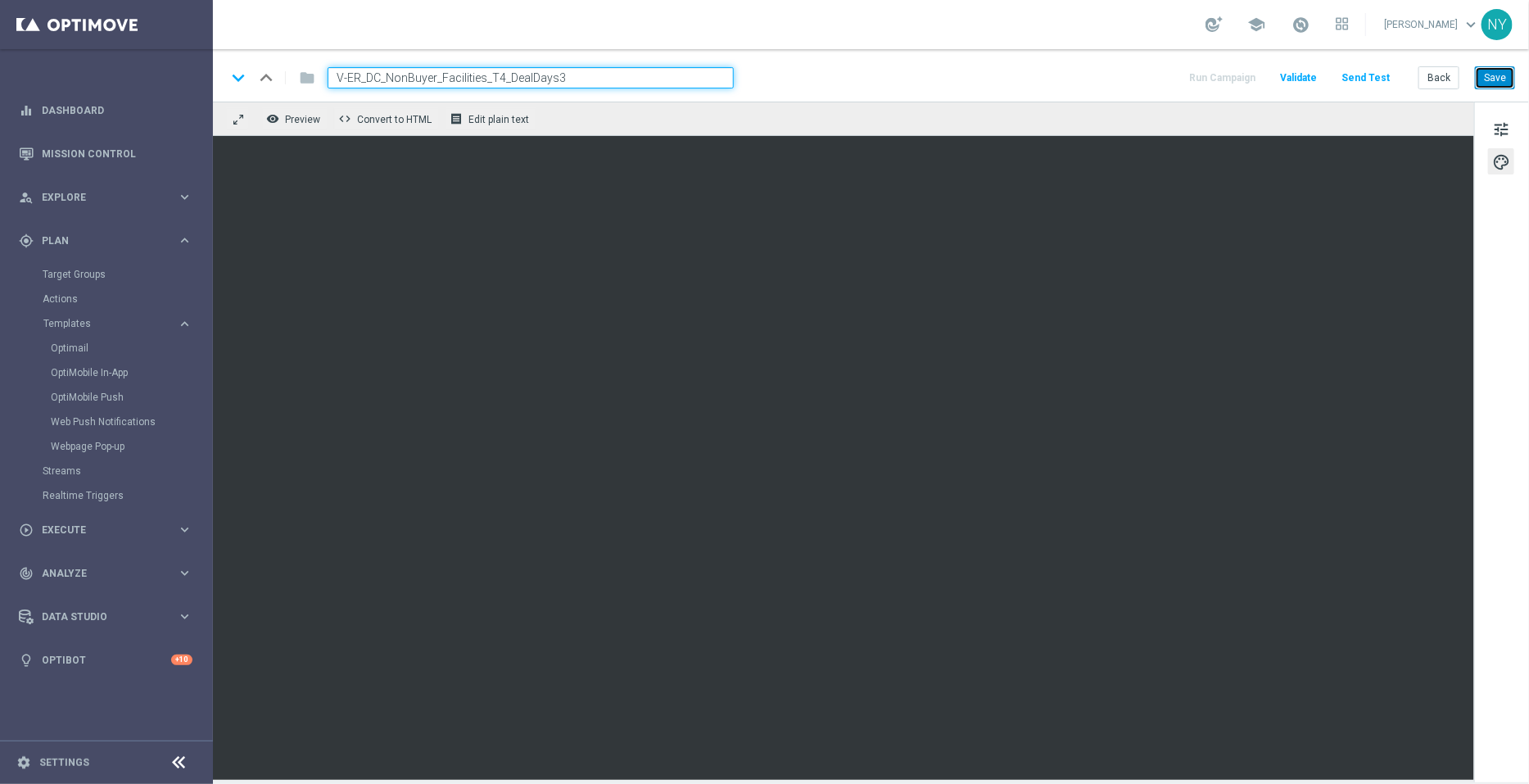
click at [1493, 80] on button "Save" at bounding box center [1495, 77] width 40 height 23
click at [1363, 75] on button "Send Test" at bounding box center [1366, 78] width 54 height 22
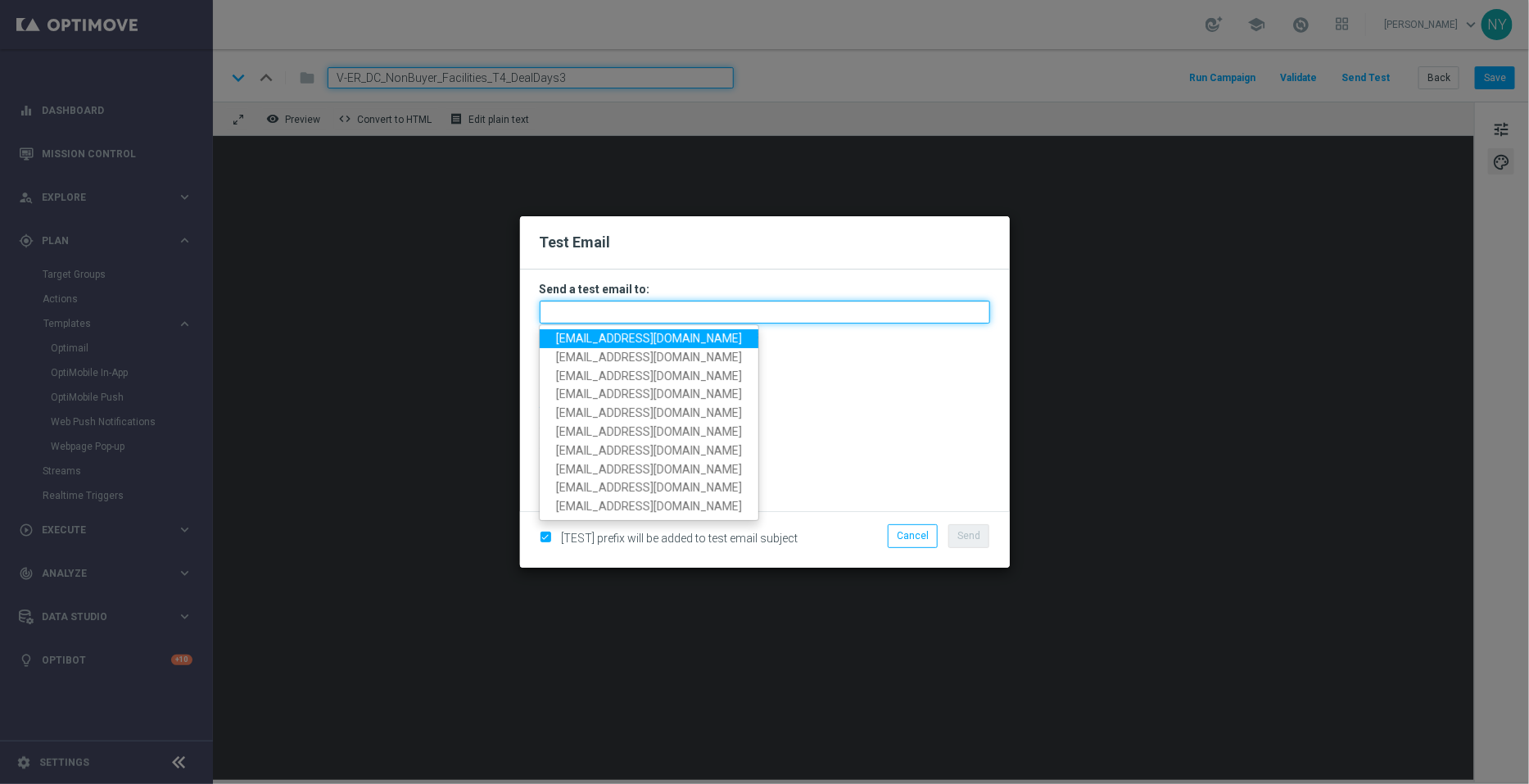
click at [591, 313] on input "text" at bounding box center [764, 312] width 450 height 23
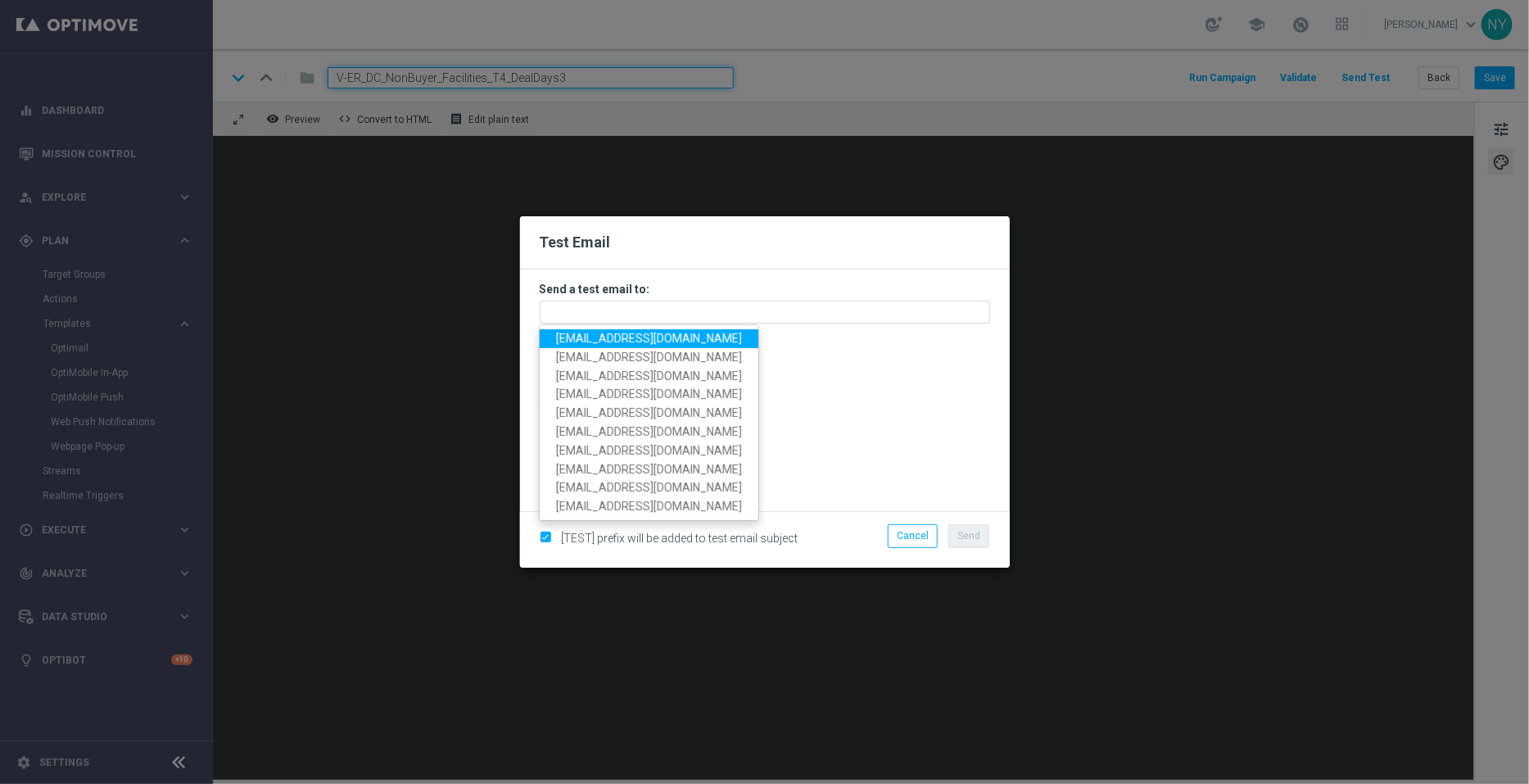
click at [610, 335] on span "neilyetts3@litmusemail.com" at bounding box center [649, 338] width 186 height 13
type input "neilyetts3@litmusemail.com"
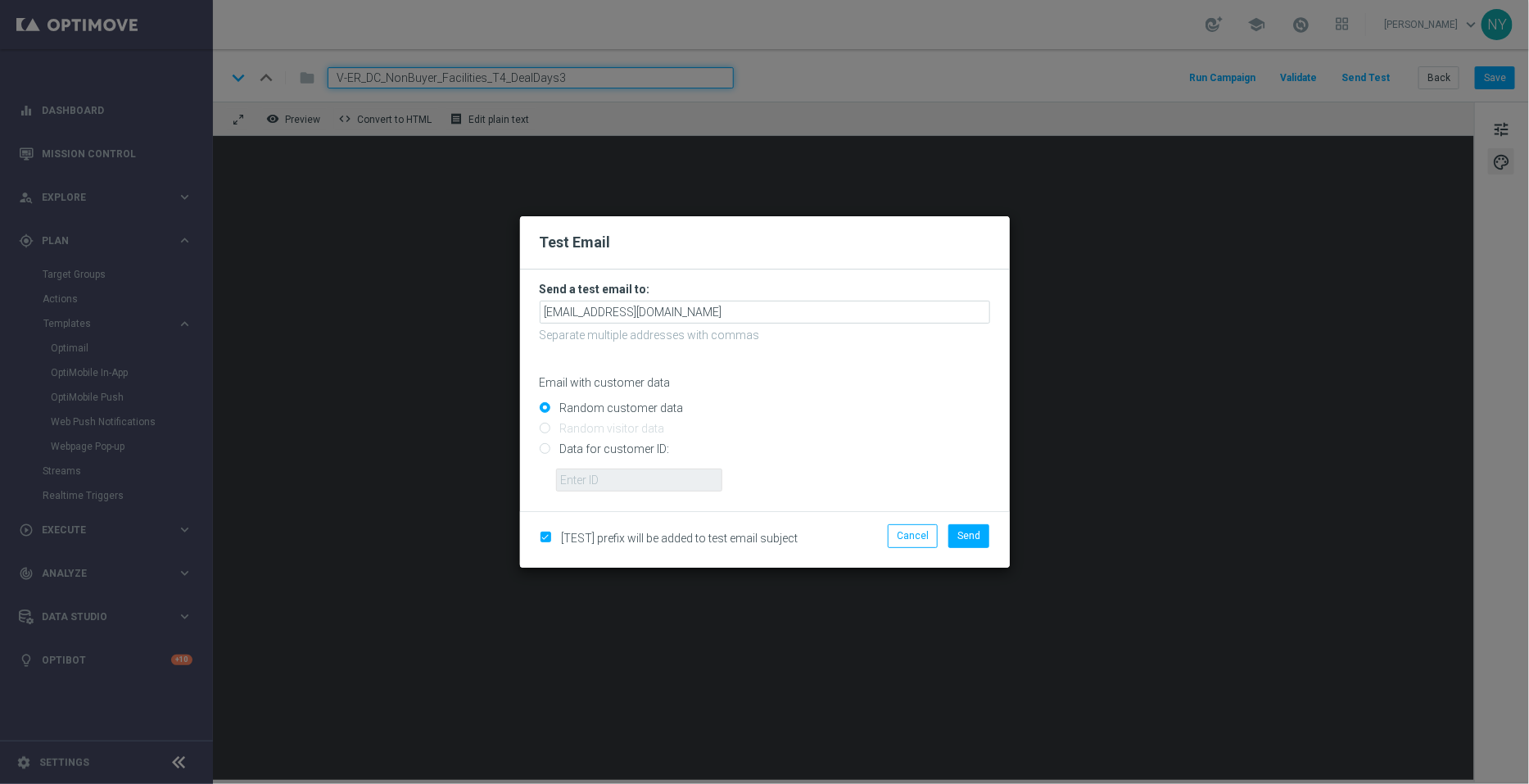
click at [542, 447] on input "Data for customer ID:" at bounding box center [764, 455] width 450 height 23
radio input "true"
click at [563, 484] on input "text" at bounding box center [639, 479] width 166 height 23
click at [602, 480] on input "text" at bounding box center [639, 479] width 166 height 23
paste input "10000006208"
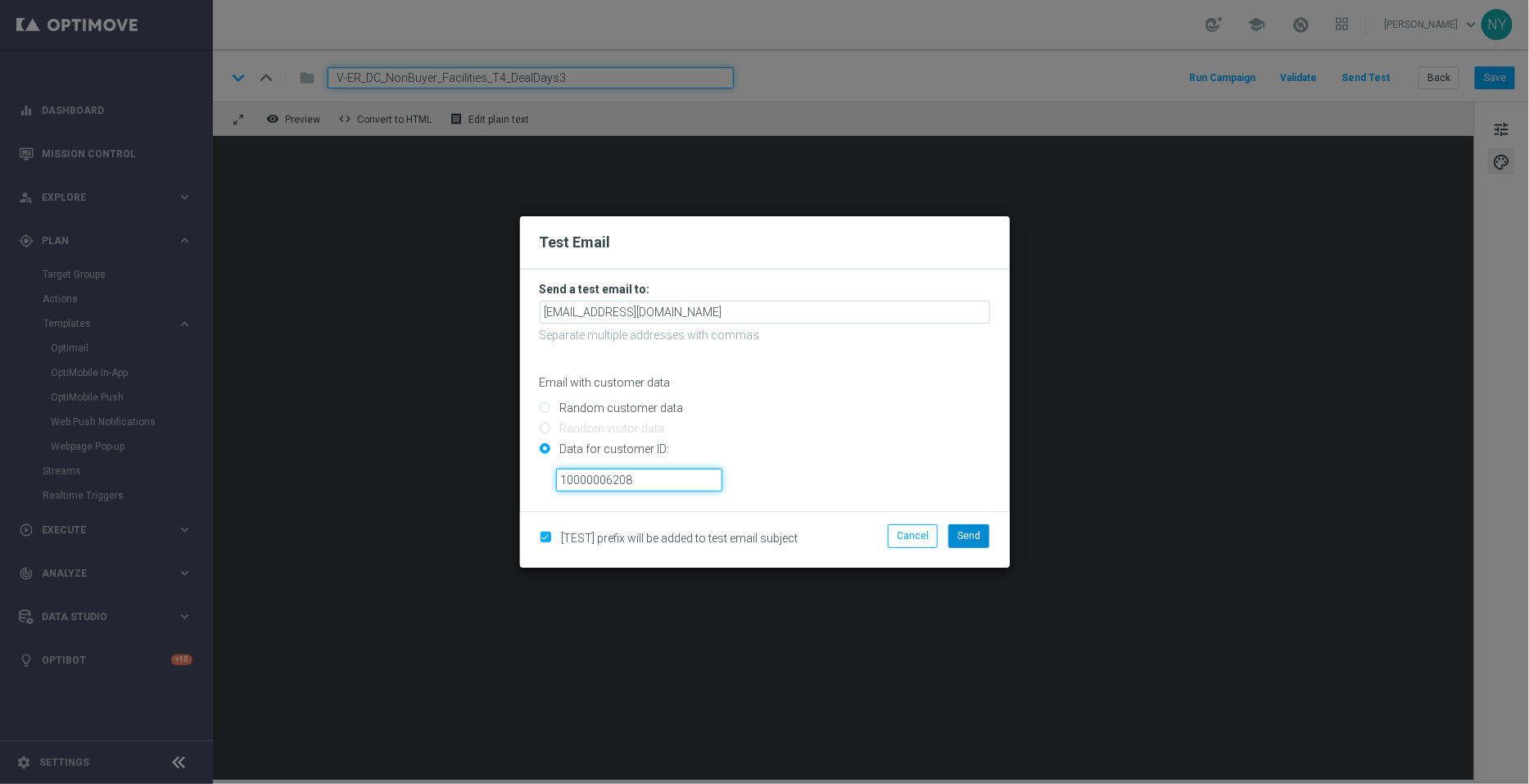
type input "10000006208"
click at [989, 536] on button "Send" at bounding box center [969, 535] width 41 height 23
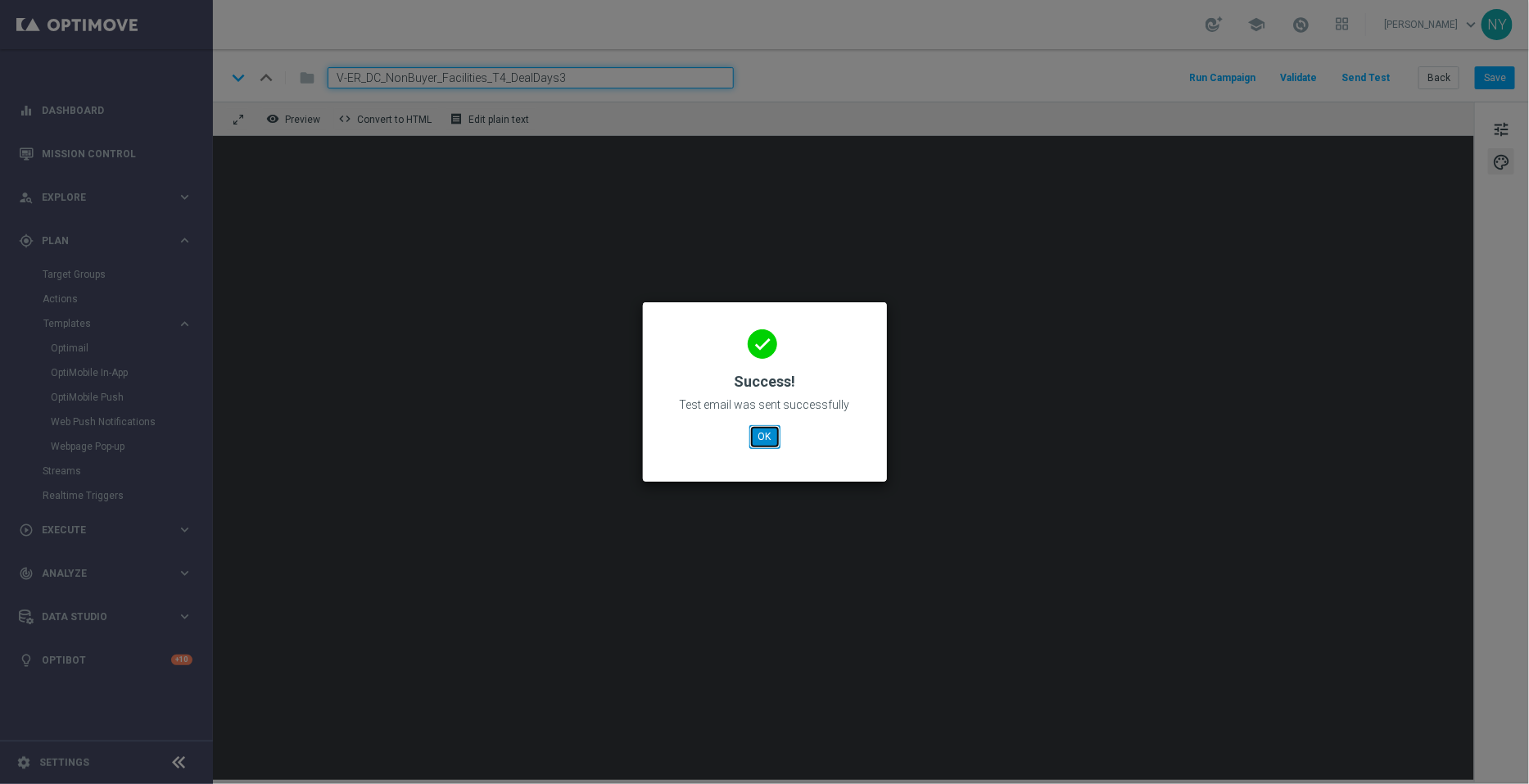
click at [758, 432] on button "OK" at bounding box center [764, 436] width 31 height 23
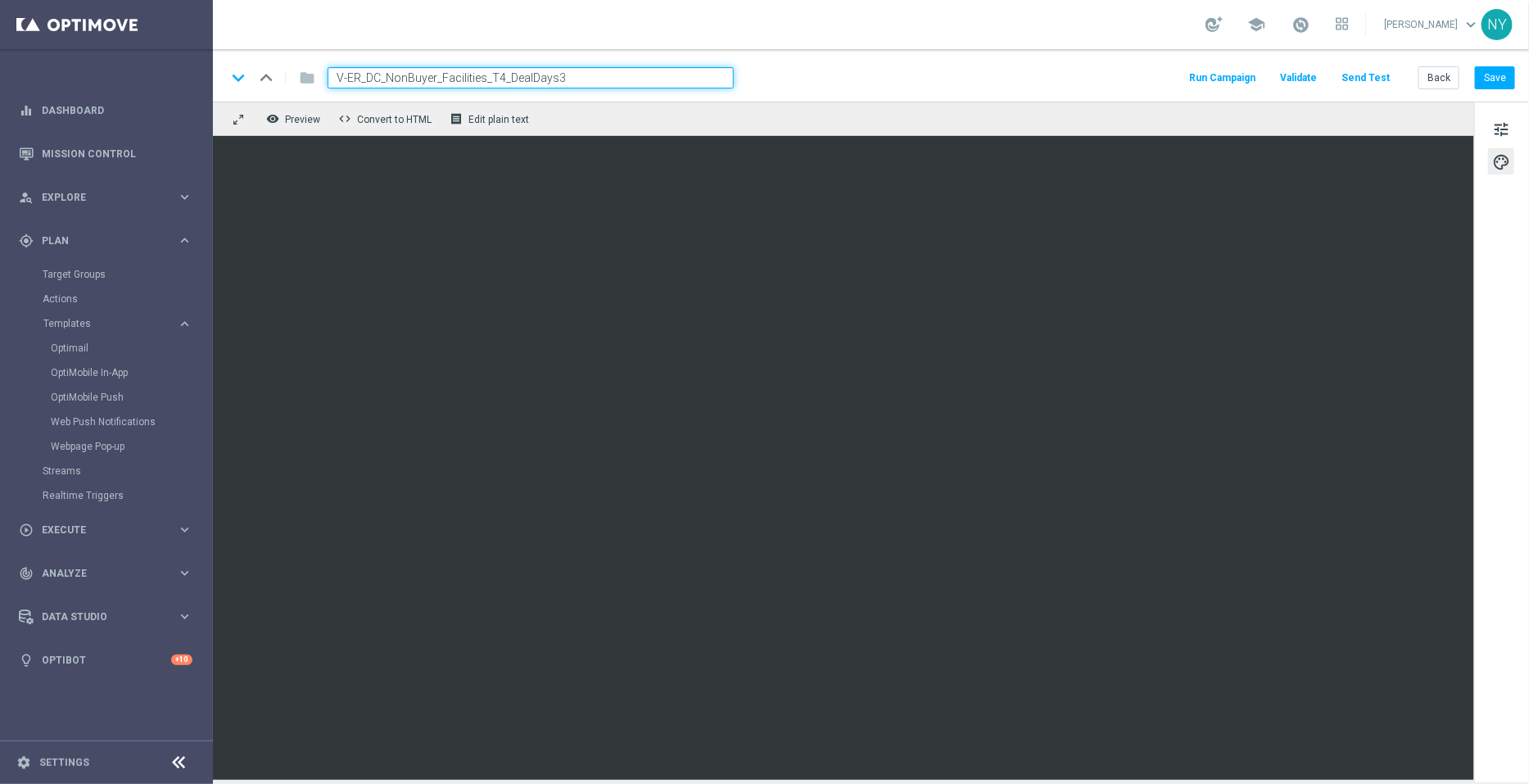
drag, startPoint x: 587, startPoint y: 77, endPoint x: 79, endPoint y: 58, distance: 508.4
click at [79, 58] on main "equalizer Dashboard Mission Control" at bounding box center [764, 392] width 1529 height 784
drag, startPoint x: 1446, startPoint y: 75, endPoint x: 163, endPoint y: 83, distance: 1283.0
click at [1446, 75] on button "Back" at bounding box center [1439, 77] width 41 height 23
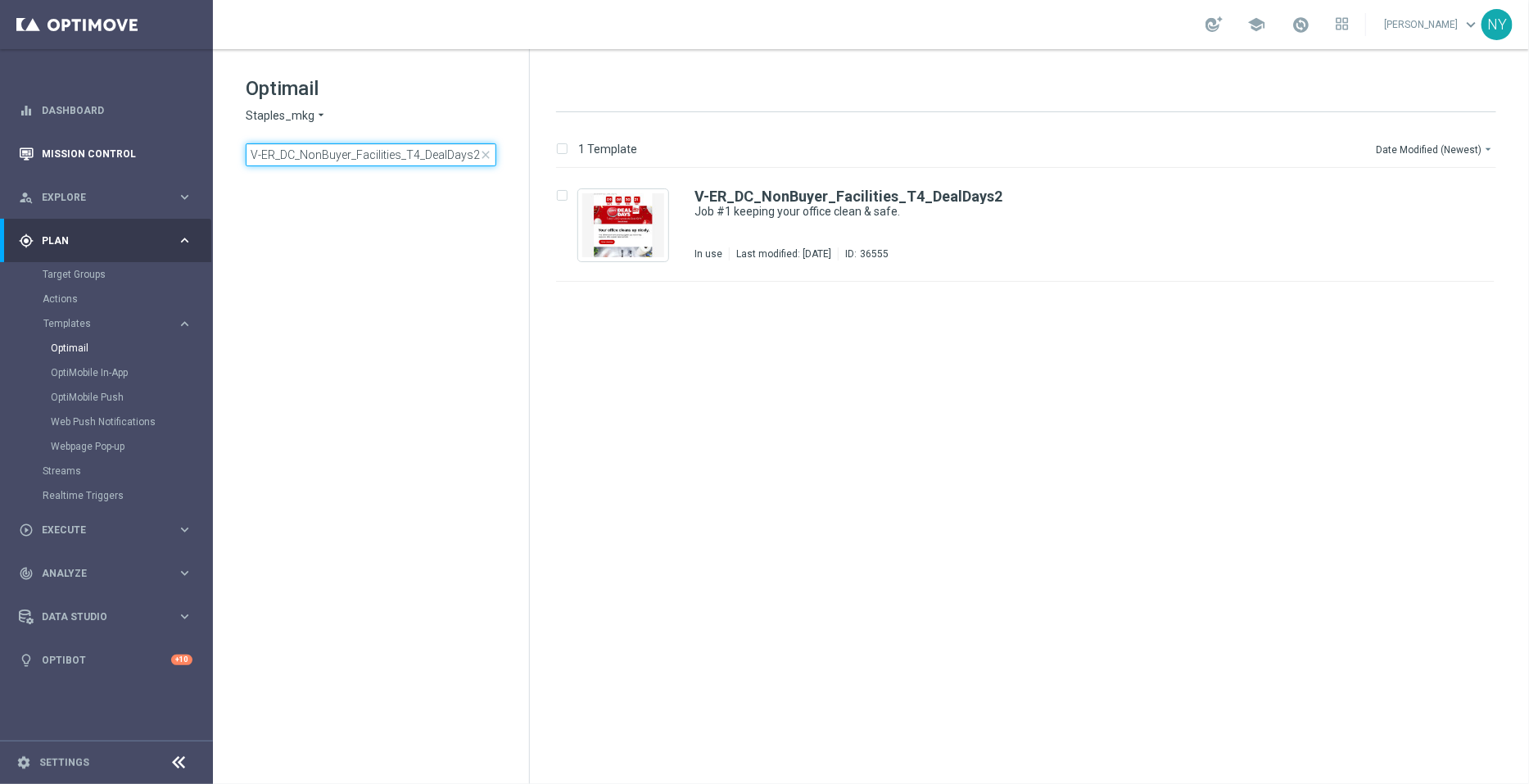
drag, startPoint x: 476, startPoint y: 151, endPoint x: 0, endPoint y: 165, distance: 476.2
click at [0, 165] on main "equalizer Dashboard Mission Control" at bounding box center [764, 392] width 1529 height 784
type input "V-ER_DC_NonBuyer_Facilities_T3_DealDays"
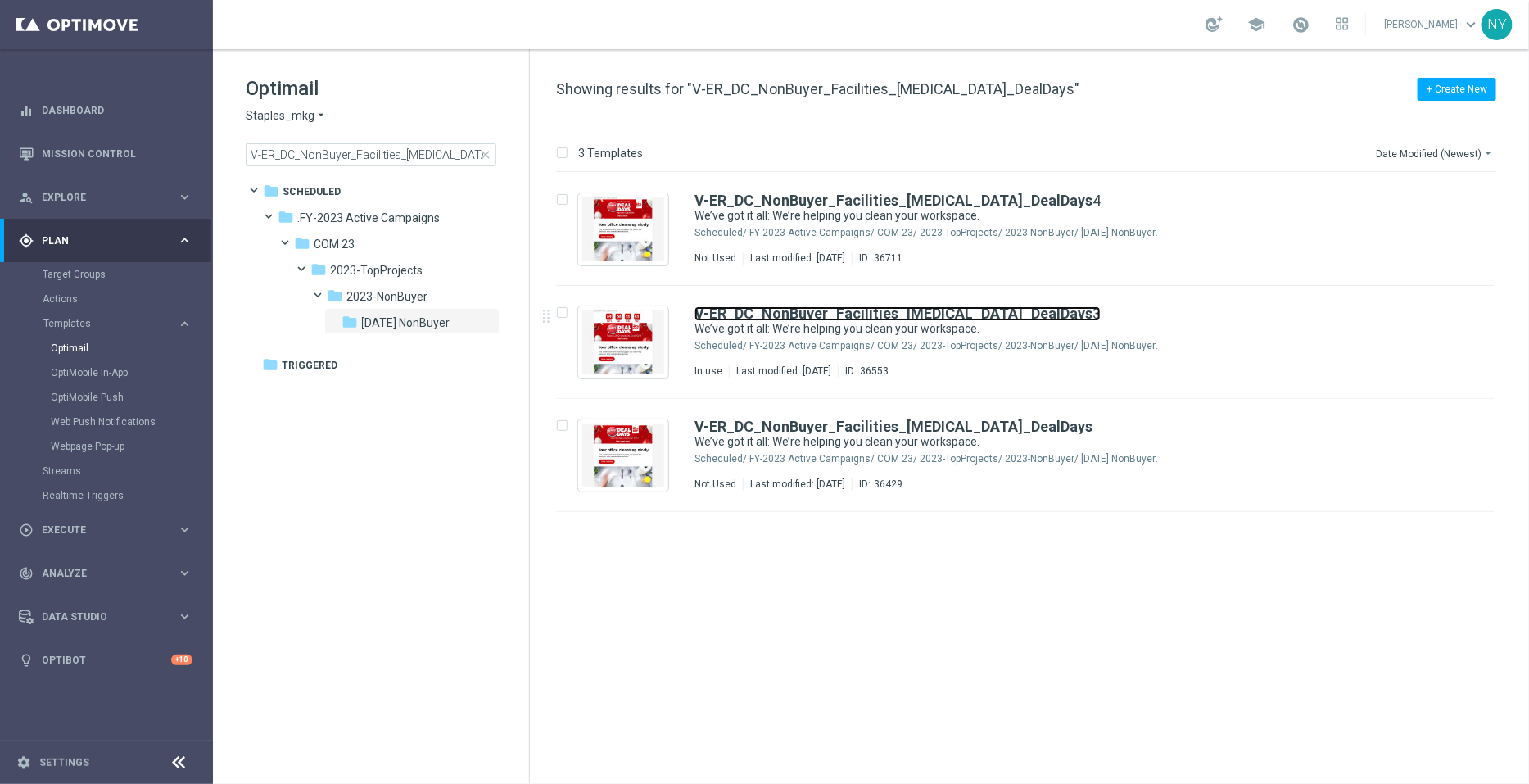
drag, startPoint x: 975, startPoint y: 315, endPoint x: 365, endPoint y: 133, distance: 636.6
click at [975, 315] on b "V-ER_DC_NonBuyer_Facilities_T3_DealDays" at bounding box center [894, 313] width 398 height 17
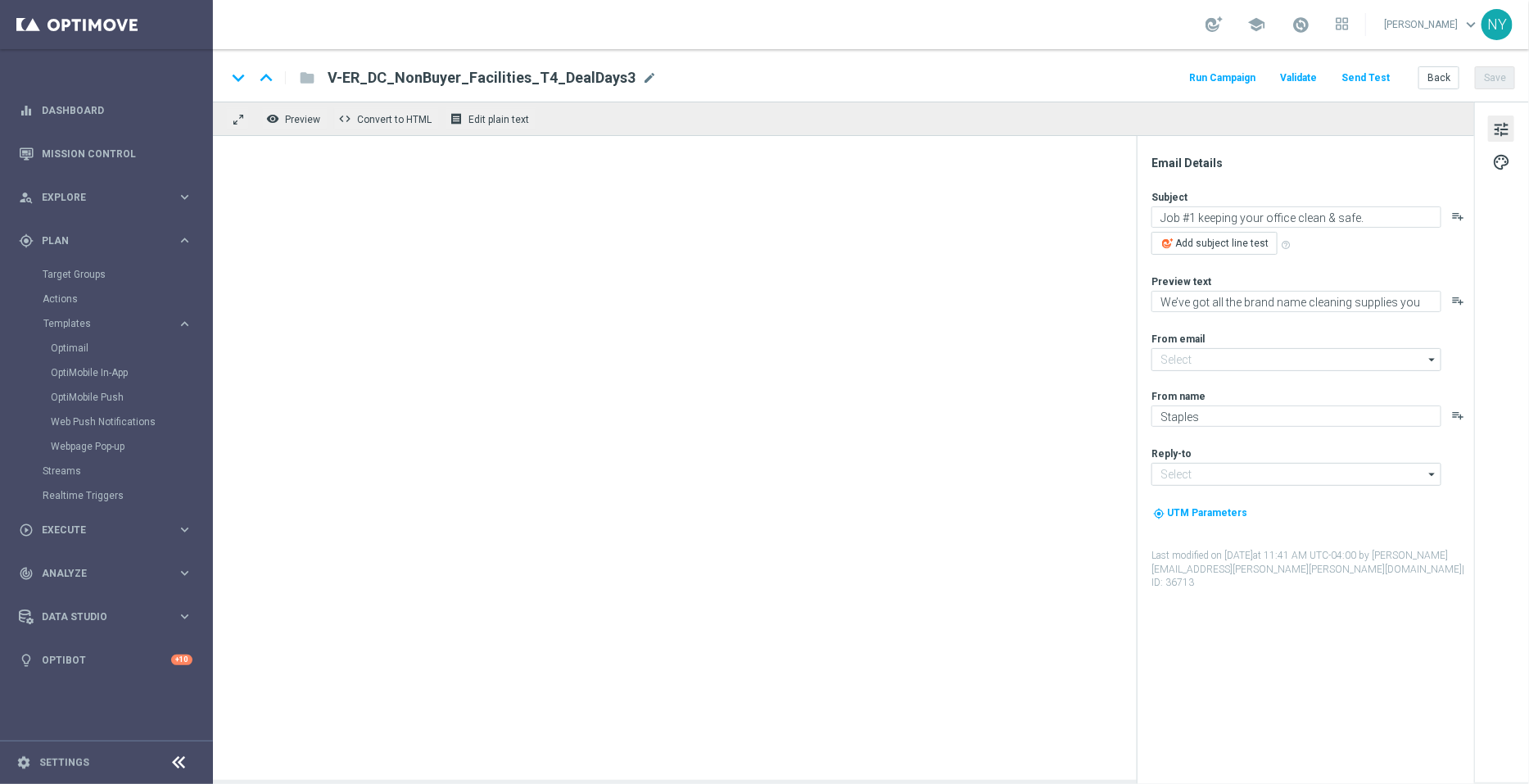
type input "staples@connected.staples.com"
type input "info@staples.com"
type input "V-ER_DC_NonBuyer_Facilities_T3_DealDays3"
type textarea "We’ve got it all: We’re helping you clean your workspace."
type textarea "Show your workspace some love with these cleaning essentials."
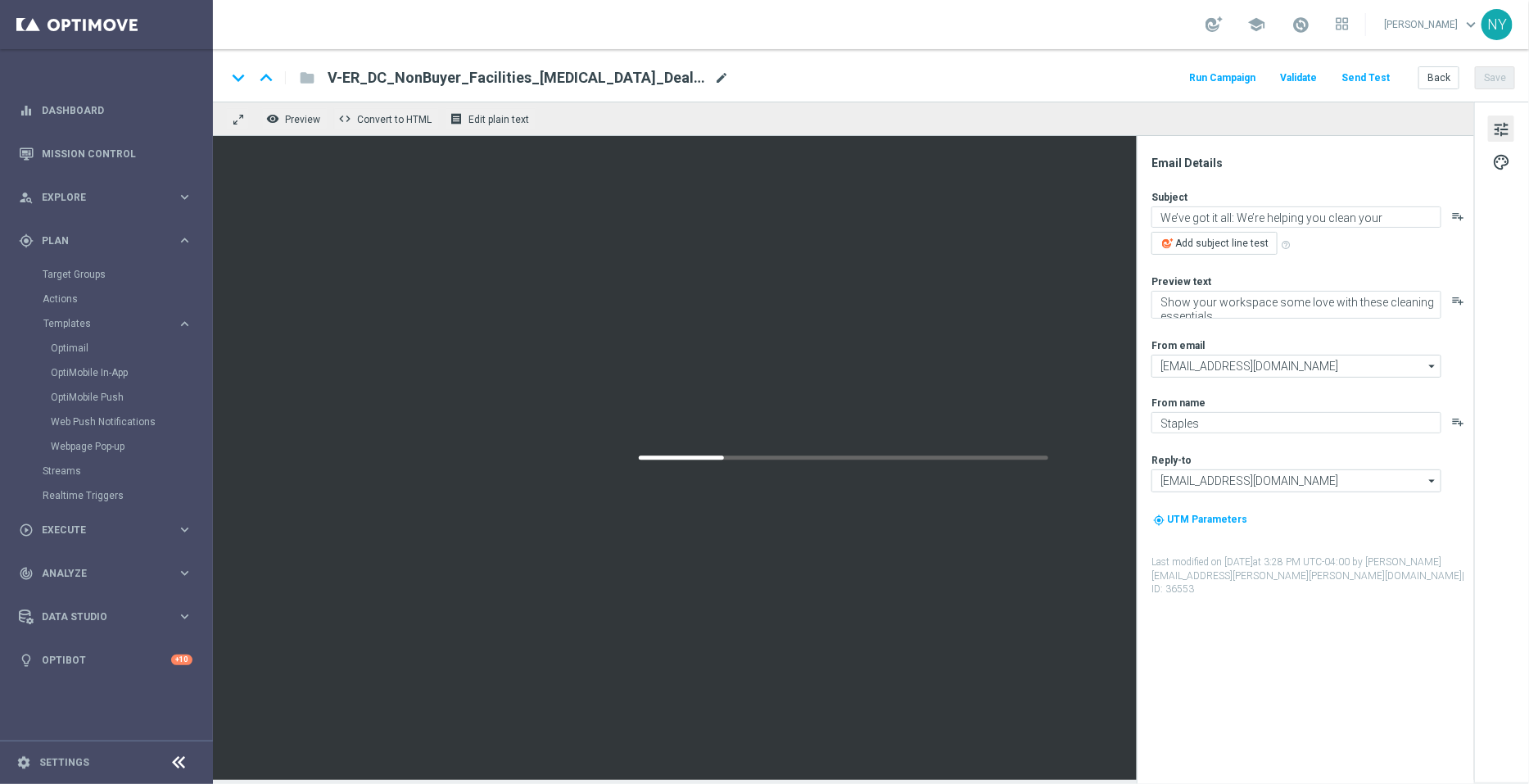
click at [714, 76] on span "mode_edit" at bounding box center [721, 77] width 14 height 14
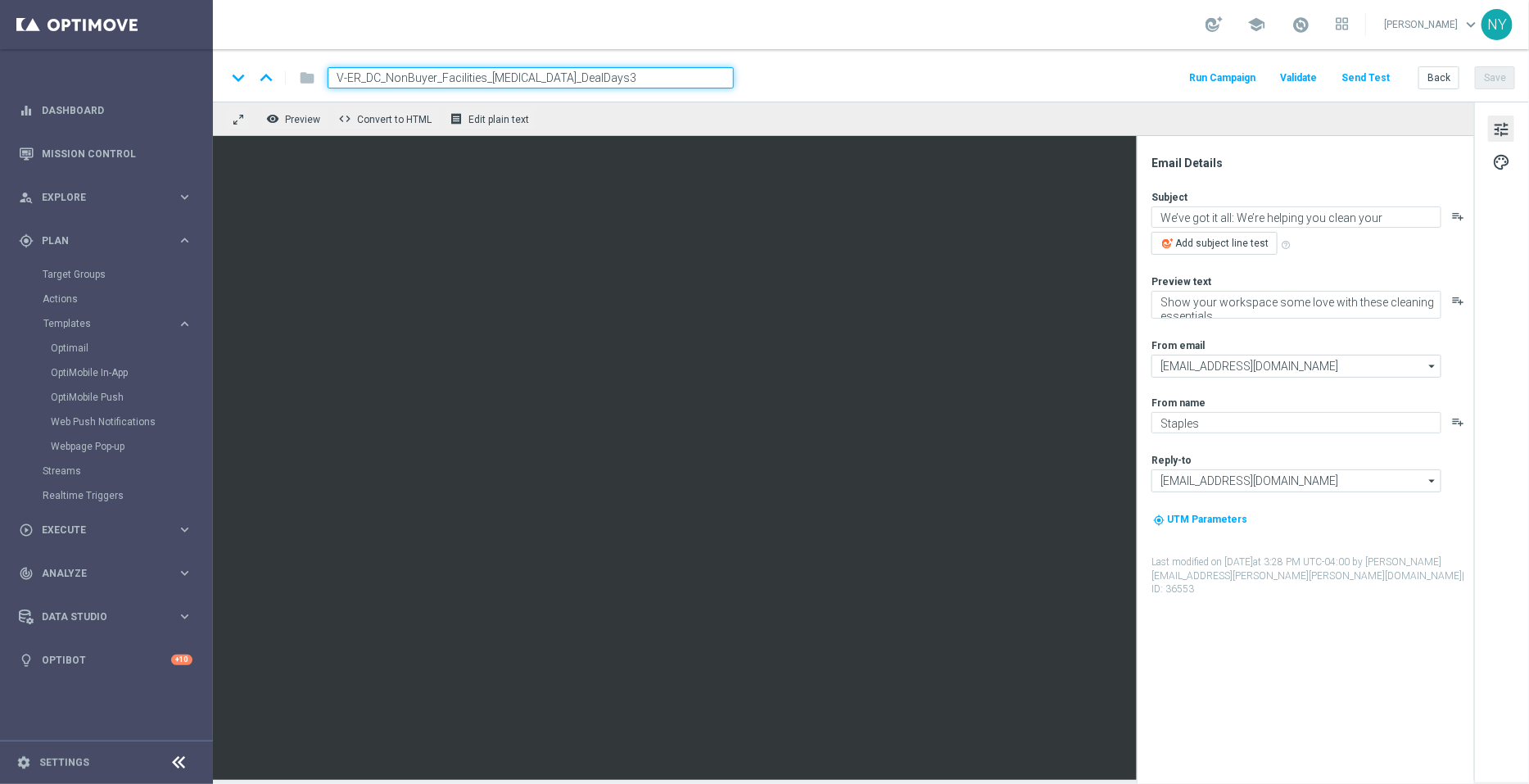
drag, startPoint x: 566, startPoint y: 76, endPoint x: 555, endPoint y: 76, distance: 11.0
click at [555, 76] on input "V-ER_DC_NonBuyer_Facilities_T3_DealDays3" at bounding box center [530, 77] width 406 height 21
type input "V-ER_DC_NonBuyer_Facilities_T3_DealDays2"
click at [1496, 76] on button "Save" at bounding box center [1495, 77] width 40 height 23
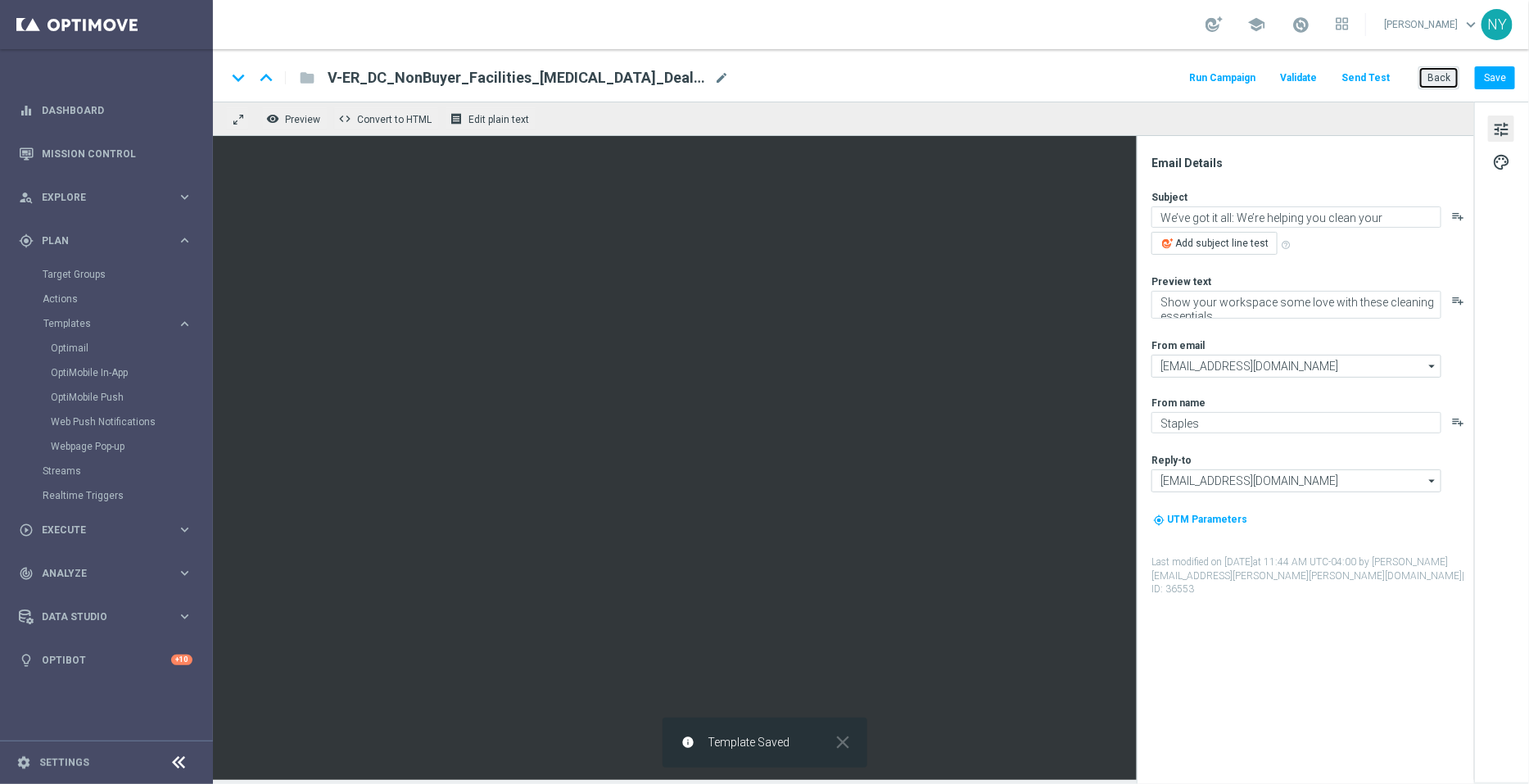
click at [1437, 76] on button "Back" at bounding box center [1439, 77] width 41 height 23
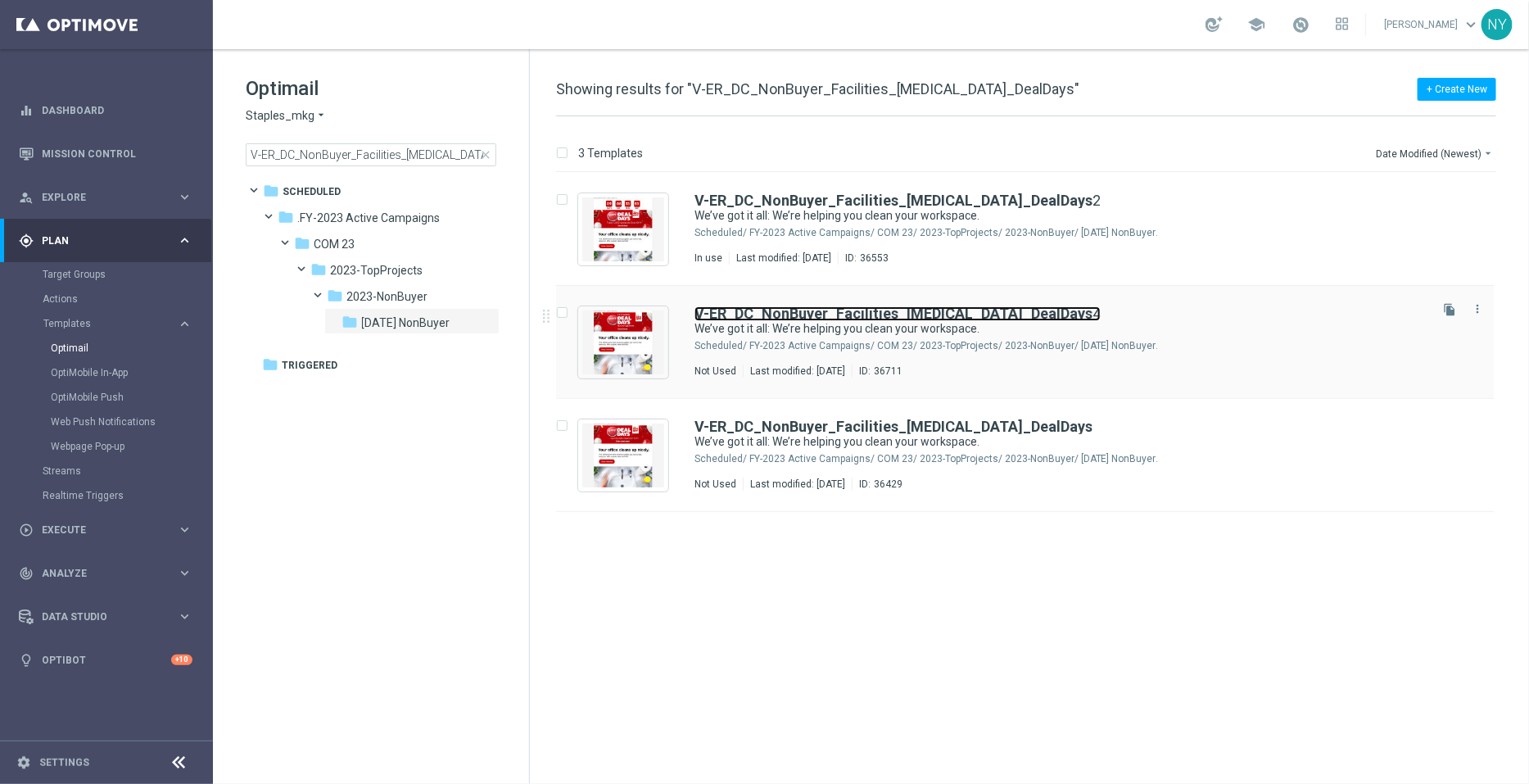
click at [937, 313] on b "V-ER_DC_NonBuyer_Facilities_T3_DealDays" at bounding box center [894, 313] width 398 height 17
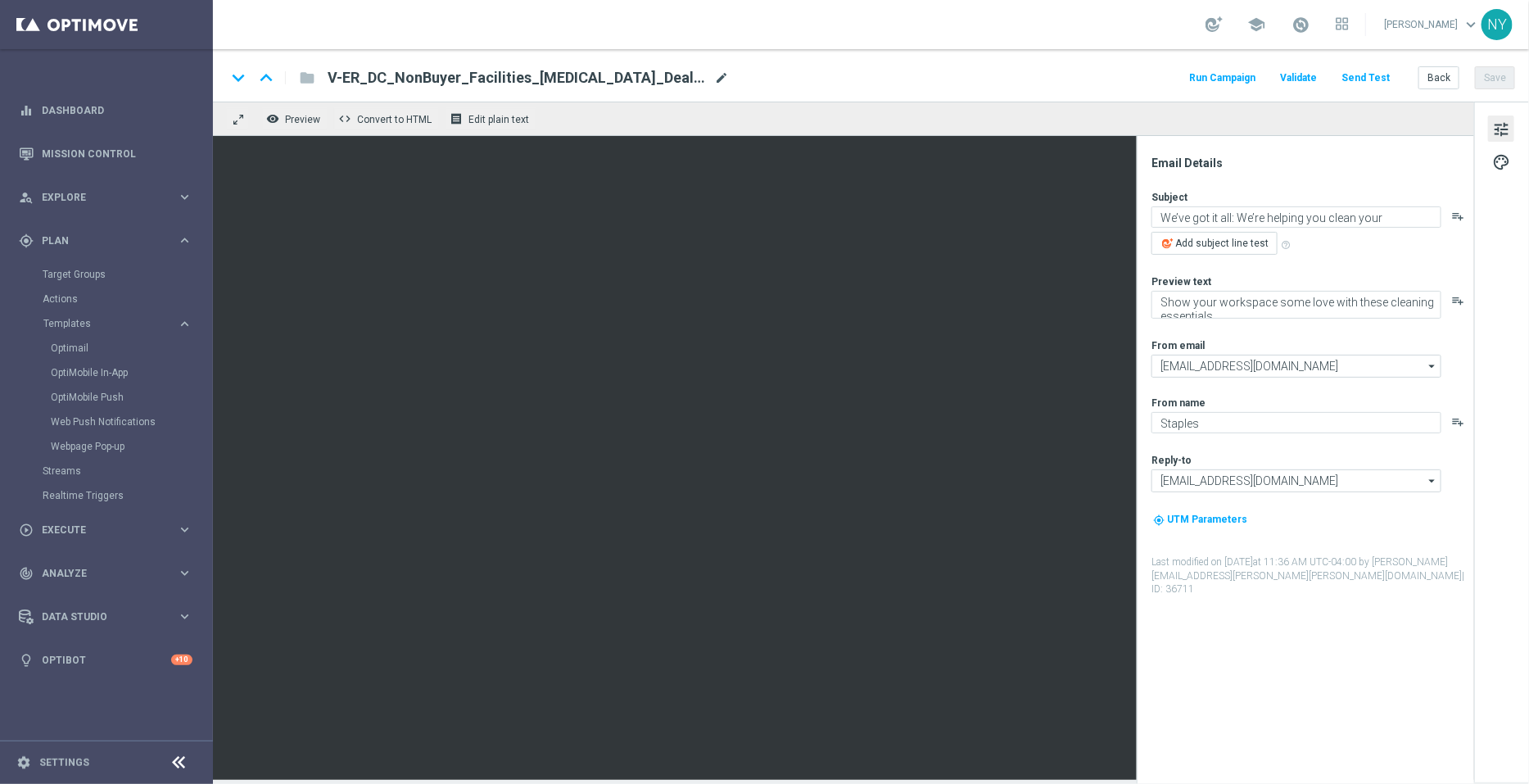
click at [714, 76] on span "mode_edit" at bounding box center [721, 77] width 14 height 14
drag, startPoint x: 580, startPoint y: 73, endPoint x: 553, endPoint y: 75, distance: 27.1
click at [553, 75] on input "V-ER_DC_NonBuyer_Facilities_T3_DealDays4" at bounding box center [530, 77] width 406 height 21
type input "V-ER_DC_NonBuyer_Facilities_T3_DealDays3"
click at [1496, 81] on button "Save" at bounding box center [1495, 77] width 40 height 23
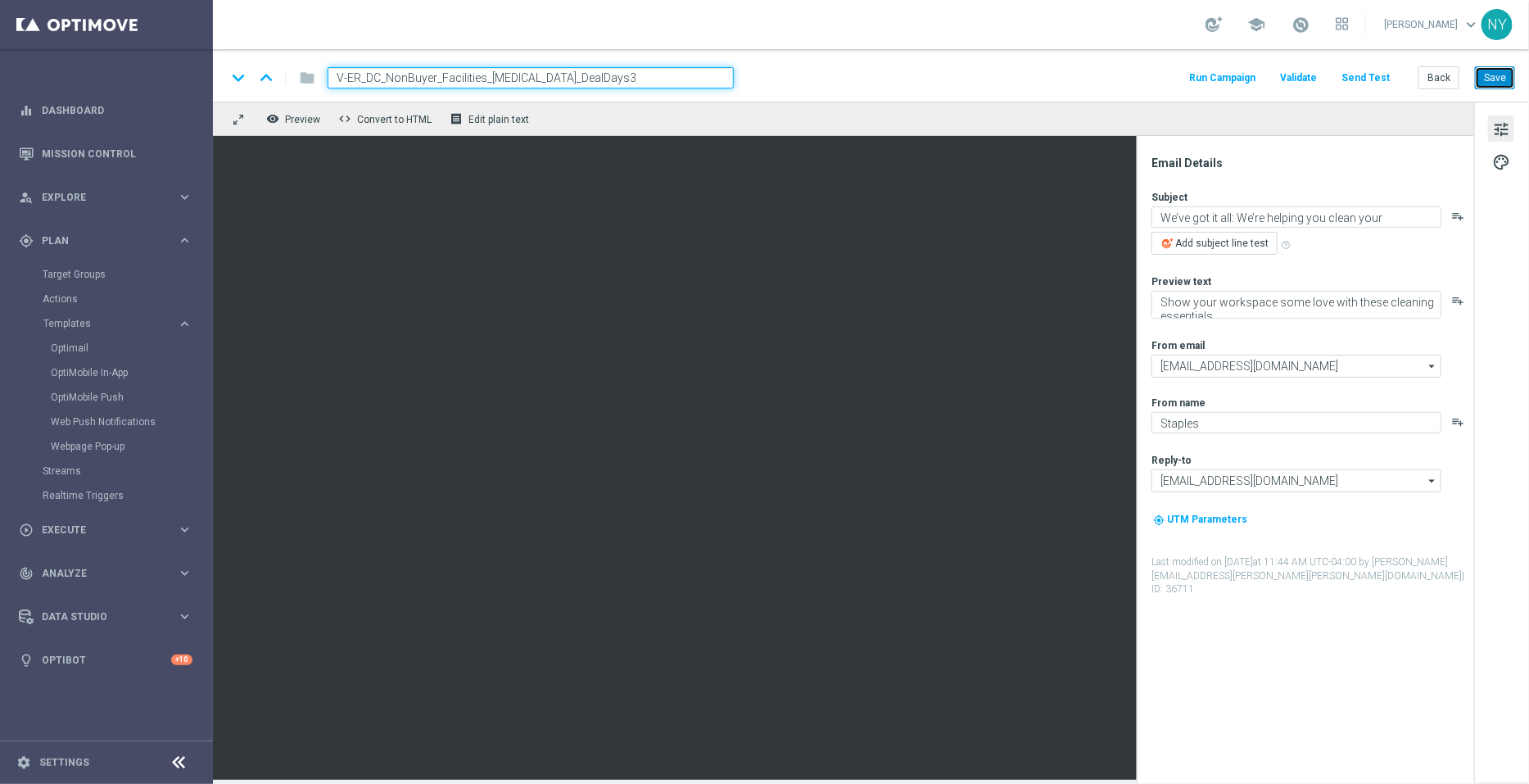
click at [1502, 76] on button "Save" at bounding box center [1495, 77] width 40 height 23
click at [868, 71] on div "keyboard_arrow_down keyboard_arrow_up folder V-ER_DC_NonBuyer_Facilities_T3_Dea…" at bounding box center [871, 77] width 1289 height 21
click at [1440, 83] on button "Back" at bounding box center [1439, 77] width 41 height 23
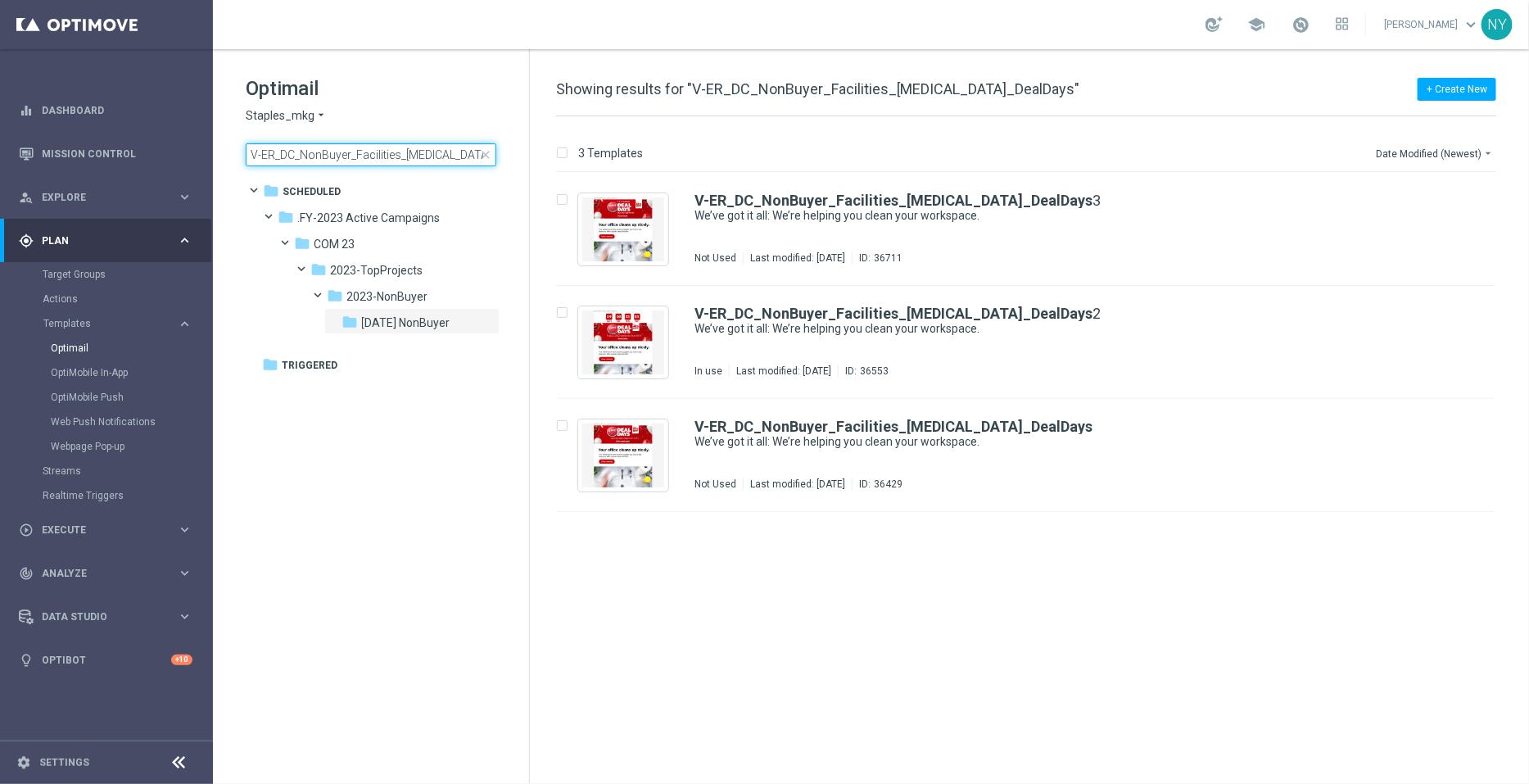
drag, startPoint x: 471, startPoint y: 157, endPoint x: 226, endPoint y: 154, distance: 245.0
click at [226, 154] on div "Optimail Staples_mkg arrow_drop_down × Staples_mkg V-ER_DC_NonBuyer_Facilities_…" at bounding box center [370, 162] width 316 height 226
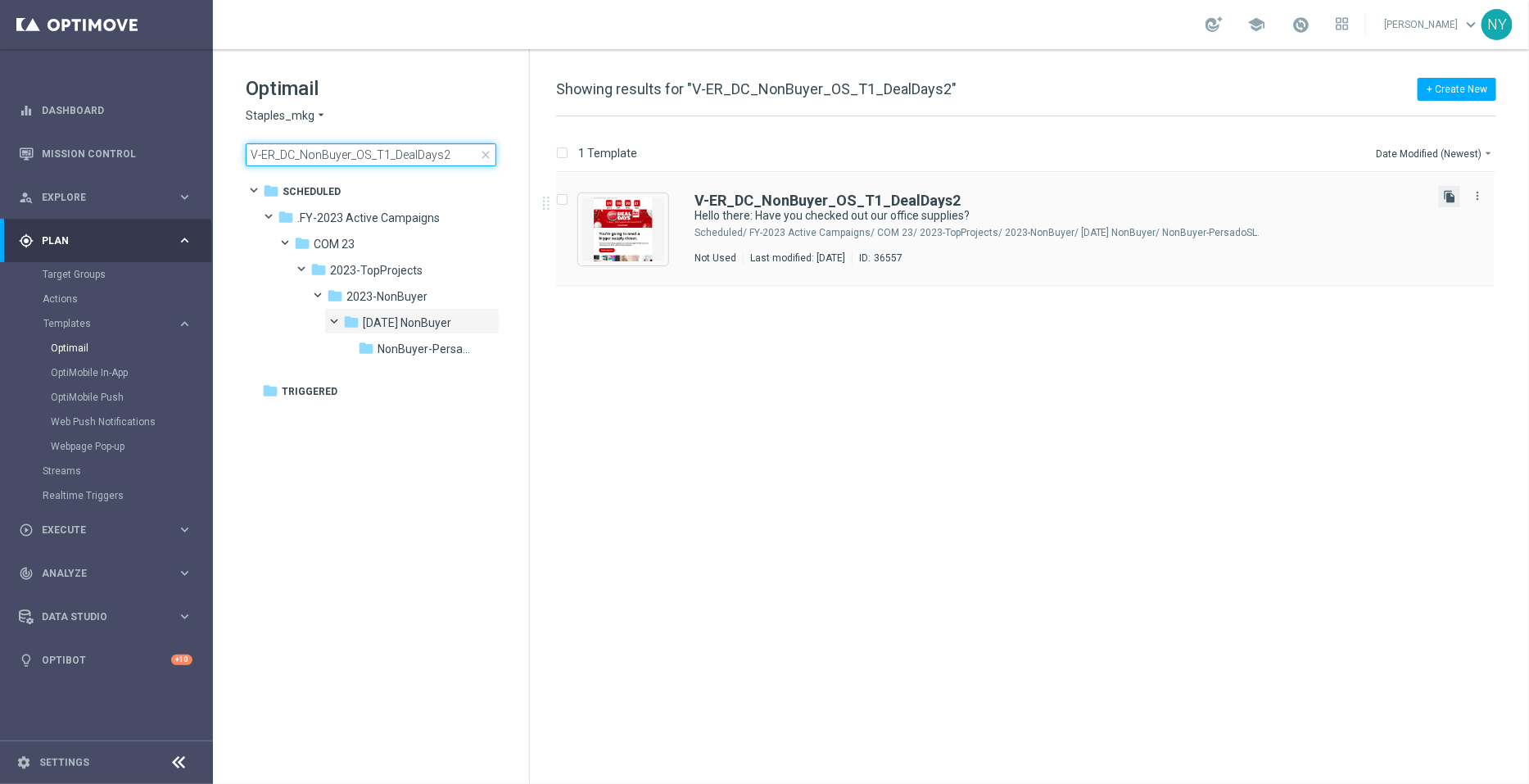
type input "V-ER_DC_NonBuyer_OS_T1_DealDays2"
drag, startPoint x: 1450, startPoint y: 194, endPoint x: 1258, endPoint y: 195, distance: 192.0
click at [1450, 194] on icon "file_copy" at bounding box center [1449, 196] width 13 height 13
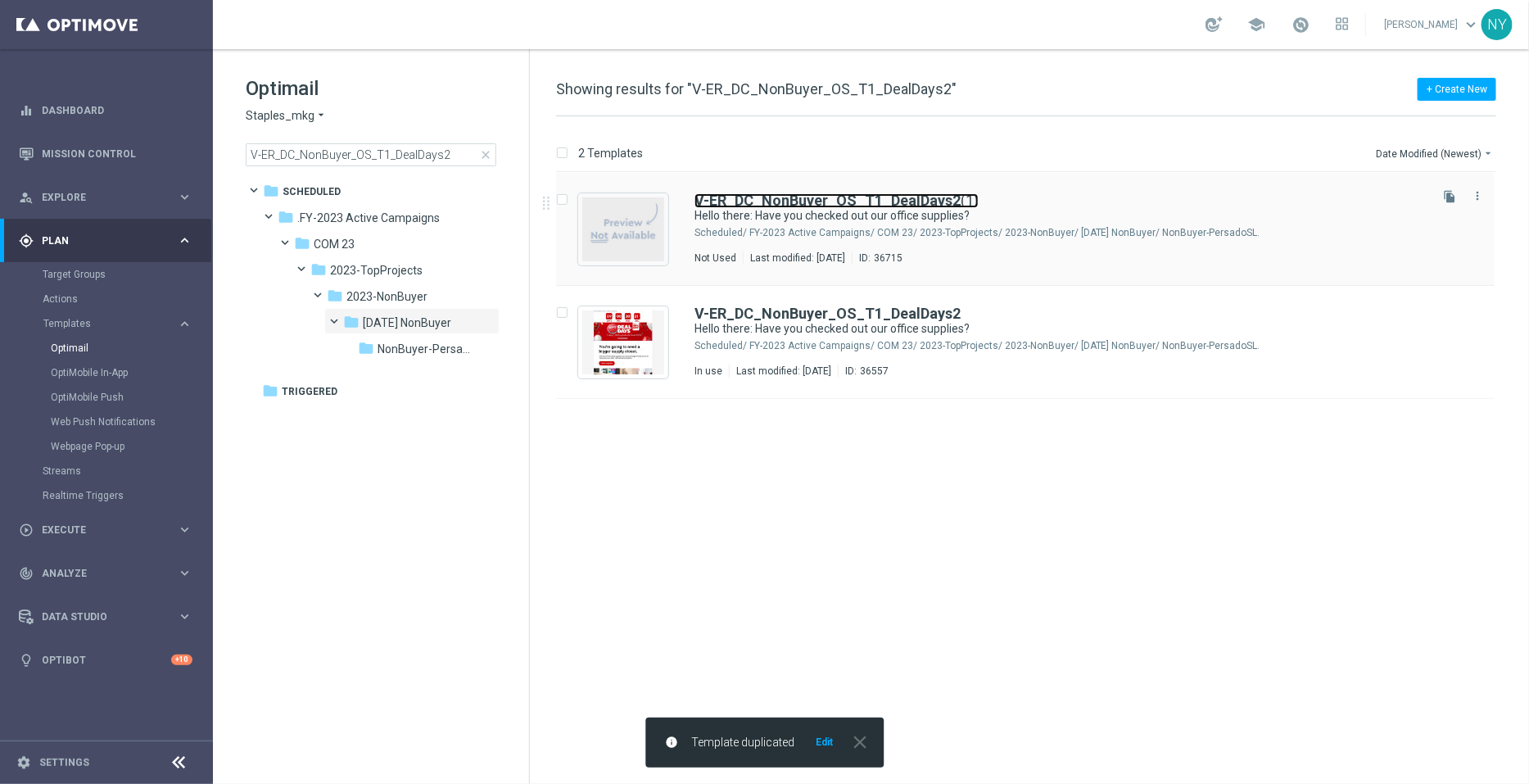
click at [942, 198] on b "V-ER_DC_NonBuyer_OS_T1_DealDays2" at bounding box center [827, 200] width 266 height 17
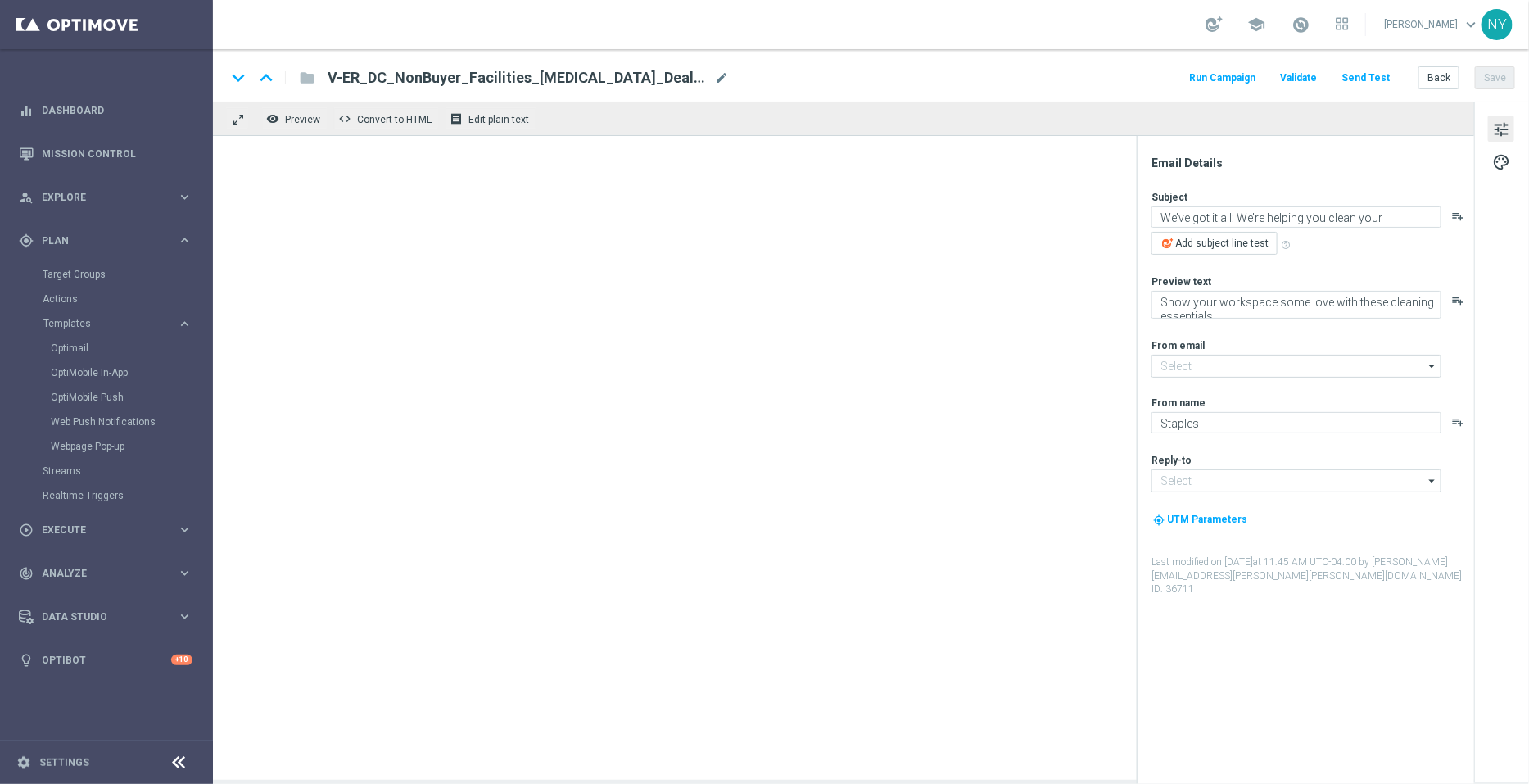
type input "staples@connected.staples.com"
type input "info@staples.com"
type input "V-ER_DC_NonBuyer_OS_T1_DealDays2(1)"
type textarea "Hello there: Have you checked out our office supplies?"
type textarea "We've got your office essentials covered."
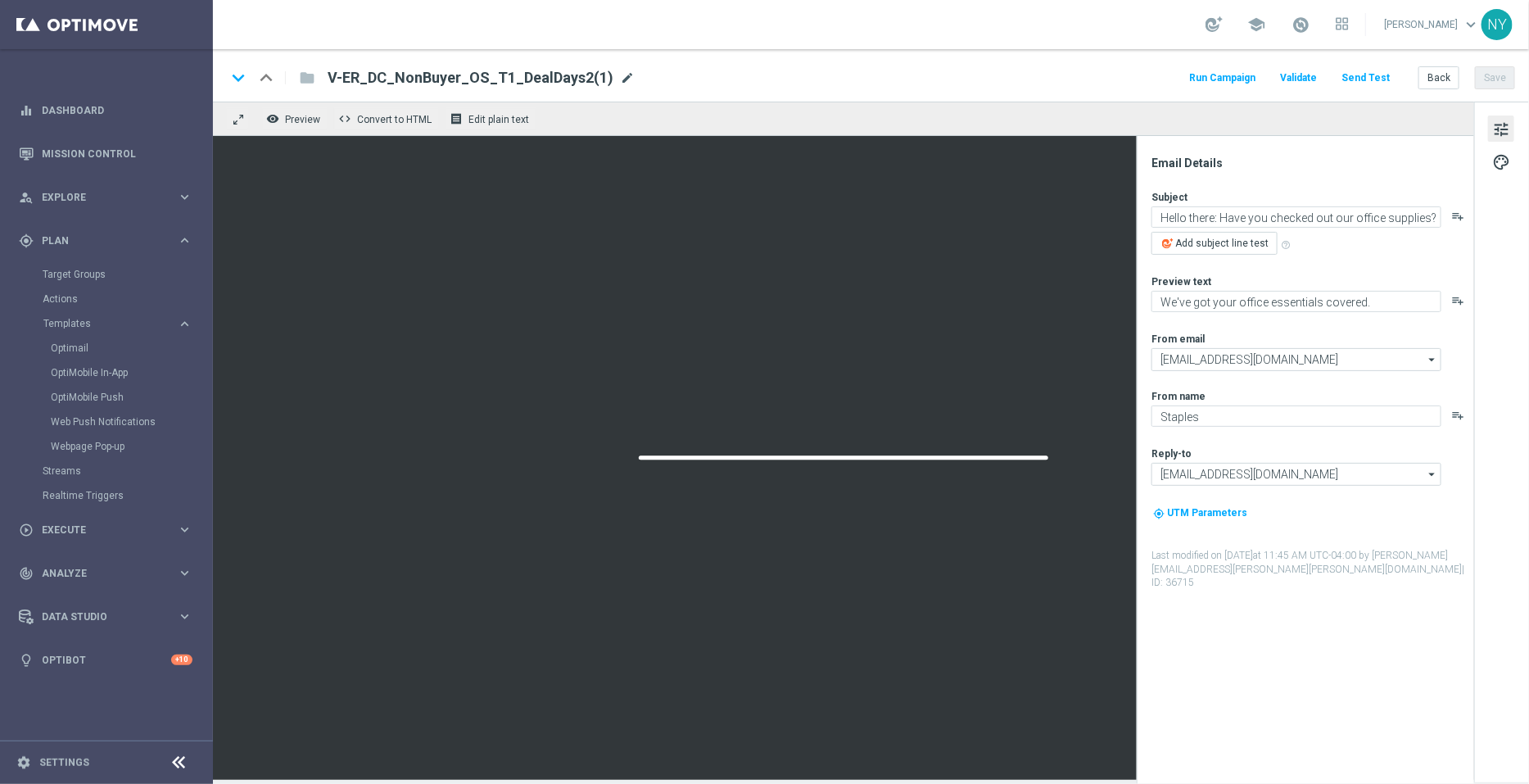
click at [620, 76] on span "mode_edit" at bounding box center [627, 77] width 14 height 14
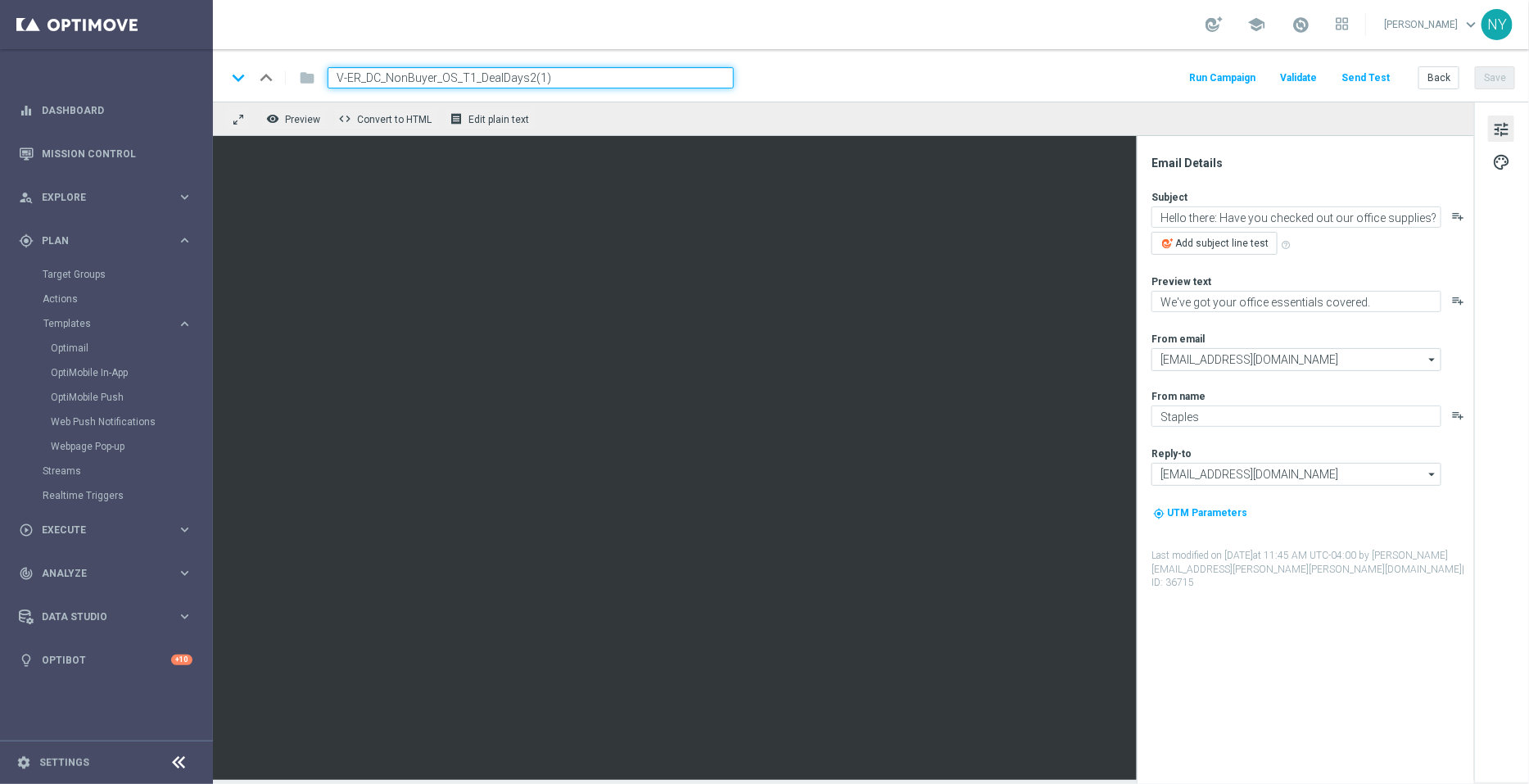
drag, startPoint x: 557, startPoint y: 79, endPoint x: 527, endPoint y: 78, distance: 30.0
click at [527, 78] on input "V-ER_DC_NonBuyer_OS_T1_DealDays2(1)" at bounding box center [530, 77] width 406 height 21
type input "V-ER_DC_NonBuyer_OS_T1_DealDays3"
click at [1495, 77] on button "Save" at bounding box center [1495, 77] width 40 height 23
drag, startPoint x: 554, startPoint y: 76, endPoint x: 102, endPoint y: 96, distance: 452.4
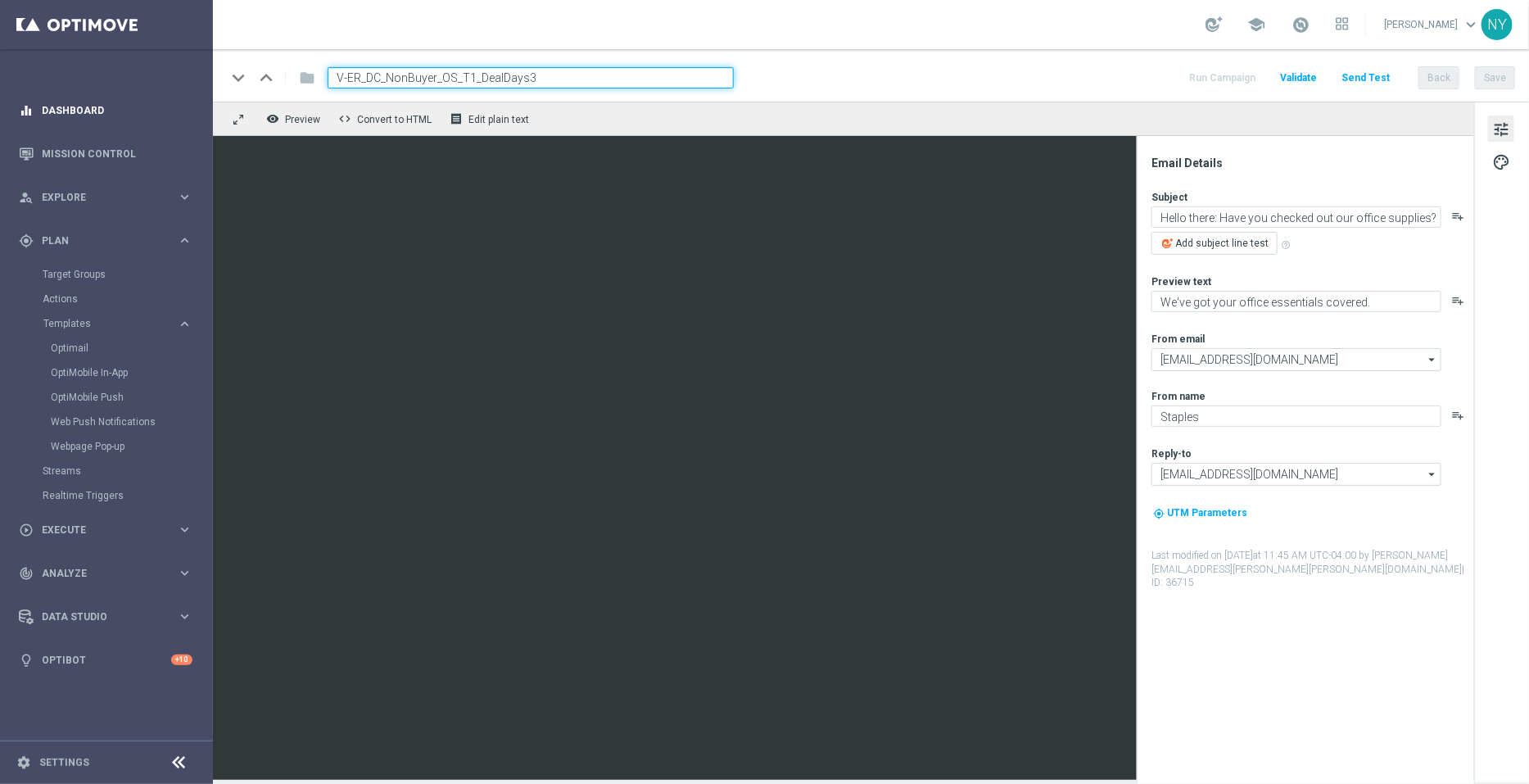
click at [102, 96] on main "equalizer Dashboard Mission Control" at bounding box center [764, 392] width 1529 height 784
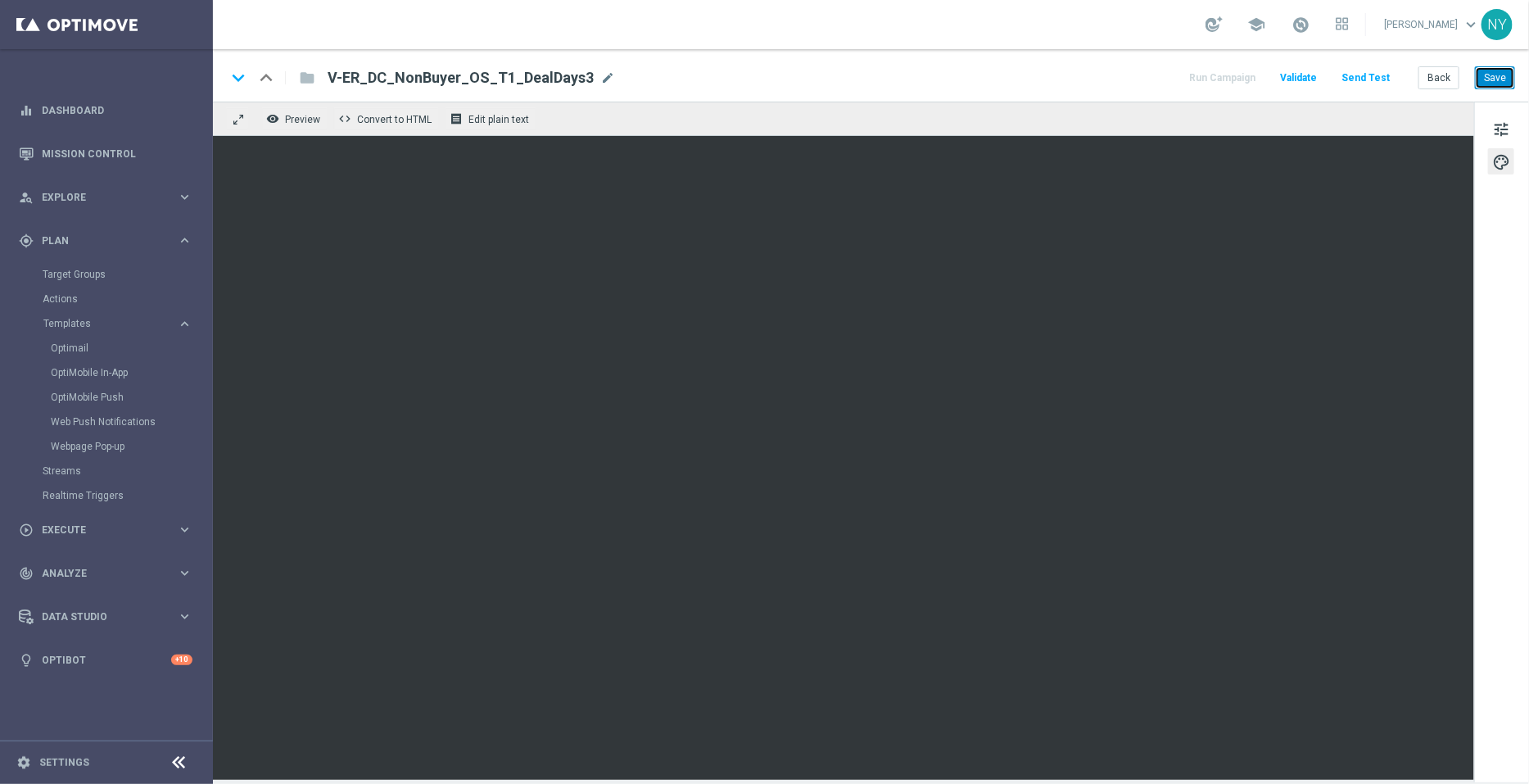
click at [1502, 76] on button "Save" at bounding box center [1495, 77] width 40 height 23
click at [1367, 76] on button "Send Test" at bounding box center [1366, 78] width 54 height 22
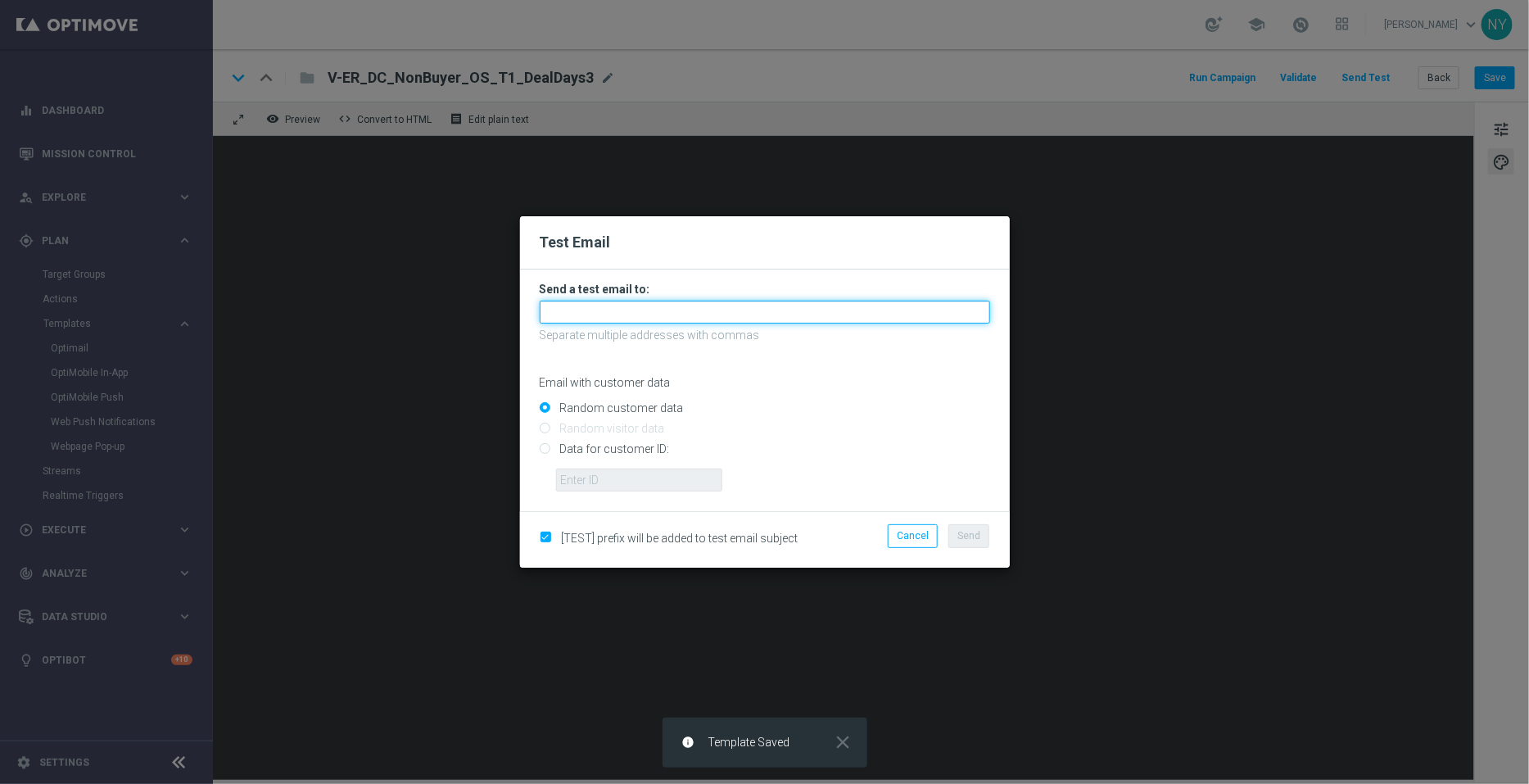
click at [609, 313] on input "text" at bounding box center [764, 312] width 450 height 23
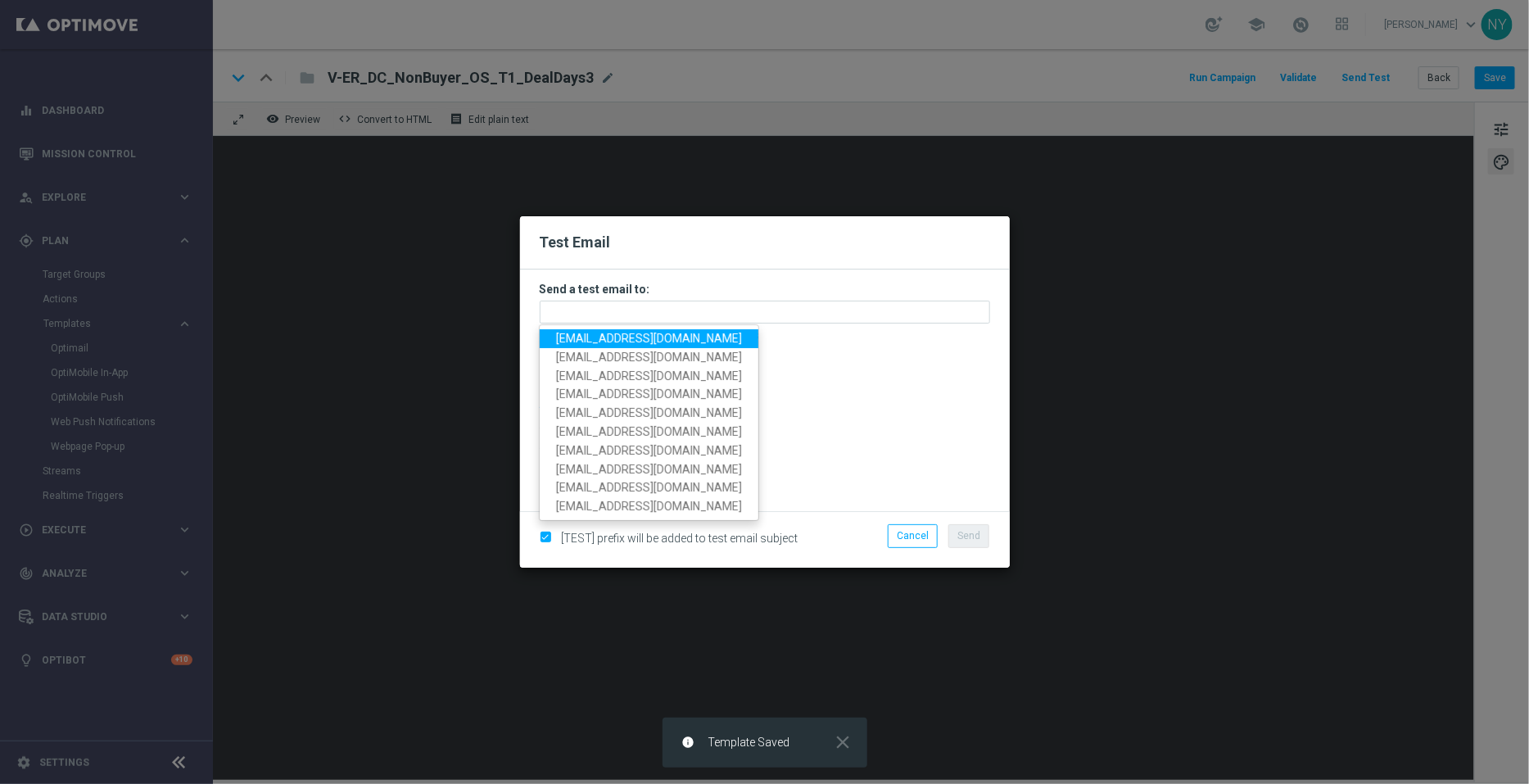
click at [608, 335] on span "neilyetts3@litmusemail.com" at bounding box center [649, 338] width 186 height 13
type input "neilyetts3@litmusemail.com"
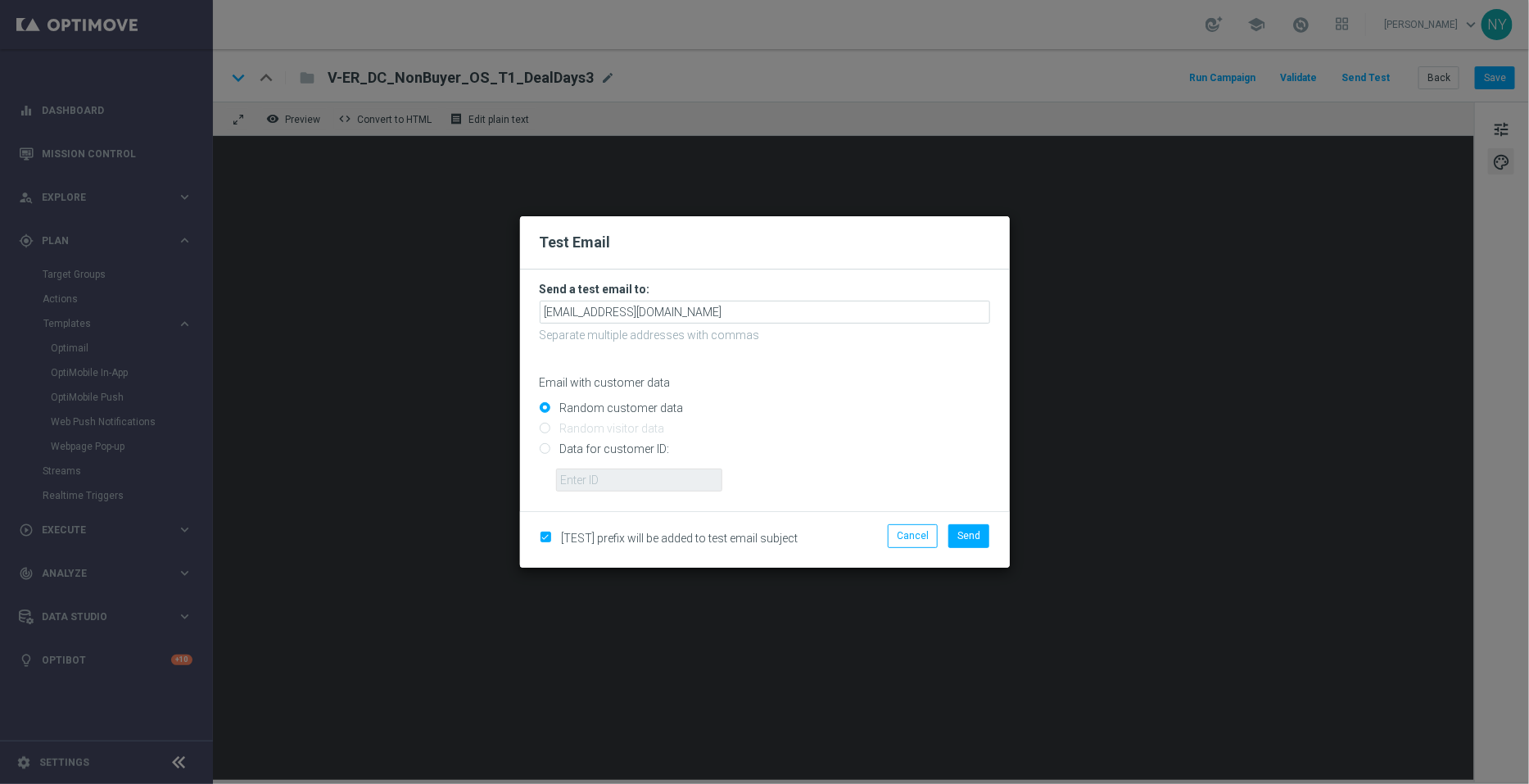
click at [544, 449] on input "Data for customer ID:" at bounding box center [764, 455] width 450 height 23
radio input "true"
click at [570, 472] on input "text" at bounding box center [639, 479] width 166 height 23
click at [594, 472] on input "text" at bounding box center [639, 479] width 166 height 23
paste input "10000006208"
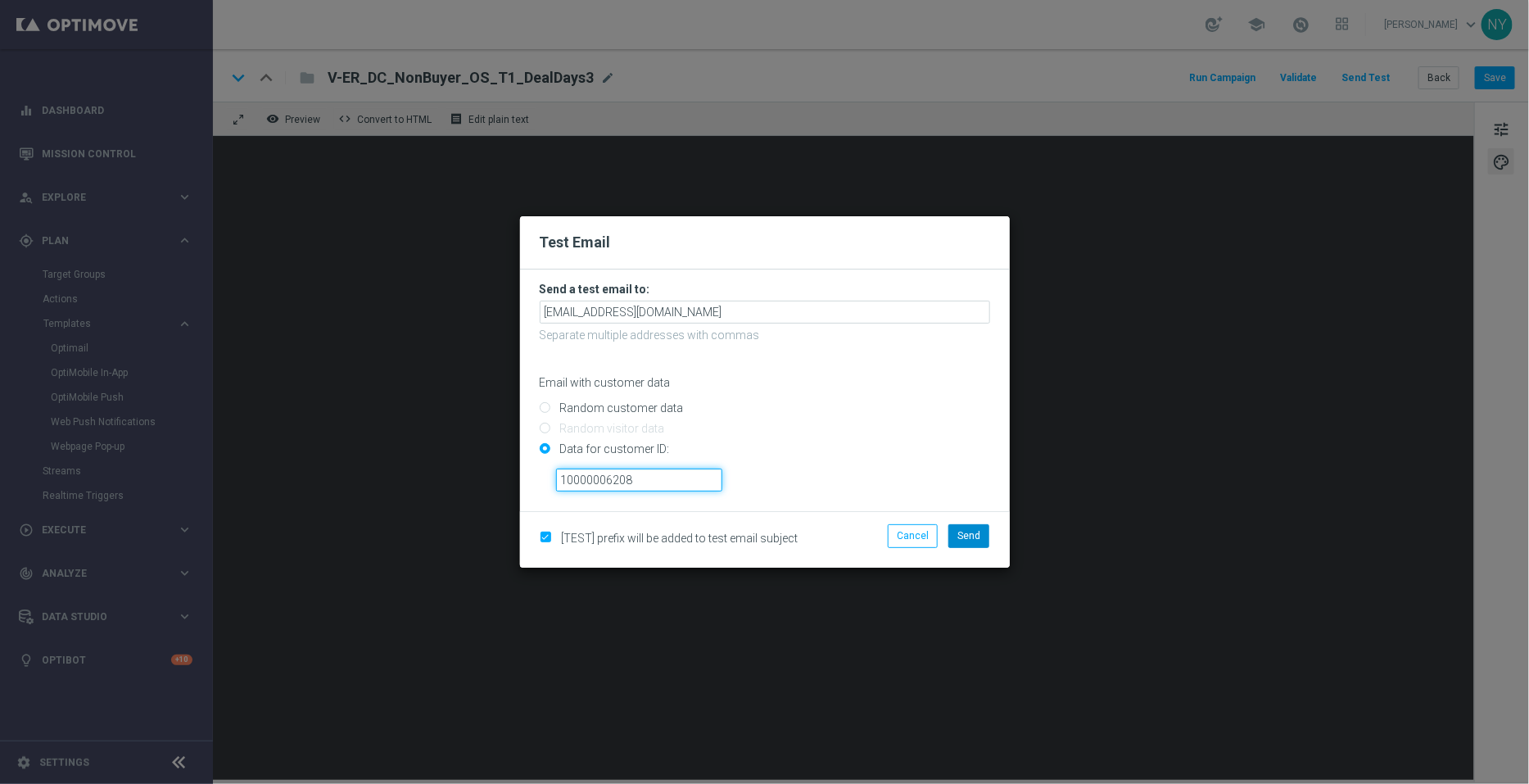
type input "10000006208"
click at [971, 538] on span "Send" at bounding box center [969, 535] width 23 height 11
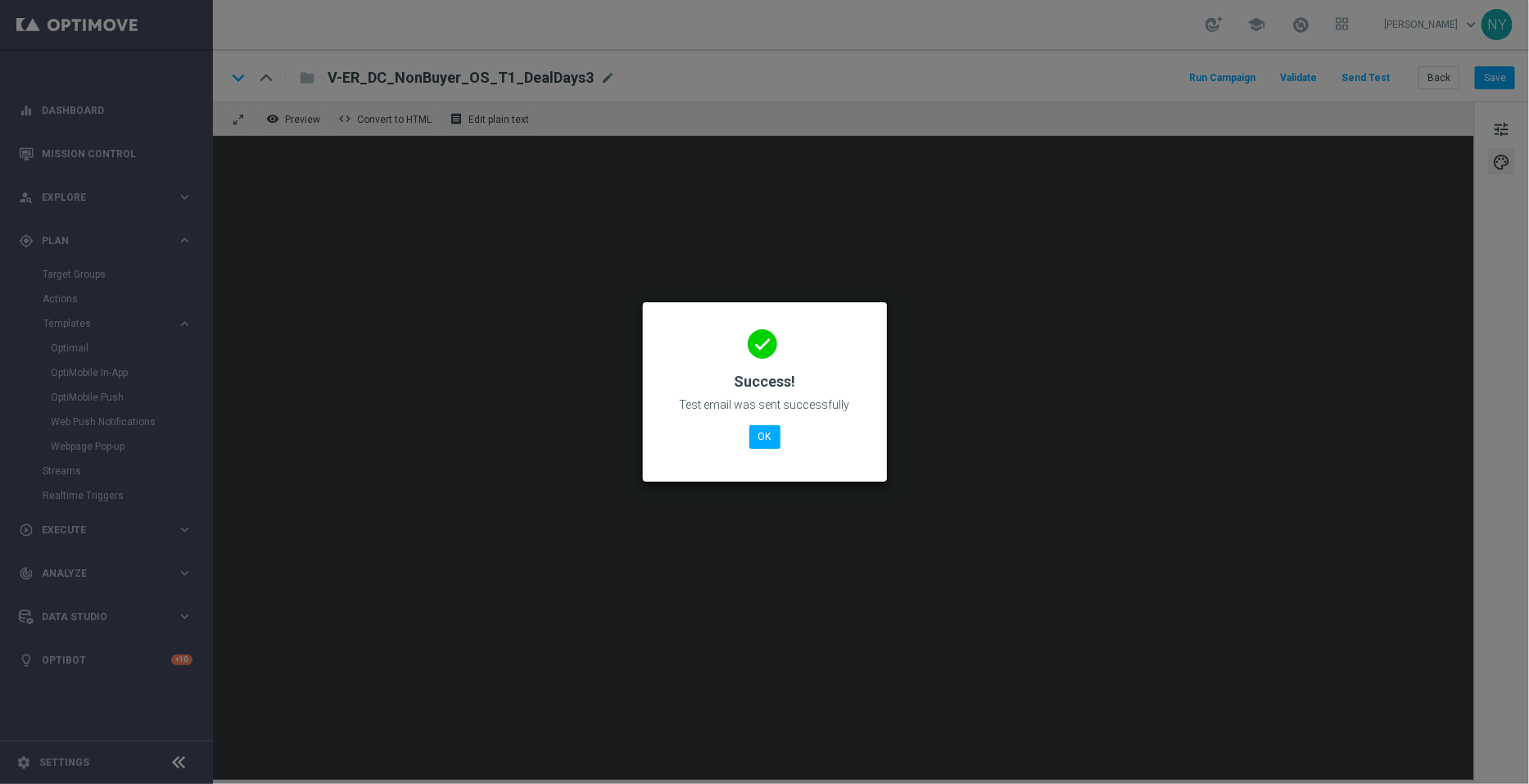
click at [747, 437] on div "done Success! Test email was sent successfully OK" at bounding box center [764, 388] width 205 height 142
click at [770, 436] on button "OK" at bounding box center [764, 436] width 31 height 23
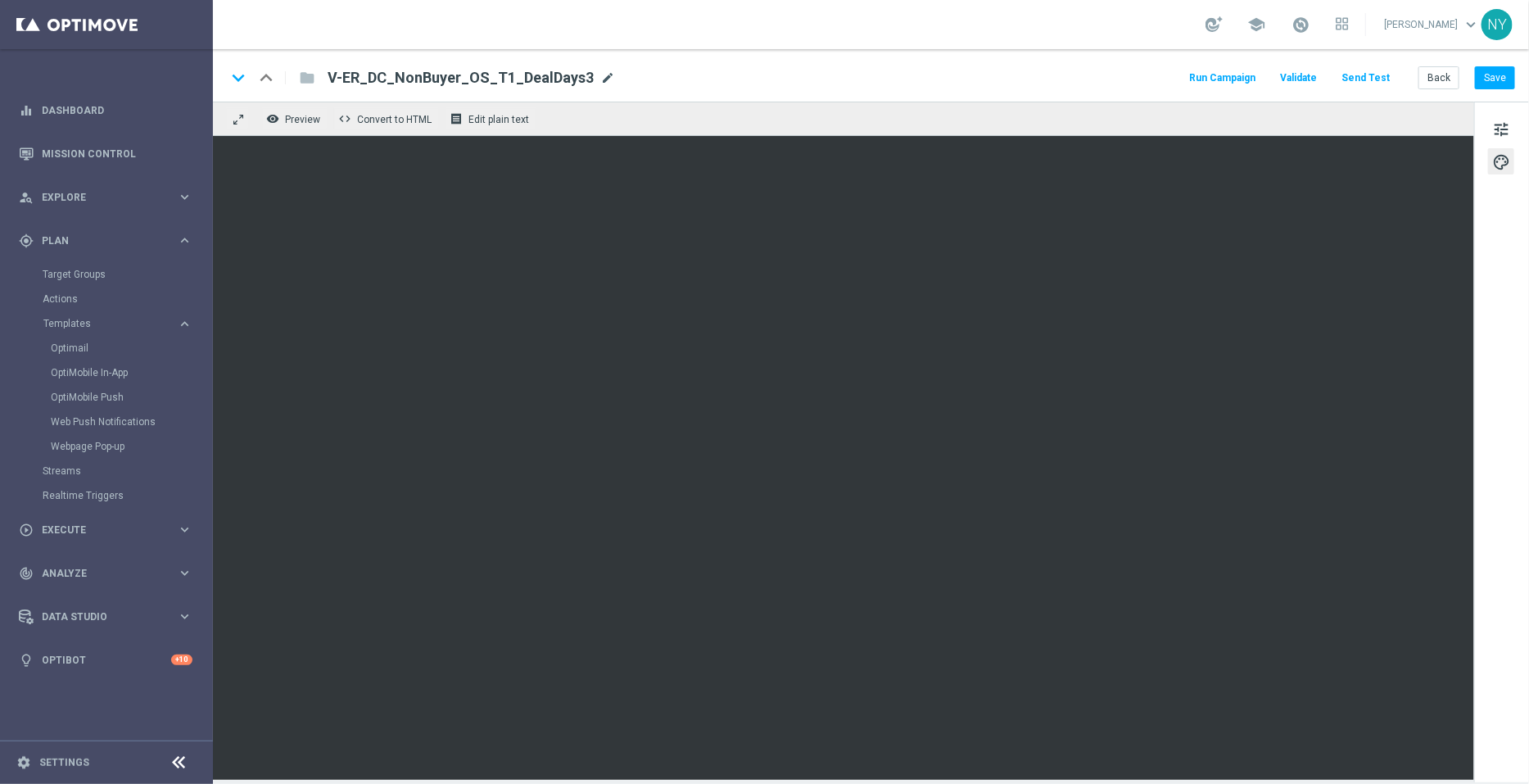
click at [600, 72] on span "mode_edit" at bounding box center [607, 77] width 14 height 14
click at [549, 76] on input "V-ER_DC_NonBuyer_OS_T1_DealDays3" at bounding box center [530, 77] width 406 height 21
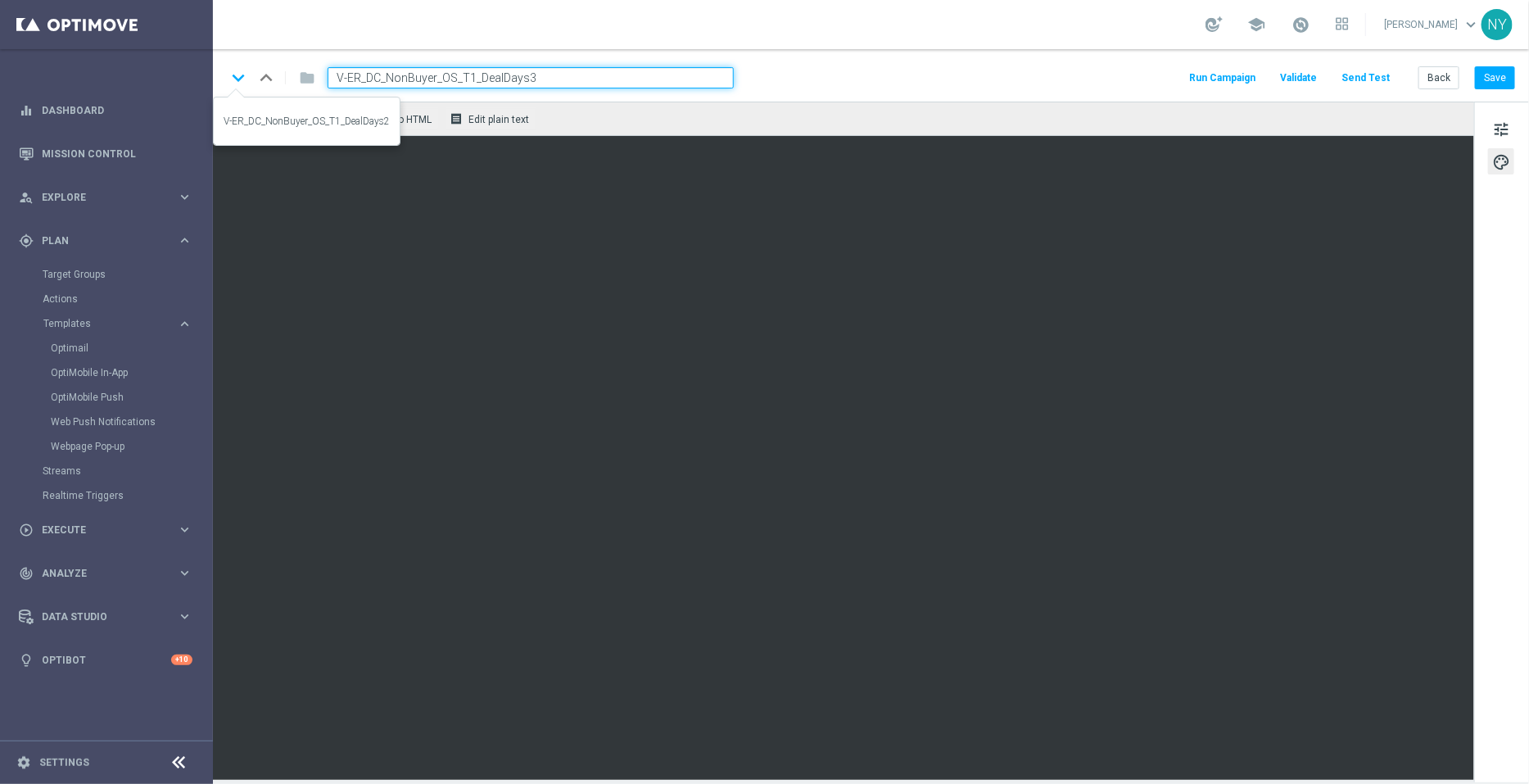
drag, startPoint x: 552, startPoint y: 80, endPoint x: 241, endPoint y: 81, distance: 311.0
click at [241, 81] on div "keyboard_arrow_down keyboard_arrow_up folder V-ER_DC_NonBuyer_OS_T1_DealDays3" at bounding box center [480, 77] width 508 height 21
click at [1453, 67] on button "Back" at bounding box center [1439, 77] width 41 height 23
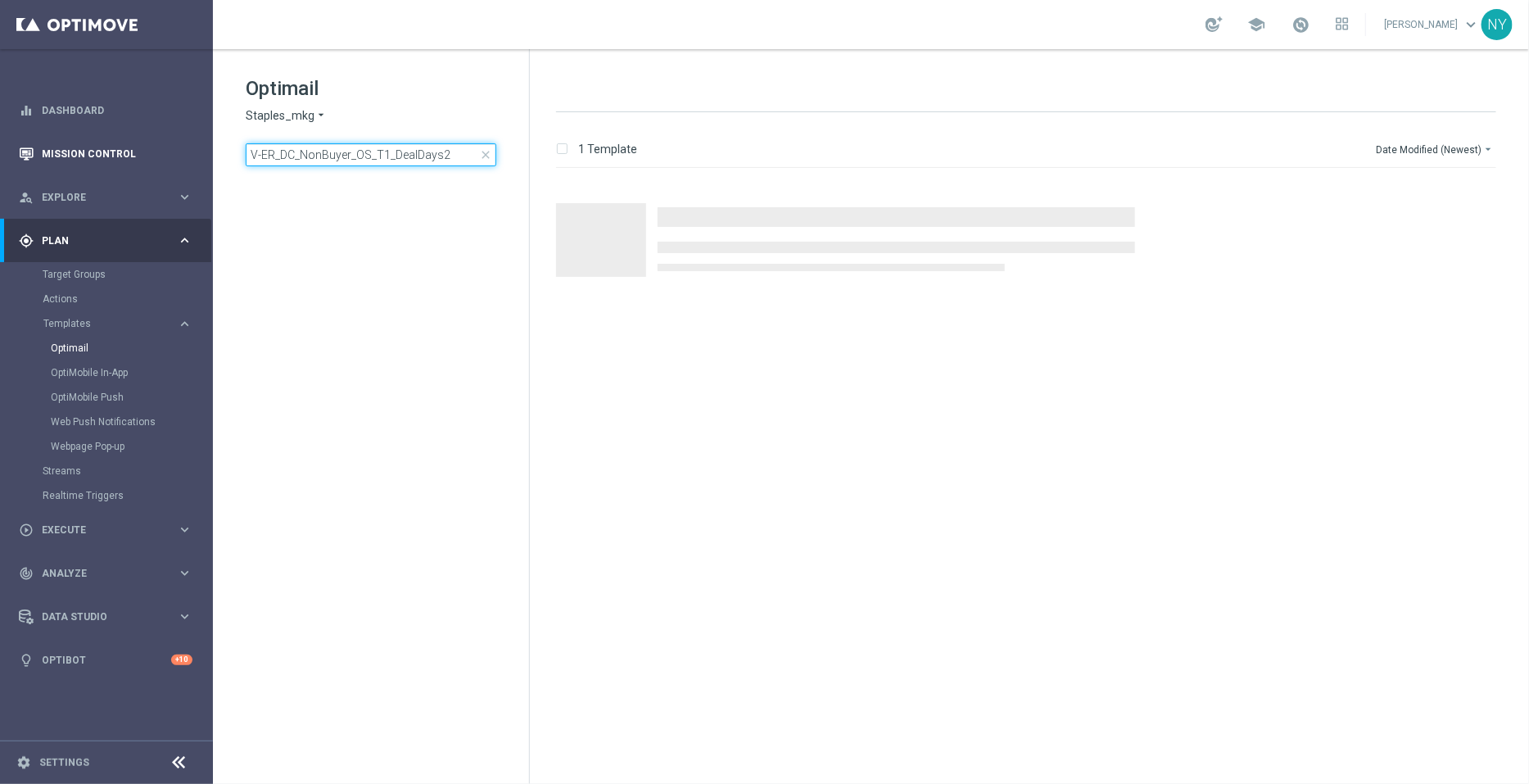
drag, startPoint x: 461, startPoint y: 157, endPoint x: 0, endPoint y: 152, distance: 461.0
click at [0, 152] on main "equalizer Dashboard Mission Control" at bounding box center [764, 392] width 1529 height 784
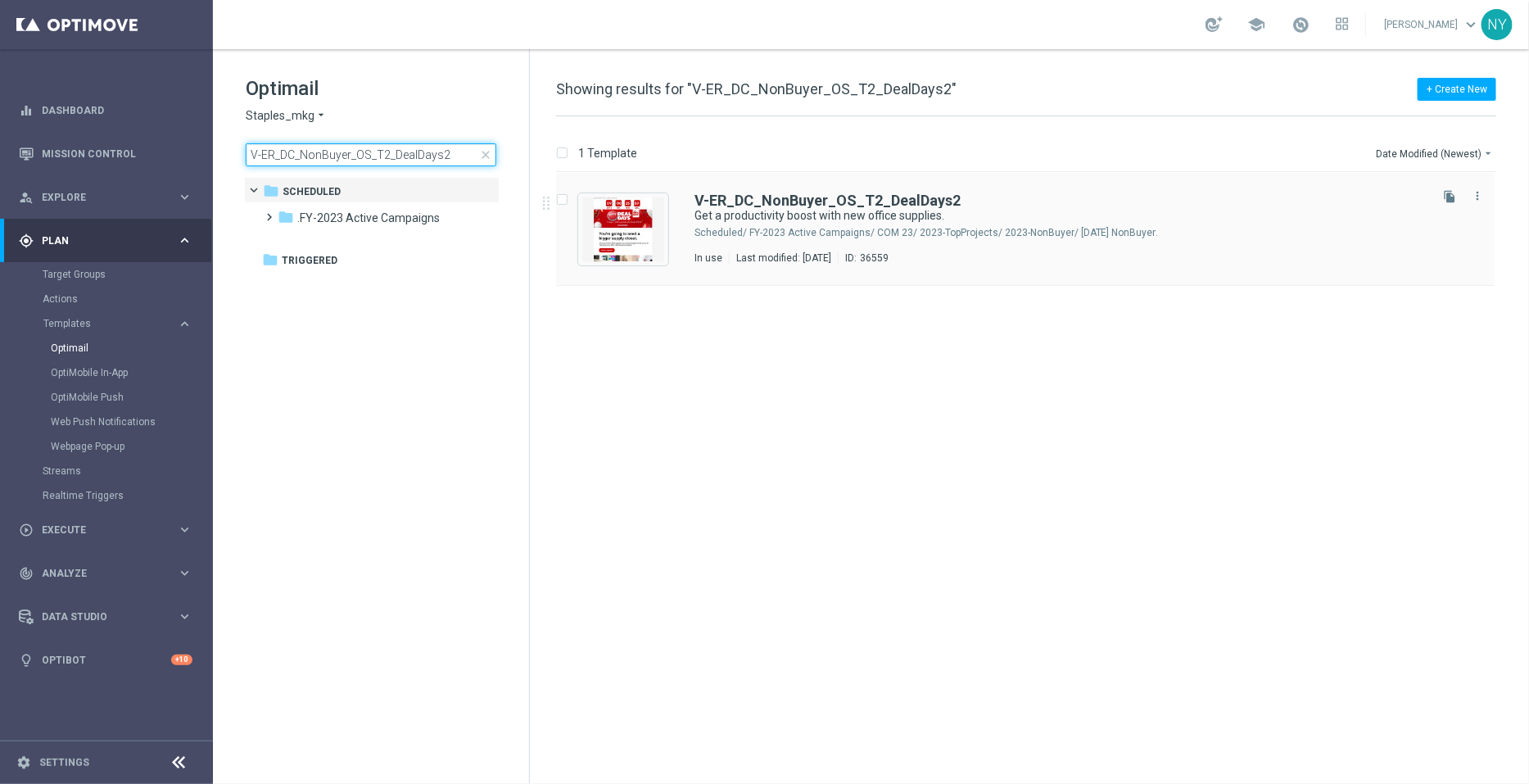
type input "V-ER_DC_NonBuyer_OS_T2_DealDays2"
click at [1452, 193] on icon "file_copy" at bounding box center [1449, 196] width 13 height 13
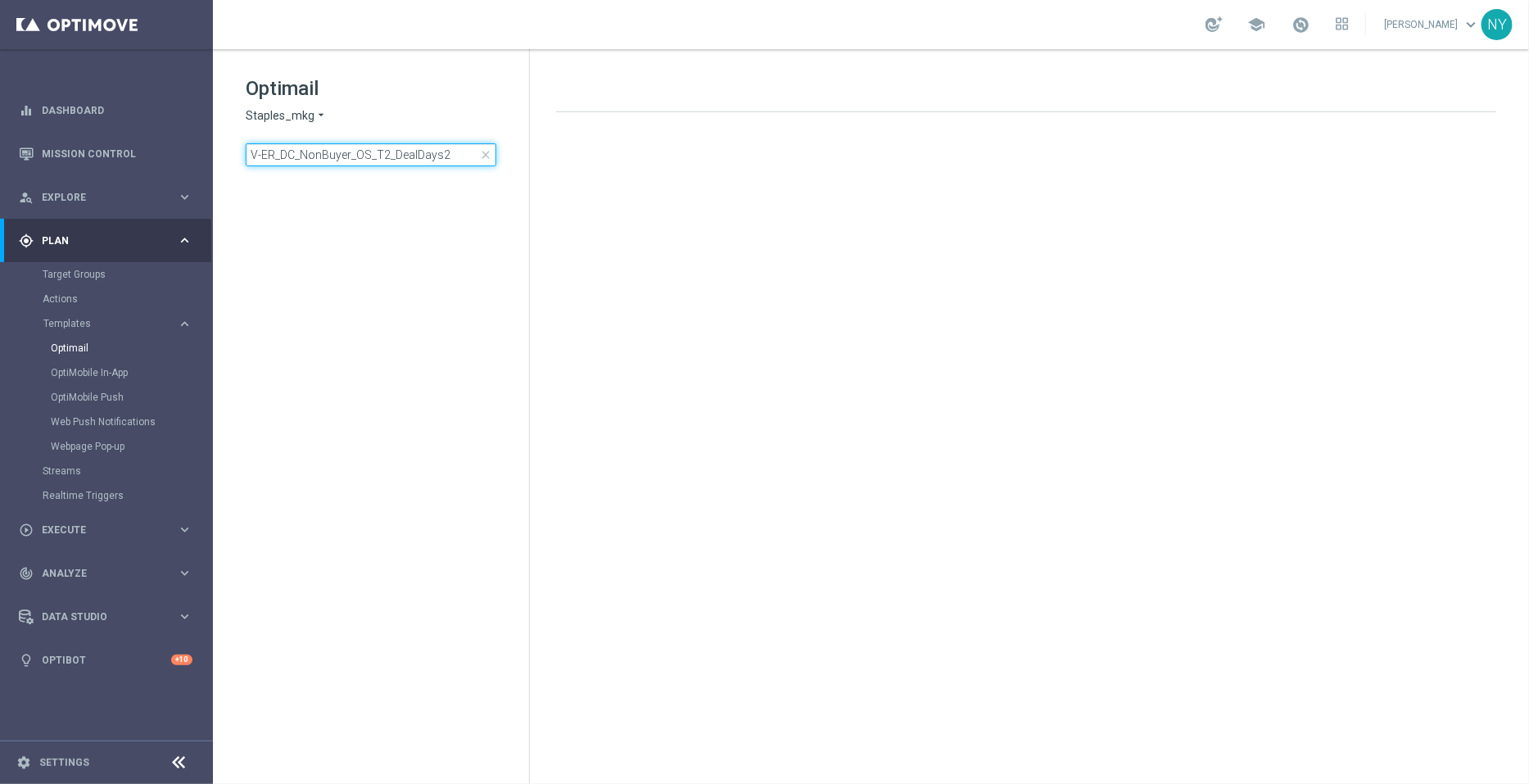
click at [436, 149] on input "V-ER_DC_NonBuyer_OS_T2_DealDays2" at bounding box center [371, 154] width 250 height 23
click at [449, 155] on input "V-ER_DC_NonBuyer_OS_T2_DealDays2" at bounding box center [371, 154] width 250 height 23
type input "V-ER_DC_NonBuyer_OS_T2_DealDays"
